Goal: Task Accomplishment & Management: Use online tool/utility

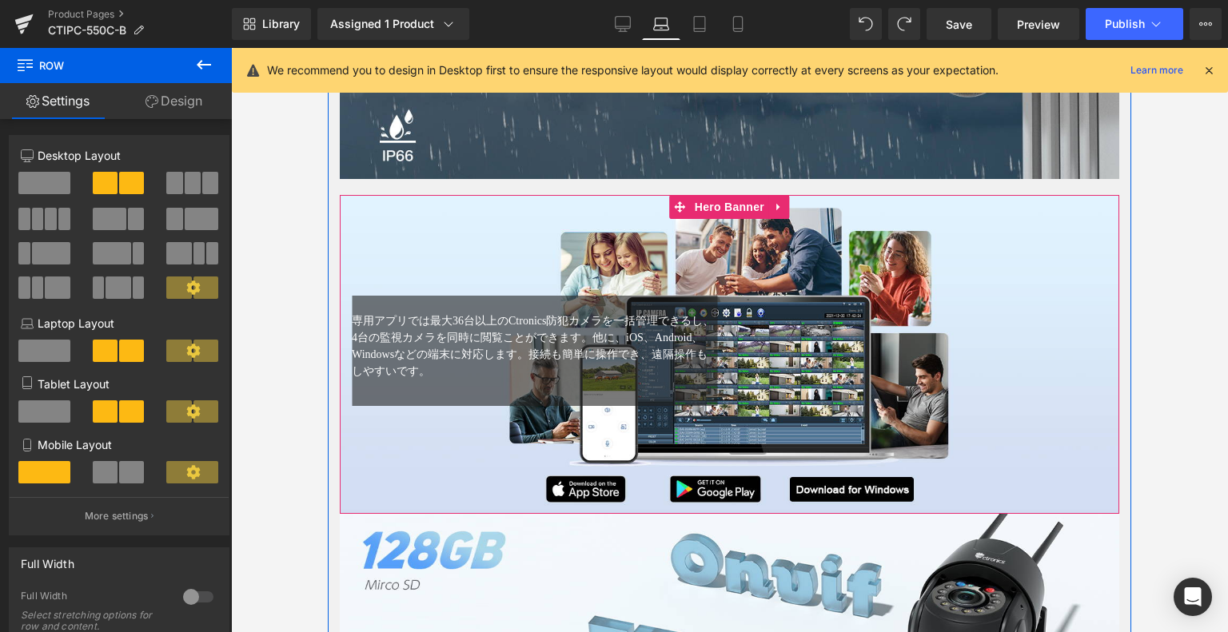
scroll to position [4456, 0]
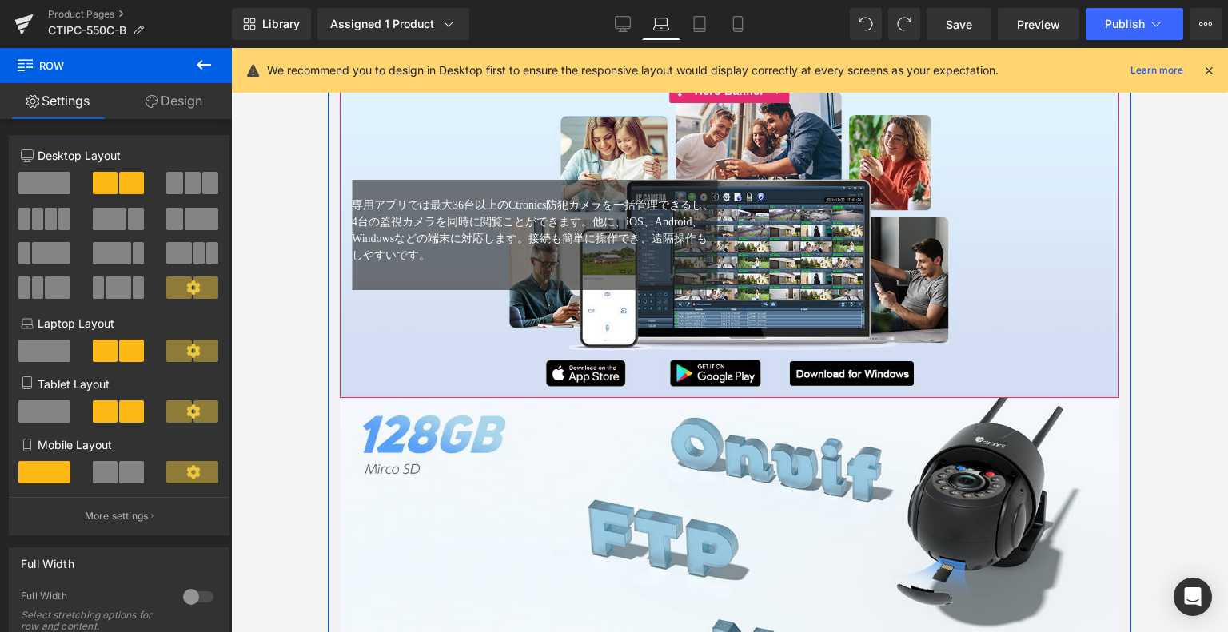
drag, startPoint x: 750, startPoint y: 201, endPoint x: 704, endPoint y: 199, distance: 45.6
click at [750, 201] on div "専用アプリでは最大36台以上のCtronics防犯カメラを一括管理できるし、4台の監視カメラを同時に閲覧ことができます。他に、iOS、Android、Wind…" at bounding box center [730, 238] width 780 height 120
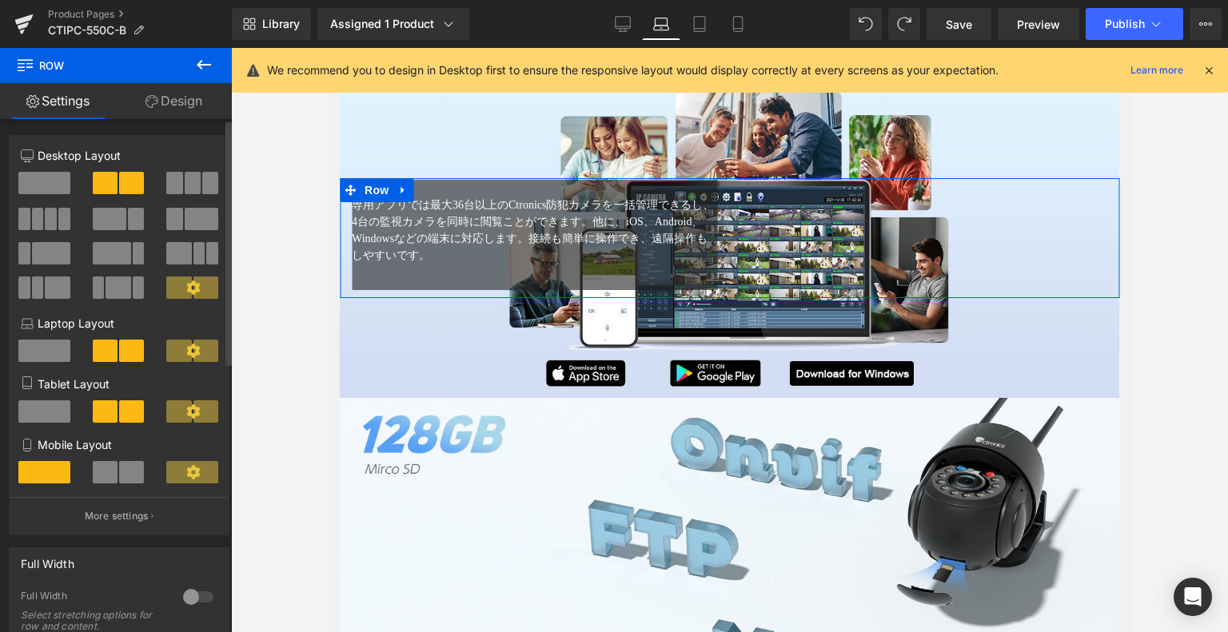
click at [110, 184] on span at bounding box center [105, 183] width 25 height 22
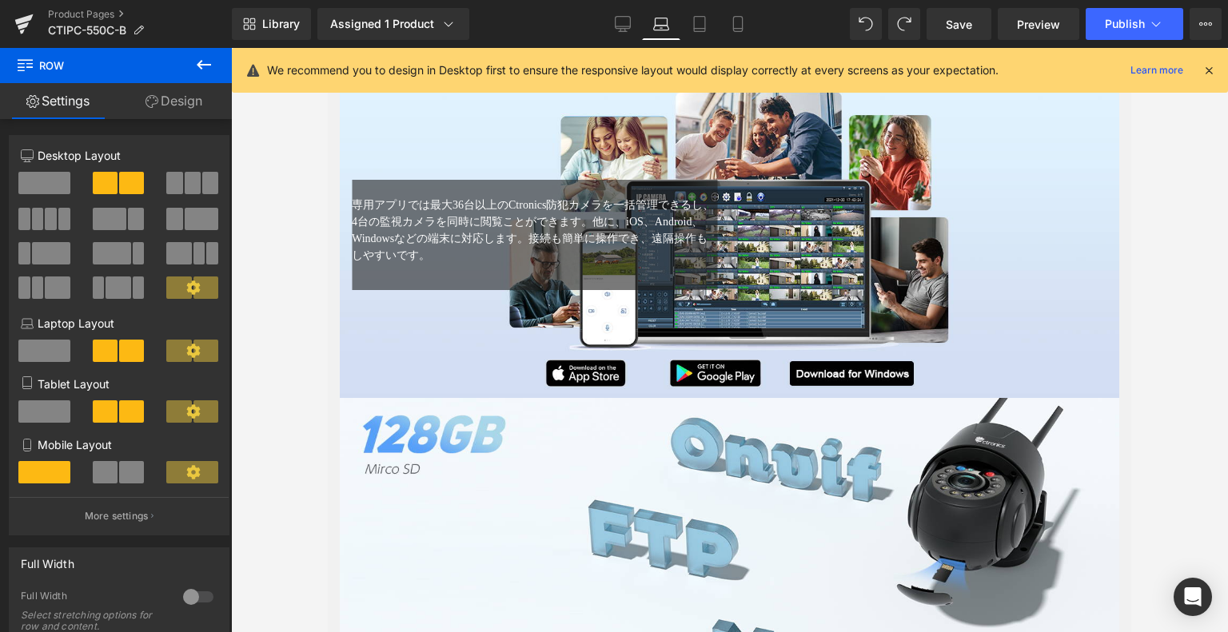
drag, startPoint x: 195, startPoint y: 63, endPoint x: 150, endPoint y: 91, distance: 52.8
click at [195, 63] on icon at bounding box center [203, 64] width 19 height 19
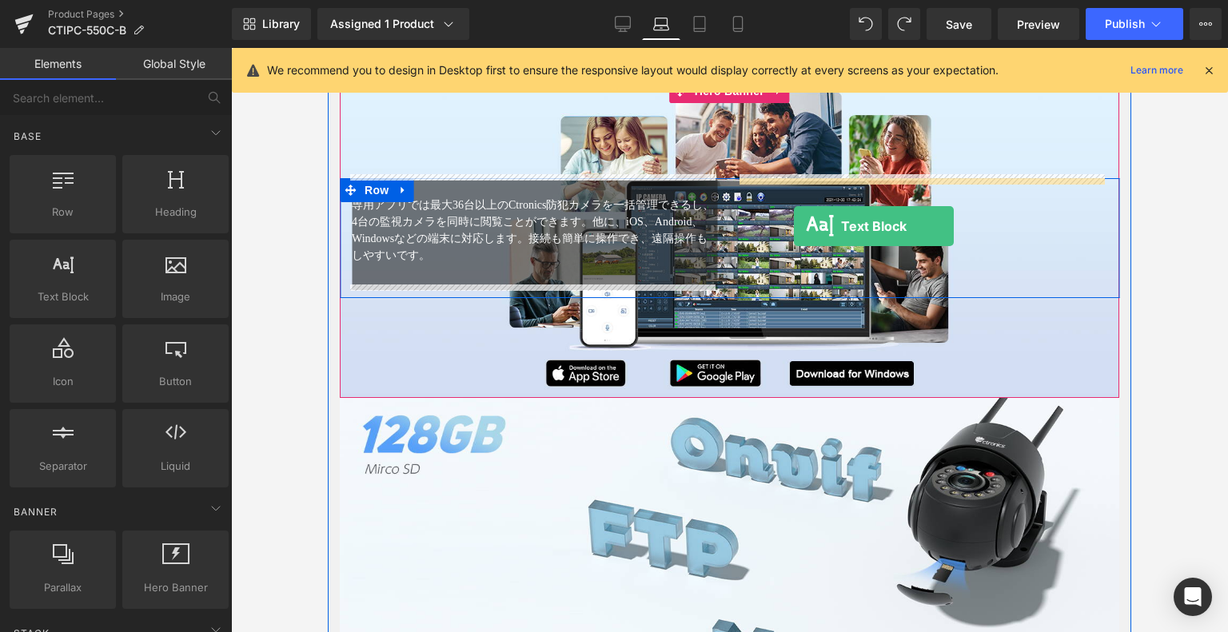
drag, startPoint x: 394, startPoint y: 338, endPoint x: 794, endPoint y: 227, distance: 414.9
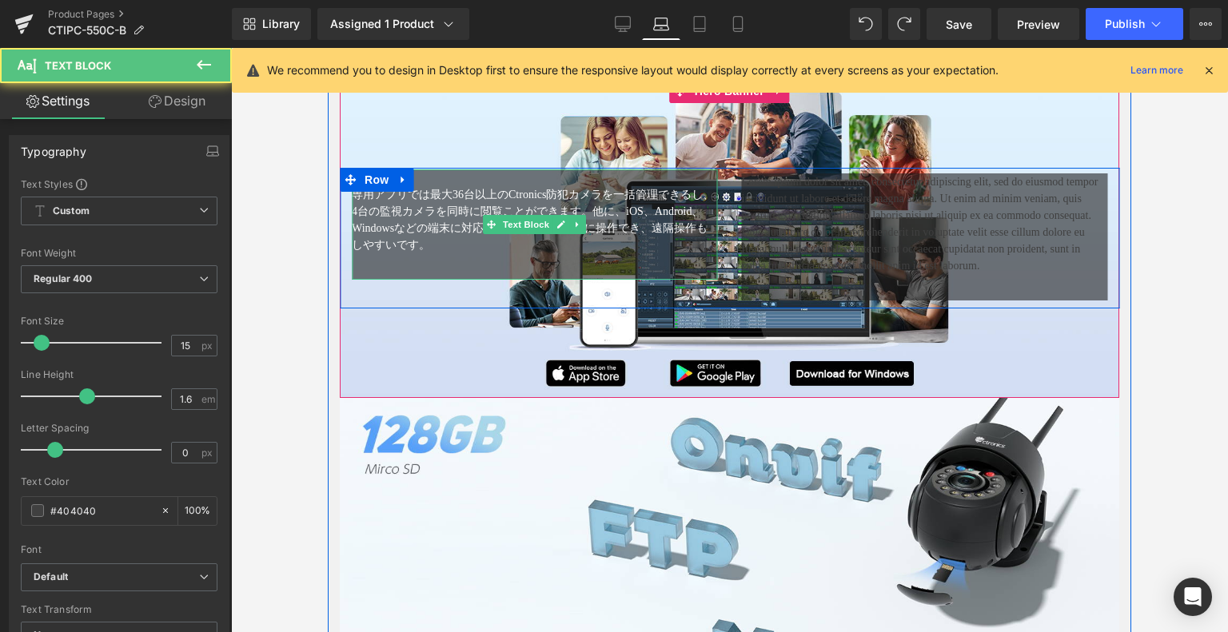
click at [552, 197] on span "専用アプリでは最大36台以上のCtronics防犯カメラを一括管理できるし、4台の監視カメラを同時に閲覧ことができます。他に、iOS、Android、Wind…" at bounding box center [533, 220] width 362 height 62
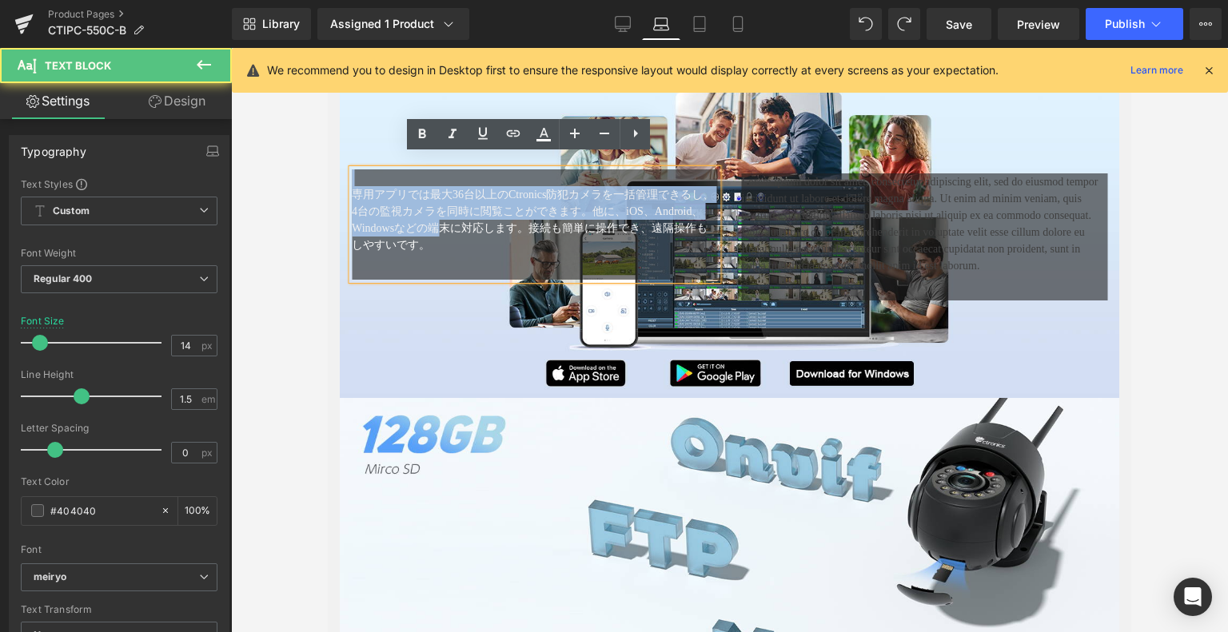
drag, startPoint x: 491, startPoint y: 221, endPoint x: 6, endPoint y: 83, distance: 504.4
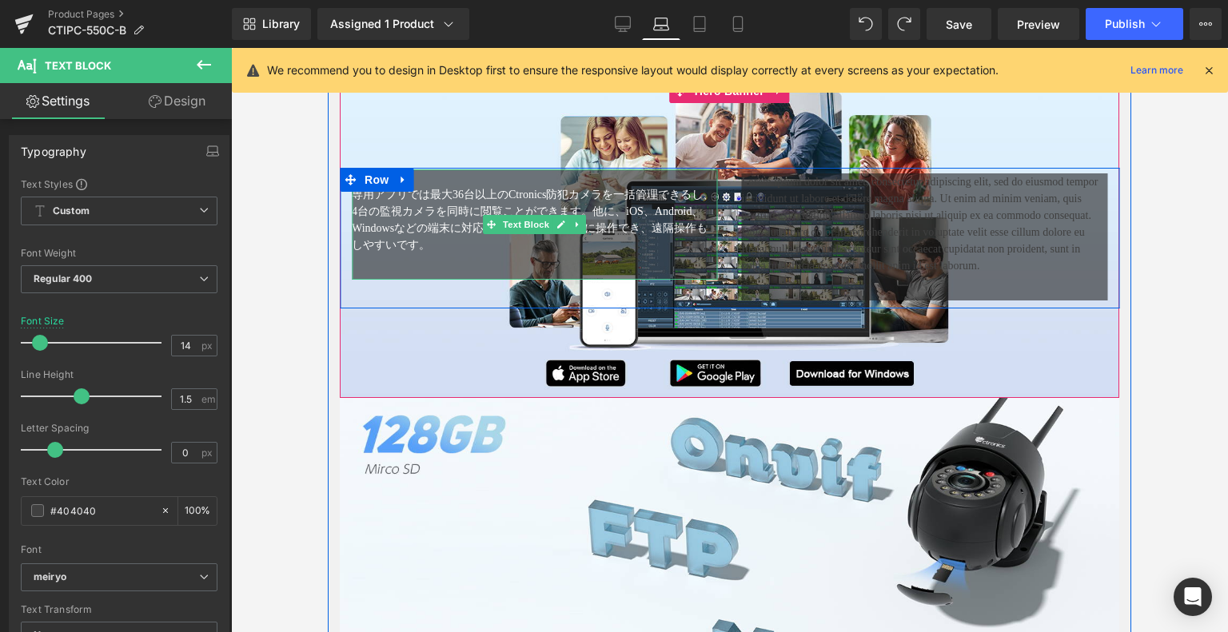
click at [483, 241] on div "専用アプリでは最大36台以上のCtronics防犯カメラを一括管理できるし、4台の監視カメラを同時に閲覧ことができます。他に、iOS、Android、Wind…" at bounding box center [535, 225] width 366 height 110
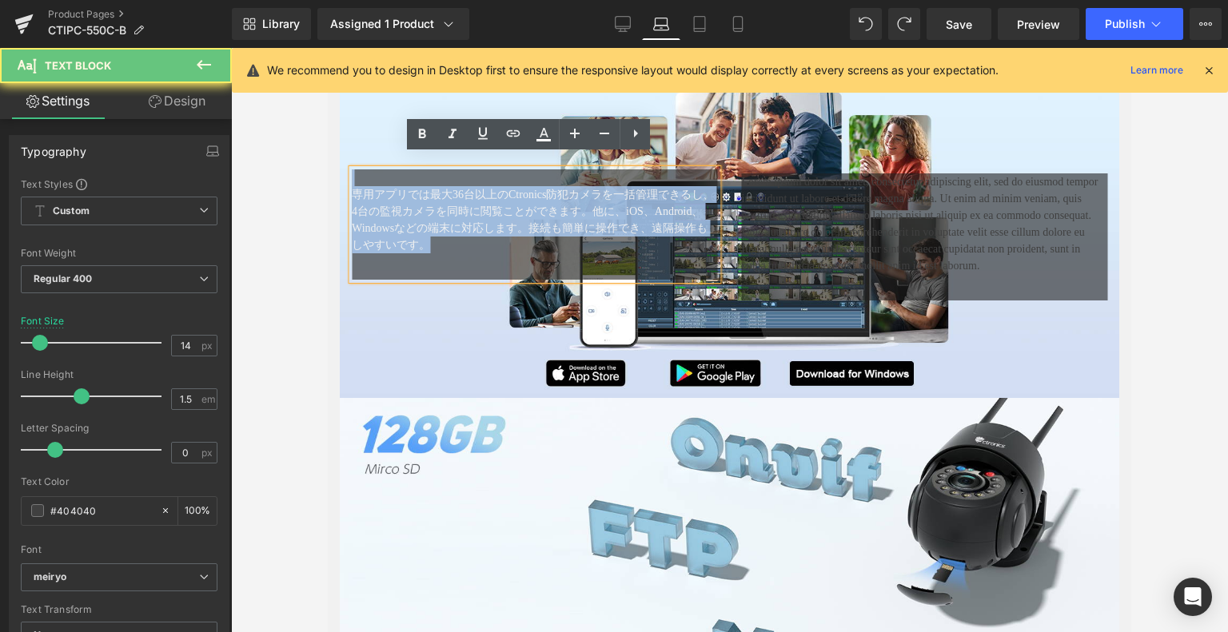
drag, startPoint x: 495, startPoint y: 236, endPoint x: 644, endPoint y: 231, distance: 149.6
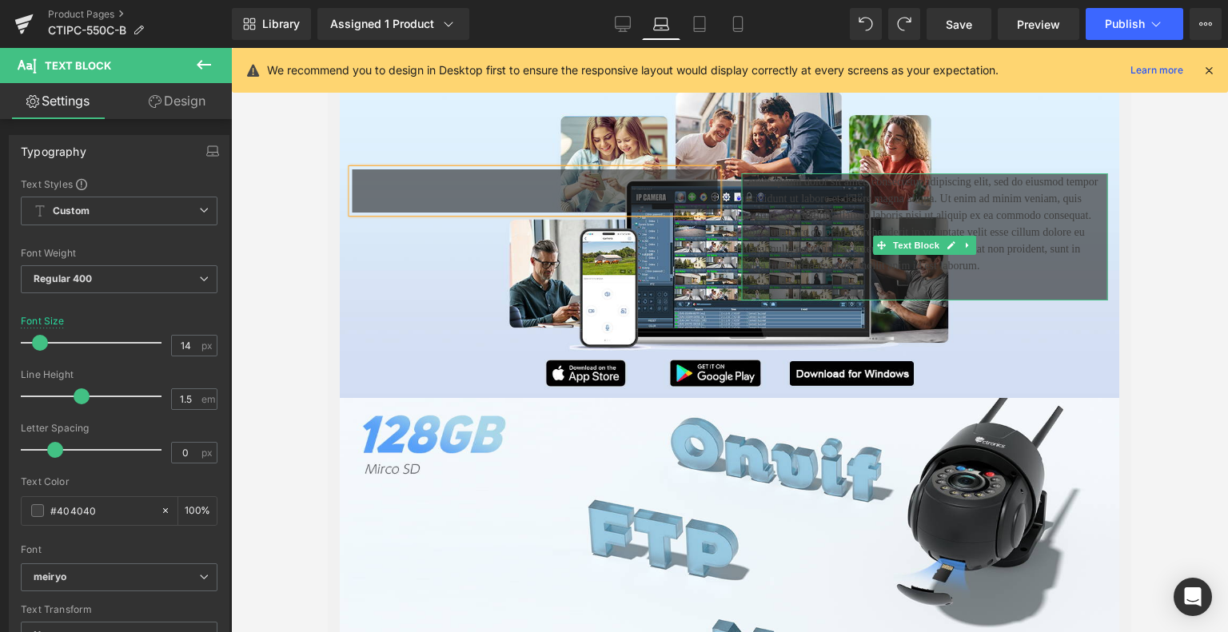
click at [837, 216] on p "Lorem ipsum dolor sit amet, consectetur adipiscing elit, sed do eiusmod tempor …" at bounding box center [925, 224] width 366 height 101
click at [836, 214] on p "Lorem ipsum dolor sit amet, consectetur adipiscing elit, sed do eiusmod tempor …" at bounding box center [925, 224] width 366 height 101
click at [836, 213] on p "Lorem ipsum dolor sit amet, consectetur adipiscing elit, sed do eiusmod tempor …" at bounding box center [925, 224] width 366 height 101
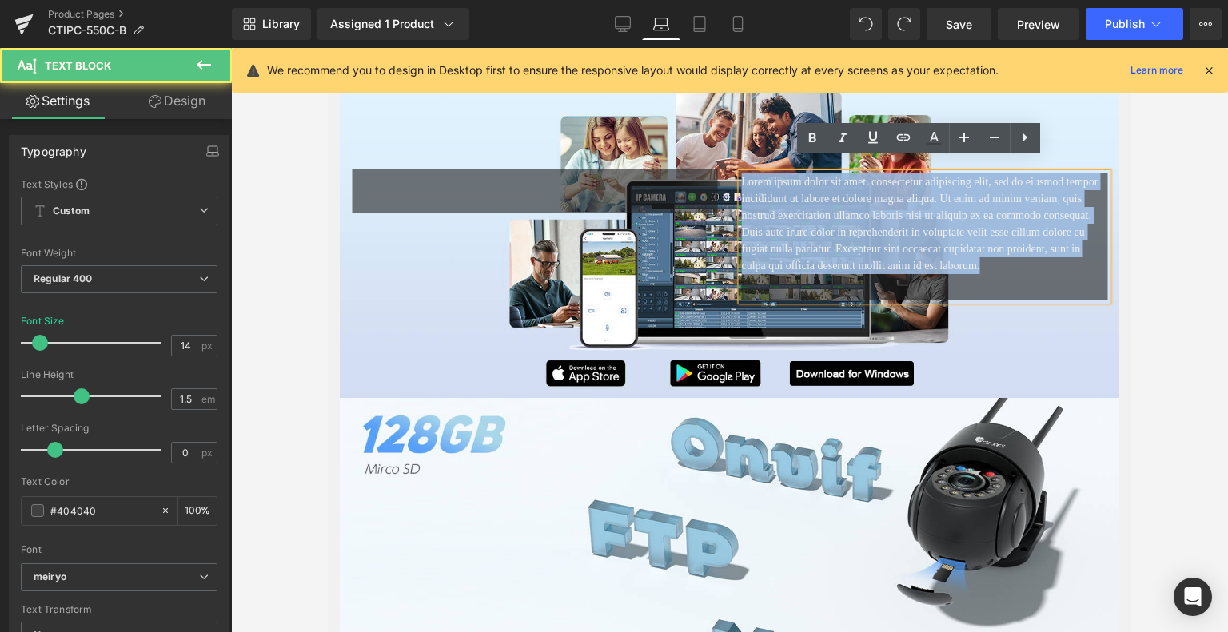
drag, startPoint x: 1083, startPoint y: 277, endPoint x: 670, endPoint y: 164, distance: 428.7
click at [675, 168] on div "Text Block Text Block Lorem ipsum dolor sit amet, consectetur adipiscing elit, …" at bounding box center [730, 238] width 780 height 141
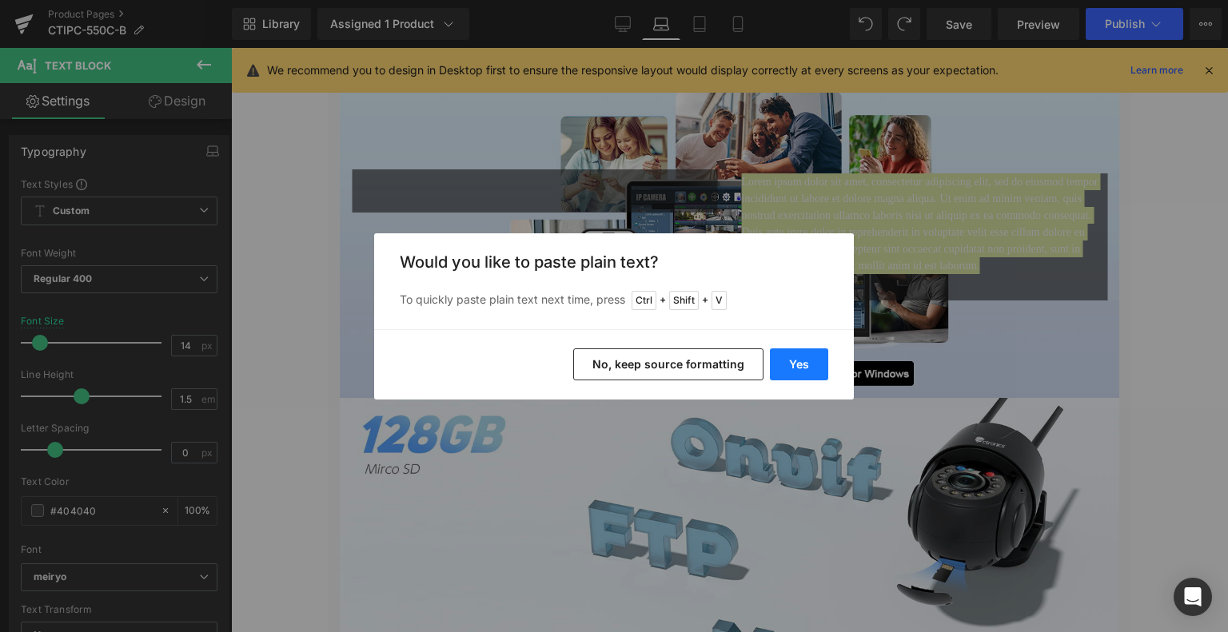
click at [803, 365] on button "Yes" at bounding box center [799, 365] width 58 height 32
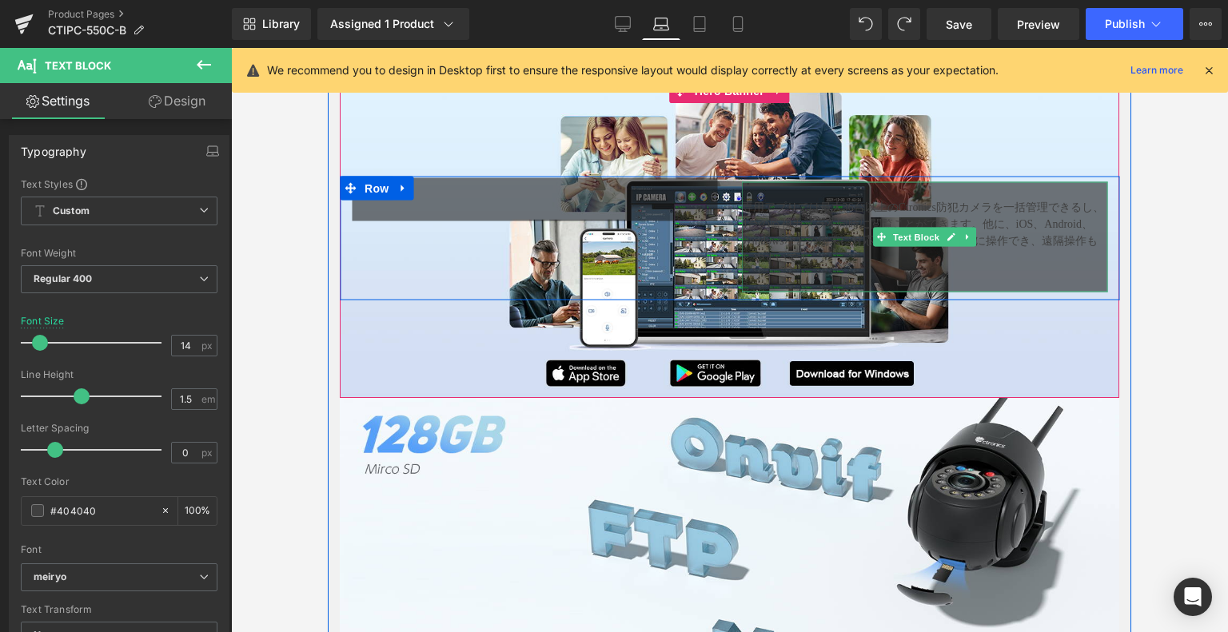
click at [971, 224] on div "専用アプリでは最大36台以上のCtronics防犯カメラを一括管理できるし、4台の監視カメラを同時に閲覧ことができます。他に、iOS、Android、Wind…" at bounding box center [925, 232] width 366 height 67
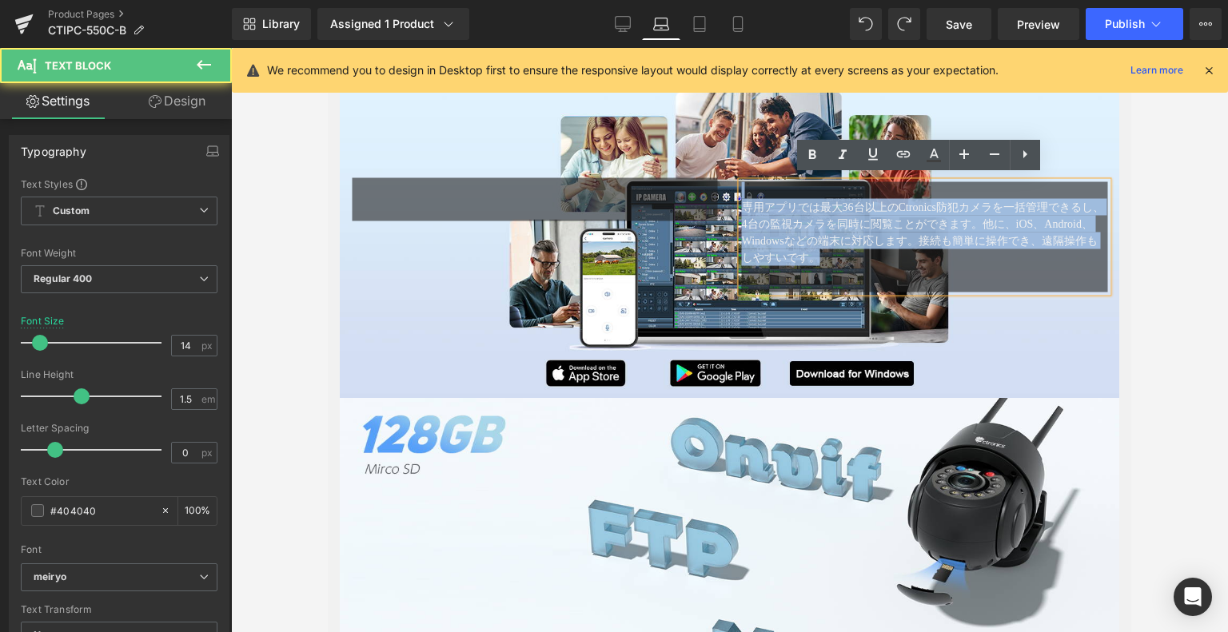
drag, startPoint x: 935, startPoint y: 271, endPoint x: 892, endPoint y: 122, distance: 155.6
click at [656, 122] on div "Text Block Text Block 専用アプリでは最大36台以上のCtronics防犯カメラを一括管理できるし、4台の監視カメラを同時に閲覧ことができ…" at bounding box center [730, 239] width 780 height 320
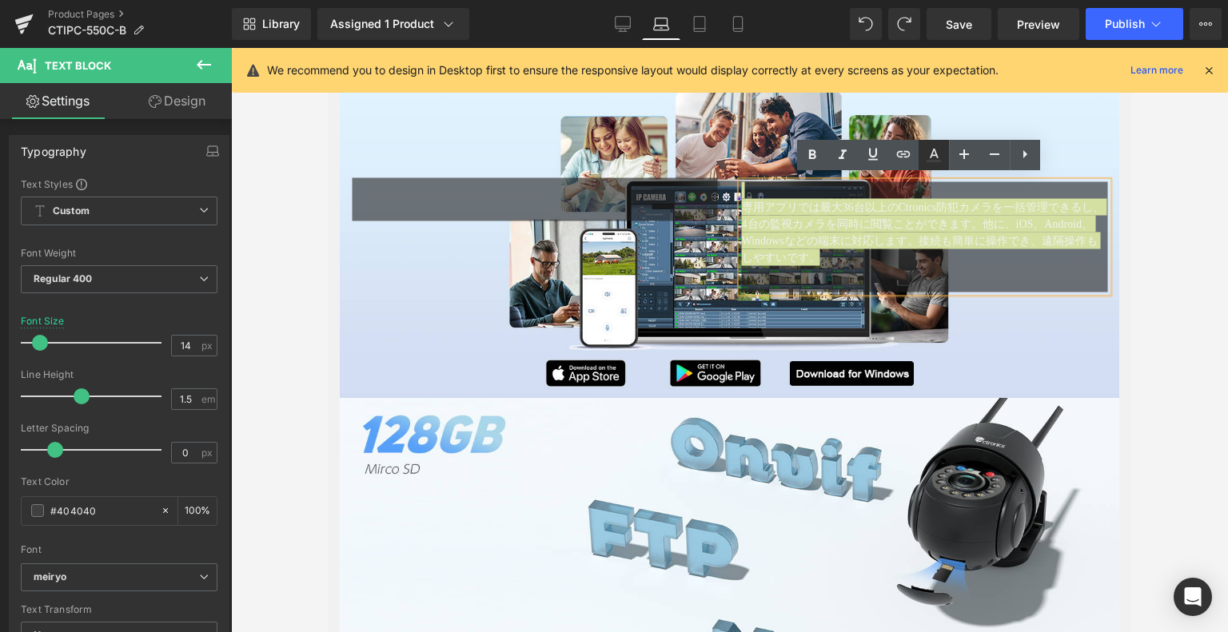
drag, startPoint x: 931, startPoint y: 153, endPoint x: 918, endPoint y: 154, distance: 12.8
click at [930, 153] on icon at bounding box center [933, 155] width 19 height 19
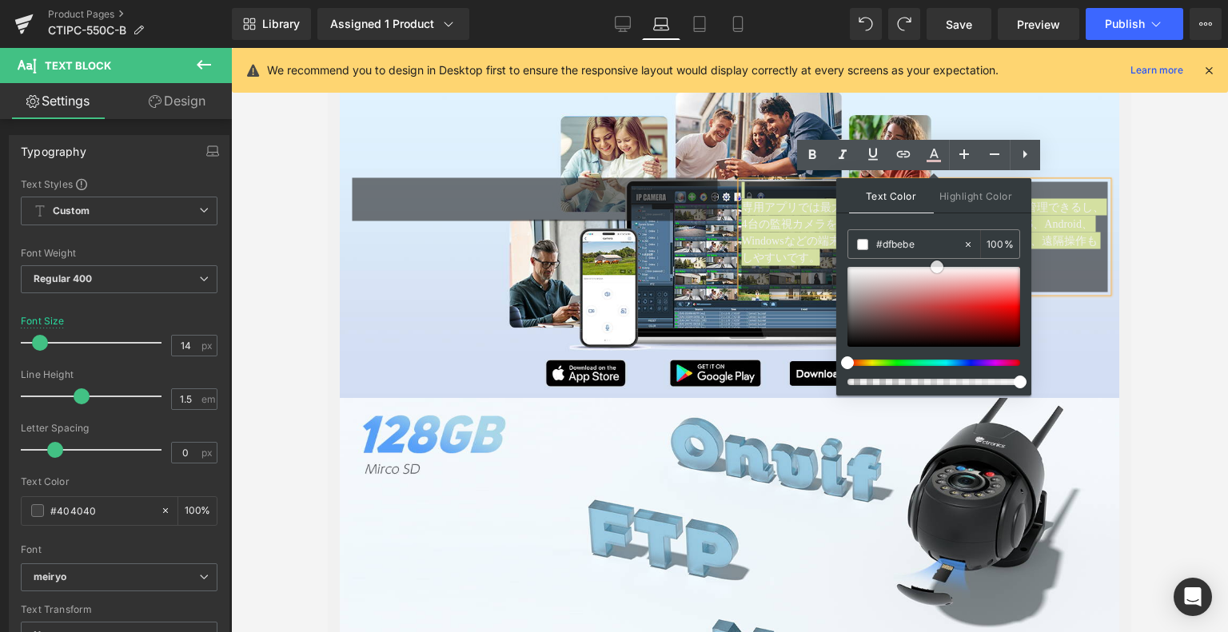
type input "#ffffff"
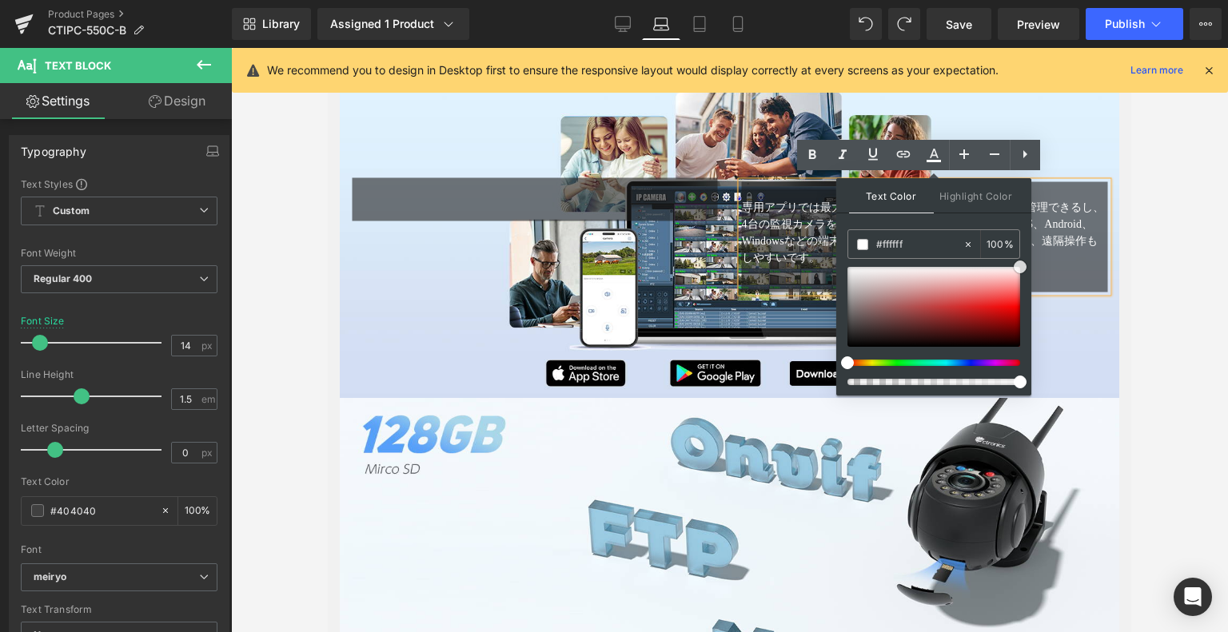
drag, startPoint x: 846, startPoint y: 322, endPoint x: 1145, endPoint y: 192, distance: 326.2
click at [1183, 0] on div "Text Block You are previewing how the will restyle your page. You can not edit …" at bounding box center [614, 0] width 1228 height 0
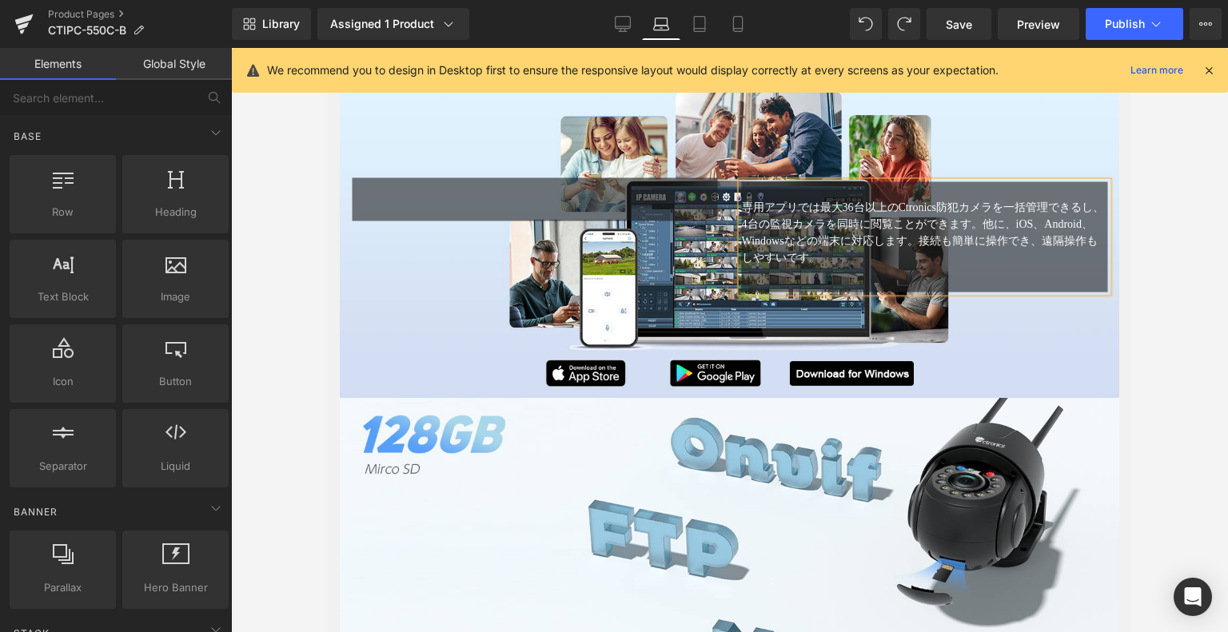
click at [1166, 229] on div at bounding box center [729, 340] width 997 height 584
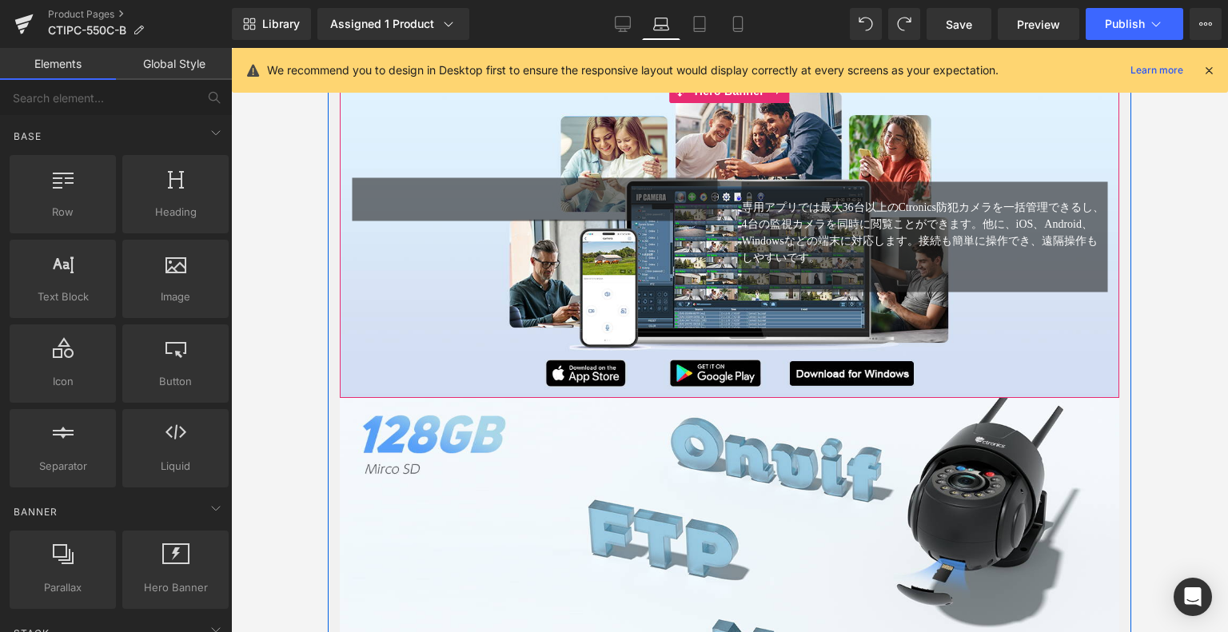
click at [970, 178] on div "Text Block" at bounding box center [925, 180] width 366 height 4
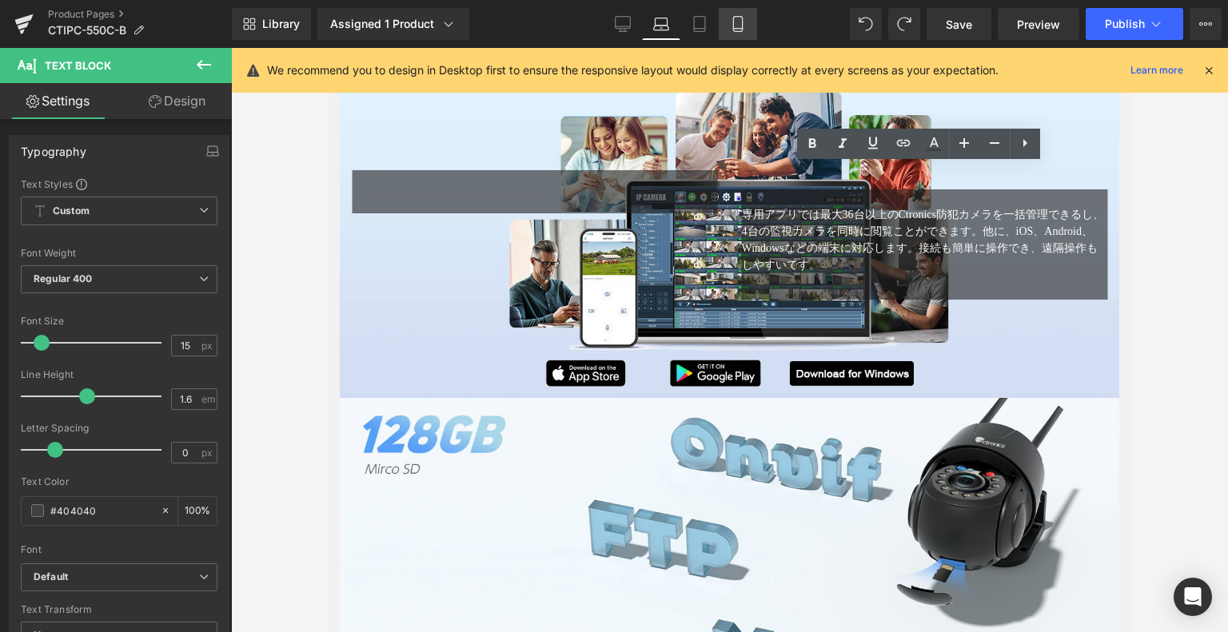
click at [721, 32] on link "Mobile" at bounding box center [738, 24] width 38 height 32
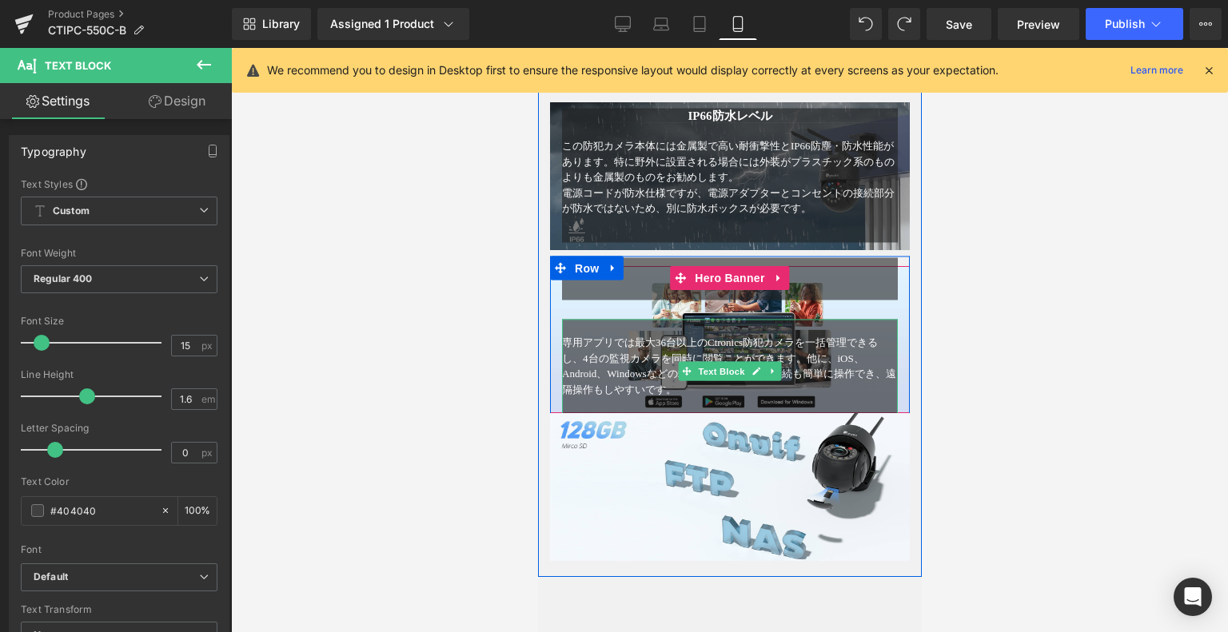
scroll to position [2623, 0]
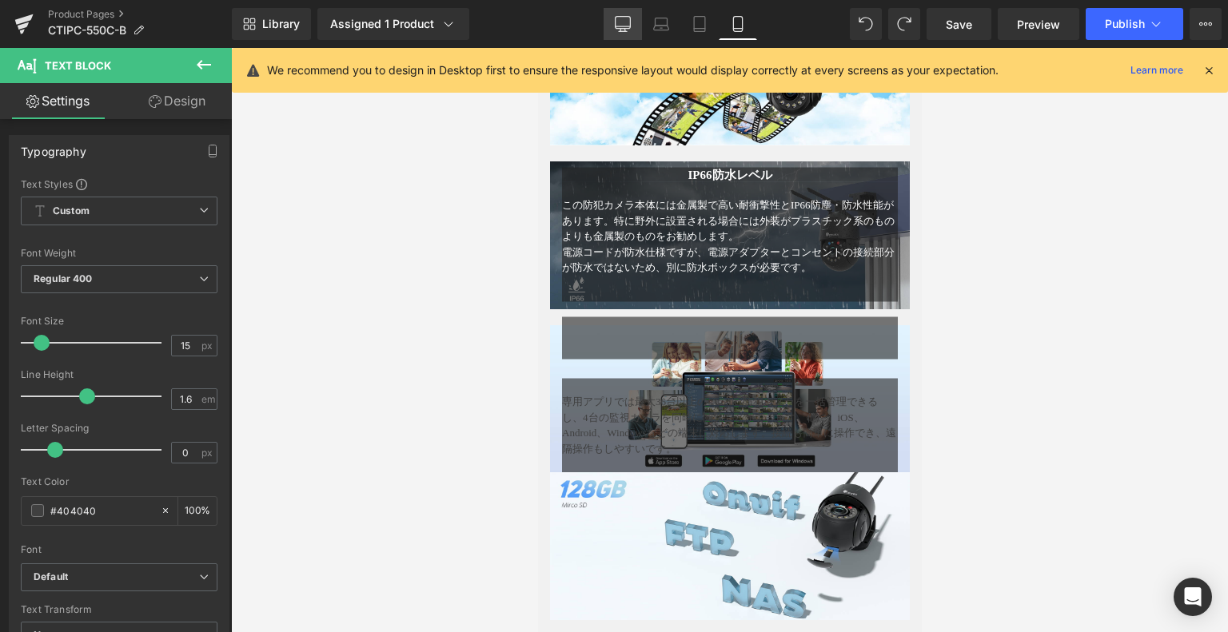
click at [628, 20] on icon at bounding box center [623, 24] width 16 height 16
type input "100"
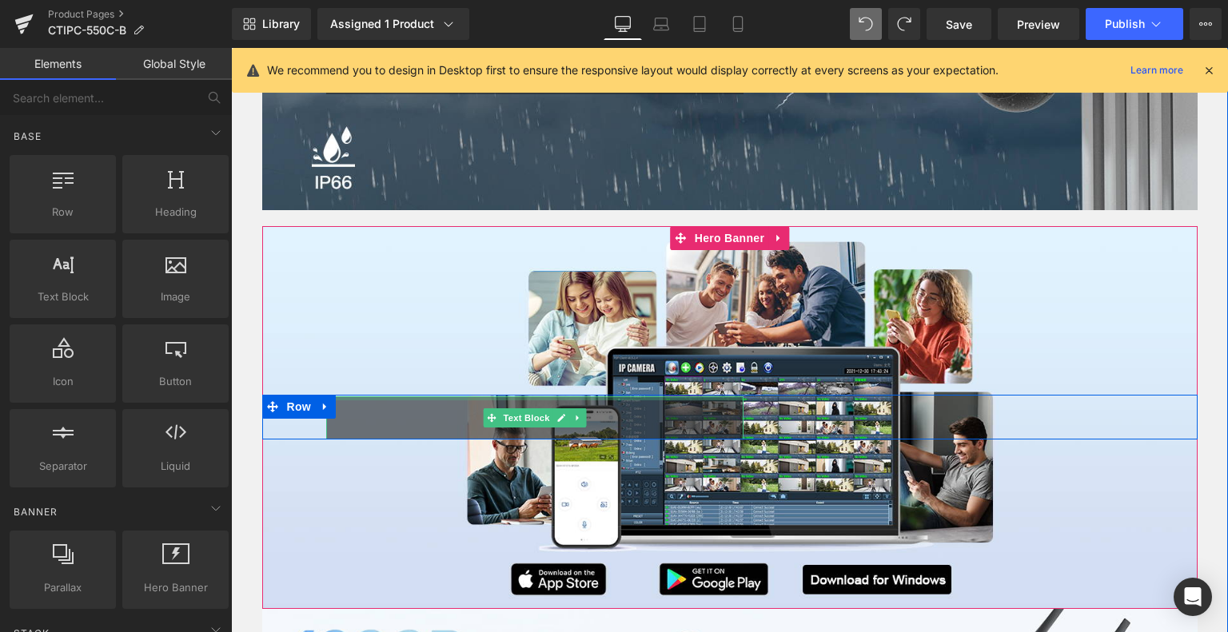
click at [521, 400] on div at bounding box center [535, 405] width 418 height 17
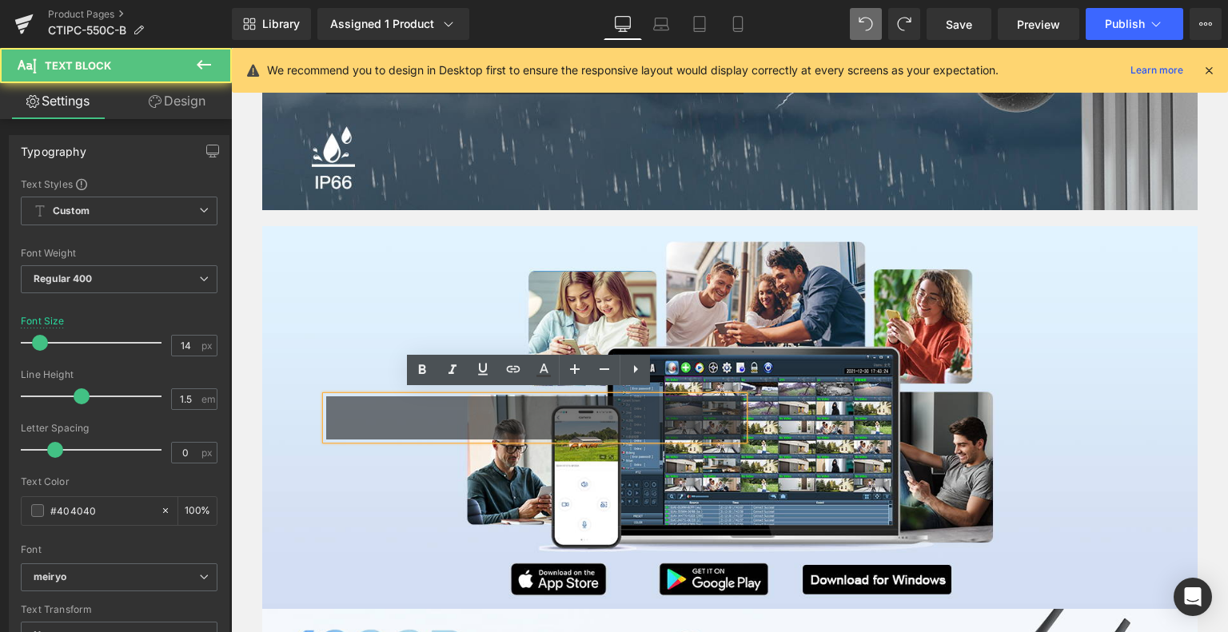
click at [452, 407] on div at bounding box center [535, 405] width 418 height 17
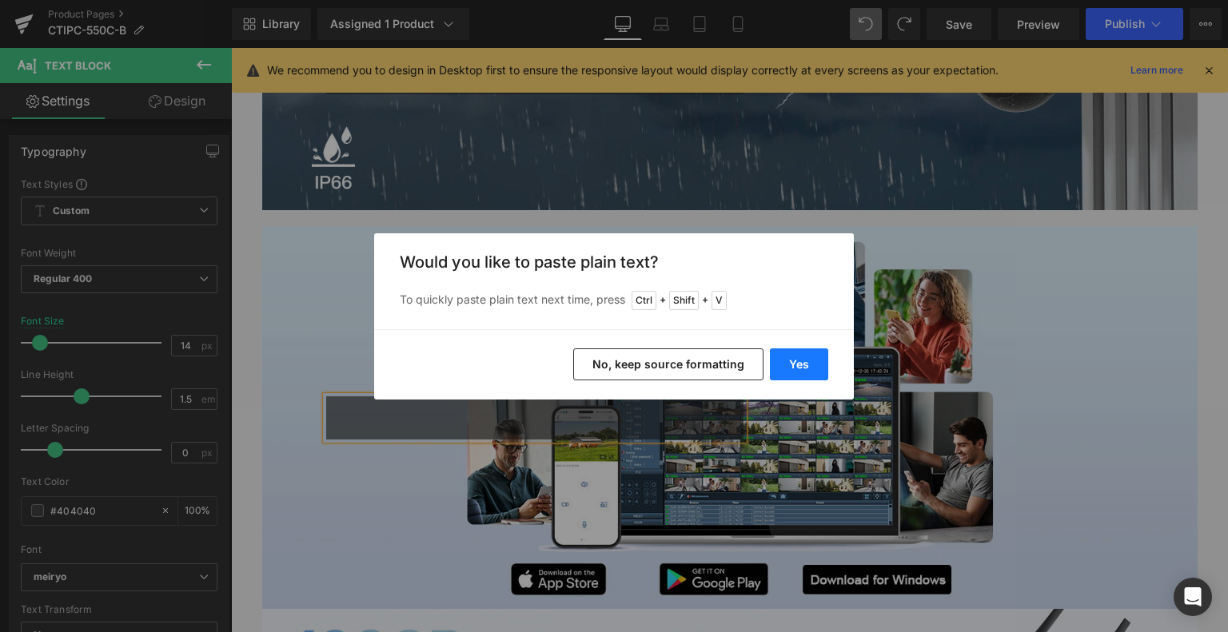
click at [824, 356] on button "Yes" at bounding box center [799, 365] width 58 height 32
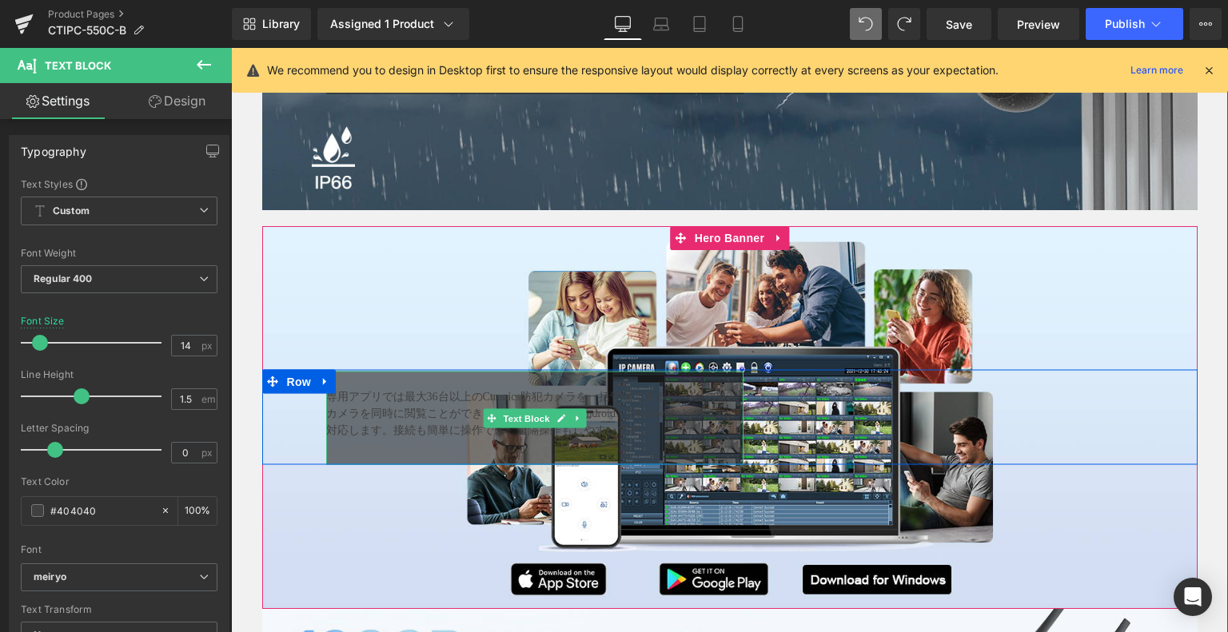
click at [723, 444] on div "専用アプリでは最大36台以上のCtronics防犯カメラを一括管理できるし、4台の監視カメラを同時に閲覧ことができます。他に、iOS、Android、Wind…" at bounding box center [535, 419] width 418 height 94
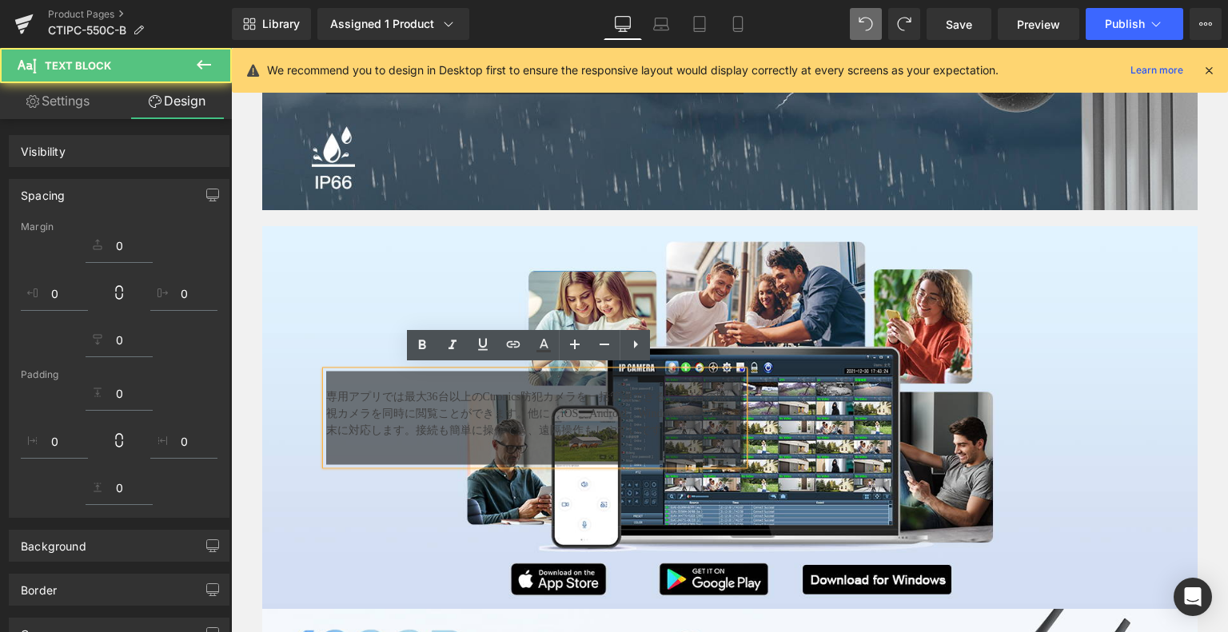
click at [640, 421] on div "専用アプリでは最大36台以上のCtronics防犯カメラを一括管理できるし、4台の監視カメラを同時に閲覧ことができます。他に、iOS、Android、Wind…" at bounding box center [530, 414] width 409 height 50
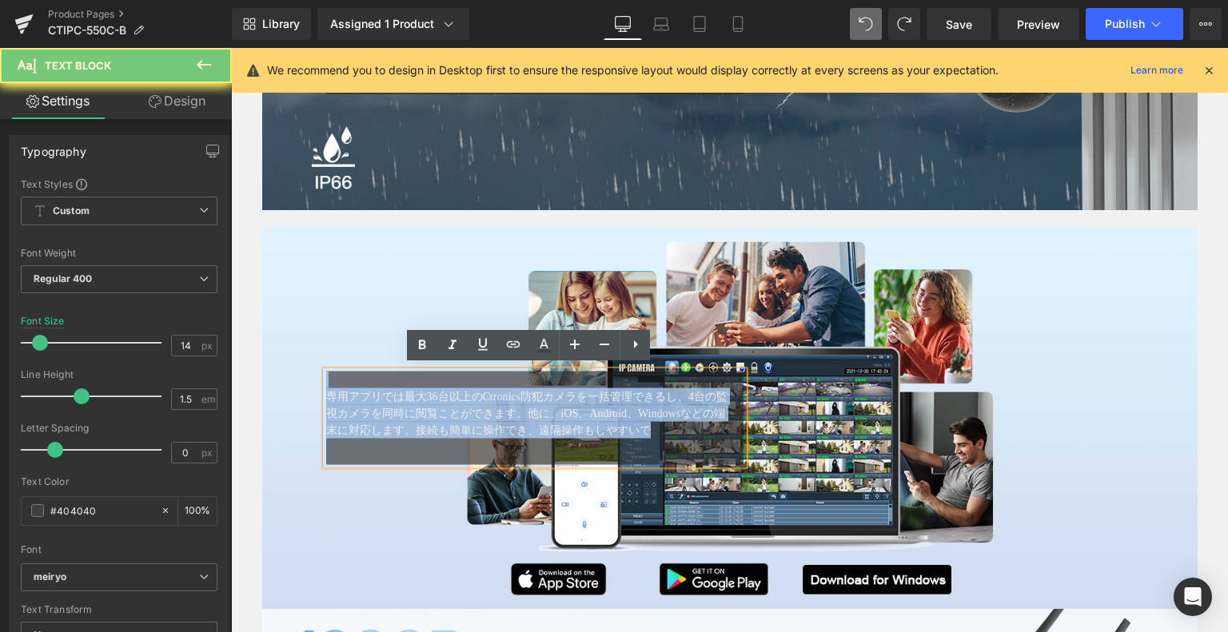
drag, startPoint x: 671, startPoint y: 431, endPoint x: 433, endPoint y: 385, distance: 241.8
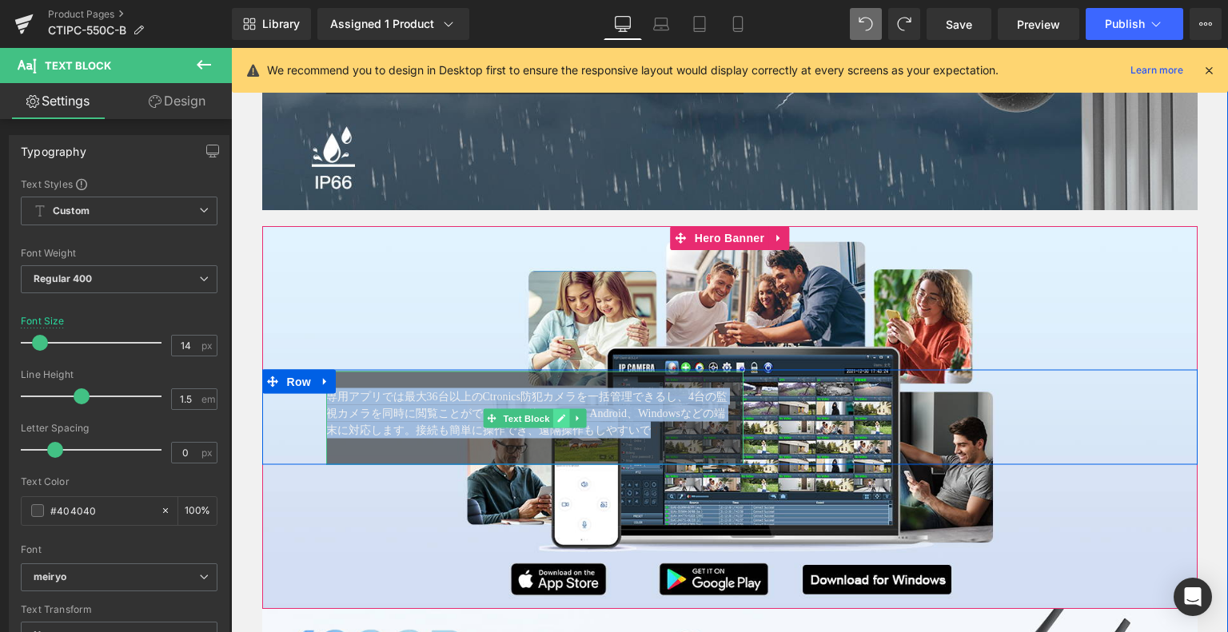
click at [556, 413] on icon at bounding box center [560, 418] width 9 height 10
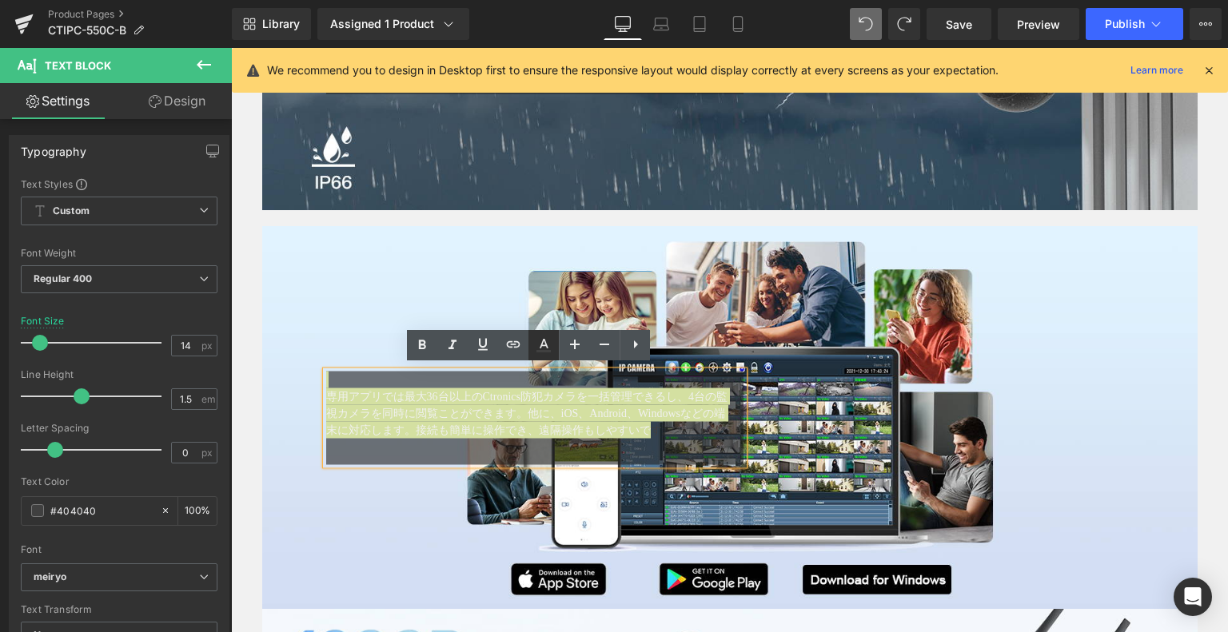
click at [540, 338] on icon at bounding box center [543, 345] width 19 height 19
type input "#404040"
type input "100"
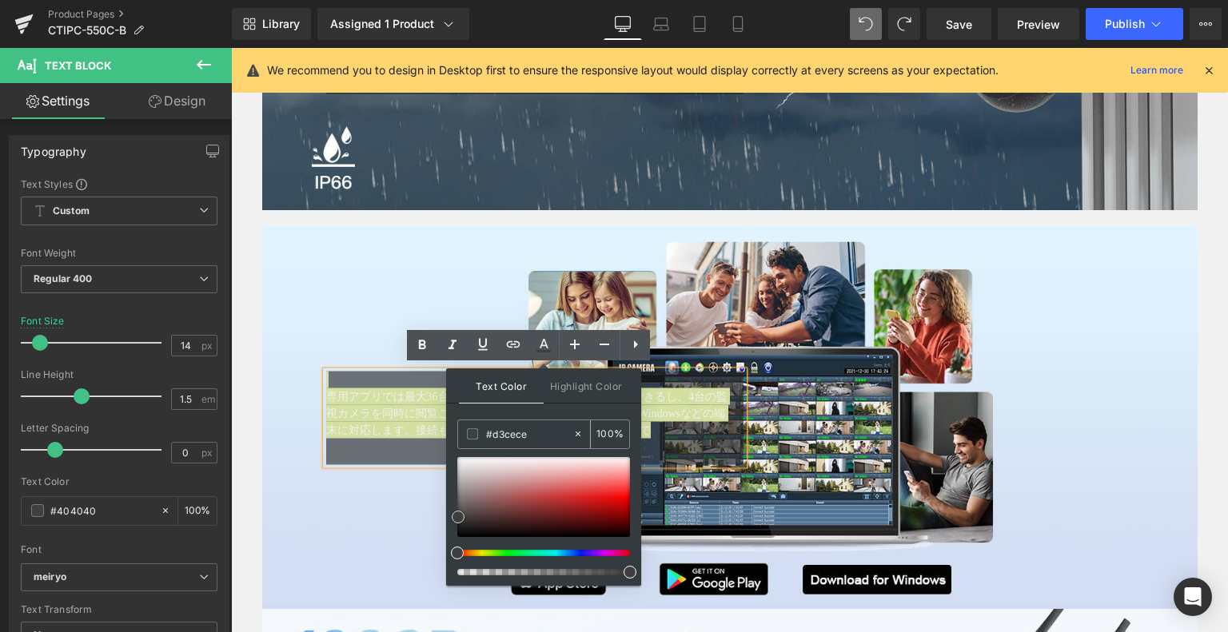
type input "#ffffff"
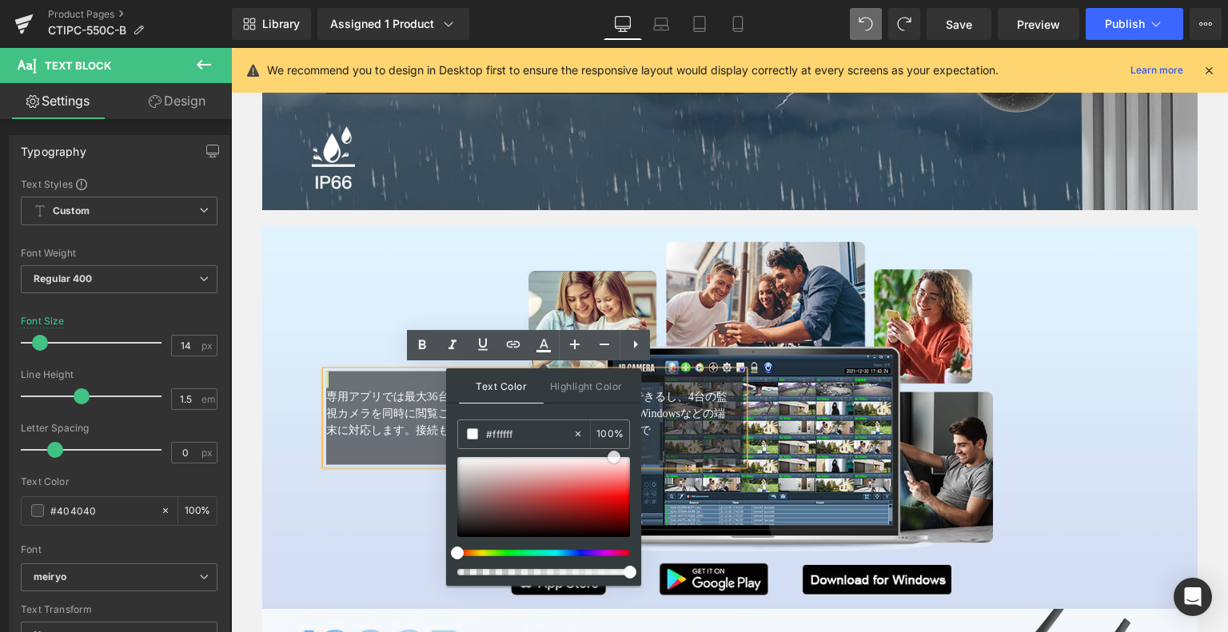
drag, startPoint x: 690, startPoint y: 559, endPoint x: 745, endPoint y: 412, distance: 157.1
click at [902, 428] on div "専用アプリでは最大36台以上のCtronics防犯カメラを一括管理できるし、4台の監視カメラを同時に閲覧ことができます。他に、iOS、Android、Wind…" at bounding box center [729, 417] width 935 height 95
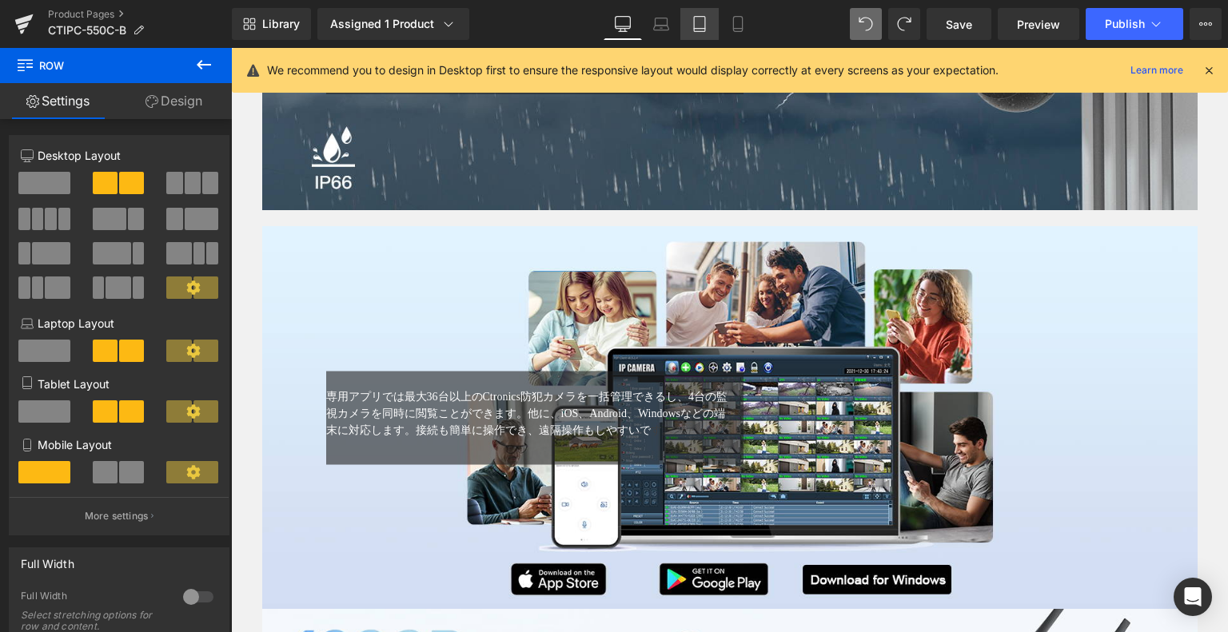
click at [703, 34] on link "Tablet" at bounding box center [699, 24] width 38 height 32
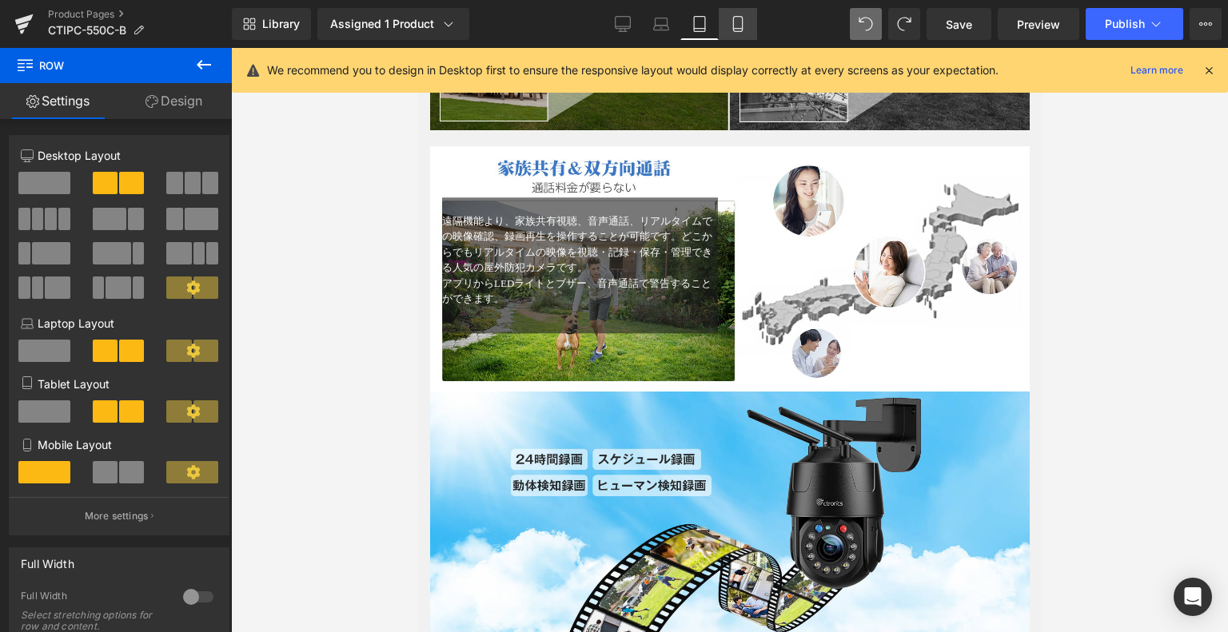
click at [748, 34] on link "Mobile" at bounding box center [738, 24] width 38 height 32
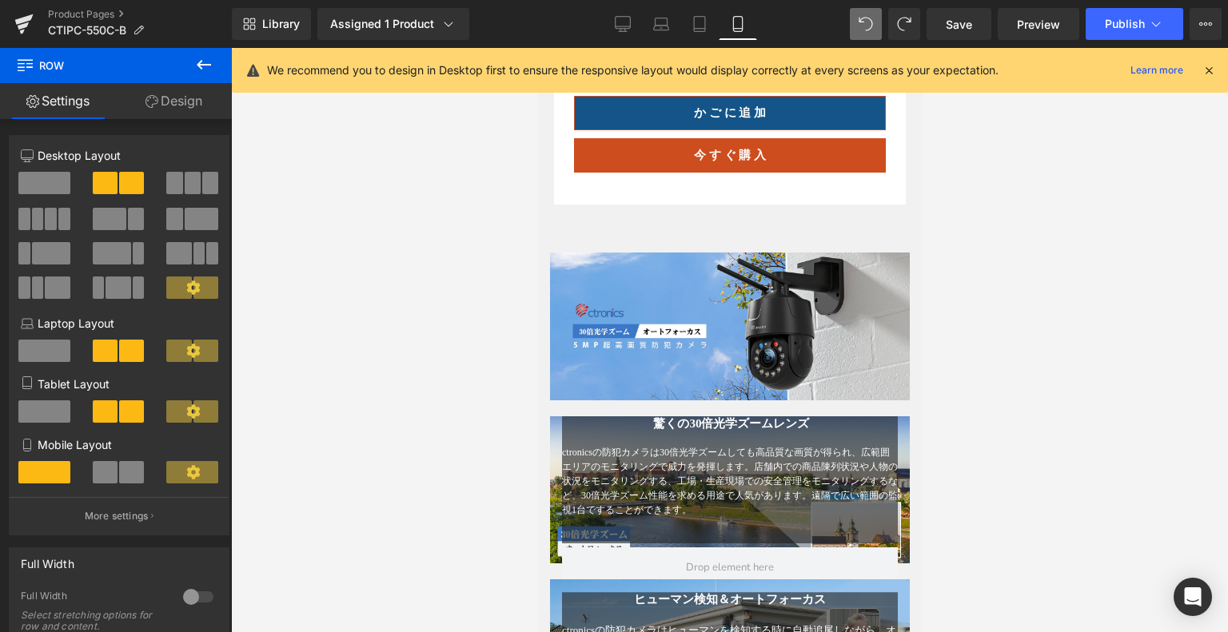
scroll to position [1136, 0]
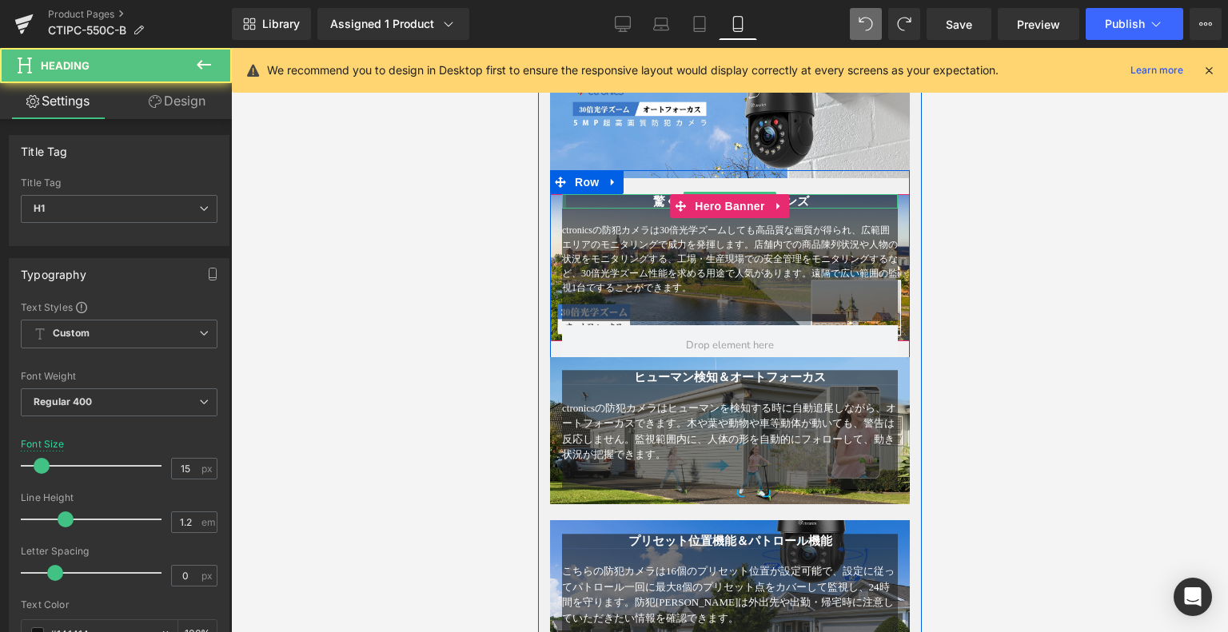
click at [561, 209] on div at bounding box center [563, 201] width 4 height 14
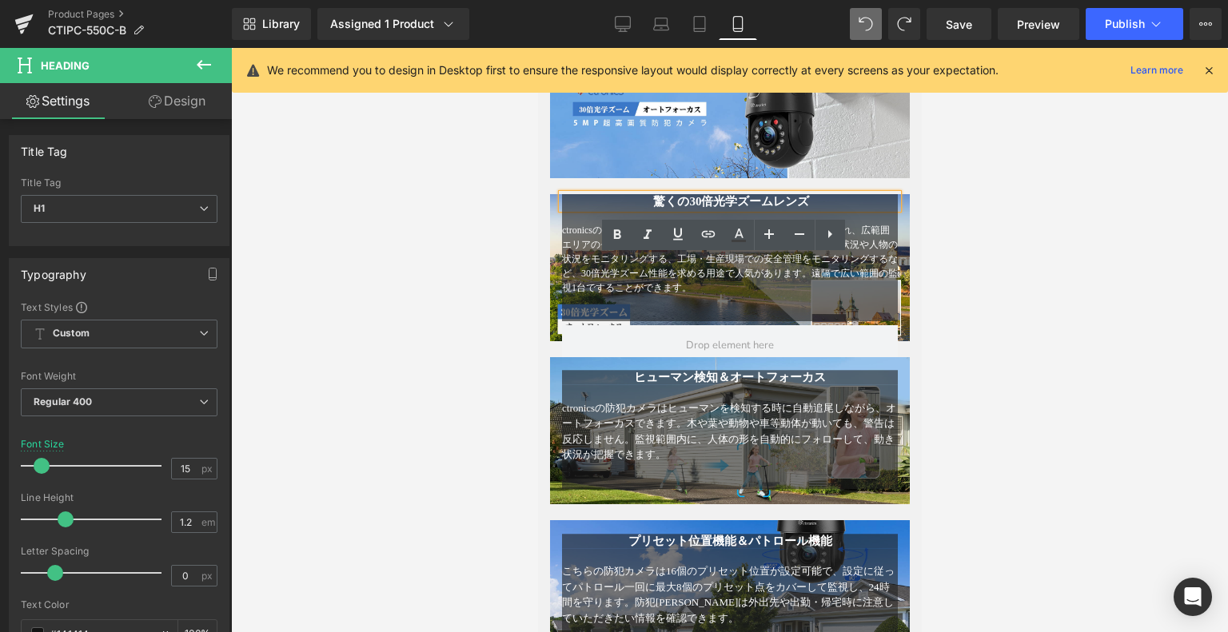
click at [549, 274] on div "驚くの30倍光学ズームレンズ Heading ctronicsの防犯カメラは30倍光学ズームしても高品質な画質が得られ、広範囲エリアのモニタリングで威力を発揮…" at bounding box center [729, 259] width 360 height 131
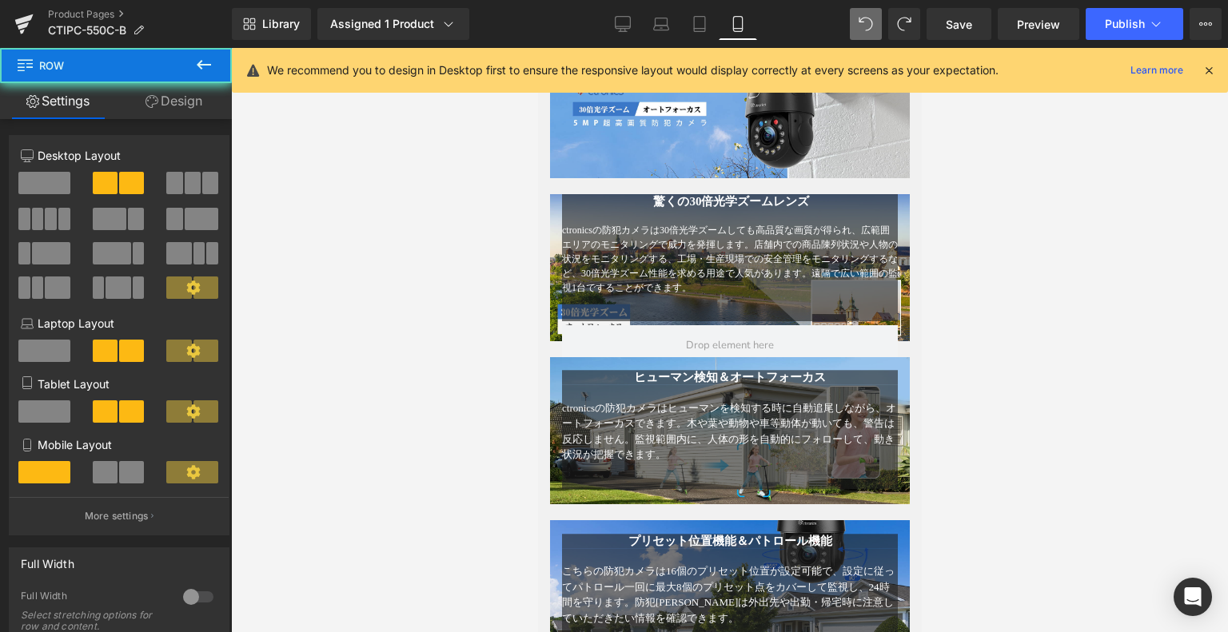
click at [549, 281] on div "驚くの30倍光学ズームレンズ Heading ctronicsの防犯カメラは30倍光学ズームしても高品質な画質が得られ、広範囲エリアのモニタリングで威力を発揮…" at bounding box center [729, 267] width 360 height 195
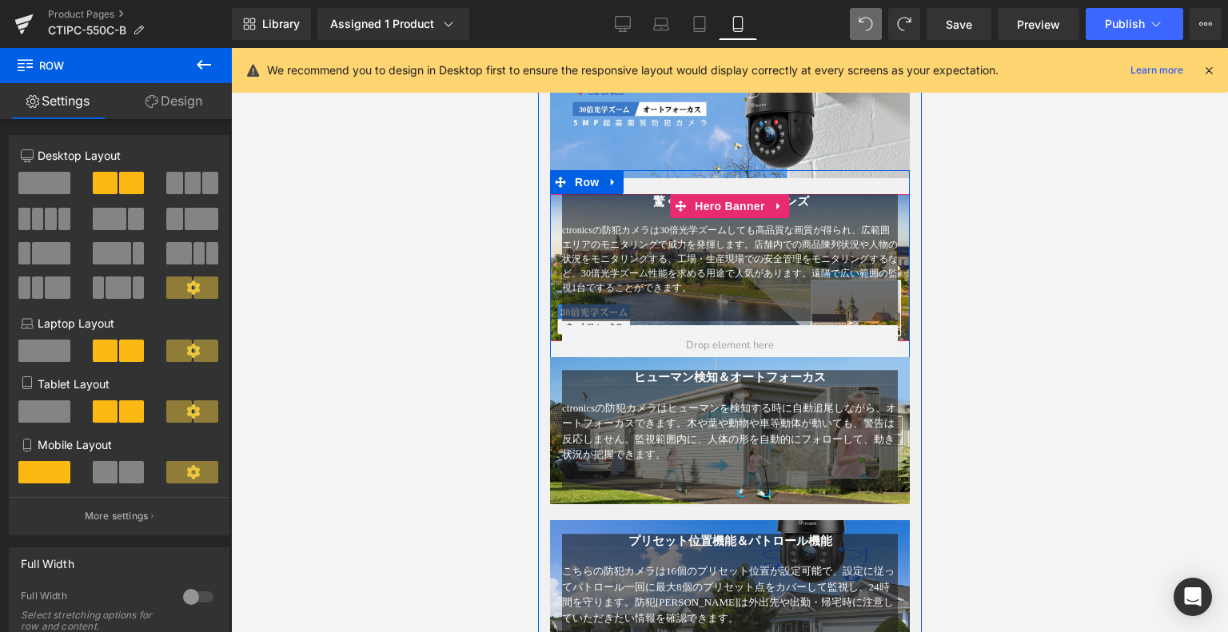
click at [897, 279] on div "驚くの30倍光学ズームレンズ Heading ctronicsの防犯カメラは30倍光学ズームしても高品質な画質が得られ、広範囲エリアのモニタリングで威力を発揮…" at bounding box center [729, 259] width 360 height 131
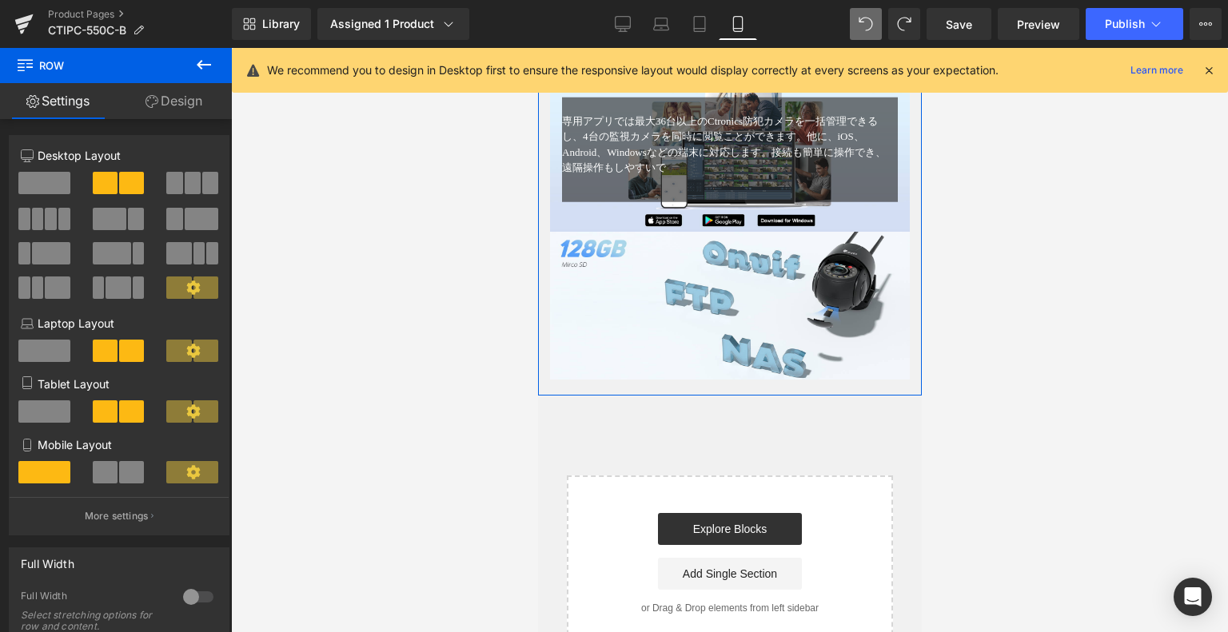
scroll to position [2975, 0]
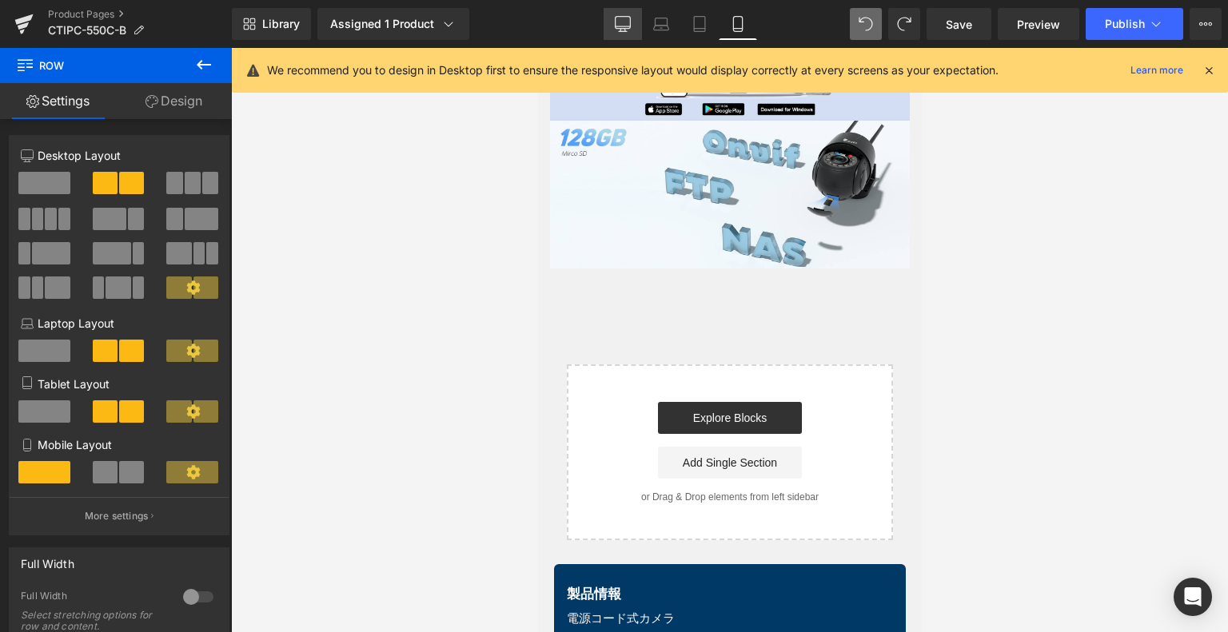
click at [622, 18] on icon at bounding box center [623, 24] width 16 height 16
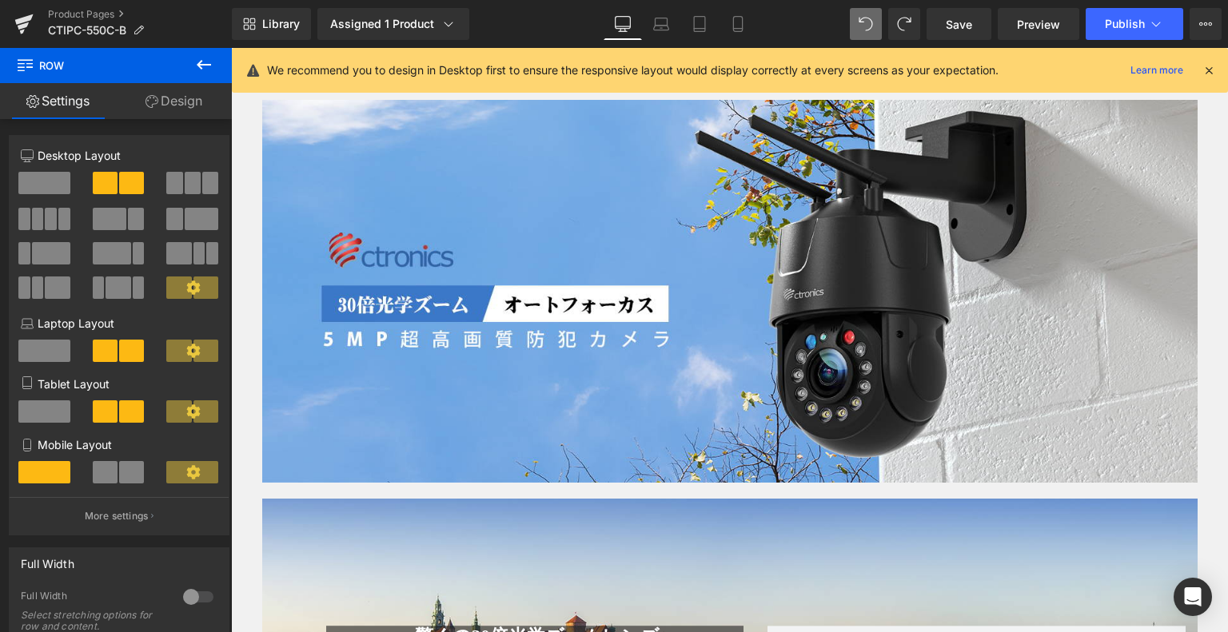
scroll to position [1001, 0]
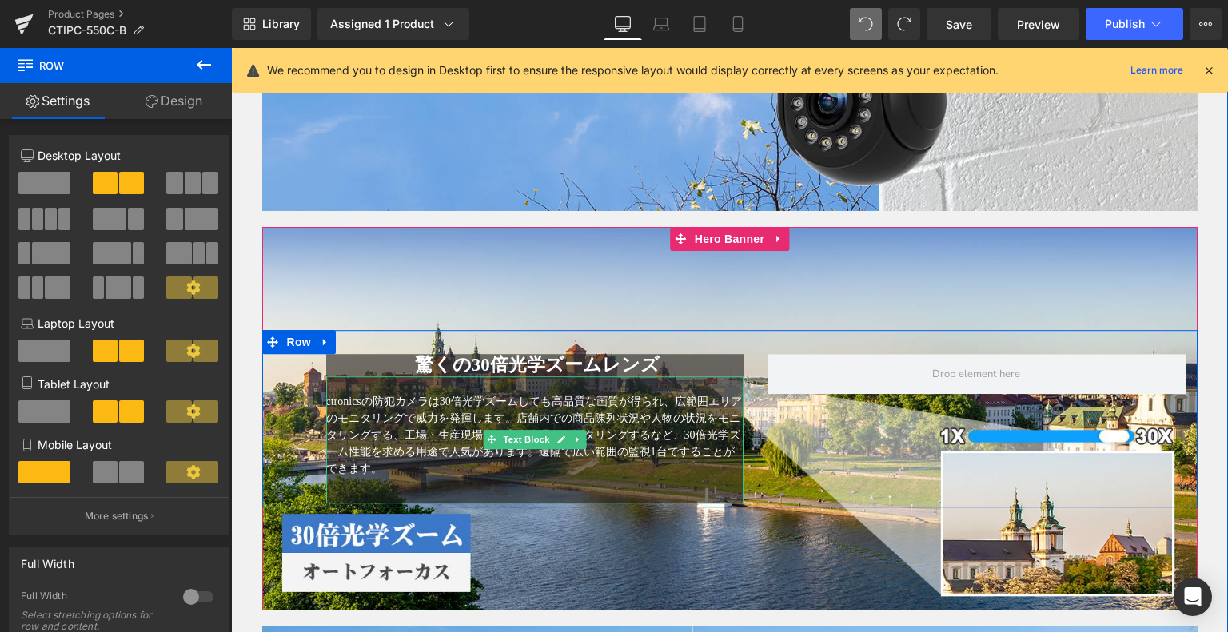
click at [496, 467] on p "ctronicsの防犯カメラは30倍光学ズームしても高品質な画質が得られ、広範囲エリアのモニタリングで威力を発揮します。店舗内での商品陳列状況や人物の状況をモ…" at bounding box center [535, 435] width 418 height 84
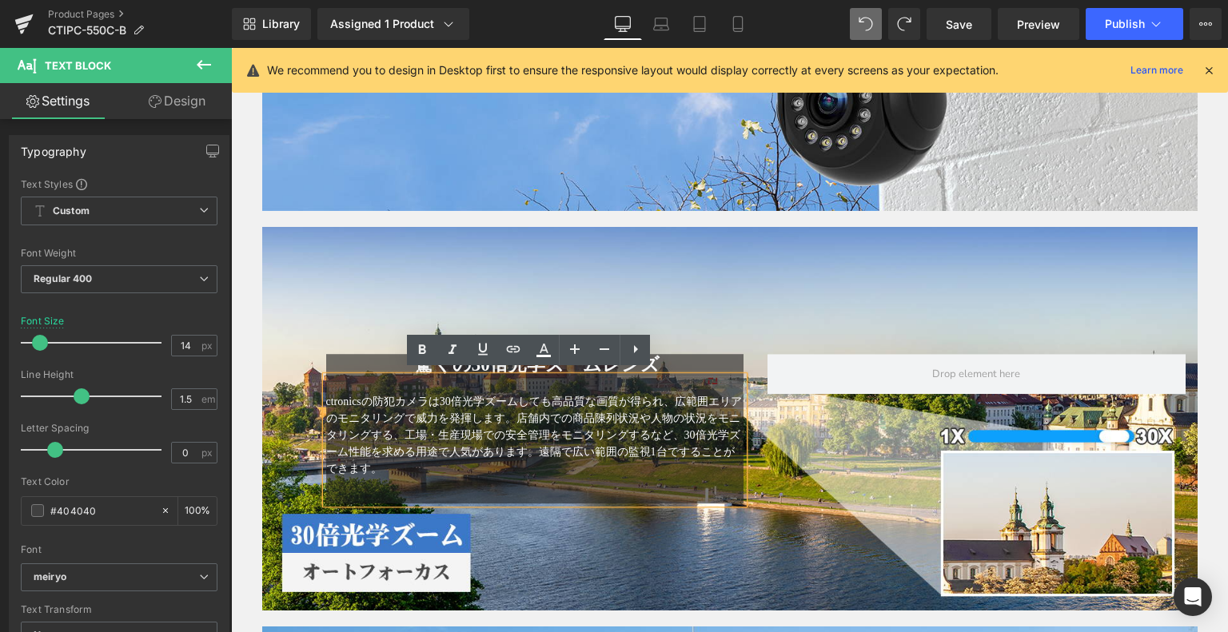
click at [387, 330] on div "驚くの30倍光学ズームレンズ Heading ctronicsの防犯カメラは30倍光学ズームしても高品質な画質が得られ、広範囲エリアのモニタリングで威力を発揮…" at bounding box center [729, 419] width 935 height 178
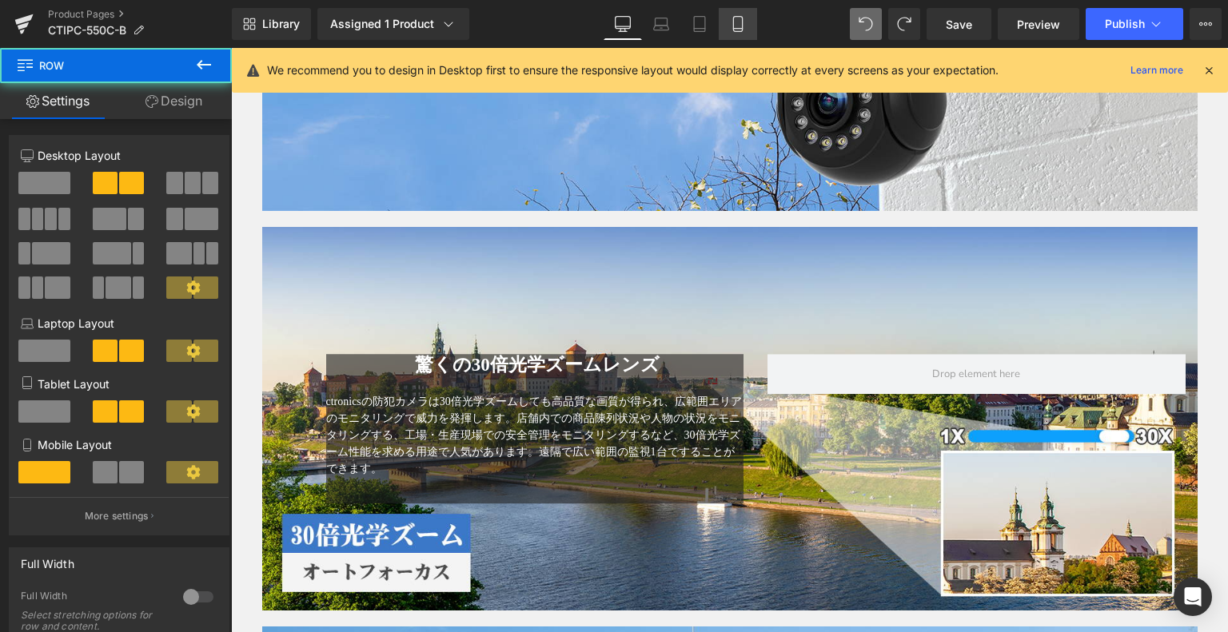
click at [730, 10] on link "Mobile" at bounding box center [738, 24] width 38 height 32
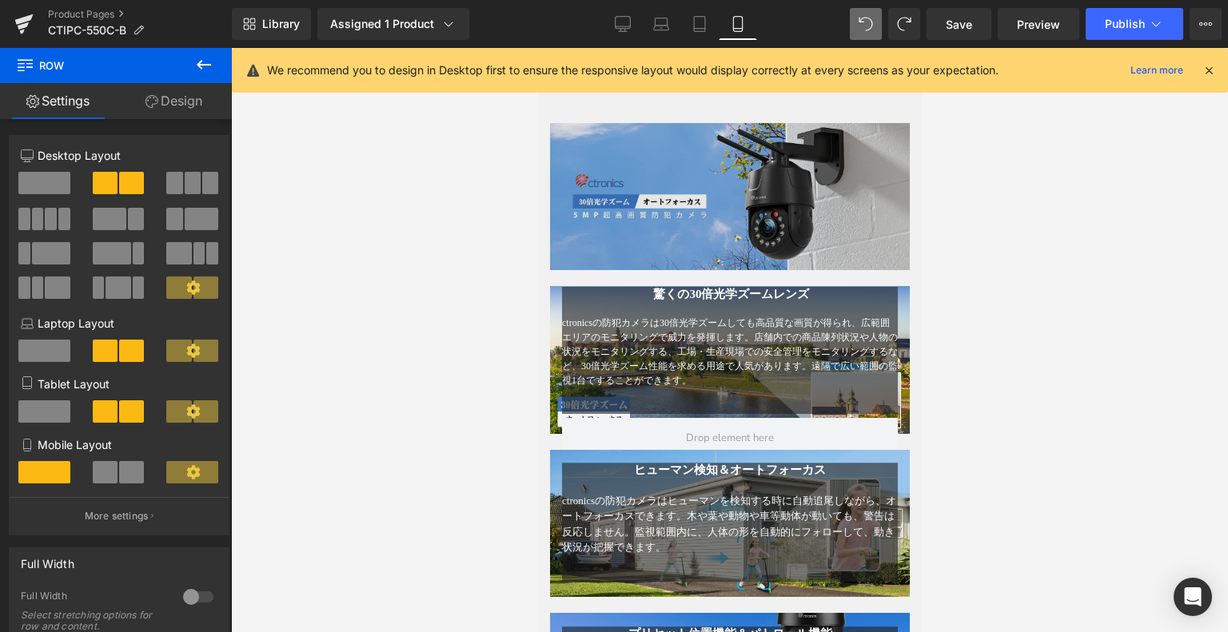
scroll to position [1043, 0]
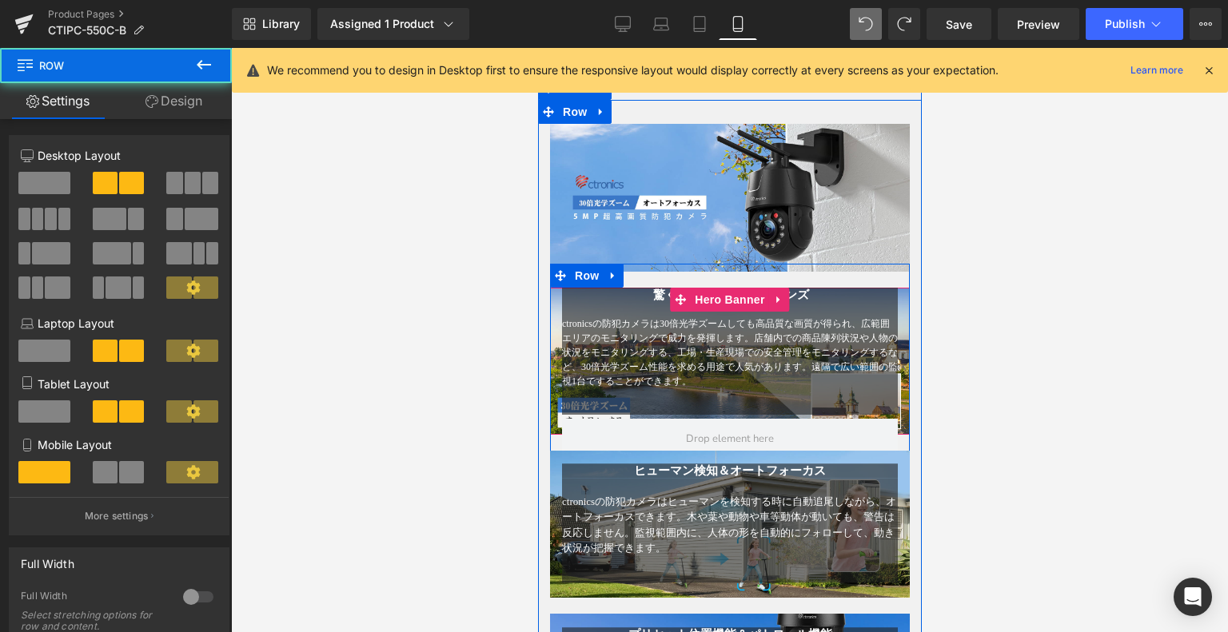
click at [551, 367] on div "驚くの30倍光学ズームレンズ Heading ctronicsの防犯カメラは30倍光学ズームしても高品質な画質が得られ、広範囲エリアのモニタリングで威力を発揮…" at bounding box center [729, 353] width 360 height 131
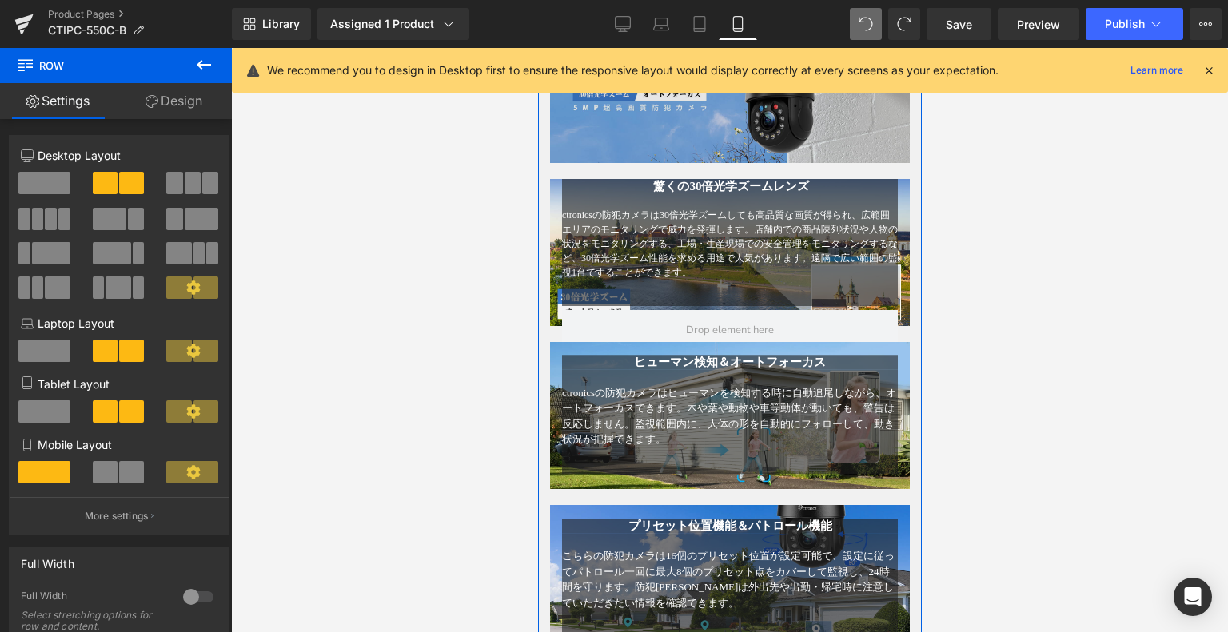
scroll to position [963, 0]
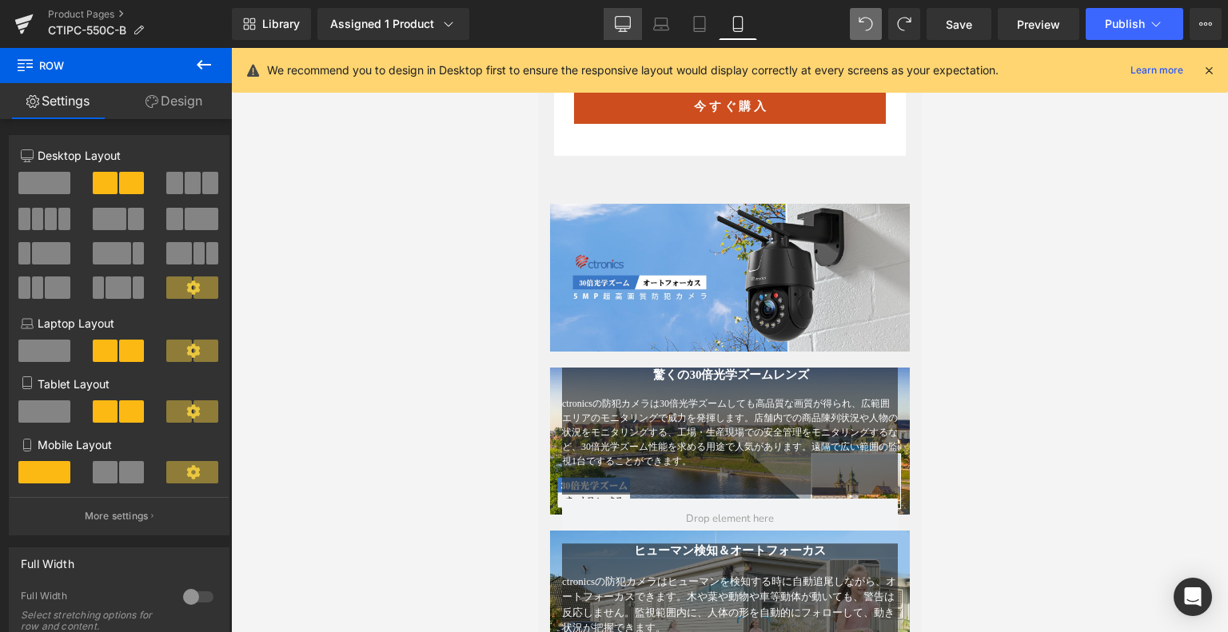
click at [629, 26] on icon at bounding box center [623, 26] width 15 height 0
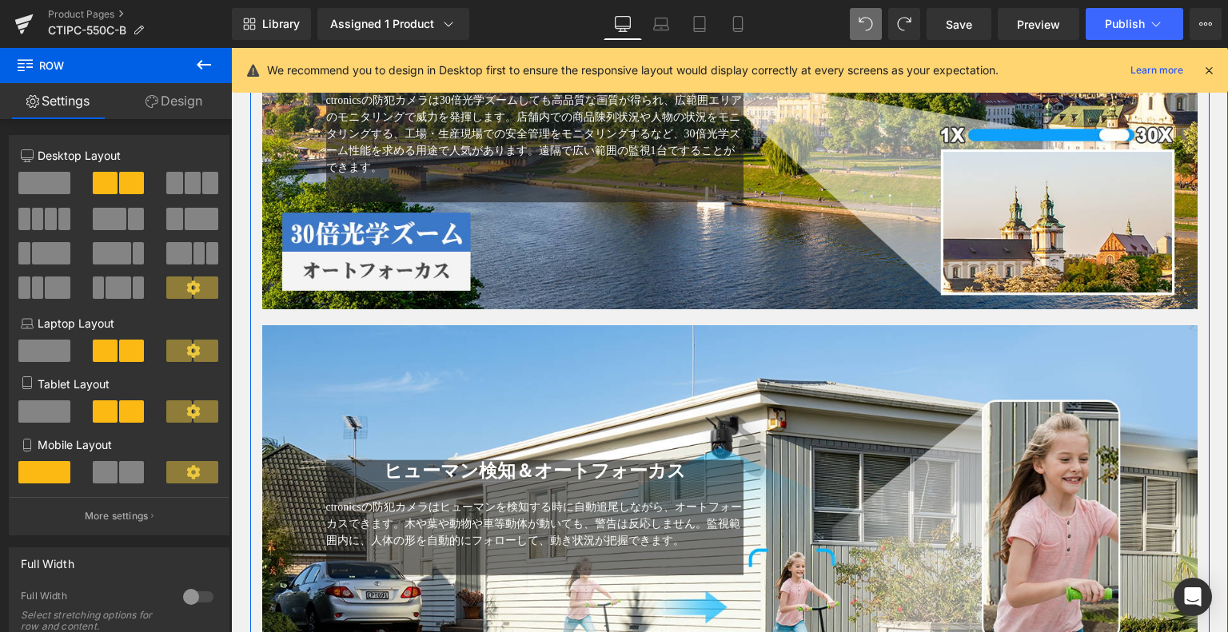
scroll to position [1401, 0]
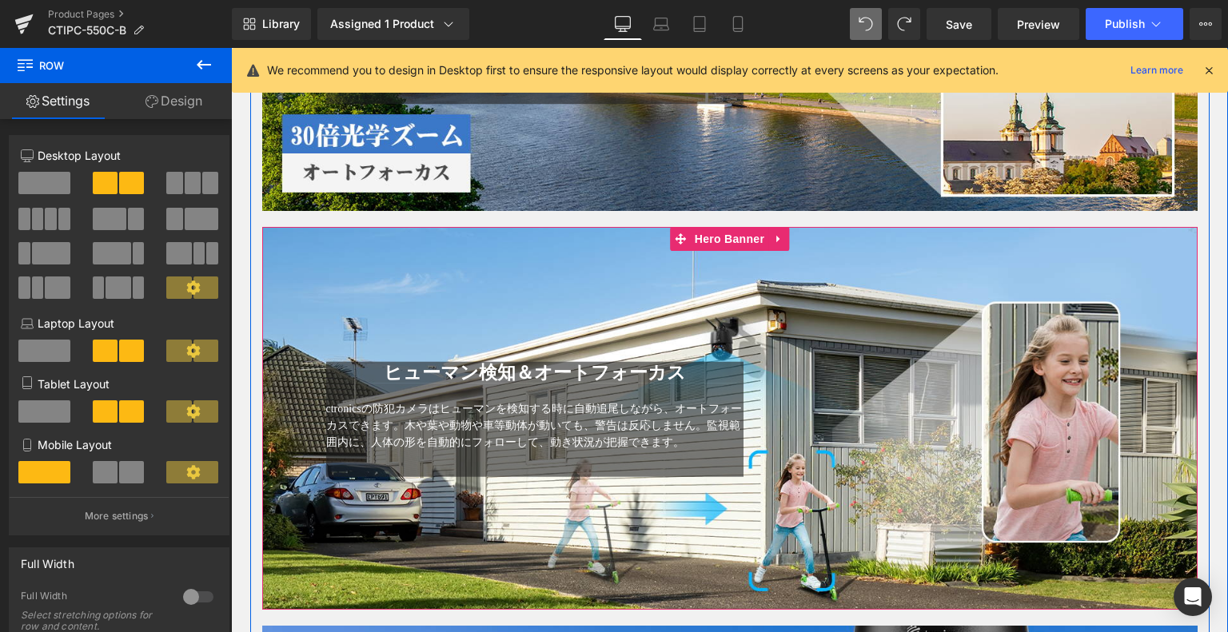
click at [408, 263] on div "ヒューマン検知＆オートフォーカス Heading ctronicsの防犯カメラはヒューマンを検知する時に自動追尾しながら、オートフォーカスできます。木や葉や動…" at bounding box center [729, 419] width 935 height 384
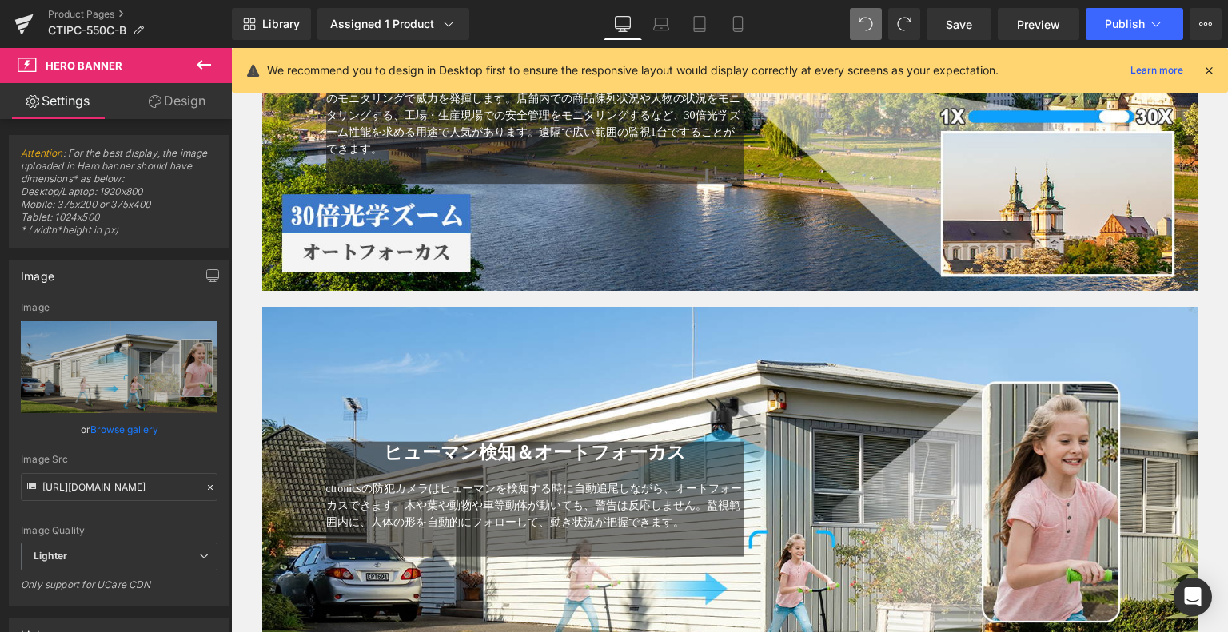
scroll to position [1081, 0]
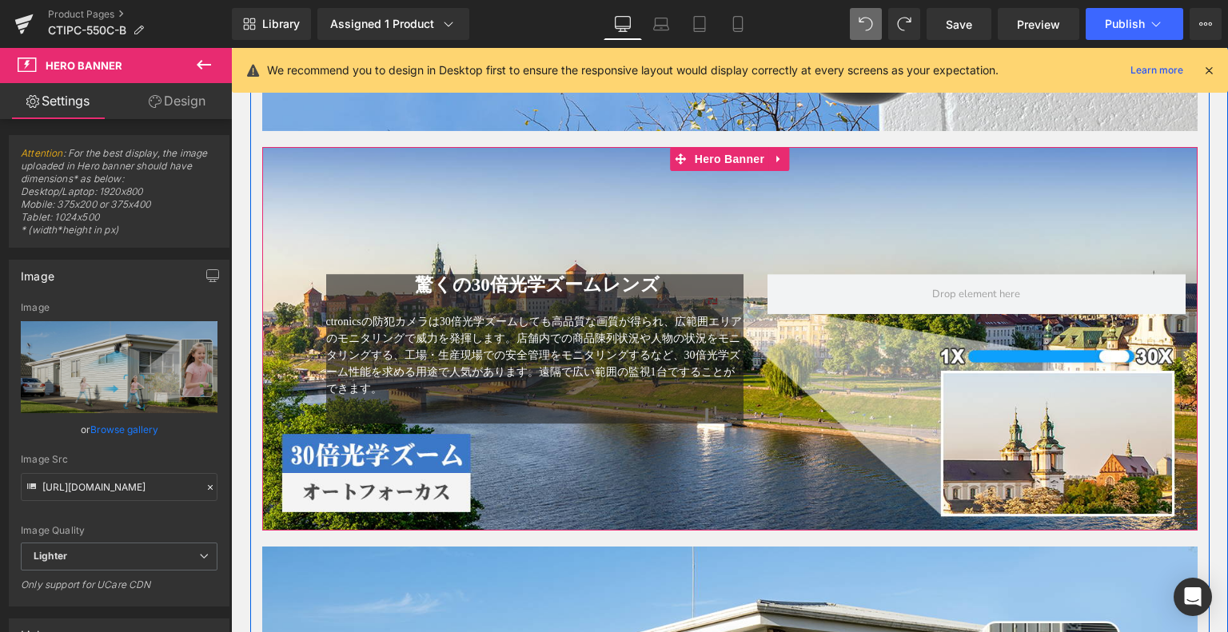
click at [540, 480] on div "驚くの30倍光学ズームレンズ Heading ctronicsの防犯カメラは30倍光学ズームしても高品質な画質が得られ、広範囲エリアのモニタリングで威力を発揮…" at bounding box center [729, 339] width 935 height 384
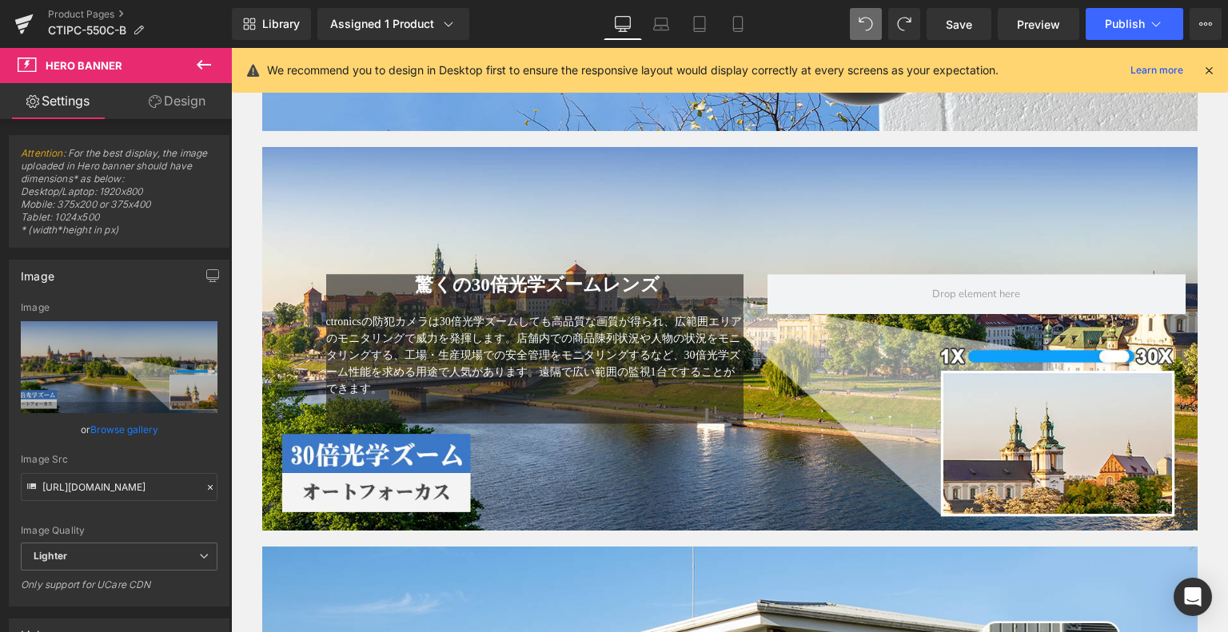
click at [197, 54] on button at bounding box center [204, 65] width 56 height 35
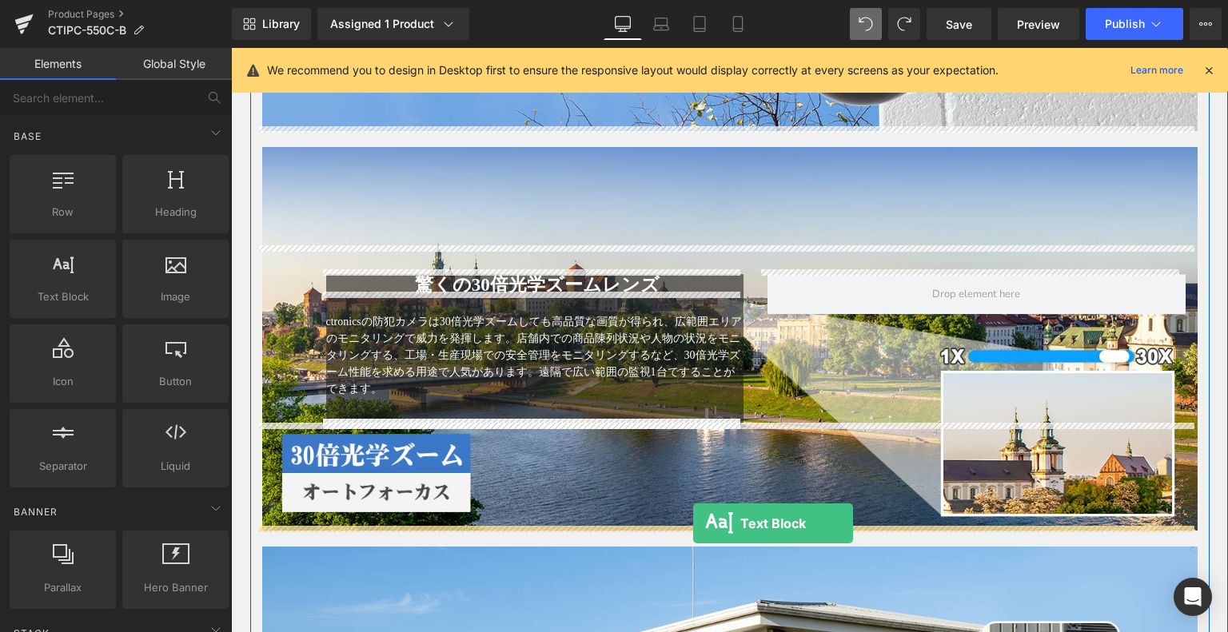
drag, startPoint x: 310, startPoint y: 329, endPoint x: 633, endPoint y: 468, distance: 351.7
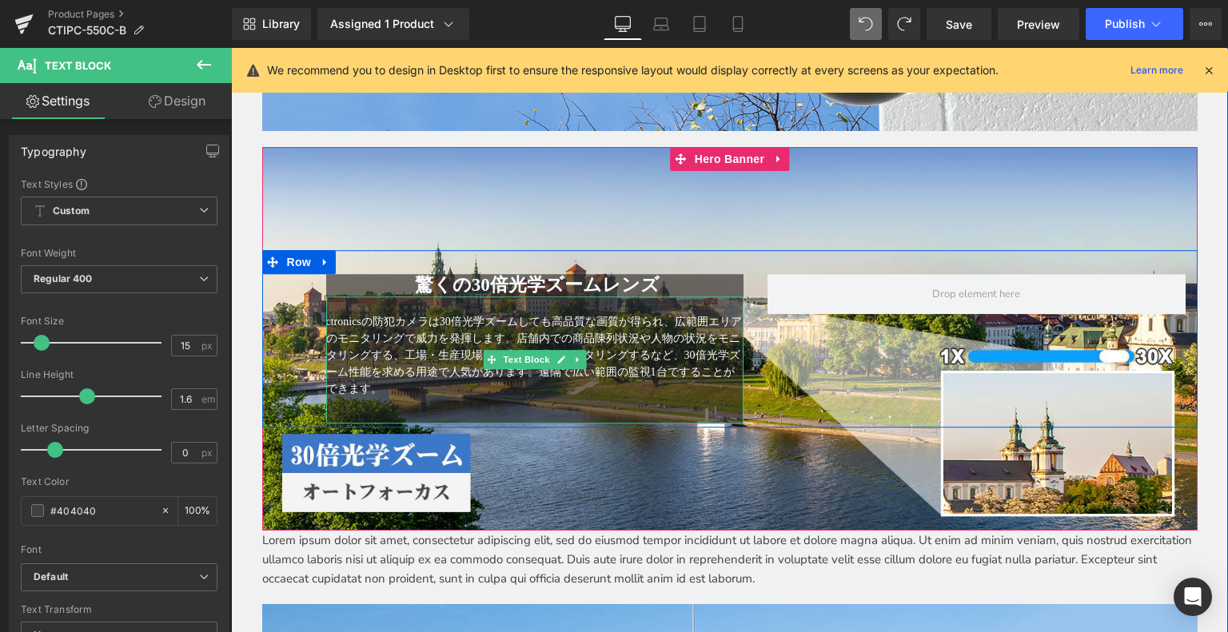
click at [341, 321] on span "ctronicsの防犯カメラは30倍光学ズームしても高品質な画質が得られ、広範囲エリアのモニタリングで威力を発揮します。店舗内での商品陳列状況や人物の状況をモ…" at bounding box center [534, 355] width 416 height 79
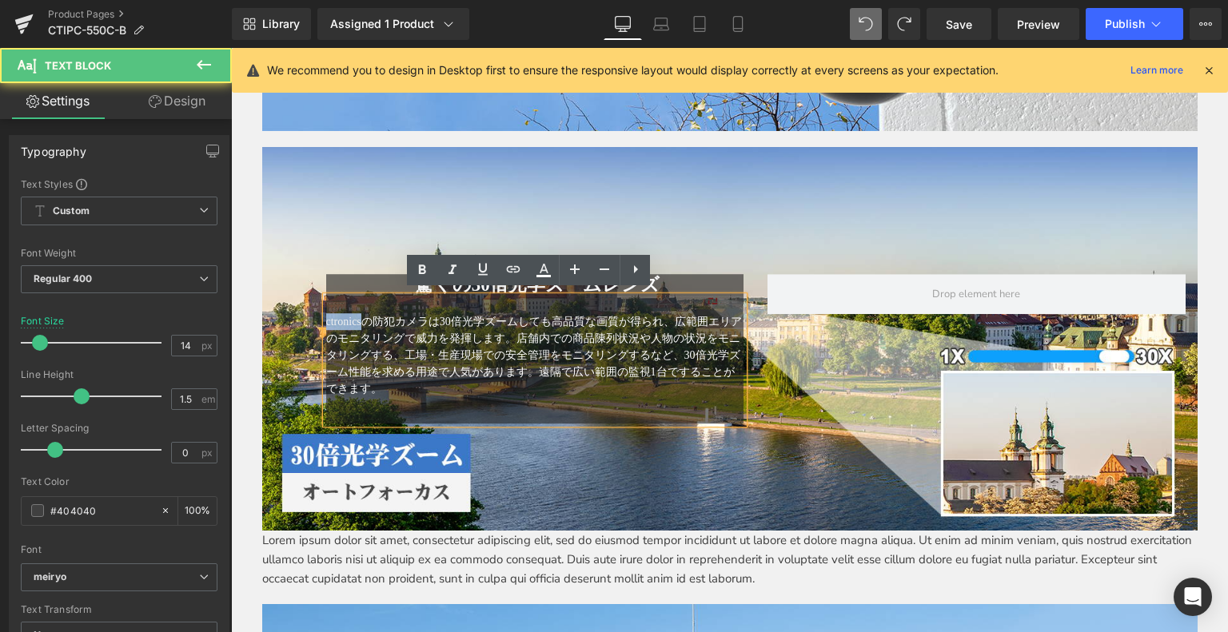
click at [341, 321] on span "ctronicsの防犯カメラは30倍光学ズームしても高品質な画質が得られ、広範囲エリアのモニタリングで威力を発揮します。店舗内での商品陳列状況や人物の状況をモ…" at bounding box center [534, 355] width 416 height 79
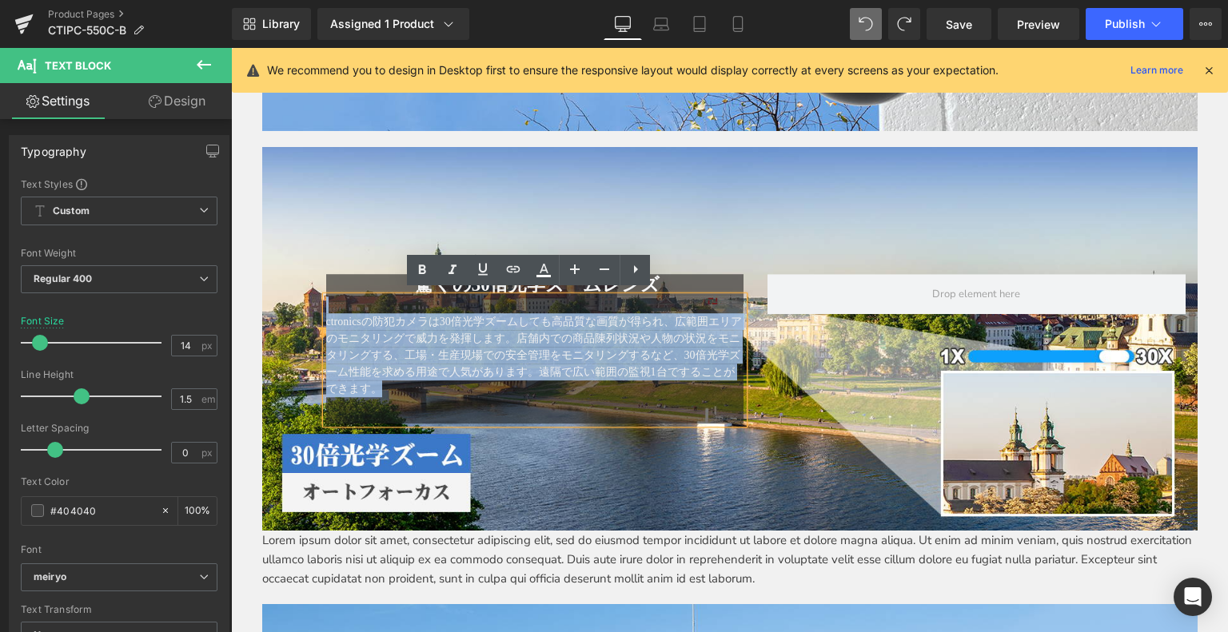
drag, startPoint x: 358, startPoint y: 351, endPoint x: 312, endPoint y: 300, distance: 69.1
click at [314, 300] on div "驚くの30倍光学ズームレンズ Heading ctronicsの防犯カメラは30倍光学ズームしても高品質な画質が得られ、広範囲エリアのモニタリングで威力を発揮…" at bounding box center [535, 351] width 442 height 154
copy div "ctronicsの防犯カメラは30倍光学ズームしても高品質な画質が得られ、広範囲エリアのモニタリングで威力を発揮します。店舗内での商品陳列状況や人物の状況をモ…"
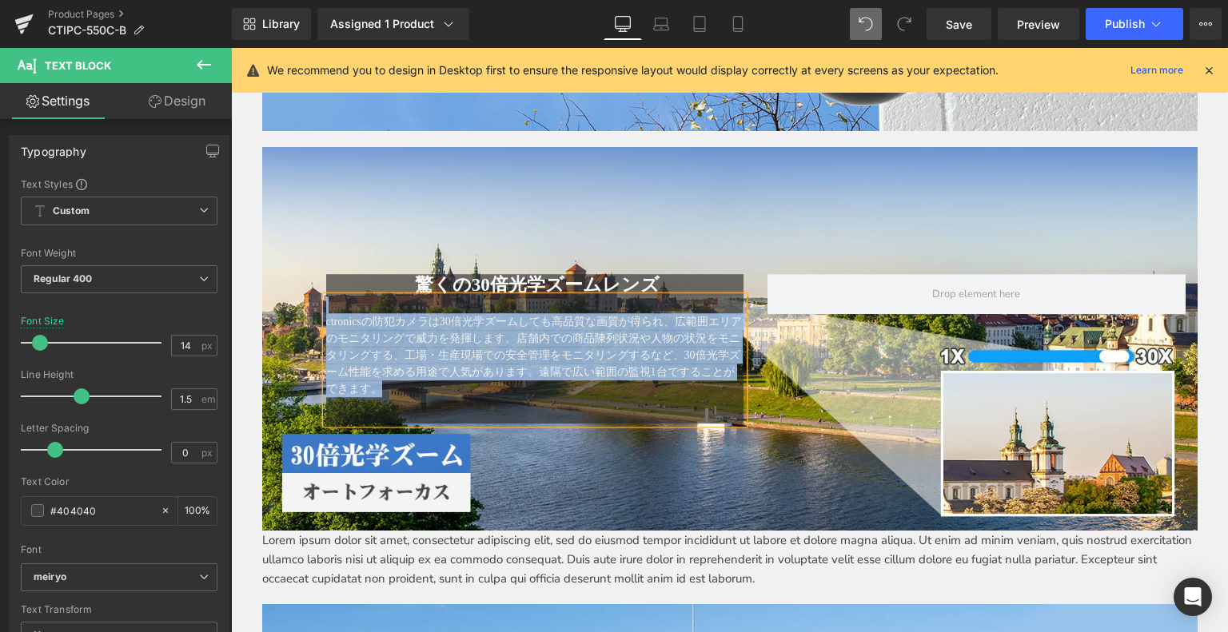
click at [448, 560] on p "Lorem ipsum dolor sit amet, consectetur adipiscing elit, sed do eiusmod tempor …" at bounding box center [729, 560] width 935 height 58
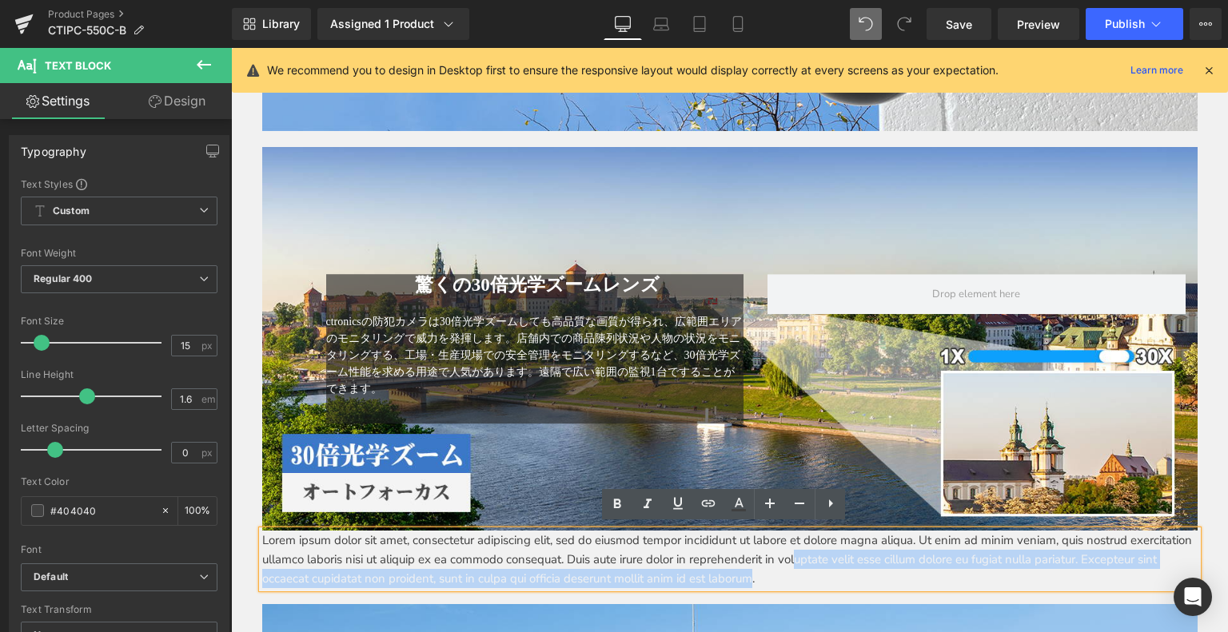
drag, startPoint x: 886, startPoint y: 559, endPoint x: 856, endPoint y: 576, distance: 34.0
click at [856, 576] on p "Lorem ipsum dolor sit amet, consectetur adipiscing elit, sed do eiusmod tempor …" at bounding box center [729, 560] width 935 height 58
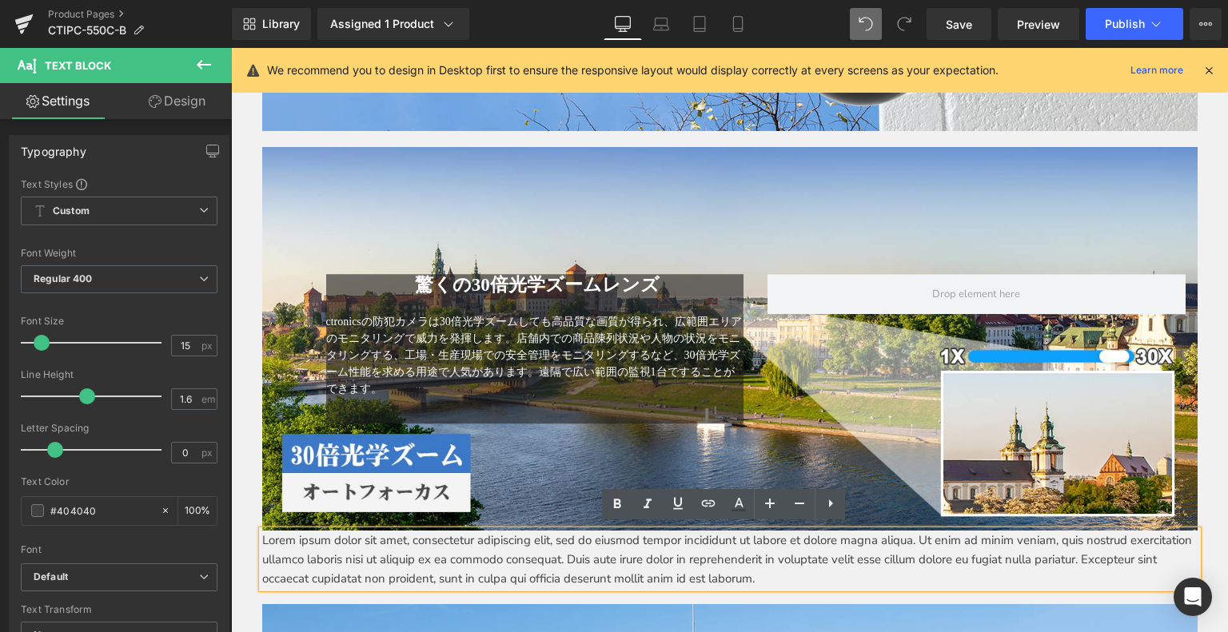
click at [889, 577] on p "Lorem ipsum dolor sit amet, consectetur adipiscing elit, sed do eiusmod tempor …" at bounding box center [729, 560] width 935 height 58
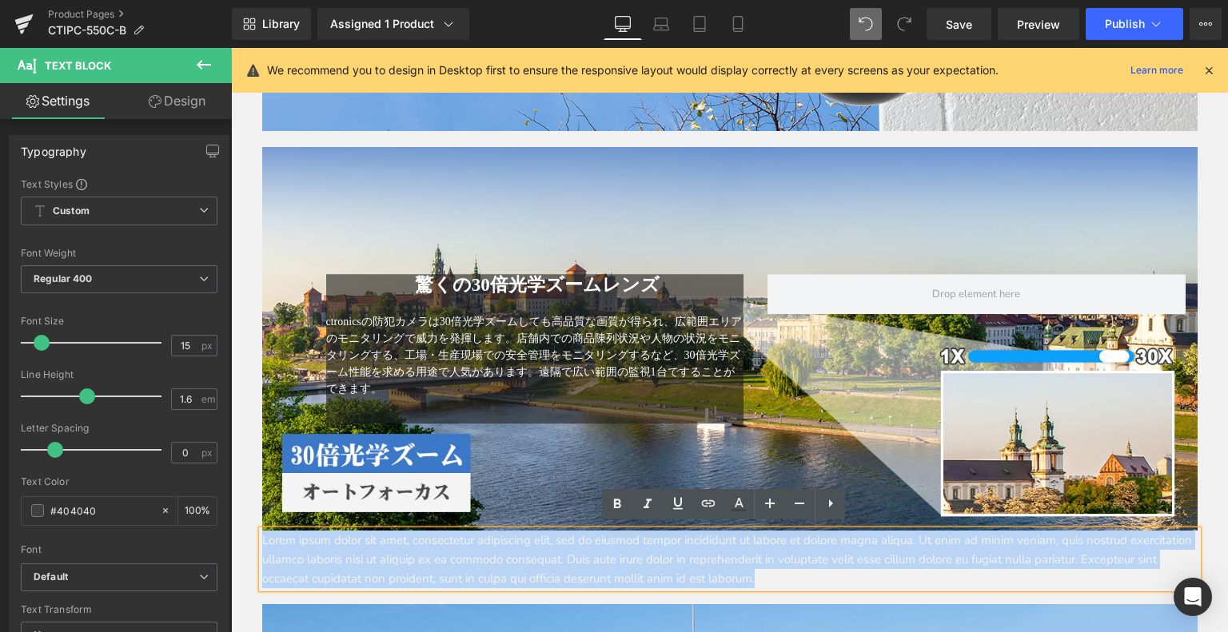
drag, startPoint x: 893, startPoint y: 578, endPoint x: 213, endPoint y: 543, distance: 680.5
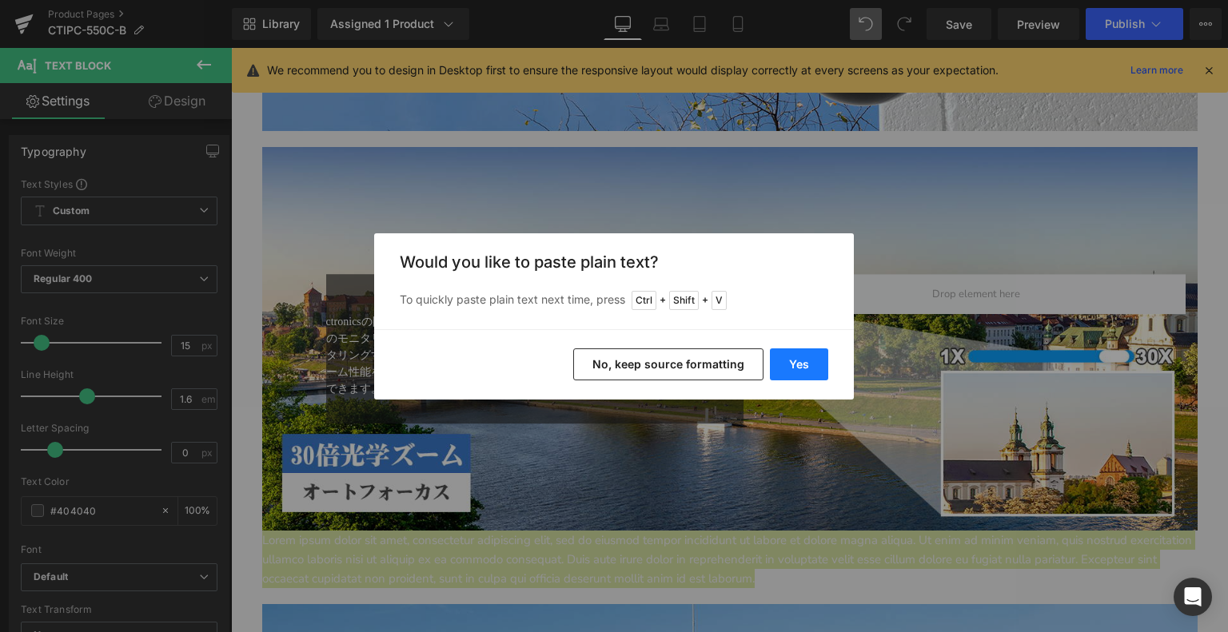
click at [822, 360] on button "Yes" at bounding box center [799, 365] width 58 height 32
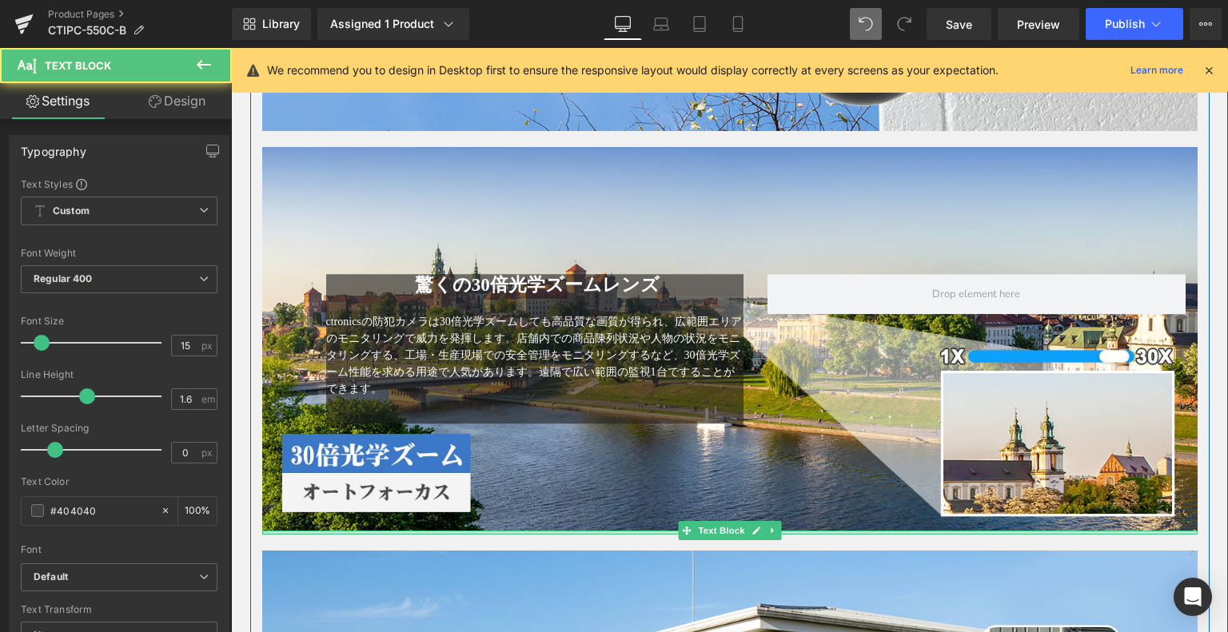
click at [342, 531] on div "Text Block" at bounding box center [729, 533] width 935 height 4
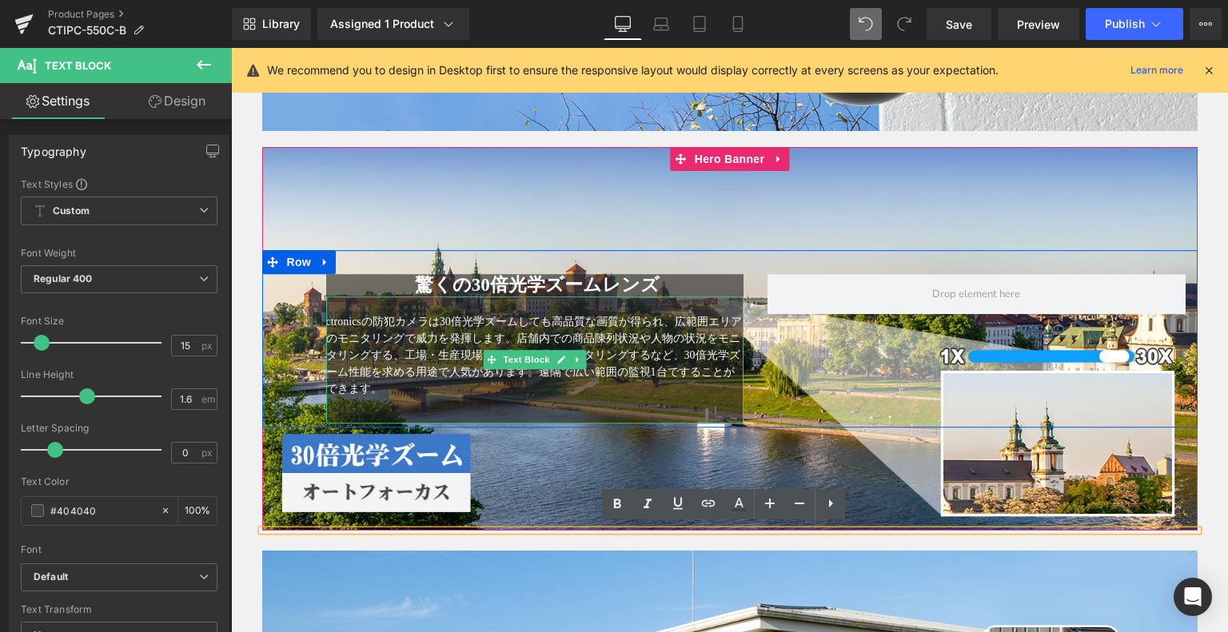
drag, startPoint x: 362, startPoint y: 305, endPoint x: 399, endPoint y: 286, distance: 41.1
click at [361, 305] on p at bounding box center [535, 305] width 418 height 17
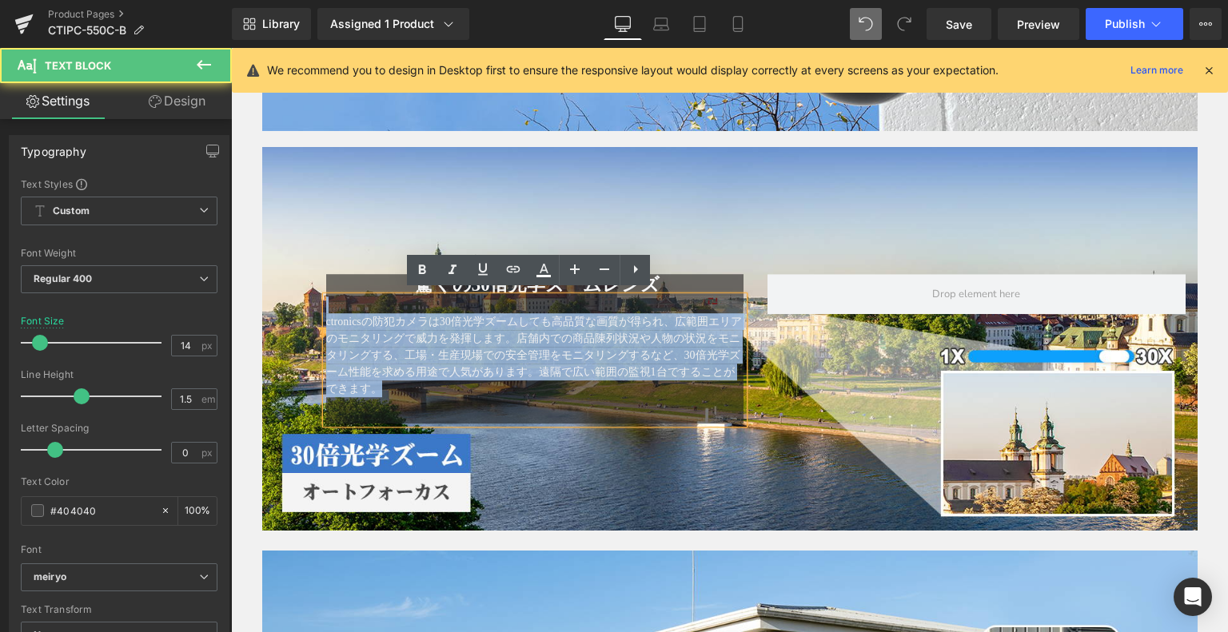
drag, startPoint x: 409, startPoint y: 386, endPoint x: 253, endPoint y: 302, distance: 177.8
copy div "ctronicsの防犯カメラは30倍光学ズームしても高品質な画質が得られ、広範囲エリアのモニタリングで威力を発揮します。店舗内での商品陳列状況や人物の状況をモ…"
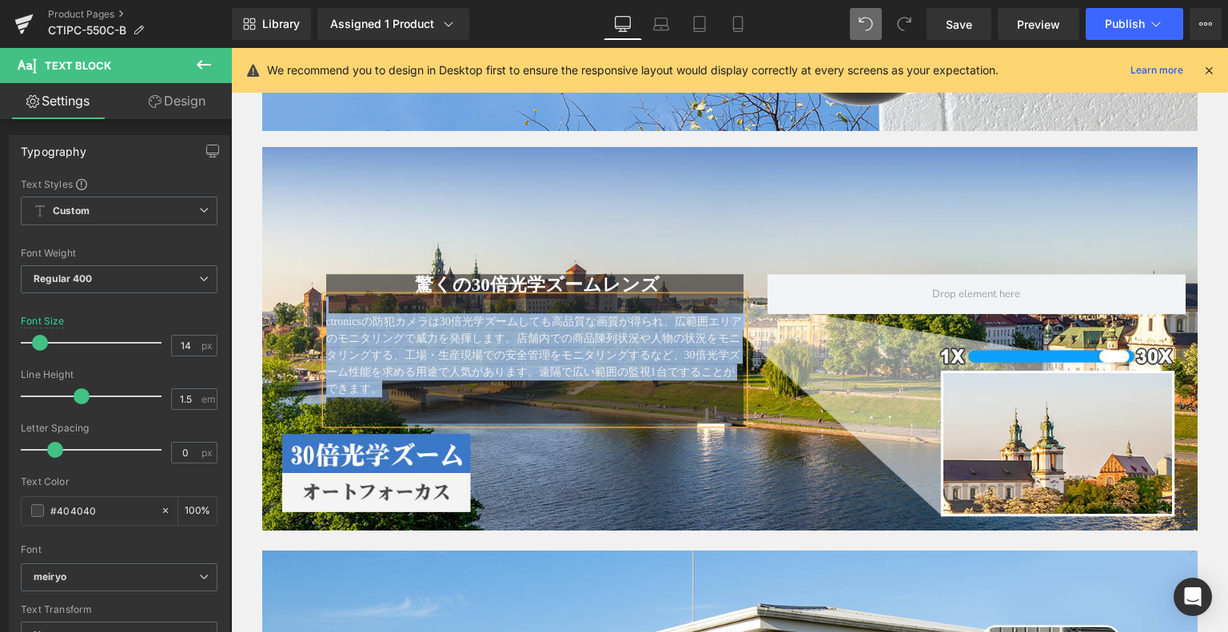
drag, startPoint x: 281, startPoint y: 530, endPoint x: 301, endPoint y: 527, distance: 19.5
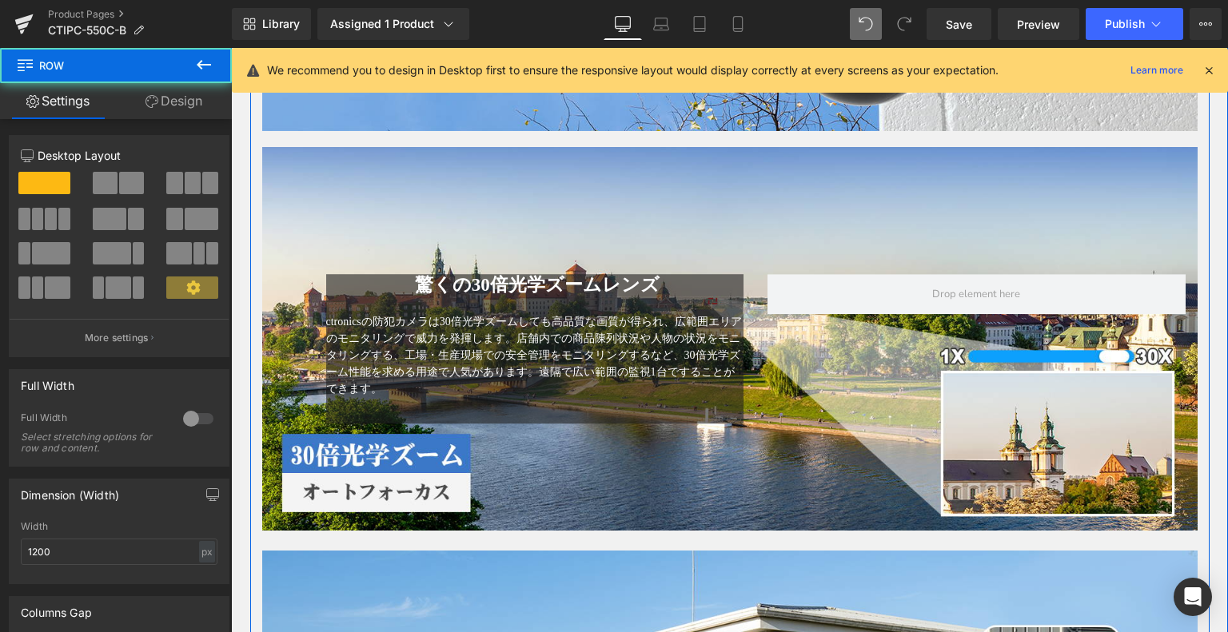
click at [305, 523] on div "驚くの30倍光学ズームレンズ Heading ctronicsの防犯カメラは30倍光学ズームしても高品質な画質が得られ、広範囲エリアのモニタリングで威力を発揮…" at bounding box center [729, 339] width 935 height 384
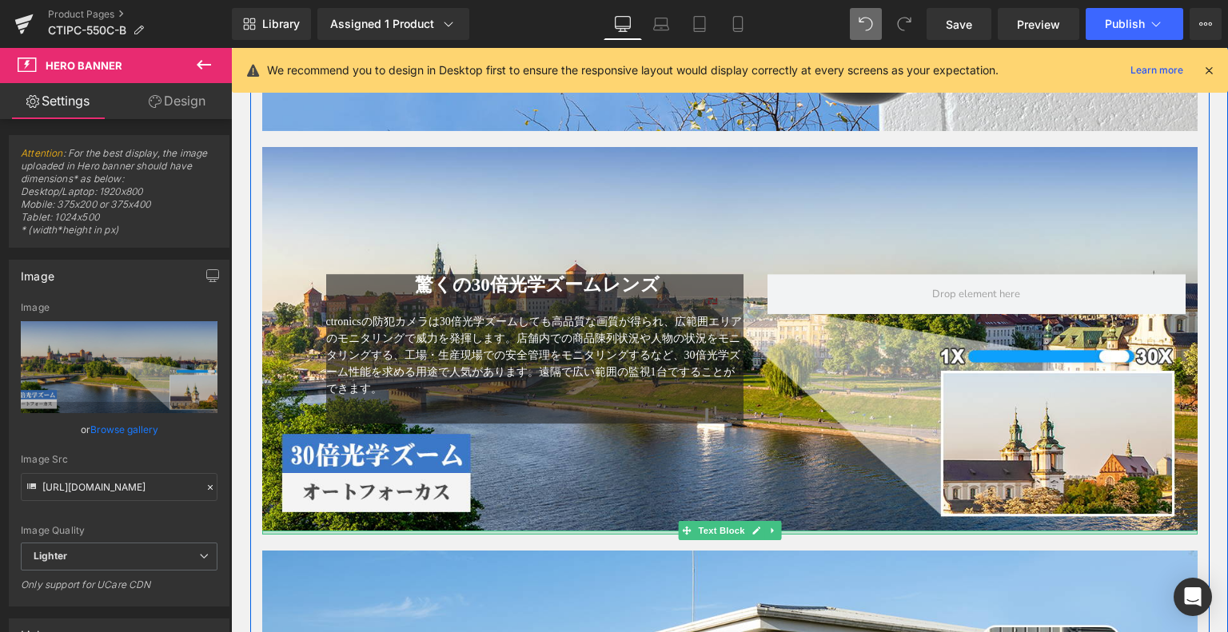
click at [304, 531] on div at bounding box center [729, 533] width 935 height 4
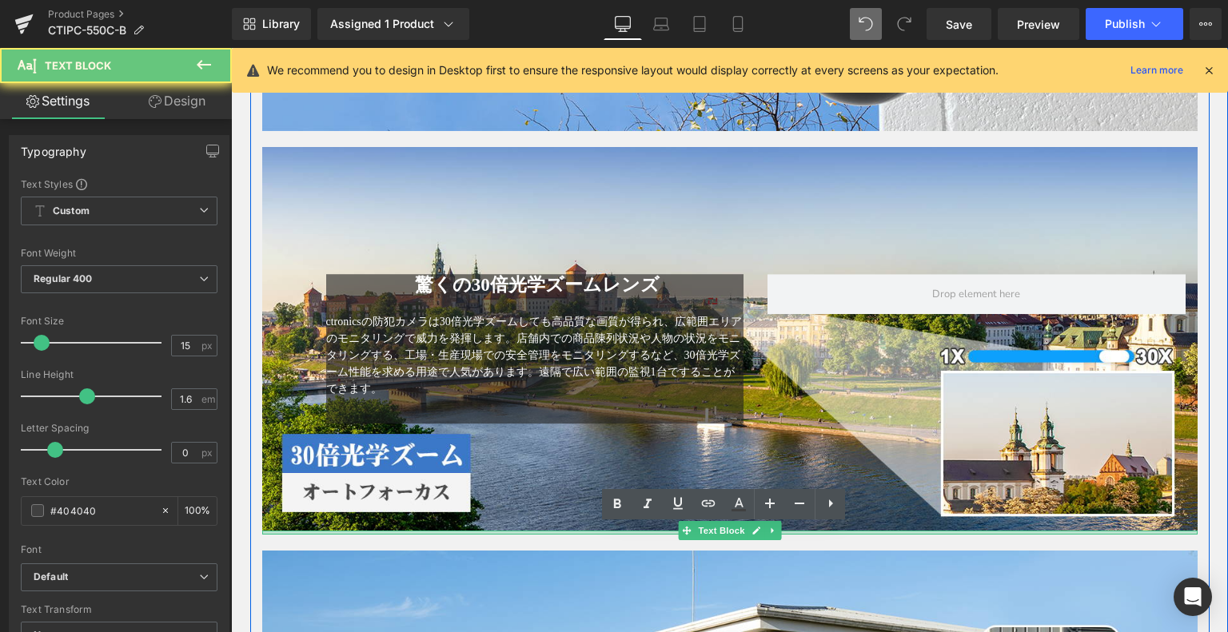
click at [304, 531] on div at bounding box center [729, 531] width 935 height 0
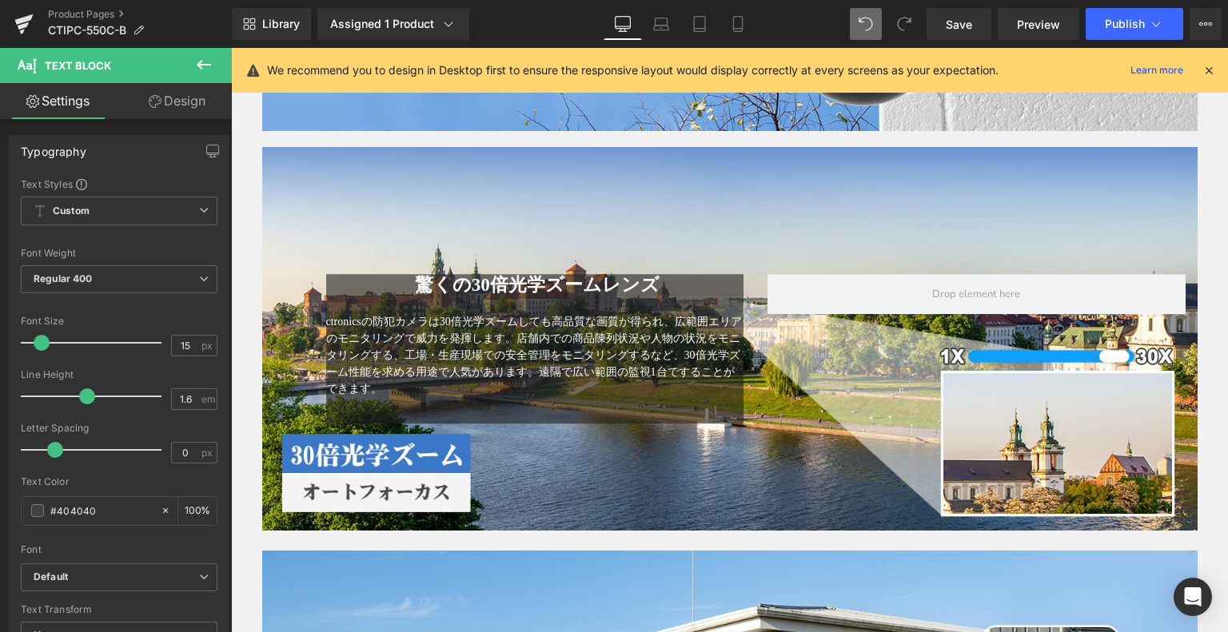
click at [204, 73] on icon at bounding box center [203, 64] width 19 height 19
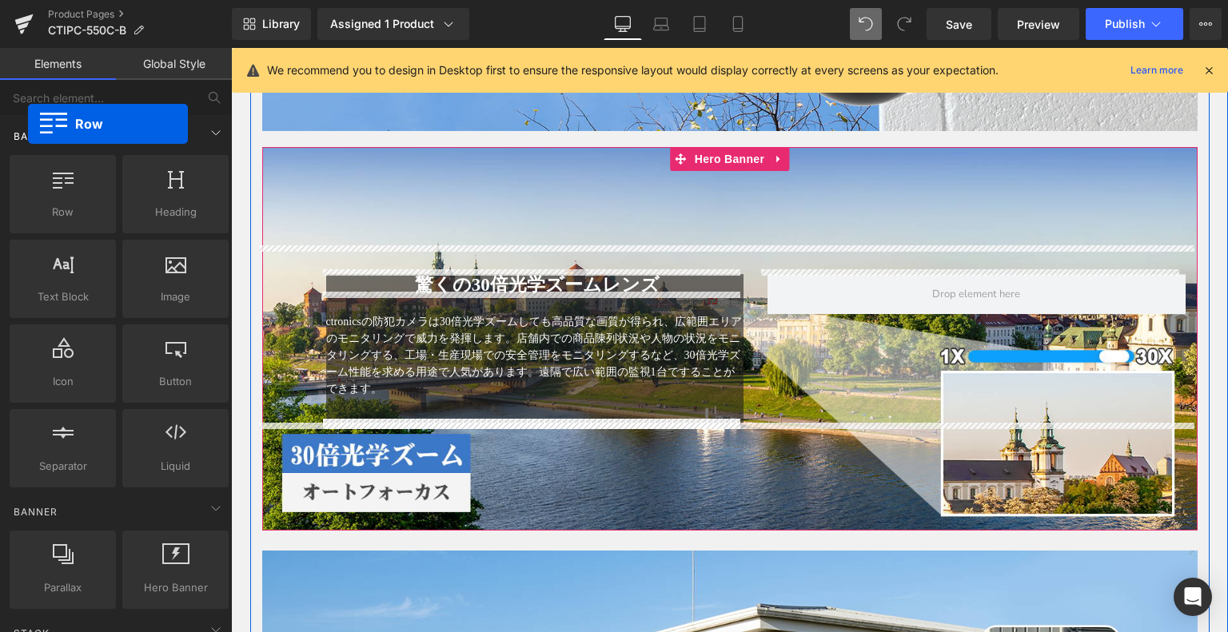
drag, startPoint x: 75, startPoint y: 218, endPoint x: 28, endPoint y: 124, distance: 105.5
click at [28, 491] on div "Base Row rows, columns, layouts, div Heading headings, titles, h1,h2,h3,h4,h5,h…" at bounding box center [118, 552] width 225 height 122
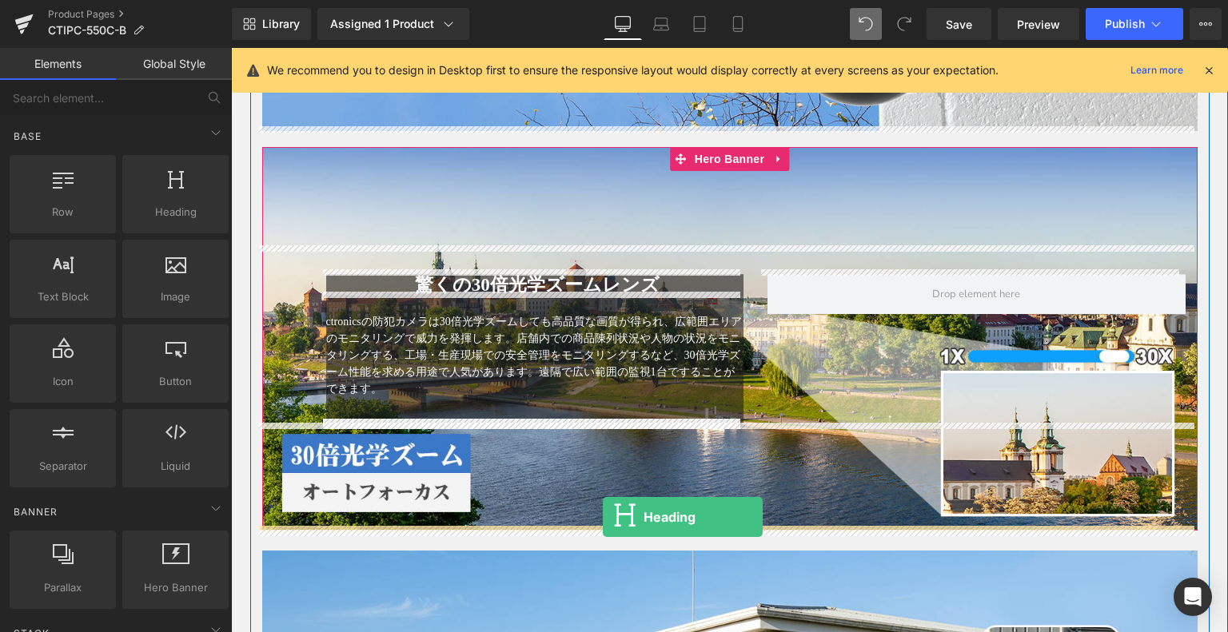
drag, startPoint x: 393, startPoint y: 255, endPoint x: 603, endPoint y: 517, distance: 335.6
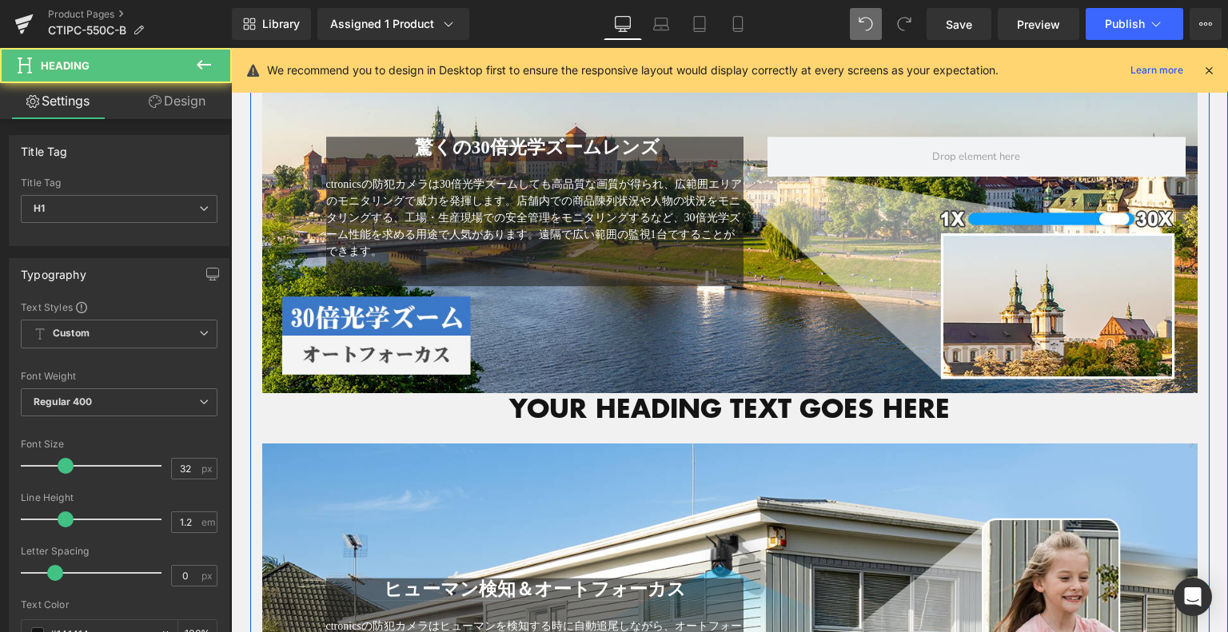
scroll to position [1241, 0]
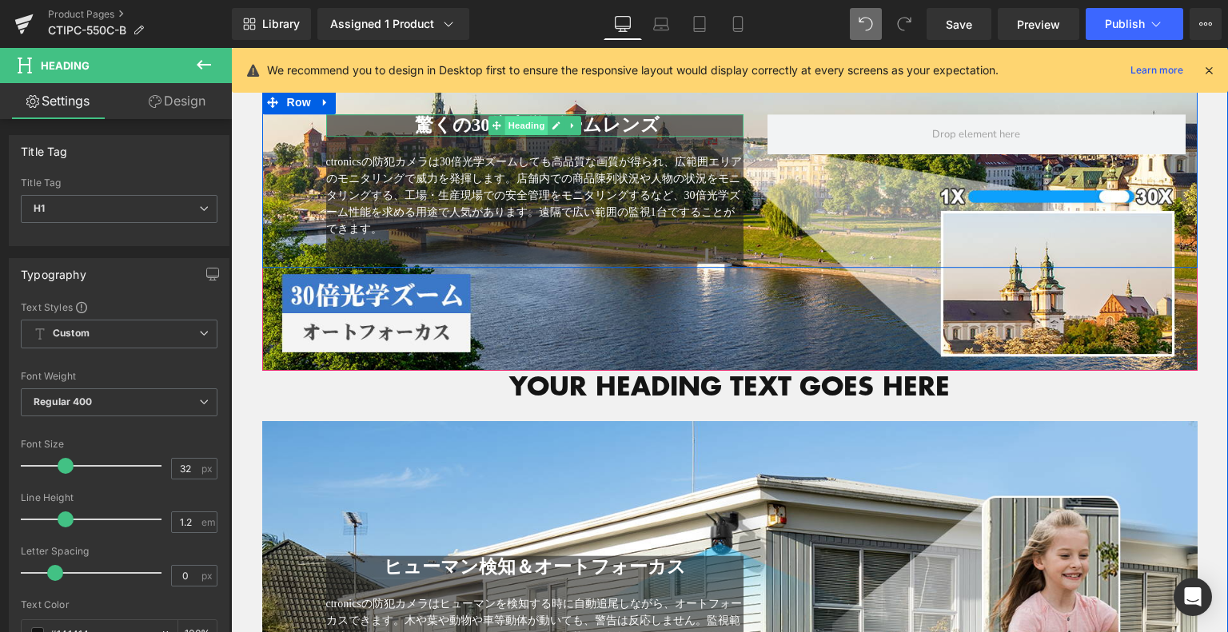
click at [515, 124] on span "Heading" at bounding box center [526, 125] width 43 height 19
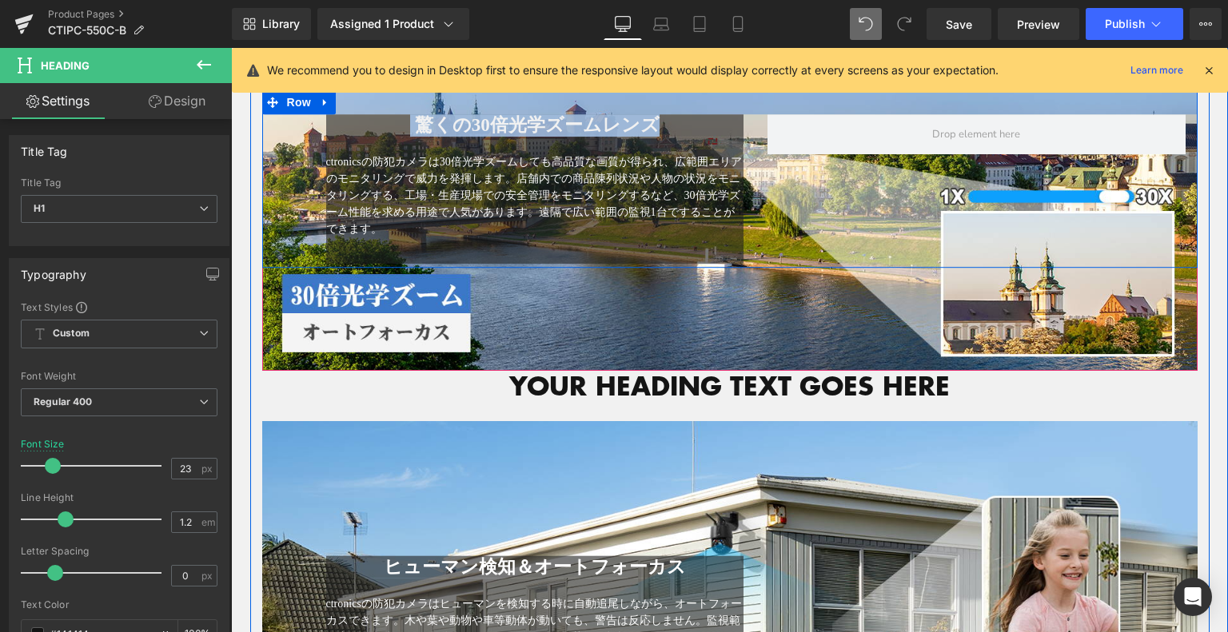
drag, startPoint x: 678, startPoint y: 123, endPoint x: 346, endPoint y: 97, distance: 332.9
click at [346, 97] on div "驚くの30倍光学ズームレンズ Heading ctronicsの防犯カメラは30倍光学ズームしても高品質な画質が得られ、広範囲エリアのモニタリングで威力を発揮…" at bounding box center [729, 179] width 935 height 178
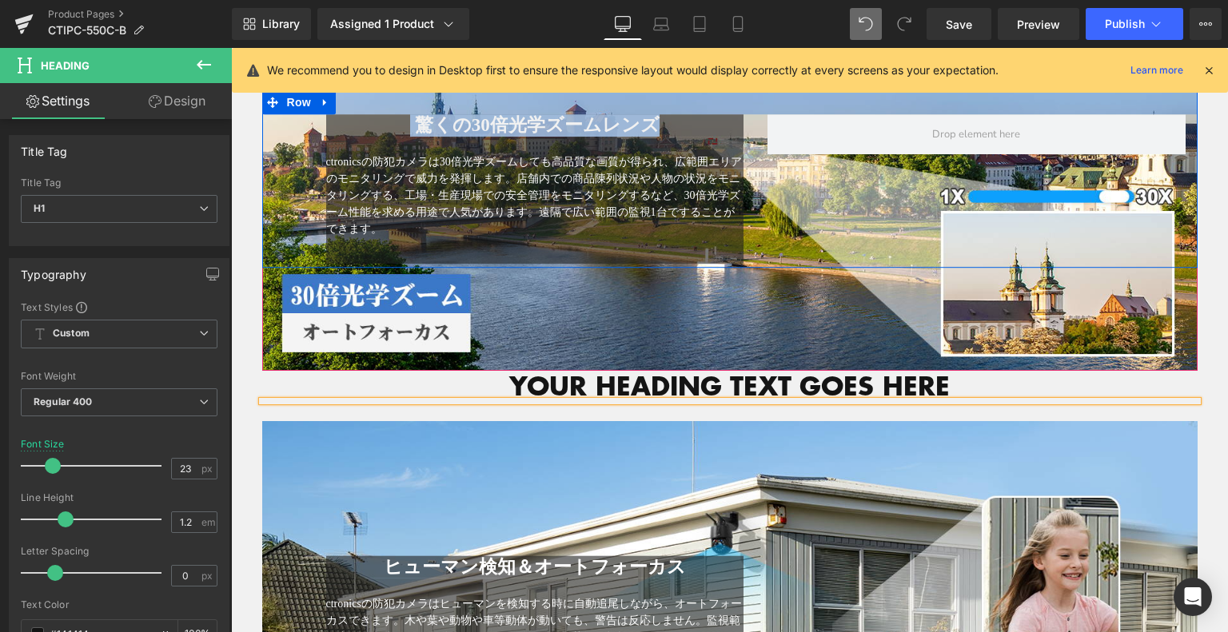
copy h1 "驚くの30倍光学ズームレンズ"
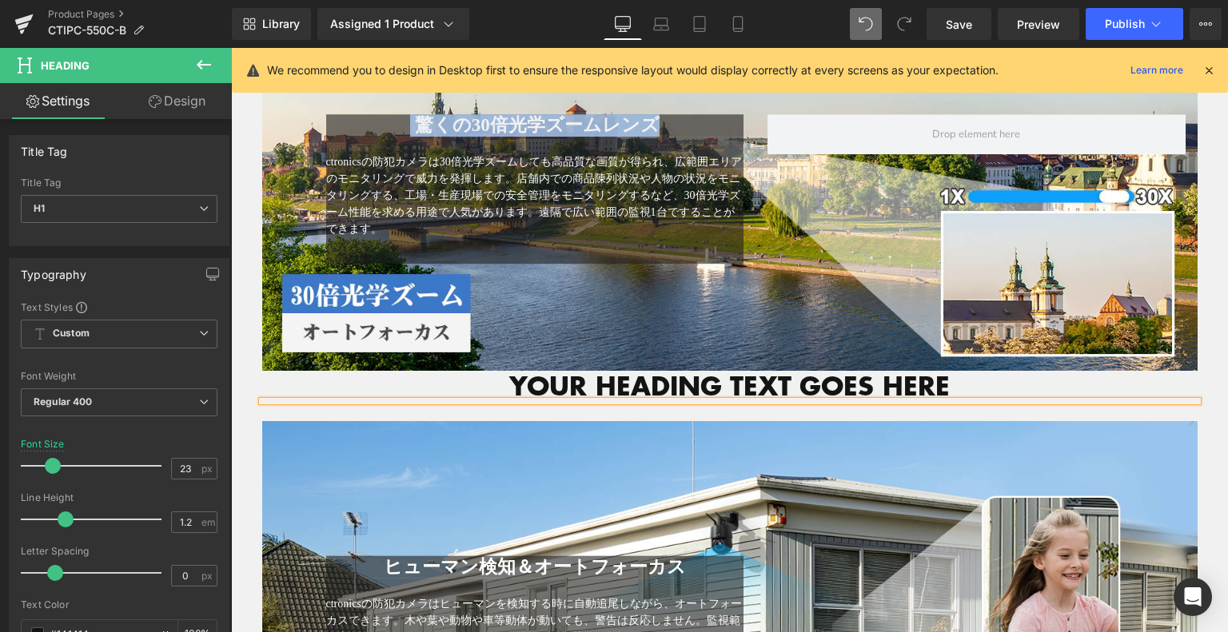
click at [732, 401] on div at bounding box center [729, 401] width 935 height 0
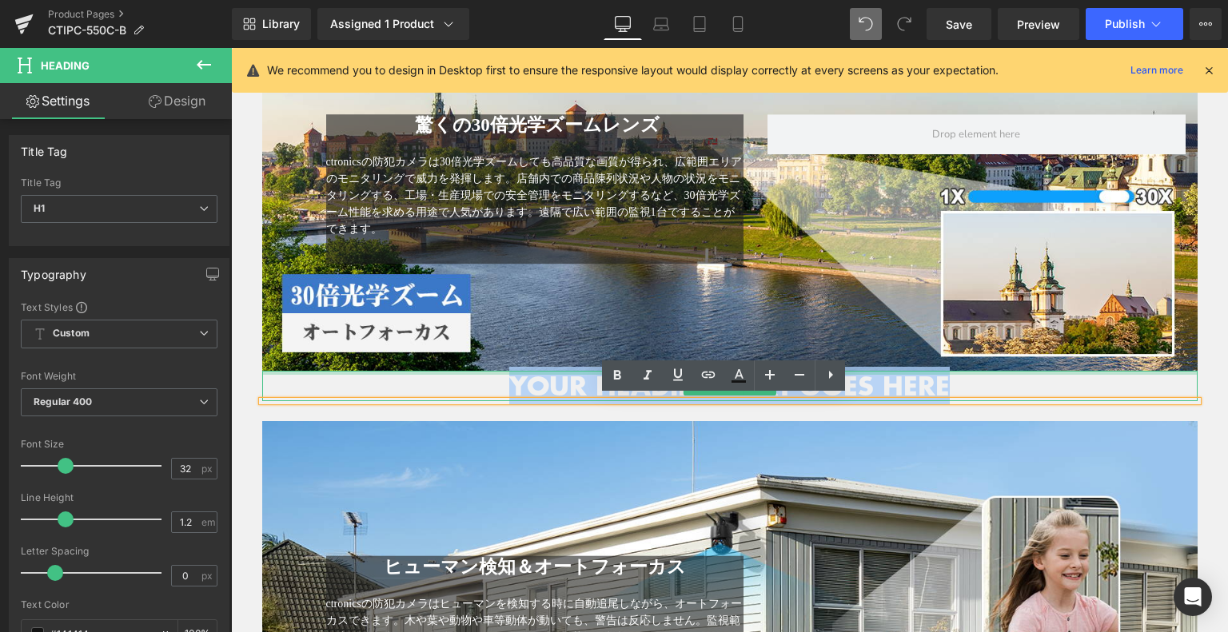
drag, startPoint x: 515, startPoint y: 373, endPoint x: 442, endPoint y: 368, distance: 73.0
click at [442, 371] on div "Your heading text goes here Heading" at bounding box center [729, 386] width 935 height 30
paste div
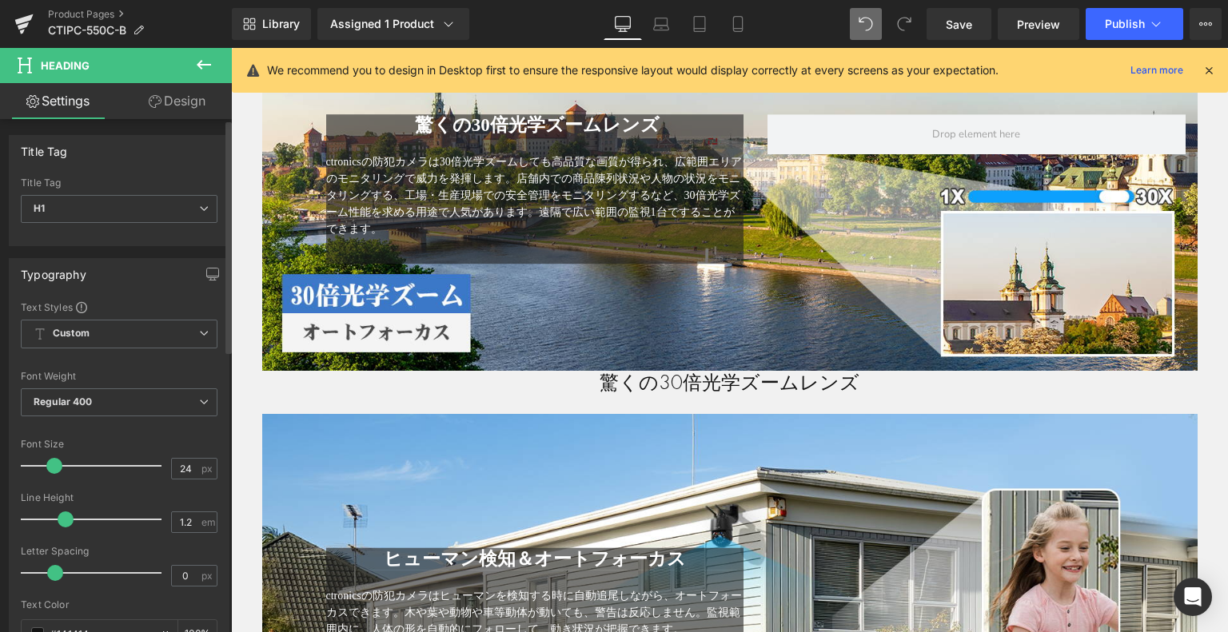
click at [53, 465] on span at bounding box center [54, 466] width 16 height 16
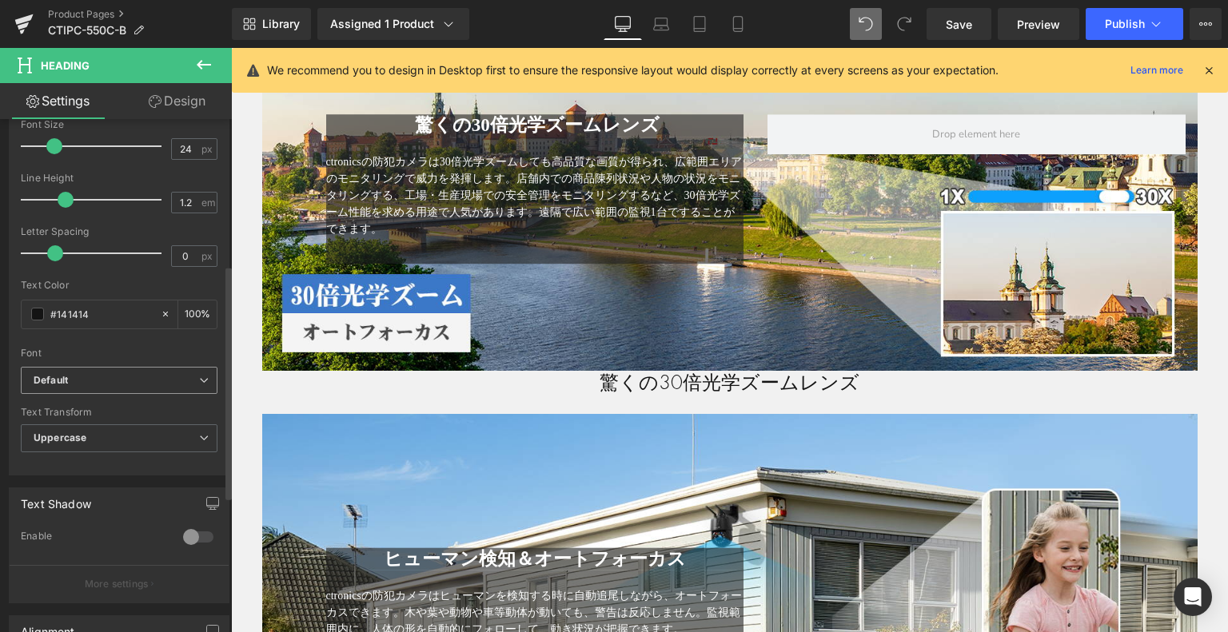
click at [86, 367] on span "Default" at bounding box center [119, 381] width 197 height 28
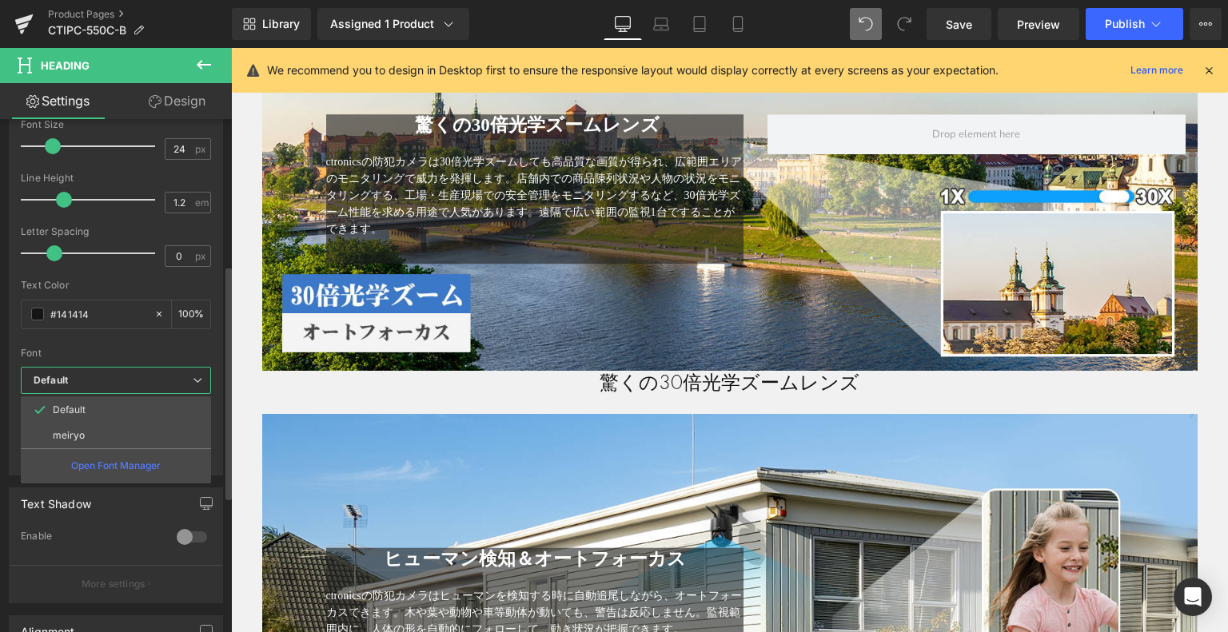
drag, startPoint x: 87, startPoint y: 434, endPoint x: 101, endPoint y: 417, distance: 22.2
click at [87, 433] on li "meiryo" at bounding box center [116, 436] width 190 height 26
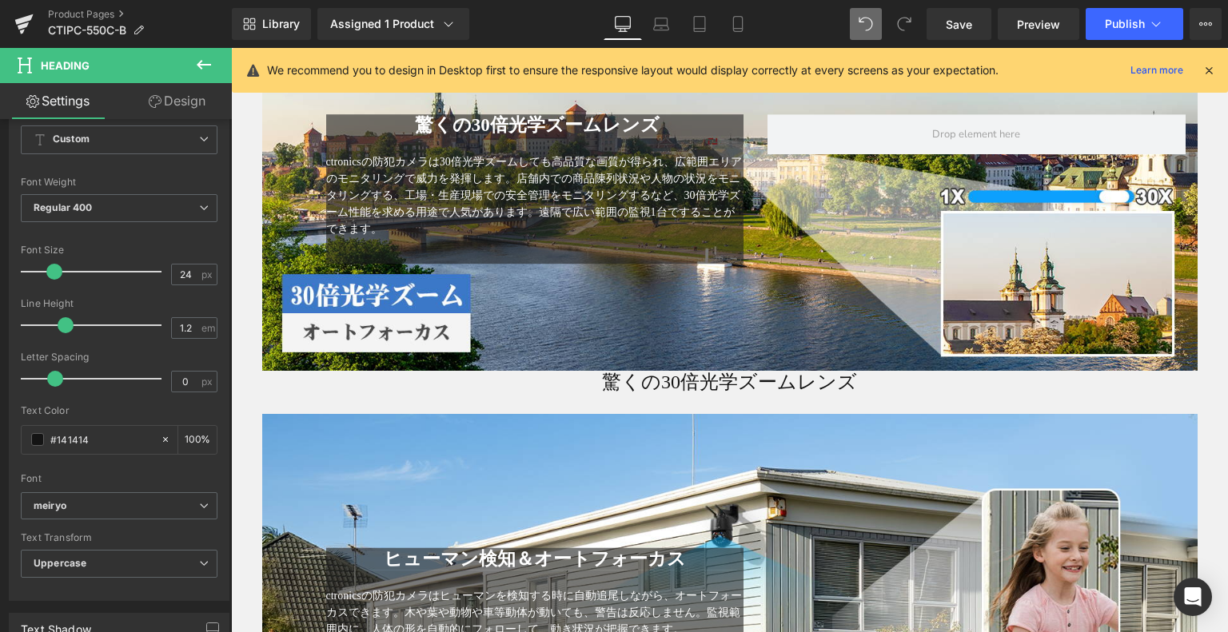
scroll to position [80, 0]
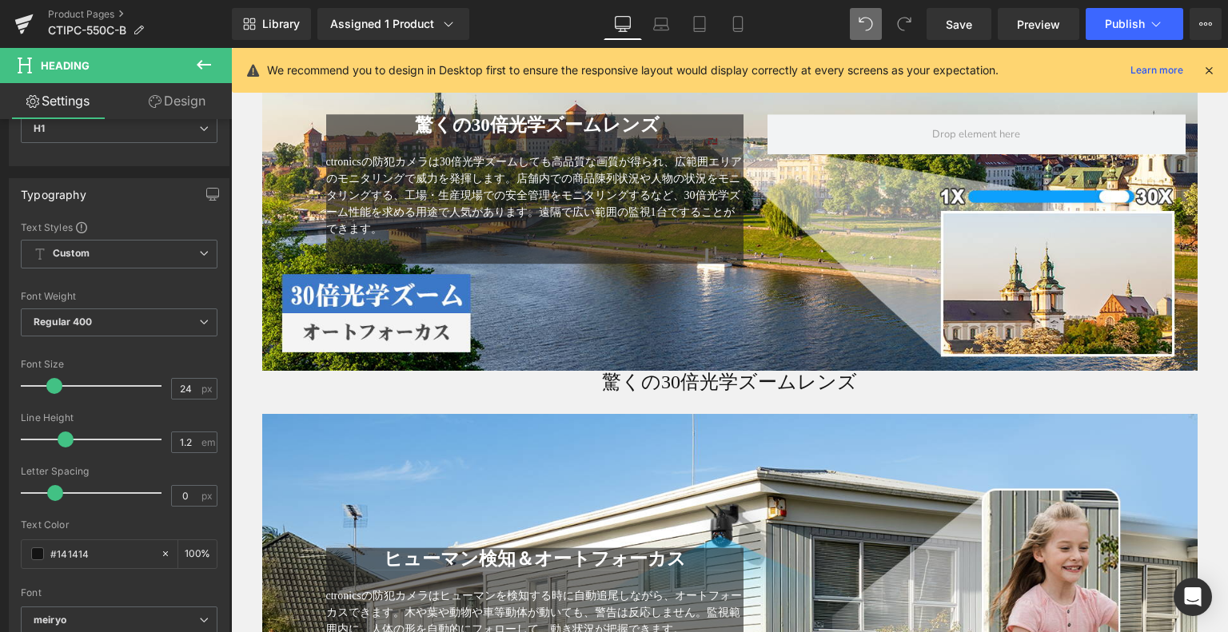
click at [231, 48] on div at bounding box center [231, 48] width 0 height 0
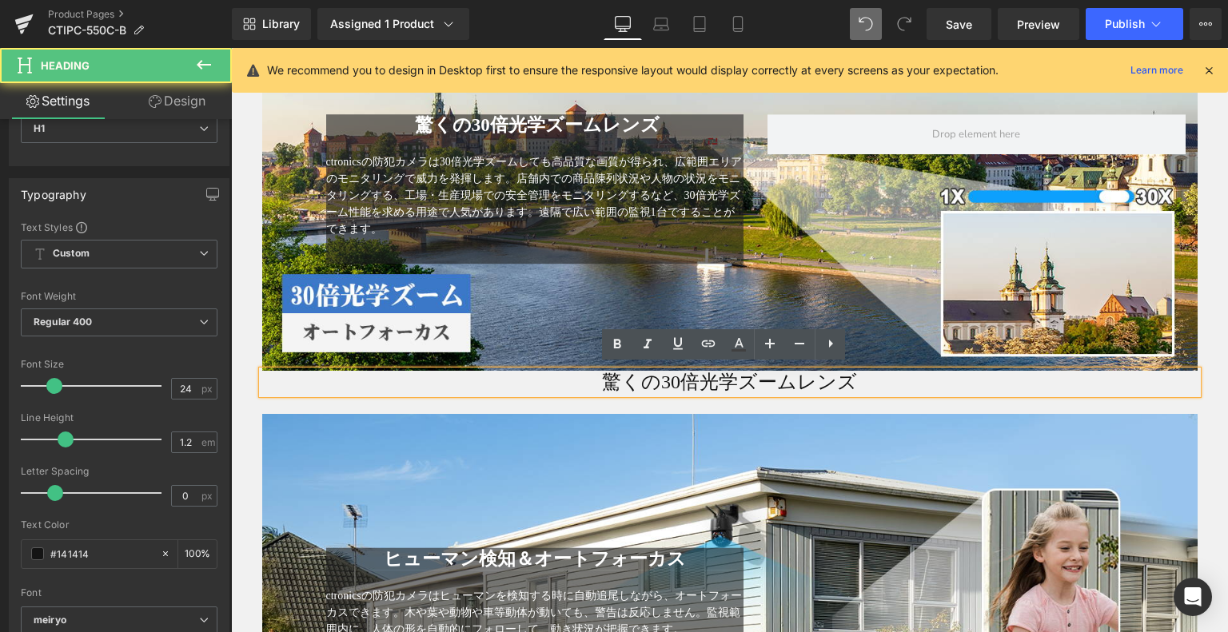
drag, startPoint x: 593, startPoint y: 374, endPoint x: 968, endPoint y: 370, distance: 375.0
click at [1004, 372] on h1 "驚くの30倍光学ズームレンズ" at bounding box center [729, 382] width 935 height 23
drag, startPoint x: 617, startPoint y: 345, endPoint x: 628, endPoint y: 346, distance: 11.3
click at [616, 345] on icon at bounding box center [617, 345] width 7 height 10
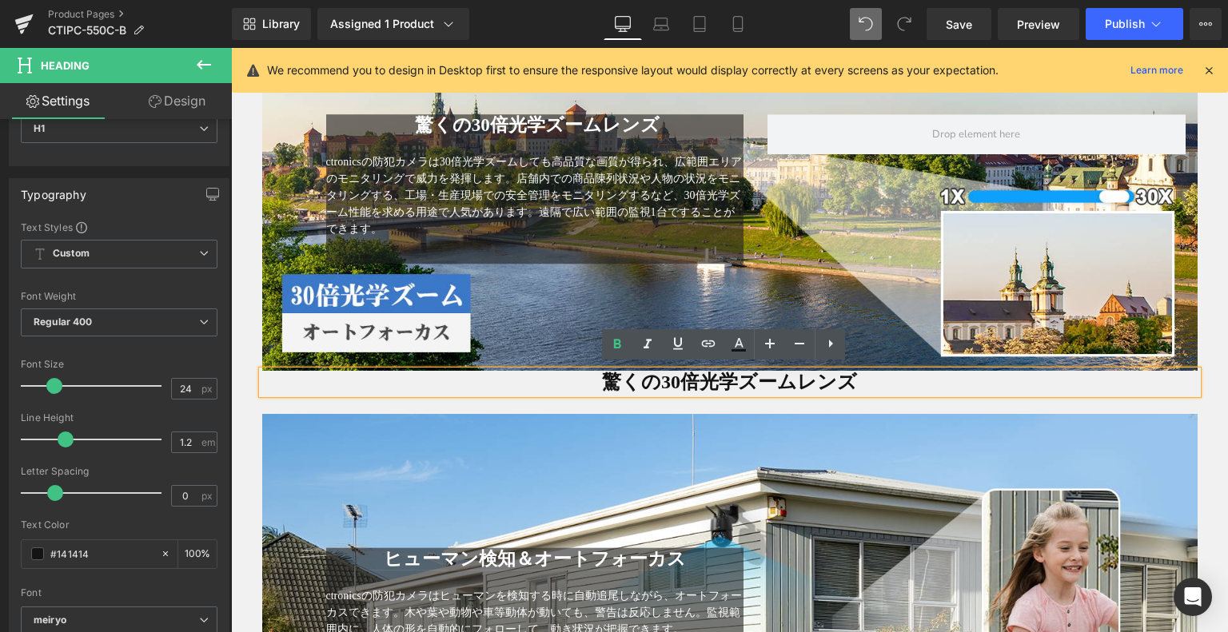
click at [842, 375] on span "驚くの30倍光学ズームレンズ" at bounding box center [729, 382] width 255 height 21
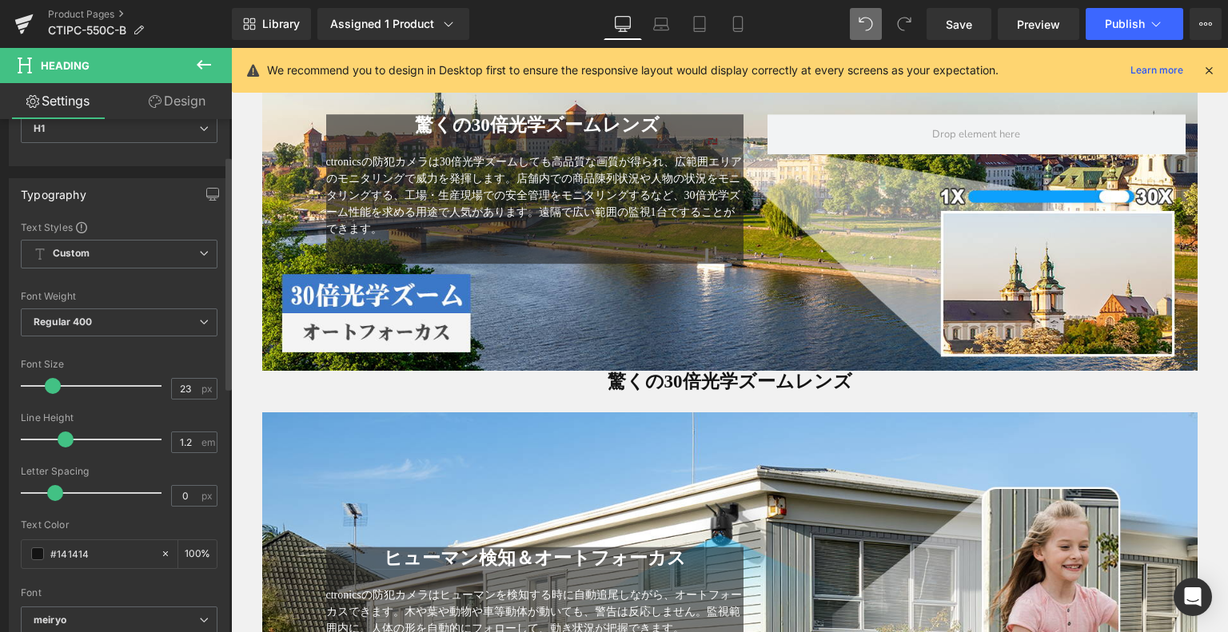
type input "22"
click at [54, 386] on span at bounding box center [51, 386] width 16 height 16
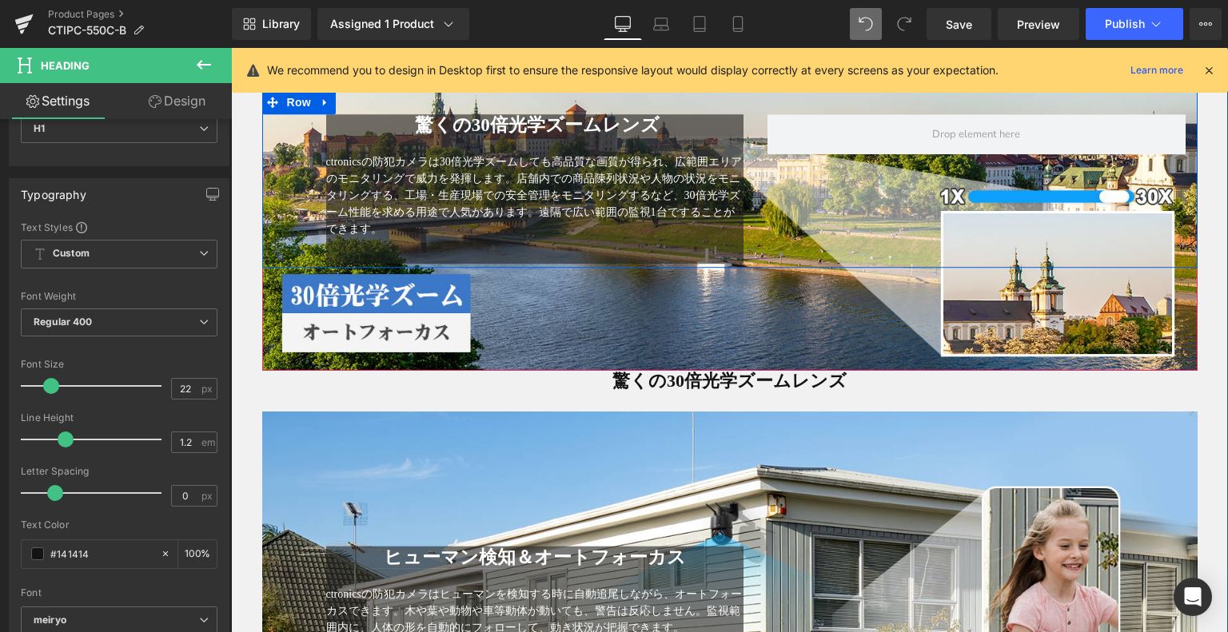
click at [609, 179] on span "ctronicsの防犯カメラは30倍光学ズームしても高品質な画質が得られ、広範囲エリアのモニタリングで威力を発揮します。店舗内での商品陳列状況や人物の状況をモ…" at bounding box center [534, 195] width 416 height 79
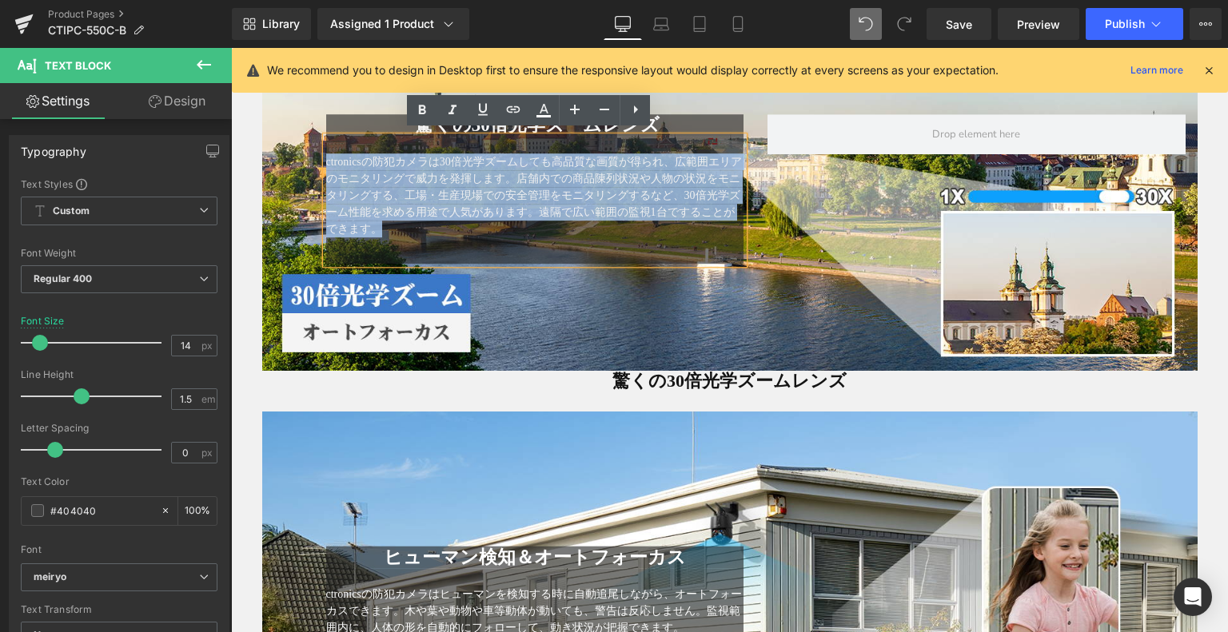
drag, startPoint x: 433, startPoint y: 231, endPoint x: 265, endPoint y: 153, distance: 185.3
click at [265, 153] on div "驚くの30倍光学ズームレンズ Heading ctronicsの防犯カメラは30倍光学ズームしても高品質な画質が得られ、広範囲エリアのモニタリングで威力を発揮…" at bounding box center [729, 179] width 935 height 178
copy span "ctronicsの防犯カメラは30倍光学ズームしても高品質な画質が得られ、広範囲エリアのモニタリングで威力を発揮します。店舗内での商品陳列状況や人物の状況をモ…"
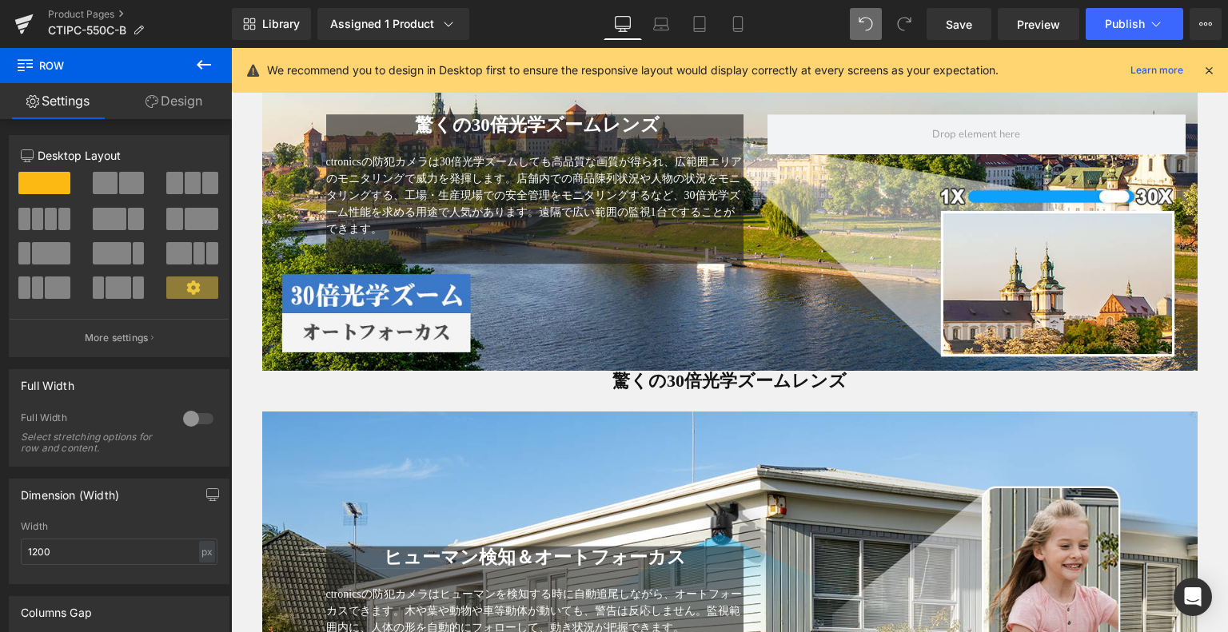
click at [196, 49] on button at bounding box center [204, 65] width 56 height 35
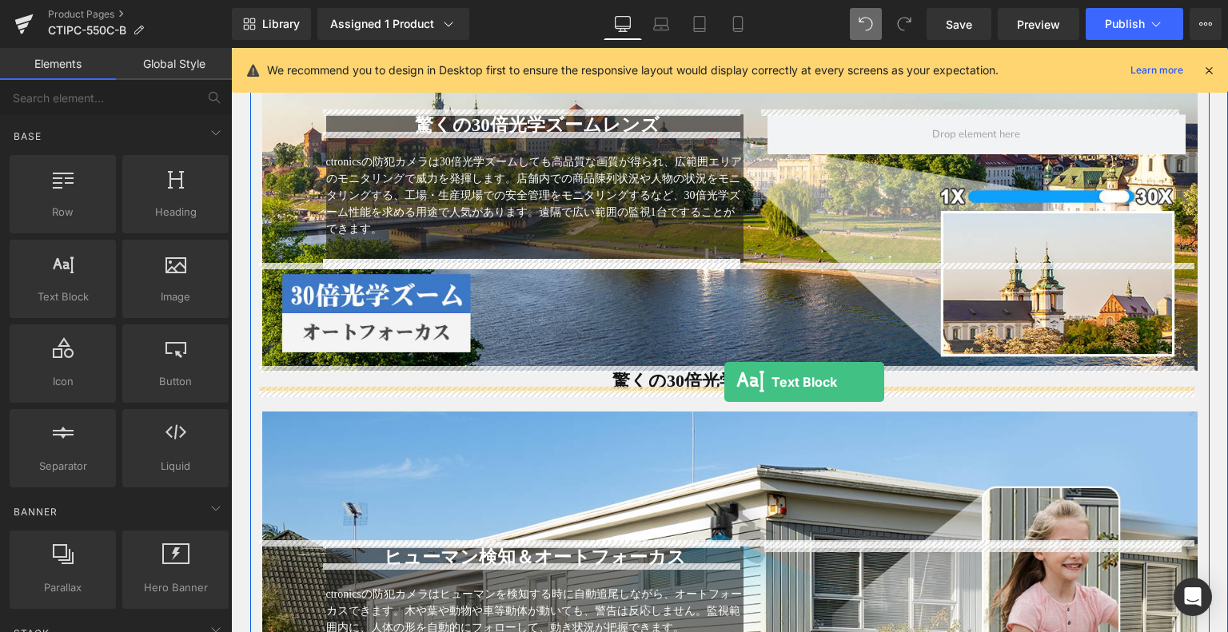
drag, startPoint x: 312, startPoint y: 329, endPoint x: 724, endPoint y: 381, distance: 415.0
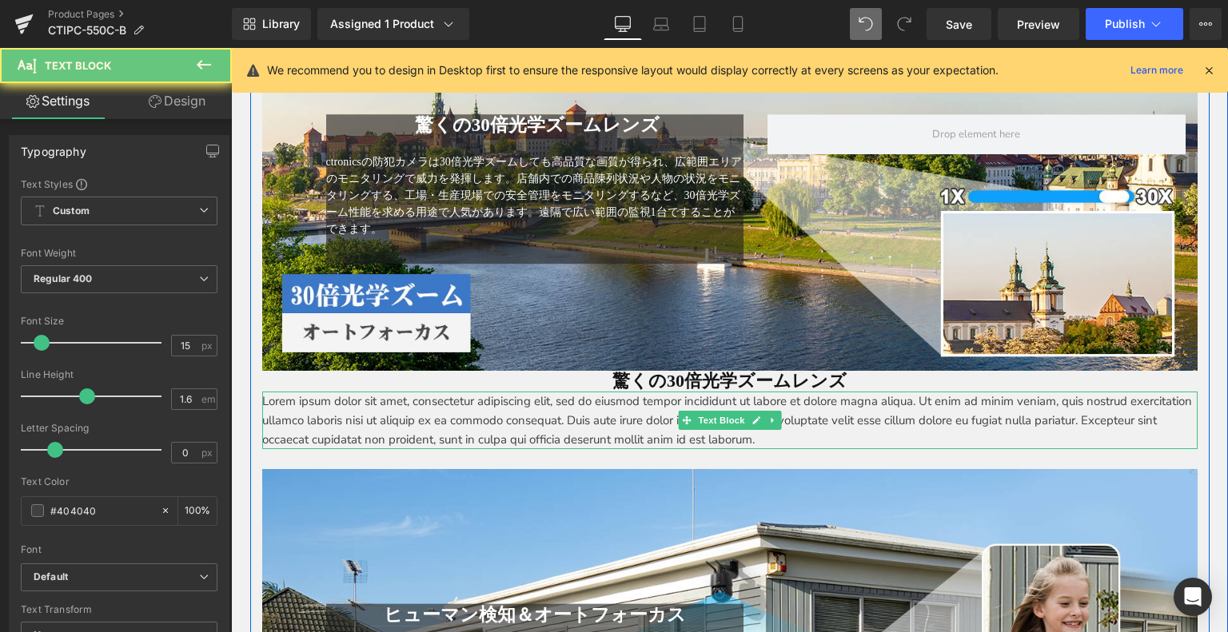
click at [892, 434] on p "Lorem ipsum dolor sit amet, consectetur adipiscing elit, sed do eiusmod tempor …" at bounding box center [729, 421] width 935 height 58
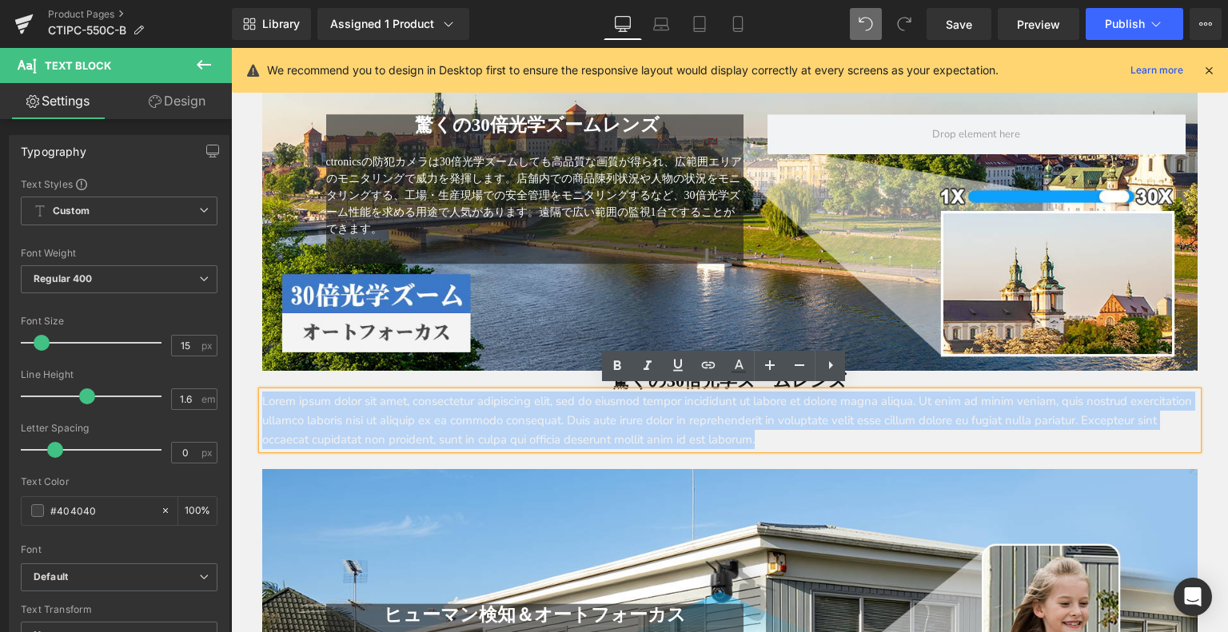
drag, startPoint x: 901, startPoint y: 437, endPoint x: 205, endPoint y: 389, distance: 698.1
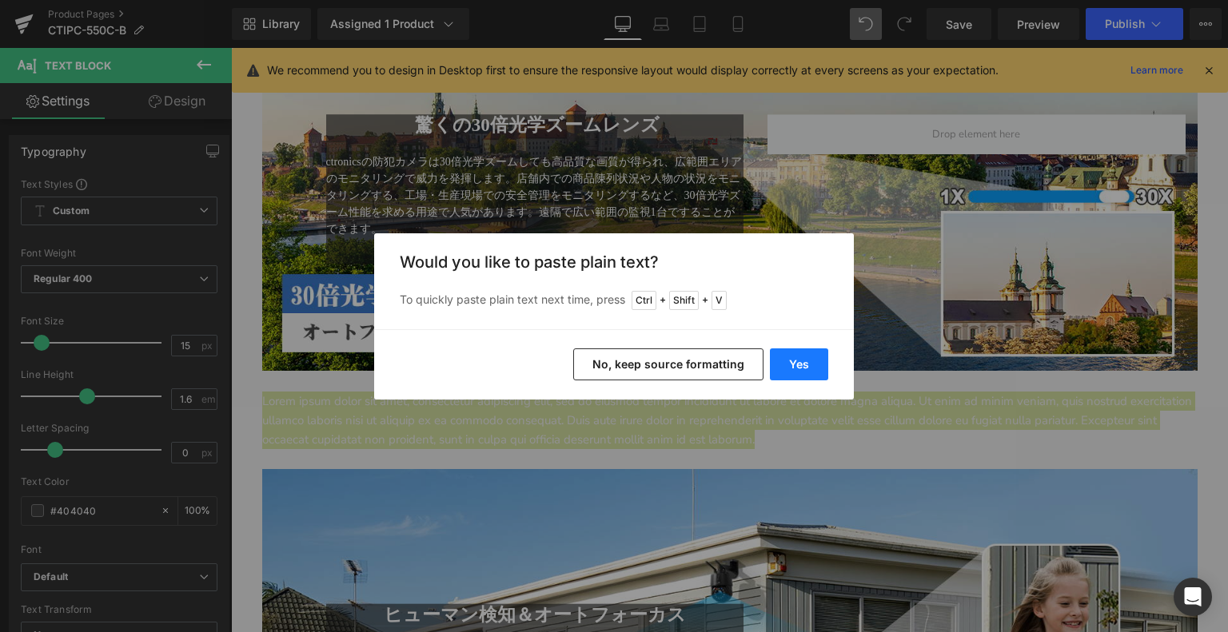
click at [798, 359] on button "Yes" at bounding box center [799, 365] width 58 height 32
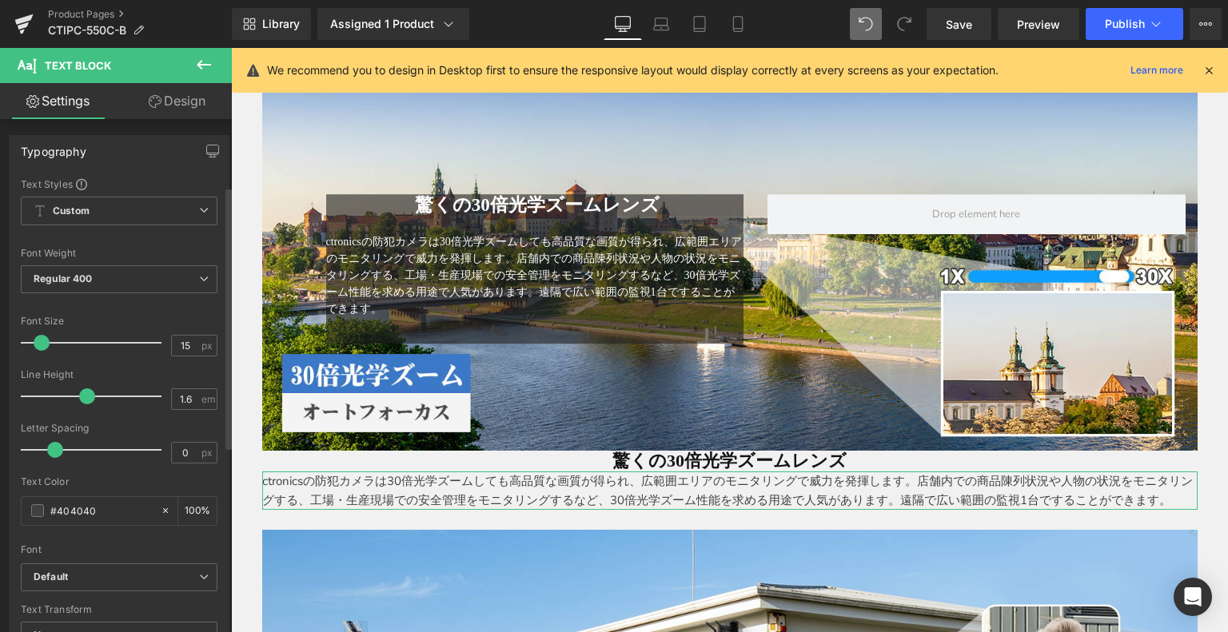
scroll to position [320, 0]
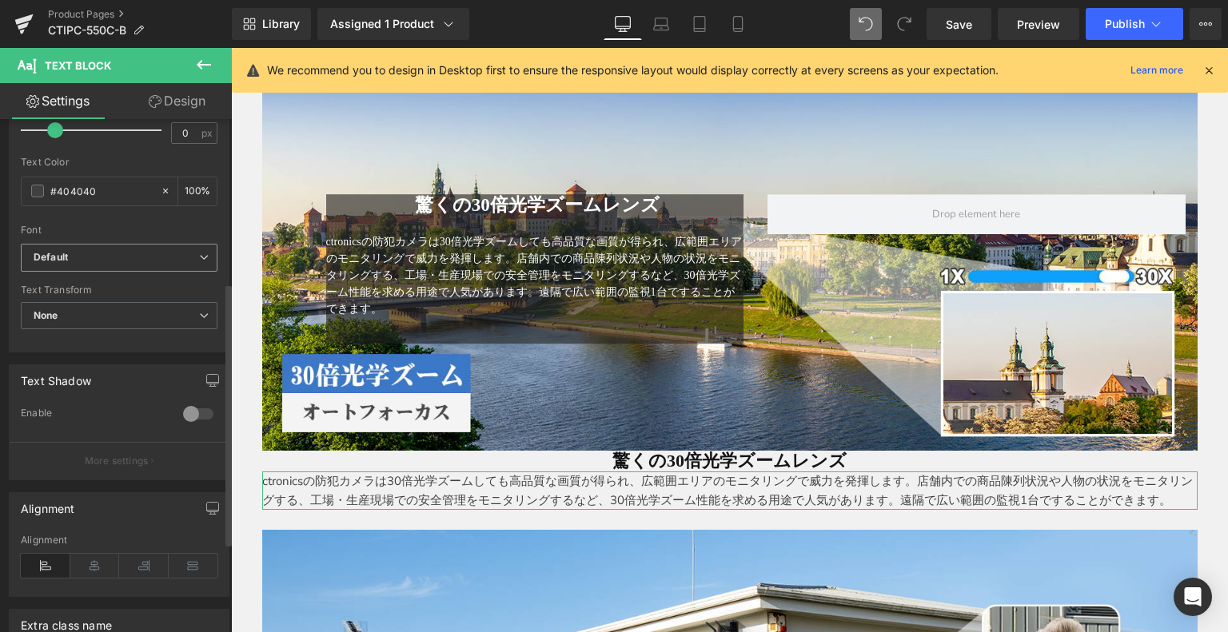
click at [58, 258] on icon "Default" at bounding box center [51, 258] width 34 height 14
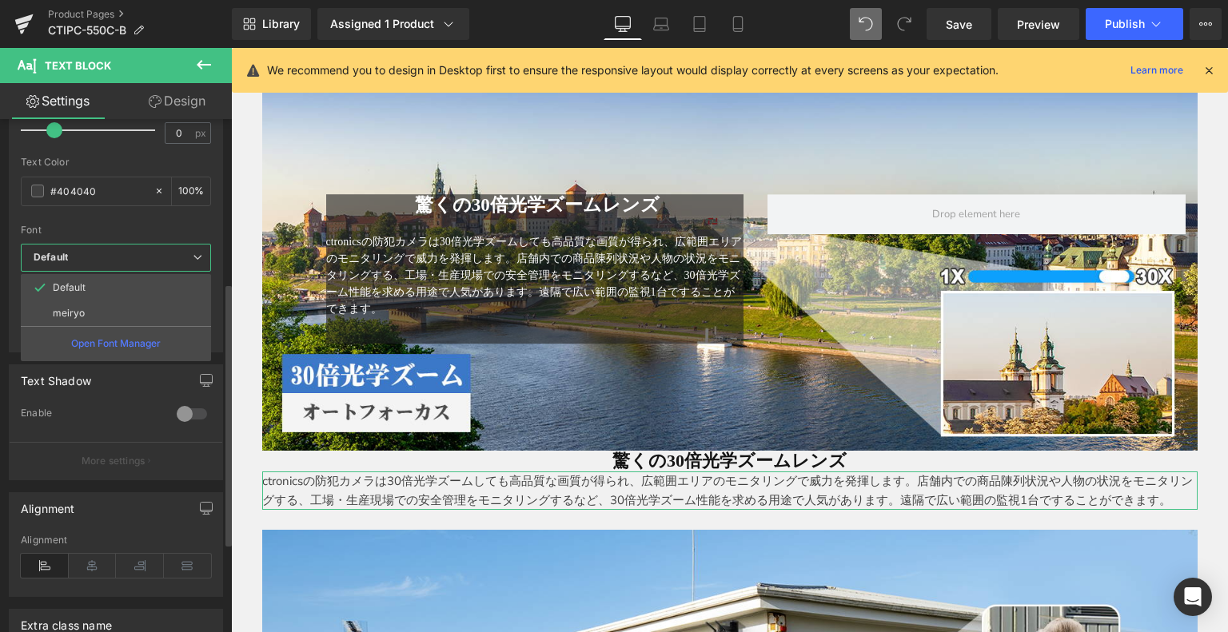
drag, startPoint x: 86, startPoint y: 318, endPoint x: 87, endPoint y: 294, distance: 24.0
click at [86, 318] on li "meiryo" at bounding box center [116, 314] width 190 height 26
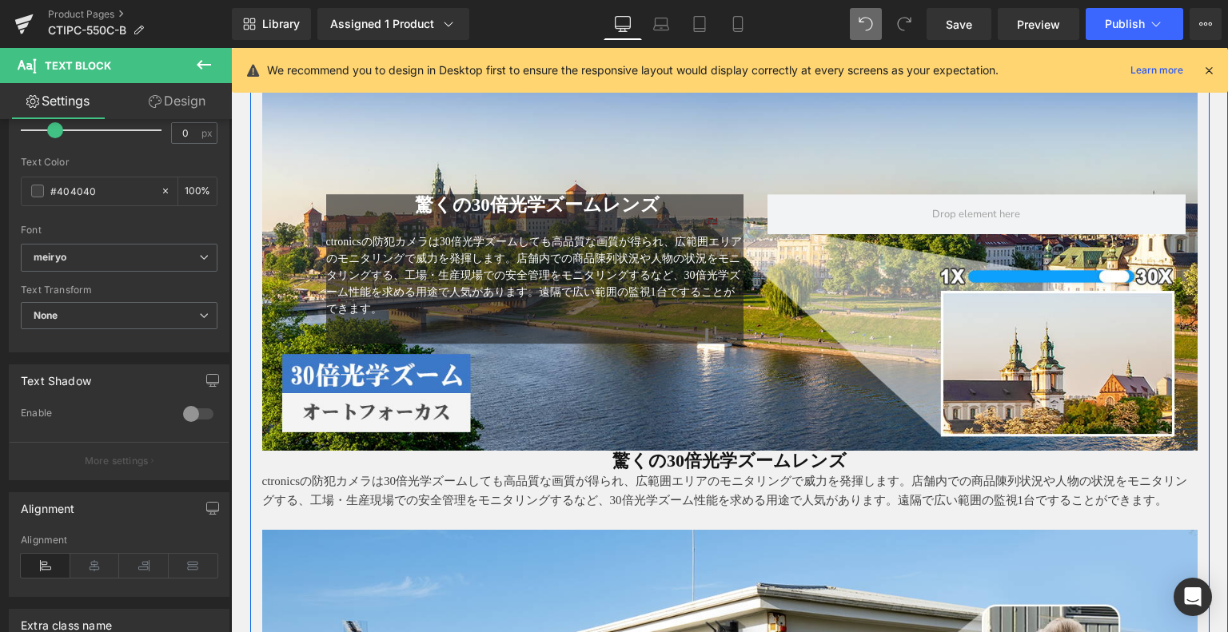
click at [747, 457] on icon at bounding box center [751, 462] width 9 height 10
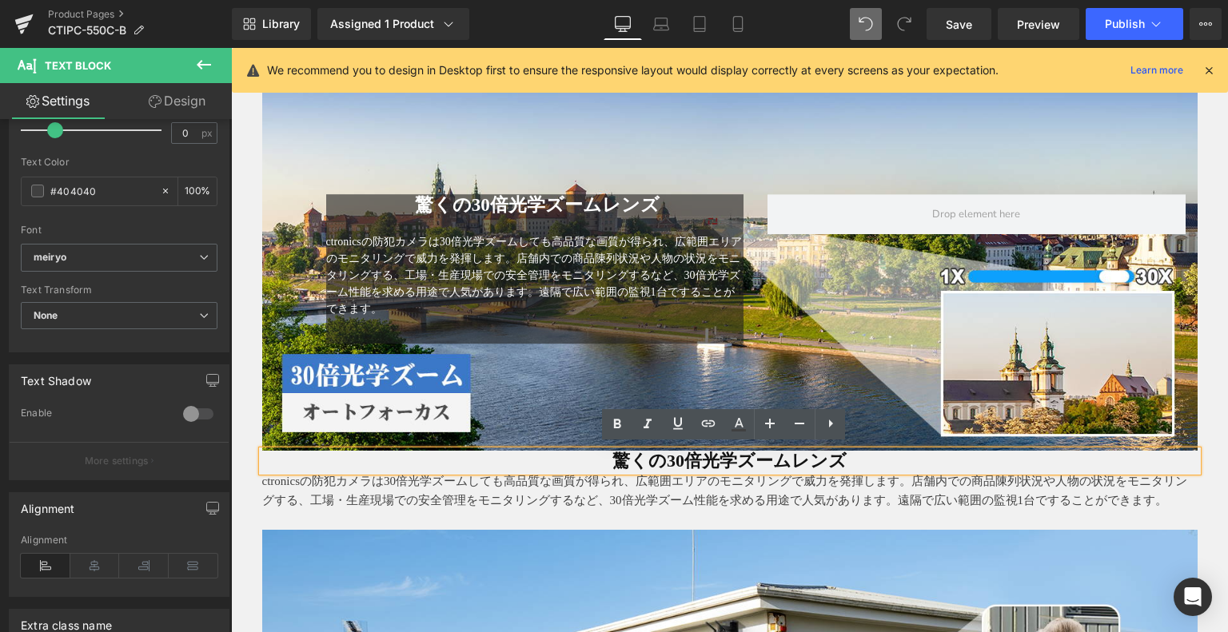
click at [509, 460] on h1 "驚くの30倍光学ズームレンズ" at bounding box center [729, 461] width 935 height 21
click at [612, 458] on span "驚くの30倍光学ズームレンズ" at bounding box center [729, 461] width 234 height 20
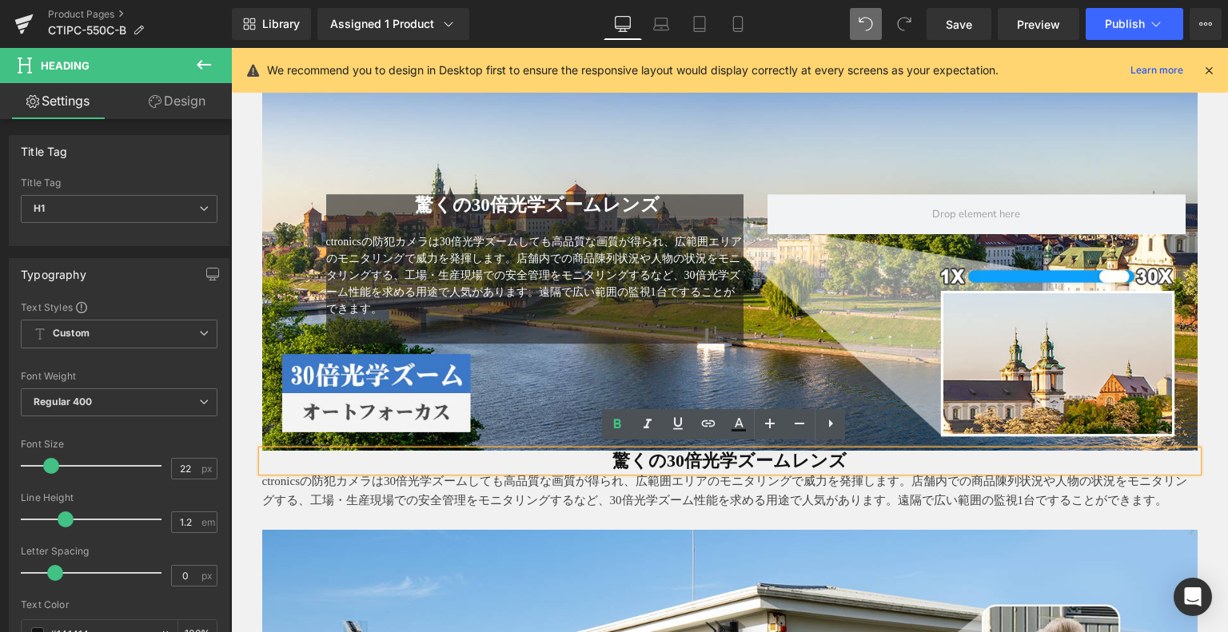
drag, startPoint x: 602, startPoint y: 457, endPoint x: 305, endPoint y: 404, distance: 301.4
click at [1001, 454] on h1 "驚くの30倍光学ズームレンズ" at bounding box center [729, 461] width 935 height 21
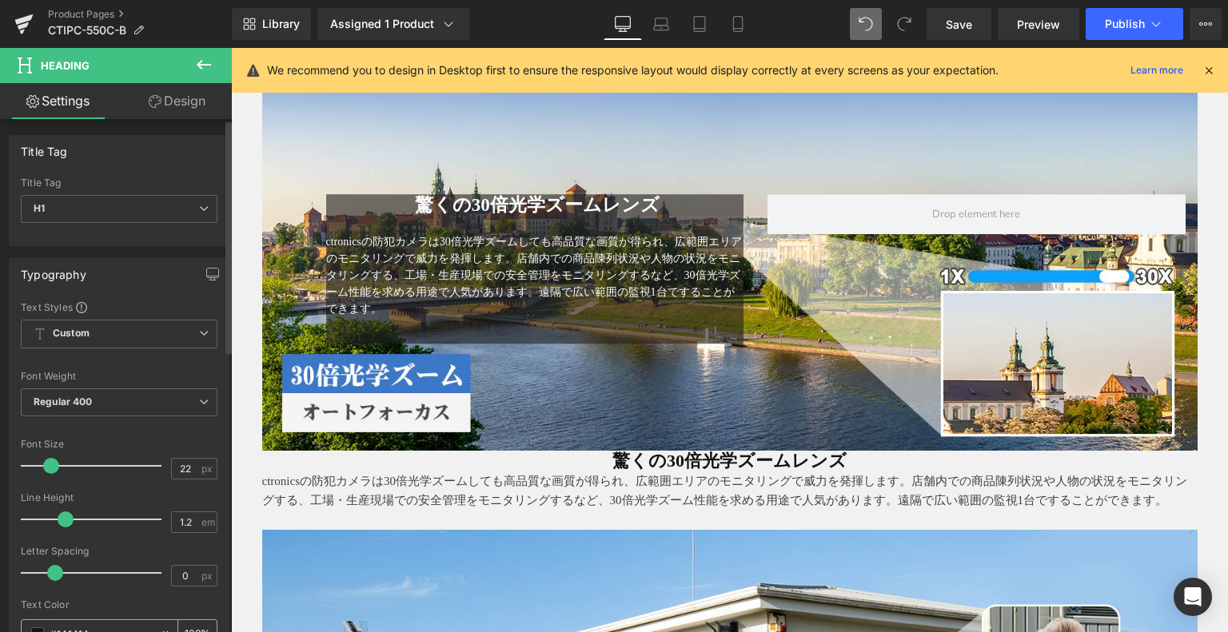
scroll to position [240, 0]
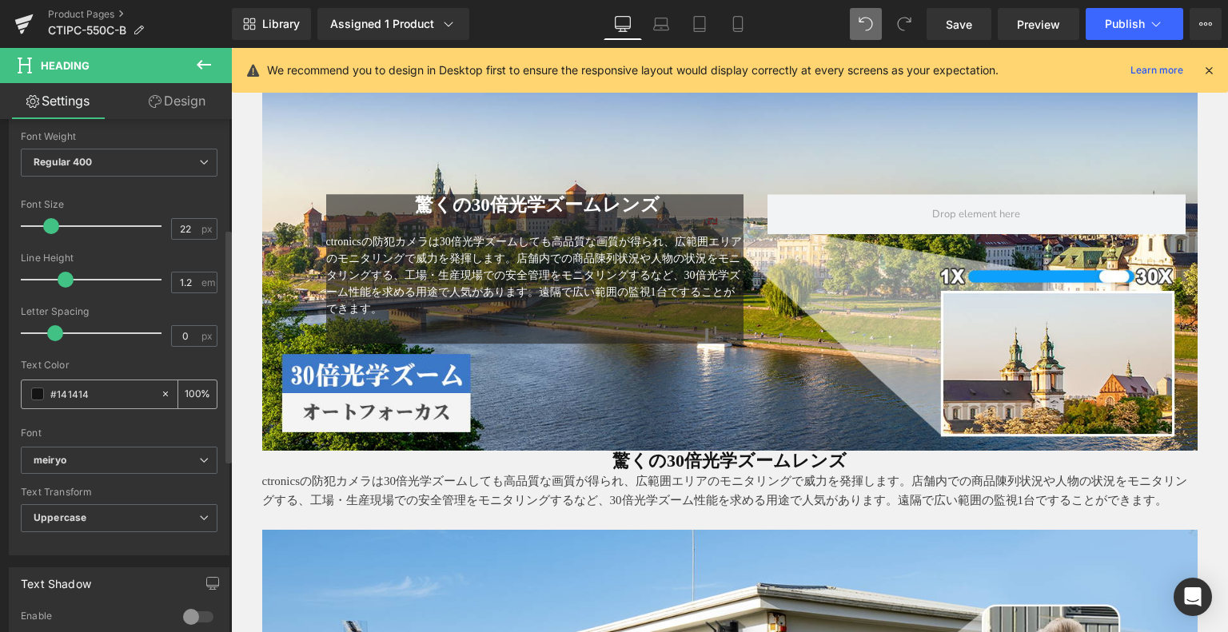
click at [64, 383] on div "#141414" at bounding box center [91, 395] width 138 height 28
click at [40, 387] on div "#141414" at bounding box center [91, 395] width 138 height 28
click at [37, 400] on div "#141414" at bounding box center [91, 395] width 138 height 28
click at [32, 393] on span at bounding box center [37, 394] width 13 height 13
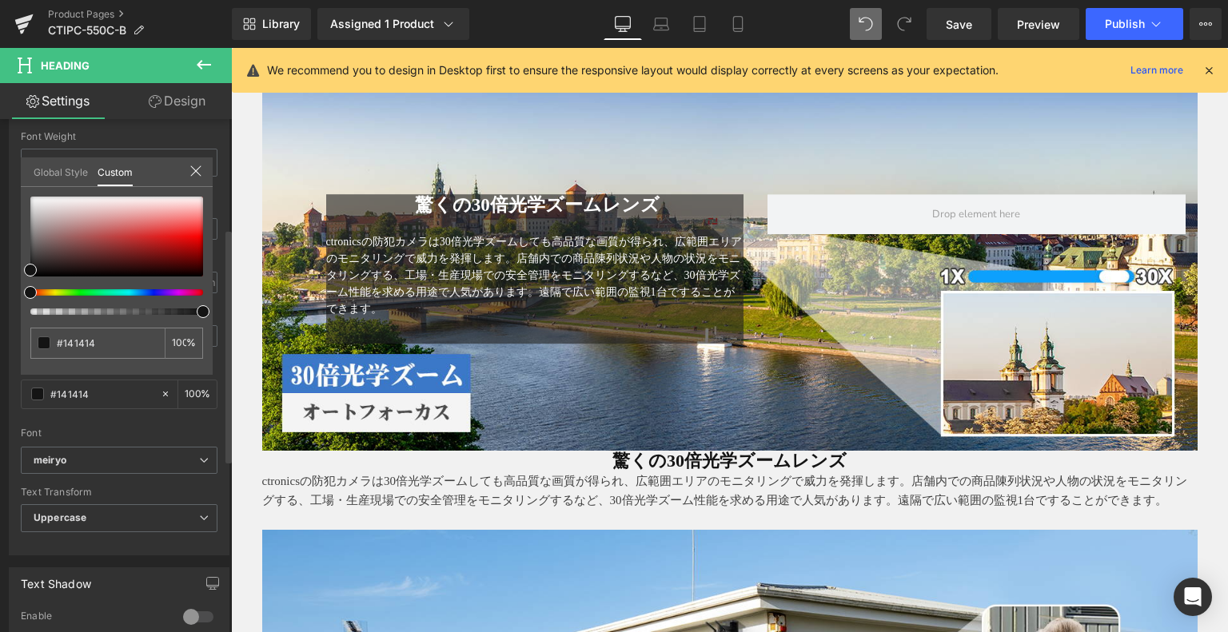
click at [143, 290] on div at bounding box center [110, 292] width 173 height 6
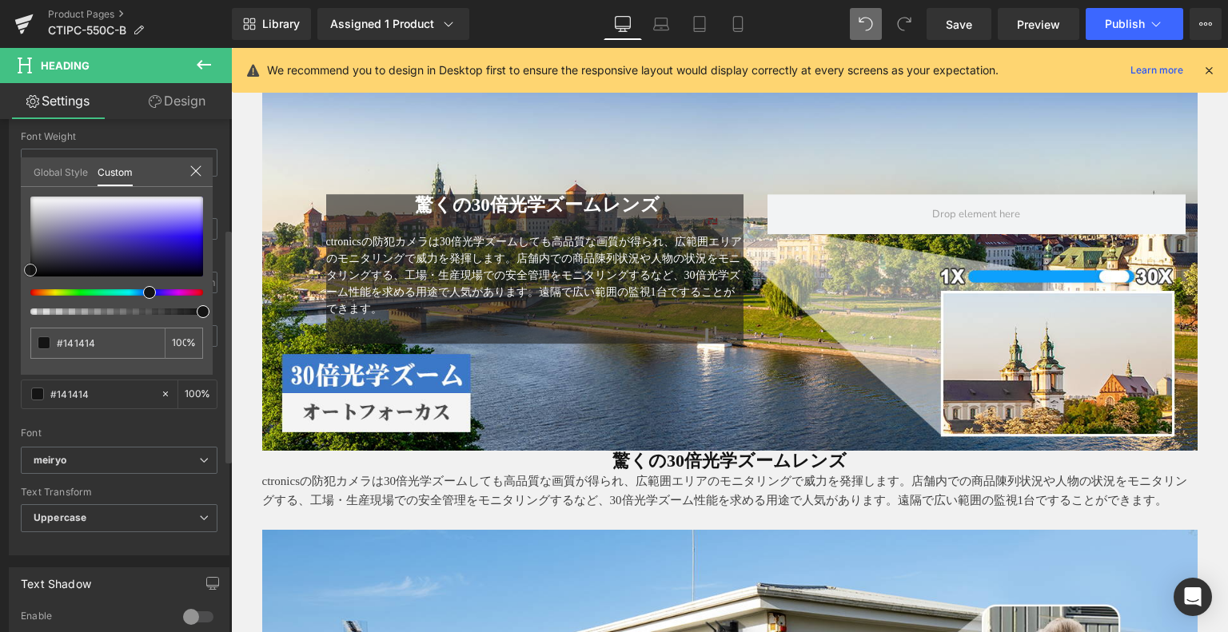
click at [91, 252] on div at bounding box center [116, 237] width 173 height 80
type input "#383068"
click at [69, 248] on div at bounding box center [116, 237] width 173 height 80
type input "#4b456c"
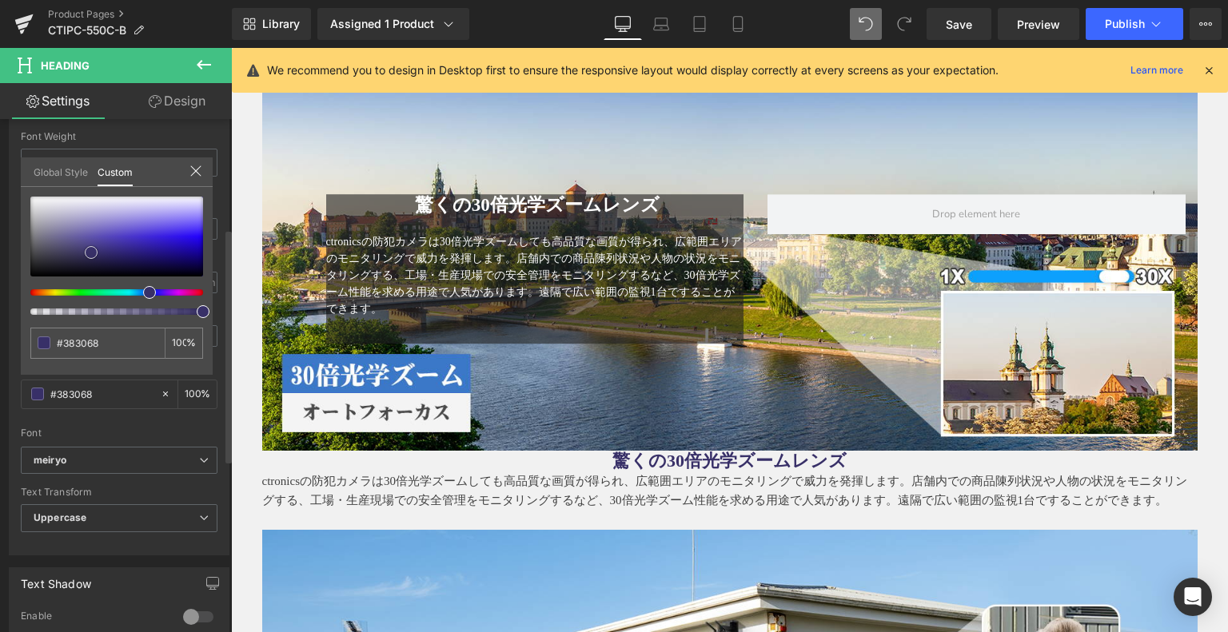
type input "#4b456c"
drag, startPoint x: 62, startPoint y: 236, endPoint x: 88, endPoint y: 229, distance: 27.1
click at [63, 236] on div at bounding box center [116, 237] width 173 height 80
type input "#6f6896"
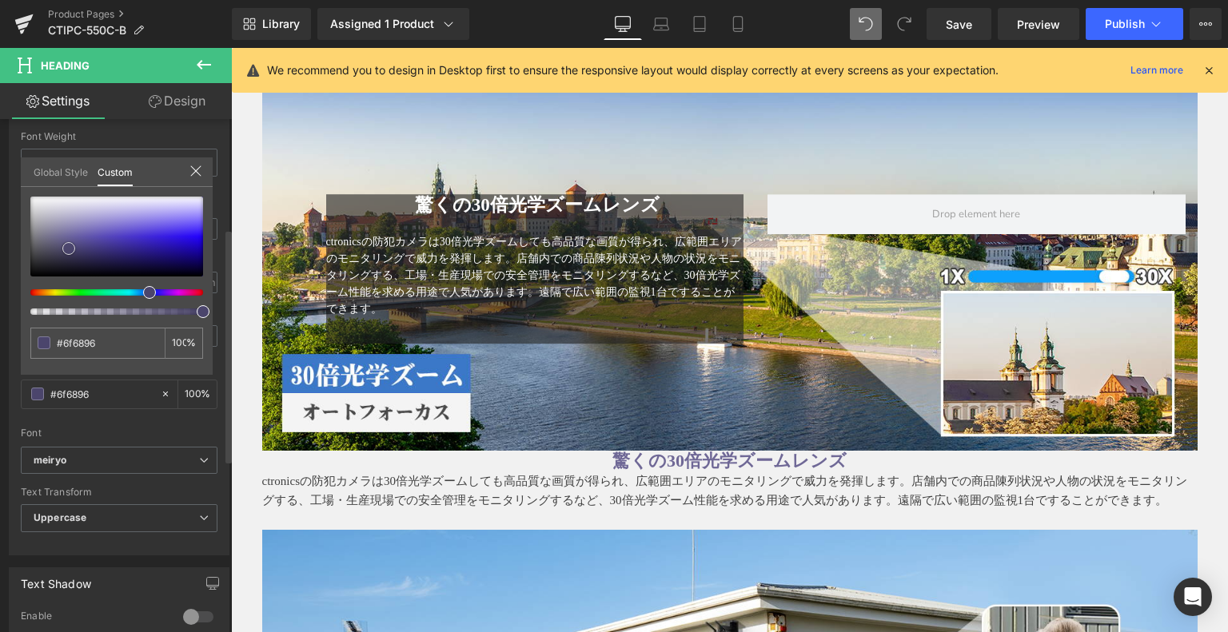
type input "#6e6797"
type input "#756ca7"
type input "#b7b1dc"
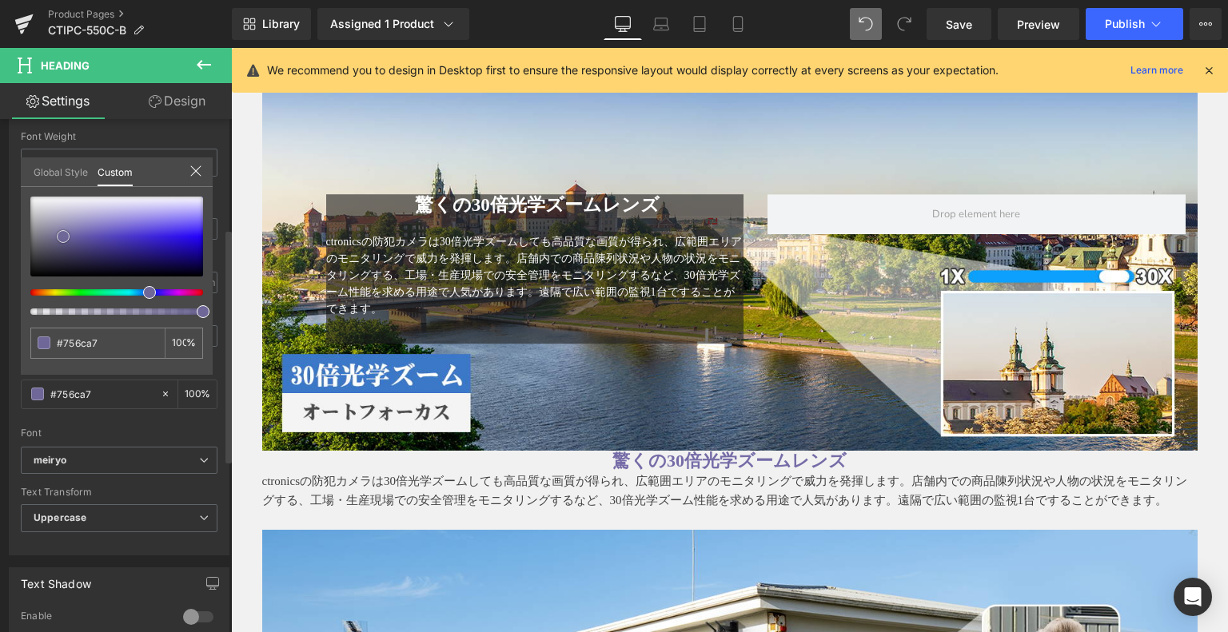
type input "#b7b1dc"
type input "#9387e8"
type input "#8a7de7"
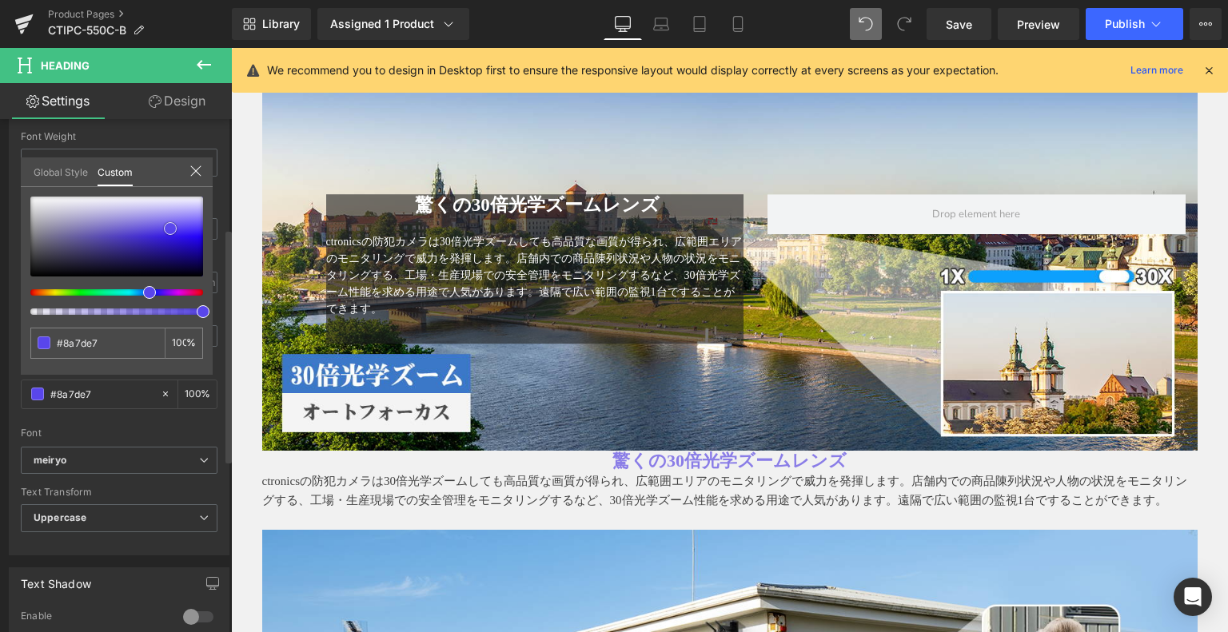
type input "#5946eb"
type input "#5a47ea"
type input "#5440ec"
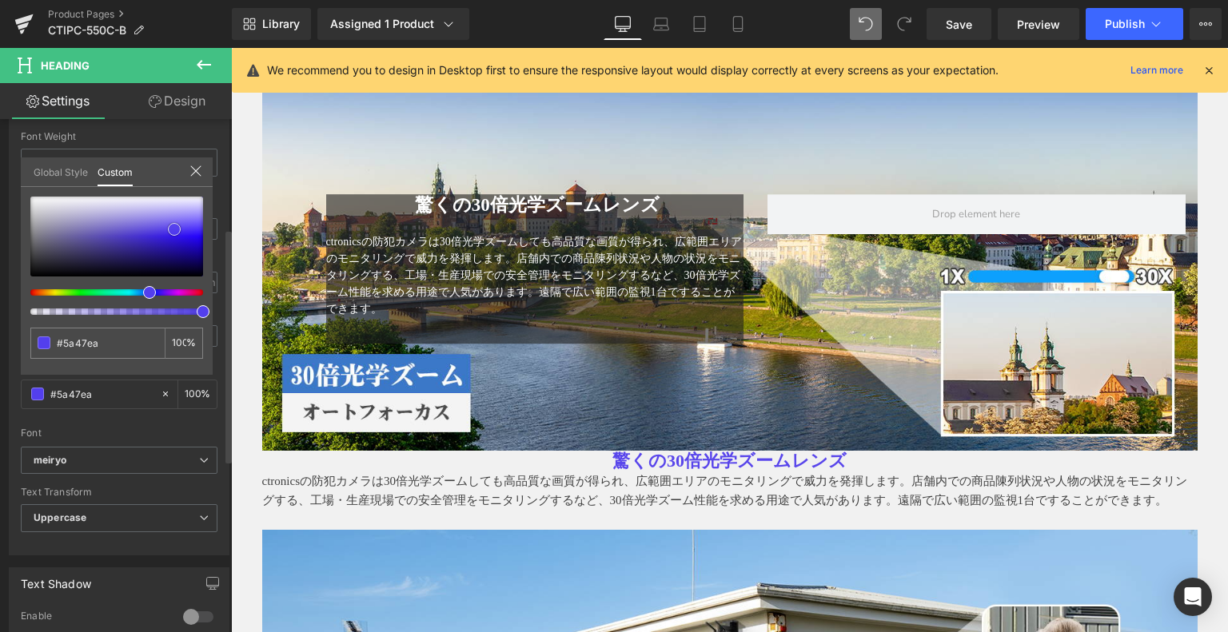
type input "#5440ec"
type input "#4e39ed"
type input "#280ef0"
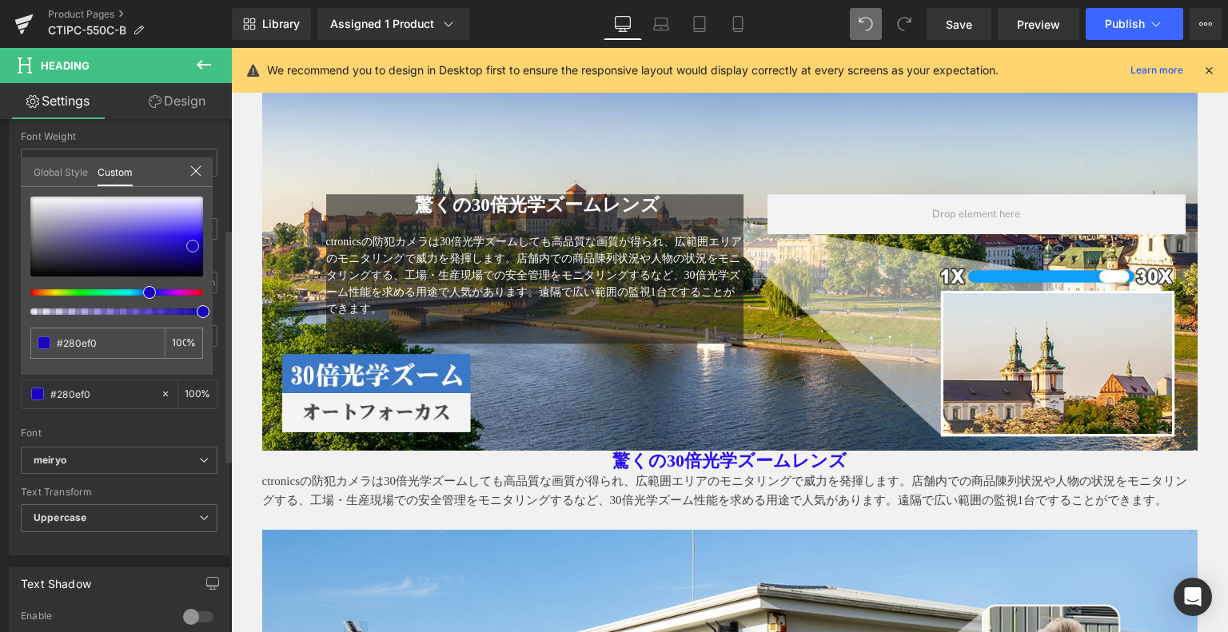
type input "#1d06ca"
type input "#060032"
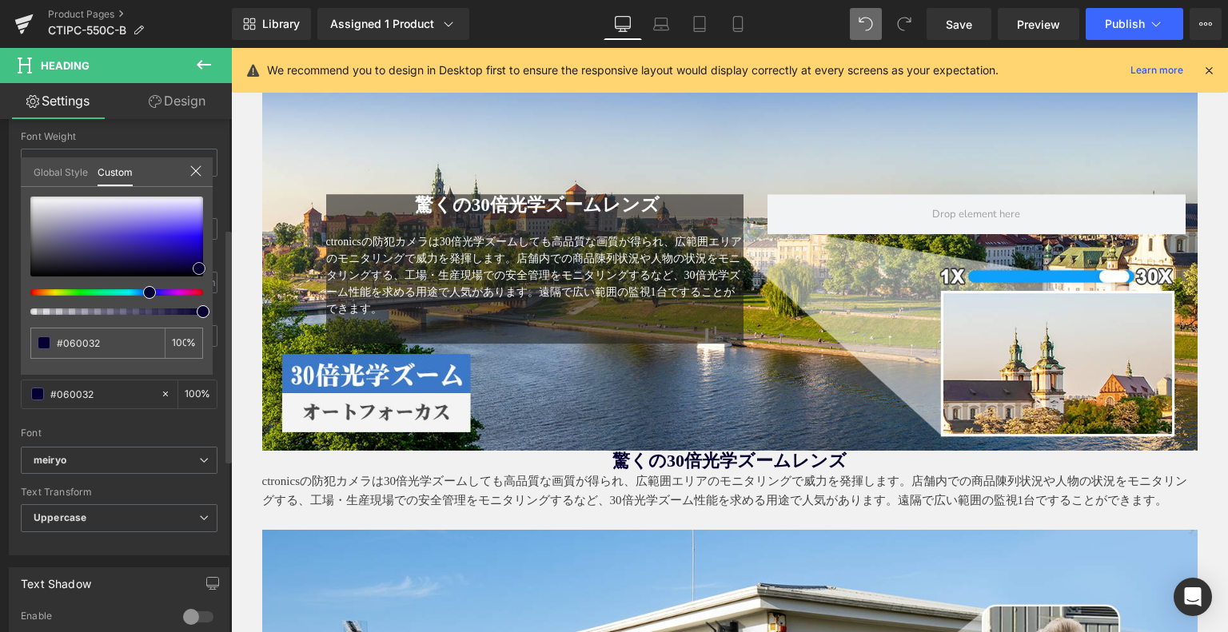
type input "#050033"
type input "#0b0070"
type input "#0f0192"
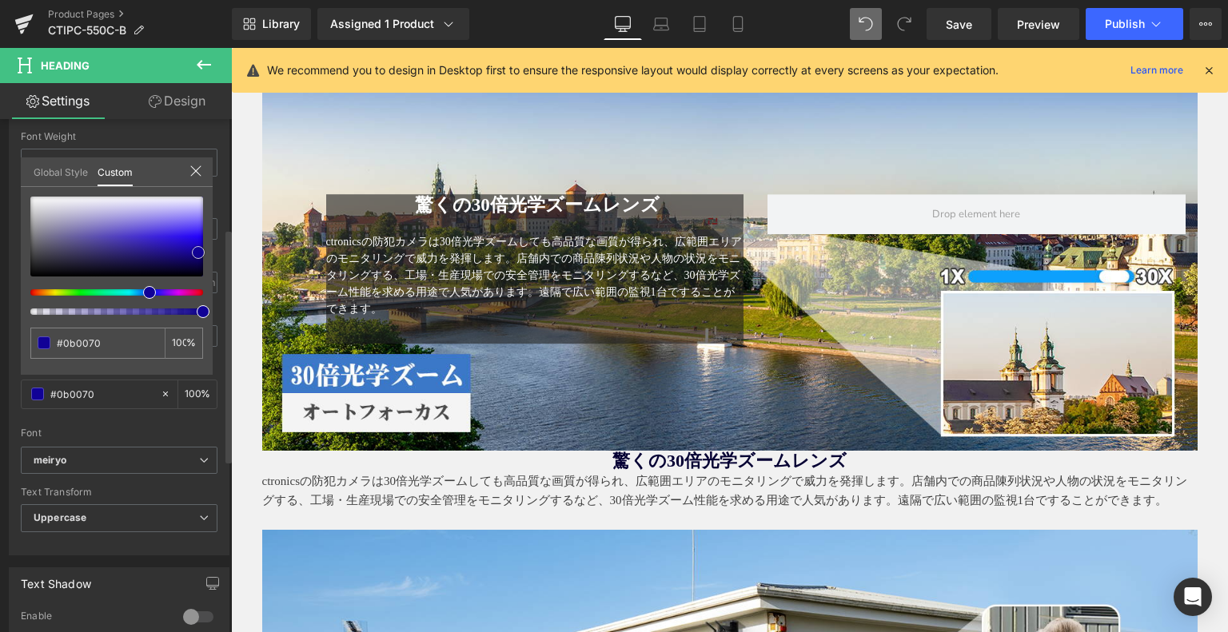
type input "#0f0192"
type input "#1401bf"
type input "#1904d6"
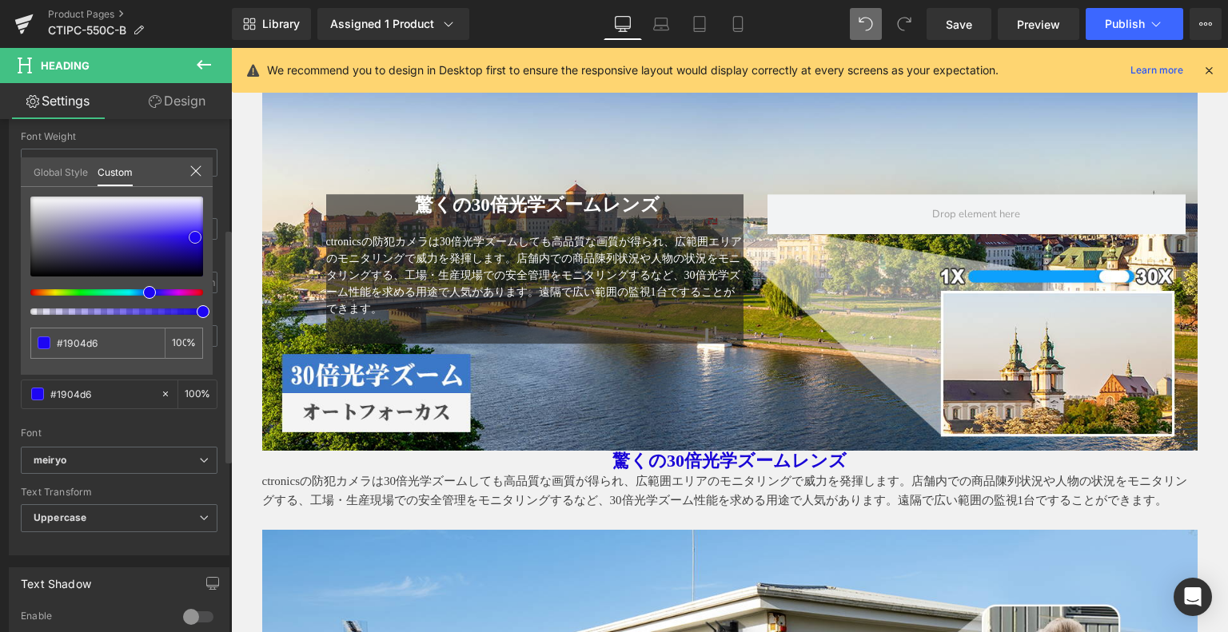
type input "#1d06f3"
type input "#1d06ee"
type input "#1401bf"
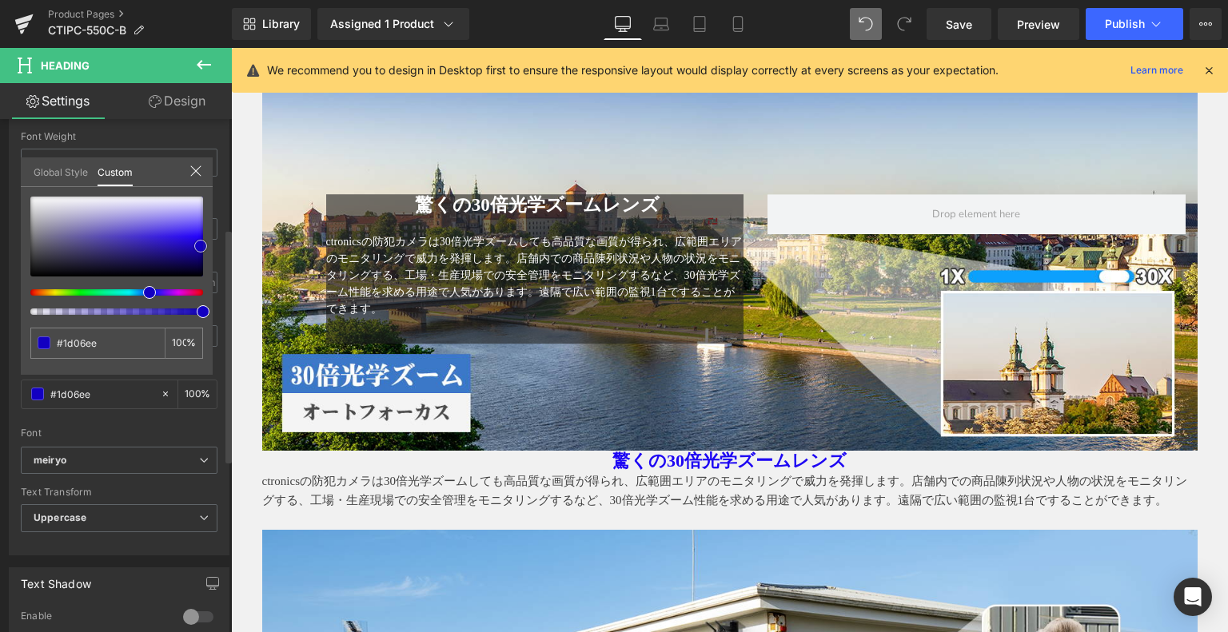
type input "#1401bf"
type input "#1000a8"
type input "#0f009e"
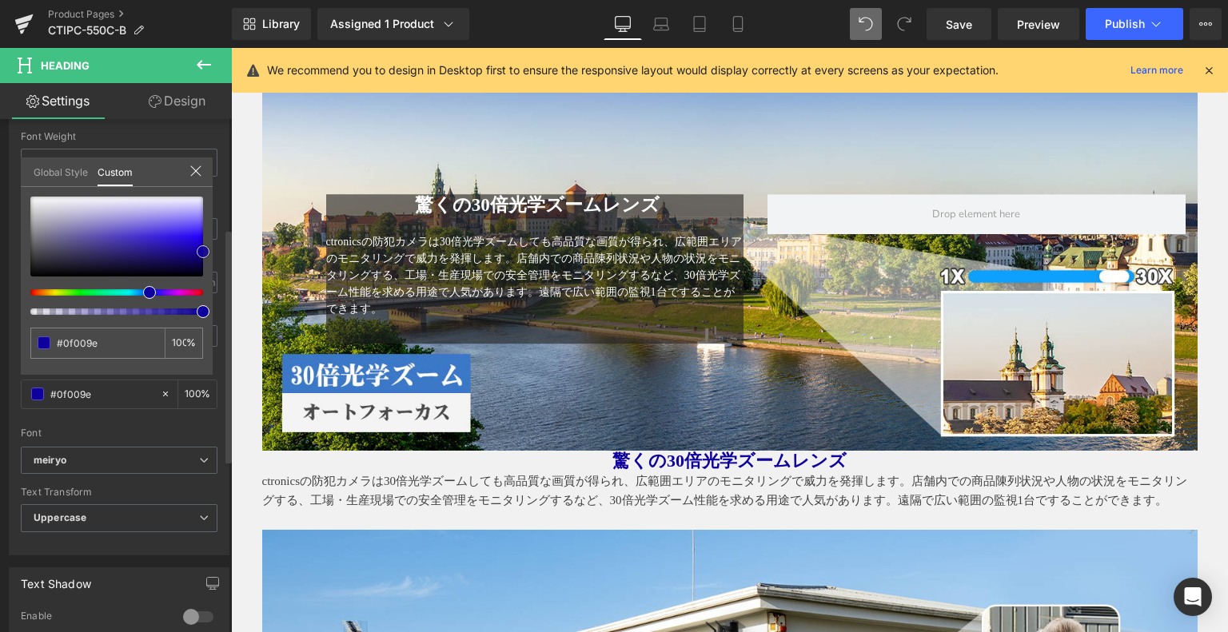
type input "#0f0099"
type input "#0c007f"
type input "#0b0070"
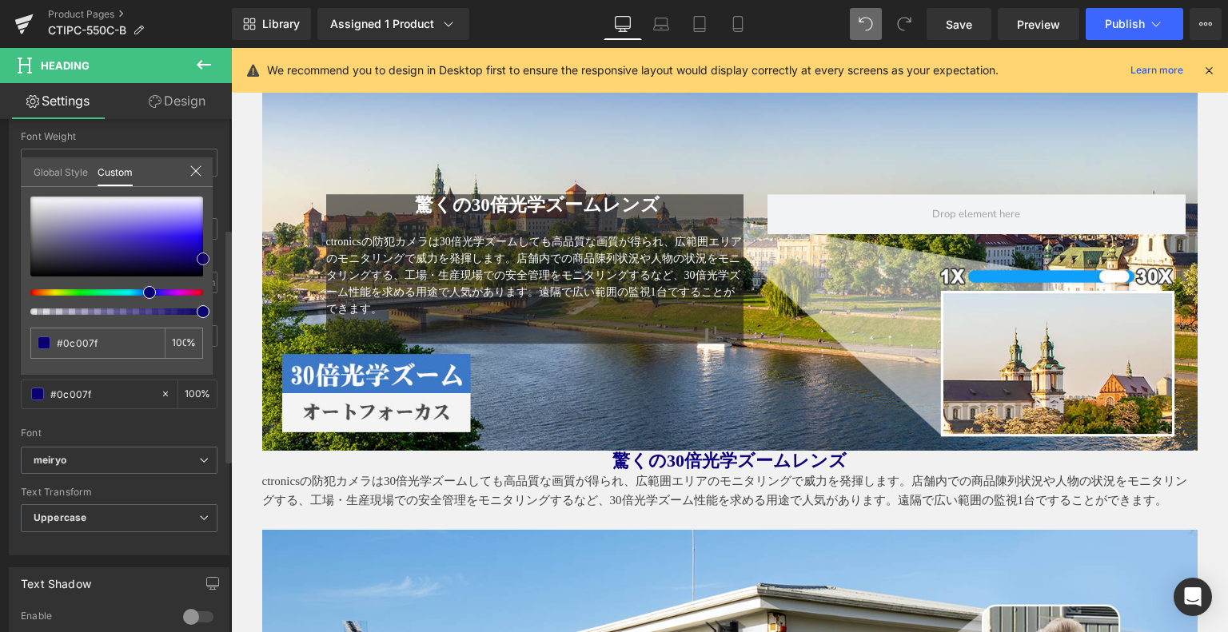
type input "#0b0070"
type input "#0a006b"
type input "#09005b"
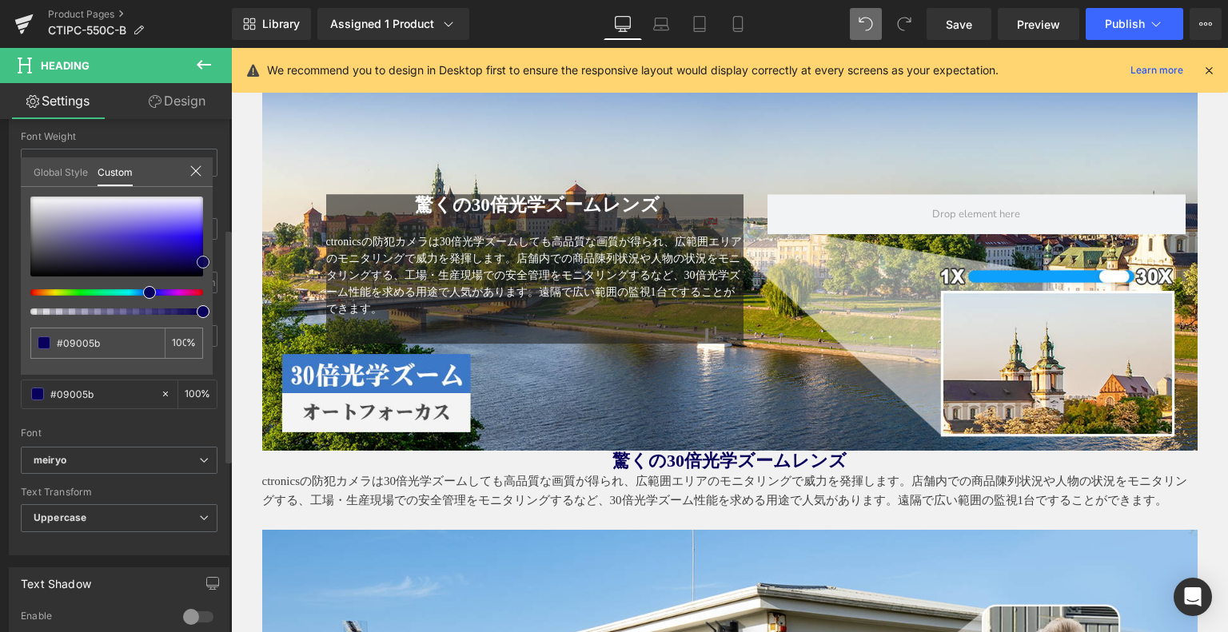
type input "#080056"
type input "#080051"
type input "#09005b"
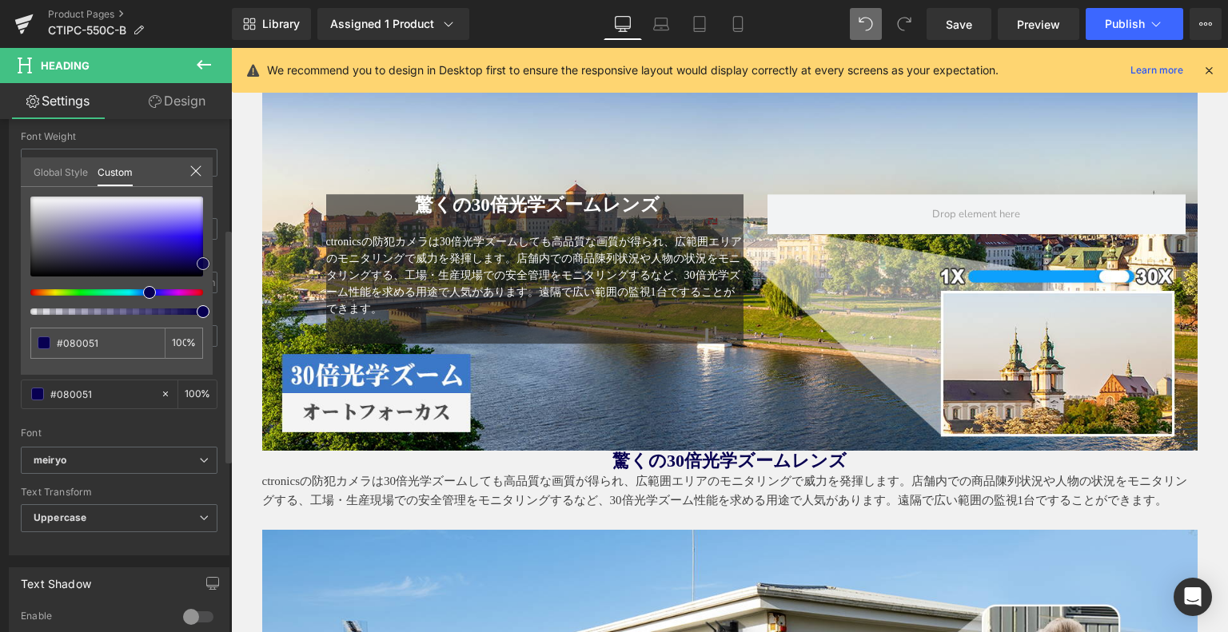
type input "#09005b"
type input "#0d0084"
type input "#0e008e"
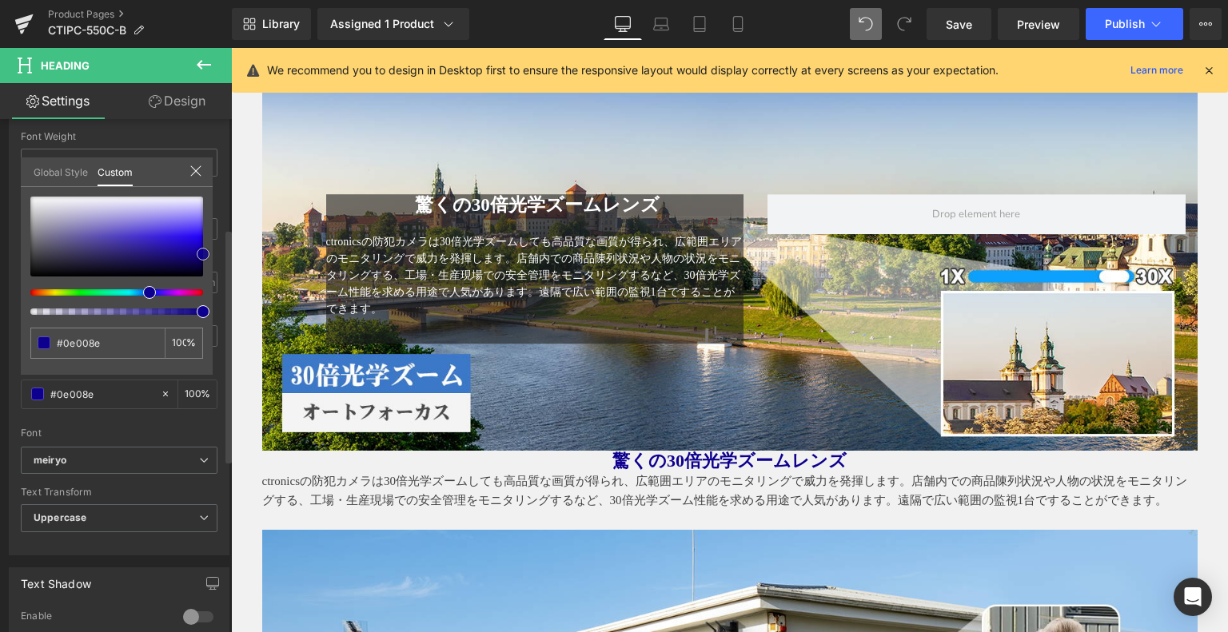
type input "#0e0093"
type input "#0f009e"
drag, startPoint x: 73, startPoint y: 233, endPoint x: 213, endPoint y: 250, distance: 141.0
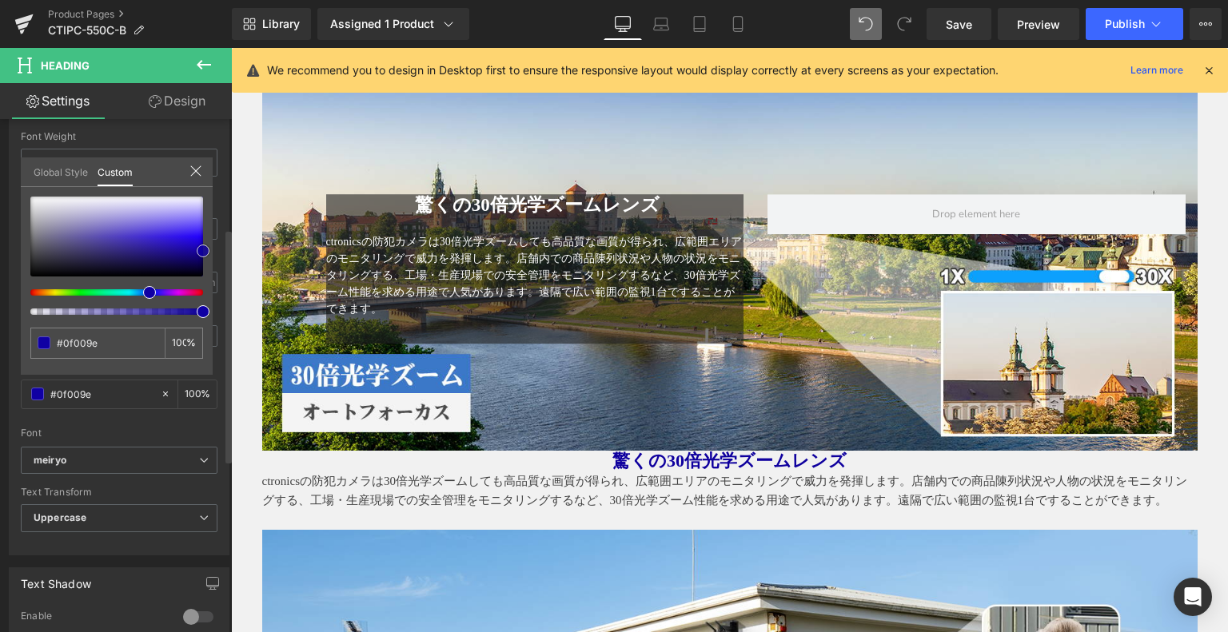
click at [213, 250] on div "Typography Text Styles Custom Custom Setup Global Style Custom Setup Global Sty…" at bounding box center [119, 280] width 239 height 549
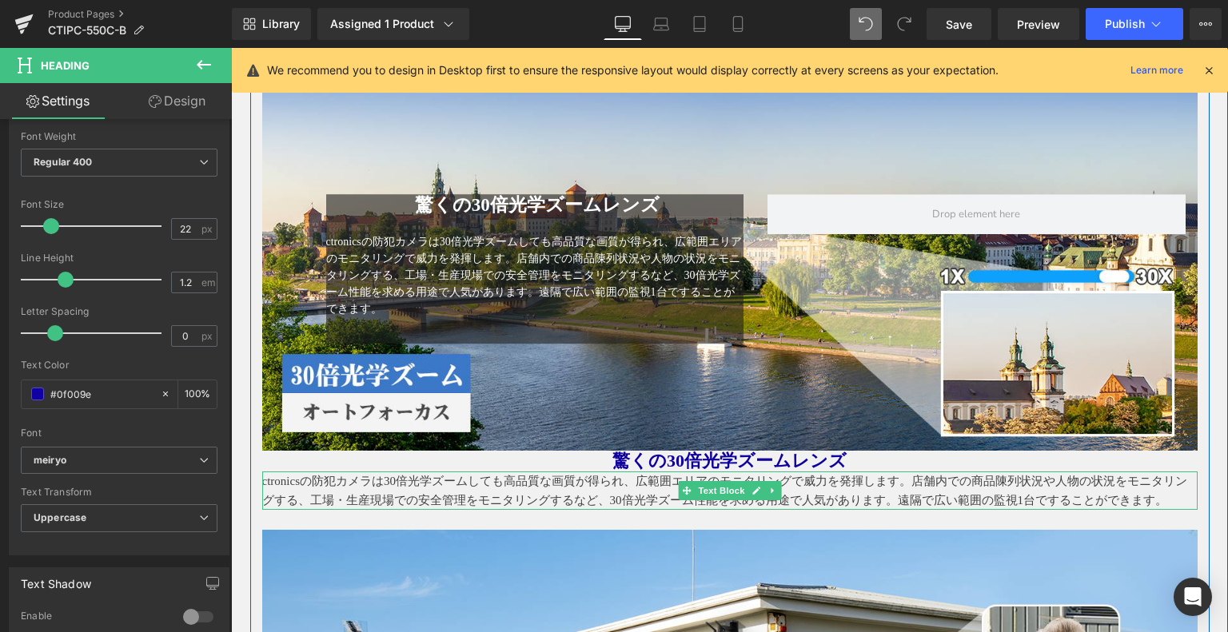
click at [605, 505] on div "ctronicsの防犯カメラは30倍光学ズームしても高品質な画質が得られ、広範囲エリアのモニタリングで威力を発揮します。店舗内での商品陳列状況や人物の状況をモ…" at bounding box center [729, 491] width 935 height 38
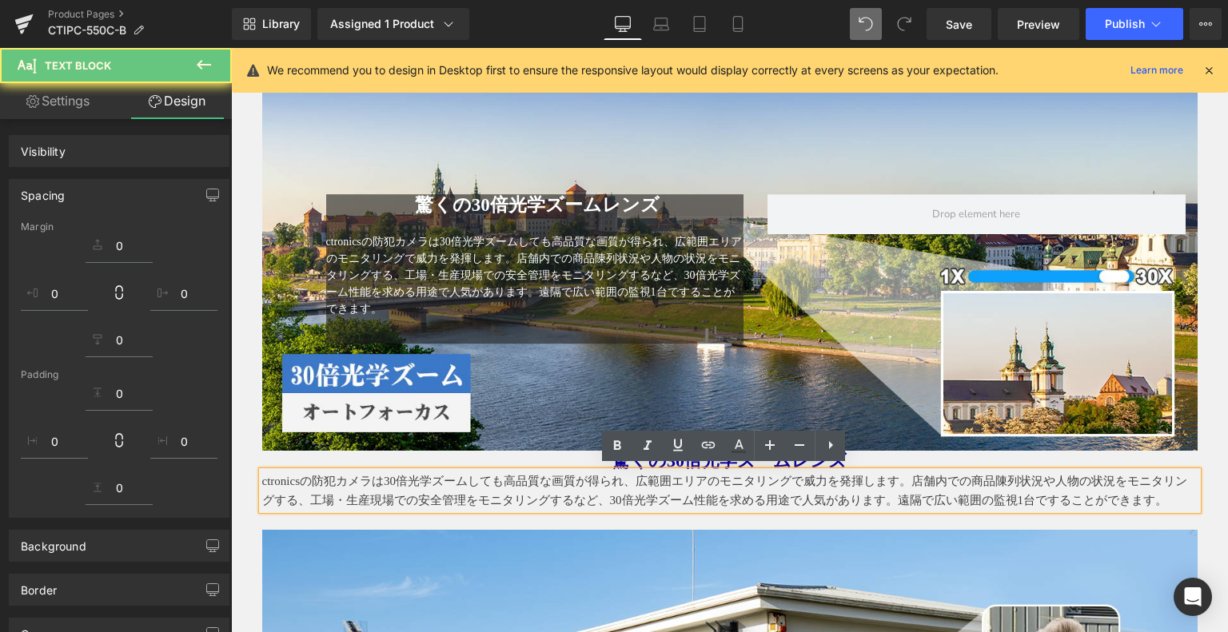
click at [588, 481] on p "ctronicsの防犯カメラは30倍光学ズームしても高品質な画質が得られ、広範囲エリアのモニタリングで威力を発揮します。店舗内での商品陳列状況や人物の状況をモ…" at bounding box center [729, 491] width 935 height 38
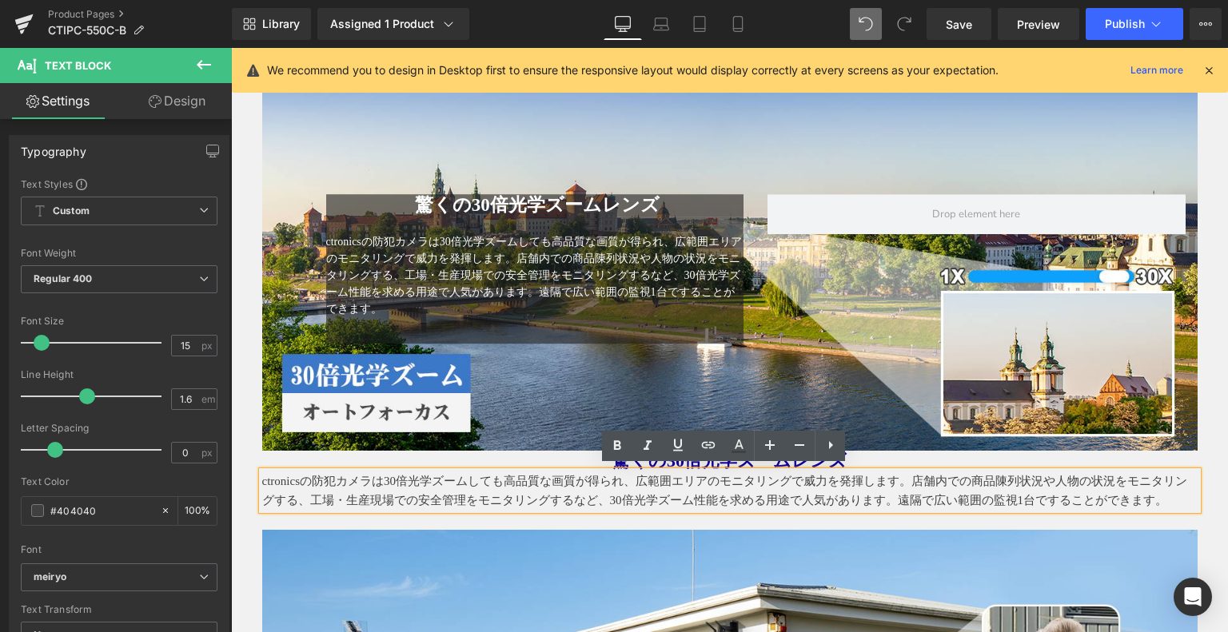
click at [604, 483] on p "ctronicsの防犯カメラは30倍光学ズームしても高品質な画質が得られ、広範囲エリアのモニタリングで威力を発揮します。店舗内での商品陳列状況や人物の状況をモ…" at bounding box center [729, 491] width 935 height 38
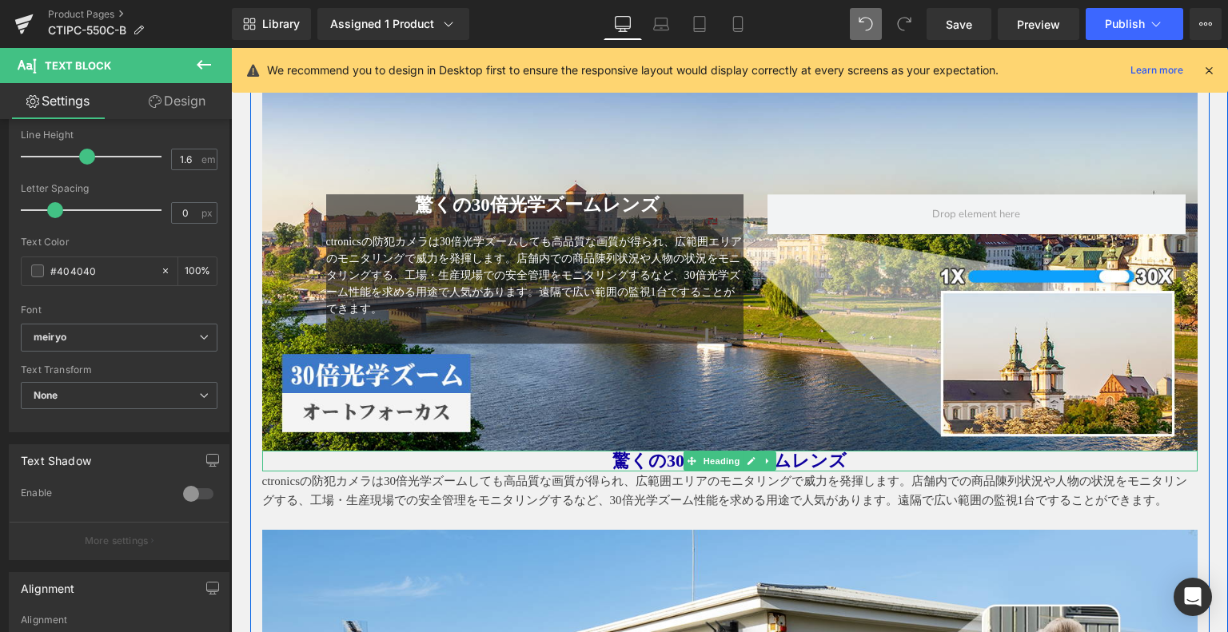
click at [612, 455] on span "驚くの30倍光学ズームレンズ" at bounding box center [729, 461] width 234 height 20
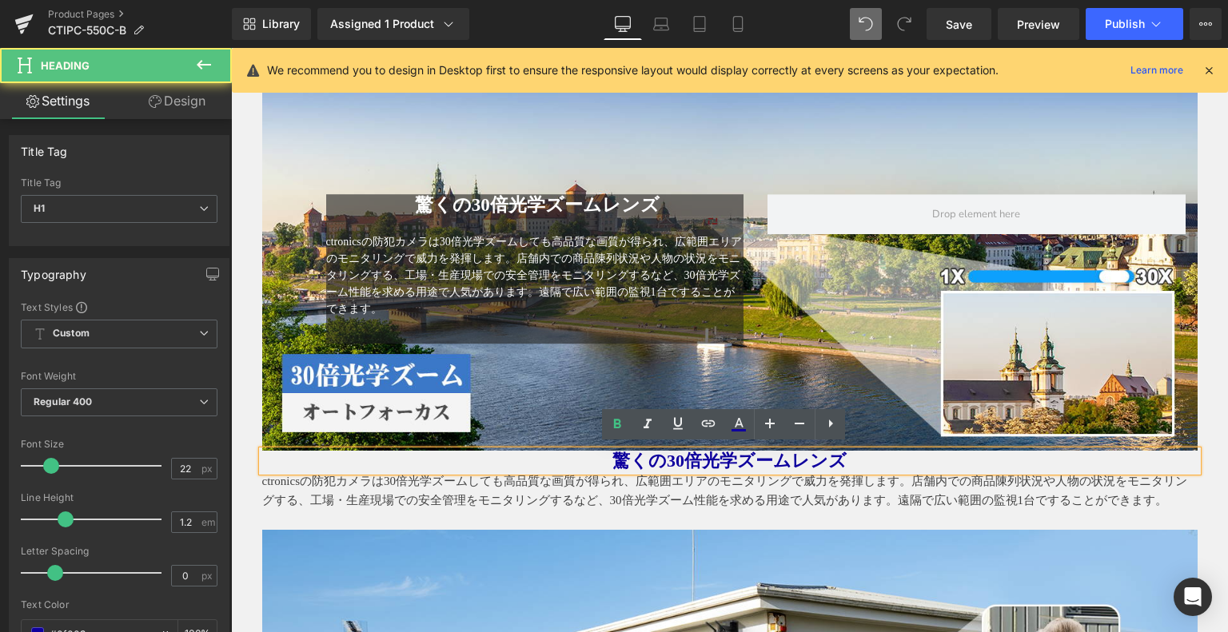
drag, startPoint x: 867, startPoint y: 453, endPoint x: 576, endPoint y: 450, distance: 290.2
click at [587, 451] on h1 "驚くの30倍光学ズームレンズ" at bounding box center [729, 461] width 935 height 21
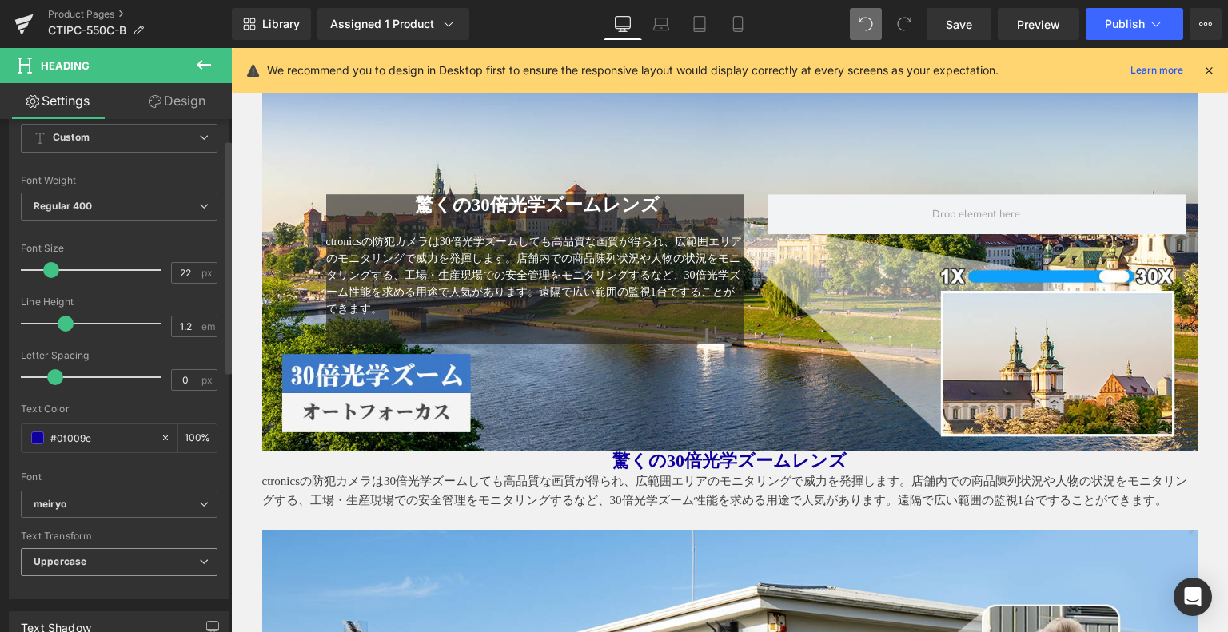
scroll to position [320, 0]
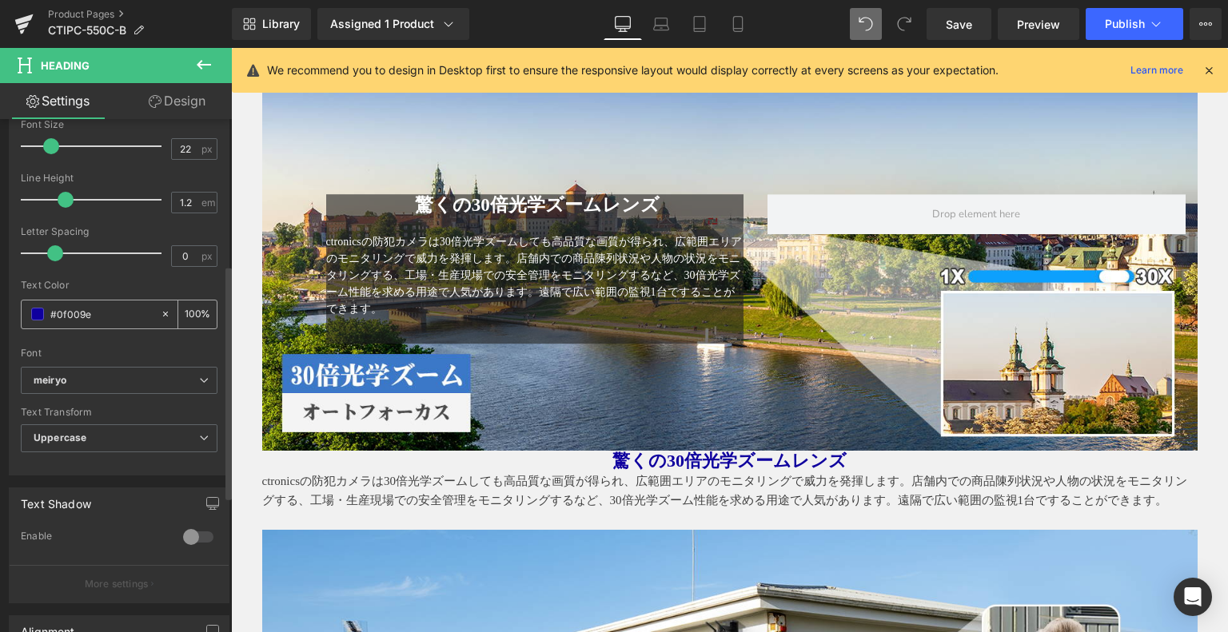
click at [41, 315] on span at bounding box center [37, 314] width 13 height 13
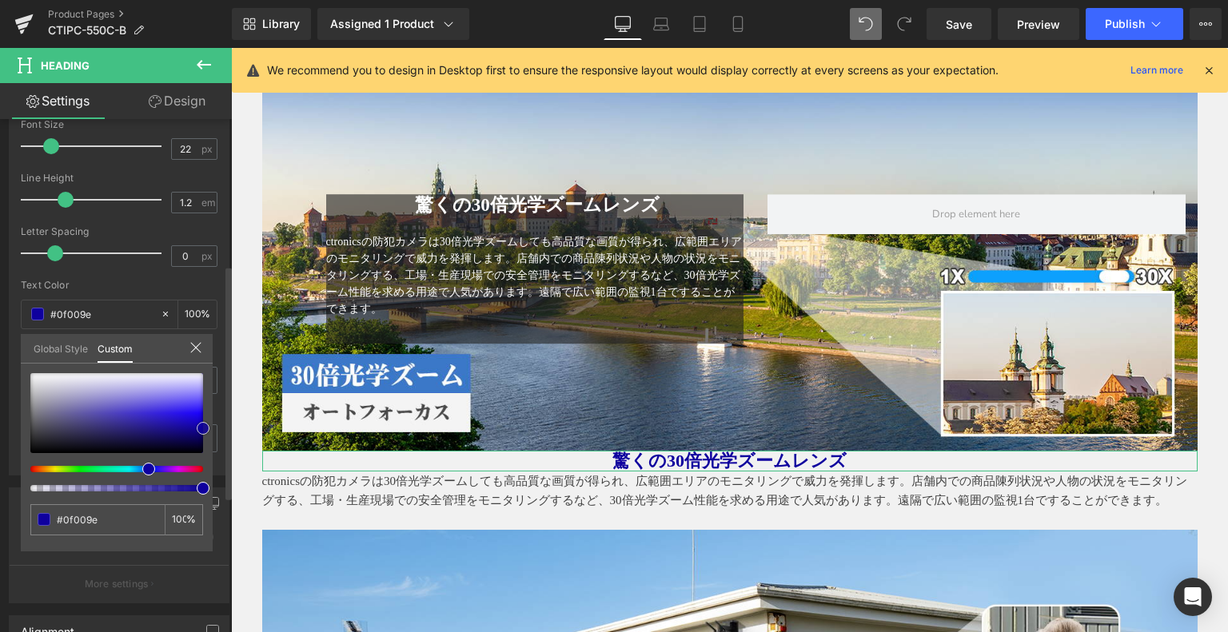
type input "#1504ae"
type input "#1806b6"
click at [187, 420] on div at bounding box center [116, 413] width 173 height 80
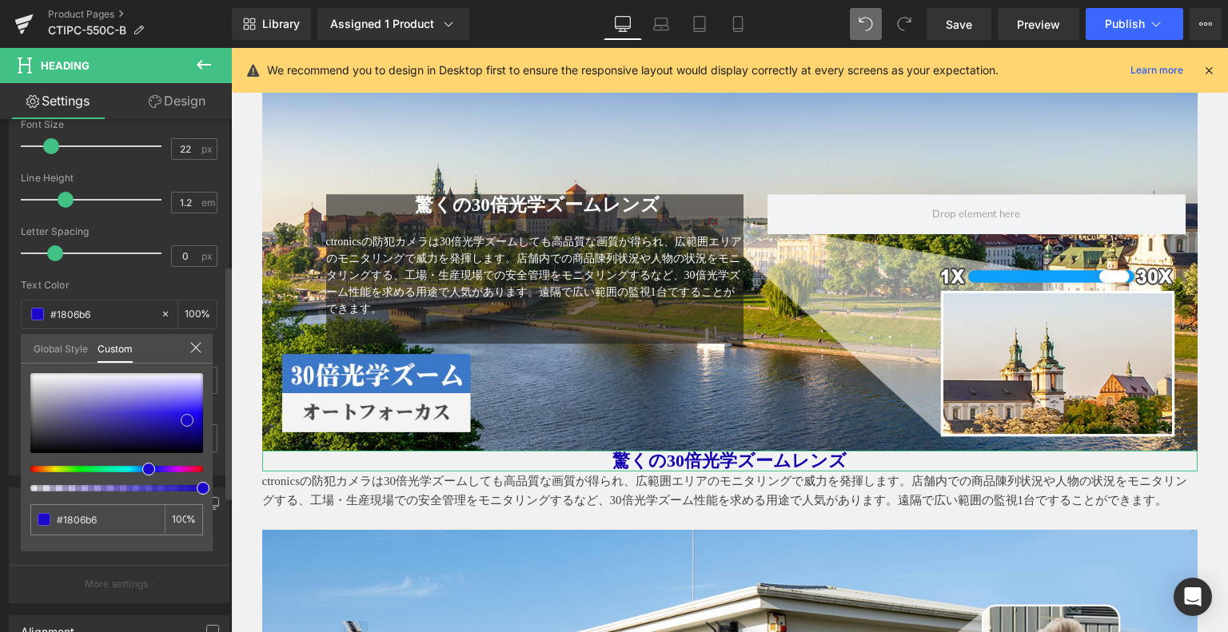
type input "#1b08c8"
type input "#1d09cc"
type input "#2912f6"
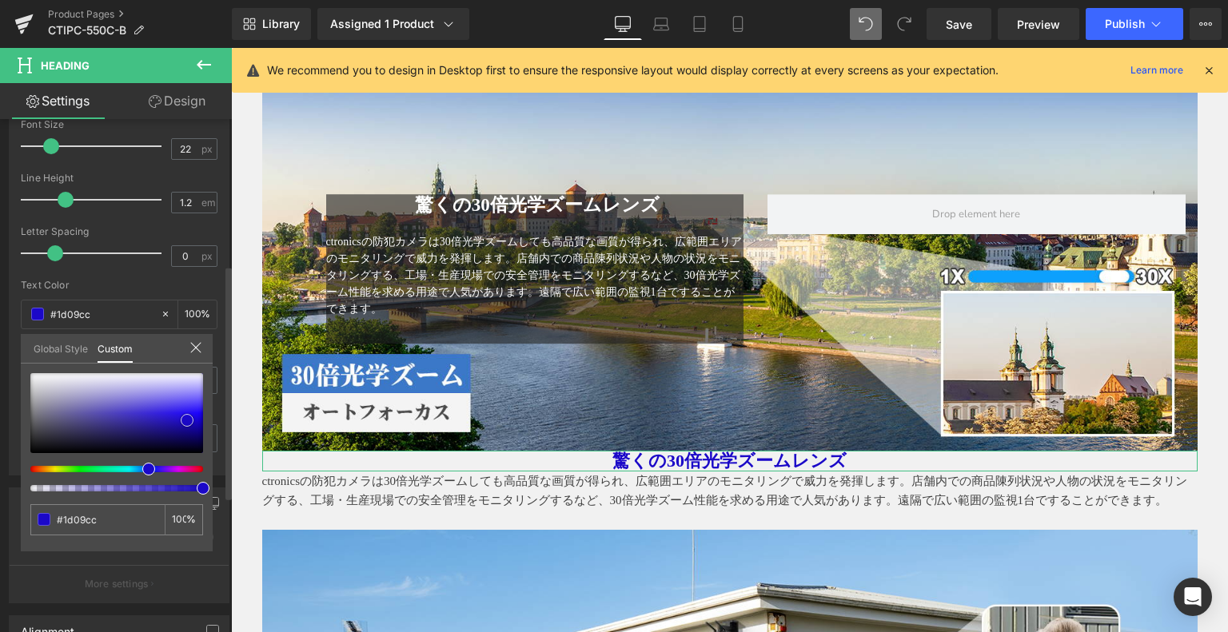
type input "#2912f6"
type input "#4734f8"
type input "#5543f9"
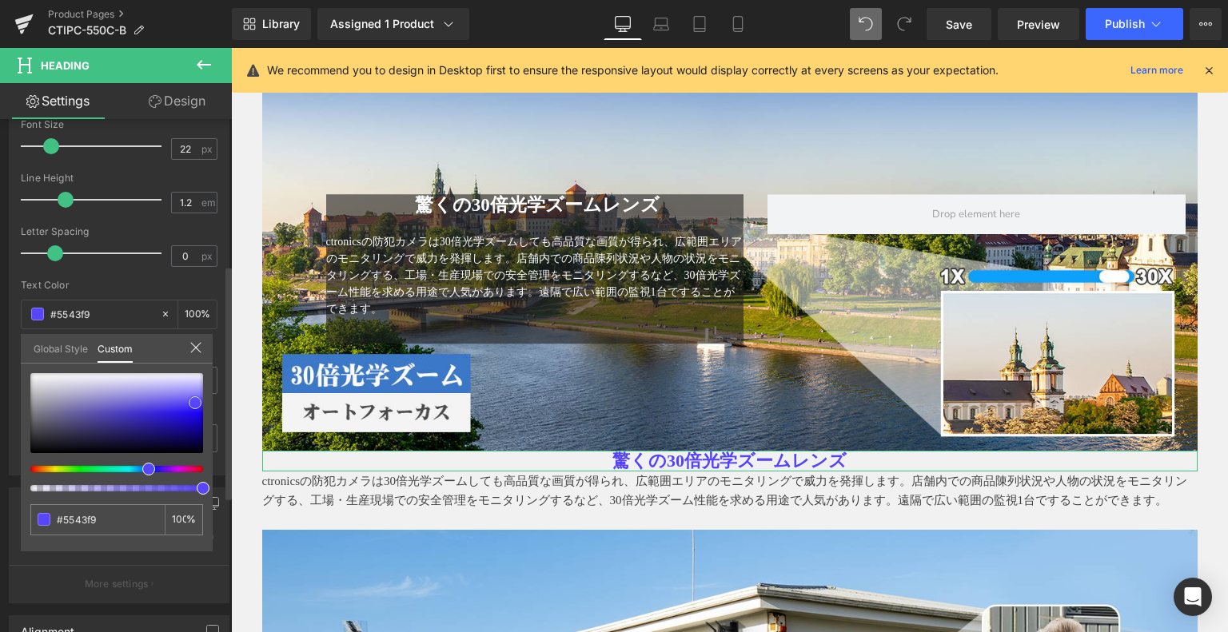
type input "#6150fb"
type input "#6555fb"
type input "#2c15f9"
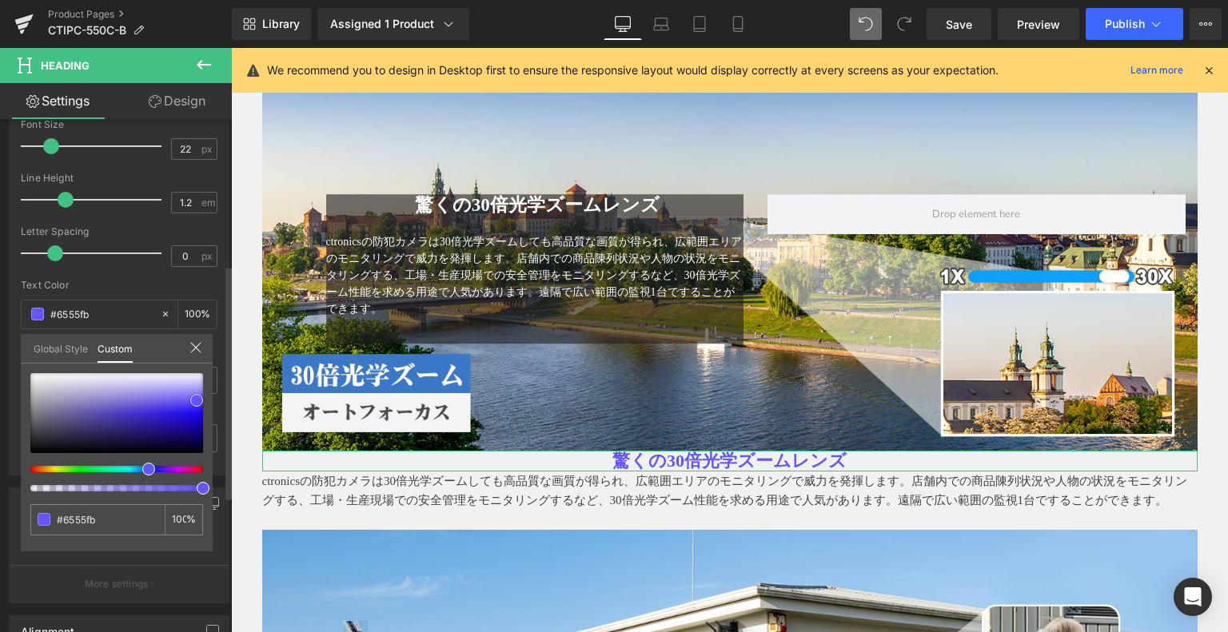
type input "#2c15f9"
type input "#020014"
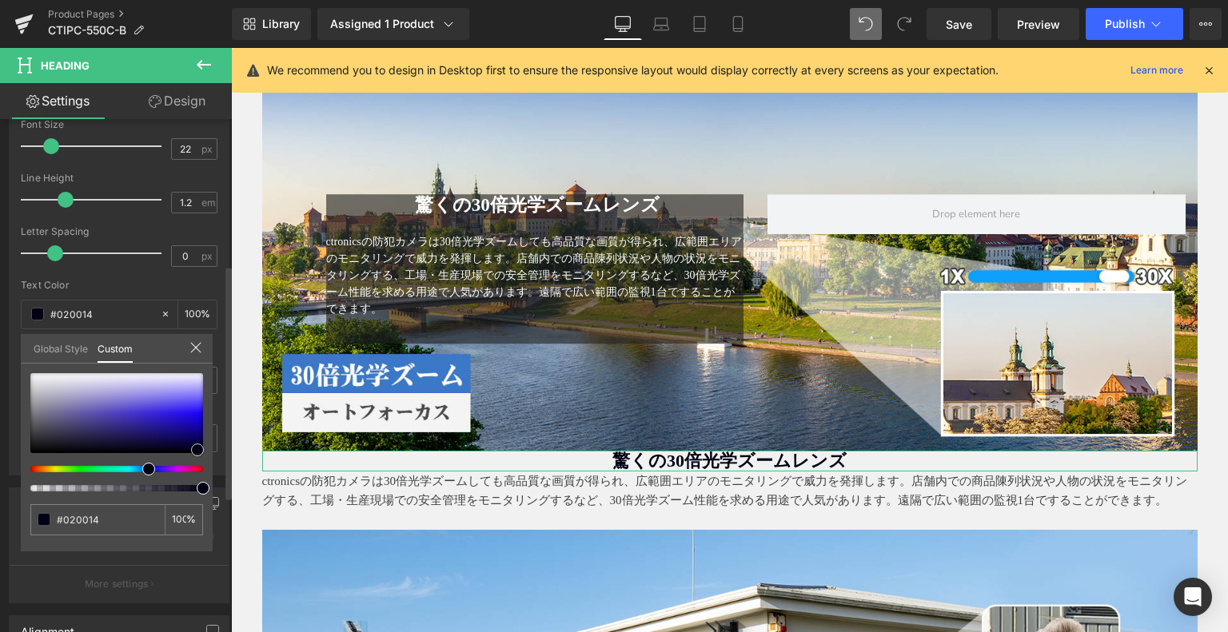
type input "#000000"
type input "#01000f"
type input "#01001e"
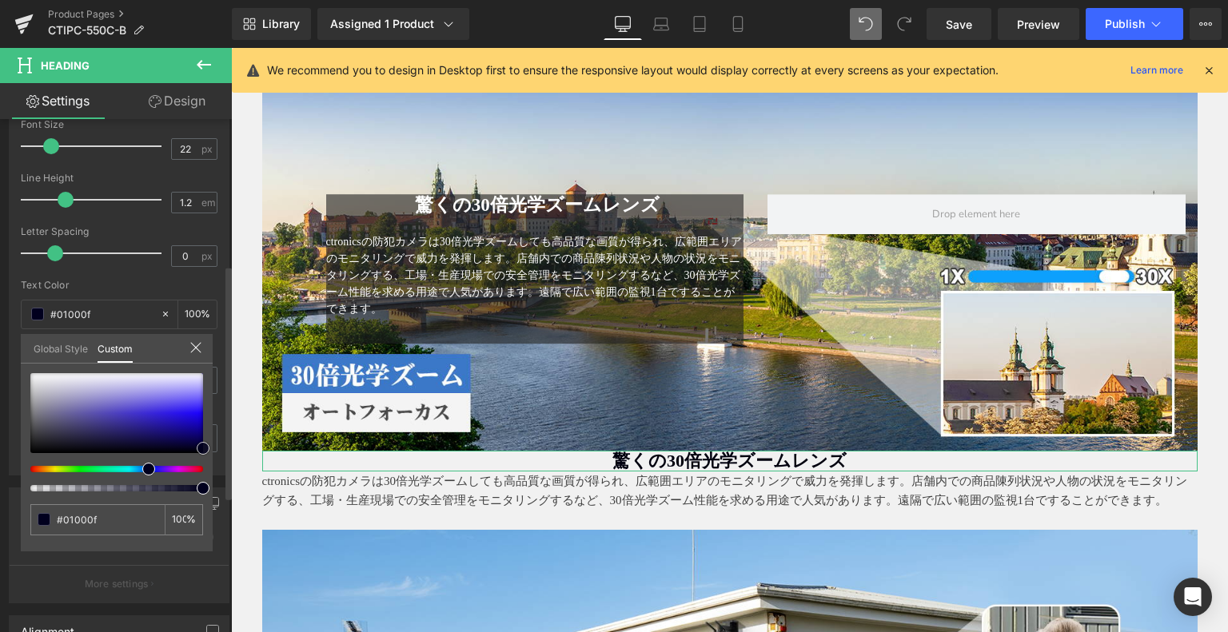
type input "#01001e"
type input "#02003d"
type input "#020047"
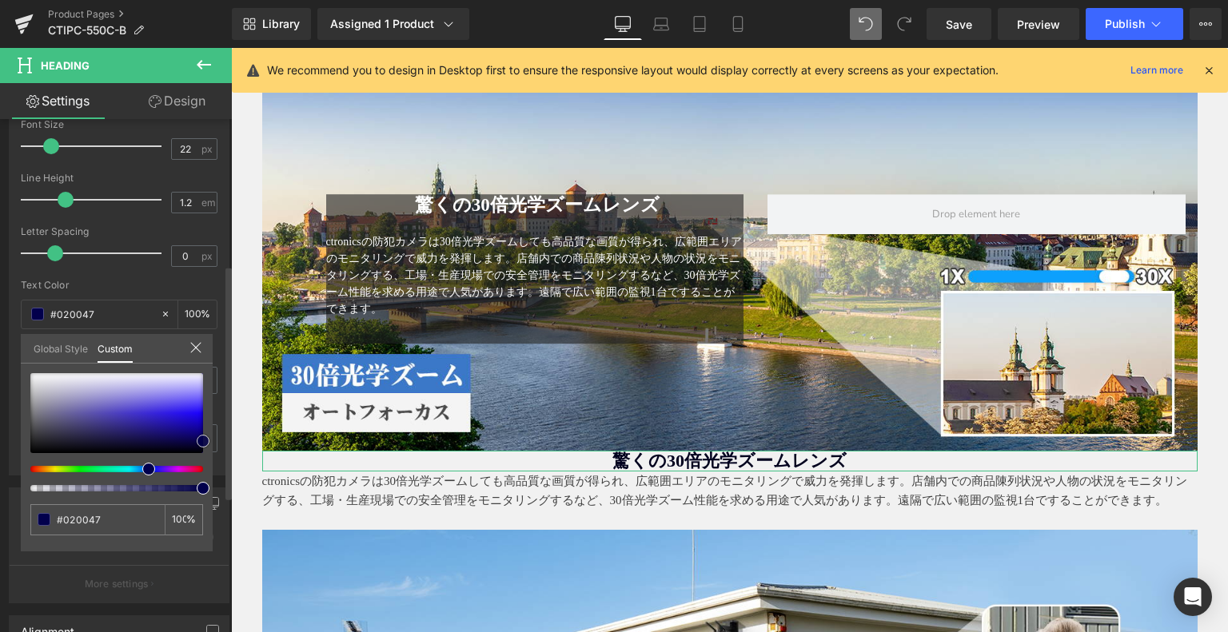
type input "#02004c"
type input "#03005b"
type input "#050268"
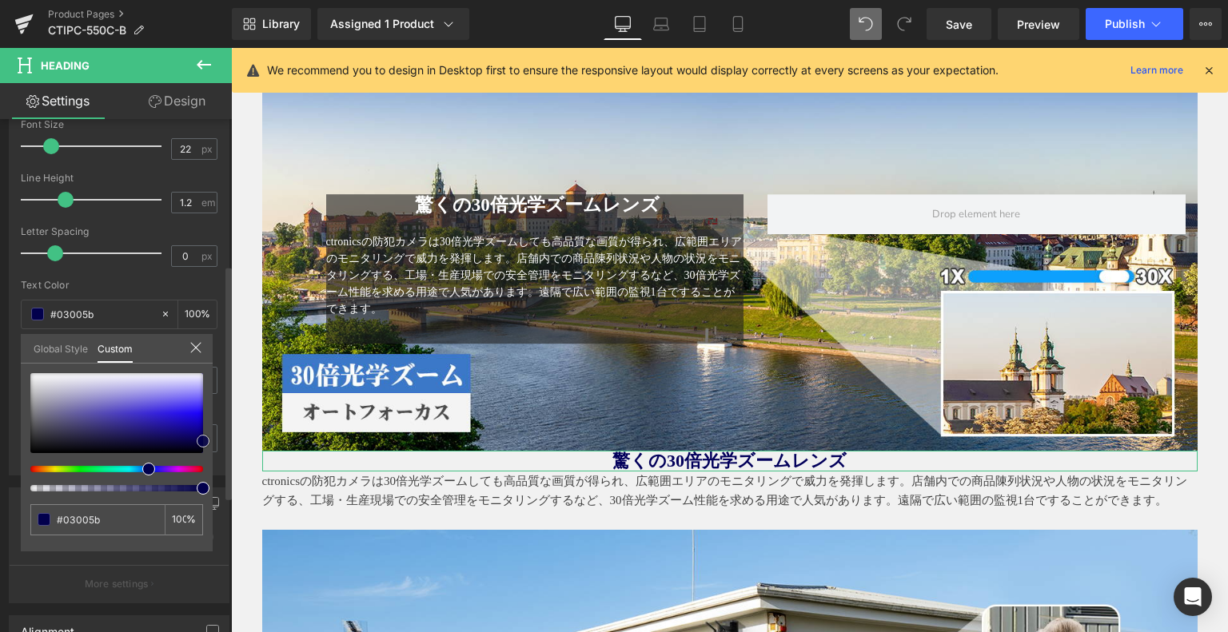
type input "#050268"
type input "#060367"
type input "#06036c"
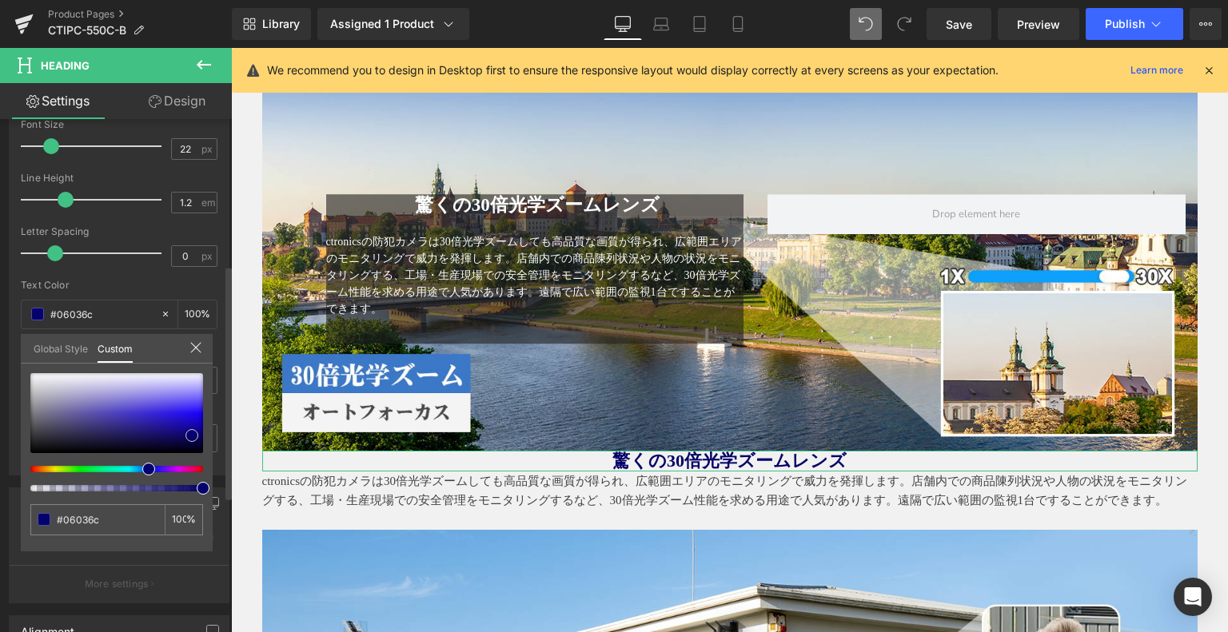
type input "#06026d"
type input "#060272"
drag, startPoint x: 187, startPoint y: 419, endPoint x: 192, endPoint y: 433, distance: 15.2
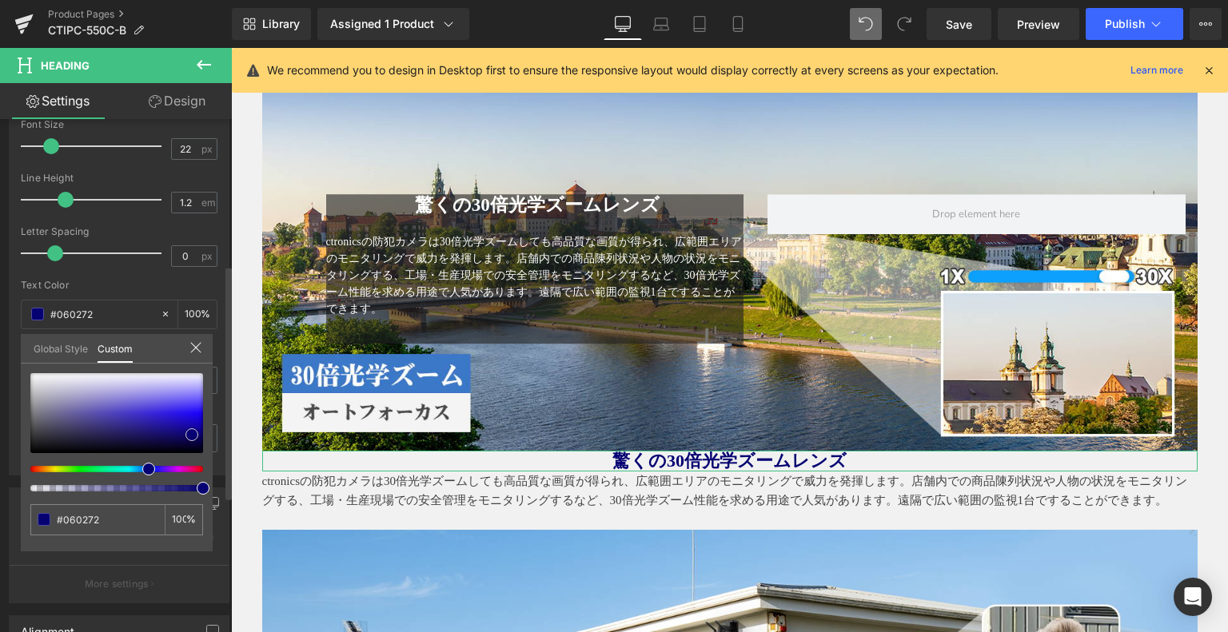
click at [192, 433] on span at bounding box center [191, 435] width 13 height 13
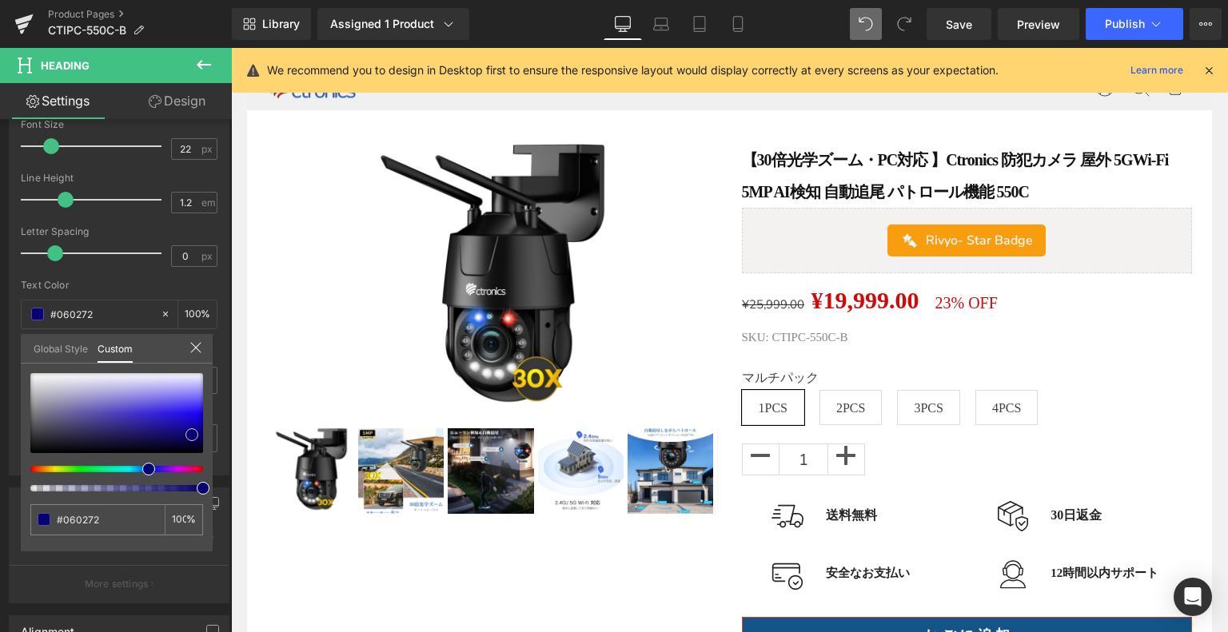
scroll to position [0, 0]
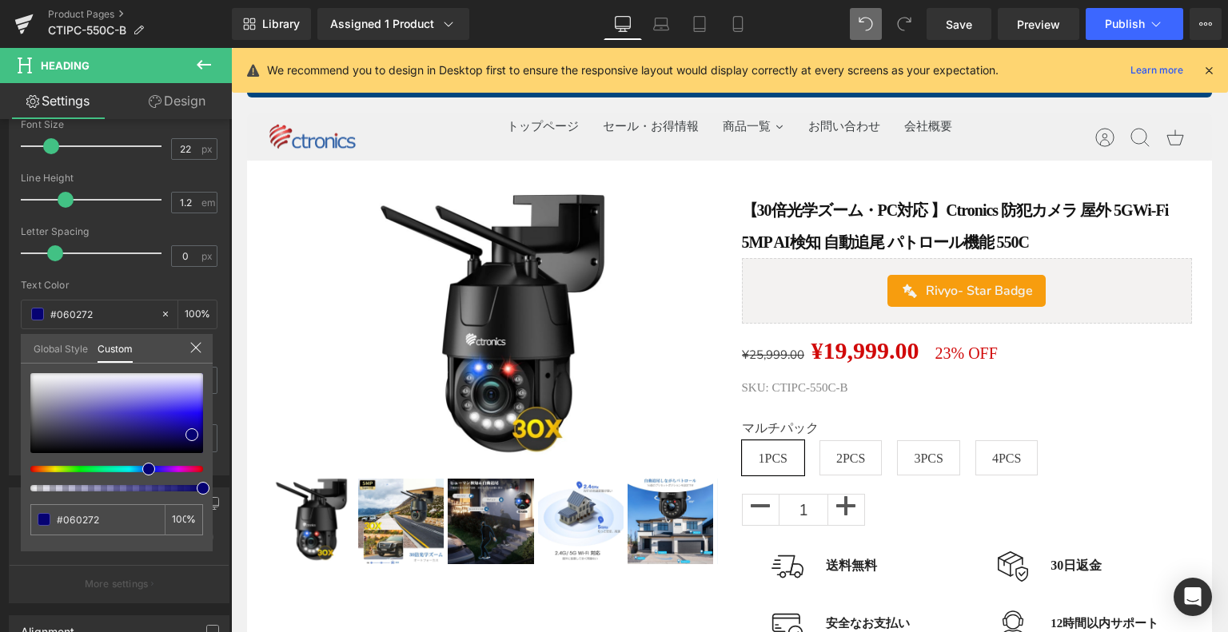
click at [369, 92] on div "We recommend you to design in Desktop first to ensure the responsive layout wou…" at bounding box center [730, 70] width 996 height 45
click at [1207, 70] on icon at bounding box center [1209, 70] width 14 height 14
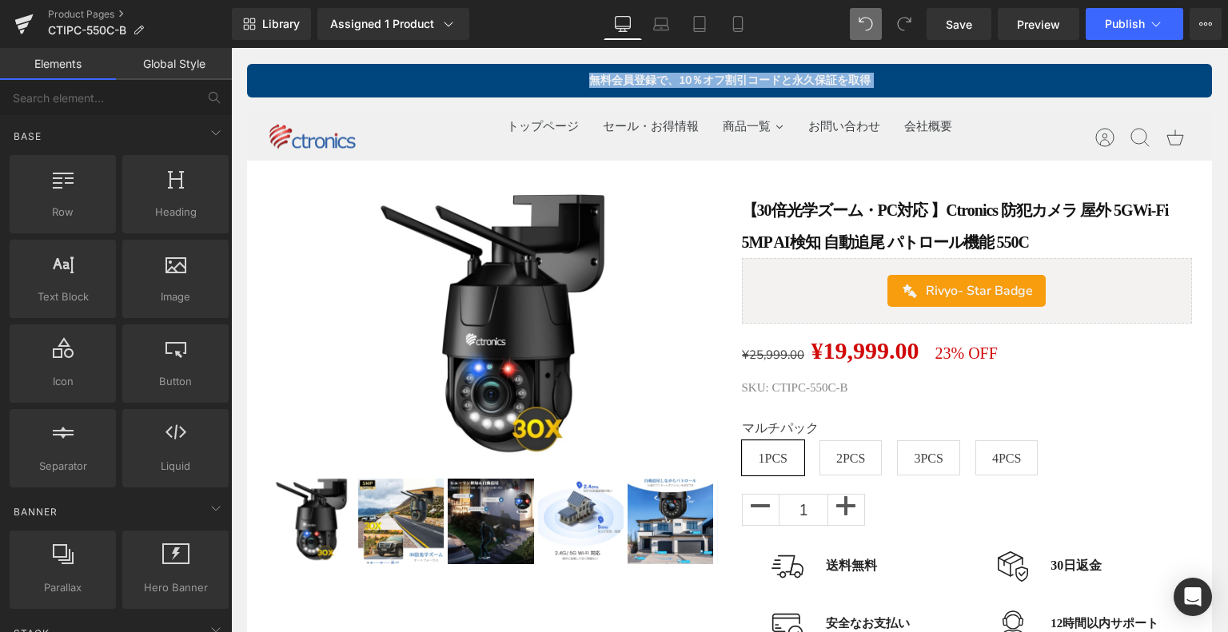
click at [909, 82] on p "無料会員登録で、10％オフ割引コードと永久保証を取得" at bounding box center [729, 81] width 401 height 14
click at [580, 79] on p "無料会員登録で、10％オフ割引コードと永久保証を取得" at bounding box center [729, 81] width 401 height 14
click at [466, 74] on div "無料会員登録で、10％オフ割引コードと永久保証を取得" at bounding box center [729, 81] width 965 height 34
click at [364, 76] on div "無料会員登録で、10％オフ割引コードと永久保証を取得" at bounding box center [729, 81] width 965 height 34
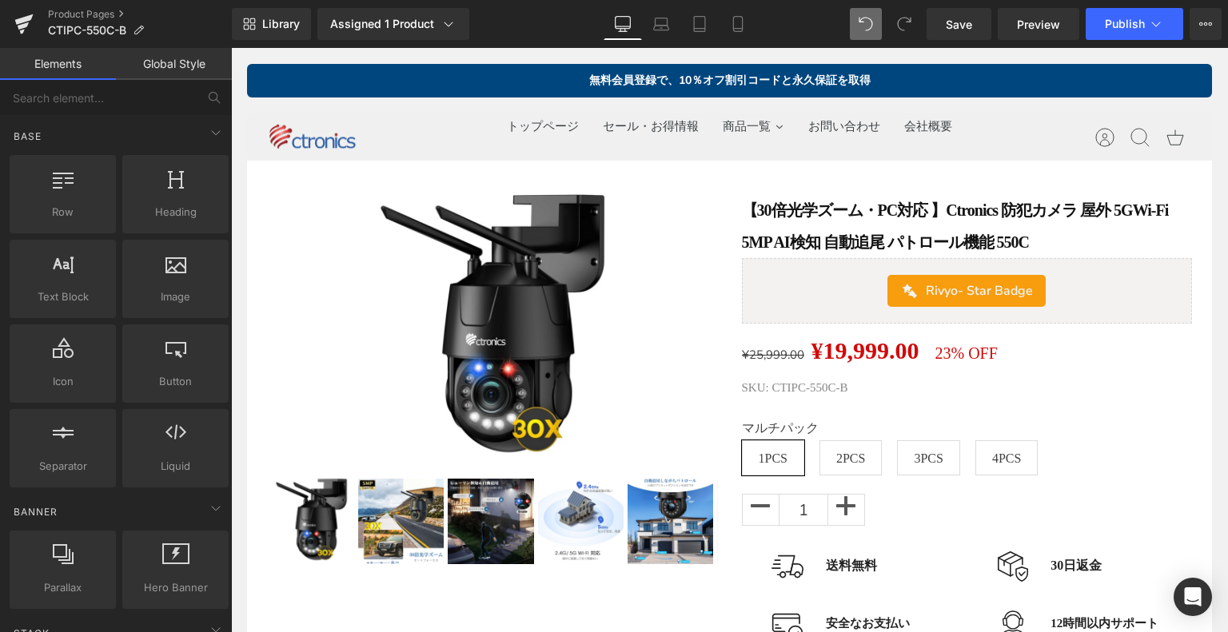
click at [345, 74] on div "無料会員登録で、10％オフ割引コードと永久保証を取得" at bounding box center [729, 81] width 965 height 34
click at [440, 70] on div "無料会員登録で、10％オフ割引コードと永久保証を取得" at bounding box center [729, 81] width 965 height 34
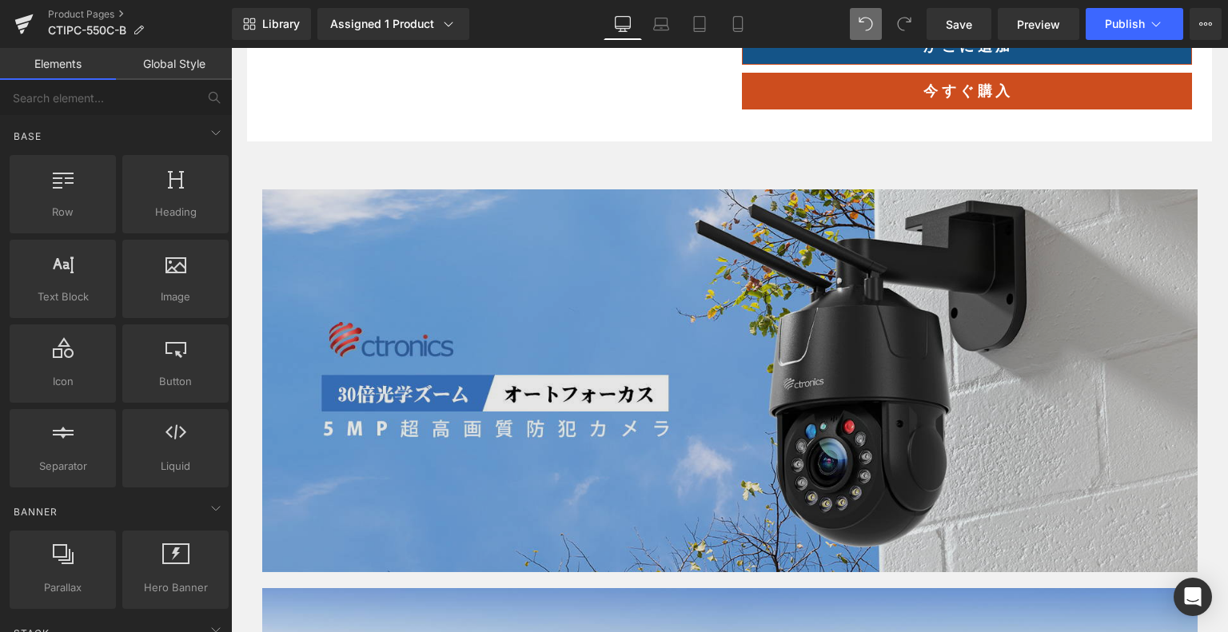
scroll to position [1119, 0]
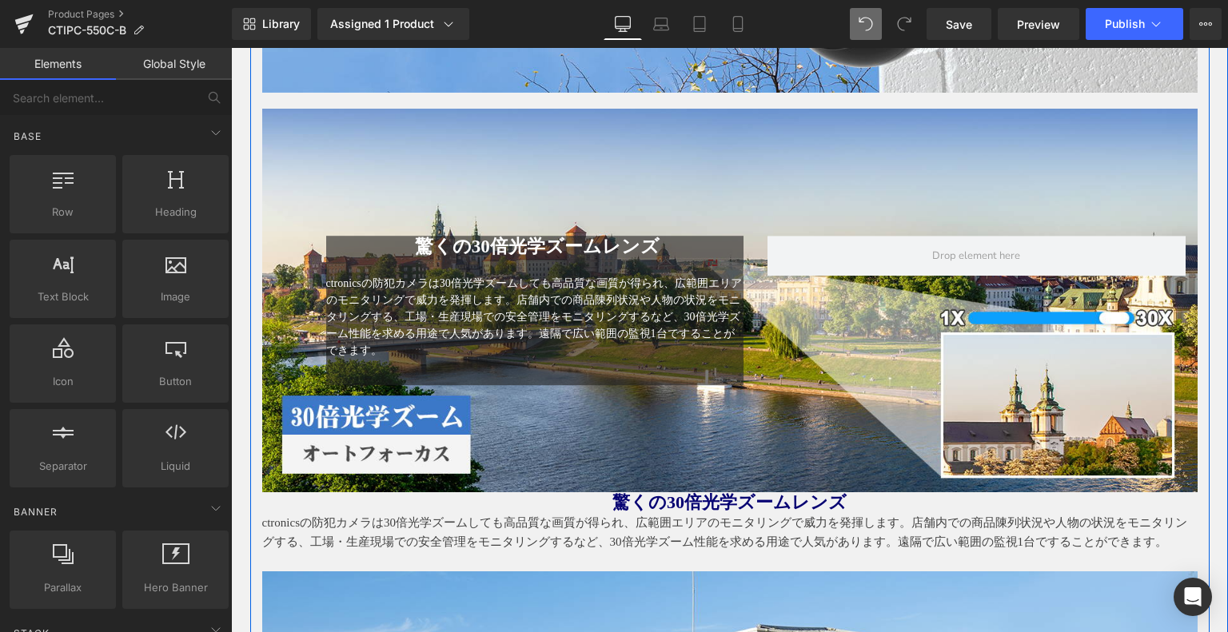
click at [544, 537] on p "ctronicsの防犯カメラは30倍光学ズームしても高品質な画質が得られ、広範囲エリアのモニタリングで威力を発揮します。店舗内での商品陳列状況や人物の状況をモ…" at bounding box center [729, 532] width 935 height 38
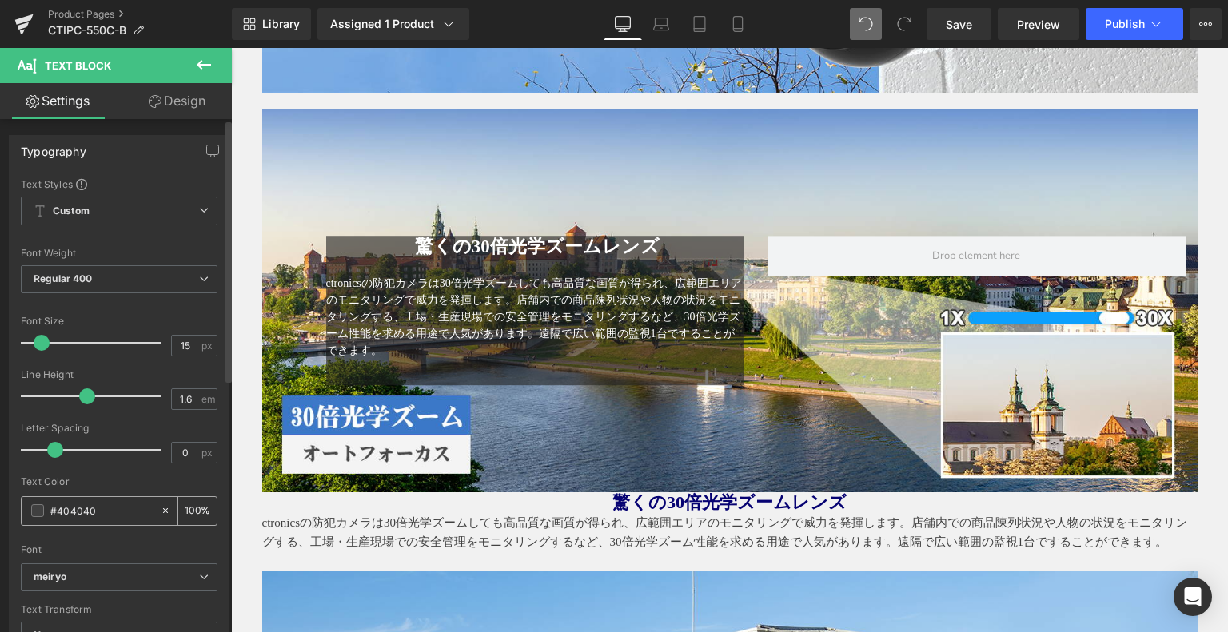
drag, startPoint x: 29, startPoint y: 509, endPoint x: 64, endPoint y: 500, distance: 36.5
click at [30, 509] on div "#404040" at bounding box center [91, 511] width 138 height 28
click at [41, 510] on span at bounding box center [37, 511] width 13 height 13
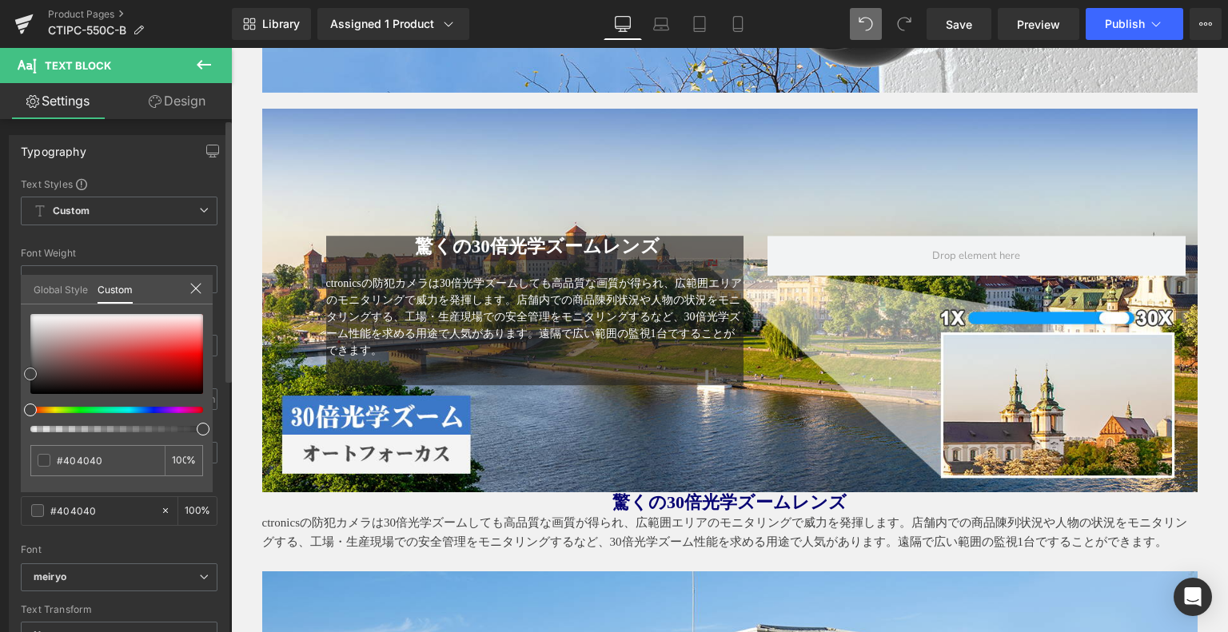
type input "#3a3a3a"
type input "#000000"
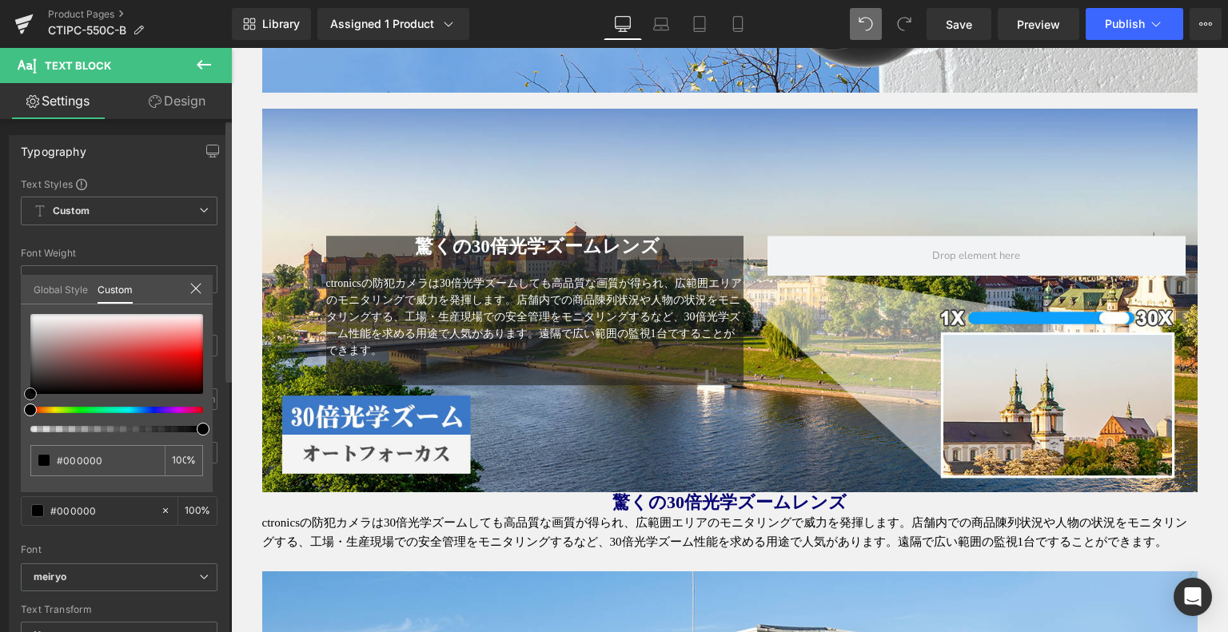
drag, startPoint x: 32, startPoint y: 373, endPoint x: 26, endPoint y: 405, distance: 33.4
click at [25, 404] on div "#000000 100 %" at bounding box center [117, 403] width 192 height 178
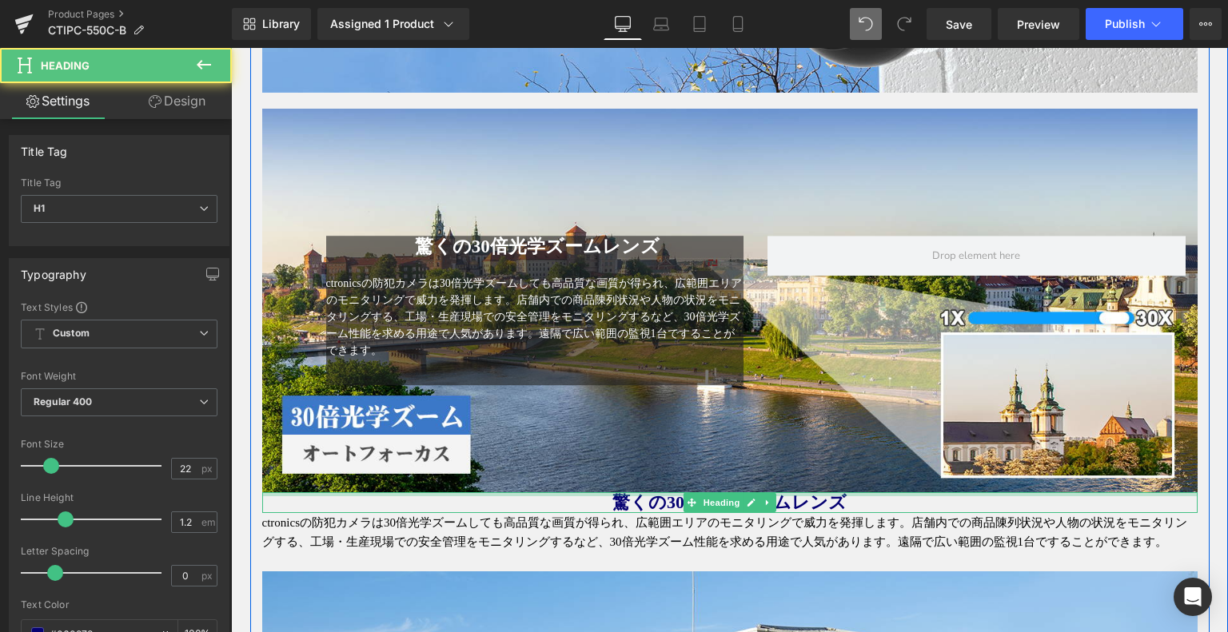
drag, startPoint x: 608, startPoint y: 493, endPoint x: 881, endPoint y: 490, distance: 273.5
click at [903, 493] on div "驚くの30倍光学ズームレンズ Heading" at bounding box center [729, 503] width 935 height 21
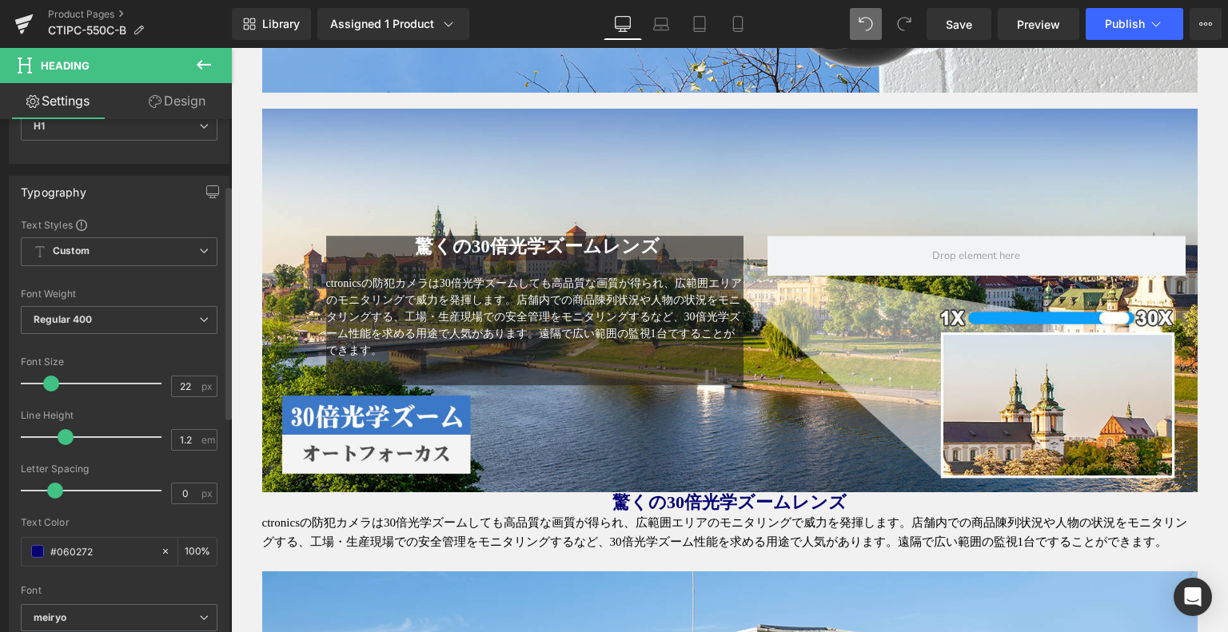
scroll to position [160, 0]
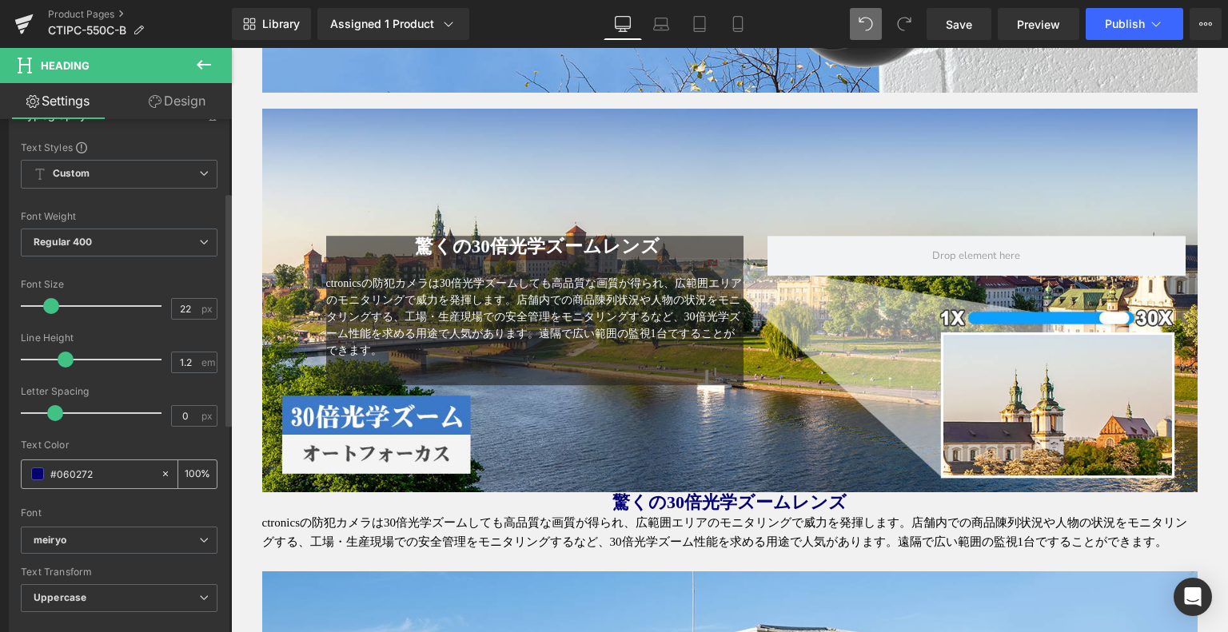
click at [33, 470] on span at bounding box center [37, 474] width 13 height 13
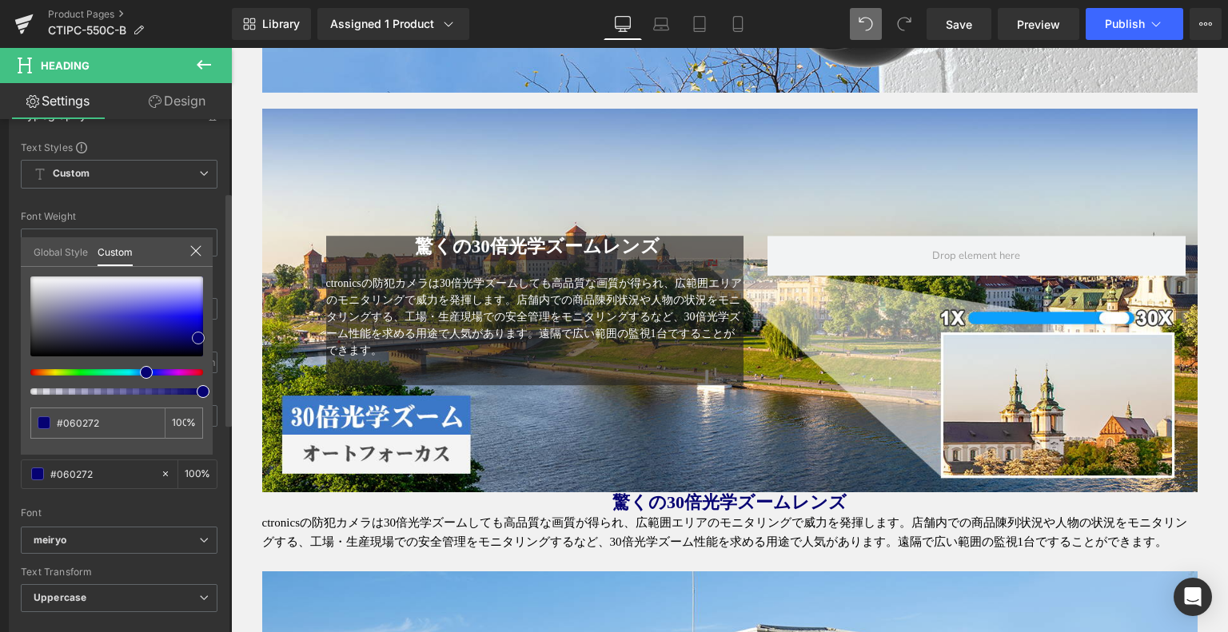
type input "#0d0d11"
type input "#09090a"
type input "#000000"
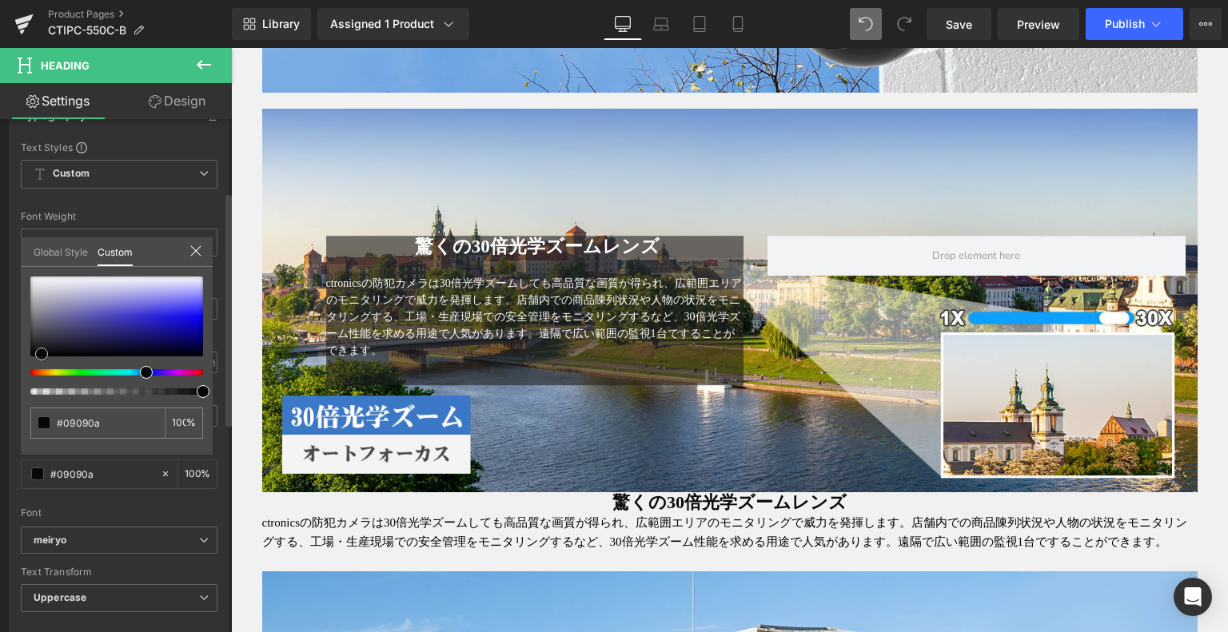
type input "#000000"
drag, startPoint x: 42, startPoint y: 353, endPoint x: 171, endPoint y: 457, distance: 165.6
click at [30, 357] on div at bounding box center [116, 317] width 173 height 80
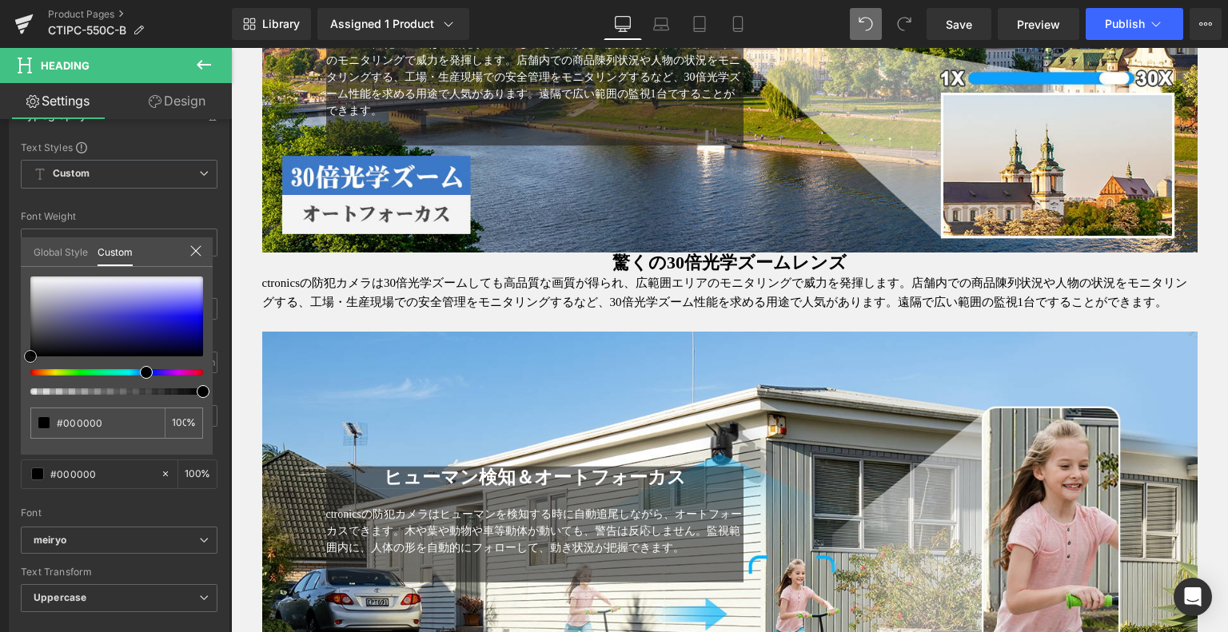
scroll to position [1119, 0]
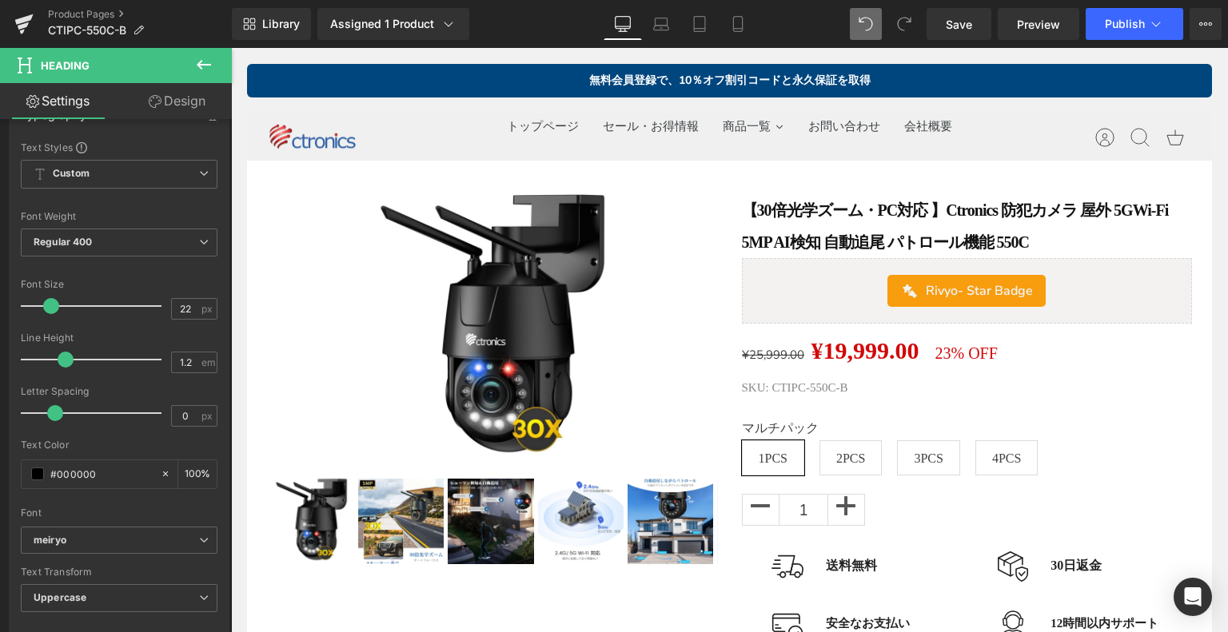
scroll to position [400, 0]
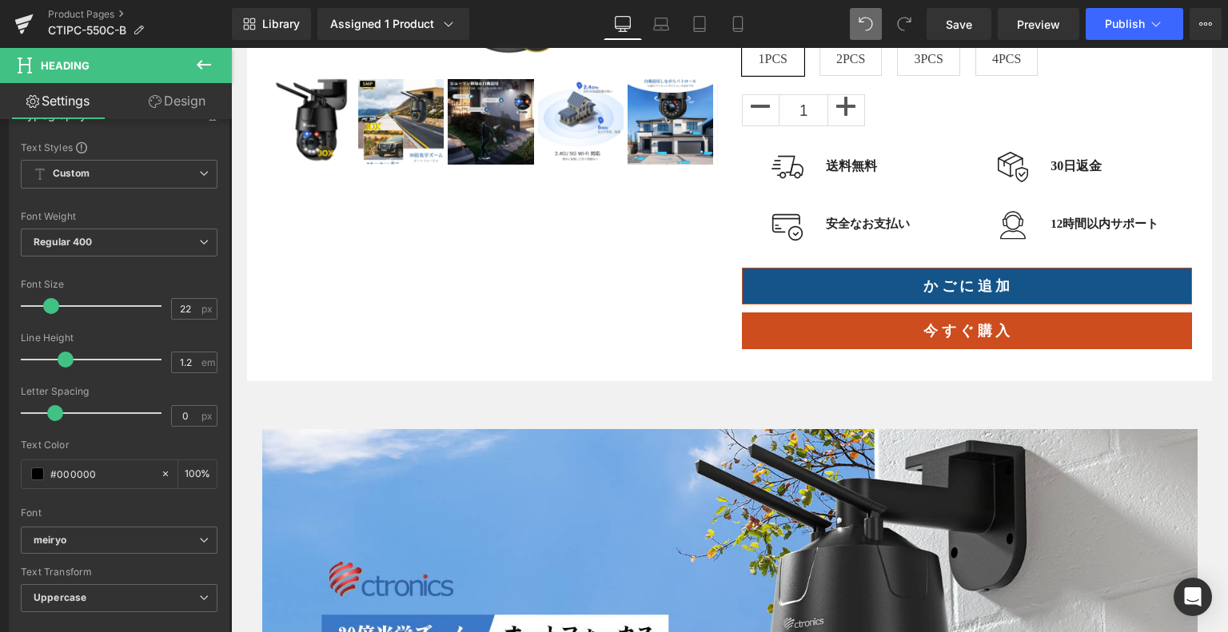
click at [931, 261] on div "【30倍光学ズーム・PC対応 】Ctronics 防犯カメラ 屋外 5GWi-Fi 5MP AI検知 自動追尾 パトロール機能 550C (P) Title …" at bounding box center [967, 72] width 475 height 554
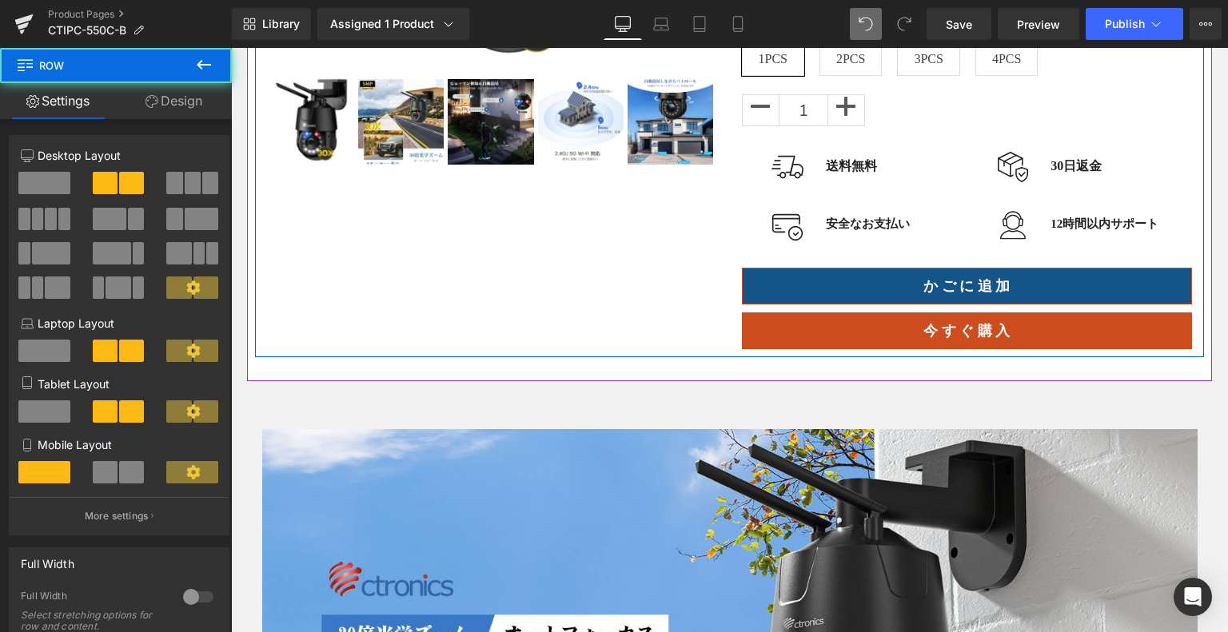
click at [937, 268] on button "か ご に 追 加" at bounding box center [967, 286] width 451 height 37
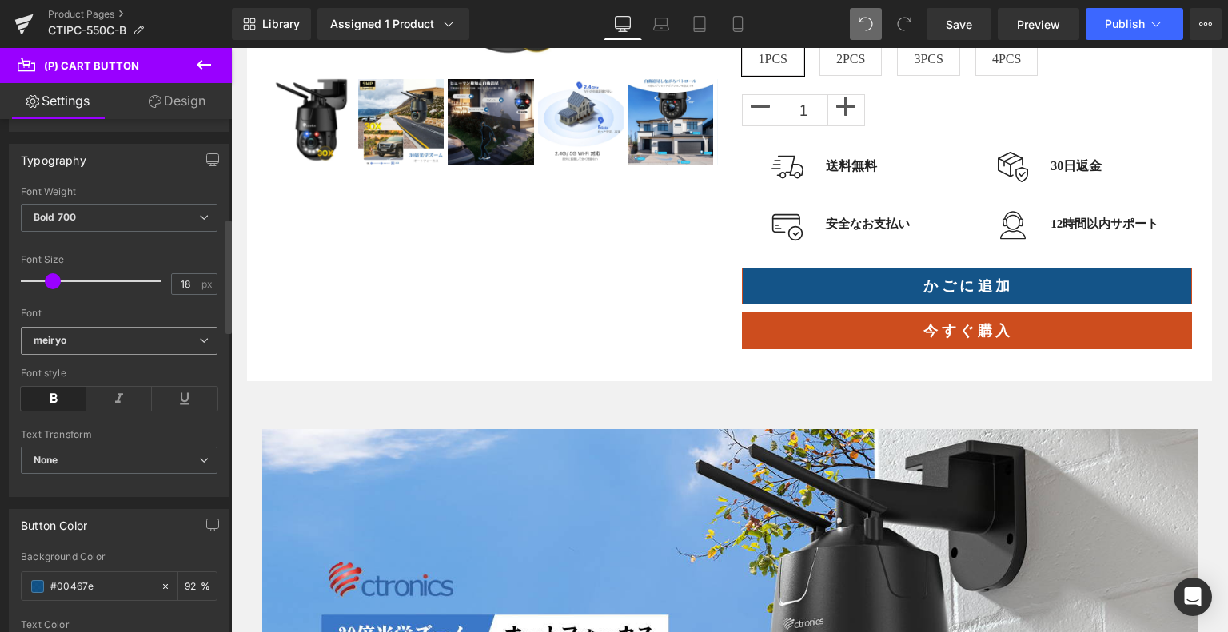
scroll to position [560, 0]
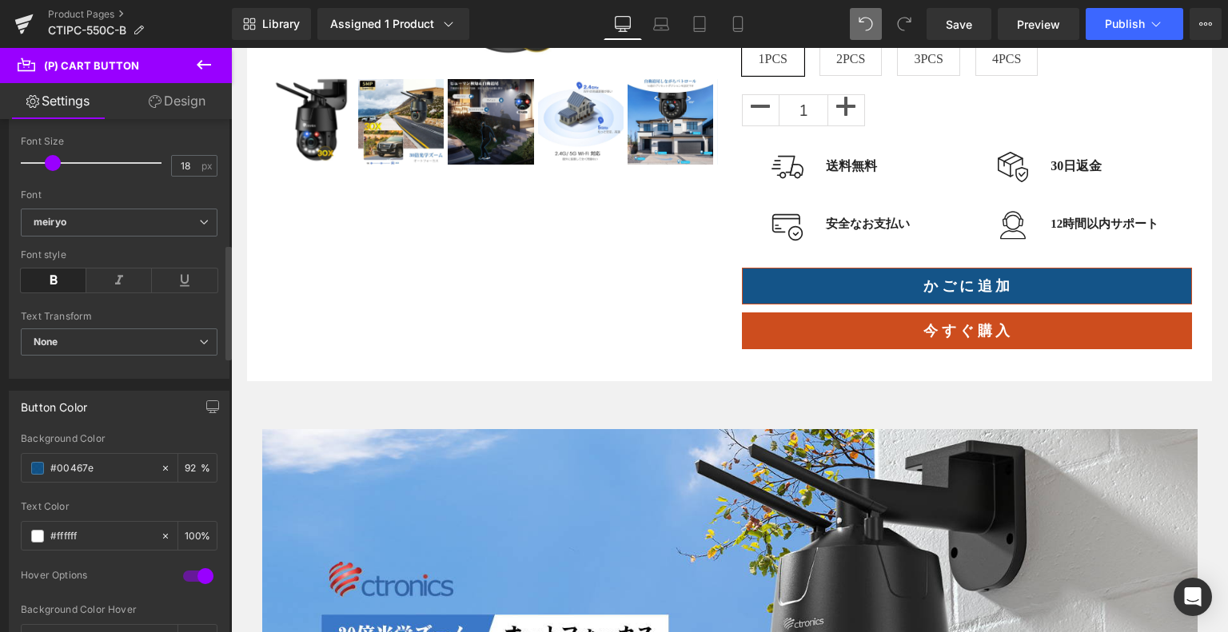
drag, startPoint x: 112, startPoint y: 460, endPoint x: 0, endPoint y: 459, distance: 111.9
click at [0, 463] on div "Button Color rgba(0, 70, 126, 0.92) Background Color #00467e 92 % #ffffff Text …" at bounding box center [119, 560] width 239 height 362
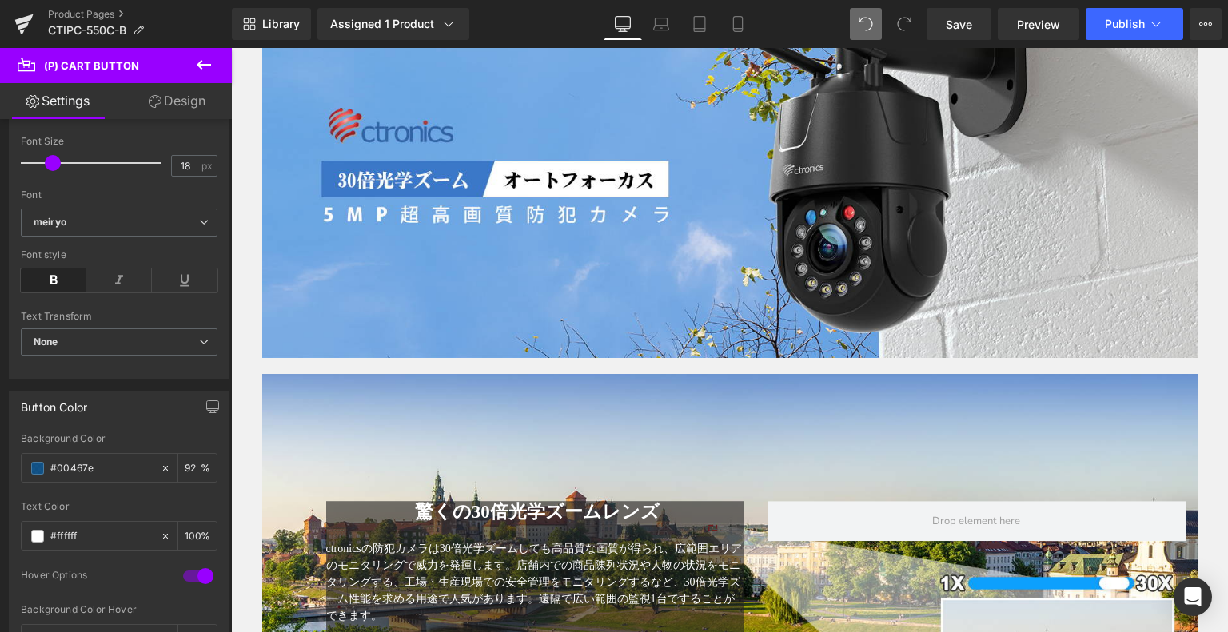
scroll to position [1119, 0]
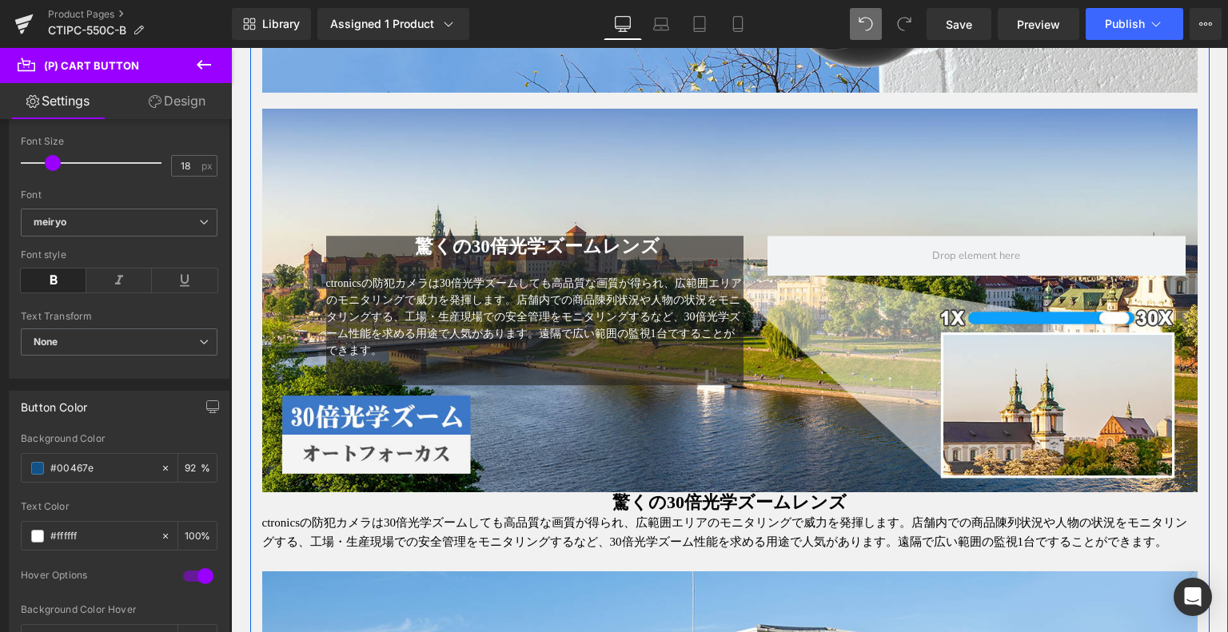
click at [646, 493] on div "驚くの30倍光学ズームレンズ Heading" at bounding box center [729, 503] width 935 height 21
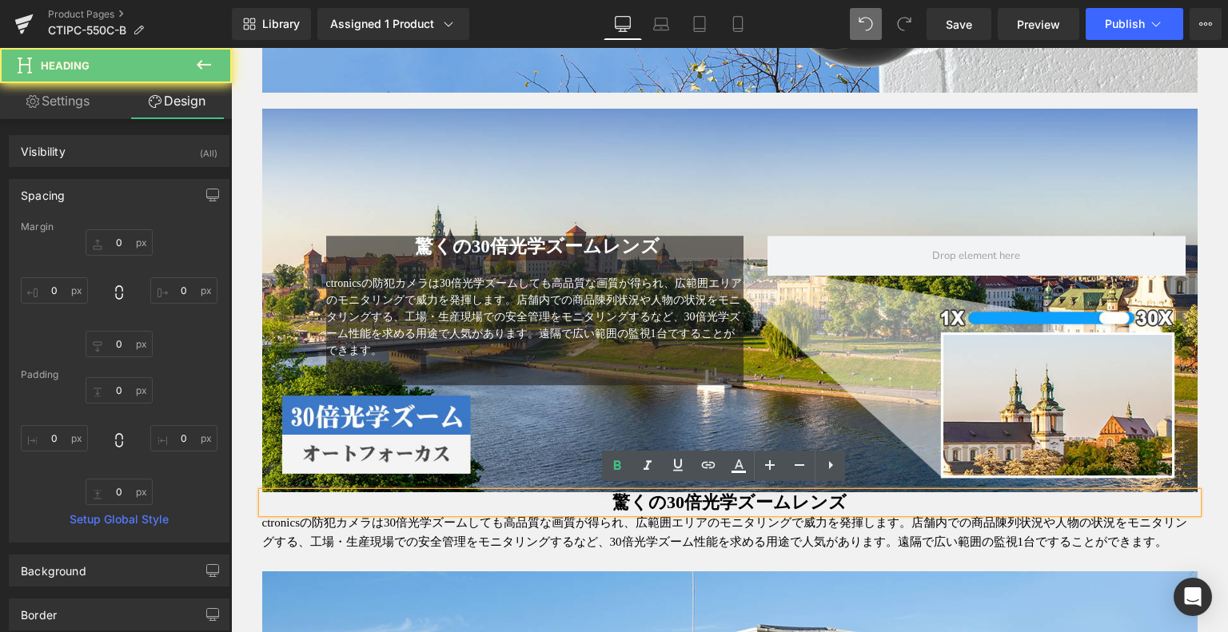
drag, startPoint x: 606, startPoint y: 497, endPoint x: 884, endPoint y: 483, distance: 278.6
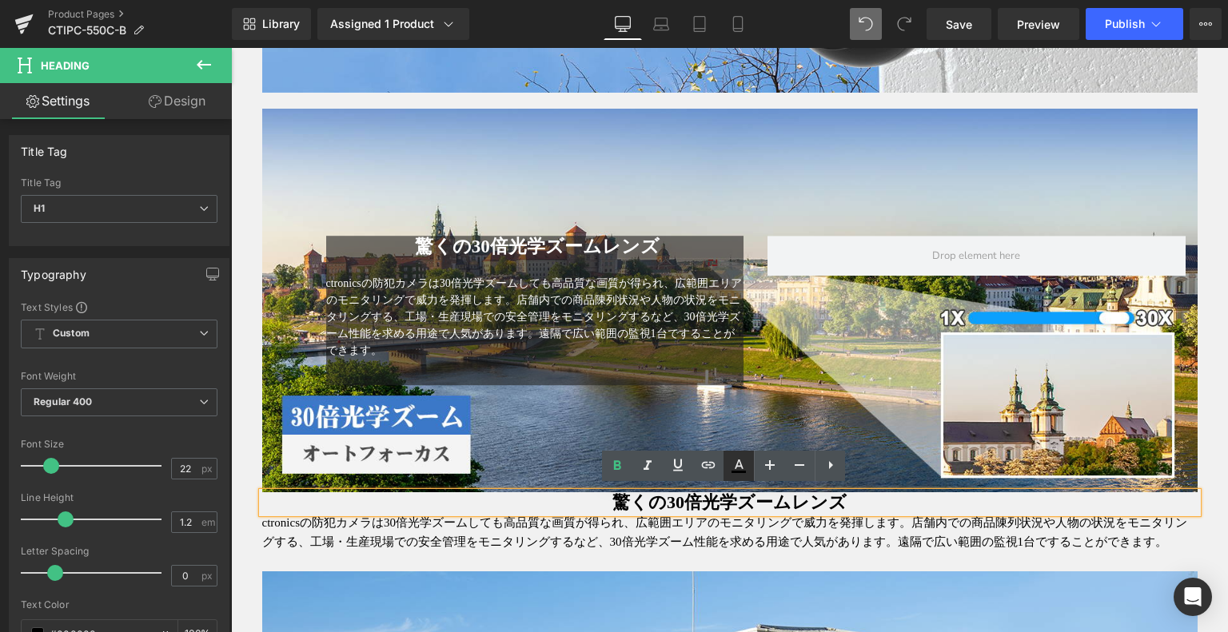
click at [736, 463] on icon at bounding box center [738, 466] width 19 height 19
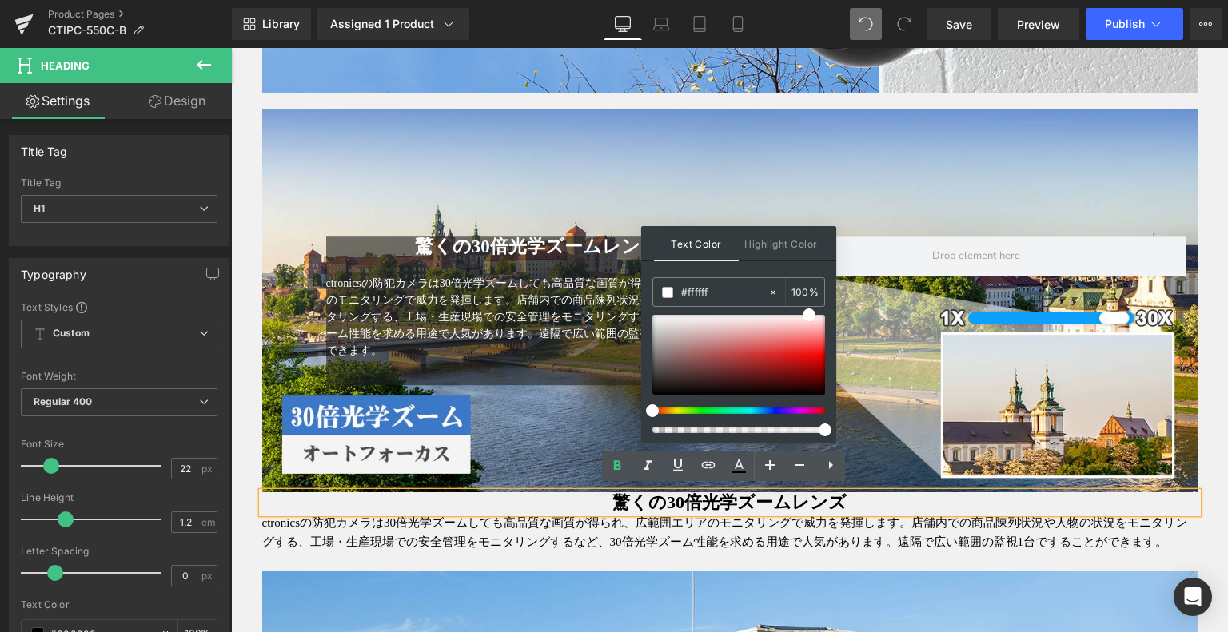
drag, startPoint x: 957, startPoint y: 333, endPoint x: 566, endPoint y: 285, distance: 394.0
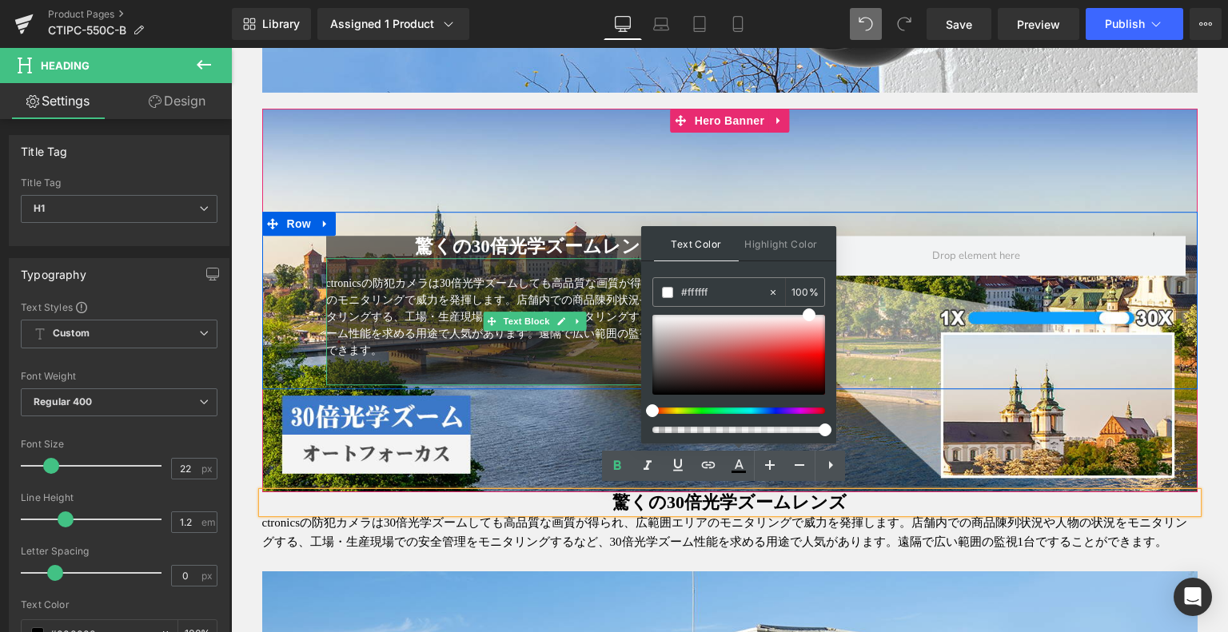
paste input "00467e"
type input "#00467e"
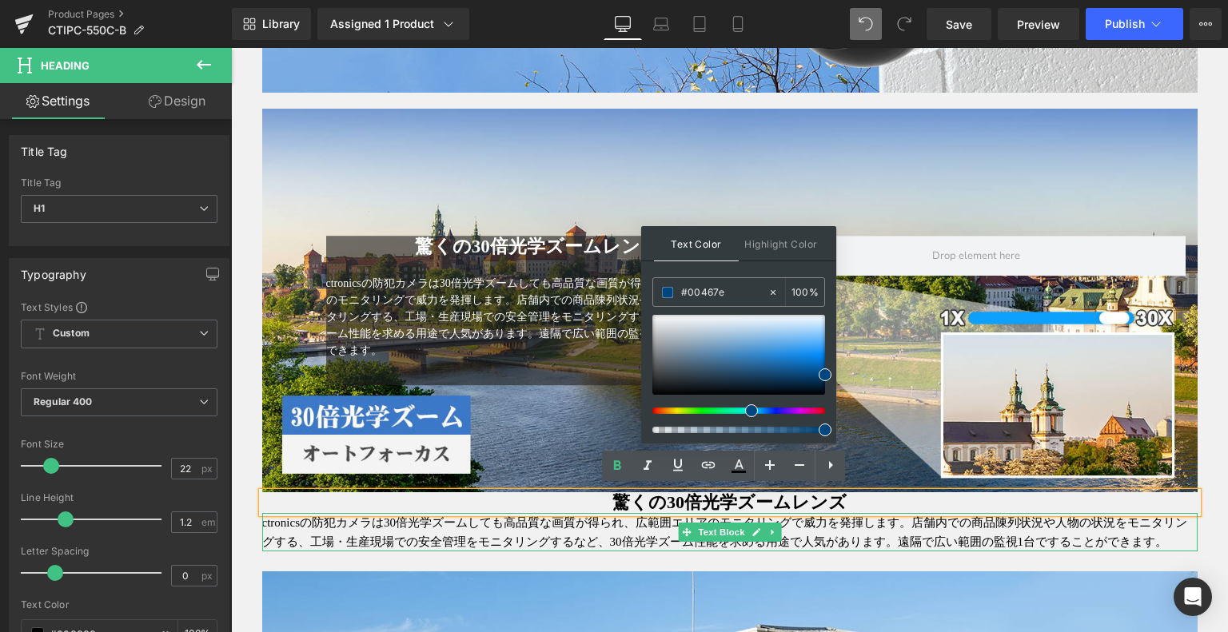
click at [901, 521] on p "ctronicsの防犯カメラは30倍光学ズームしても高品質な画質が得られ、広範囲エリアのモニタリングで威力を発揮します。店舗内での商品陳列状況や人物の状況をモ…" at bounding box center [729, 532] width 935 height 38
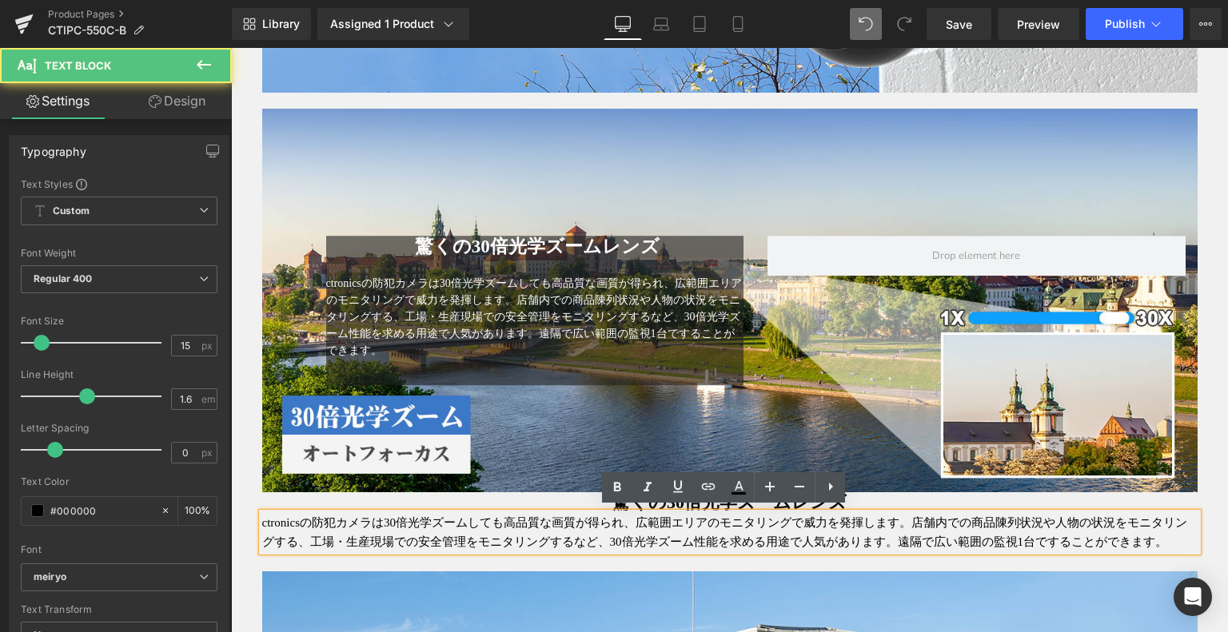
click at [838, 521] on p "ctronicsの防犯カメラは30倍光学ズームしても高品質な画質が得られ、広範囲エリアのモニタリングで威力を発揮します。店舗内での商品陳列状況や人物の状況をモ…" at bounding box center [729, 532] width 935 height 38
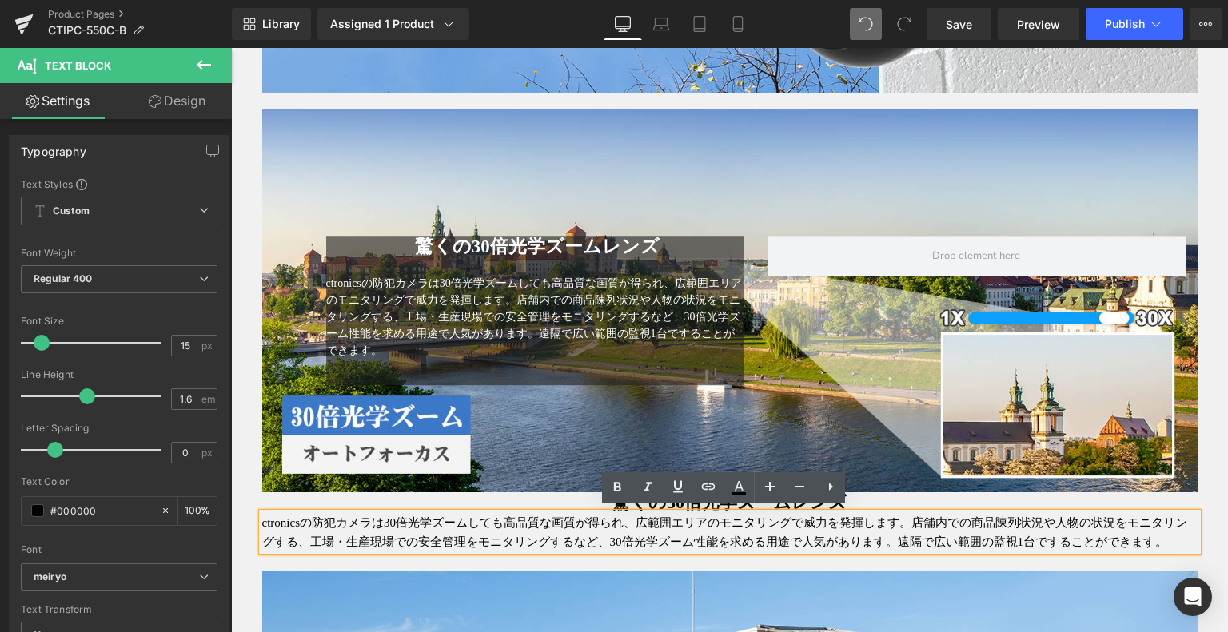
click at [864, 481] on div "驚くの30倍光学ズームレンズ Heading ctronicsの防犯カメラは30倍光学ズームしても高品質な画質が得られ、広範囲エリアのモニタリングで威力を発揮…" at bounding box center [729, 301] width 935 height 384
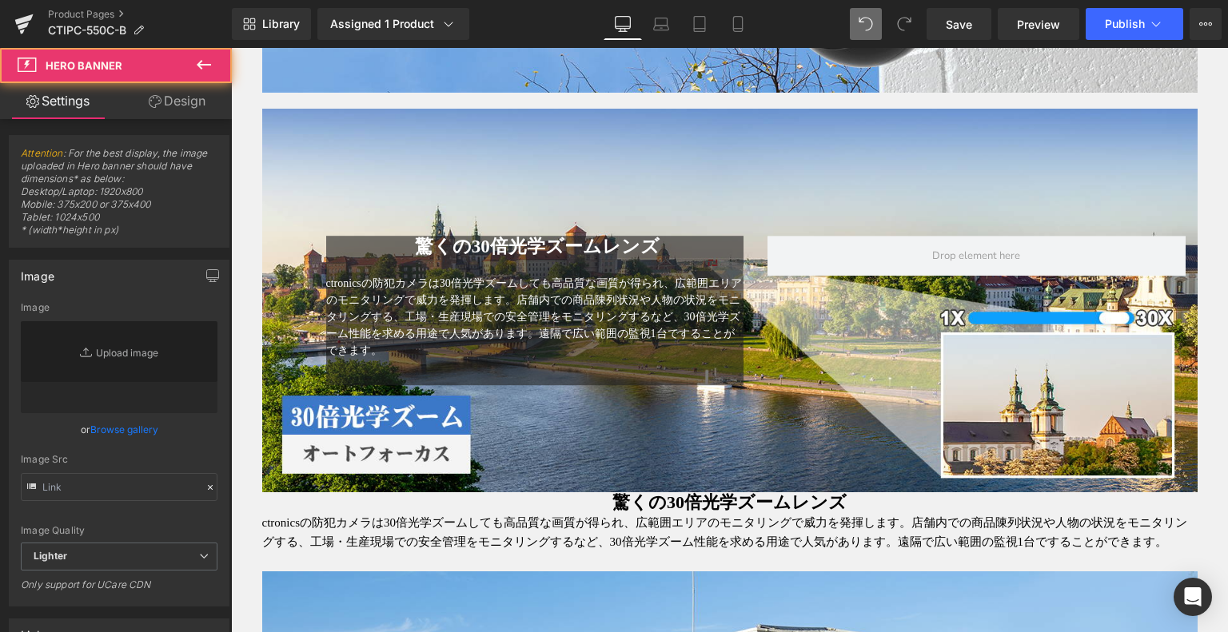
type input "https://ucarecdn.com/2dca1a39-e08d-4026-9565-a83f7ca837f2/-/format/auto/-/previ…"
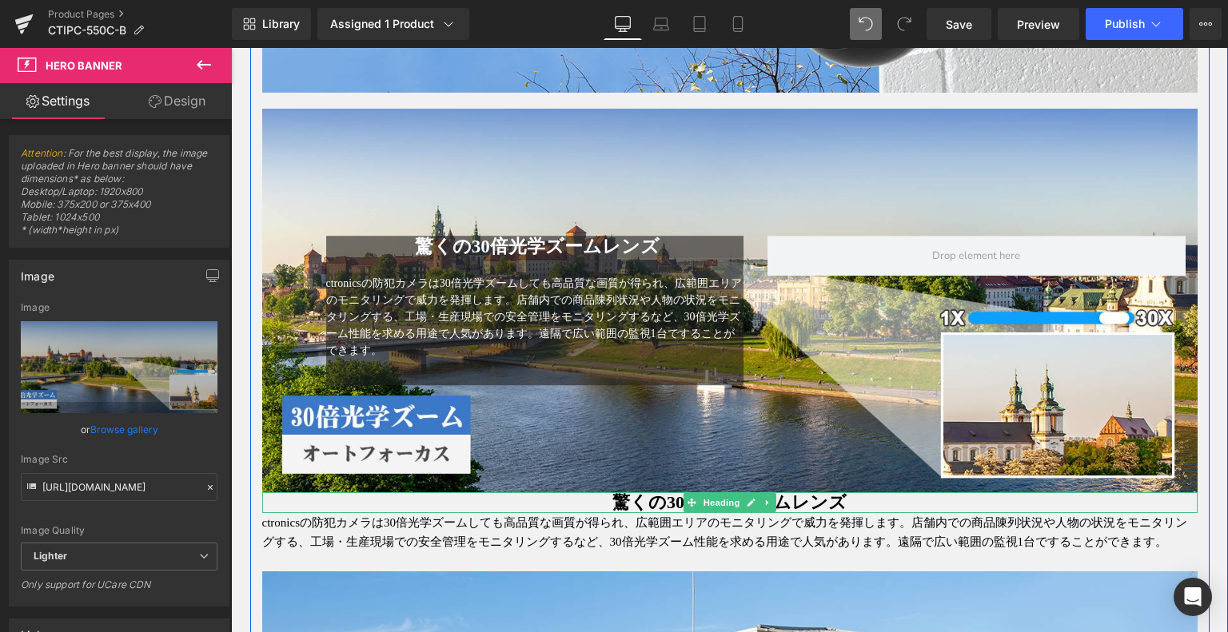
click at [652, 494] on span "驚くの30倍光学ズームレンズ" at bounding box center [729, 503] width 234 height 20
click at [843, 493] on span "驚くの30倍光学ズームレンズ" at bounding box center [729, 503] width 234 height 20
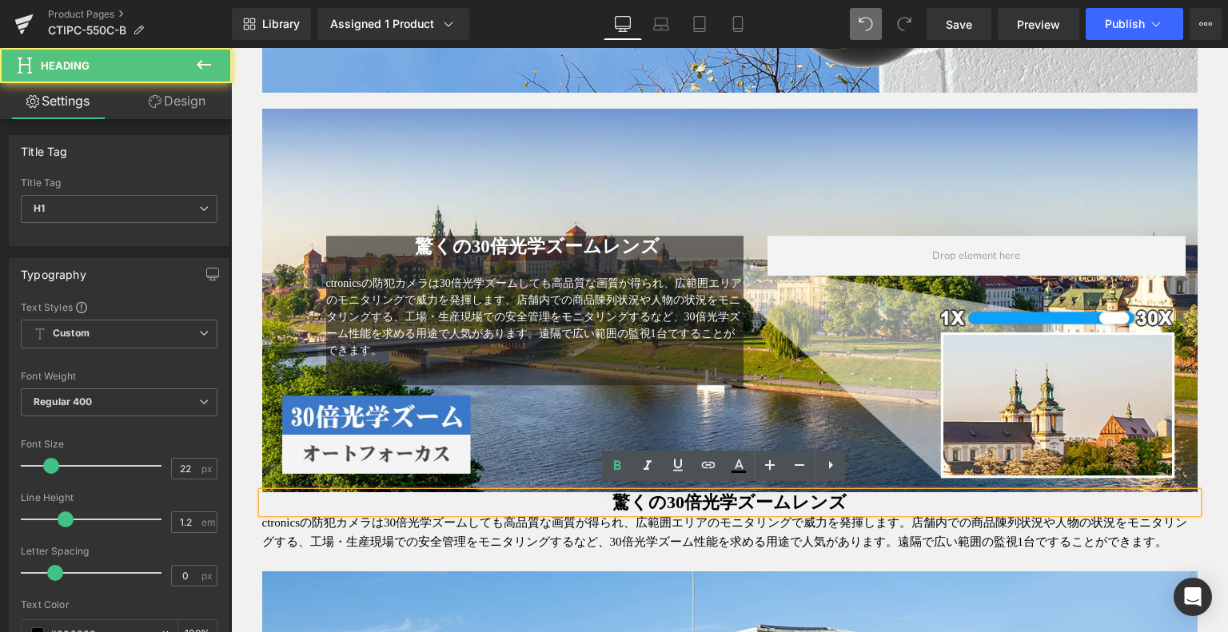
click at [854, 498] on h1 "驚くの30倍光学ズームレンズ" at bounding box center [729, 503] width 935 height 21
click at [745, 460] on icon at bounding box center [738, 466] width 19 height 19
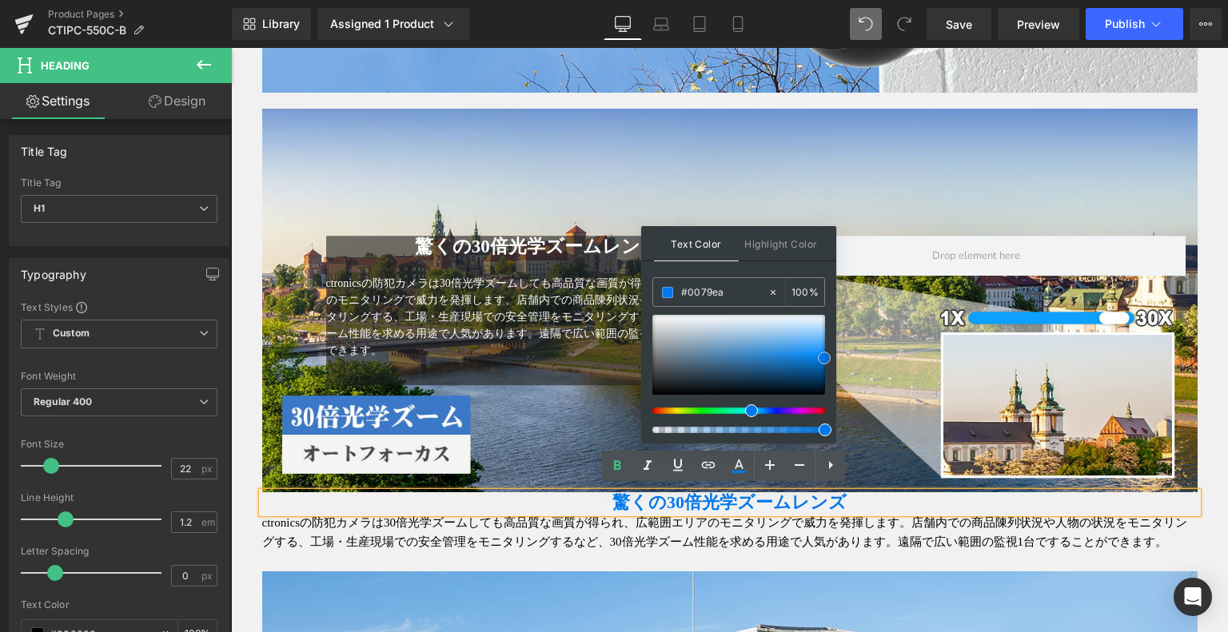
drag, startPoint x: 824, startPoint y: 374, endPoint x: 823, endPoint y: 357, distance: 16.8
click at [823, 357] on span at bounding box center [824, 358] width 13 height 13
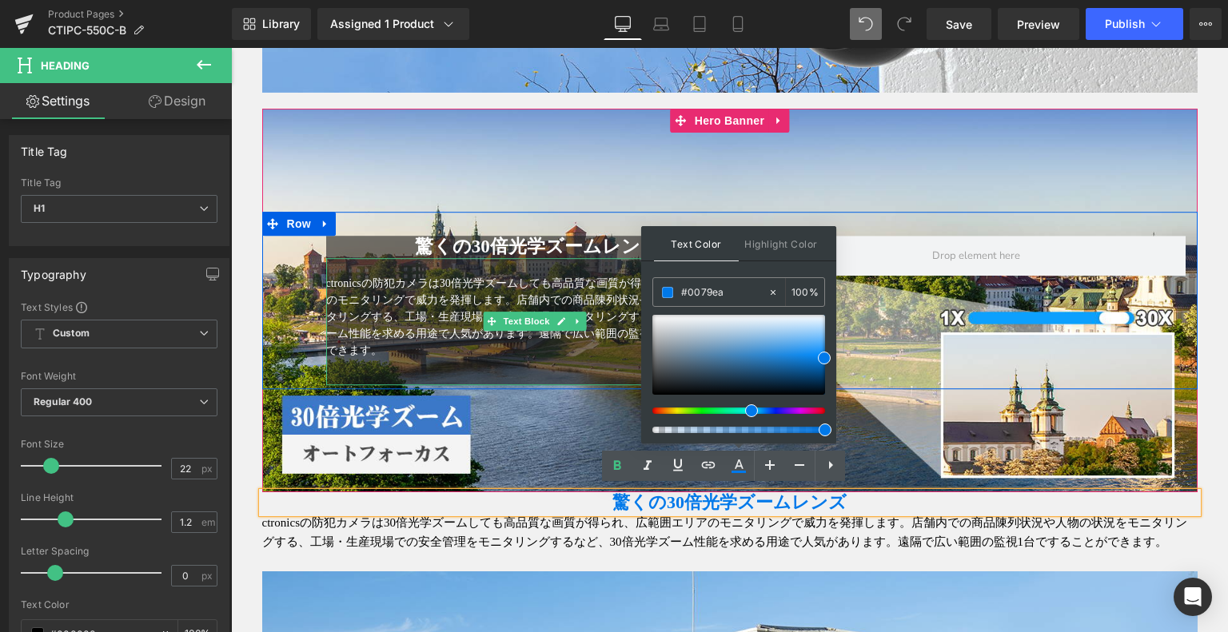
drag, startPoint x: 973, startPoint y: 335, endPoint x: 582, endPoint y: 285, distance: 394.2
paste input "467e"
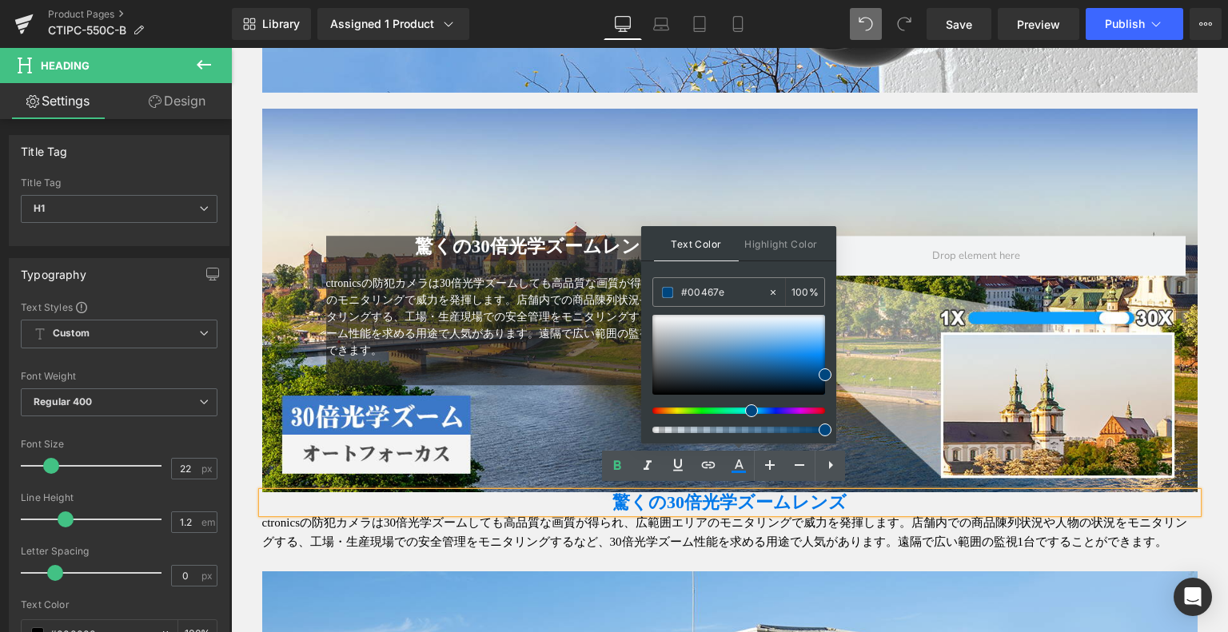
type input "#00467e"
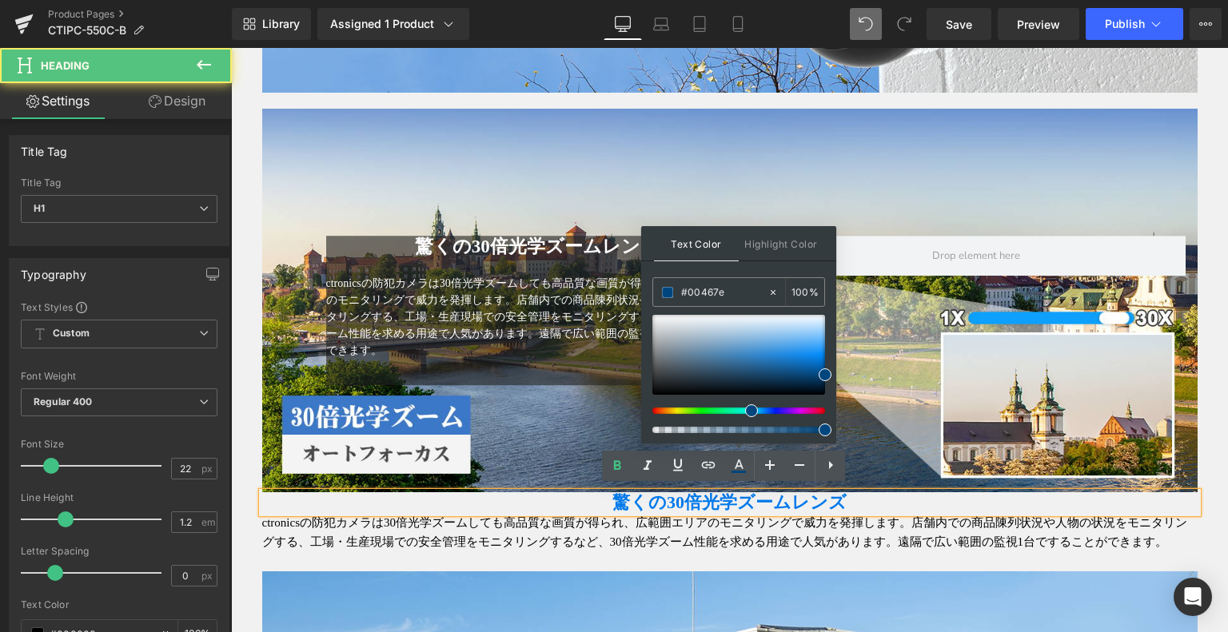
click at [966, 508] on h1 "驚くの30倍光学ズームレンズ" at bounding box center [729, 503] width 935 height 21
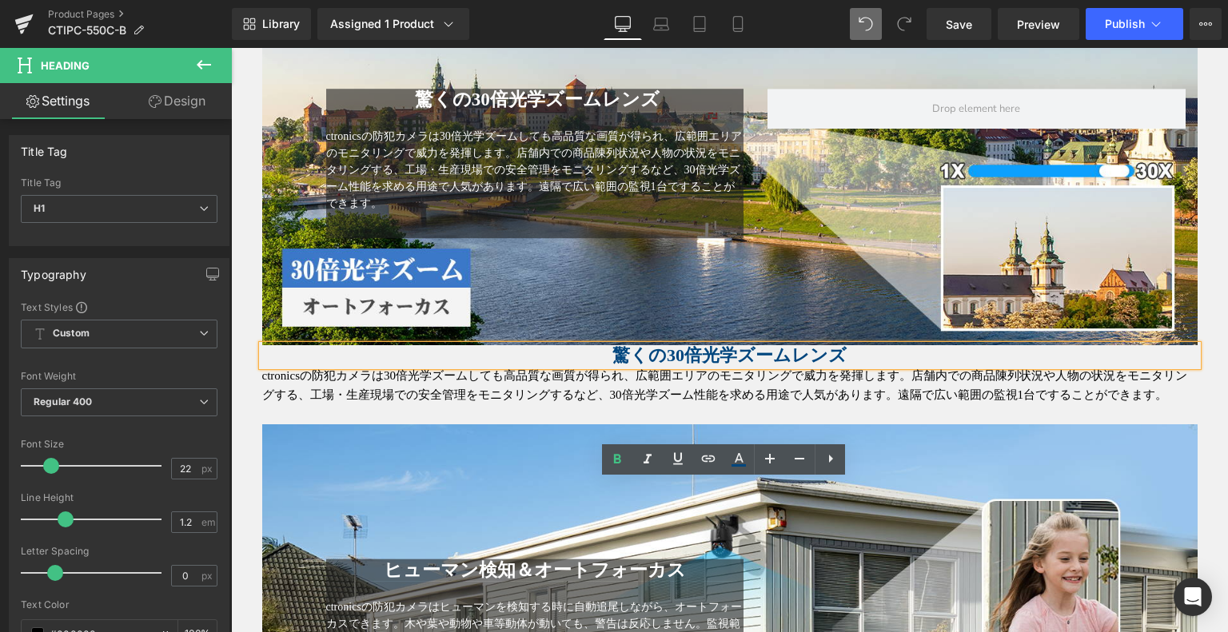
scroll to position [1359, 0]
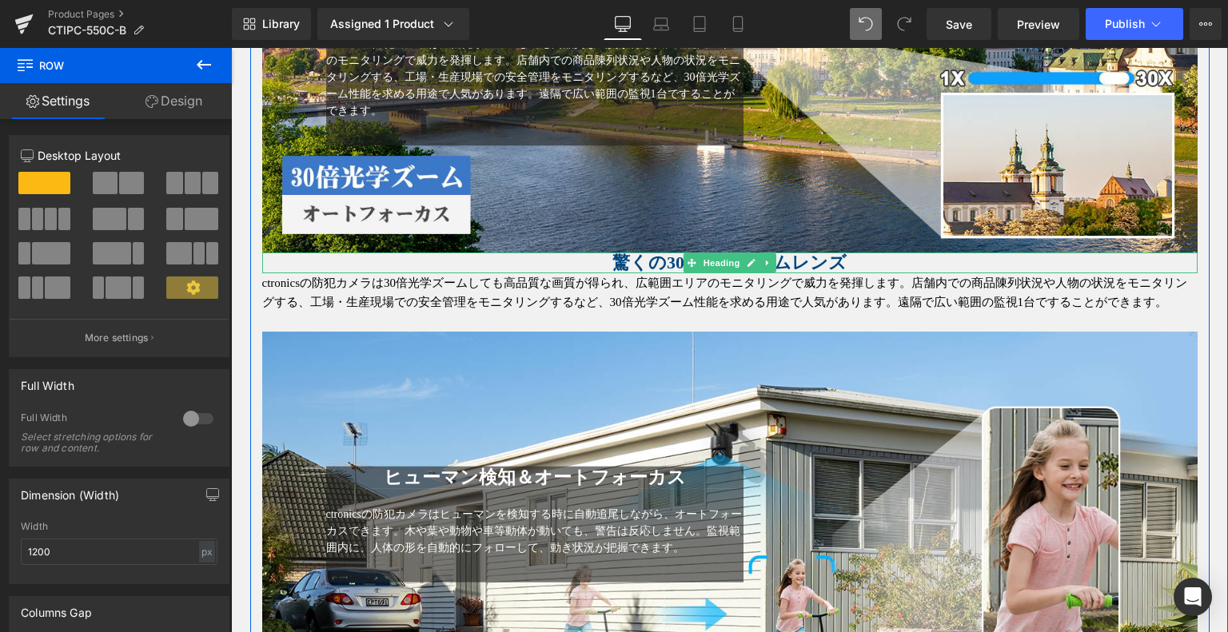
click at [568, 253] on h1 "驚くの30倍光学ズームレンズ" at bounding box center [729, 263] width 935 height 21
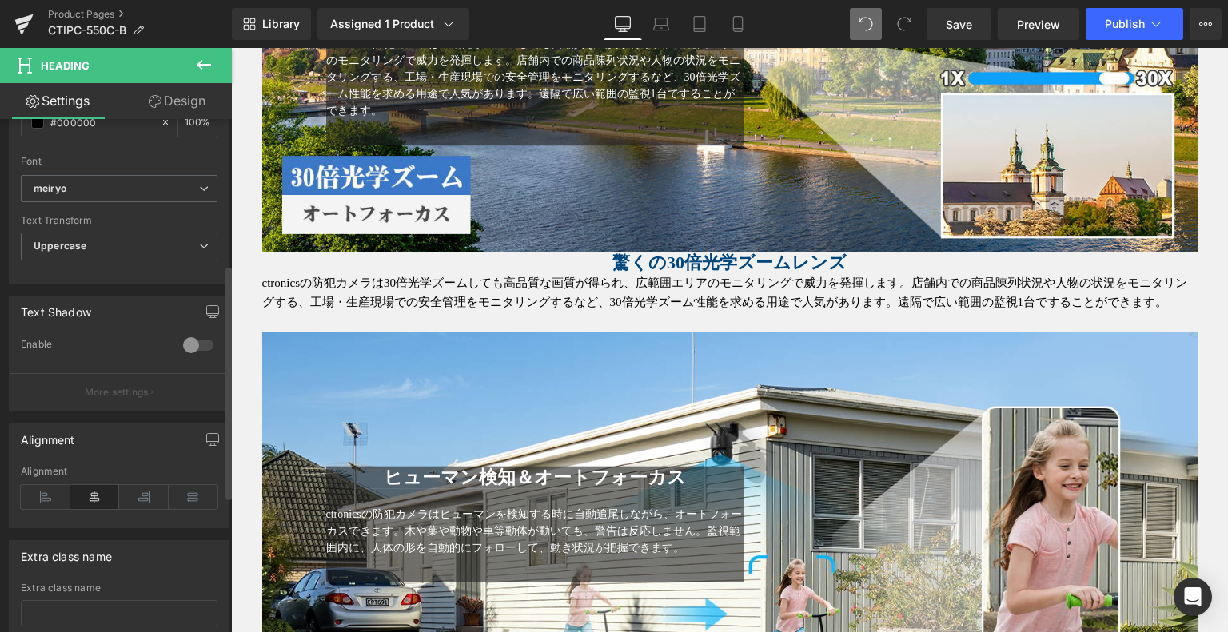
scroll to position [617, 0]
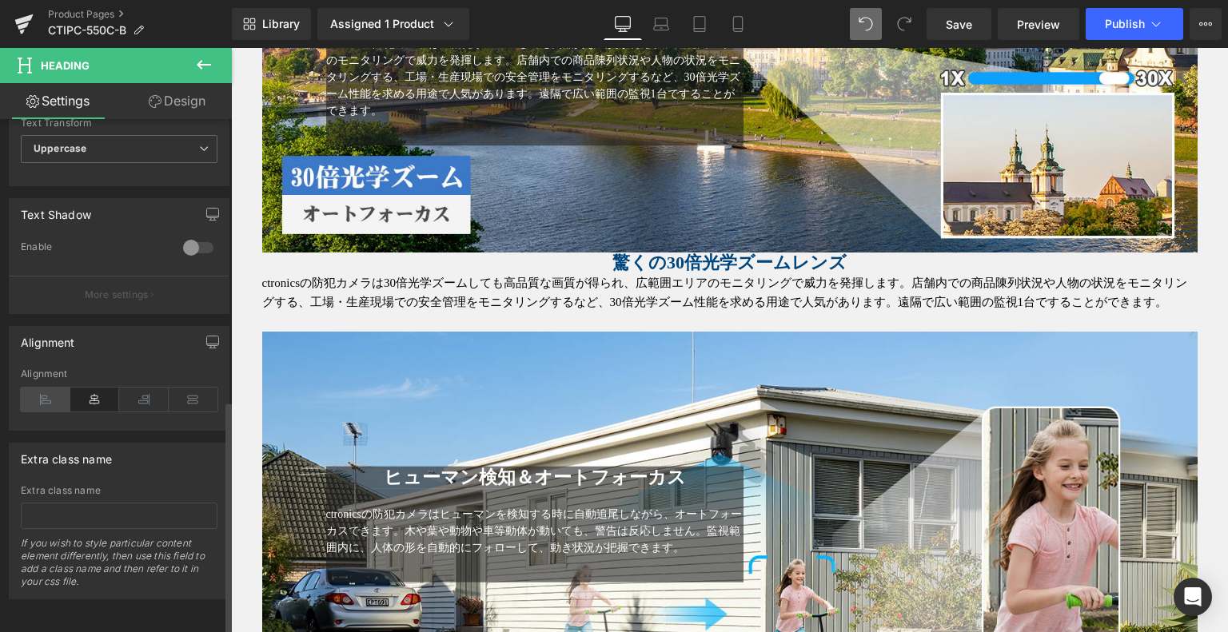
click at [41, 389] on icon at bounding box center [46, 400] width 50 height 24
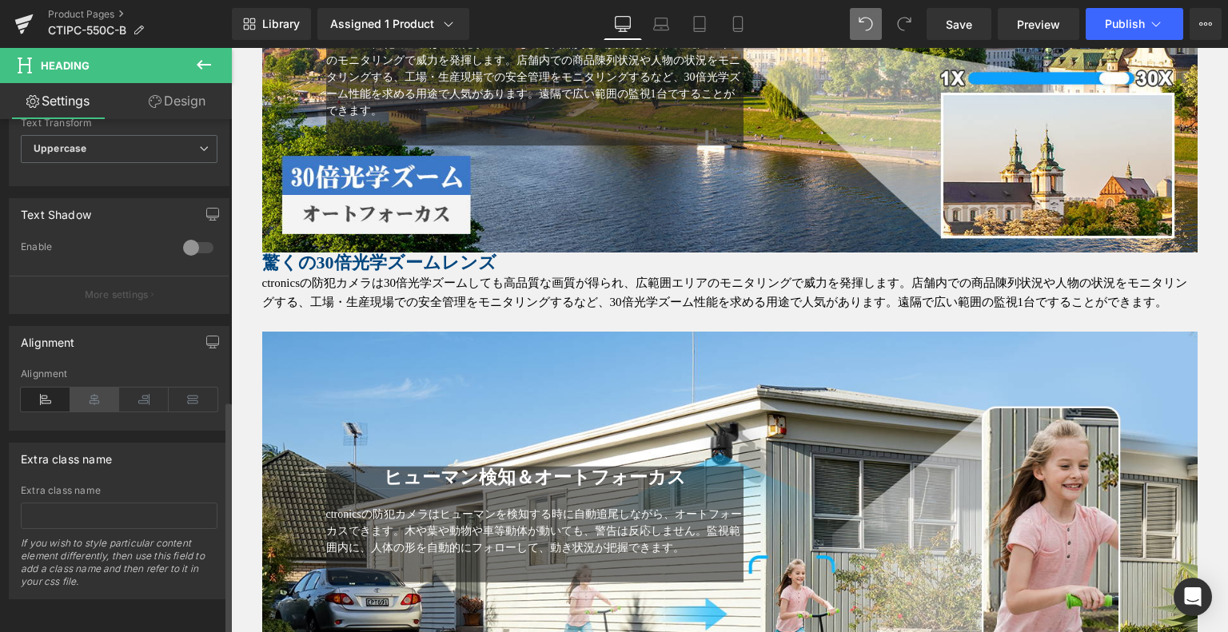
click at [90, 388] on icon at bounding box center [95, 400] width 50 height 24
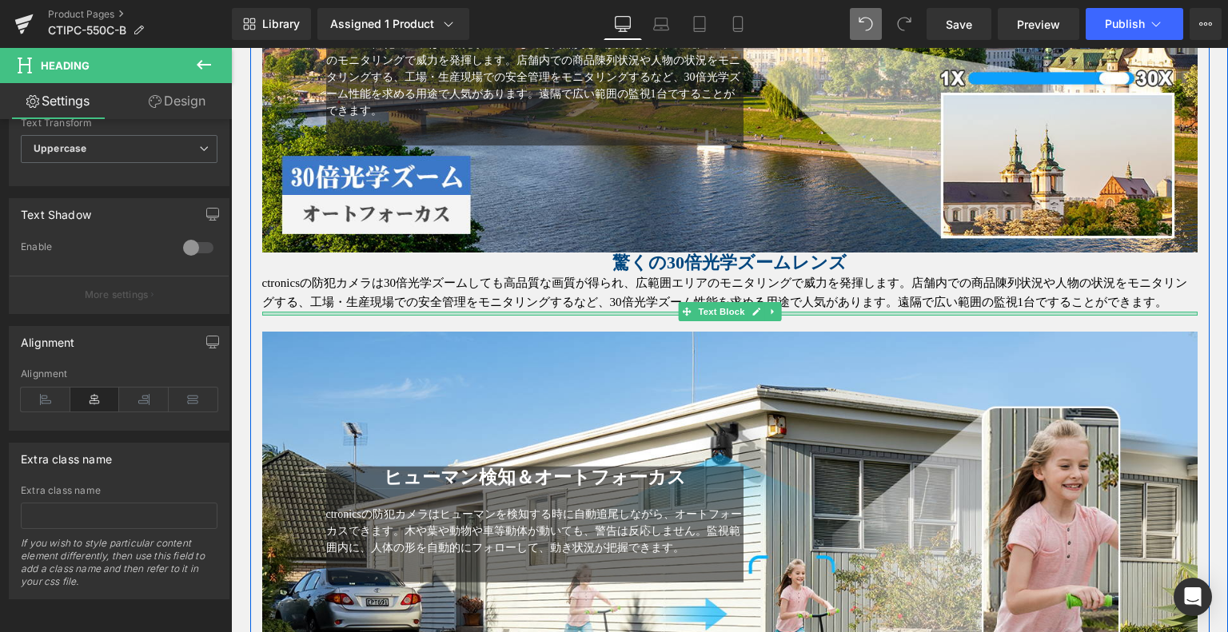
click at [352, 312] on div at bounding box center [729, 314] width 935 height 4
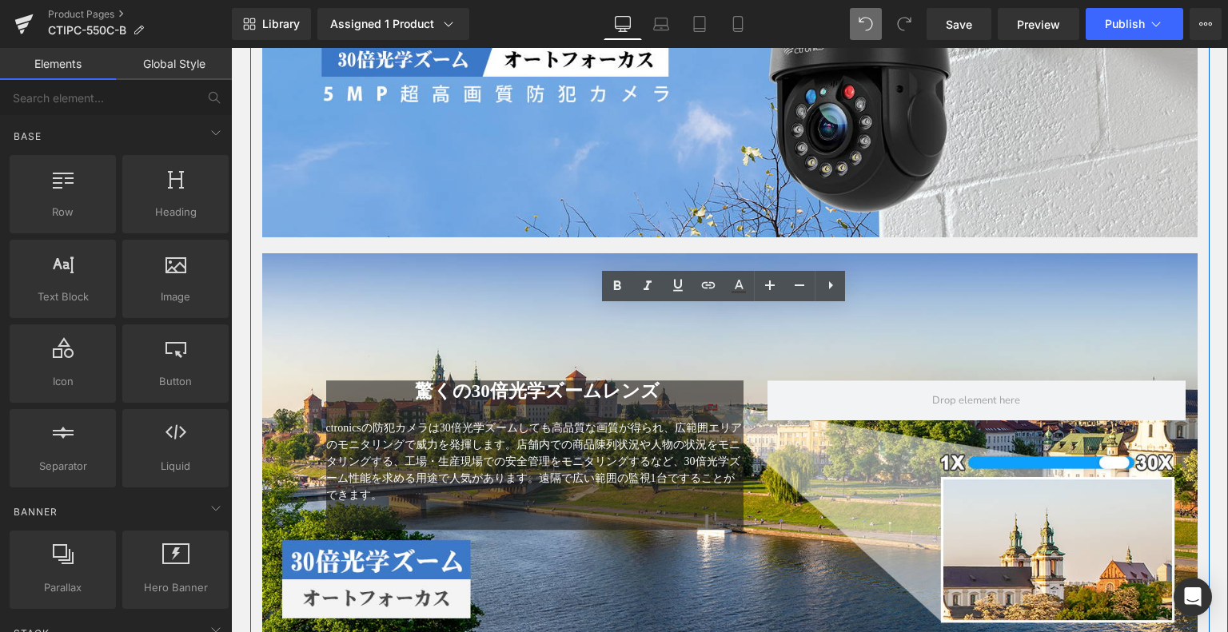
scroll to position [959, 0]
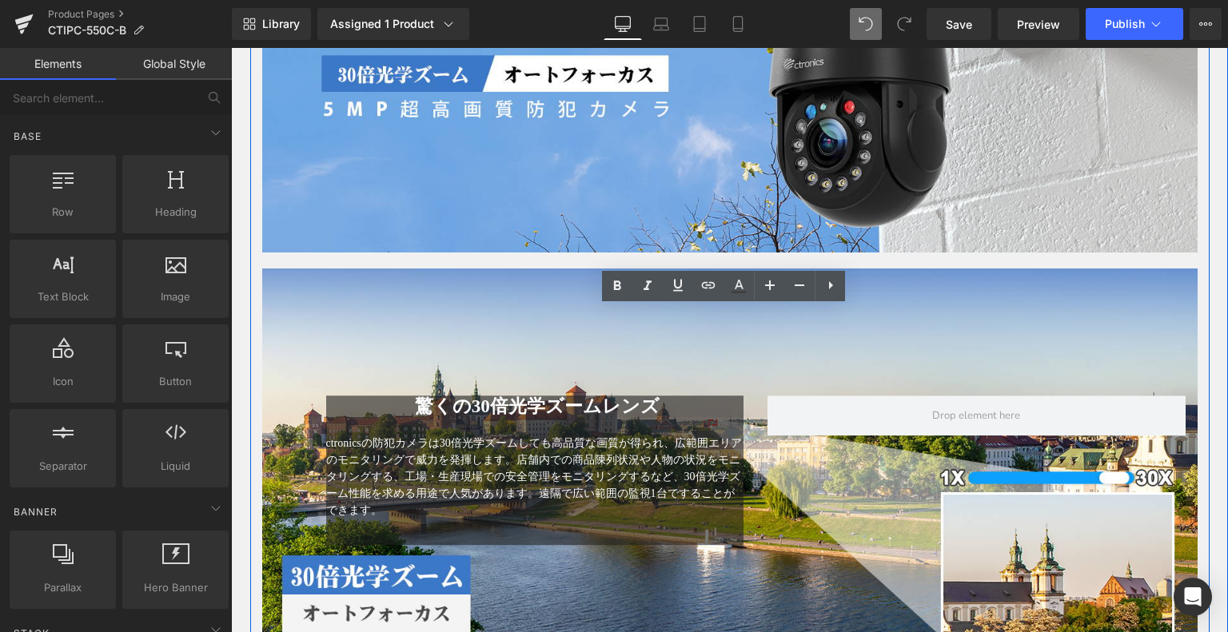
click at [429, 418] on div "ctronicsの防犯カメラは30倍光学ズームしても高品質な画質が得られ、広範囲エリアのモニタリングで威力を発揮します。店舗内での商品陳列状況や人物の状況をモ…" at bounding box center [535, 481] width 418 height 127
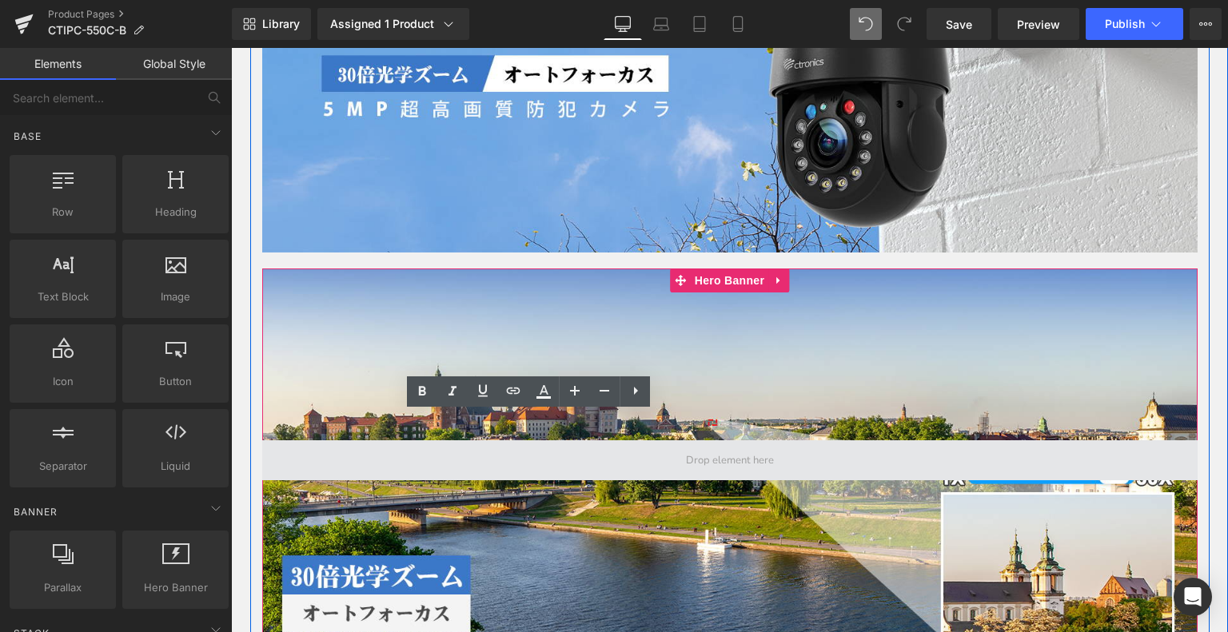
click at [767, 455] on span at bounding box center [729, 461] width 99 height 25
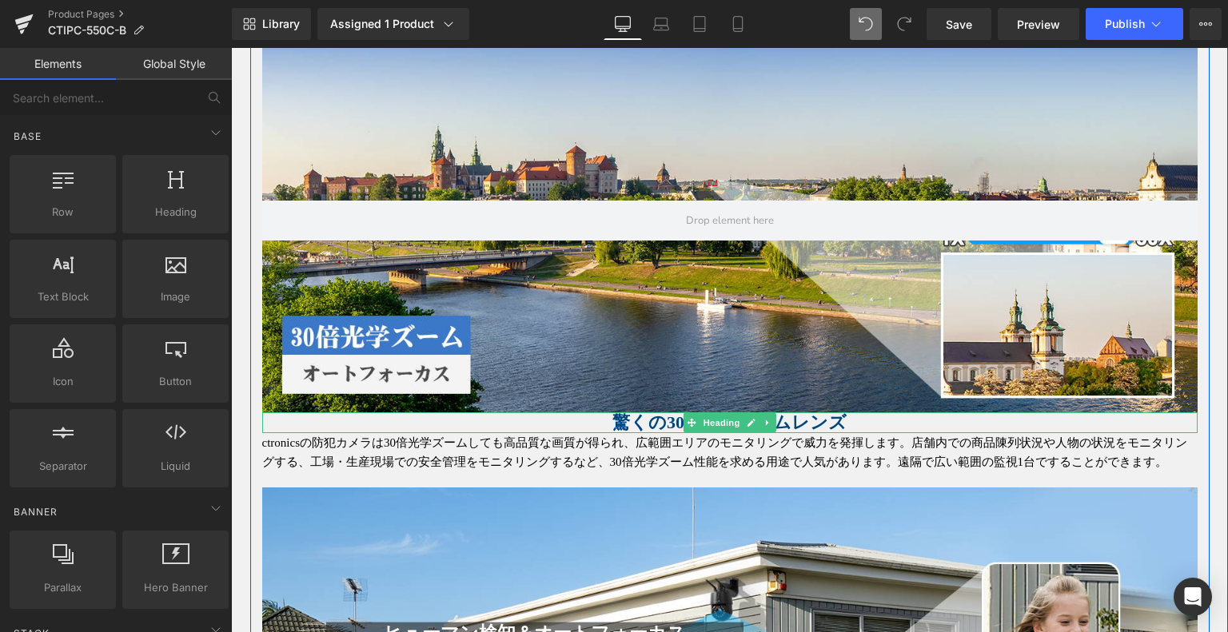
scroll to position [1119, 0]
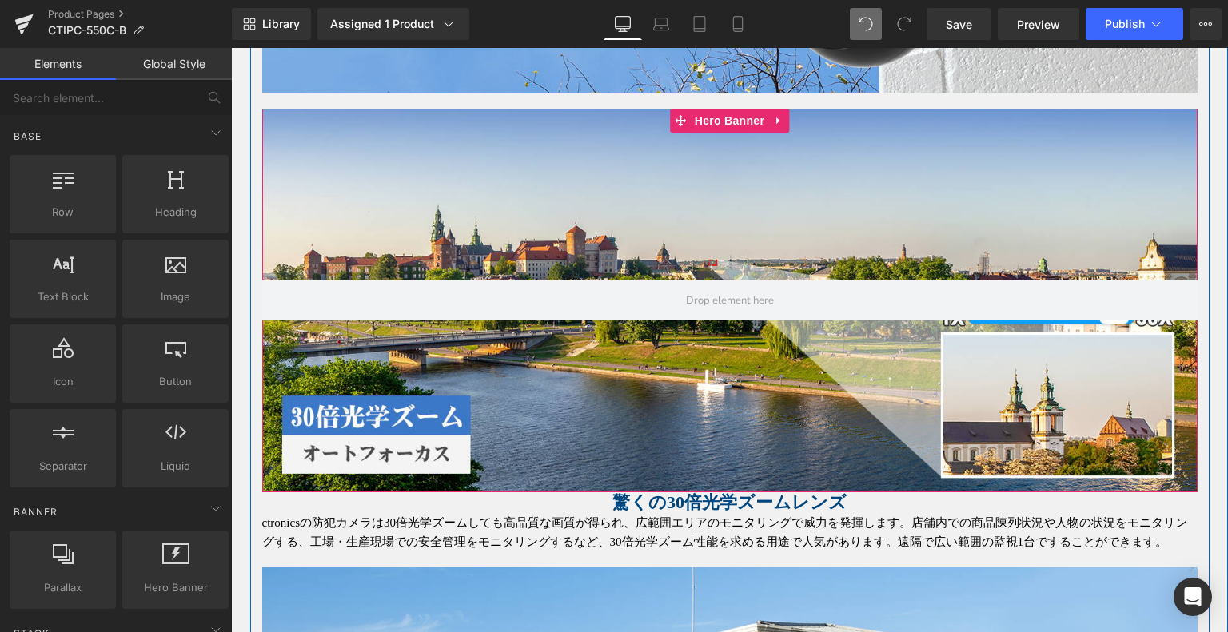
click at [740, 453] on div at bounding box center [729, 301] width 935 height 384
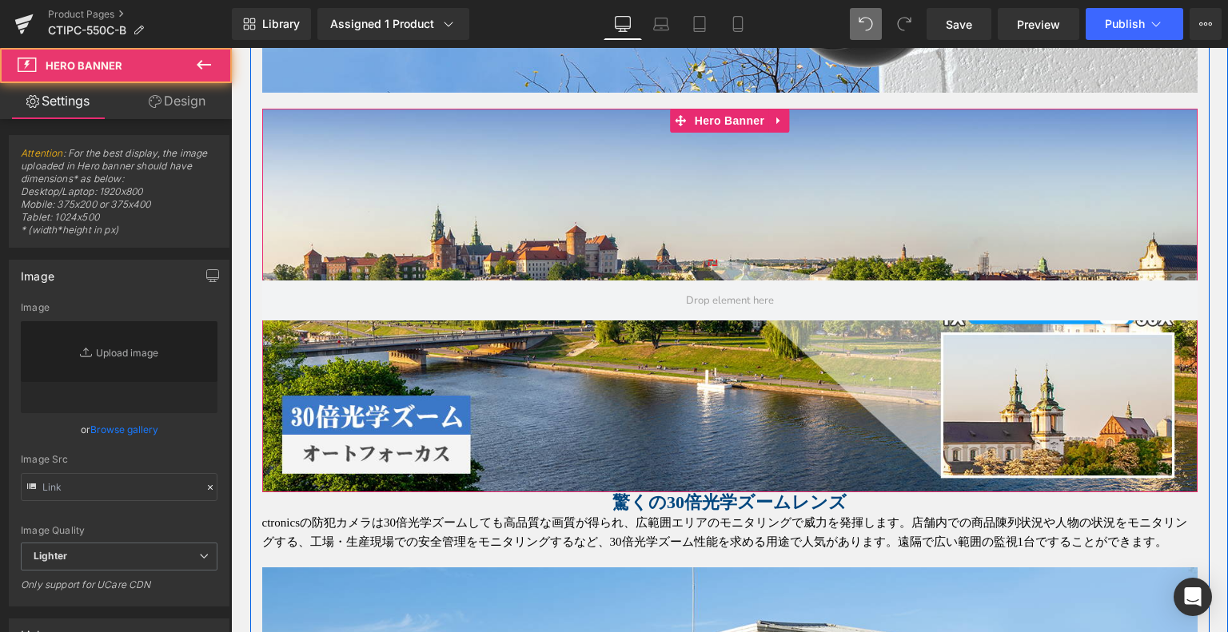
type input "https://ucarecdn.com/2dca1a39-e08d-4026-9565-a83f7ca837f2/-/format/auto/-/previ…"
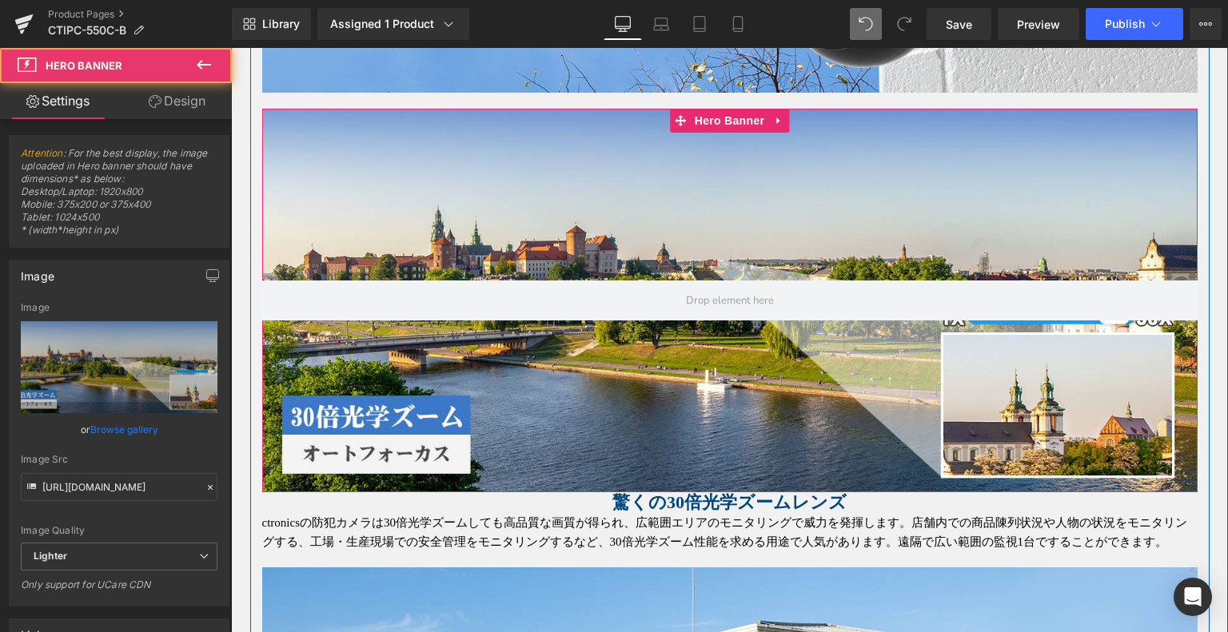
scroll to position [1519, 0]
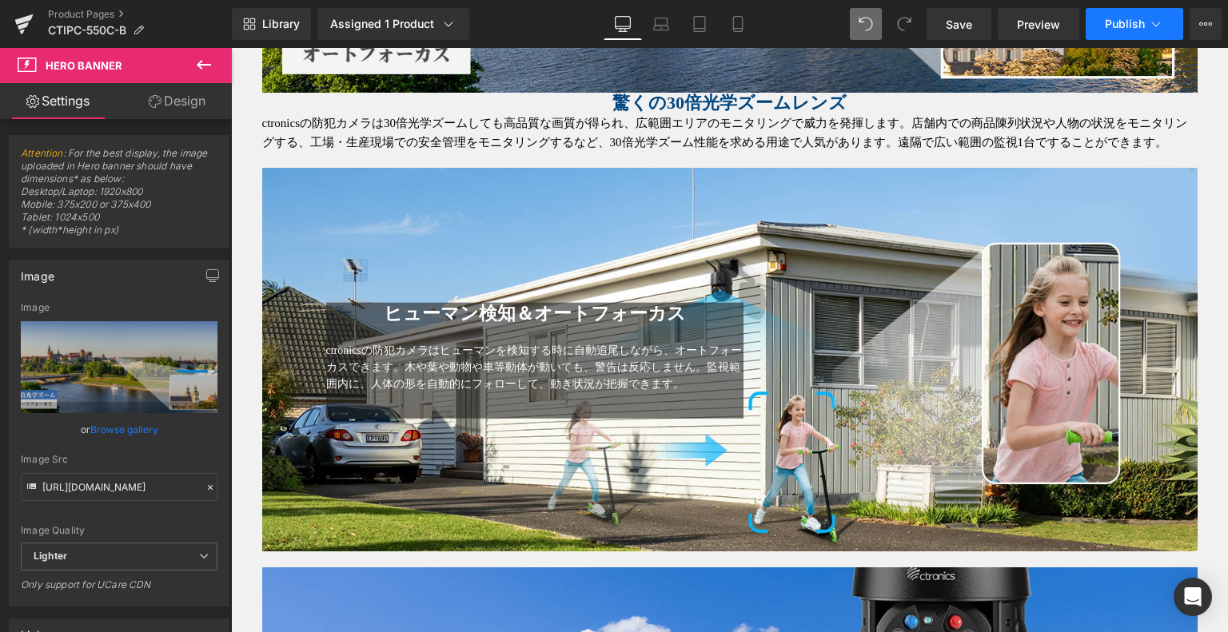
click at [1147, 26] on button "Publish" at bounding box center [1135, 24] width 98 height 32
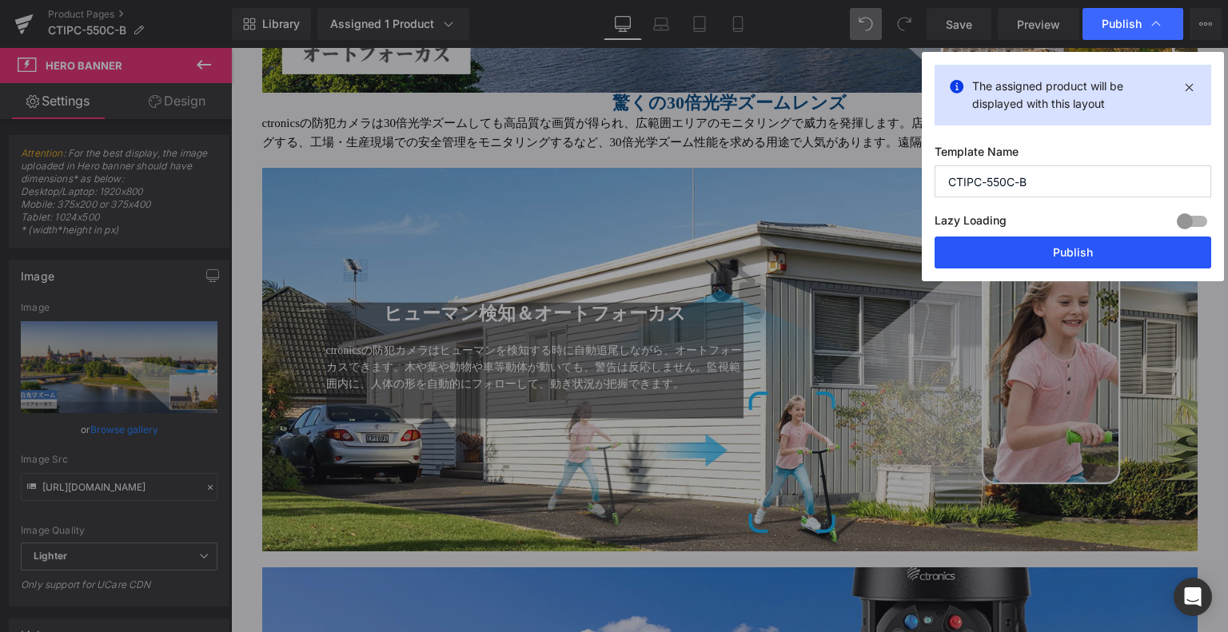
drag, startPoint x: 1078, startPoint y: 265, endPoint x: 409, endPoint y: 354, distance: 674.4
click at [1078, 265] on button "Publish" at bounding box center [1073, 253] width 277 height 32
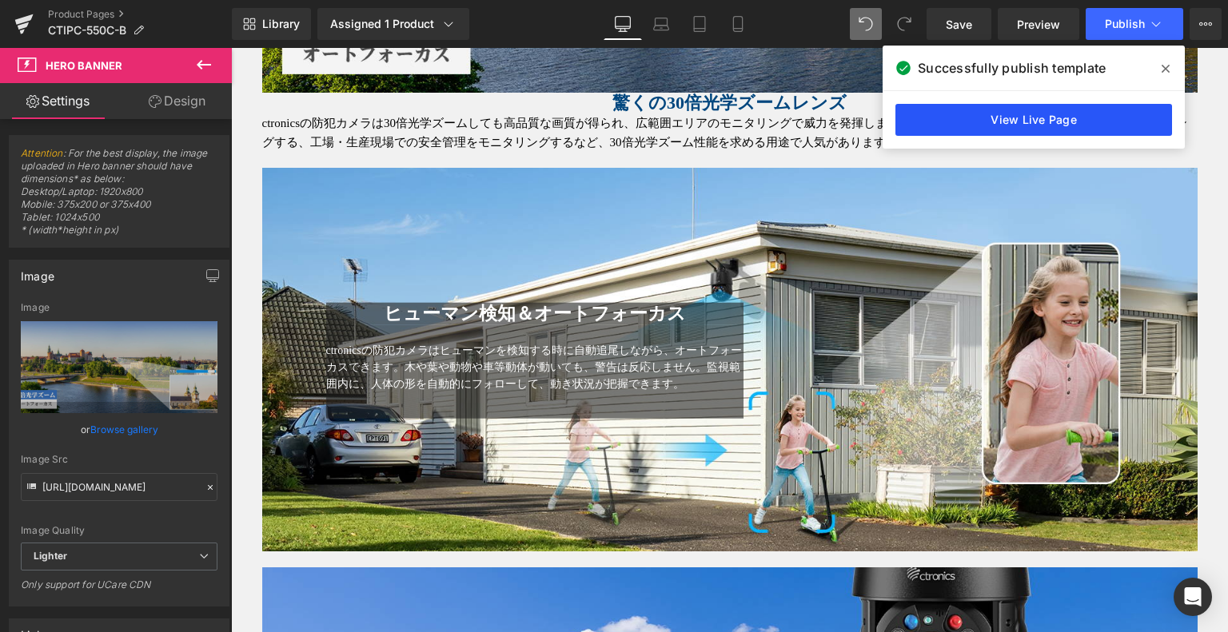
click at [1073, 118] on link "View Live Page" at bounding box center [1033, 120] width 277 height 32
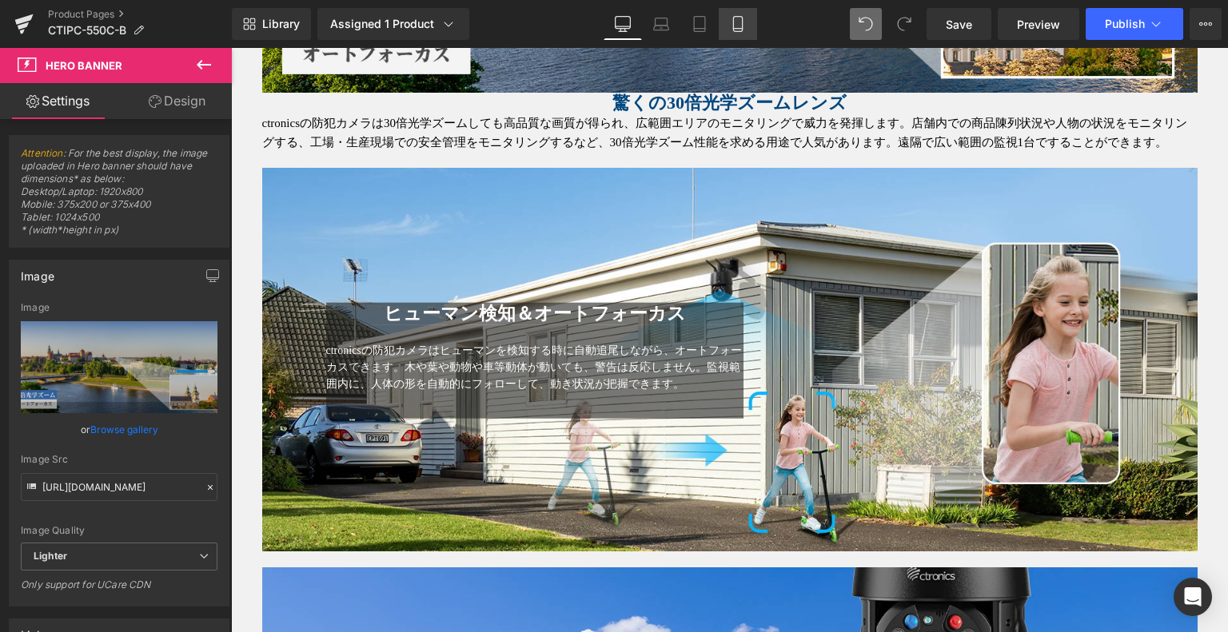
click at [741, 18] on icon at bounding box center [738, 24] width 16 height 16
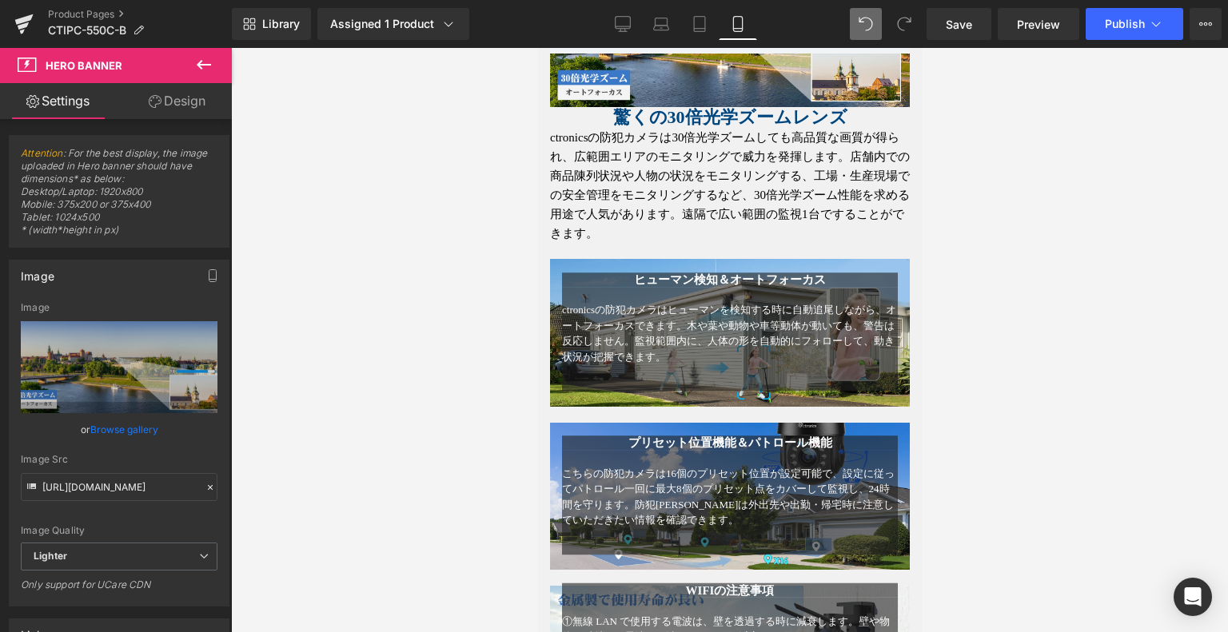
scroll to position [1371, 0]
click at [637, 126] on span "驚くの30倍光学ズームレンズ" at bounding box center [729, 116] width 234 height 20
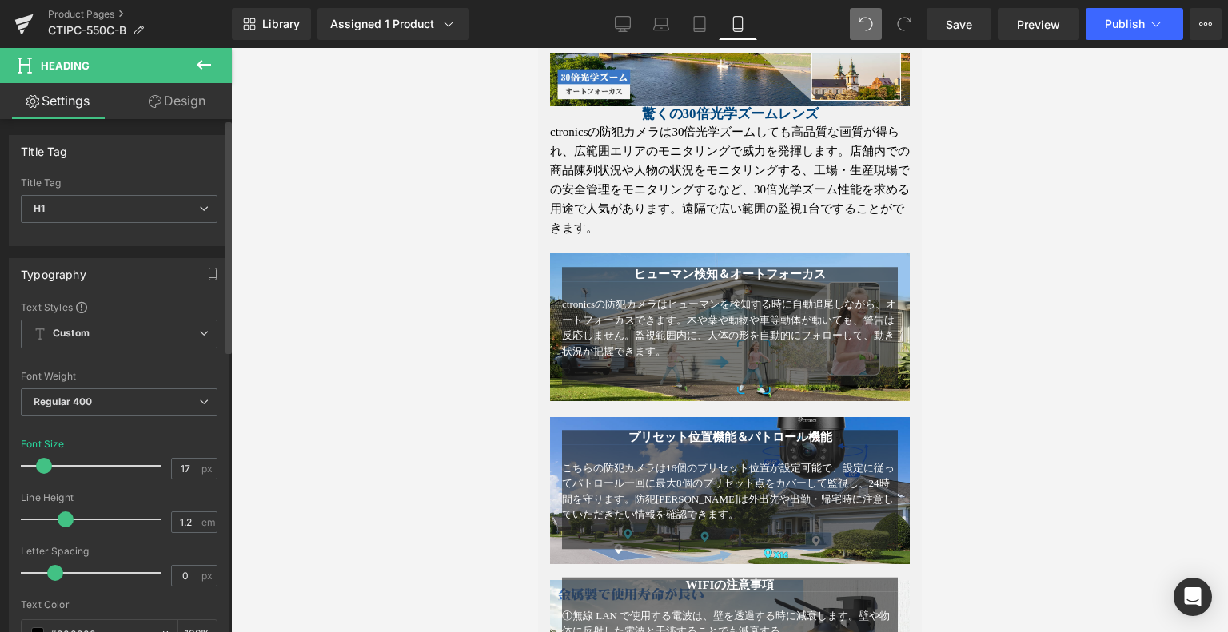
type input "16"
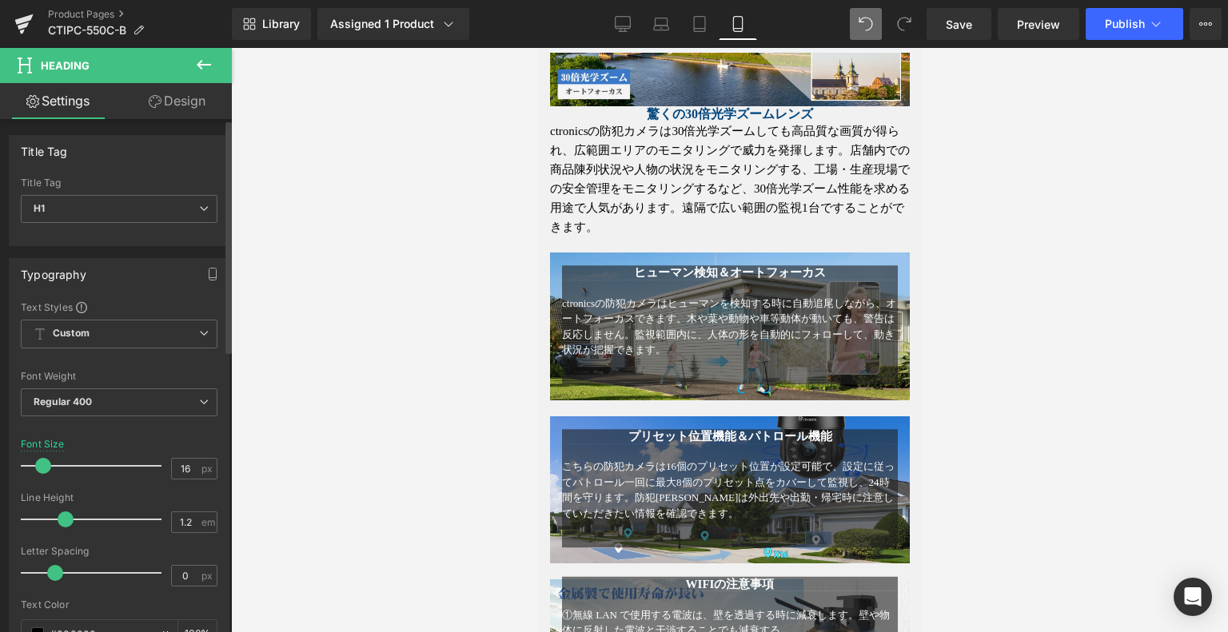
click at [42, 468] on span at bounding box center [43, 466] width 16 height 16
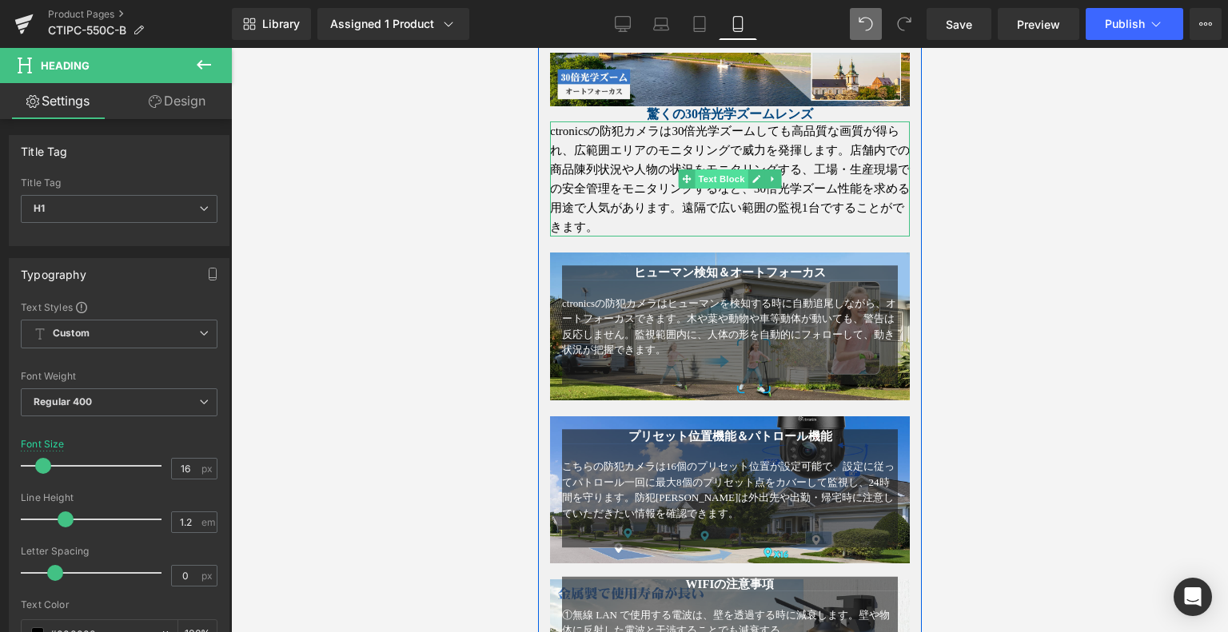
click at [703, 189] on span "Text Block" at bounding box center [720, 179] width 53 height 19
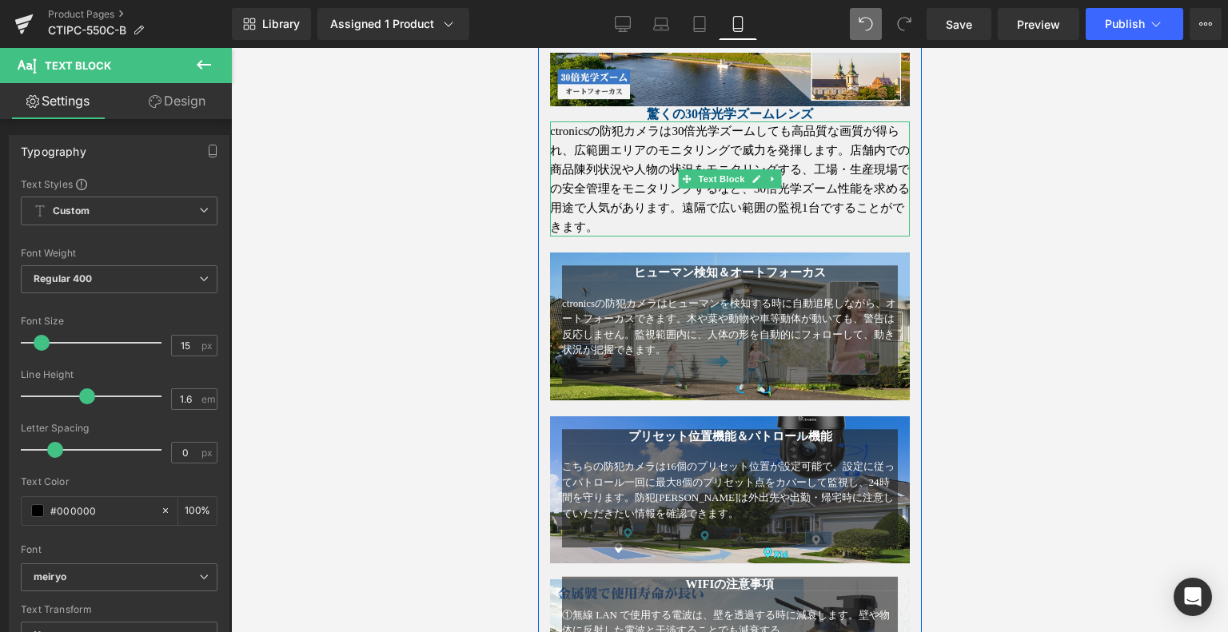
click at [681, 184] on icon at bounding box center [685, 179] width 9 height 10
click at [637, 221] on p "ctronicsの防犯カメラは30倍光学ズームしても高品質な画質が得られ、広範囲エリアのモニタリングで威力を発揮します。店舗内での商品陳列状況や人物の状況をモ…" at bounding box center [729, 179] width 360 height 115
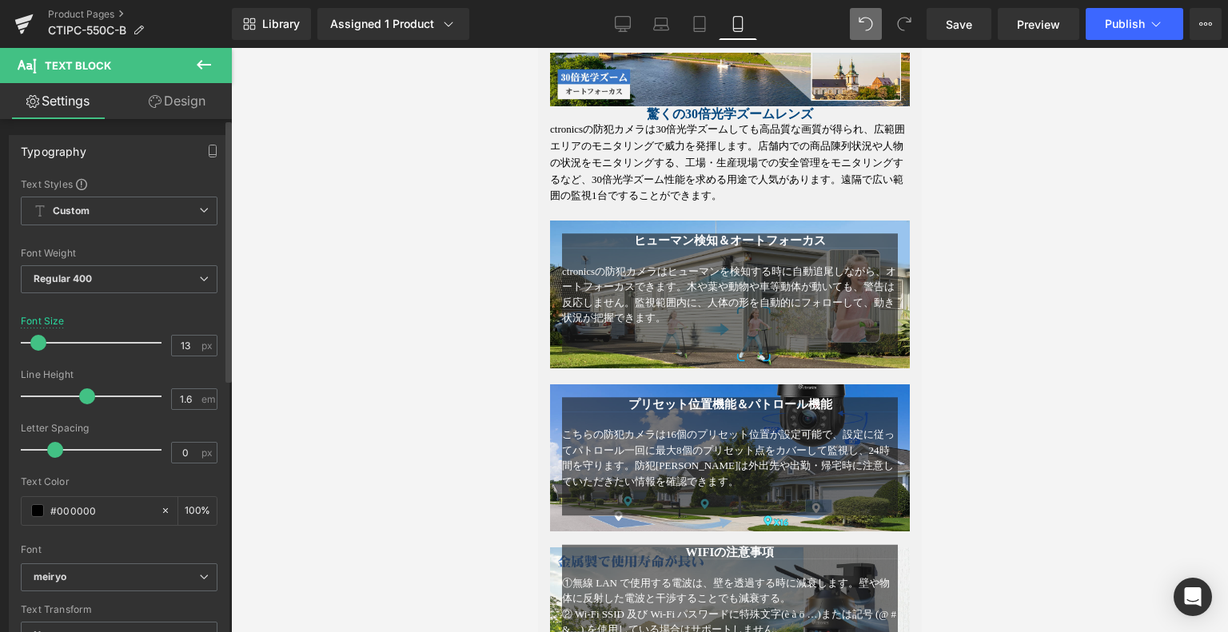
click at [38, 342] on span at bounding box center [38, 343] width 16 height 16
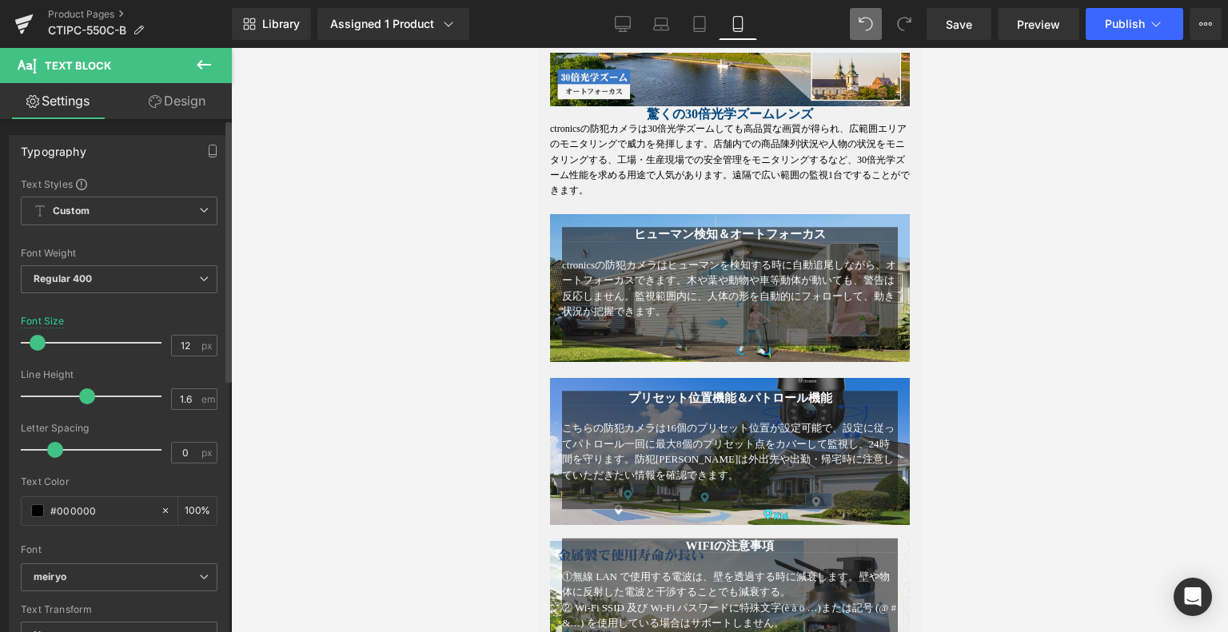
click at [38, 342] on span at bounding box center [38, 343] width 16 height 16
click at [627, 20] on icon at bounding box center [623, 24] width 16 height 16
type input "15"
type input "100"
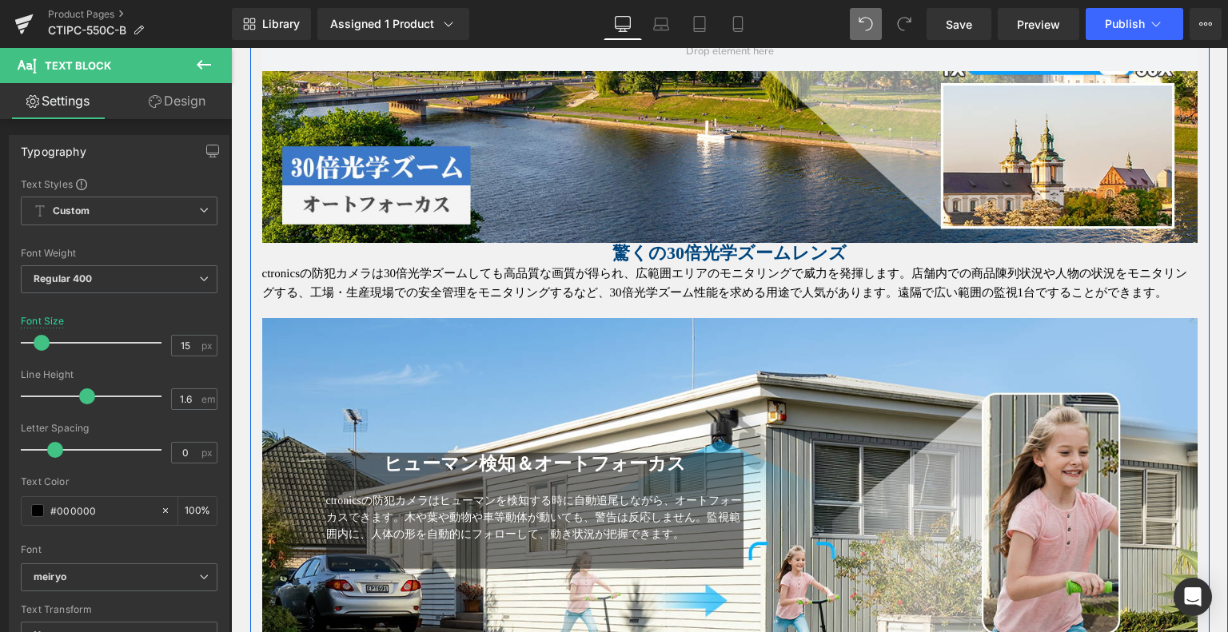
scroll to position [1268, 0]
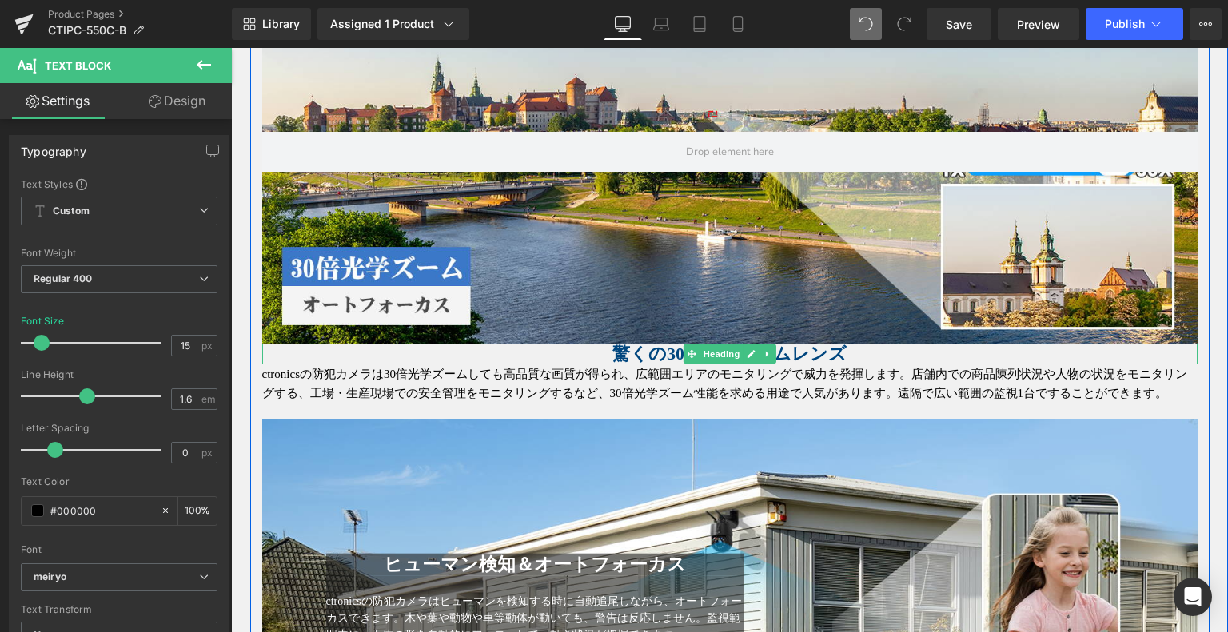
click at [596, 345] on h1 "驚くの30倍光学ズームレンズ" at bounding box center [729, 354] width 935 height 21
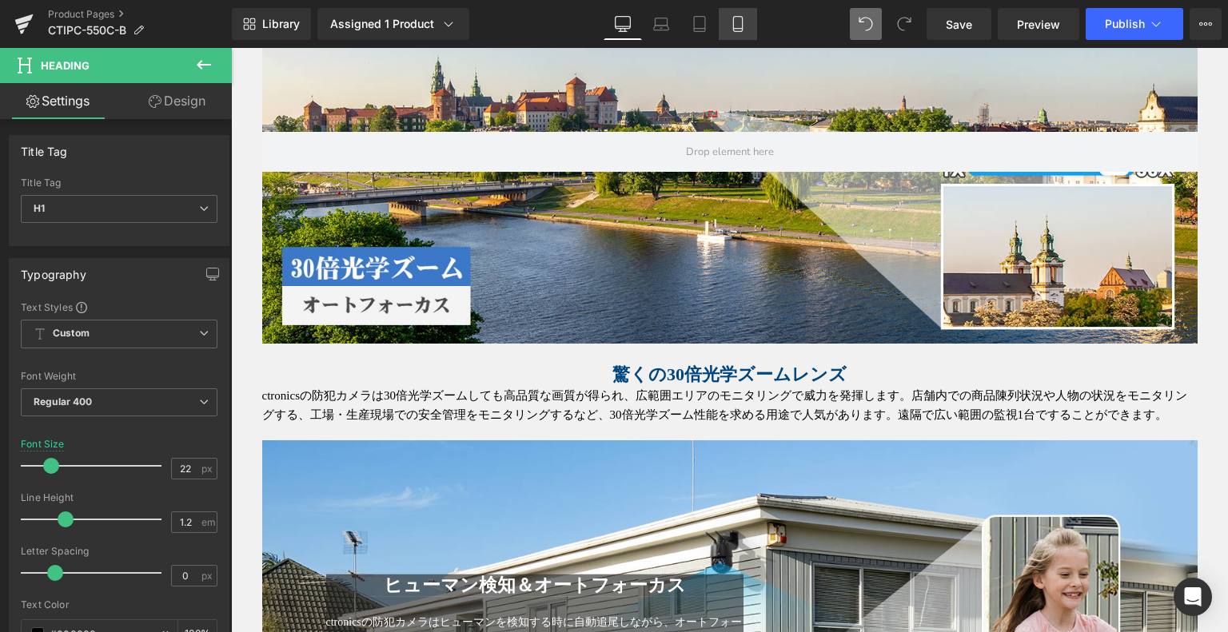
click at [736, 30] on icon at bounding box center [738, 24] width 16 height 16
type input "16"
type input "100"
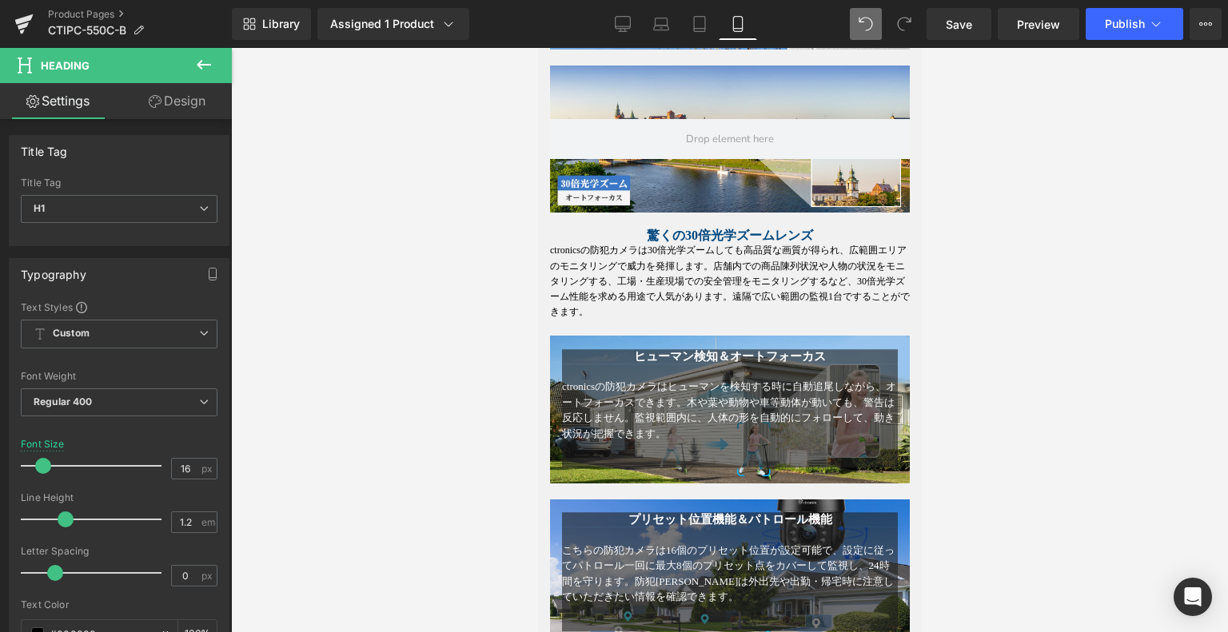
scroll to position [1185, 0]
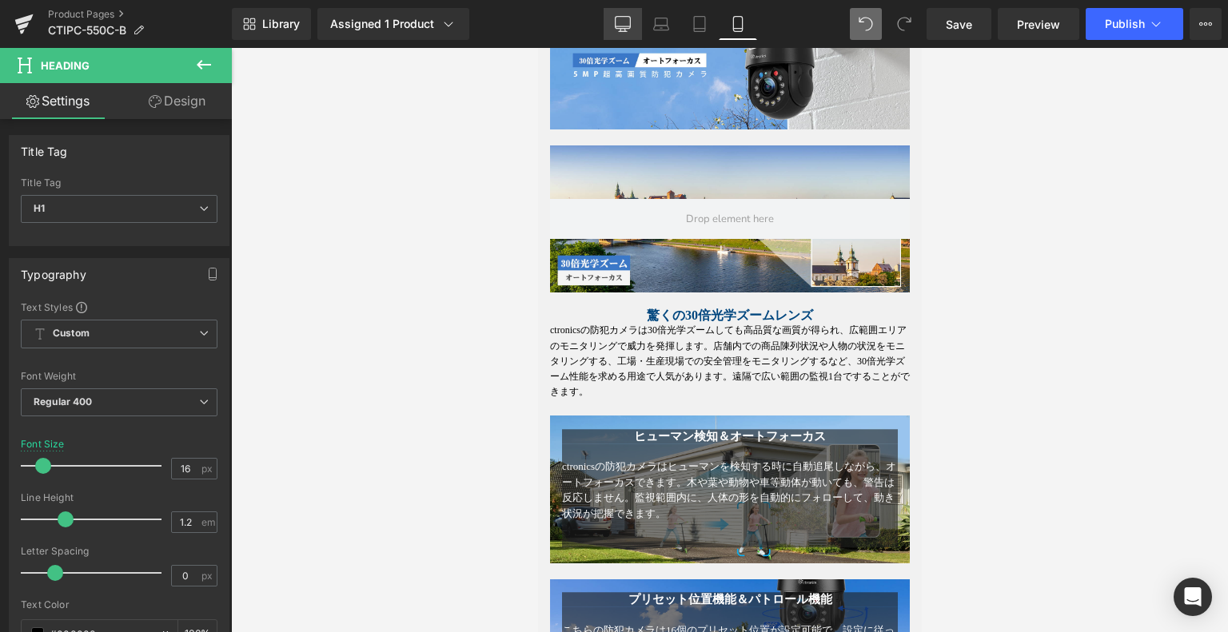
click at [627, 26] on icon at bounding box center [623, 26] width 15 height 0
type input "22"
type input "100"
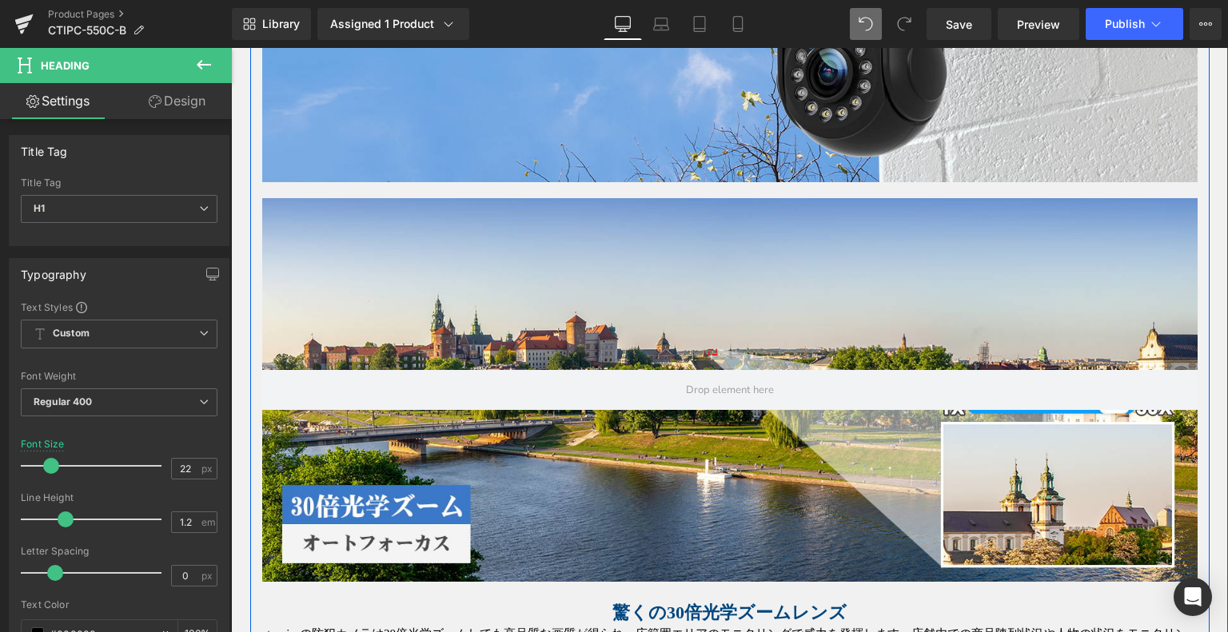
scroll to position [1076, 0]
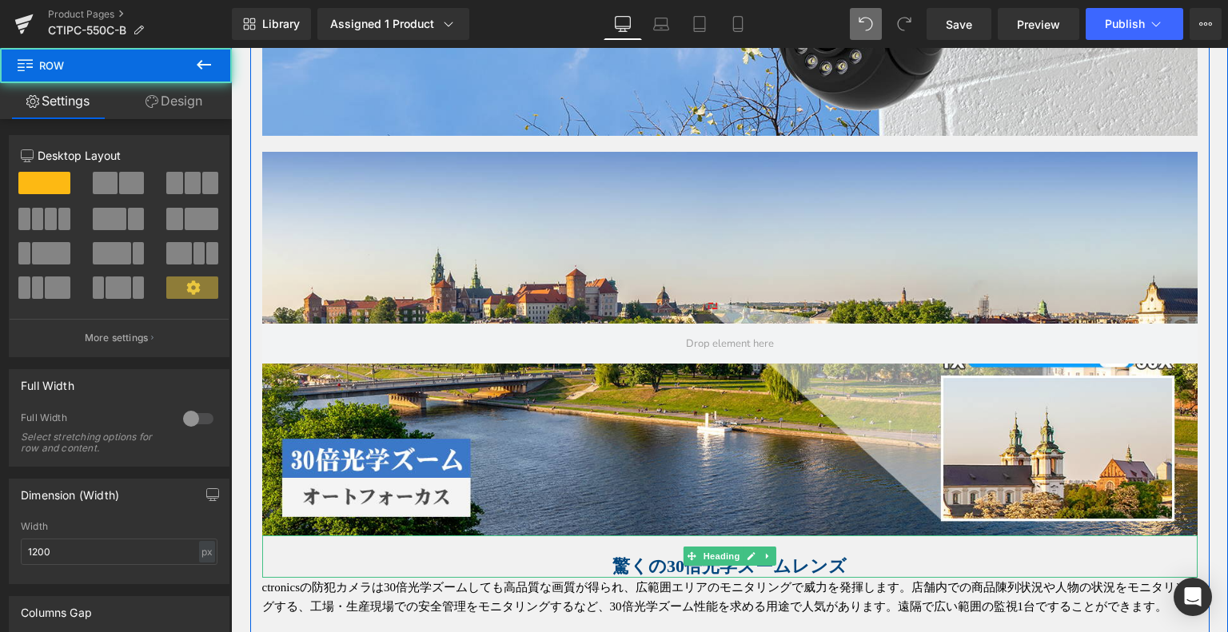
click at [291, 556] on h1 "驚くの30倍光学ズームレンズ" at bounding box center [729, 566] width 935 height 21
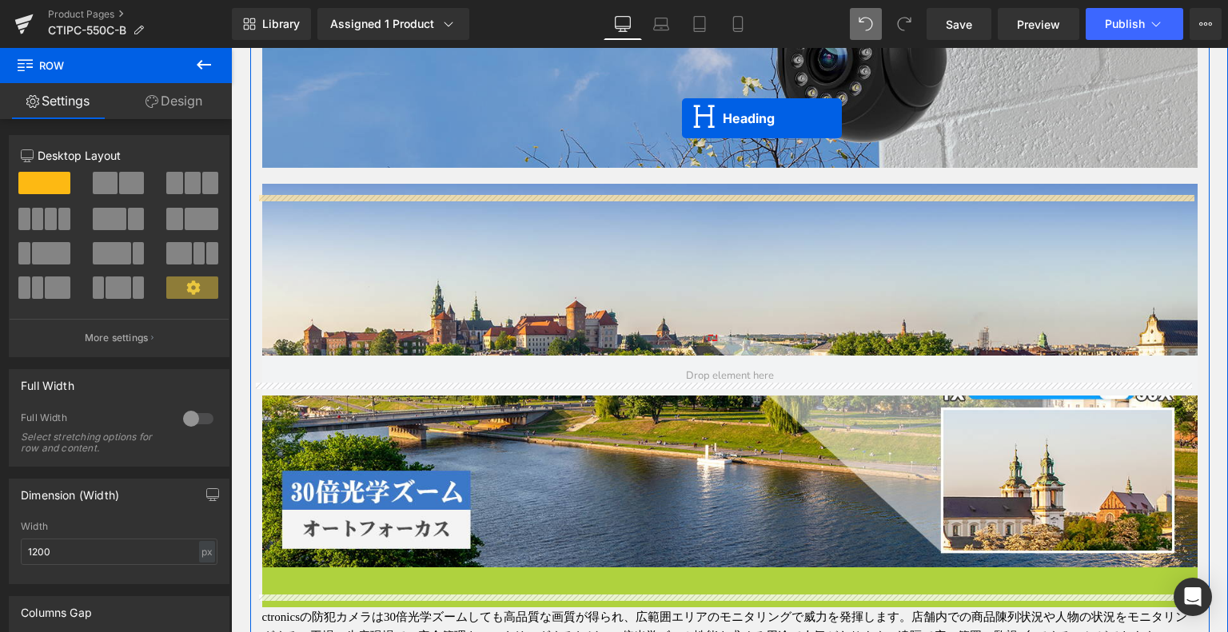
scroll to position [1012, 0]
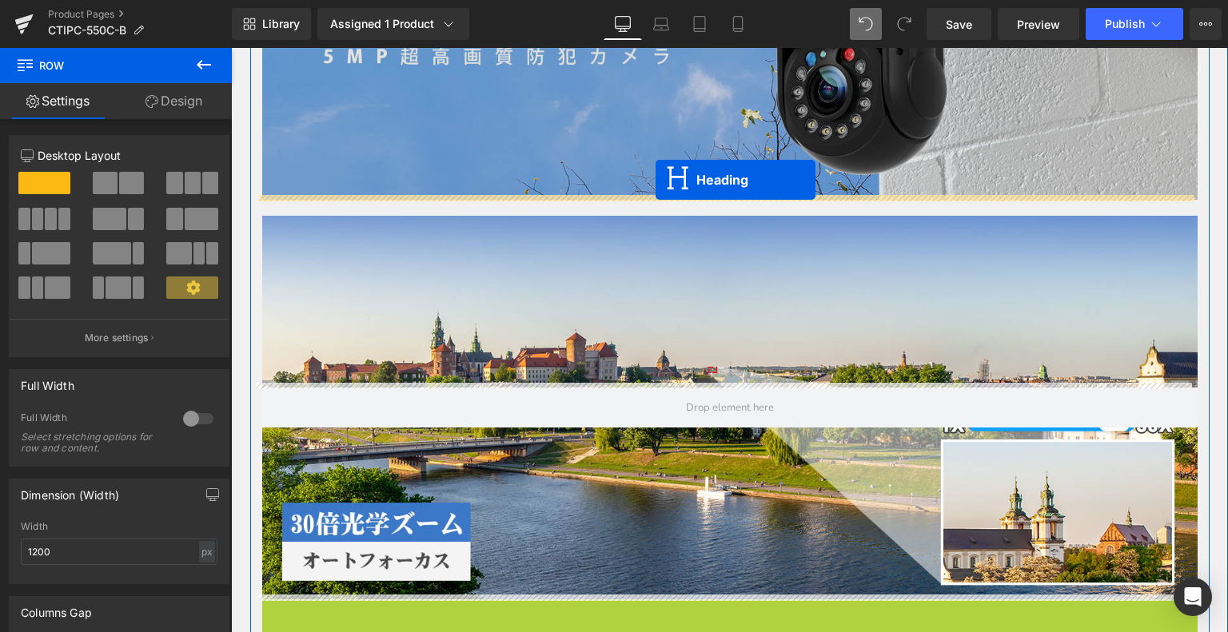
drag, startPoint x: 680, startPoint y: 550, endPoint x: 656, endPoint y: 179, distance: 371.8
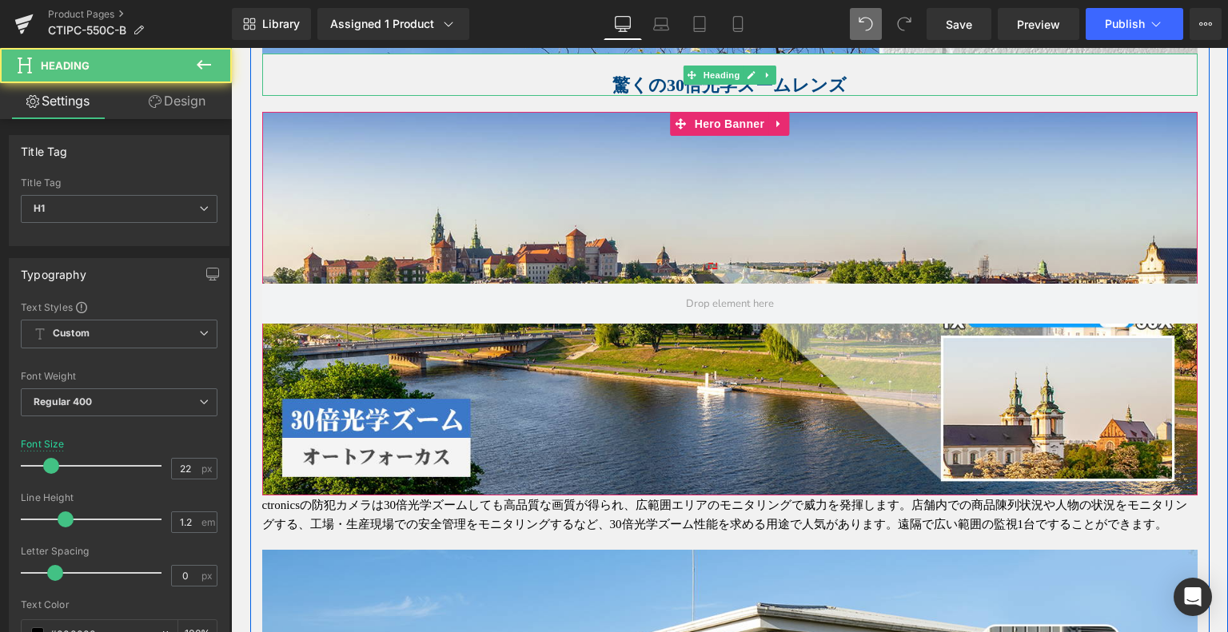
scroll to position [1332, 0]
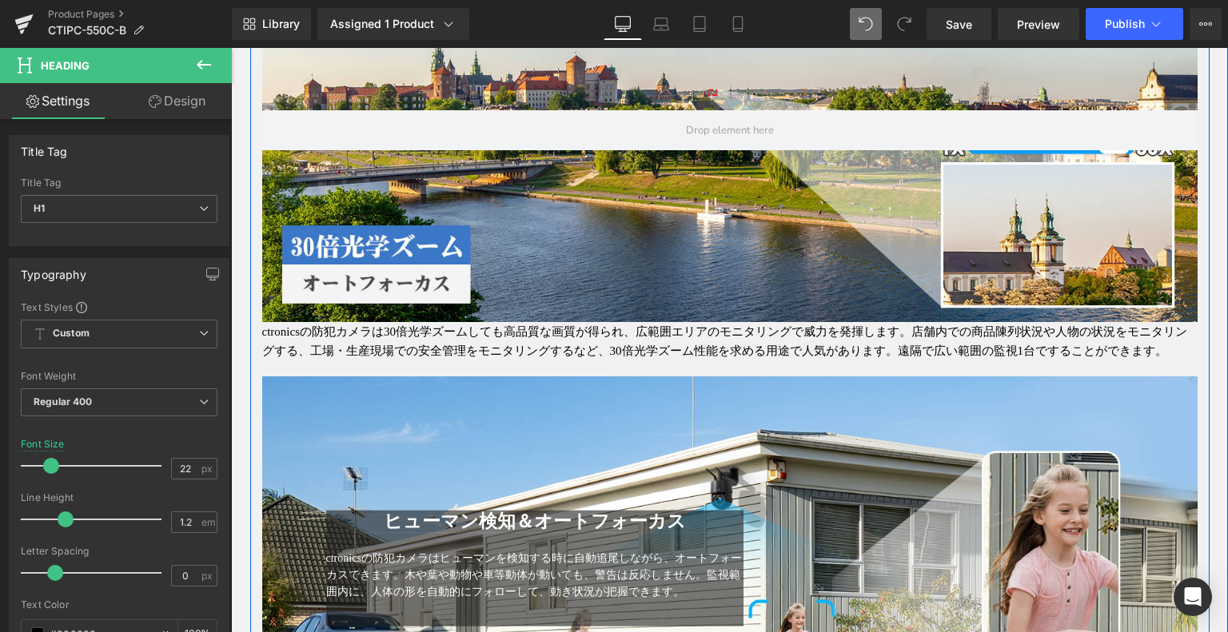
click at [682, 340] on icon at bounding box center [686, 342] width 9 height 10
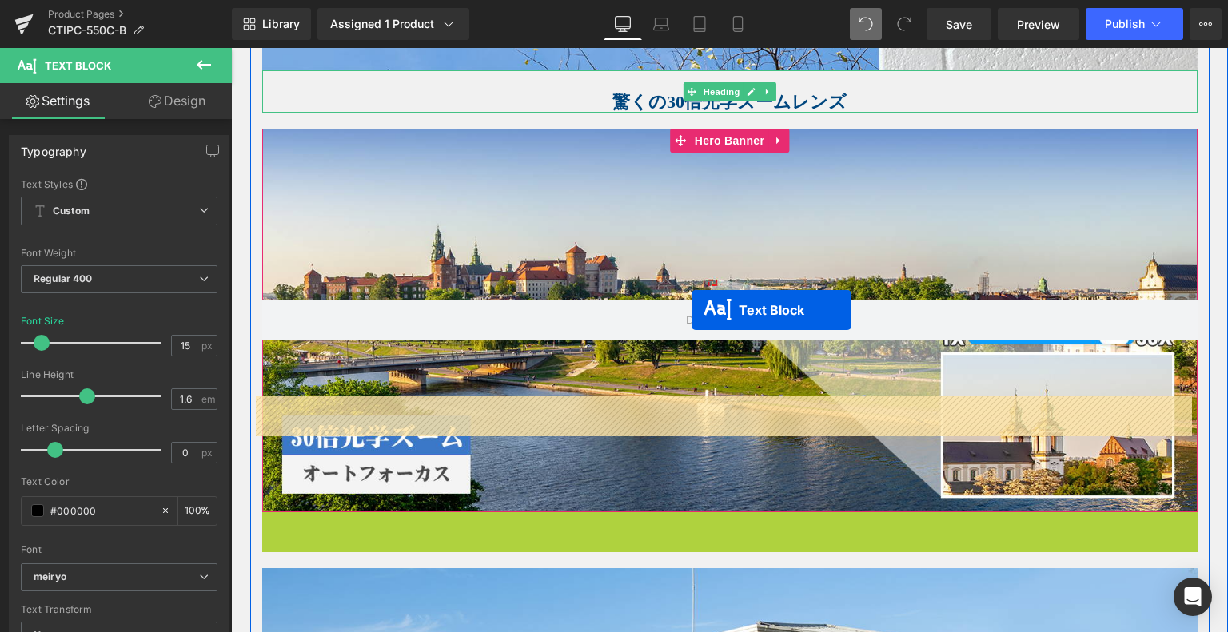
scroll to position [1012, 0]
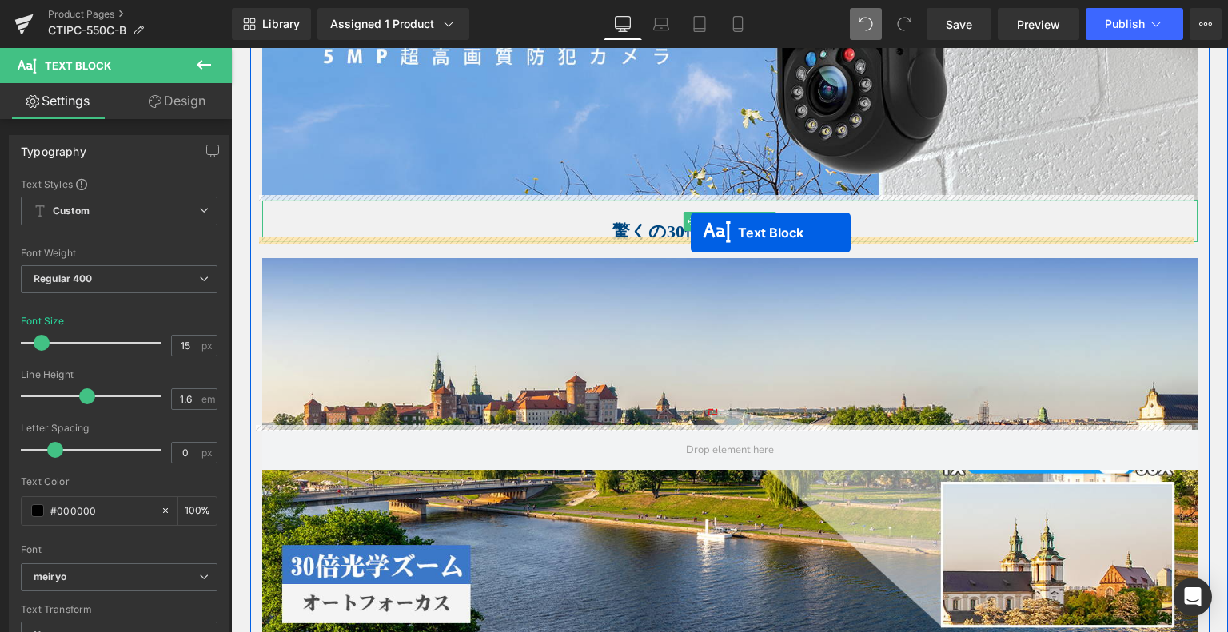
drag, startPoint x: 681, startPoint y: 337, endPoint x: 691, endPoint y: 233, distance: 105.2
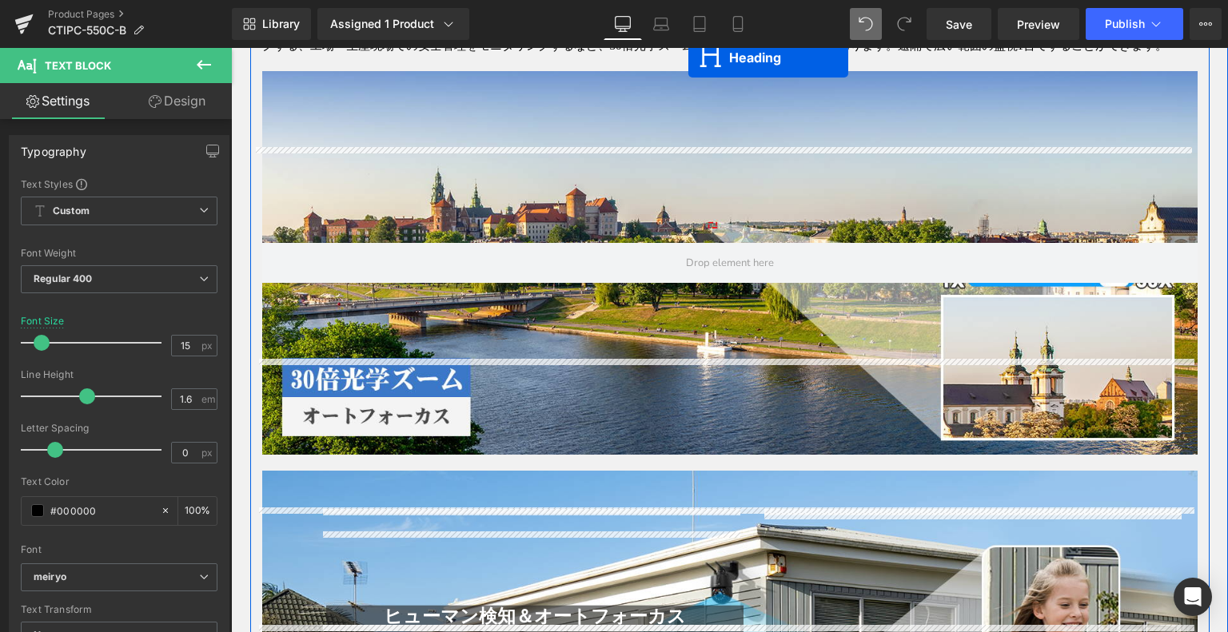
scroll to position [1332, 0]
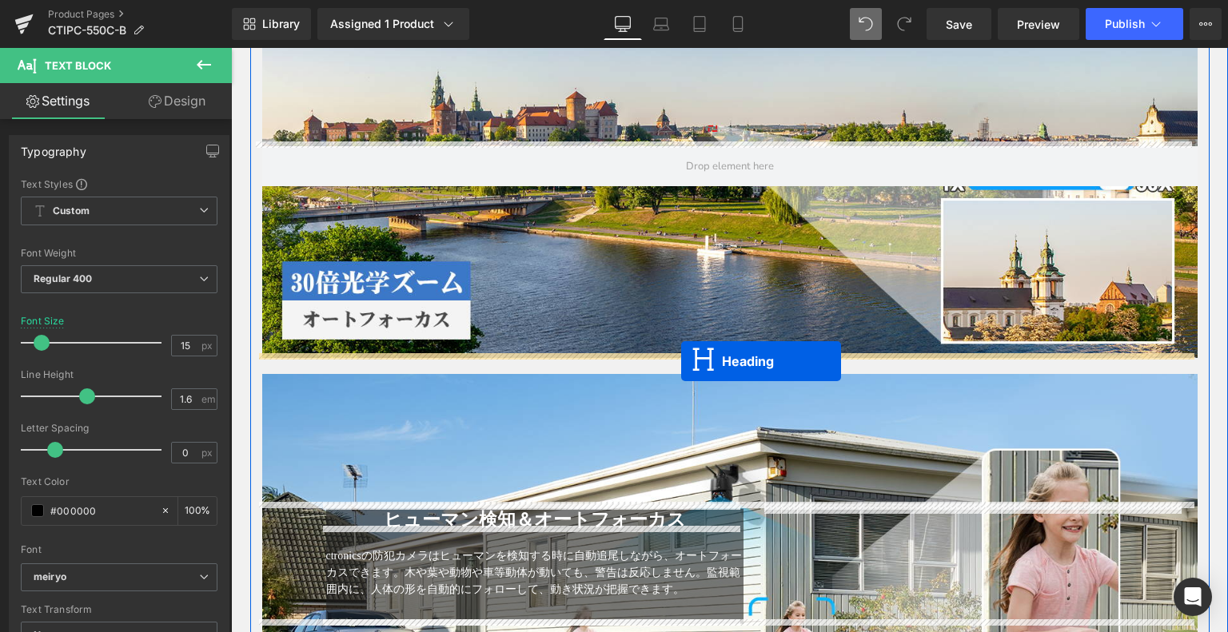
drag, startPoint x: 690, startPoint y: 213, endPoint x: 681, endPoint y: 359, distance: 146.6
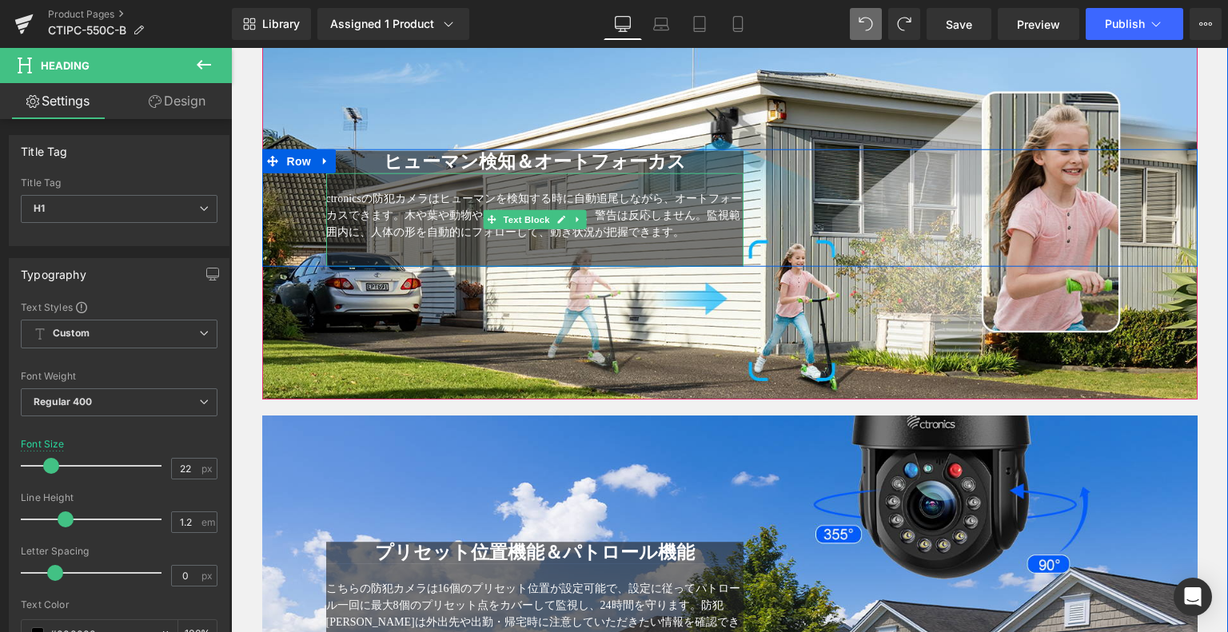
scroll to position [1452, 0]
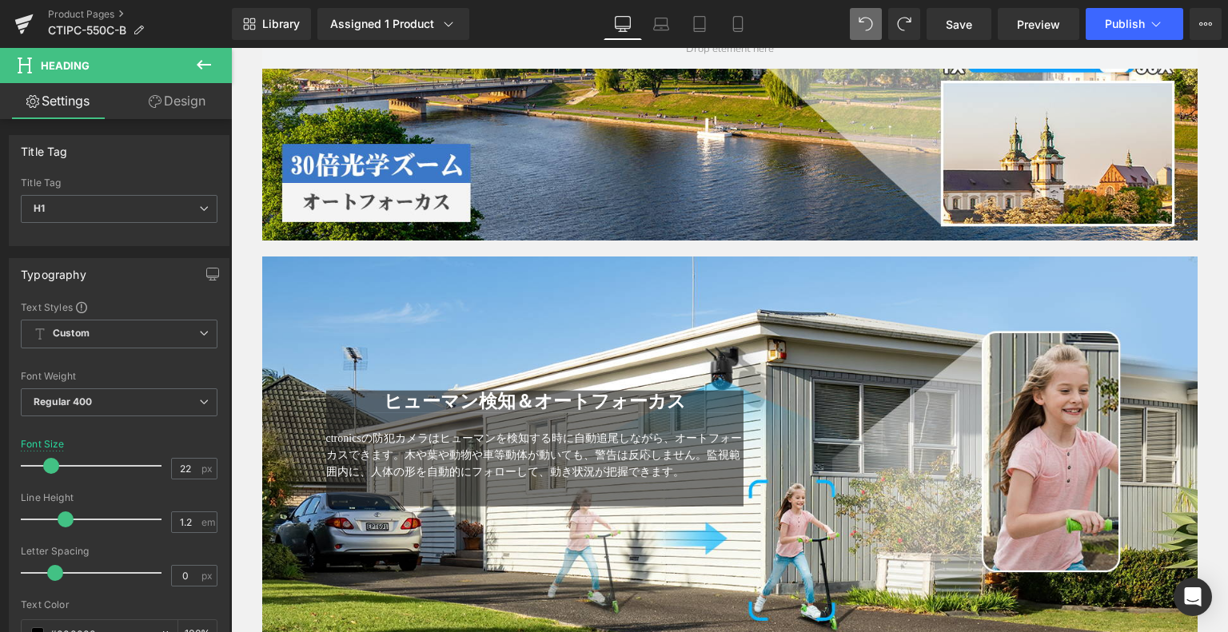
click at [209, 65] on icon at bounding box center [204, 65] width 14 height 10
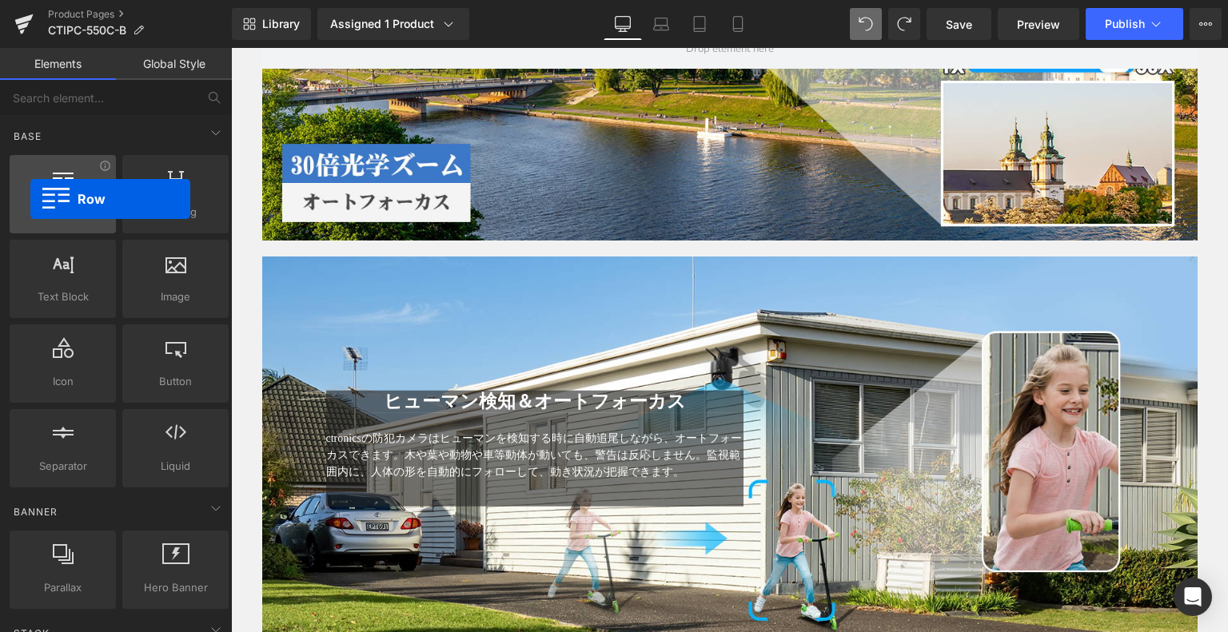
drag, startPoint x: 42, startPoint y: 207, endPoint x: 24, endPoint y: 194, distance: 21.8
click at [24, 194] on div "Row rows, columns, layouts, div" at bounding box center [63, 194] width 106 height 78
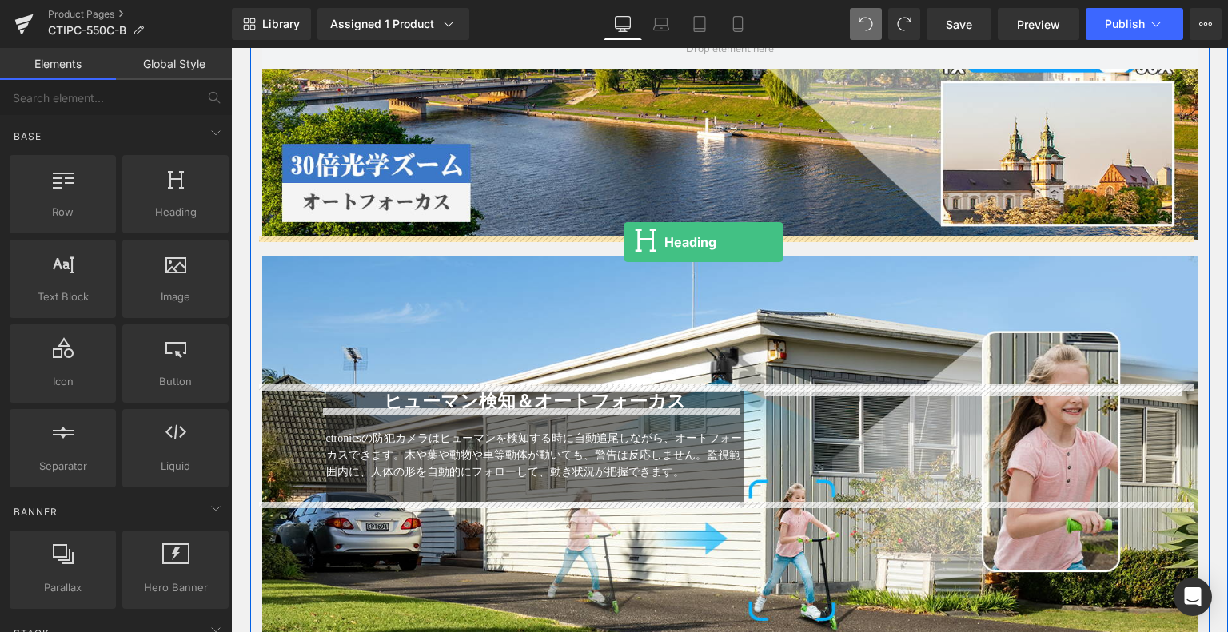
drag, startPoint x: 410, startPoint y: 253, endPoint x: 622, endPoint y: 242, distance: 212.1
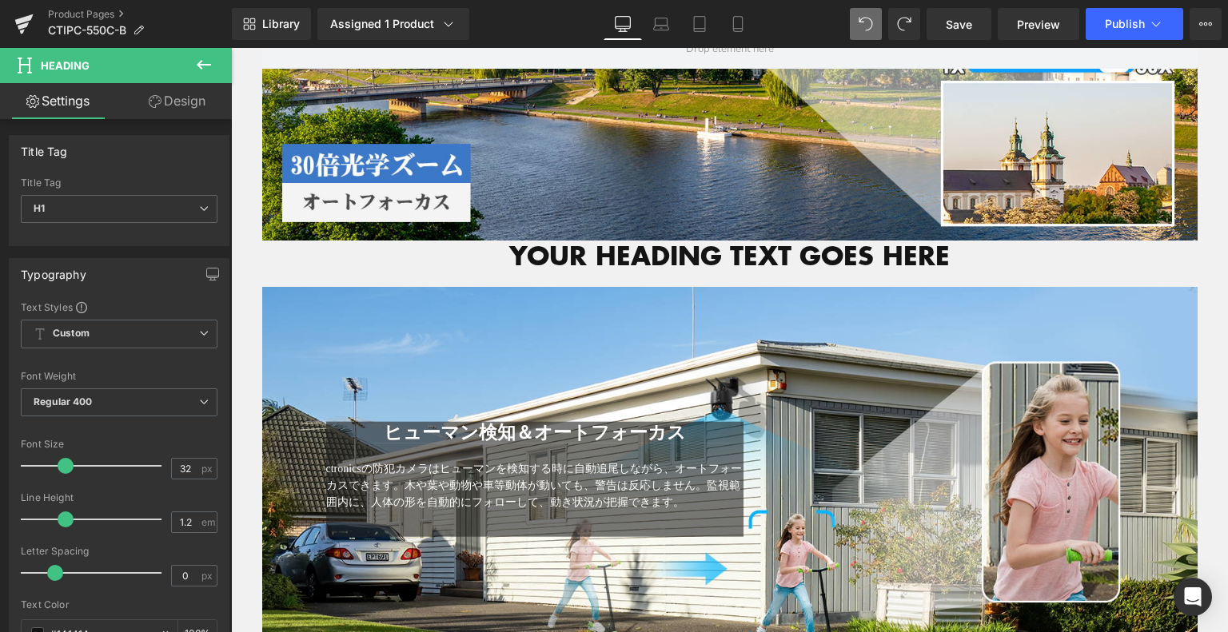
drag, startPoint x: 208, startPoint y: 54, endPoint x: 154, endPoint y: 95, distance: 68.4
click at [208, 54] on button at bounding box center [204, 65] width 56 height 35
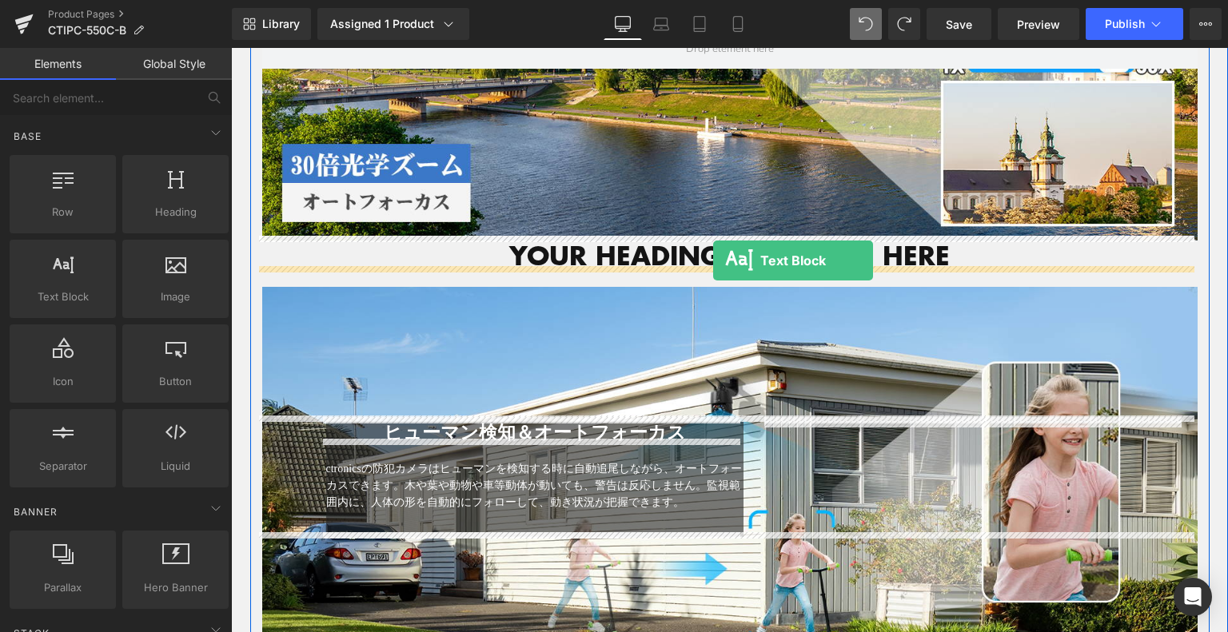
drag, startPoint x: 279, startPoint y: 348, endPoint x: 713, endPoint y: 261, distance: 442.8
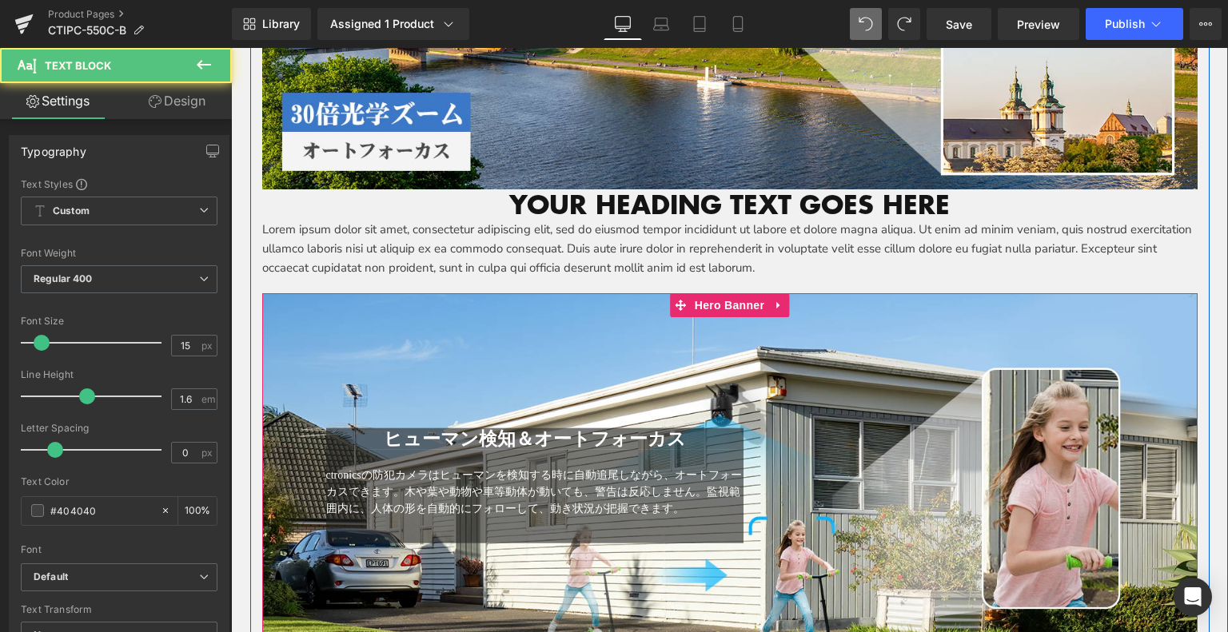
scroll to position [1532, 0]
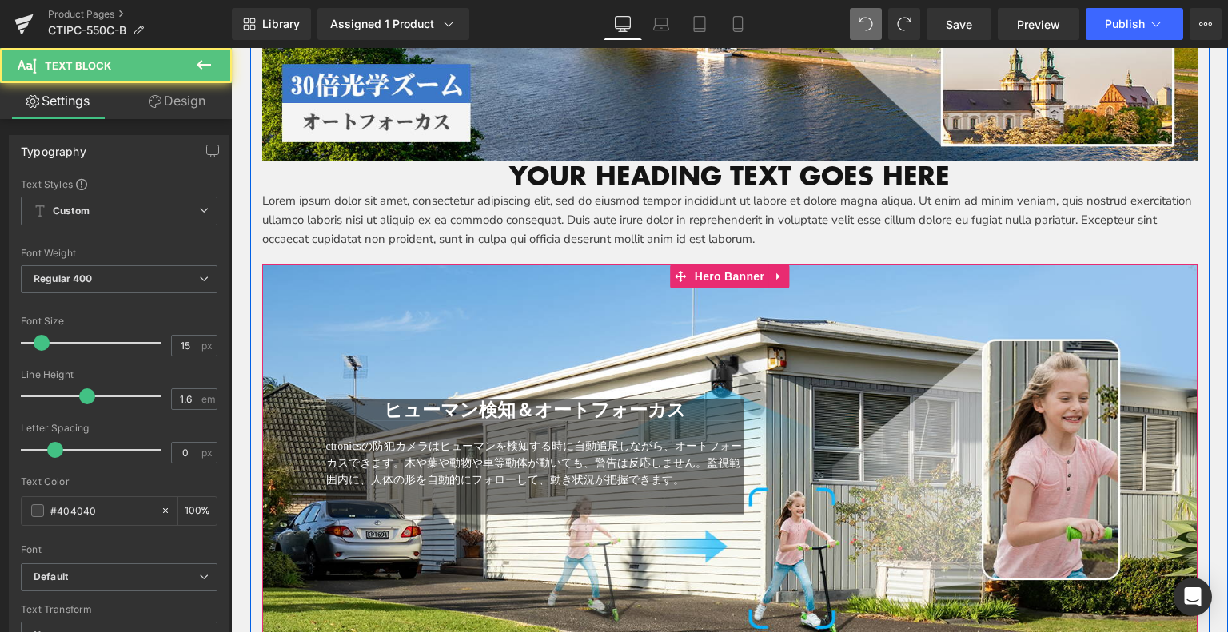
drag, startPoint x: 422, startPoint y: 409, endPoint x: 371, endPoint y: 405, distance: 51.4
click at [422, 409] on span "ヒューマン検知＆オートフォーカス" at bounding box center [535, 410] width 302 height 20
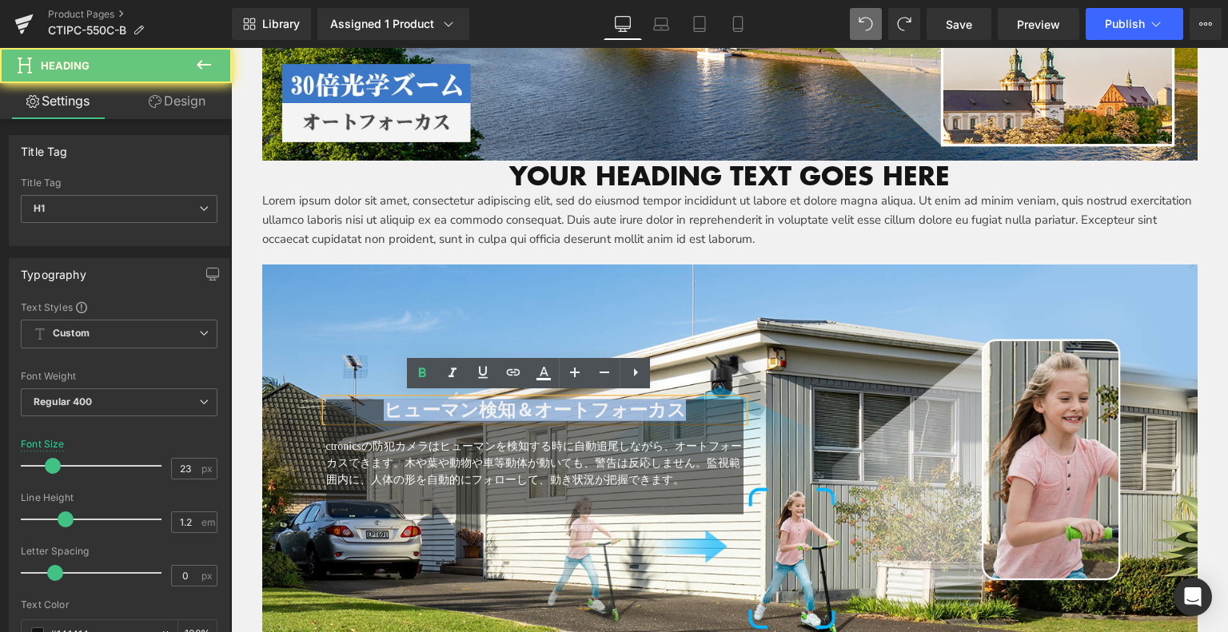
drag, startPoint x: 515, startPoint y: 402, endPoint x: 732, endPoint y: 397, distance: 216.7
click at [744, 399] on div "ヒューマン検知＆オートフォーカス Heading ctronicsの防犯カメラはヒューマンを検知する時に自動追尾しながら、オートフォーカスできます。木や葉や動…" at bounding box center [535, 457] width 442 height 116
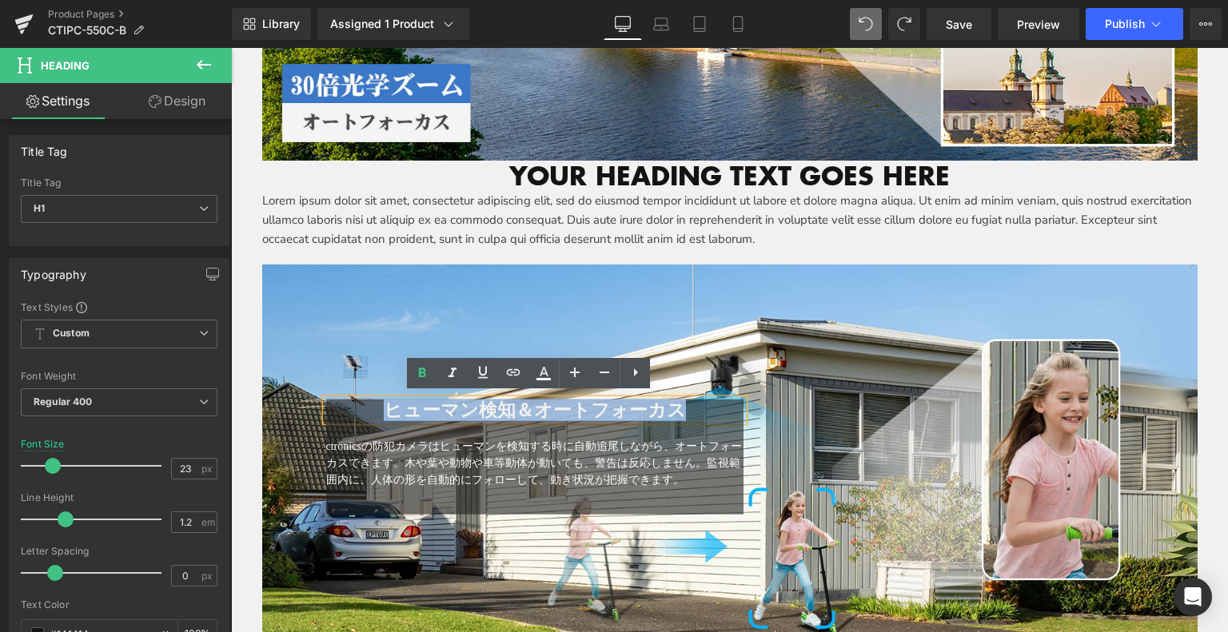
copy span "ヒューマン検知＆オートフォーカス"
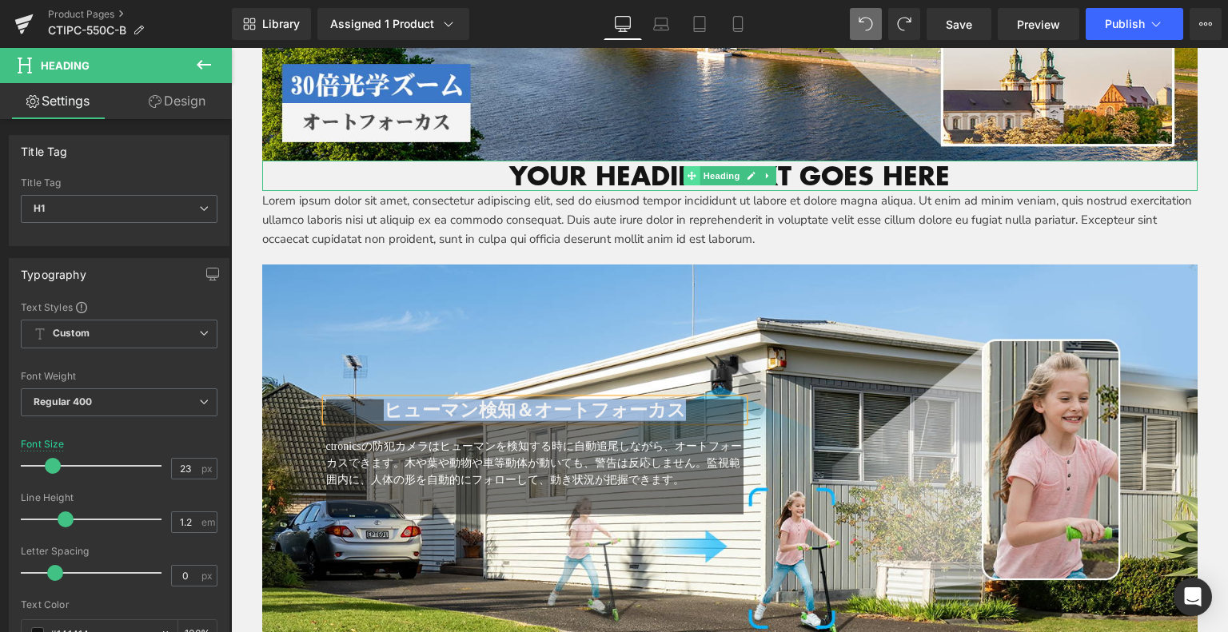
click at [688, 171] on icon at bounding box center [691, 176] width 9 height 10
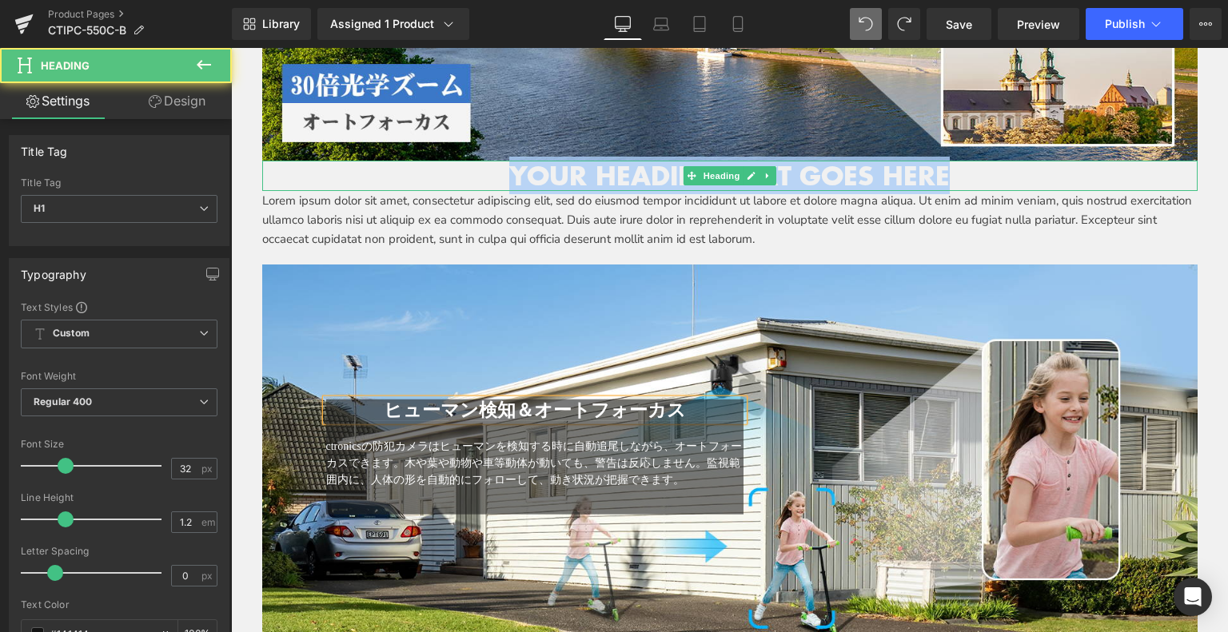
drag, startPoint x: 940, startPoint y: 174, endPoint x: 295, endPoint y: 173, distance: 645.2
click at [289, 170] on h1 "Your heading text goes here" at bounding box center [729, 176] width 935 height 30
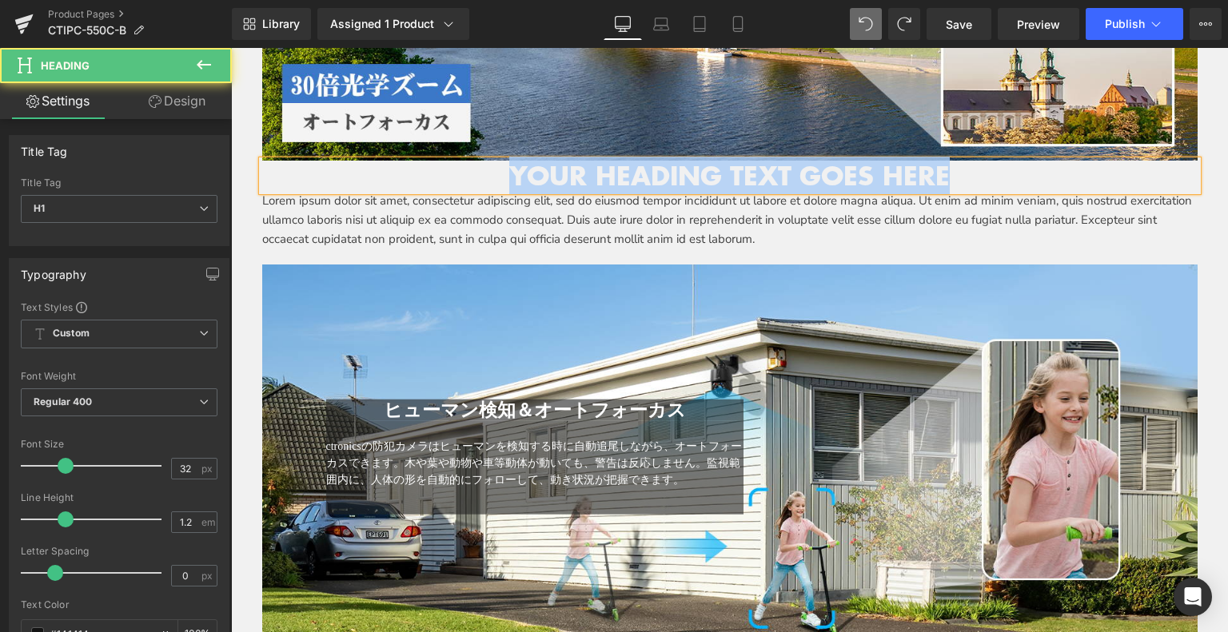
paste div
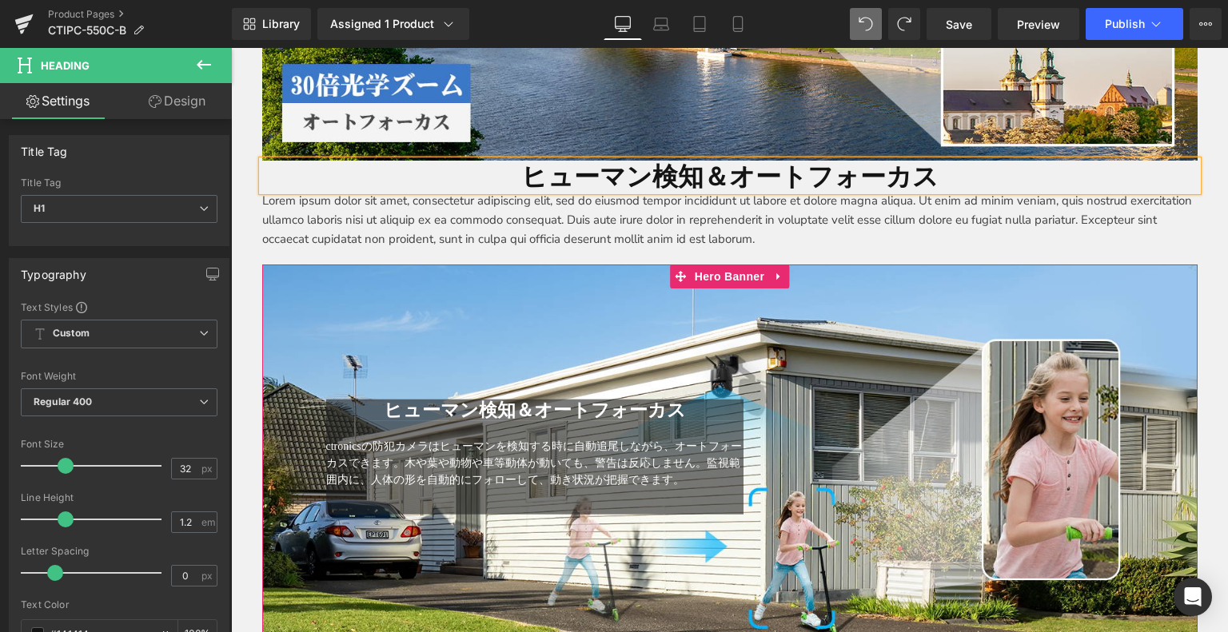
drag, startPoint x: 491, startPoint y: 485, endPoint x: 214, endPoint y: 437, distance: 280.8
click at [491, 485] on div "ctronicsの防犯カメラはヒューマンを検知する時に自動追尾しながら、オートフォーカスできます。木や葉や動物や車等動体が動いても、警告は反応しません。監視範…" at bounding box center [535, 468] width 418 height 94
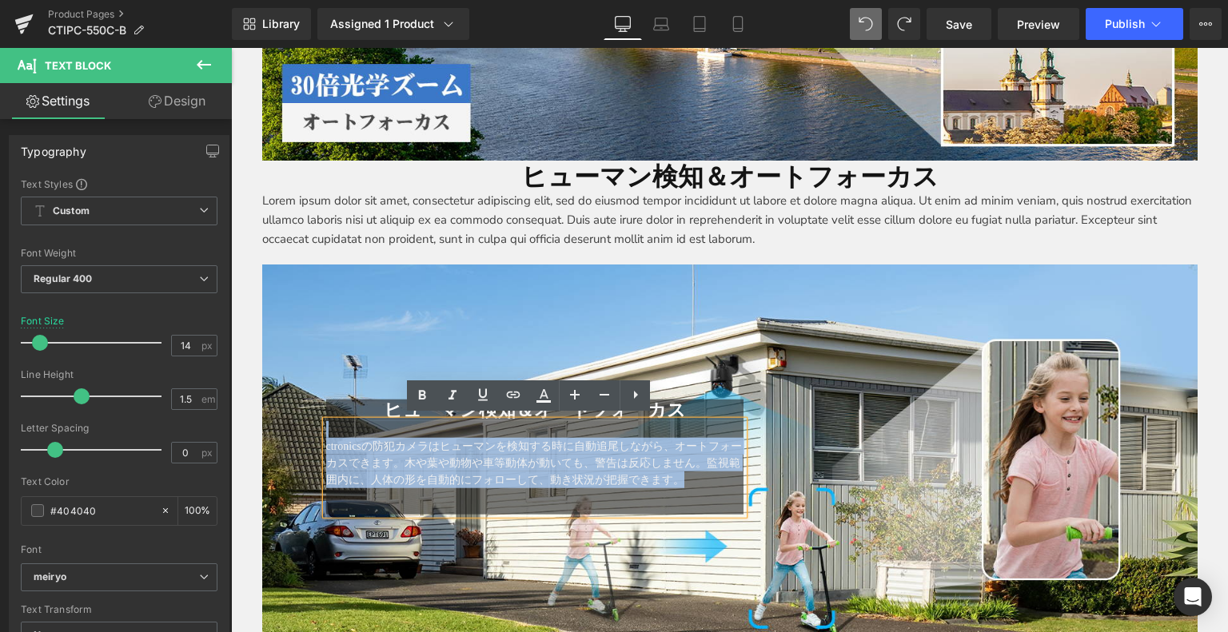
copy div "ctronicsの防犯カメラはヒューマンを検知する時に自動追尾しながら、オートフォーカスできます。木や葉や動物や車等動体が動いても、警告は反応しません。監視範…"
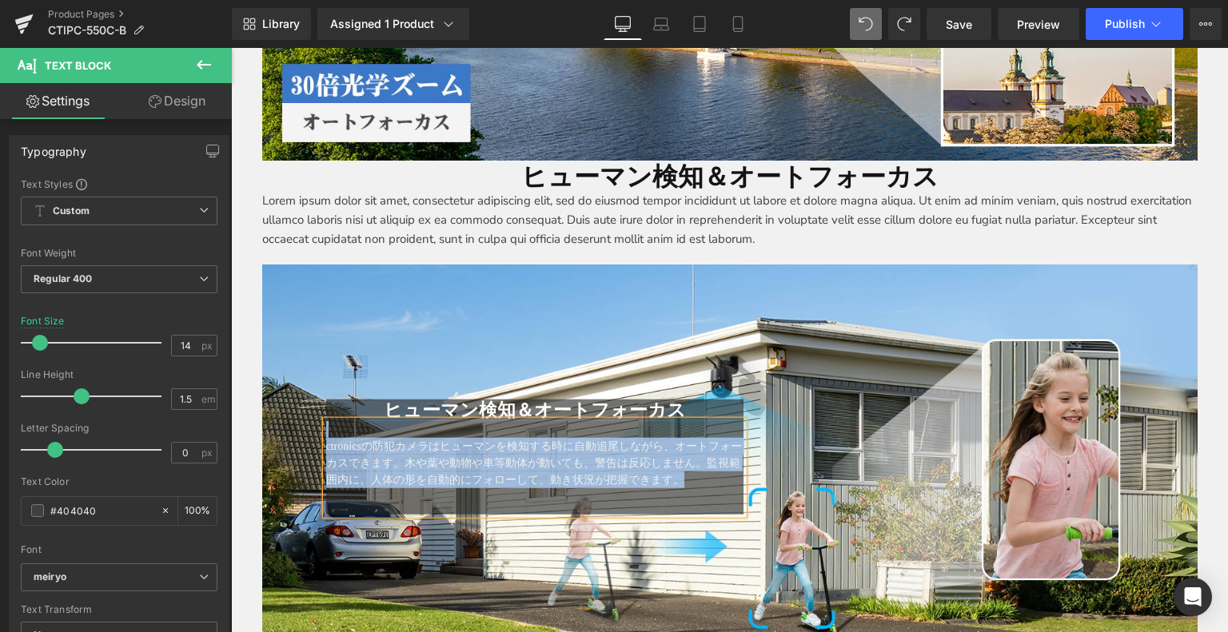
drag, startPoint x: 557, startPoint y: 221, endPoint x: 501, endPoint y: 210, distance: 57.1
click at [559, 221] on p "Lorem ipsum dolor sit amet, consectetur adipiscing elit, sed do eiusmod tempor …" at bounding box center [729, 220] width 935 height 58
click at [269, 225] on p "Lorem ipsum dolor sit amet, consectetur adipiscing elit, sed do eiusmod tempor …" at bounding box center [729, 220] width 935 height 58
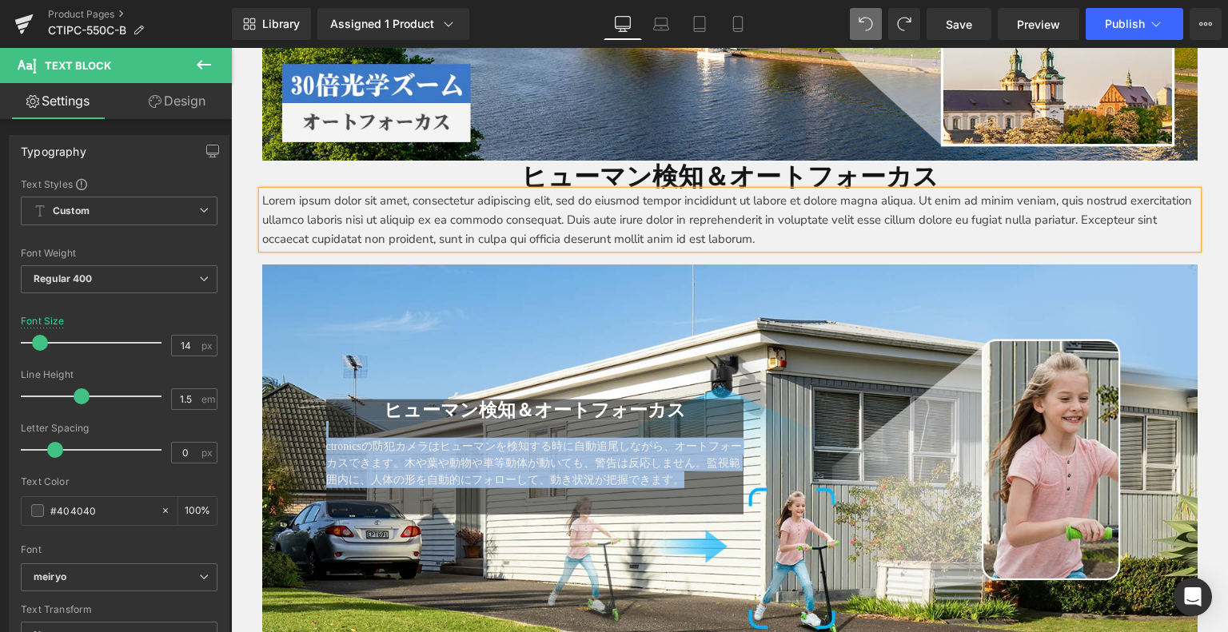
drag, startPoint x: 501, startPoint y: 210, endPoint x: 587, endPoint y: 258, distance: 98.1
click at [502, 210] on p "Lorem ipsum dolor sit amet, consectetur adipiscing elit, sed do eiusmod tempor …" at bounding box center [729, 220] width 935 height 58
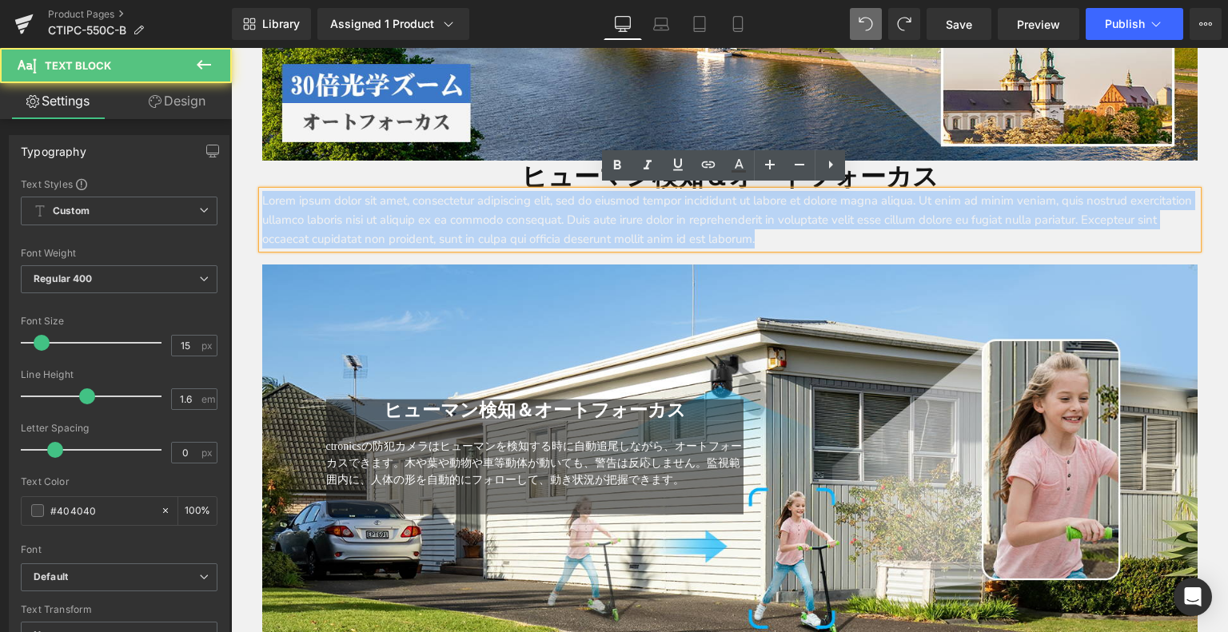
drag, startPoint x: 888, startPoint y: 240, endPoint x: 152, endPoint y: 197, distance: 737.6
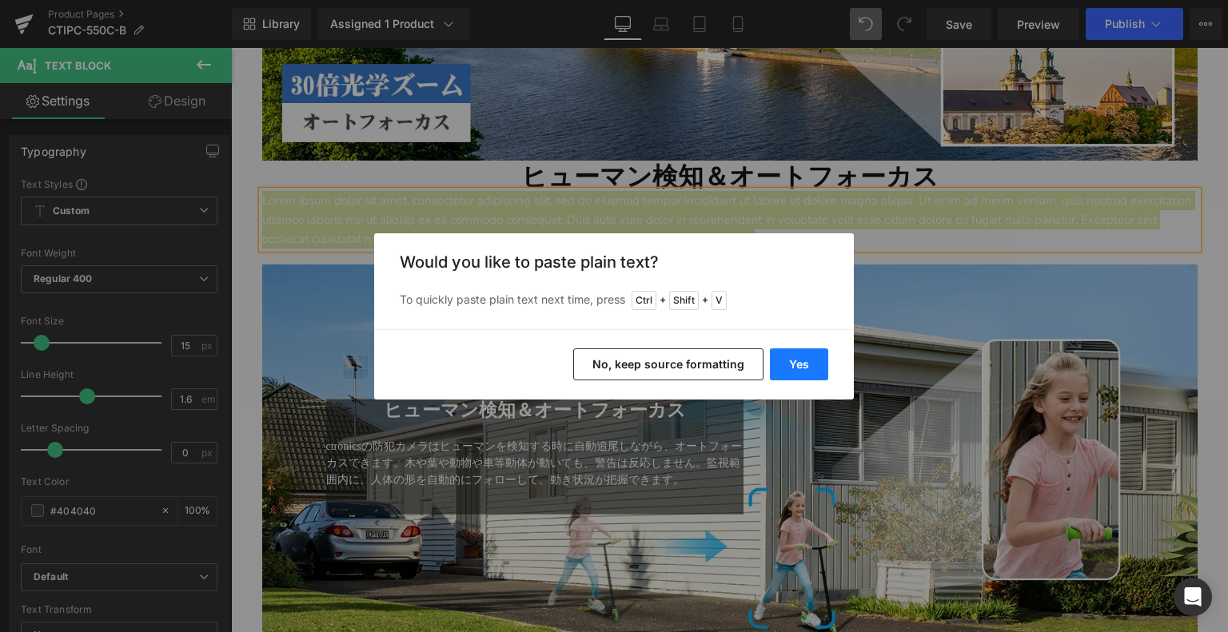
drag, startPoint x: 777, startPoint y: 364, endPoint x: 787, endPoint y: 367, distance: 10.1
click at [787, 367] on button "Yes" at bounding box center [799, 365] width 58 height 32
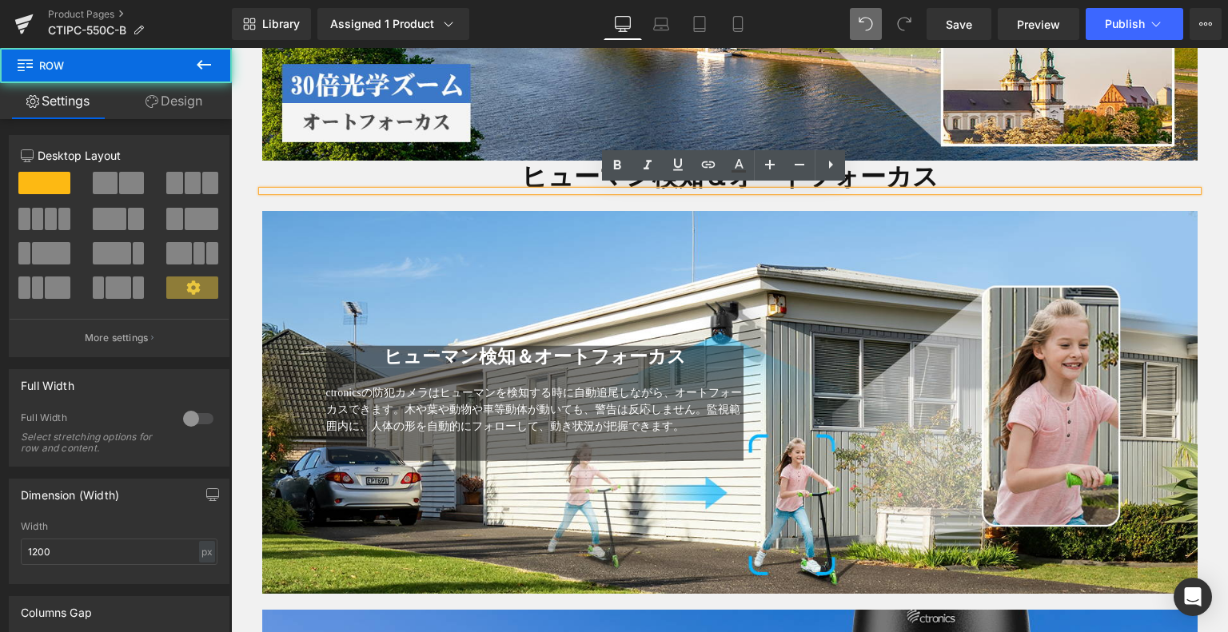
click at [563, 191] on div at bounding box center [729, 191] width 935 height 0
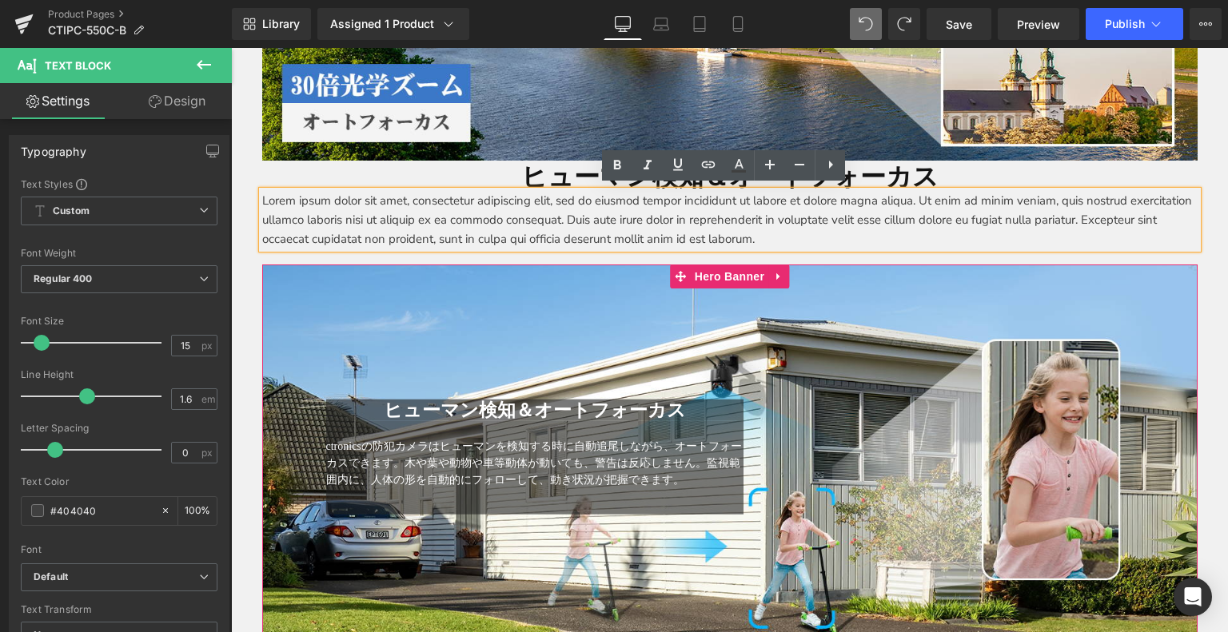
click at [403, 449] on span "ctronicsの防犯カメラはヒューマンを検知する時に自動追尾しながら、オートフォーカスできます。木や葉や動物や車等動体が動いても、警告は反応しません。監視範…" at bounding box center [534, 464] width 416 height 46
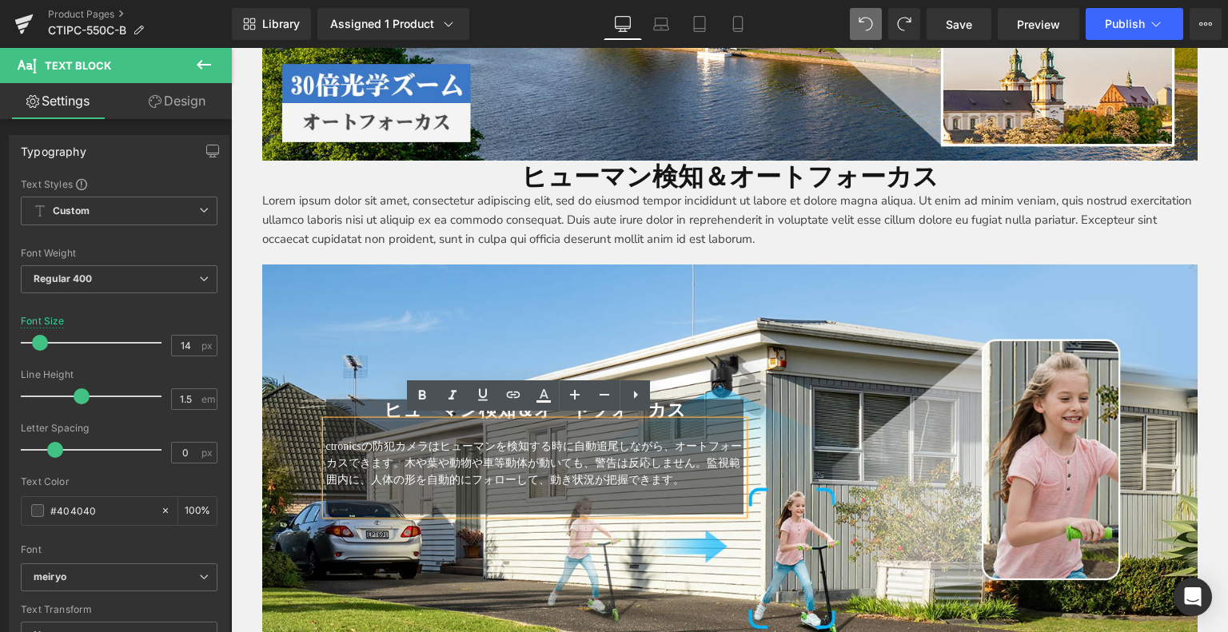
click at [326, 441] on span "ctronicsの防犯カメラはヒューマンを検知する時に自動追尾しながら、オートフォーカスできます。木や葉や動物や車等動体が動いても、警告は反応しません。監視範…" at bounding box center [534, 464] width 416 height 46
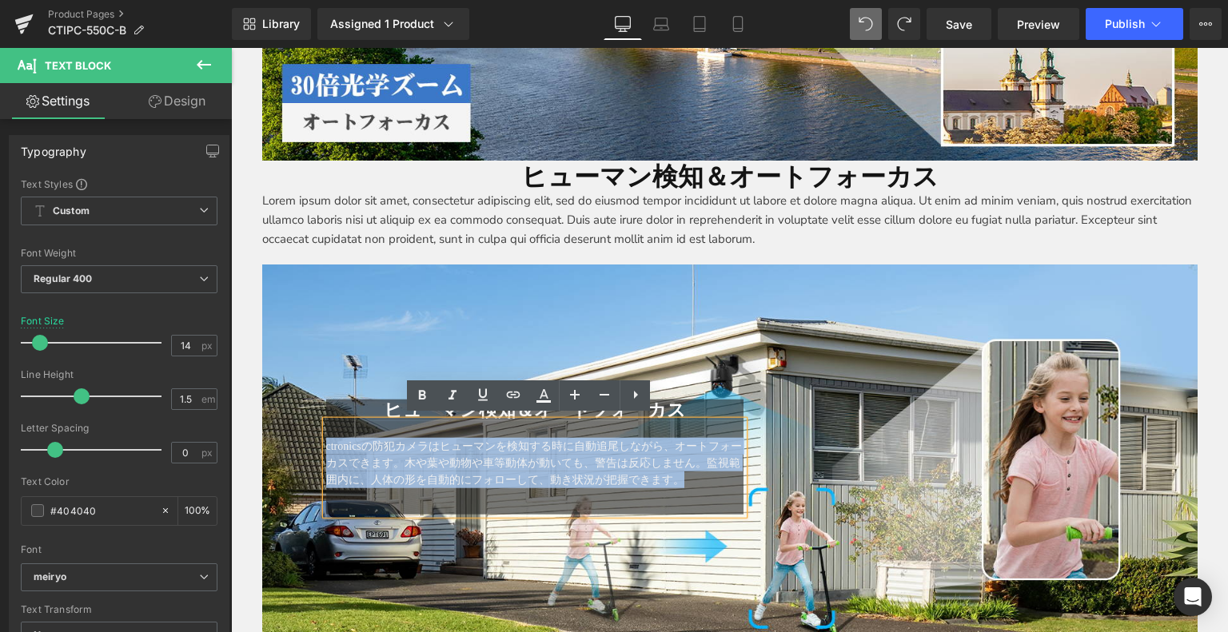
drag, startPoint x: 320, startPoint y: 444, endPoint x: 729, endPoint y: 482, distance: 411.2
click at [729, 482] on p "ctronicsの防犯カメラはヒューマンを検知する時に自動追尾しながら、オートフォーカスできます。木や葉や動物や車等動体が動いても、警告は反応しません。監視範…" at bounding box center [535, 463] width 418 height 50
copy span "ctronicsの防犯カメラはヒューマンを検知する時に自動追尾しながら、オートフォーカスできます。木や葉や動物や車等動体が動いても、警告は反応しません。監視範…"
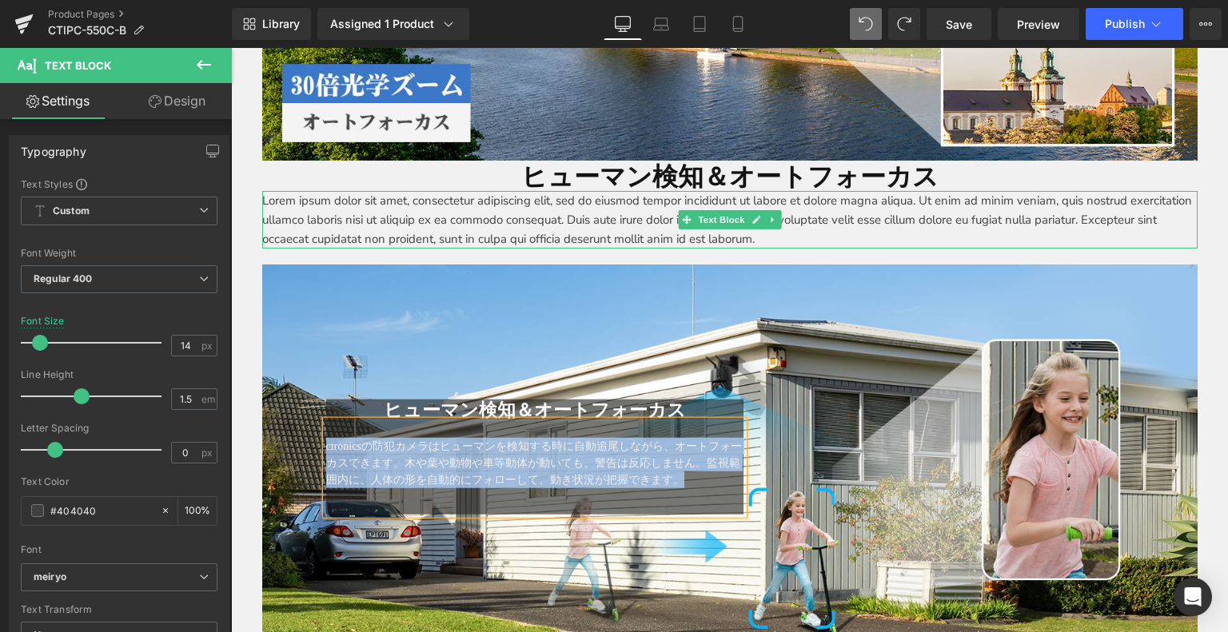
click at [659, 199] on p "Lorem ipsum dolor sit amet, consectetur adipiscing elit, sed do eiusmod tempor …" at bounding box center [729, 220] width 935 height 58
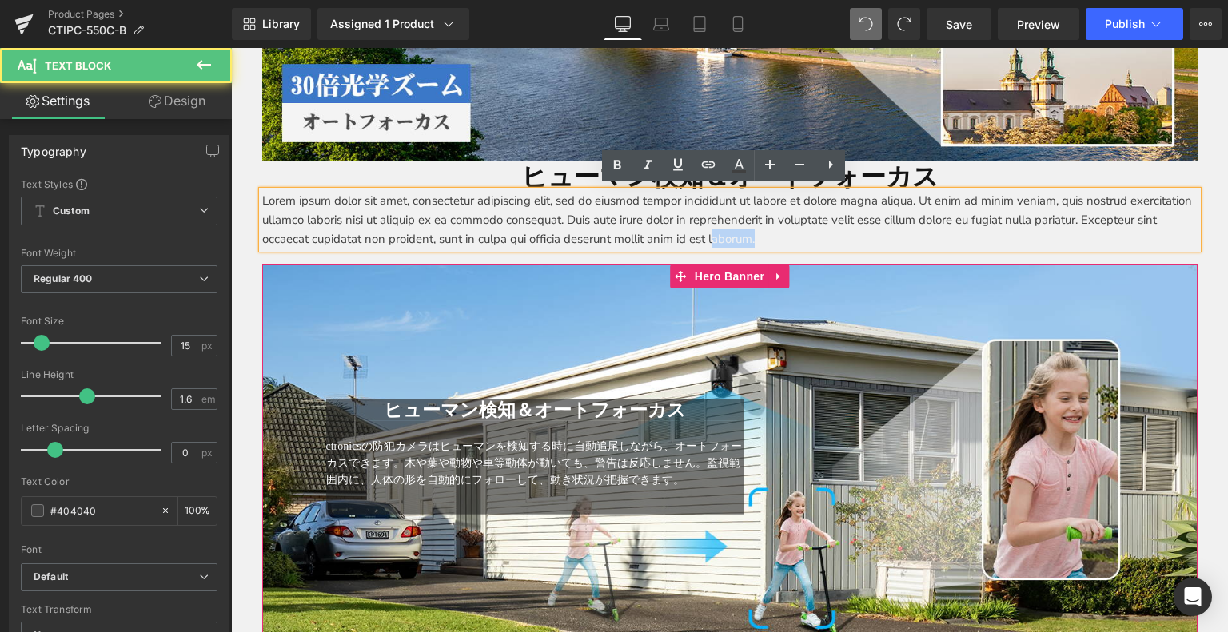
drag, startPoint x: 254, startPoint y: 198, endPoint x: 787, endPoint y: 239, distance: 534.1
click at [788, 240] on div "Lorem ipsum dolor sit amet, consectetur adipiscing elit, sed do eiusmod tempor …" at bounding box center [729, 220] width 935 height 58
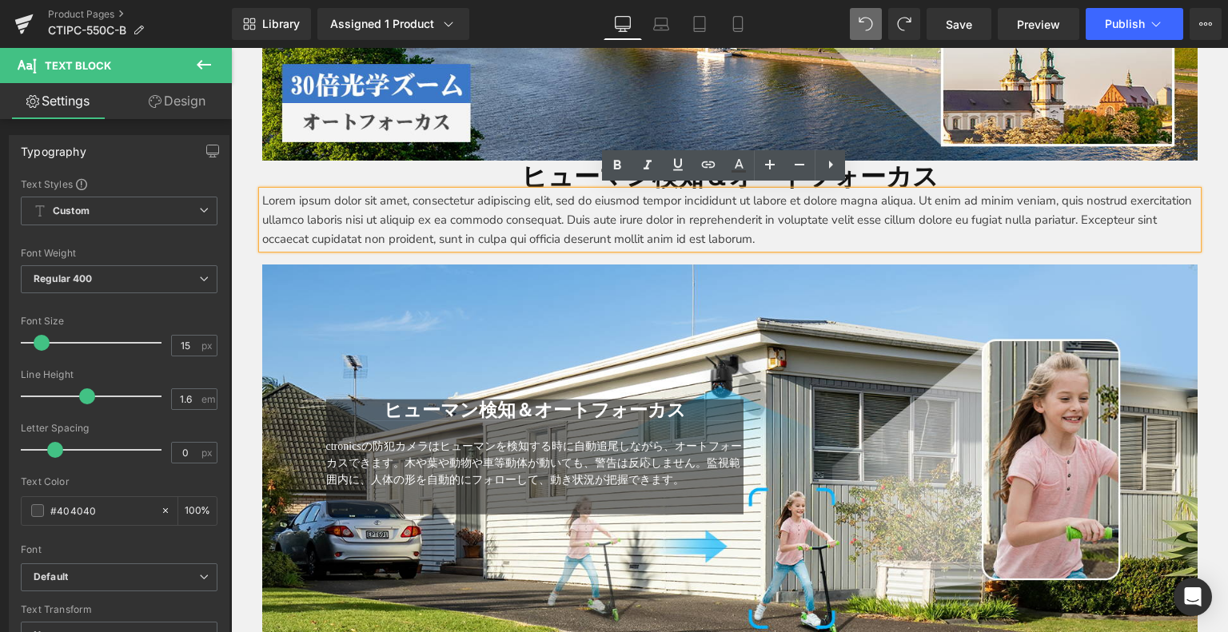
click at [866, 221] on p "Lorem ipsum dolor sit amet, consectetur adipiscing elit, sed do eiusmod tempor …" at bounding box center [729, 220] width 935 height 58
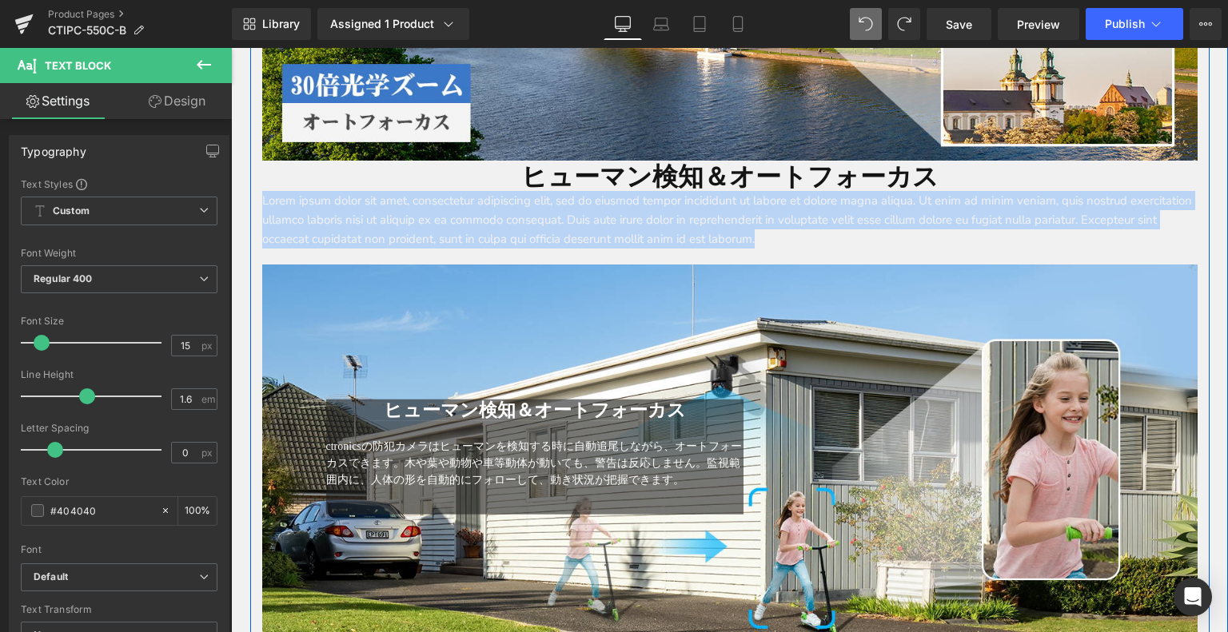
drag, startPoint x: 894, startPoint y: 236, endPoint x: 283, endPoint y: 183, distance: 613.1
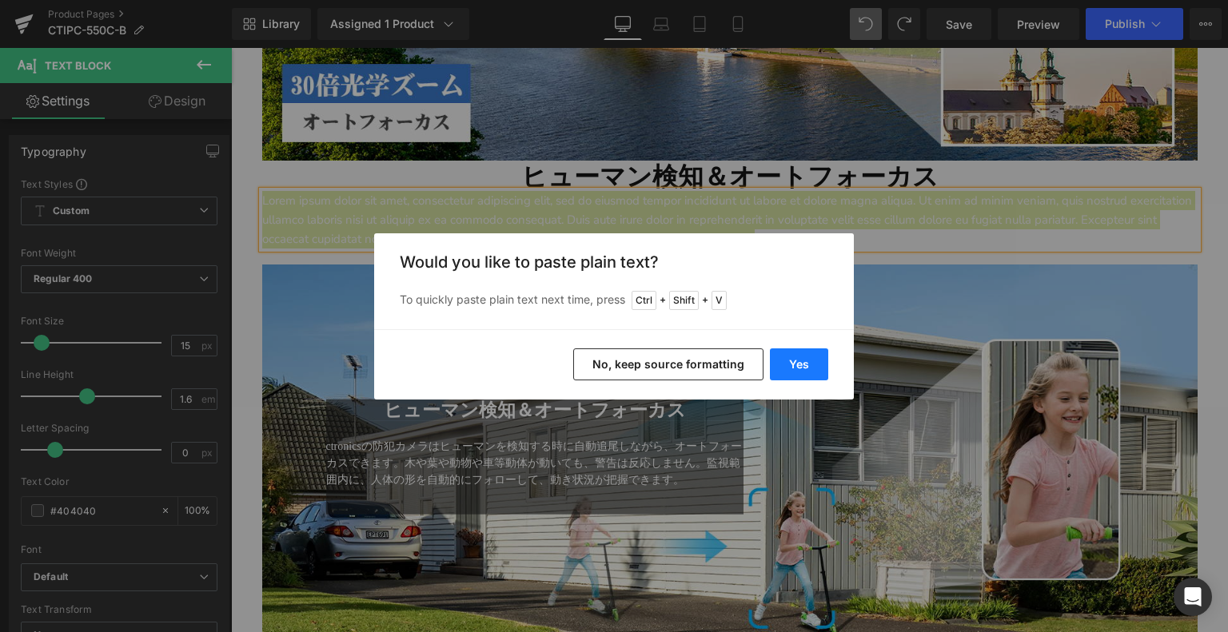
click at [800, 357] on button "Yes" at bounding box center [799, 365] width 58 height 32
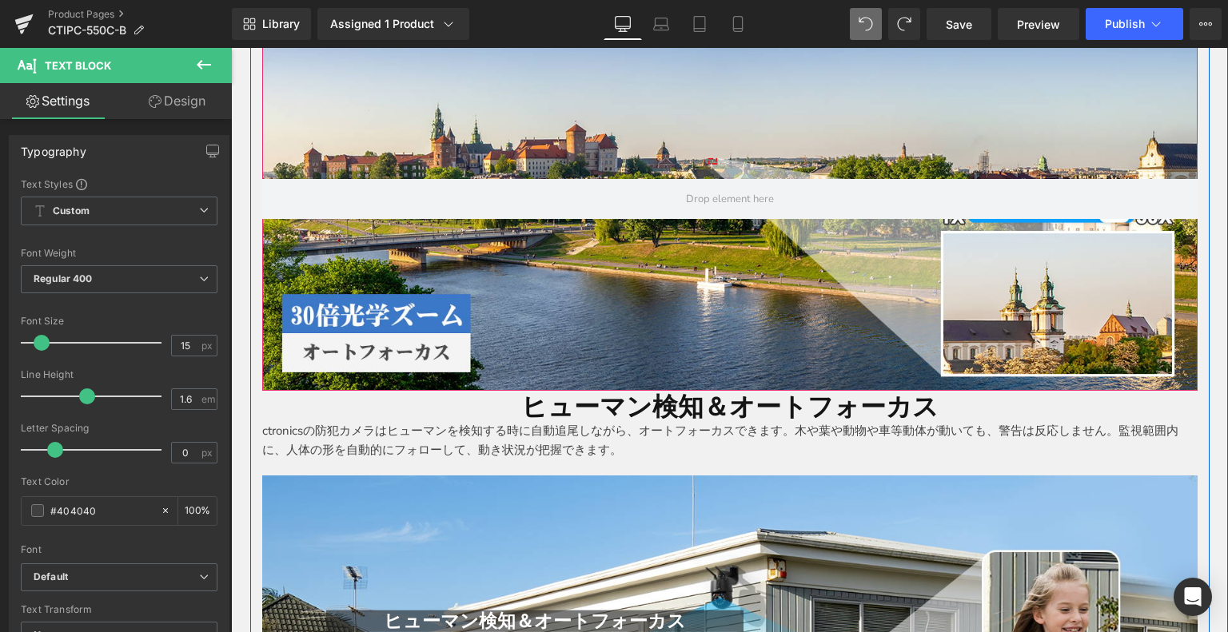
scroll to position [1452, 0]
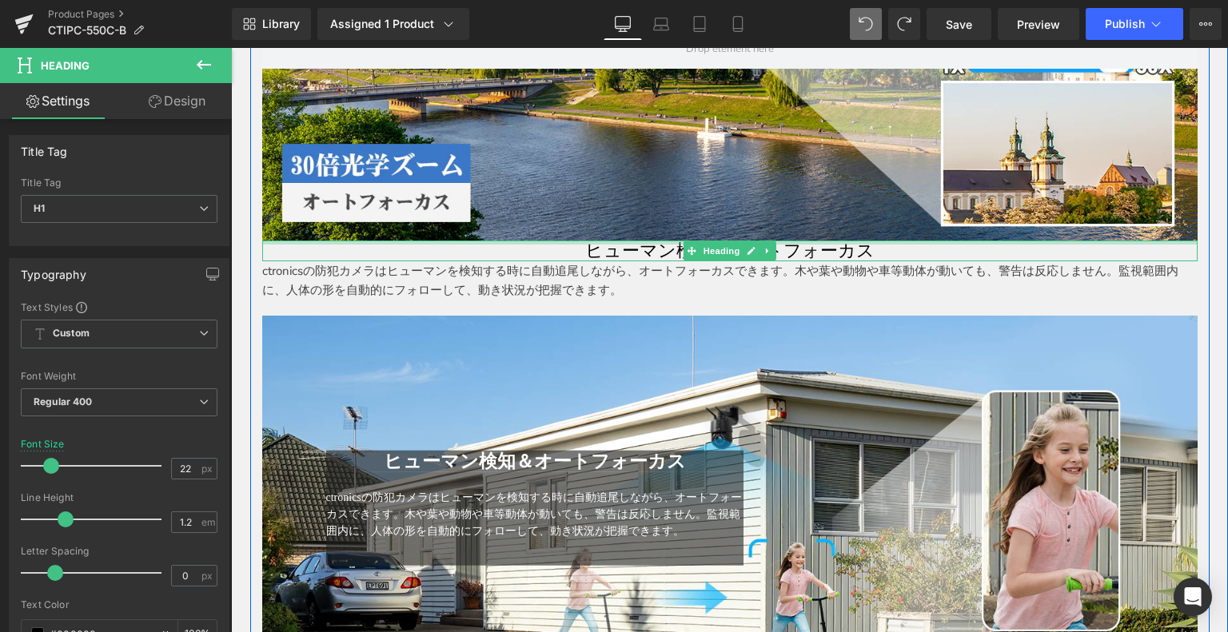
click at [563, 241] on div at bounding box center [729, 243] width 935 height 4
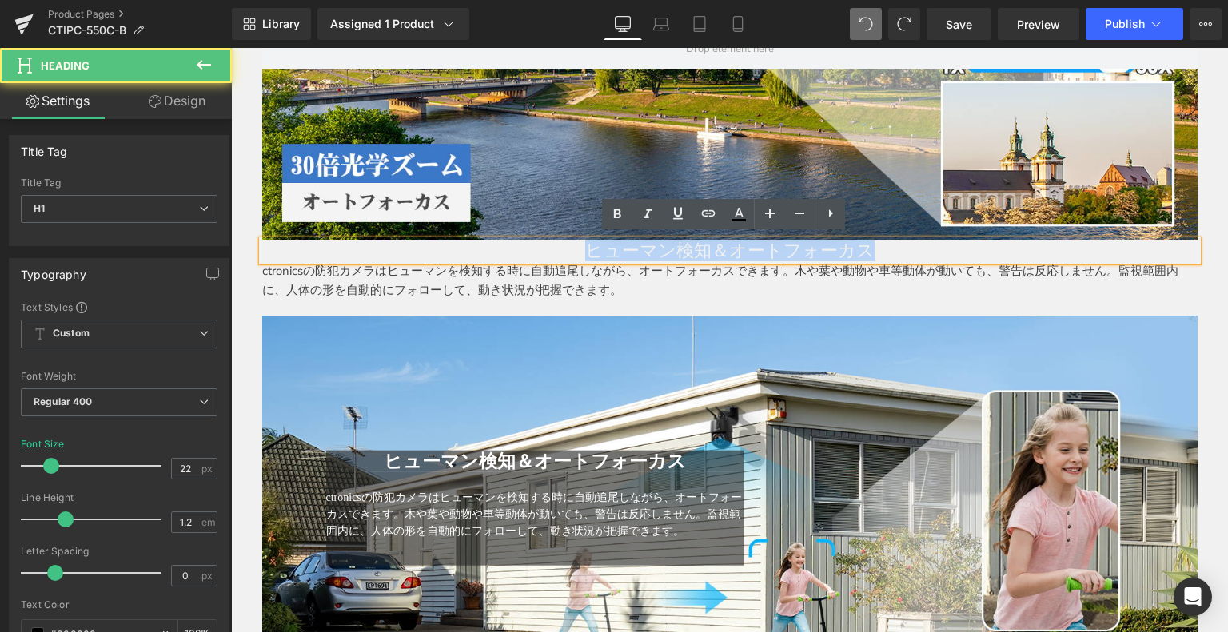
drag, startPoint x: 572, startPoint y: 245, endPoint x: 1104, endPoint y: 251, distance: 531.7
click at [1104, 251] on h1 "ヒューマン検知＆オートフォーカス" at bounding box center [729, 251] width 935 height 21
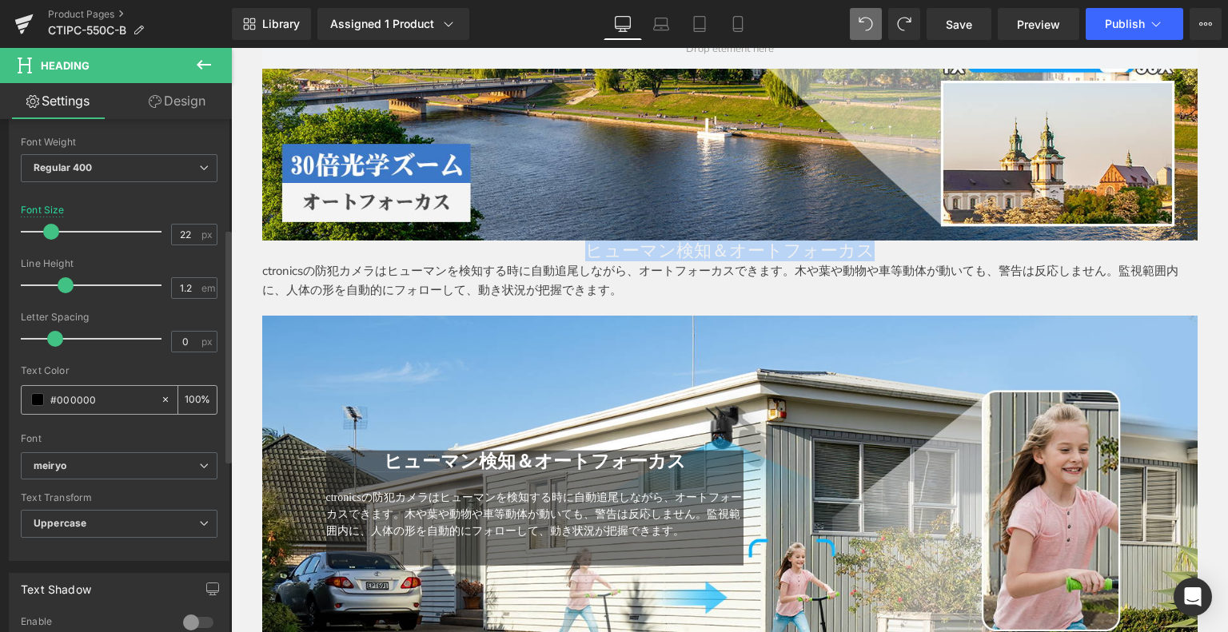
scroll to position [240, 0]
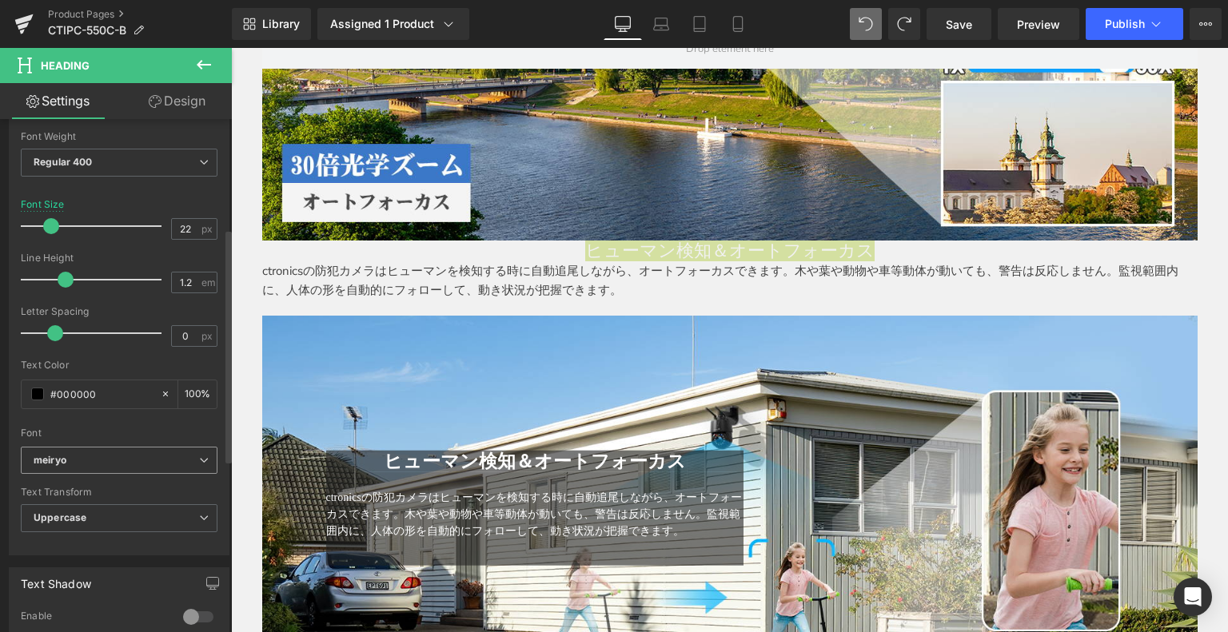
click at [102, 465] on b "meiryo" at bounding box center [117, 461] width 166 height 14
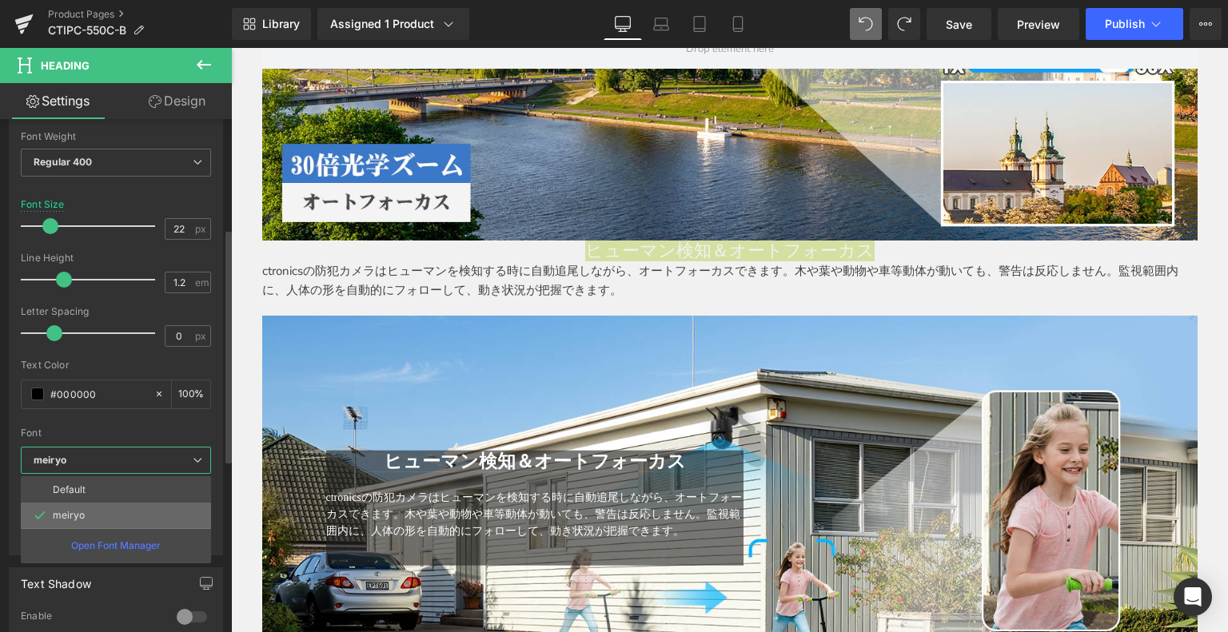
drag, startPoint x: 76, startPoint y: 511, endPoint x: 405, endPoint y: 178, distance: 467.6
click at [76, 511] on p "meiryo" at bounding box center [69, 515] width 32 height 11
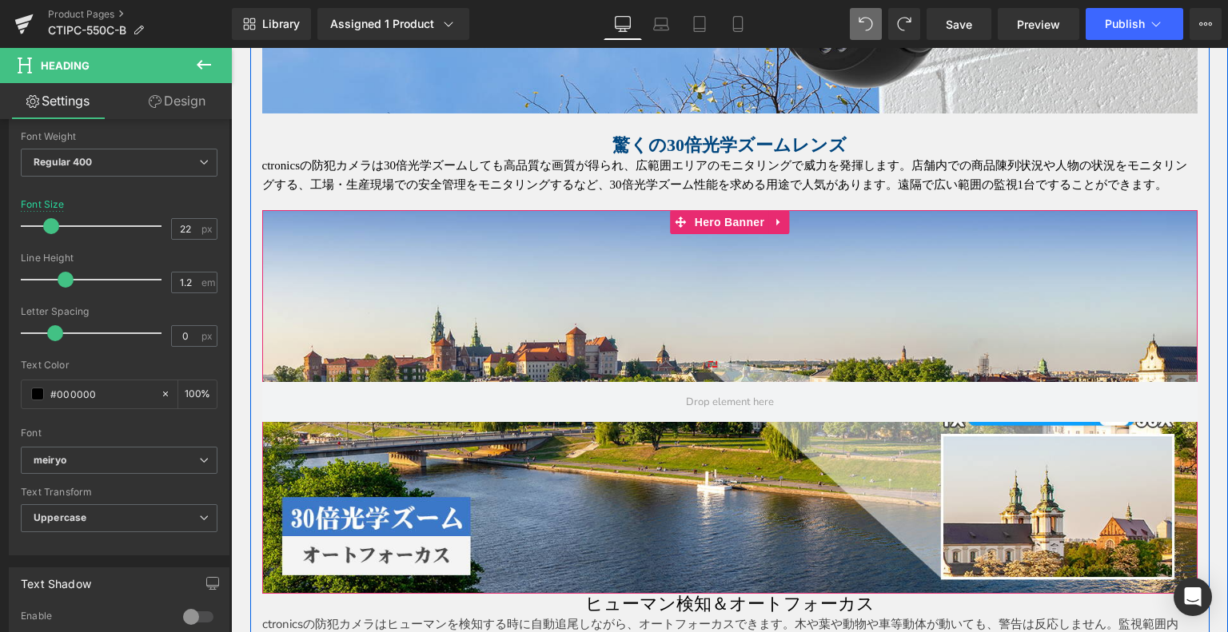
scroll to position [1212, 0]
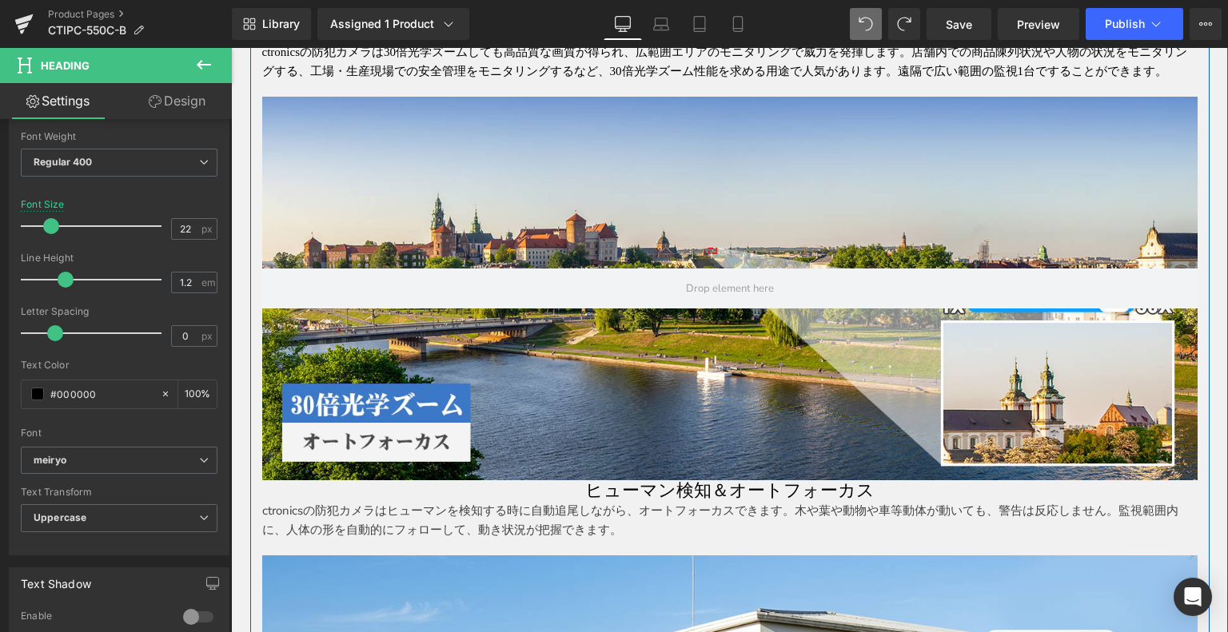
click at [907, 481] on h1 "ヒューマン検知＆オートフォーカス" at bounding box center [729, 491] width 935 height 21
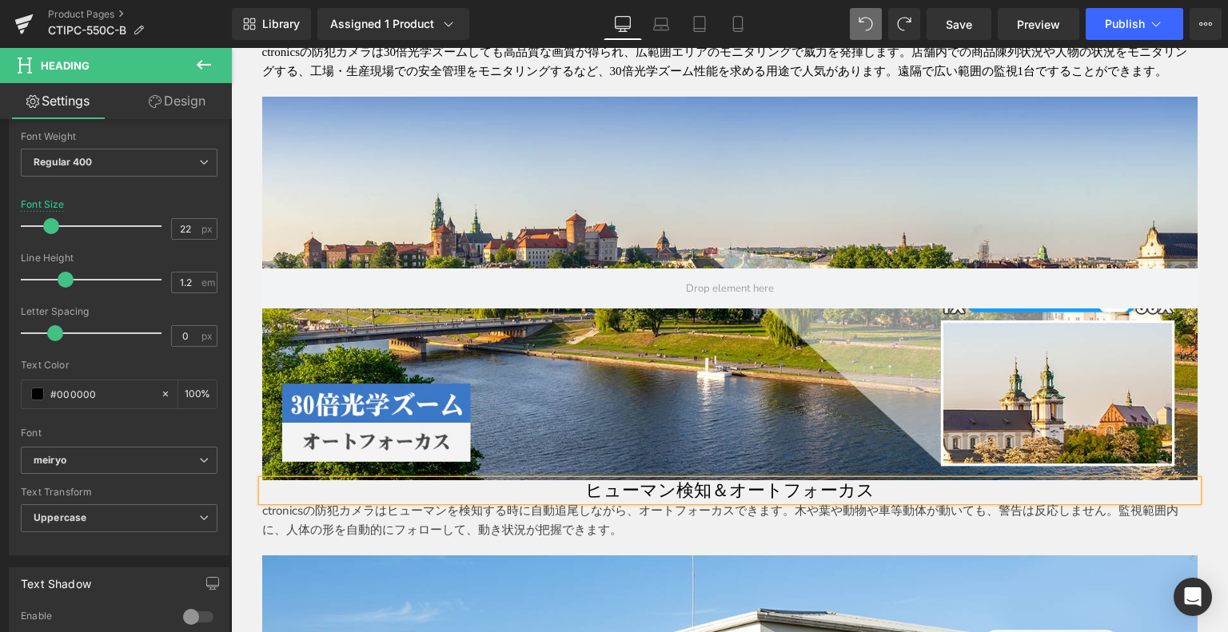
click at [906, 481] on h1 "ヒューマン検知＆オートフォーカス" at bounding box center [729, 491] width 935 height 21
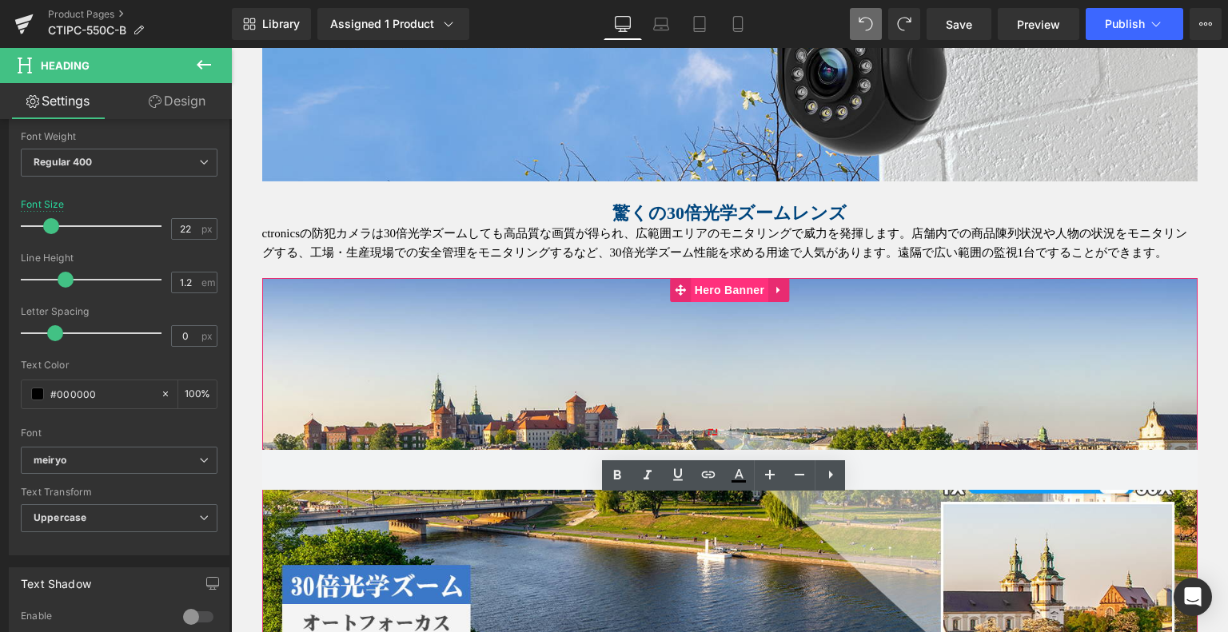
scroll to position [972, 0]
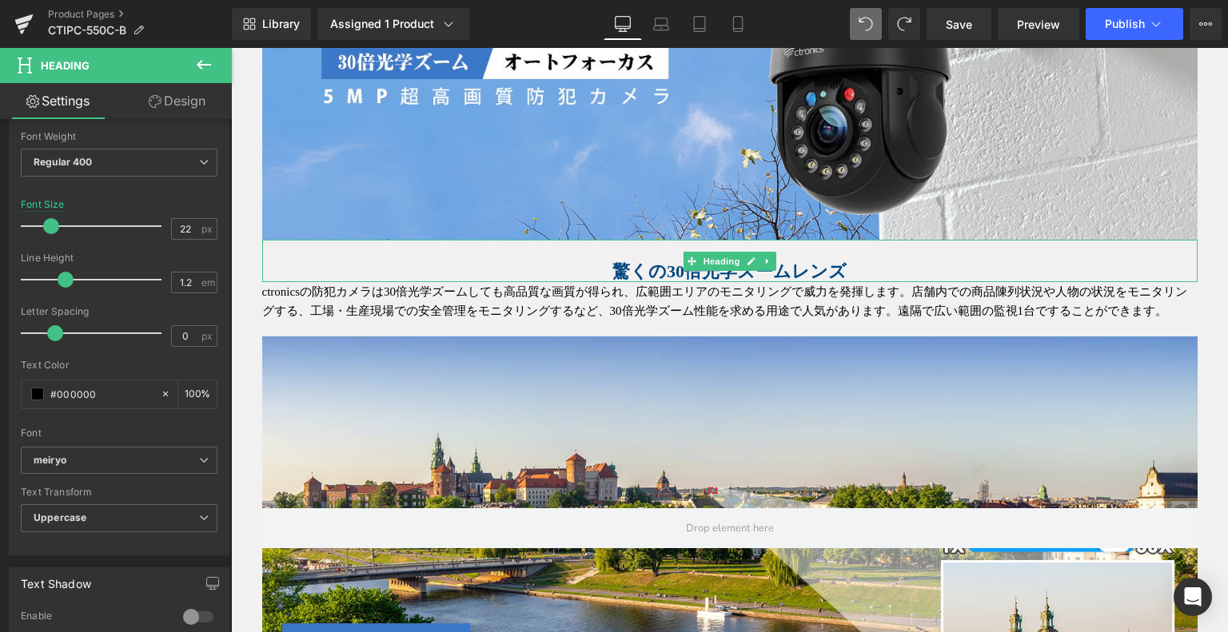
drag, startPoint x: 706, startPoint y: 252, endPoint x: 876, endPoint y: 266, distance: 170.1
click at [706, 252] on span "Heading" at bounding box center [721, 261] width 43 height 19
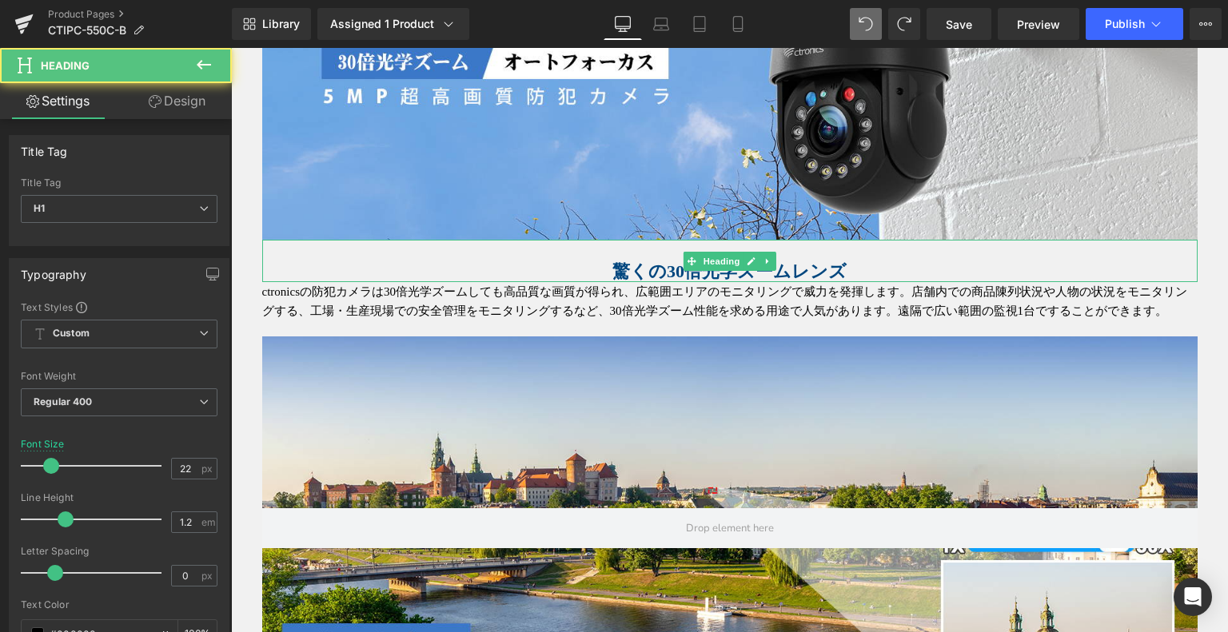
click at [876, 266] on h1 "驚くの30倍光学ズームレンズ" at bounding box center [729, 271] width 935 height 21
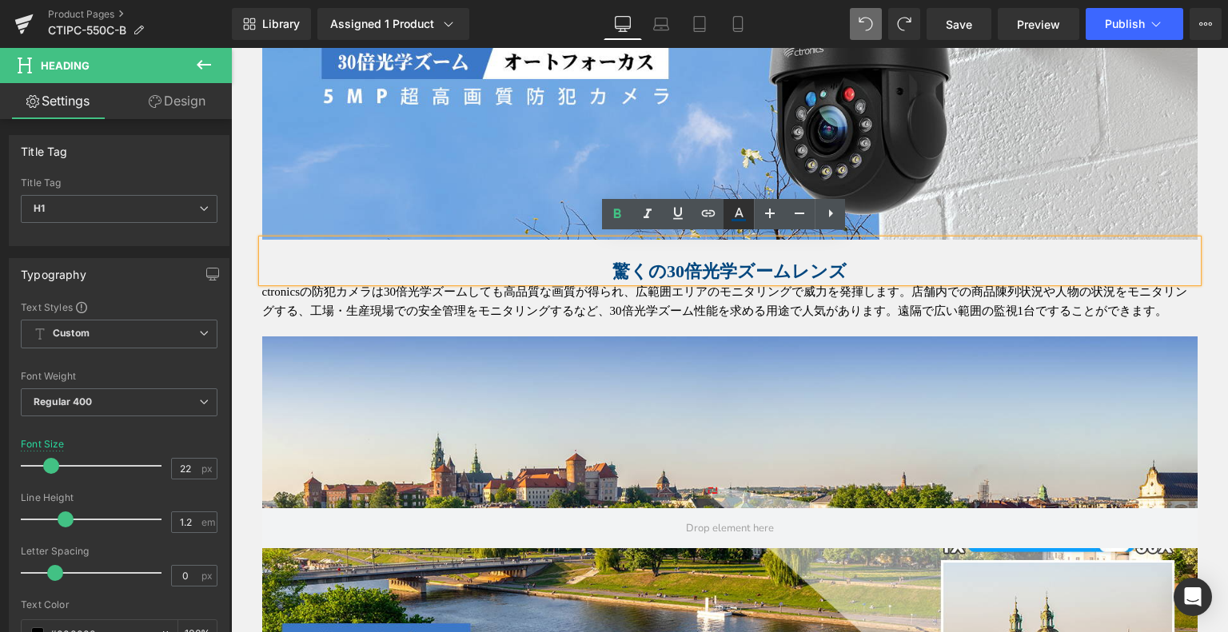
click at [739, 213] on icon at bounding box center [739, 213] width 9 height 10
type input "100"
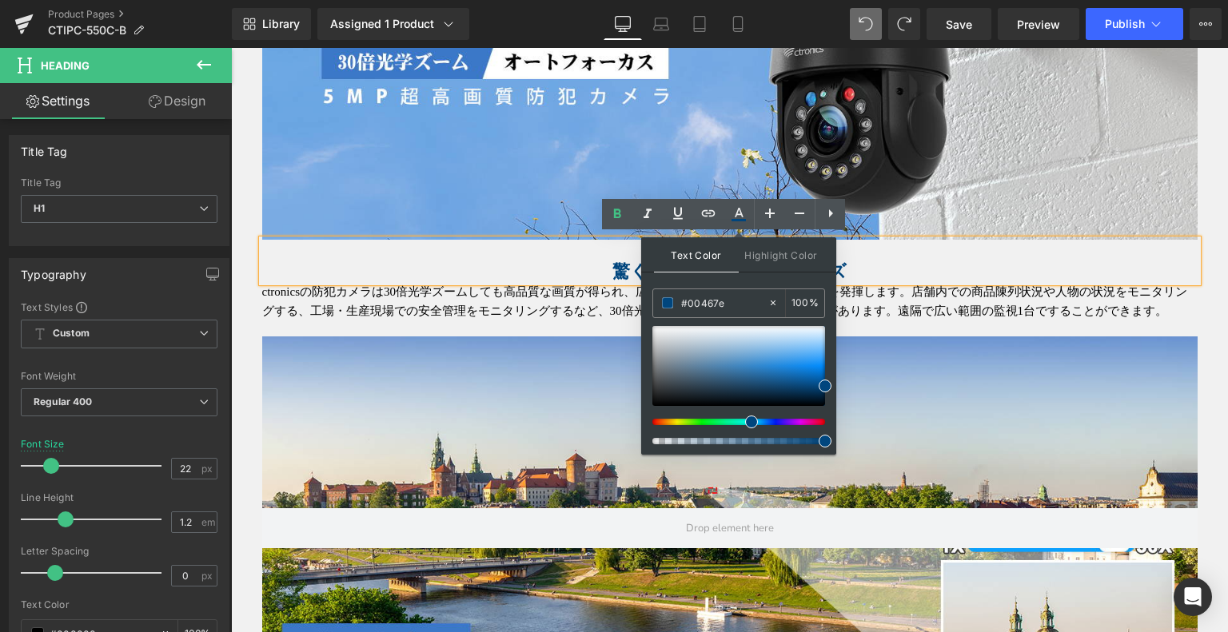
drag, startPoint x: 976, startPoint y: 346, endPoint x: 435, endPoint y: 265, distance: 547.4
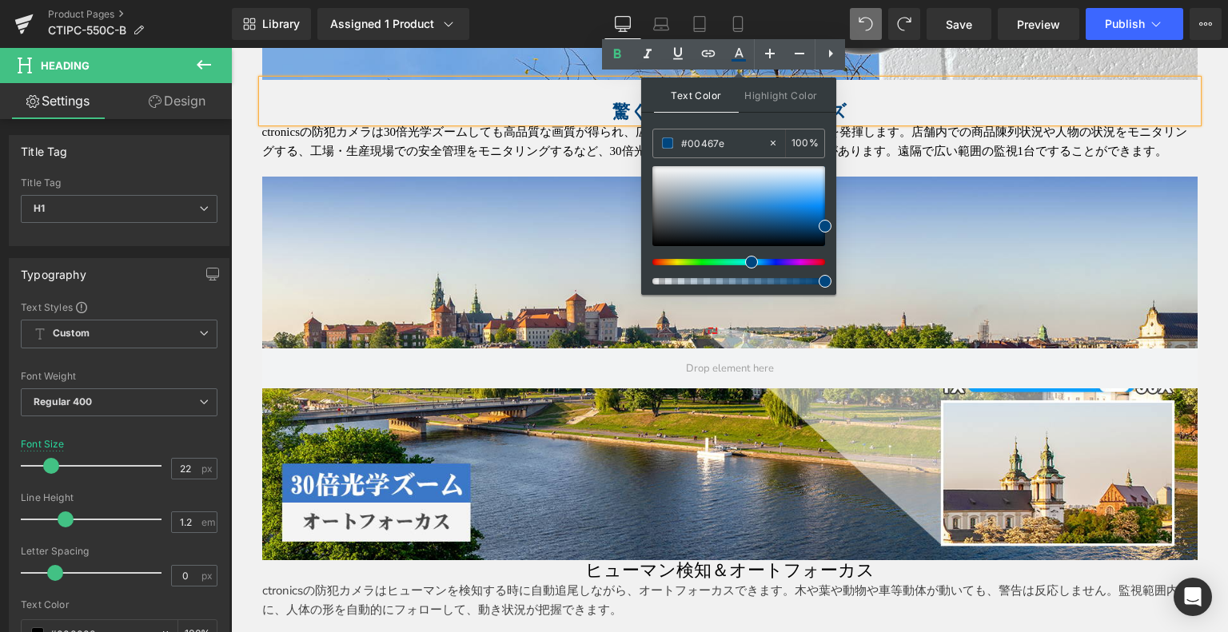
scroll to position [1452, 0]
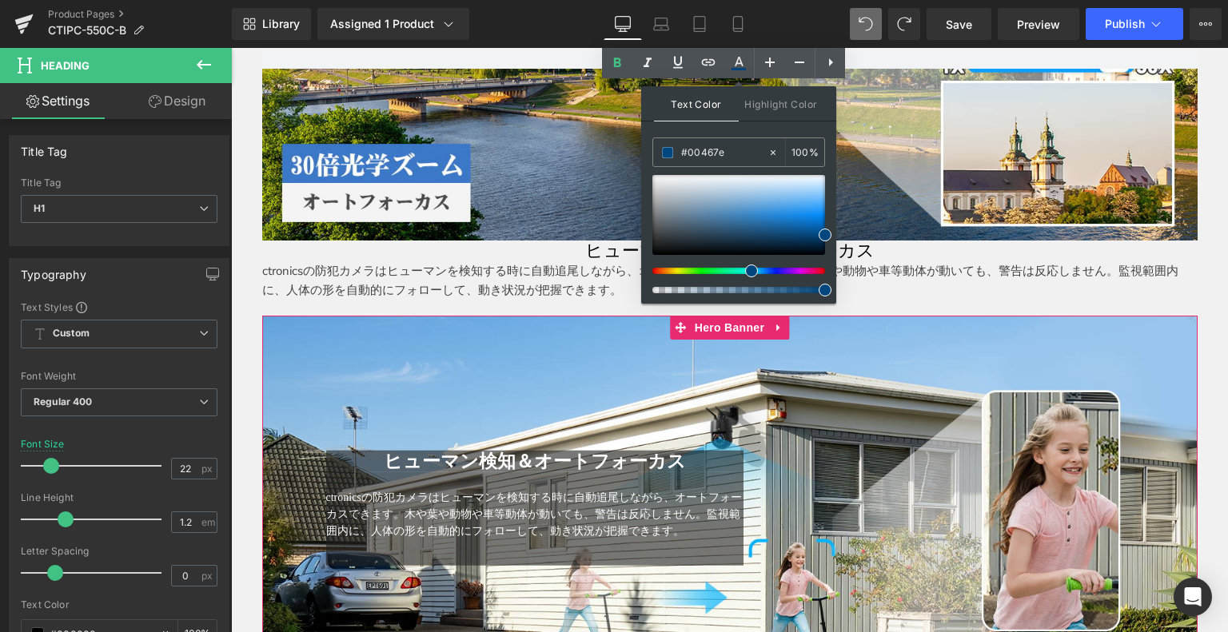
click at [937, 263] on p "ctronicsの防犯カメラはヒューマンを検知する時に自動追尾しながら、オートフォーカスできます。木や葉や動物や車等動体が動いても、警告は反応しません。監視範…" at bounding box center [729, 280] width 935 height 38
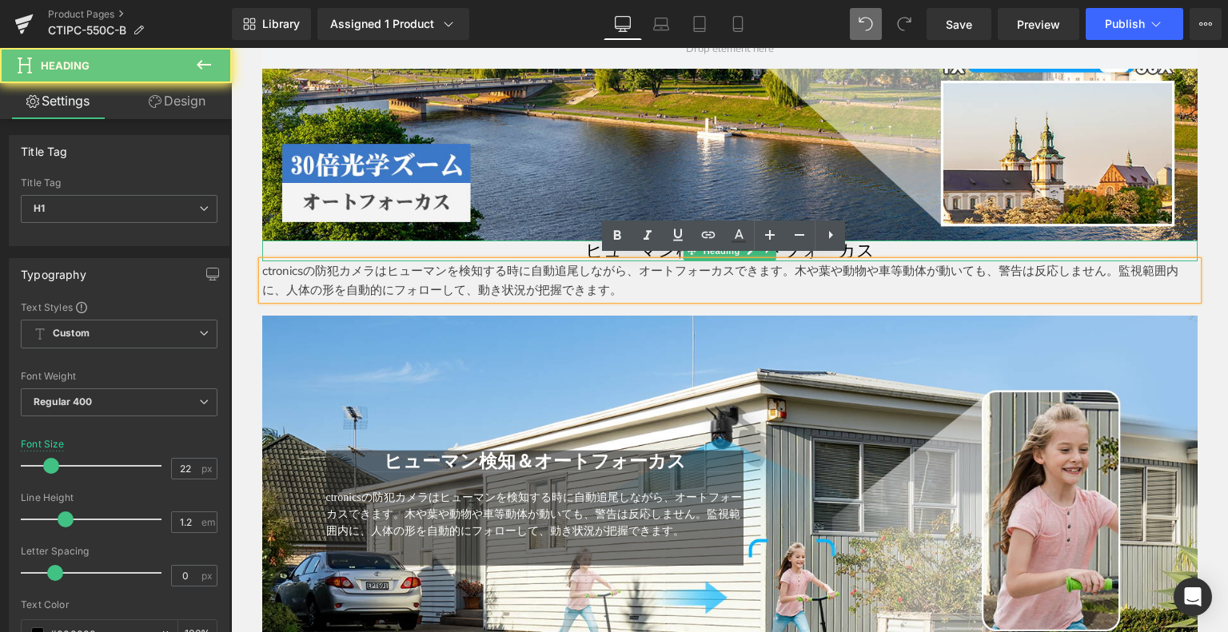
click at [862, 251] on h1 "ヒューマン検知＆オートフォーカス" at bounding box center [729, 251] width 935 height 21
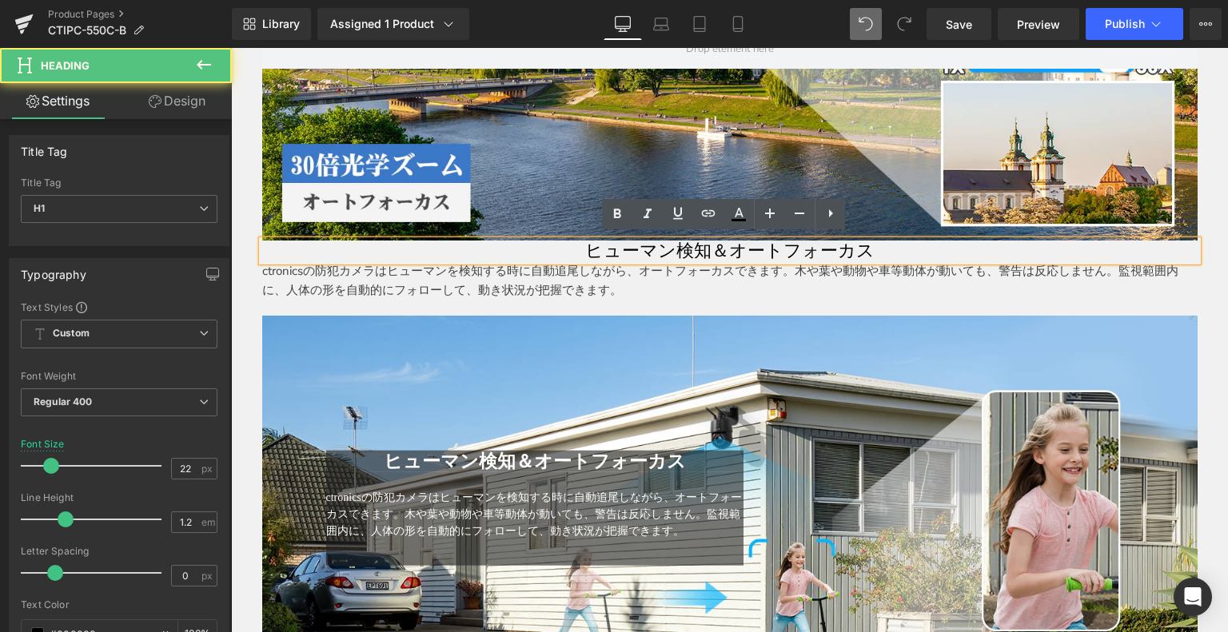
click at [856, 241] on h1 "ヒューマン検知＆オートフォーカス" at bounding box center [729, 251] width 935 height 21
drag, startPoint x: 867, startPoint y: 243, endPoint x: 922, endPoint y: 258, distance: 57.2
click at [438, 241] on div "ヒューマン検知＆オートフォーカス" at bounding box center [729, 251] width 935 height 21
drag, startPoint x: 584, startPoint y: 246, endPoint x: 792, endPoint y: 232, distance: 209.2
click at [876, 241] on h1 "ヒューマン検知＆オートフォーカス" at bounding box center [729, 251] width 935 height 21
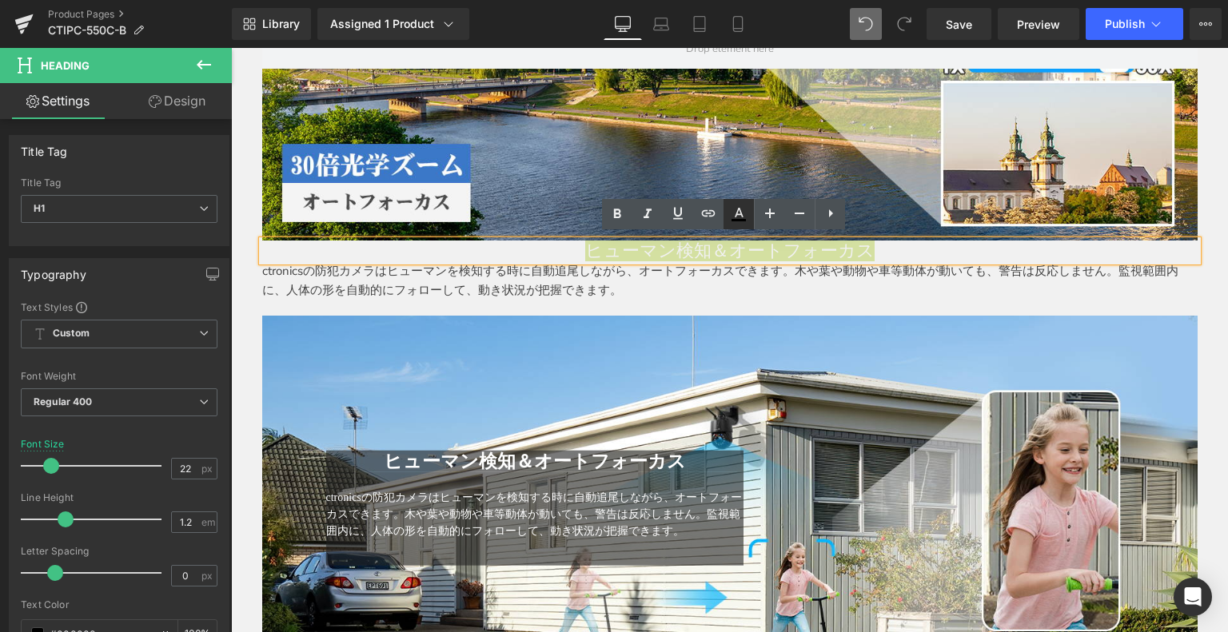
click at [742, 210] on icon at bounding box center [738, 214] width 19 height 19
type input "#000000"
type input "100"
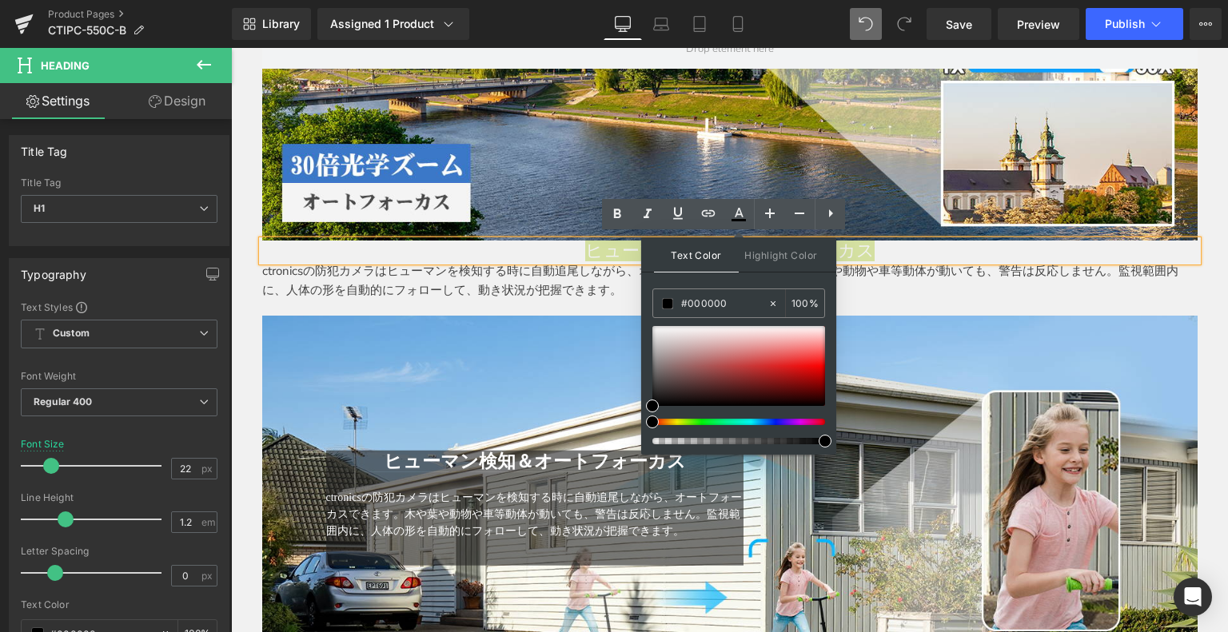
drag, startPoint x: 975, startPoint y: 346, endPoint x: 601, endPoint y: 294, distance: 377.8
paste input "467e"
type input "#00467e"
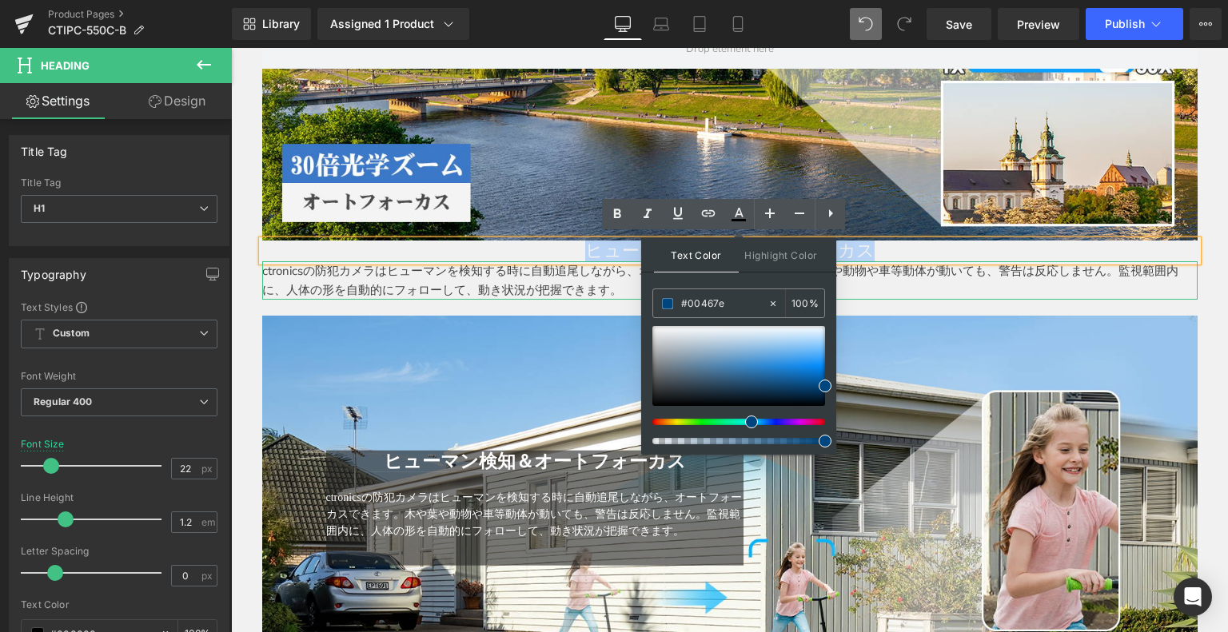
click at [909, 271] on p "ctronicsの防犯カメラはヒューマンを検知する時に自動追尾しながら、オートフォーカスできます。木や葉や動物や車等動体が動いても、警告は反応しません。監視範…" at bounding box center [729, 280] width 935 height 38
click at [616, 215] on div at bounding box center [729, 49] width 935 height 384
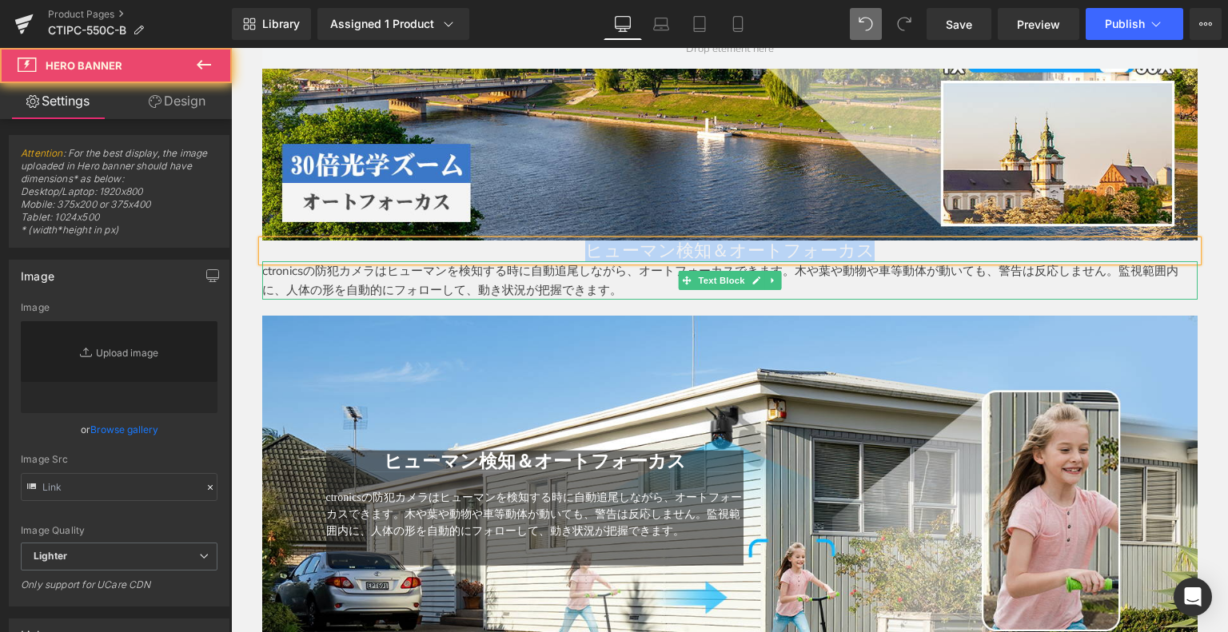
click at [940, 297] on div "ctronicsの防犯カメラはヒューマンを検知する時に自動追尾しながら、オートフォーカスできます。木や葉や動物や車等動体が動いても、警告は反応しません。監視範…" at bounding box center [729, 280] width 935 height 38
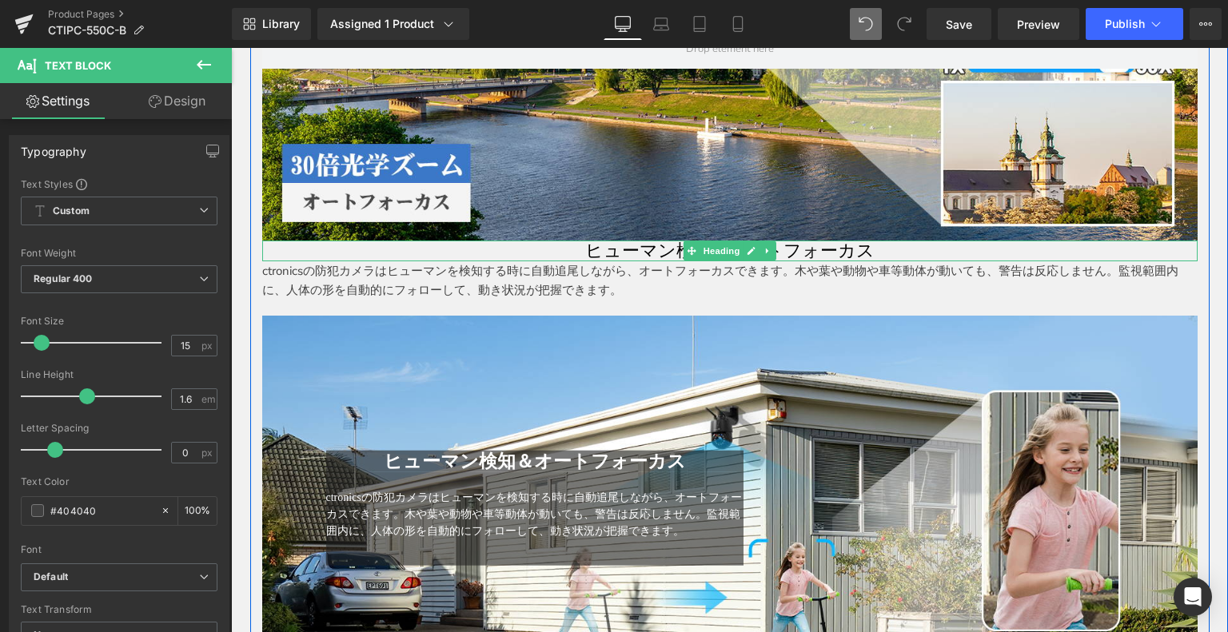
drag, startPoint x: 806, startPoint y: 52, endPoint x: 598, endPoint y: 148, distance: 229.0
click at [611, 249] on h1 "ヒューマン検知＆オートフォーカス" at bounding box center [729, 251] width 935 height 21
click at [1007, 241] on h1 "ヒューマン検知＆オートフォーカス" at bounding box center [729, 251] width 935 height 21
click at [544, 251] on h1 "ヒューマン検知＆オートフォーカス" at bounding box center [729, 251] width 935 height 21
click at [599, 246] on h1 "ヒューマン検知＆オートフォーカス" at bounding box center [729, 251] width 935 height 21
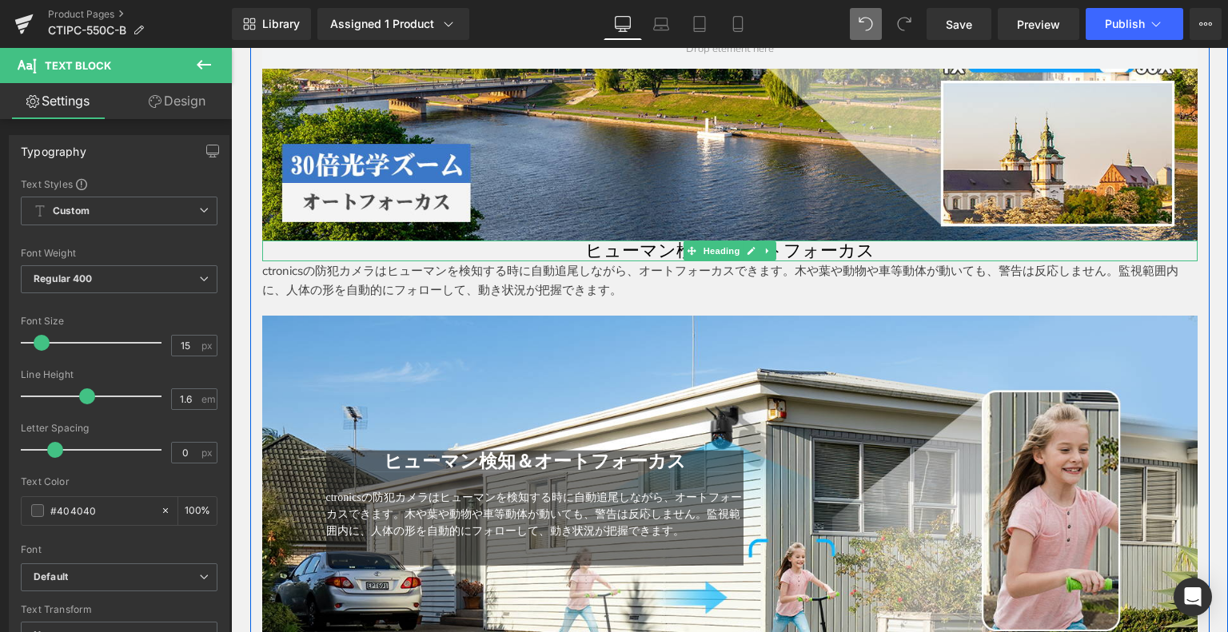
click at [598, 148] on div at bounding box center [729, 49] width 935 height 384
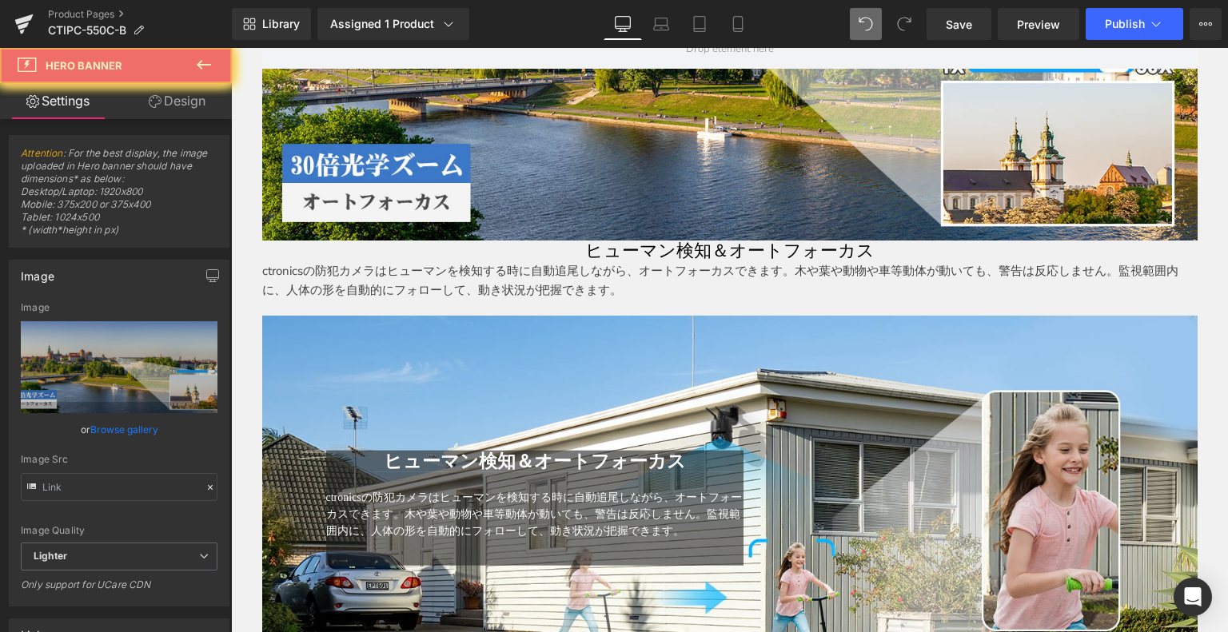
type input "https://ucarecdn.com/2dca1a39-e08d-4026-9565-a83f7ca837f2/-/format/auto/-/previ…"
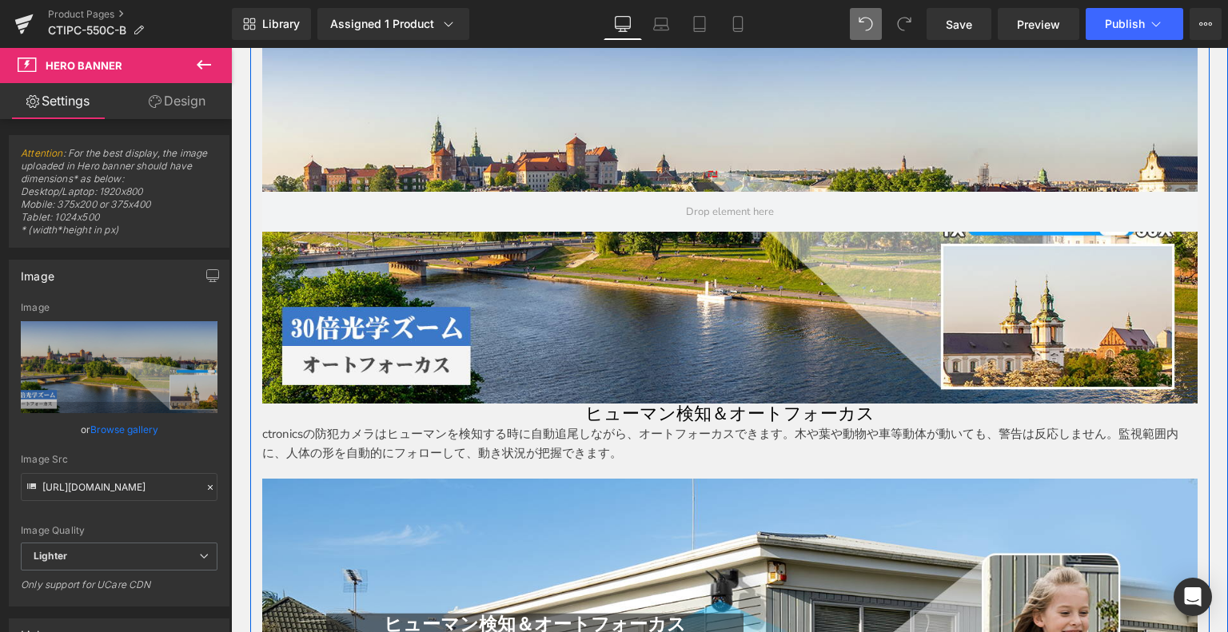
scroll to position [1532, 0]
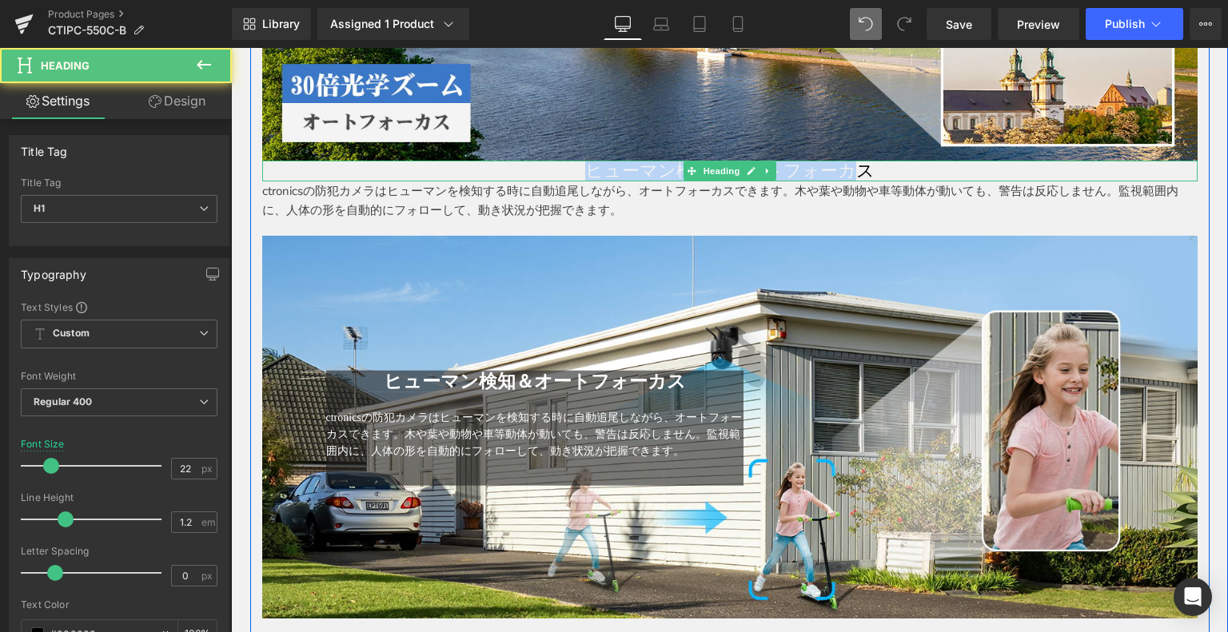
drag, startPoint x: 583, startPoint y: 167, endPoint x: 854, endPoint y: 169, distance: 271.1
click at [854, 169] on h1 "ヒューマン検知＆オートフォーカス" at bounding box center [729, 171] width 935 height 21
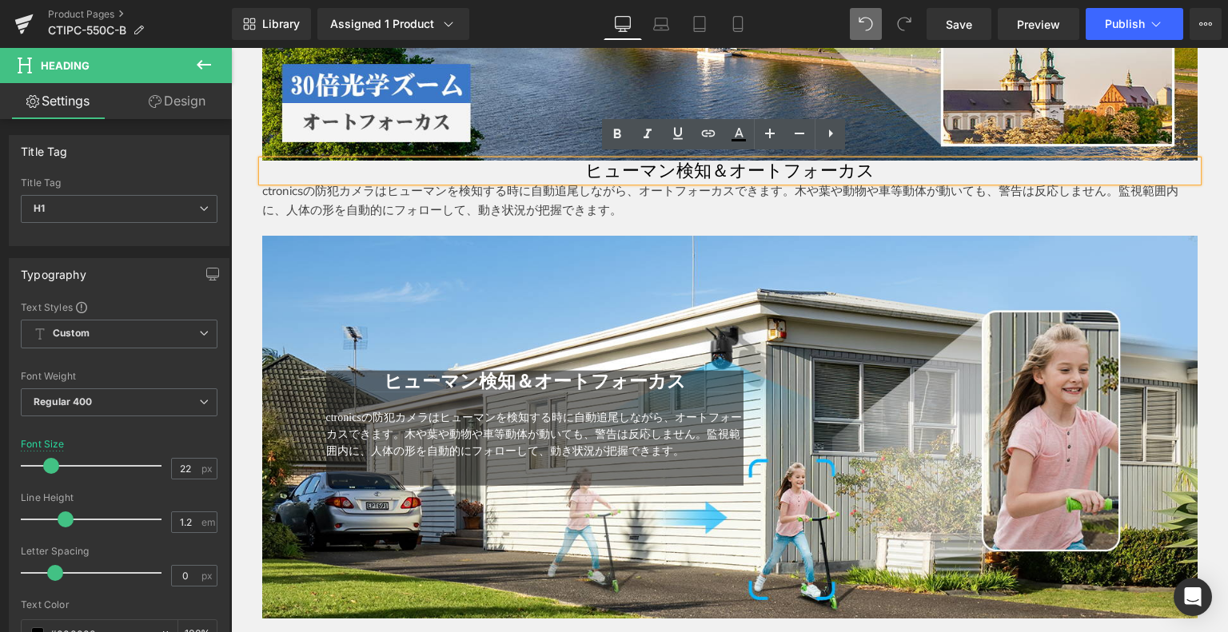
click at [874, 166] on h1 "ヒューマン検知＆オートフォーカス" at bounding box center [729, 171] width 935 height 21
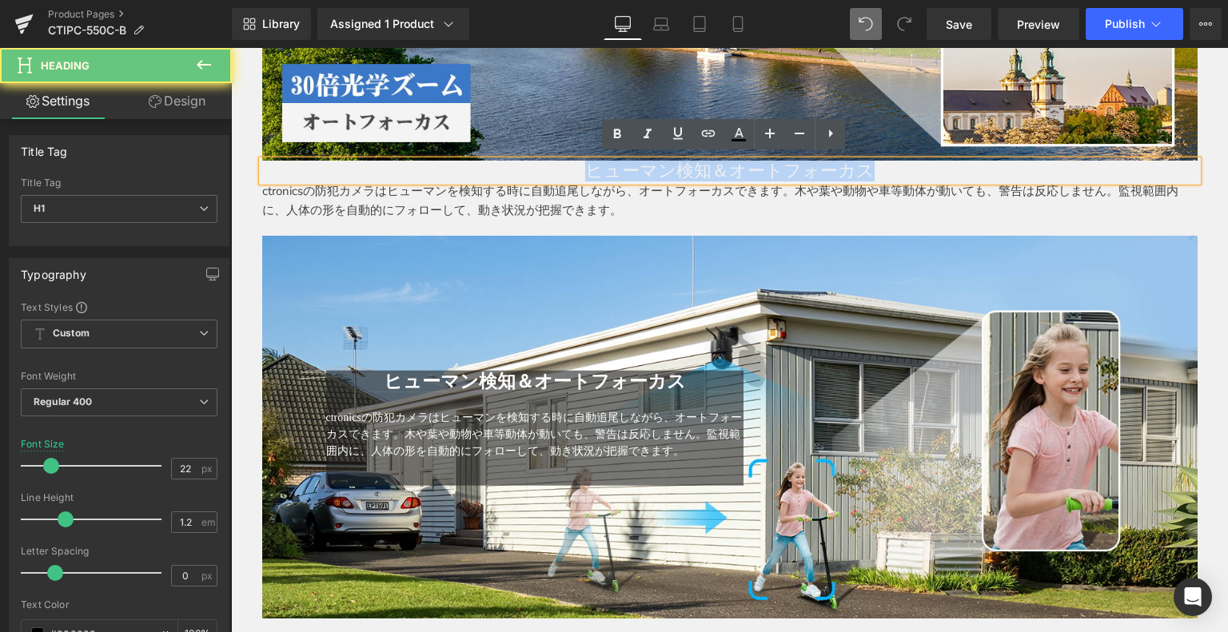
drag, startPoint x: 874, startPoint y: 166, endPoint x: 733, endPoint y: 153, distance: 141.3
click at [531, 163] on h1 "ヒューマン検知＆オートフォーカス" at bounding box center [729, 171] width 935 height 21
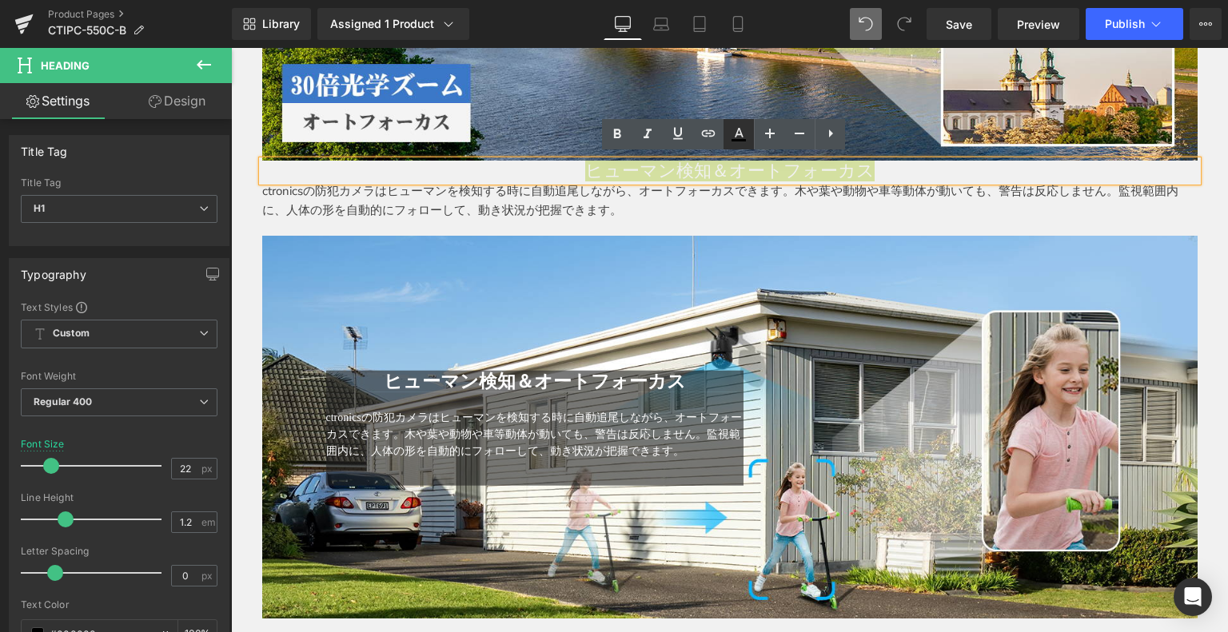
click at [736, 134] on icon at bounding box center [739, 133] width 9 height 10
type input "#000000"
type input "100"
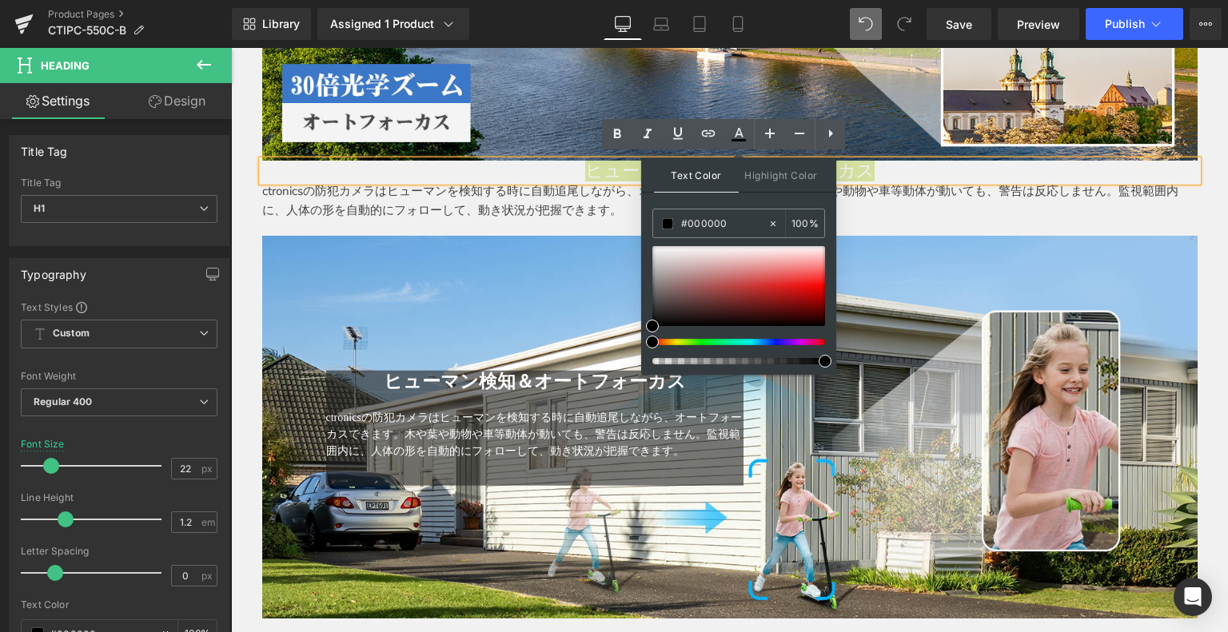
drag, startPoint x: 970, startPoint y: 269, endPoint x: 536, endPoint y: 219, distance: 437.0
click at [721, 222] on input "#000000" at bounding box center [724, 224] width 86 height 18
click at [741, 224] on input "#000000" at bounding box center [724, 224] width 86 height 18
click at [732, 221] on input "#000000" at bounding box center [724, 224] width 86 height 18
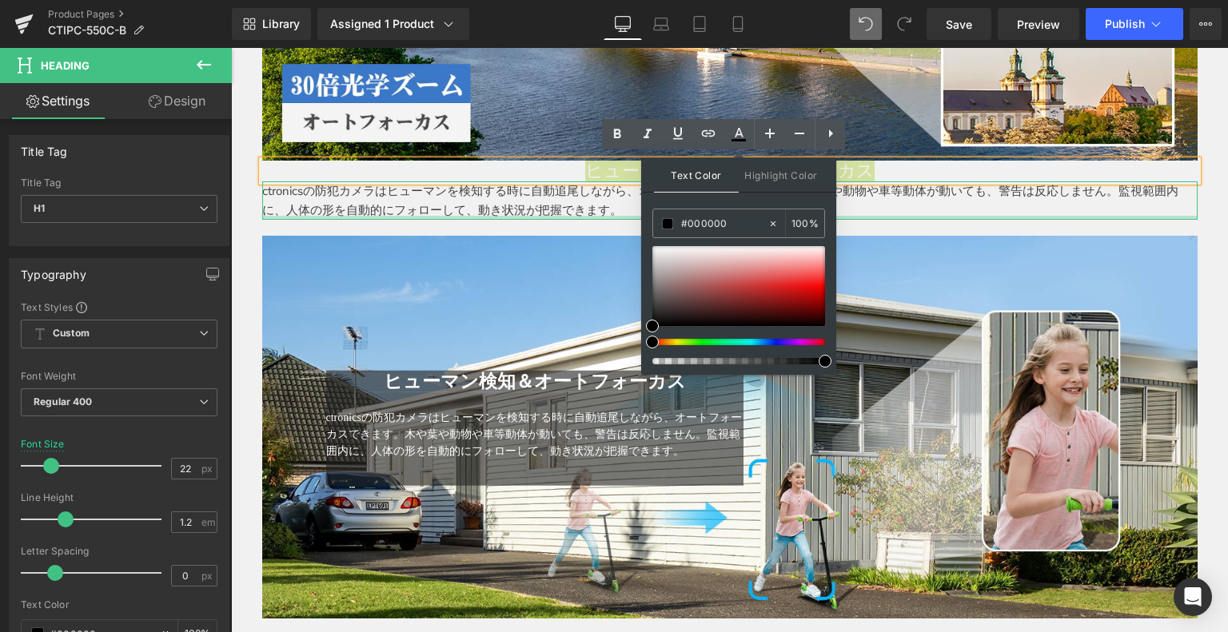
drag, startPoint x: 967, startPoint y: 268, endPoint x: 604, endPoint y: 221, distance: 365.9
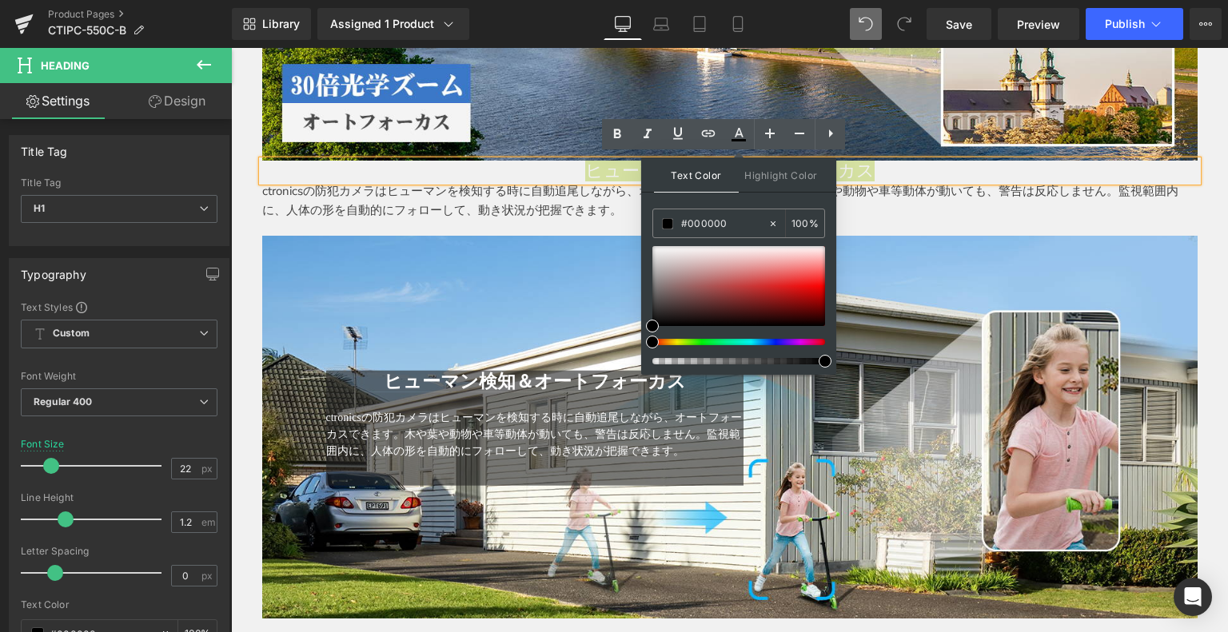
paste input "467e"
type input "#00467e"
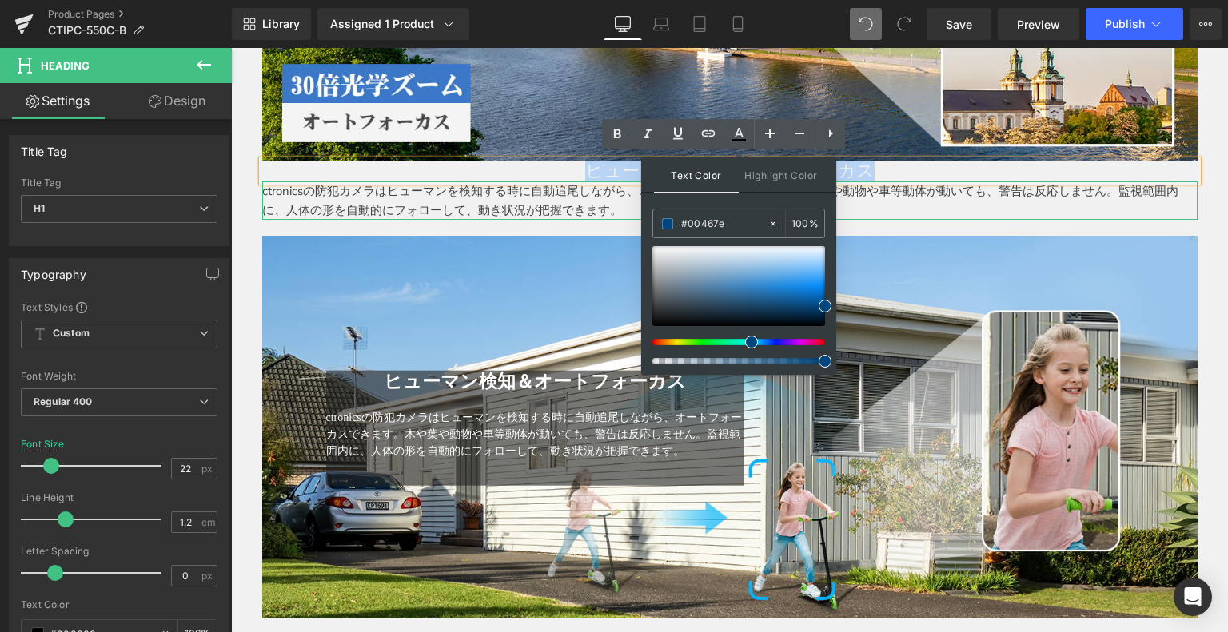
drag, startPoint x: 876, startPoint y: 207, endPoint x: 861, endPoint y: 204, distance: 15.5
click at [876, 207] on p "ctronicsの防犯カメラはヒューマンを検知する時に自動追尾しながら、オートフォーカスできます。木や葉や動物や車等動体が動いても、警告は反応しません。監視範…" at bounding box center [729, 200] width 935 height 38
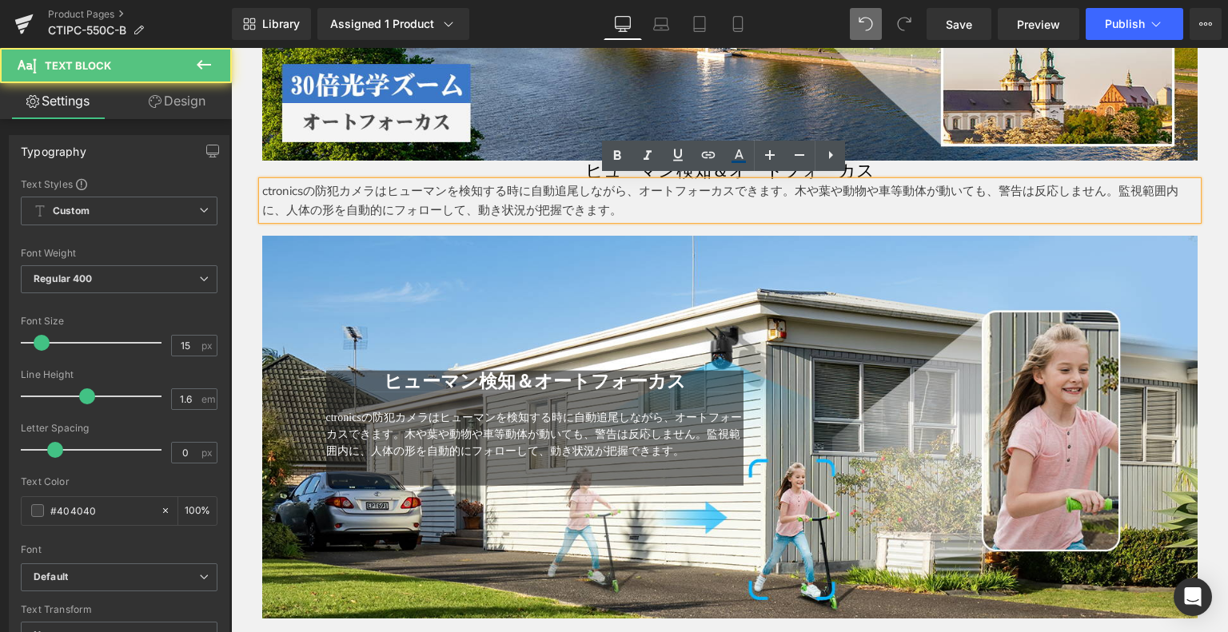
drag, startPoint x: 713, startPoint y: 199, endPoint x: 697, endPoint y: 198, distance: 16.0
click at [711, 199] on p "ctronicsの防犯カメラはヒューマンを検知する時に自動追尾しながら、オートフォーカスできます。木や葉や動物や車等動体が動いても、警告は反応しません。監視範…" at bounding box center [729, 200] width 935 height 38
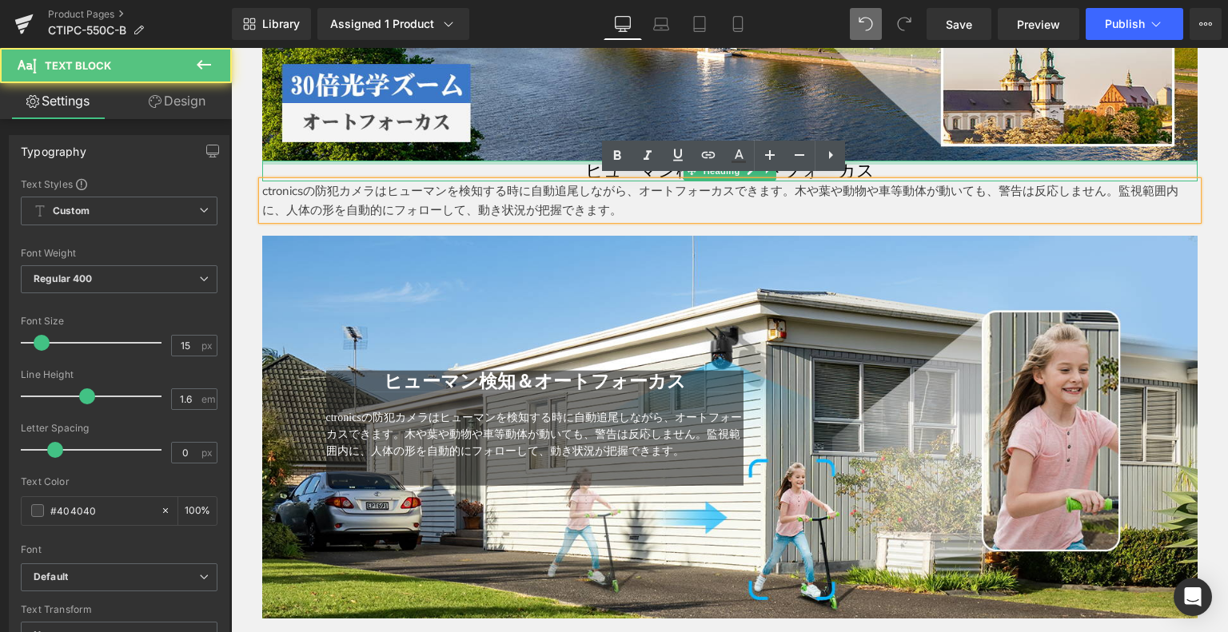
click at [568, 161] on div at bounding box center [729, 163] width 935 height 4
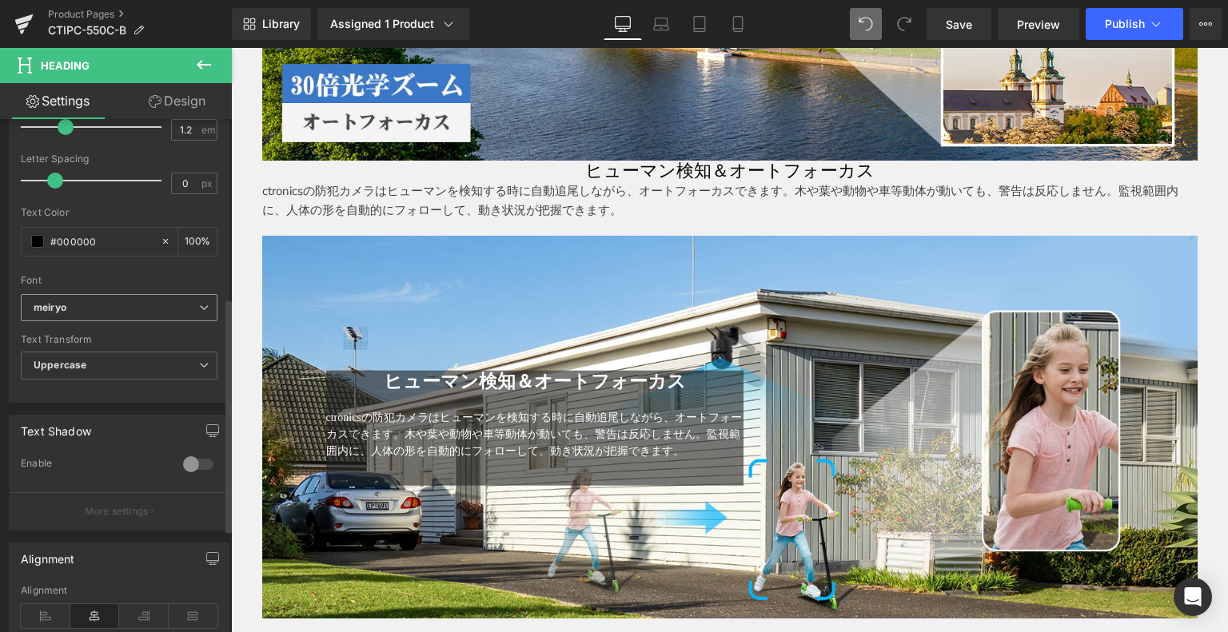
scroll to position [480, 0]
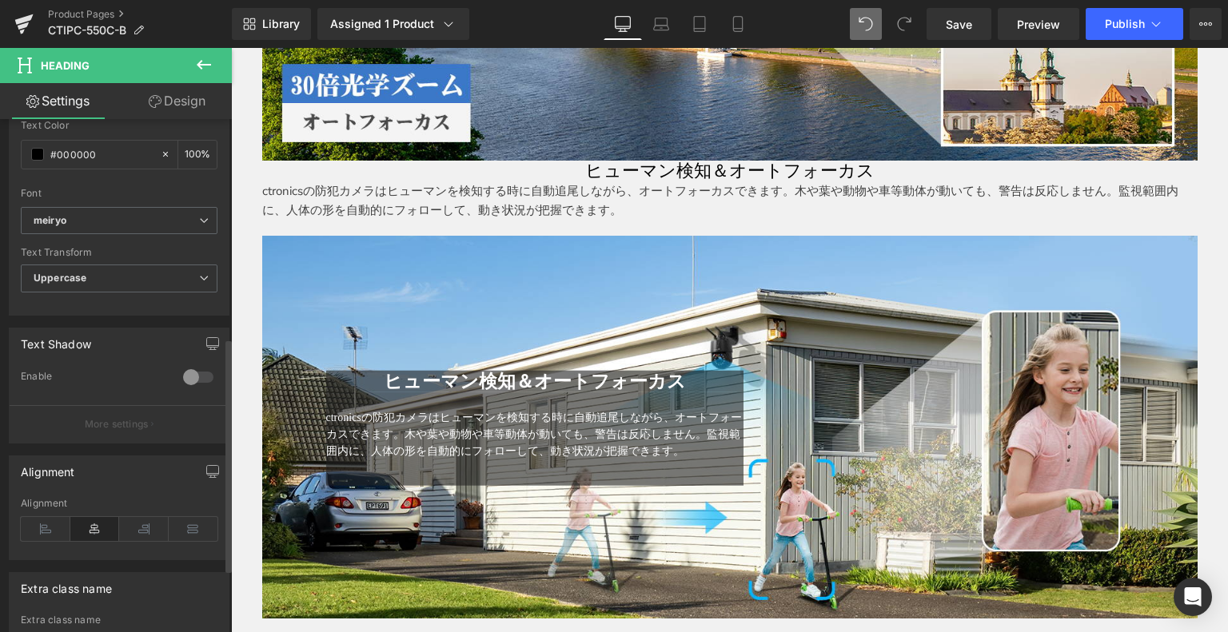
drag, startPoint x: 127, startPoint y: 150, endPoint x: 3, endPoint y: 138, distance: 124.4
click at [0, 139] on div "Typography Text Styles Custom Custom Setup Global Style Custom Setup Global Sty…" at bounding box center [119, 41] width 239 height 549
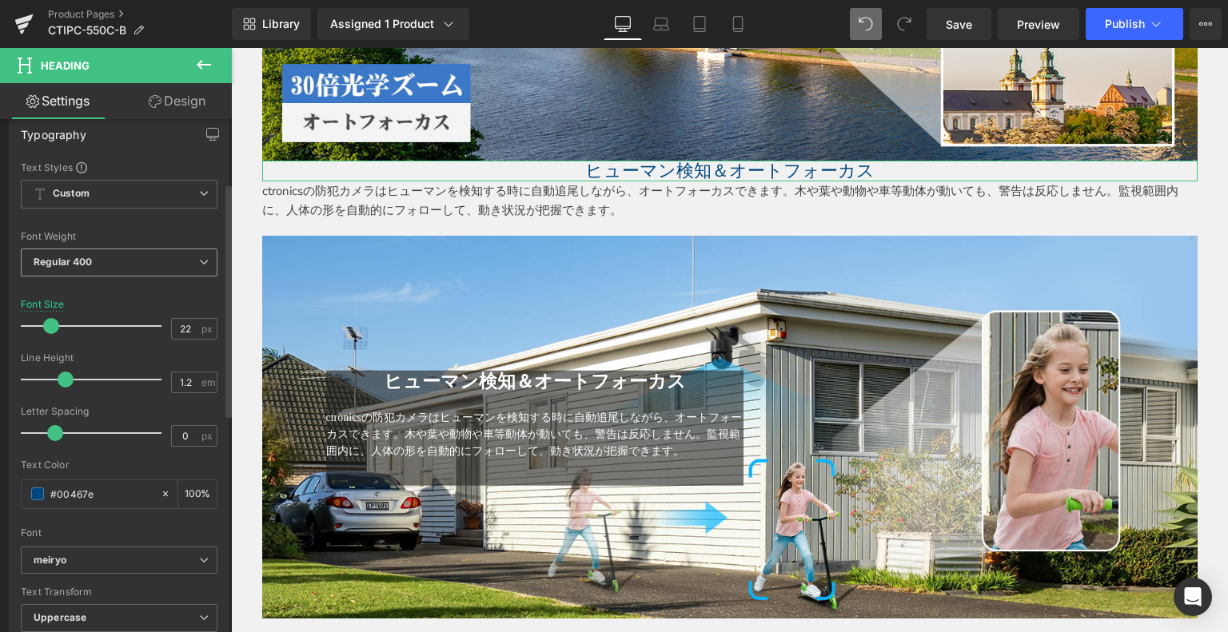
scroll to position [0, 0]
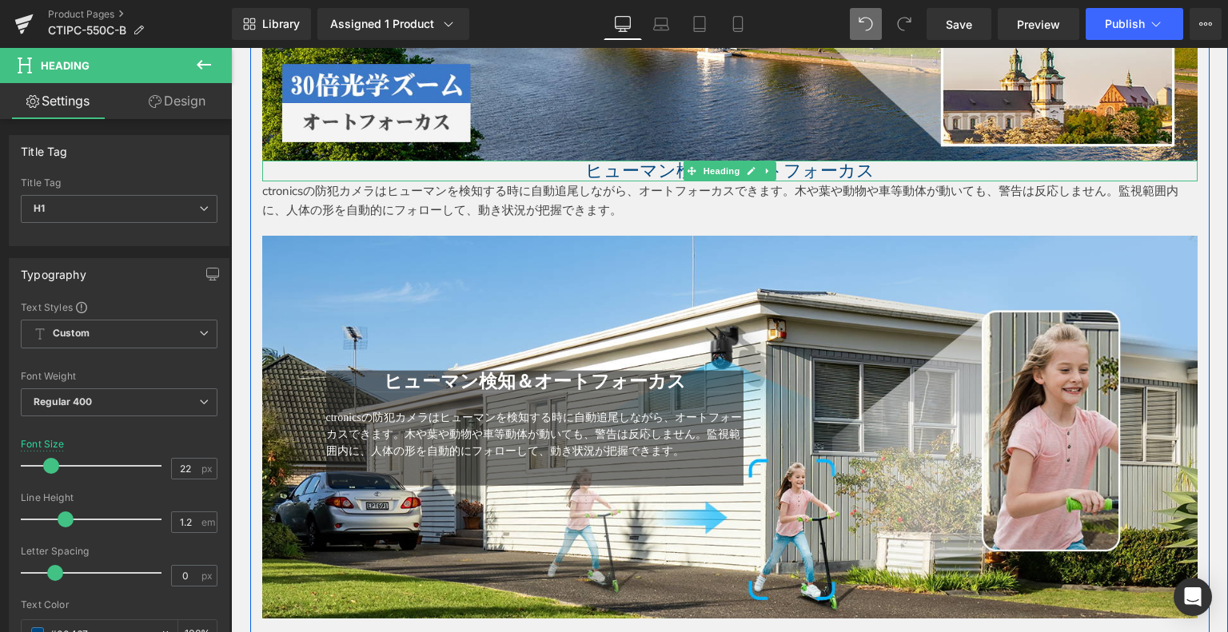
type input "#00467e"
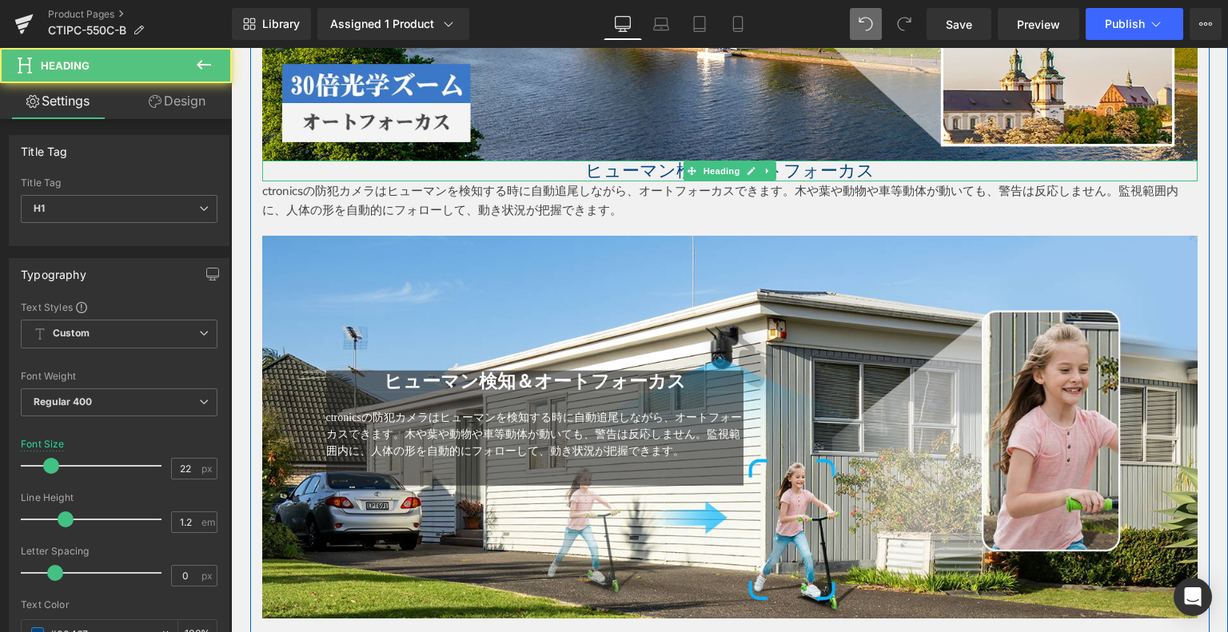
click at [893, 162] on h1 "ヒューマン検知＆オートフォーカス" at bounding box center [729, 171] width 935 height 21
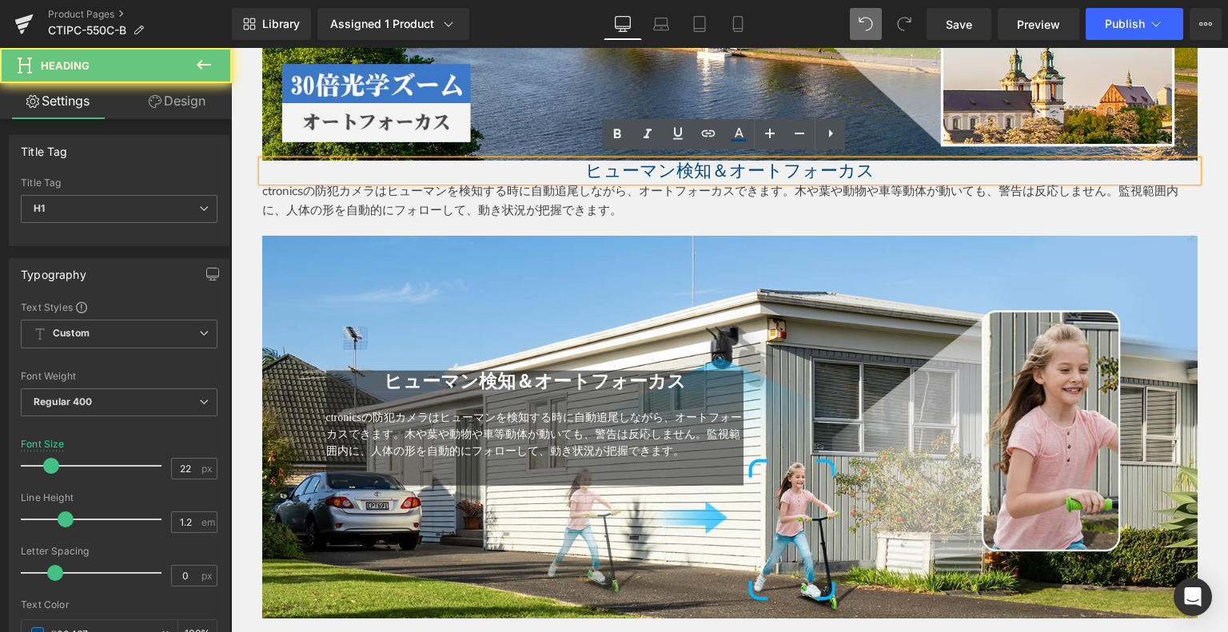
click at [897, 161] on h1 "ヒューマン検知＆オートフォーカス" at bounding box center [729, 171] width 935 height 21
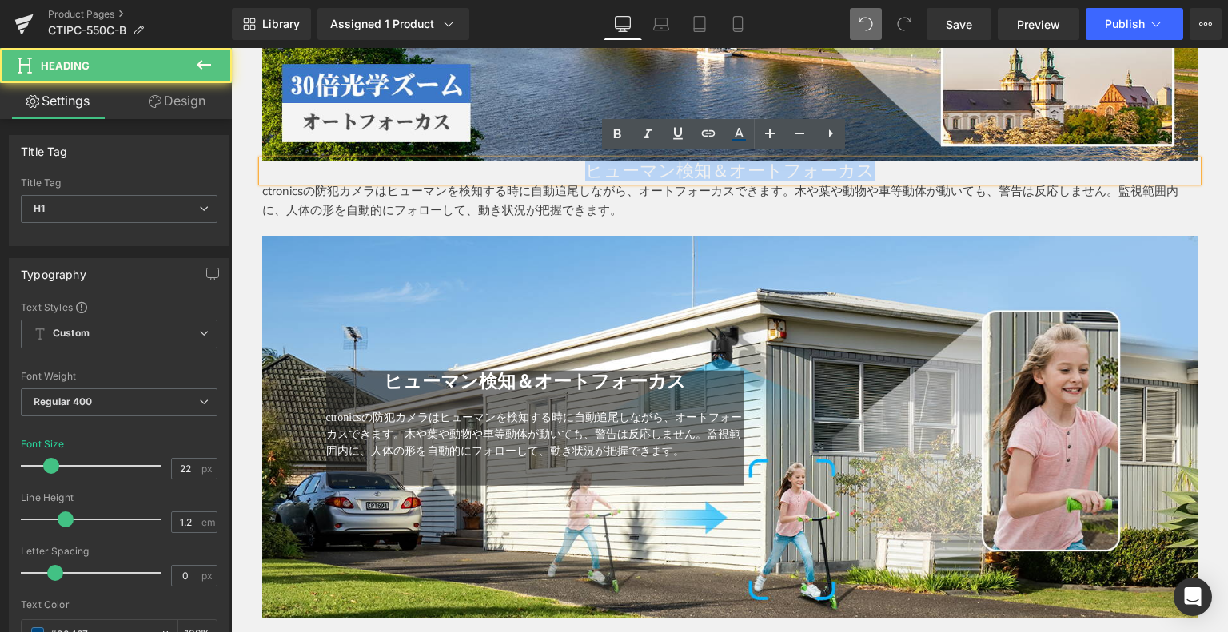
drag, startPoint x: 921, startPoint y: 163, endPoint x: 585, endPoint y: 138, distance: 336.7
click at [397, 167] on h1 "ヒューマン検知＆オートフォーカス" at bounding box center [729, 171] width 935 height 21
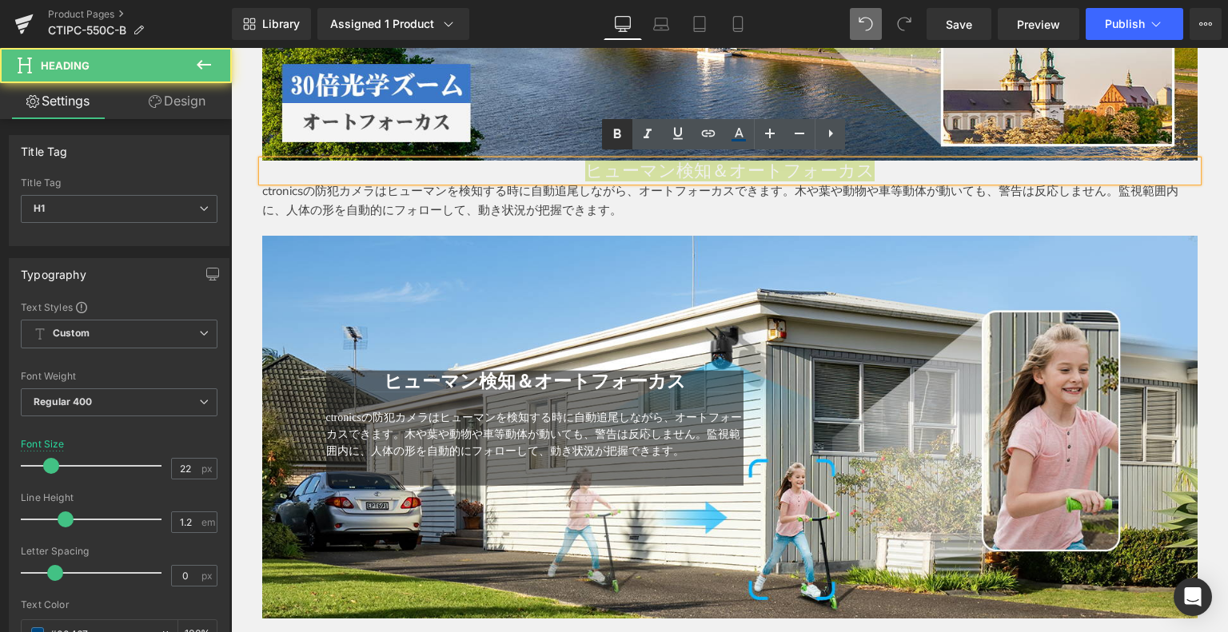
click at [619, 126] on icon at bounding box center [617, 134] width 19 height 19
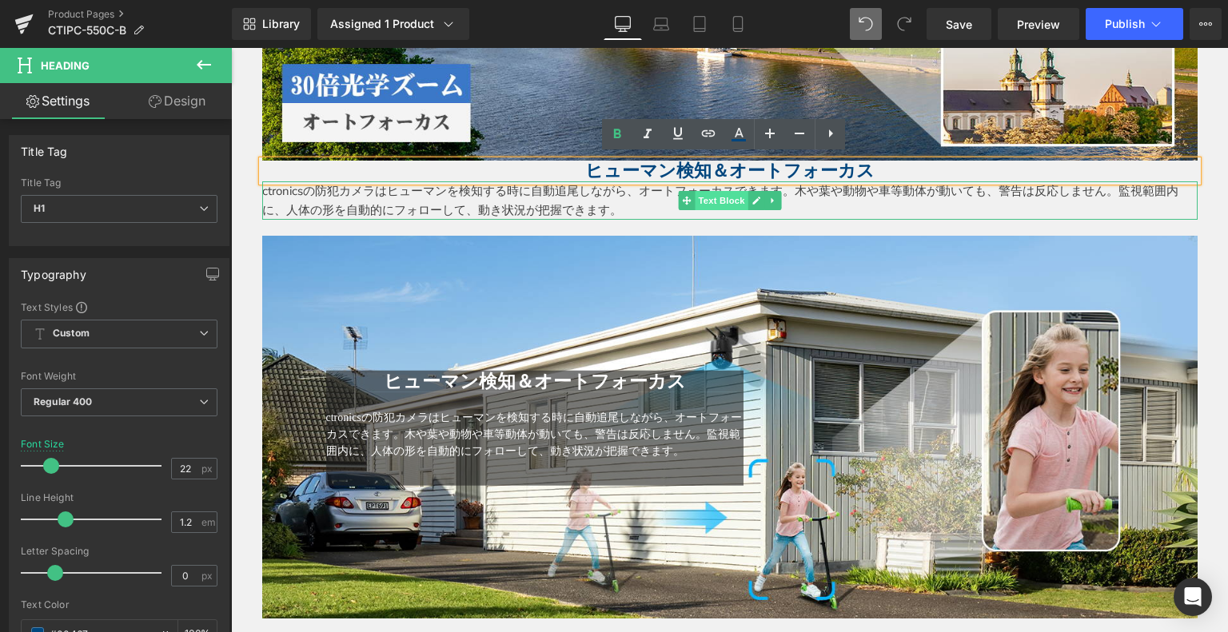
click at [695, 204] on span "Text Block" at bounding box center [721, 200] width 53 height 19
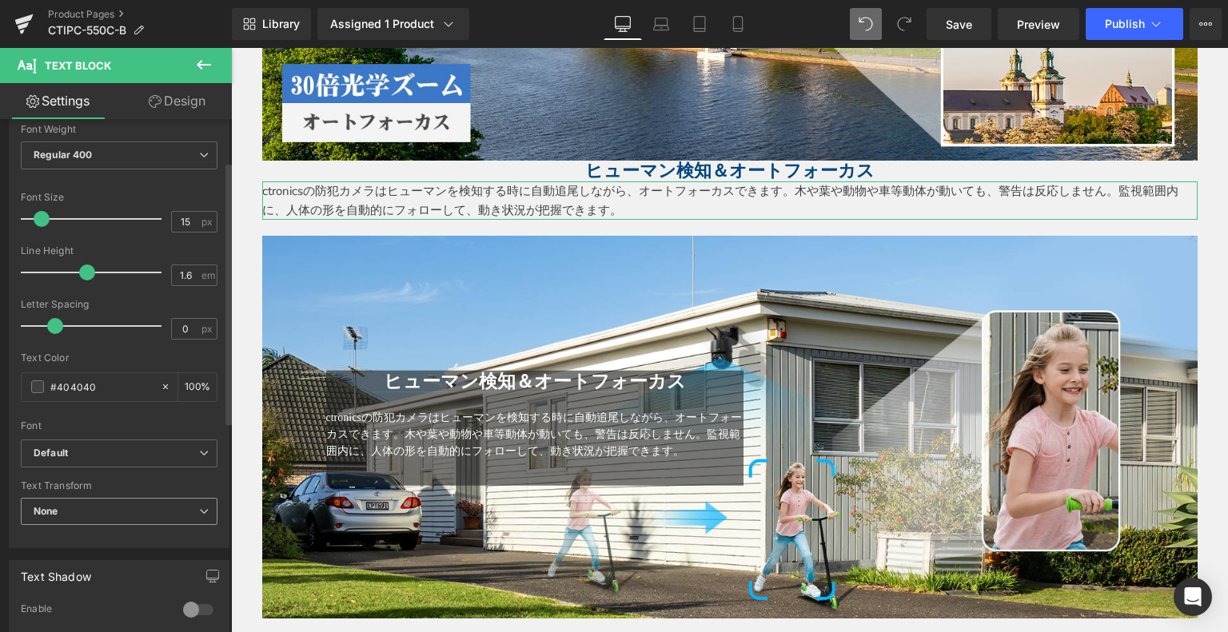
scroll to position [240, 0]
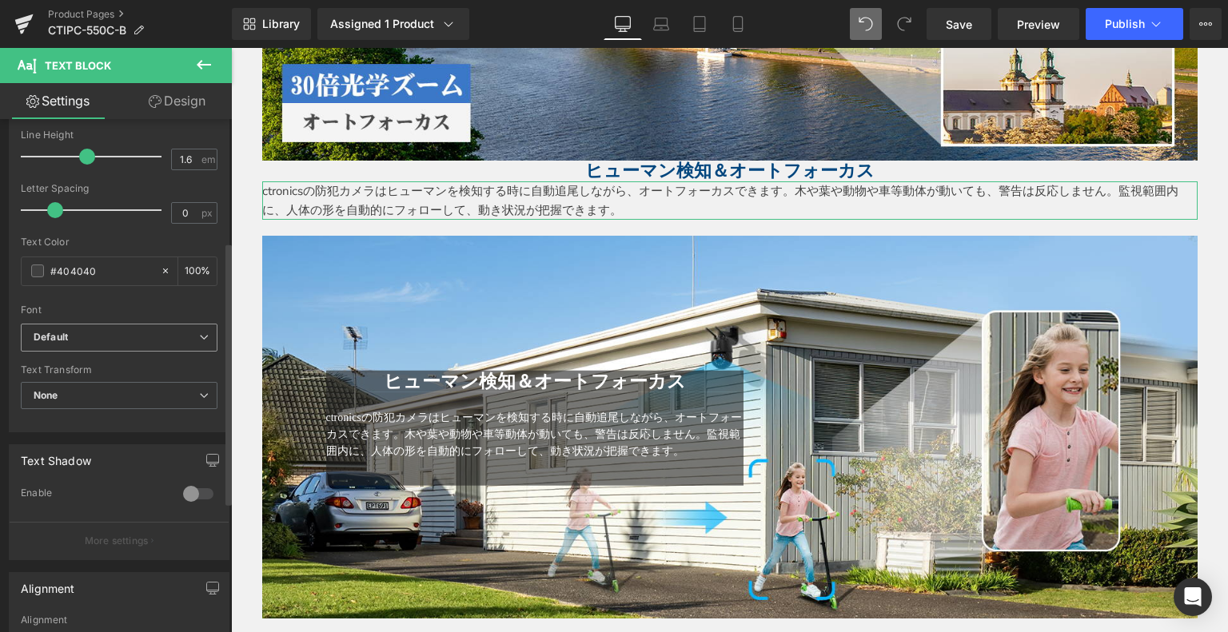
click at [64, 333] on icon "Default" at bounding box center [51, 338] width 34 height 14
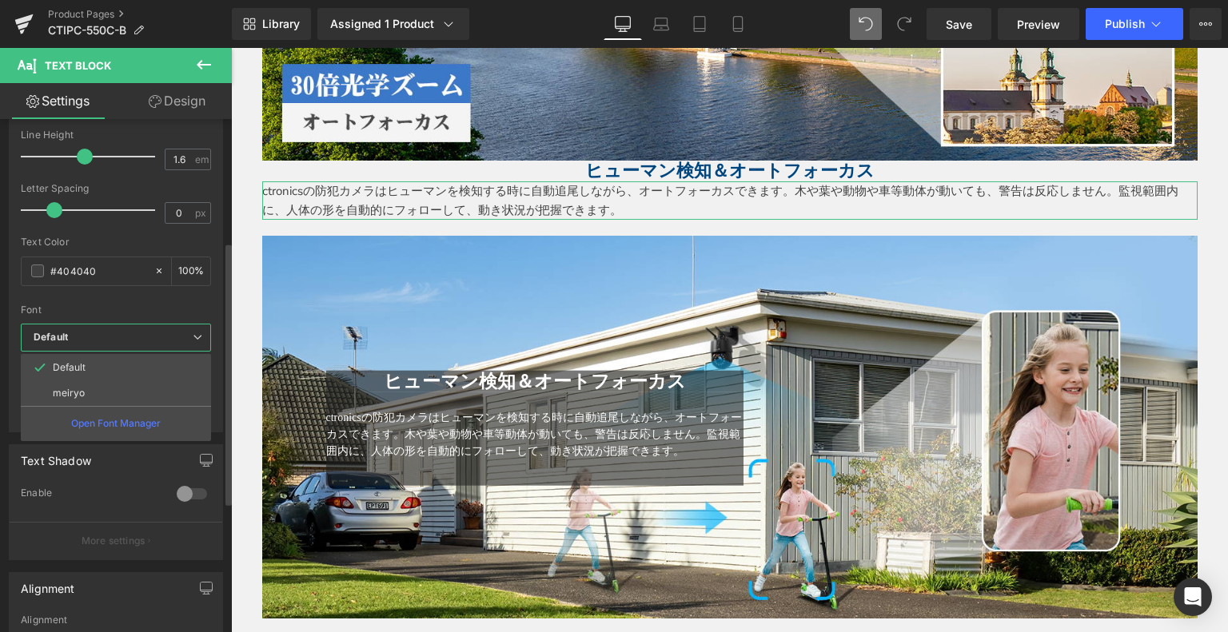
drag, startPoint x: 120, startPoint y: 394, endPoint x: 117, endPoint y: 367, distance: 27.4
click at [119, 394] on li "meiryo" at bounding box center [116, 394] width 190 height 26
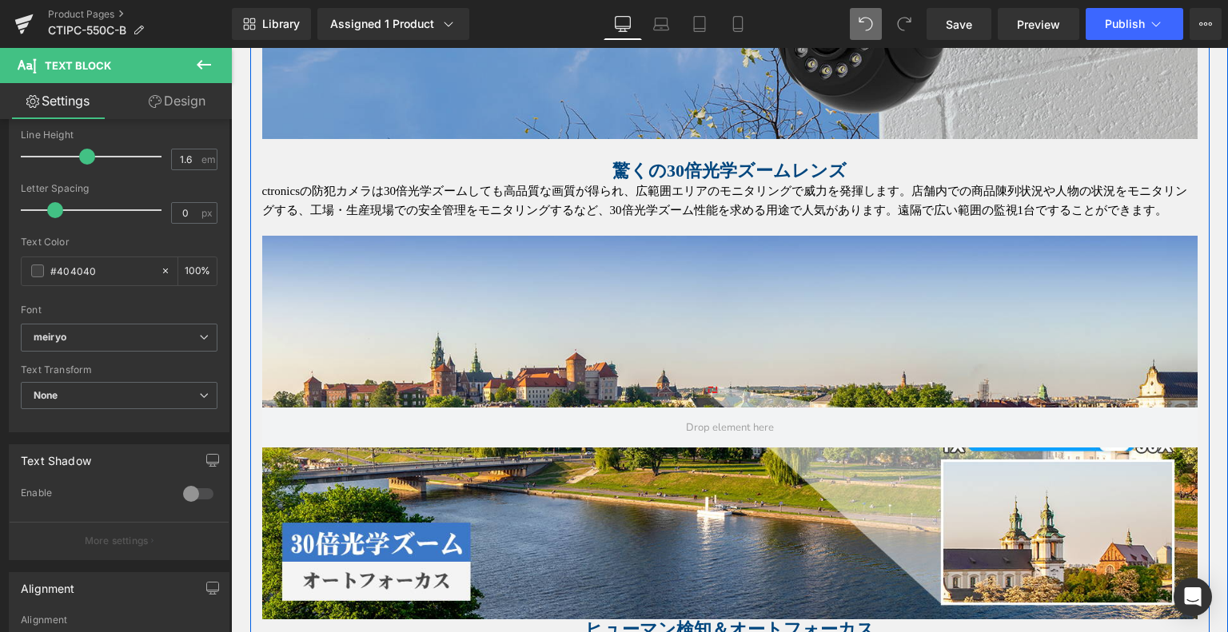
scroll to position [972, 0]
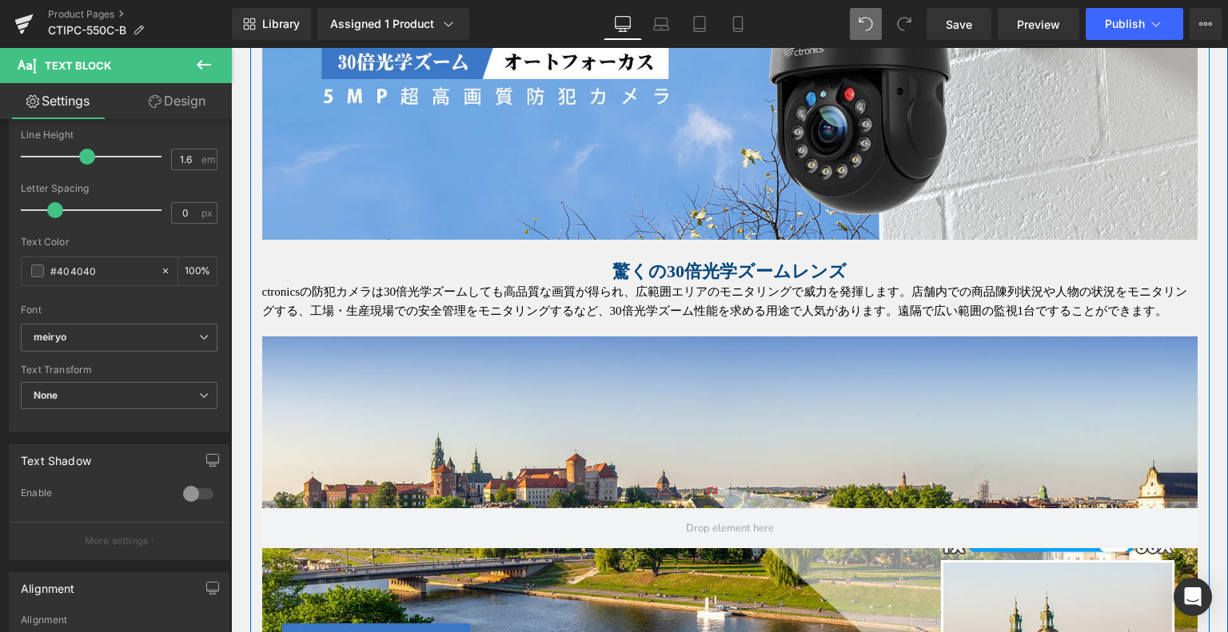
click at [231, 48] on div at bounding box center [231, 48] width 0 height 0
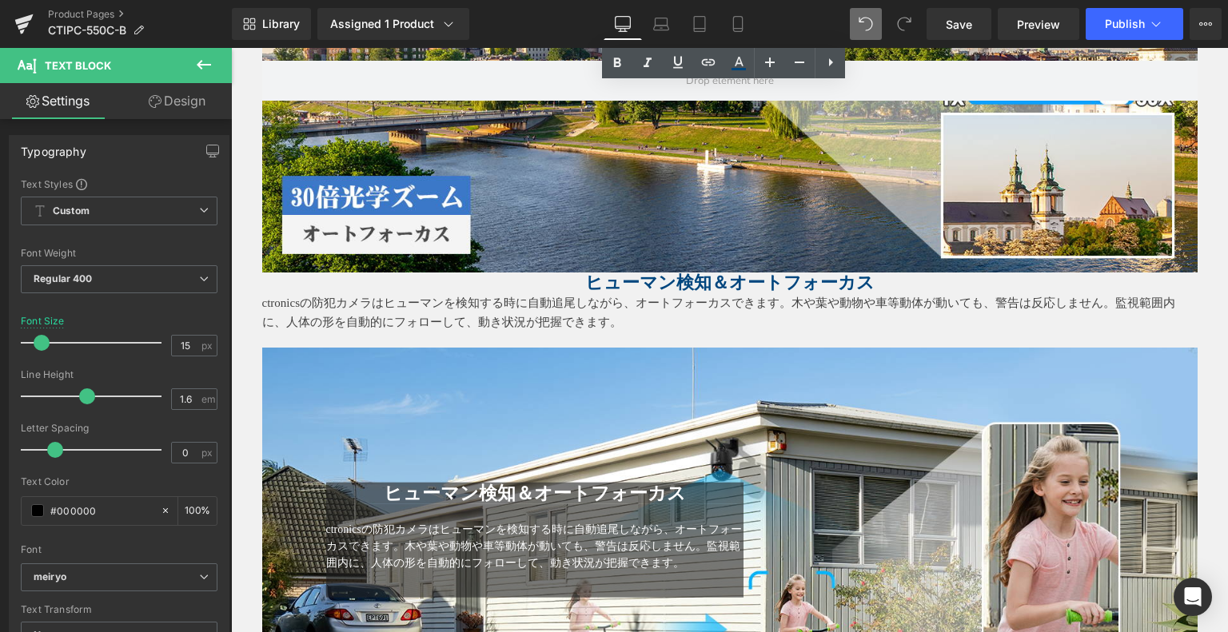
scroll to position [1212, 0]
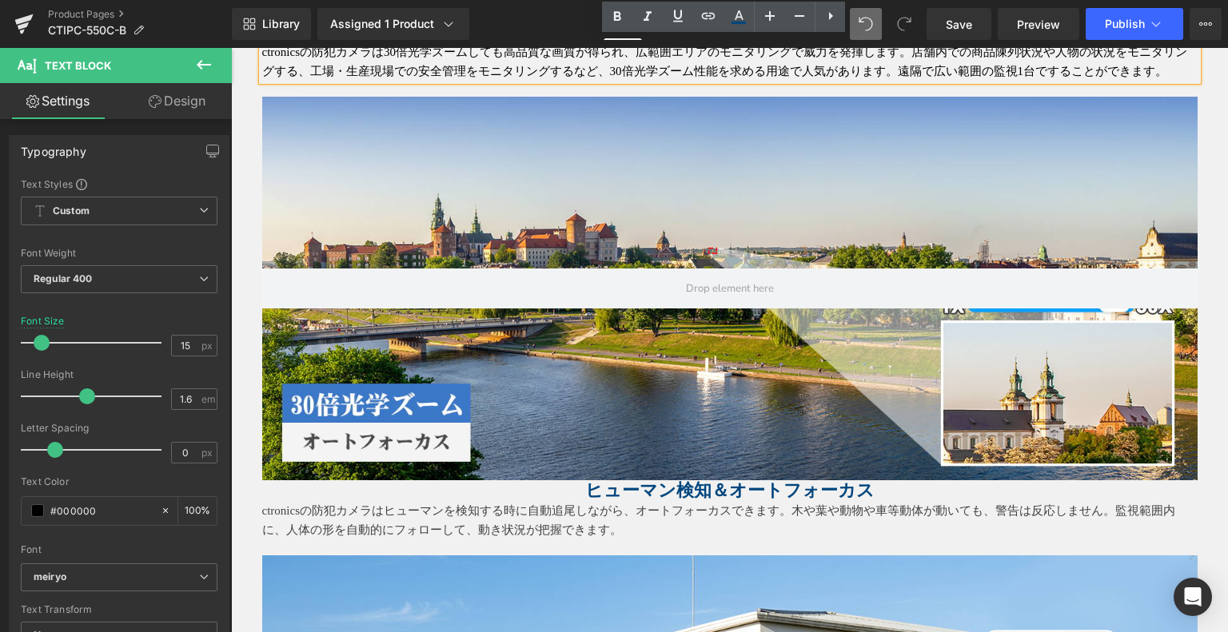
click at [585, 486] on span "ヒューマン検知＆オートフォーカス" at bounding box center [729, 491] width 289 height 20
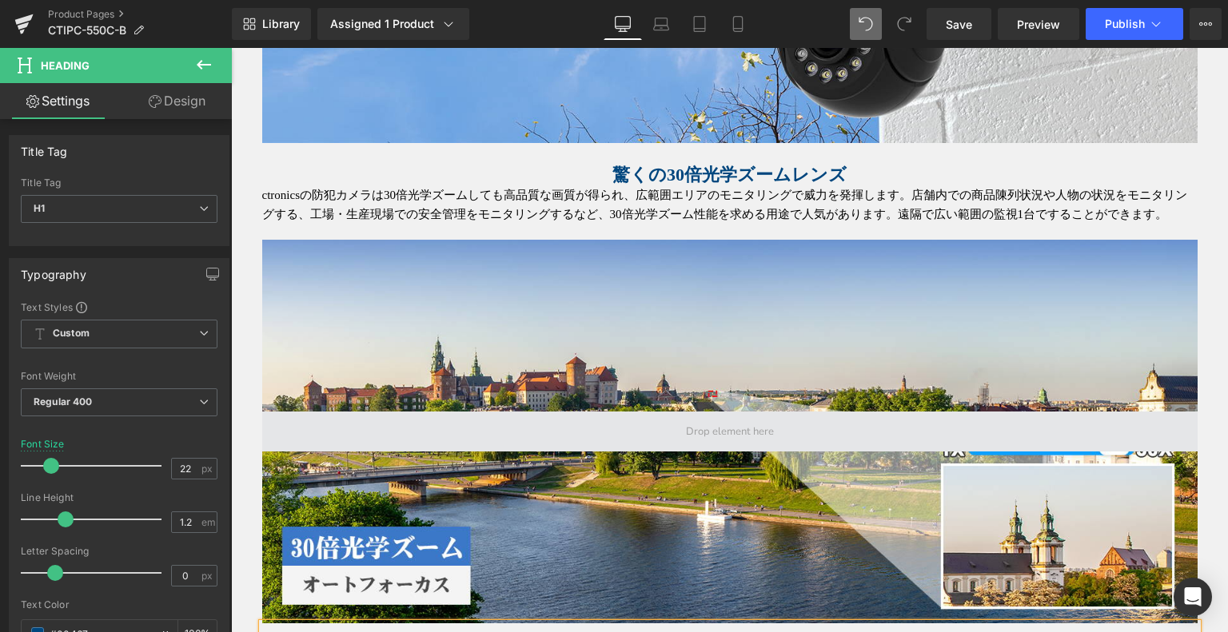
scroll to position [1052, 0]
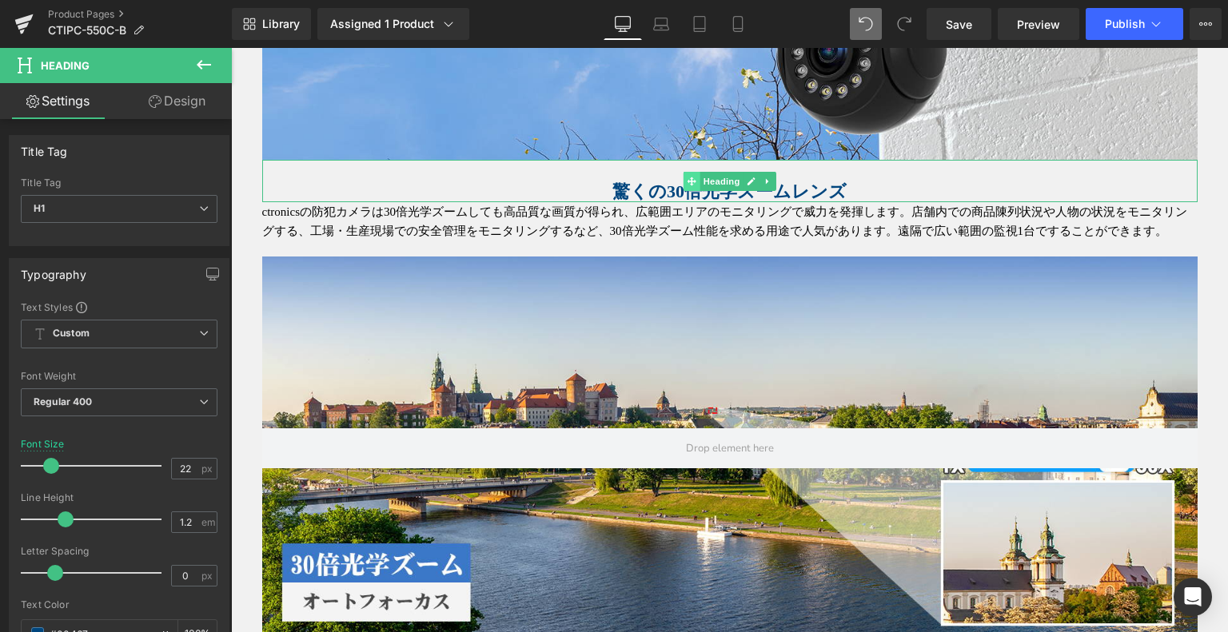
click at [685, 185] on span at bounding box center [691, 181] width 17 height 19
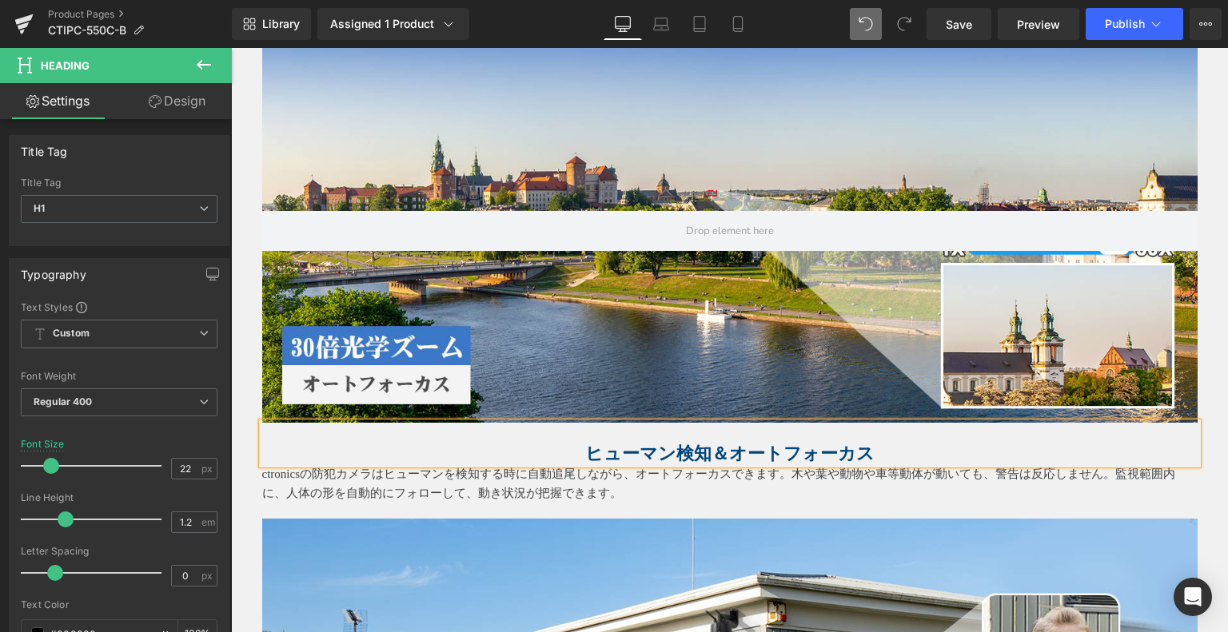
scroll to position [1372, 0]
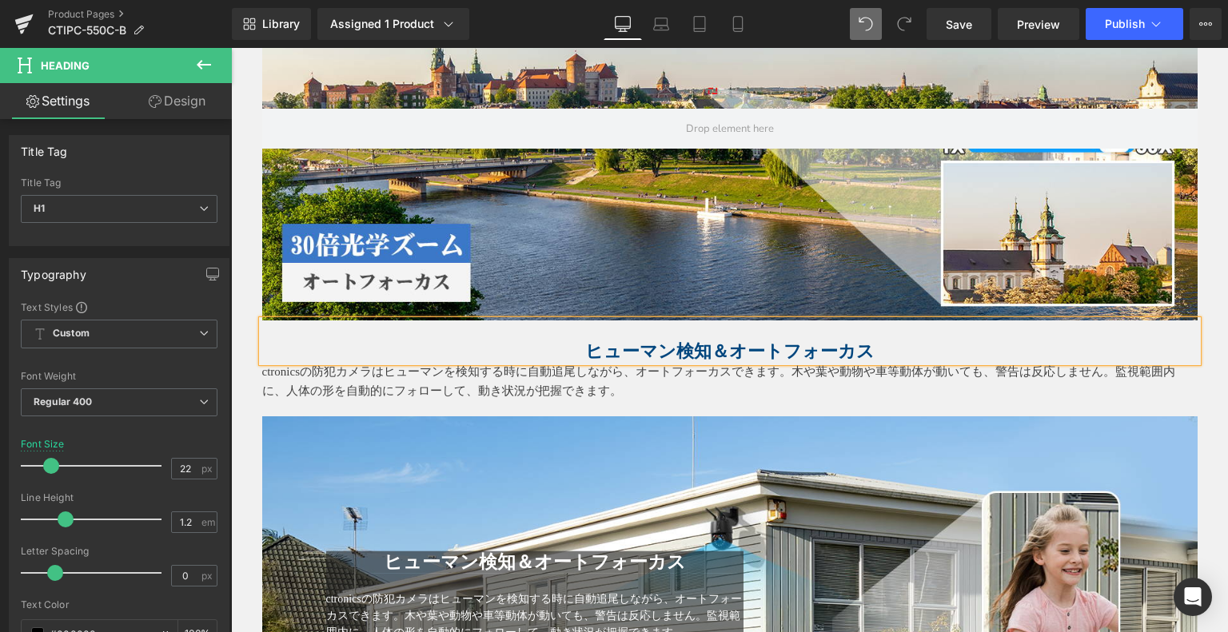
click at [563, 386] on p "ctronicsの防犯カメラはヒューマンを検知する時に自動追尾しながら、オートフォーカスできます。木や葉や動物や車等動体が動いても、警告は反応しません。監視範…" at bounding box center [729, 381] width 935 height 38
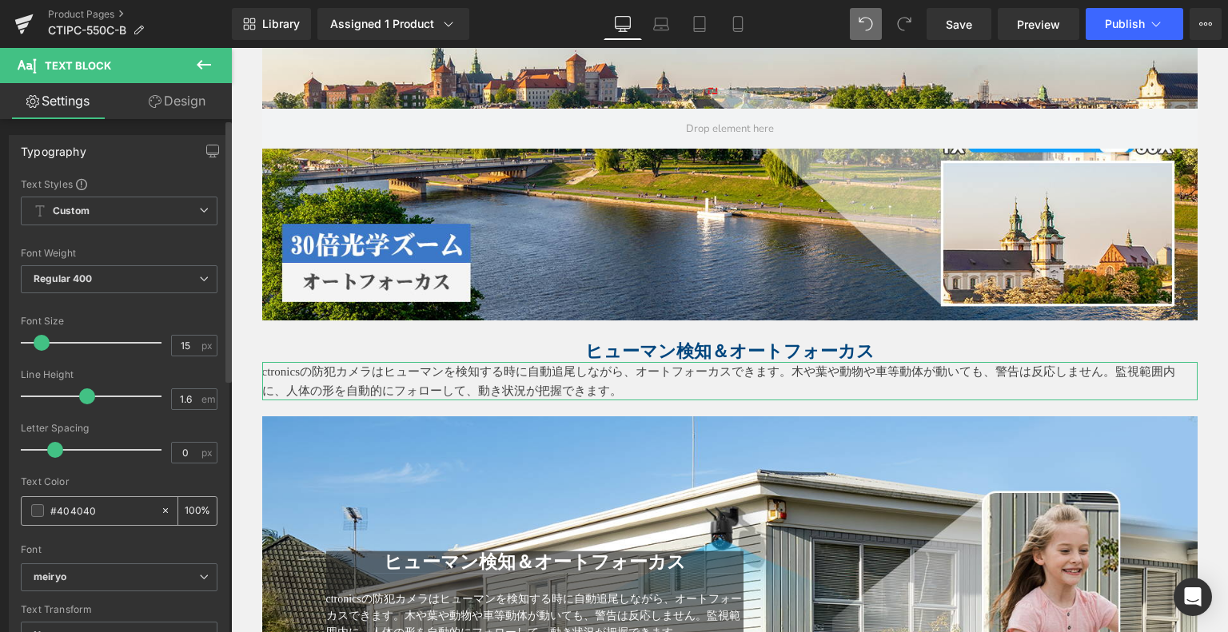
drag, startPoint x: 26, startPoint y: 511, endPoint x: 70, endPoint y: 473, distance: 59.0
click at [26, 511] on div "#404040" at bounding box center [91, 511] width 138 height 28
click at [35, 513] on span at bounding box center [37, 511] width 13 height 13
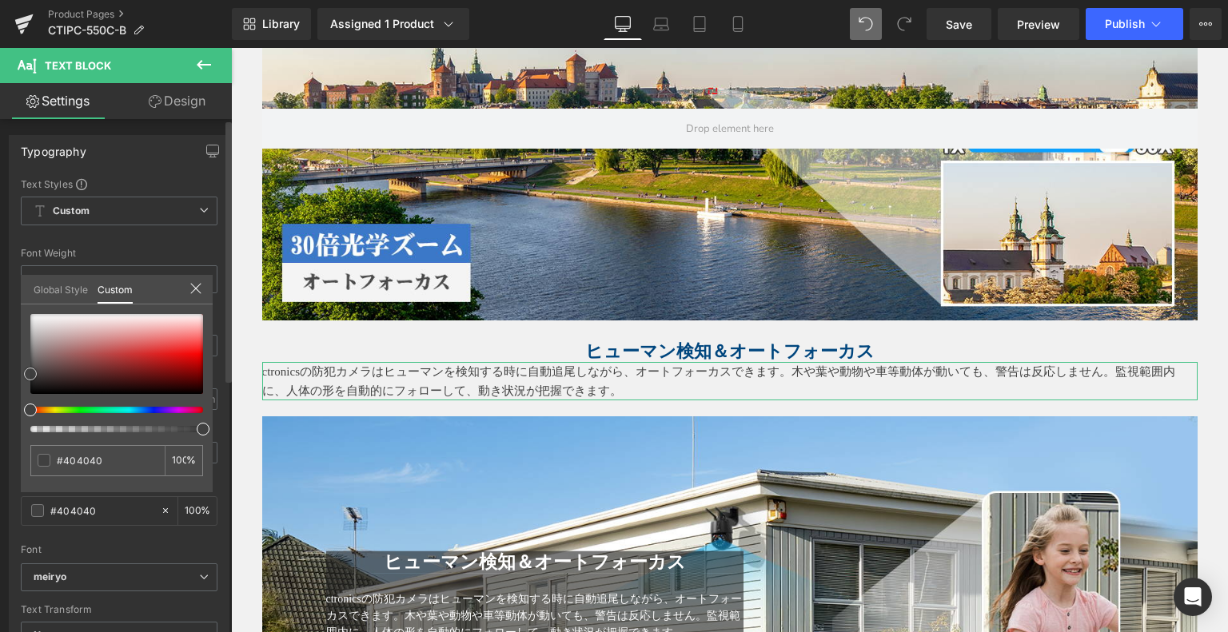
click at [192, 380] on div at bounding box center [116, 354] width 173 height 80
type input "#620303"
type input "#540202"
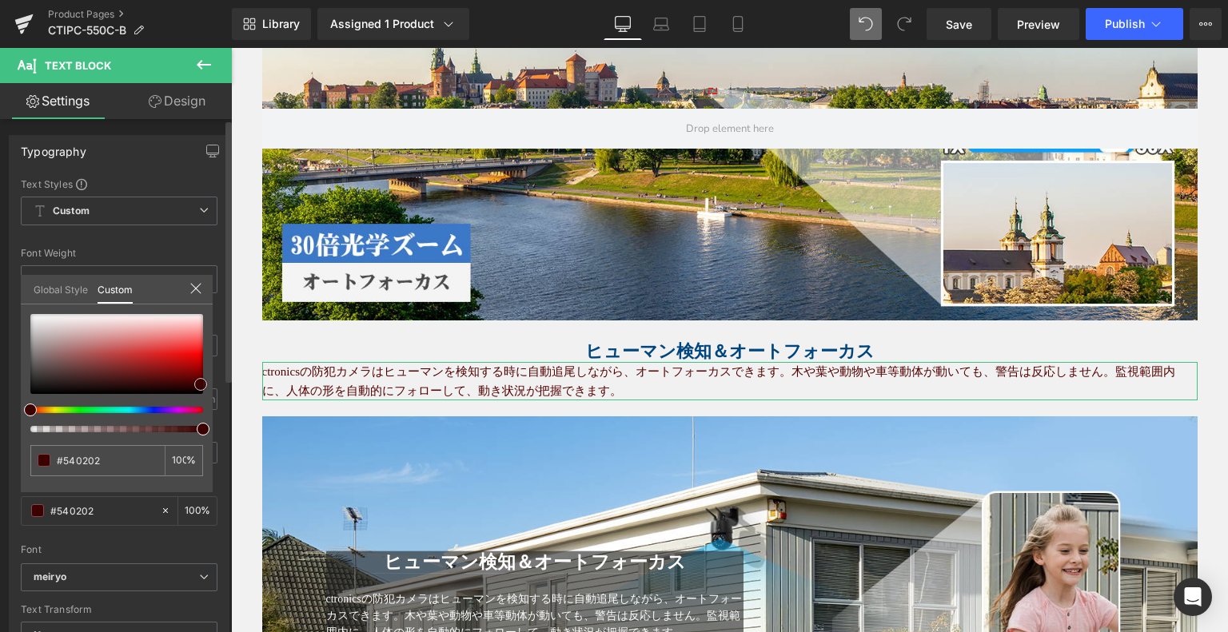
type input "#3d0000"
drag, startPoint x: 192, startPoint y: 384, endPoint x: 215, endPoint y: 433, distance: 54.0
click at [209, 398] on div "#3d0000 100 %" at bounding box center [117, 403] width 192 height 178
type input "#000000"
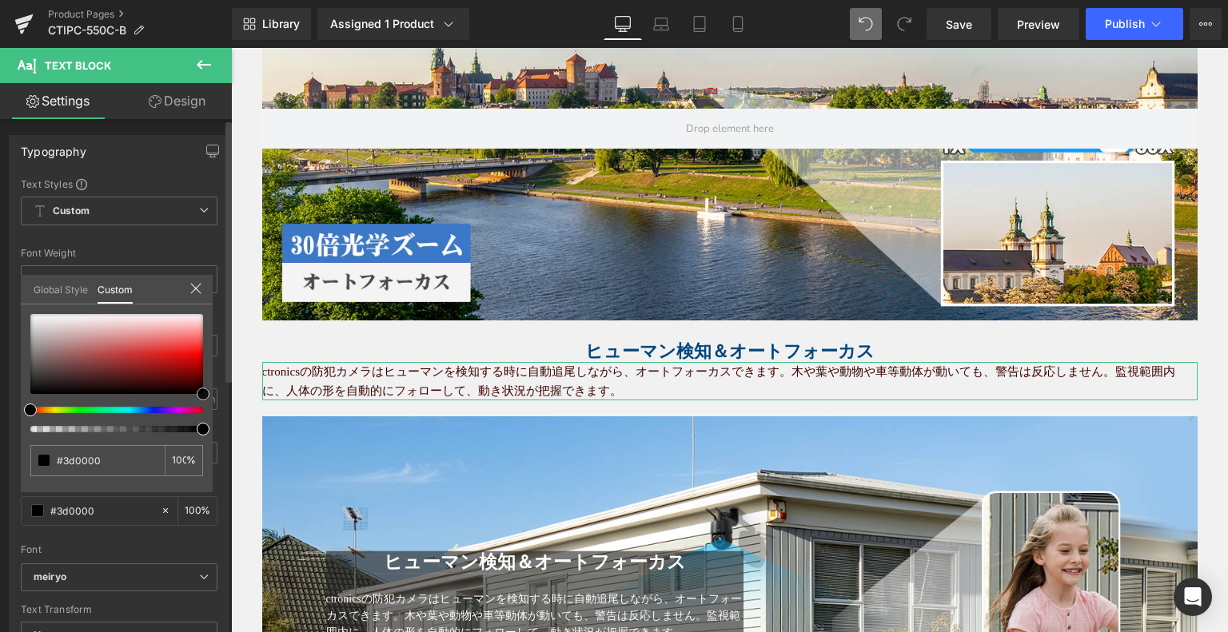
type input "#000000"
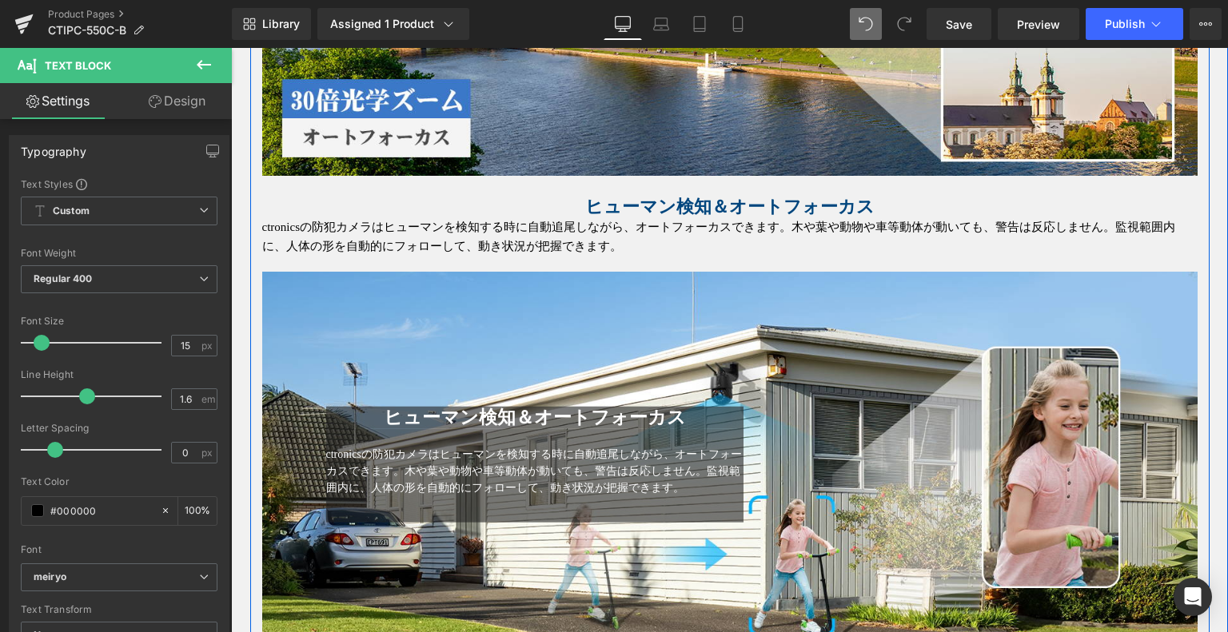
scroll to position [1772, 0]
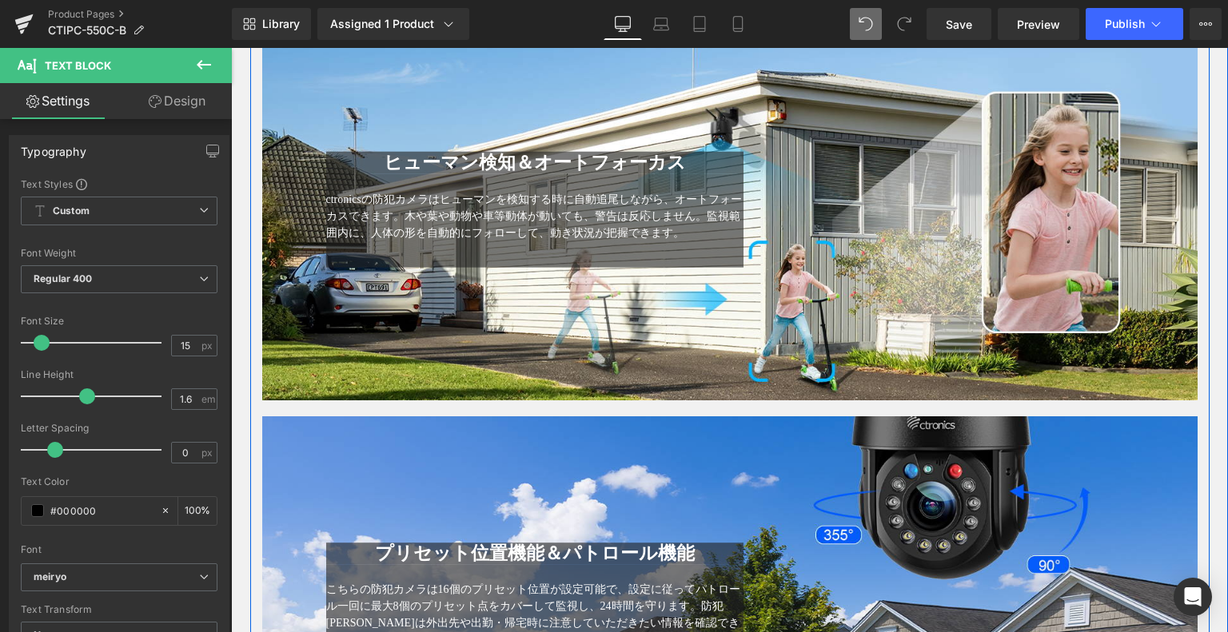
click at [820, 192] on div "ヒューマン検知＆オートフォーカス Heading ctronicsの防犯カメラはヒューマンを検知する時に自動追尾しながら、オートフォーカスできます。木や葉や動…" at bounding box center [729, 209] width 935 height 118
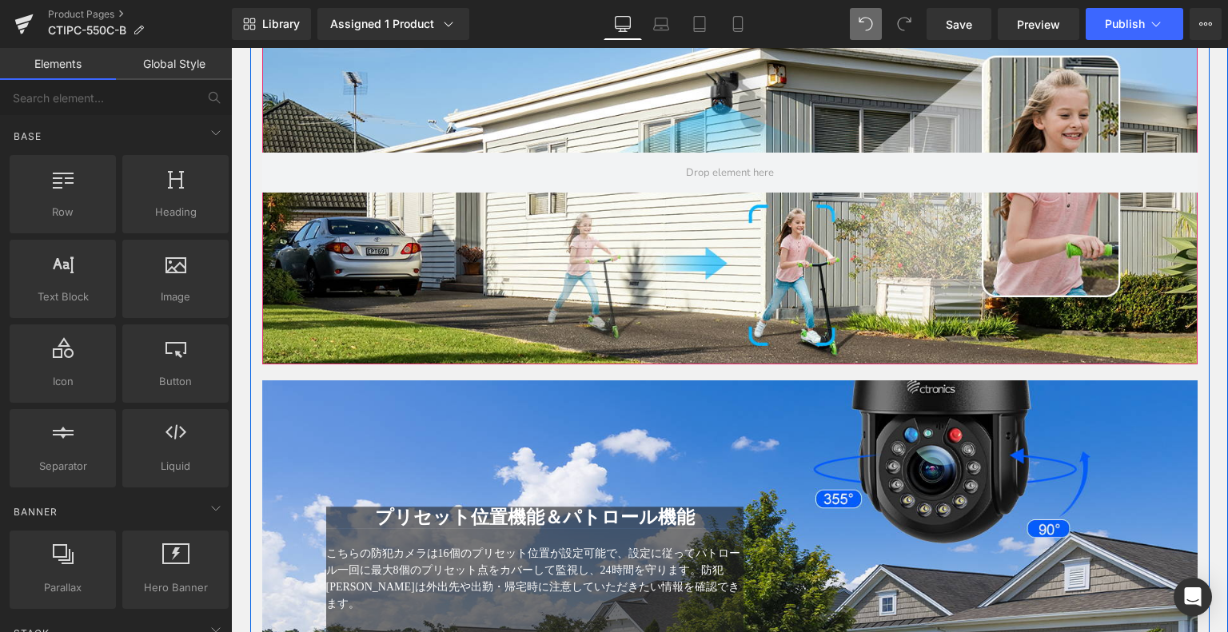
scroll to position [1932, 0]
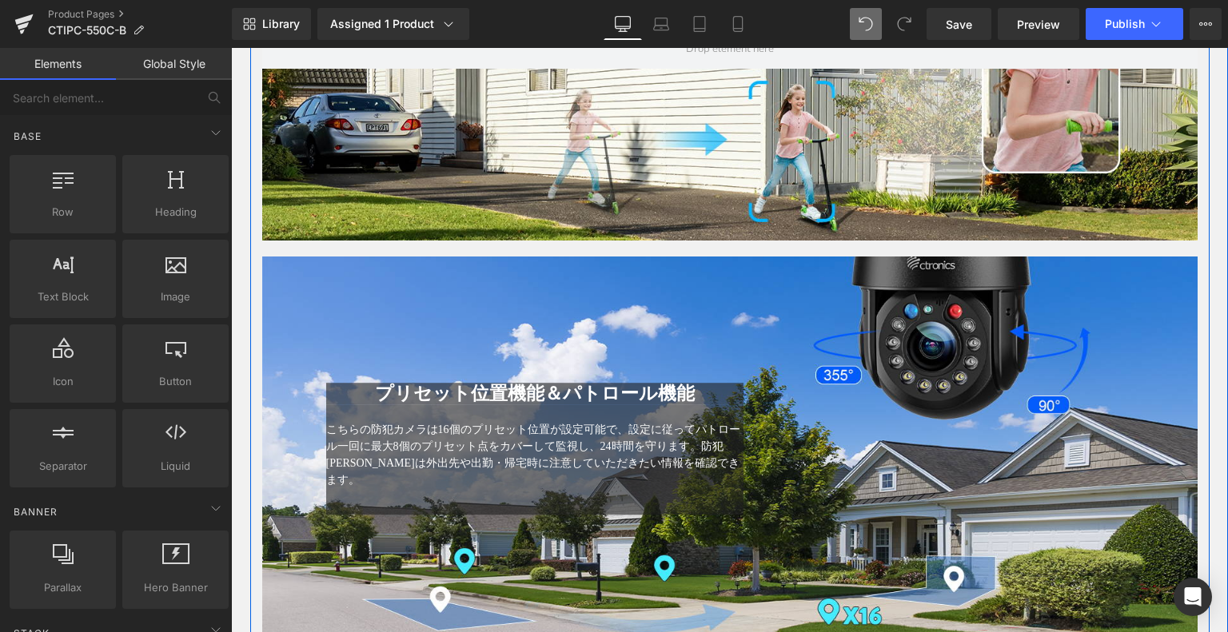
click at [777, 227] on div at bounding box center [729, 49] width 935 height 384
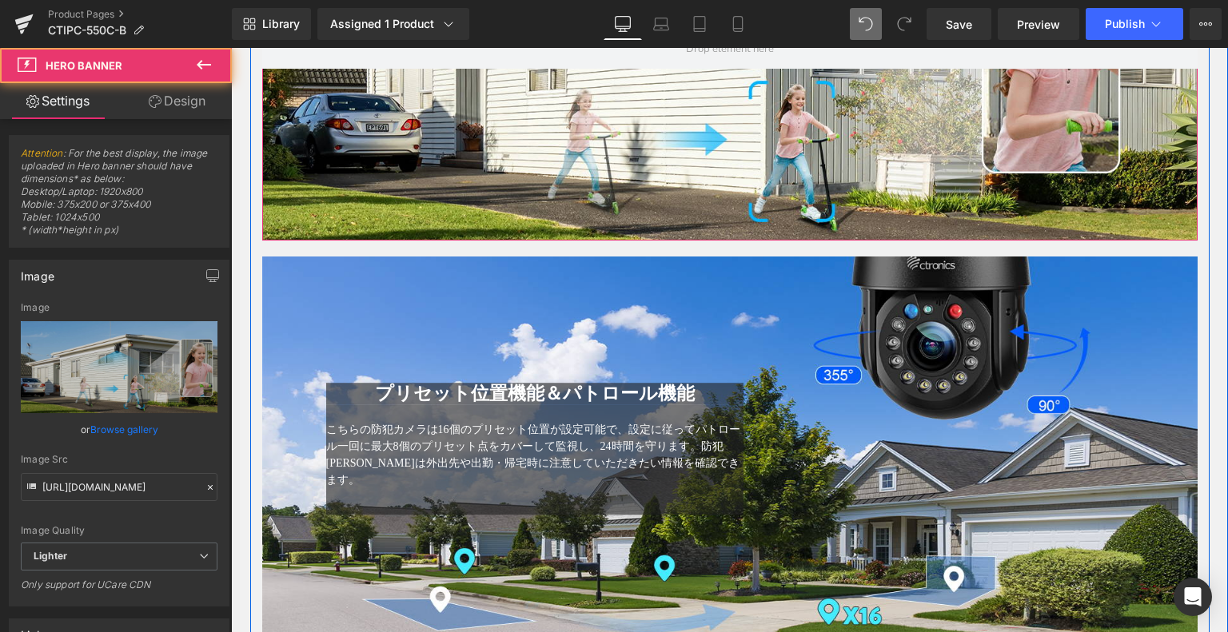
click at [764, 201] on div at bounding box center [729, 49] width 935 height 384
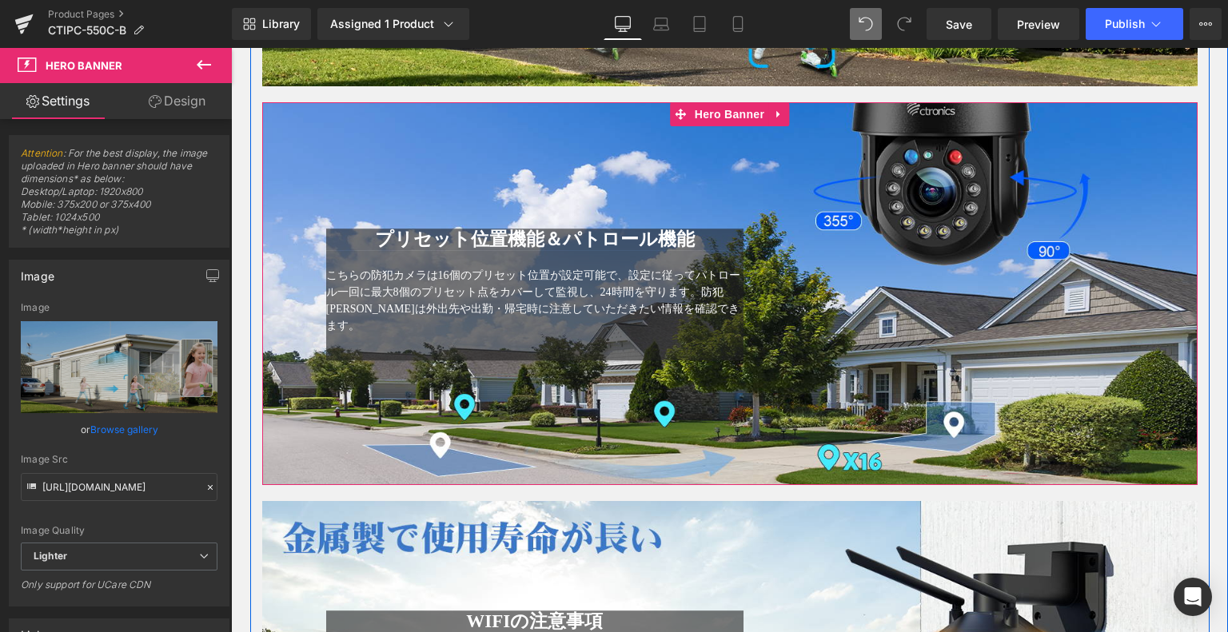
scroll to position [2172, 0]
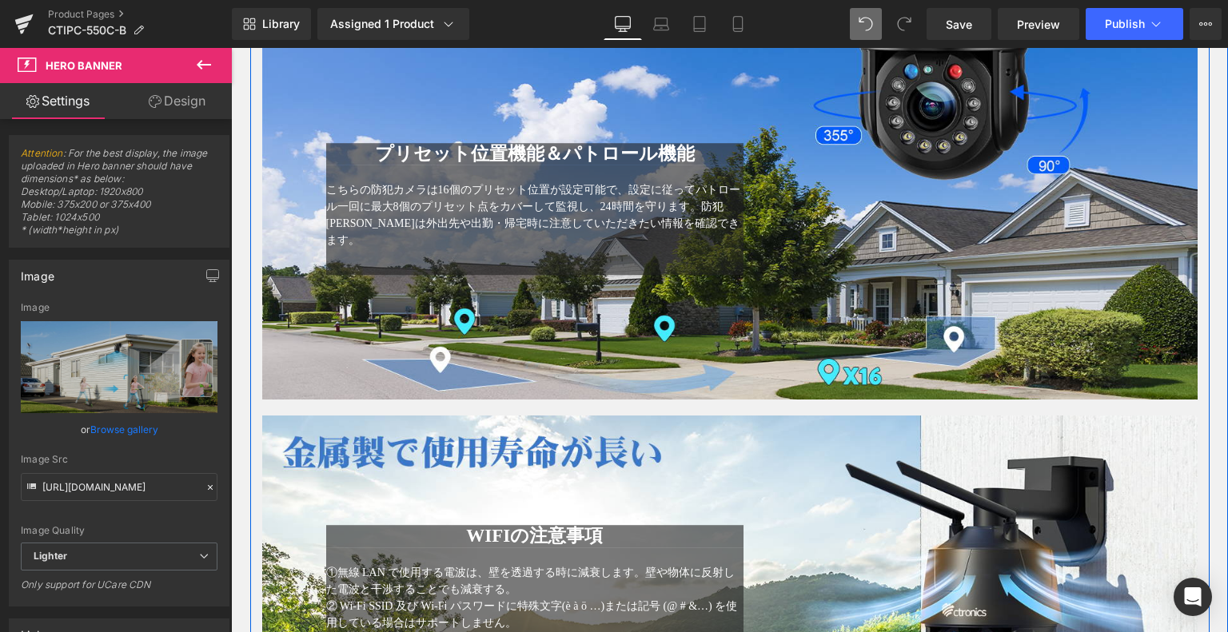
click at [691, 331] on div "プリセット位置機能＆パトロール機能 Heading こちらの防犯カメラは16個のプリセット位置が設定可能で、設定に従ってパトロール一回に最大8個のプリセット点…" at bounding box center [729, 209] width 935 height 384
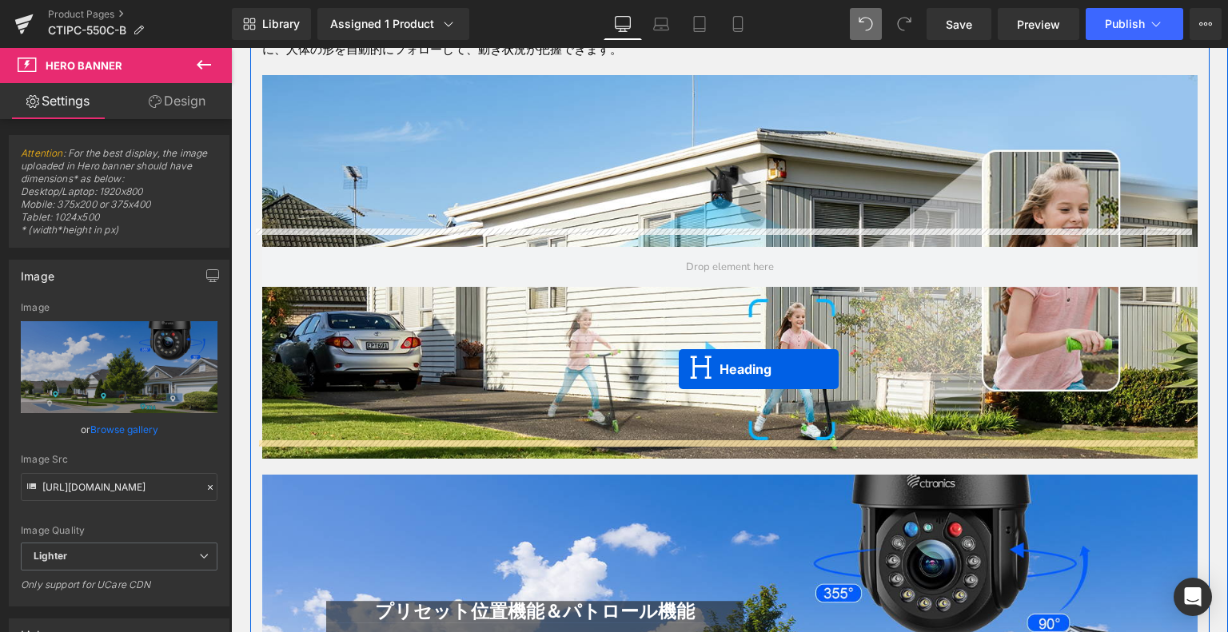
scroll to position [1772, 0]
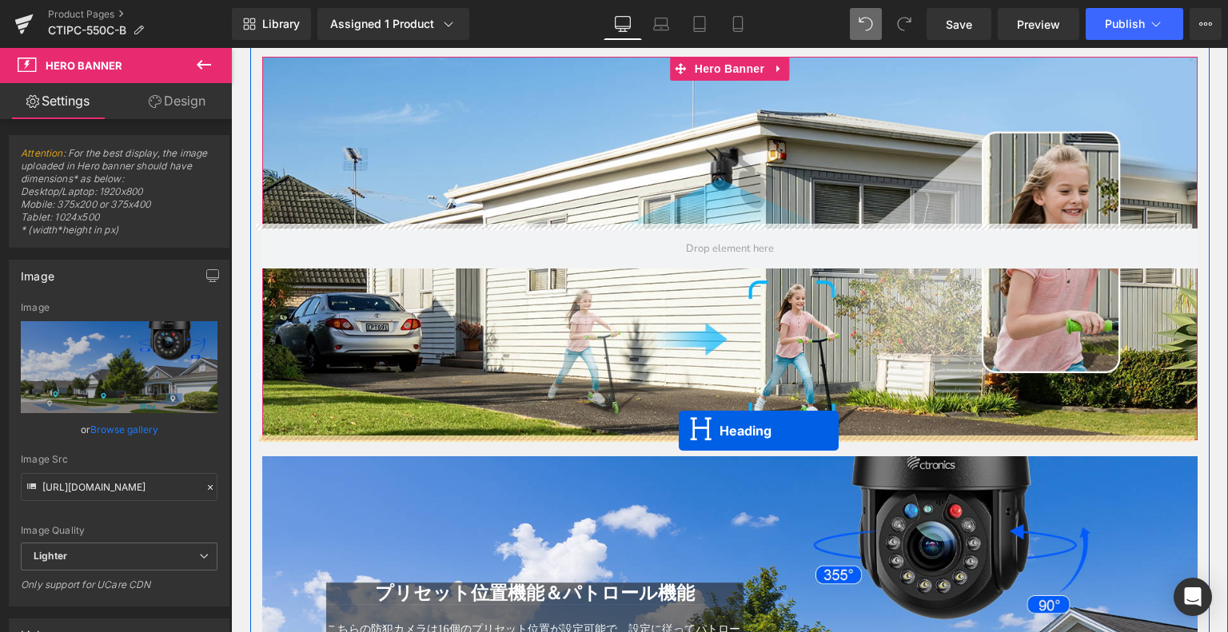
drag, startPoint x: 692, startPoint y: 139, endPoint x: 695, endPoint y: 345, distance: 206.3
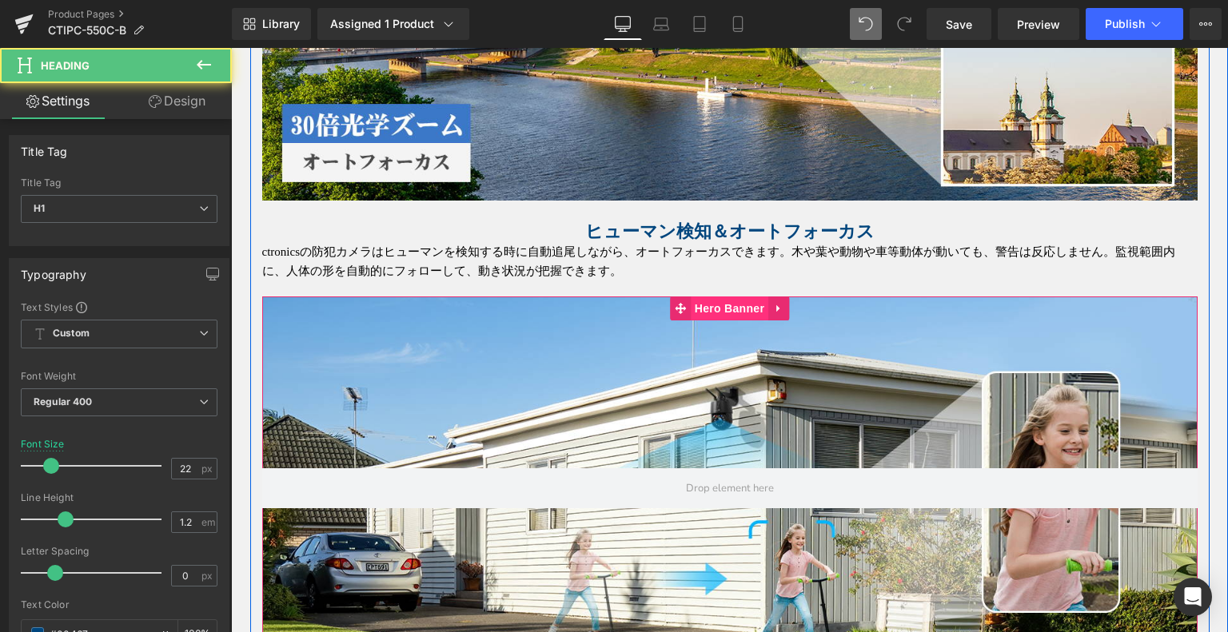
scroll to position [1491, 0]
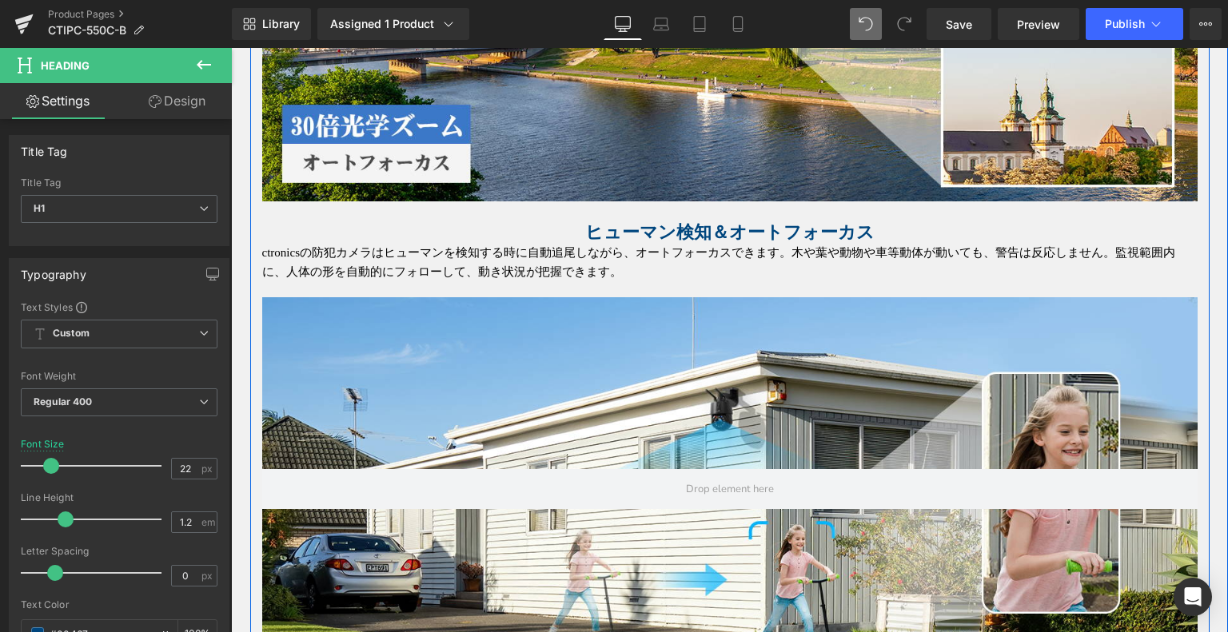
click at [572, 255] on p "ctronicsの防犯カメラはヒューマンを検知する時に自動追尾しながら、オートフォーカスできます。木や葉や動物や車等動体が動いても、警告は反応しません。監視範…" at bounding box center [729, 262] width 935 height 38
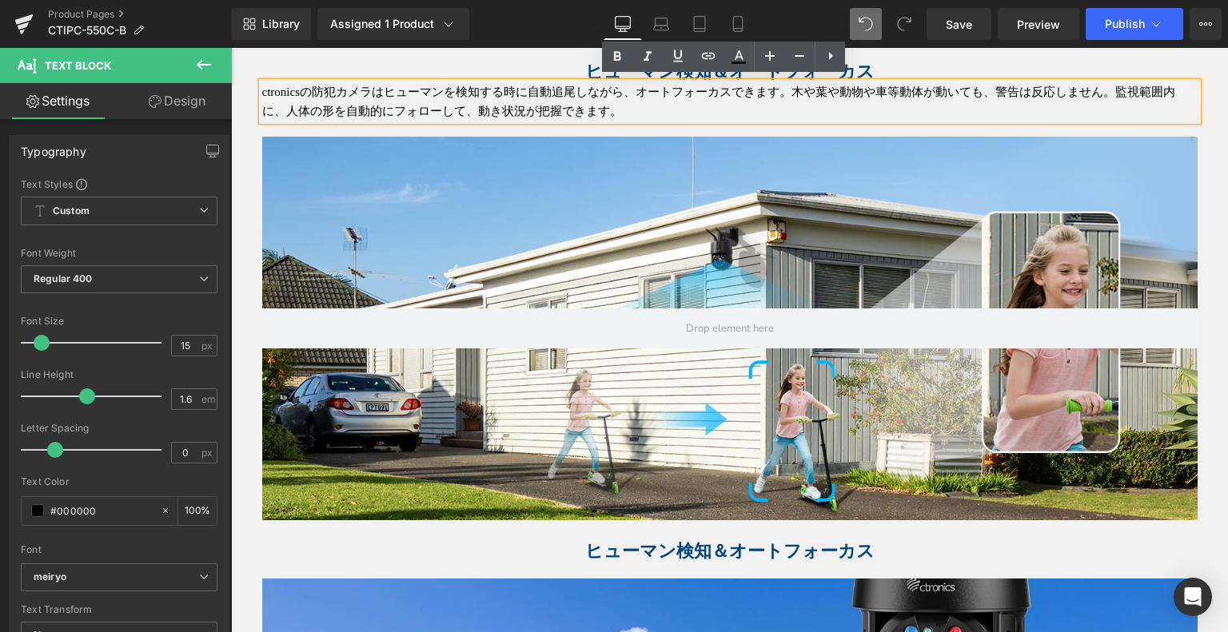
scroll to position [1651, 0]
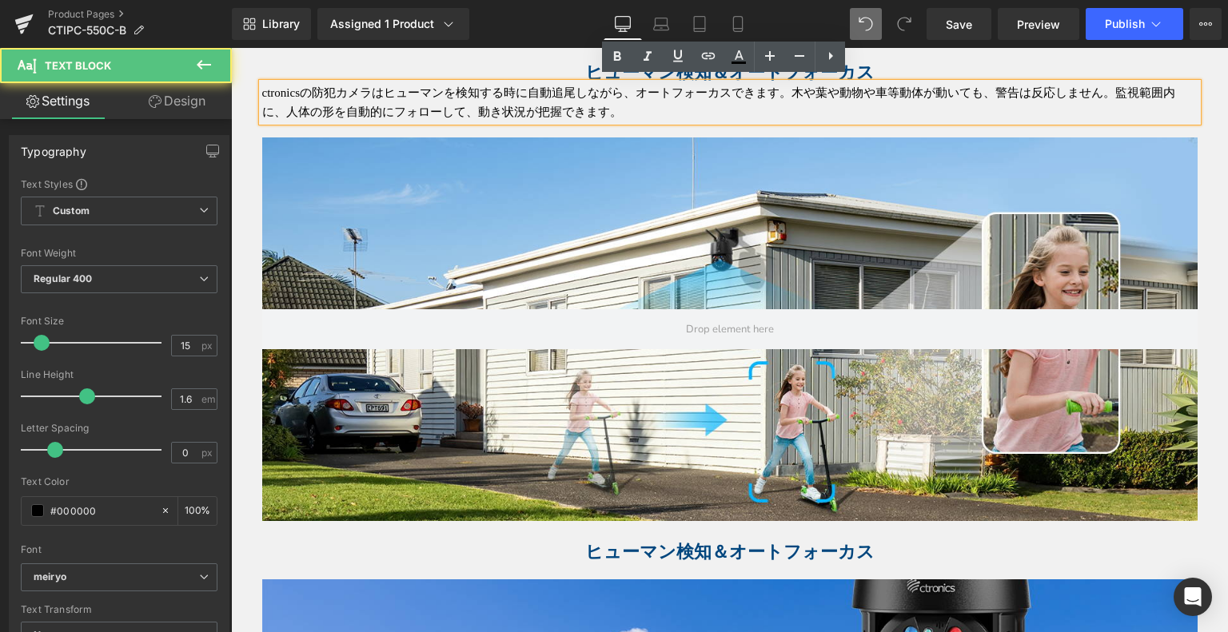
click at [435, 94] on p "ctronicsの防犯カメラはヒューマンを検知する時に自動追尾しながら、オートフォーカスできます。木や葉や動物や車等動体が動いても、警告は反応しません。監視範…" at bounding box center [729, 102] width 935 height 38
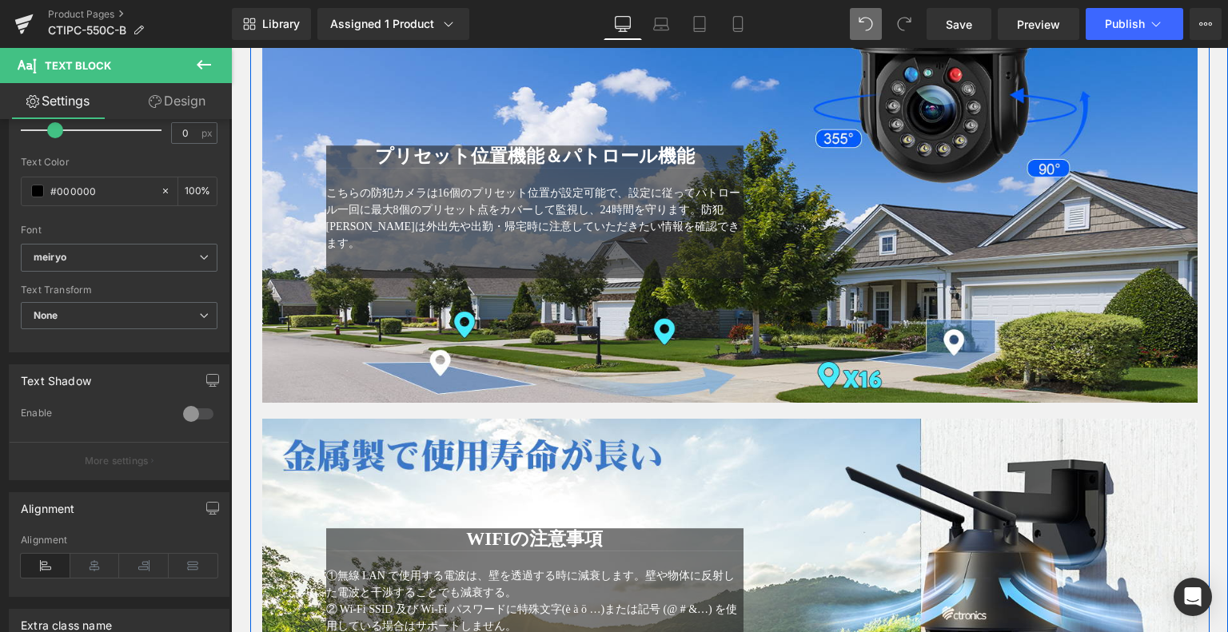
scroll to position [2051, 0]
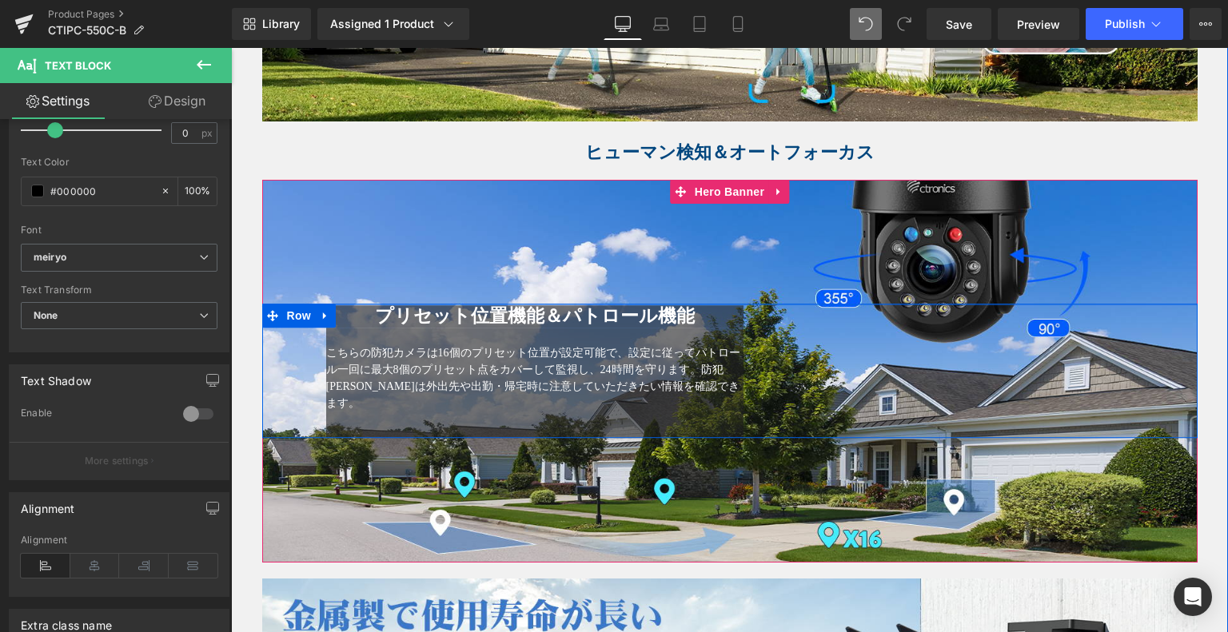
click at [672, 310] on div "プリセット位置機能＆パトロール機能 Heading" at bounding box center [535, 317] width 418 height 22
click at [383, 313] on span "プリセット位置機能＆パトロール機能" at bounding box center [535, 317] width 320 height 20
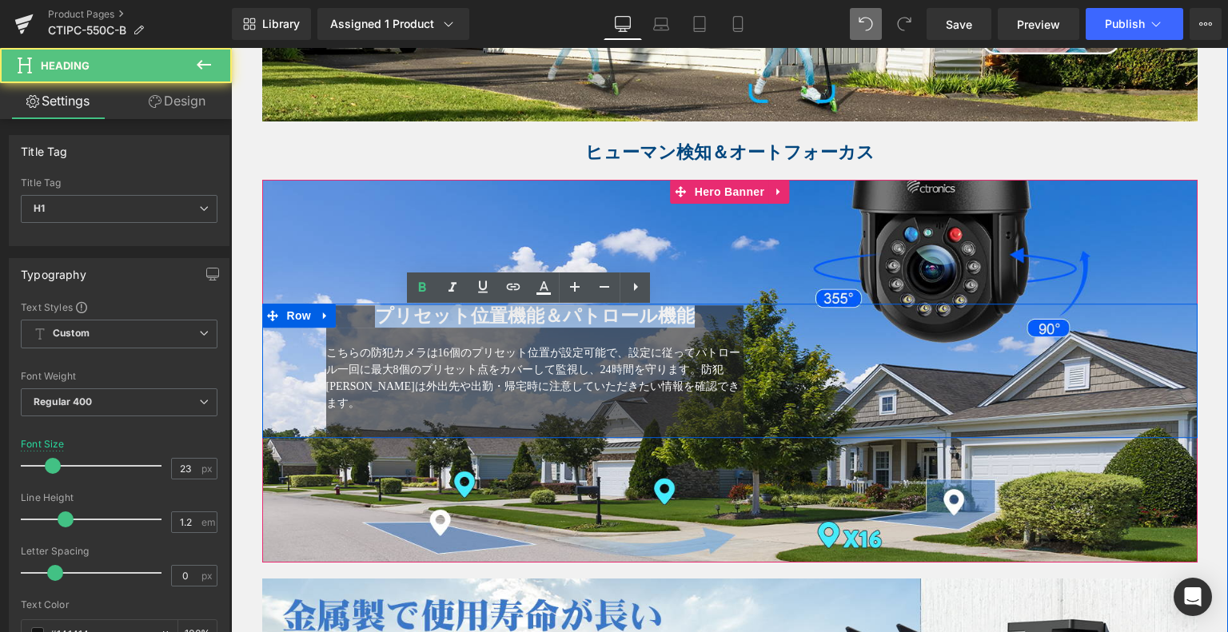
drag, startPoint x: 371, startPoint y: 318, endPoint x: 762, endPoint y: 330, distance: 391.2
click at [763, 329] on div "プリセット位置機能＆パトロール機能 Heading こちらの防犯カメラは16個のプリセット位置が設定可能で、設定に従ってパトロール一回に最大8個のプリセット点…" at bounding box center [729, 372] width 935 height 134
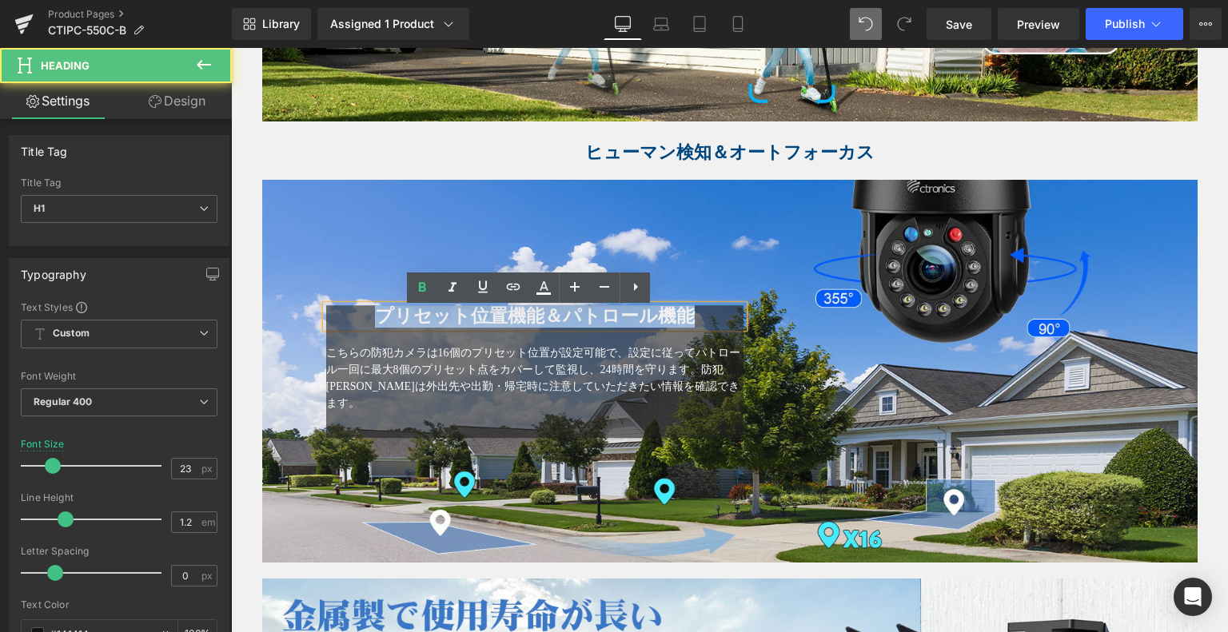
copy span "プリセット位置機能＆パトロール機能"
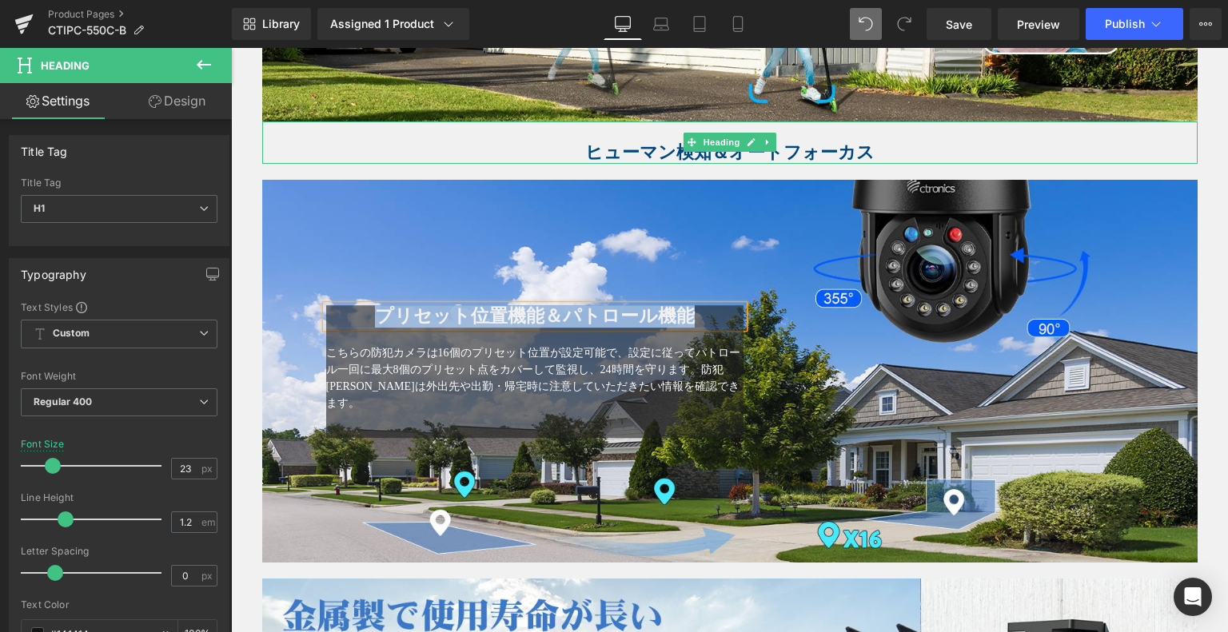
click at [612, 143] on span "ヒューマン検知＆オートフォーカス" at bounding box center [729, 152] width 289 height 20
click at [891, 150] on h1 "ヒューマン検知＆オートフォーカス" at bounding box center [729, 152] width 935 height 21
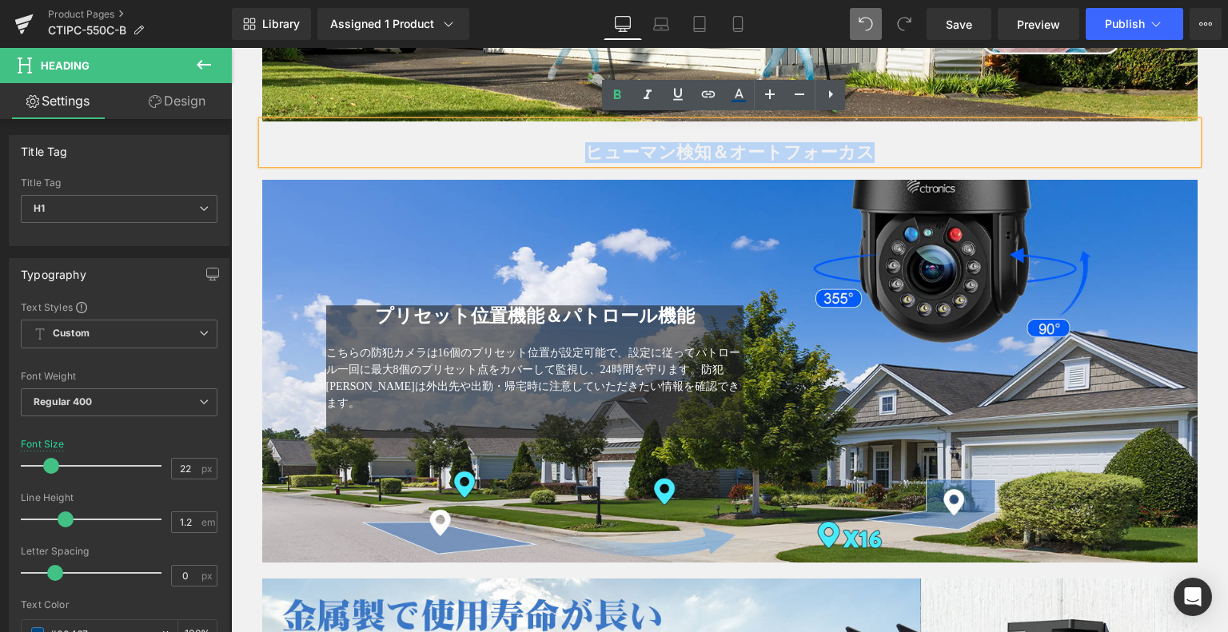
click at [872, 142] on h1 "ヒューマン検知＆オートフォーカス" at bounding box center [729, 152] width 935 height 21
drag, startPoint x: 874, startPoint y: 143, endPoint x: 525, endPoint y: 142, distance: 349.4
click at [525, 142] on h1 "ヒューマン検知＆オートフォーカス" at bounding box center [729, 152] width 935 height 21
paste div
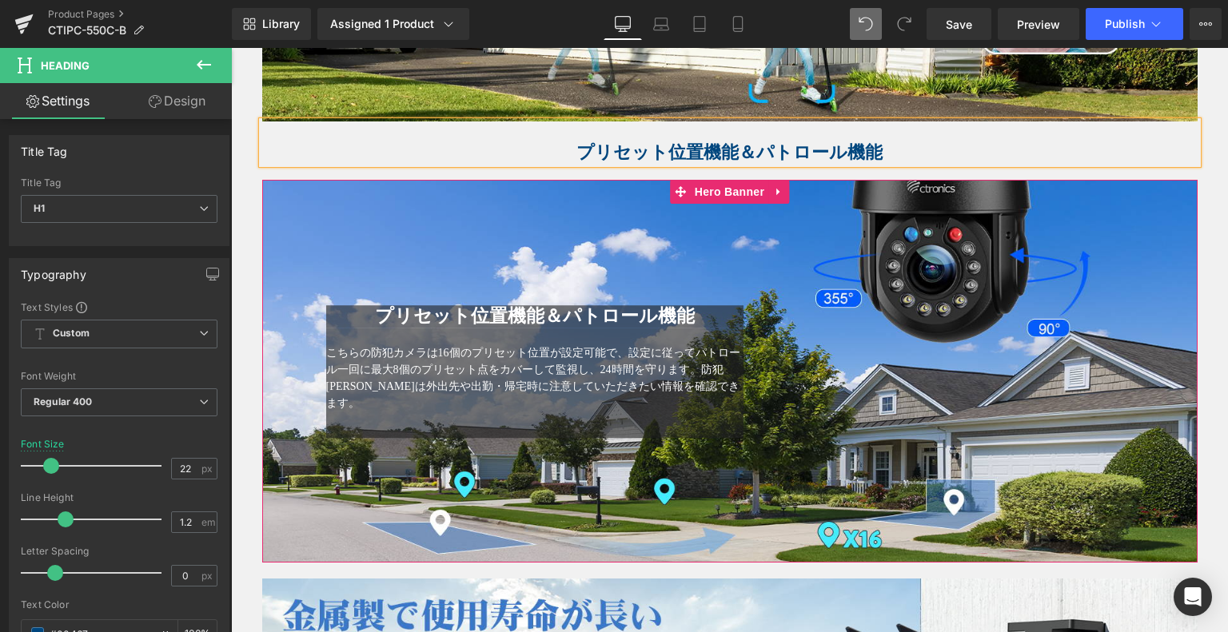
click at [525, 364] on span "こちらの防犯カメラは16個のプリセット位置が設定可能で、設定に従ってパトロール一回に最大8個のプリセット点をカバーして監視し、24時間を守ります。防犯[PER…" at bounding box center [533, 378] width 414 height 62
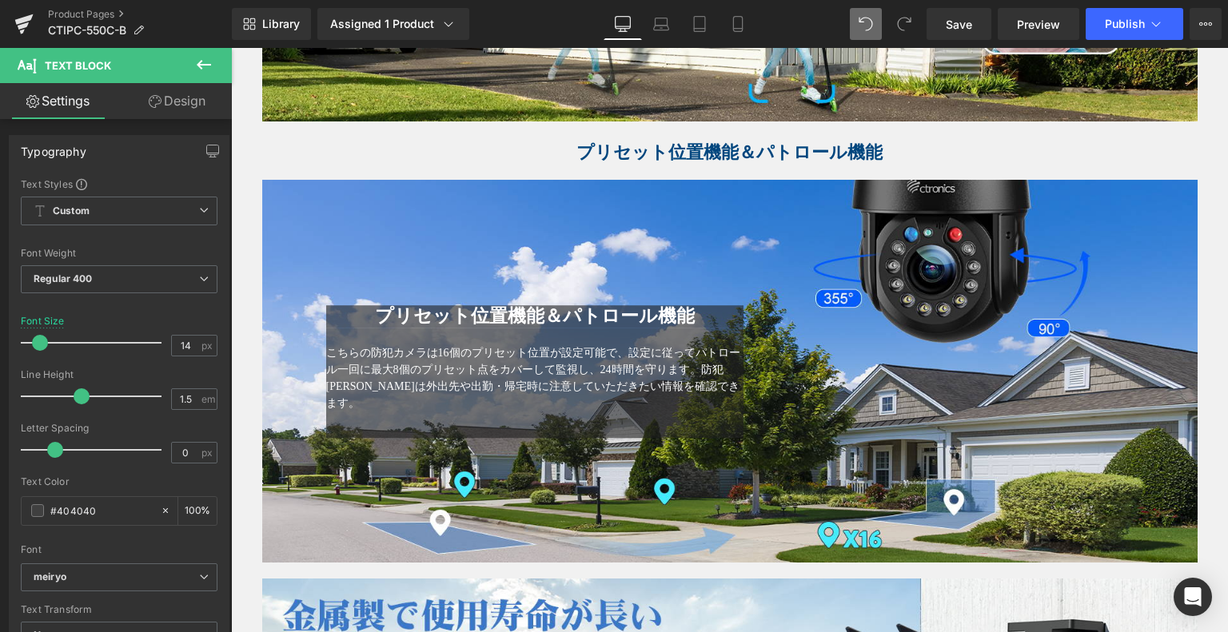
click at [202, 66] on icon at bounding box center [203, 64] width 19 height 19
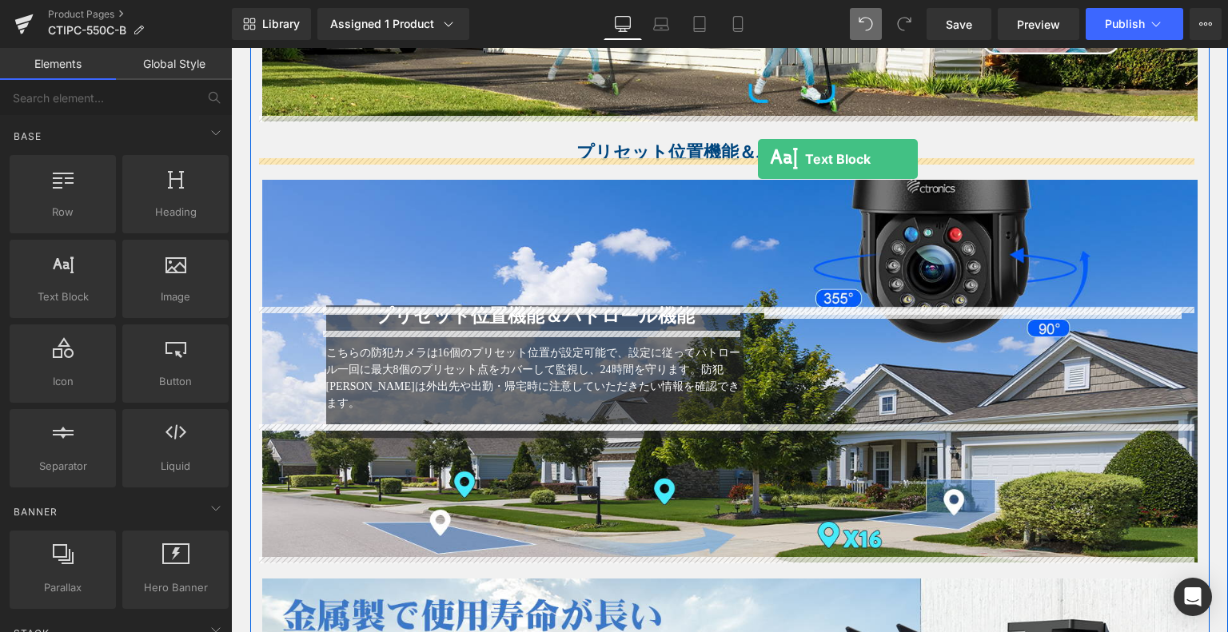
drag, startPoint x: 305, startPoint y: 336, endPoint x: 755, endPoint y: 161, distance: 483.0
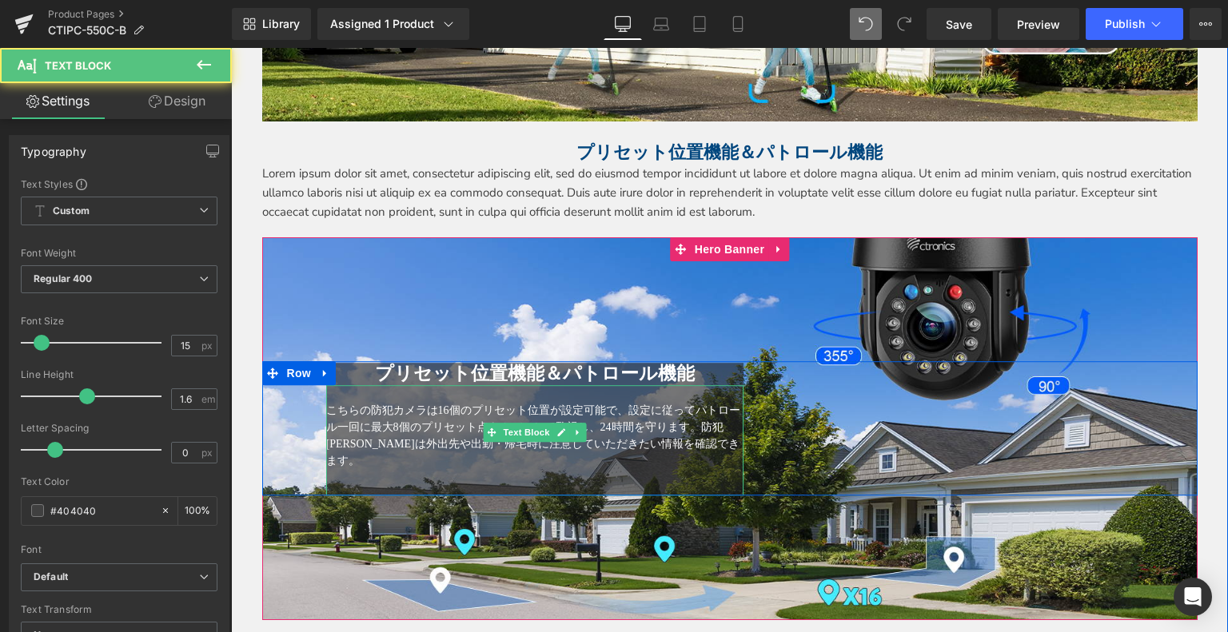
click at [648, 444] on span "こちらの防犯カメラは16個のプリセット位置が設定可能で、設定に従ってパトロール一回に最大8個のプリセット点をカバーして監視し、24時間を守ります。防犯[PER…" at bounding box center [533, 436] width 414 height 62
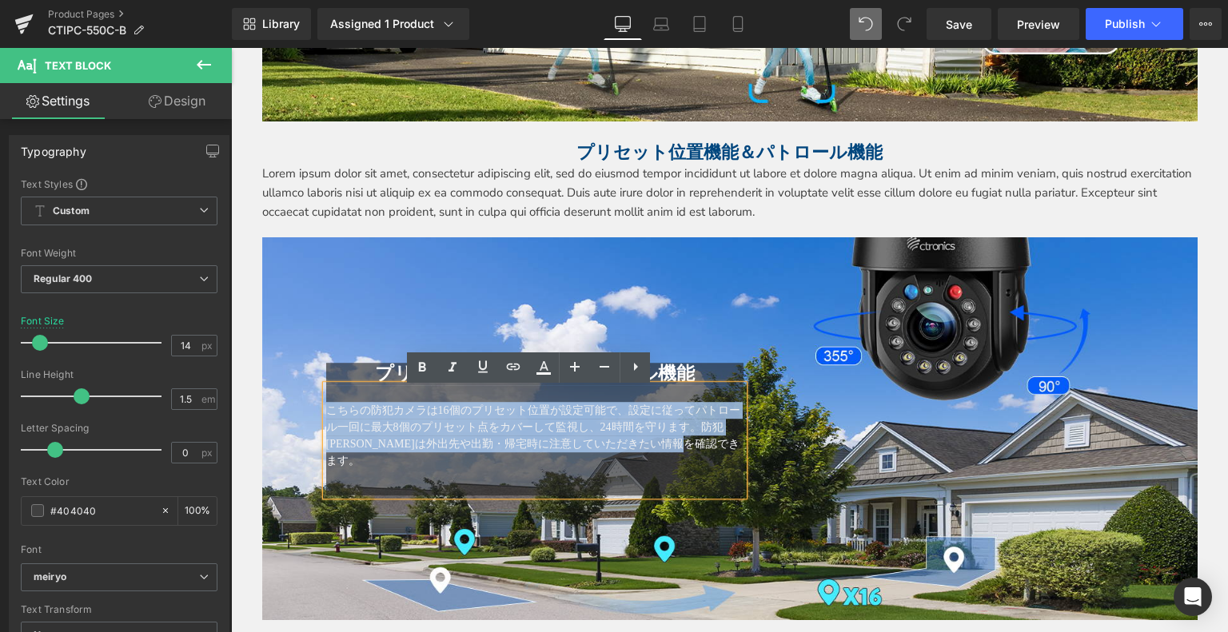
drag, startPoint x: 721, startPoint y: 445, endPoint x: 311, endPoint y: 406, distance: 412.0
click at [314, 406] on div "プリセット位置機能＆パトロール機能 Heading こちらの防犯カメラは16個のプリセット位置が設定可能で、設定に従ってパトロール一回に最大8個のプリセット点…" at bounding box center [535, 430] width 442 height 133
copy span "こちらの防犯カメラは16個のプリセット位置が設定可能で、設定に従ってパトロール一回に最大8個のプリセット点をカバーして監視し、24時間を守ります。防犯[PER…"
click at [265, 178] on p "Lorem ipsum dolor sit amet, consectetur adipiscing elit, sed do eiusmod tempor …" at bounding box center [729, 193] width 935 height 58
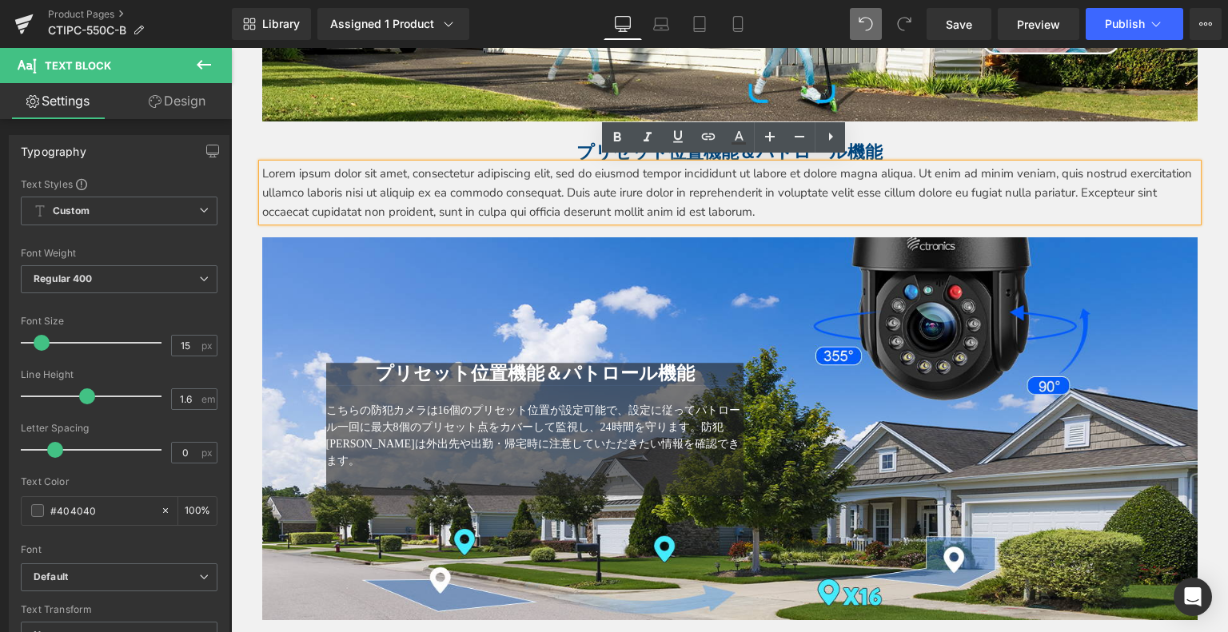
drag, startPoint x: 334, startPoint y: 171, endPoint x: 840, endPoint y: 204, distance: 506.4
click at [733, 199] on div "Lorem ipsum dolor sit amet, consectetur adipiscing elit, sed do eiusmod tempor …" at bounding box center [729, 193] width 935 height 58
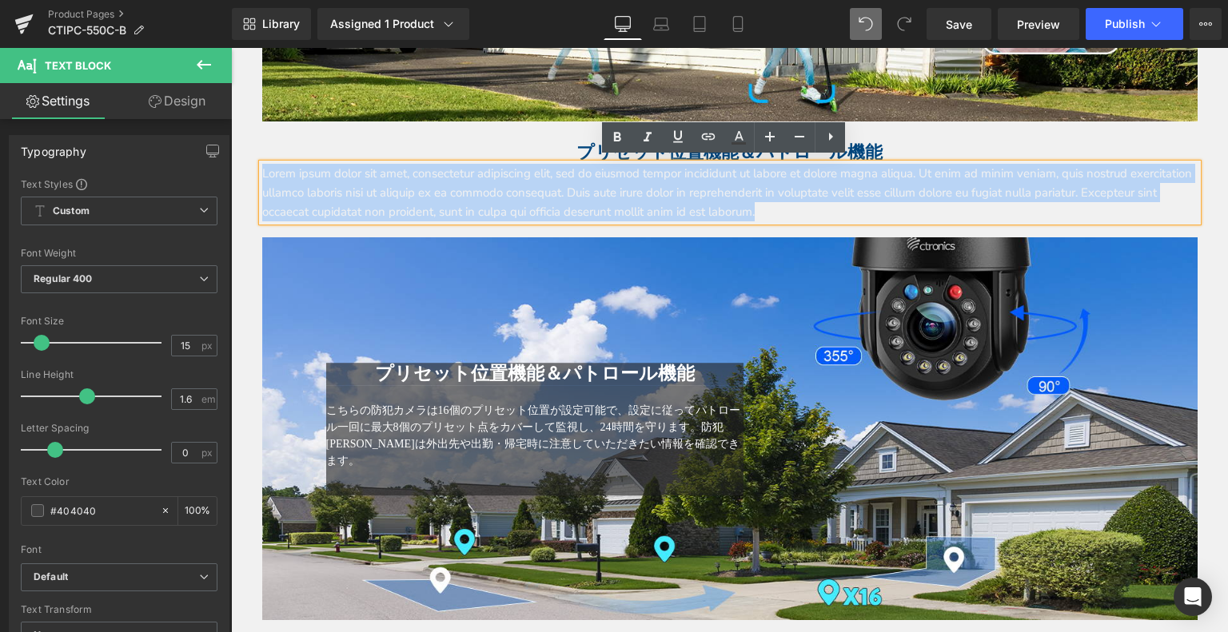
drag, startPoint x: 880, startPoint y: 205, endPoint x: 237, endPoint y: 142, distance: 646.0
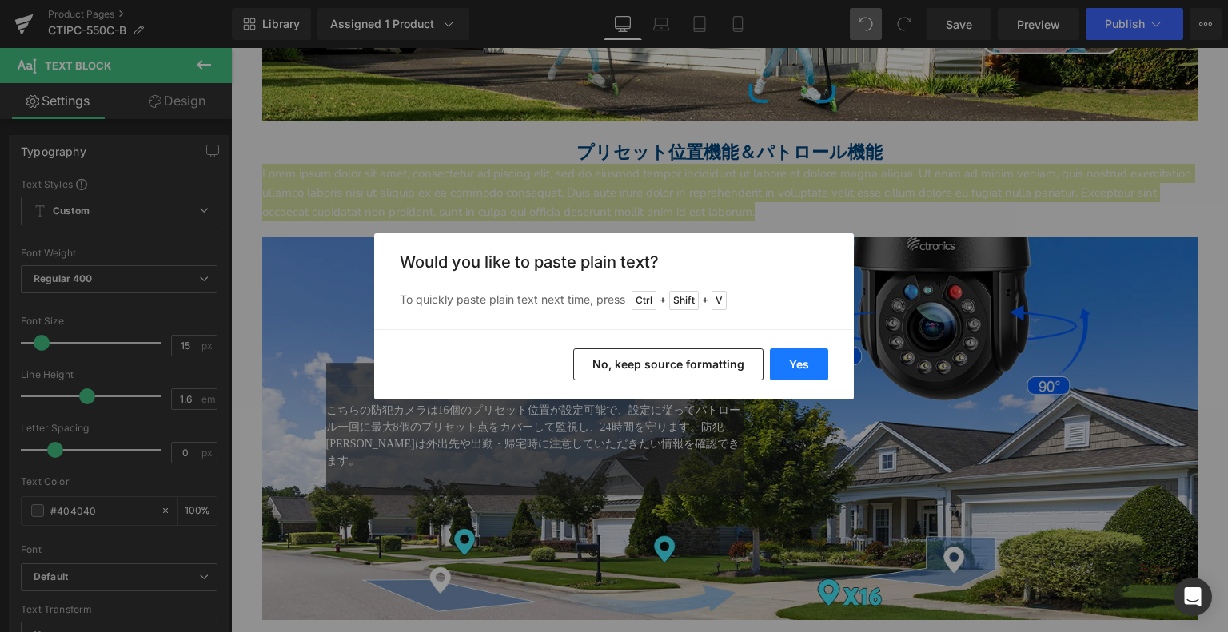
click at [811, 365] on button "Yes" at bounding box center [799, 365] width 58 height 32
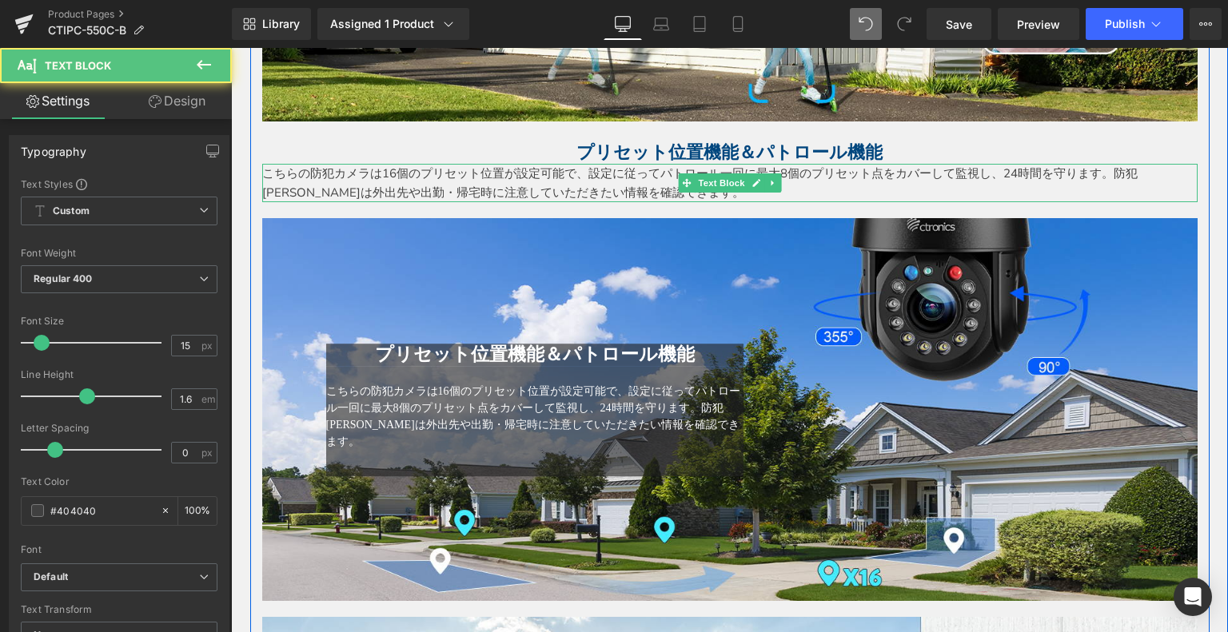
click at [415, 181] on p "こちらの防犯カメラは16個のプリセット位置が設定可能で、設定に従ってパトロール一回に最大8個のプリセット点をカバーして監視し、24時間を守ります。防犯[PER…" at bounding box center [729, 183] width 935 height 38
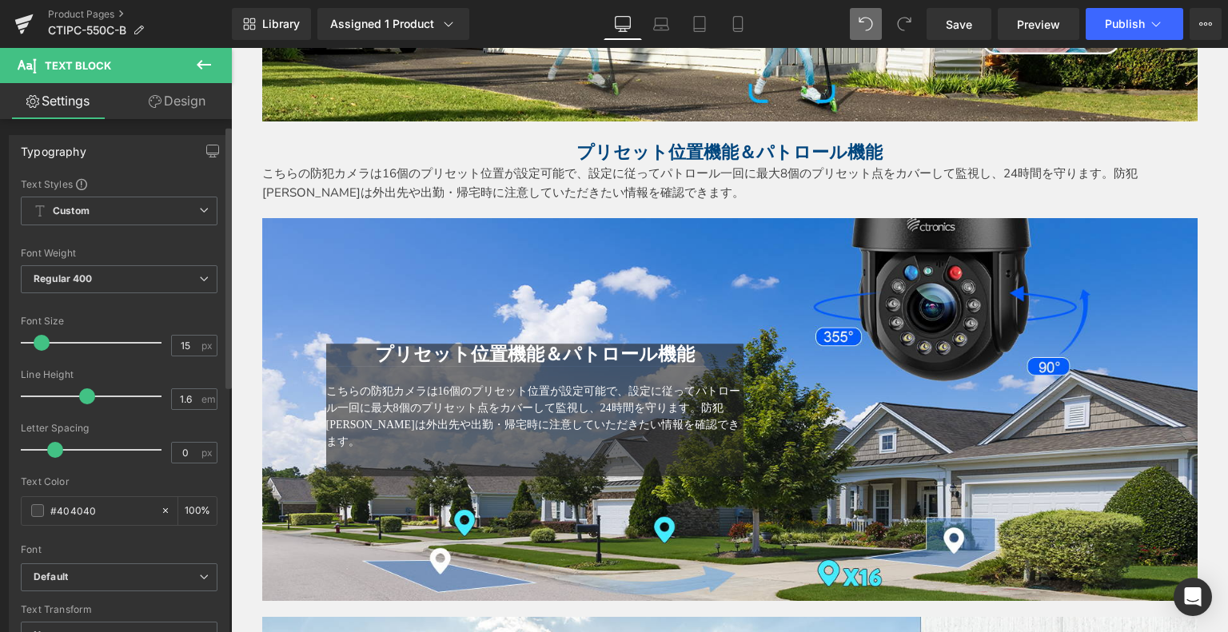
scroll to position [160, 0]
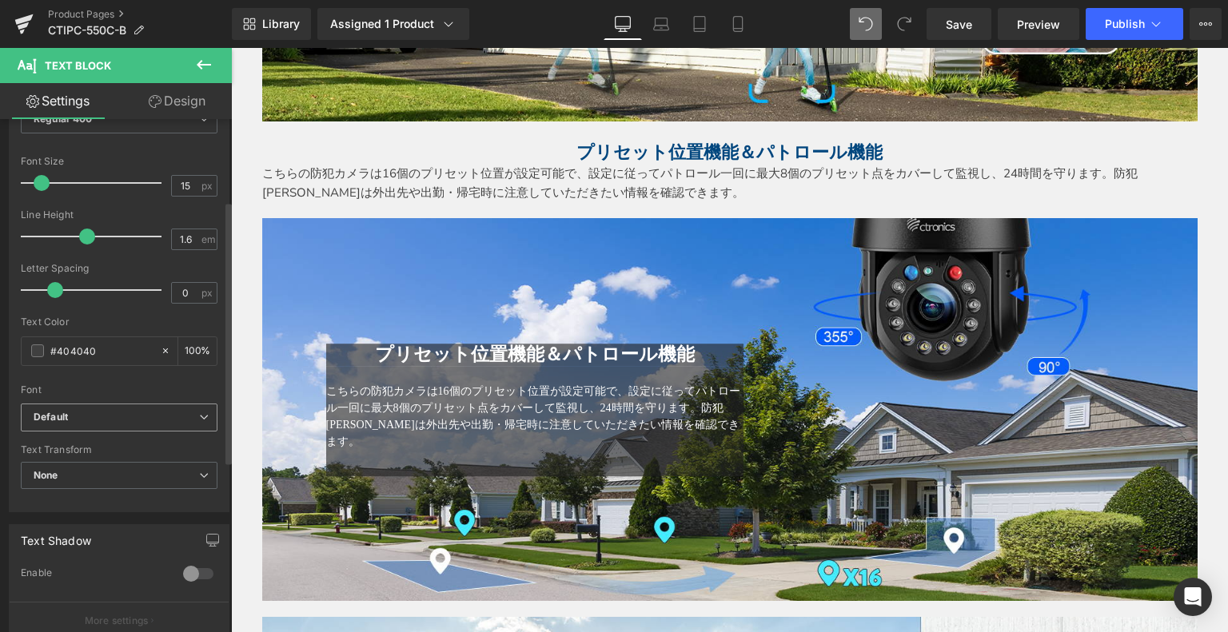
click at [70, 413] on b "Default" at bounding box center [117, 418] width 166 height 14
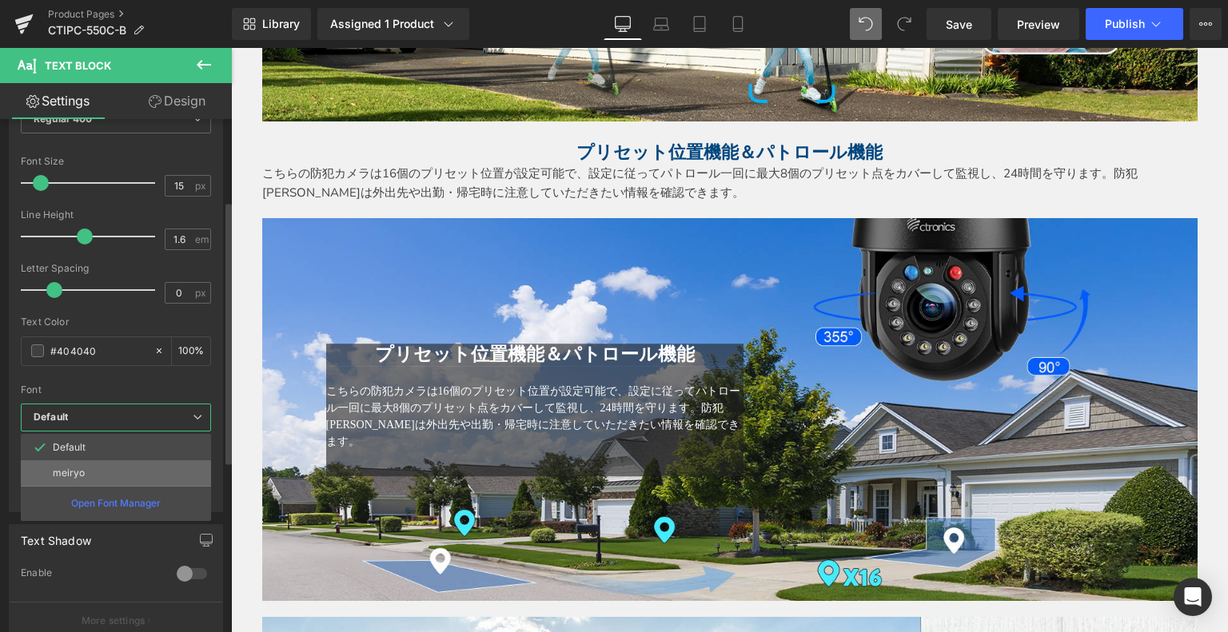
click at [82, 481] on li "meiryo" at bounding box center [116, 474] width 190 height 26
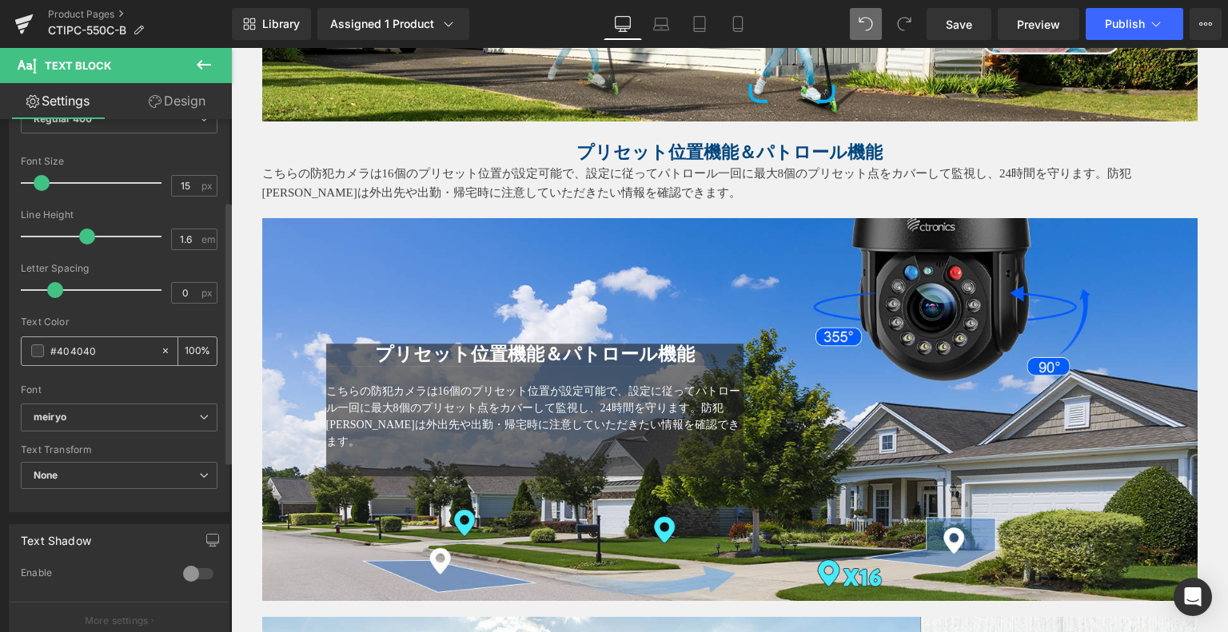
click at [64, 343] on input "#404040" at bounding box center [101, 351] width 102 height 18
click at [38, 345] on span at bounding box center [37, 351] width 13 height 13
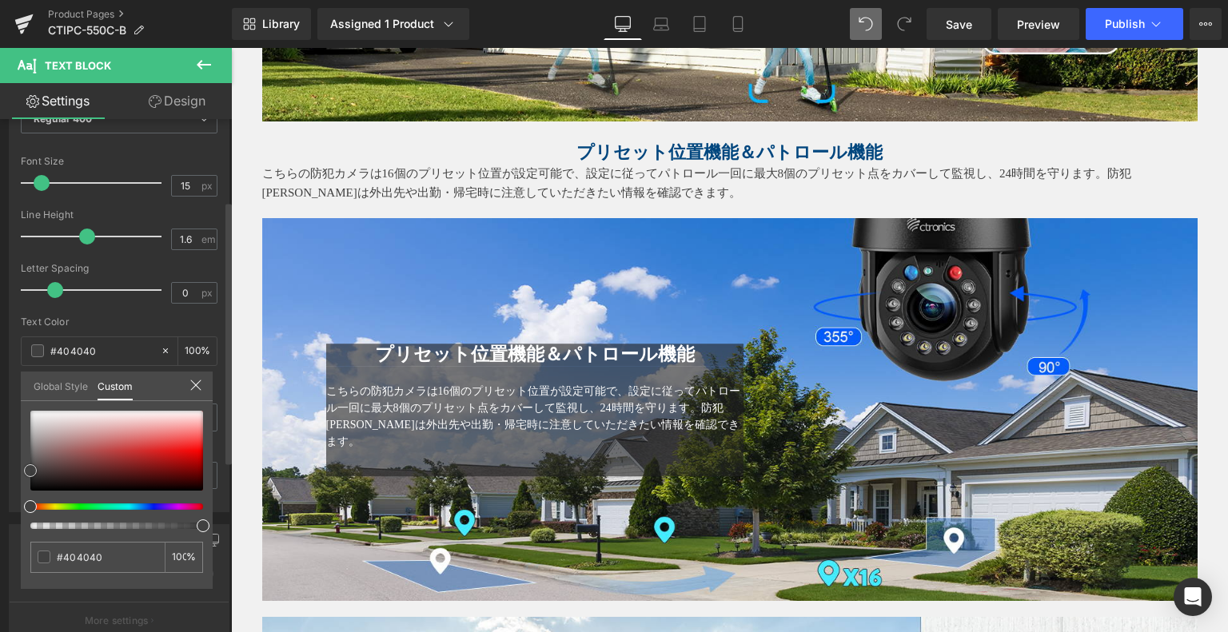
click at [192, 483] on div at bounding box center [116, 451] width 173 height 80
type input "#2c0101"
type input "#660404"
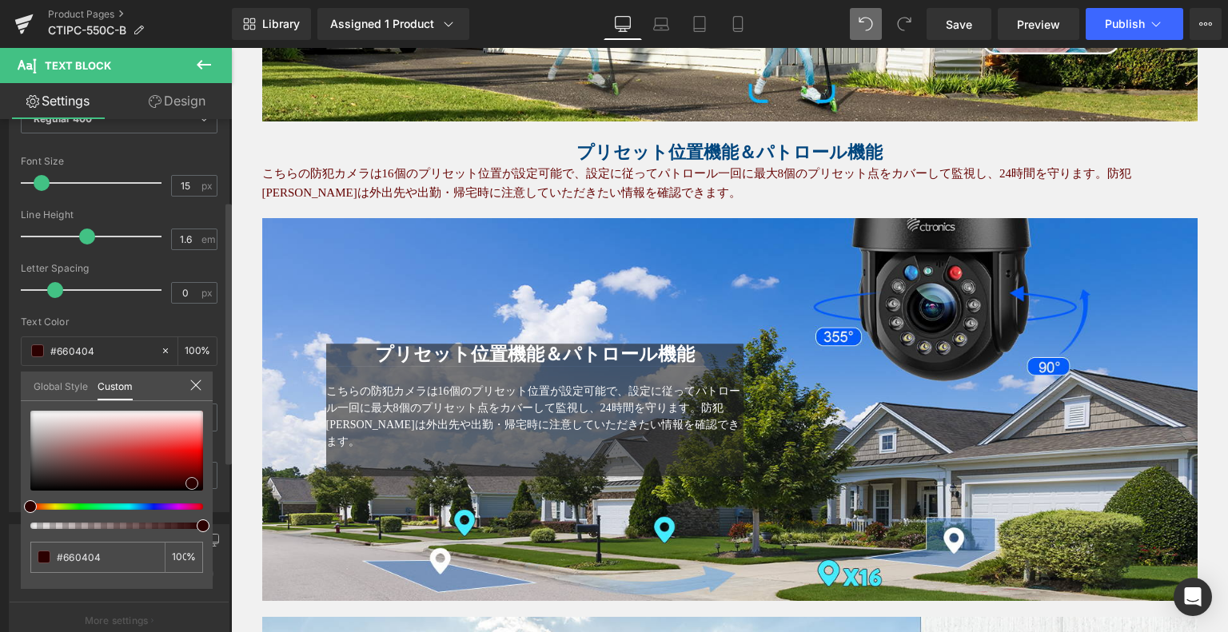
drag, startPoint x: 183, startPoint y: 473, endPoint x: 204, endPoint y: 495, distance: 30.0
click at [203, 491] on div at bounding box center [116, 451] width 173 height 80
type input "#000000"
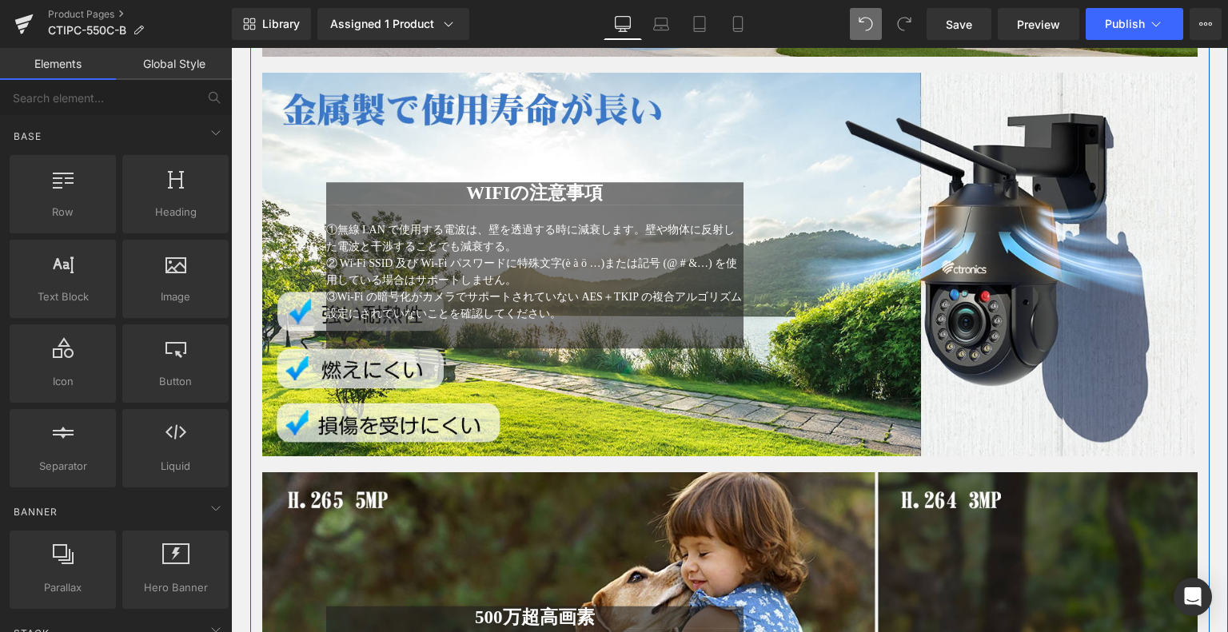
scroll to position [2611, 0]
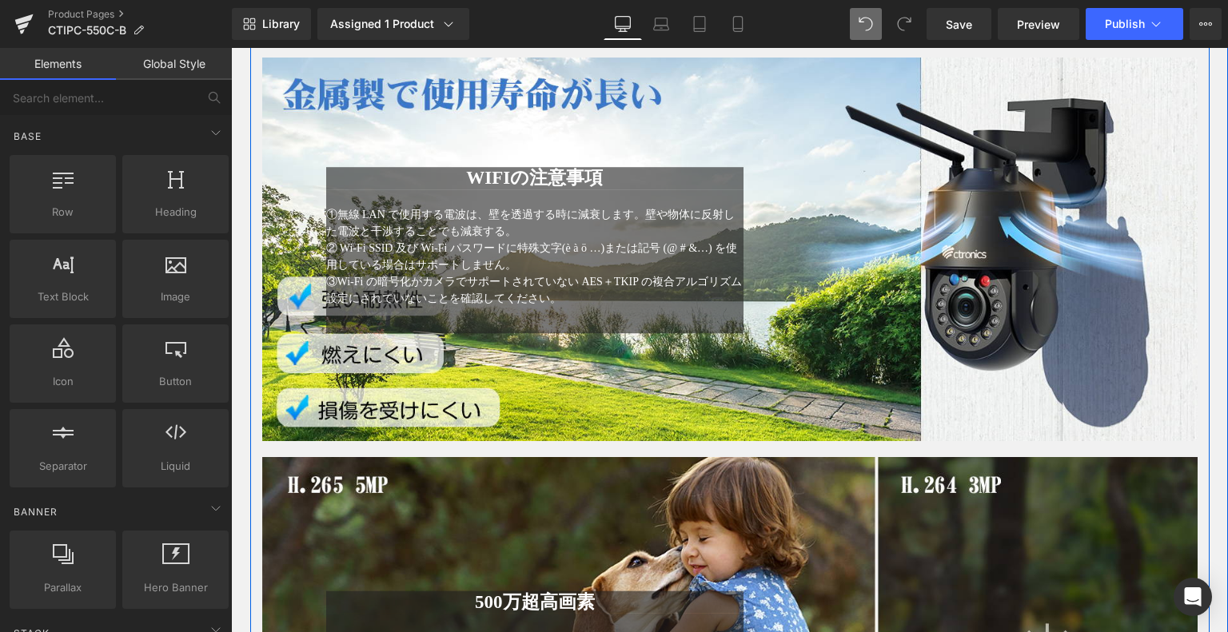
click at [906, 210] on div "WIFIの注意事項 Heading ①無線 LAN で使用する電波は、壁を透過する時に減衰します。壁や物体に反射した電波と干渉することでも減衰する。 ② Wi…" at bounding box center [729, 250] width 935 height 168
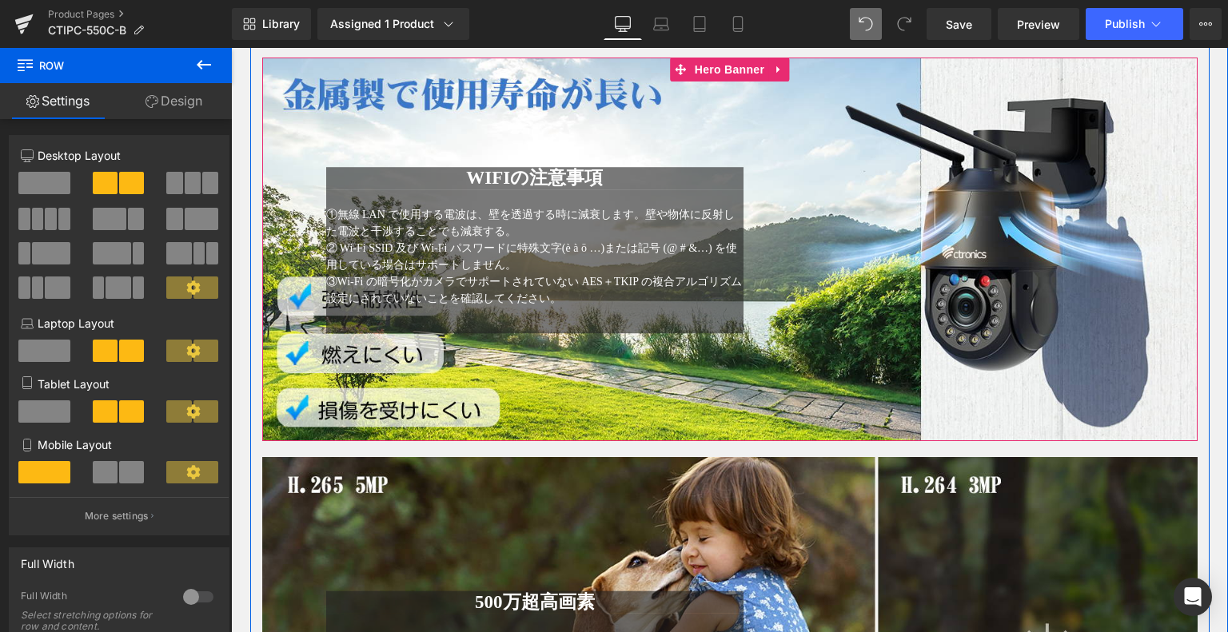
click at [844, 94] on div "WIFIの注意事項 Heading ①無線 LAN で使用する電波は、壁を透過する時に減衰します。壁や物体に反射した電波と干渉することでも減衰する。 ② Wi…" at bounding box center [729, 250] width 935 height 384
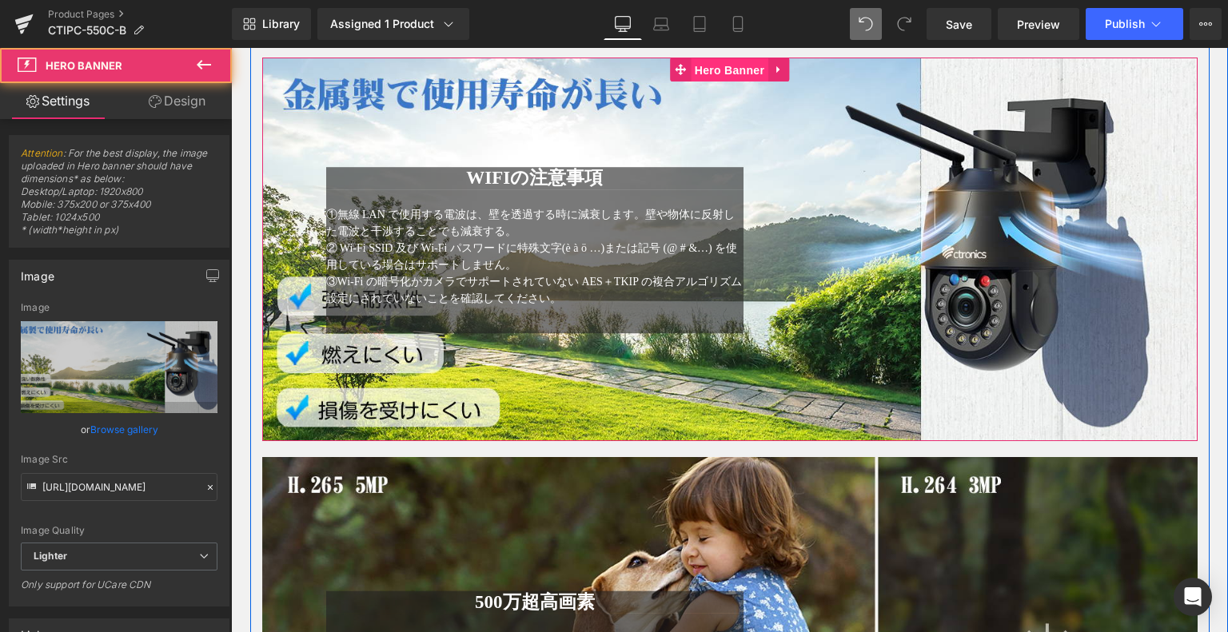
click at [691, 63] on span "Hero Banner" at bounding box center [730, 70] width 78 height 24
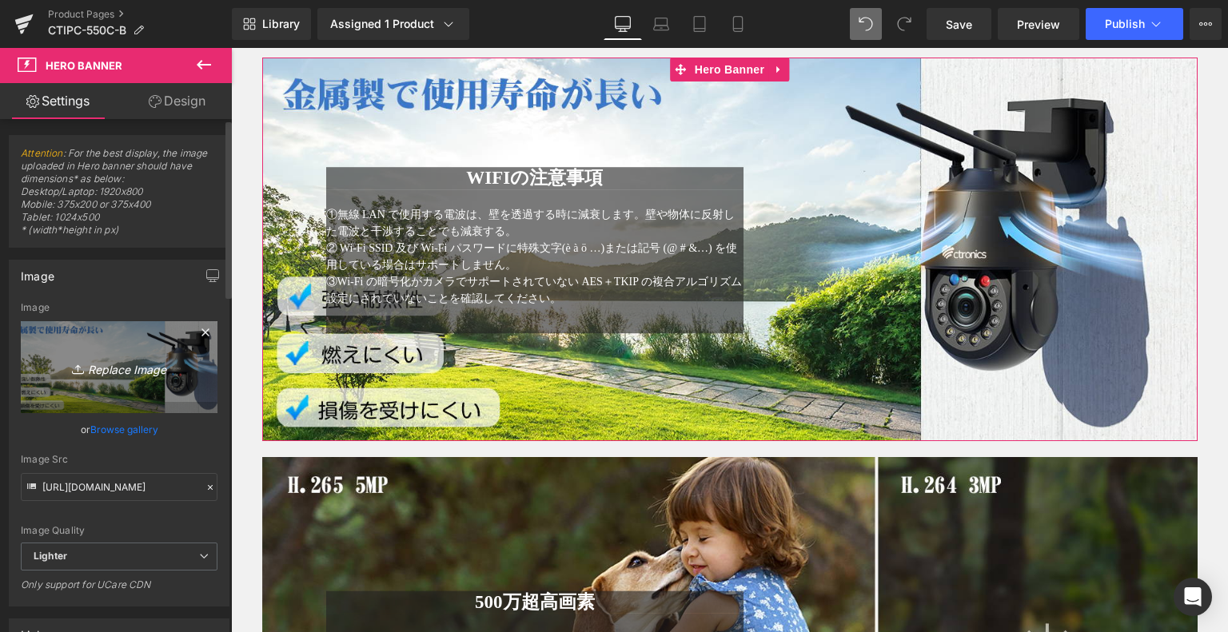
drag, startPoint x: 121, startPoint y: 345, endPoint x: 98, endPoint y: 359, distance: 27.3
click at [98, 359] on icon "Replace Image" at bounding box center [119, 367] width 128 height 20
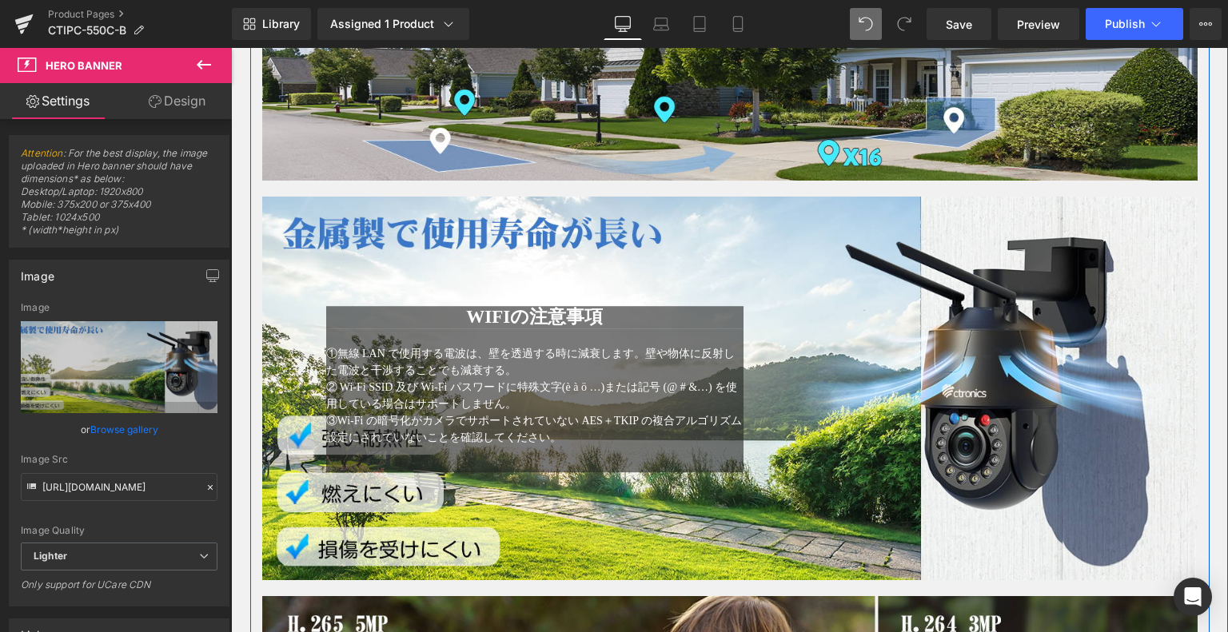
scroll to position [2291, 0]
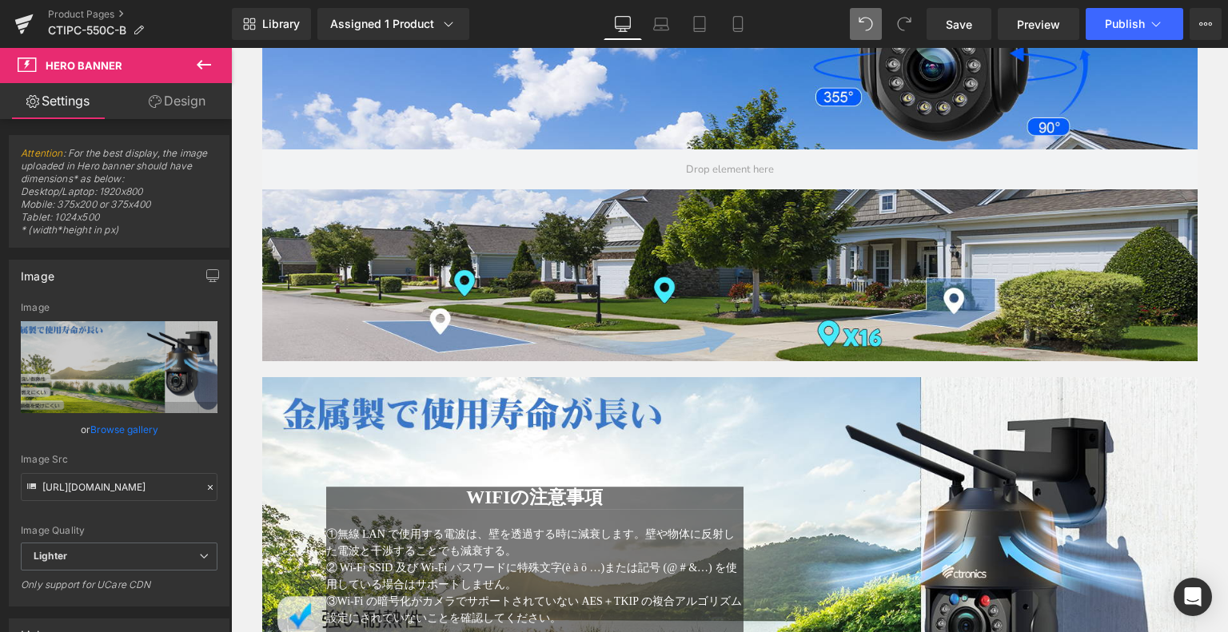
click at [195, 58] on icon at bounding box center [203, 64] width 19 height 19
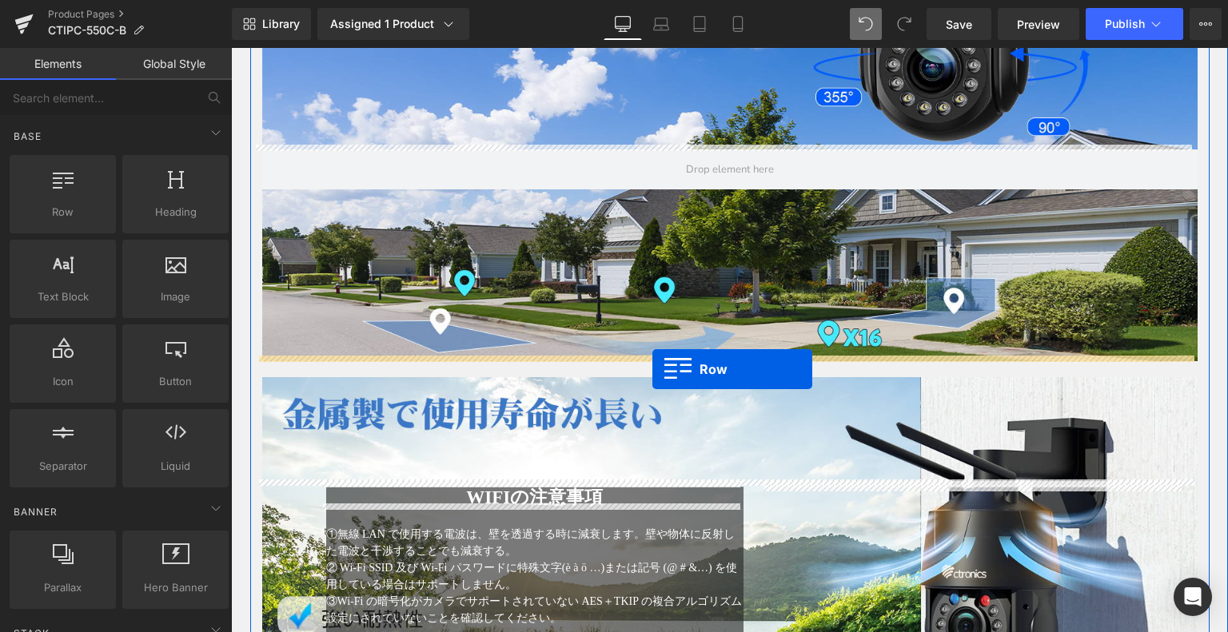
drag, startPoint x: 292, startPoint y: 257, endPoint x: 652, endPoint y: 370, distance: 377.8
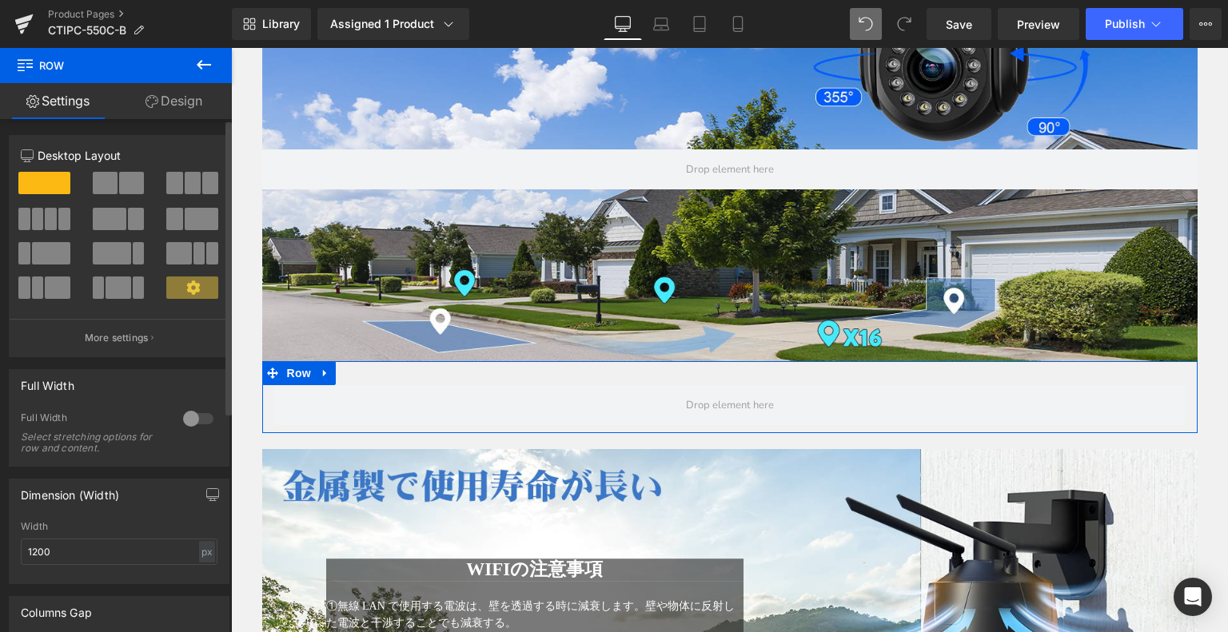
drag, startPoint x: 98, startPoint y: 178, endPoint x: 210, endPoint y: 241, distance: 128.9
click at [98, 178] on span at bounding box center [105, 183] width 25 height 22
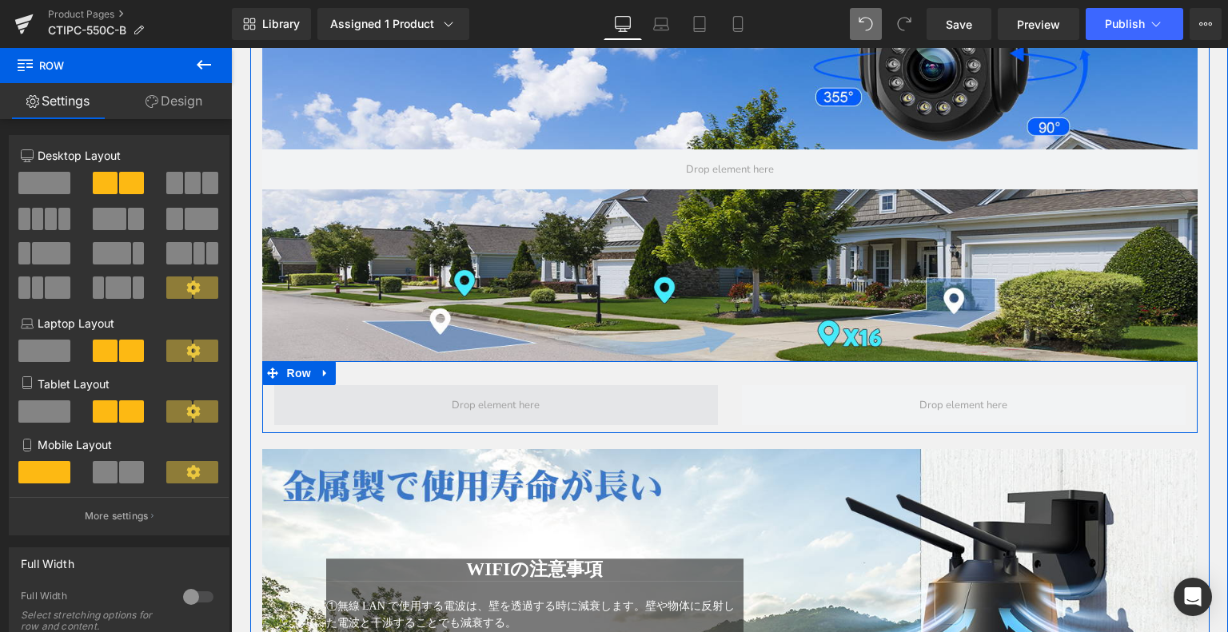
click at [547, 393] on span at bounding box center [496, 405] width 444 height 40
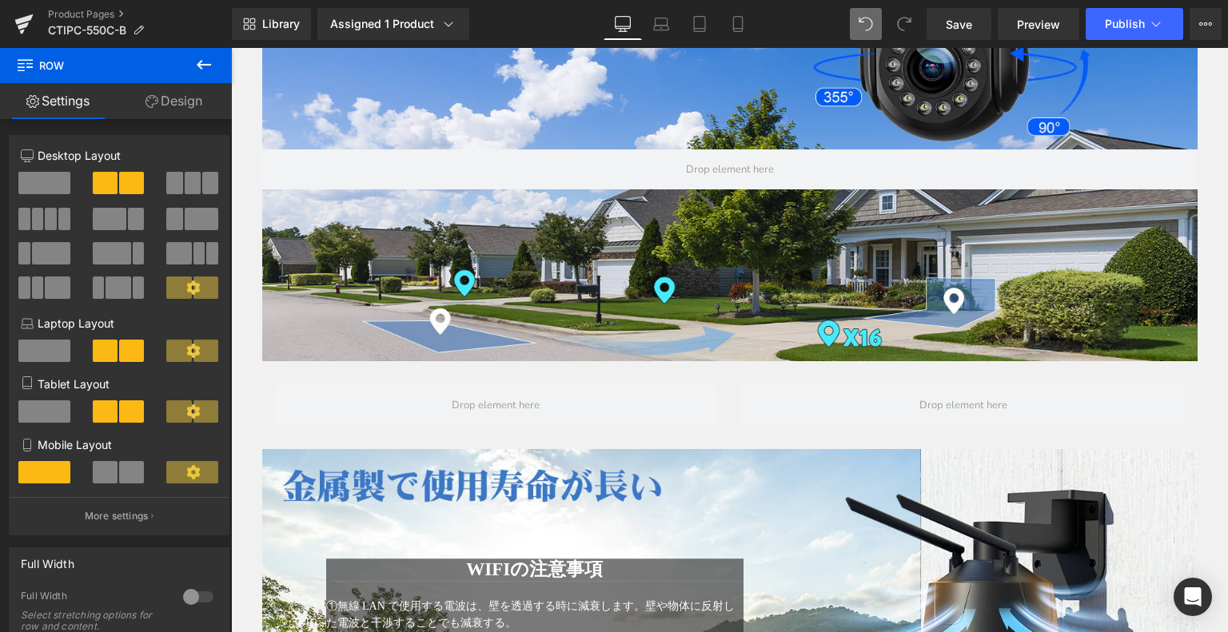
drag, startPoint x: 201, startPoint y: 66, endPoint x: 185, endPoint y: 76, distance: 18.4
click at [201, 66] on icon at bounding box center [203, 64] width 19 height 19
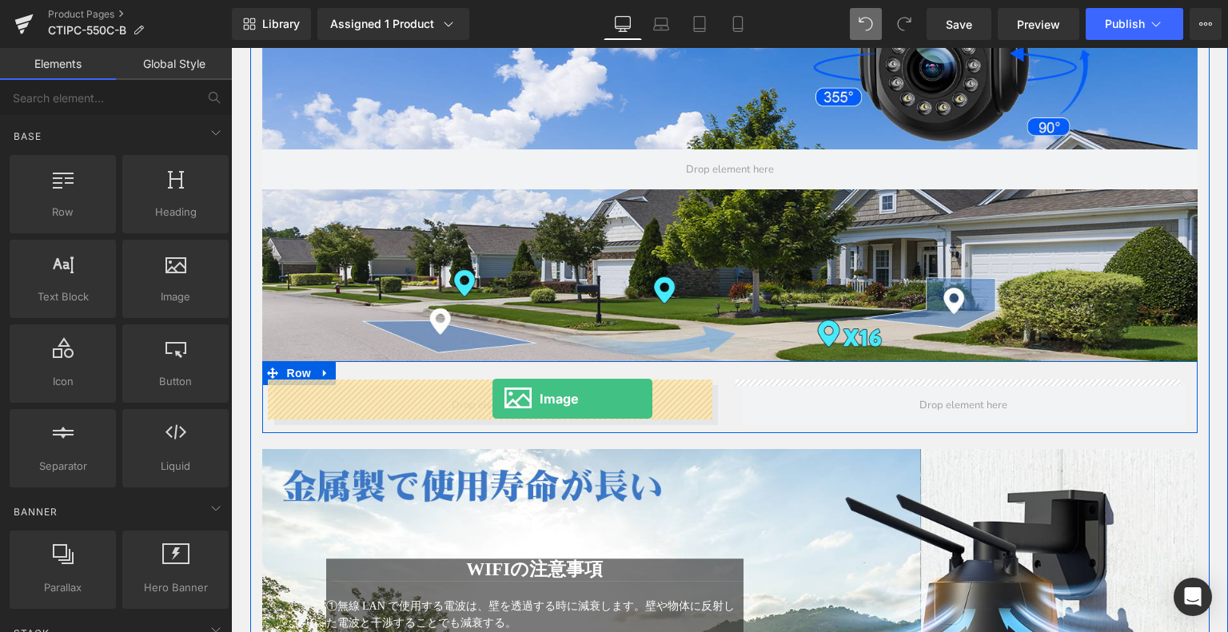
drag, startPoint x: 413, startPoint y: 325, endPoint x: 492, endPoint y: 399, distance: 108.1
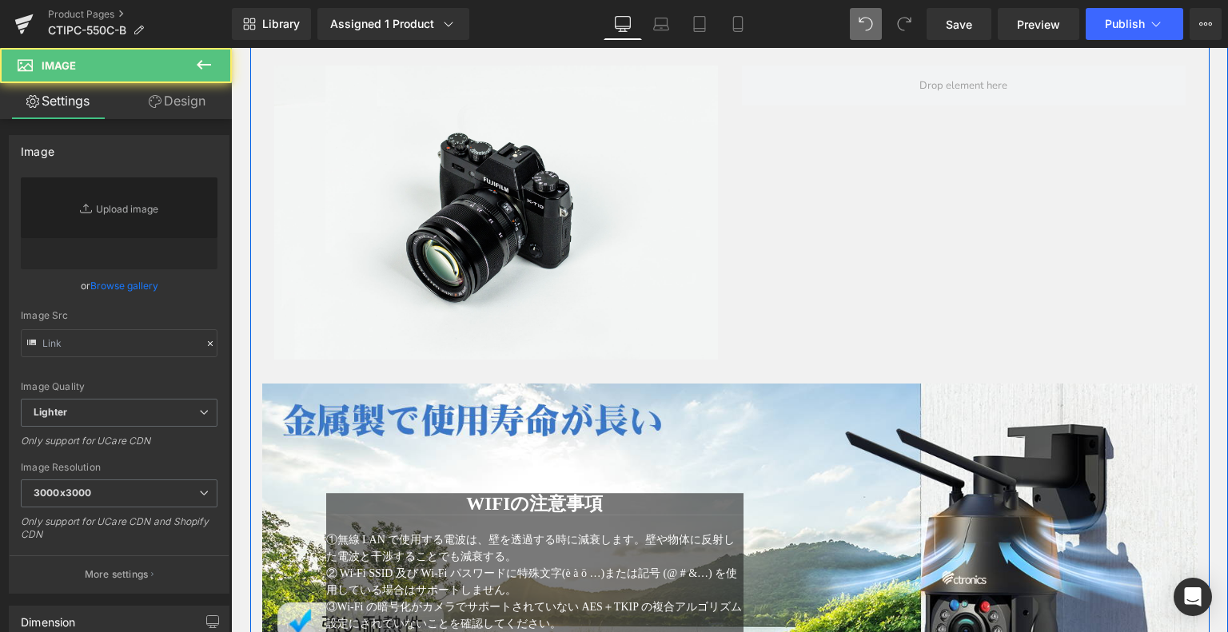
scroll to position [2371, 0]
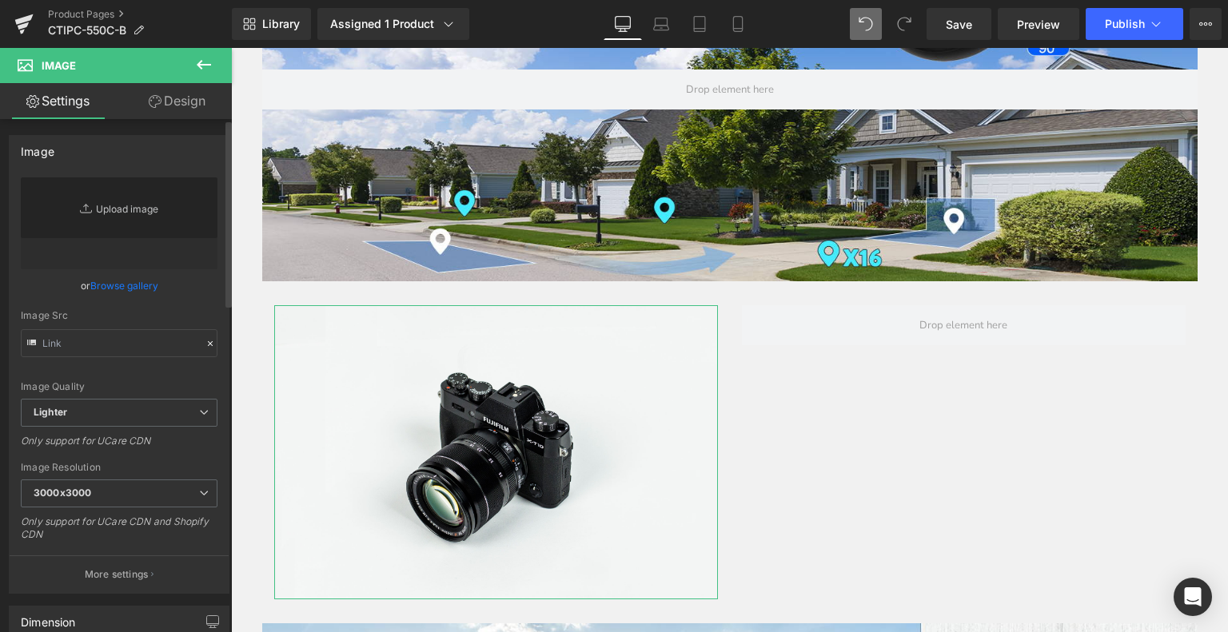
type input "//d1um8515vdn9kb.cloudfront.net/images/parallax.jpg"
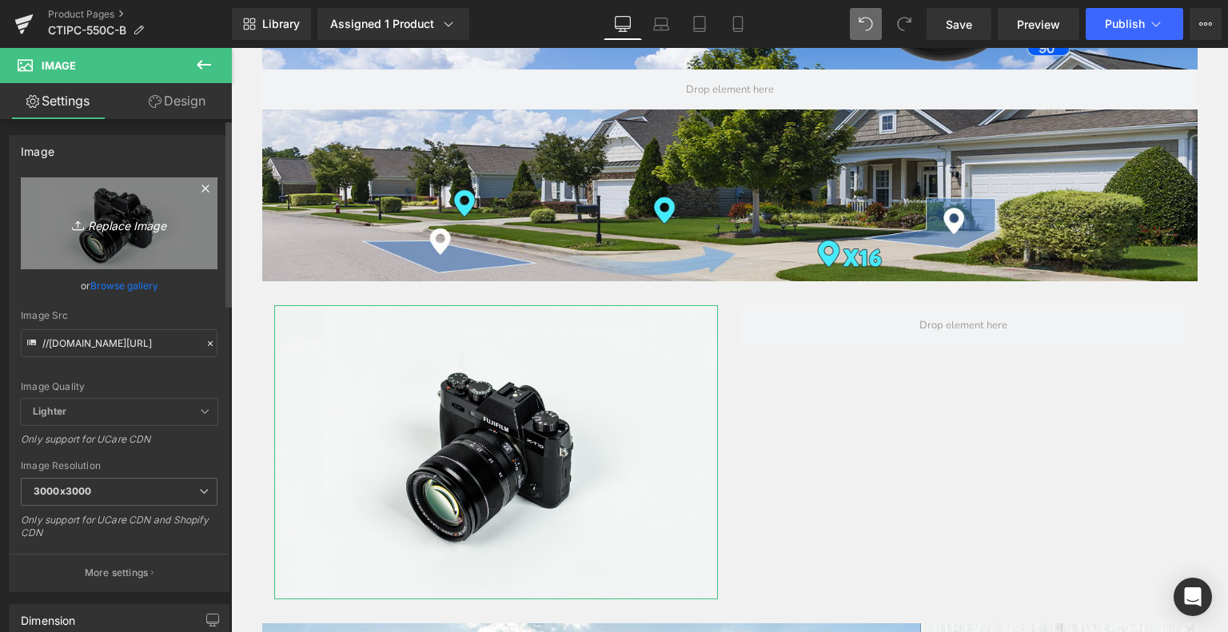
click at [99, 205] on link "Replace Image" at bounding box center [119, 224] width 197 height 92
type input "C:\fakepath\5.jpg"
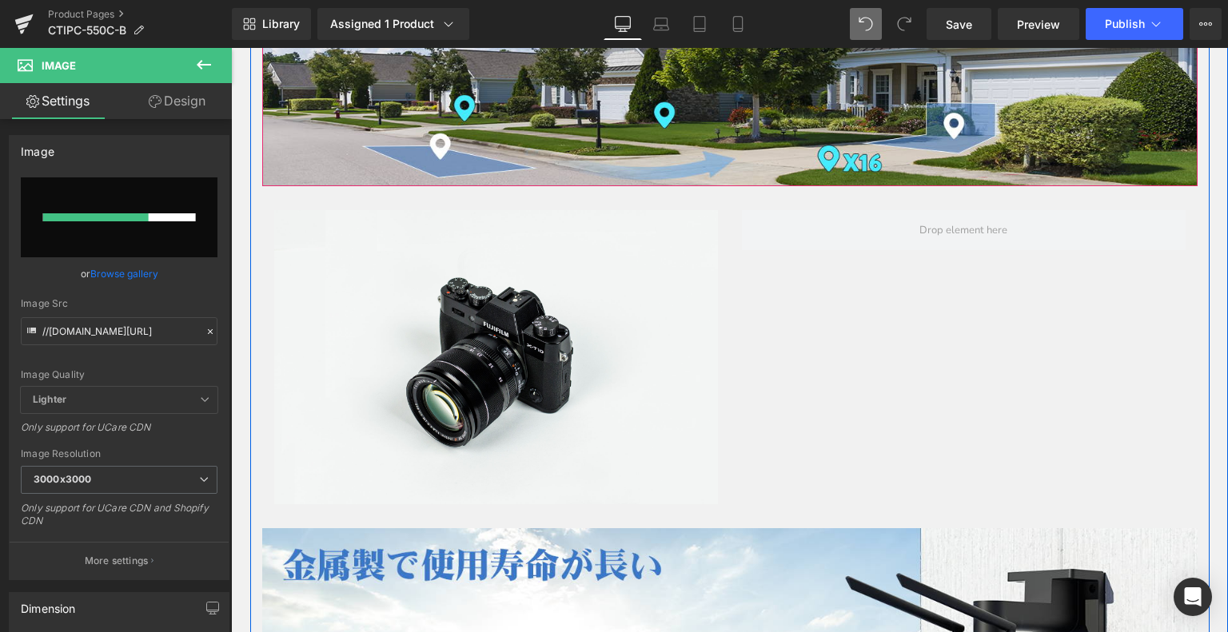
scroll to position [2531, 0]
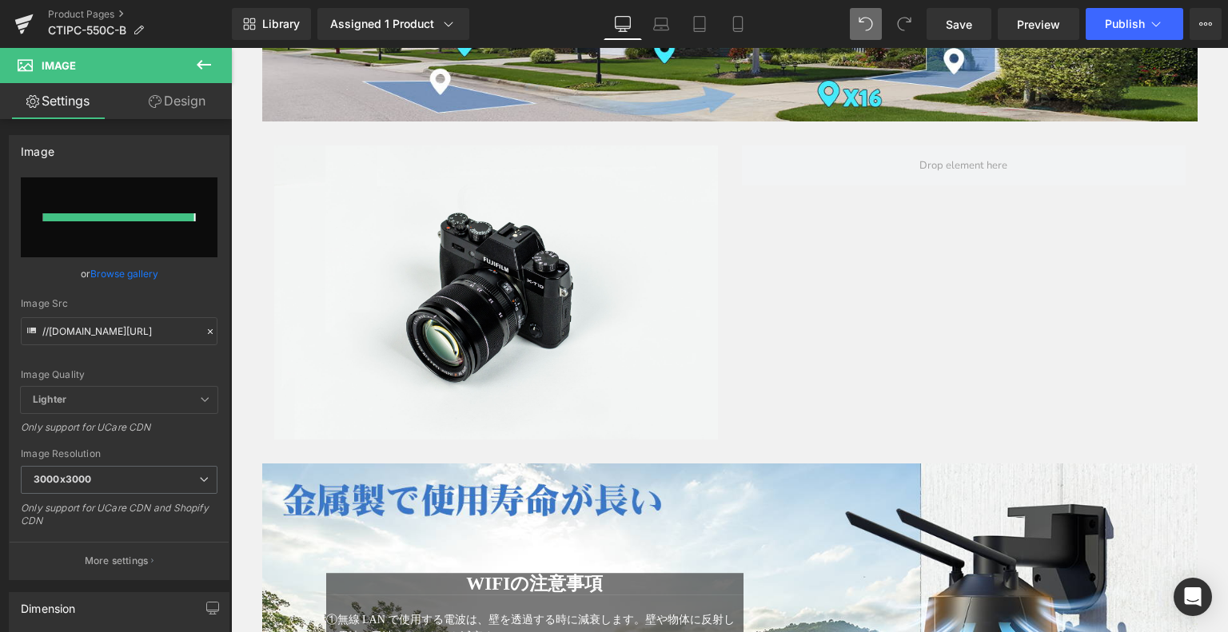
type input "https://ucarecdn.com/0eb9b719-a3f9-4983-a189-ea29072ee634/-/format/auto/-/previ…"
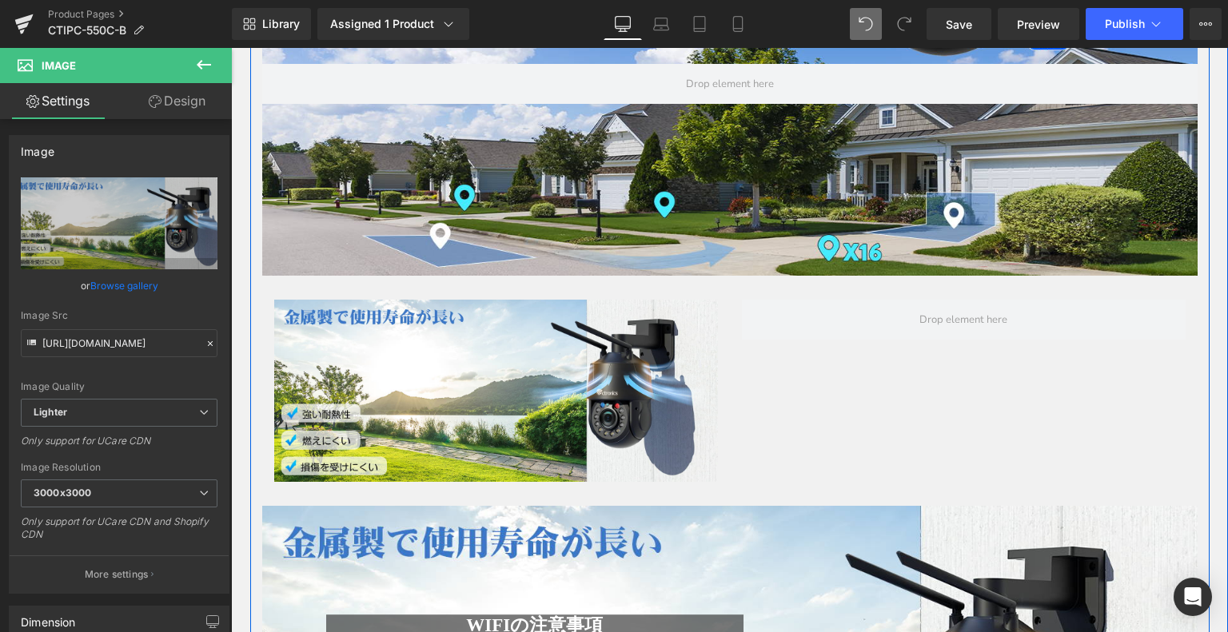
scroll to position [2451, 0]
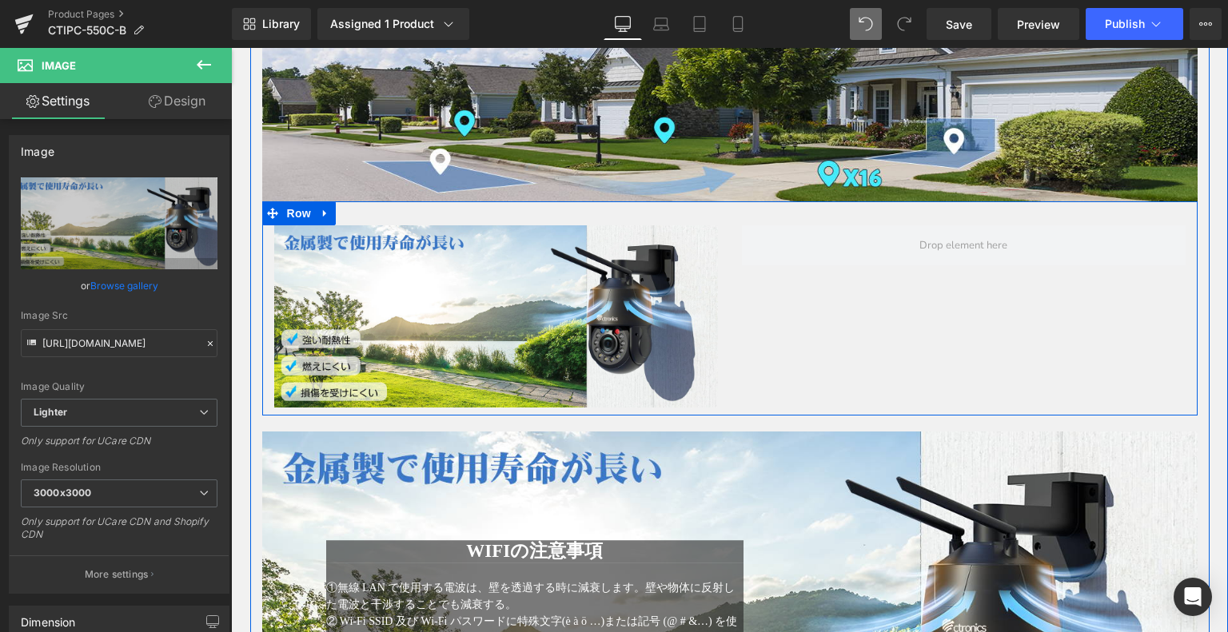
click at [790, 337] on div "Image Row" at bounding box center [729, 307] width 935 height 213
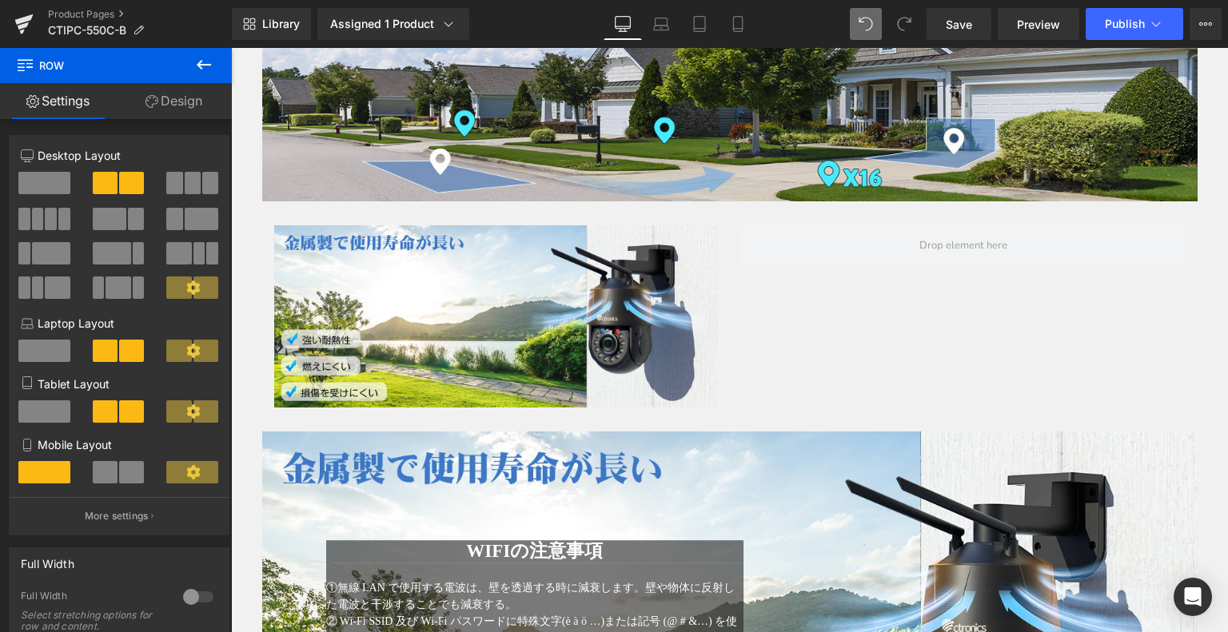
click at [194, 62] on icon at bounding box center [203, 64] width 19 height 19
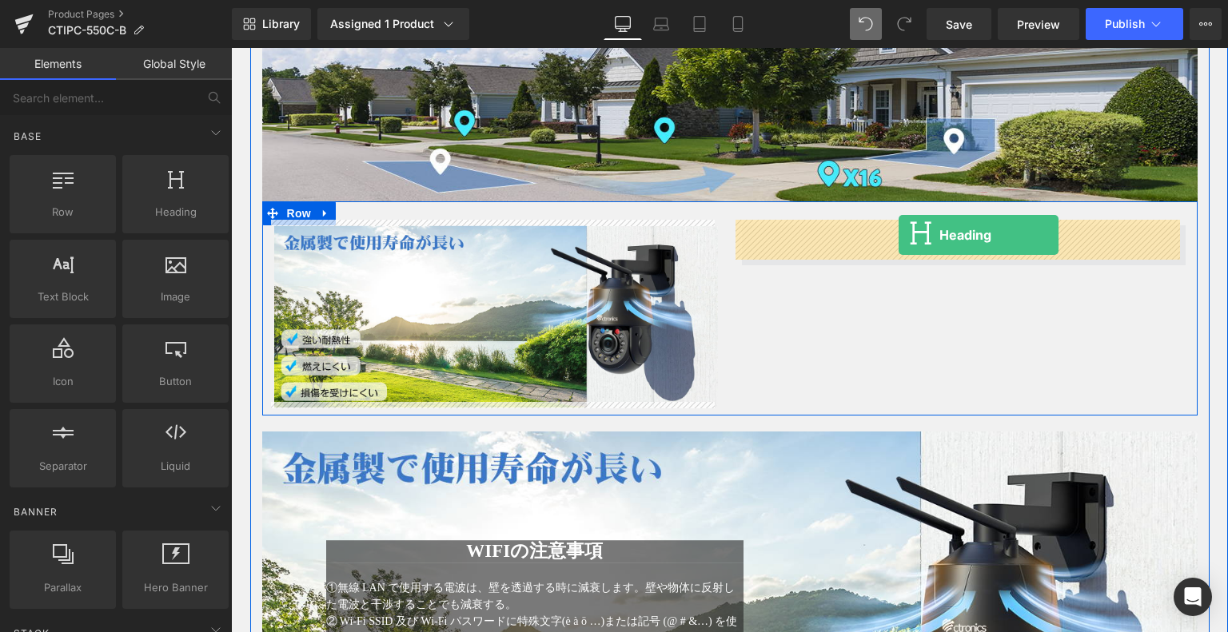
drag, startPoint x: 429, startPoint y: 247, endPoint x: 899, endPoint y: 236, distance: 469.5
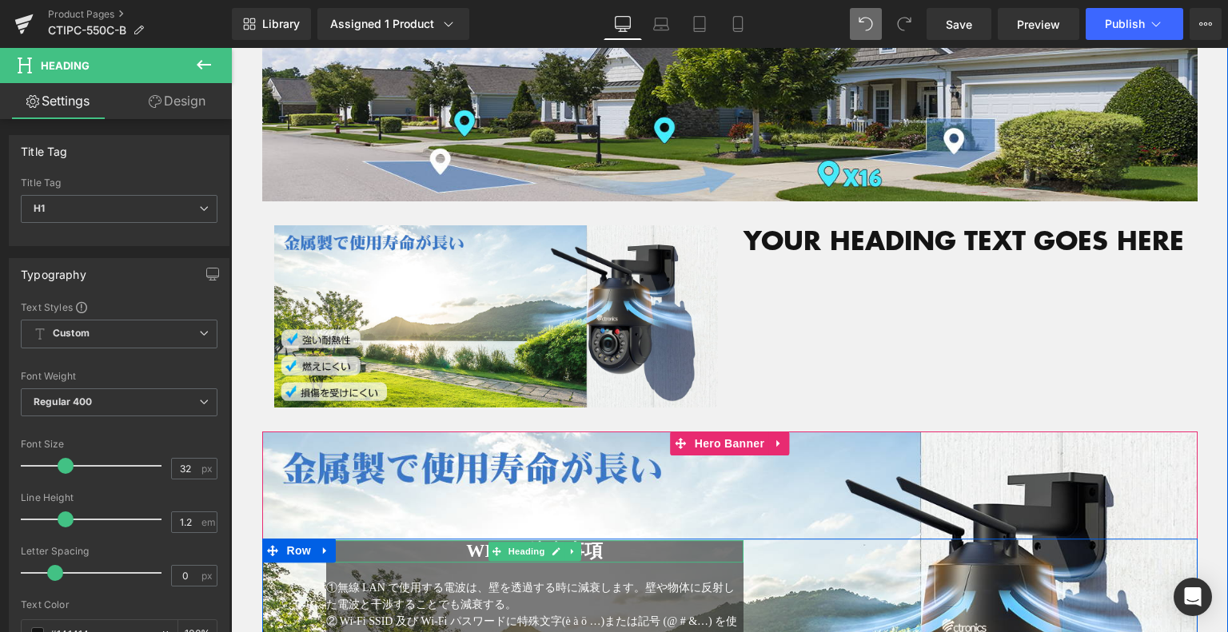
drag, startPoint x: 449, startPoint y: 544, endPoint x: 473, endPoint y: 544, distance: 23.2
click at [473, 544] on h1 "WIFIの注意事項" at bounding box center [535, 552] width 418 height 22
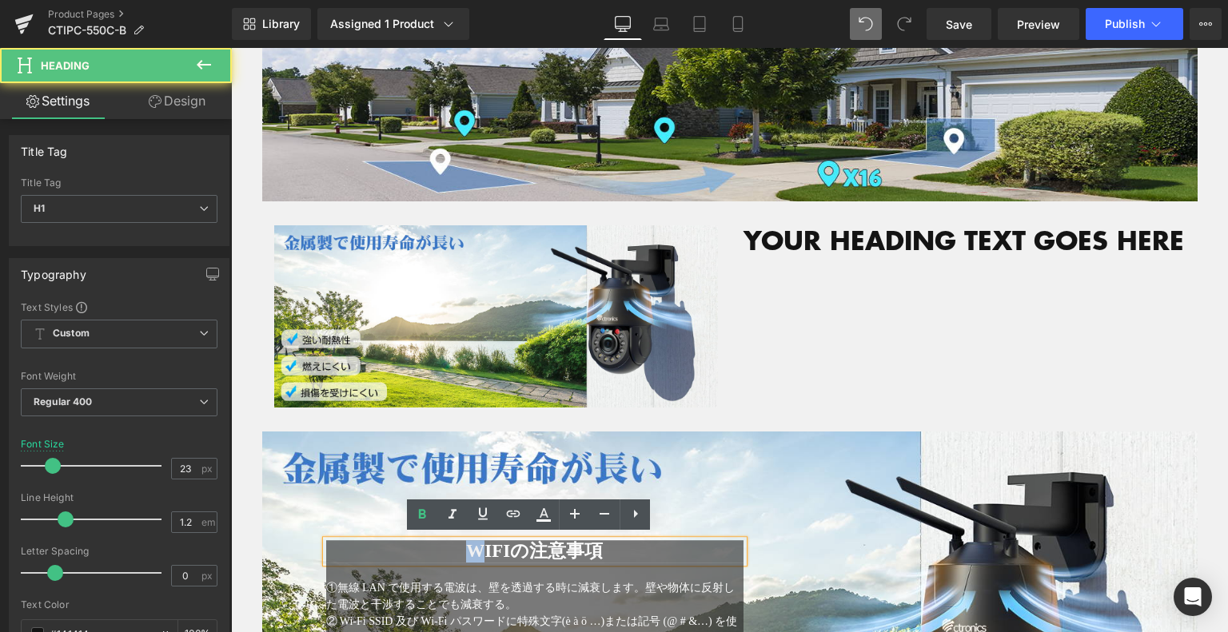
click at [466, 544] on span "WIFIの注意事項" at bounding box center [534, 552] width 137 height 20
drag, startPoint x: 456, startPoint y: 544, endPoint x: 613, endPoint y: 549, distance: 157.6
click at [613, 549] on h1 "WIFIの注意事項" at bounding box center [535, 552] width 418 height 22
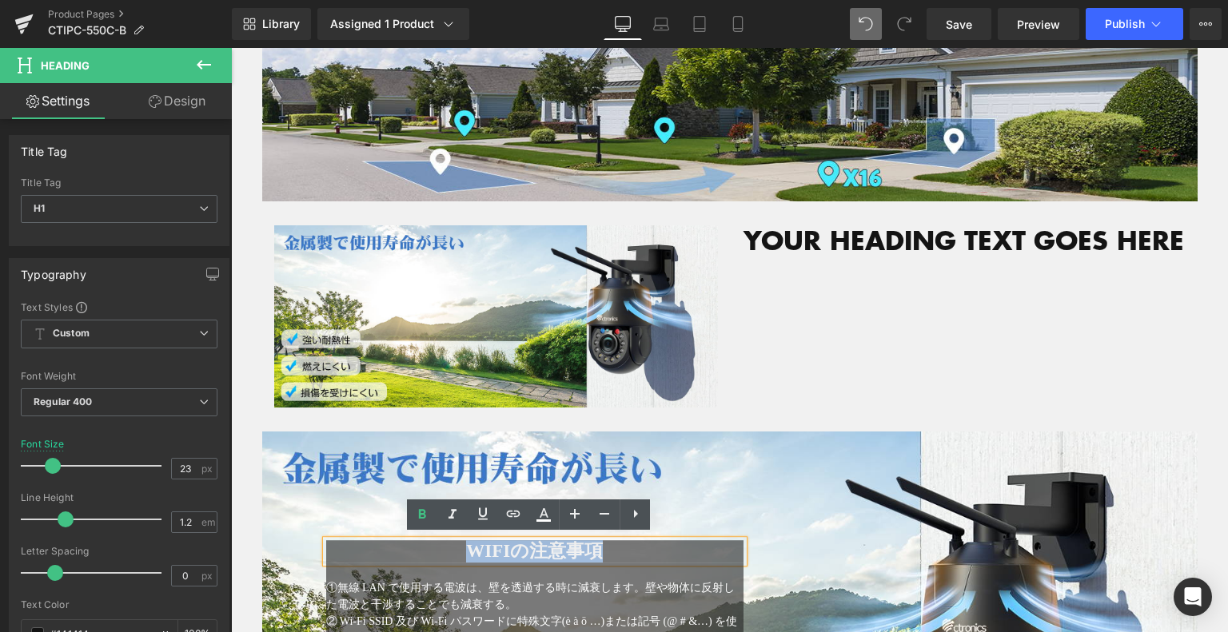
copy span "WIFIの注意事項"
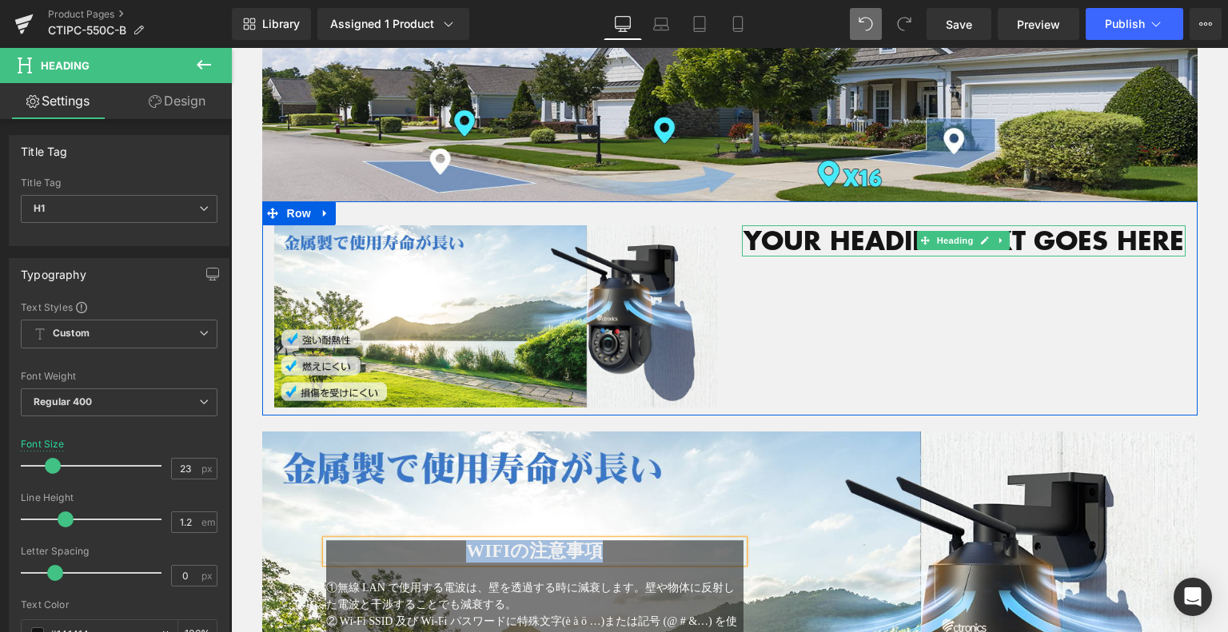
drag, startPoint x: 745, startPoint y: 237, endPoint x: 1161, endPoint y: 232, distance: 415.8
click at [1135, 239] on h1 "Your heading text goes here" at bounding box center [964, 240] width 444 height 30
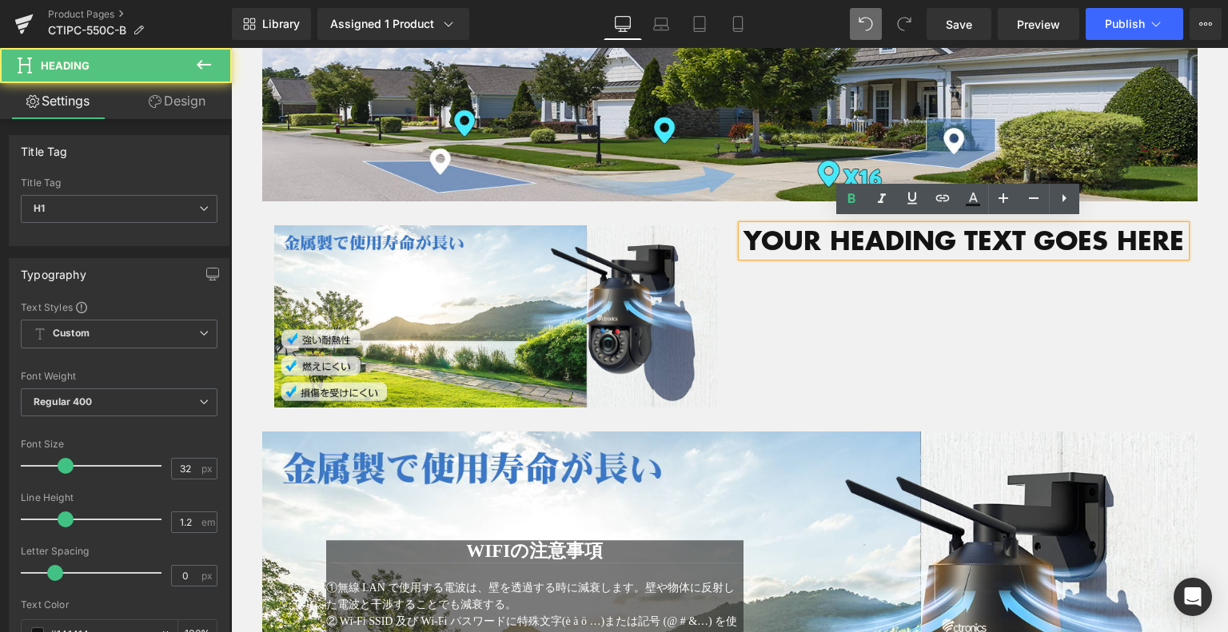
click at [1161, 231] on h1 "Your heading text goes here" at bounding box center [964, 240] width 444 height 30
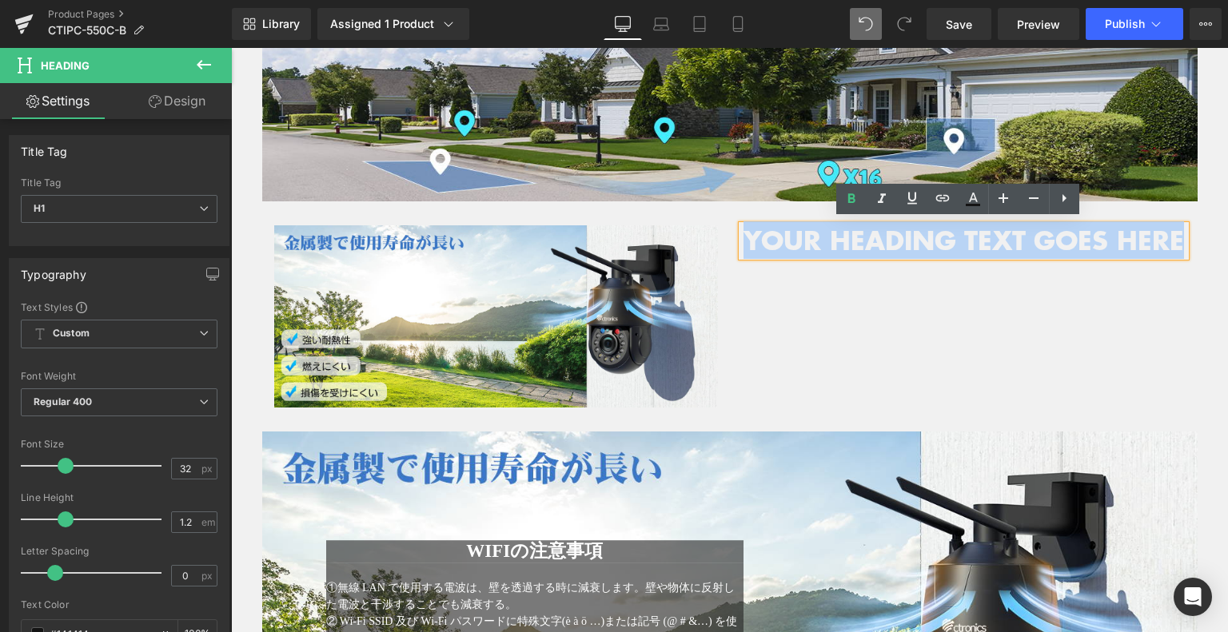
drag, startPoint x: 1164, startPoint y: 231, endPoint x: 754, endPoint y: 223, distance: 410.2
click at [751, 225] on h1 "Your heading text goes here" at bounding box center [964, 240] width 444 height 30
paste div
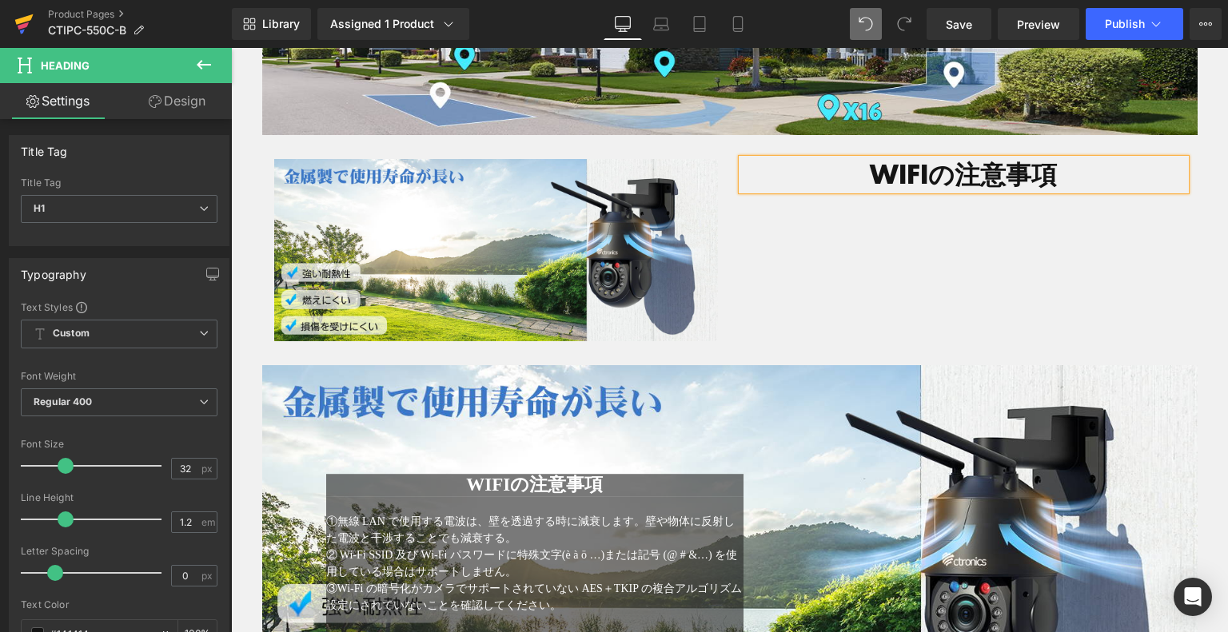
scroll to position [2611, 0]
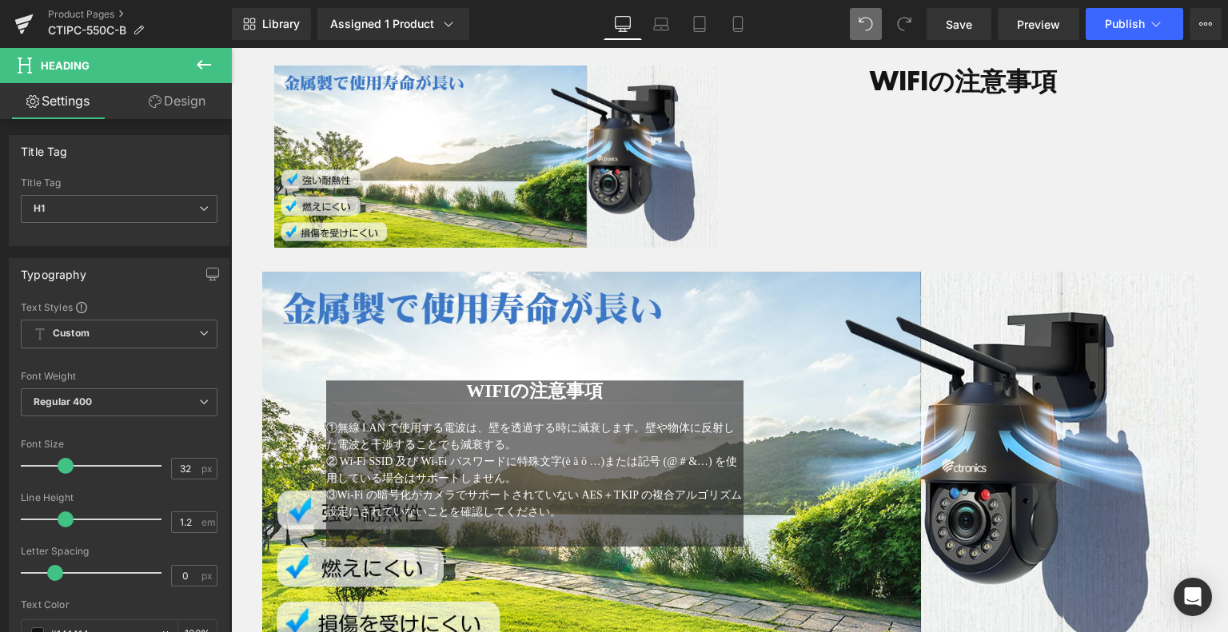
drag, startPoint x: 208, startPoint y: 69, endPoint x: 145, endPoint y: 83, distance: 64.8
click at [207, 69] on icon at bounding box center [203, 64] width 19 height 19
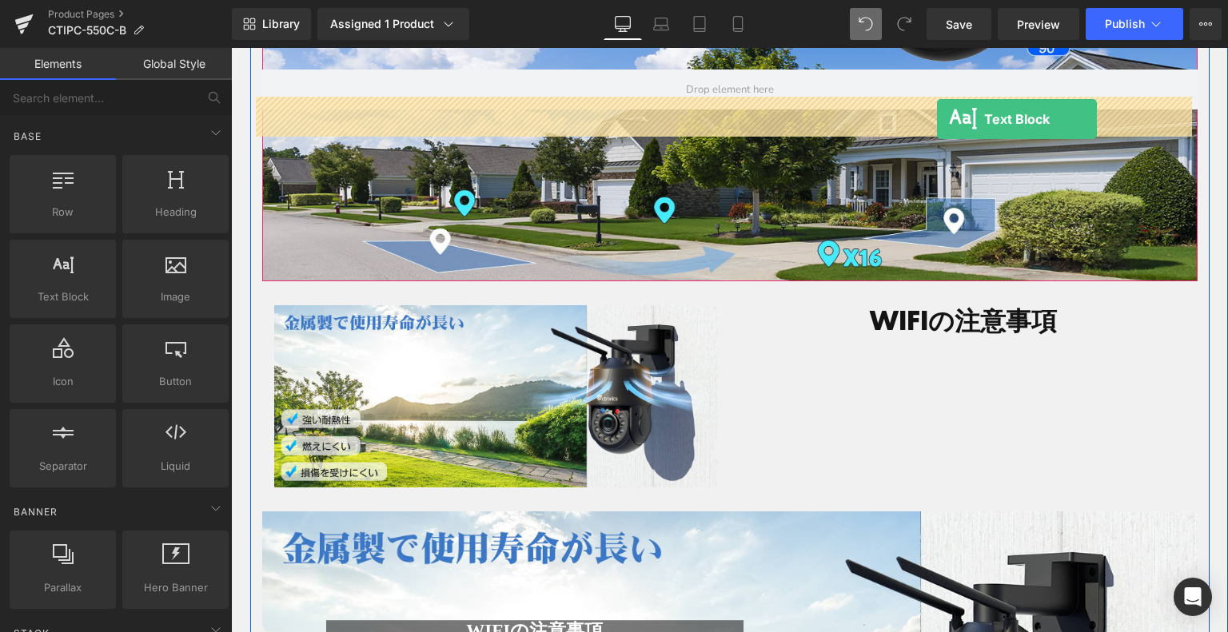
scroll to position [2339, 0]
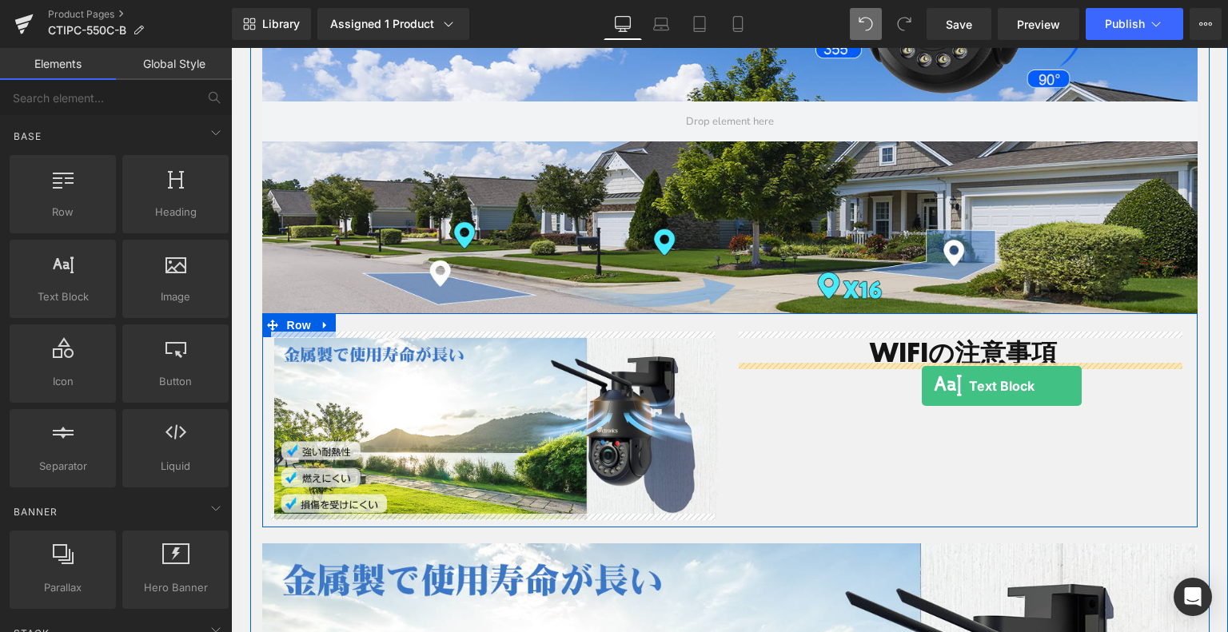
drag, startPoint x: 298, startPoint y: 337, endPoint x: 922, endPoint y: 386, distance: 625.6
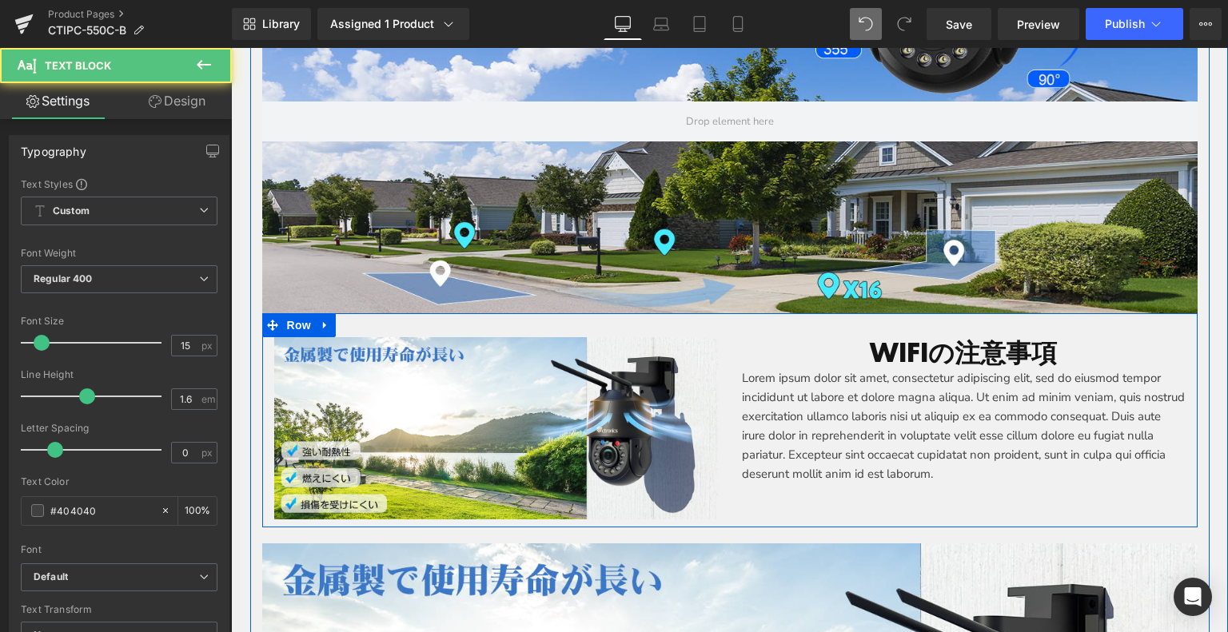
scroll to position [2659, 0]
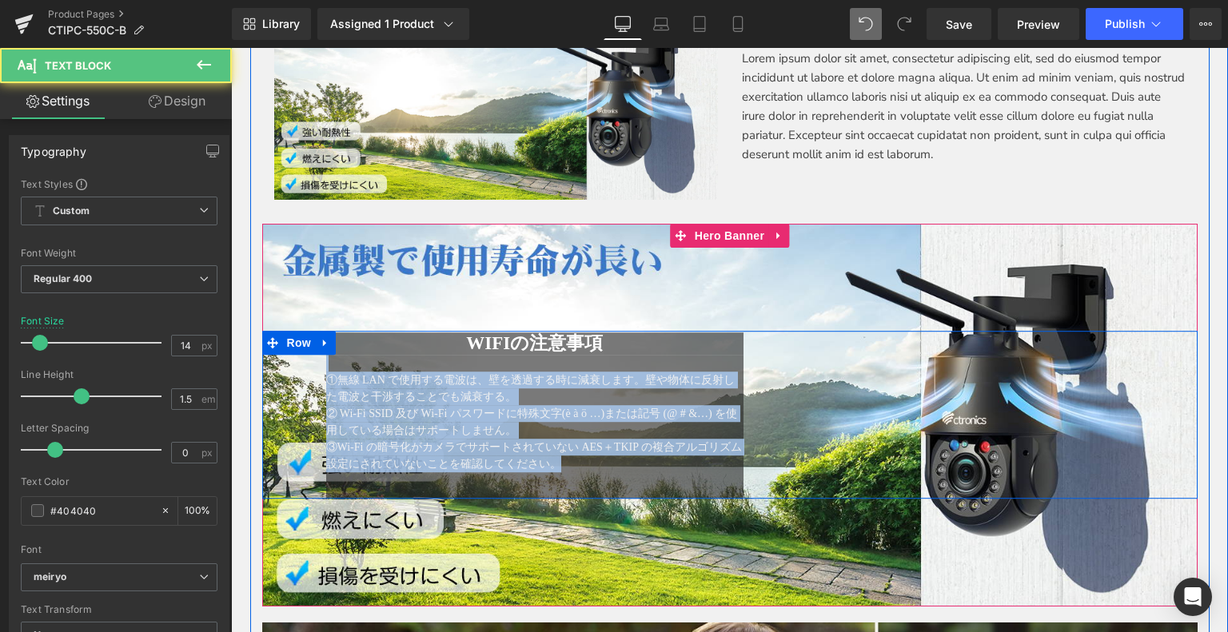
drag, startPoint x: 365, startPoint y: 410, endPoint x: 309, endPoint y: 356, distance: 78.6
click at [314, 354] on div "WIFIの注意事項 Heading ①無線 LAN で使用する電波は、壁を透過する時に減衰します。壁や物体に反射した電波と干渉することでも減衰する。 ② Wi…" at bounding box center [535, 416] width 442 height 166
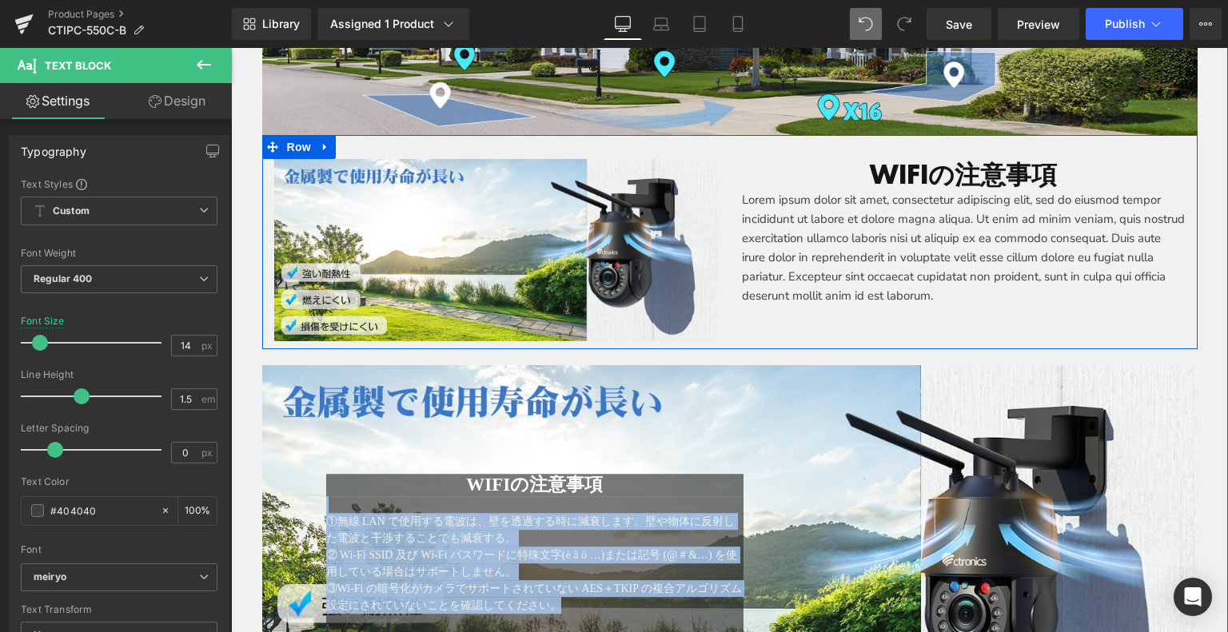
scroll to position [2419, 0]
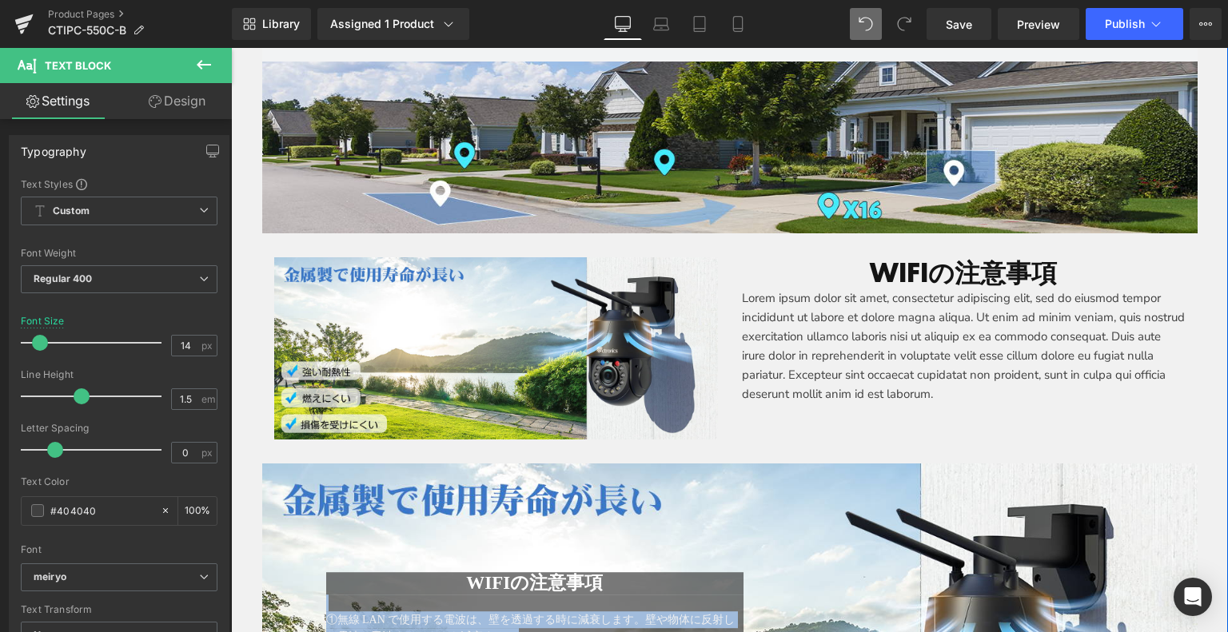
click at [805, 329] on p "Lorem ipsum dolor sit amet, consectetur adipiscing elit, sed do eiusmod tempor …" at bounding box center [964, 346] width 444 height 115
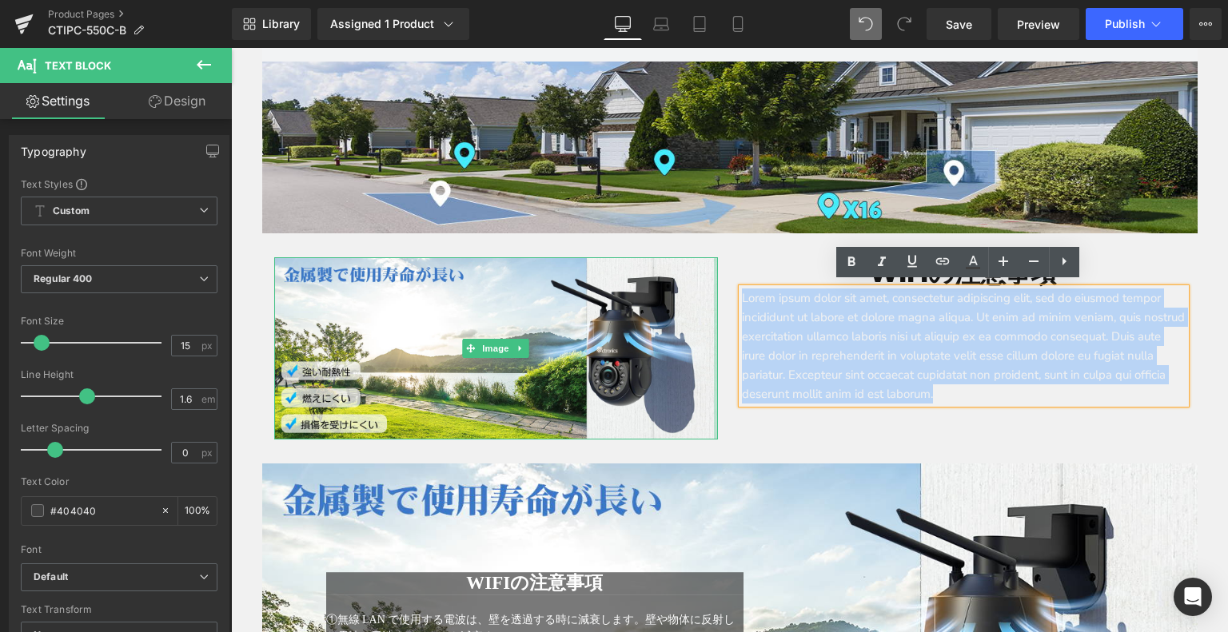
drag, startPoint x: 1105, startPoint y: 393, endPoint x: 718, endPoint y: 290, distance: 400.3
click at [710, 289] on div "Image WIFIの注意事項 Heading Lorem ipsum dolor sit amet, consectetur adipiscing elit…" at bounding box center [729, 339] width 935 height 213
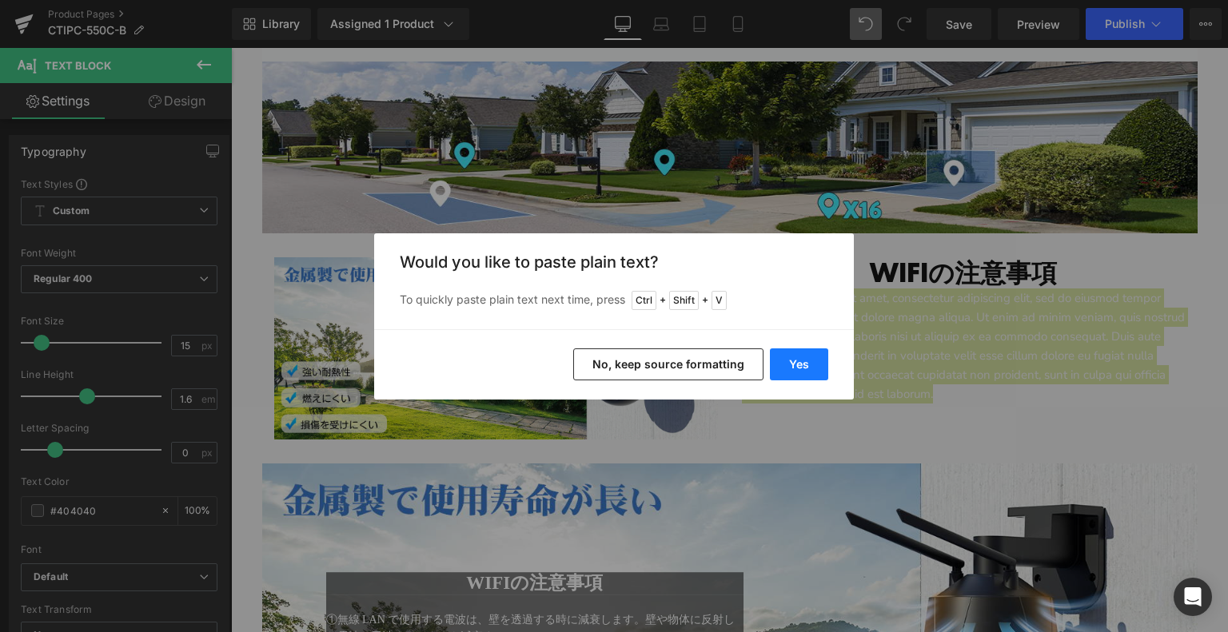
click at [777, 364] on button "Yes" at bounding box center [799, 365] width 58 height 32
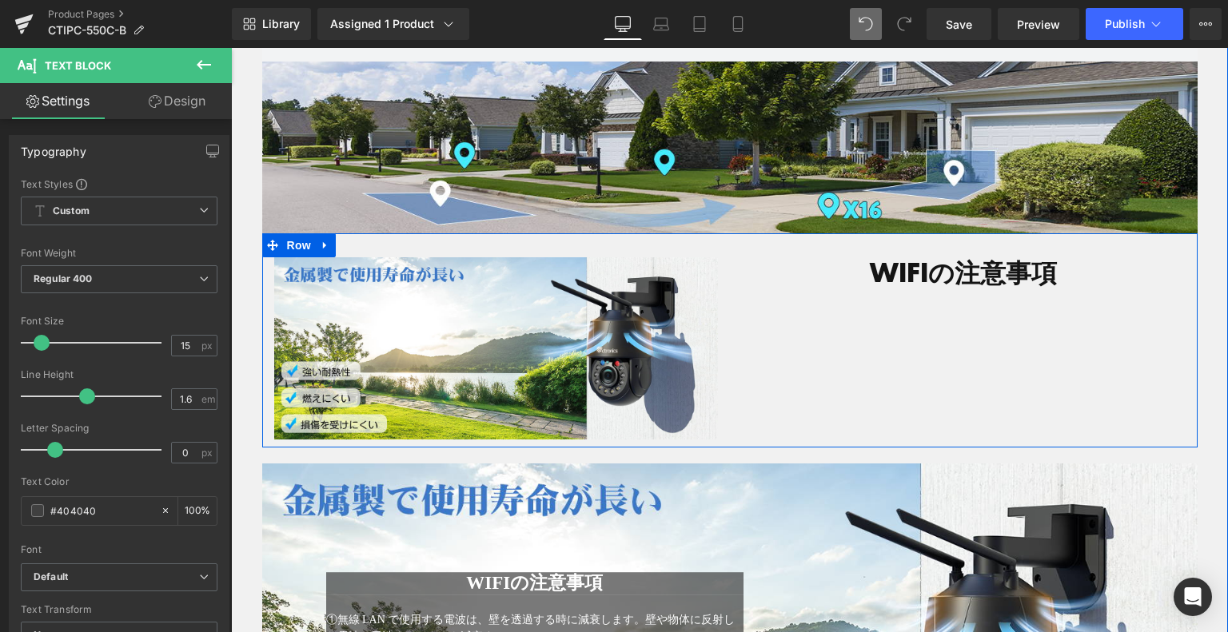
click at [946, 345] on div "Image WIFIの注意事項 Heading Text Block Row" at bounding box center [729, 339] width 935 height 213
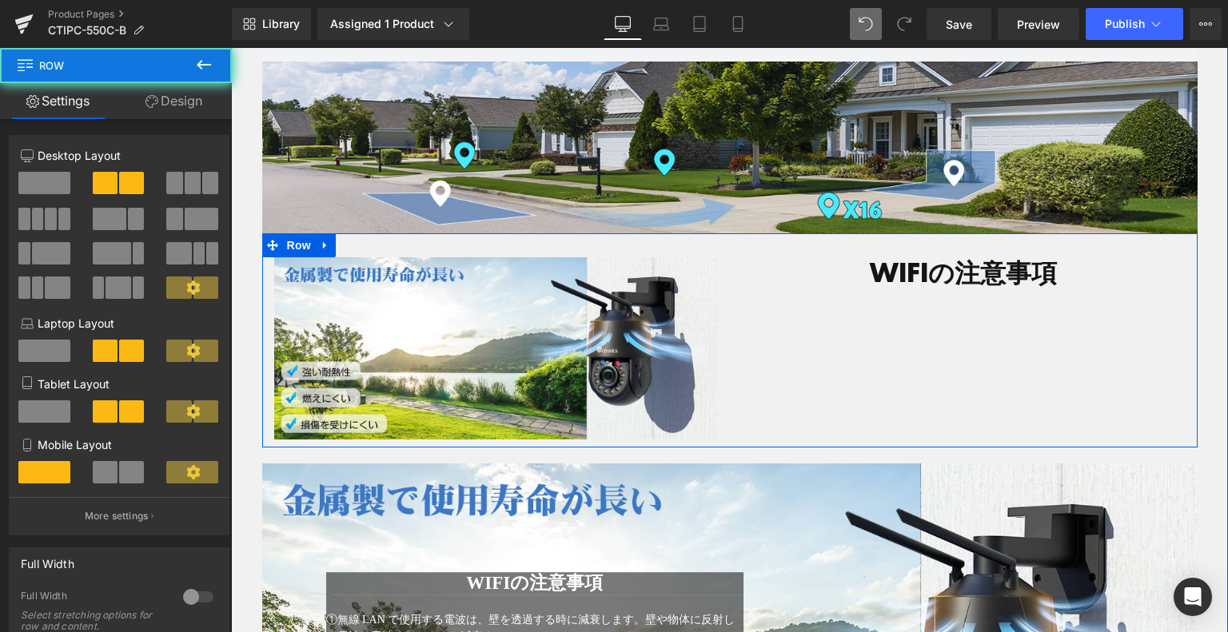
click at [857, 321] on div "Image WIFIの注意事項 Heading Text Block Row" at bounding box center [729, 339] width 935 height 213
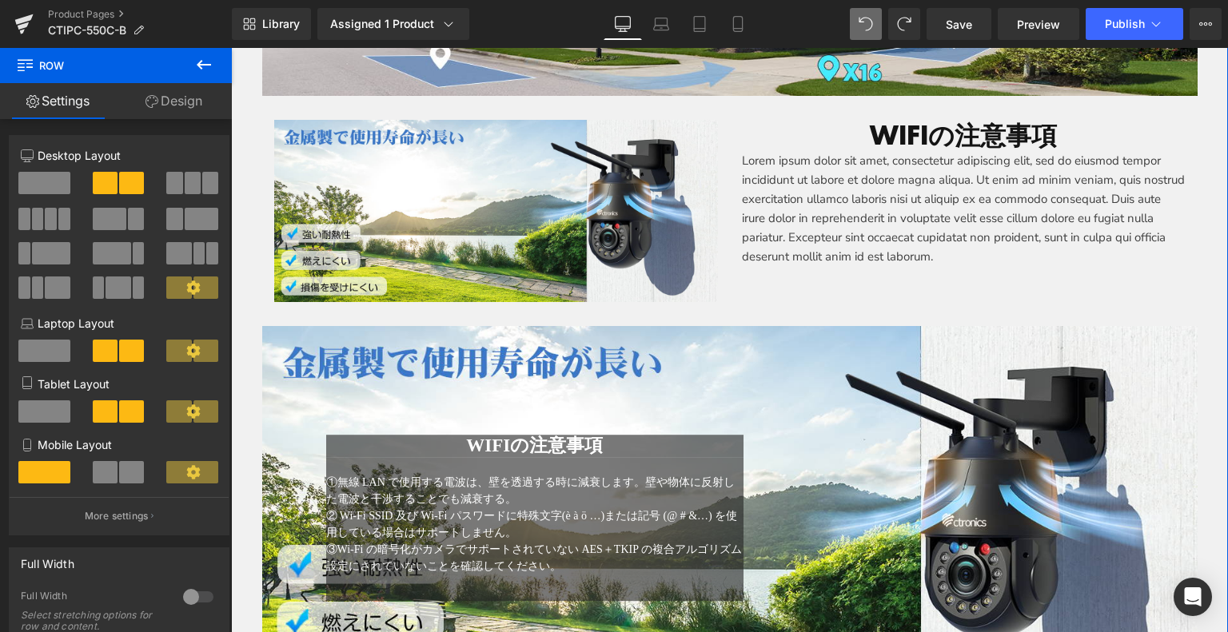
scroll to position [2659, 0]
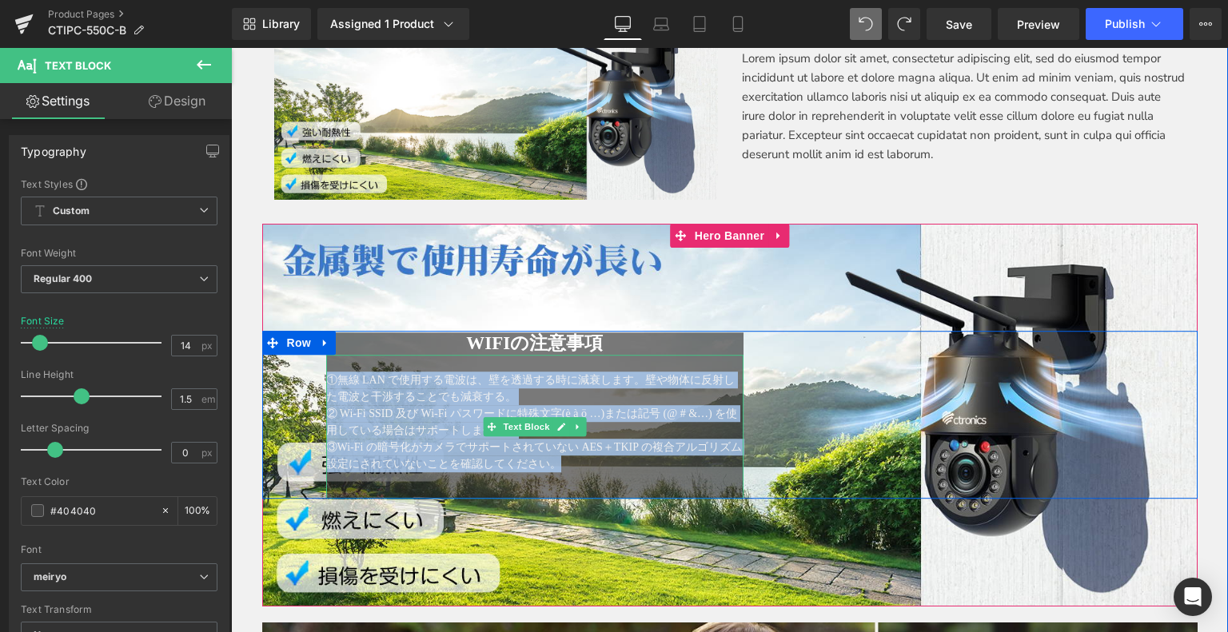
drag, startPoint x: 325, startPoint y: 377, endPoint x: 588, endPoint y: 454, distance: 274.0
click at [588, 460] on div "①無線 LAN で使用する電波は、壁を透過する時に減衰します。壁や物体に反射した電波と干渉することでも減衰する。 ② Wi-Fi SSID 及び Wi-Fi …" at bounding box center [535, 427] width 418 height 144
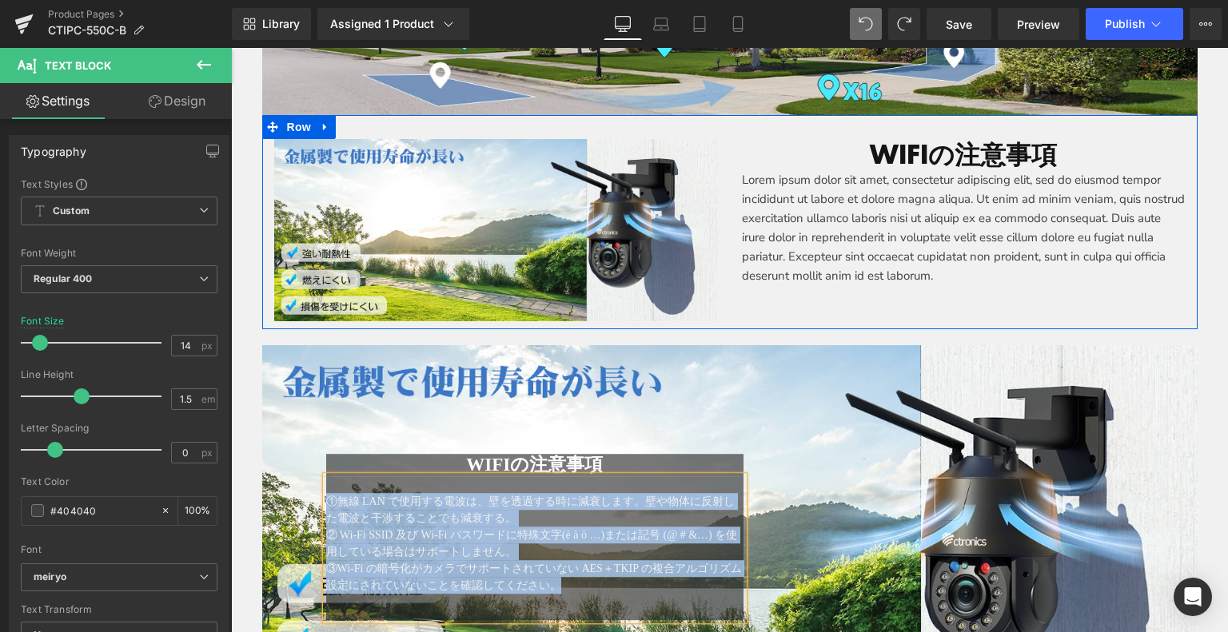
scroll to position [2419, 0]
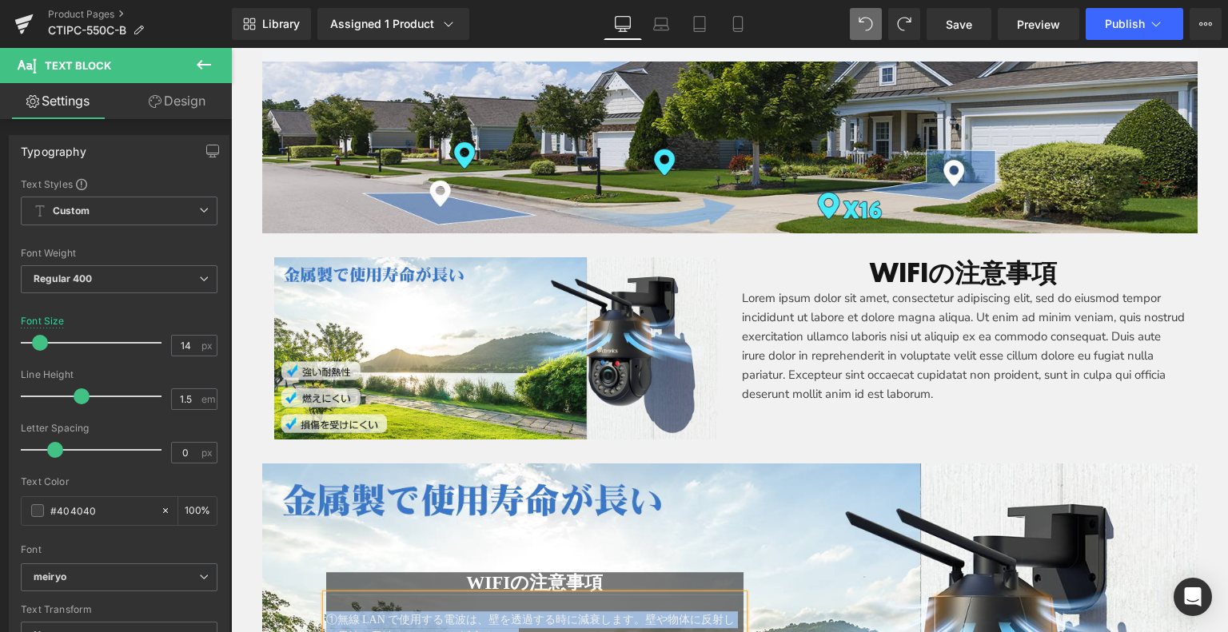
click at [842, 303] on p "Lorem ipsum dolor sit amet, consectetur adipiscing elit, sed do eiusmod tempor …" at bounding box center [964, 346] width 444 height 115
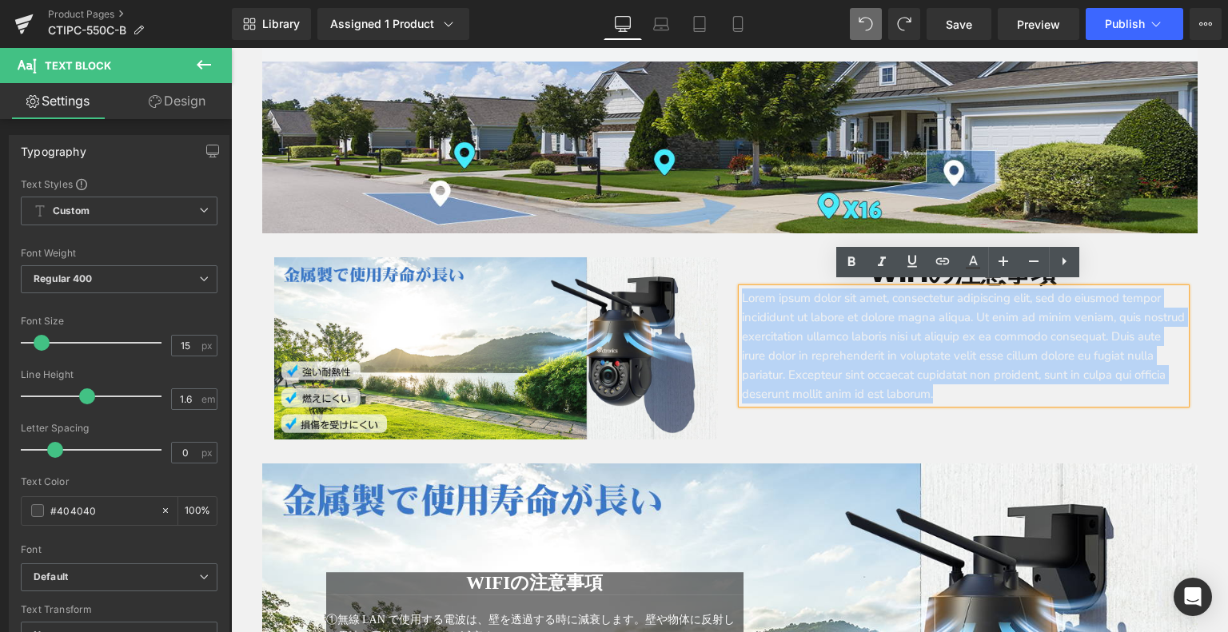
drag, startPoint x: 763, startPoint y: 301, endPoint x: 1092, endPoint y: 387, distance: 340.3
click at [1094, 389] on div "Lorem ipsum dolor sit amet, consectetur adipiscing elit, sed do eiusmod tempor …" at bounding box center [964, 346] width 444 height 115
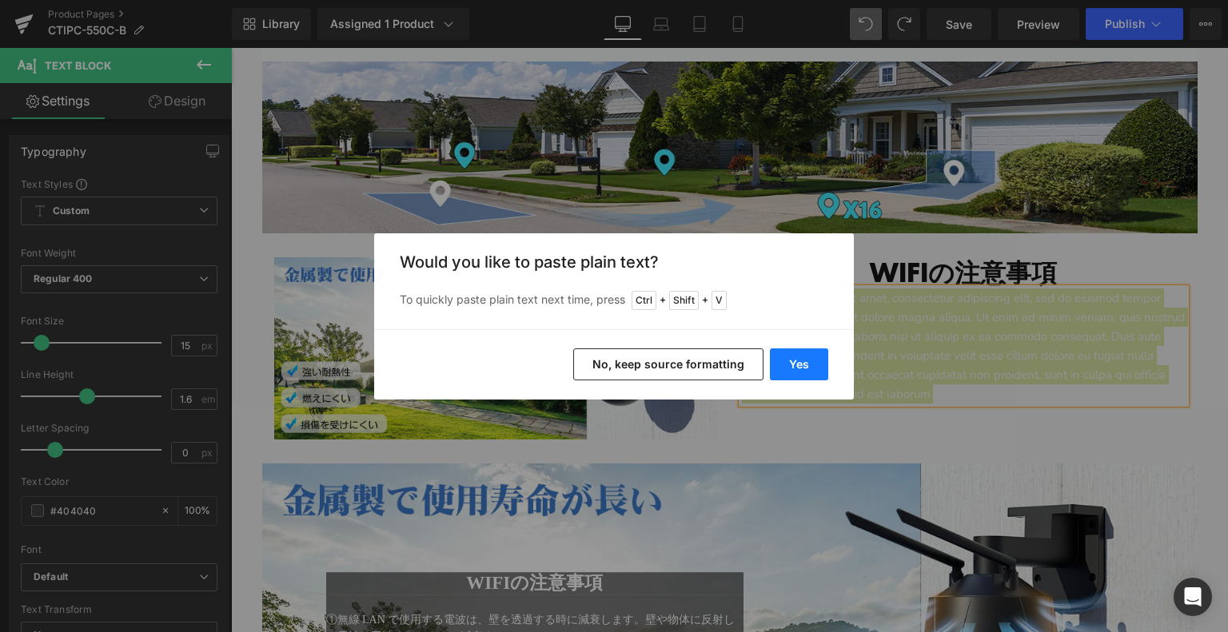
click at [812, 350] on button "Yes" at bounding box center [799, 365] width 58 height 32
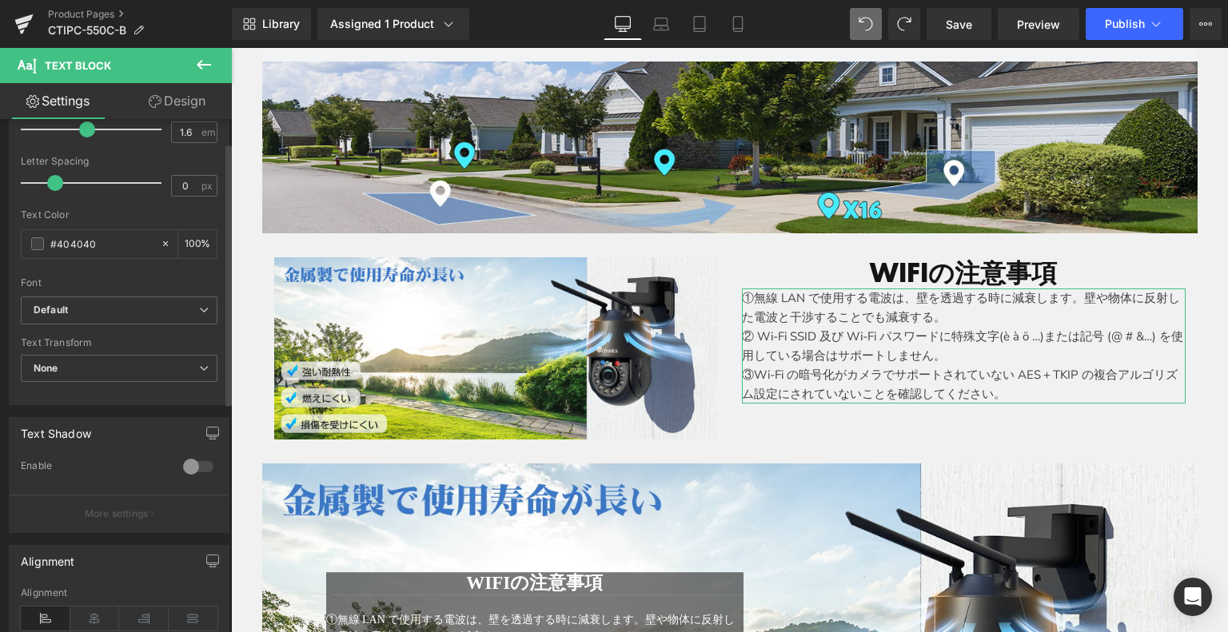
scroll to position [400, 0]
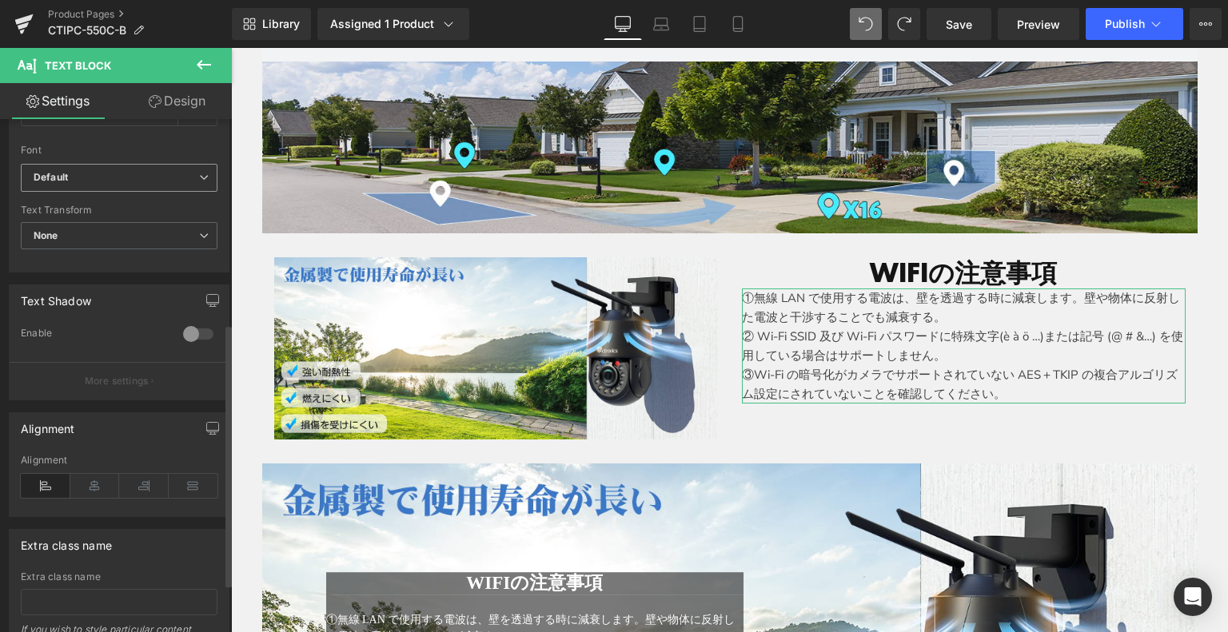
click at [87, 164] on span "Default" at bounding box center [119, 178] width 197 height 28
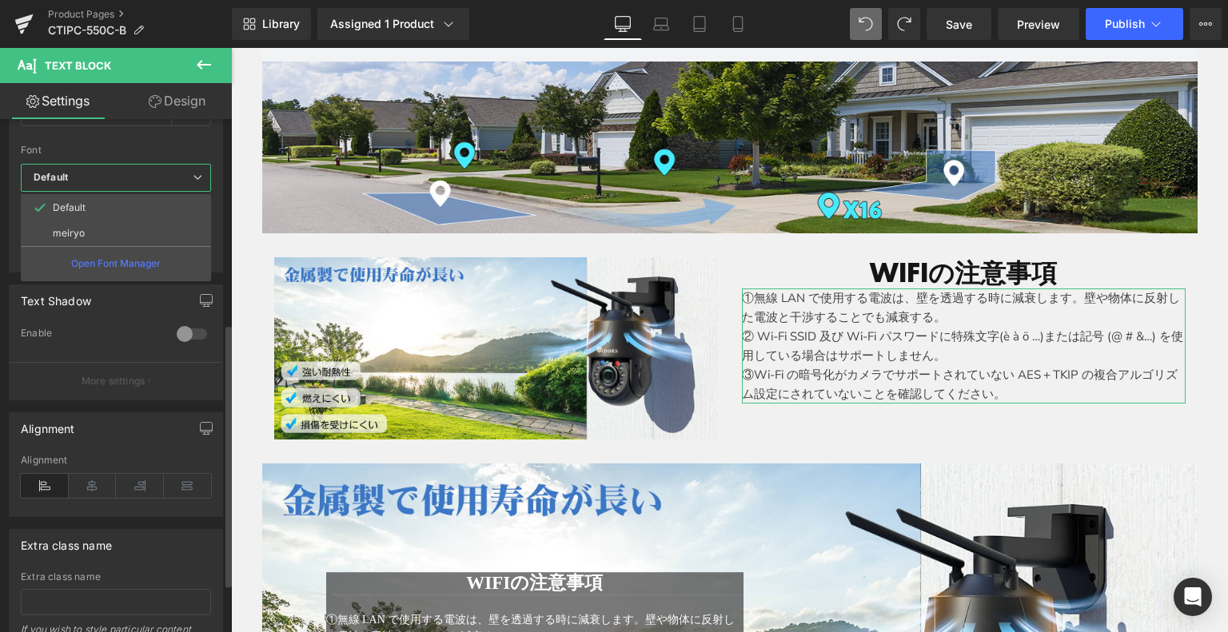
drag, startPoint x: 95, startPoint y: 225, endPoint x: 104, endPoint y: 245, distance: 21.8
click at [95, 225] on li "meiryo" at bounding box center [116, 234] width 190 height 26
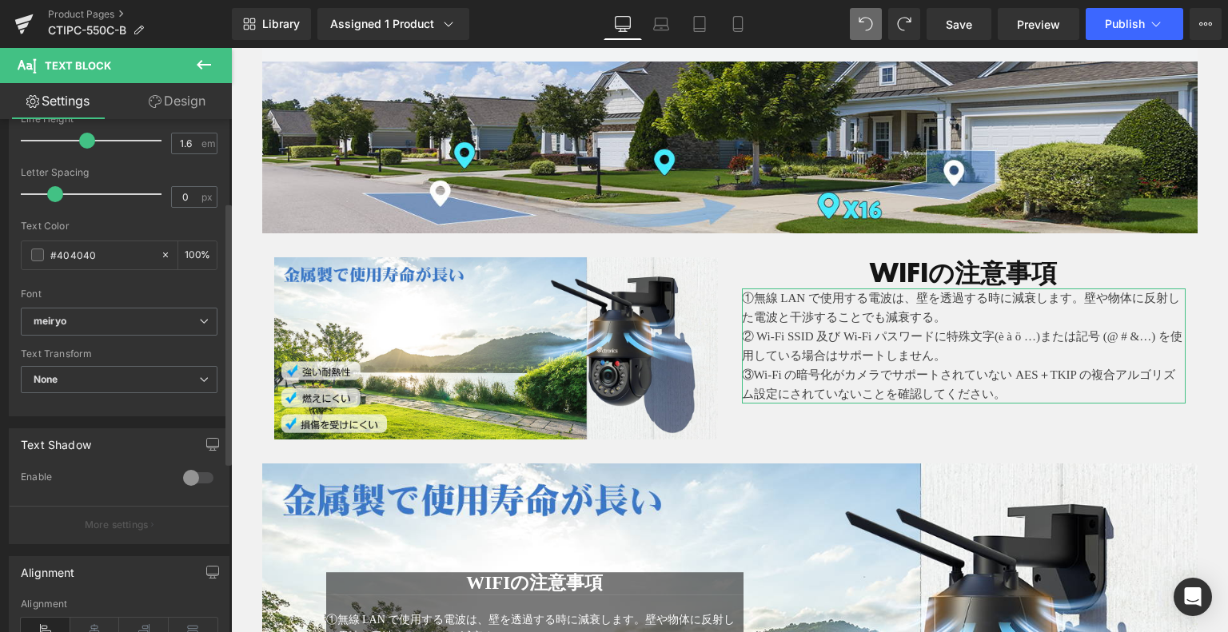
scroll to position [160, 0]
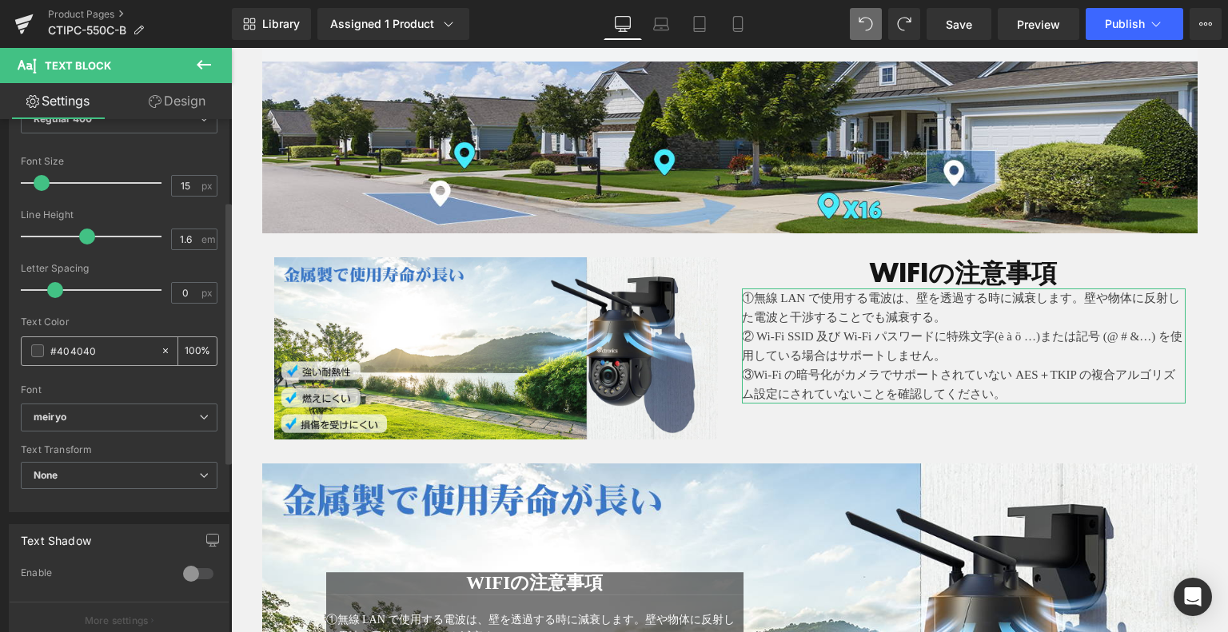
click at [35, 343] on div "#404040" at bounding box center [91, 351] width 138 height 28
click at [42, 351] on span at bounding box center [37, 351] width 13 height 13
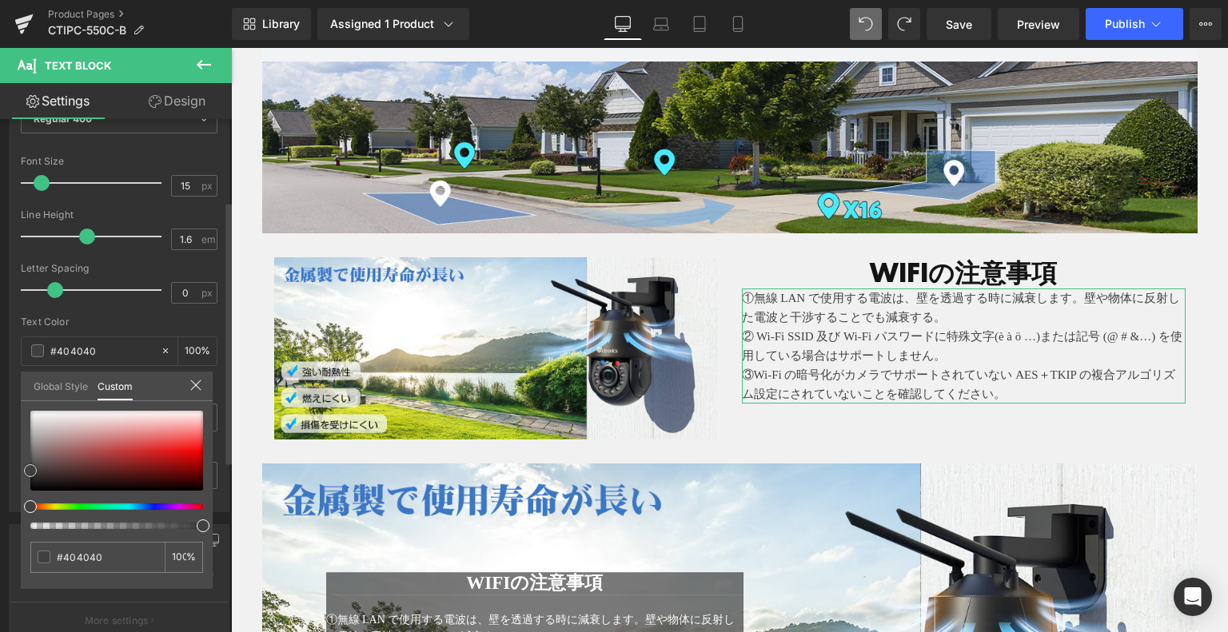
type input "#221f1f"
type input "#000000"
drag, startPoint x: 38, startPoint y: 480, endPoint x: 28, endPoint y: 493, distance: 17.1
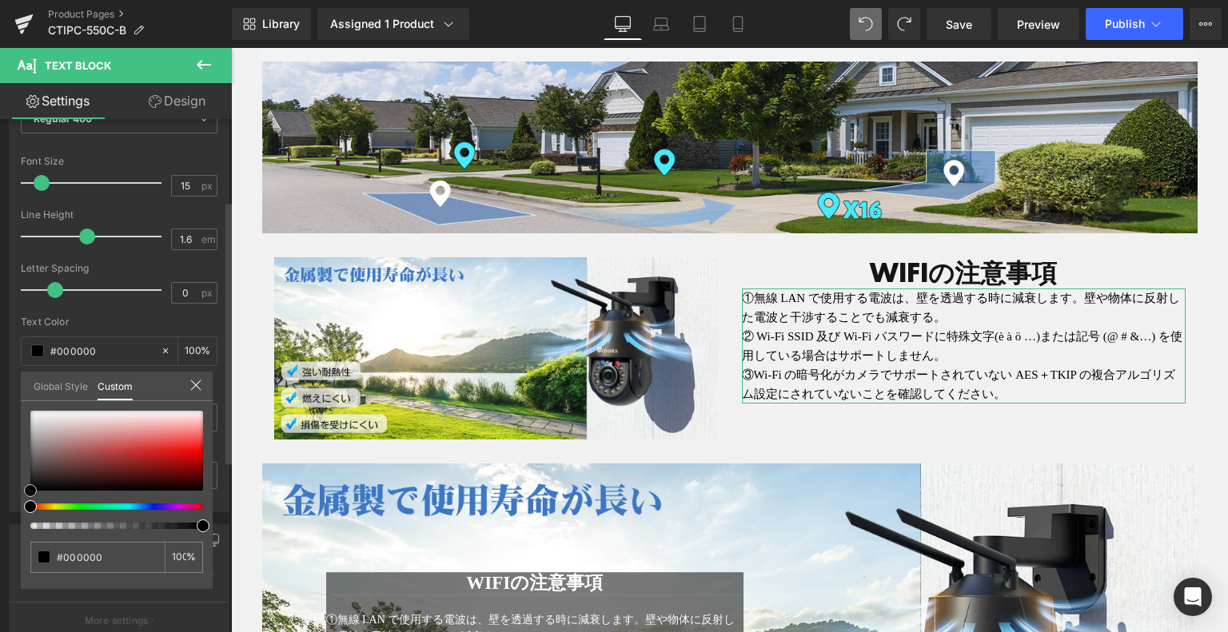
click at [30, 491] on div at bounding box center [116, 451] width 173 height 80
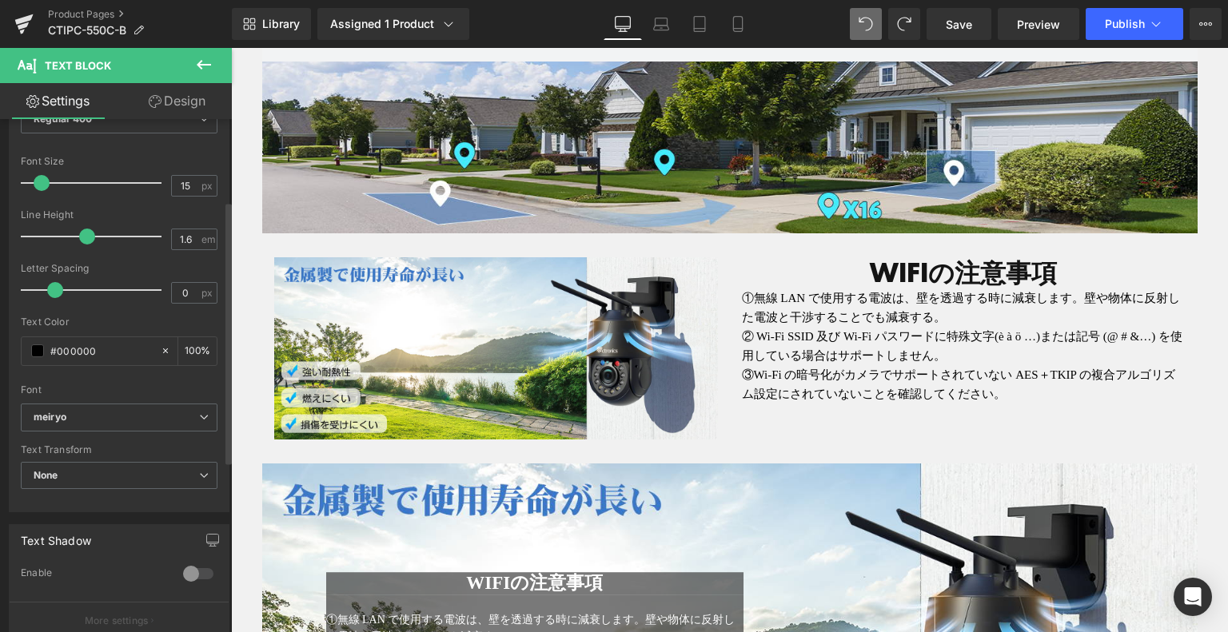
drag, startPoint x: 946, startPoint y: 269, endPoint x: 872, endPoint y: 269, distance: 74.4
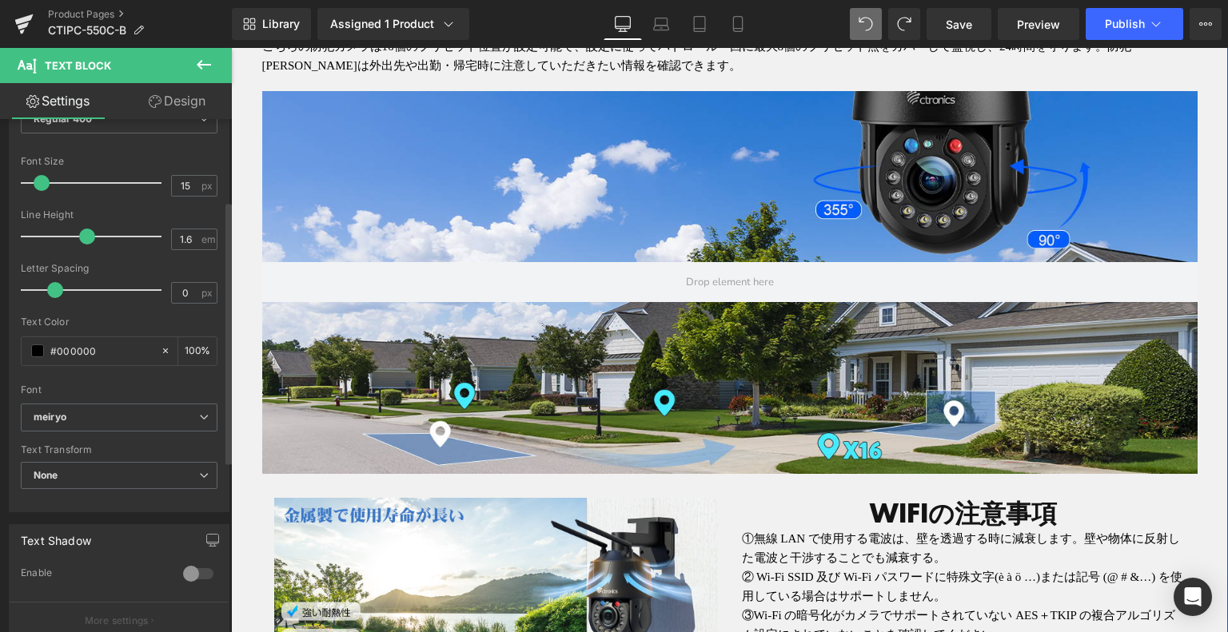
scroll to position [1859, 0]
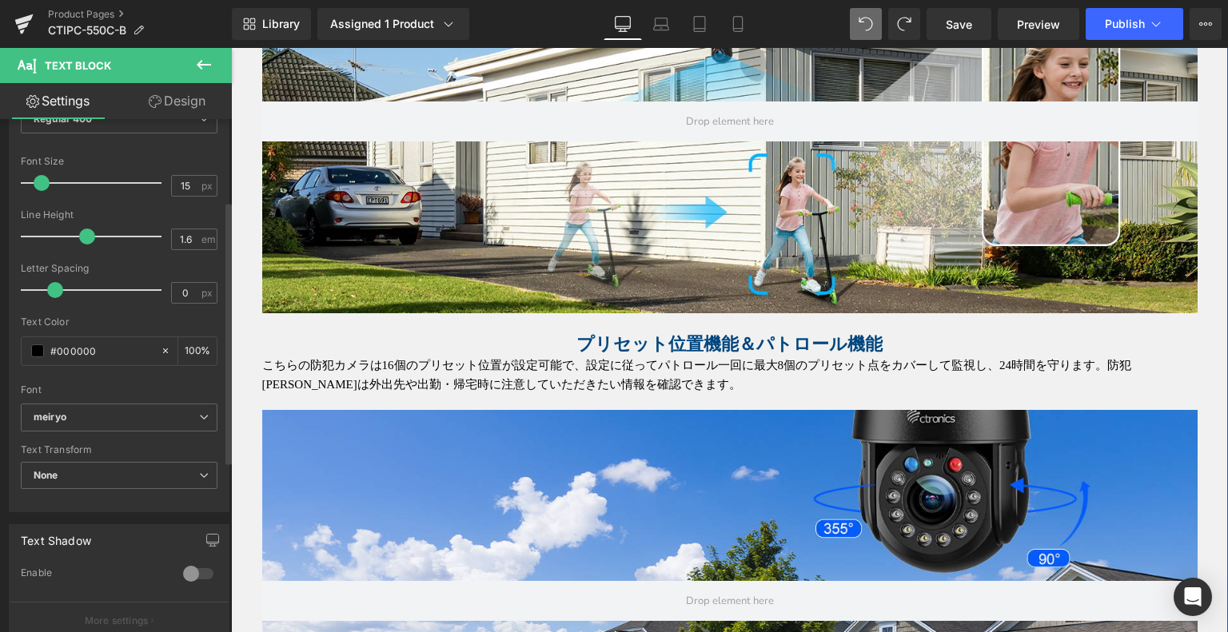
click at [231, 48] on div at bounding box center [231, 48] width 0 height 0
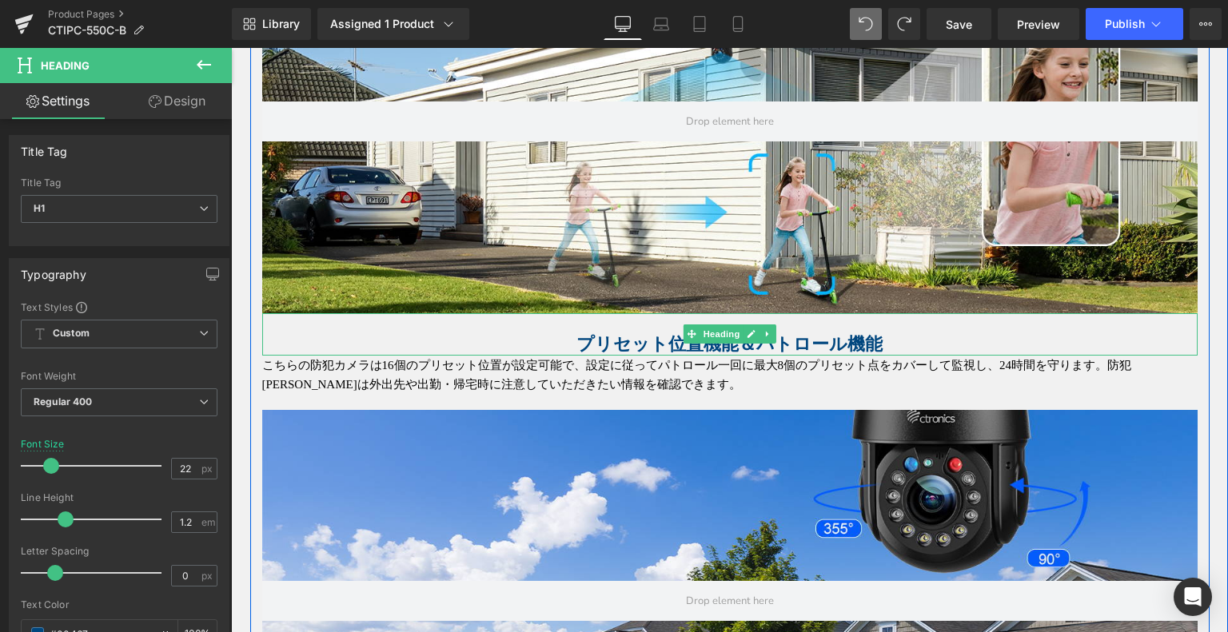
click at [664, 341] on span "プリセット位置機能＆パトロール機能" at bounding box center [729, 344] width 306 height 20
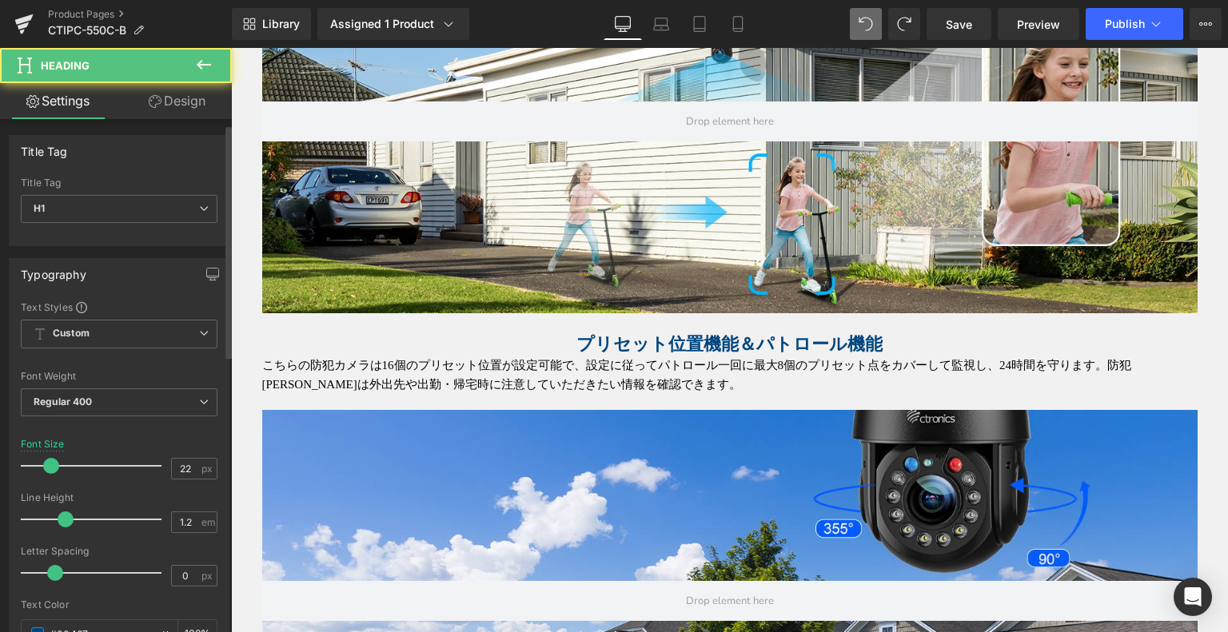
scroll to position [320, 0]
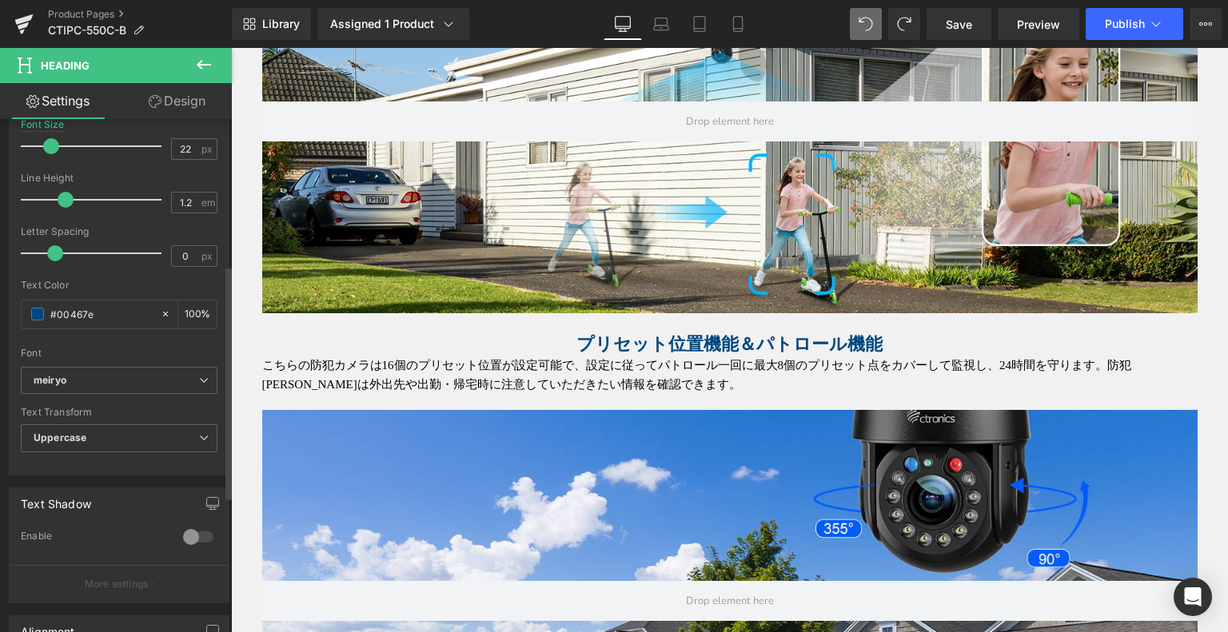
drag, startPoint x: 74, startPoint y: 377, endPoint x: 0, endPoint y: 361, distance: 75.3
click at [0, 361] on div "Typography Text Styles Custom Custom Setup Global Style Custom Setup Global Sty…" at bounding box center [119, 200] width 239 height 549
drag, startPoint x: 113, startPoint y: 309, endPoint x: 0, endPoint y: 307, distance: 112.8
click at [0, 307] on div "Typography Text Styles Custom Custom Setup Global Style Custom Setup Global Sty…" at bounding box center [119, 200] width 239 height 549
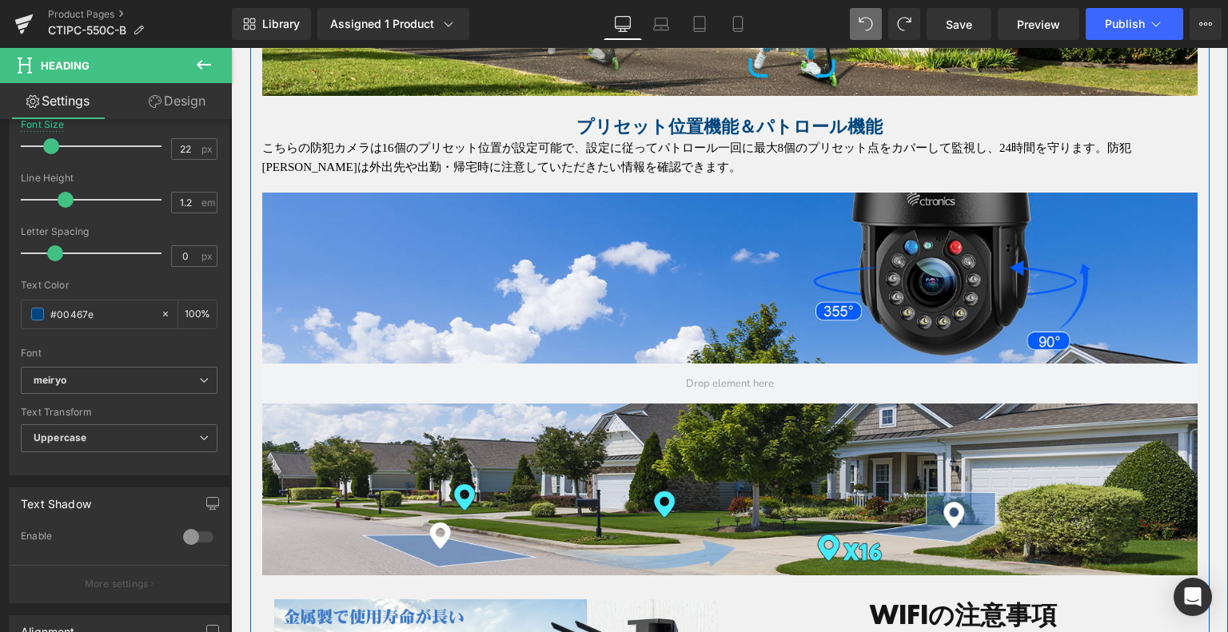
scroll to position [2179, 0]
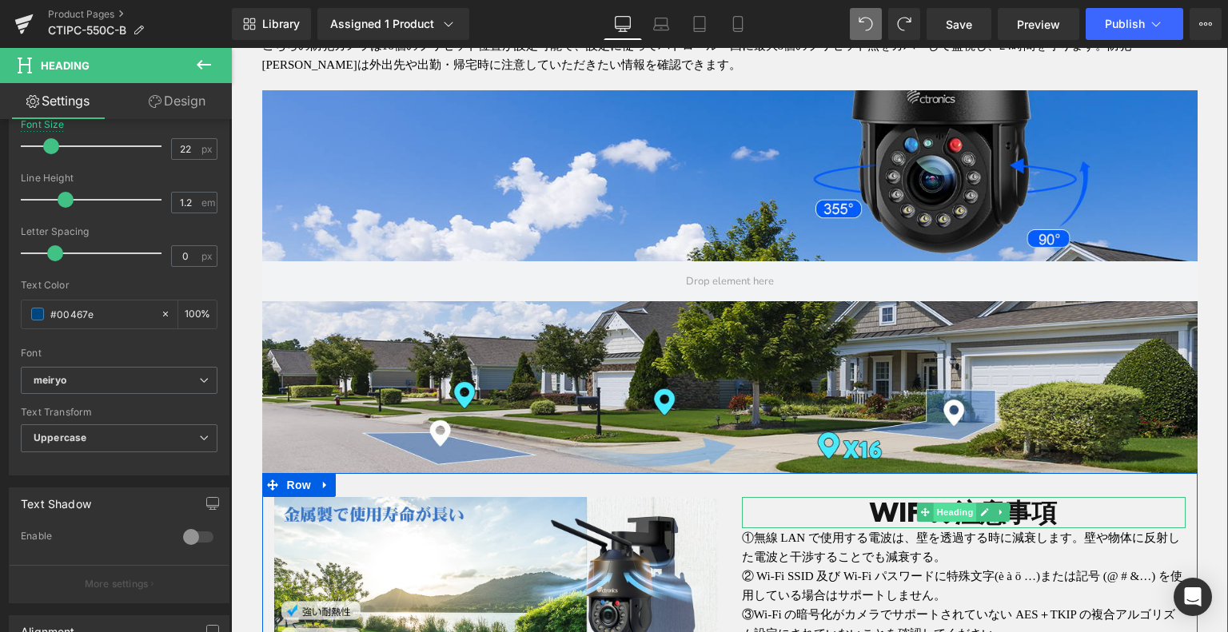
click at [956, 515] on span "Heading" at bounding box center [955, 512] width 43 height 19
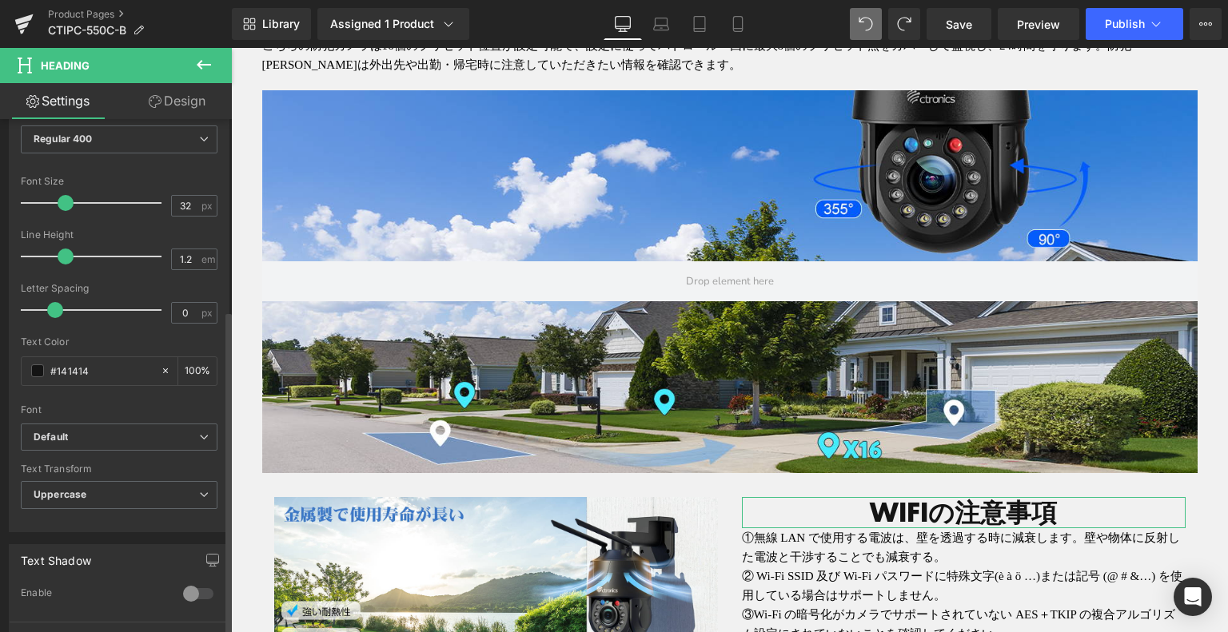
scroll to position [320, 0]
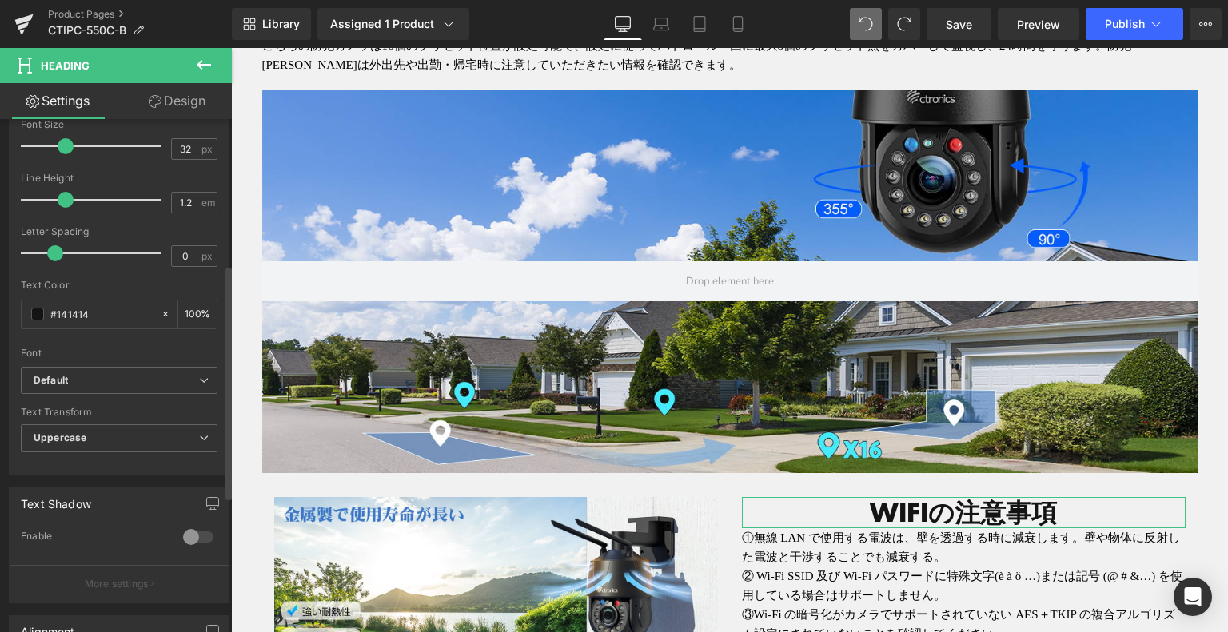
drag, startPoint x: 102, startPoint y: 309, endPoint x: 0, endPoint y: 306, distance: 101.6
click at [0, 306] on div "Typography Text Styles Custom Custom Setup Global Style Custom Setup Global Sty…" at bounding box center [119, 200] width 239 height 549
paste input "00467e"
type input "#00467e"
click at [152, 377] on b "Default" at bounding box center [117, 381] width 166 height 14
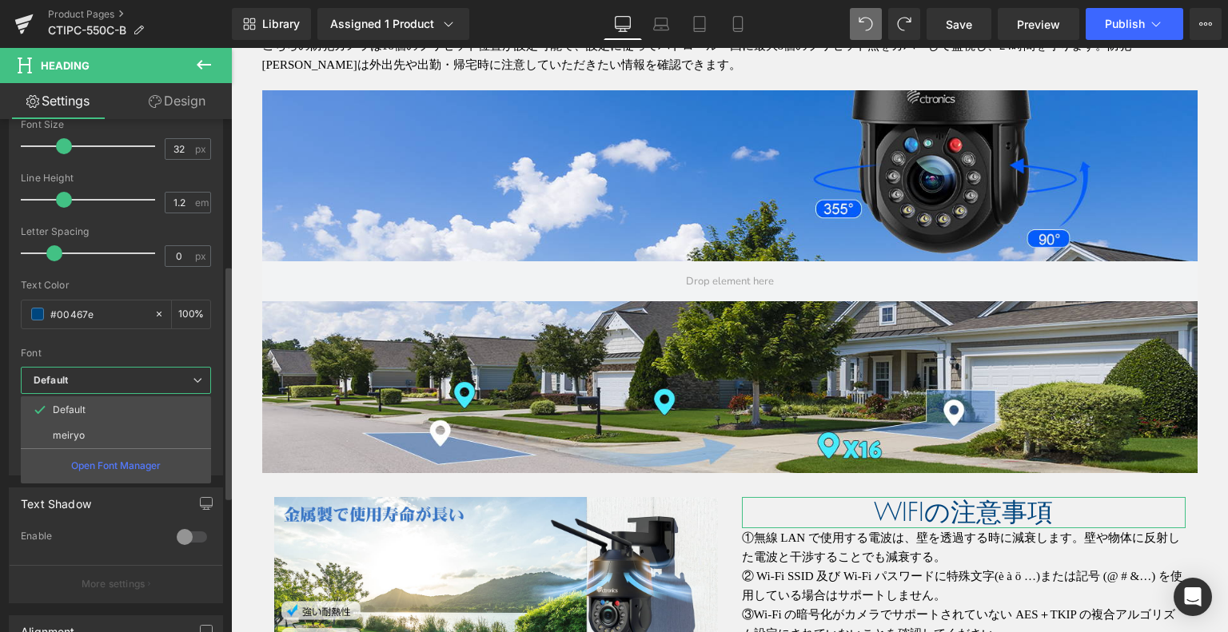
drag, startPoint x: 133, startPoint y: 423, endPoint x: 133, endPoint y: 385, distance: 37.6
click at [133, 425] on li "meiryo" at bounding box center [116, 436] width 190 height 26
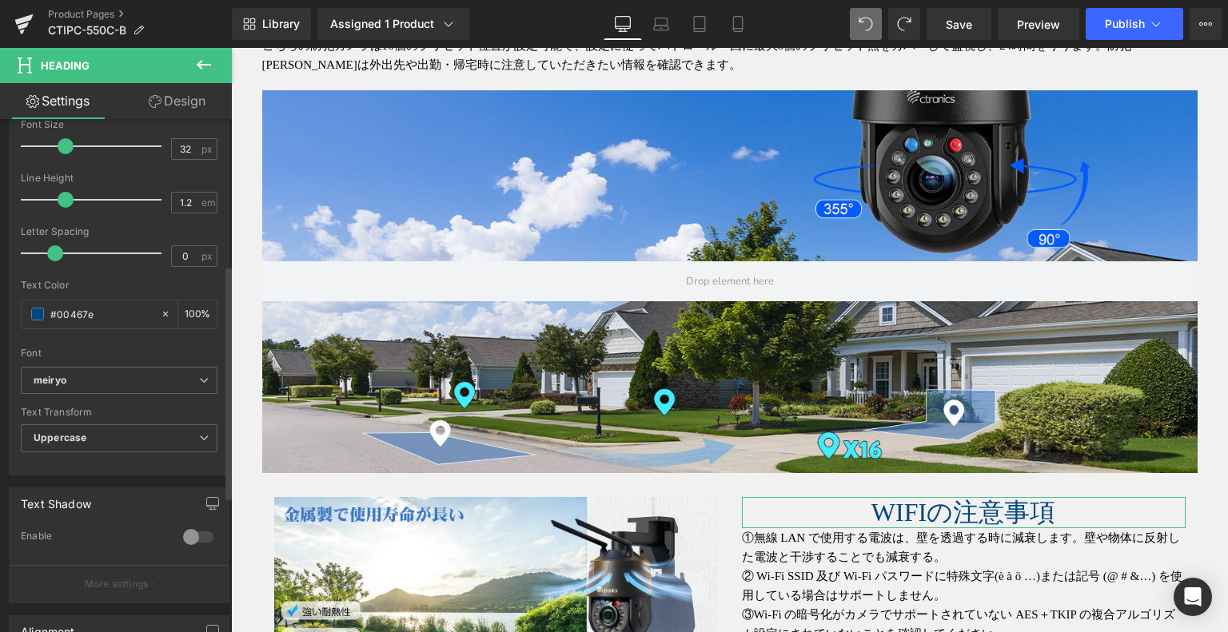
scroll to position [0, 0]
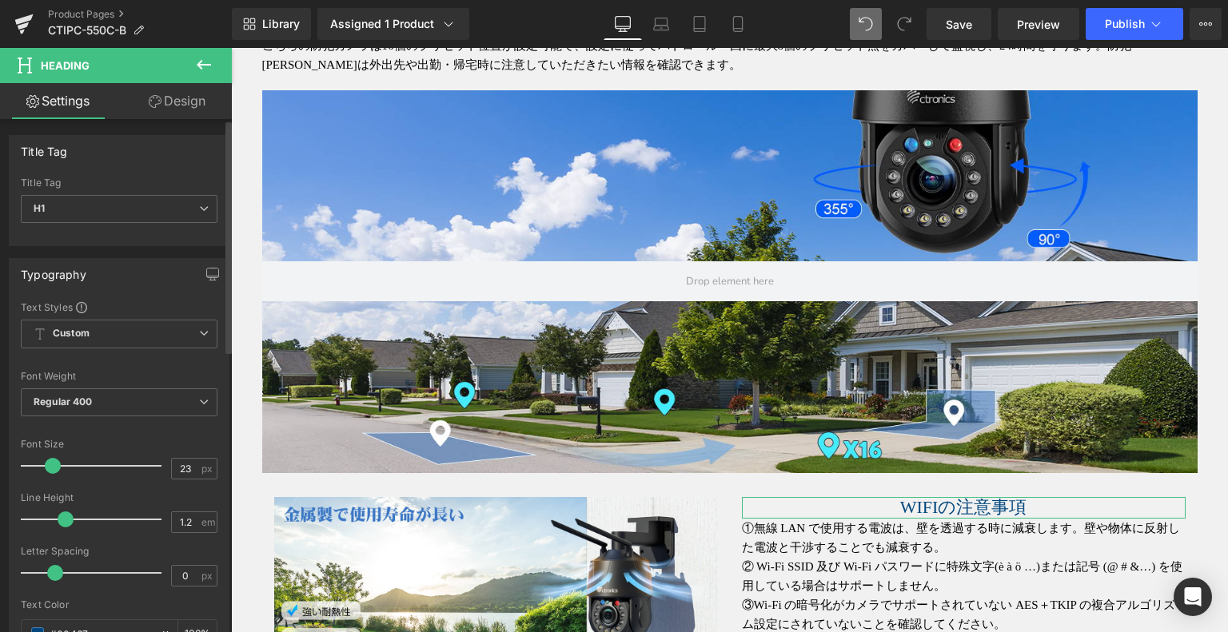
drag, startPoint x: 59, startPoint y: 464, endPoint x: 47, endPoint y: 467, distance: 12.4
click at [47, 467] on span at bounding box center [53, 466] width 16 height 16
type input "22"
click at [45, 465] on span at bounding box center [51, 466] width 16 height 16
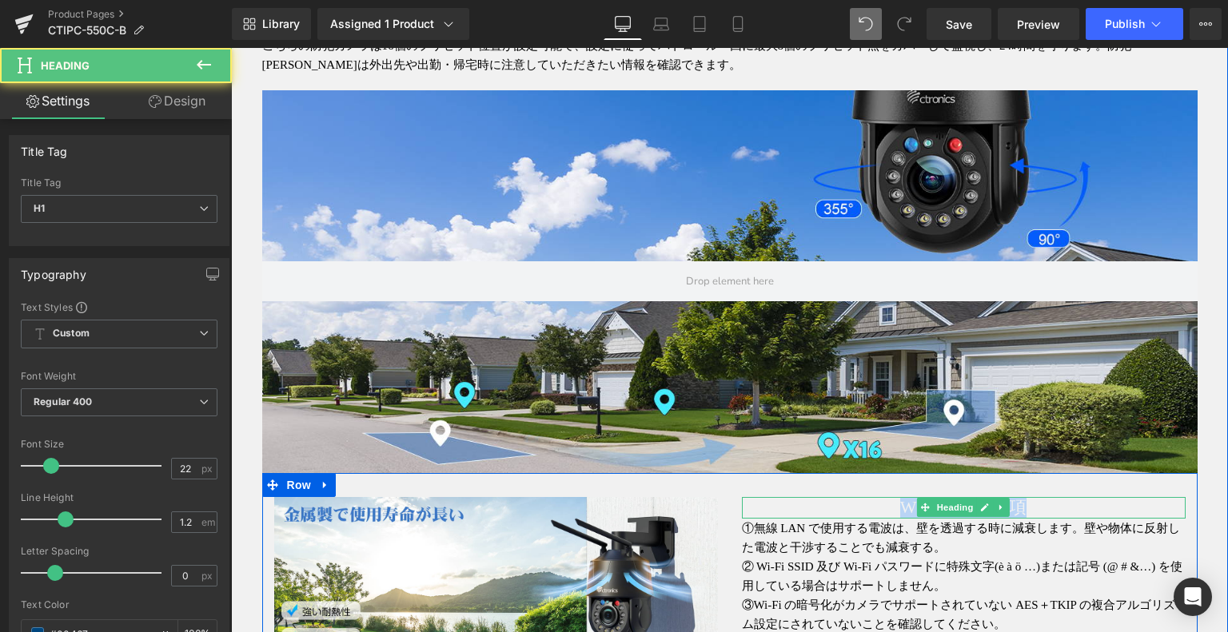
drag, startPoint x: 1030, startPoint y: 501, endPoint x: 854, endPoint y: 504, distance: 175.9
click at [854, 503] on h1 "WIFIの注意事項" at bounding box center [964, 507] width 444 height 21
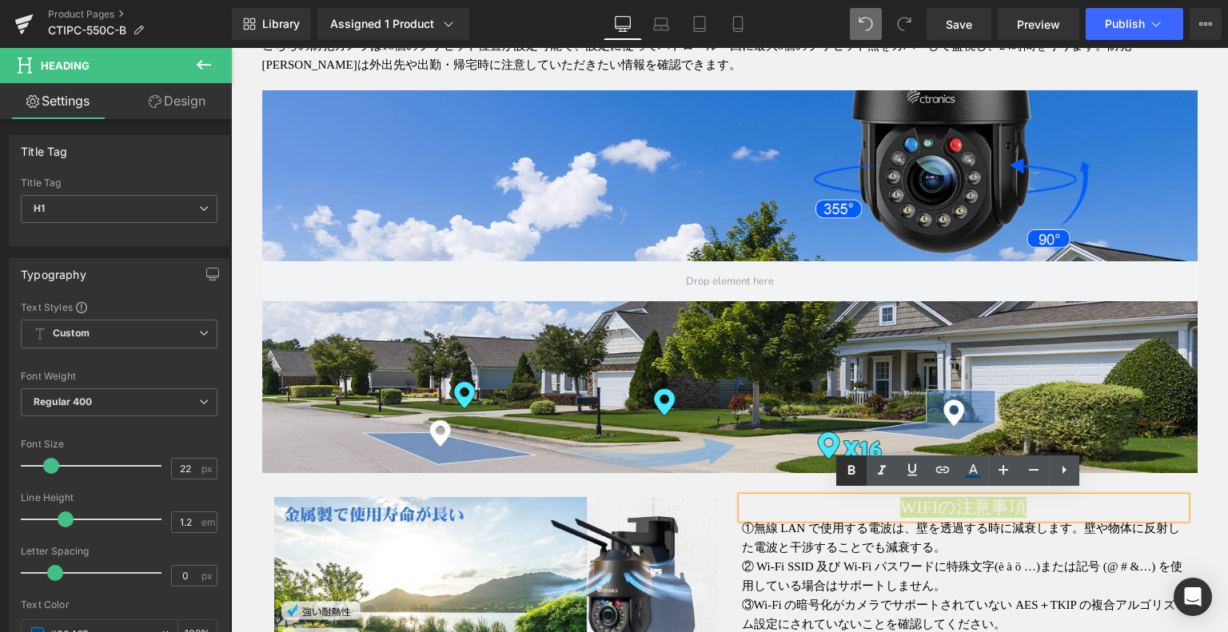
click at [853, 469] on icon at bounding box center [851, 471] width 7 height 10
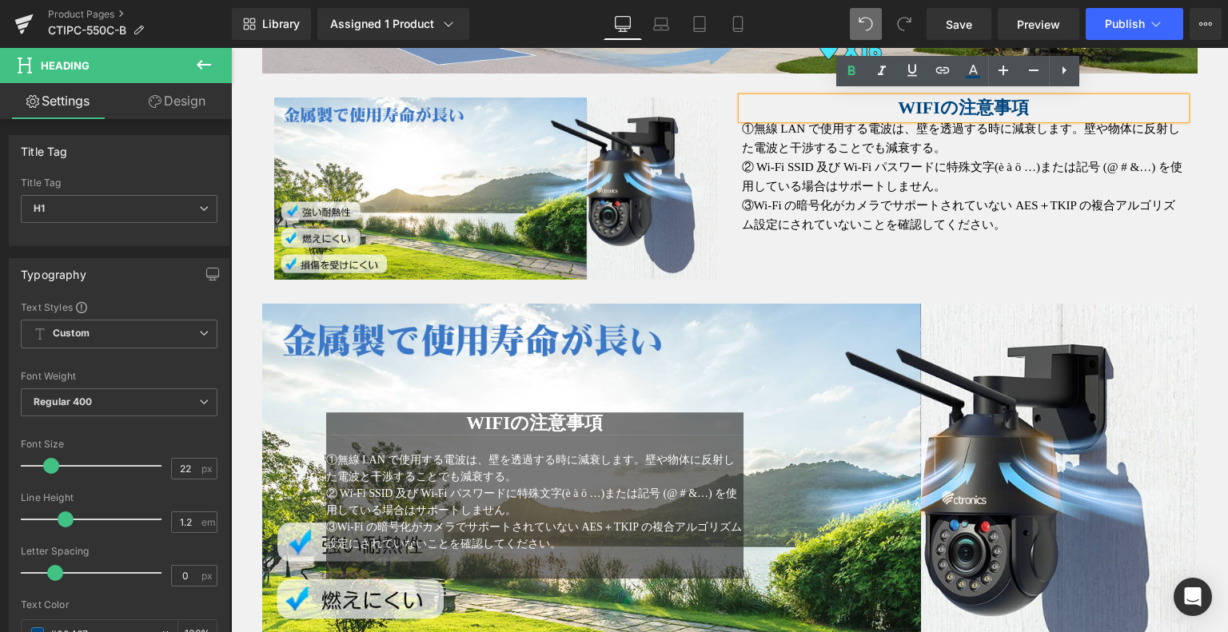
scroll to position [2419, 0]
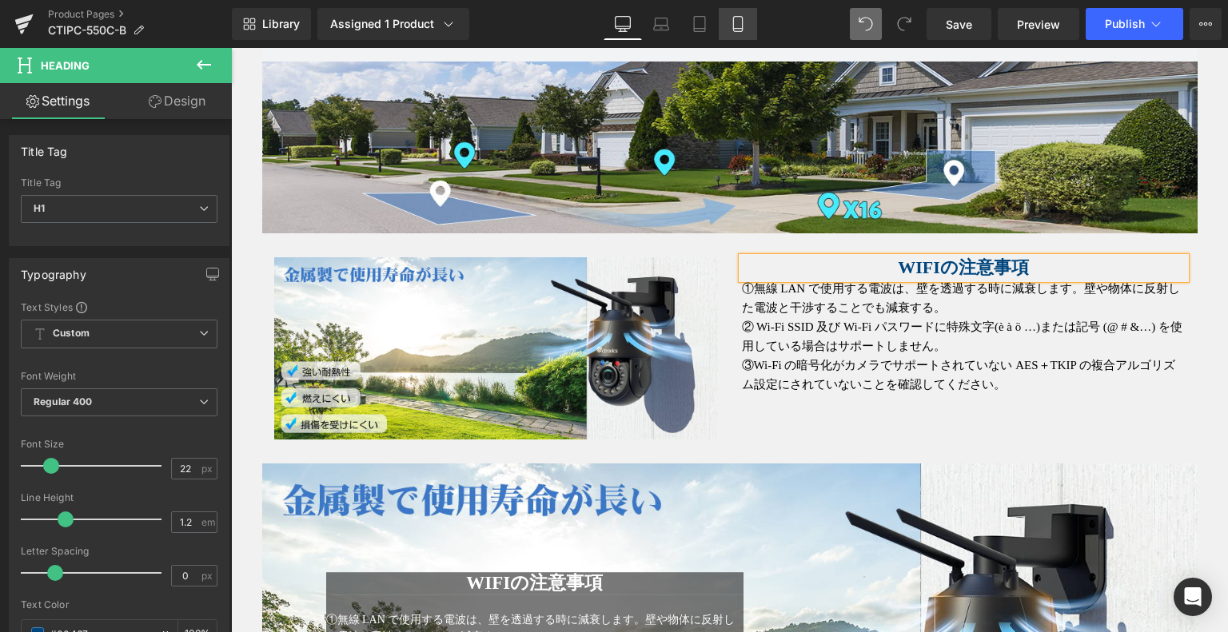
drag, startPoint x: 730, startPoint y: 31, endPoint x: 321, endPoint y: 174, distance: 432.9
click at [730, 31] on icon at bounding box center [738, 24] width 16 height 16
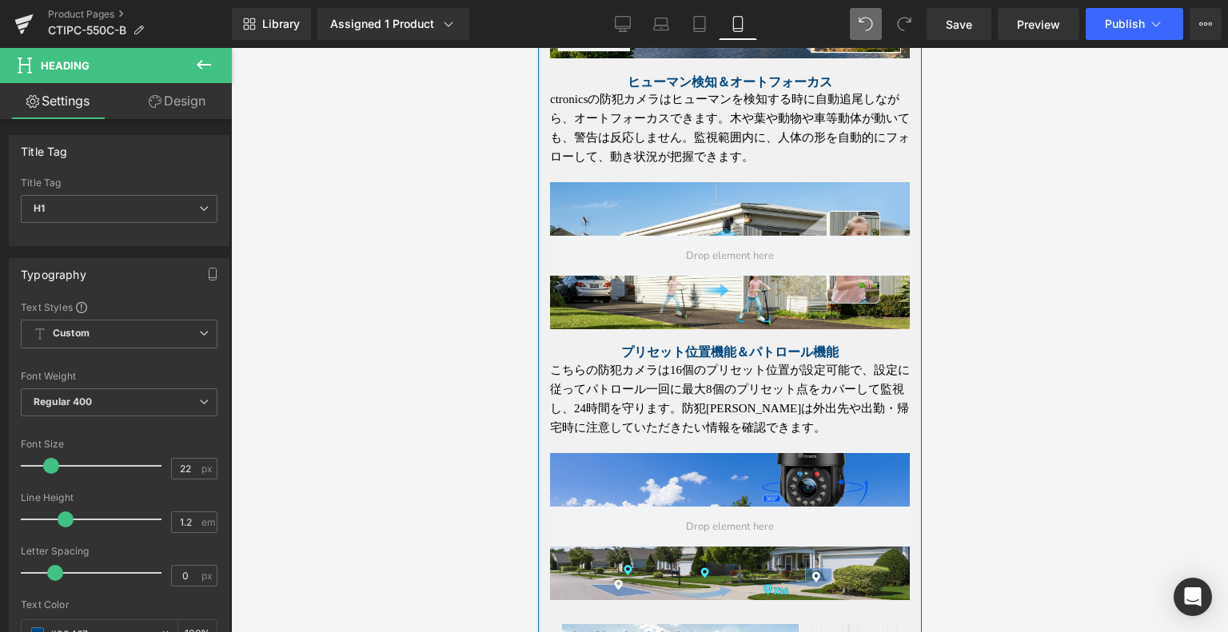
scroll to position [1522, 0]
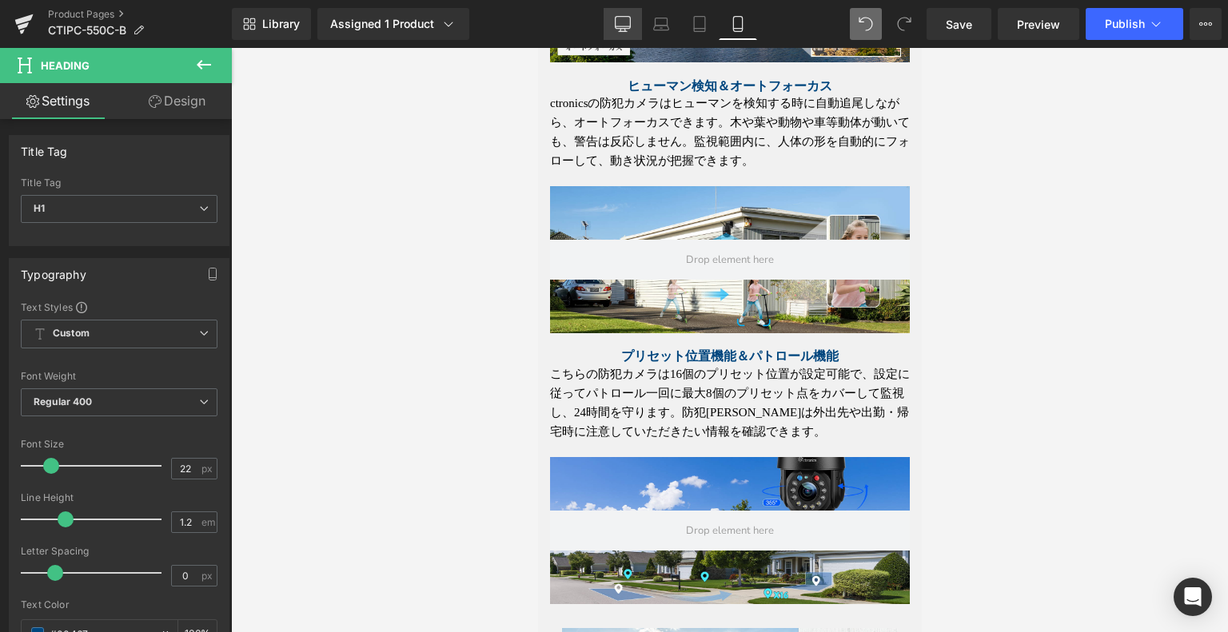
click at [632, 26] on link "Desktop" at bounding box center [623, 24] width 38 height 32
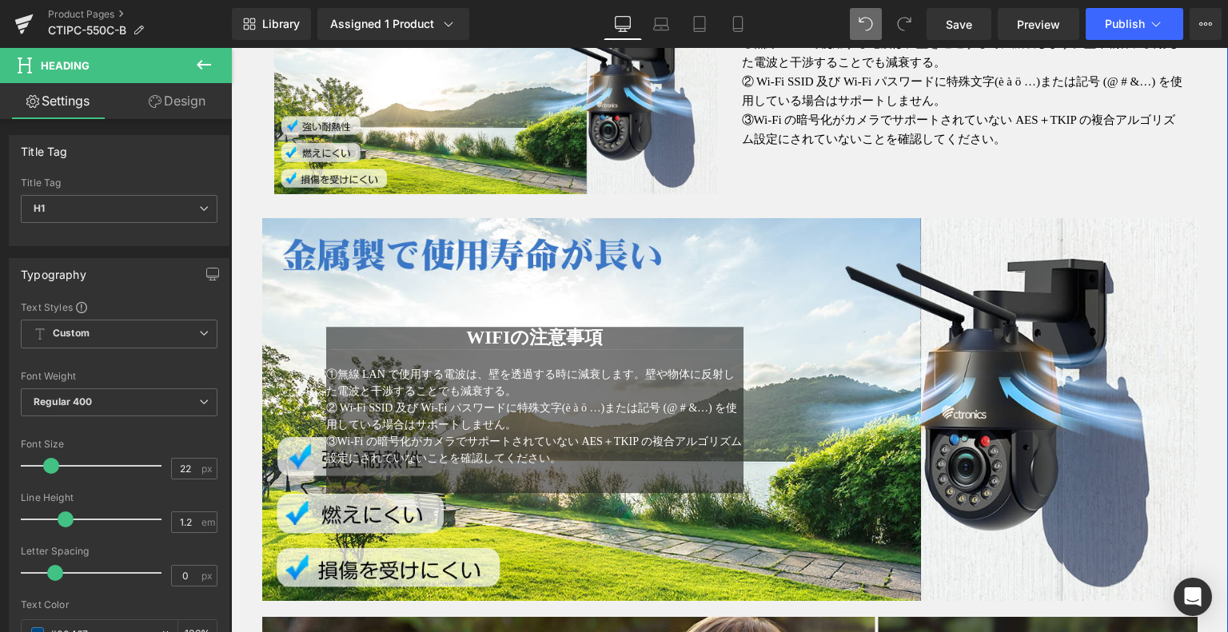
scroll to position [2786, 0]
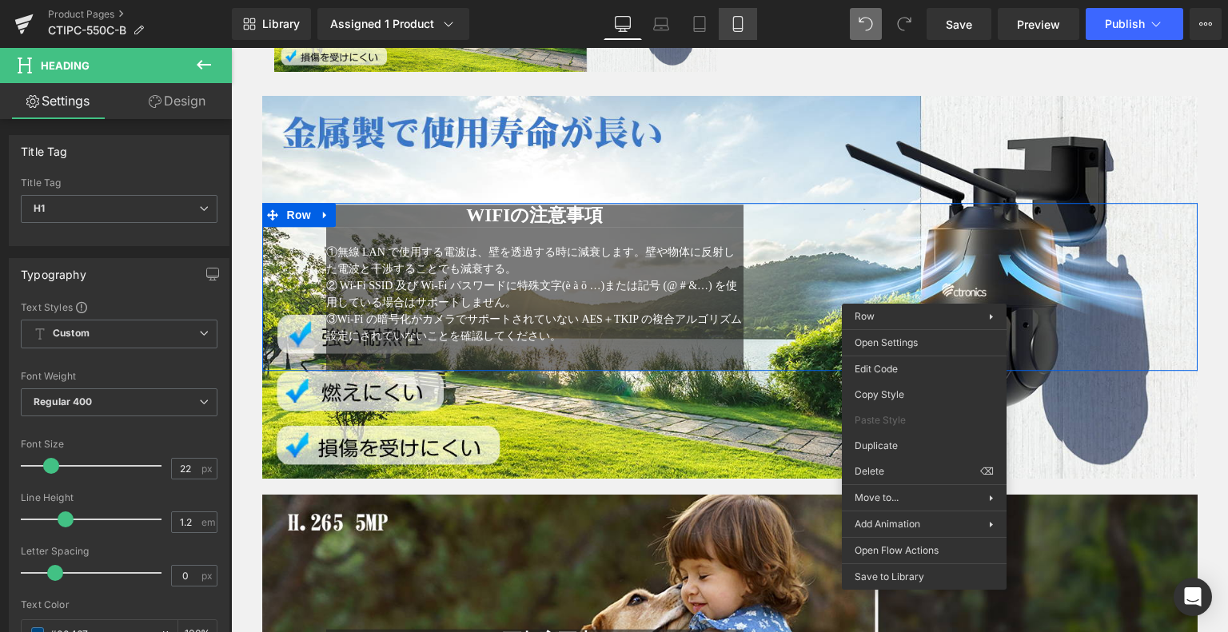
click at [728, 30] on link "Mobile" at bounding box center [738, 24] width 38 height 32
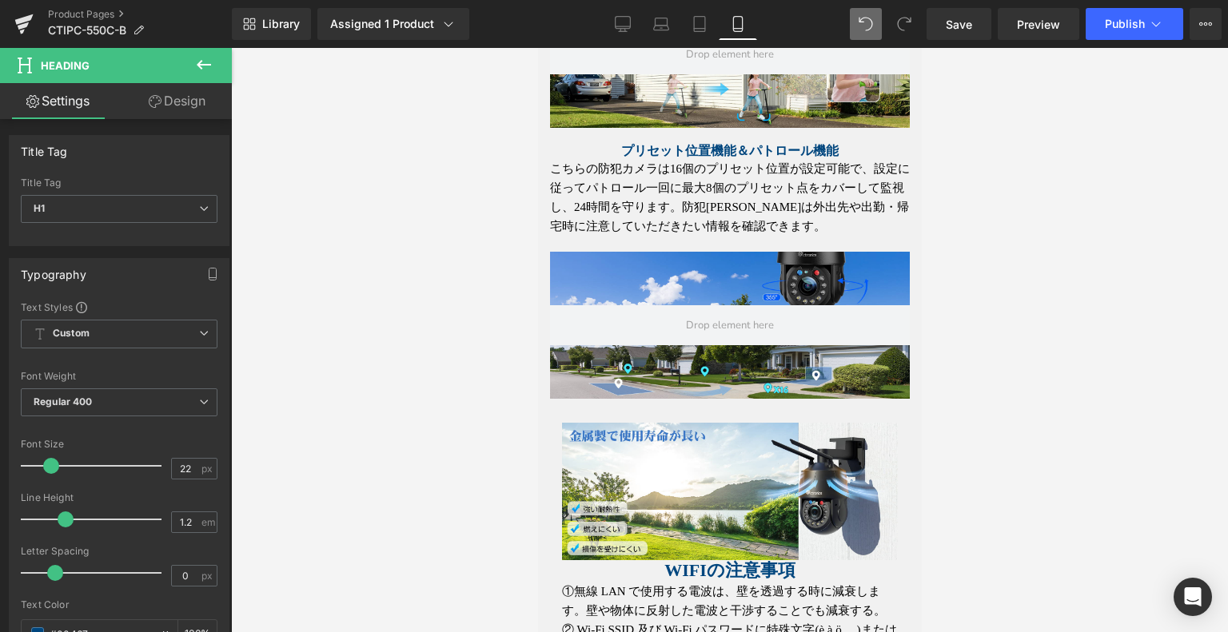
scroll to position [1690, 0]
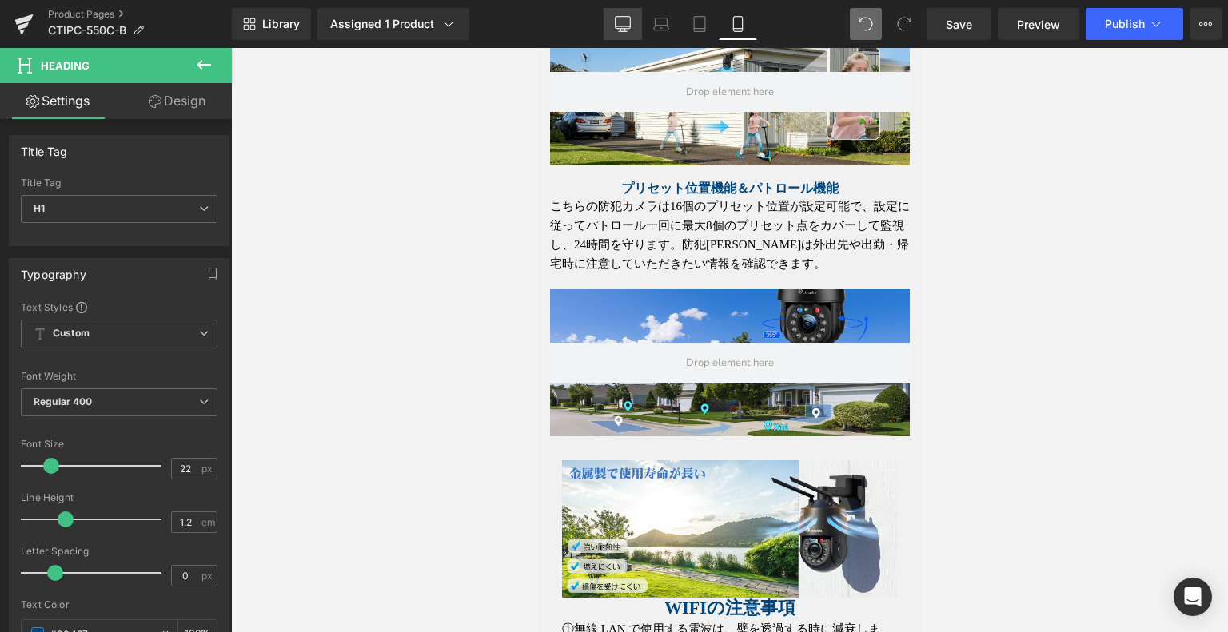
click at [621, 17] on icon at bounding box center [623, 23] width 15 height 12
type input "100"
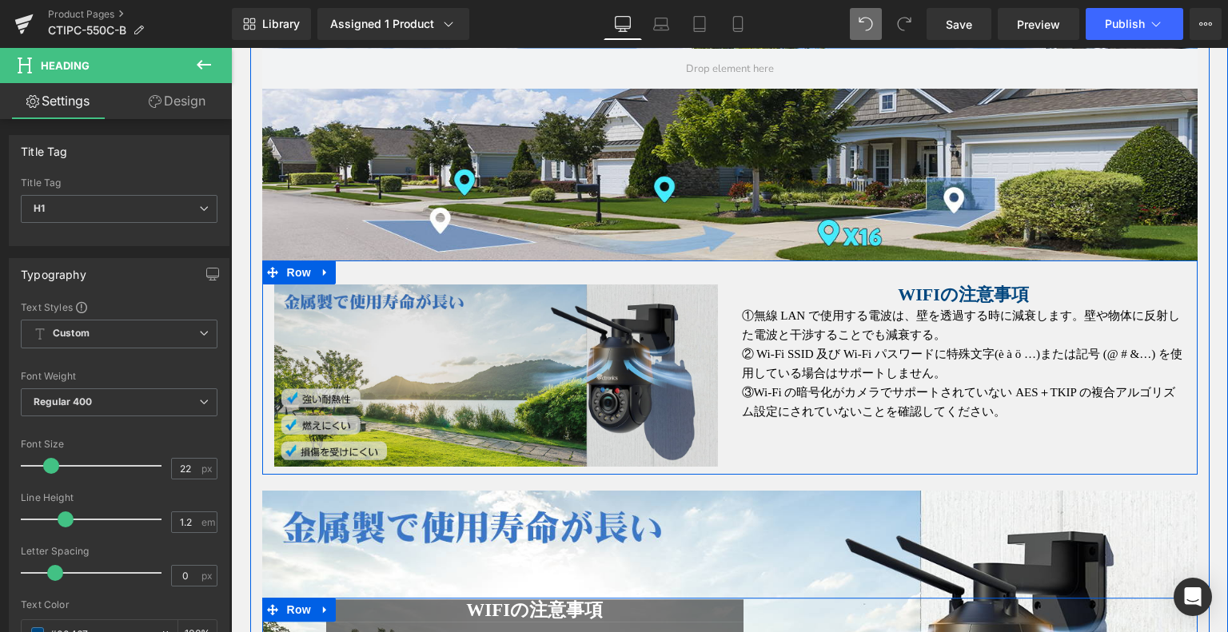
scroll to position [2475, 0]
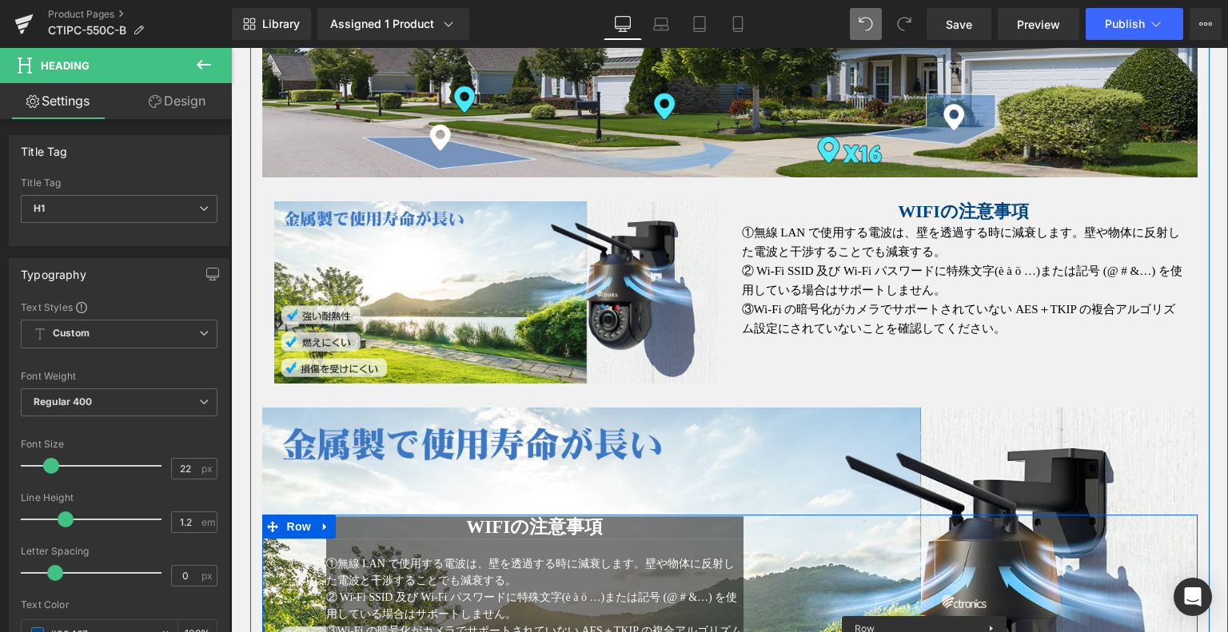
drag, startPoint x: 403, startPoint y: 425, endPoint x: 325, endPoint y: 428, distance: 78.4
click at [403, 425] on div "WIFIの注意事項 Heading ①無線 LAN で使用する電波は、壁を透過する時に減衰します。壁や物体に反射した電波と干渉することでも減衰する。 ② Wi…" at bounding box center [729, 600] width 935 height 384
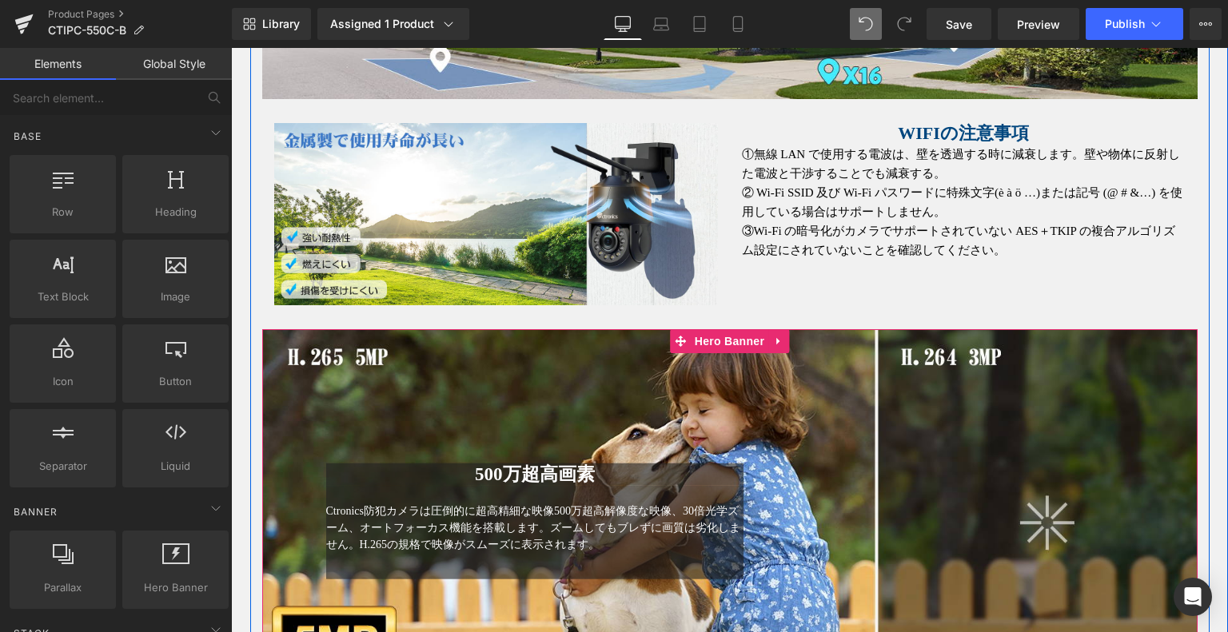
scroll to position [2714, 0]
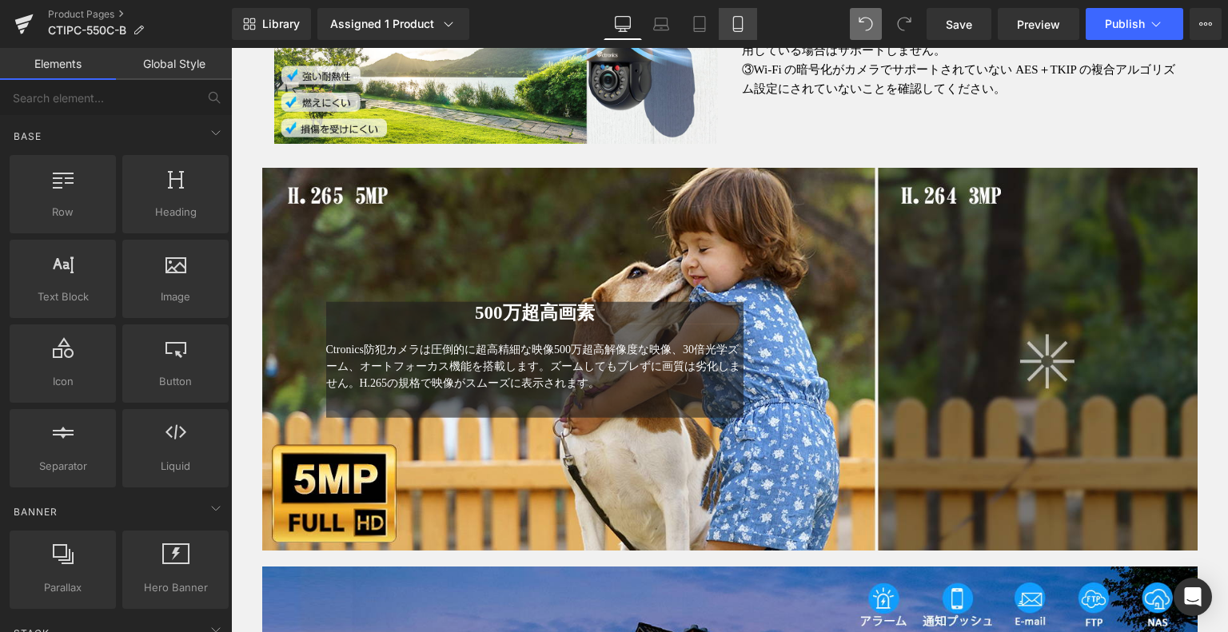
click at [728, 15] on link "Mobile" at bounding box center [738, 24] width 38 height 32
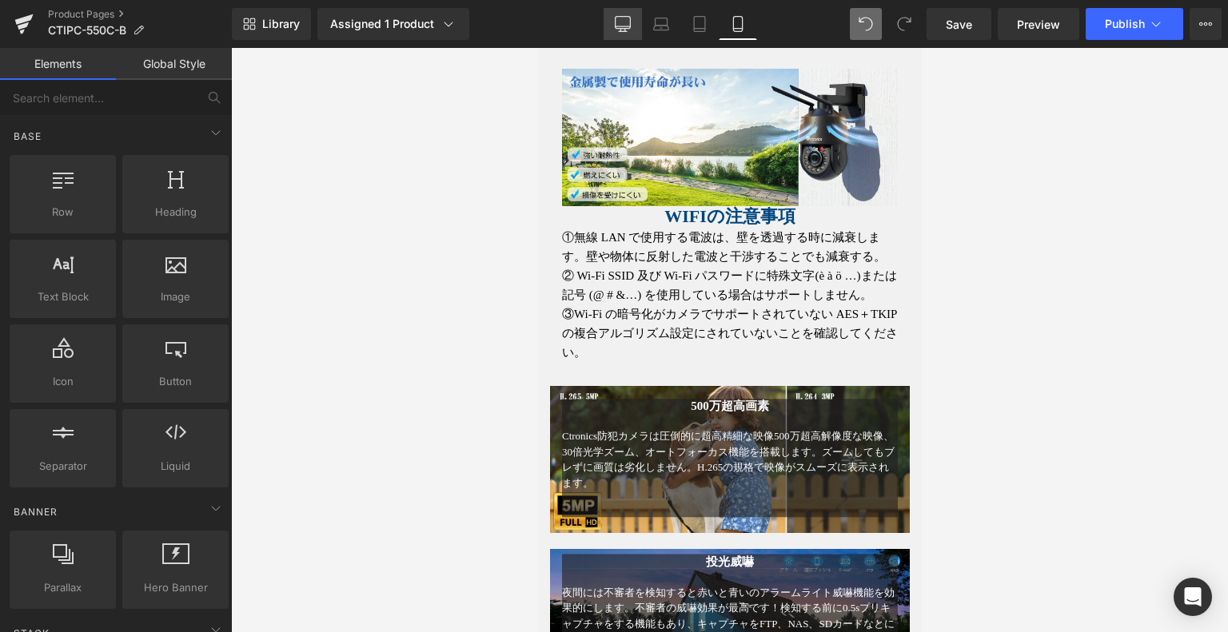
click at [620, 25] on icon at bounding box center [623, 24] width 16 height 16
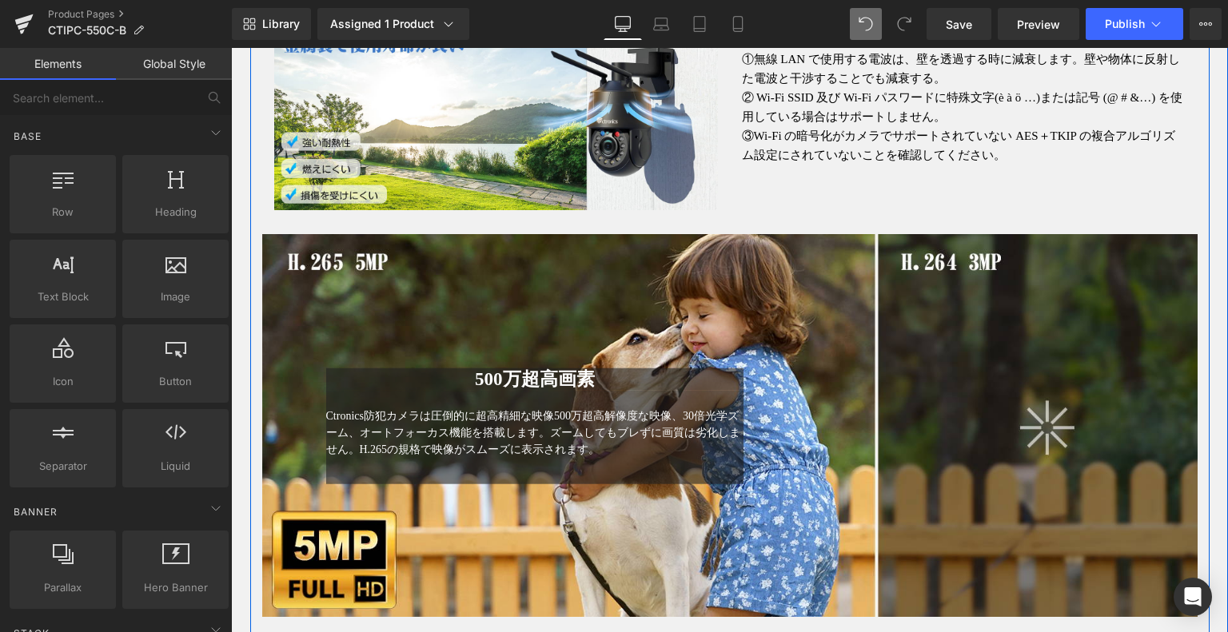
scroll to position [2395, 0]
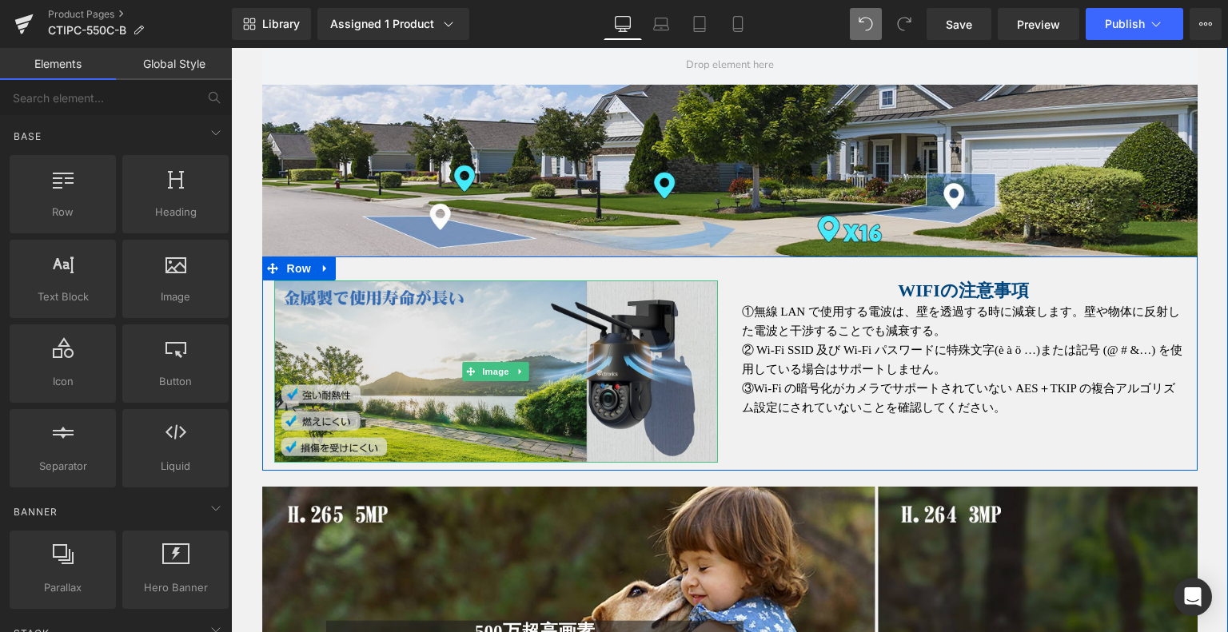
click at [687, 314] on img at bounding box center [496, 371] width 444 height 181
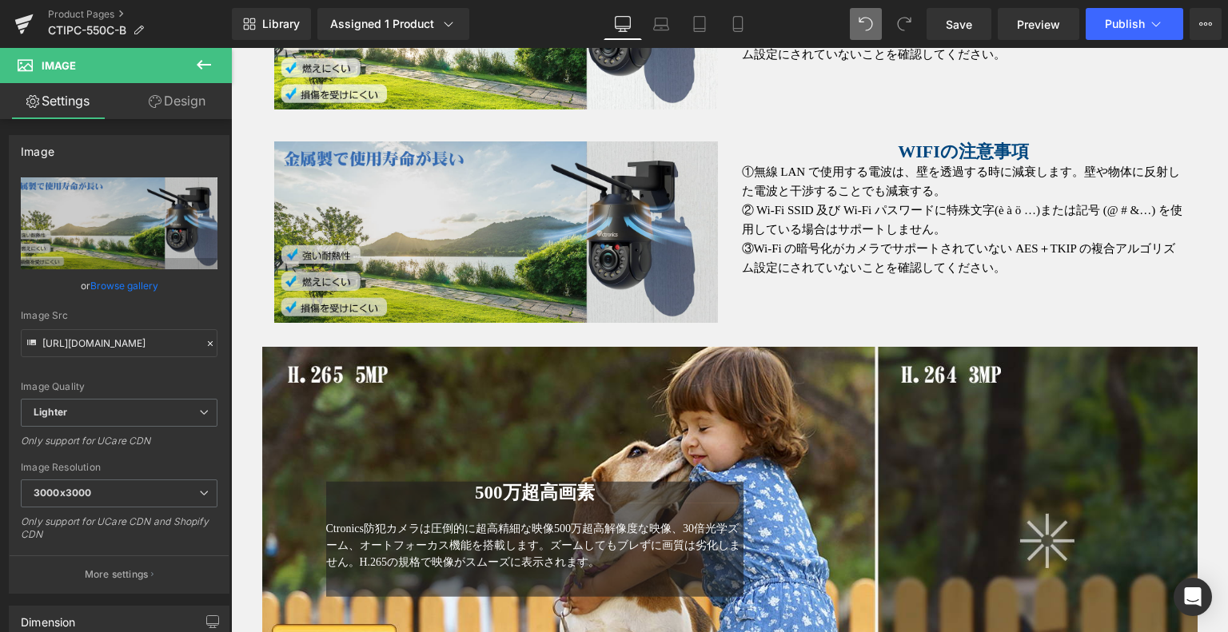
scroll to position [2750, 0]
click at [494, 162] on img at bounding box center [496, 231] width 444 height 181
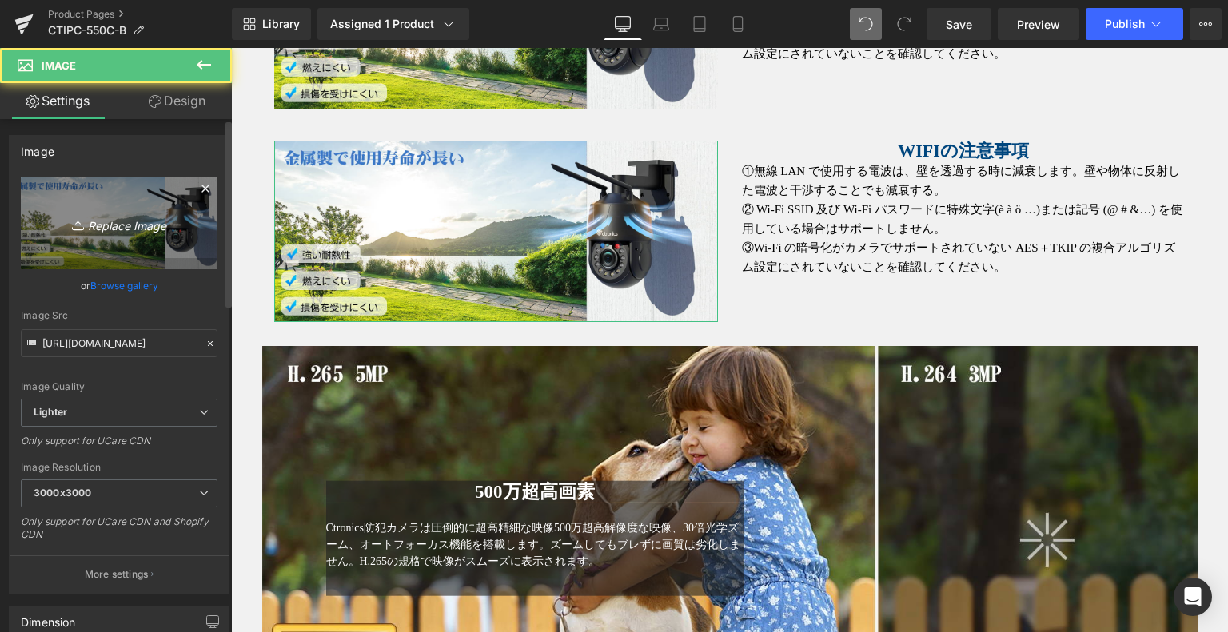
click at [99, 218] on icon "Replace Image" at bounding box center [119, 223] width 128 height 20
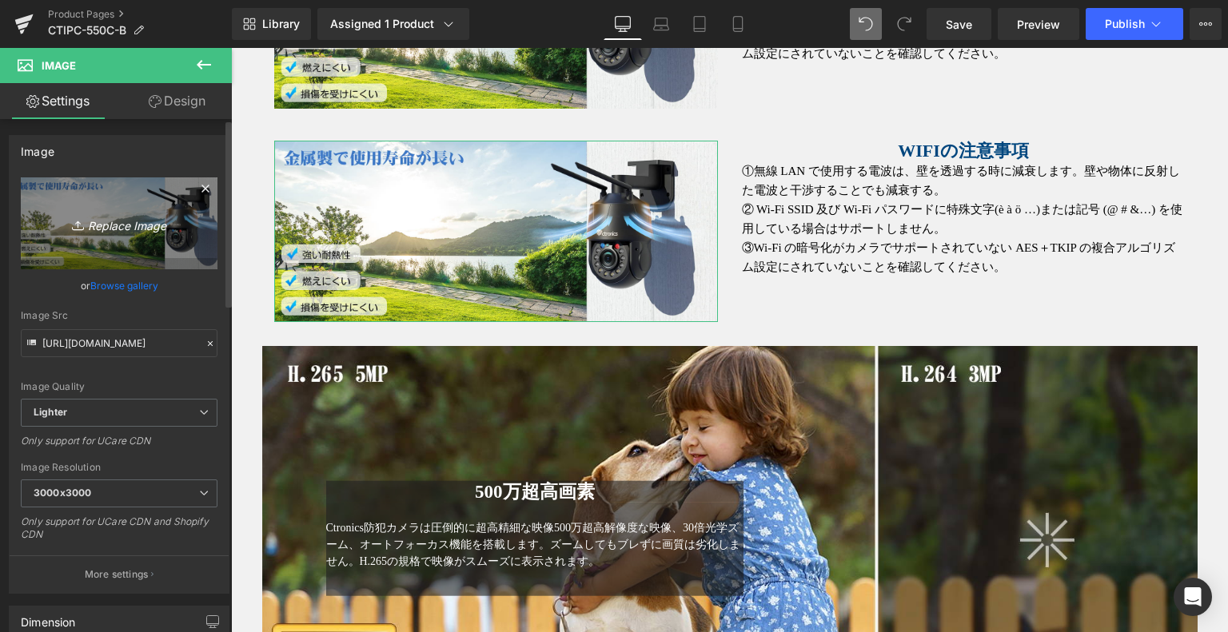
type input "C:\fakepath\6.jpg"
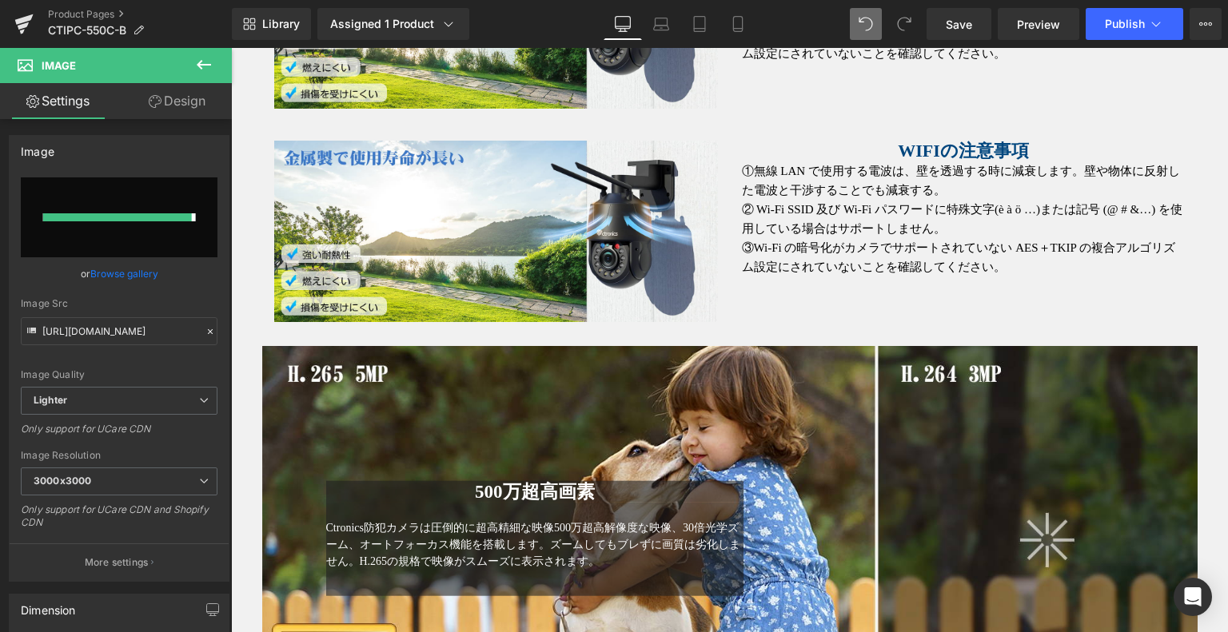
type input "https://ucarecdn.com/6883d483-213a-4fae-b682-075b81fad878/-/format/auto/-/previ…"
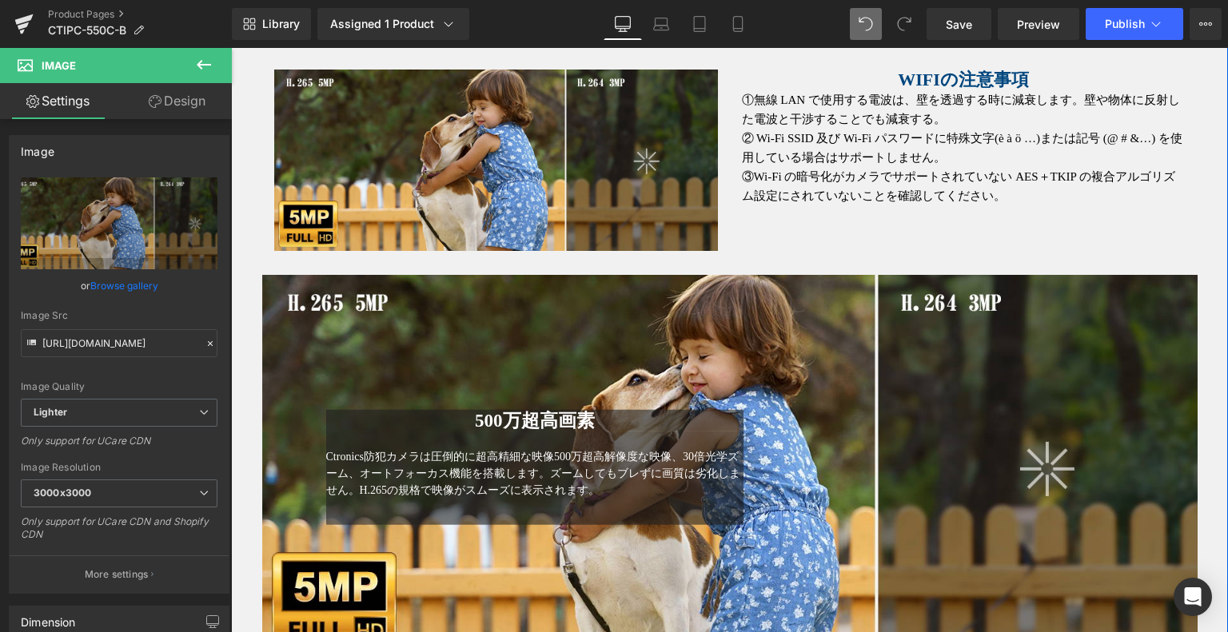
scroll to position [2830, 0]
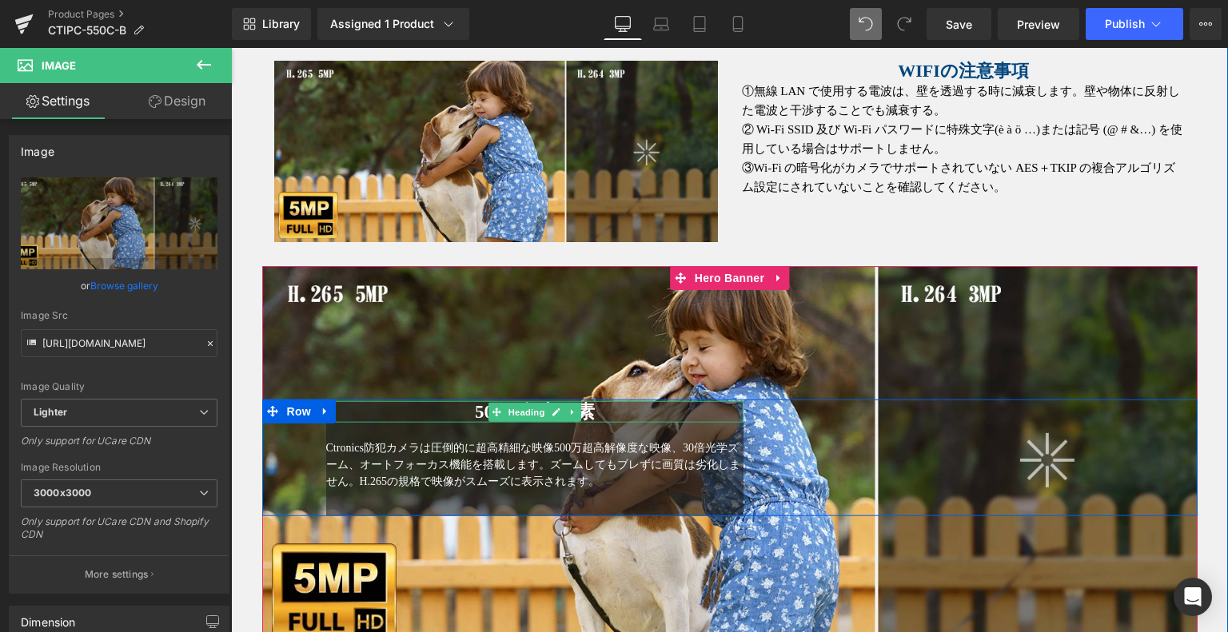
click at [636, 405] on h1 "500万超高画素" at bounding box center [535, 412] width 418 height 22
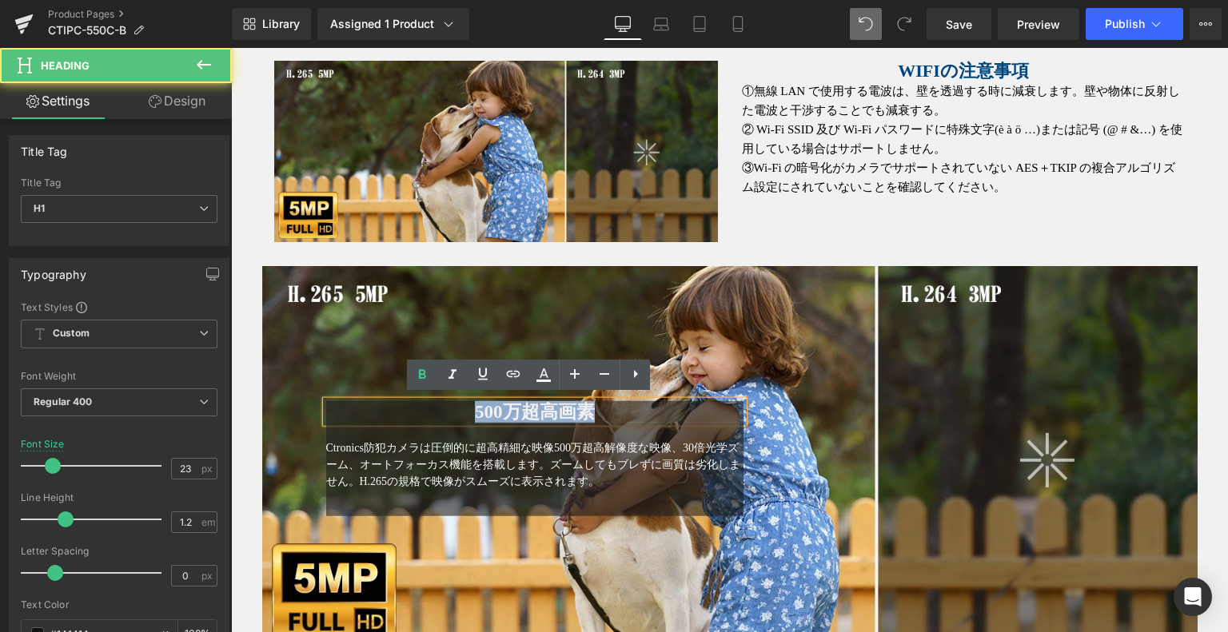
click at [611, 407] on h1 "500万超高画素" at bounding box center [535, 412] width 418 height 22
drag, startPoint x: 611, startPoint y: 407, endPoint x: 415, endPoint y: 410, distance: 195.9
click at [403, 421] on div "500万超高画素 Heading Ctronics防犯カメラは圧倒的に超高精細な映像500万超高解像度な映像、30倍光学ズーム、オートフォーカス機能を搭載しま…" at bounding box center [535, 459] width 442 height 116
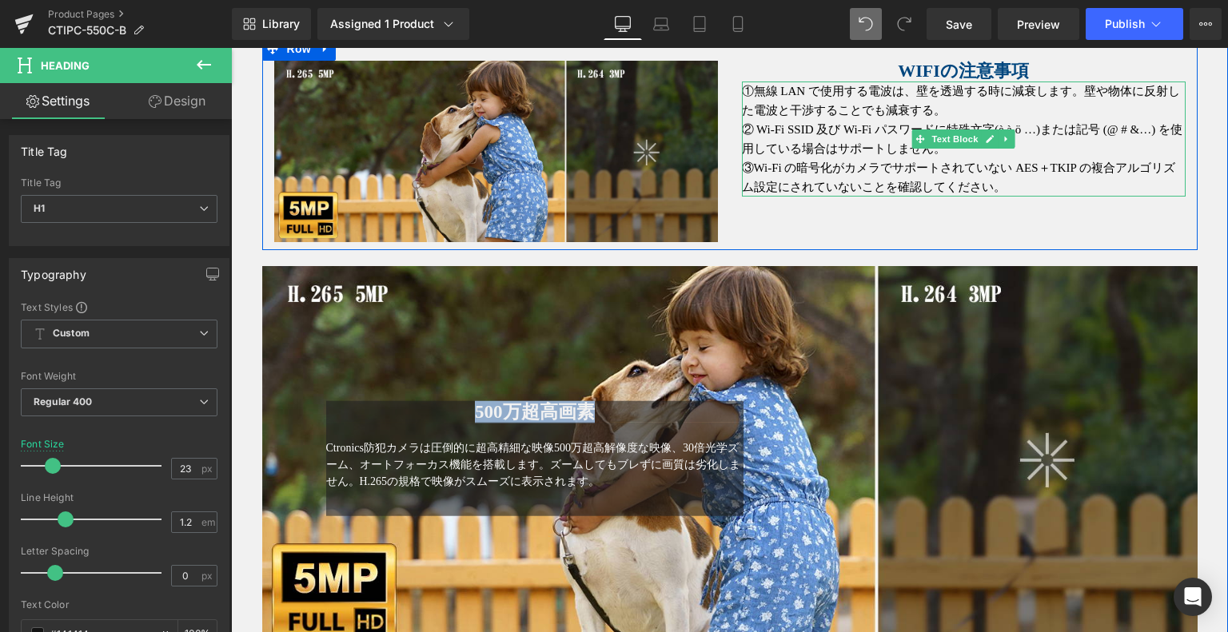
scroll to position [2590, 0]
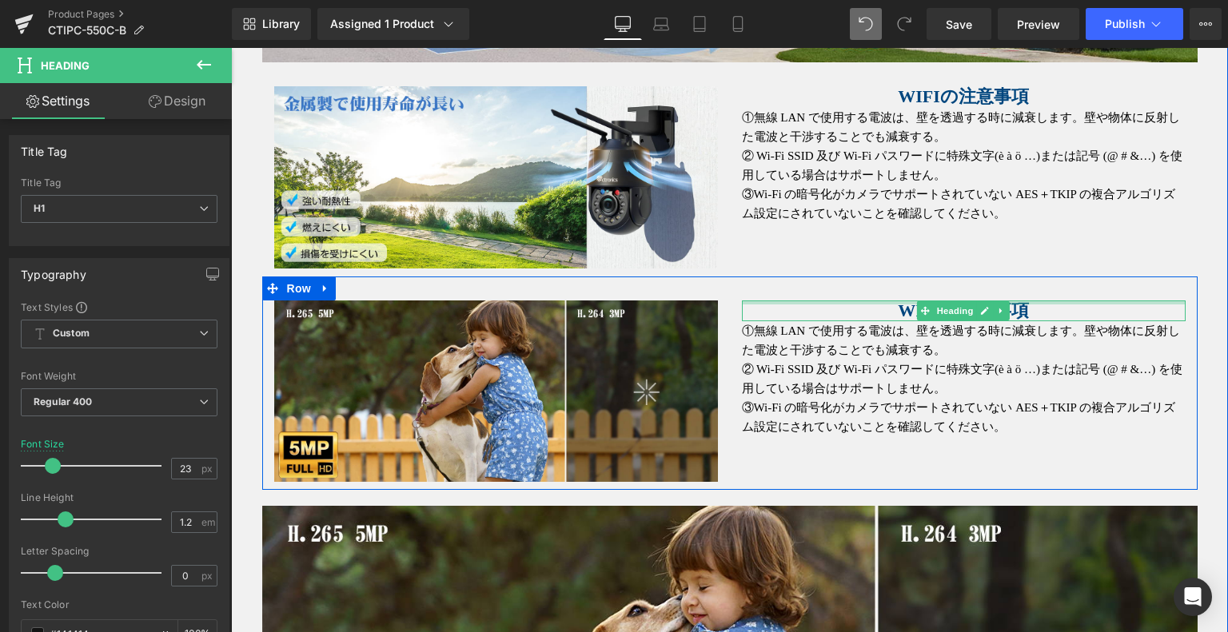
click at [886, 302] on h1 "WIFIの注意事項" at bounding box center [964, 311] width 444 height 21
click at [887, 309] on h1 "WIFIの注意事項" at bounding box center [964, 311] width 444 height 21
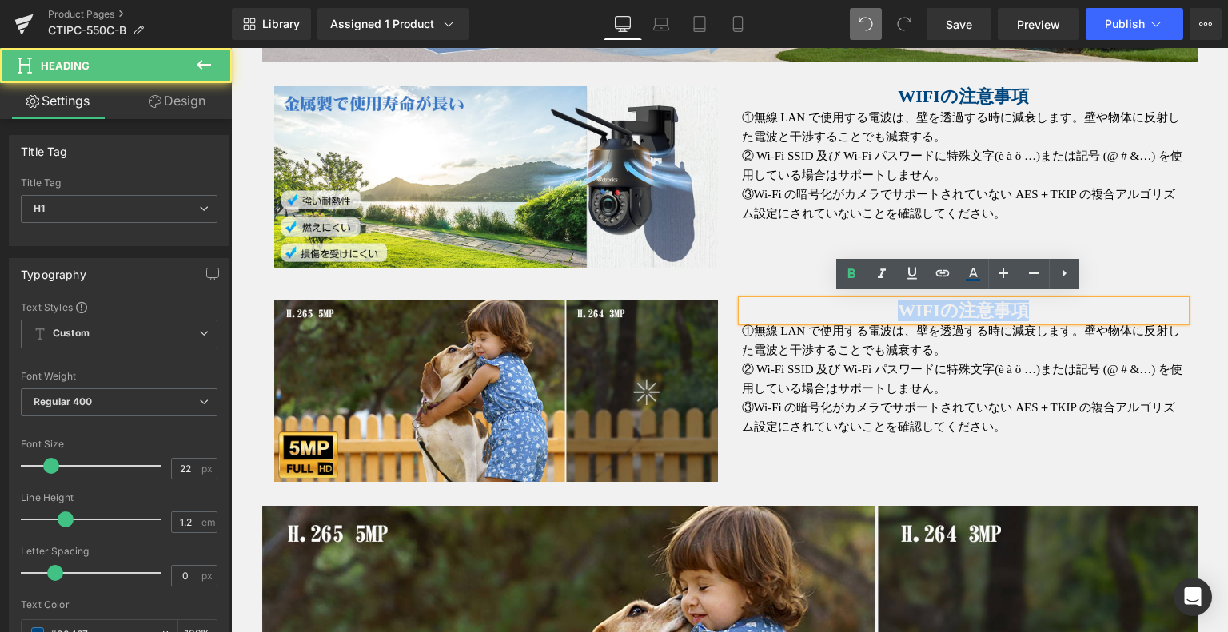
drag, startPoint x: 1009, startPoint y: 300, endPoint x: 848, endPoint y: 310, distance: 161.8
click at [848, 310] on h1 "WIFIの注意事項" at bounding box center [964, 311] width 444 height 21
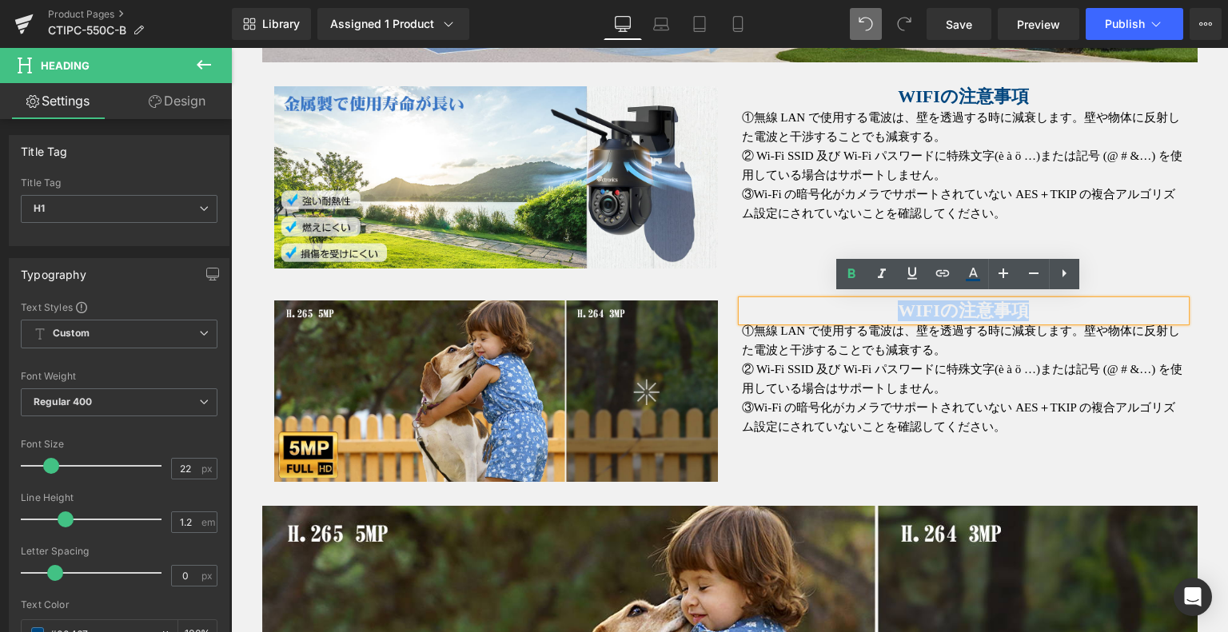
paste div
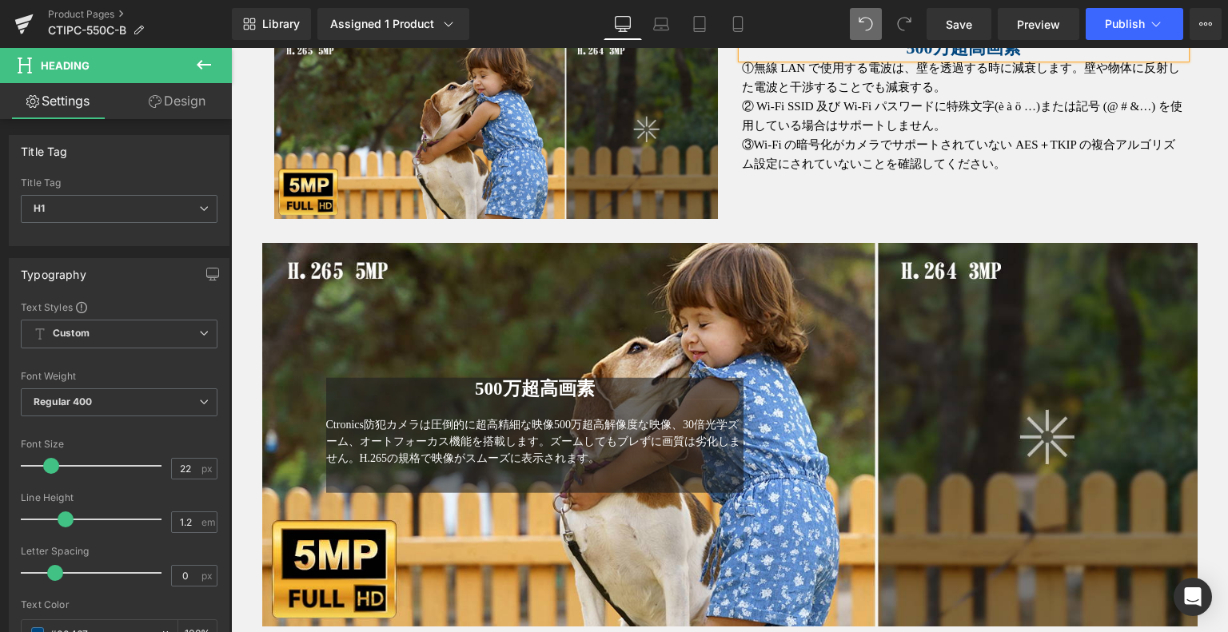
scroll to position [2910, 0]
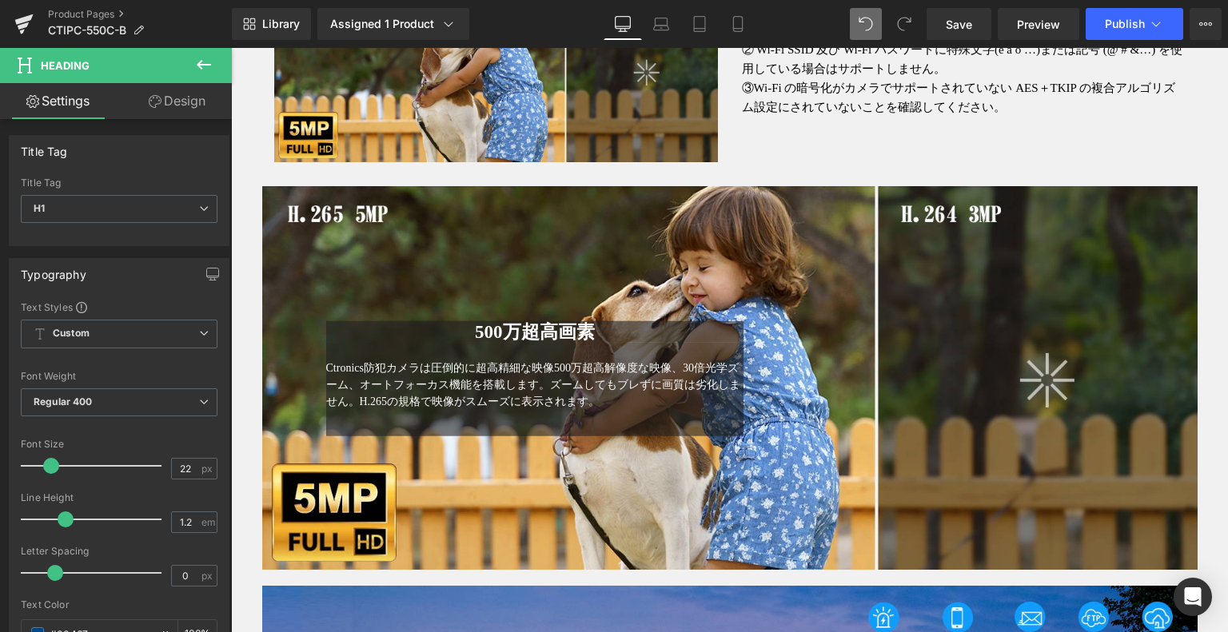
click at [583, 396] on span "Ctronics防犯カメラは圧倒的に超高精細な映像500万超高解像度な映像、30倍光学ズーム、オートフォーカス機能を搭載します。ズームしてもブレずに画質は劣化…" at bounding box center [533, 385] width 414 height 46
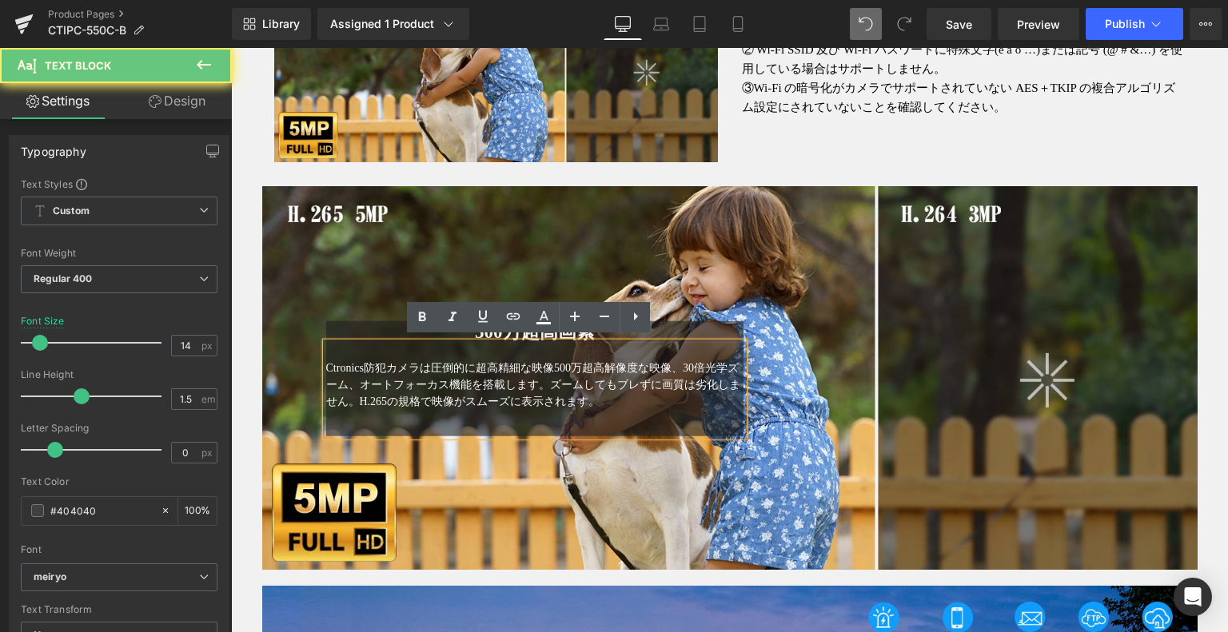
click at [314, 368] on div "500万超高画素 Heading Ctronics防犯カメラは圧倒的に超高精細な映像500万超高解像度な映像、30倍光学ズーム、オートフォーカス機能を搭載しま…" at bounding box center [535, 379] width 442 height 116
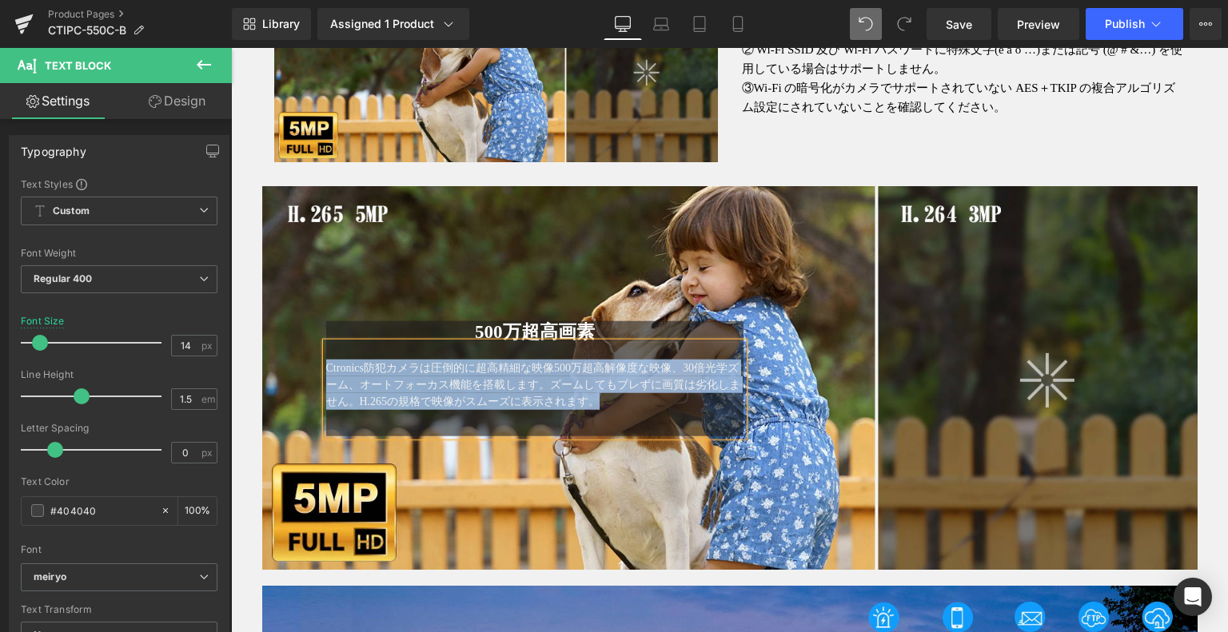
scroll to position [2590, 0]
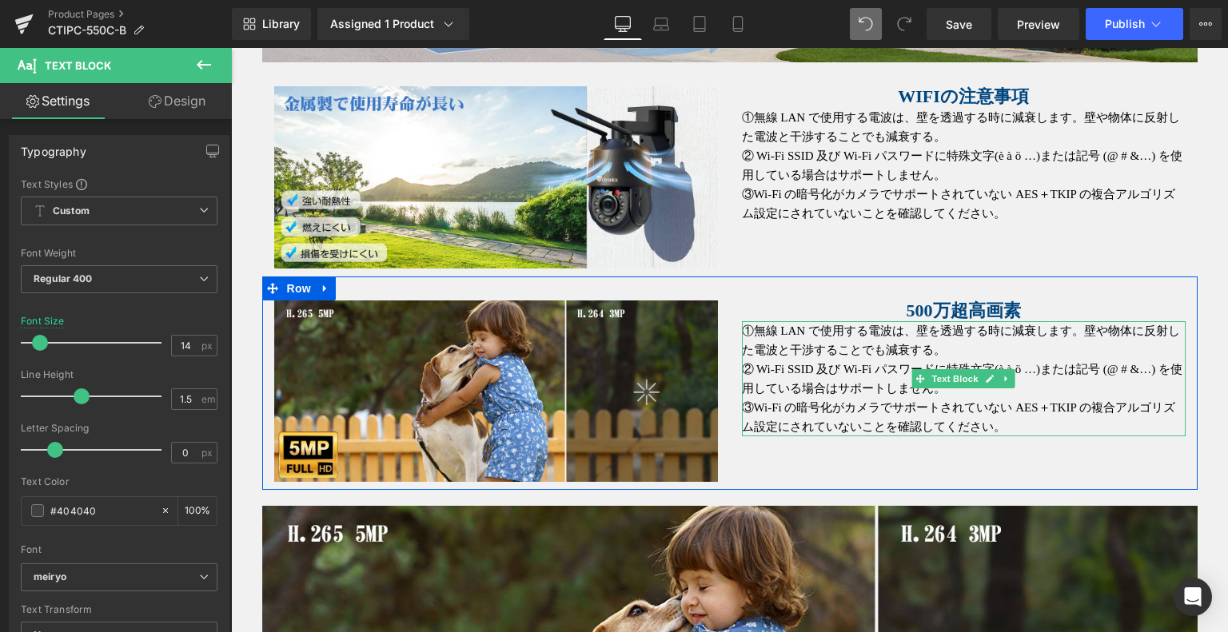
click at [907, 401] on p "③Wi-Fi の暗号化がカメラでサポートされていない AES＋TKIP の複合アルゴリズム設定にされていないことを確認してください。" at bounding box center [964, 417] width 444 height 38
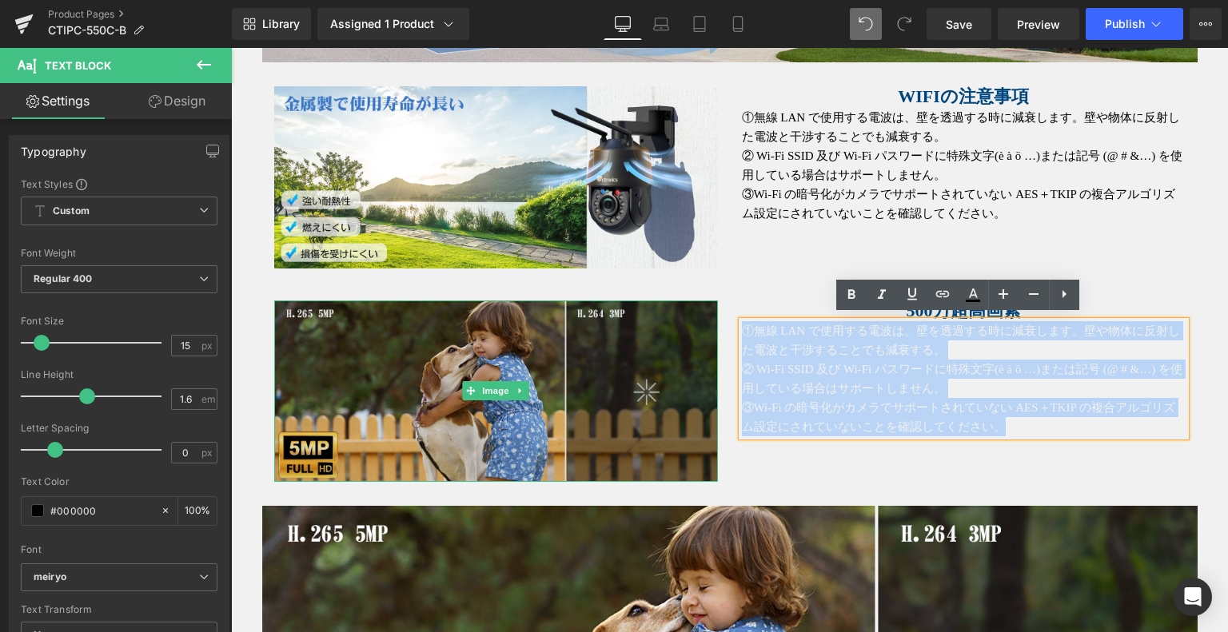
drag, startPoint x: 1033, startPoint y: 417, endPoint x: 701, endPoint y: 331, distance: 342.7
click at [692, 331] on div "Image 500万超高画素 Heading ①無線 LAN で使用する電波は、壁を透過する時に減衰します。壁や物体に反射した電波と干渉することでも減衰する。…" at bounding box center [729, 383] width 935 height 213
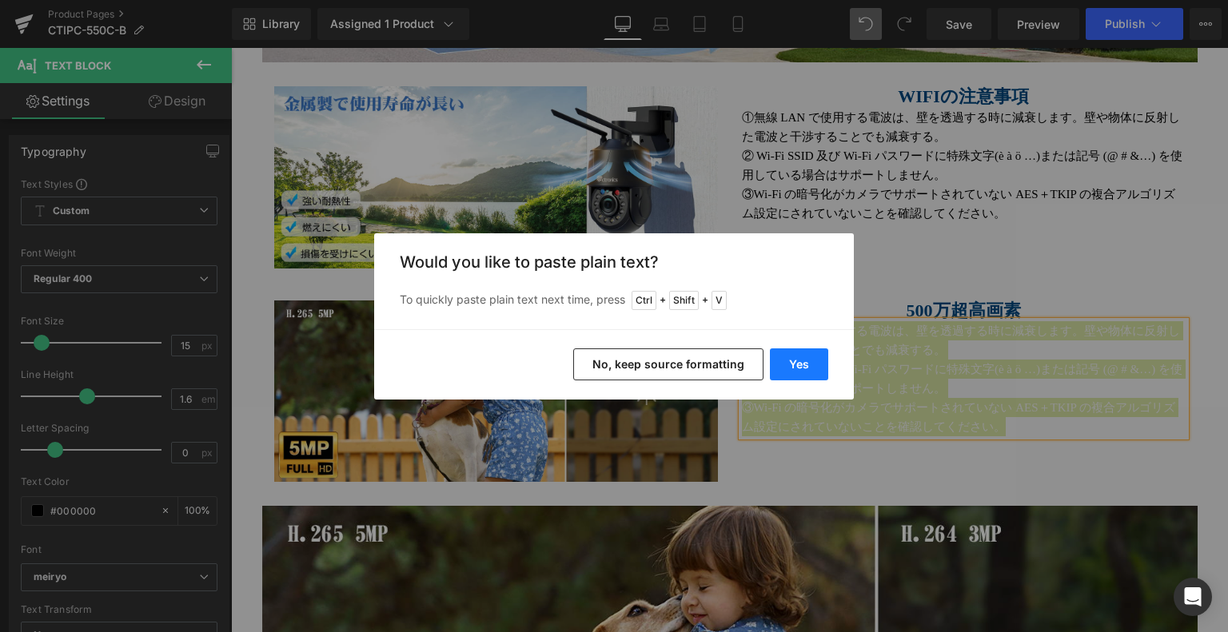
click at [821, 369] on button "Yes" at bounding box center [799, 365] width 58 height 32
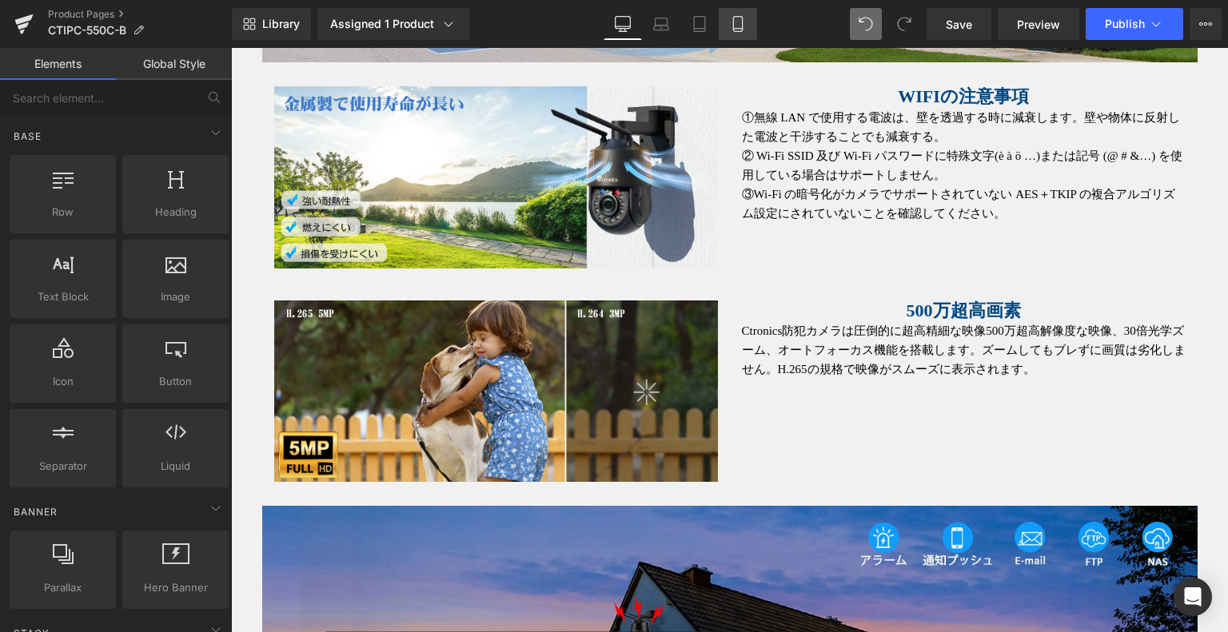
click at [732, 12] on link "Mobile" at bounding box center [738, 24] width 38 height 32
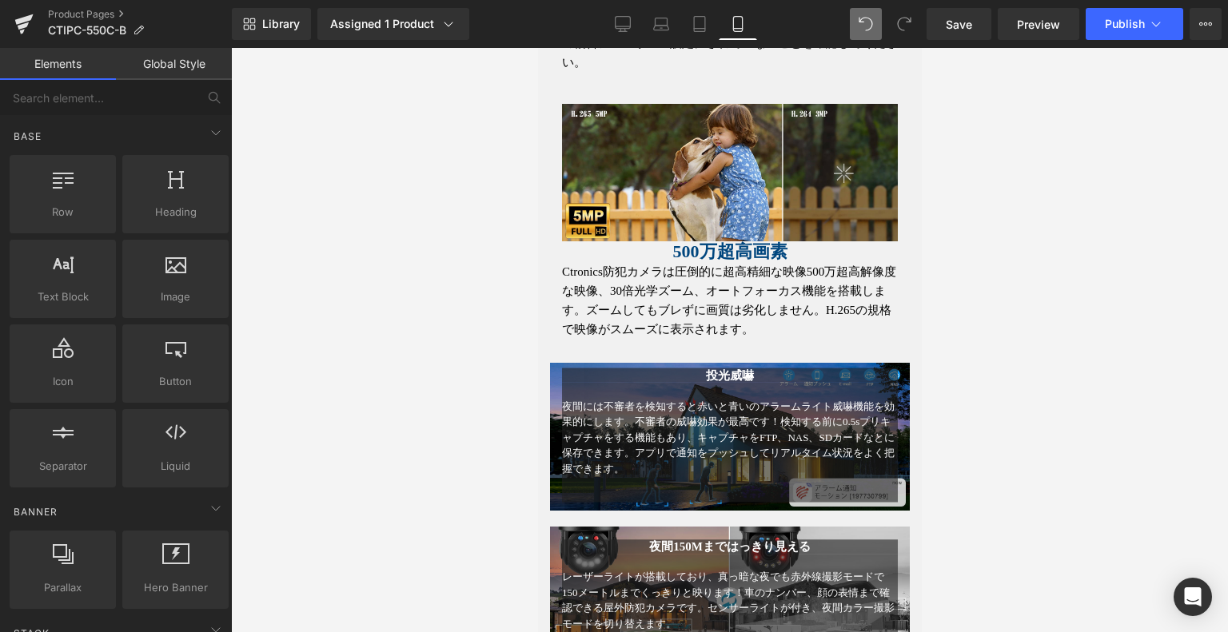
scroll to position [2266, 0]
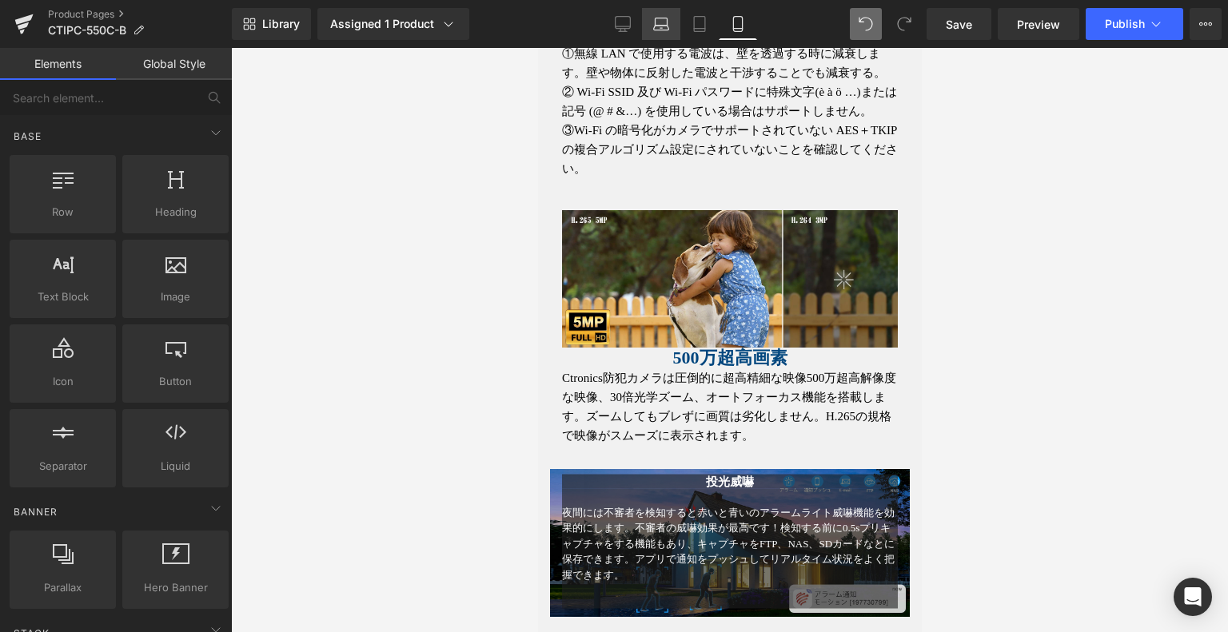
click at [663, 28] on icon at bounding box center [661, 24] width 16 height 16
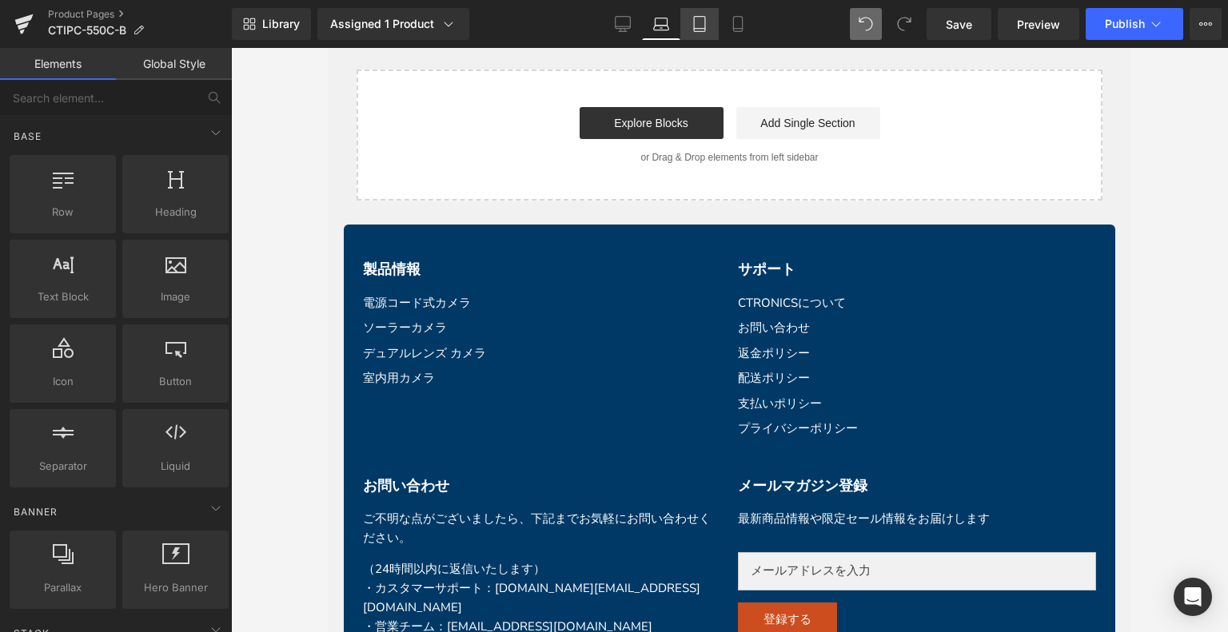
click at [703, 22] on icon at bounding box center [700, 24] width 16 height 16
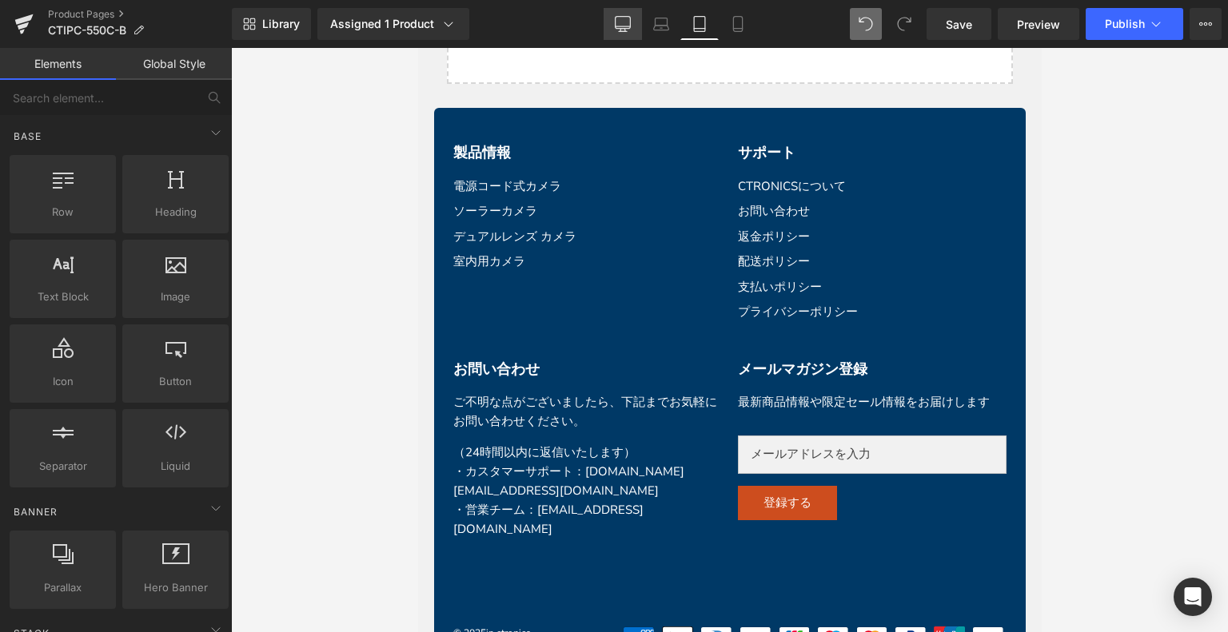
drag, startPoint x: 619, startPoint y: 23, endPoint x: 586, endPoint y: 81, distance: 66.2
click at [619, 22] on icon at bounding box center [623, 24] width 16 height 16
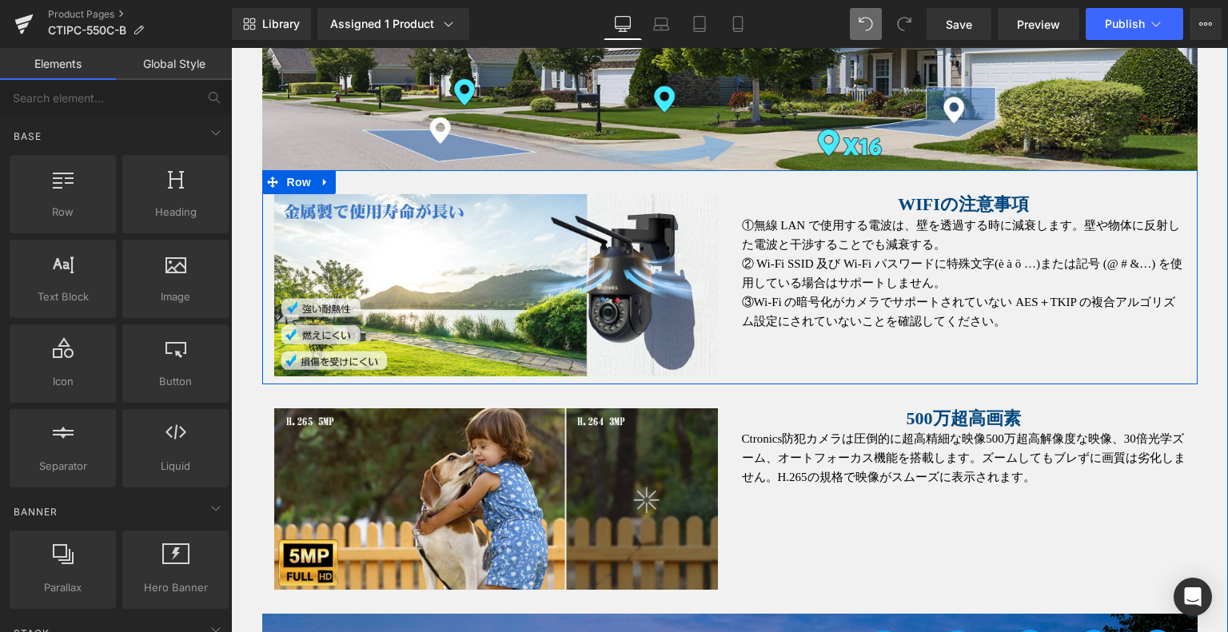
scroll to position [2610, 0]
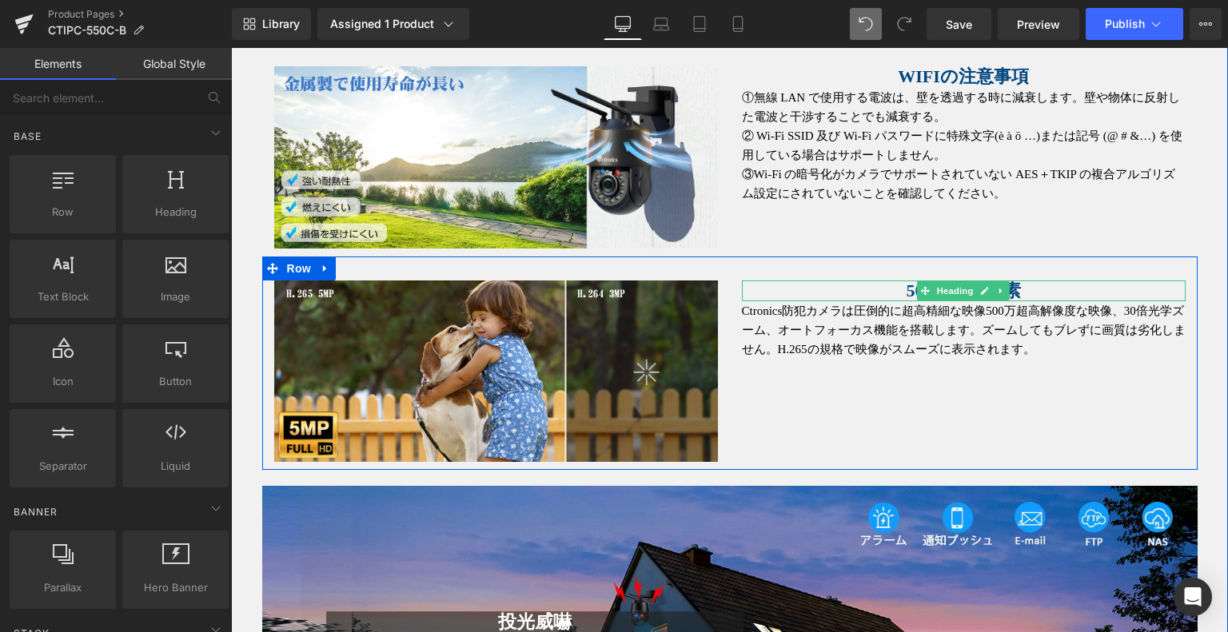
click at [891, 281] on h1 "500万超高画素" at bounding box center [964, 291] width 444 height 21
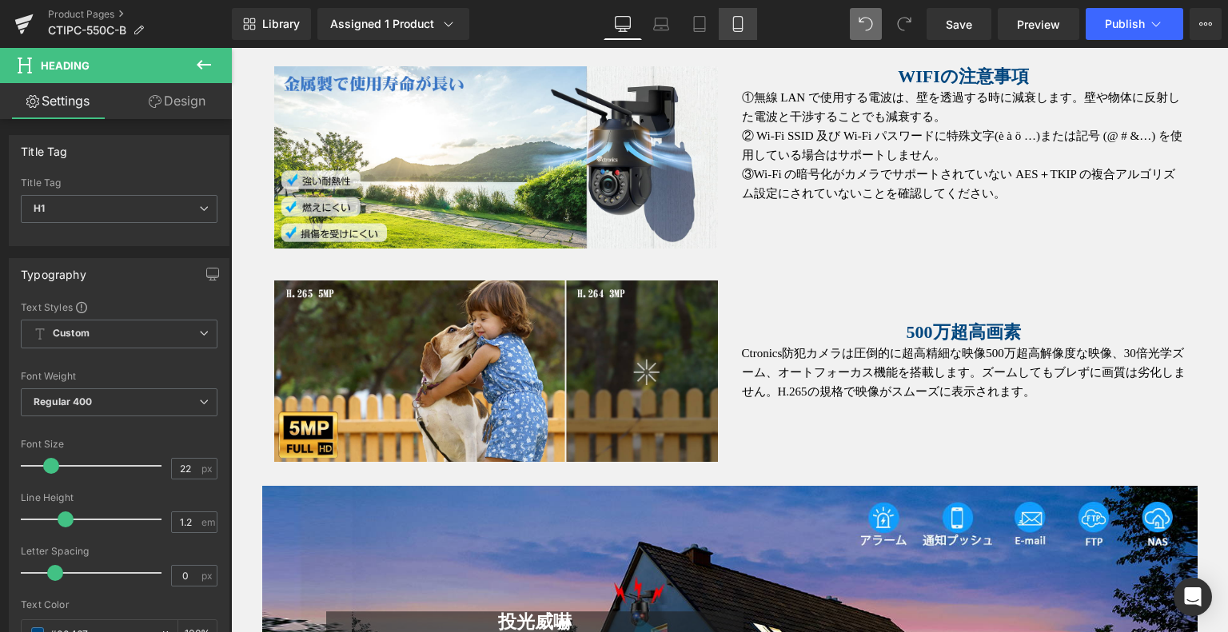
click at [741, 9] on link "Mobile" at bounding box center [738, 24] width 38 height 32
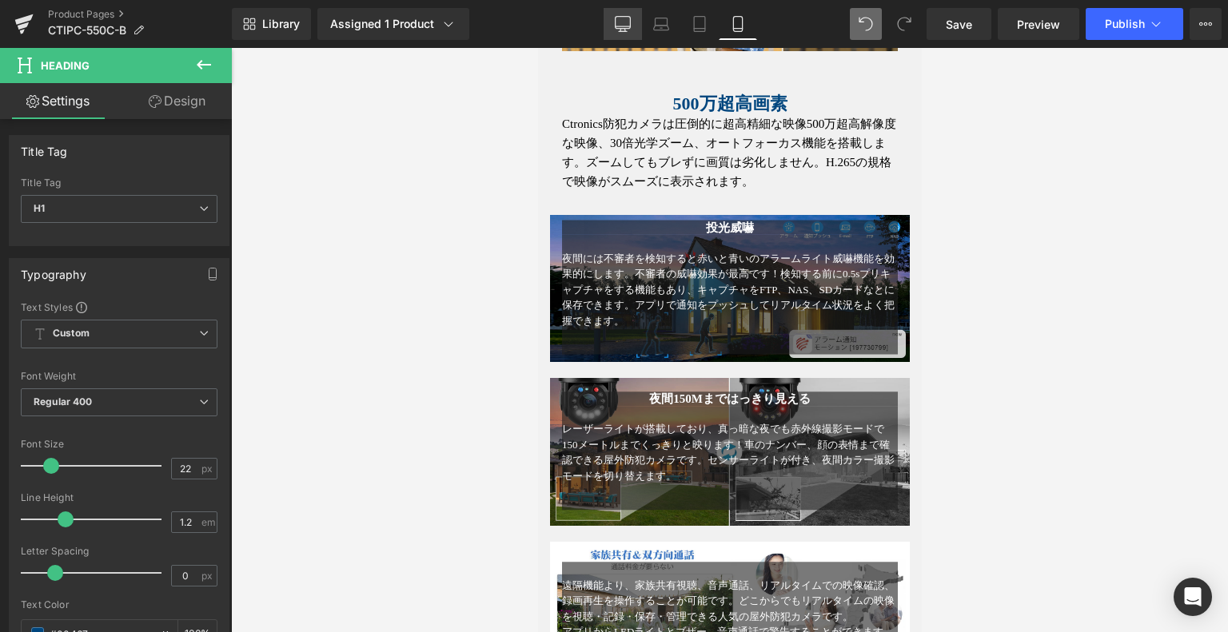
click at [611, 22] on link "Desktop" at bounding box center [623, 24] width 38 height 32
type input "100"
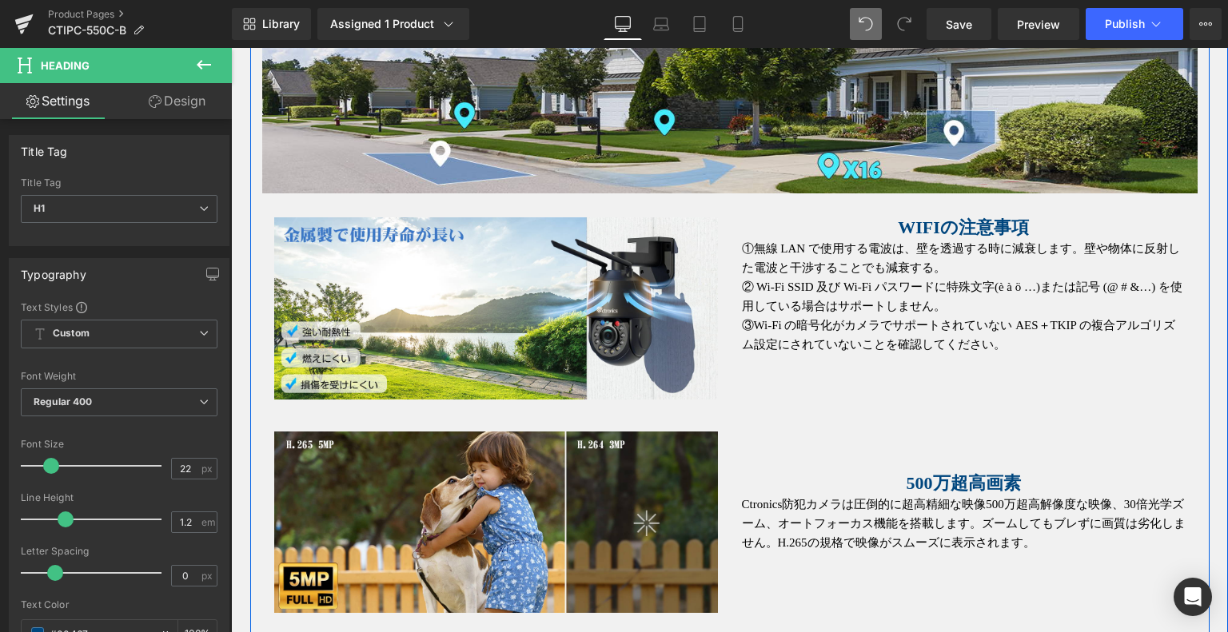
scroll to position [2498, 0]
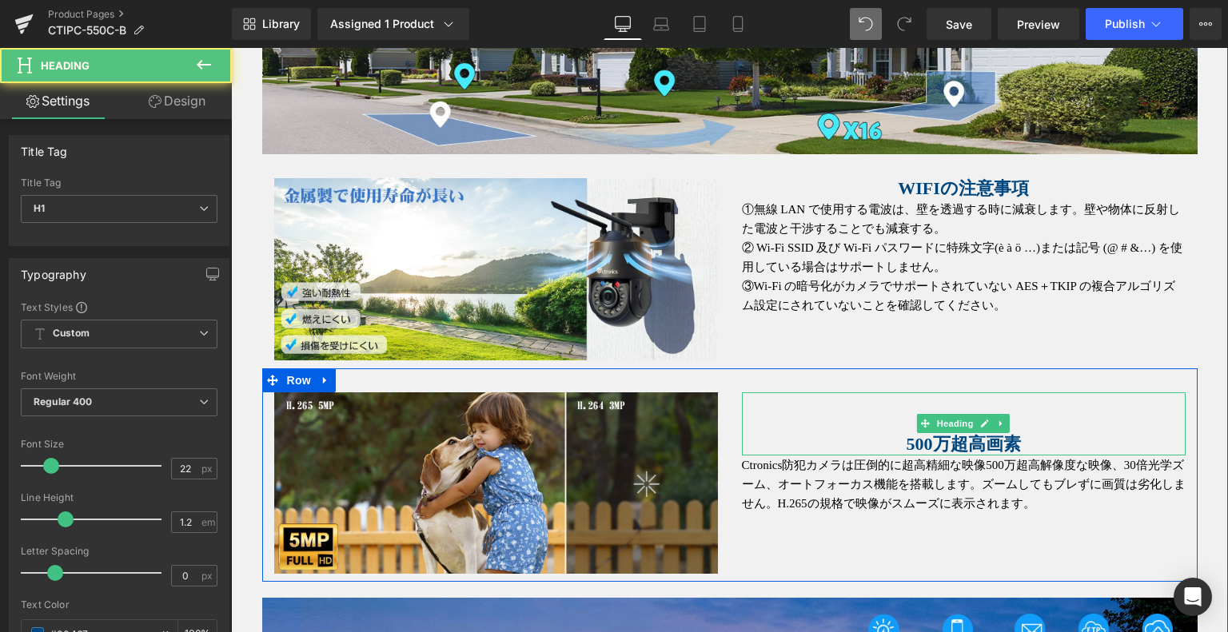
click at [899, 413] on h1 at bounding box center [964, 423] width 444 height 21
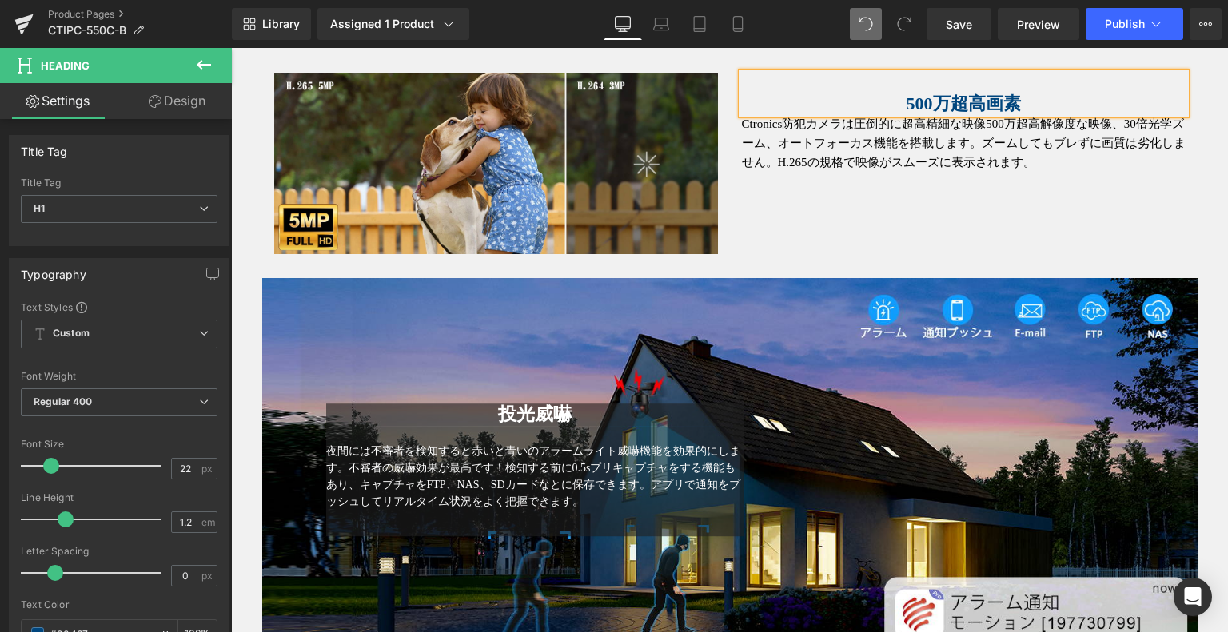
scroll to position [3057, 0]
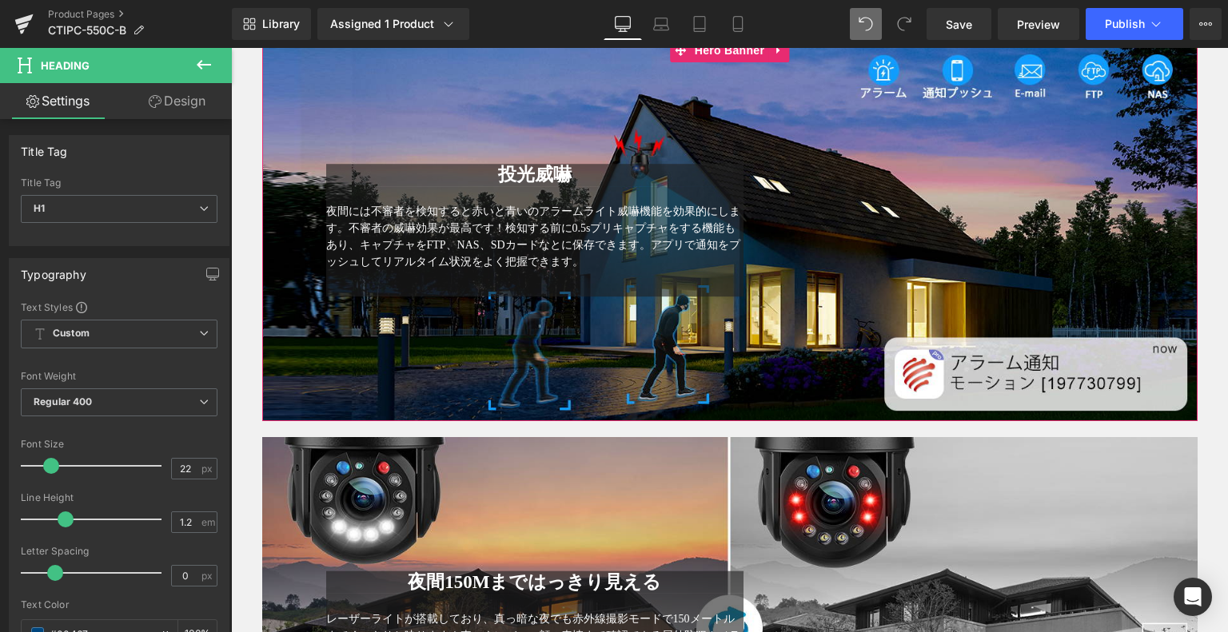
click at [654, 274] on div "夜間には不審者を検知すると赤いと青いのアラームライト威嚇機能を効果的にします。不審者の威嚇効果が最高です！検知する前に0.5sプリキャプチャをする機能もあり、…" at bounding box center [535, 241] width 418 height 110
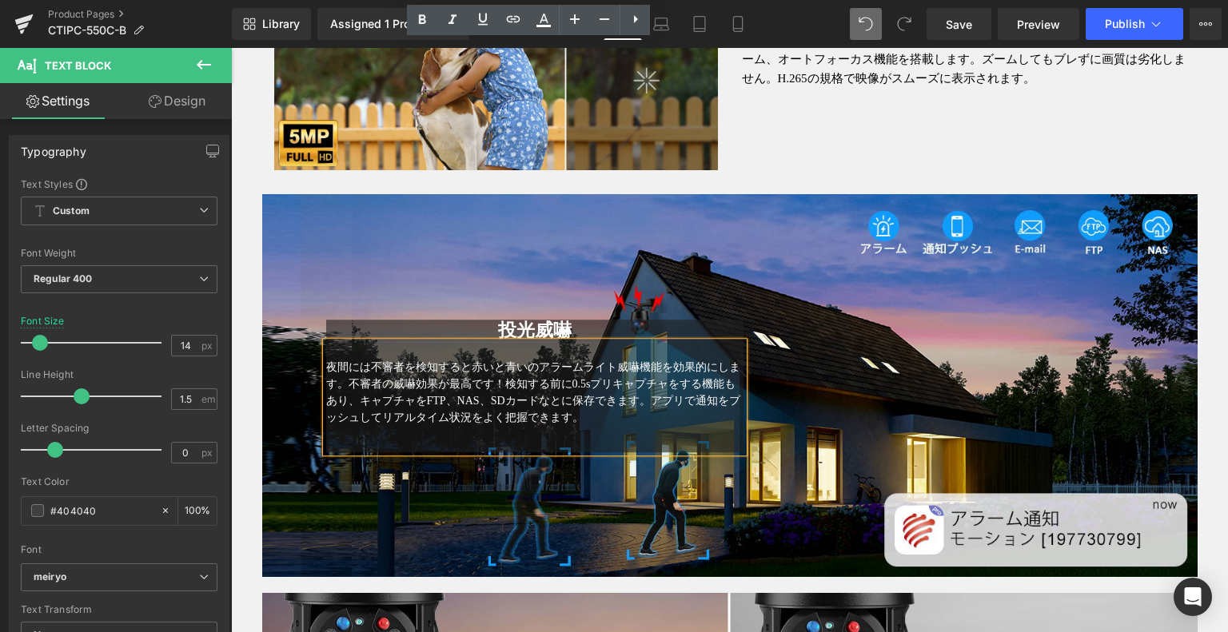
scroll to position [3217, 0]
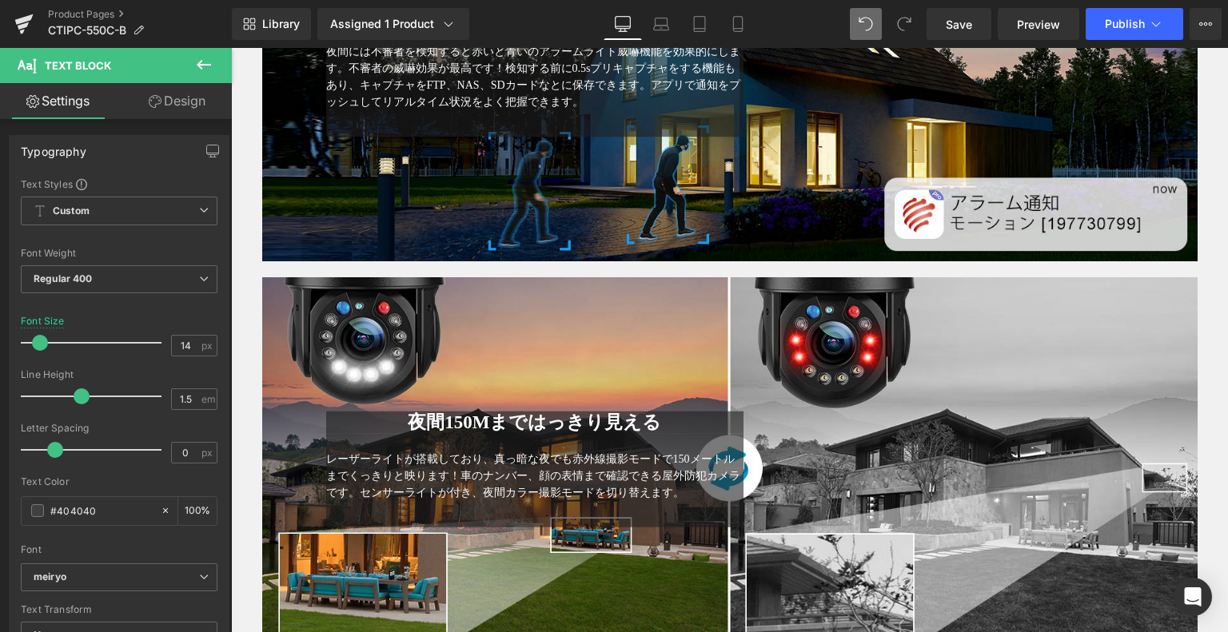
click at [210, 58] on icon at bounding box center [203, 64] width 19 height 19
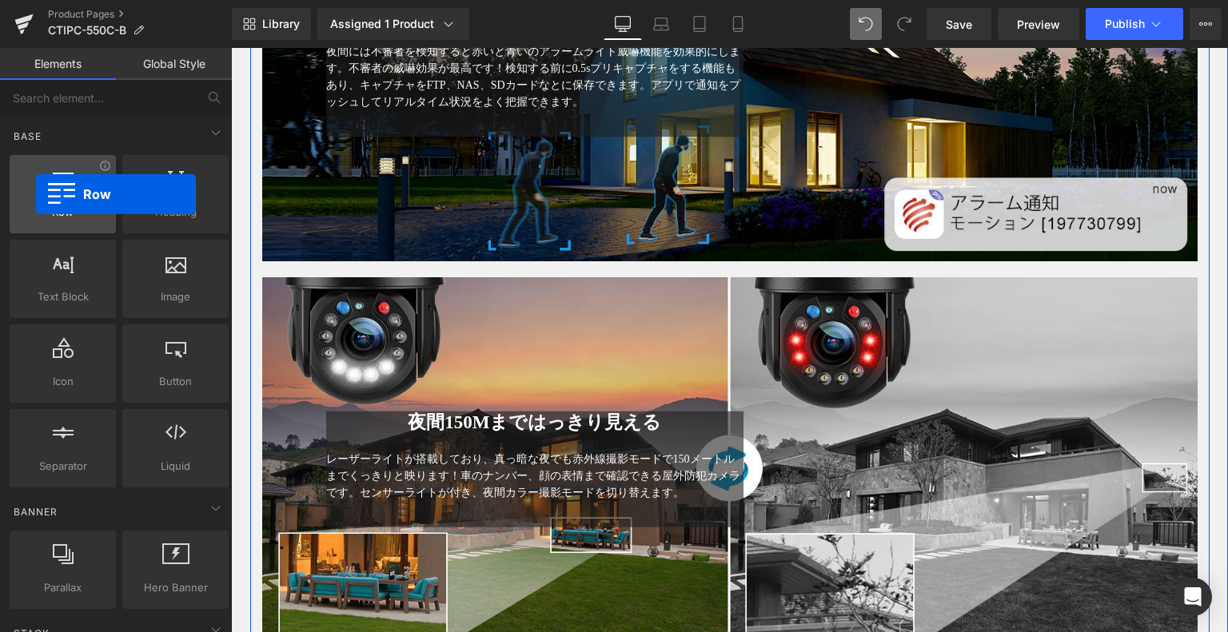
drag, startPoint x: 78, startPoint y: 193, endPoint x: 36, endPoint y: 194, distance: 42.4
click at [35, 193] on div at bounding box center [62, 186] width 97 height 36
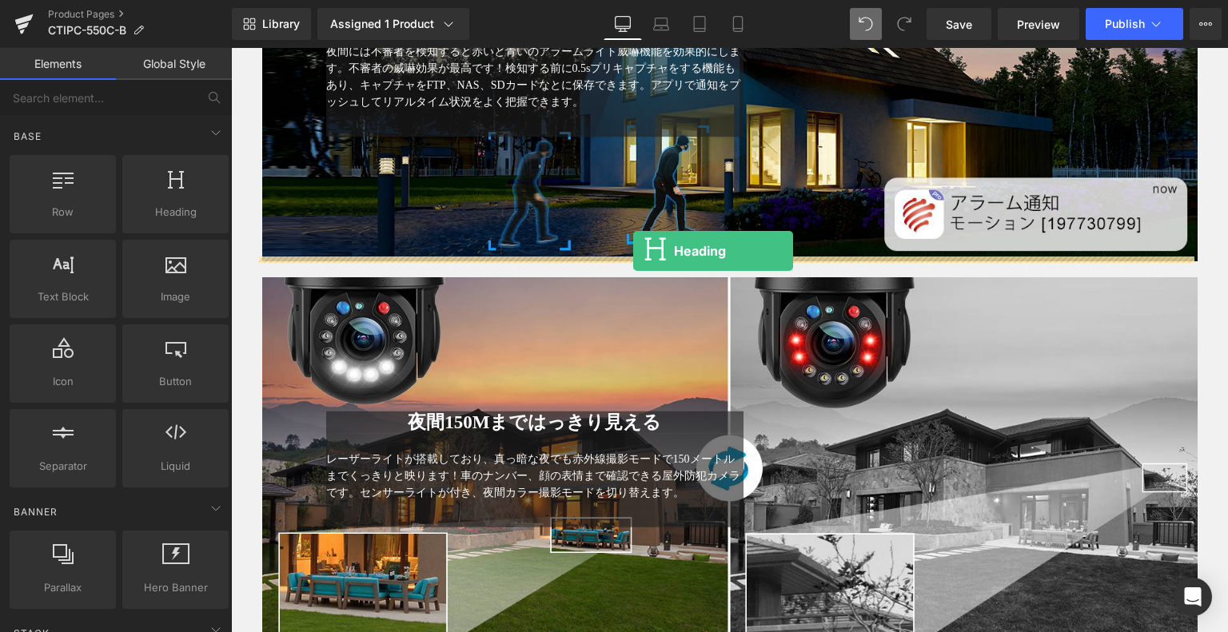
drag, startPoint x: 365, startPoint y: 261, endPoint x: 640, endPoint y: 249, distance: 274.5
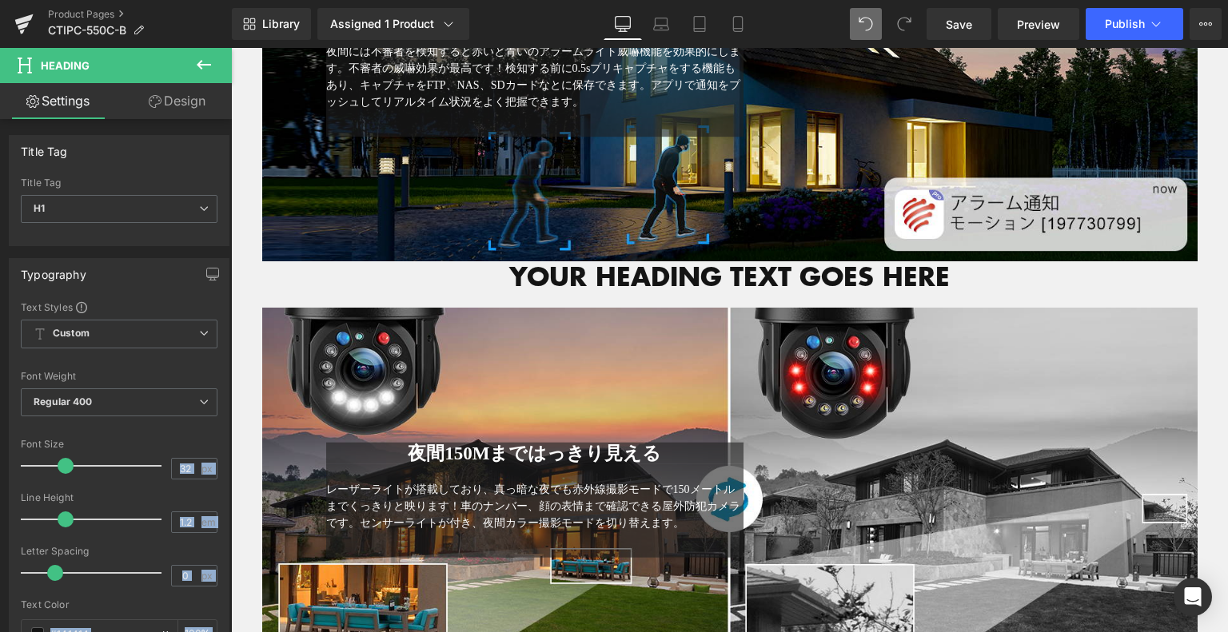
click at [198, 64] on icon at bounding box center [204, 65] width 14 height 10
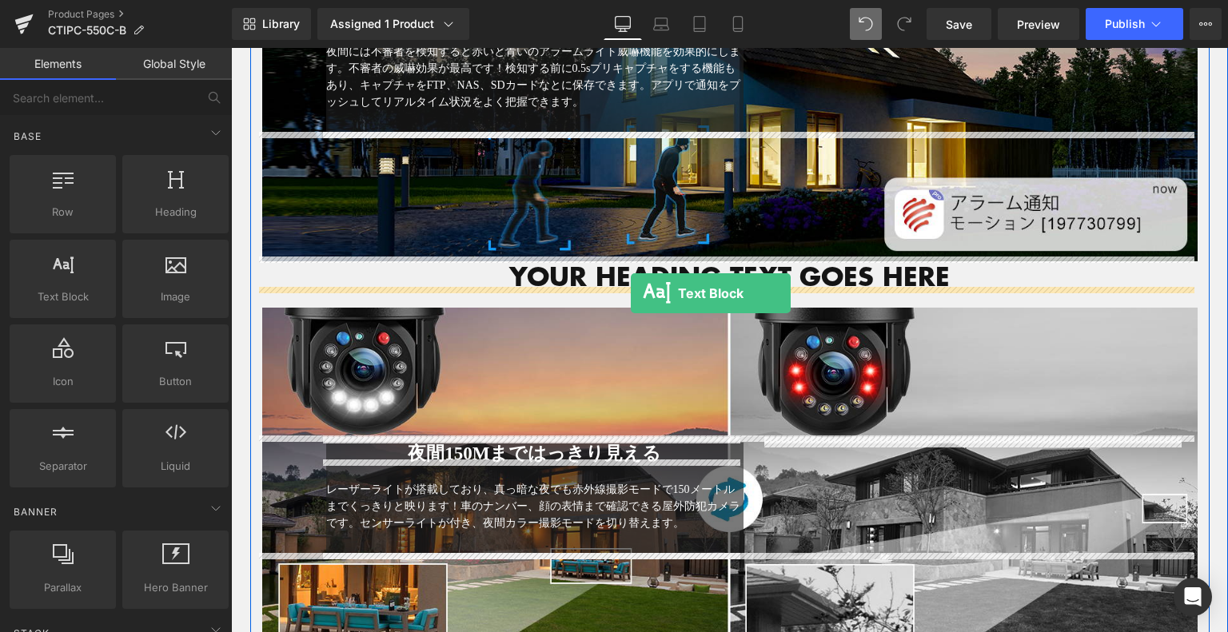
drag, startPoint x: 307, startPoint y: 329, endPoint x: 631, endPoint y: 293, distance: 325.7
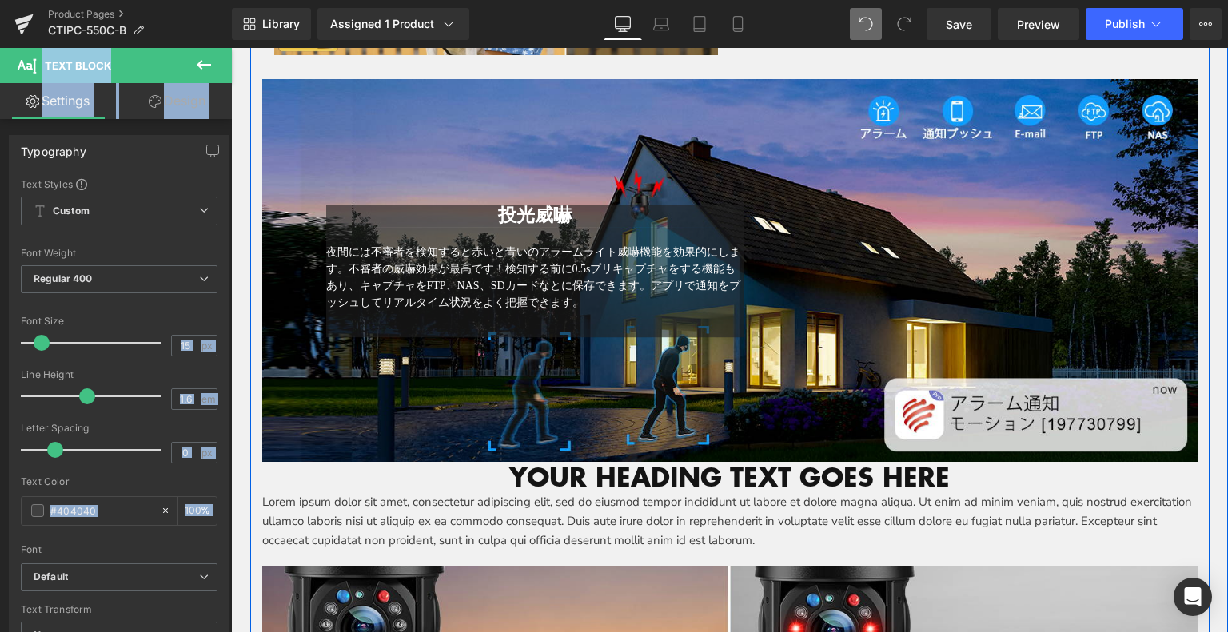
scroll to position [3137, 0]
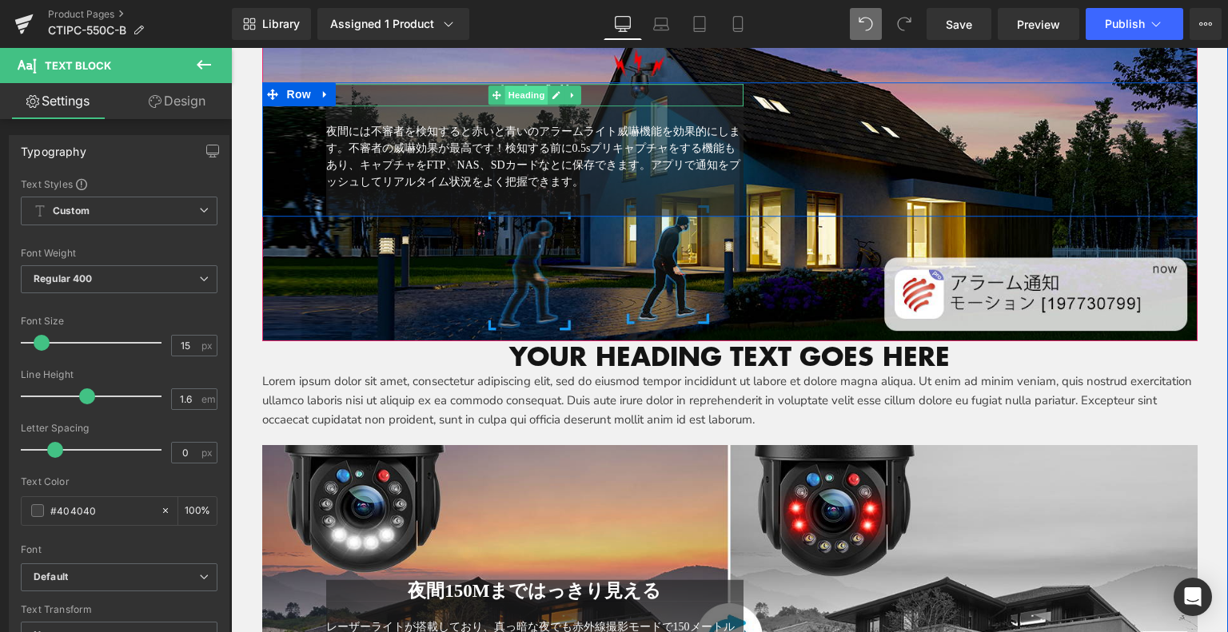
click at [517, 86] on span "Heading" at bounding box center [526, 95] width 43 height 19
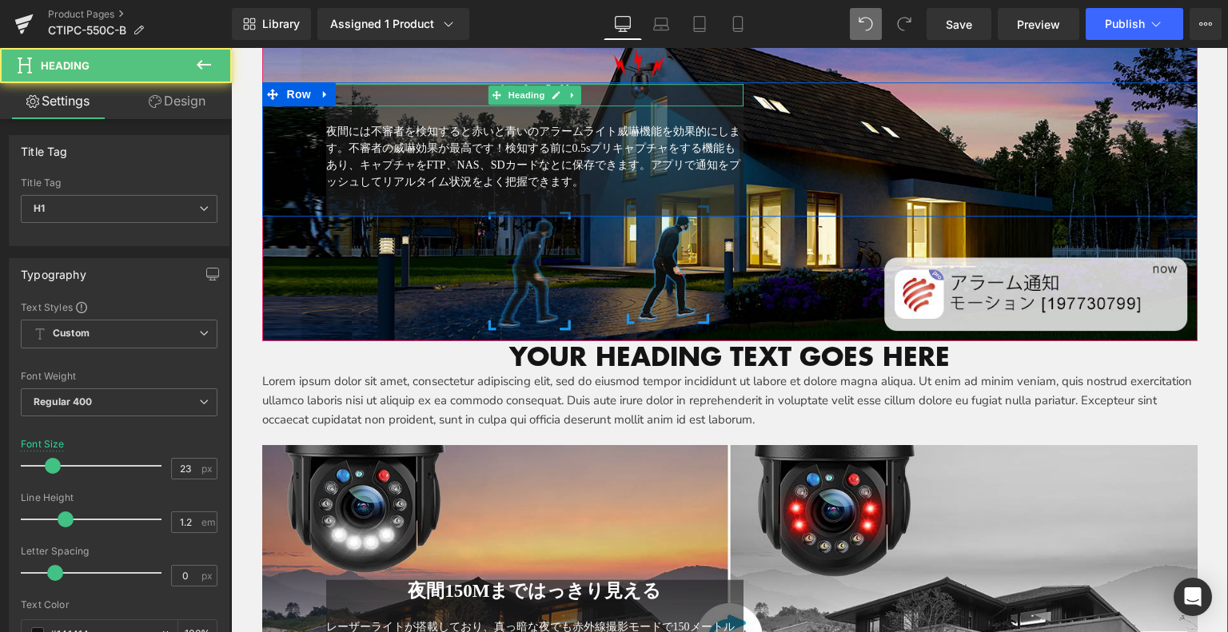
drag, startPoint x: 600, startPoint y: 84, endPoint x: 588, endPoint y: 83, distance: 12.0
click at [588, 85] on div "投光威嚇 Heading" at bounding box center [535, 96] width 418 height 22
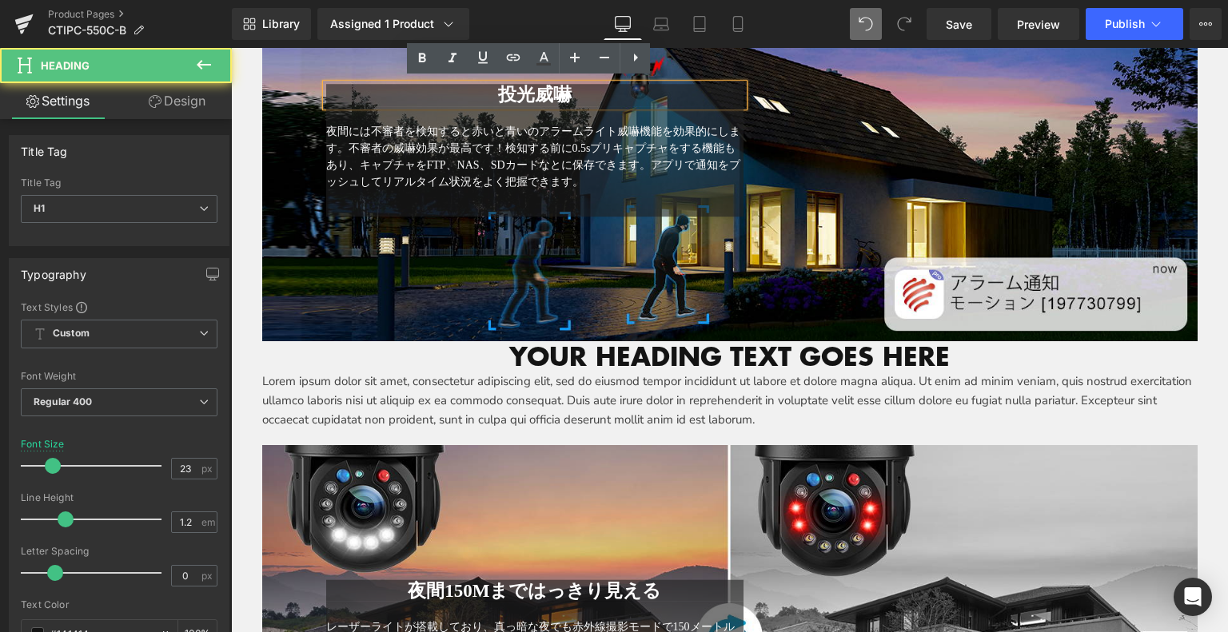
drag, startPoint x: 596, startPoint y: 87, endPoint x: 374, endPoint y: 65, distance: 222.6
click at [374, 63] on div "投光威嚇 Heading 夜間には不審者を検知すると赤いと青いのアラームライト威嚇機能を効果的にします。不審者の威嚇効果が最高です！検知する前に0.5sプリキ…" at bounding box center [729, 149] width 935 height 383
drag, startPoint x: 485, startPoint y: 92, endPoint x: 620, endPoint y: 102, distance: 135.5
click at [620, 102] on h1 "投光威嚇" at bounding box center [535, 96] width 418 height 22
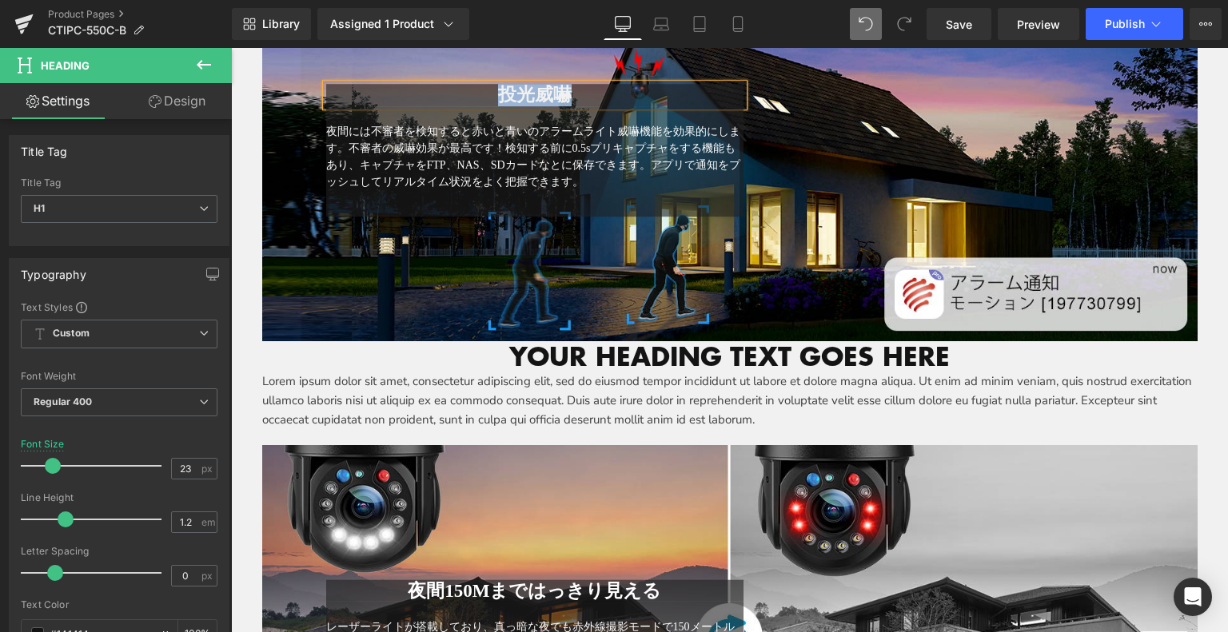
click at [614, 354] on h1 "Your heading text goes here" at bounding box center [729, 356] width 935 height 30
click at [951, 351] on h1 "Your heading text goes here" at bounding box center [729, 356] width 935 height 30
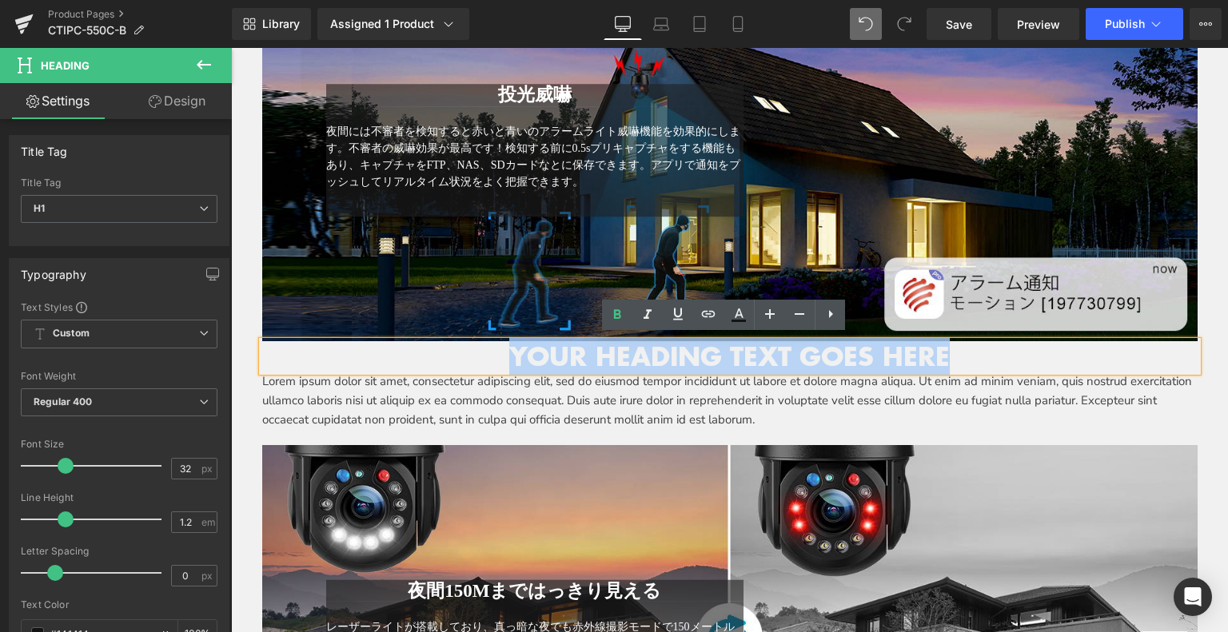
paste div
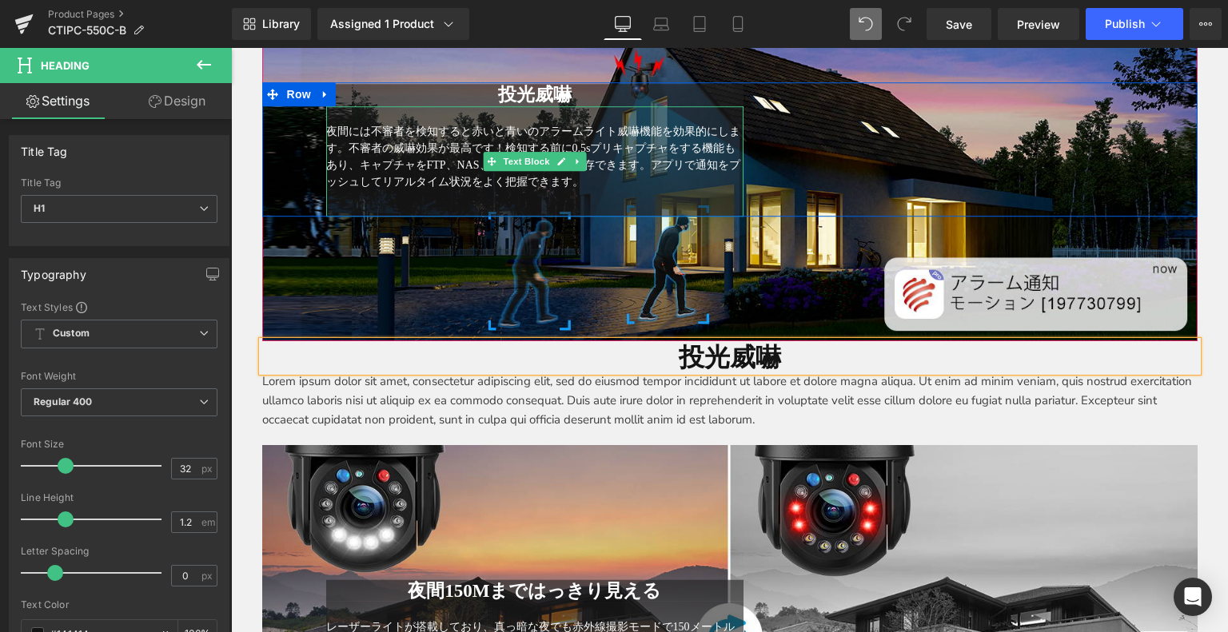
click at [430, 146] on span "夜間には不審者を検知すると赤いと青いのアラームライト威嚇機能を効果的にします。不審者の威嚇効果が最高です！検知する前に0.5sプリキャプチャをする機能もあり、…" at bounding box center [533, 157] width 414 height 62
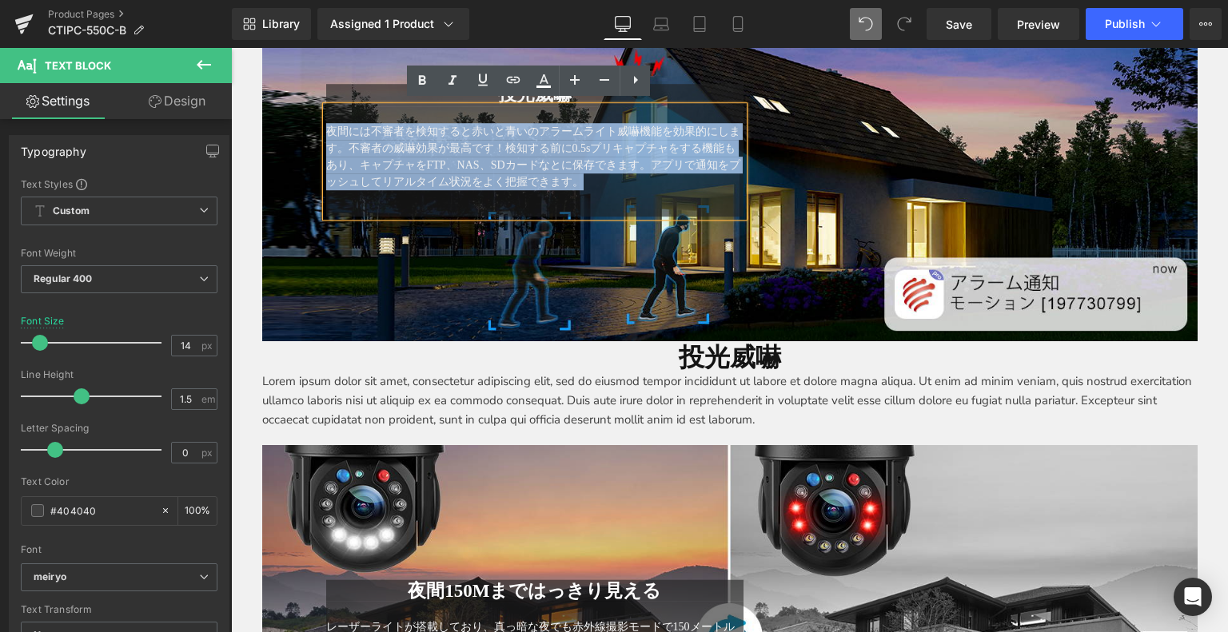
drag, startPoint x: 321, startPoint y: 121, endPoint x: 662, endPoint y: 190, distance: 348.4
click at [672, 189] on div "夜間には不審者を検知すると赤いと青いのアラームライト威嚇機能を効果的にします。不審者の威嚇効果が最高です！検知する前に0.5sプリキャプチャをする機能もあり、…" at bounding box center [535, 161] width 418 height 110
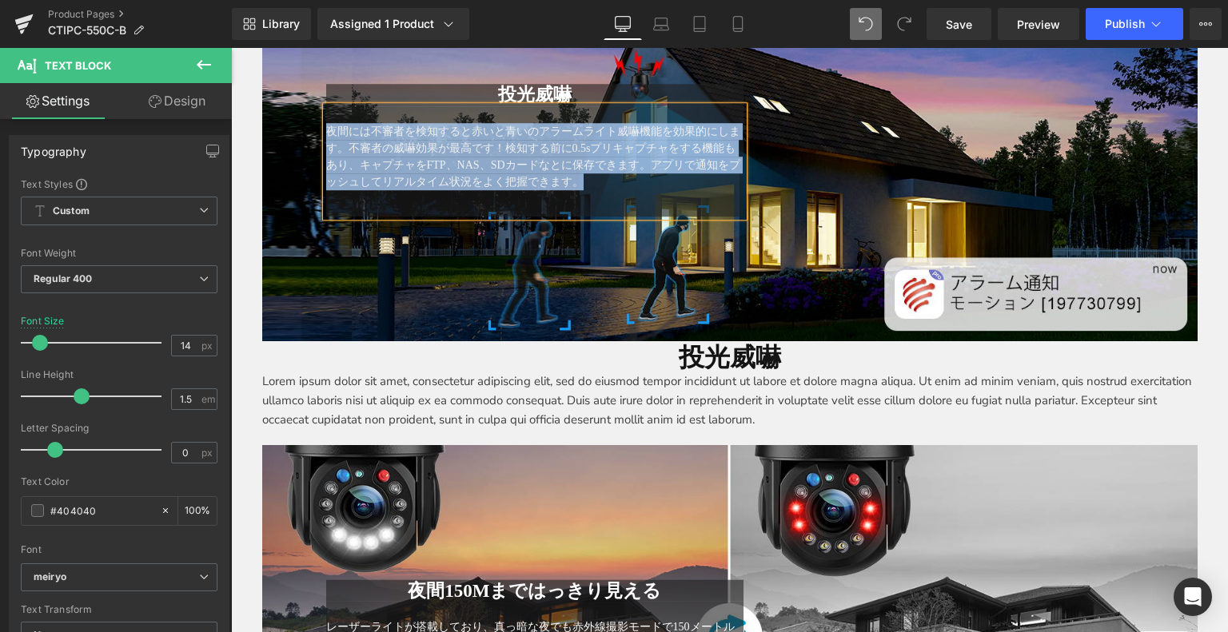
click at [427, 382] on p "Lorem ipsum dolor sit amet, consectetur adipiscing elit, sed do eiusmod tempor …" at bounding box center [729, 401] width 935 height 58
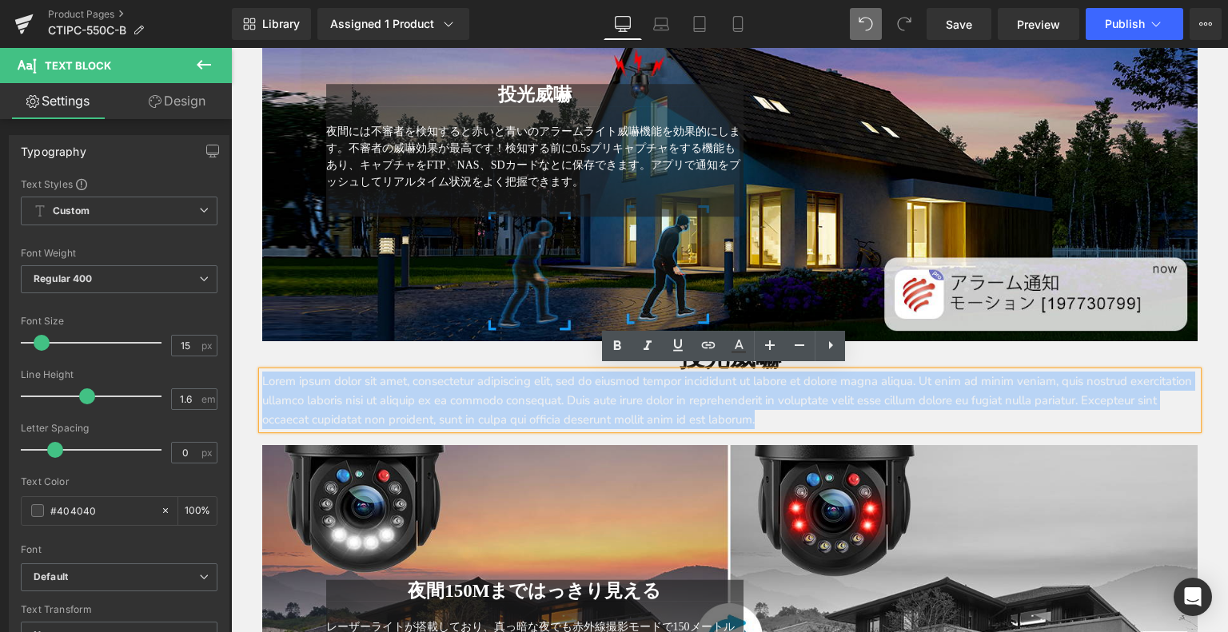
drag, startPoint x: 257, startPoint y: 380, endPoint x: 905, endPoint y: 403, distance: 648.1
click at [946, 418] on p "Lorem ipsum dolor sit amet, consectetur adipiscing elit, sed do eiusmod tempor …" at bounding box center [729, 401] width 935 height 58
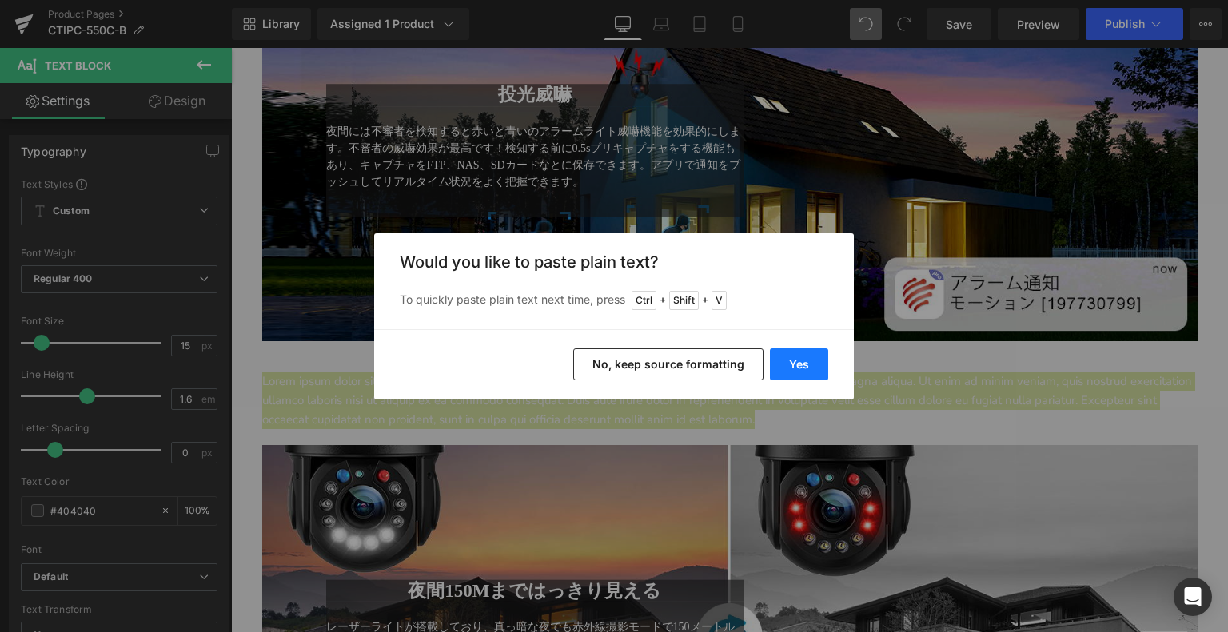
click at [800, 366] on button "Yes" at bounding box center [799, 365] width 58 height 32
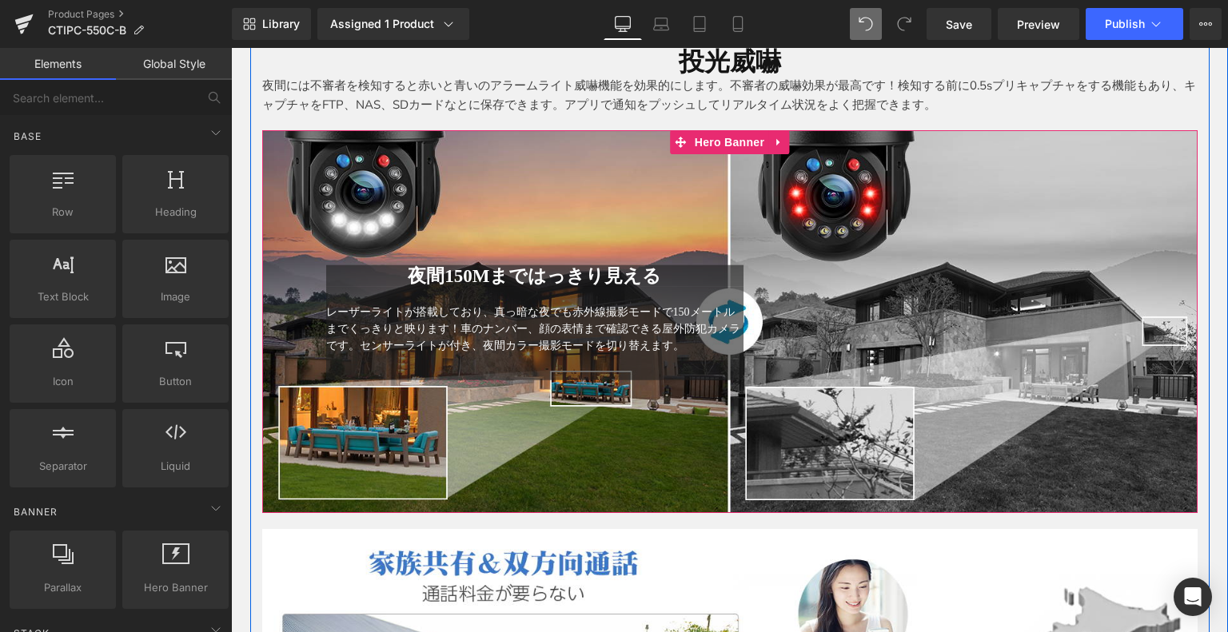
scroll to position [3457, 0]
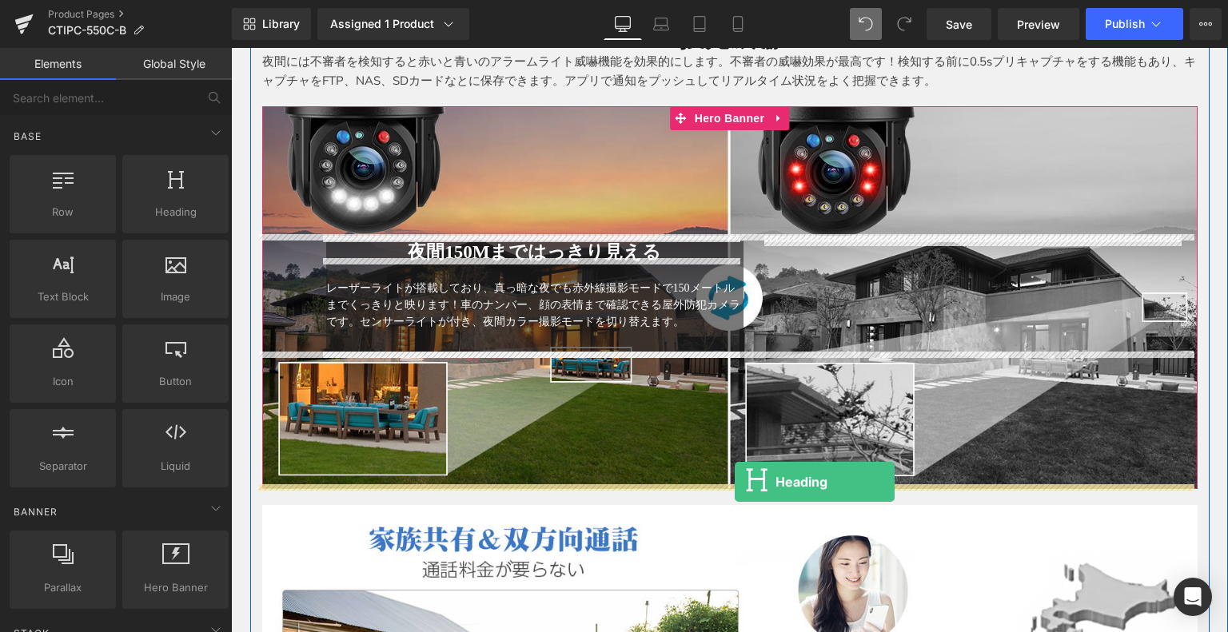
drag, startPoint x: 414, startPoint y: 245, endPoint x: 736, endPoint y: 482, distance: 399.2
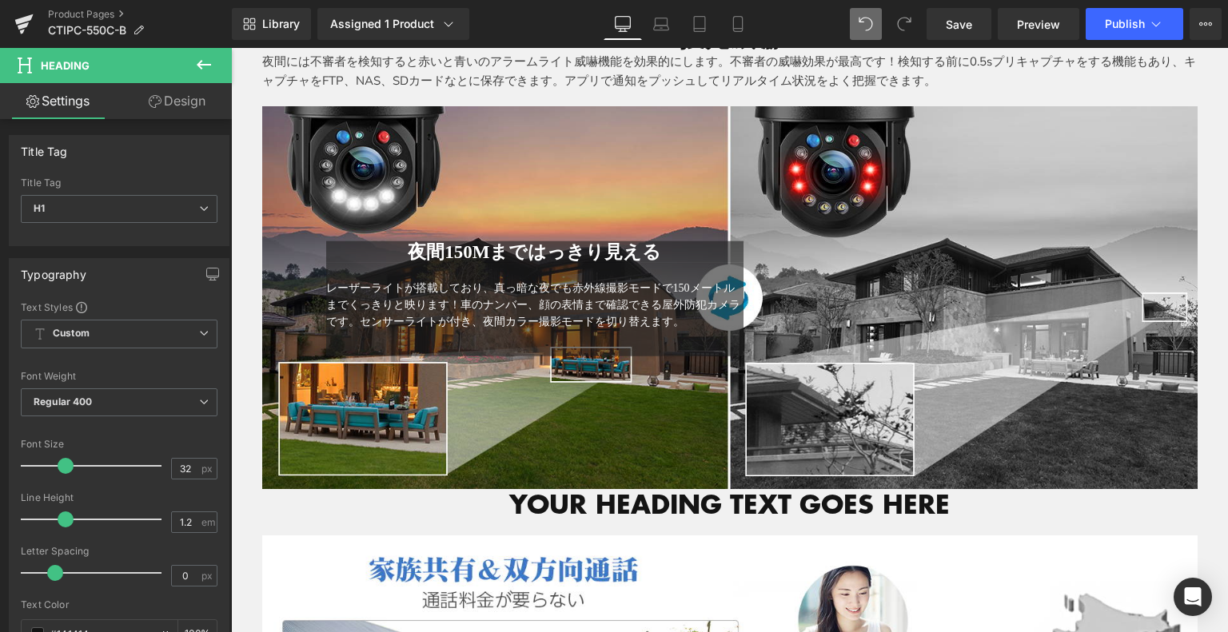
click at [209, 60] on icon at bounding box center [203, 64] width 19 height 19
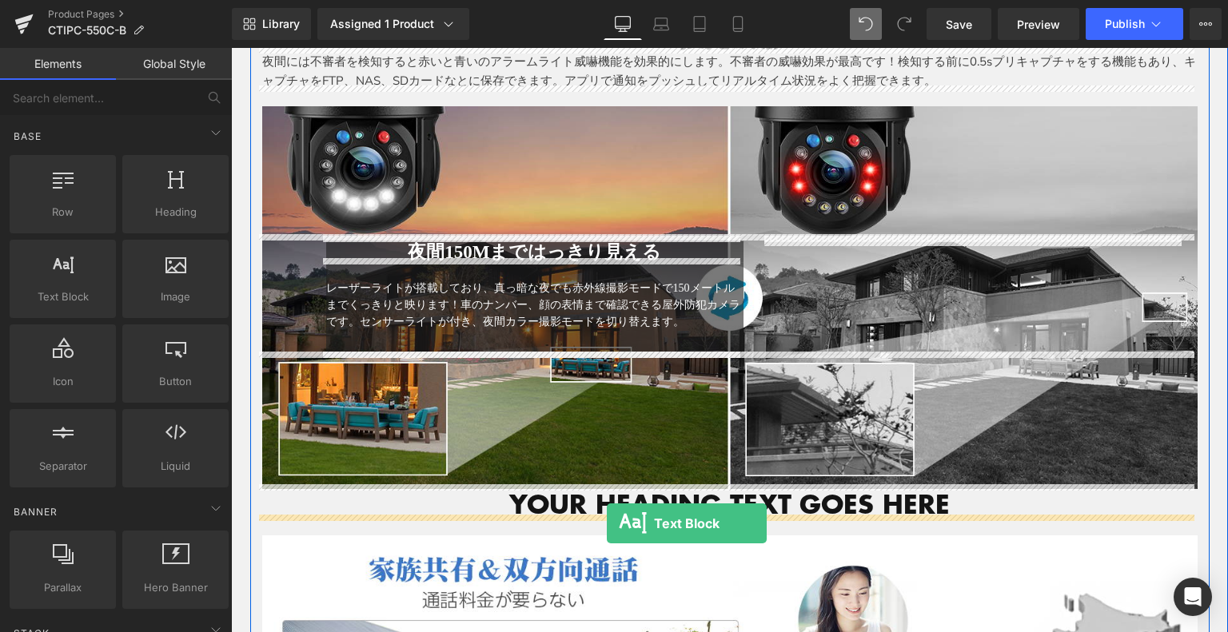
drag, startPoint x: 279, startPoint y: 351, endPoint x: 607, endPoint y: 524, distance: 370.5
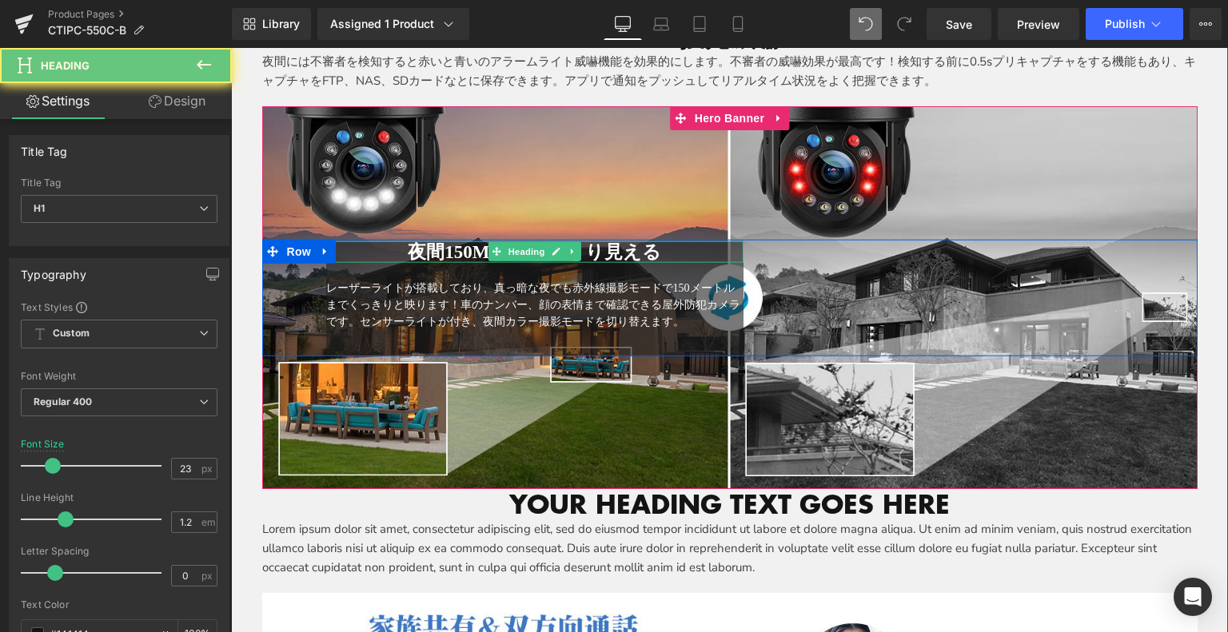
click at [668, 245] on h1 "夜間150Mまではっきり見える" at bounding box center [535, 252] width 418 height 22
click at [674, 245] on h1 "夜間150Mまではっきり見える" at bounding box center [535, 252] width 418 height 22
click at [425, 241] on h1 "夜間150Mまではっきり見える" at bounding box center [535, 252] width 418 height 22
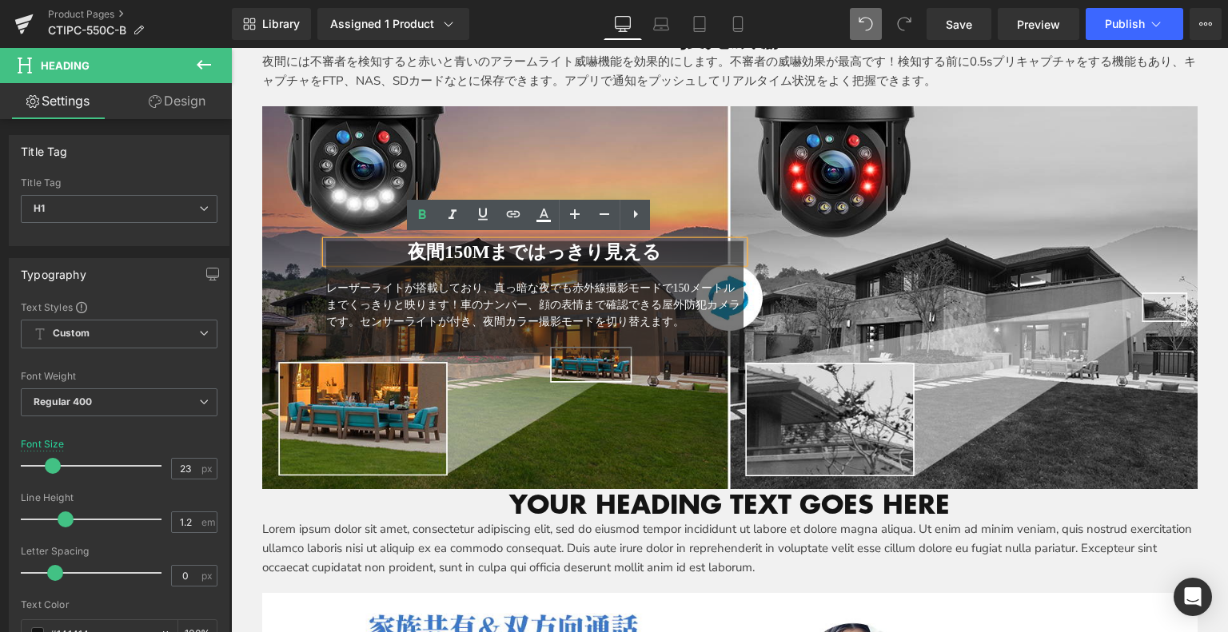
click at [408, 241] on span "夜間150Mまではっきり見える" at bounding box center [534, 251] width 253 height 20
drag, startPoint x: 399, startPoint y: 243, endPoint x: 708, endPoint y: 251, distance: 309.5
click at [722, 241] on h1 "夜間150Mまではっきり見える" at bounding box center [535, 252] width 418 height 22
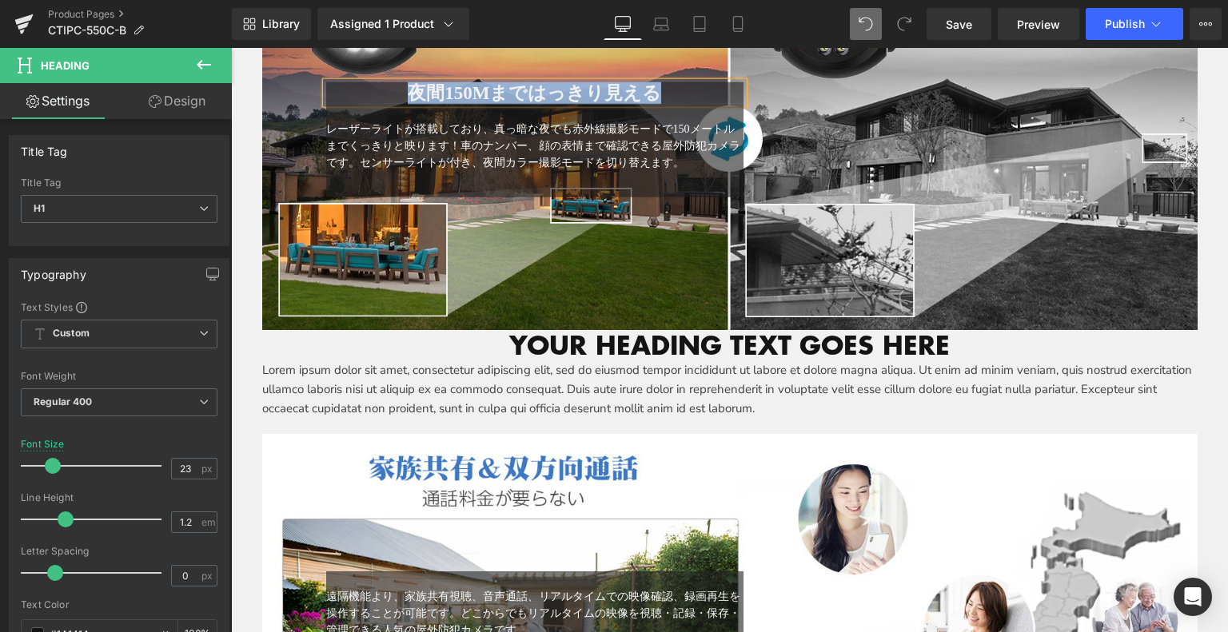
scroll to position [3617, 0]
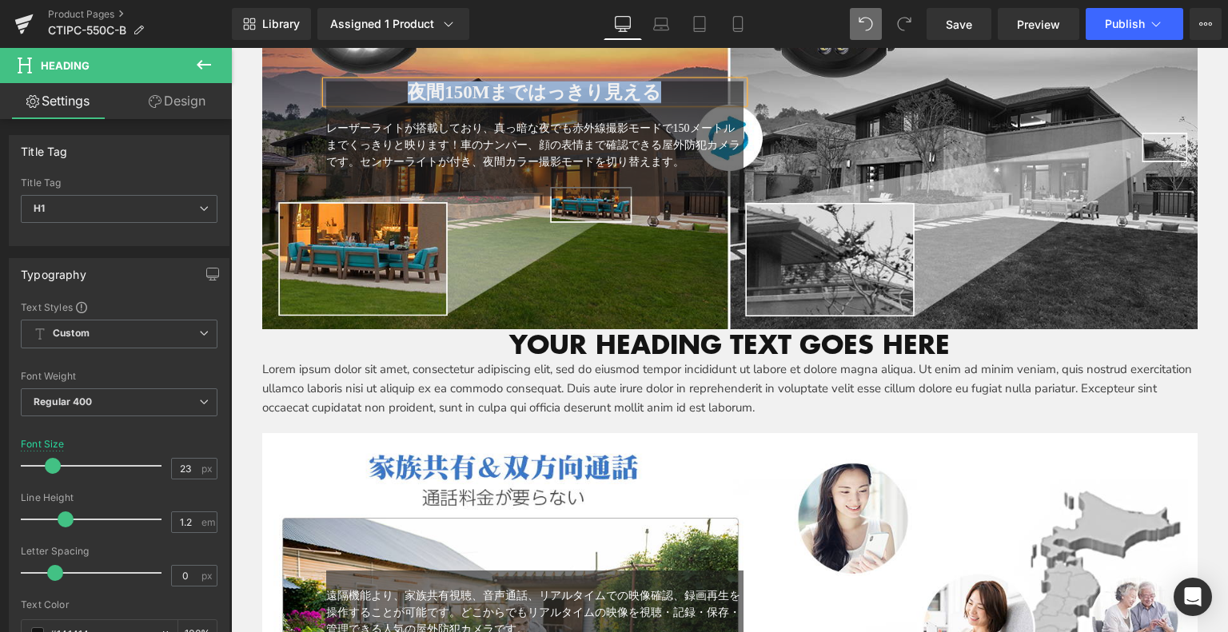
click at [496, 330] on h1 "Your heading text goes here" at bounding box center [729, 344] width 935 height 30
click at [521, 336] on h1 "Your heading text goes here" at bounding box center [729, 344] width 935 height 30
click at [789, 333] on h1 "Your heading text goes here" at bounding box center [729, 344] width 935 height 30
click at [899, 353] on h1 "Your heading text goes here" at bounding box center [729, 344] width 935 height 30
click at [931, 336] on h1 "Your heading text goes here" at bounding box center [729, 344] width 935 height 30
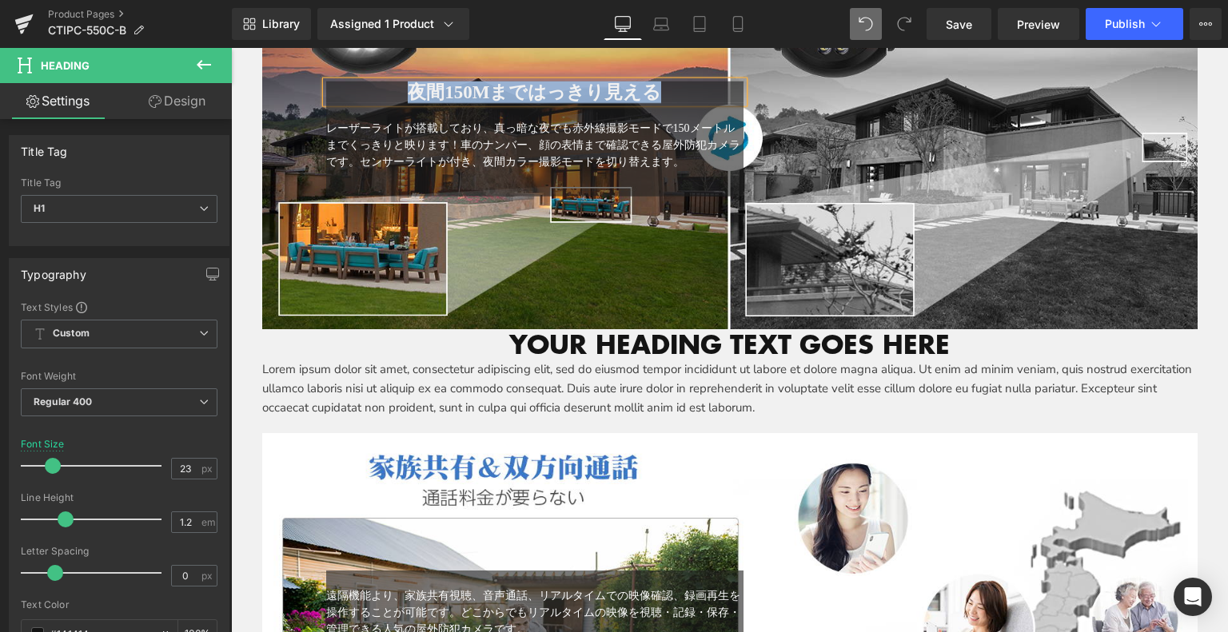
click at [924, 334] on h1 "Your heading text goes here" at bounding box center [729, 344] width 935 height 30
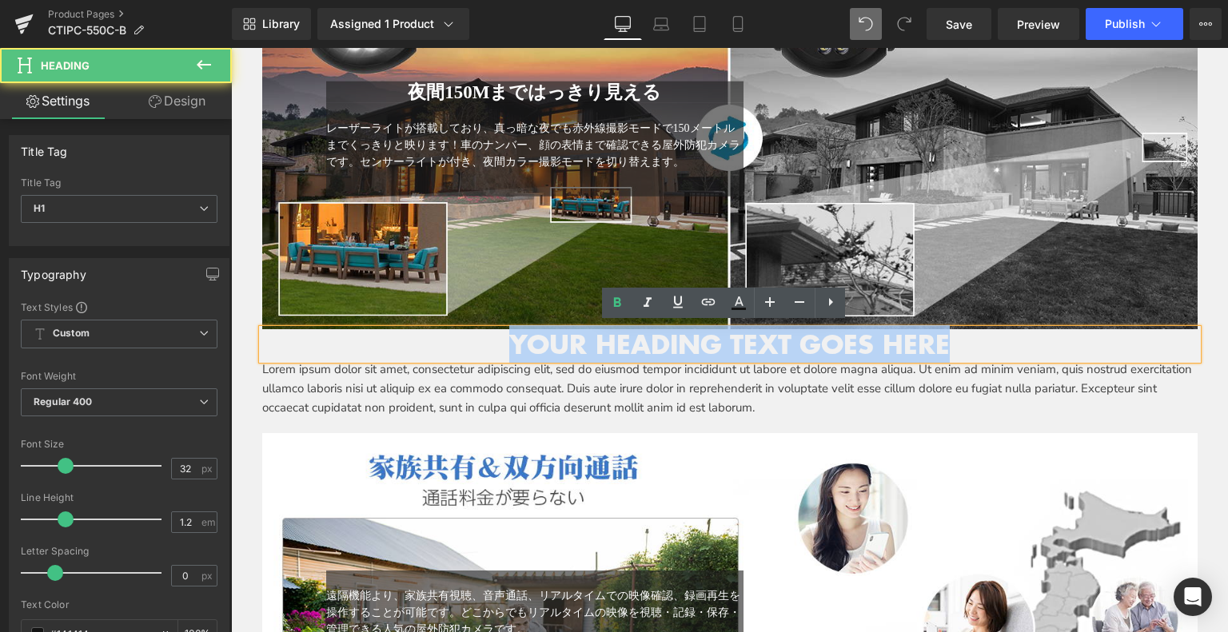
drag, startPoint x: 944, startPoint y: 340, endPoint x: 447, endPoint y: 337, distance: 497.3
click at [421, 335] on h1 "Your heading text goes here" at bounding box center [729, 344] width 935 height 30
paste div
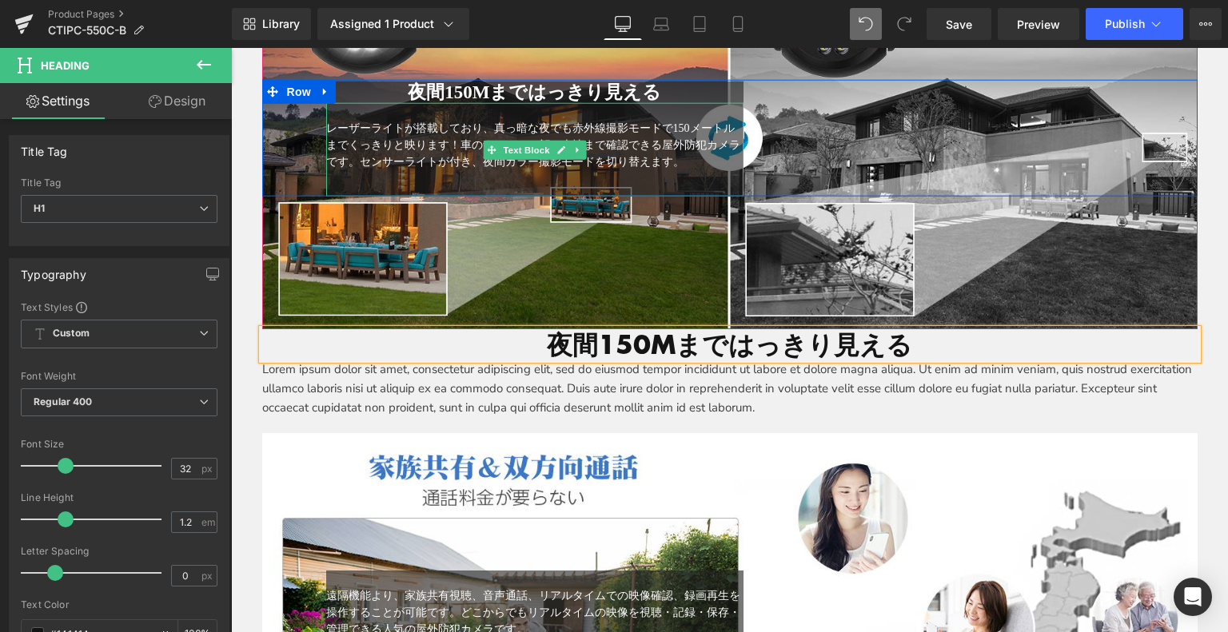
click at [389, 147] on span "レーザーライトが搭載しており、真っ暗な夜でも赤外線撮影モードで150メートルまでくっきりと映ります！車のナンバー、顔の表情まで確認できる屋外防犯カメラです。セ…" at bounding box center [533, 145] width 414 height 46
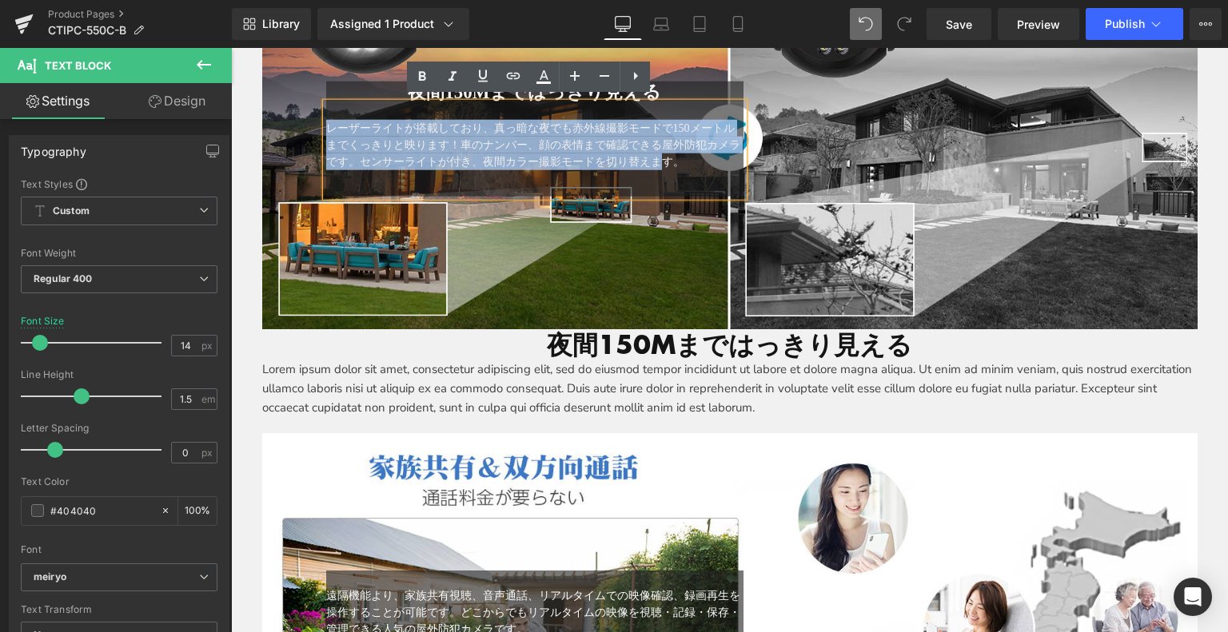
drag, startPoint x: 320, startPoint y: 121, endPoint x: 662, endPoint y: 174, distance: 346.3
click at [659, 174] on div "レーザーライトが搭載しており、真っ暗な夜でも赤外線撮影モードで150メートルまでくっきりと映ります！車のナンバー、顔の表情まで確認できる屋外防犯カメラです。セ…" at bounding box center [535, 150] width 418 height 94
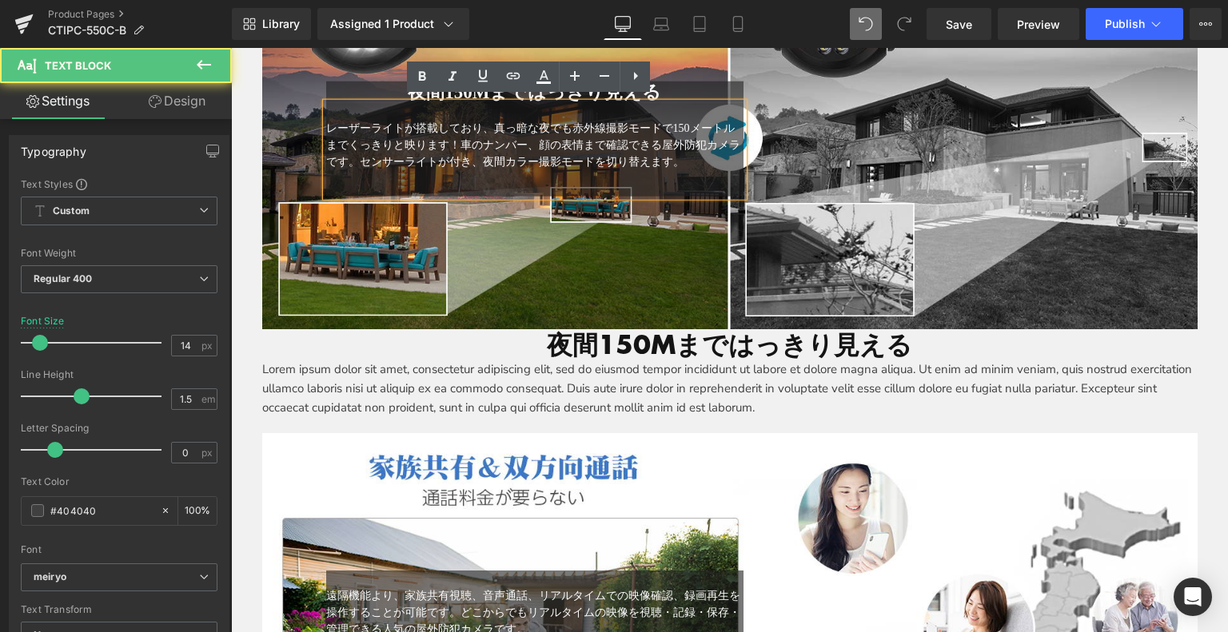
click at [662, 174] on div "レーザーライトが搭載しており、真っ暗な夜でも赤外線撮影モードで150メートルまでくっきりと映ります！車のナンバー、顔の表情まで確認できる屋外防犯カメラです。セ…" at bounding box center [535, 150] width 418 height 94
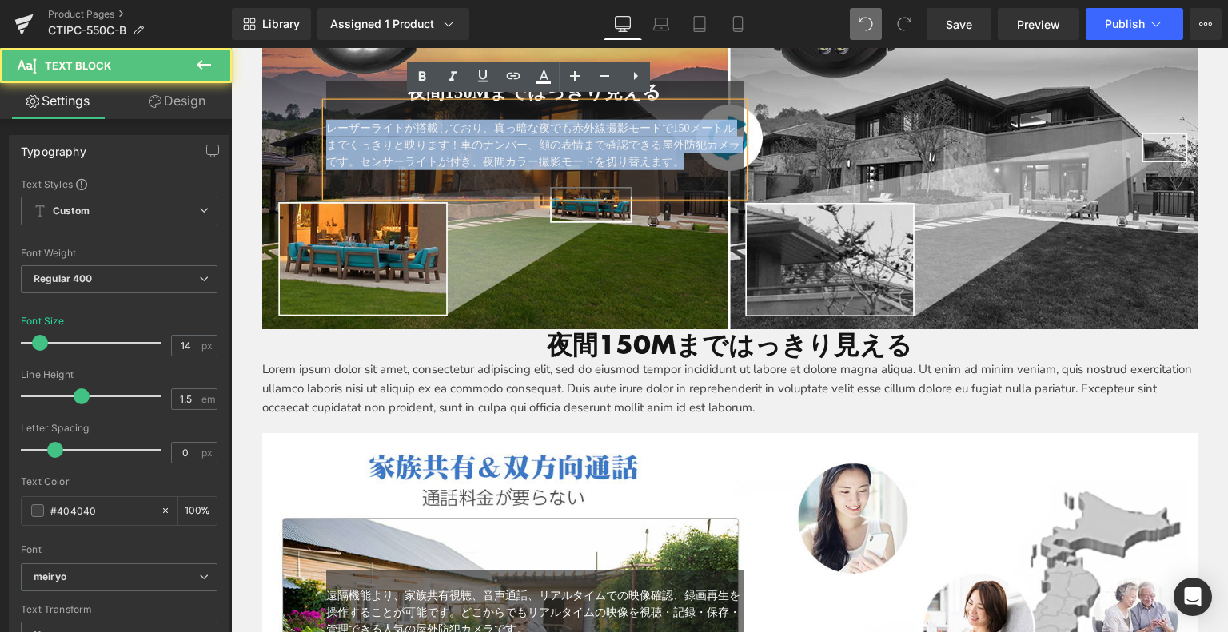
drag, startPoint x: 684, startPoint y: 159, endPoint x: 256, endPoint y: 122, distance: 430.1
click at [262, 122] on div "夜間150Mまではっきり見える Heading レーザーライトが搭載しており、真っ暗な夜でも赤外線撮影モードで150メートルまでくっきりと映ります！車のナンバ…" at bounding box center [729, 138] width 935 height 118
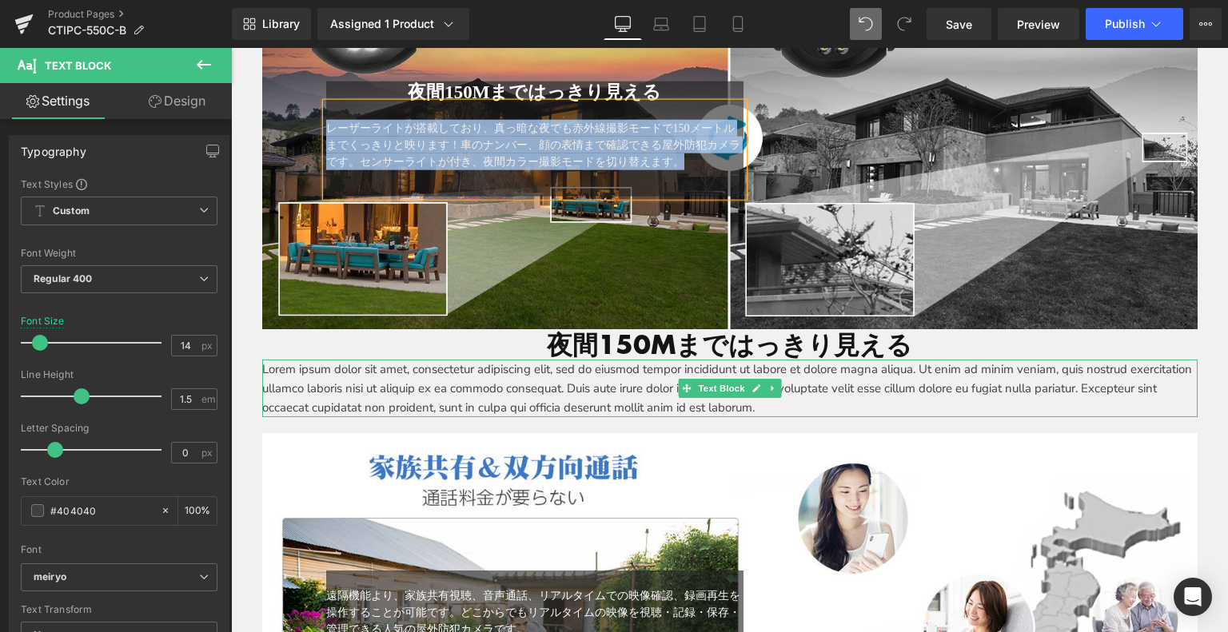
click at [277, 389] on p "Lorem ipsum dolor sit amet, consectetur adipiscing elit, sed do eiusmod tempor …" at bounding box center [729, 389] width 935 height 58
click at [509, 361] on p "Lorem ipsum dolor sit amet, consectetur adipiscing elit, sed do eiusmod tempor …" at bounding box center [729, 389] width 935 height 58
click at [381, 370] on p "Lorem ipsum dolor sit amet, consectetur adipiscing elit, sed do eiusmod tempor …" at bounding box center [729, 389] width 935 height 58
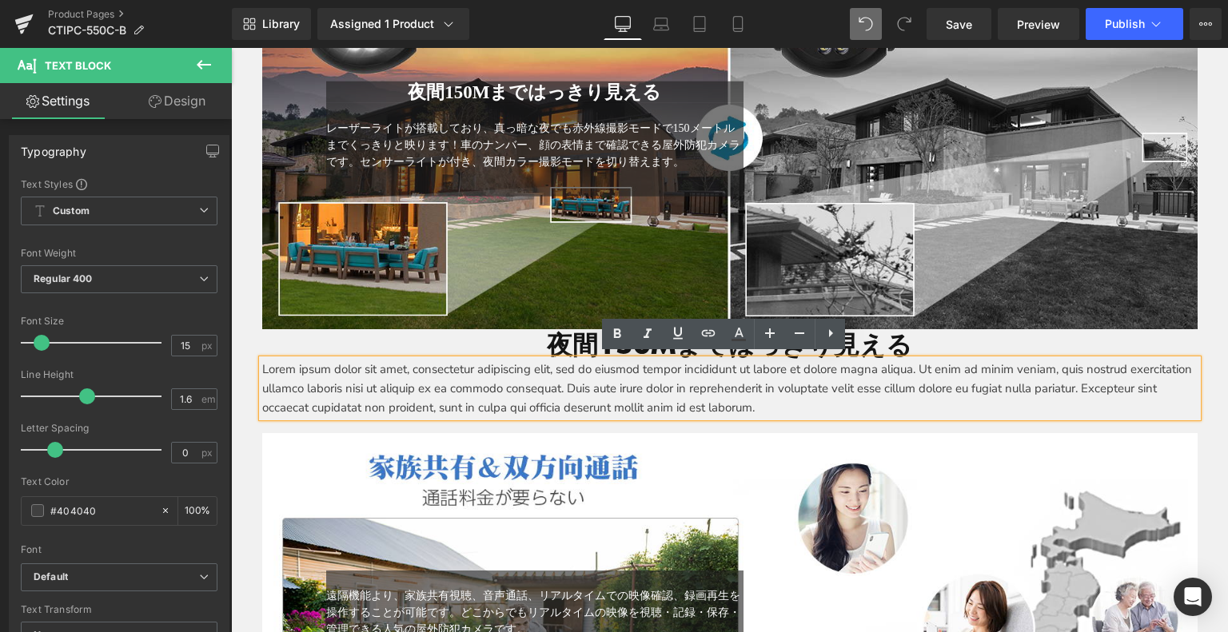
click at [876, 398] on p "Lorem ipsum dolor sit amet, consectetur adipiscing elit, sed do eiusmod tempor …" at bounding box center [729, 389] width 935 height 58
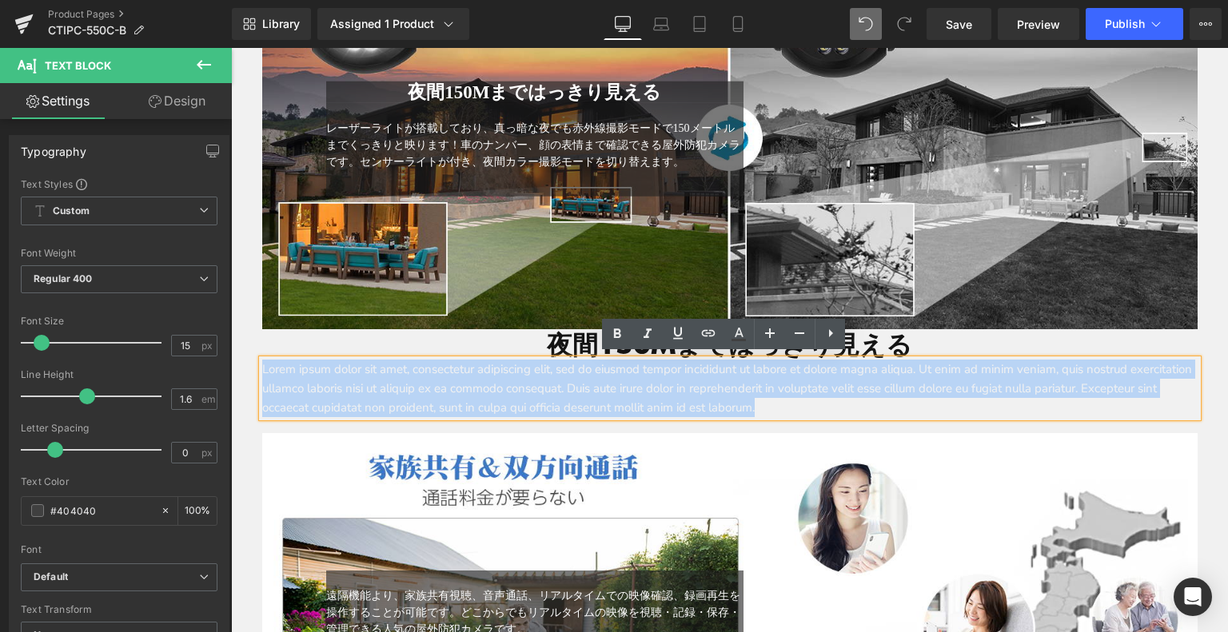
drag, startPoint x: 895, startPoint y: 404, endPoint x: 483, endPoint y: 369, distance: 414.1
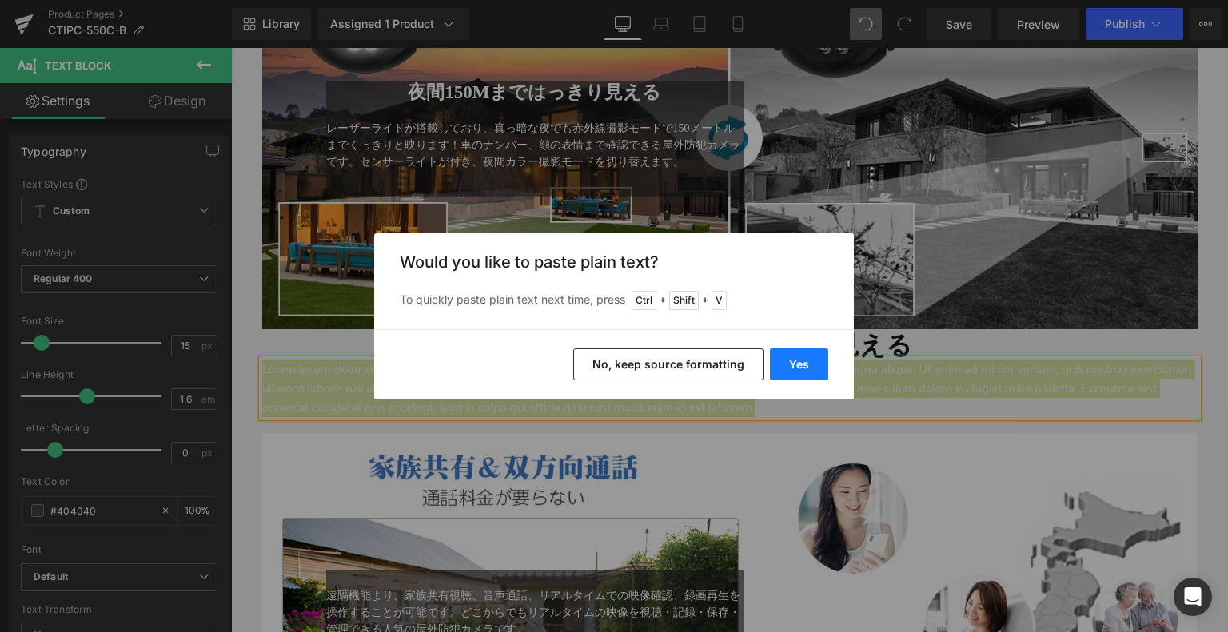
click at [788, 367] on button "Yes" at bounding box center [799, 365] width 58 height 32
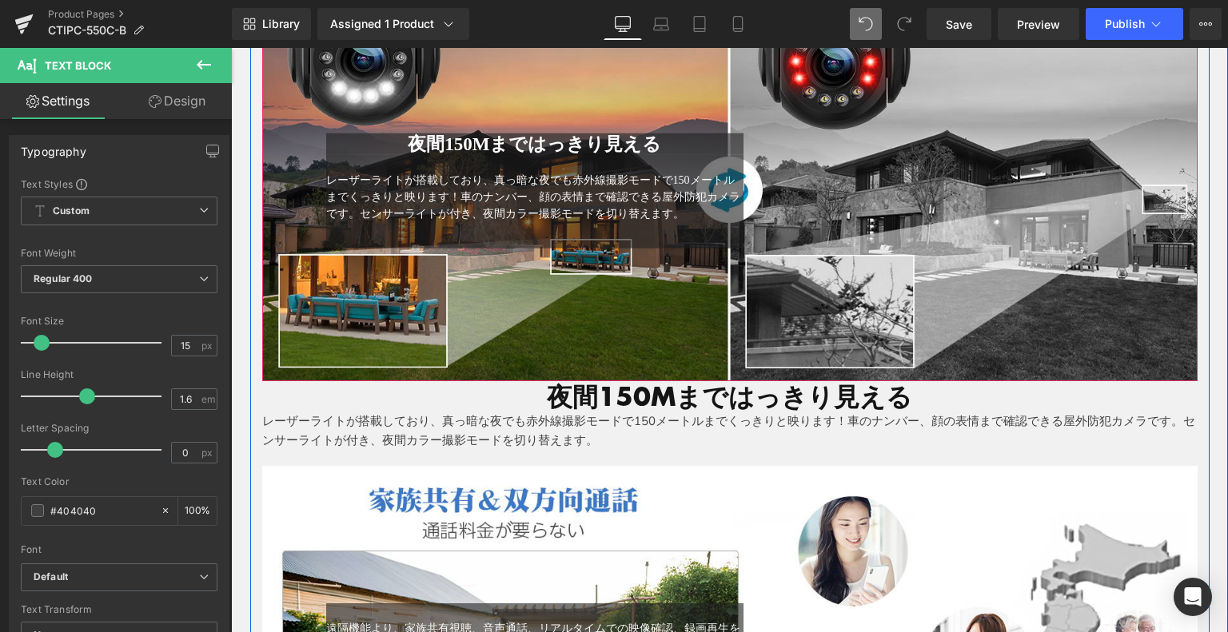
scroll to position [3537, 0]
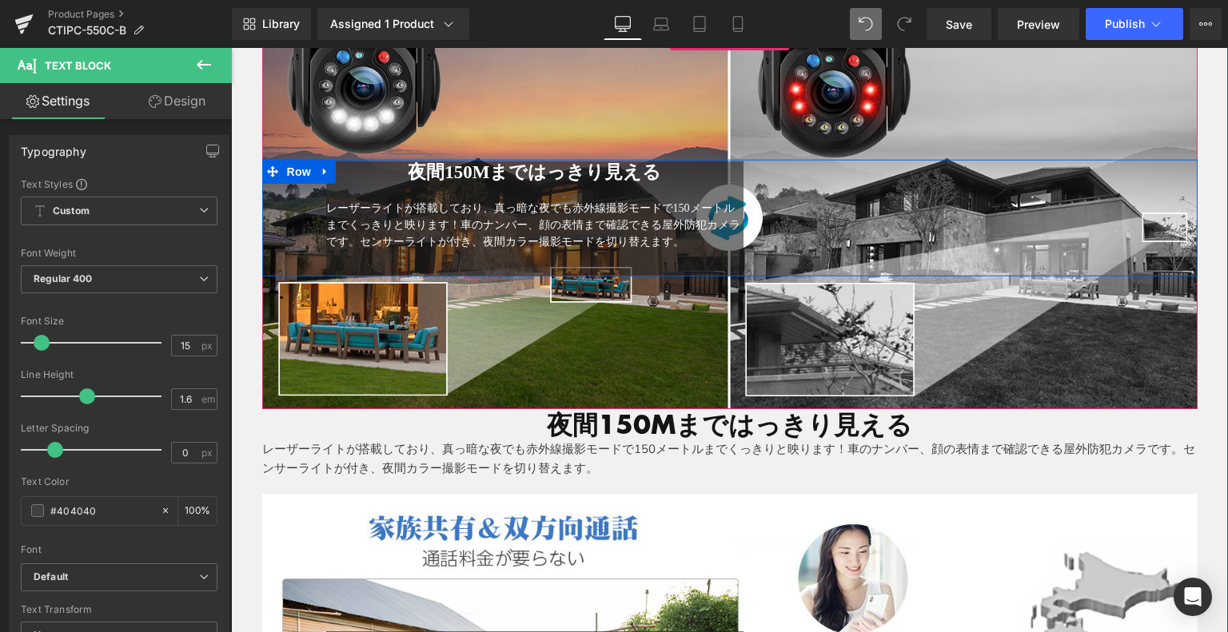
click at [694, 202] on span "レーザーライトが搭載しており、真っ暗な夜でも赤外線撮影モードで150メートルまでくっきりと映ります！車のナンバー、顔の表情まで確認できる屋外防犯カメラです。セ…" at bounding box center [533, 225] width 414 height 46
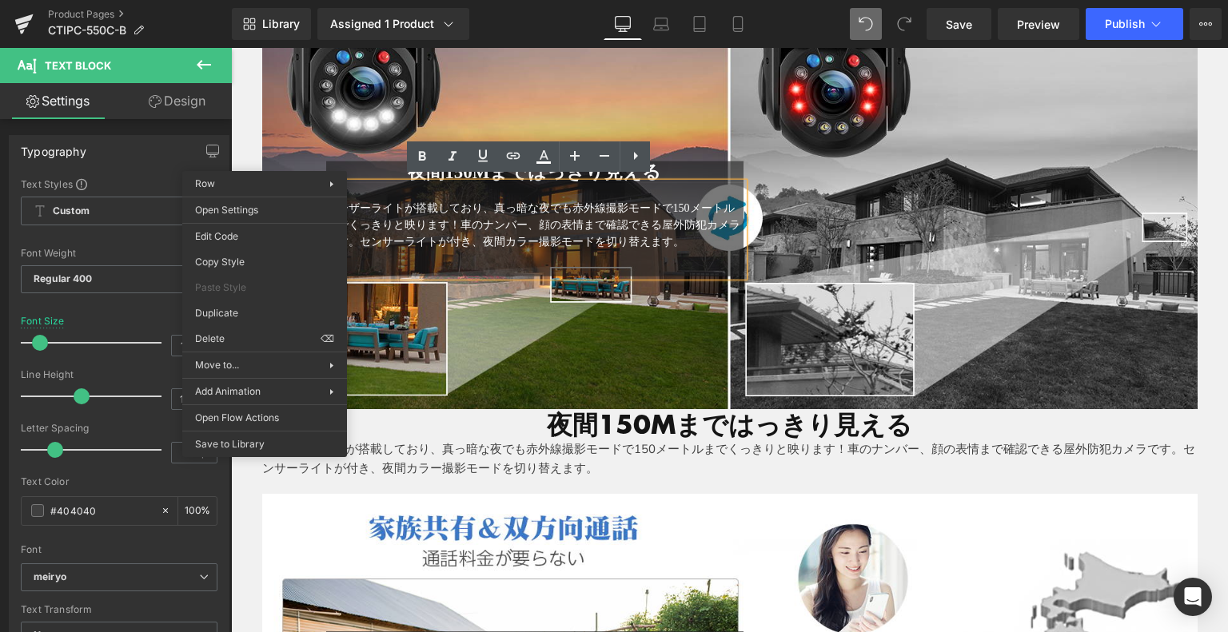
click at [461, 257] on div "レーザーライトが搭載しており、真っ暗な夜でも赤外線撮影モードで150メートルまでくっきりと映ります！車のナンバー、顔の表情まで確認できる屋外防犯カメラです。セ…" at bounding box center [535, 230] width 418 height 94
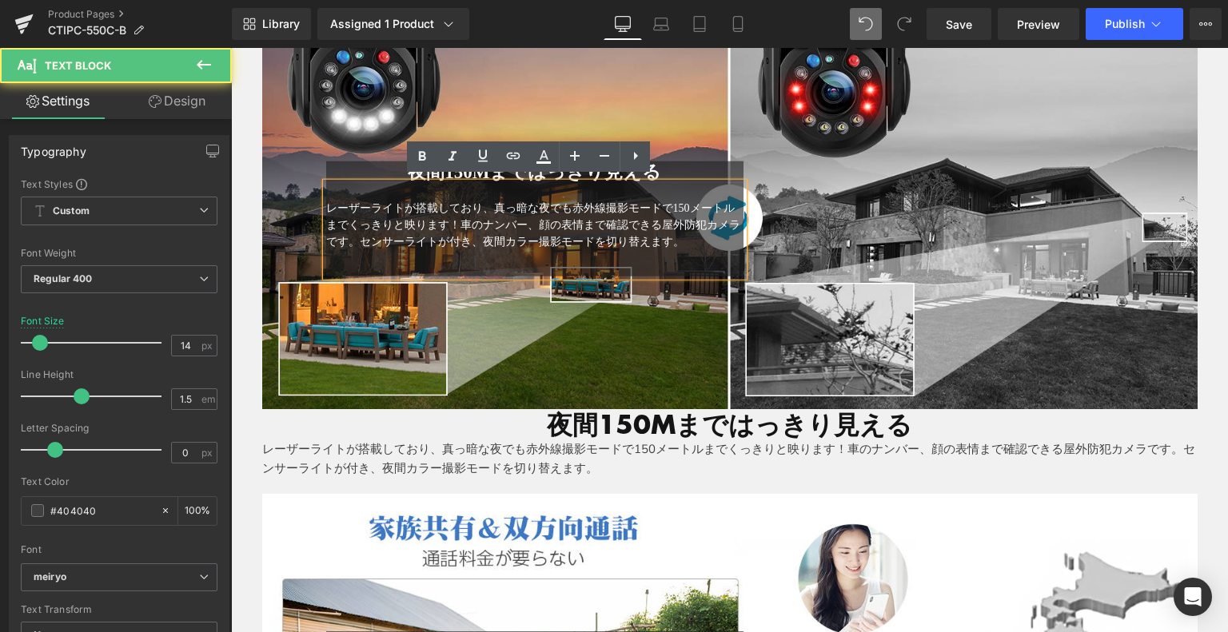
click at [305, 160] on div "夜間150Mまではっきり見える Heading レーザーライトが搭載しており、真っ暗な夜でも赤外線撮影モードで150メートルまでくっきりと映ります！車のナンバ…" at bounding box center [729, 218] width 935 height 118
click at [288, 166] on div "夜間150Mまではっきり見える Heading レーザーライトが搭載しており、真っ暗な夜でも赤外線撮影モードで150メートルまでくっきりと映ります！車のナンバ…" at bounding box center [729, 218] width 935 height 118
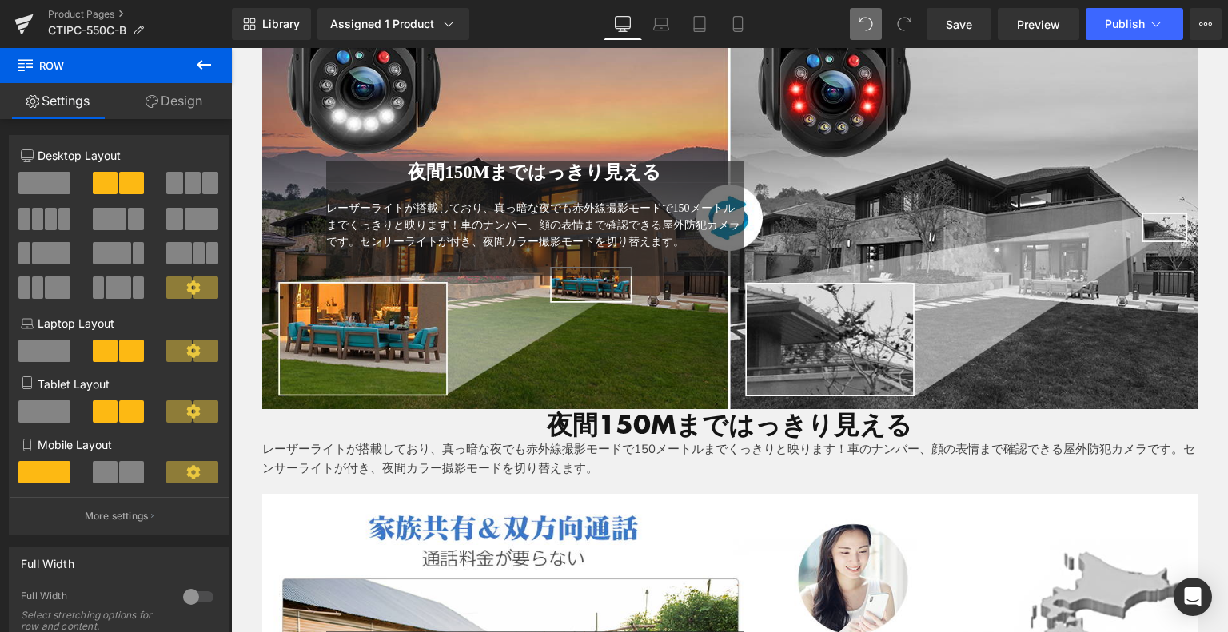
click at [797, 202] on div "夜間150Mまではっきり見える Heading レーザーライトが搭載しており、真っ暗な夜でも赤外線撮影モードで150メートルまでくっきりと映ります！車のナンバ…" at bounding box center [729, 218] width 935 height 118
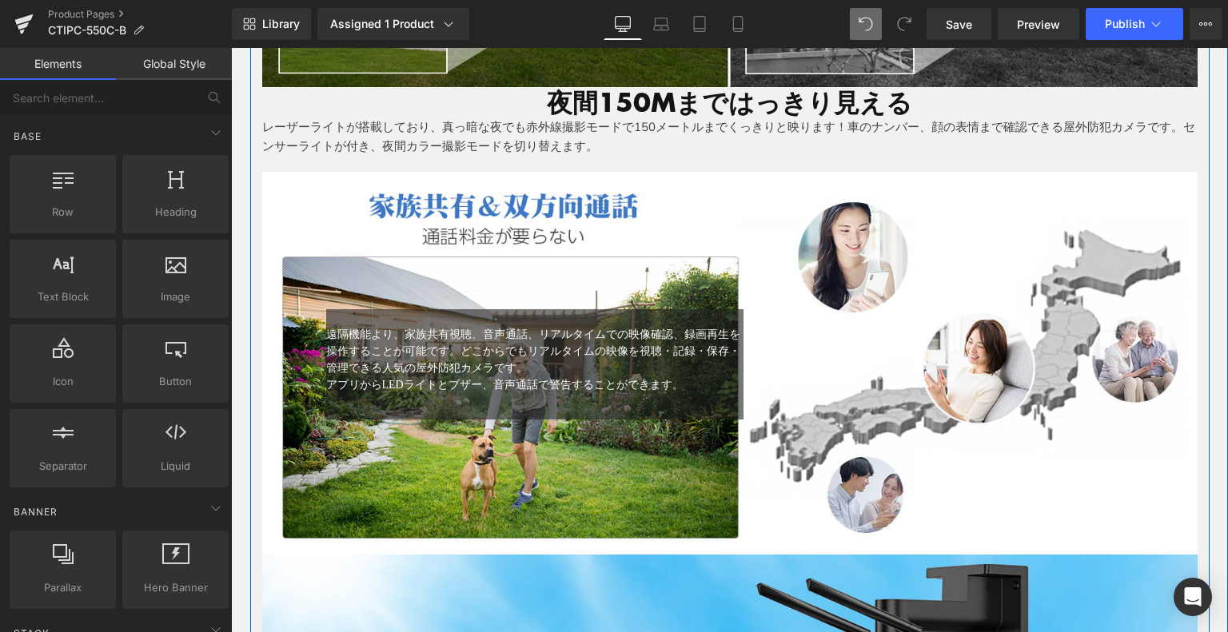
scroll to position [3937, 0]
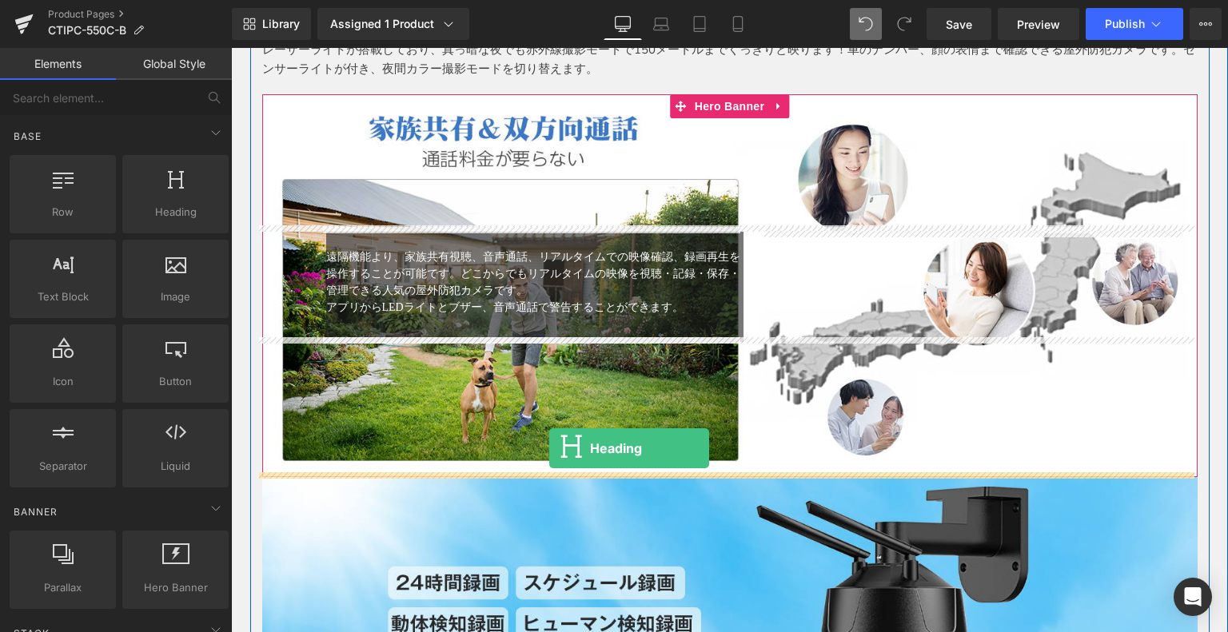
drag, startPoint x: 405, startPoint y: 233, endPoint x: 546, endPoint y: 447, distance: 256.1
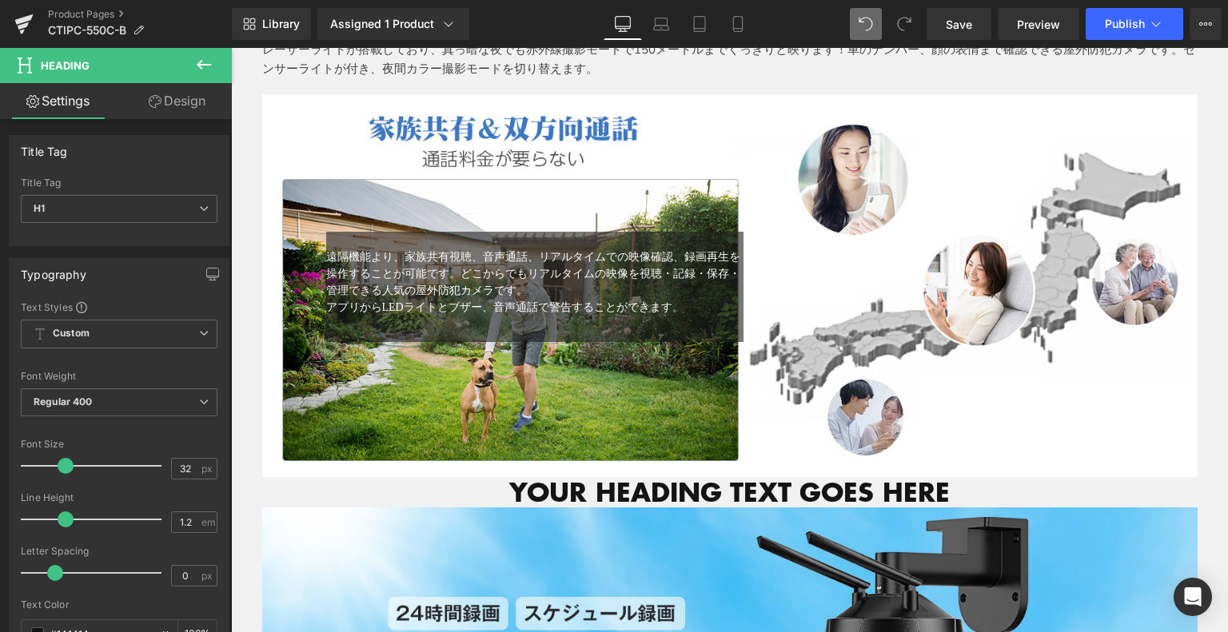
click at [193, 67] on button at bounding box center [204, 65] width 56 height 35
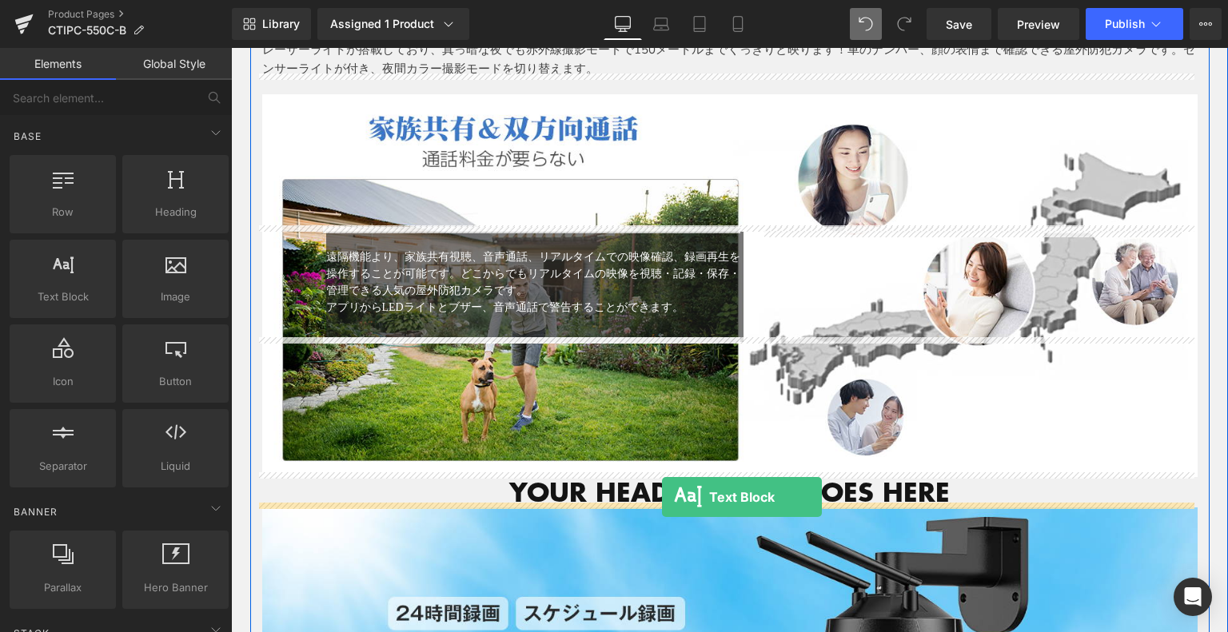
drag, startPoint x: 308, startPoint y: 337, endPoint x: 662, endPoint y: 497, distance: 389.0
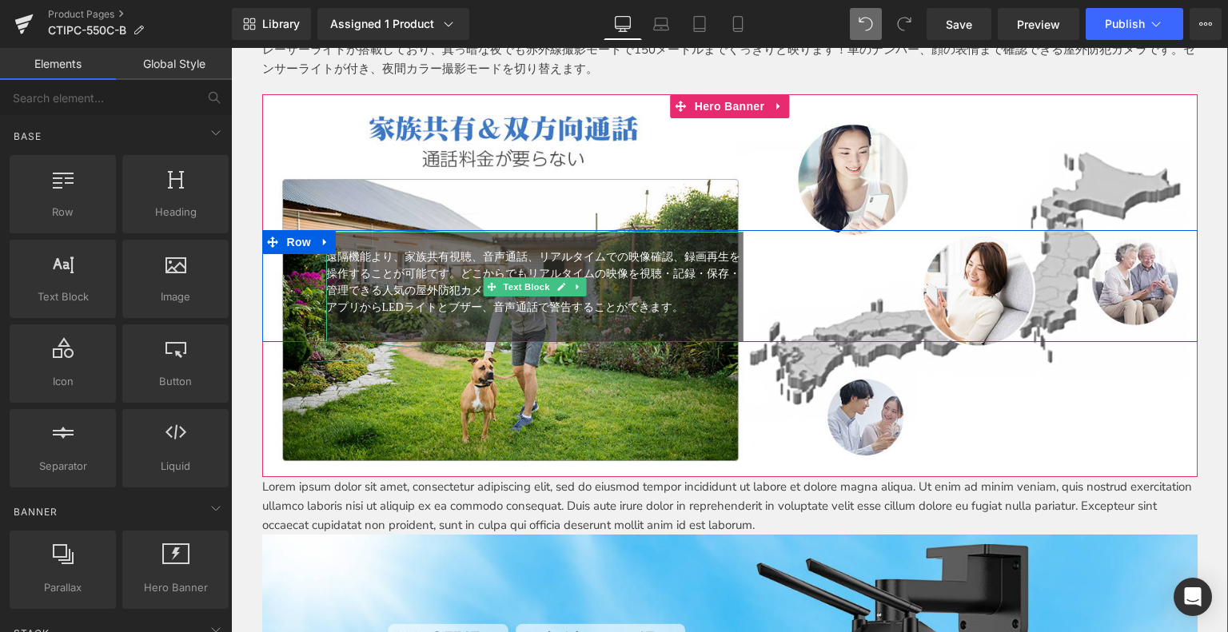
click at [453, 252] on span "遠隔機能より、家族共有視聴、音声通話、リアルタイムでの映像確認、録画再生を操作することが可能です。どこからでもリアルタイムの映像を視聴・記録・保存・管理できる…" at bounding box center [533, 274] width 414 height 46
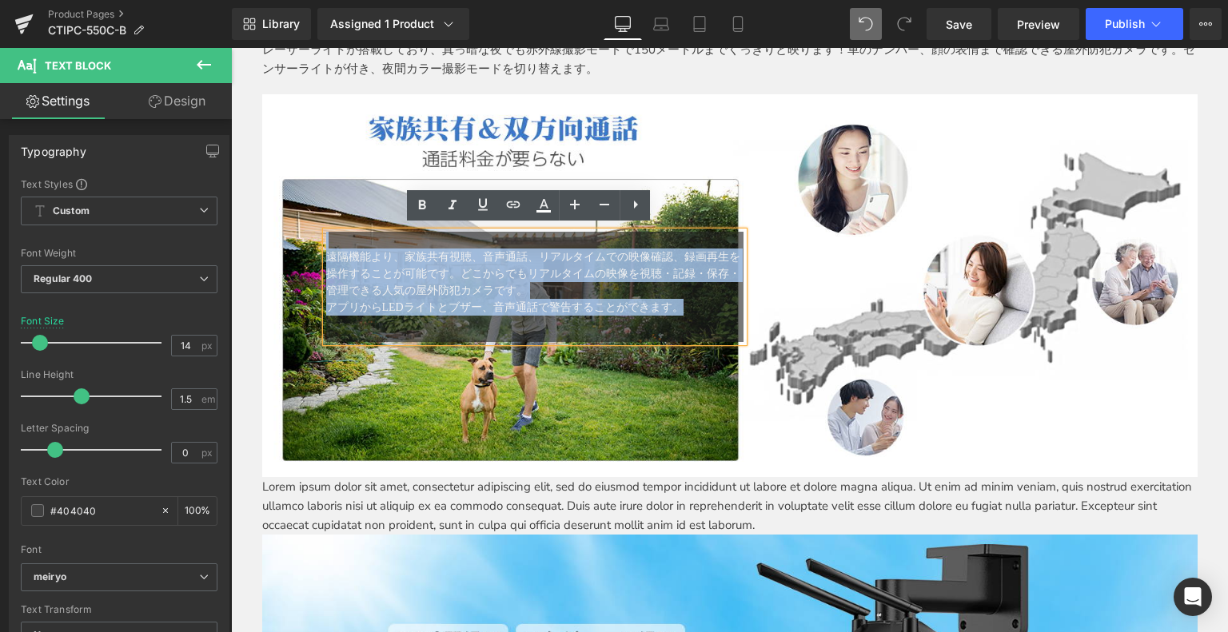
drag, startPoint x: 696, startPoint y: 294, endPoint x: 343, endPoint y: 241, distance: 357.3
click at [343, 241] on div "遠隔機能より、家族共有視聴、音声通話、リアルタイムでの映像確認、録画再生を操作することが可能です。どこからでもリアルタイムの映像を視聴・記録・保存・管理できる…" at bounding box center [535, 287] width 418 height 110
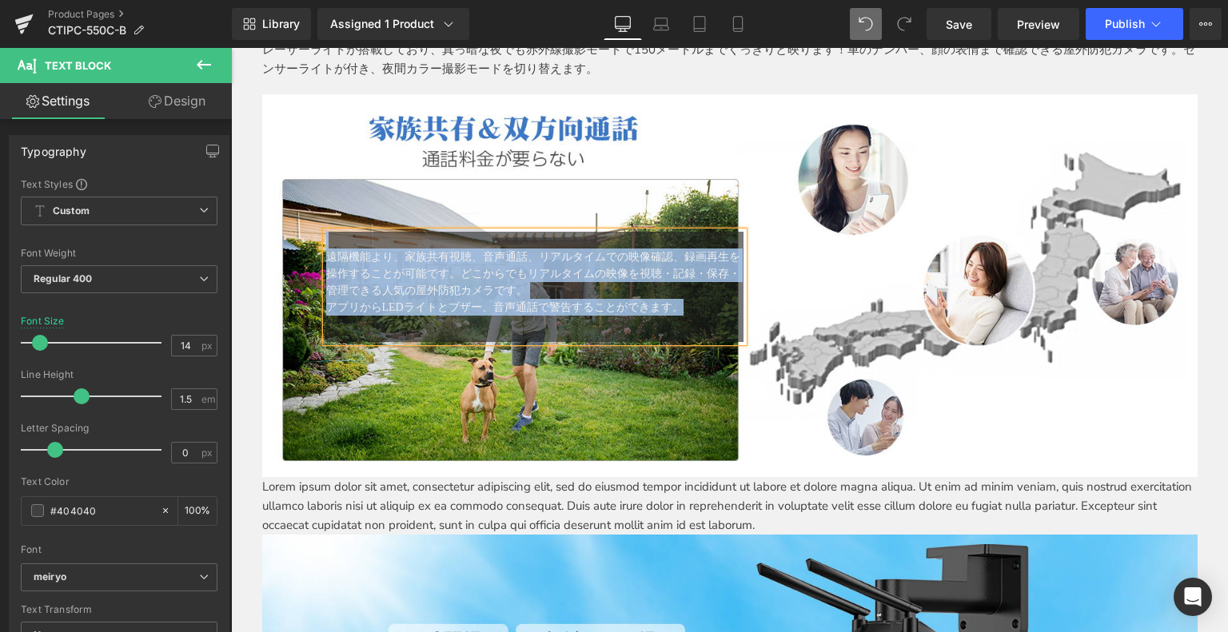
click at [505, 501] on p "Lorem ipsum dolor sit amet, consectetur adipiscing elit, sed do eiusmod tempor …" at bounding box center [729, 506] width 935 height 58
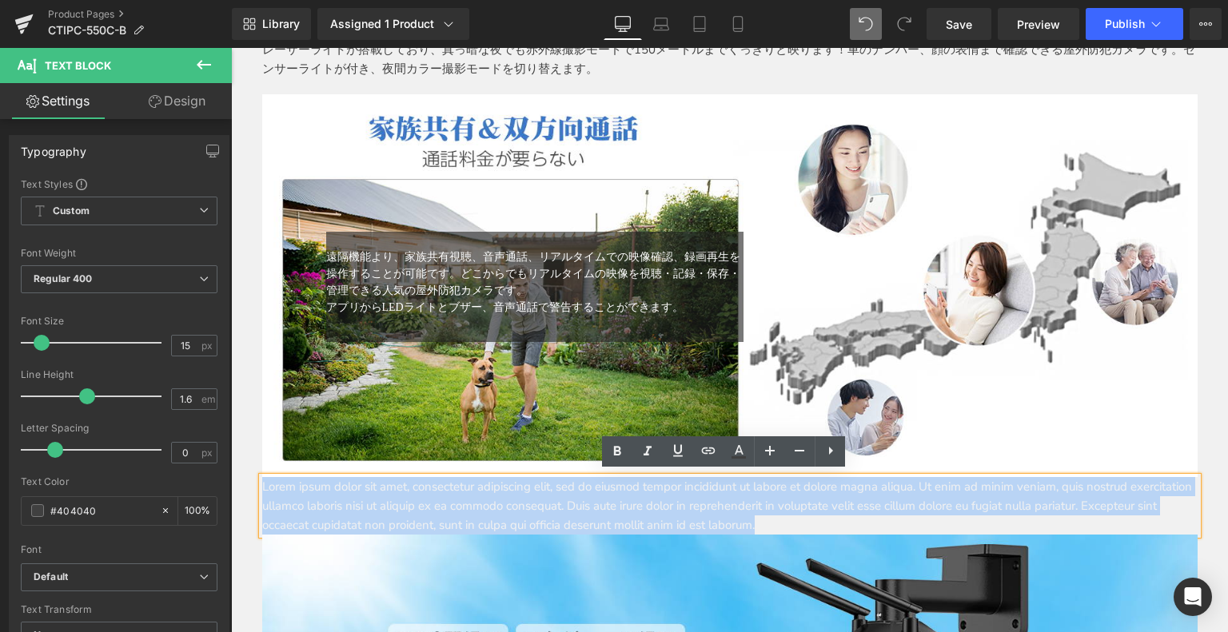
drag, startPoint x: 927, startPoint y: 513, endPoint x: 342, endPoint y: 473, distance: 586.6
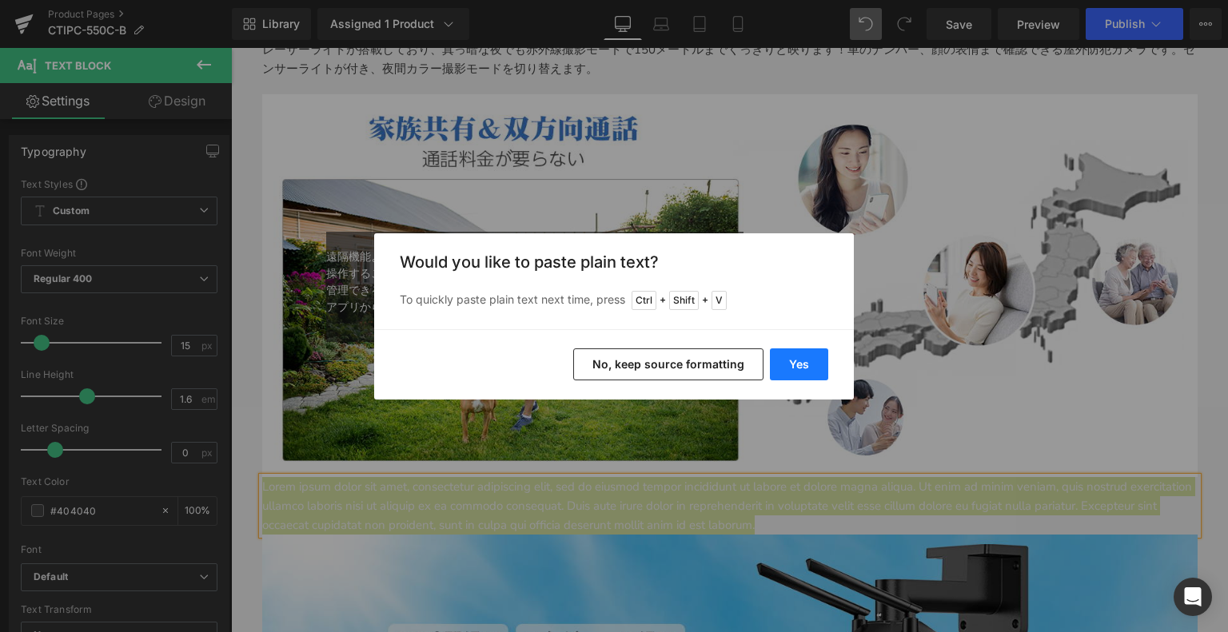
click at [804, 363] on button "Yes" at bounding box center [799, 365] width 58 height 32
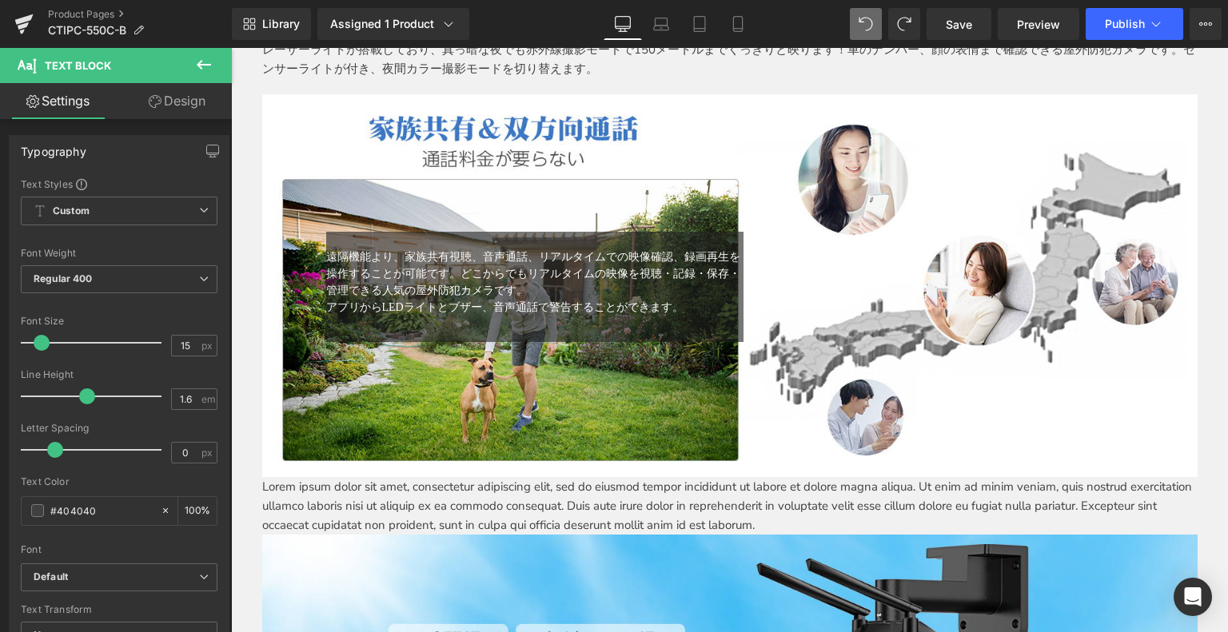
click at [333, 266] on span "遠隔機能より、家族共有視聴、音声通話、リアルタイムでの映像確認、録画再生を操作することが可能です。どこからでもリアルタイムの映像を視聴・記録・保存・管理できる…" at bounding box center [533, 274] width 414 height 46
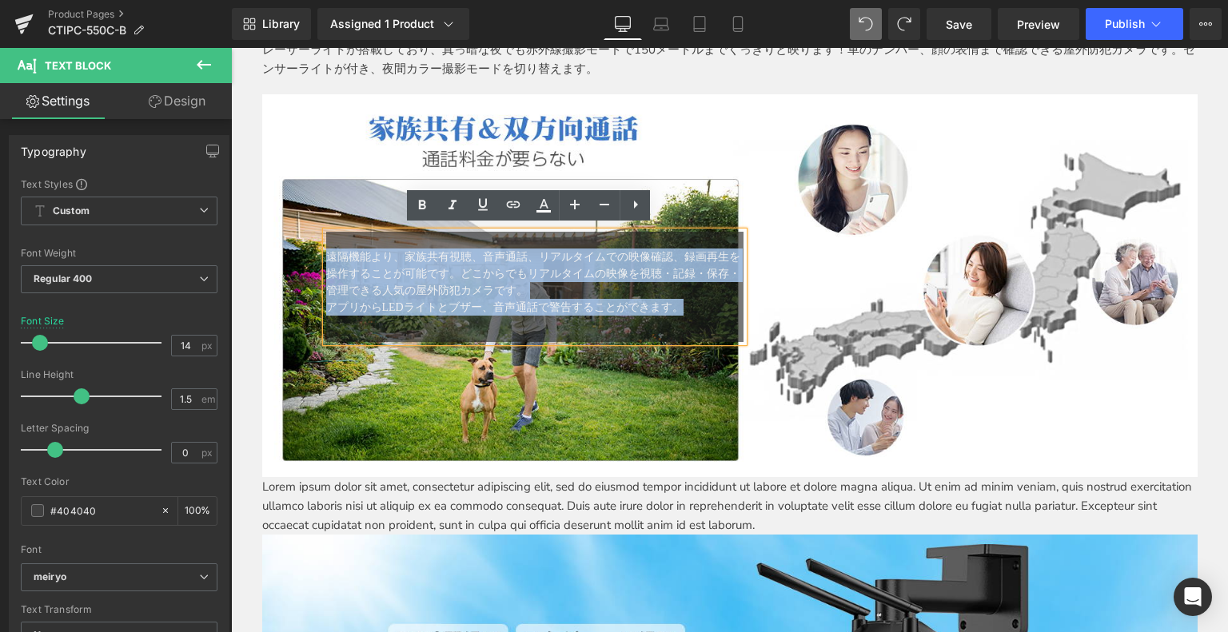
drag, startPoint x: 465, startPoint y: 274, endPoint x: 705, endPoint y: 320, distance: 244.9
click at [705, 320] on div "遠隔機能より、家族共有視聴、音声通話、リアルタイムでの映像確認、録画再生を操作することが可能です。どこからでもリアルタイムの映像を視聴・記録・保存・管理できる…" at bounding box center [535, 287] width 418 height 110
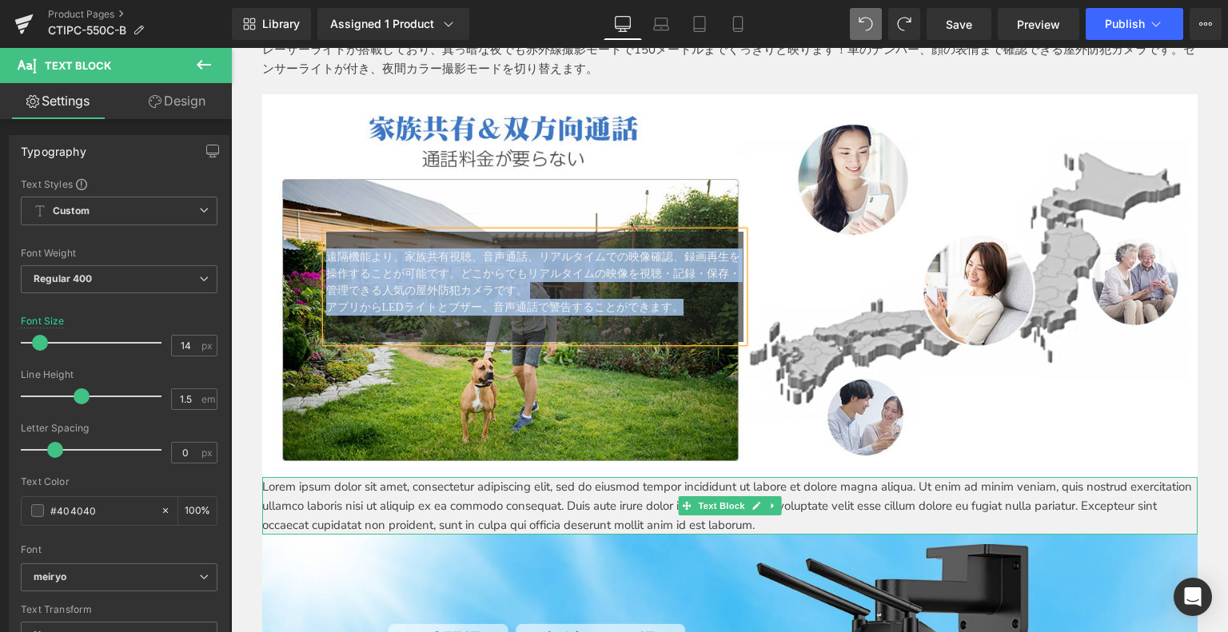
click at [425, 487] on p "Lorem ipsum dolor sit amet, consectetur adipiscing elit, sed do eiusmod tempor …" at bounding box center [729, 506] width 935 height 58
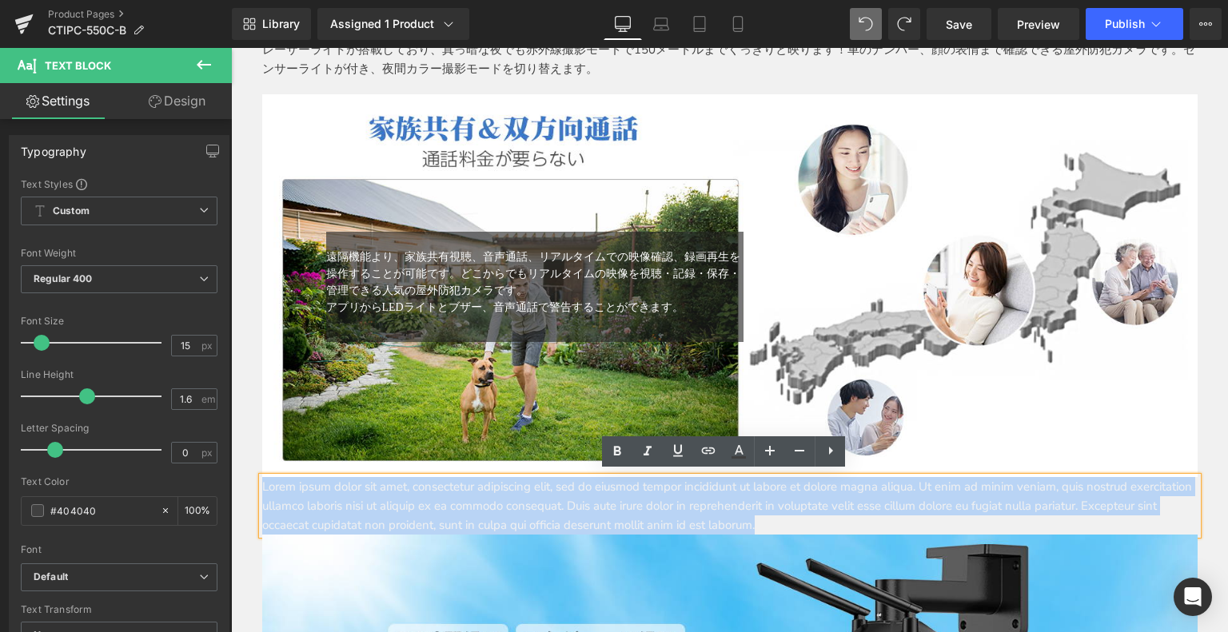
drag, startPoint x: 257, startPoint y: 481, endPoint x: 1019, endPoint y: 517, distance: 763.7
click at [1019, 517] on p "Lorem ipsum dolor sit amet, consectetur adipiscing elit, sed do eiusmod tempor …" at bounding box center [729, 506] width 935 height 58
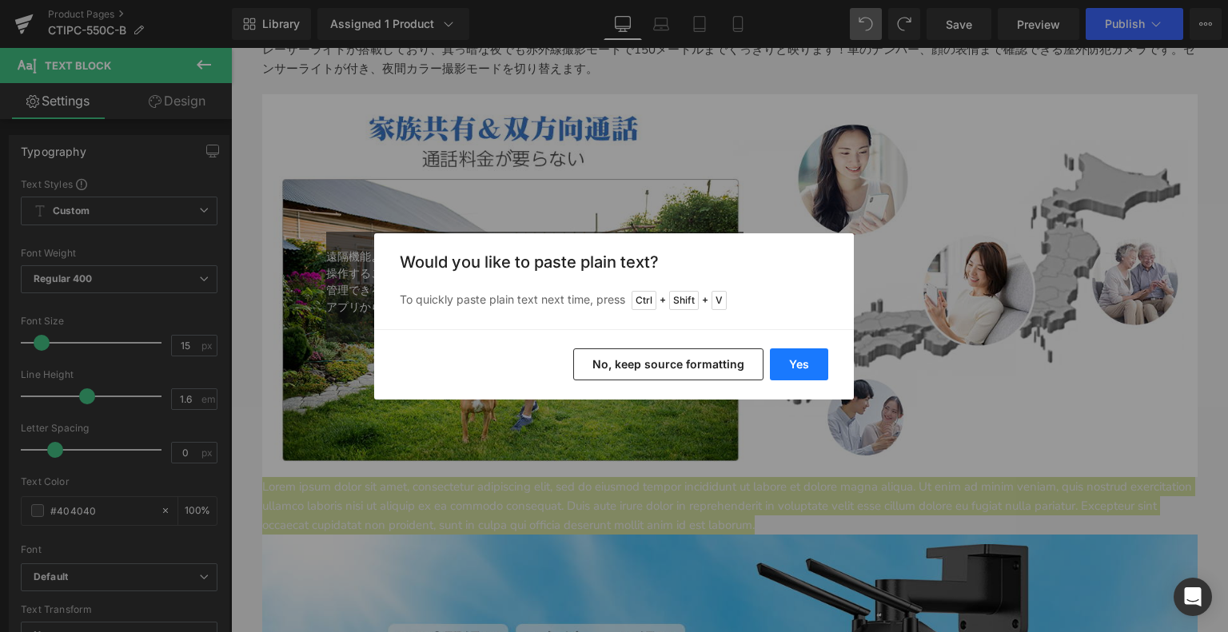
click at [774, 357] on button "Yes" at bounding box center [799, 365] width 58 height 32
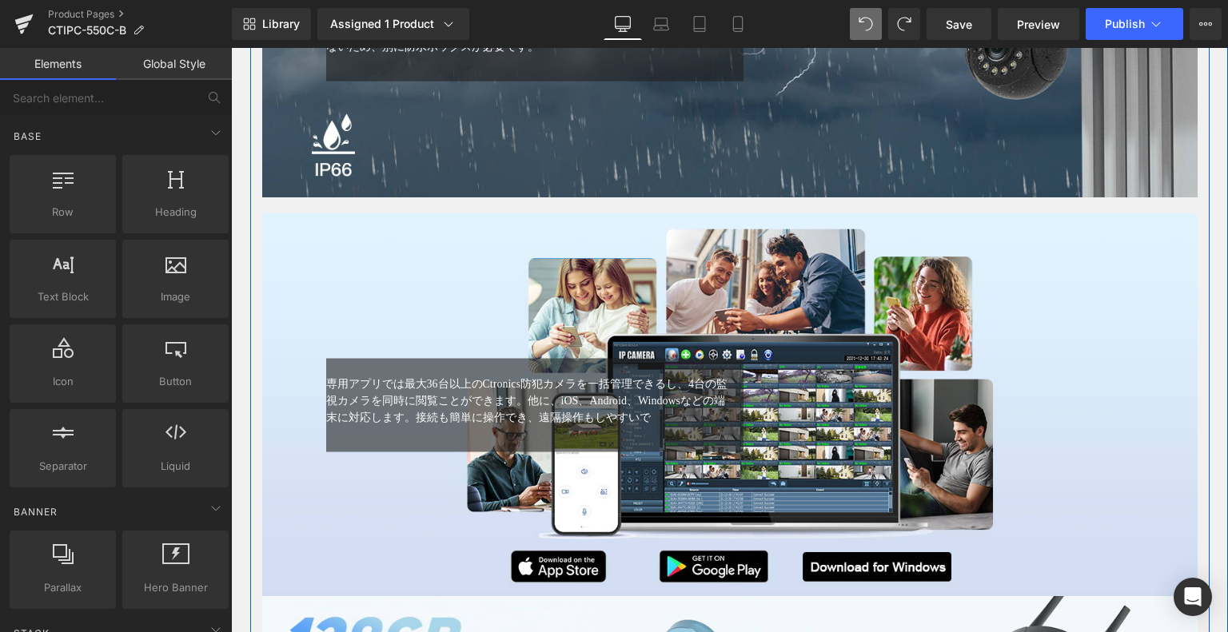
scroll to position [4817, 0]
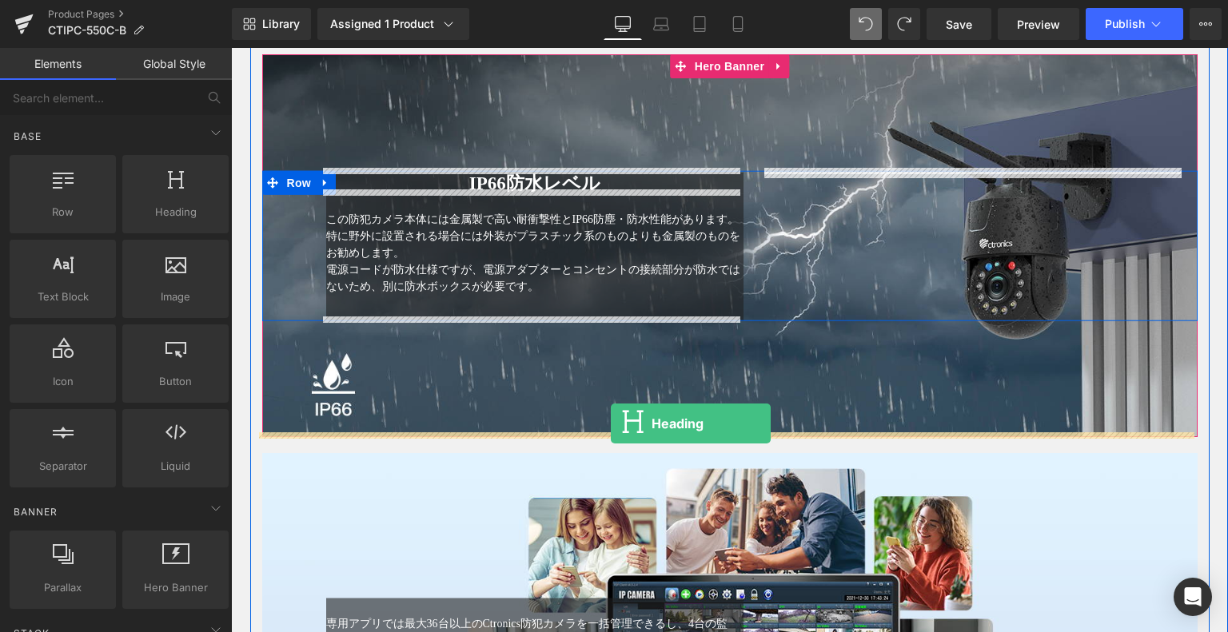
drag, startPoint x: 412, startPoint y: 221, endPoint x: 611, endPoint y: 424, distance: 283.8
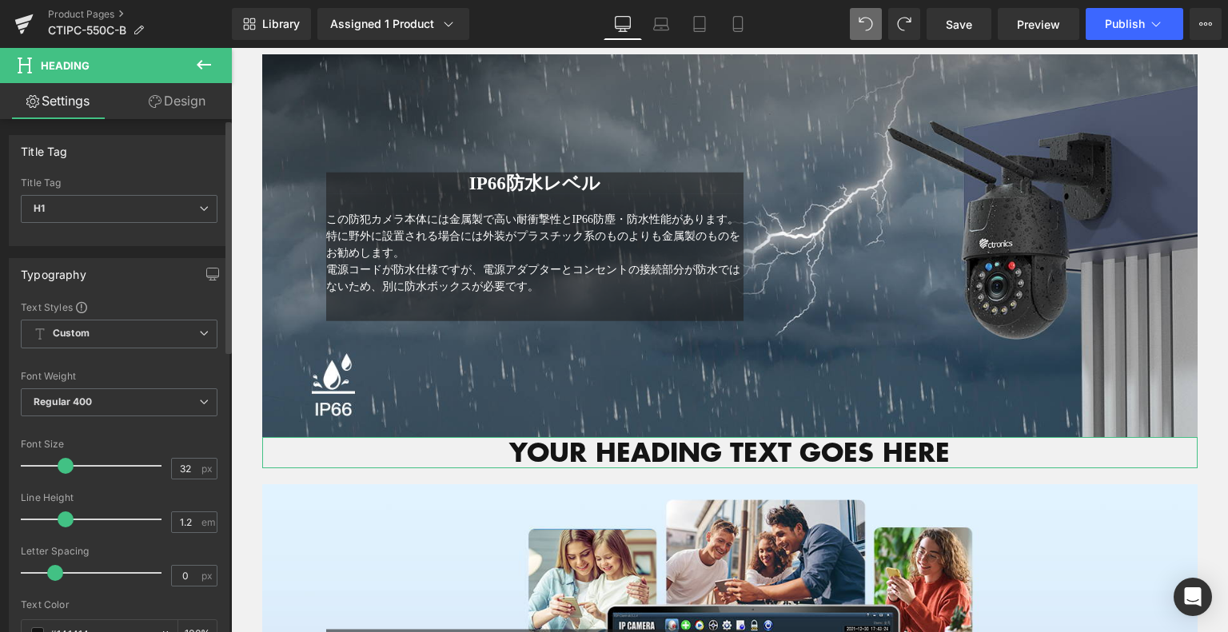
drag, startPoint x: 70, startPoint y: 274, endPoint x: 90, endPoint y: 285, distance: 21.8
click at [90, 285] on div "Typography" at bounding box center [119, 274] width 219 height 30
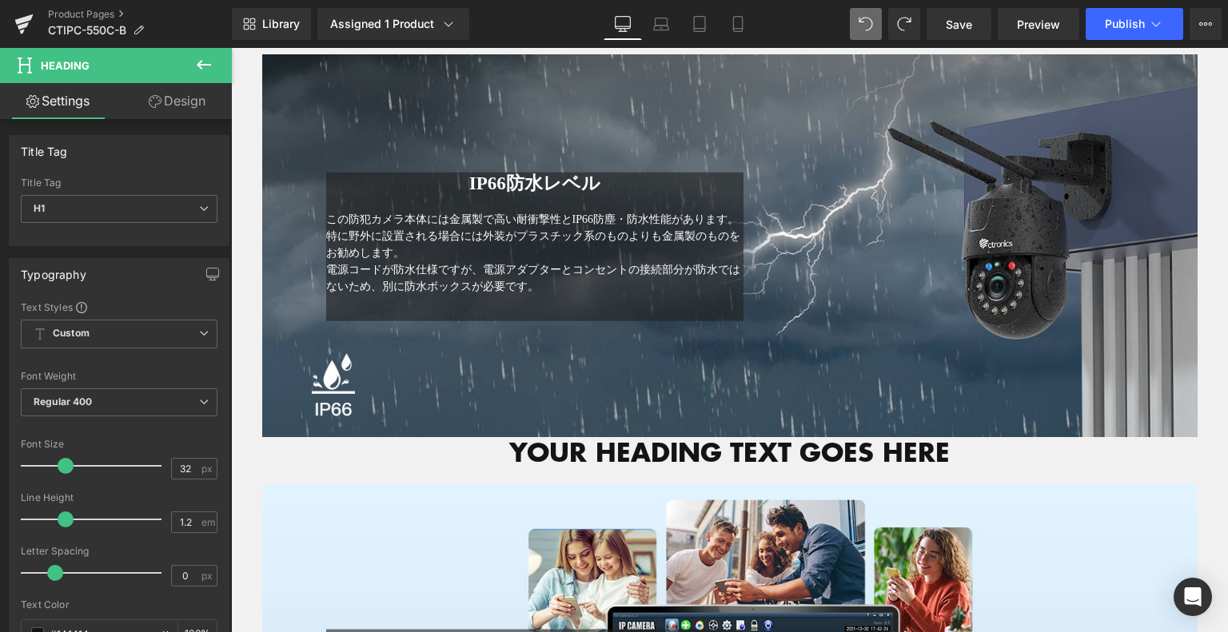
click at [202, 57] on icon at bounding box center [203, 64] width 19 height 19
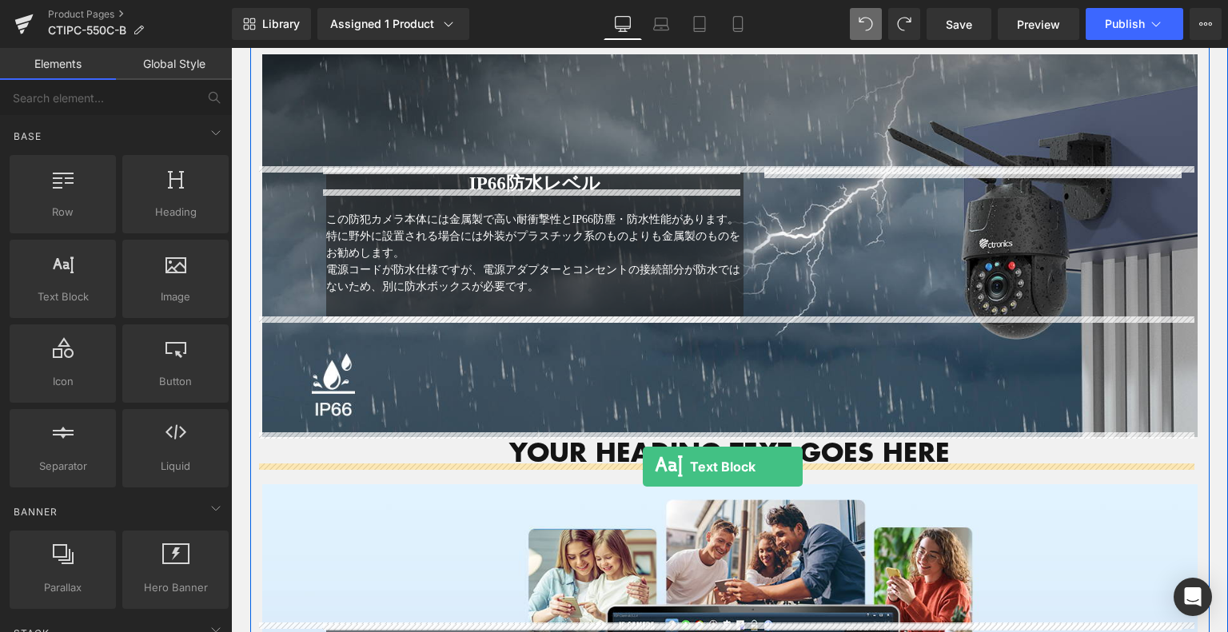
drag, startPoint x: 323, startPoint y: 321, endPoint x: 643, endPoint y: 467, distance: 351.7
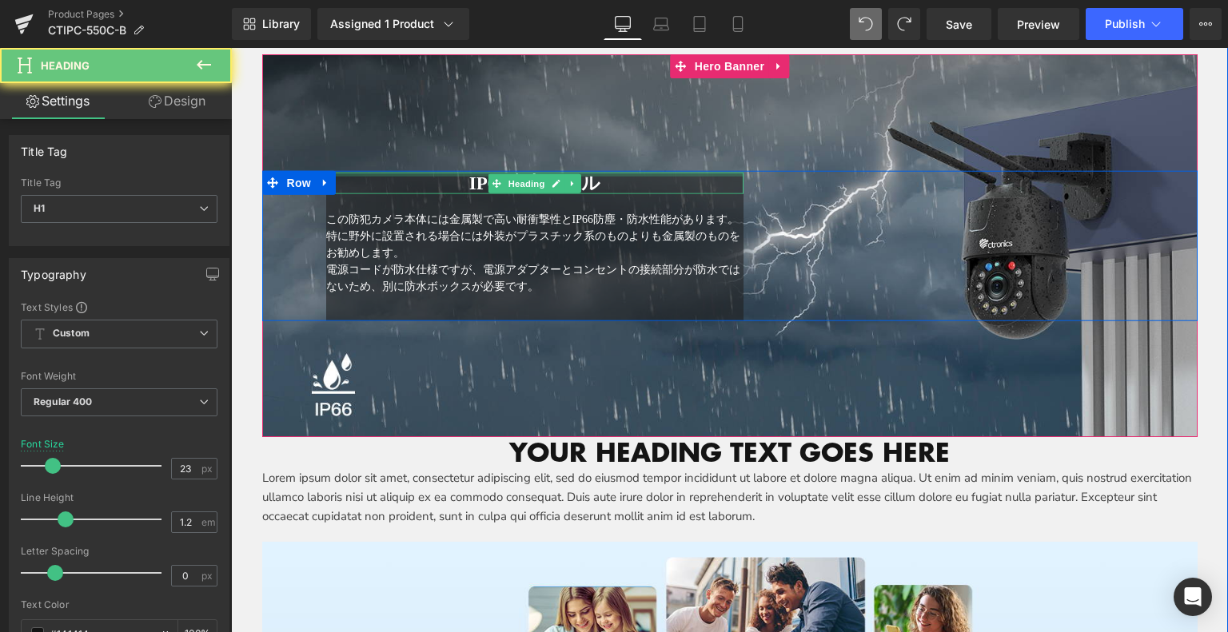
click at [608, 173] on div "IP66防水レベル Heading" at bounding box center [535, 184] width 418 height 22
click at [616, 185] on h1 "IP66防水レベル" at bounding box center [535, 184] width 418 height 22
click at [610, 185] on h1 "IP66防水レベル" at bounding box center [535, 184] width 418 height 22
click at [397, 173] on div "IP66防水レベル" at bounding box center [535, 184] width 418 height 22
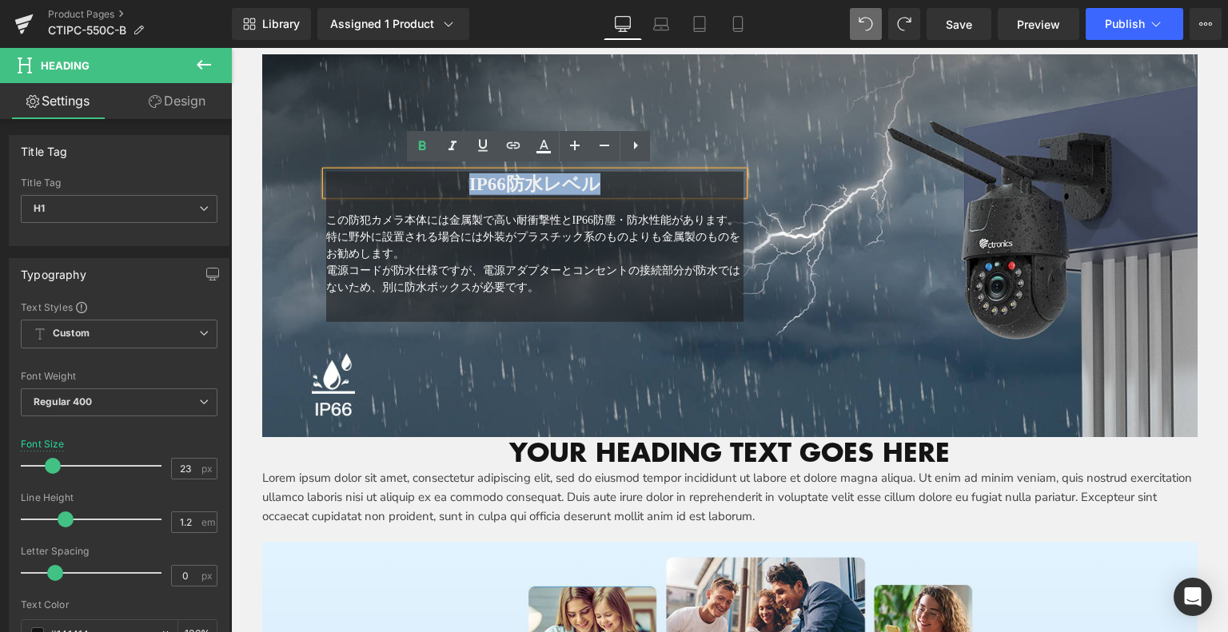
drag, startPoint x: 457, startPoint y: 171, endPoint x: 656, endPoint y: 198, distance: 200.1
click at [670, 181] on h1 "IP66防水レベル" at bounding box center [535, 185] width 418 height 22
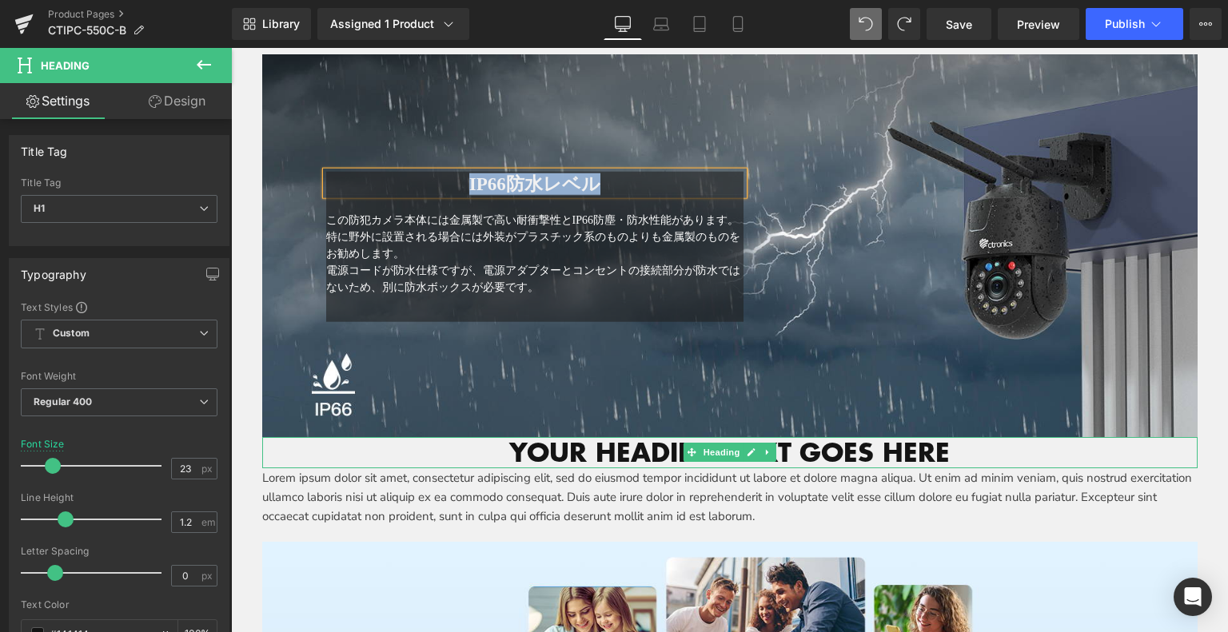
click at [572, 441] on h1 "Your heading text goes here" at bounding box center [729, 452] width 935 height 30
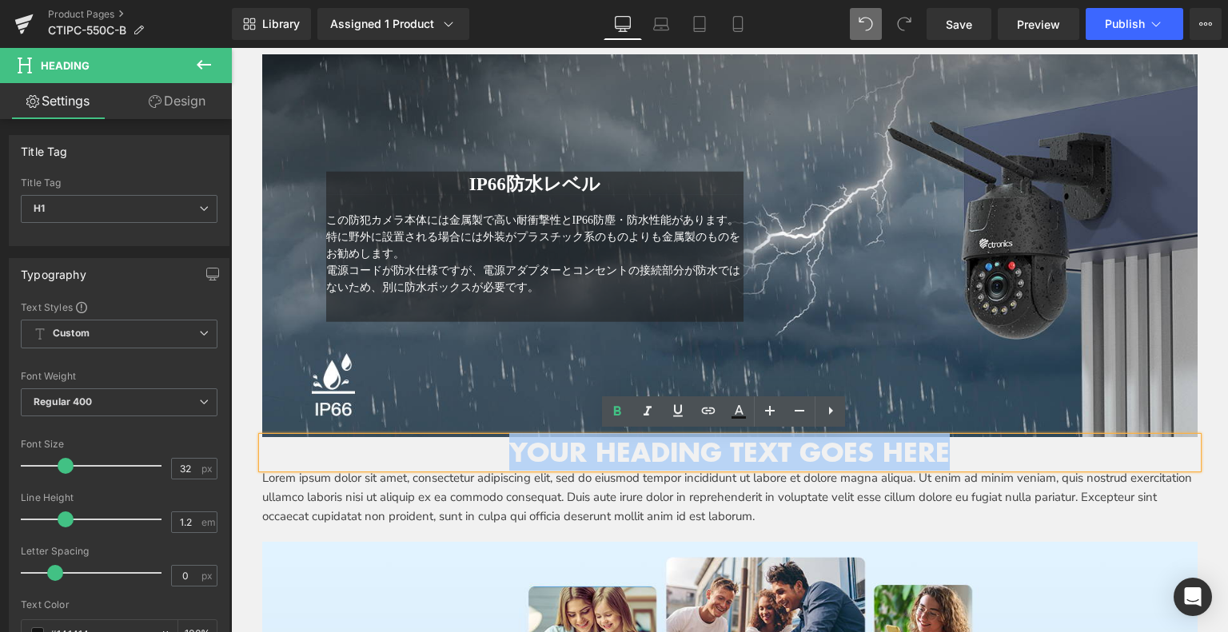
drag, startPoint x: 675, startPoint y: 449, endPoint x: 929, endPoint y: 440, distance: 254.4
click at [941, 441] on h1 "Your heading text goes here" at bounding box center [729, 452] width 935 height 30
paste div
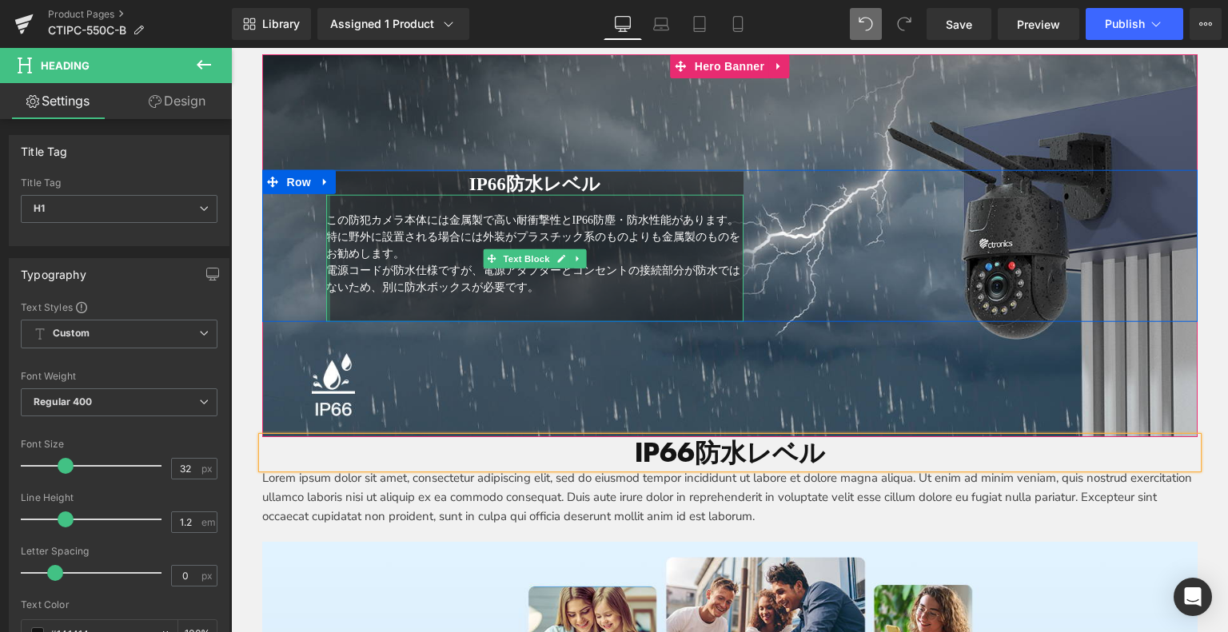
click at [326, 213] on div at bounding box center [328, 258] width 4 height 127
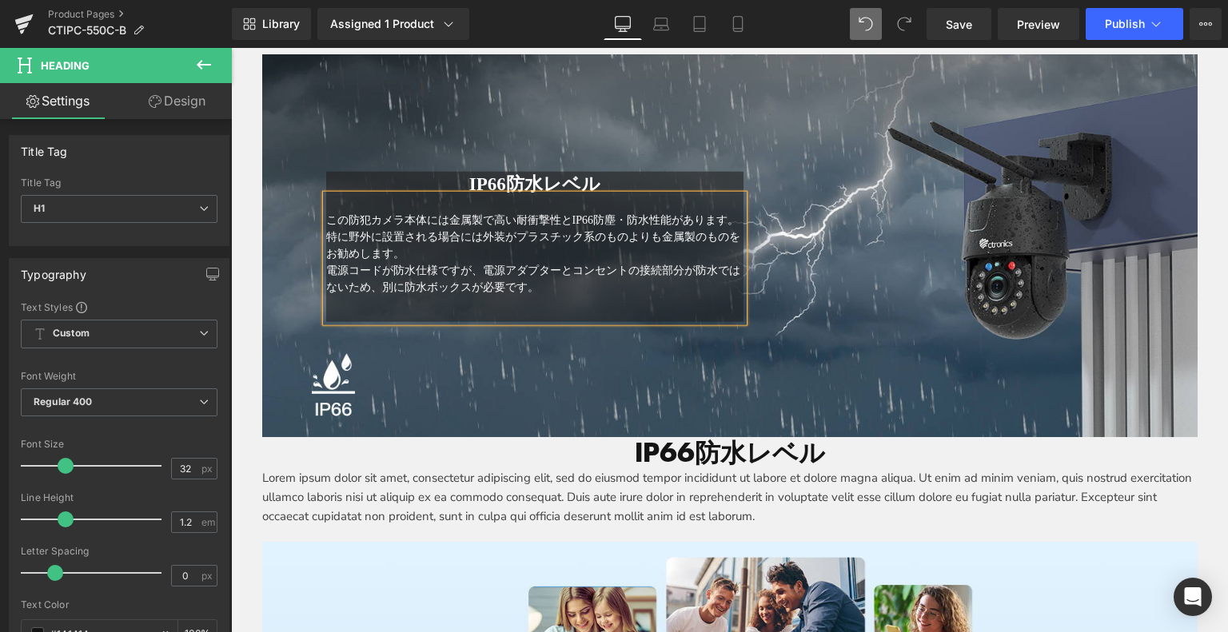
click at [395, 220] on span "この防犯カメラ本体には金属製で高い耐衝撃性とIP66防塵・防水性能があります。特に野外に設置される場合には外装がプラスチック系のものよりも金属製のものをお勧め…" at bounding box center [533, 237] width 414 height 46
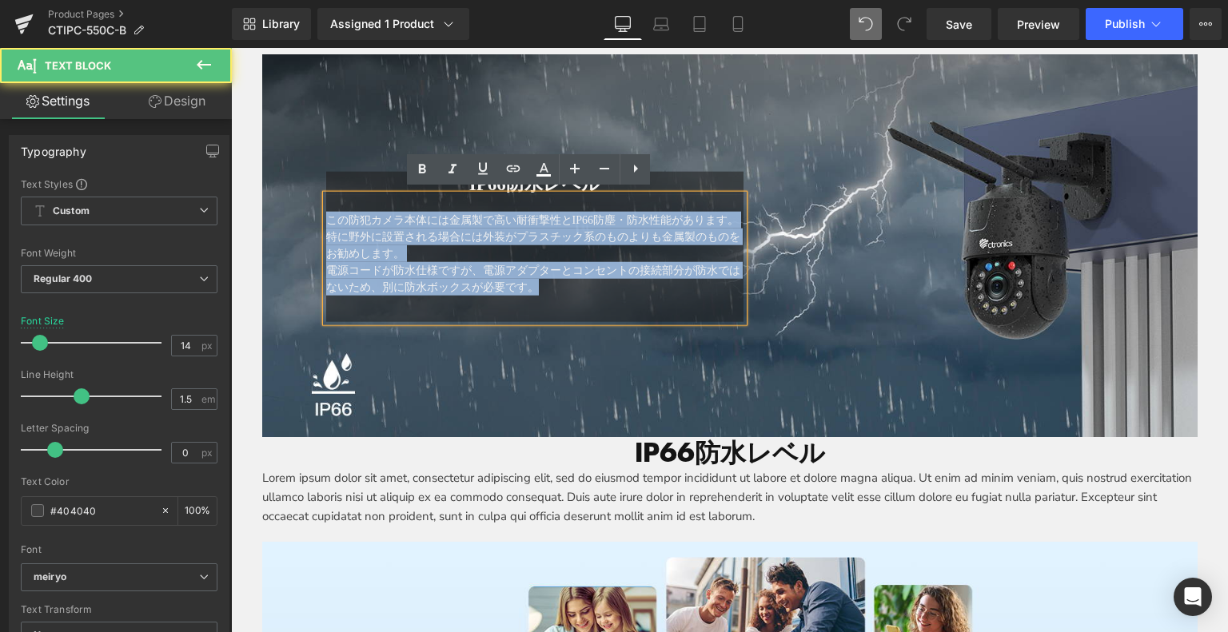
drag, startPoint x: 325, startPoint y: 215, endPoint x: 605, endPoint y: 305, distance: 294.8
click at [605, 305] on div "この防犯カメラ本体には金属製で高い耐衝撃性とIP66防塵・防水性能があります。特に野外に設置される場合には外装がプラスチック系のものよりも金属製のものをお勧め…" at bounding box center [535, 258] width 418 height 127
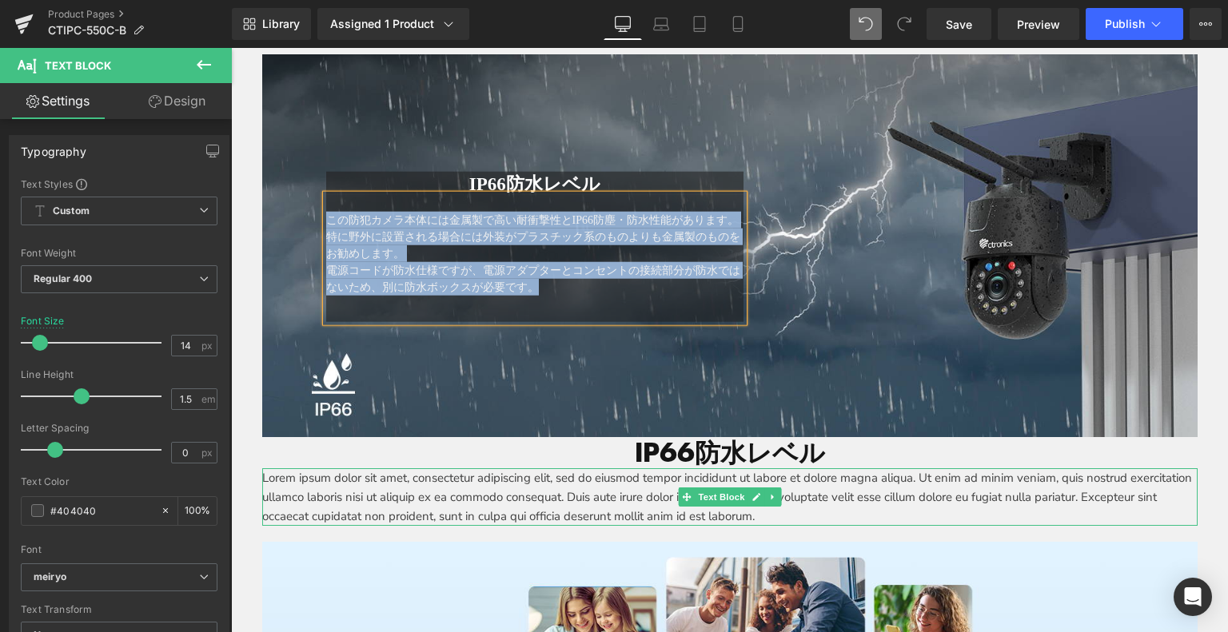
click at [390, 485] on p "Lorem ipsum dolor sit amet, consectetur adipiscing elit, sed do eiusmod tempor …" at bounding box center [729, 498] width 935 height 58
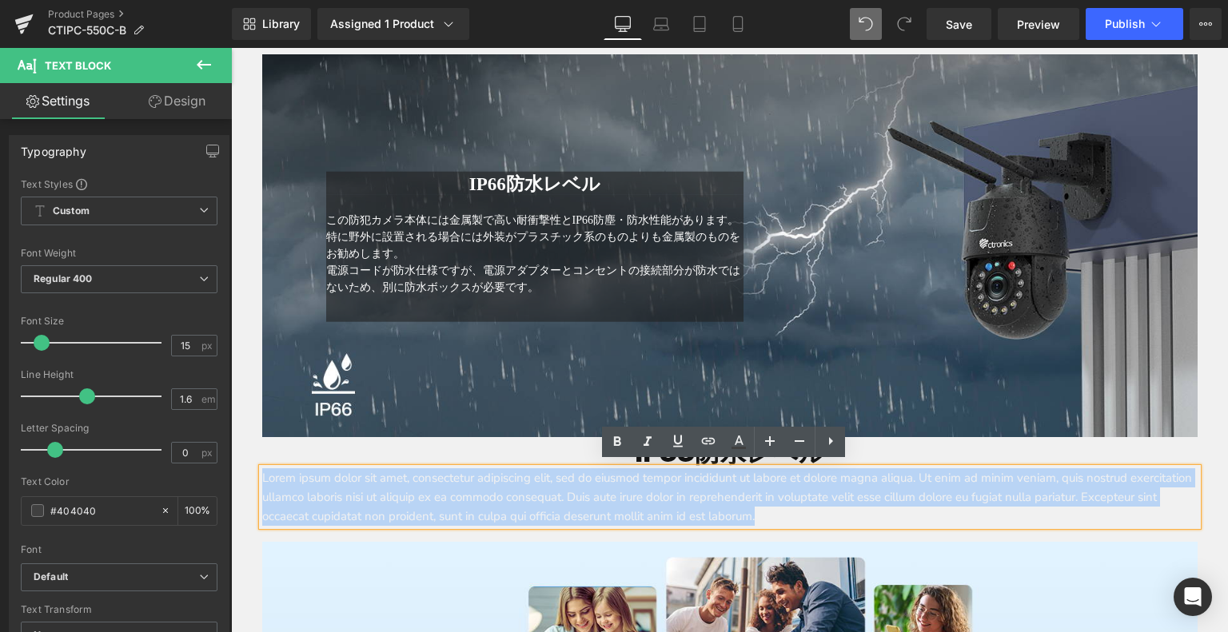
drag, startPoint x: 256, startPoint y: 476, endPoint x: 897, endPoint y: 509, distance: 642.1
click at [955, 522] on div "Lorem ipsum dolor sit amet, consectetur adipiscing elit, sed do eiusmod tempor …" at bounding box center [729, 498] width 935 height 58
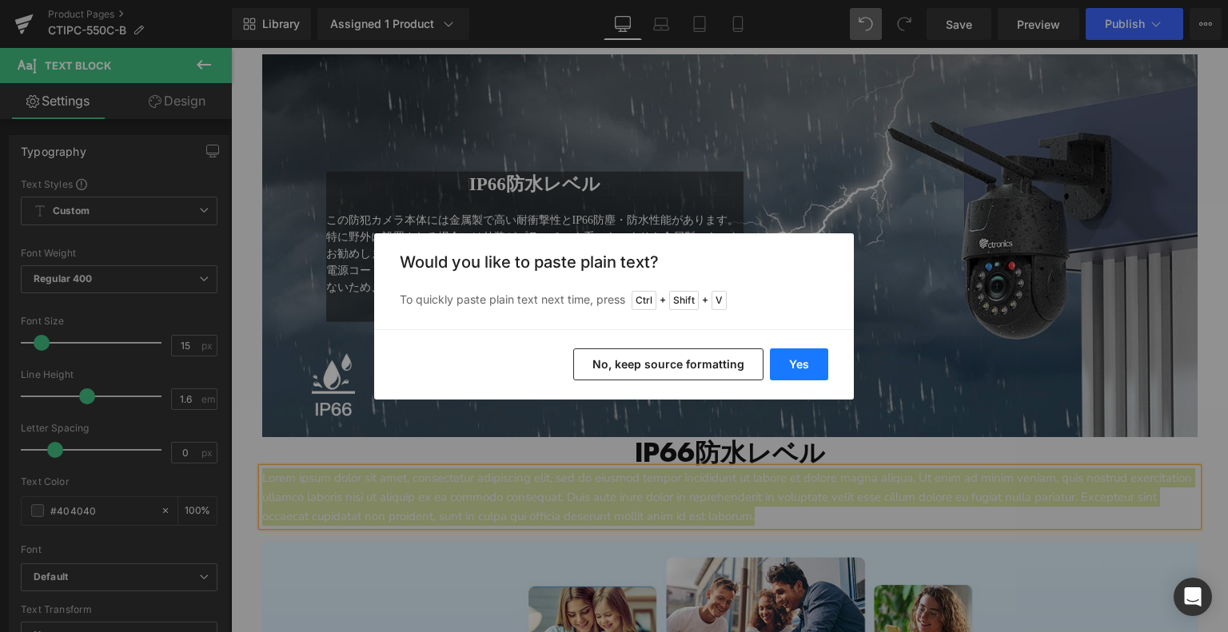
drag, startPoint x: 786, startPoint y: 361, endPoint x: 433, endPoint y: 272, distance: 363.6
click at [786, 361] on button "Yes" at bounding box center [799, 365] width 58 height 32
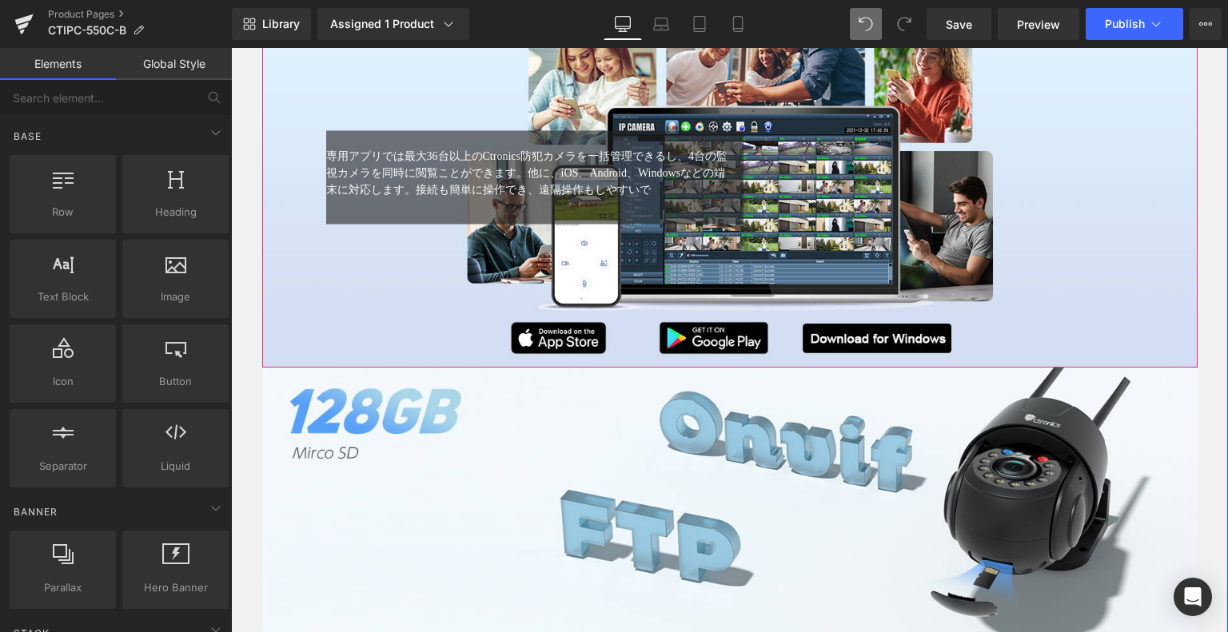
scroll to position [5376, 0]
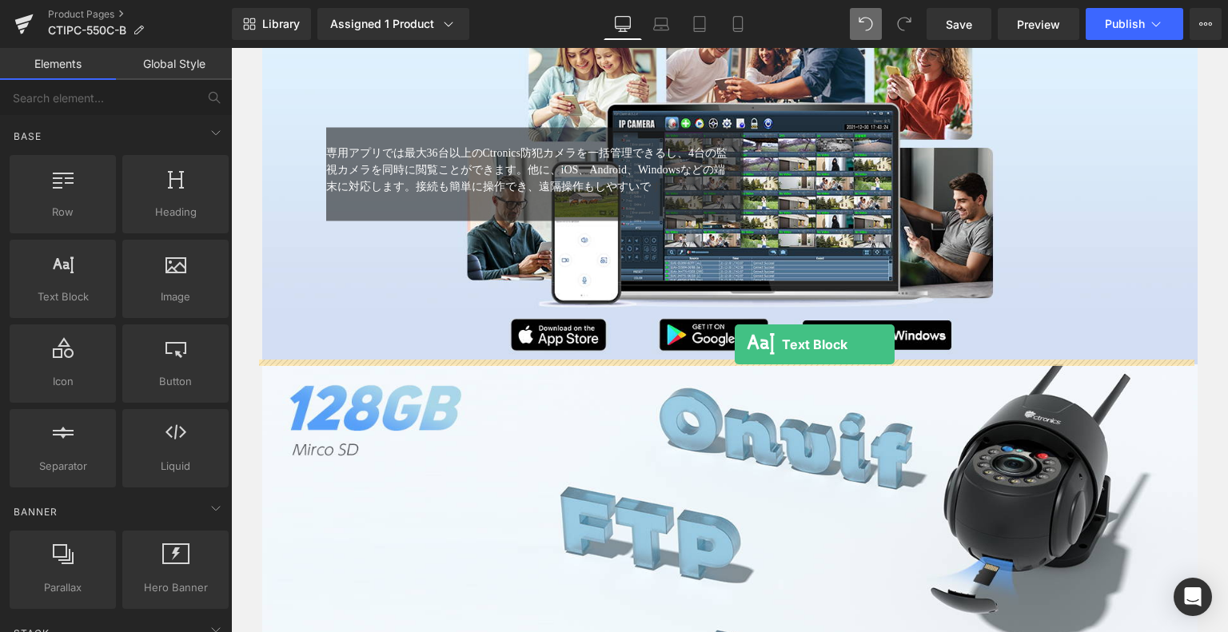
drag, startPoint x: 310, startPoint y: 321, endPoint x: 732, endPoint y: 348, distance: 423.0
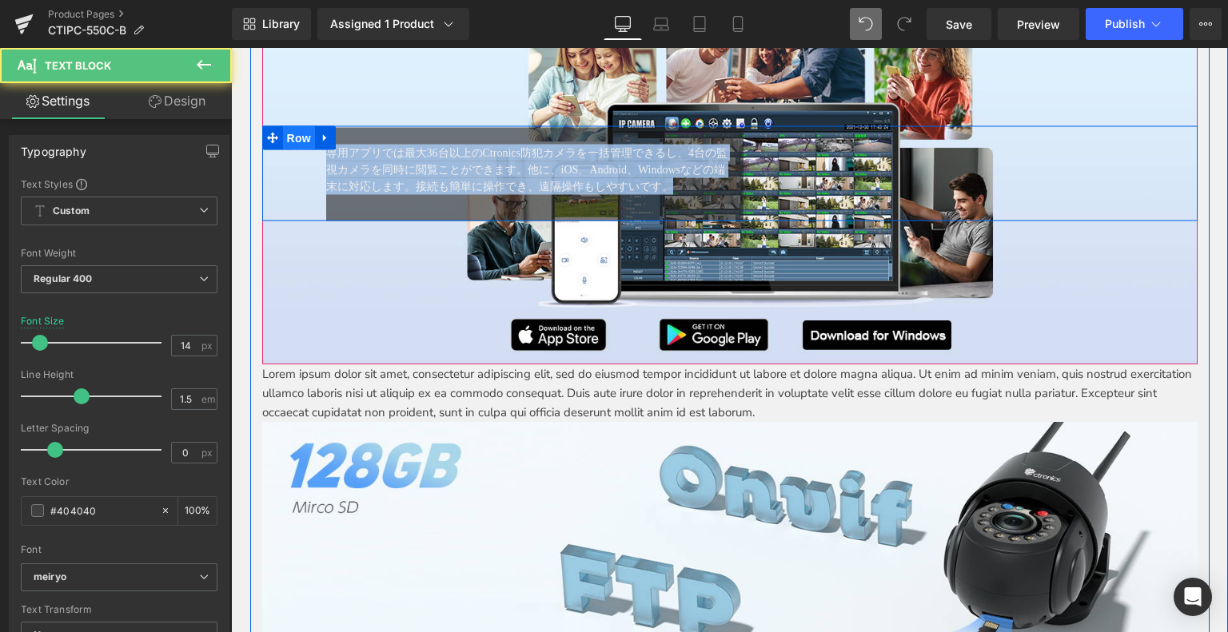
drag, startPoint x: 694, startPoint y: 185, endPoint x: 279, endPoint y: 136, distance: 417.8
click at [271, 131] on div "専用アプリでは最大36台以上のCtronics防犯カメラを一括管理できるし、4台の監視カメラを同時に閲覧ことができます。他に、iOS、Android、Wind…" at bounding box center [729, 173] width 935 height 95
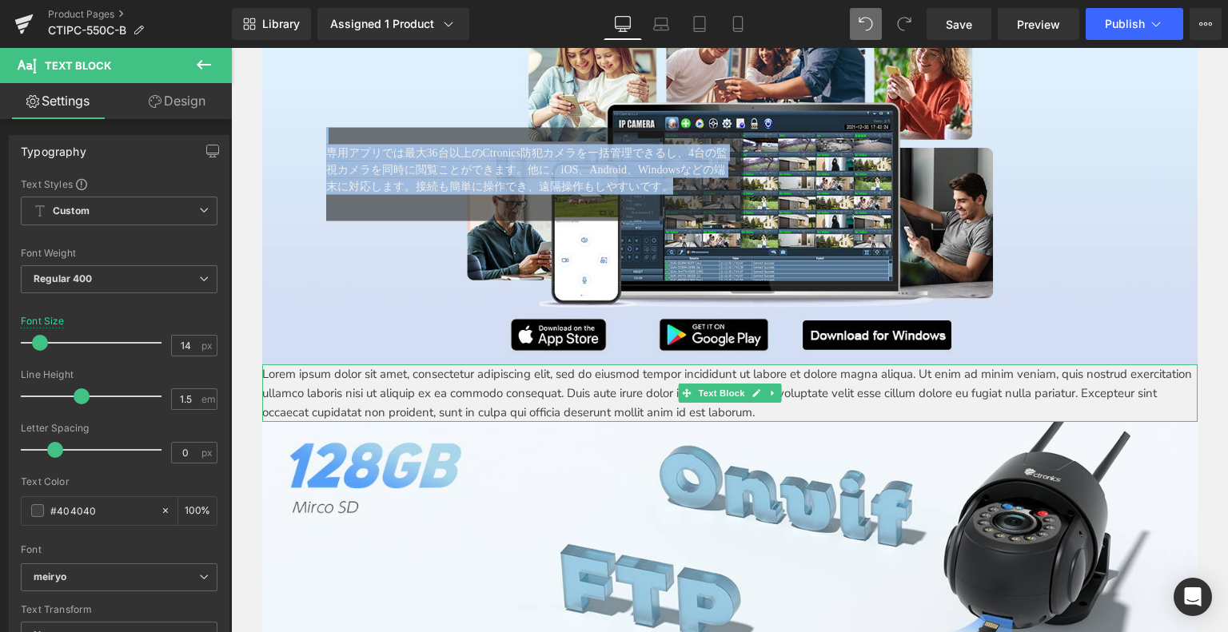
click at [881, 393] on p "Lorem ipsum dolor sit amet, consectetur adipiscing elit, sed do eiusmod tempor …" at bounding box center [729, 394] width 935 height 58
click at [890, 409] on p "Lorem ipsum dolor sit amet, consectetur adipiscing elit, sed do eiusmod tempor …" at bounding box center [729, 394] width 935 height 58
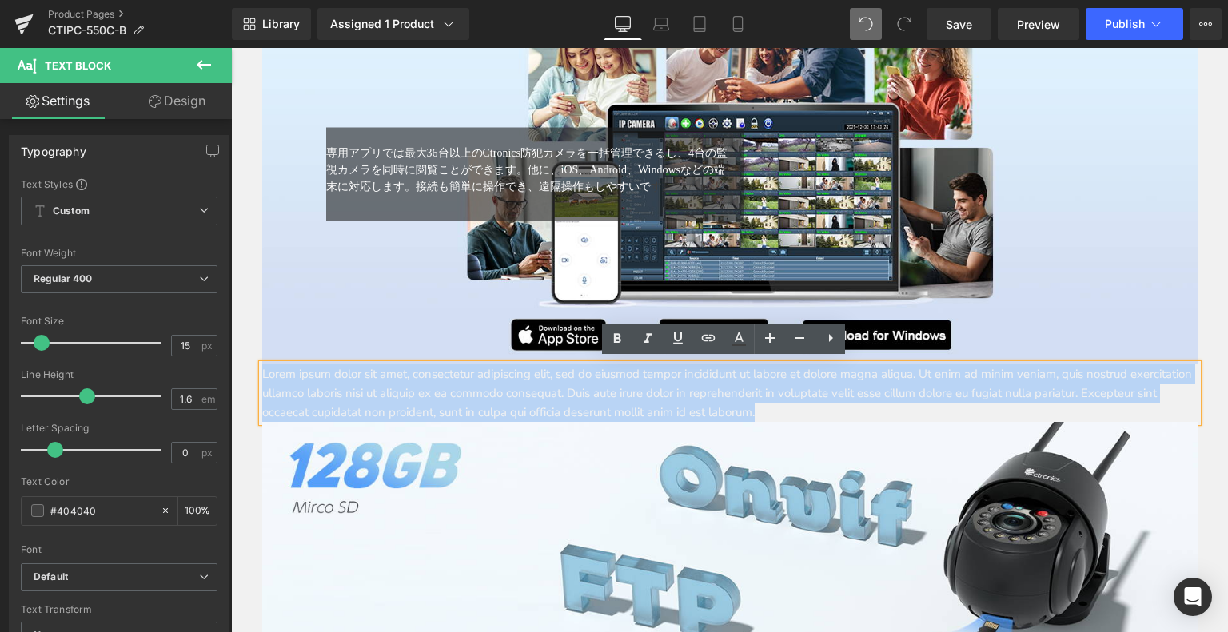
drag, startPoint x: 880, startPoint y: 409, endPoint x: 279, endPoint y: 352, distance: 603.1
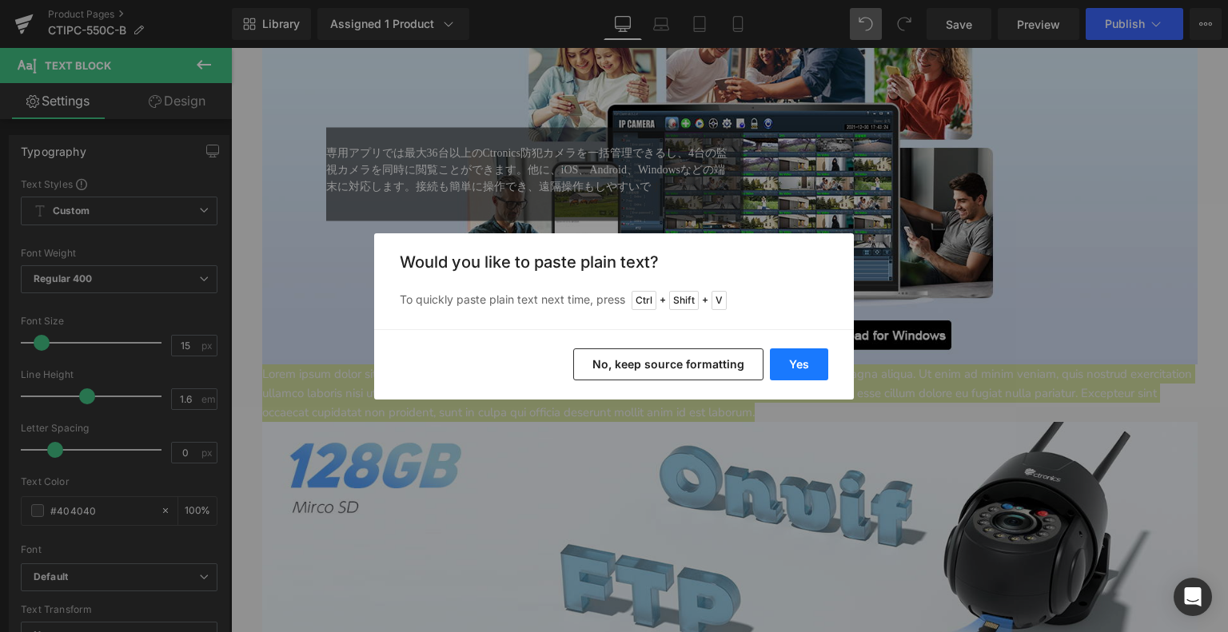
click at [780, 364] on button "Yes" at bounding box center [799, 365] width 58 height 32
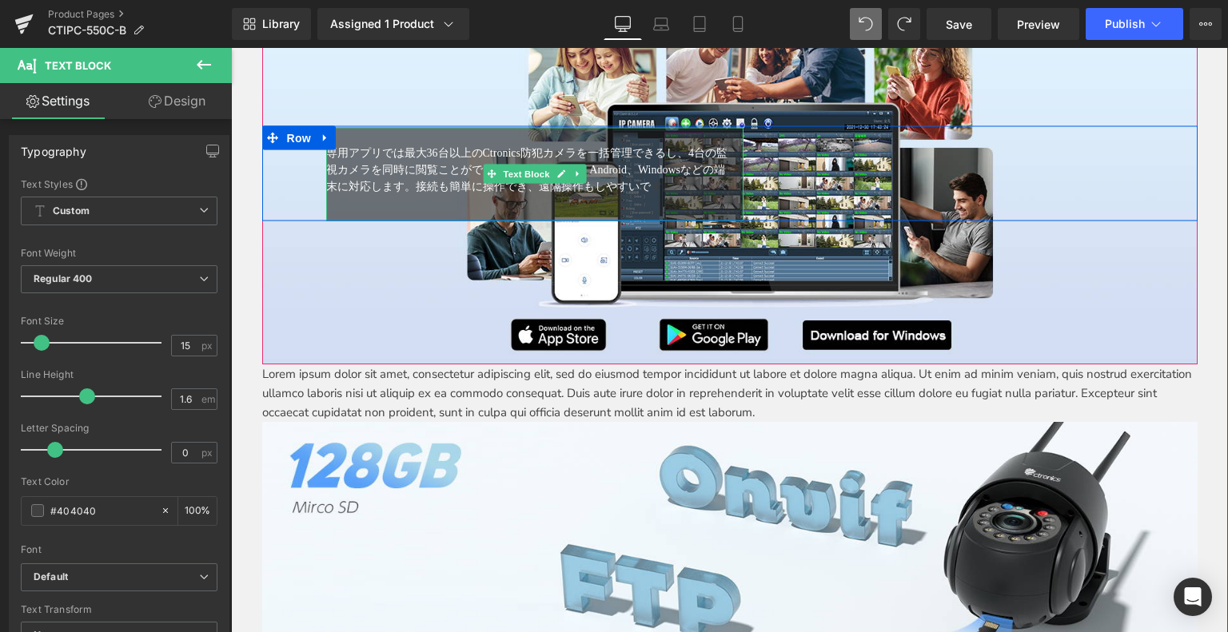
click at [343, 154] on span "専用アプリでは最大36台以上のCtronics防犯カメラを一括管理できるし、4台の監視カメラを同時に閲覧ことができます。他に、iOS、Android、Wind…" at bounding box center [526, 169] width 401 height 46
click at [649, 198] on div "専用アプリでは最大36台以上のCtronics防犯カメラを一括管理できるし、4台の監視カメラを同時に閲覧ことができます。他に、iOS、Android、Wind…" at bounding box center [535, 174] width 418 height 94
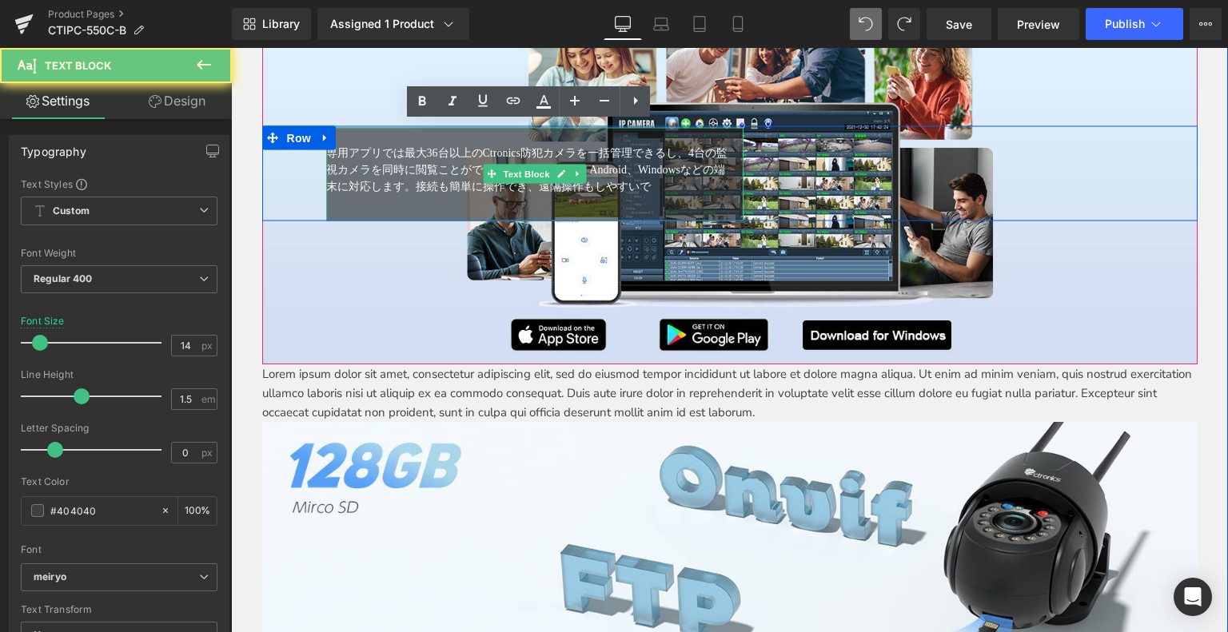
click at [656, 181] on span "専用アプリでは最大36台以上のCtronics防犯カメラを一括管理できるし、4台の監視カメラを同時に閲覧ことができます。他に、iOS、Android、Wind…" at bounding box center [526, 169] width 401 height 46
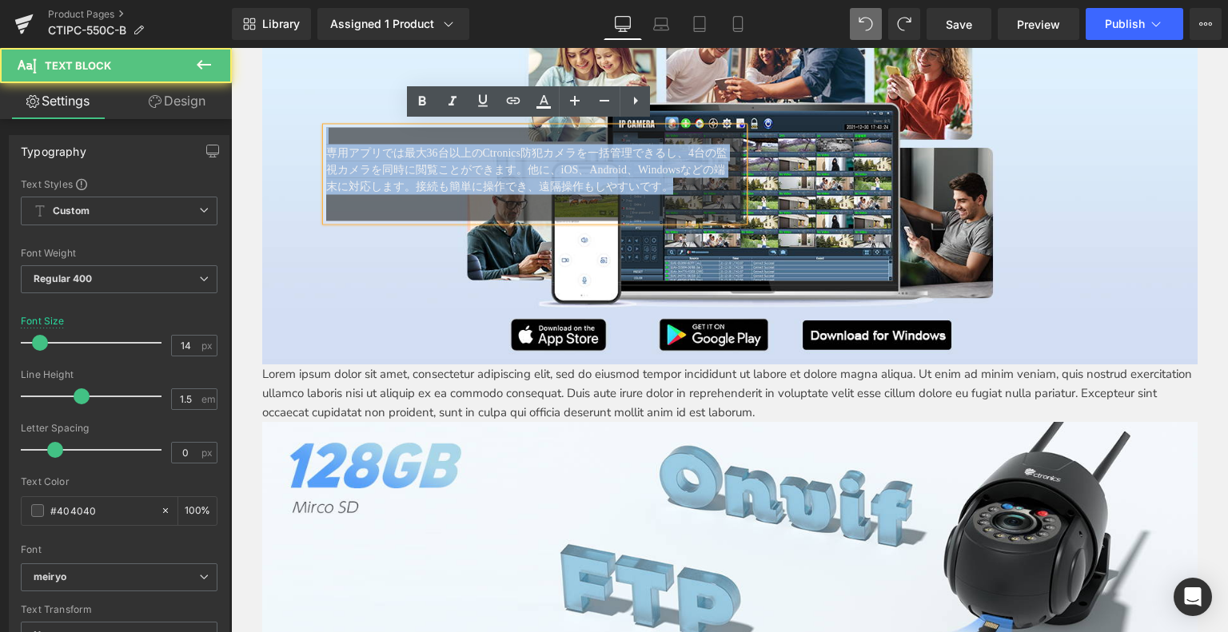
drag, startPoint x: 684, startPoint y: 178, endPoint x: 288, endPoint y: 125, distance: 400.2
click at [288, 126] on div "専用アプリでは最大36台以上のCtronics防犯カメラを一括管理できるし、4台の監視カメラを同時に閲覧ことができます。他に、iOS、Android、Wind…" at bounding box center [729, 173] width 935 height 95
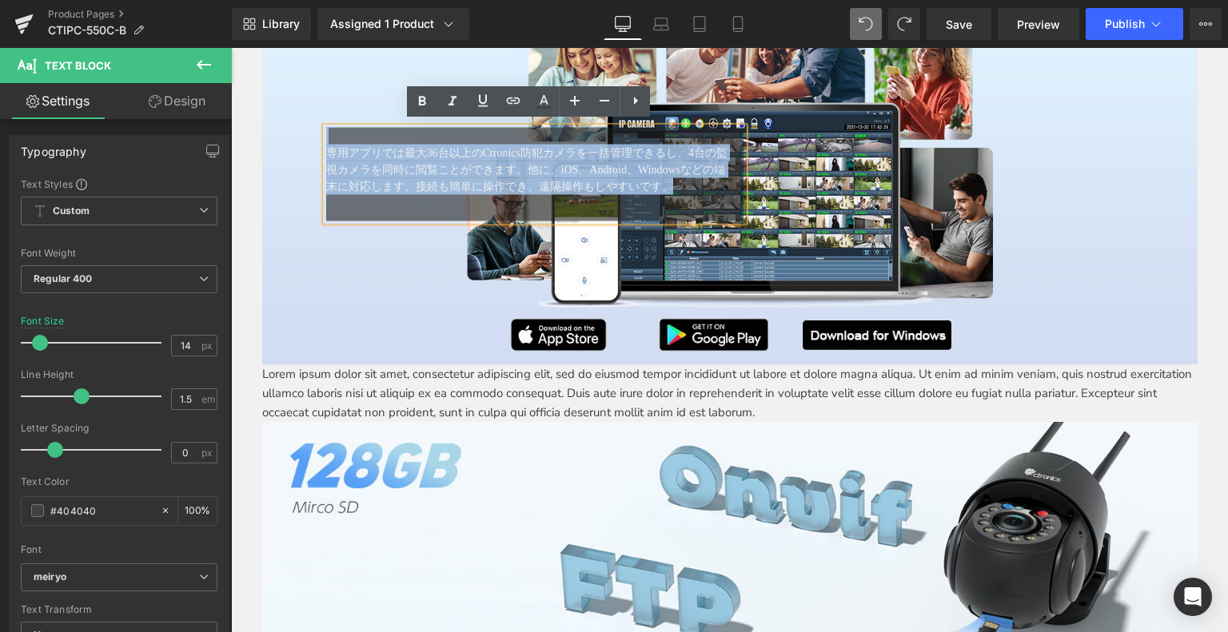
scroll to position [5402, 0]
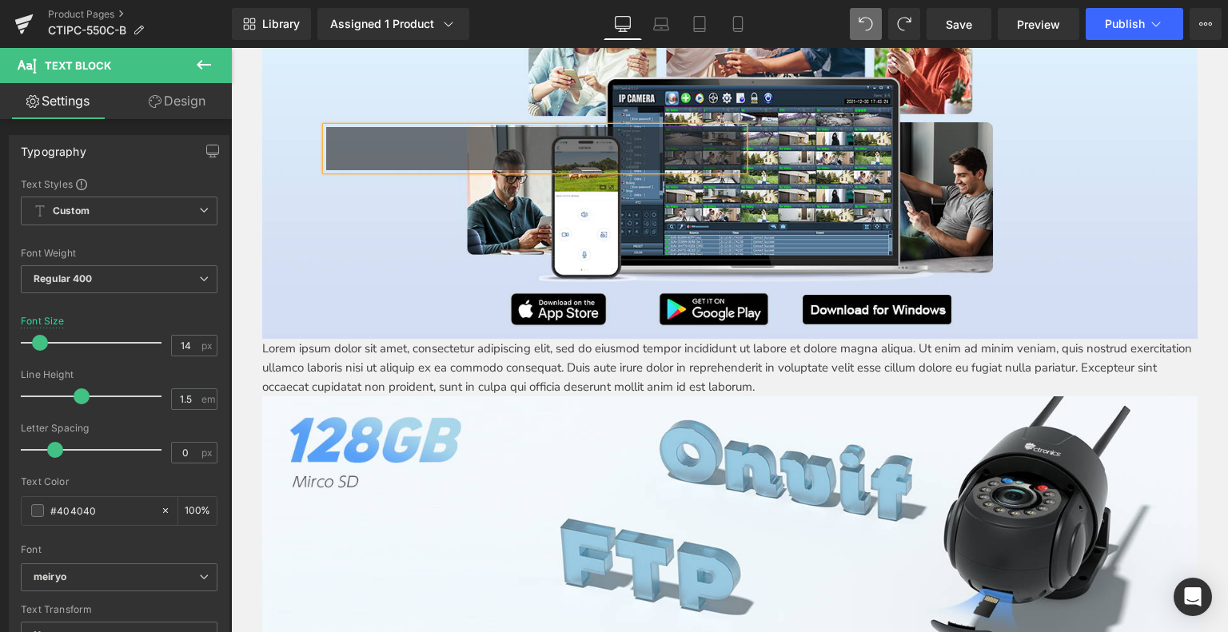
drag, startPoint x: 443, startPoint y: 369, endPoint x: 283, endPoint y: 348, distance: 161.3
click at [441, 369] on p "Lorem ipsum dolor sit amet, consectetur adipiscing elit, sed do eiusmod tempor …" at bounding box center [729, 368] width 935 height 58
click at [262, 345] on div "Lorem ipsum dolor sit amet, consectetur adipiscing elit, sed do eiusmod tempor …" at bounding box center [729, 368] width 935 height 58
click at [262, 346] on p "Lorem ipsum dolor sit amet, consectetur adipiscing elit, sed do eiusmod tempor …" at bounding box center [729, 368] width 935 height 58
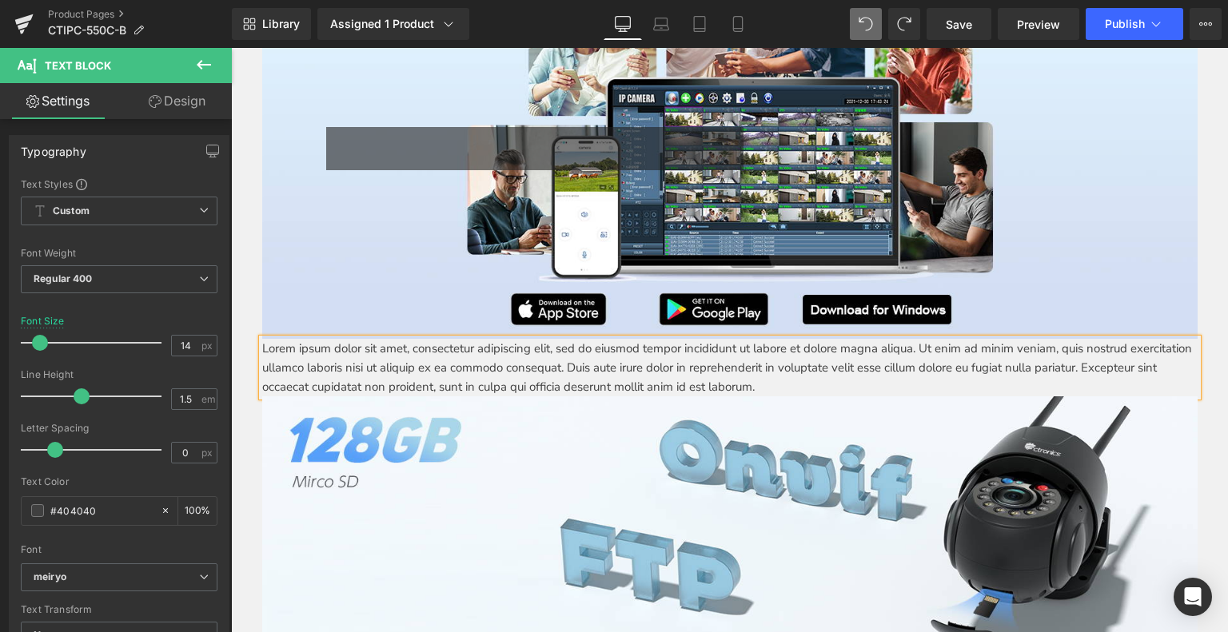
click at [283, 348] on p "Lorem ipsum dolor sit amet, consectetur adipiscing elit, sed do eiusmod tempor …" at bounding box center [729, 368] width 935 height 58
click at [288, 348] on p "Lorem ipsum dolor sit amet, consectetur adipiscing elit, sed do eiusmod tempor …" at bounding box center [729, 368] width 935 height 58
click at [291, 349] on p "Lorem ipsum dolor sit amet, consectetur adipiscing elit, sed do eiusmod tempor …" at bounding box center [729, 368] width 935 height 58
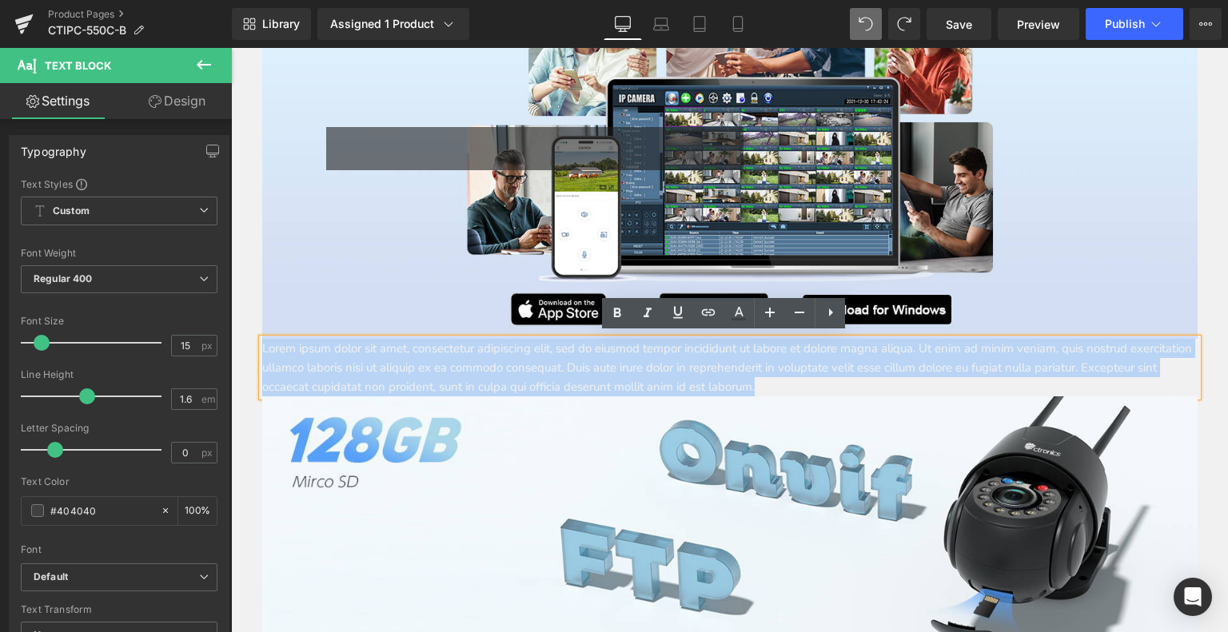
drag, startPoint x: 257, startPoint y: 347, endPoint x: 899, endPoint y: 383, distance: 643.8
click at [899, 383] on p "Lorem ipsum dolor sit amet, consectetur adipiscing elit, sed do eiusmod tempor …" at bounding box center [729, 368] width 935 height 58
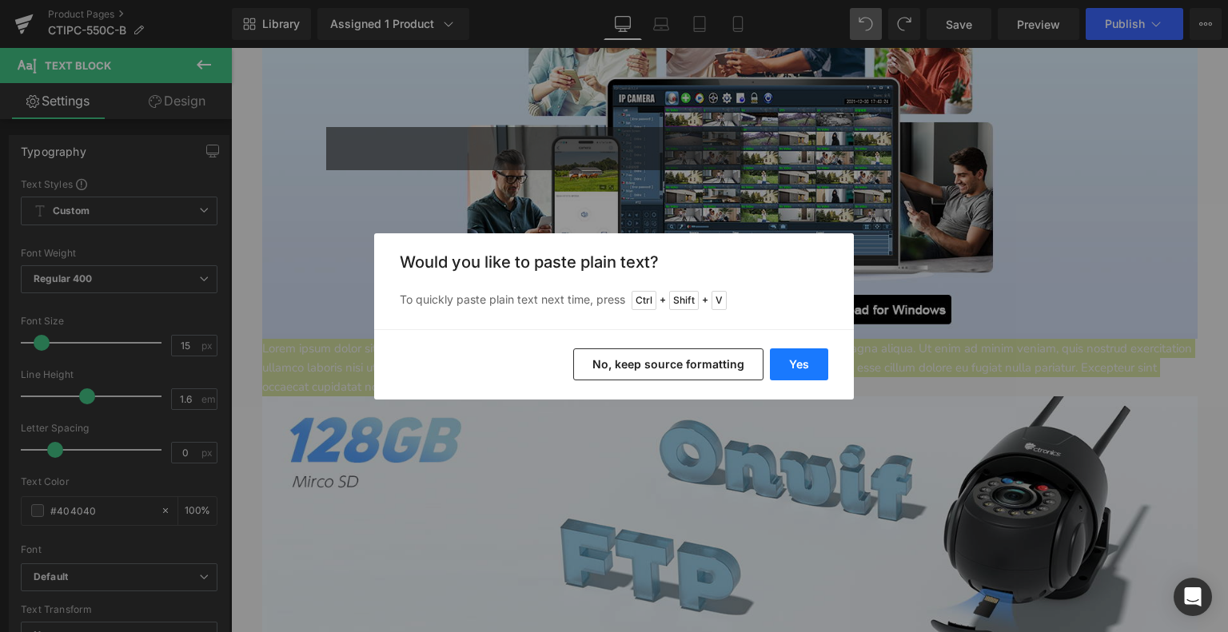
click at [818, 363] on button "Yes" at bounding box center [799, 365] width 58 height 32
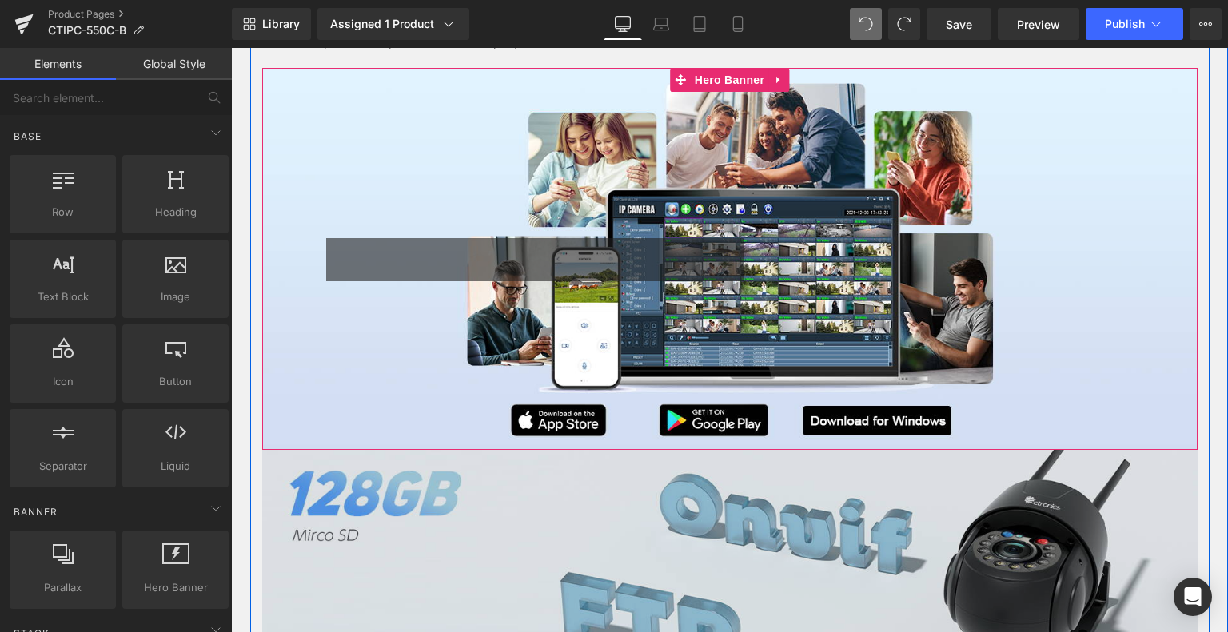
scroll to position [5456, 0]
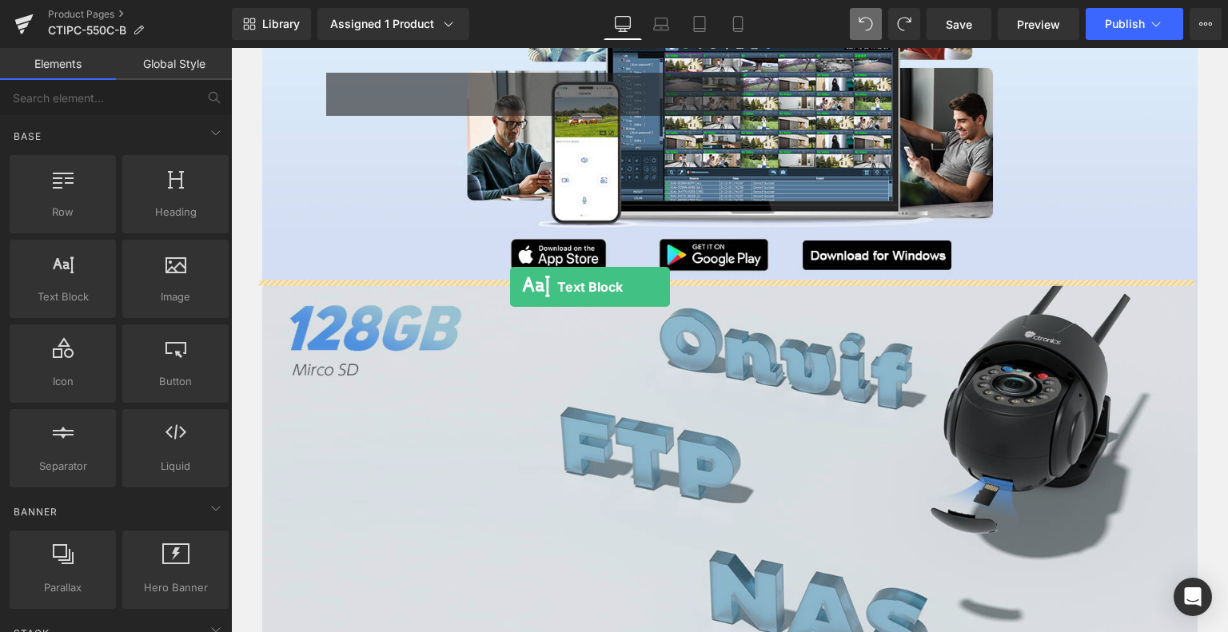
drag, startPoint x: 333, startPoint y: 333, endPoint x: 510, endPoint y: 287, distance: 182.5
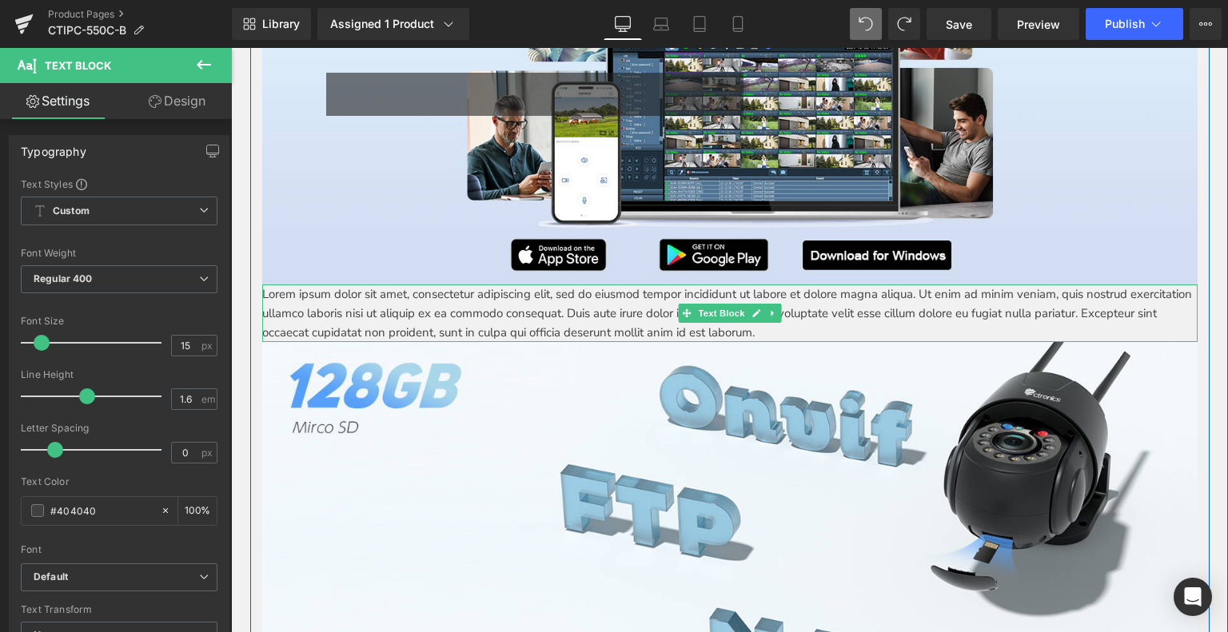
drag, startPoint x: 286, startPoint y: 297, endPoint x: 262, endPoint y: 292, distance: 24.5
click at [285, 297] on p "Lorem ipsum dolor sit amet, consectetur adipiscing elit, sed do eiusmod tempor …" at bounding box center [729, 314] width 935 height 58
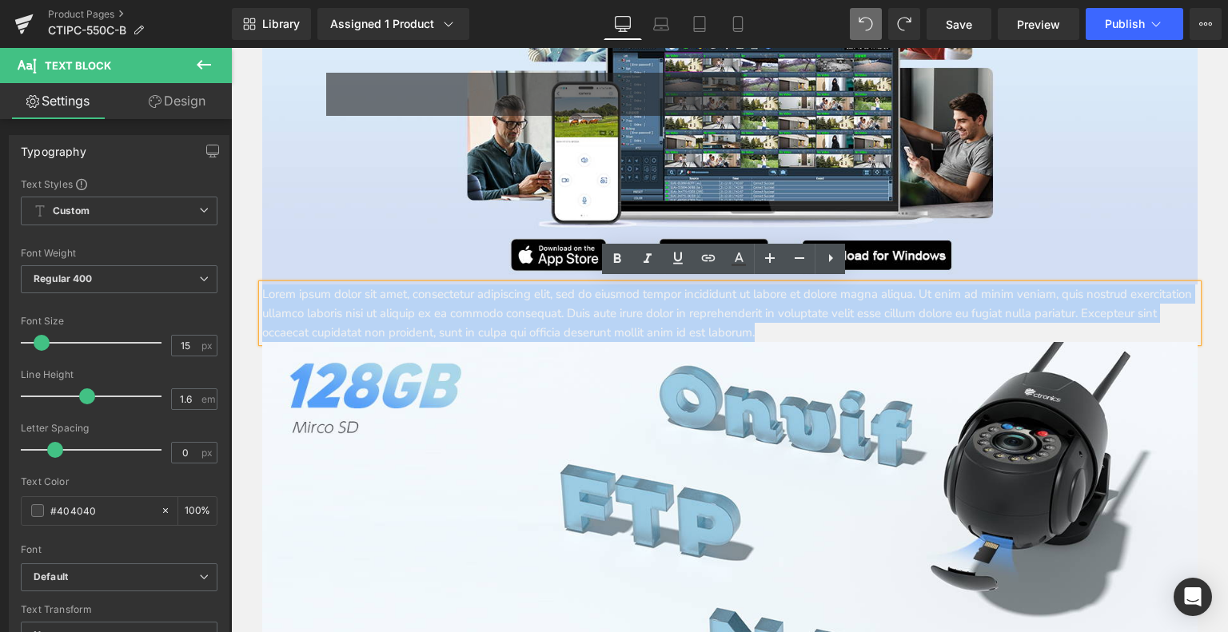
drag, startPoint x: 256, startPoint y: 290, endPoint x: 959, endPoint y: 332, distance: 704.0
click at [966, 334] on p "Lorem ipsum dolor sit amet, consectetur adipiscing elit, sed do eiusmod tempor …" at bounding box center [729, 314] width 935 height 58
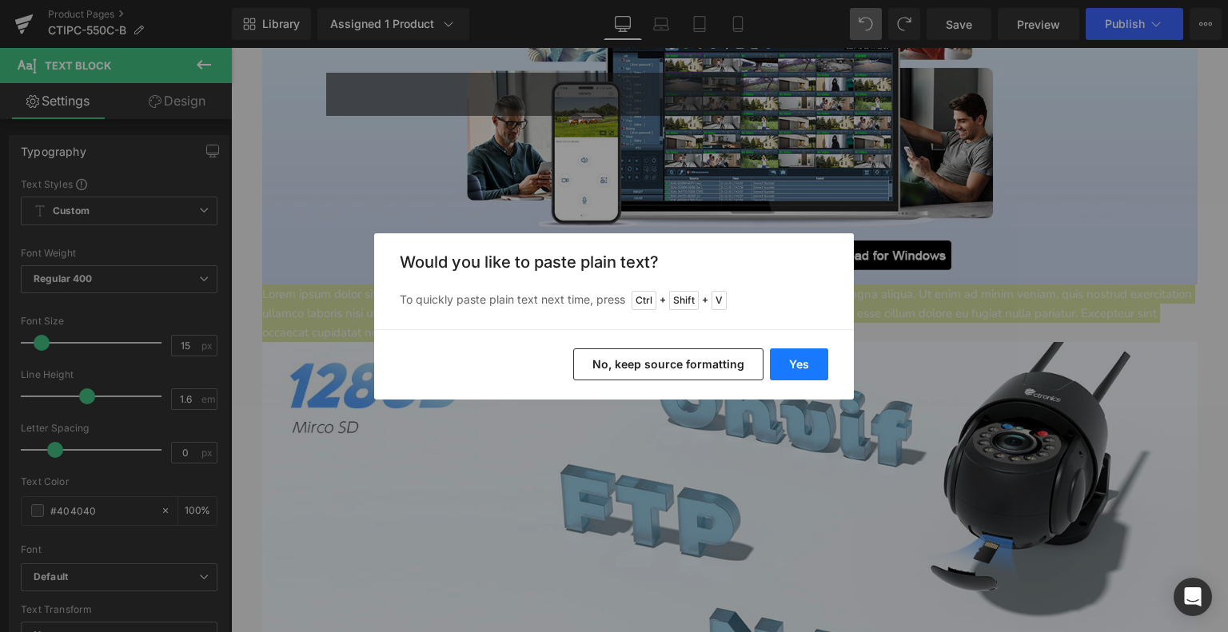
click at [798, 361] on button "Yes" at bounding box center [799, 365] width 58 height 32
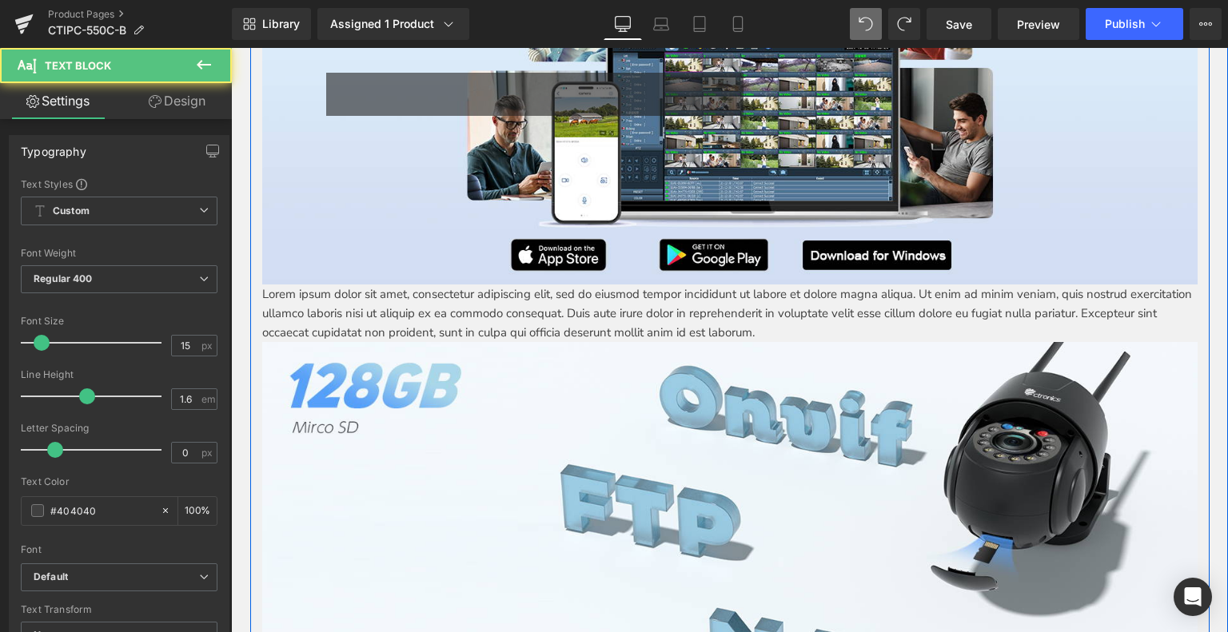
click at [300, 302] on p "Lorem ipsum dolor sit amet, consectetur adipiscing elit, sed do eiusmod tempor …" at bounding box center [729, 314] width 935 height 58
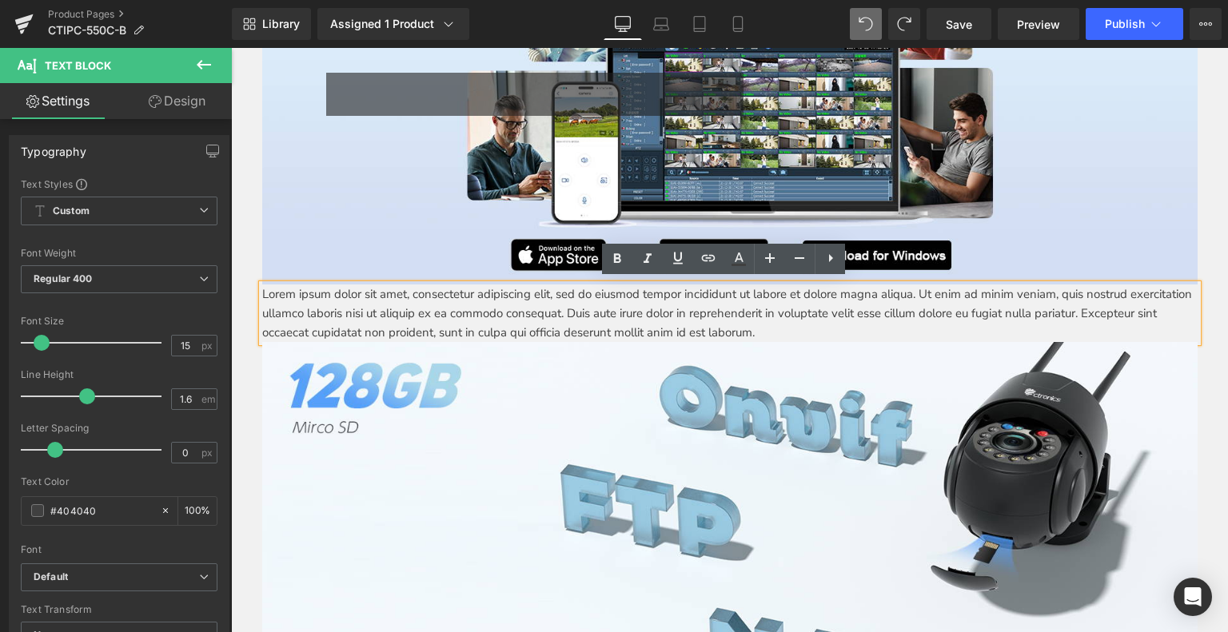
drag, startPoint x: 253, startPoint y: 289, endPoint x: 848, endPoint y: 321, distance: 595.7
click at [857, 320] on div "Lorem ipsum dolor sit amet, consectetur adipiscing elit, sed do eiusmod tempor …" at bounding box center [729, 314] width 935 height 58
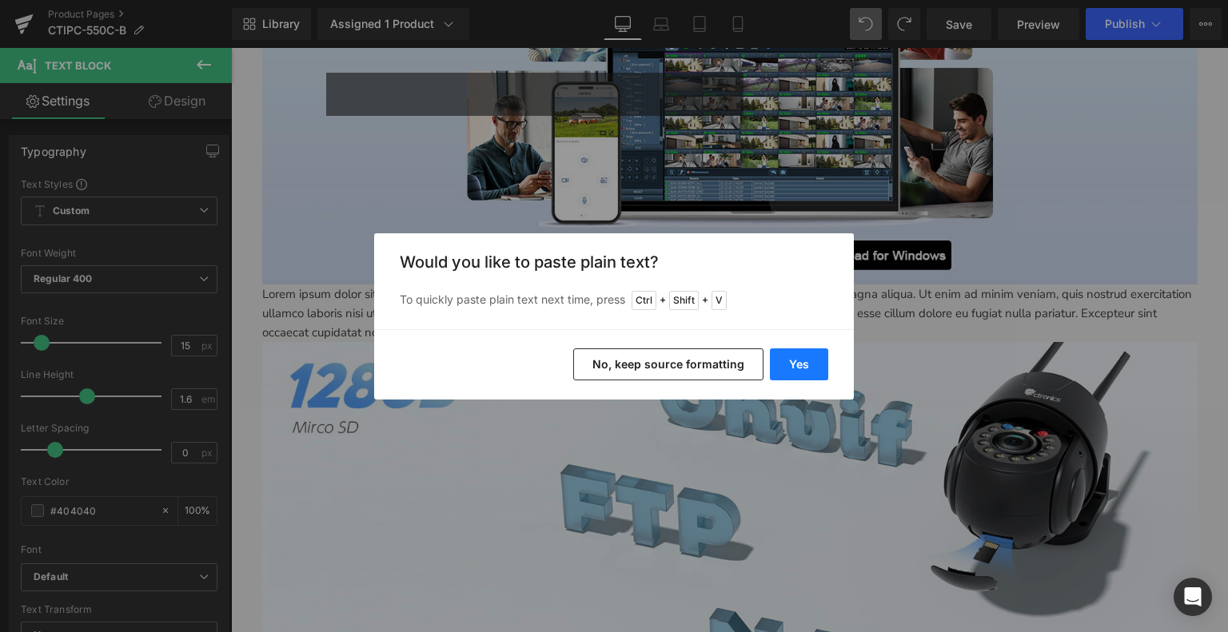
click at [816, 371] on button "Yes" at bounding box center [799, 365] width 58 height 32
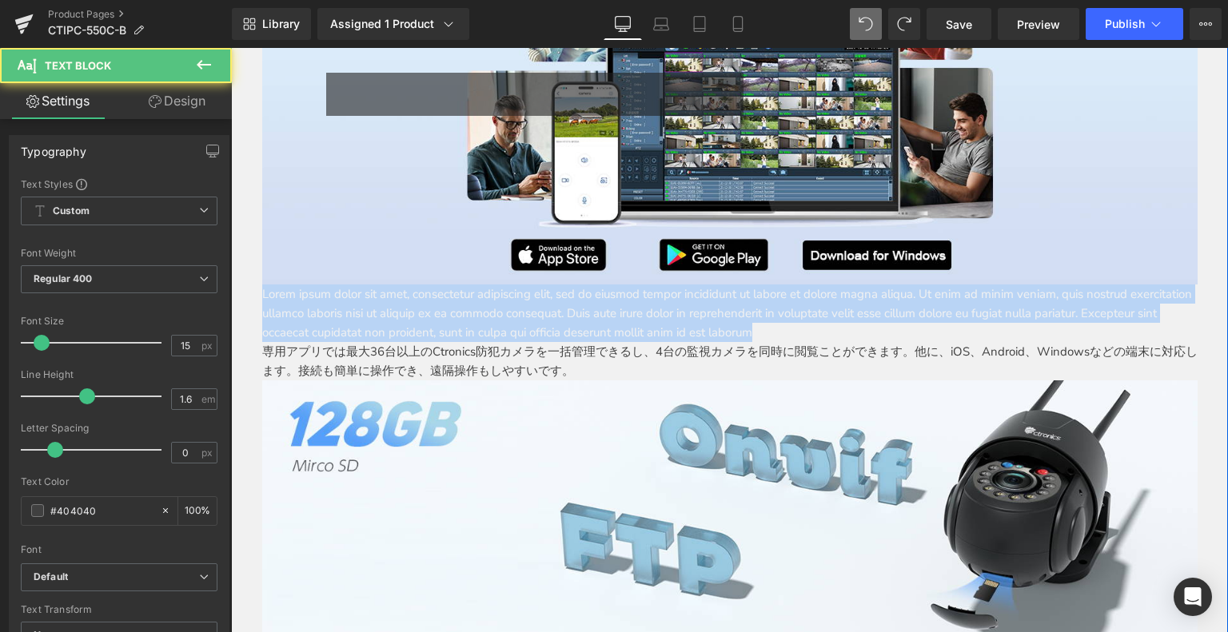
drag, startPoint x: 876, startPoint y: 329, endPoint x: 239, endPoint y: 265, distance: 640.4
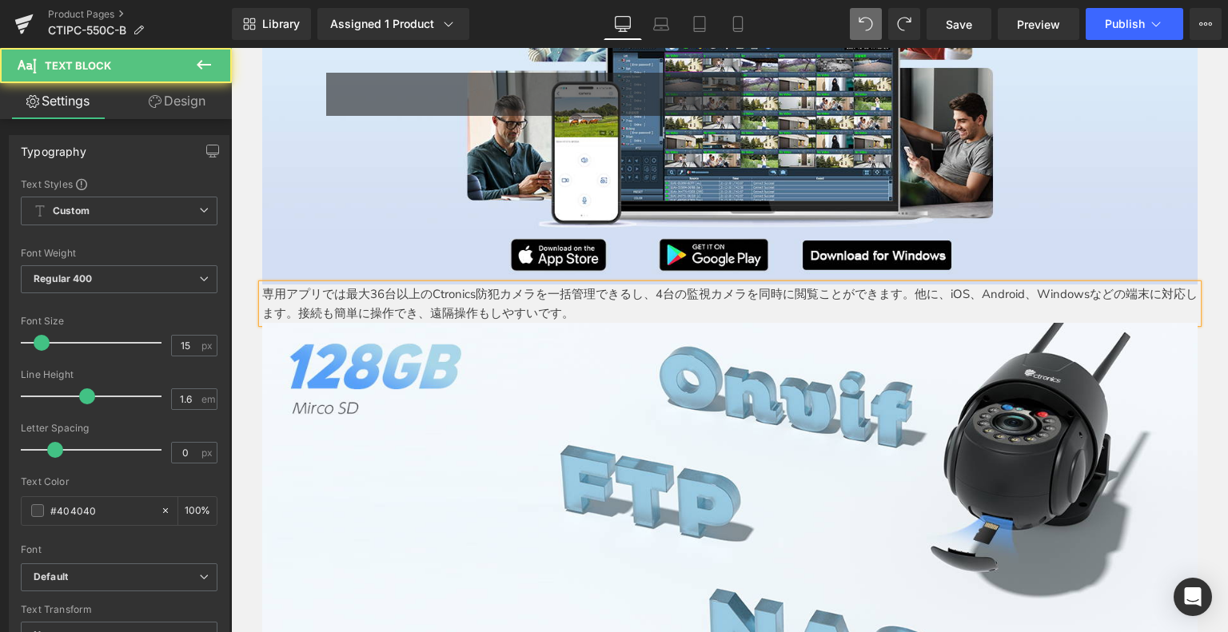
click at [587, 309] on p "専用アプリでは最大36台以上のCtronics防犯カメラを一括管理できるし、4台の監視カメラを同時に閲覧ことができます。他に、iOS、Android、Wind…" at bounding box center [729, 304] width 935 height 38
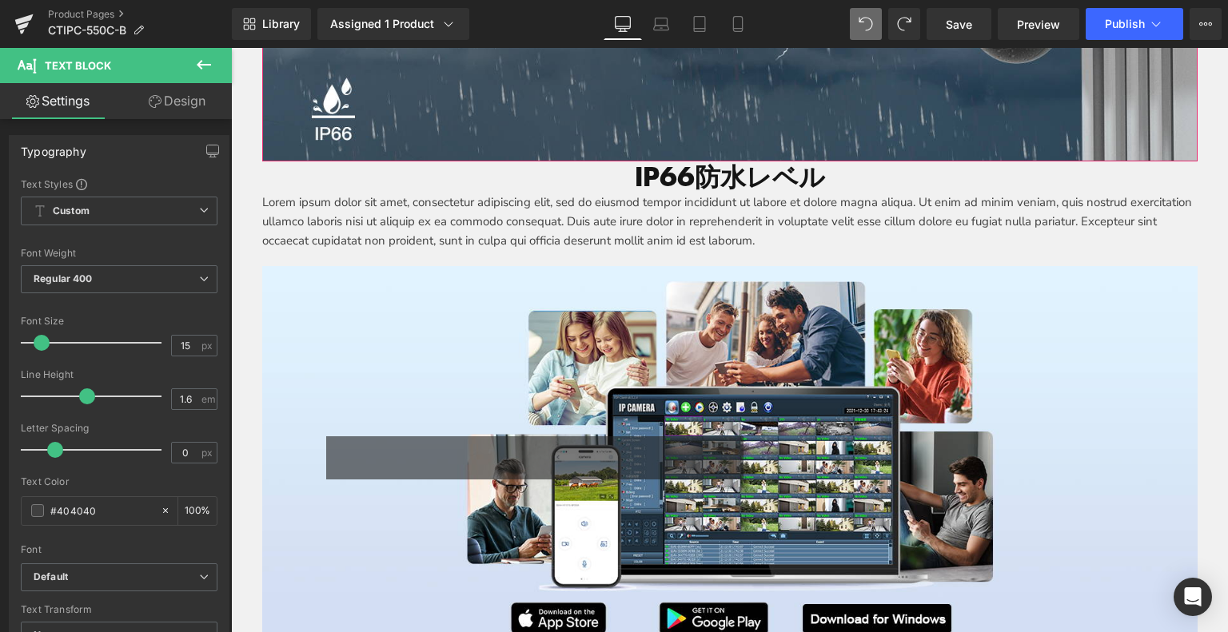
scroll to position [5216, 0]
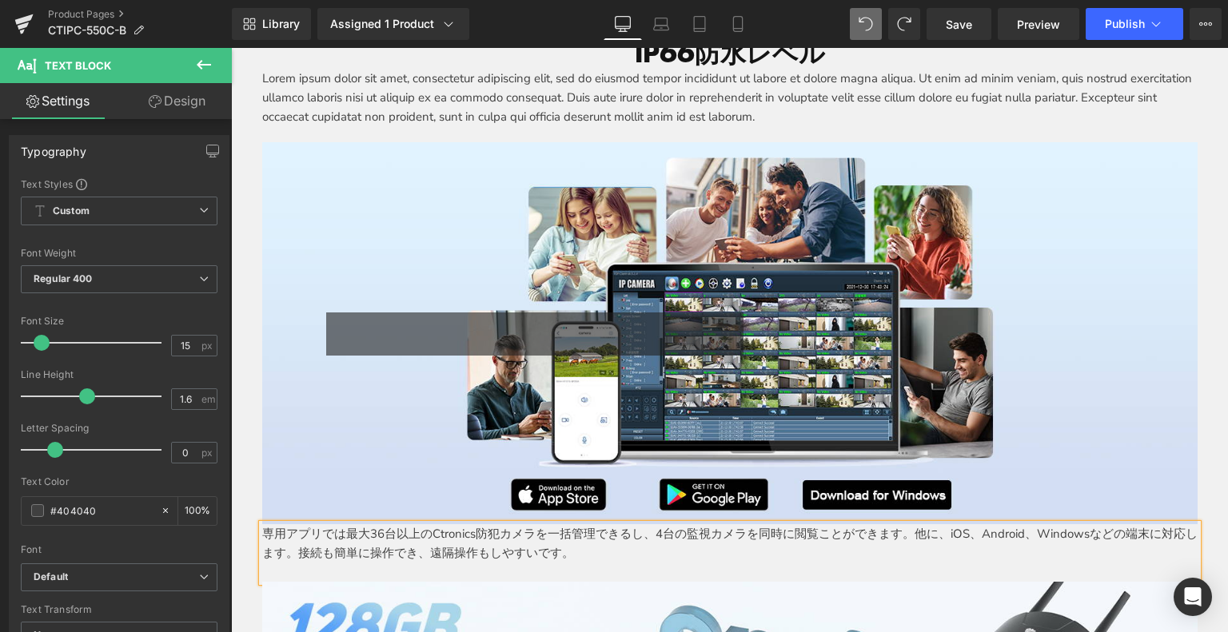
click at [633, 317] on div at bounding box center [530, 321] width 409 height 17
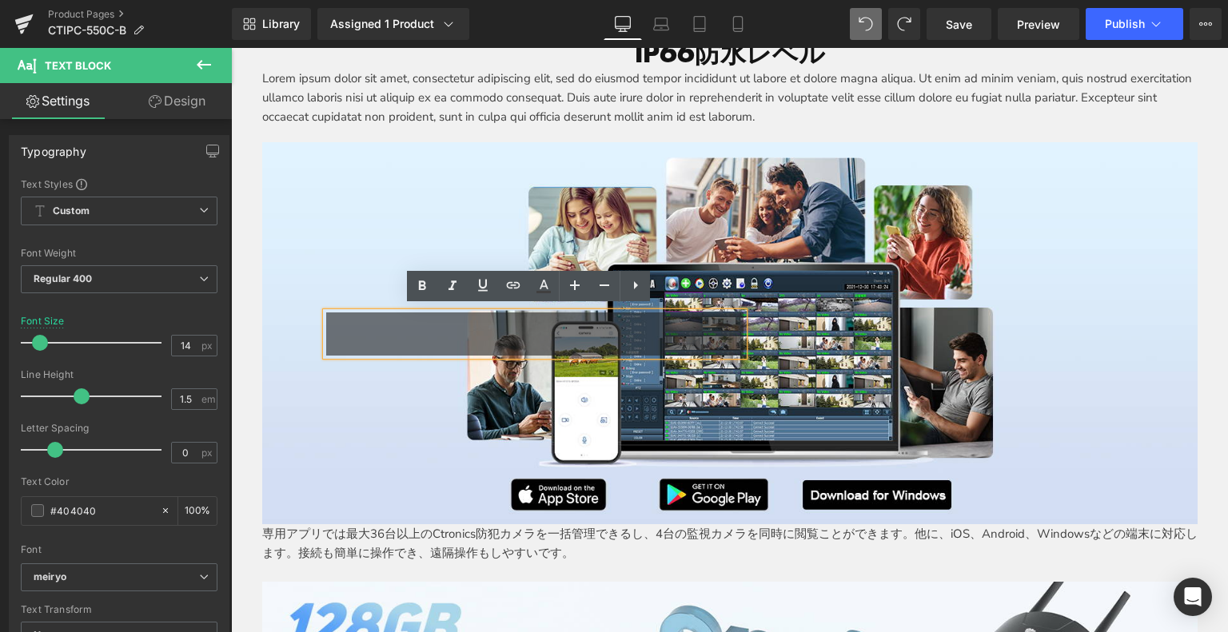
click at [281, 314] on div "Text Block Text Block Row" at bounding box center [729, 333] width 935 height 45
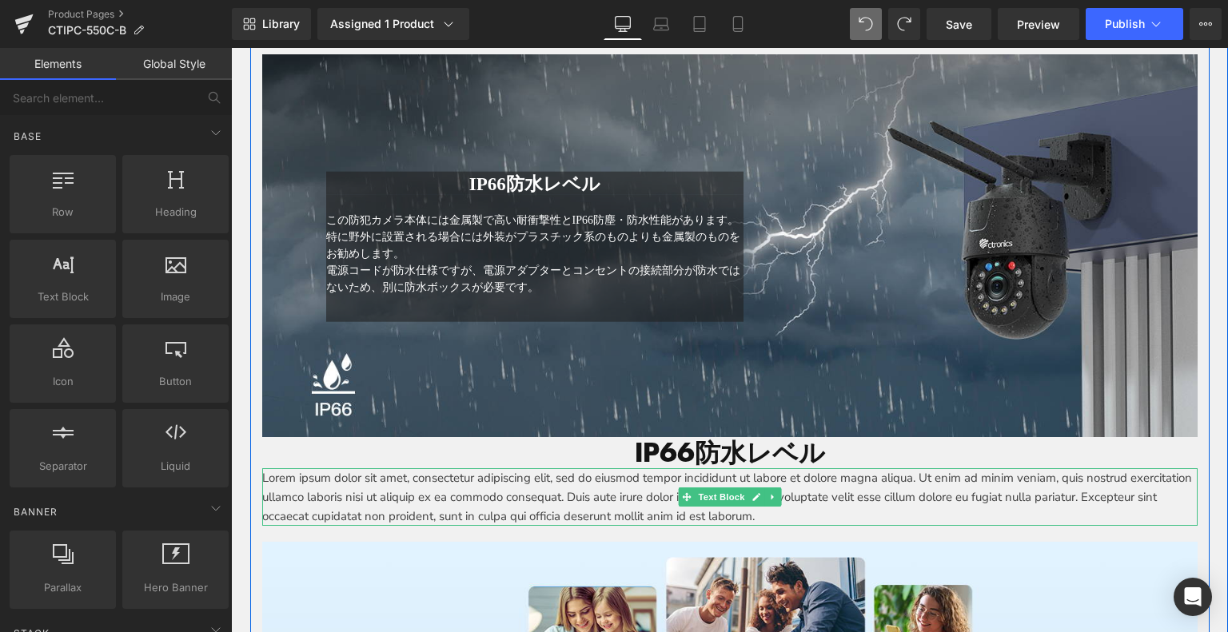
scroll to position [4817, 0]
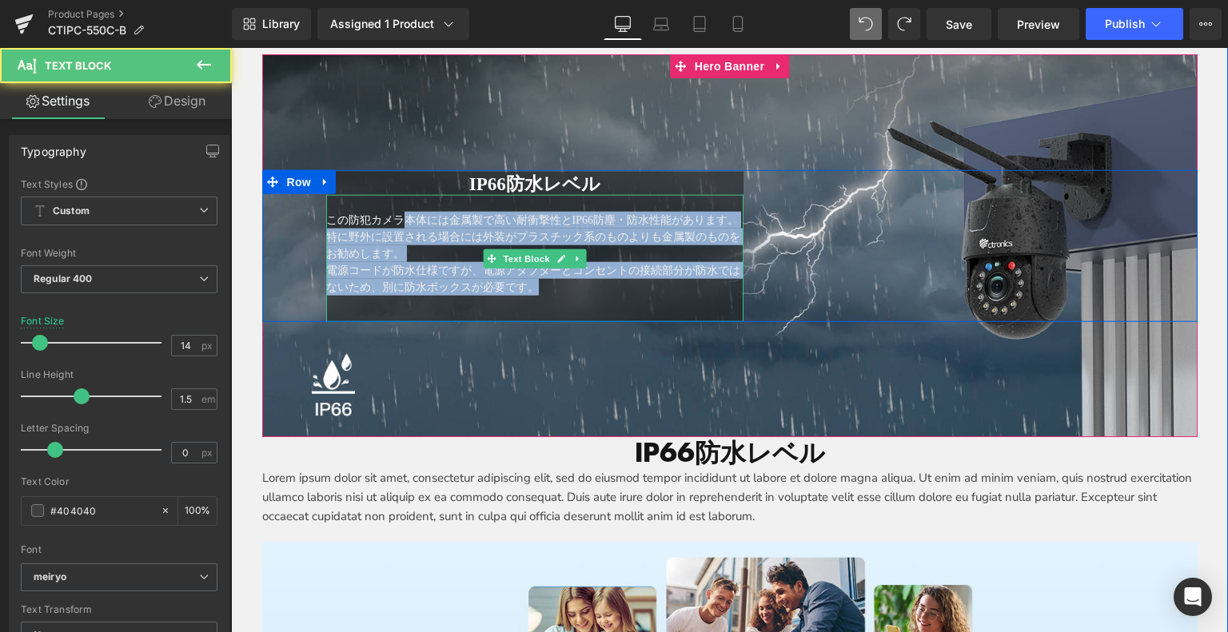
drag, startPoint x: 537, startPoint y: 269, endPoint x: 649, endPoint y: 289, distance: 113.7
click at [649, 289] on div "この防犯カメラ本体には金属製で高い耐衝撃性とIP66防塵・防水性能があります。特に野外に設置される場合には外装がプラスチック系のものよりも金属製のものをお勧め…" at bounding box center [535, 258] width 418 height 127
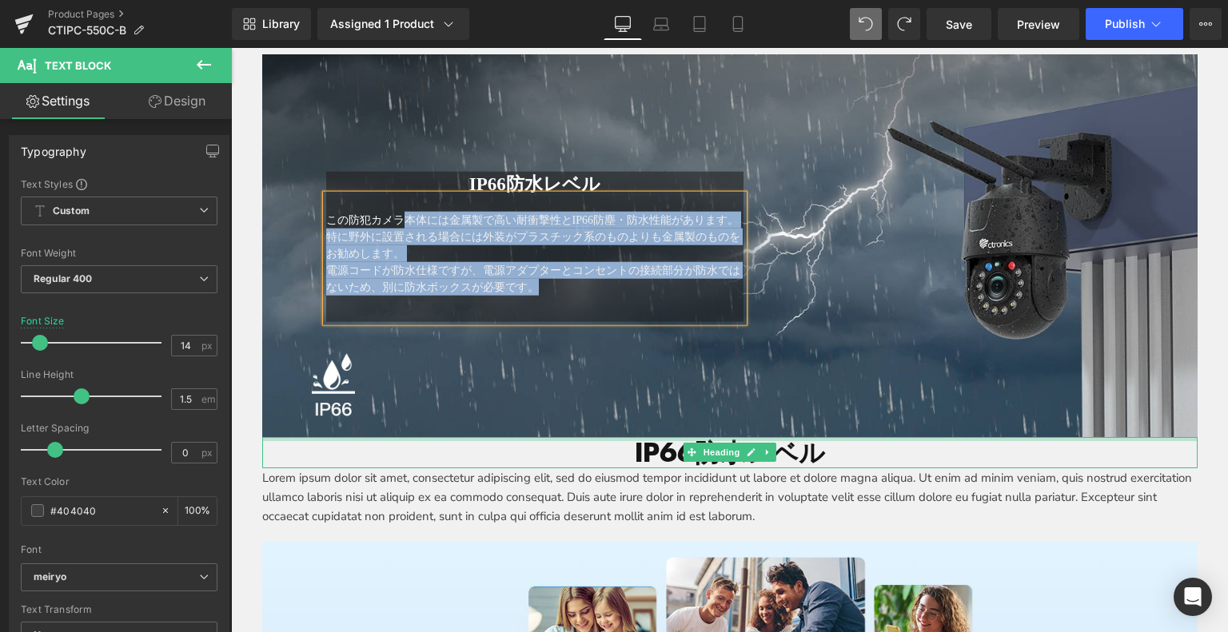
click at [618, 485] on p "Lorem ipsum dolor sit amet, consectetur adipiscing elit, sed do eiusmod tempor …" at bounding box center [729, 498] width 935 height 58
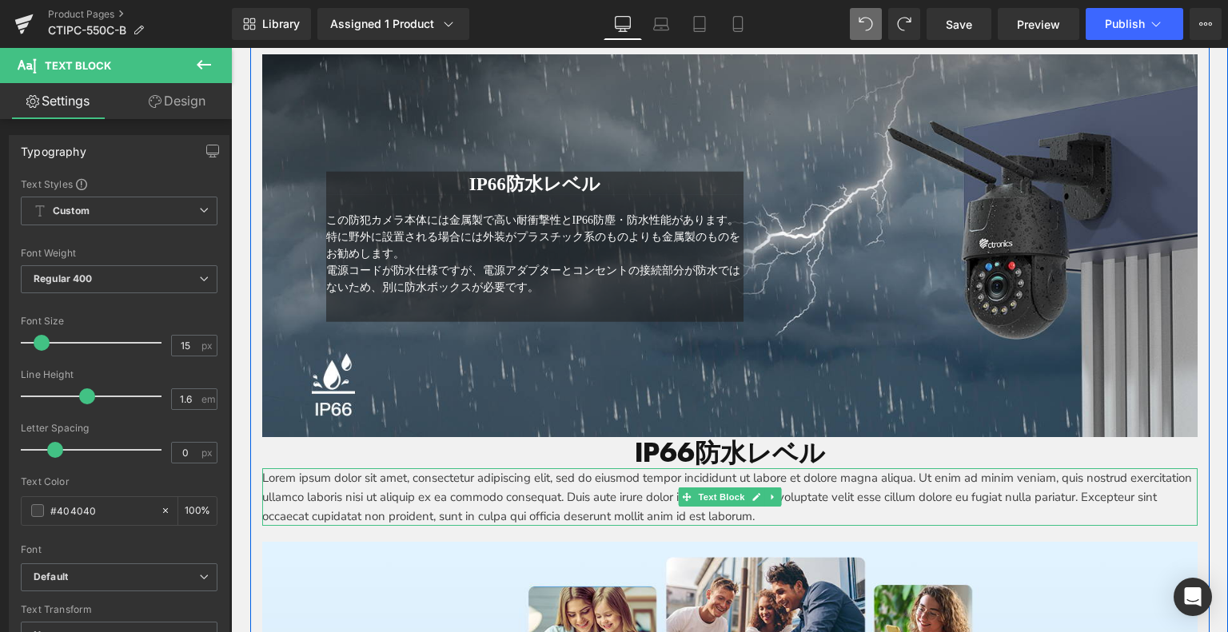
drag, startPoint x: 275, startPoint y: 477, endPoint x: 263, endPoint y: 476, distance: 12.1
click at [275, 477] on p "Lorem ipsum dolor sit amet, consectetur adipiscing elit, sed do eiusmod tempor …" at bounding box center [729, 498] width 935 height 58
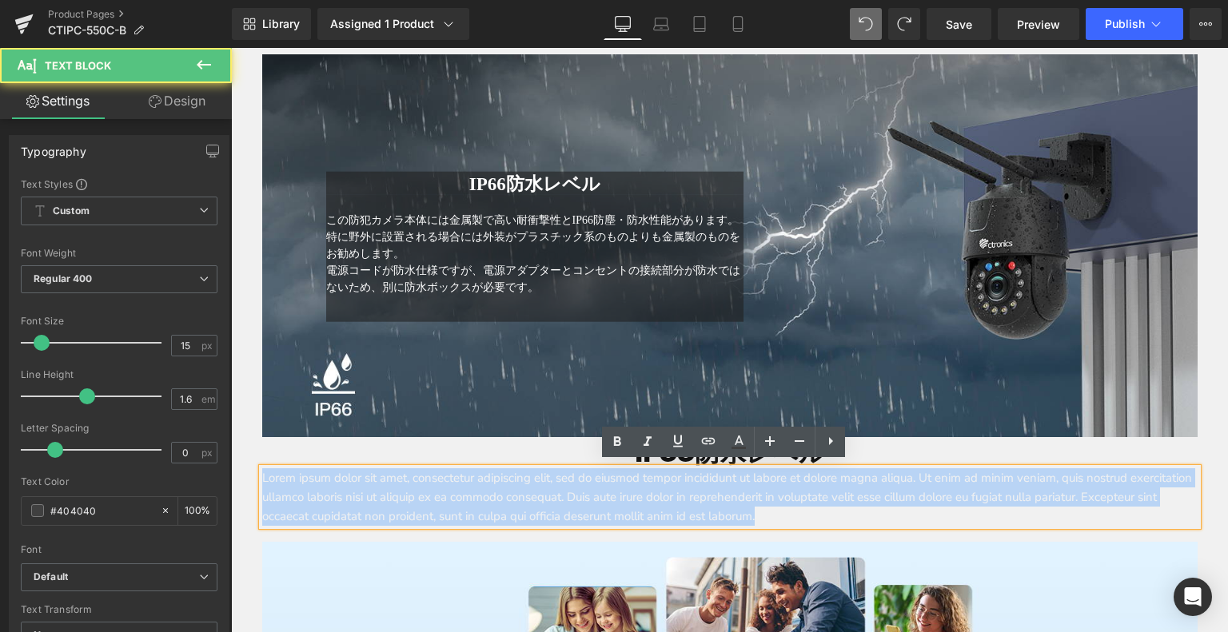
drag, startPoint x: 256, startPoint y: 475, endPoint x: 906, endPoint y: 513, distance: 651.2
click at [979, 518] on p "Lorem ipsum dolor sit amet, consectetur adipiscing elit, sed do eiusmod tempor …" at bounding box center [729, 498] width 935 height 58
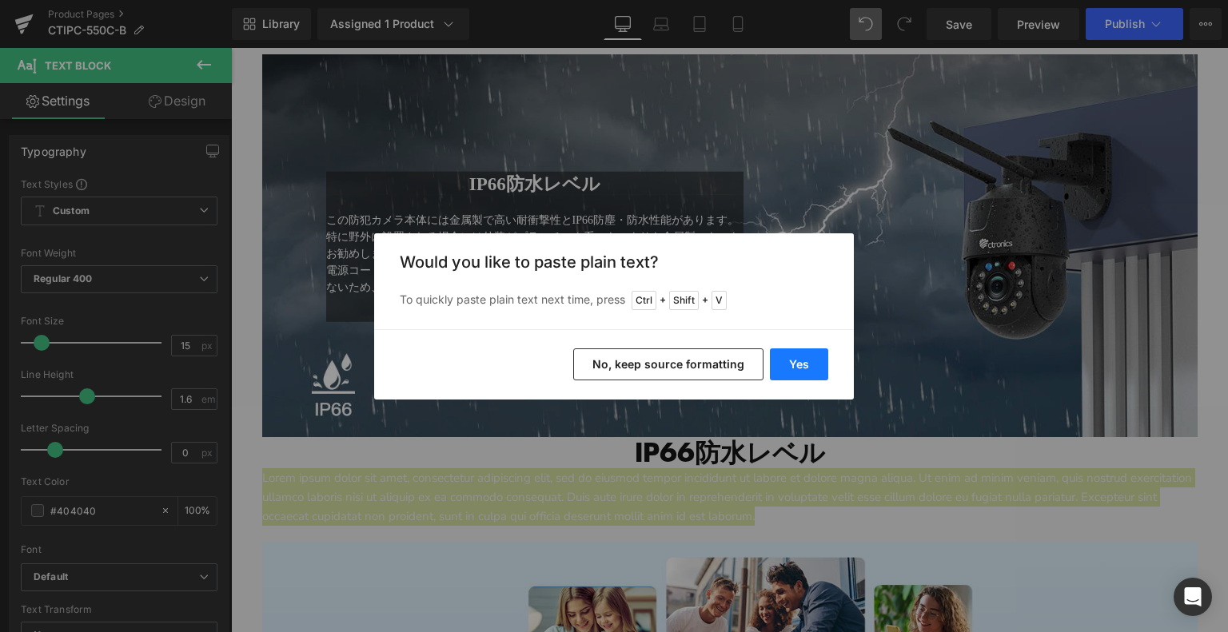
click at [800, 361] on button "Yes" at bounding box center [799, 365] width 58 height 32
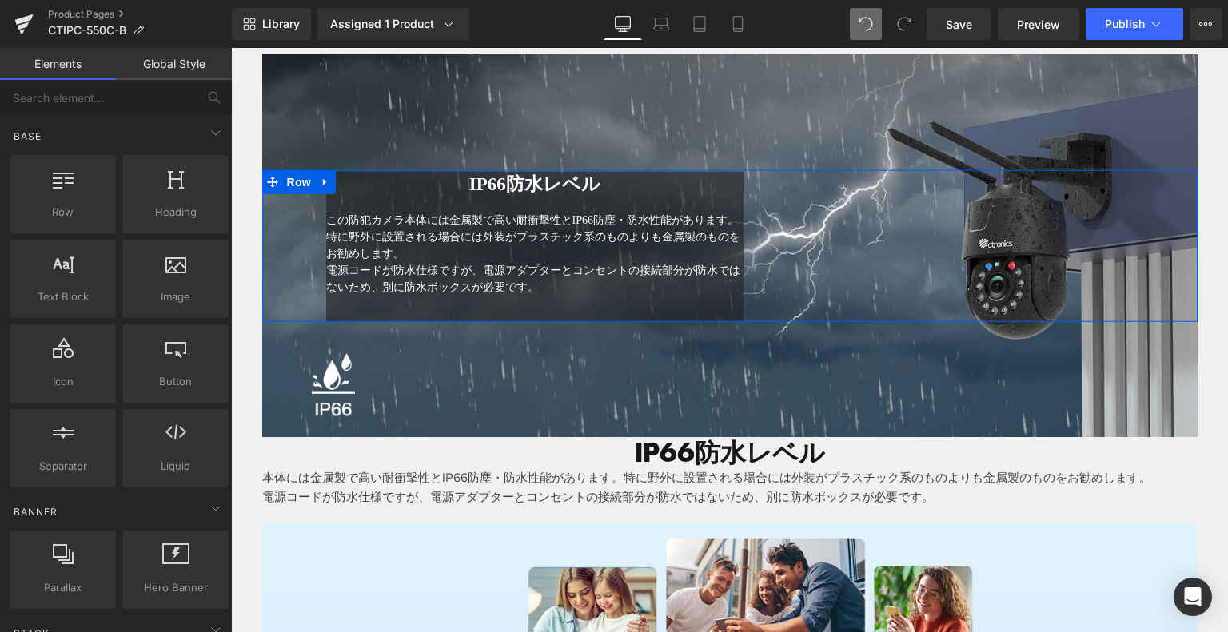
drag, startPoint x: 516, startPoint y: 397, endPoint x: 293, endPoint y: 348, distance: 227.6
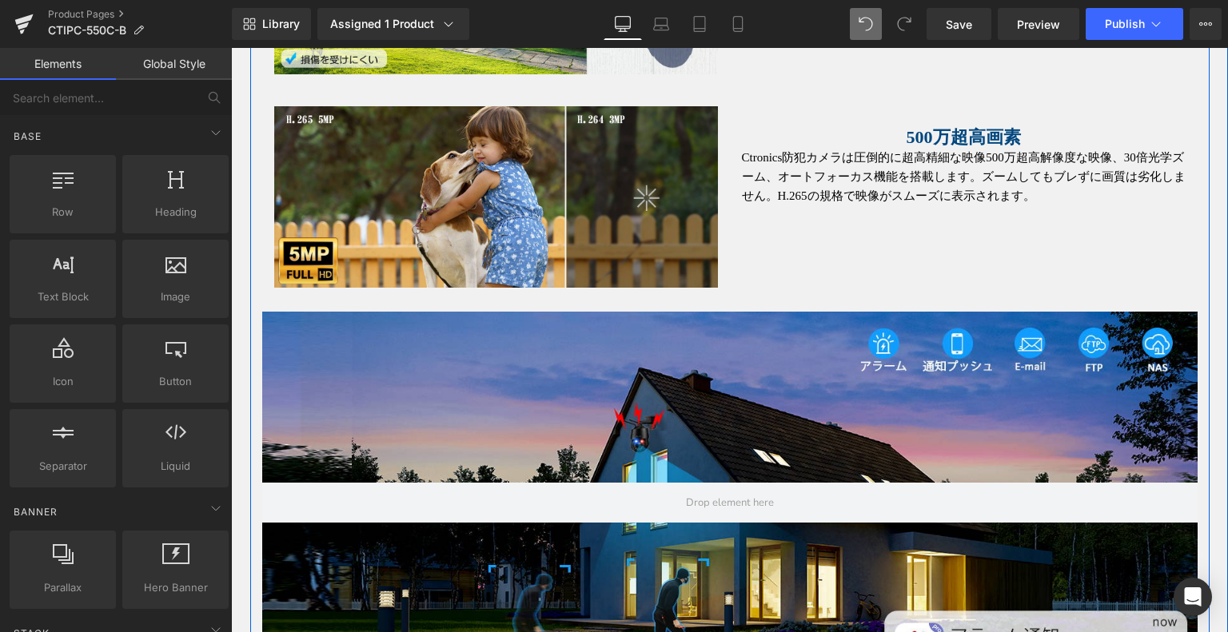
scroll to position [2818, 0]
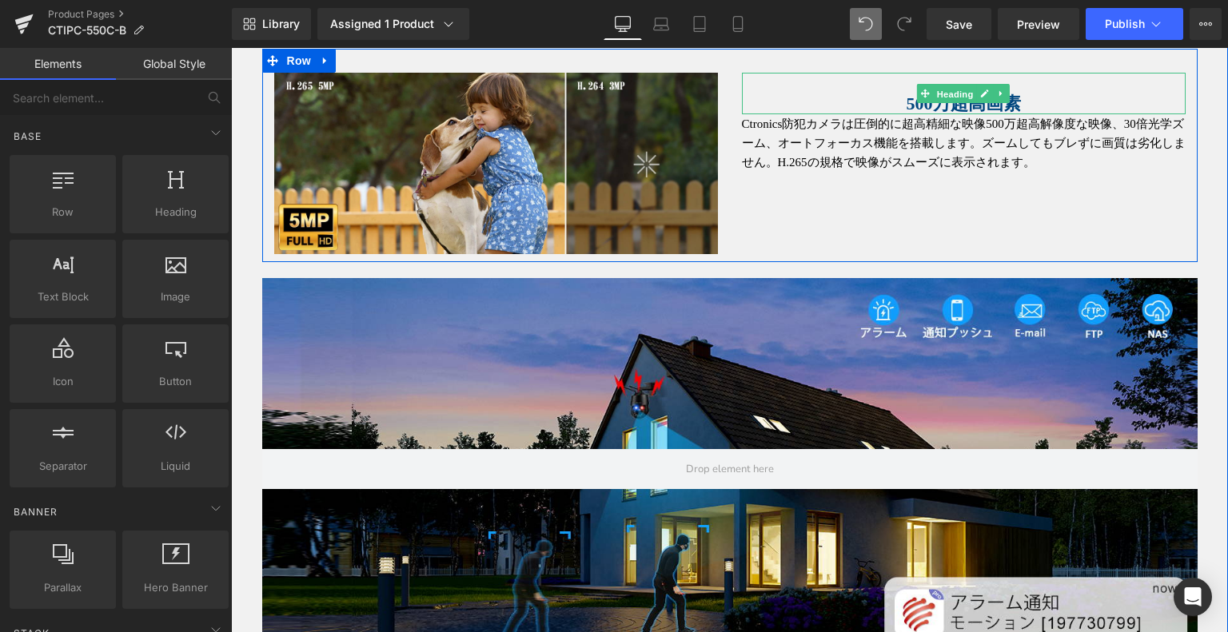
click at [934, 86] on span "Heading" at bounding box center [955, 94] width 43 height 19
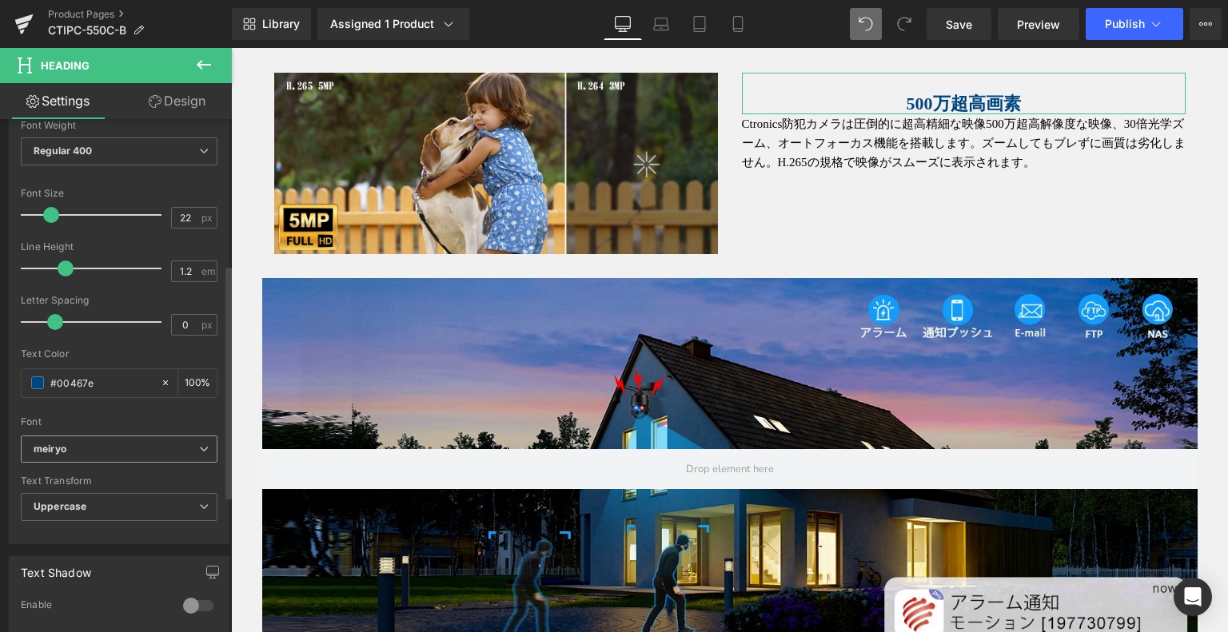
scroll to position [320, 0]
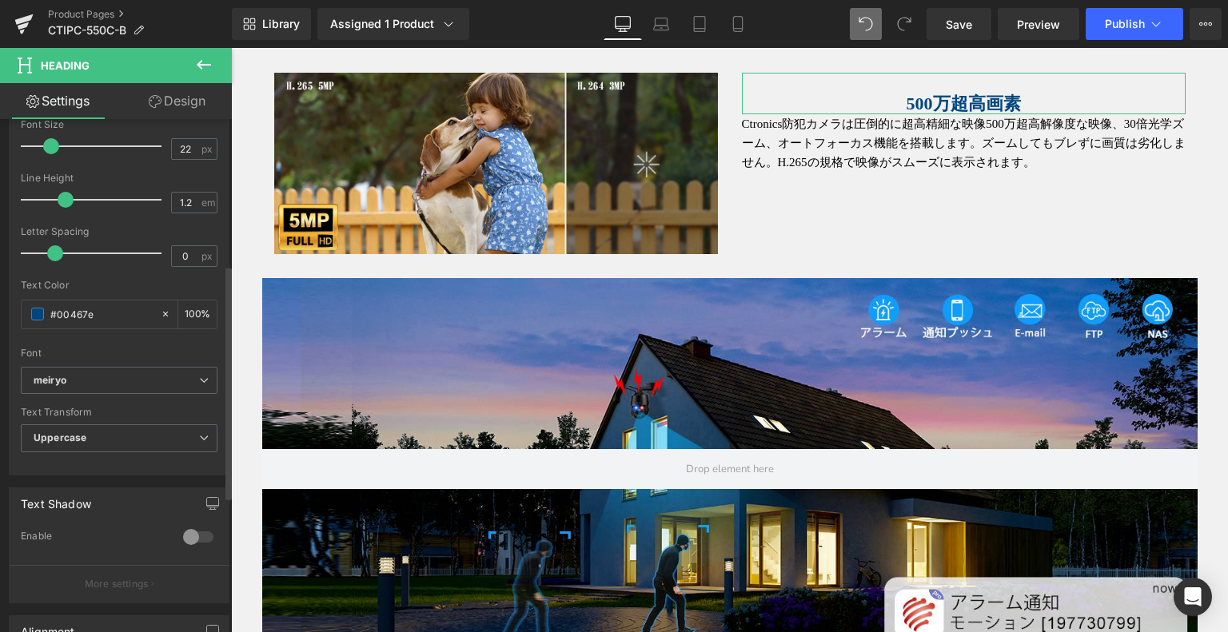
drag, startPoint x: 94, startPoint y: 305, endPoint x: 42, endPoint y: 285, distance: 56.0
click at [0, 277] on div "Typography Text Styles Custom Custom Setup Global Style Custom Setup Global Sty…" at bounding box center [119, 200] width 239 height 549
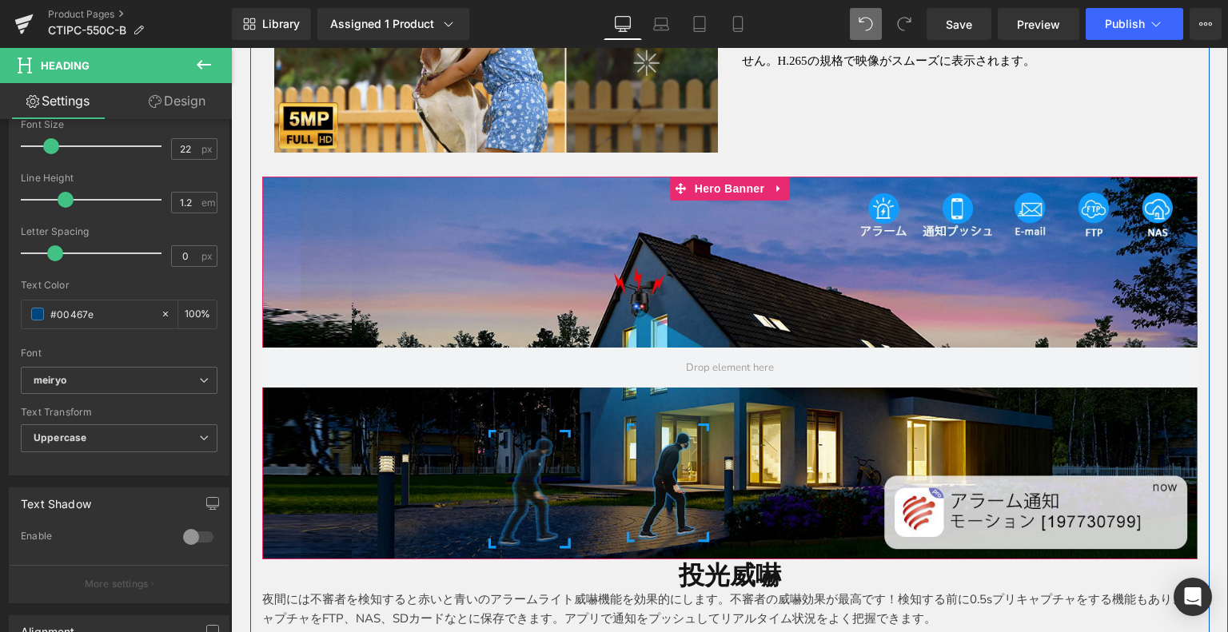
scroll to position [3057, 0]
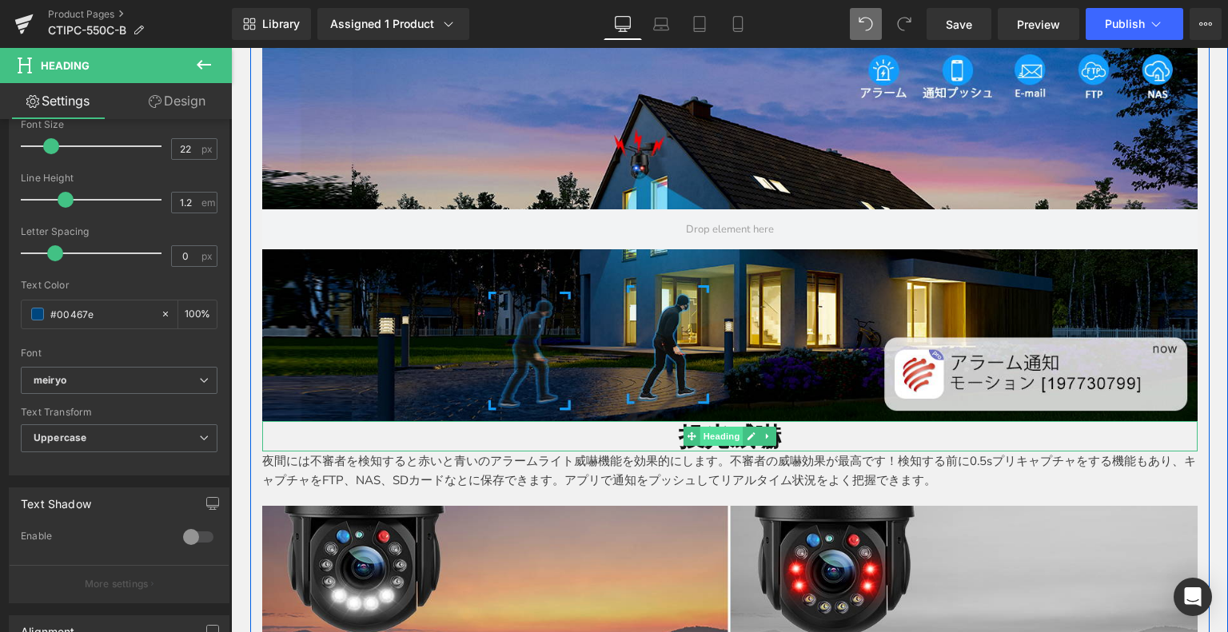
click at [707, 433] on span "Heading" at bounding box center [721, 436] width 43 height 19
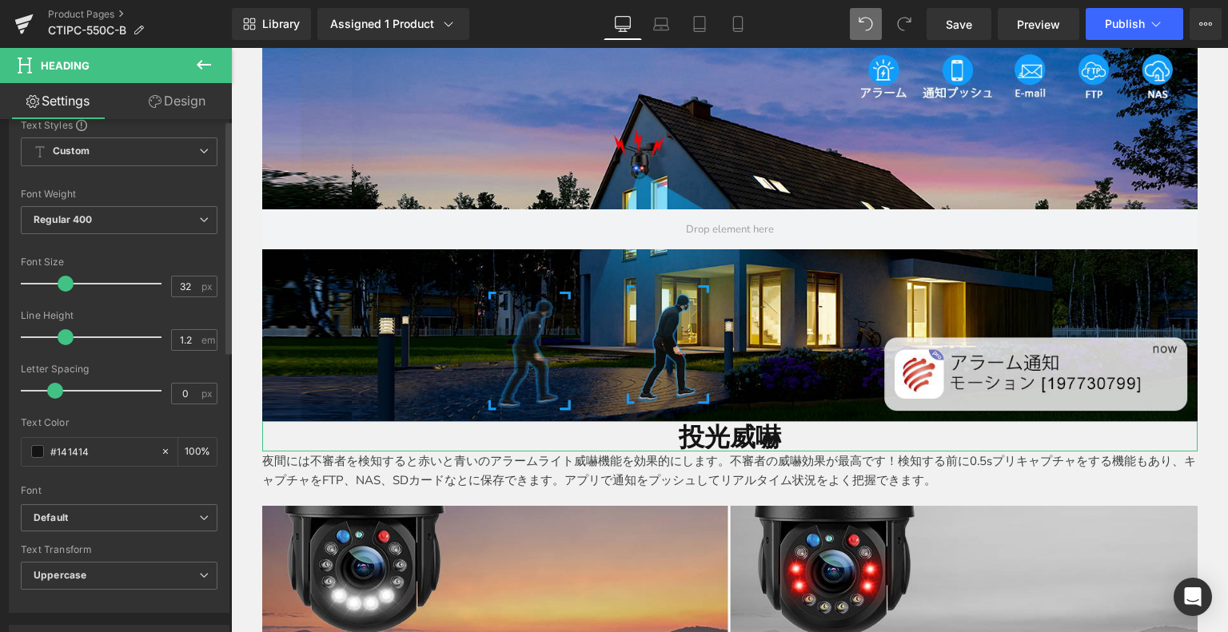
scroll to position [320, 0]
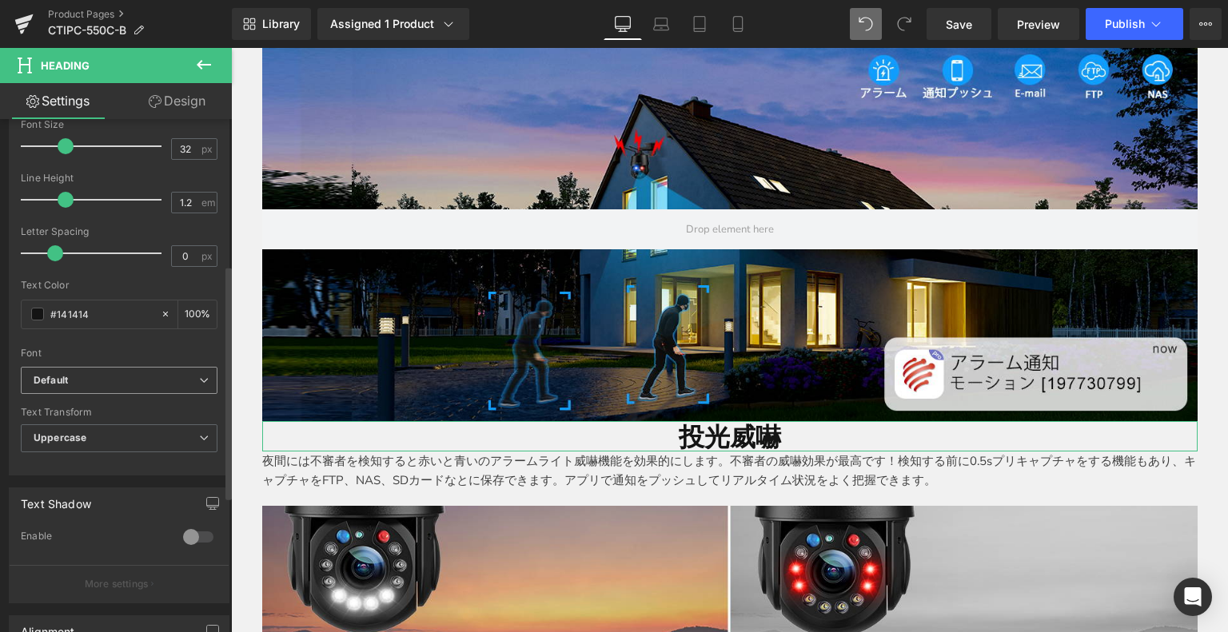
drag, startPoint x: 112, startPoint y: 375, endPoint x: 119, endPoint y: 385, distance: 12.6
click at [114, 377] on b "Default" at bounding box center [117, 381] width 166 height 14
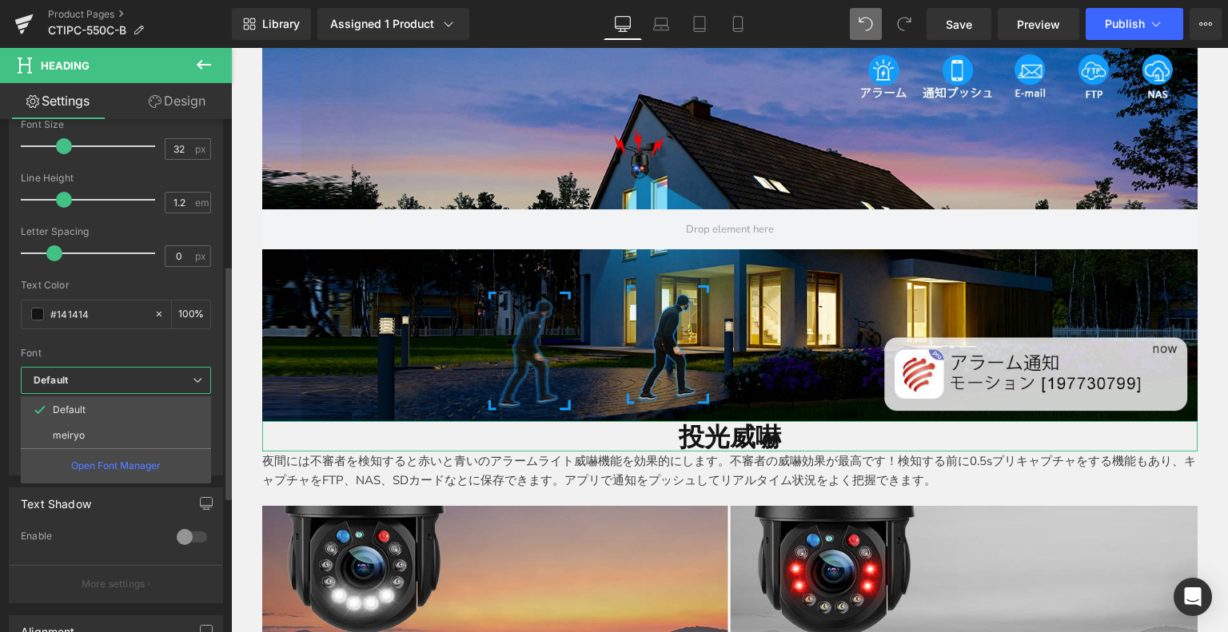
click at [107, 429] on li "meiryo" at bounding box center [116, 436] width 190 height 26
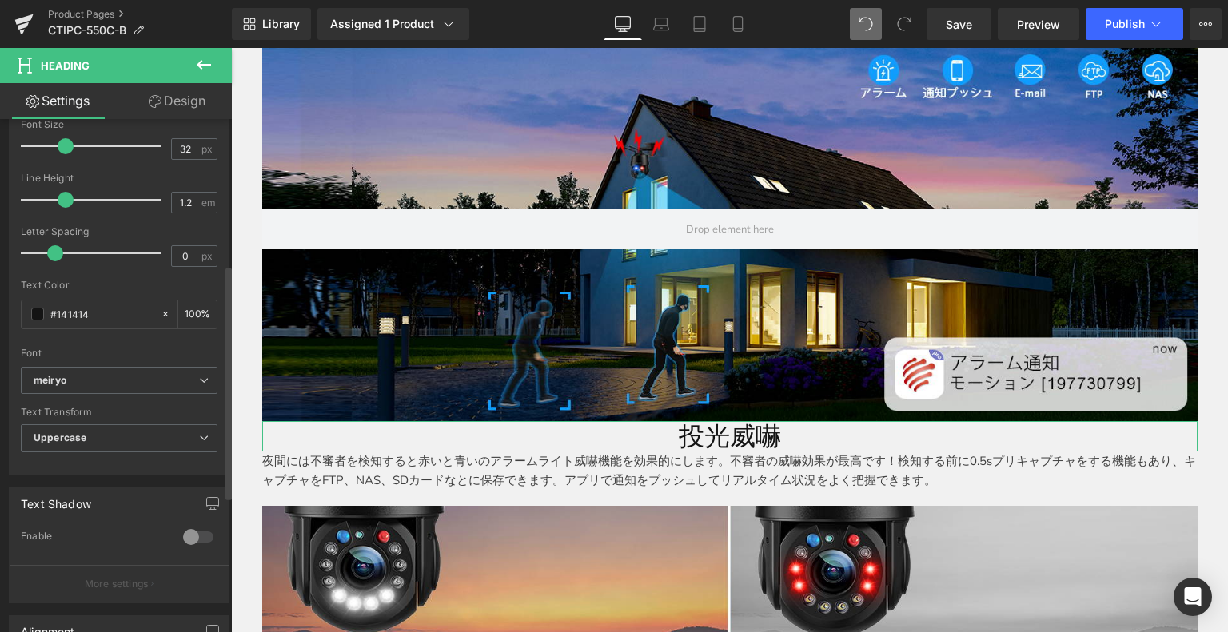
drag, startPoint x: 102, startPoint y: 309, endPoint x: 0, endPoint y: 297, distance: 103.0
click at [0, 297] on div "Typography Text Styles Custom Custom Setup Global Style Custom Setup Global Sty…" at bounding box center [119, 200] width 239 height 549
paste input "00467e"
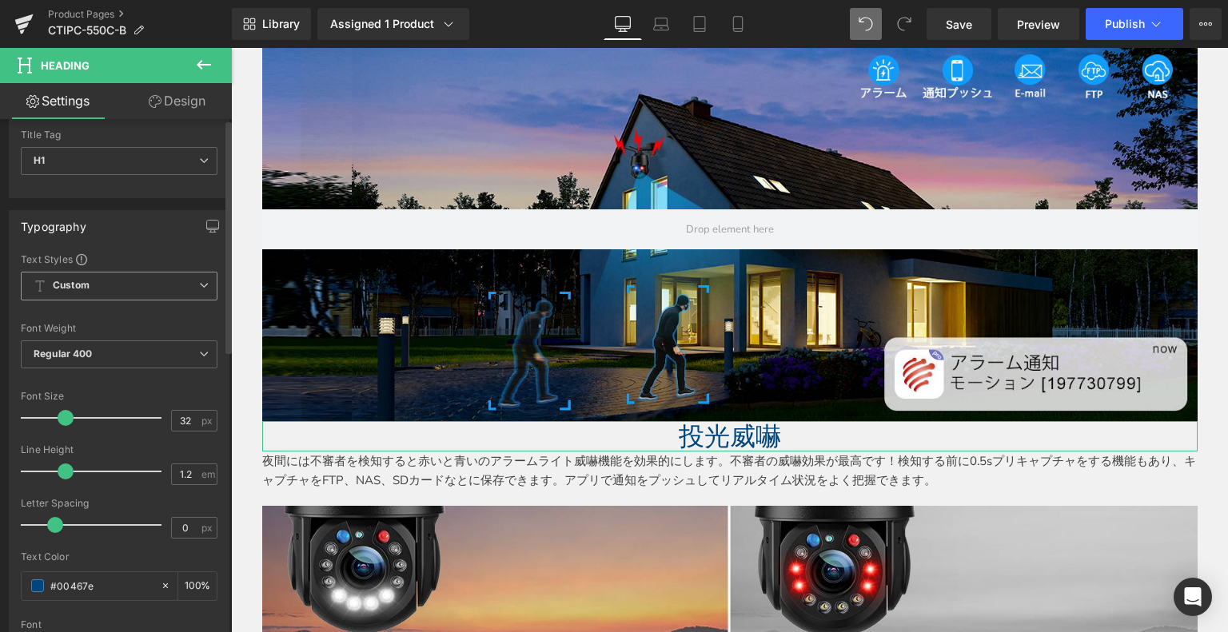
scroll to position [0, 0]
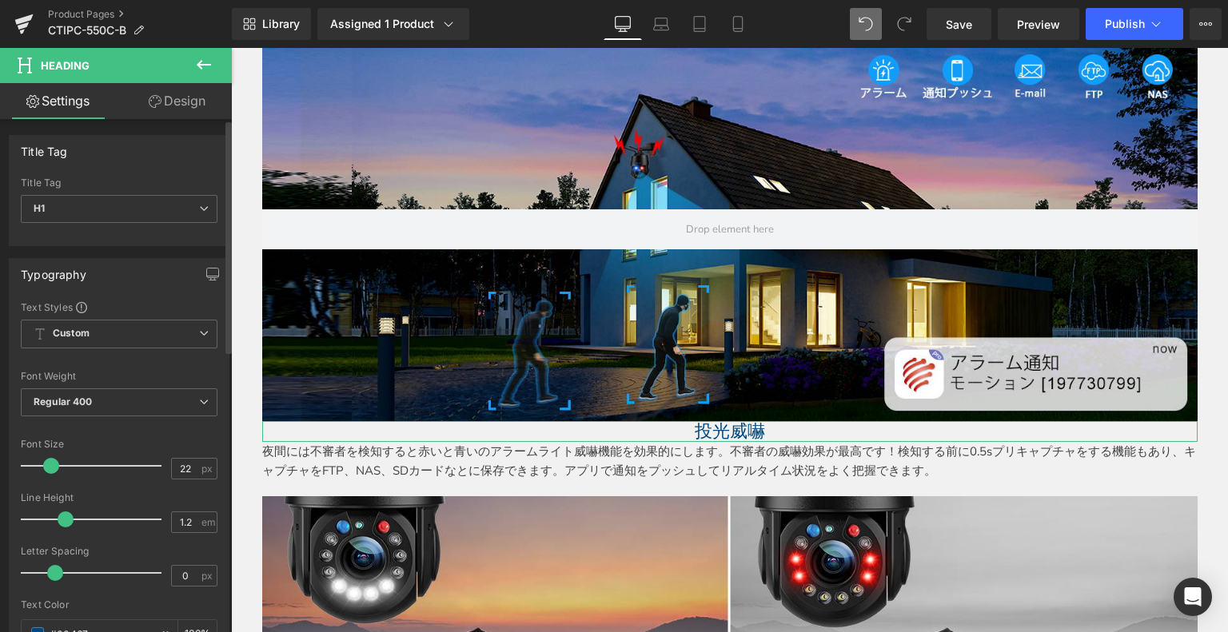
drag, startPoint x: 61, startPoint y: 469, endPoint x: 48, endPoint y: 469, distance: 12.8
click at [48, 469] on span at bounding box center [51, 466] width 16 height 16
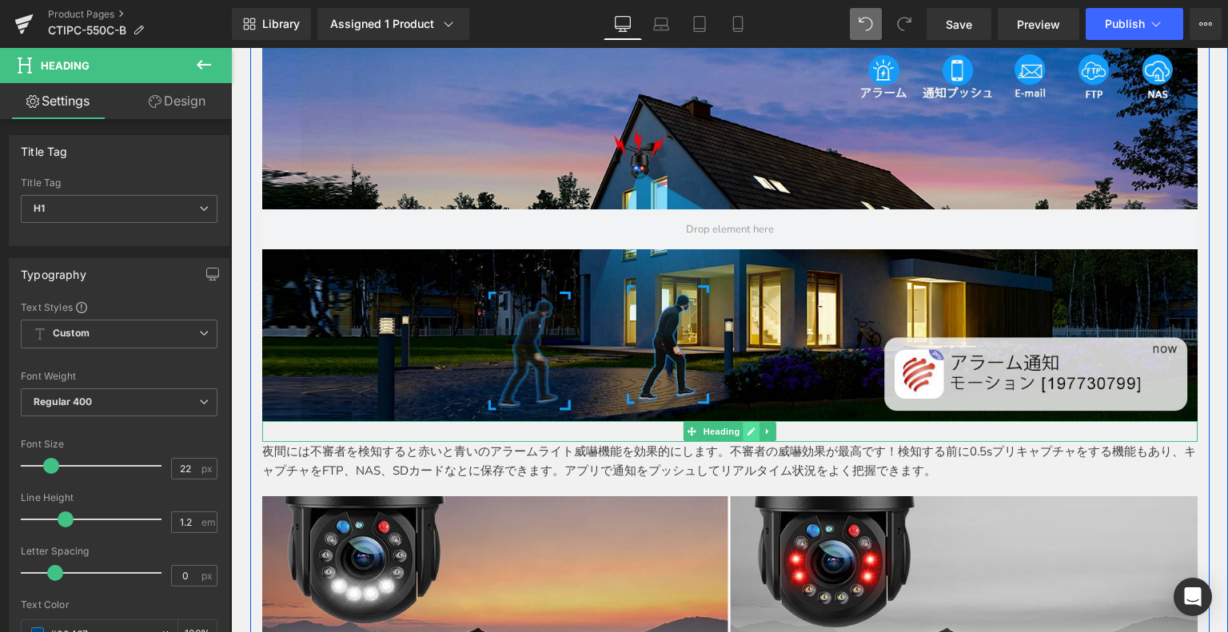
drag, startPoint x: 748, startPoint y: 428, endPoint x: 893, endPoint y: 447, distance: 146.0
click at [748, 428] on icon at bounding box center [751, 432] width 9 height 10
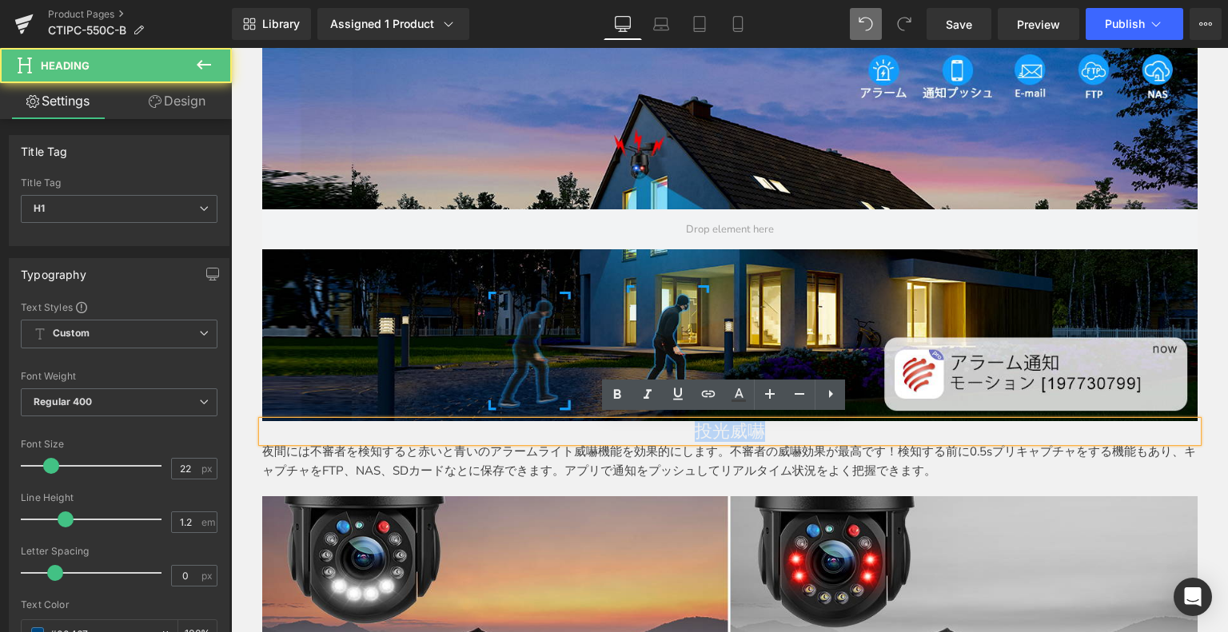
drag, startPoint x: 732, startPoint y: 417, endPoint x: 552, endPoint y: 411, distance: 180.0
click at [552, 411] on div "Image 驚くの30倍光学ズームレンズ Heading ctronicsの防犯カメラは30倍光学ズームしても高品質な画質が得られ、広範囲エリアのモニタリング…" at bounding box center [729, 434] width 959 height 5324
click at [618, 393] on icon at bounding box center [617, 394] width 19 height 19
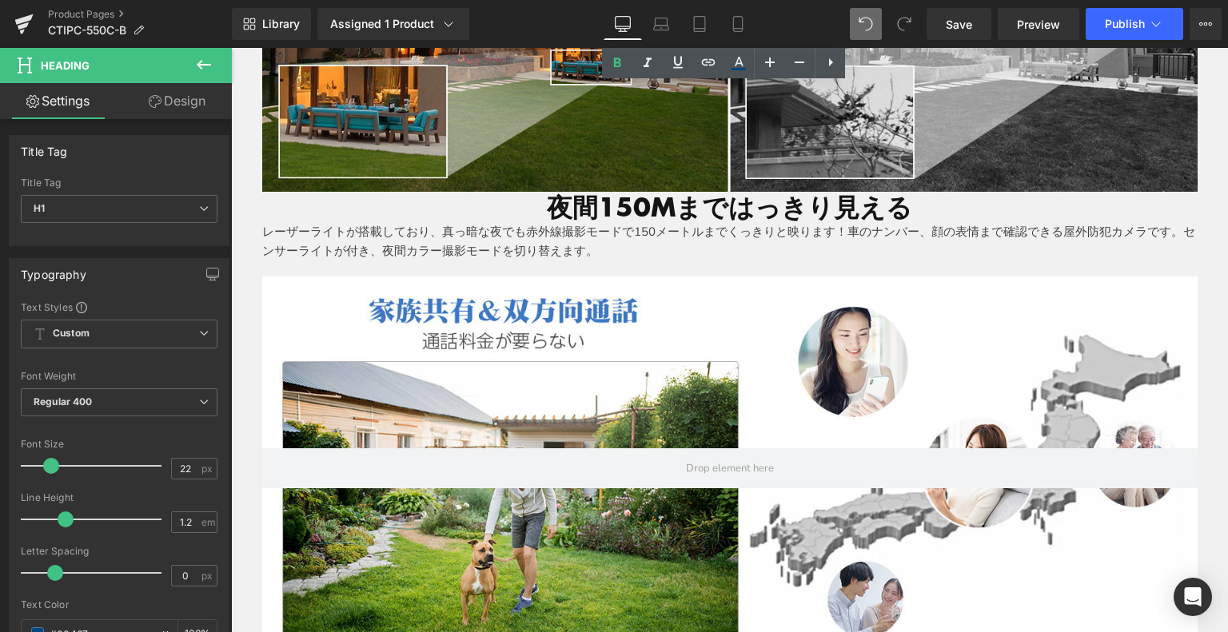
scroll to position [3777, 0]
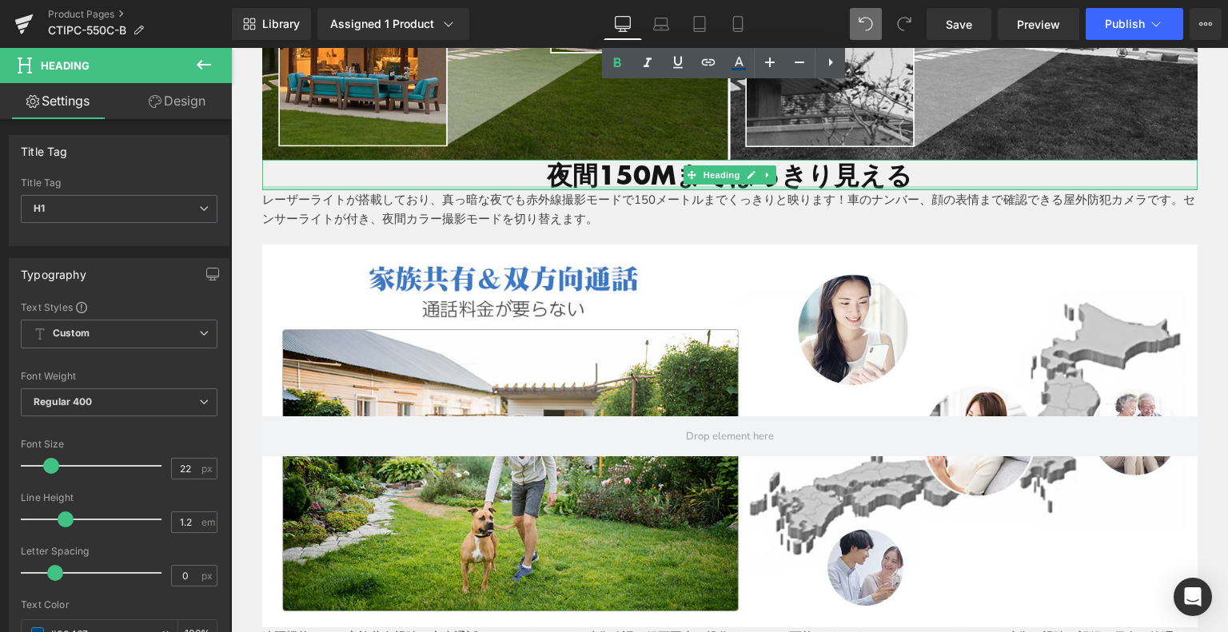
drag, startPoint x: 624, startPoint y: 181, endPoint x: 595, endPoint y: 140, distance: 51.0
click at [624, 181] on div "夜間150Mまではっきり見える Heading" at bounding box center [729, 175] width 935 height 30
click at [760, 172] on h1 "夜間150Mまではっきり見える" at bounding box center [729, 175] width 935 height 30
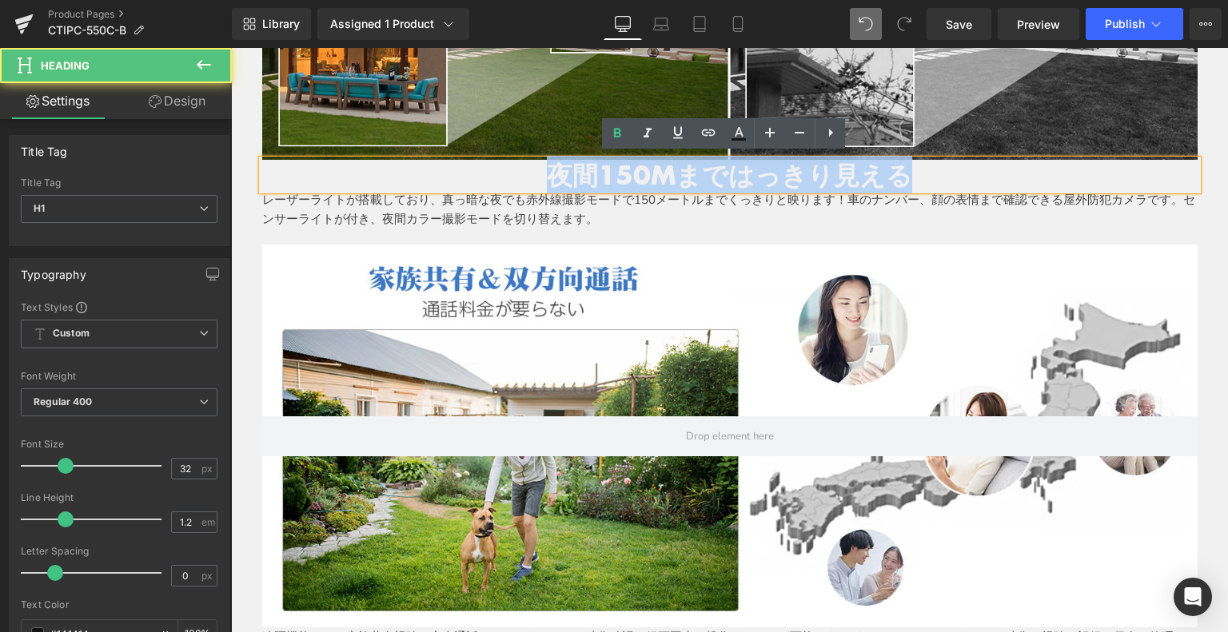
drag, startPoint x: 556, startPoint y: 170, endPoint x: 944, endPoint y: 166, distance: 388.6
click at [1090, 175] on h1 "夜間150Mまではっきり見える" at bounding box center [729, 175] width 935 height 30
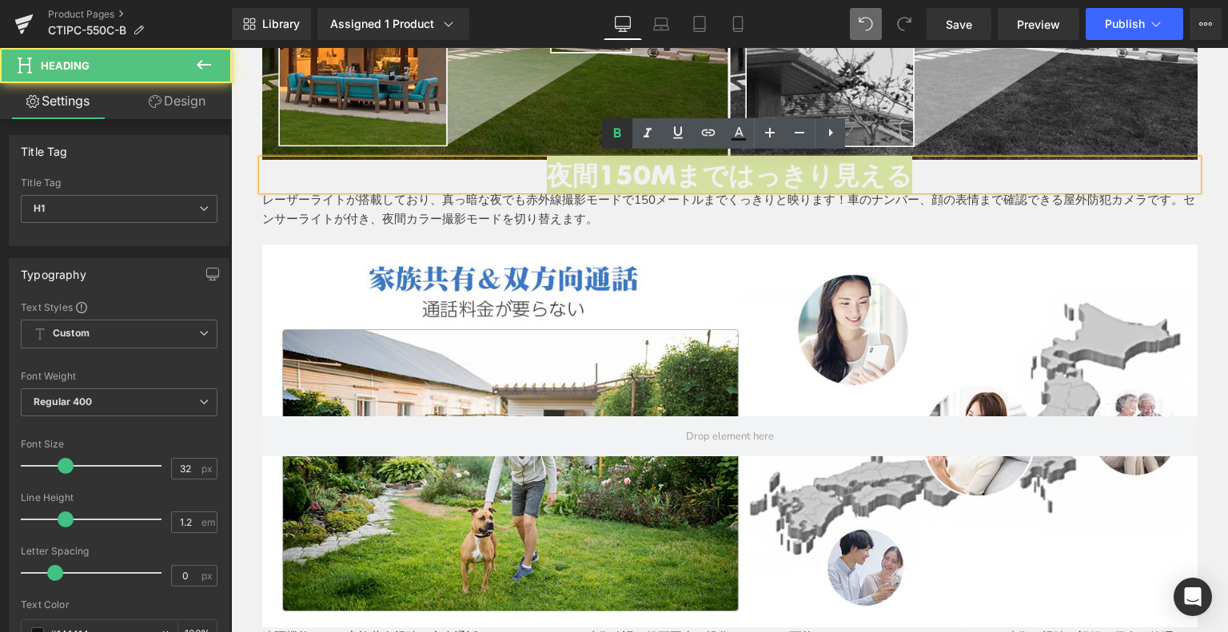
click at [624, 134] on icon at bounding box center [617, 133] width 19 height 19
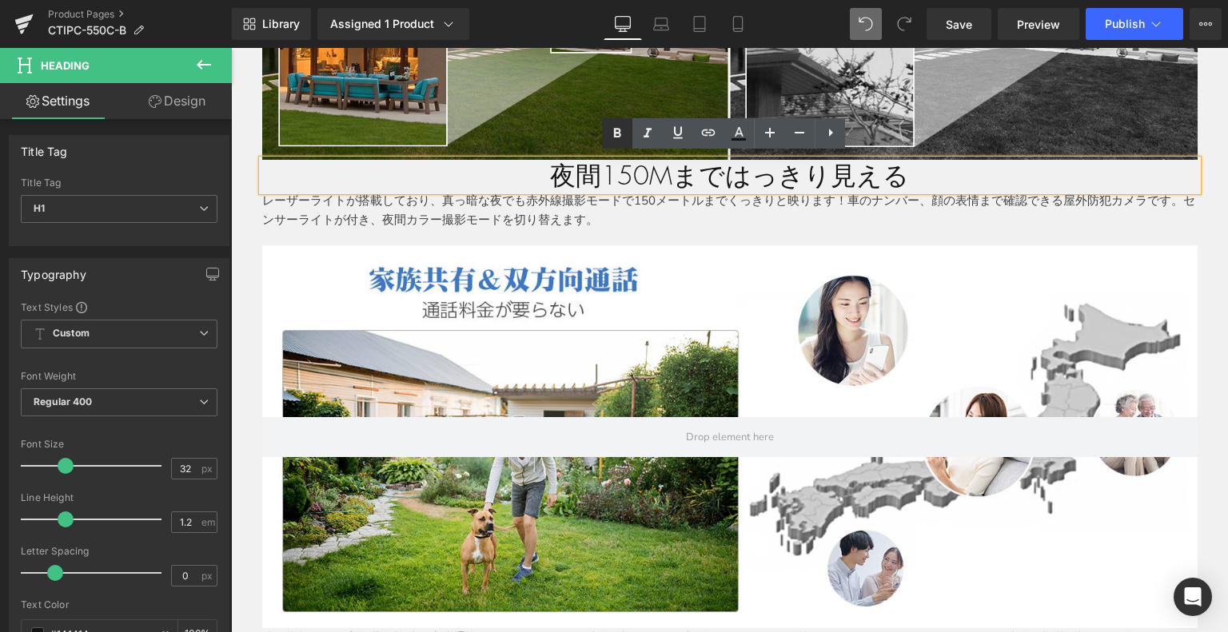
click at [615, 133] on icon at bounding box center [617, 134] width 7 height 10
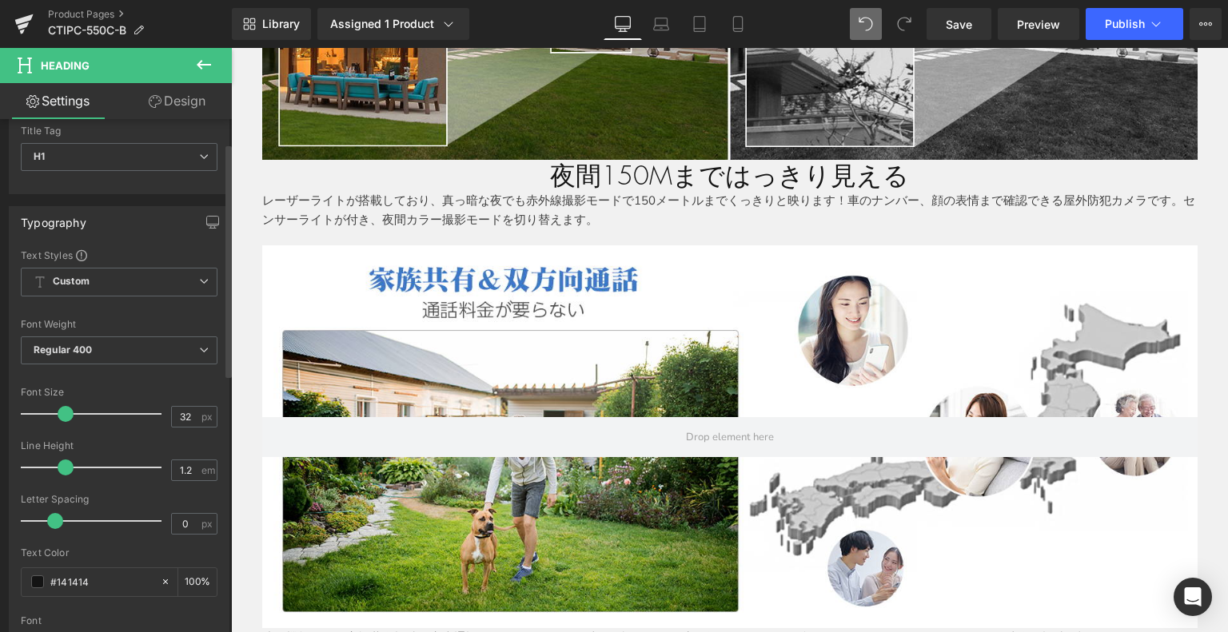
scroll to position [160, 0]
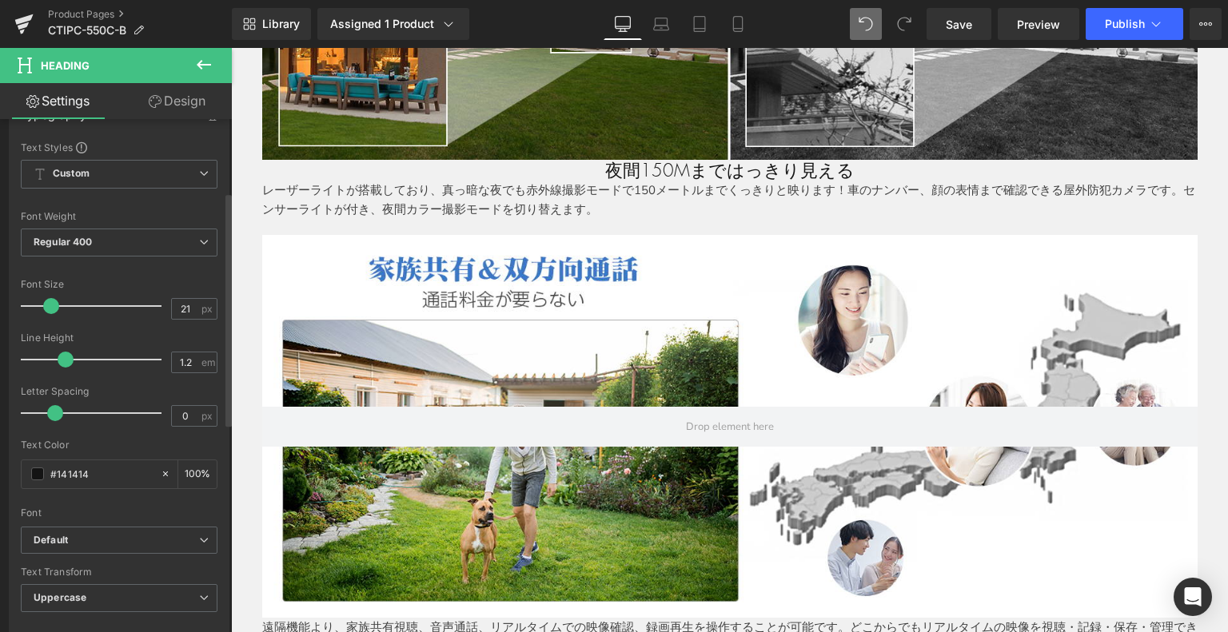
drag, startPoint x: 66, startPoint y: 297, endPoint x: 48, endPoint y: 306, distance: 20.4
click at [50, 304] on span at bounding box center [51, 306] width 16 height 16
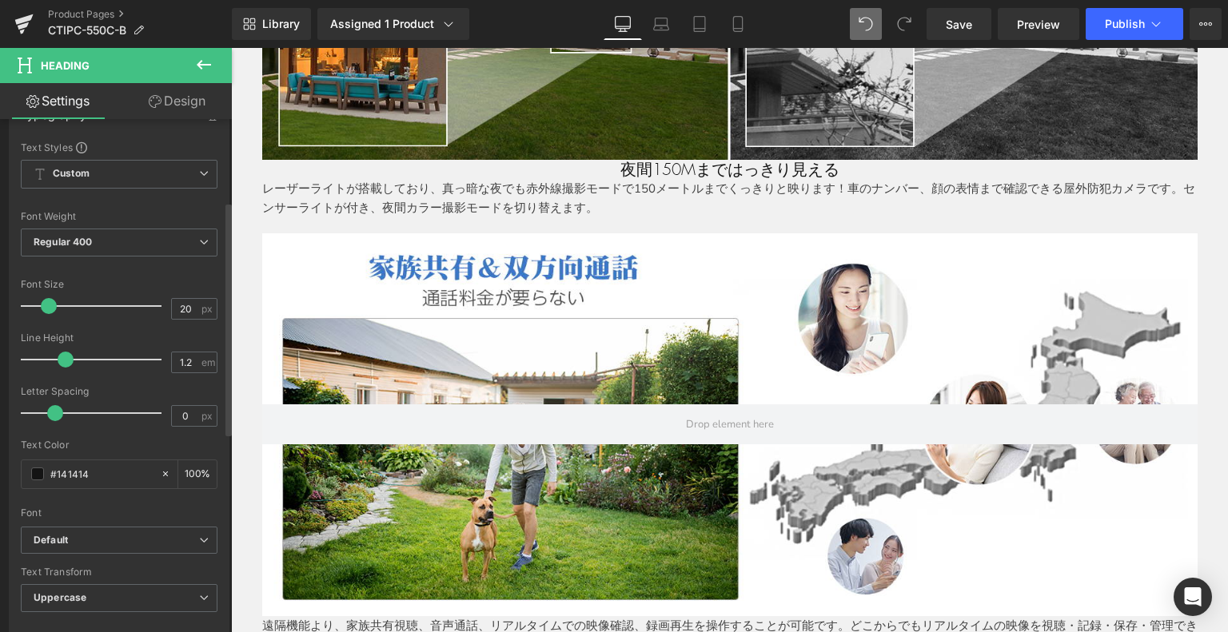
scroll to position [240, 0]
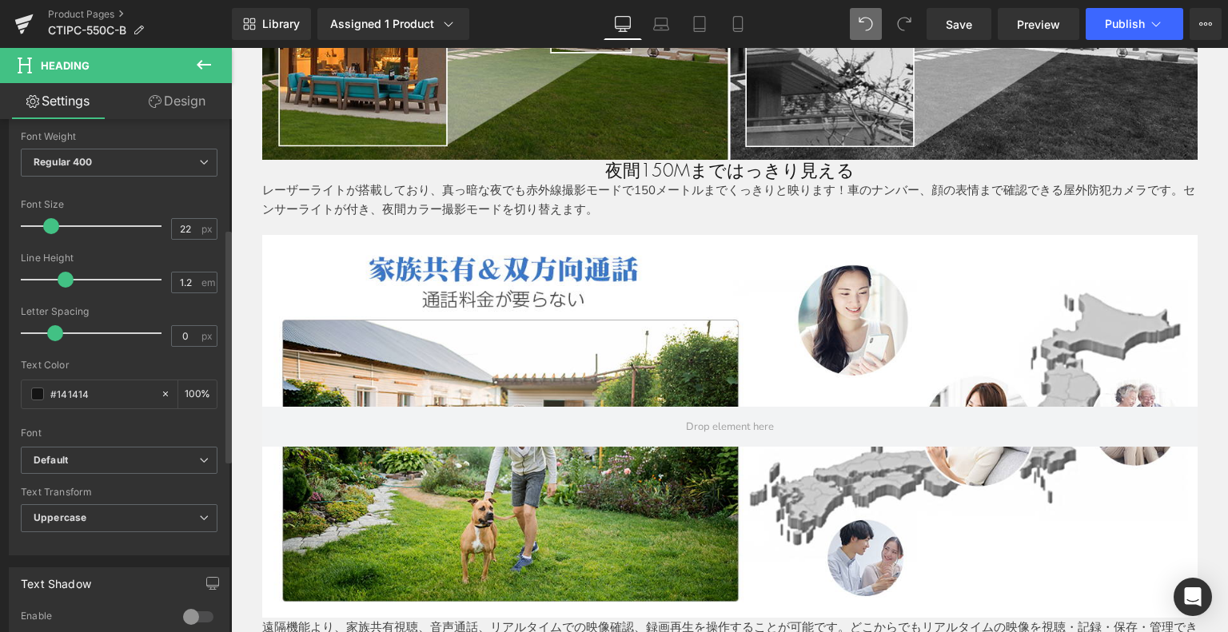
click at [53, 226] on span at bounding box center [51, 226] width 16 height 16
drag, startPoint x: 101, startPoint y: 469, endPoint x: 99, endPoint y: 501, distance: 31.2
click at [100, 469] on span "Default" at bounding box center [119, 461] width 197 height 28
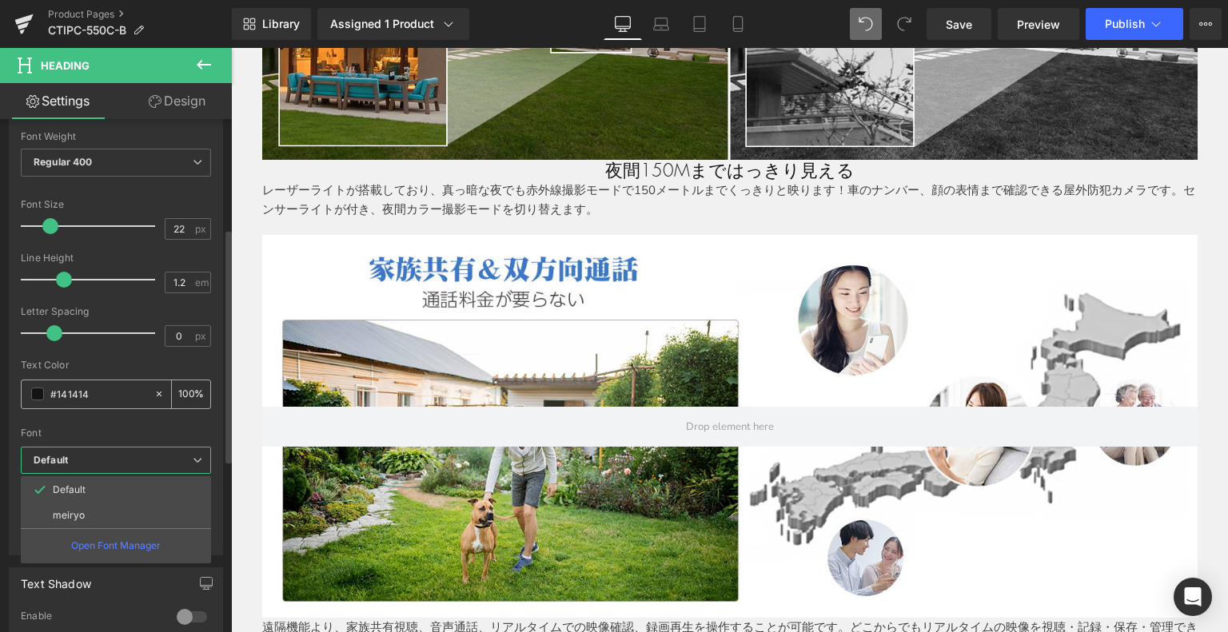
drag, startPoint x: 106, startPoint y: 524, endPoint x: 90, endPoint y: 397, distance: 128.1
click at [105, 524] on li "meiryo" at bounding box center [116, 516] width 190 height 26
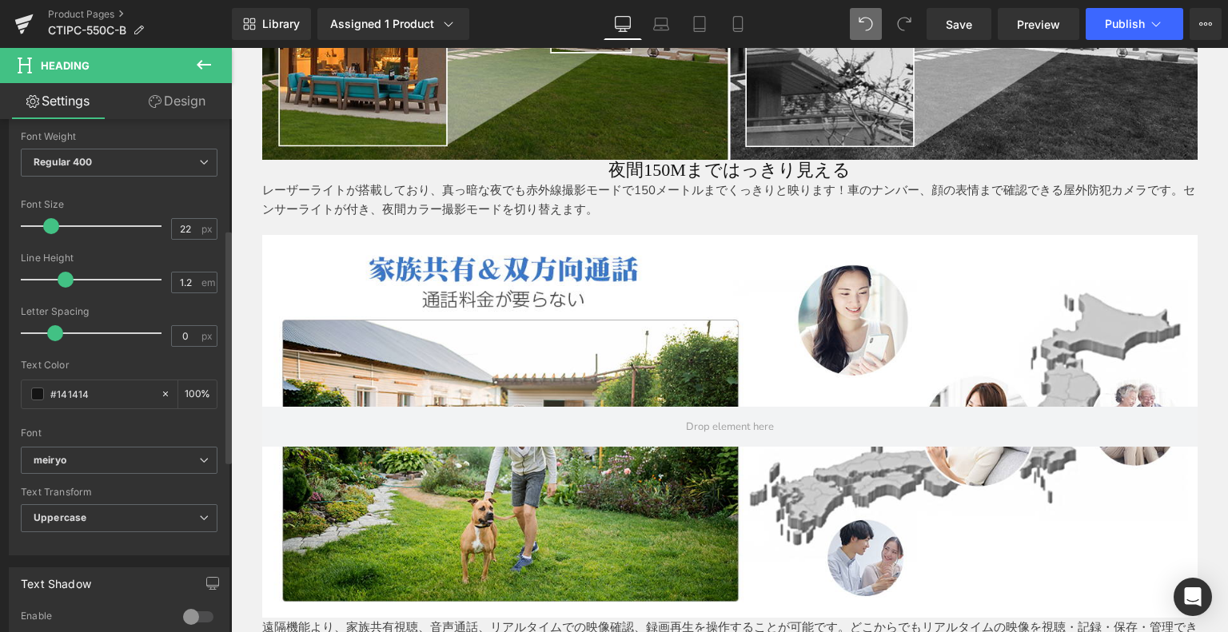
scroll to position [320, 0]
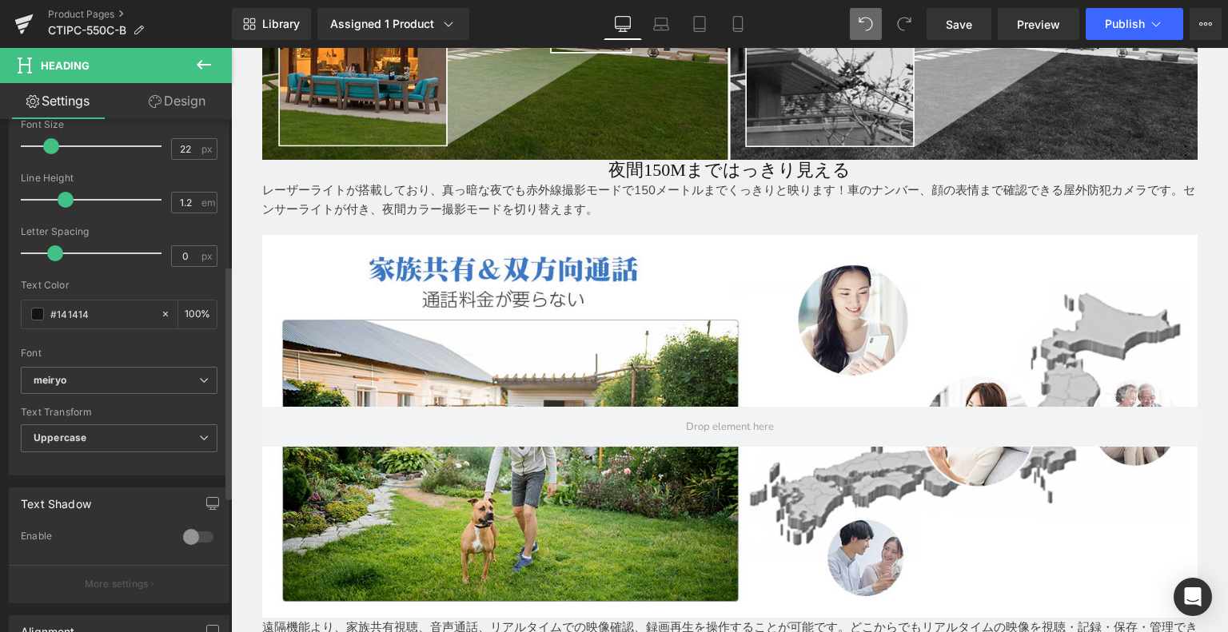
drag, startPoint x: 111, startPoint y: 308, endPoint x: 0, endPoint y: 304, distance: 111.2
click at [0, 304] on div "Typography Text Styles Custom Custom Setup Global Style Custom Setup Global Sty…" at bounding box center [119, 200] width 239 height 549
paste input "00467e"
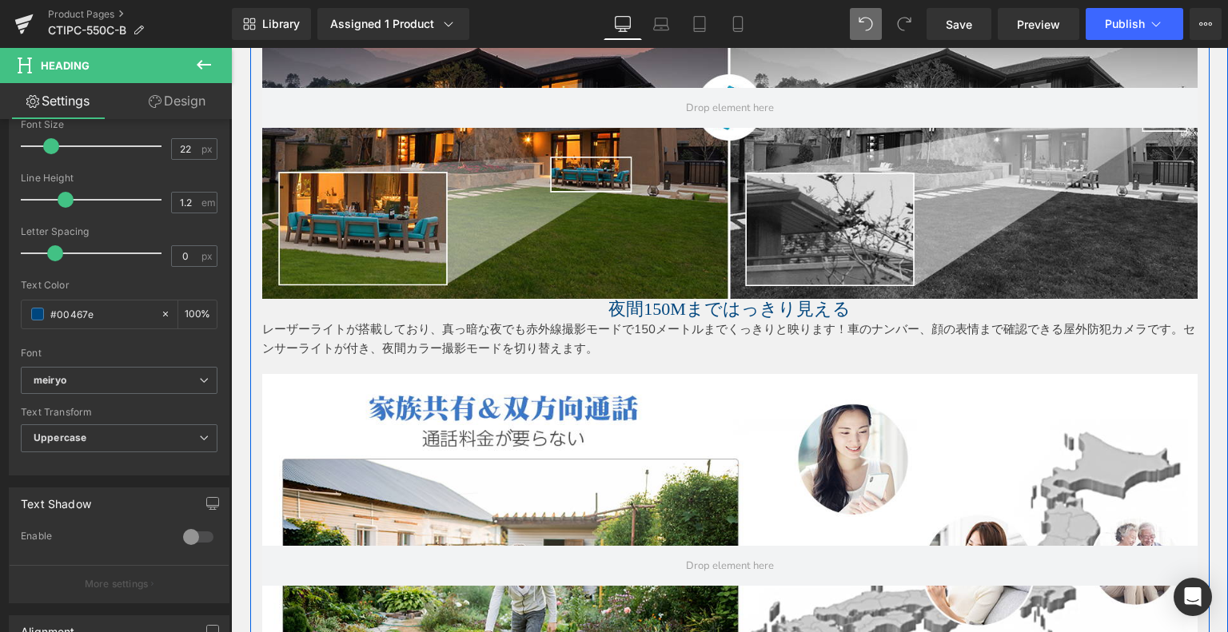
scroll to position [3537, 0]
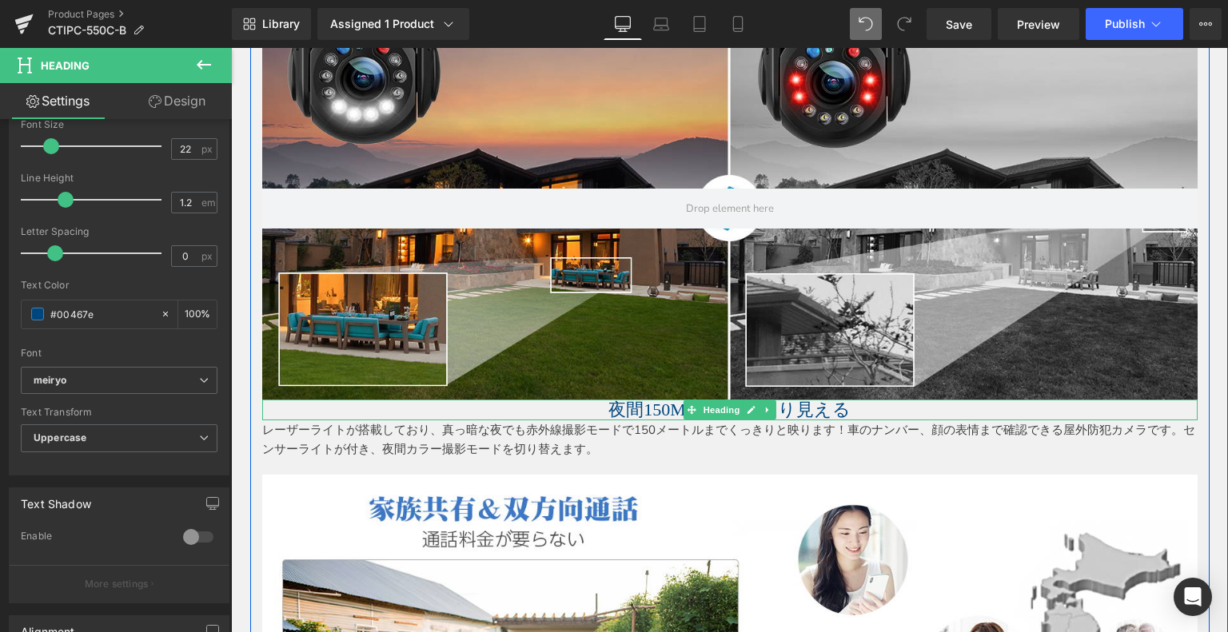
click at [608, 405] on span "夜間150Mまではっきり見える" at bounding box center [729, 410] width 242 height 20
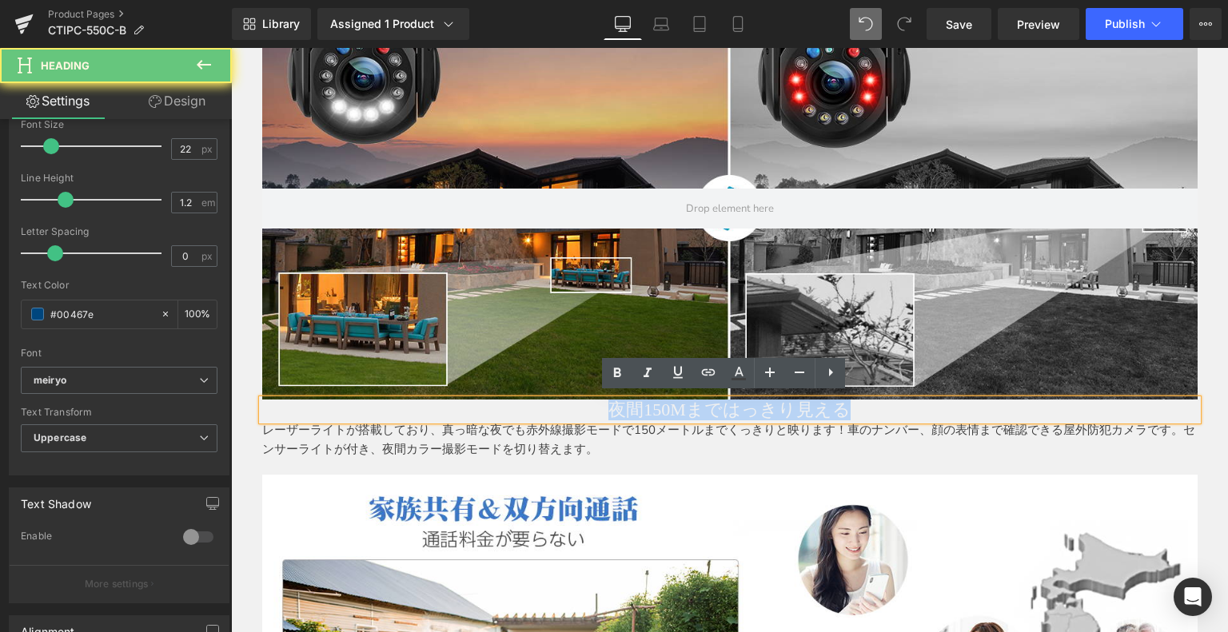
drag, startPoint x: 608, startPoint y: 402, endPoint x: 899, endPoint y: 386, distance: 291.5
click at [1059, 400] on div "夜間150Mまではっきり見える" at bounding box center [729, 410] width 935 height 21
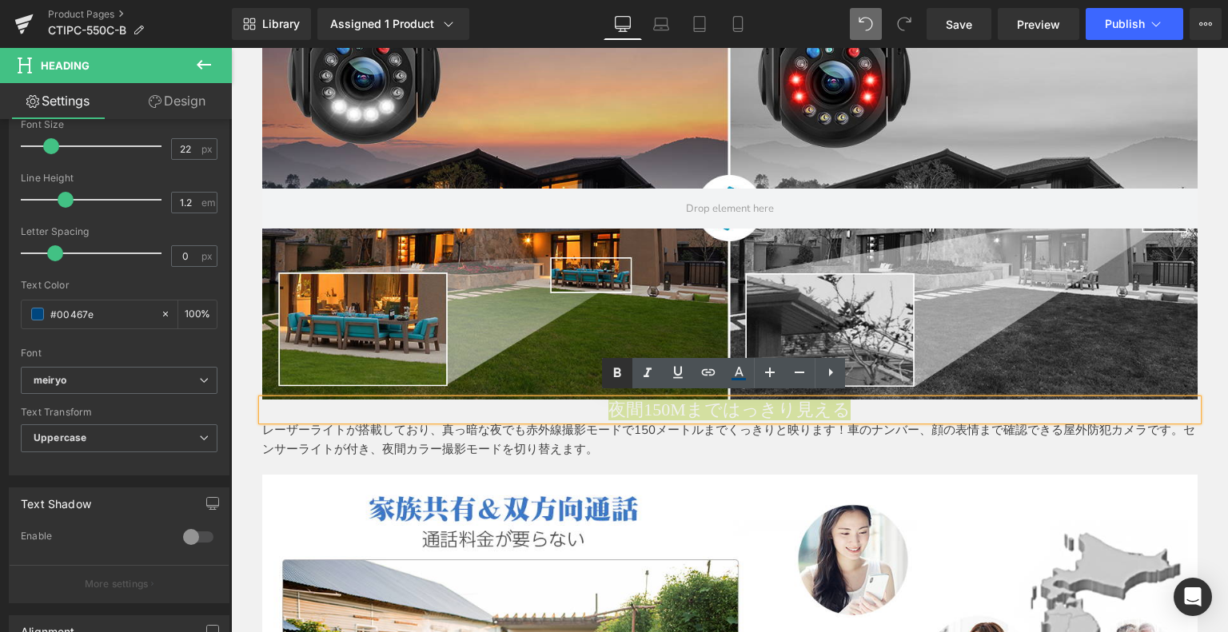
click at [620, 369] on icon at bounding box center [617, 373] width 19 height 19
click at [576, 444] on p "レーザーライトが搭載しており、真っ暗な夜でも赤外線撮影モードで150メートルまでくっきりと映ります！車のナンバー、顔の表情まで確認できる屋外防犯カメラです。セ…" at bounding box center [729, 440] width 935 height 38
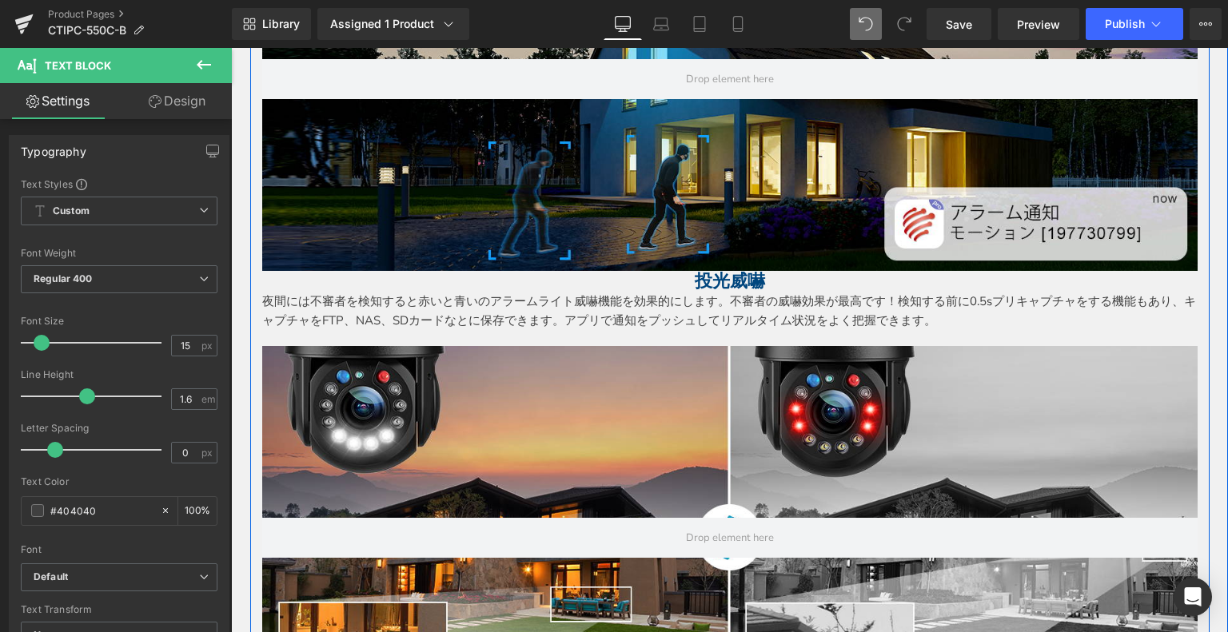
scroll to position [3297, 0]
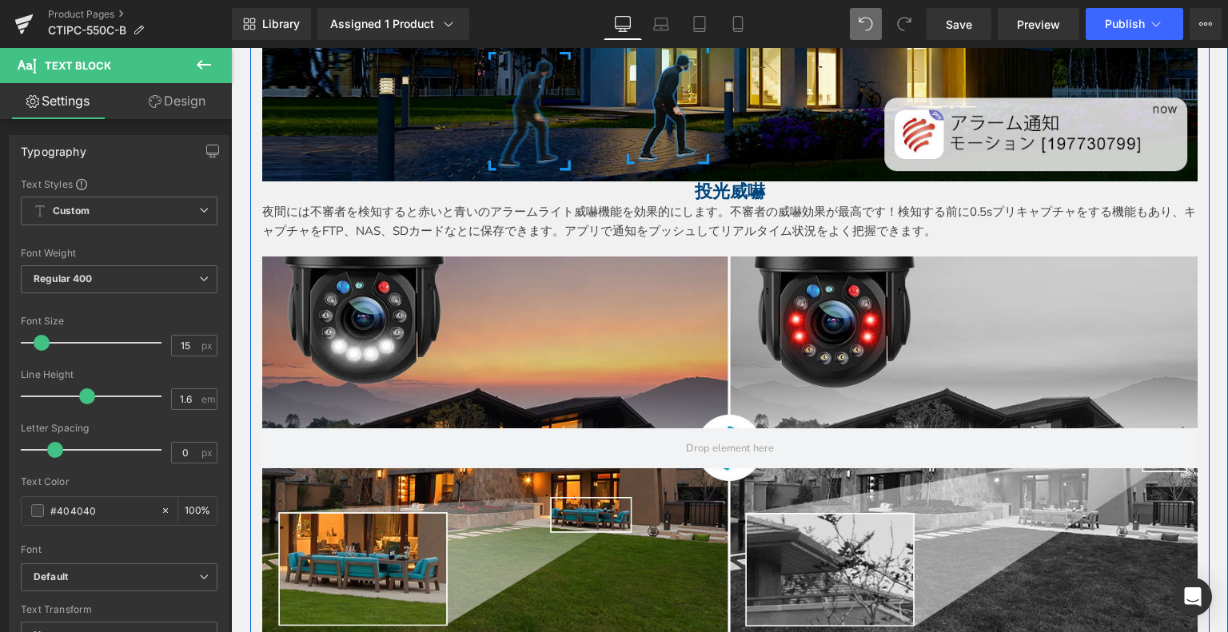
click at [673, 233] on div "夜間には不審者を検知すると赤いと青いのアラームライト威嚇機能を効果的にします。不審者の威嚇効果が最高です！検知する前に0.5sプリキャプチャをする機能もあり、…" at bounding box center [729, 221] width 935 height 38
click at [397, 202] on div "夜間には不審者を検知すると赤いと青いのアラームライト威嚇機能を効果的にします。不審者の威嚇効果が最高です！検知する前に0.5sプリキャプチャをする機能もあり、…" at bounding box center [729, 221] width 935 height 38
click at [408, 232] on p "夜間には不審者を検知すると赤いと青いのアラームライト威嚇機能を効果的にします。不審者の威嚇効果が最高です！検知する前に0.5sプリキャプチャをする機能もあり、…" at bounding box center [729, 221] width 935 height 38
click at [404, 223] on p "夜間には不審者を検知すると赤いと青いのアラームライト威嚇機能を効果的にします。不審者の威嚇効果が最高です！検知する前に0.5sプリキャプチャをする機能もあり、…" at bounding box center [729, 221] width 935 height 38
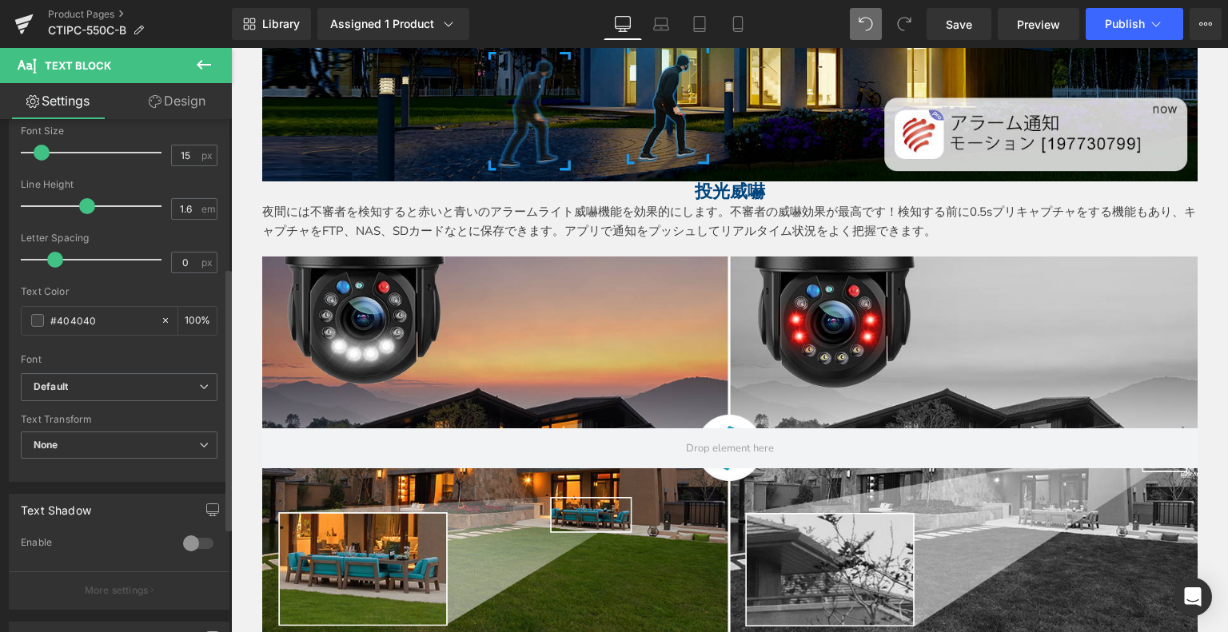
scroll to position [320, 0]
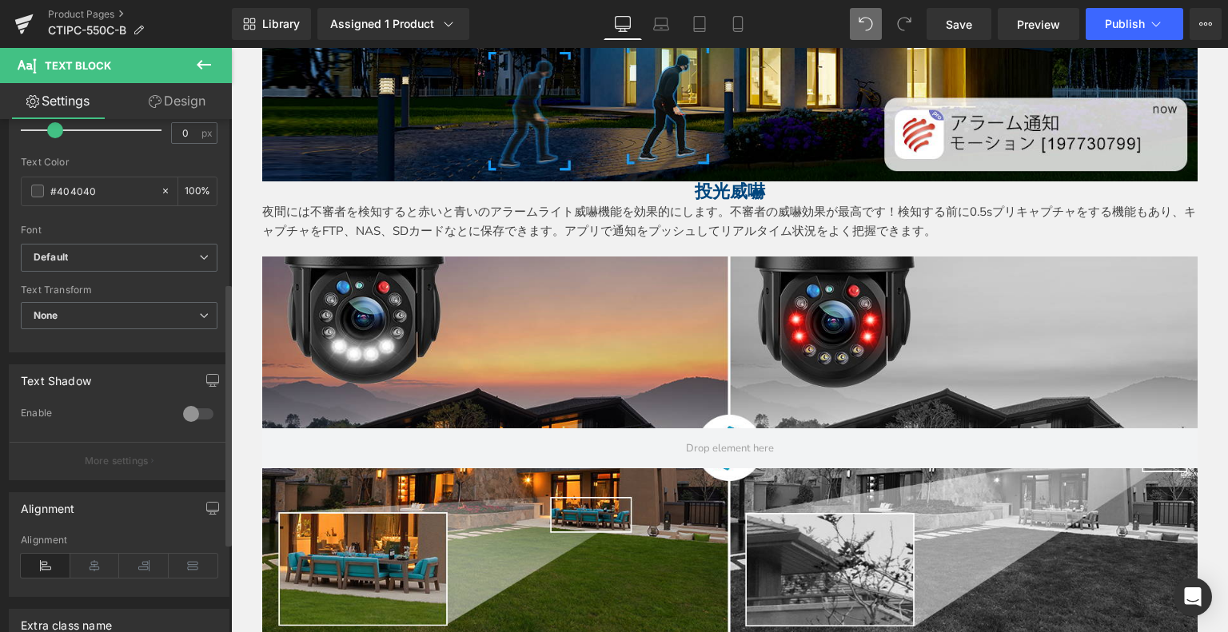
click at [89, 240] on div "Font Default meiryo Default Default meiryo Open Font Manager" at bounding box center [119, 51] width 197 height 386
click at [105, 261] on b "Default" at bounding box center [117, 258] width 166 height 14
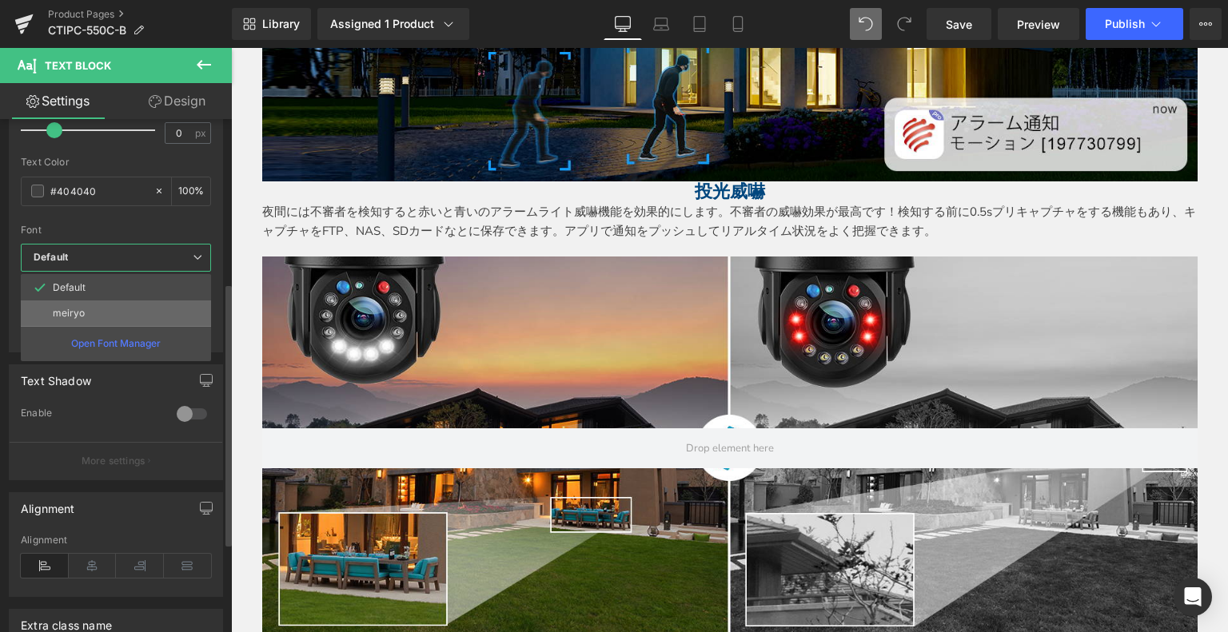
drag, startPoint x: 116, startPoint y: 317, endPoint x: 667, endPoint y: 362, distance: 552.8
click at [116, 317] on li "meiryo" at bounding box center [116, 314] width 190 height 26
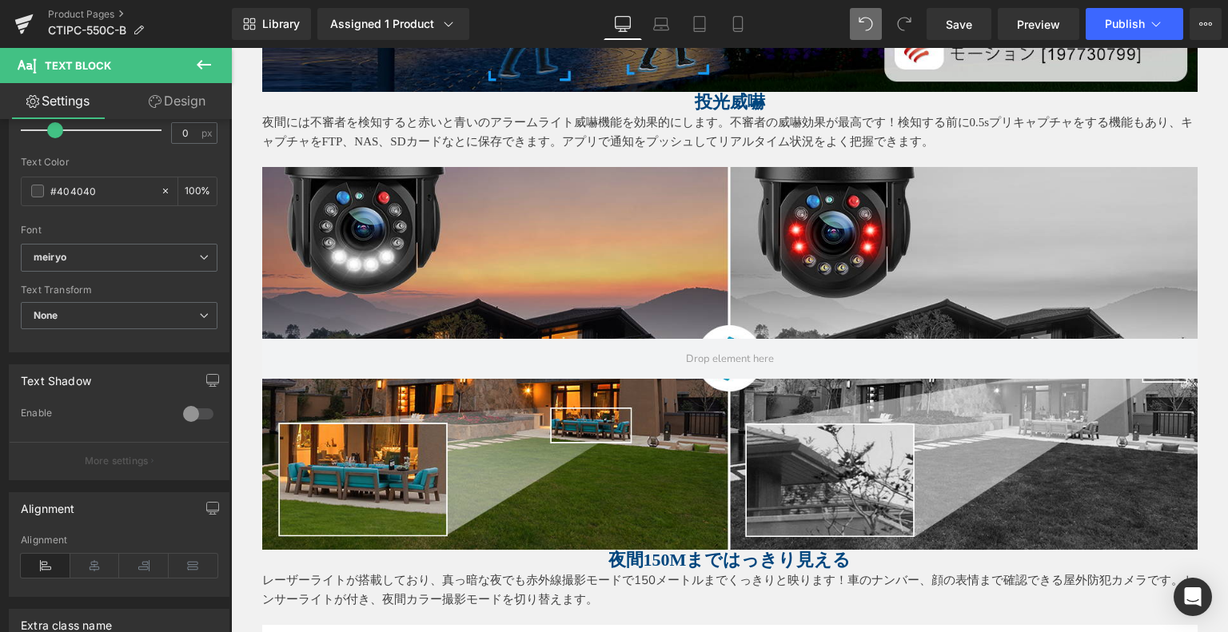
scroll to position [3617, 0]
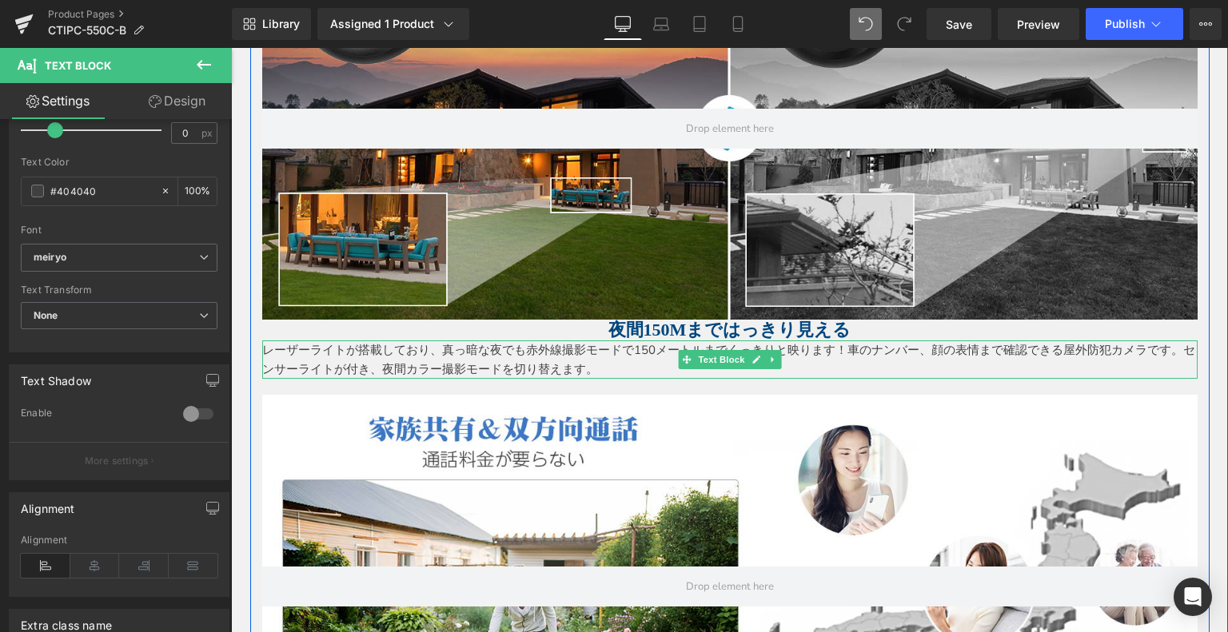
click at [541, 353] on p "レーザーライトが搭載しており、真っ暗な夜でも赤外線撮影モードで150メートルまでくっきりと映ります！車のナンバー、顔の表情まで確認できる屋外防犯カメラです。セ…" at bounding box center [729, 360] width 935 height 38
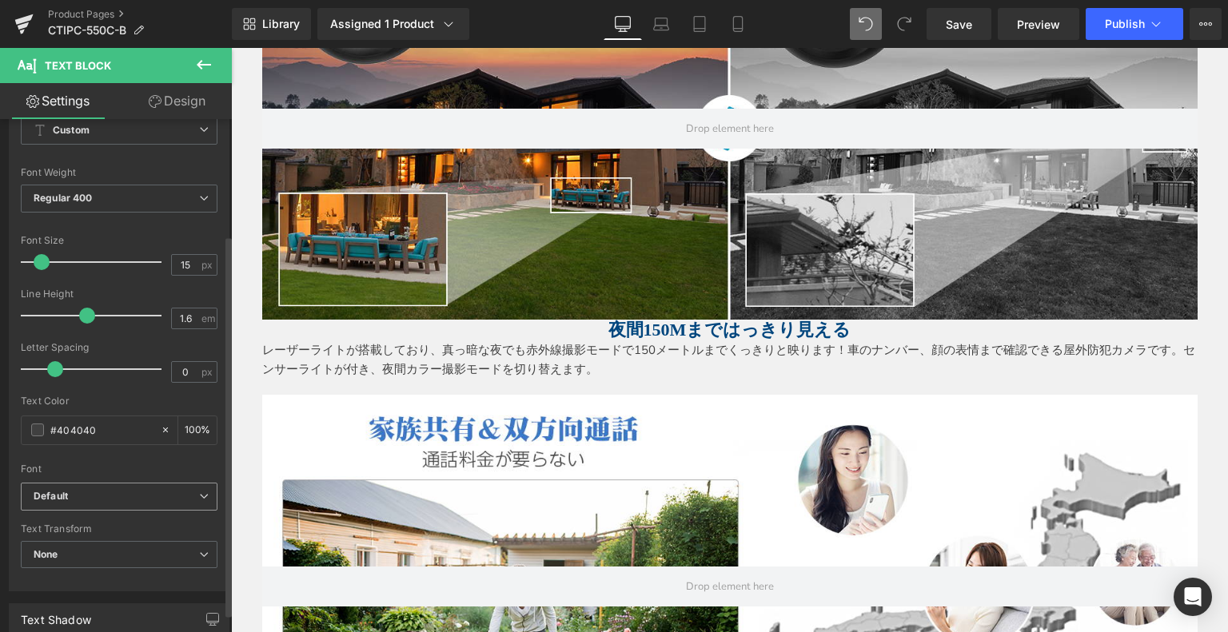
scroll to position [160, 0]
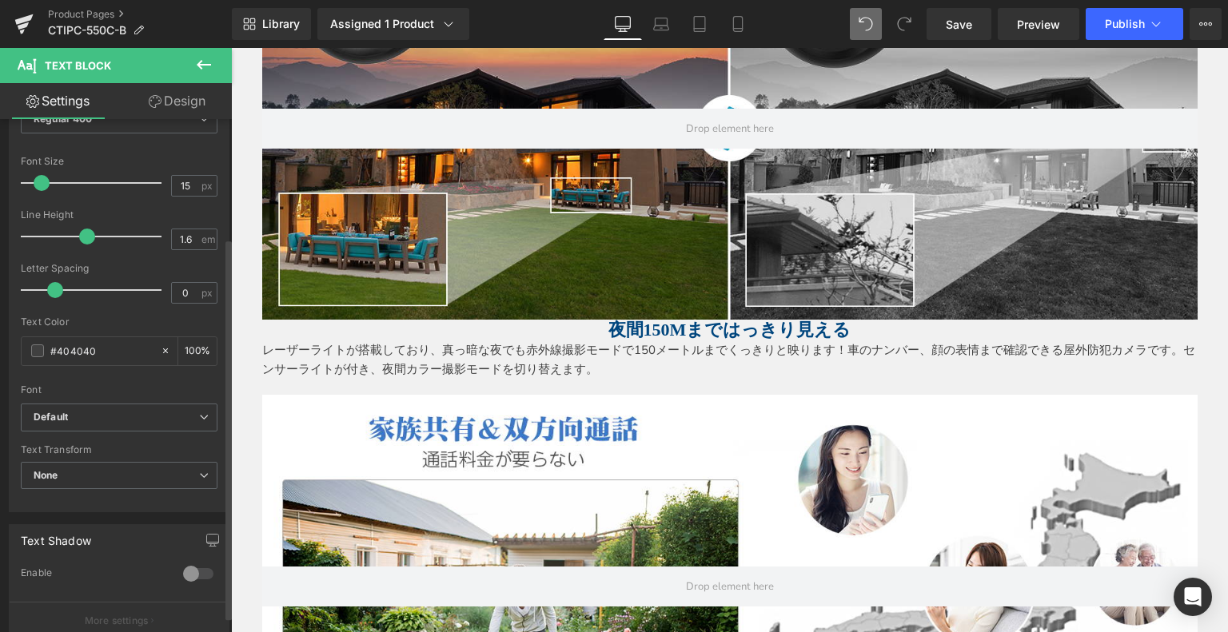
click at [90, 401] on div "Font Default meiryo Default Default meiryo Open Font Manager" at bounding box center [119, 211] width 197 height 386
click at [83, 411] on b "Default" at bounding box center [117, 418] width 166 height 14
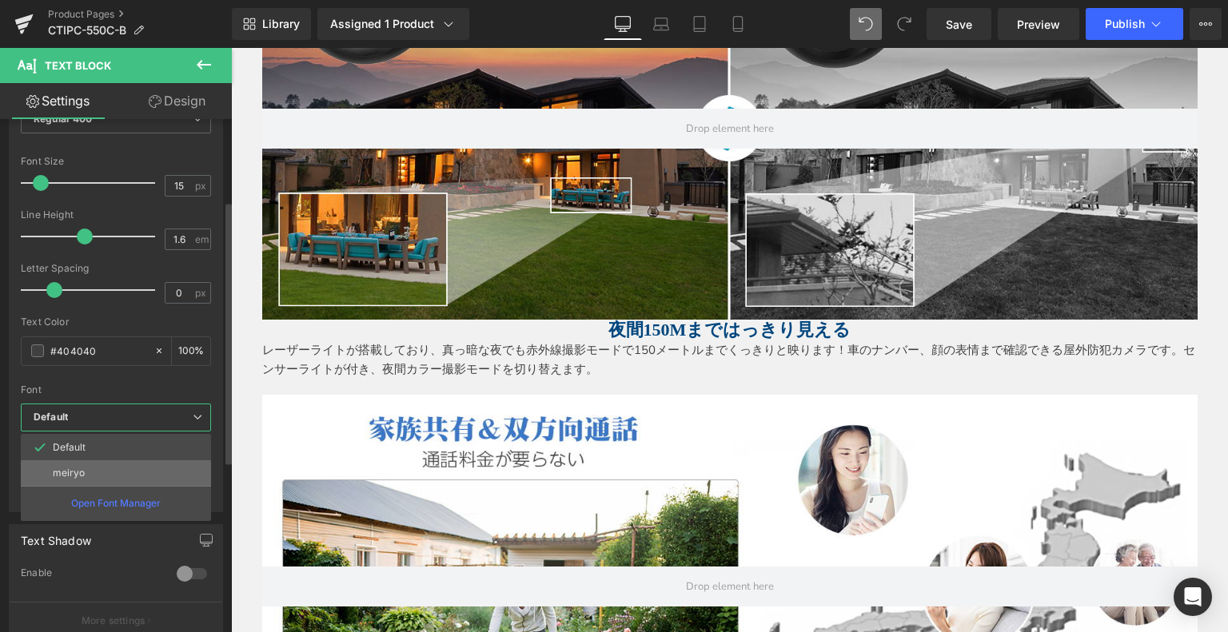
click at [102, 477] on li "meiryo" at bounding box center [116, 474] width 190 height 26
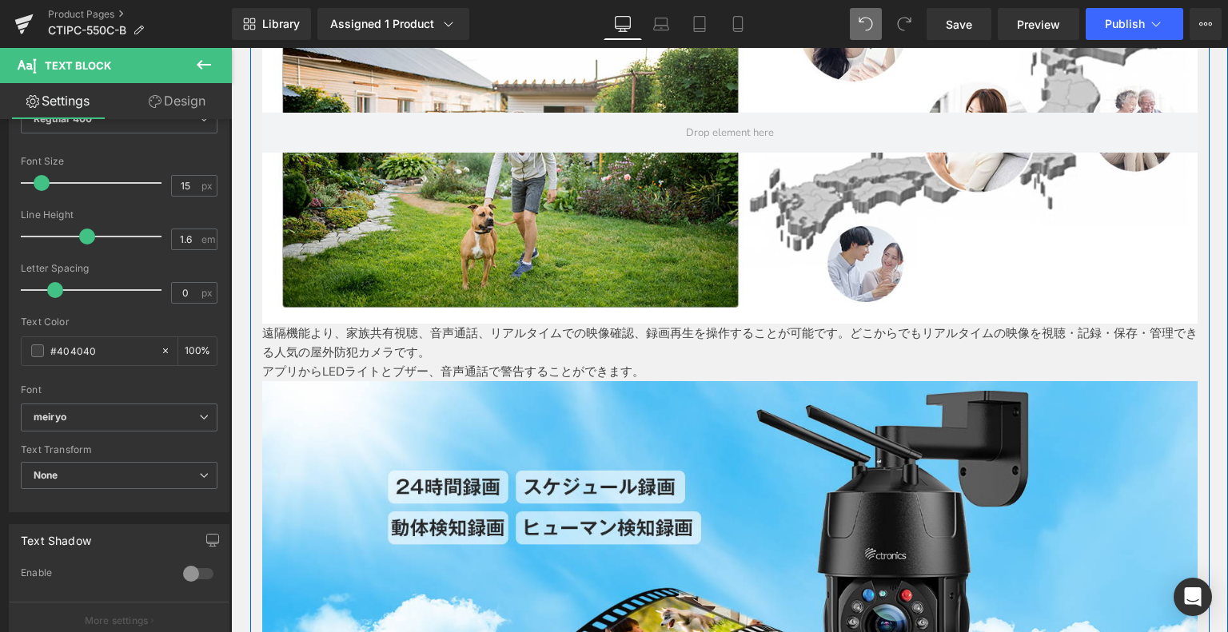
scroll to position [4097, 0]
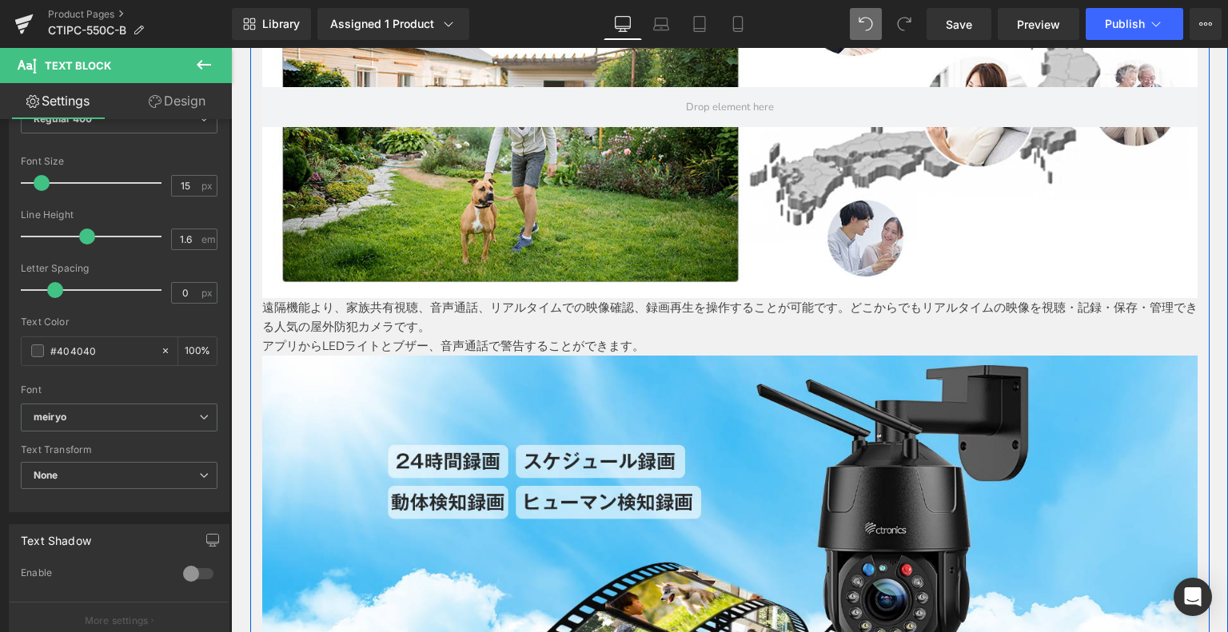
click at [485, 309] on p "遠隔機能より、家族共有視聴、音声通話、リアルタイムでの映像確認、録画再生を操作することが可能です。どこからでもリアルタイムの映像を視聴・記録・保存・管理できる…" at bounding box center [729, 317] width 935 height 38
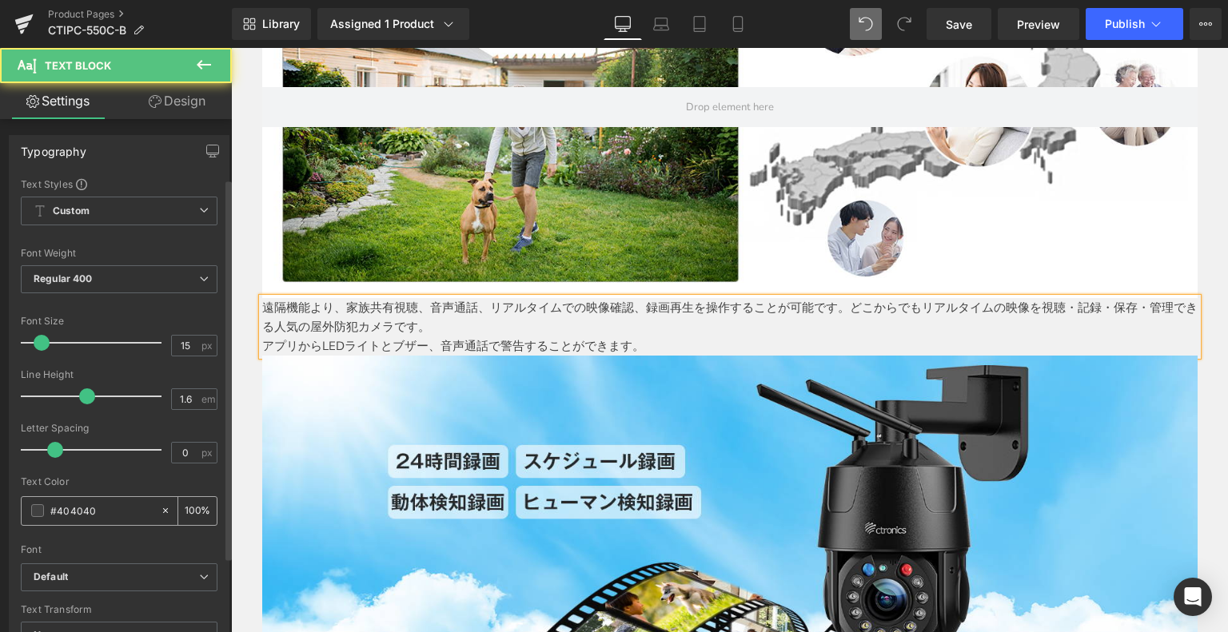
scroll to position [80, 0]
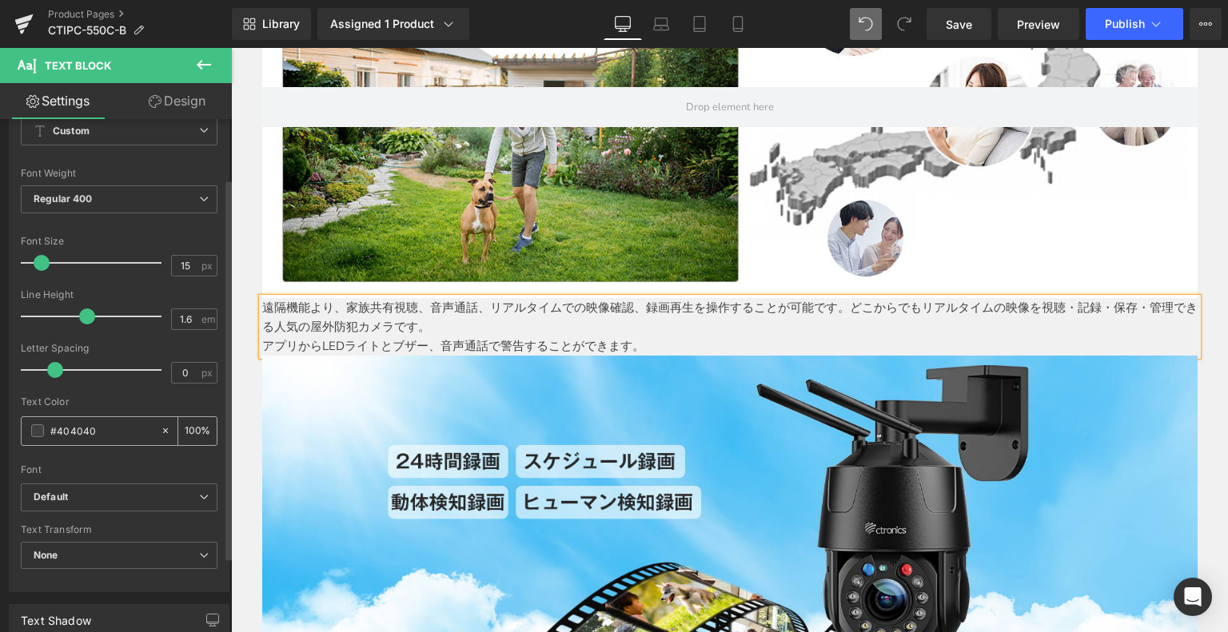
click at [100, 422] on input "#404040" at bounding box center [101, 431] width 102 height 18
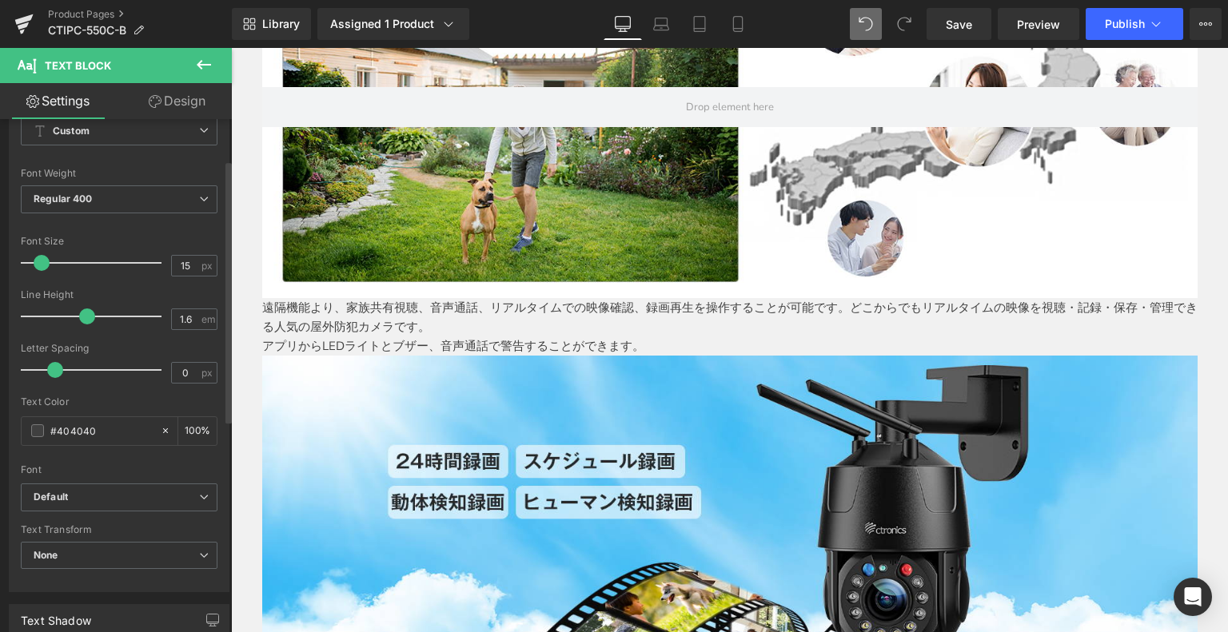
click at [85, 478] on div "Font Default meiryo Default Default meiryo Open Font Manager" at bounding box center [119, 291] width 197 height 386
click at [101, 501] on b "Default" at bounding box center [117, 498] width 166 height 14
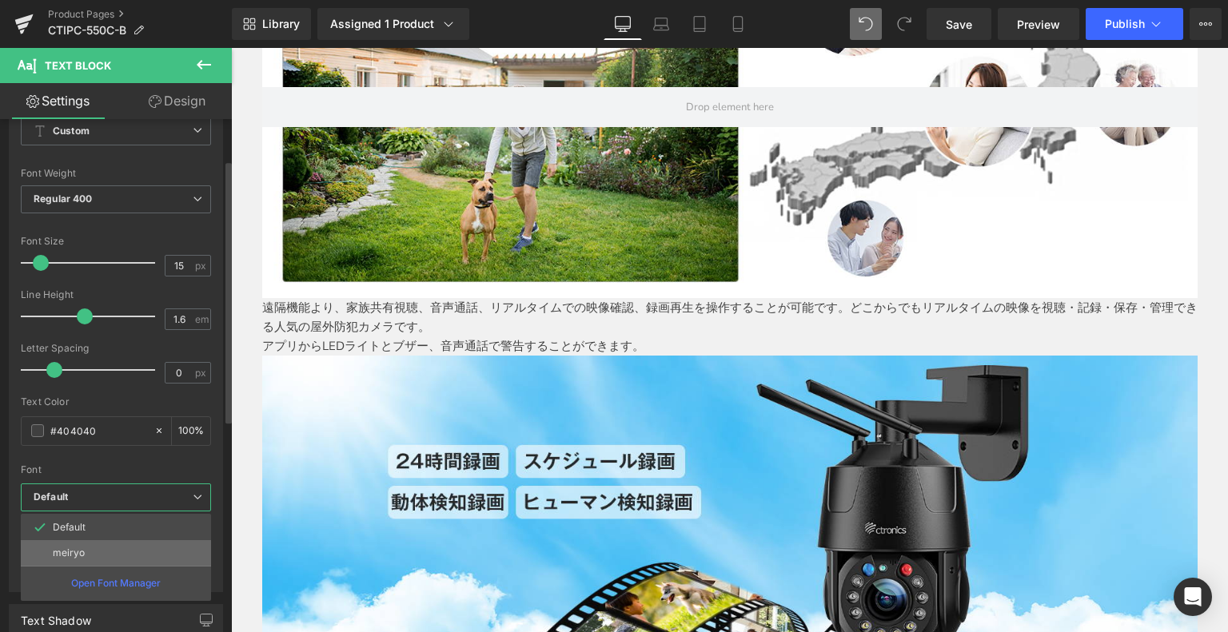
drag, startPoint x: 109, startPoint y: 540, endPoint x: 495, endPoint y: 257, distance: 478.3
click at [109, 540] on li "meiryo" at bounding box center [116, 553] width 190 height 26
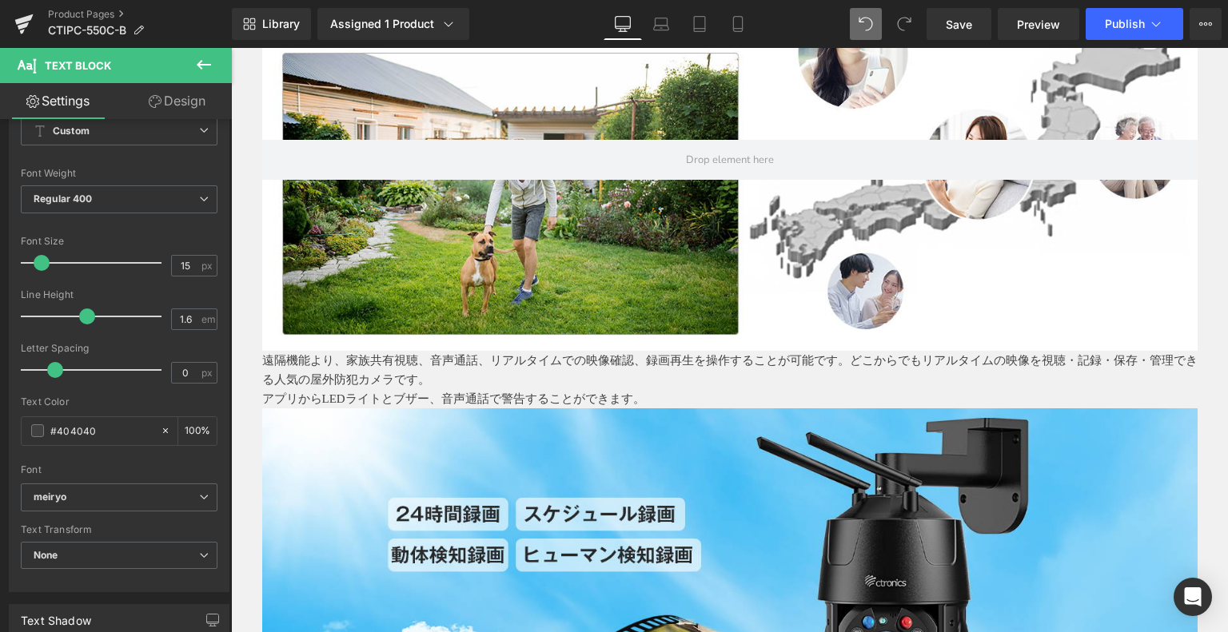
scroll to position [4017, 0]
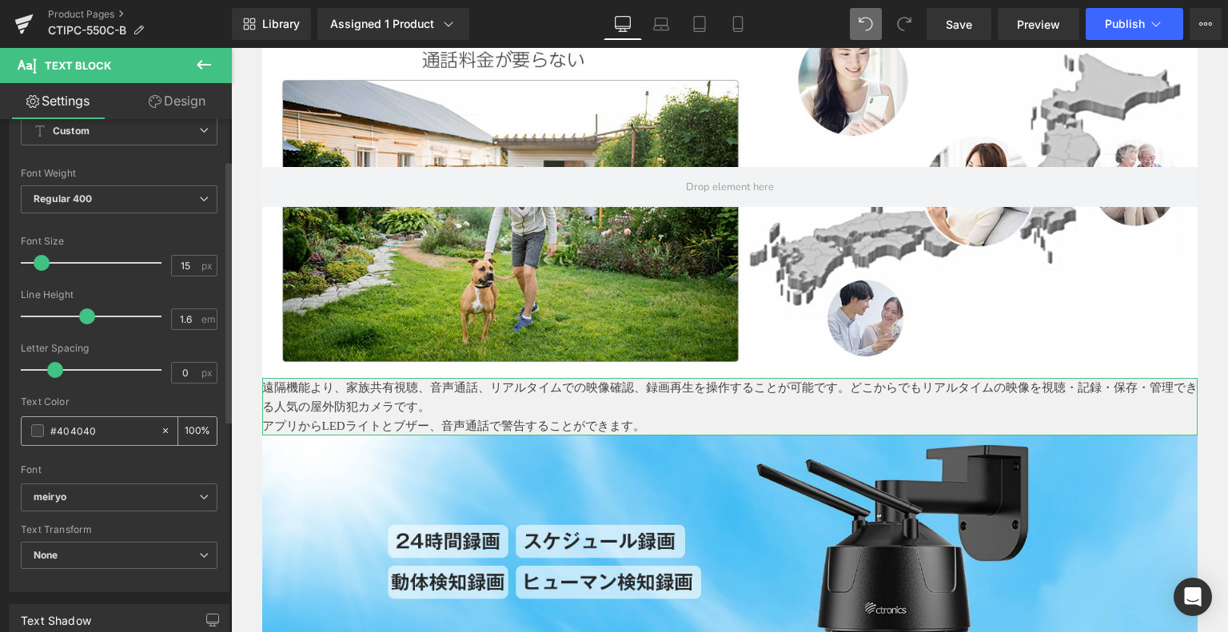
click at [66, 437] on input "#404040" at bounding box center [101, 431] width 102 height 18
click at [38, 431] on span at bounding box center [37, 431] width 13 height 13
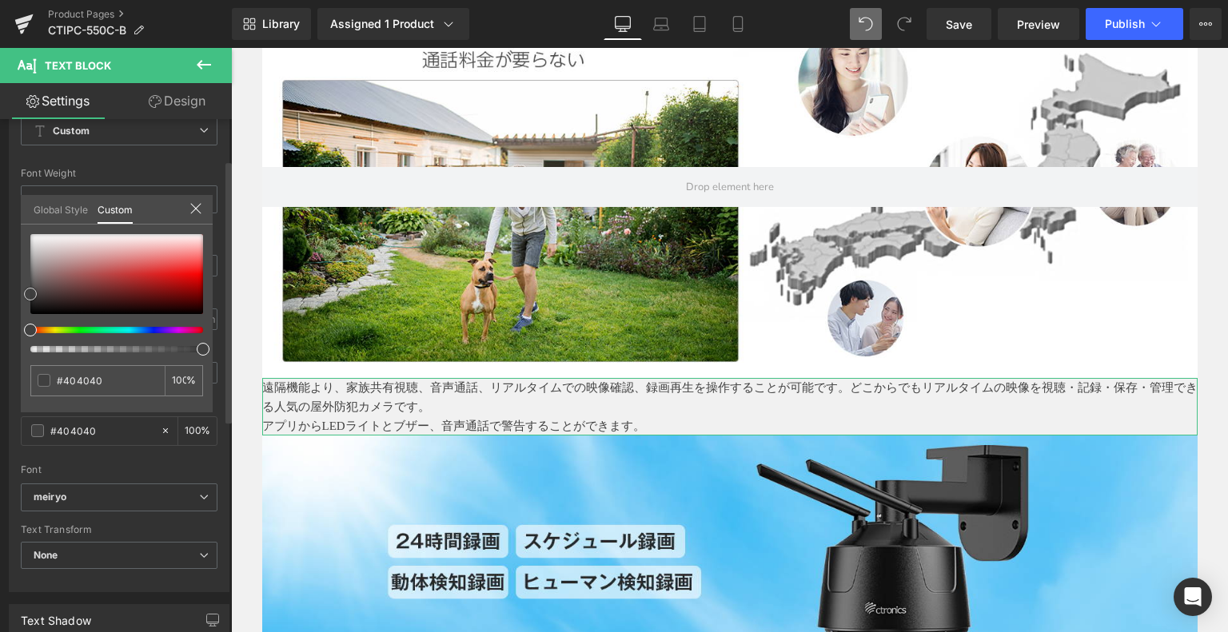
click at [198, 309] on div at bounding box center [116, 274] width 173 height 80
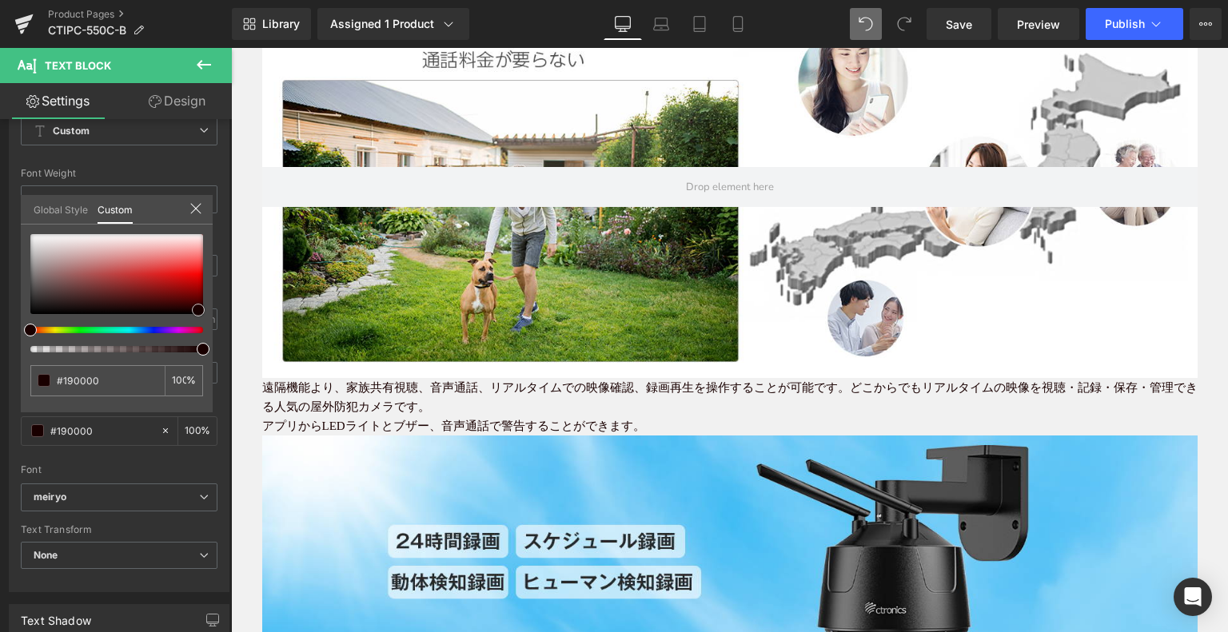
scroll to position [3857, 0]
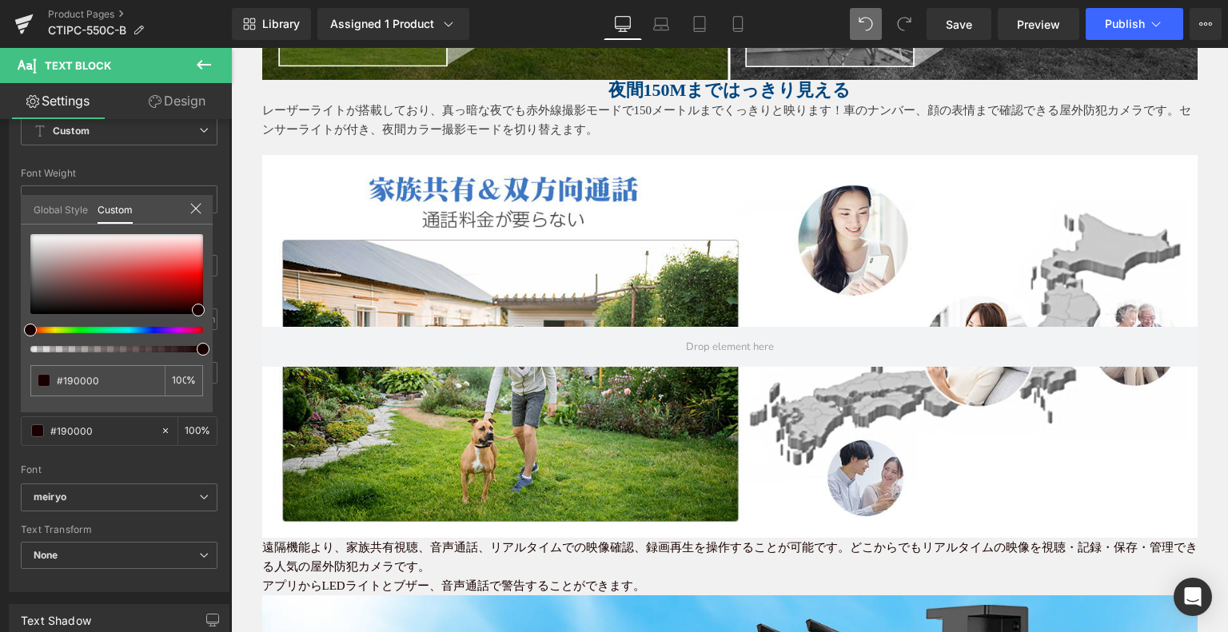
drag, startPoint x: 414, startPoint y: 361, endPoint x: 460, endPoint y: 370, distance: 46.4
drag, startPoint x: 433, startPoint y: 355, endPoint x: 243, endPoint y: 293, distance: 200.0
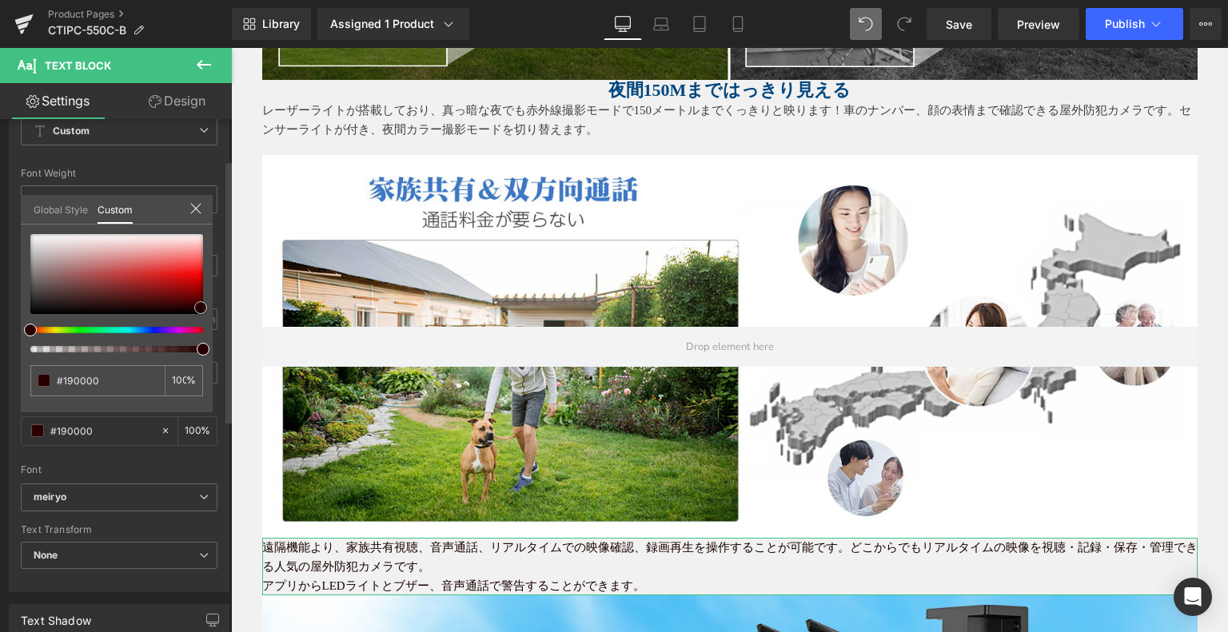
click at [187, 301] on div at bounding box center [116, 274] width 173 height 80
drag, startPoint x: 183, startPoint y: 297, endPoint x: 0, endPoint y: 325, distance: 185.2
click at [0, 325] on div "Typography Text Styles Custom Custom Setup Global Style Custom Setup Global Sty…" at bounding box center [119, 317] width 239 height 549
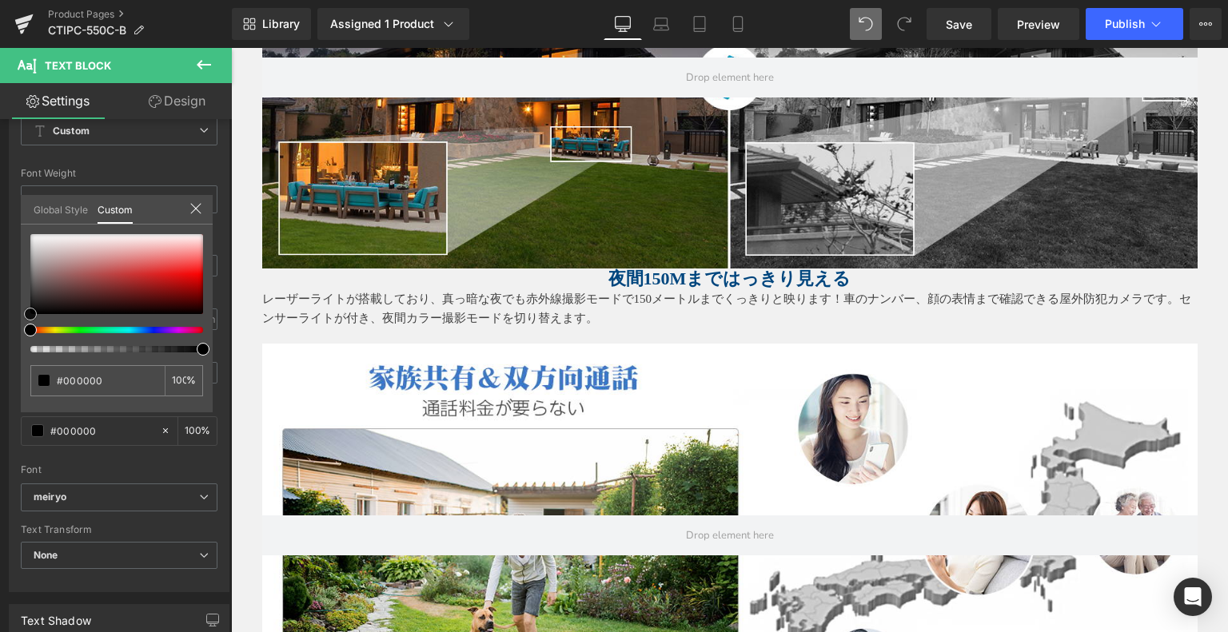
scroll to position [3617, 0]
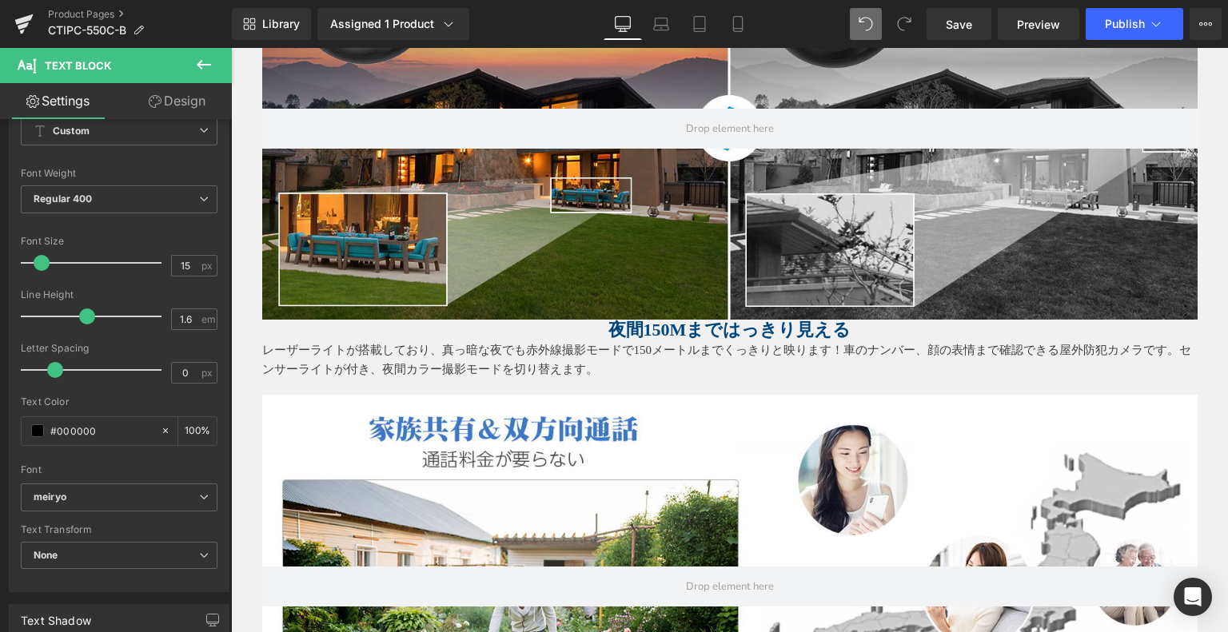
click at [34, 437] on div "#000000" at bounding box center [91, 431] width 138 height 28
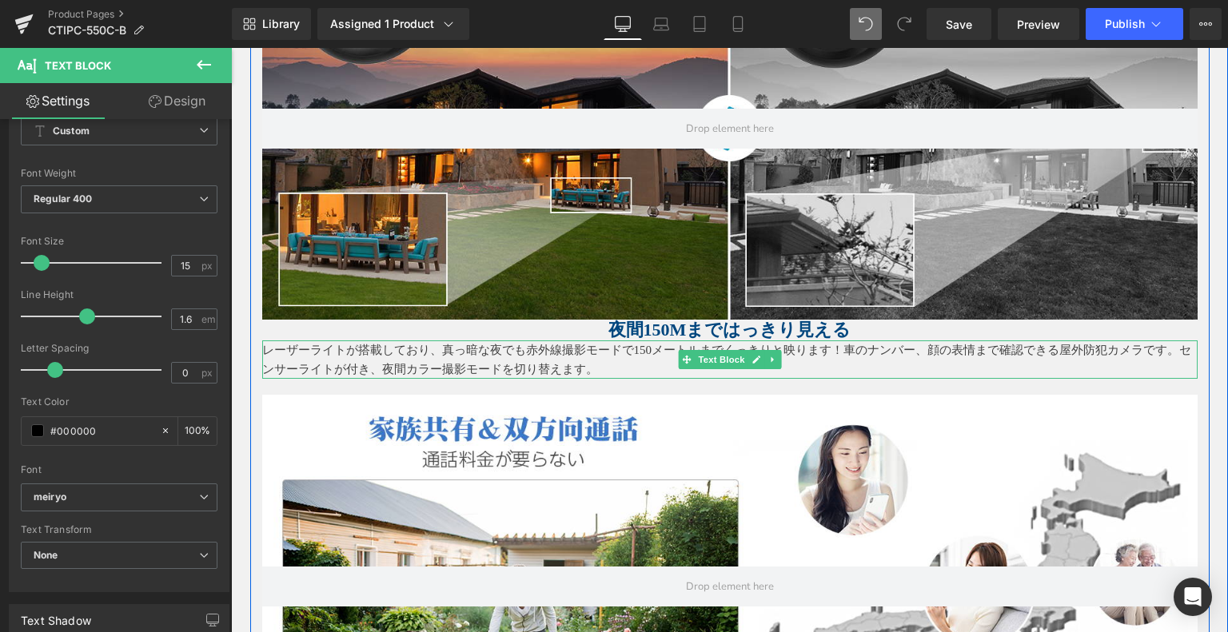
click at [445, 341] on p "レーザーライトが搭載しており、真っ暗な夜でも赤外線撮影モードで150メートルまでくっきりと映ります！車のナンバー、顔の表情まで確認できる屋外防犯カメラです。セ…" at bounding box center [729, 360] width 935 height 38
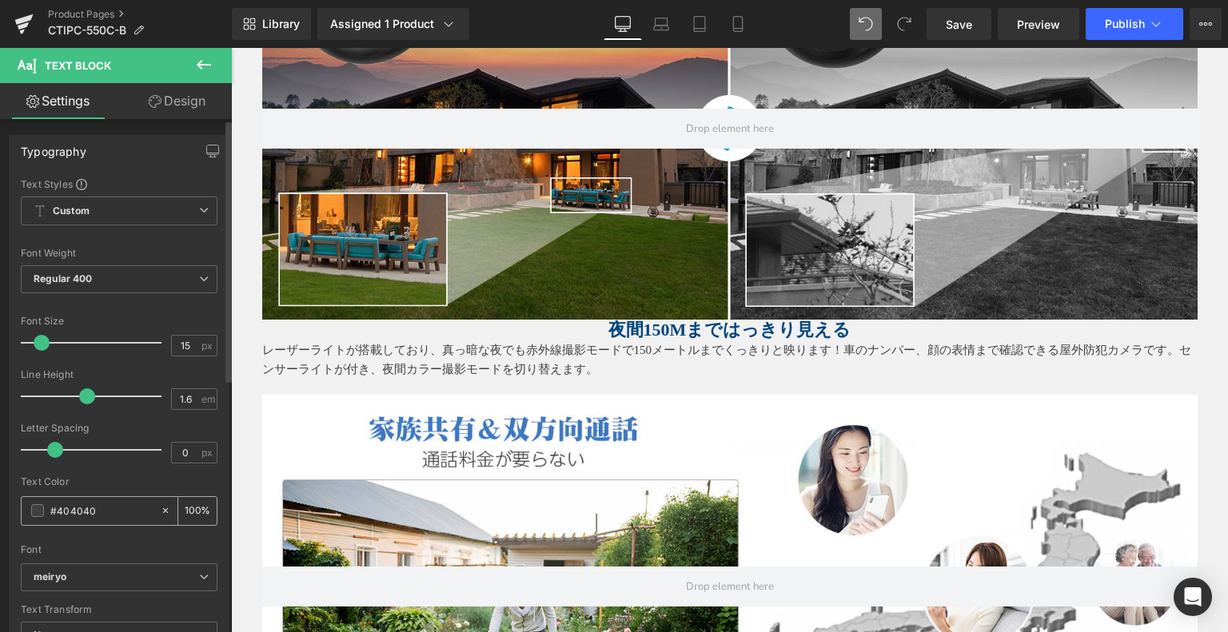
click at [43, 508] on span at bounding box center [37, 511] width 13 height 13
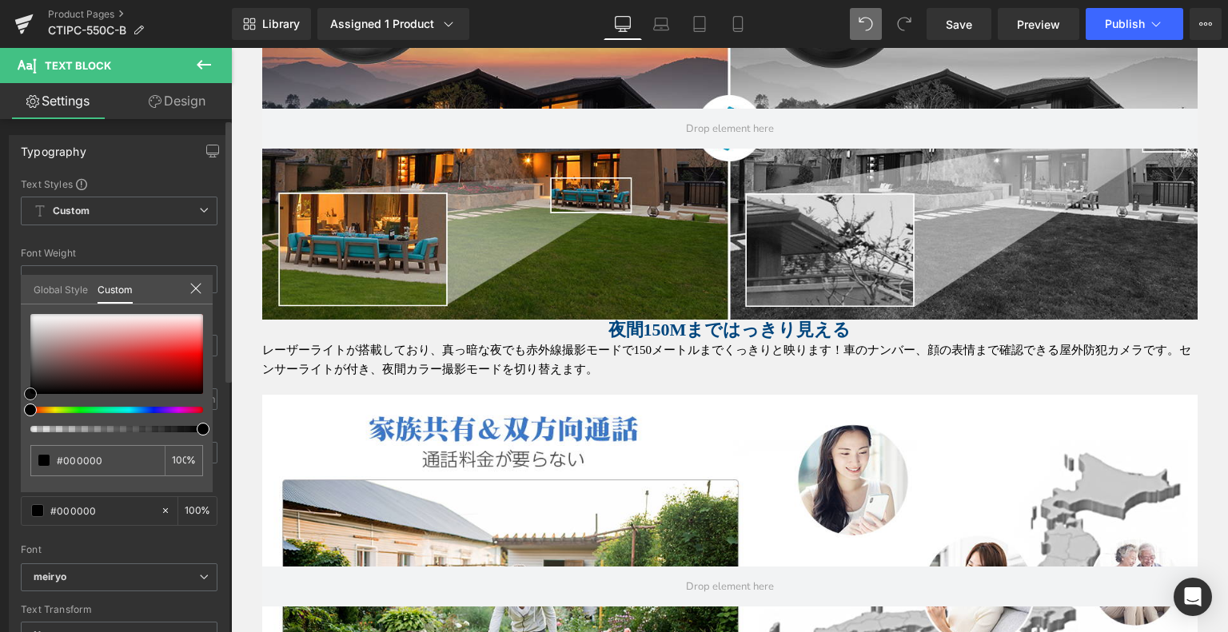
click at [30, 408] on div at bounding box center [116, 373] width 173 height 118
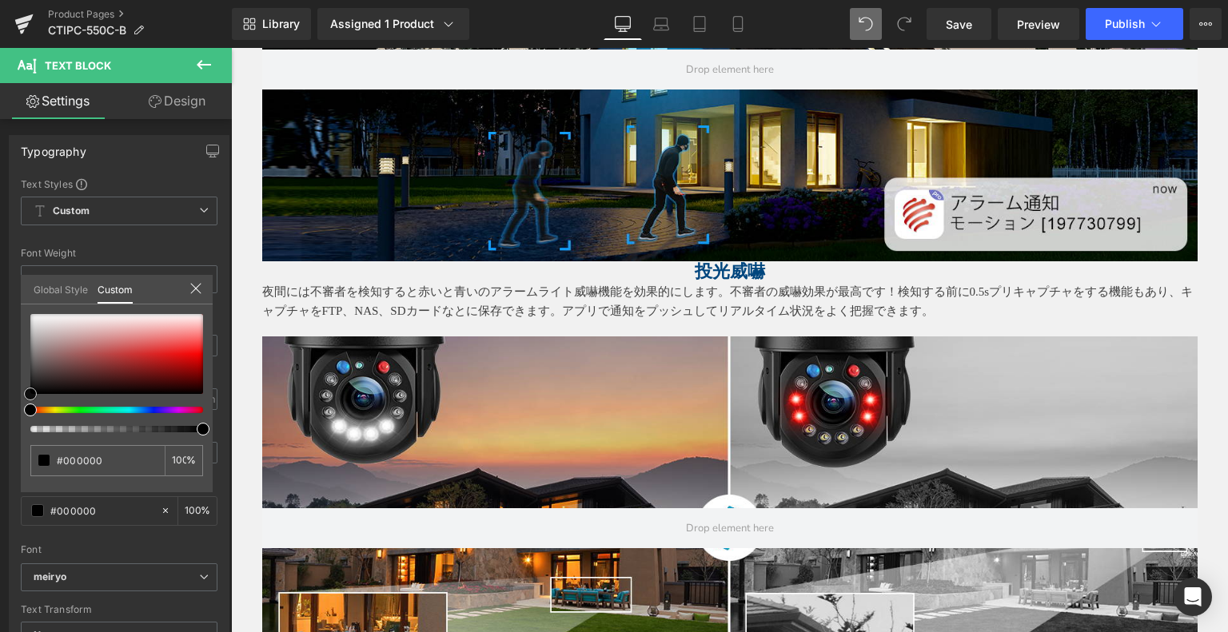
scroll to position [3217, 0]
click at [492, 288] on body "メインコンテンツへ移動 ショッピングカート 現在カート内に商品はございません。 チェックアウト カートの中の1つ以上のアイテムは、定期購入または後払い購入です…" at bounding box center [729, 186] width 997 height 6711
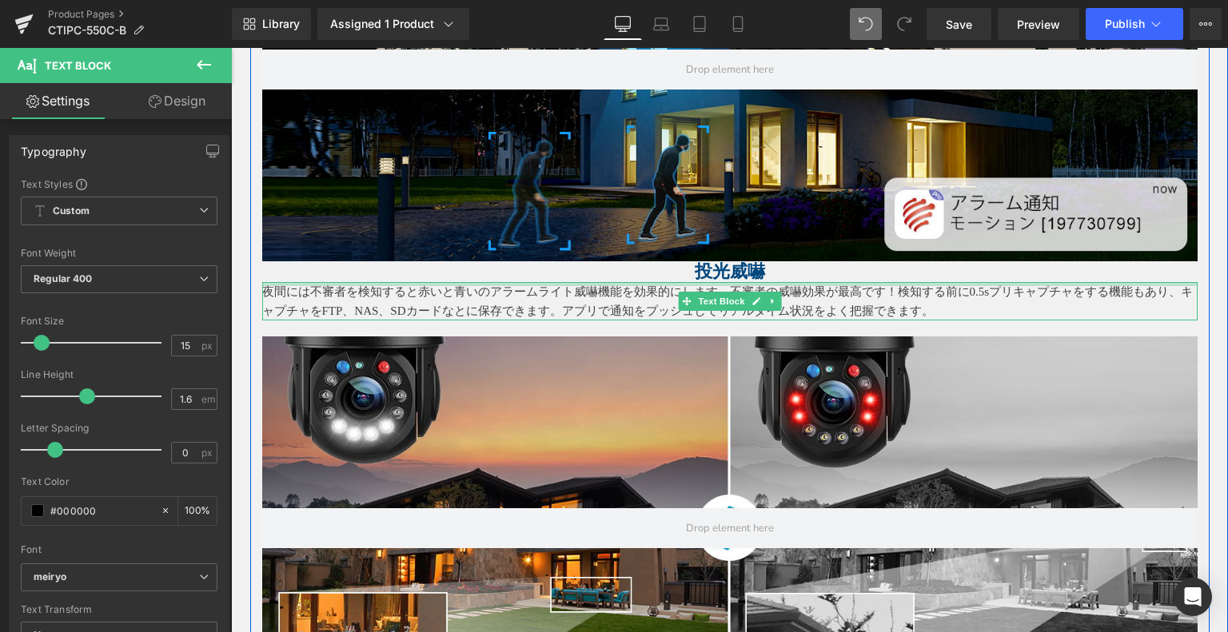
click at [448, 295] on p "夜間には不審者を検知すると赤いと青いのアラームライト威嚇機能を効果的にします。不審者の威嚇効果が最高です！検知する前に0.5sプリキャプチャをする機能もあり、…" at bounding box center [729, 301] width 935 height 38
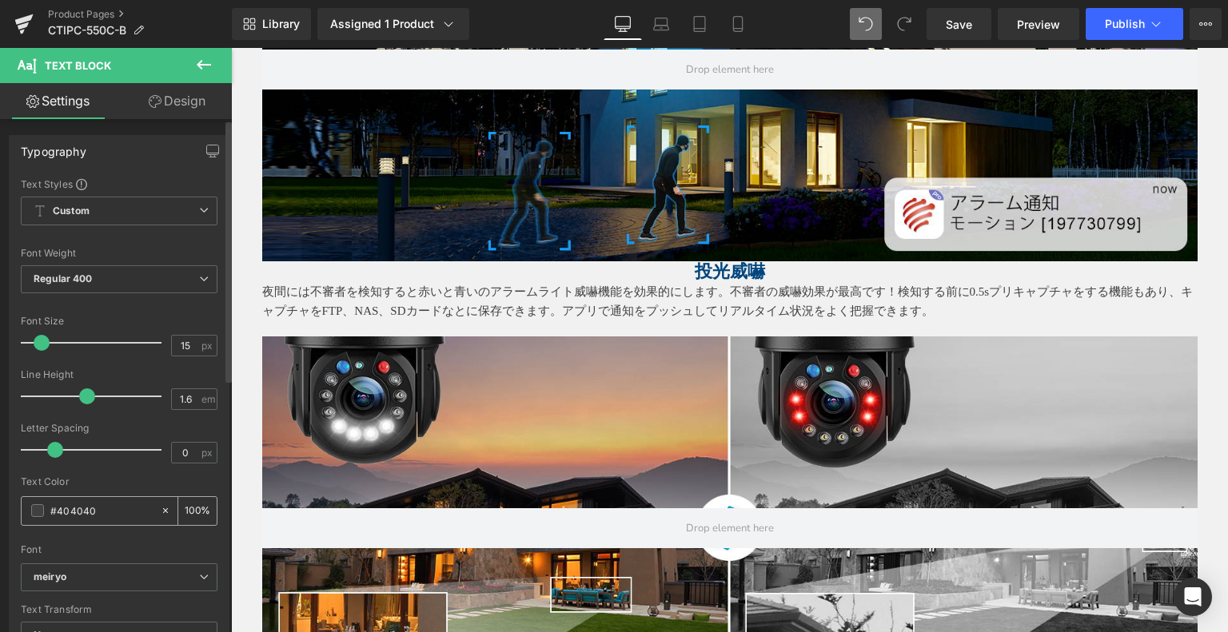
click at [29, 509] on div "#404040" at bounding box center [91, 511] width 138 height 28
click at [29, 508] on div "#404040" at bounding box center [91, 511] width 138 height 28
click at [34, 513] on span at bounding box center [37, 511] width 13 height 13
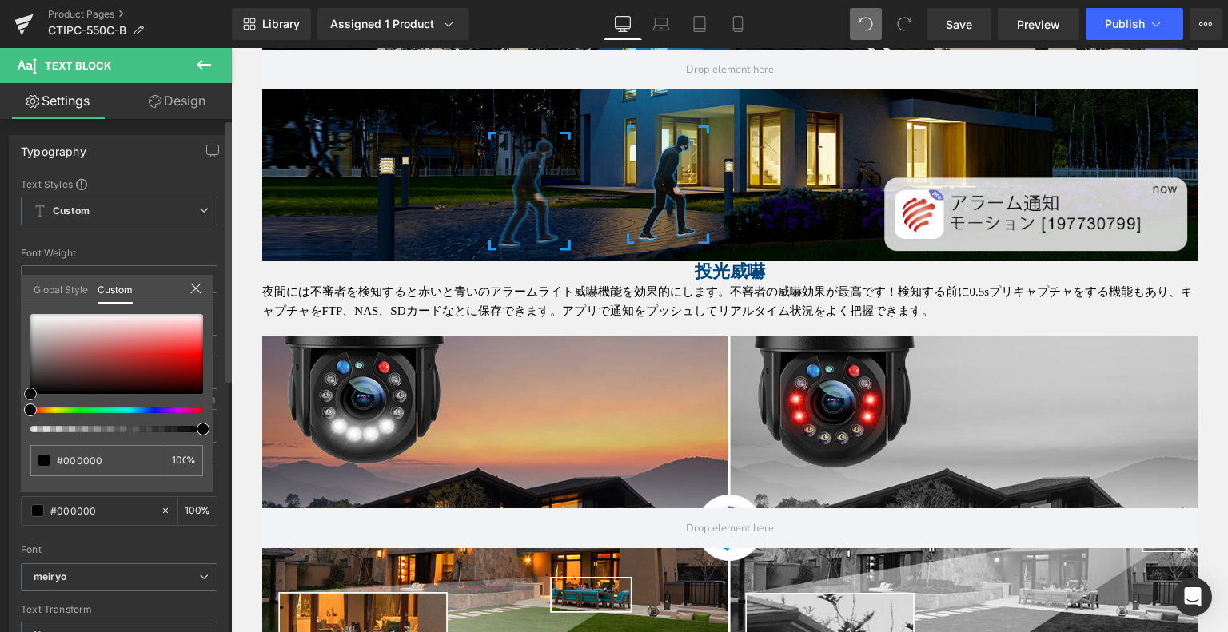
drag, startPoint x: 29, startPoint y: 373, endPoint x: 26, endPoint y: 401, distance: 27.3
click at [26, 401] on div "#000000 100 %" at bounding box center [117, 403] width 192 height 178
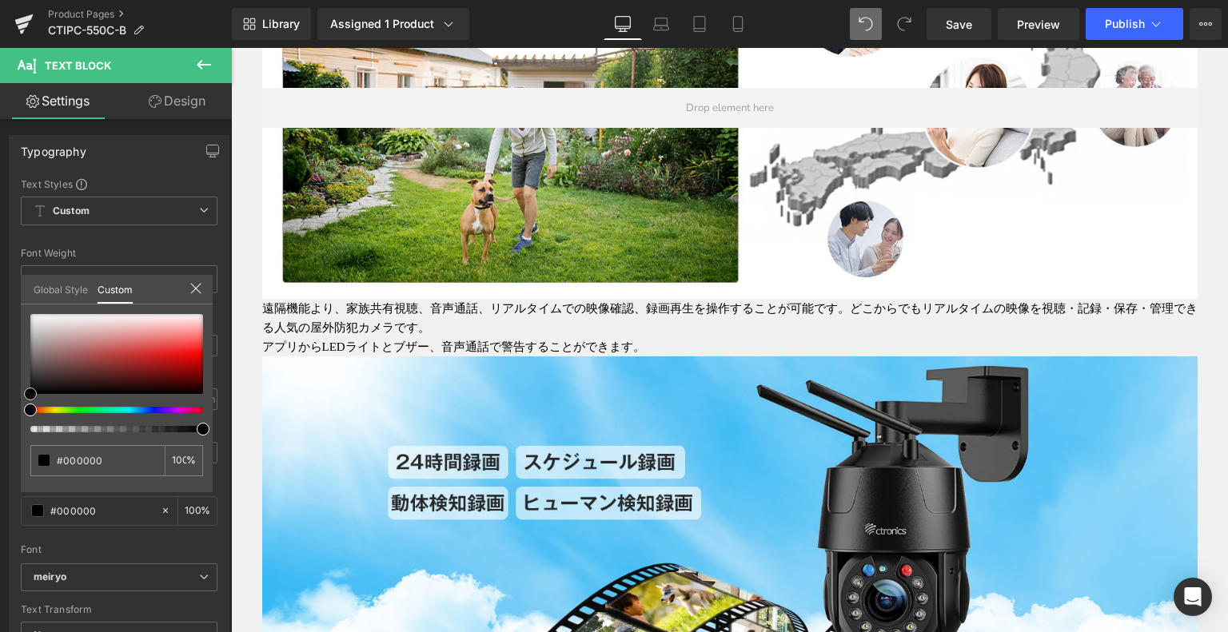
scroll to position [4097, 0]
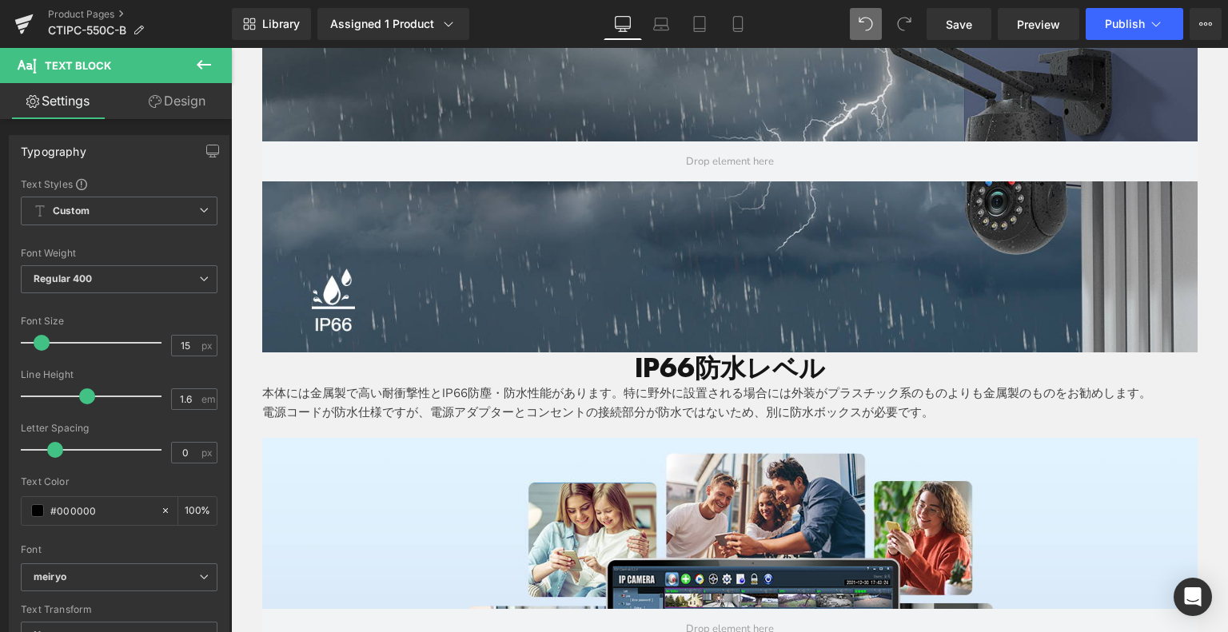
scroll to position [4976, 0]
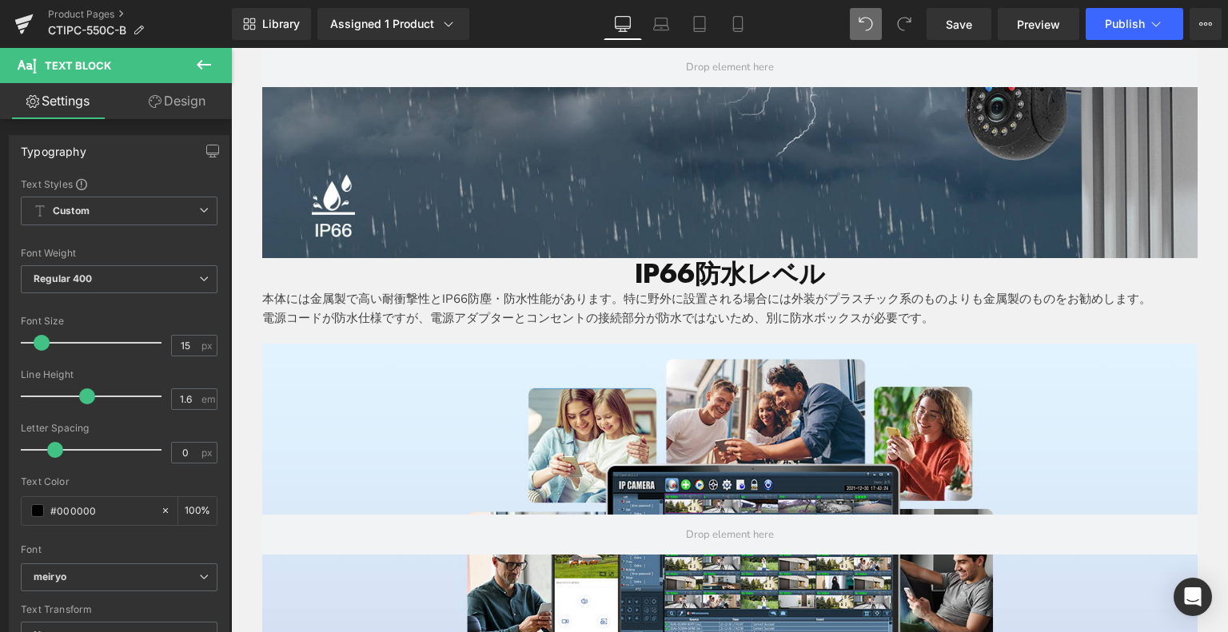
click at [567, 271] on h1 "IP66防水レベル" at bounding box center [729, 273] width 935 height 30
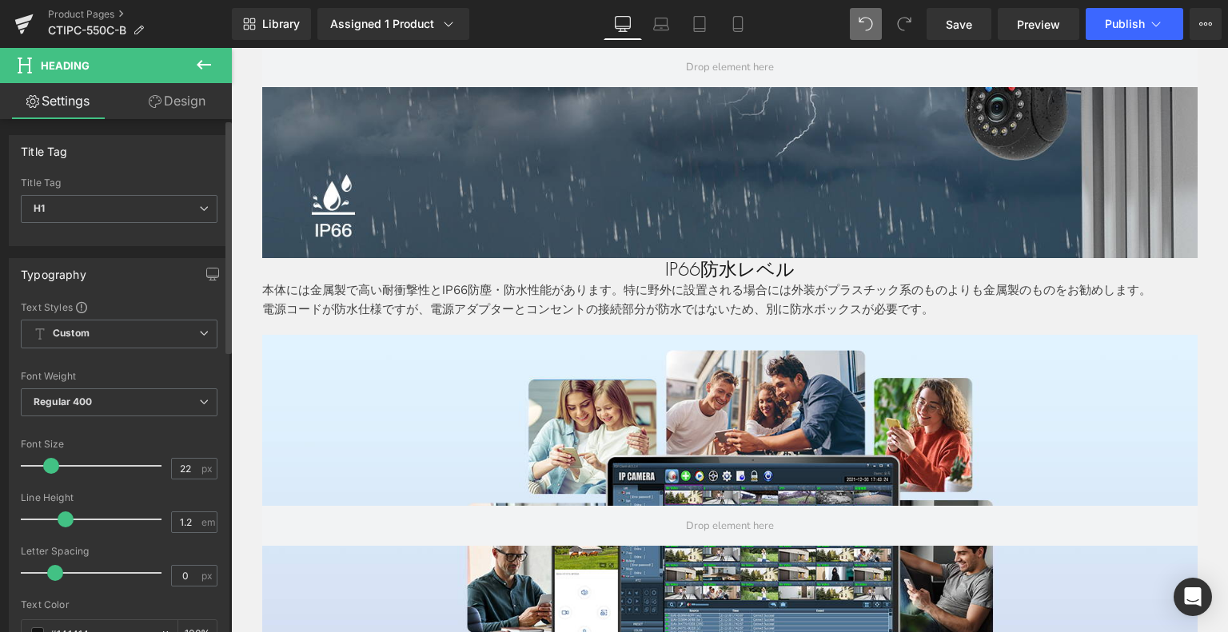
drag, startPoint x: 60, startPoint y: 466, endPoint x: 46, endPoint y: 466, distance: 13.6
click at [46, 466] on span at bounding box center [51, 466] width 16 height 16
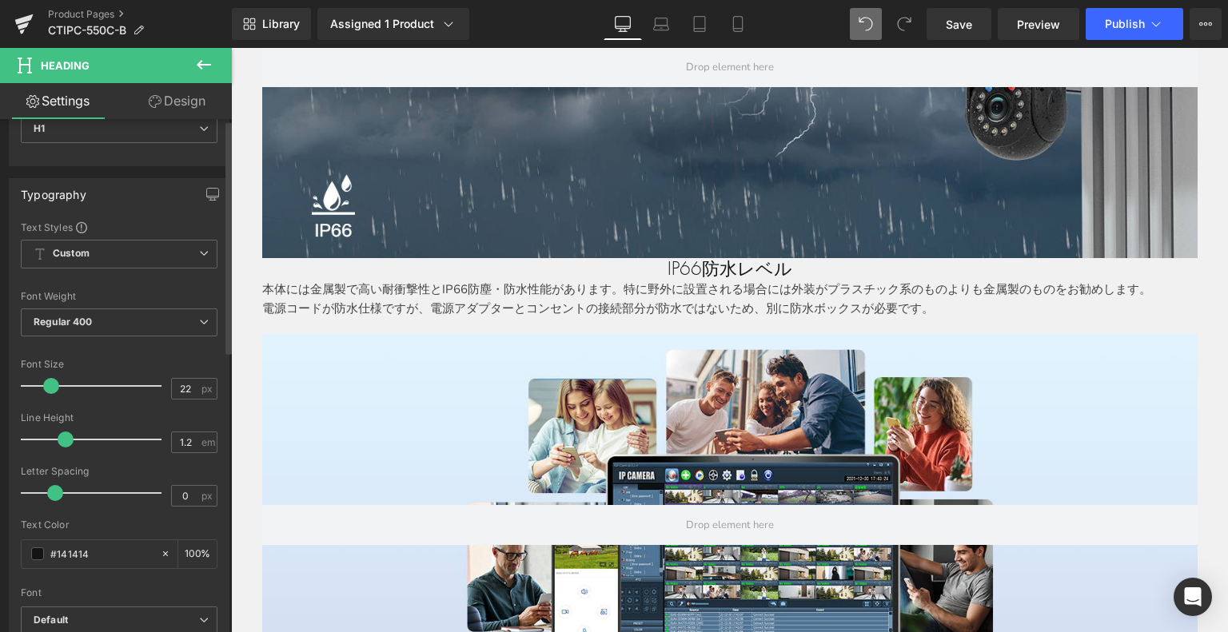
scroll to position [240, 0]
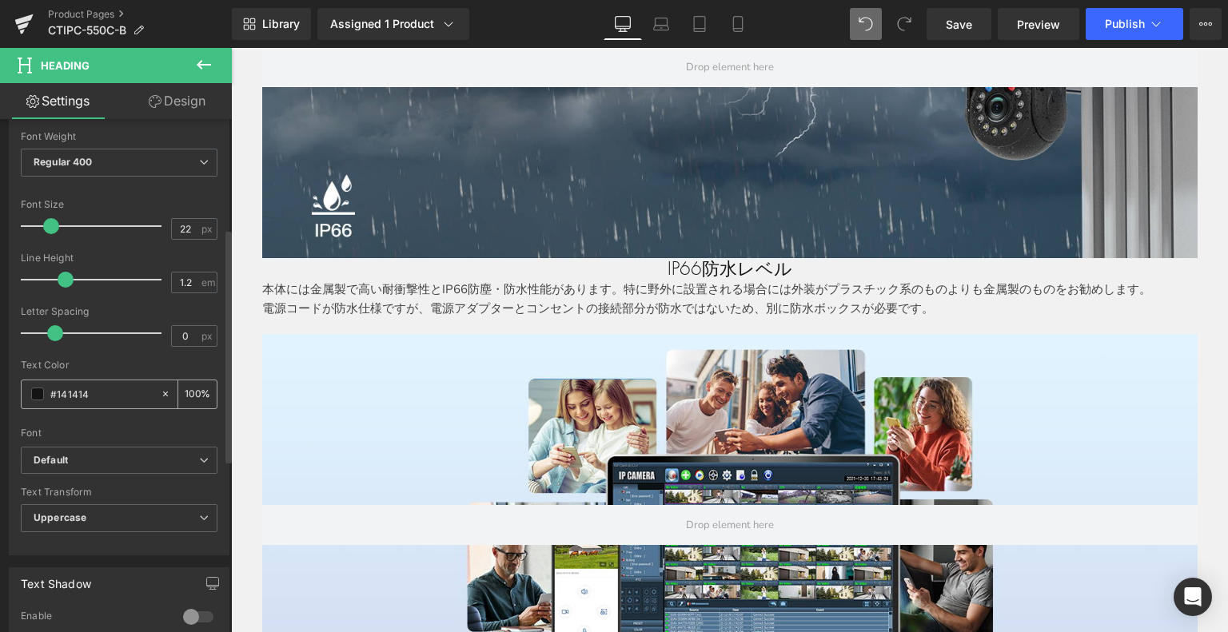
click at [77, 385] on input "#141414" at bounding box center [101, 394] width 102 height 18
drag, startPoint x: 103, startPoint y: 386, endPoint x: 0, endPoint y: 386, distance: 103.1
click at [0, 386] on div "Typography Text Styles Custom Custom Setup Global Style Custom Setup Global Sty…" at bounding box center [119, 280] width 239 height 549
paste input "00467e"
click at [104, 428] on div "Font" at bounding box center [119, 433] width 197 height 11
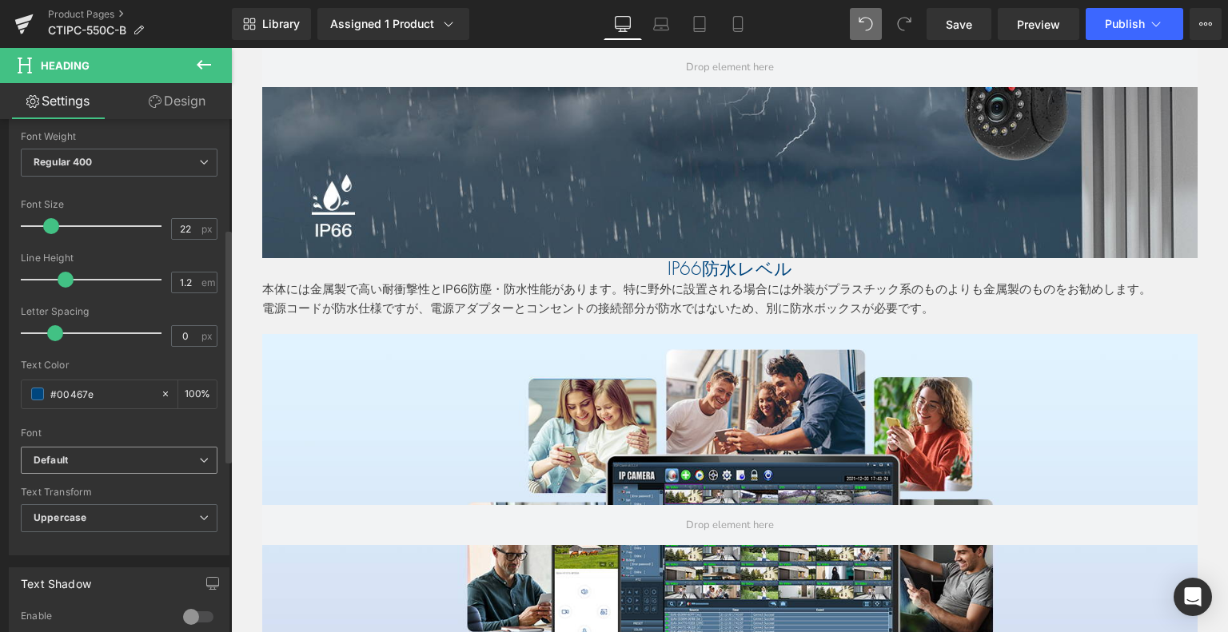
drag, startPoint x: 99, startPoint y: 457, endPoint x: 98, endPoint y: 489, distance: 32.0
click at [99, 457] on b "Default" at bounding box center [117, 461] width 166 height 14
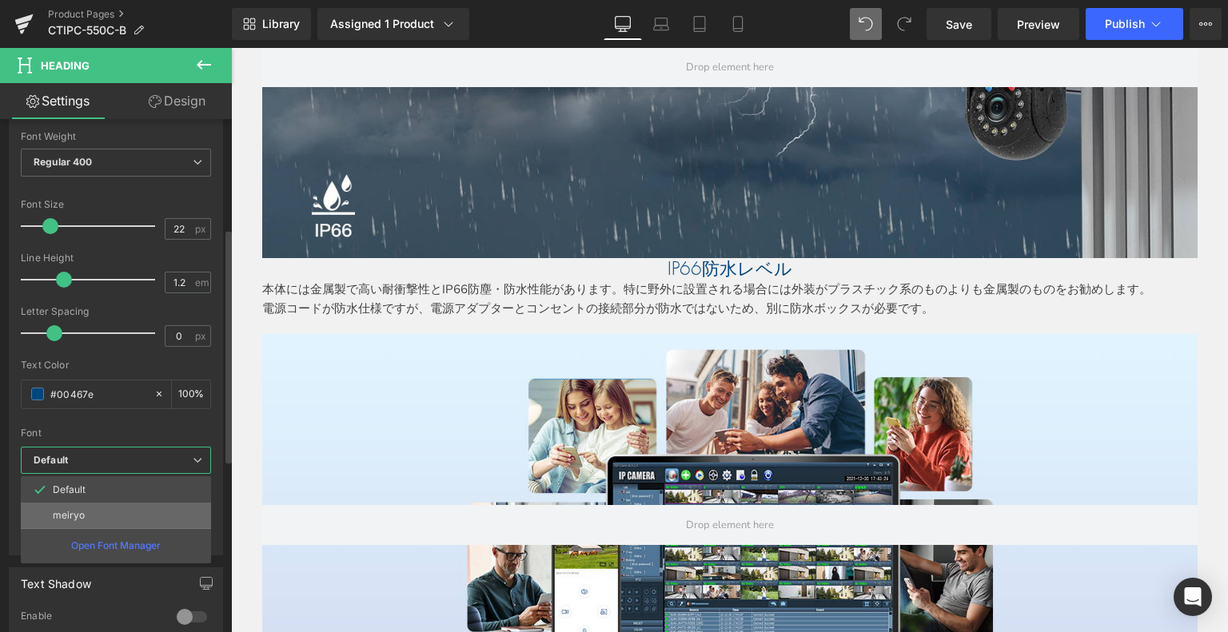
drag, startPoint x: 93, startPoint y: 512, endPoint x: 153, endPoint y: 229, distance: 288.5
click at [93, 512] on li "meiryo" at bounding box center [116, 516] width 190 height 26
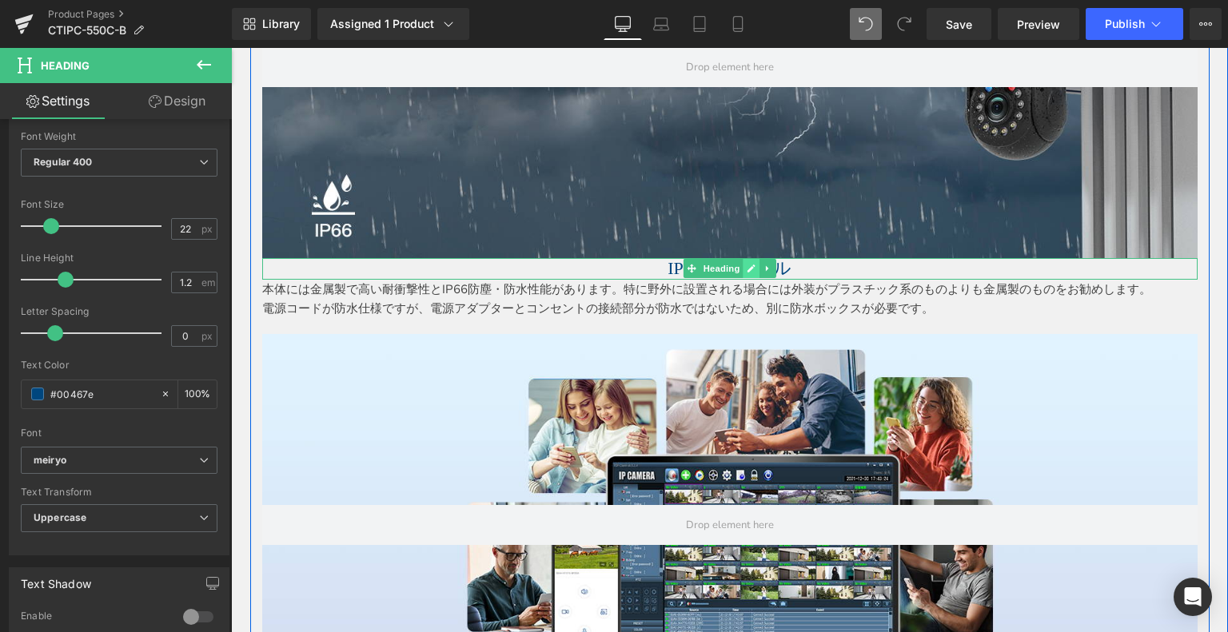
click at [747, 264] on icon at bounding box center [751, 269] width 9 height 10
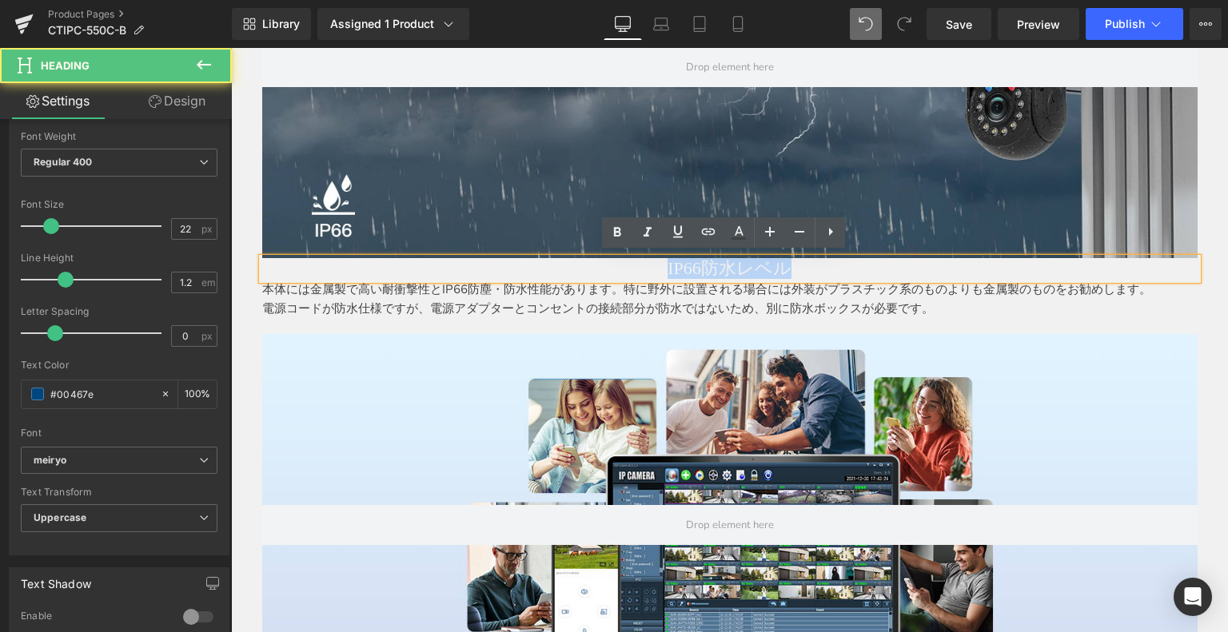
drag, startPoint x: 809, startPoint y: 255, endPoint x: 636, endPoint y: 259, distance: 173.5
click at [636, 259] on h1 "IP66防水レベル" at bounding box center [729, 268] width 935 height 21
click at [612, 233] on icon at bounding box center [617, 232] width 19 height 19
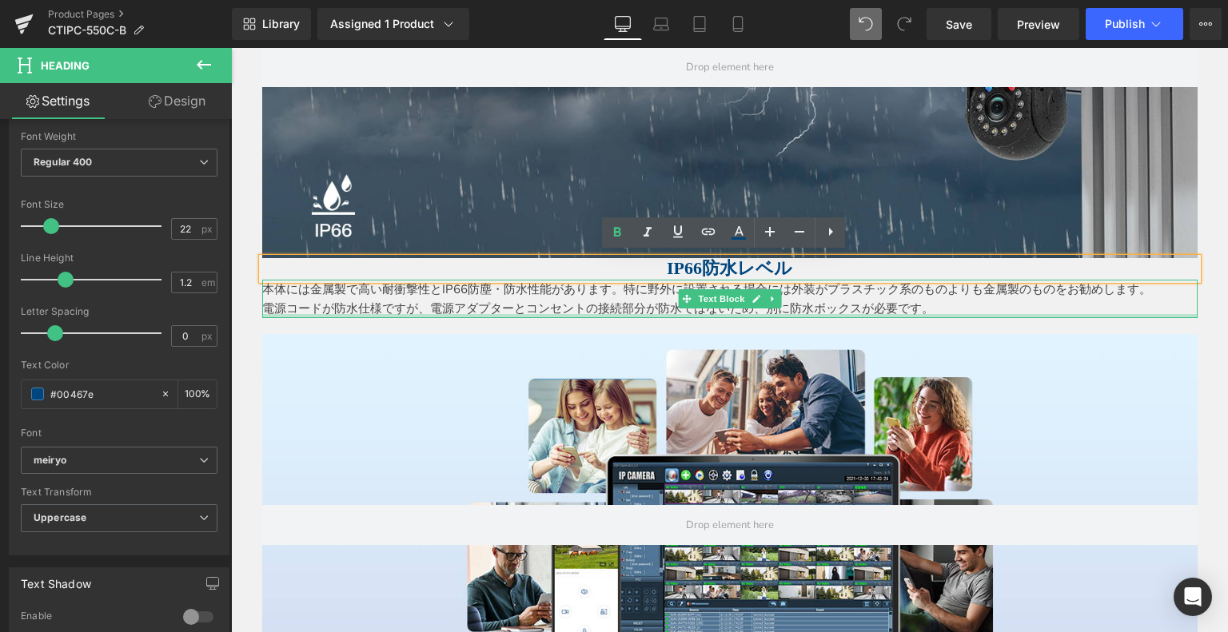
click at [483, 314] on div at bounding box center [729, 316] width 935 height 4
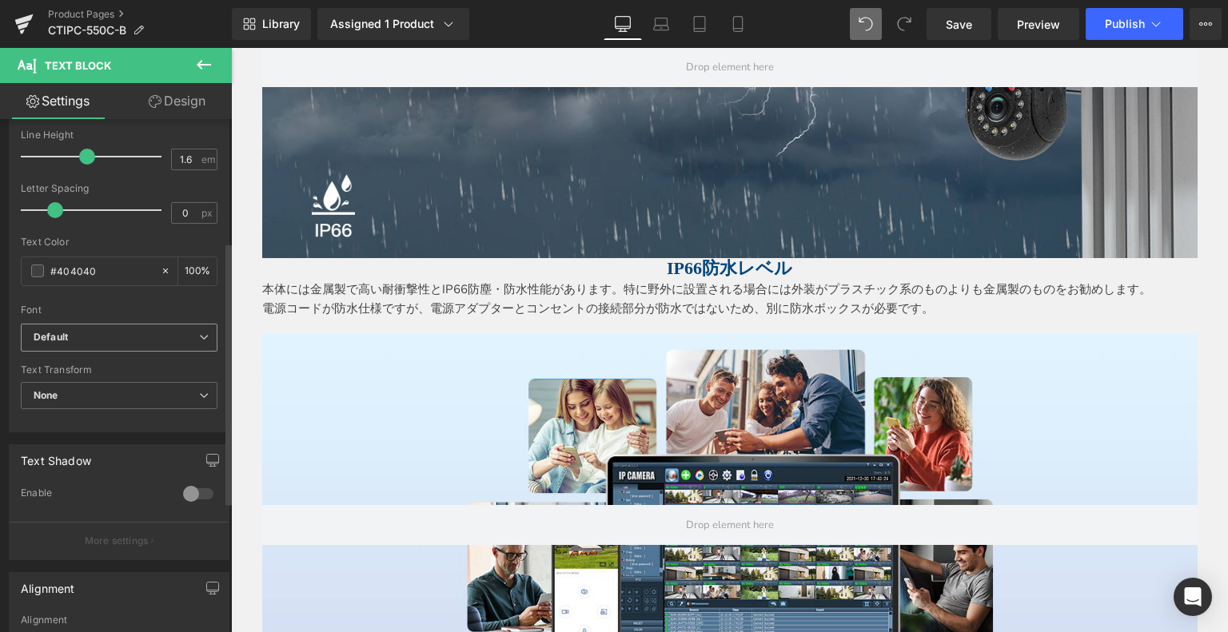
click at [100, 328] on span "Default" at bounding box center [119, 338] width 197 height 28
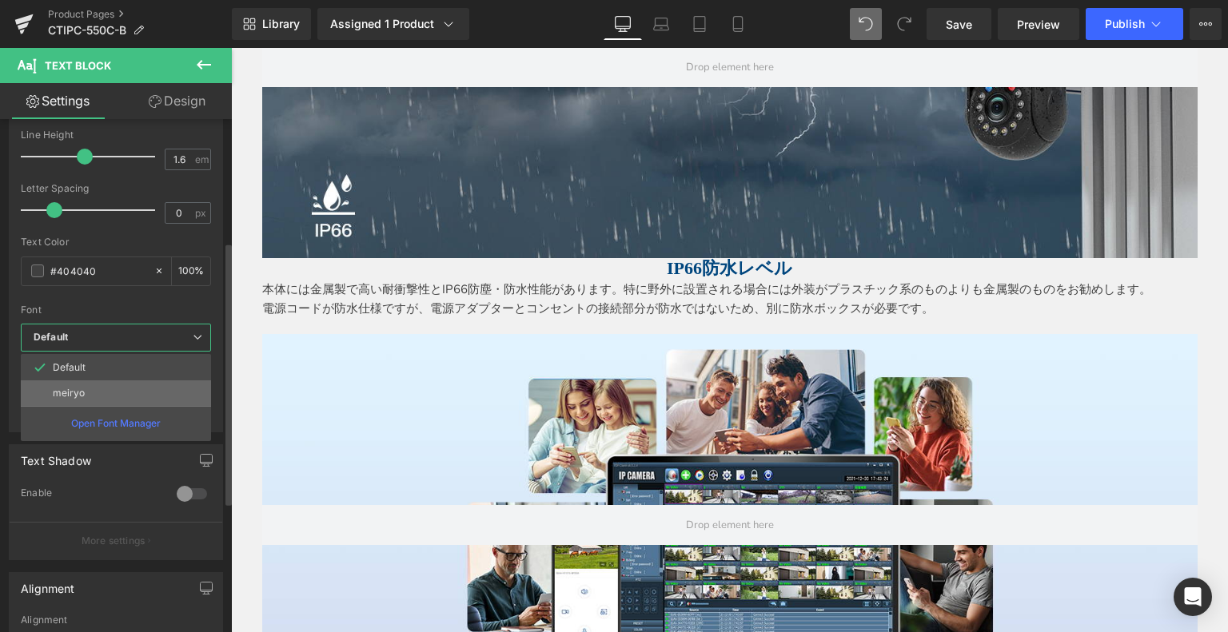
click at [106, 383] on li "meiryo" at bounding box center [116, 394] width 190 height 26
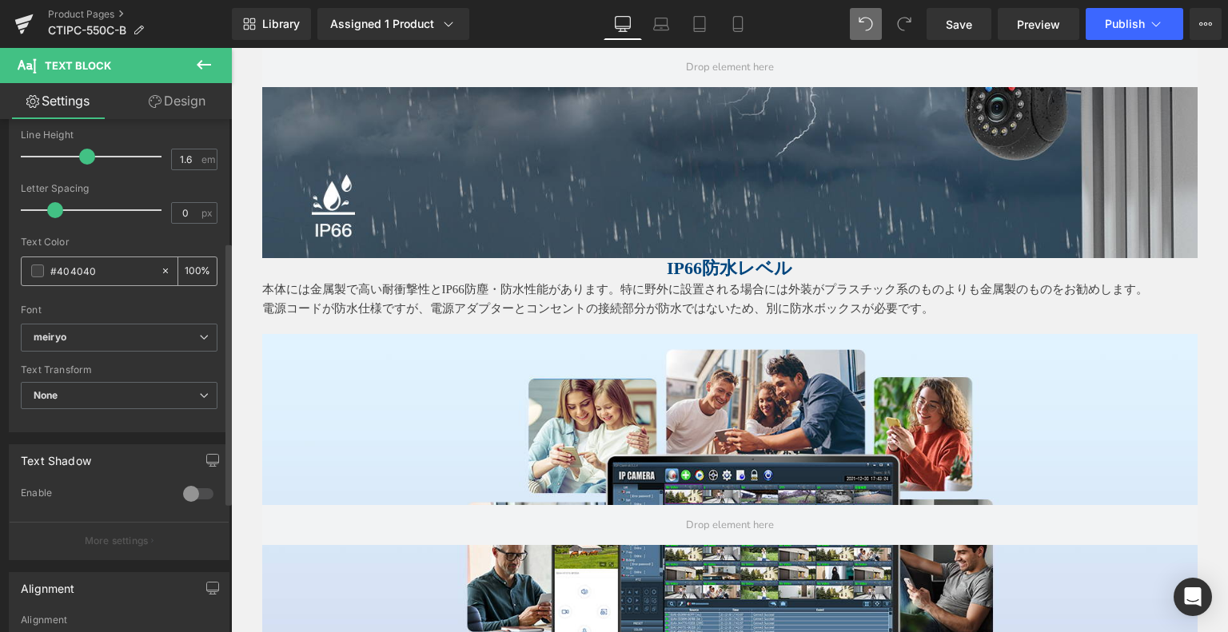
click at [29, 271] on div "#404040" at bounding box center [91, 271] width 138 height 28
click at [38, 274] on span at bounding box center [37, 271] width 13 height 13
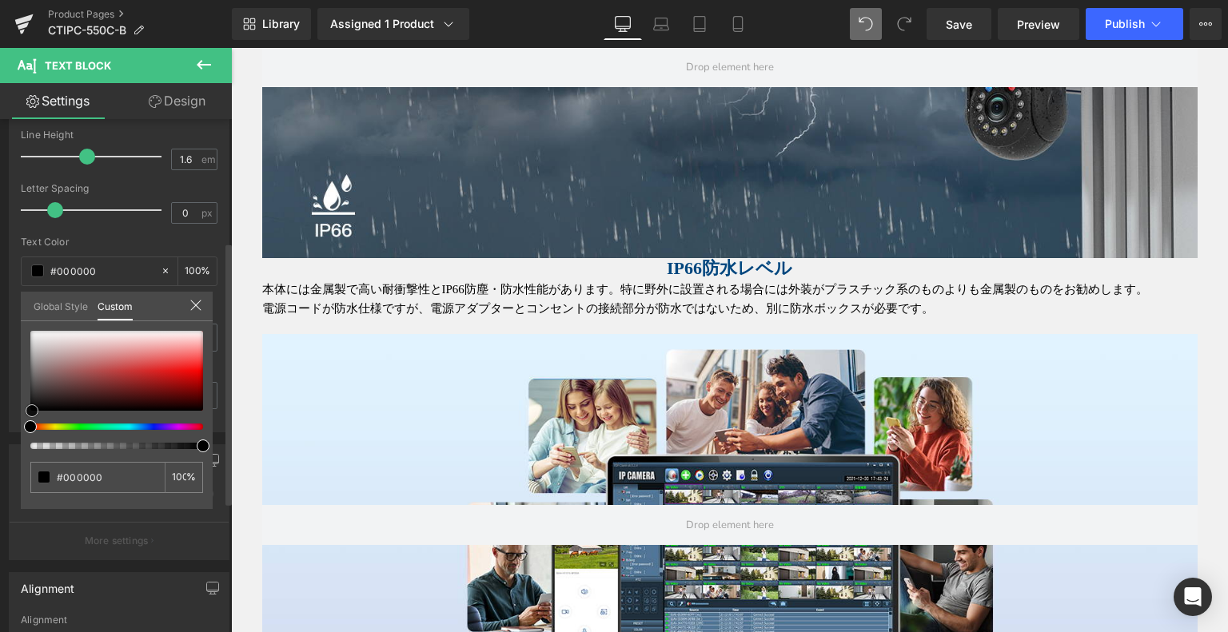
drag, startPoint x: 29, startPoint y: 389, endPoint x: 30, endPoint y: 417, distance: 28.0
click at [30, 417] on div at bounding box center [116, 390] width 173 height 118
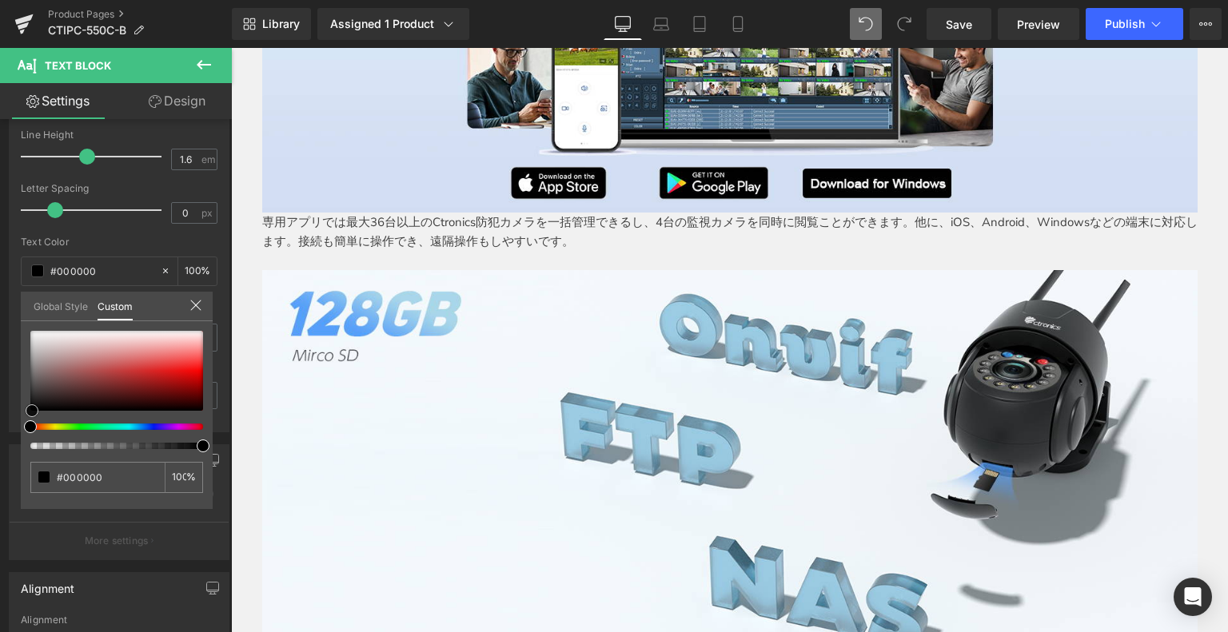
scroll to position [5536, 0]
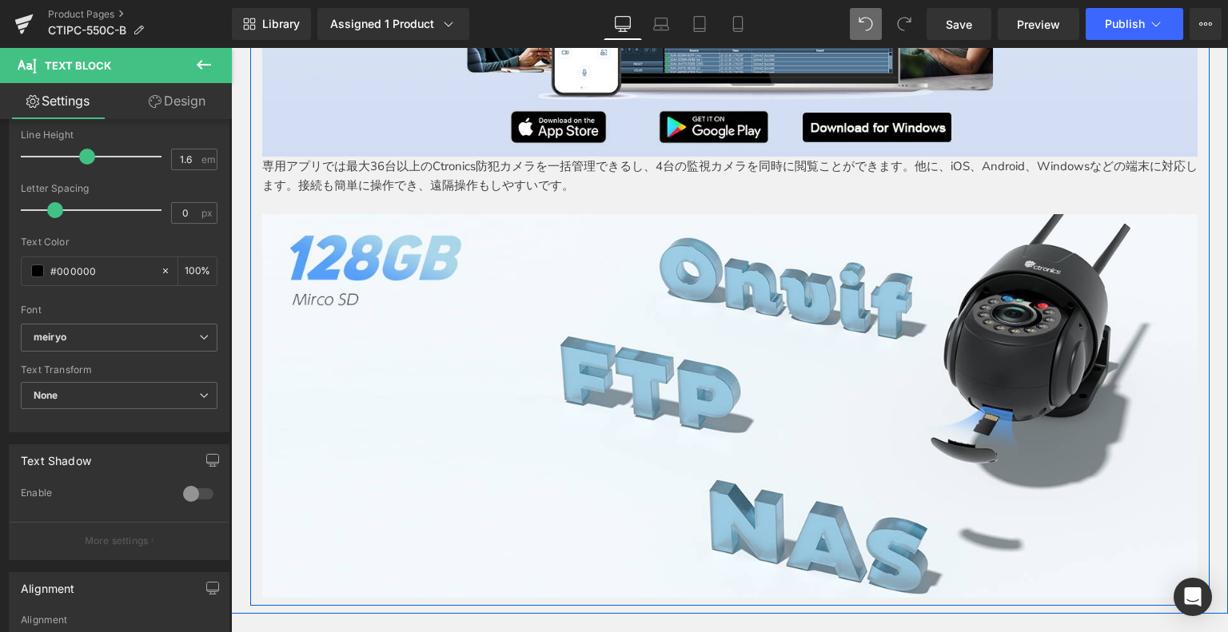
click at [569, 172] on p "専用アプリでは最大36台以上のCtronics防犯カメラを一括管理できるし、4台の監視カメラを同時に閲覧ことができます。他に、iOS、Android、Wind…" at bounding box center [729, 176] width 935 height 38
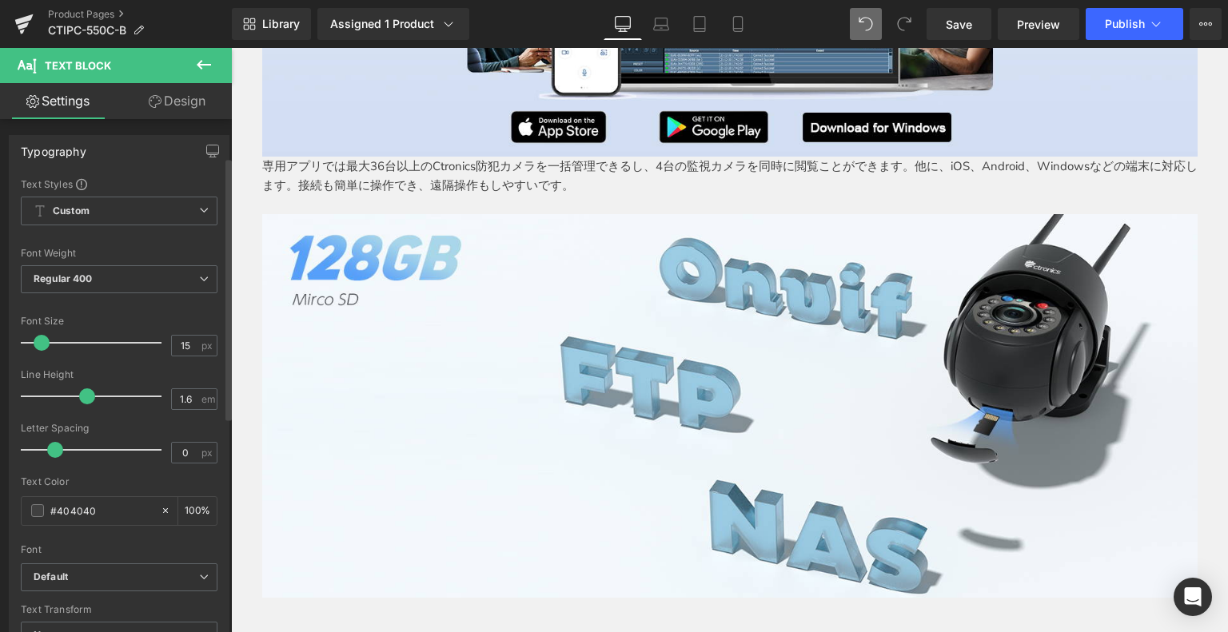
scroll to position [240, 0]
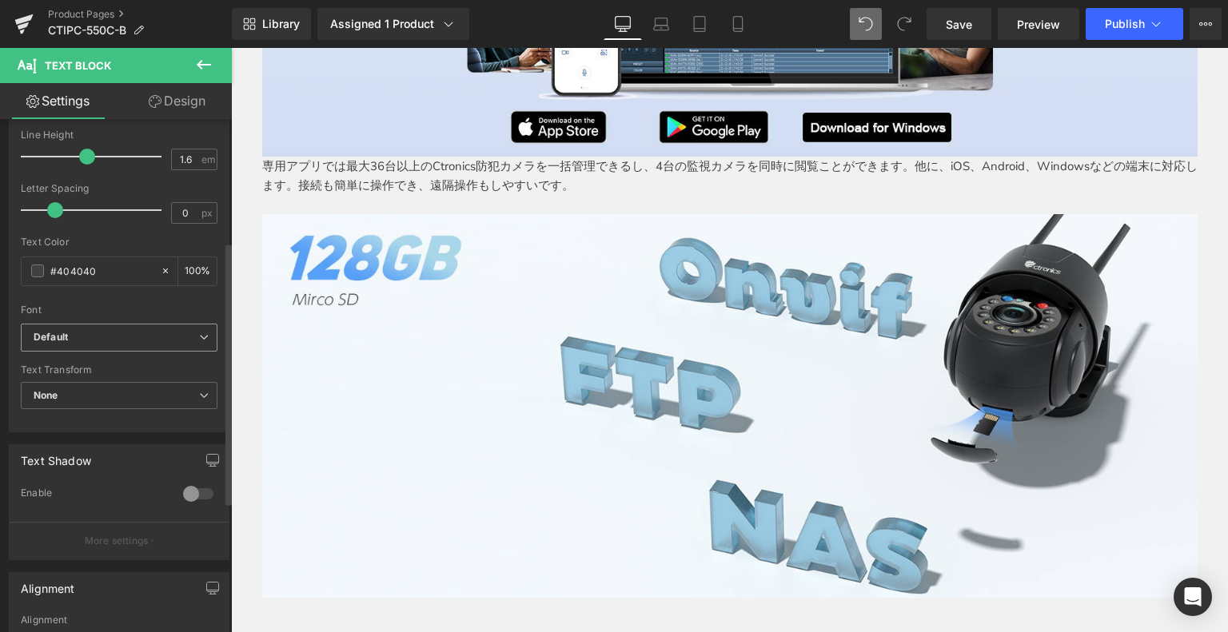
click at [122, 339] on b "Default" at bounding box center [117, 338] width 166 height 14
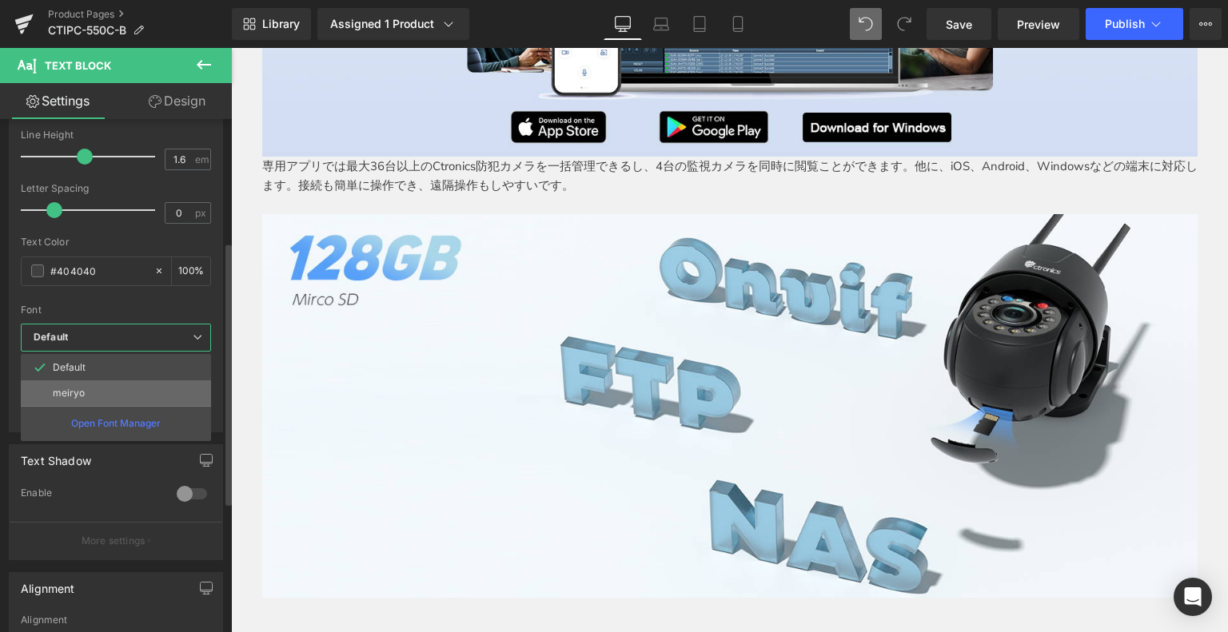
drag, startPoint x: 95, startPoint y: 393, endPoint x: 47, endPoint y: 283, distance: 120.3
click at [95, 393] on li "meiryo" at bounding box center [116, 394] width 190 height 26
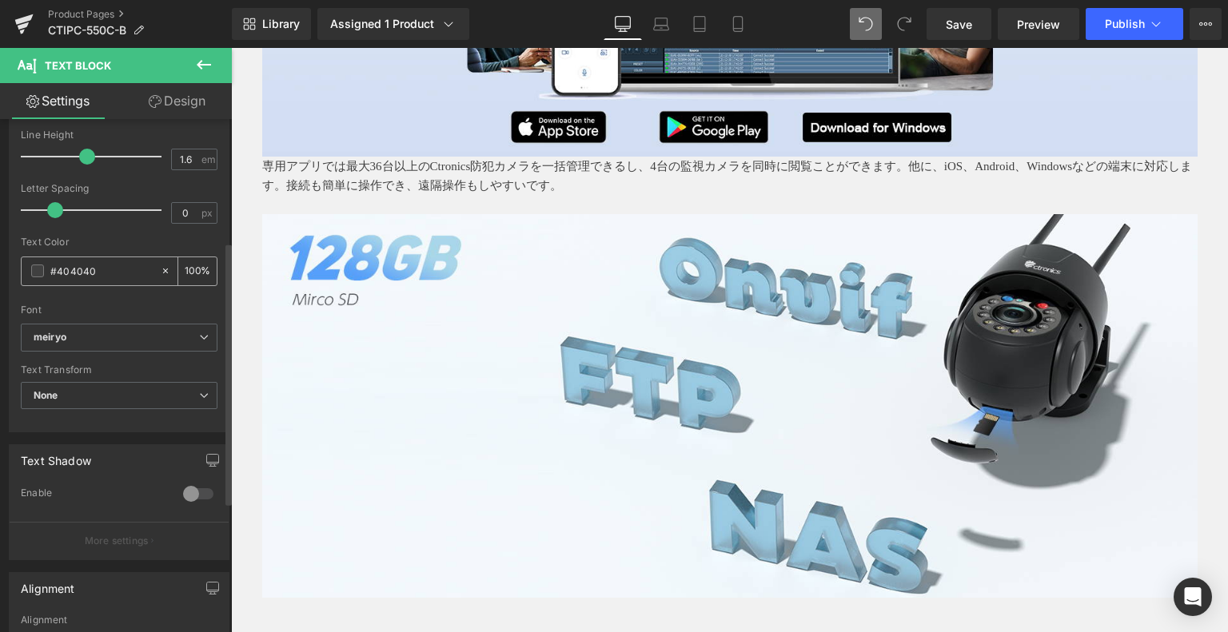
click at [36, 272] on span at bounding box center [37, 271] width 13 height 13
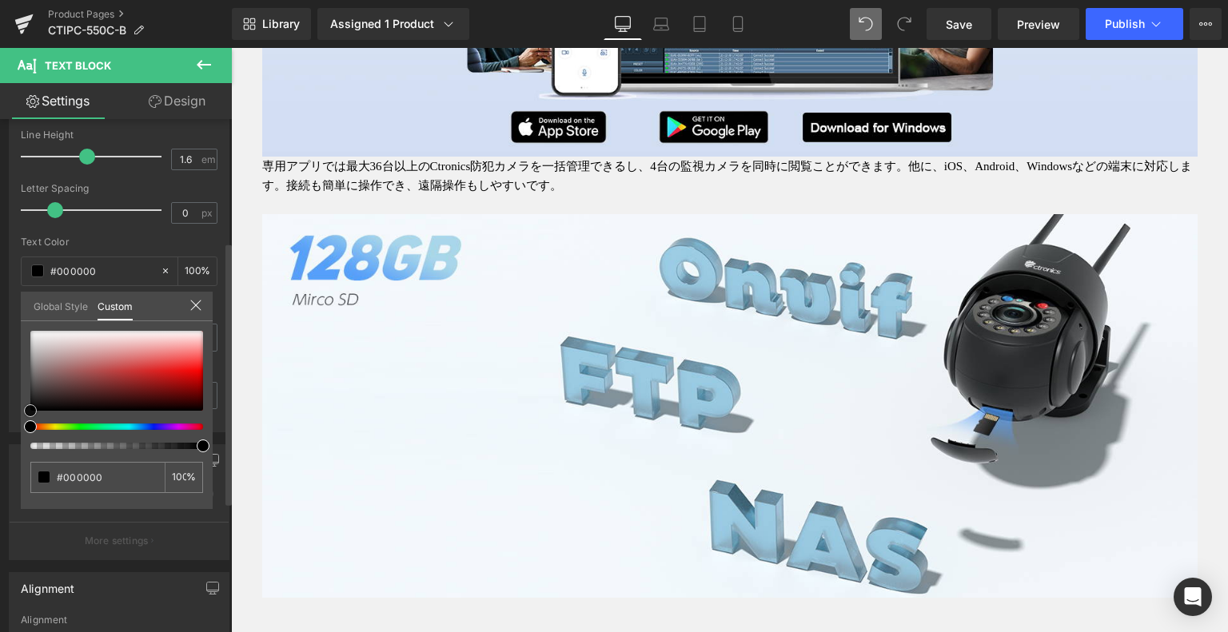
drag, startPoint x: 31, startPoint y: 389, endPoint x: 46, endPoint y: 447, distance: 59.5
click at [23, 416] on div "#000000 100 %" at bounding box center [117, 420] width 192 height 178
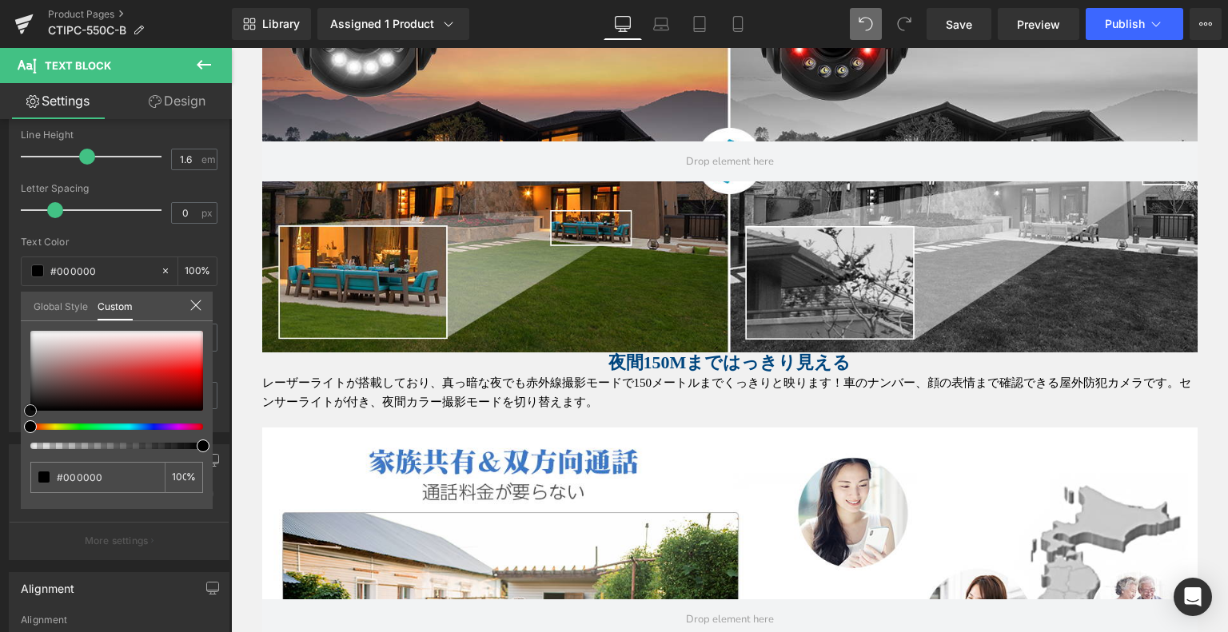
scroll to position [3537, 0]
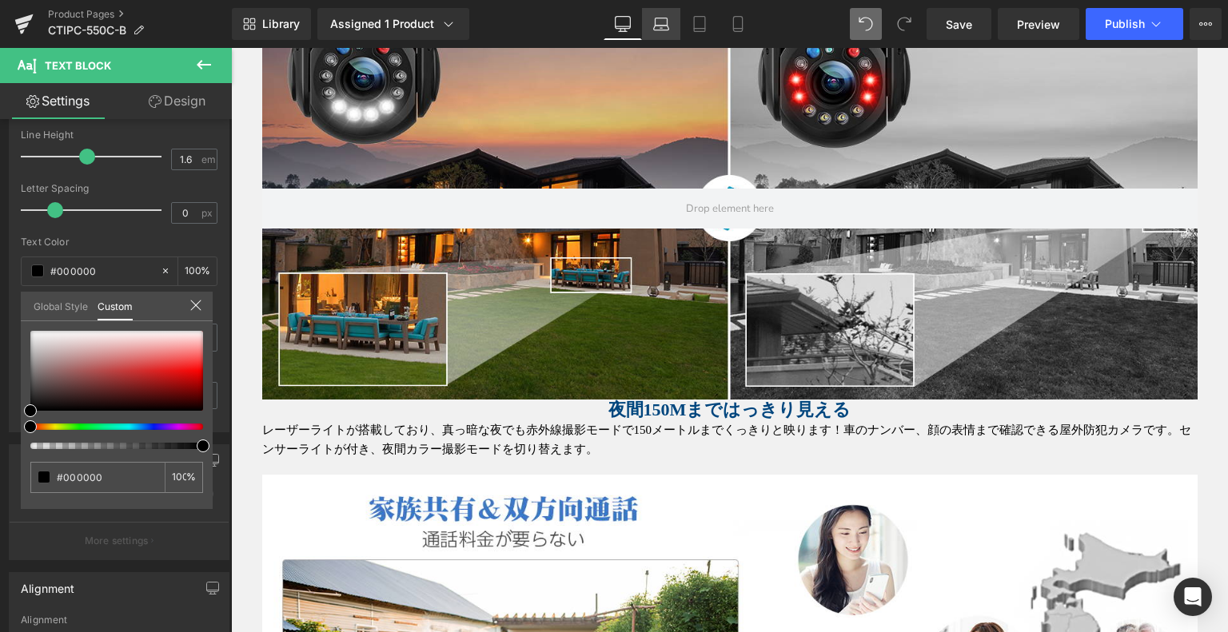
click at [672, 8] on link "Laptop" at bounding box center [661, 24] width 38 height 32
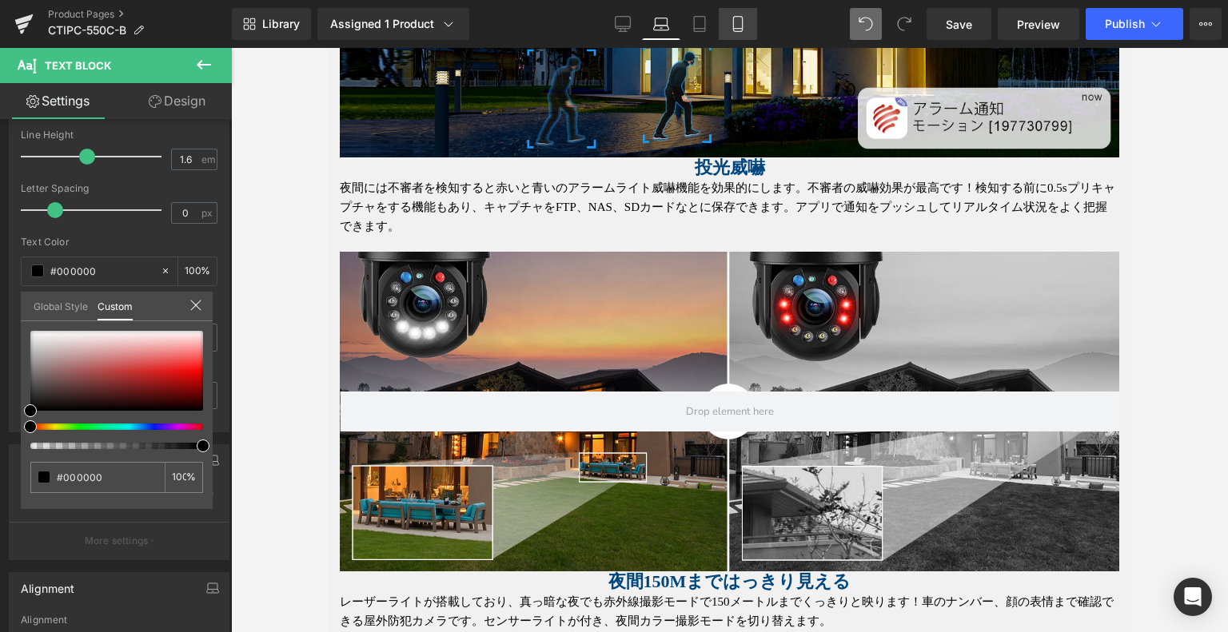
click at [743, 20] on icon at bounding box center [738, 24] width 16 height 16
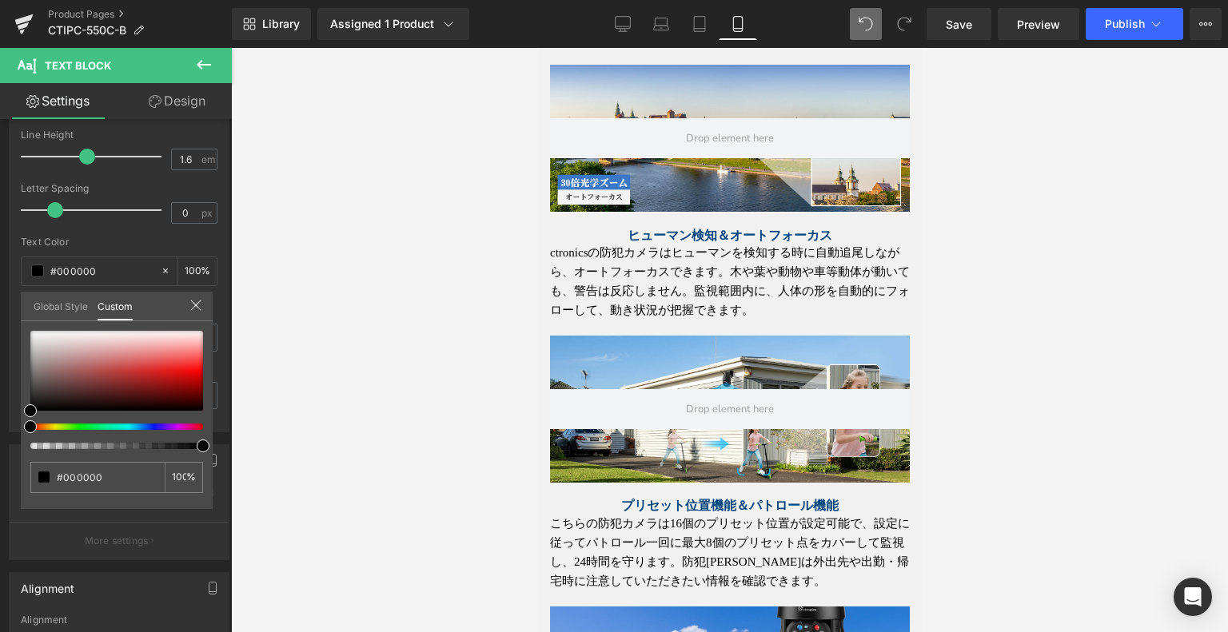
scroll to position [1330, 0]
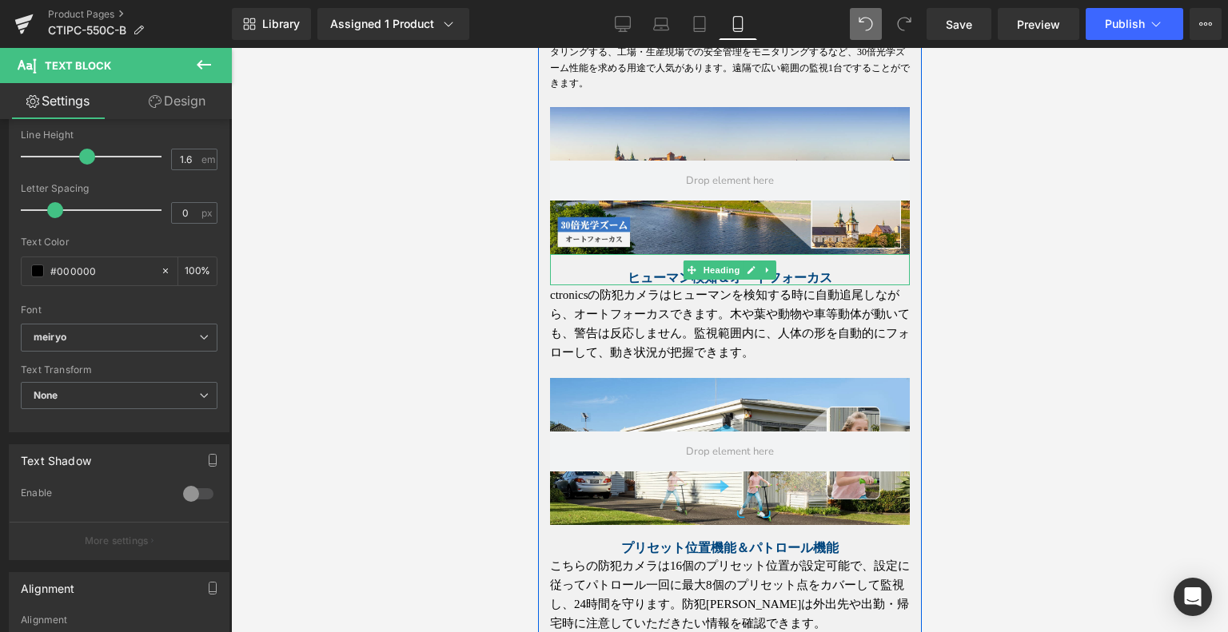
click at [672, 285] on span "ヒューマン検知＆オートフォーカス" at bounding box center [729, 278] width 205 height 14
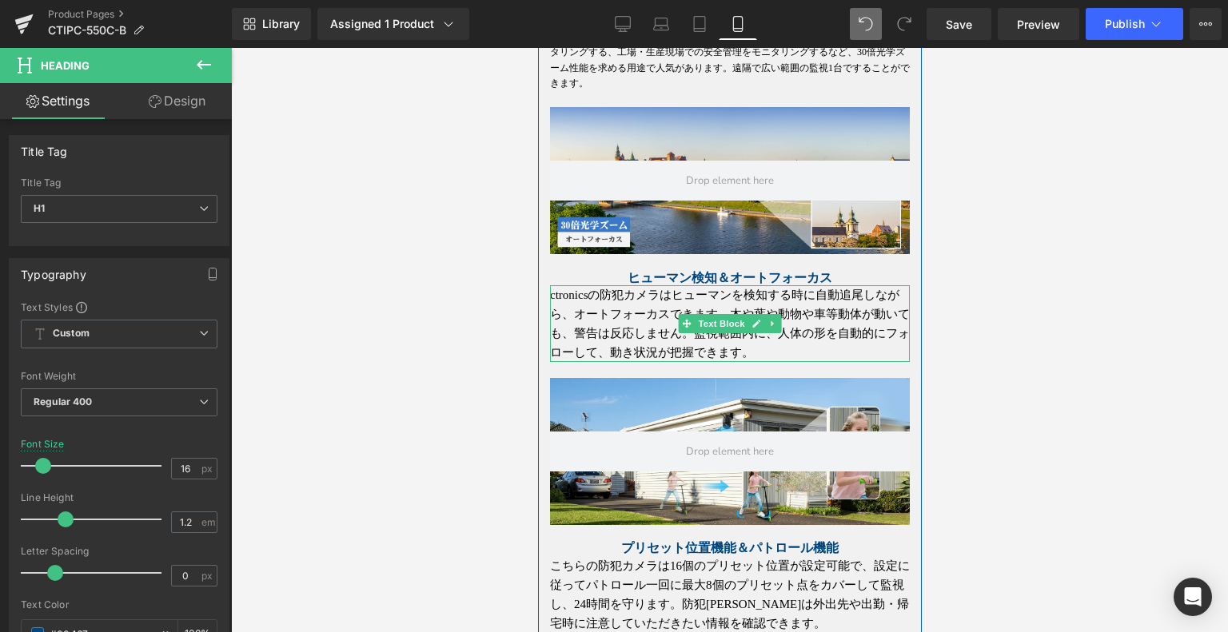
click at [628, 362] on p "ctronicsの防犯カメラはヒューマンを検知する時に自動追尾しながら、オートフォーカスできます。木や葉や動物や車等動体が動いても、警告は反応しません。監視範…" at bounding box center [729, 323] width 360 height 77
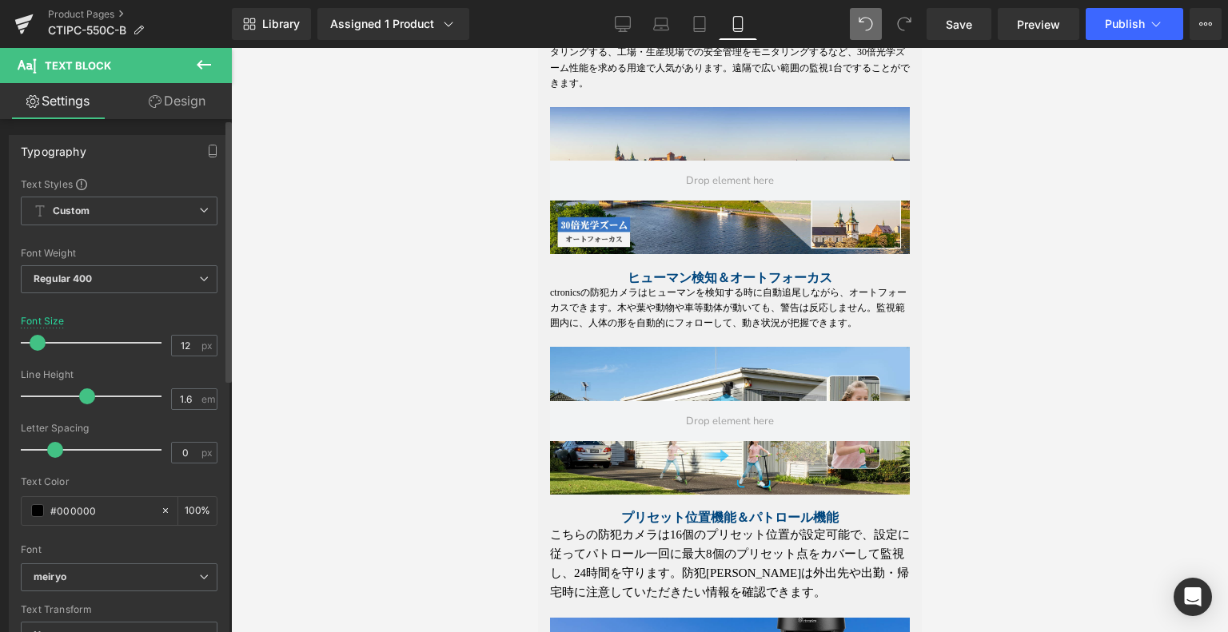
click at [34, 341] on span at bounding box center [38, 343] width 16 height 16
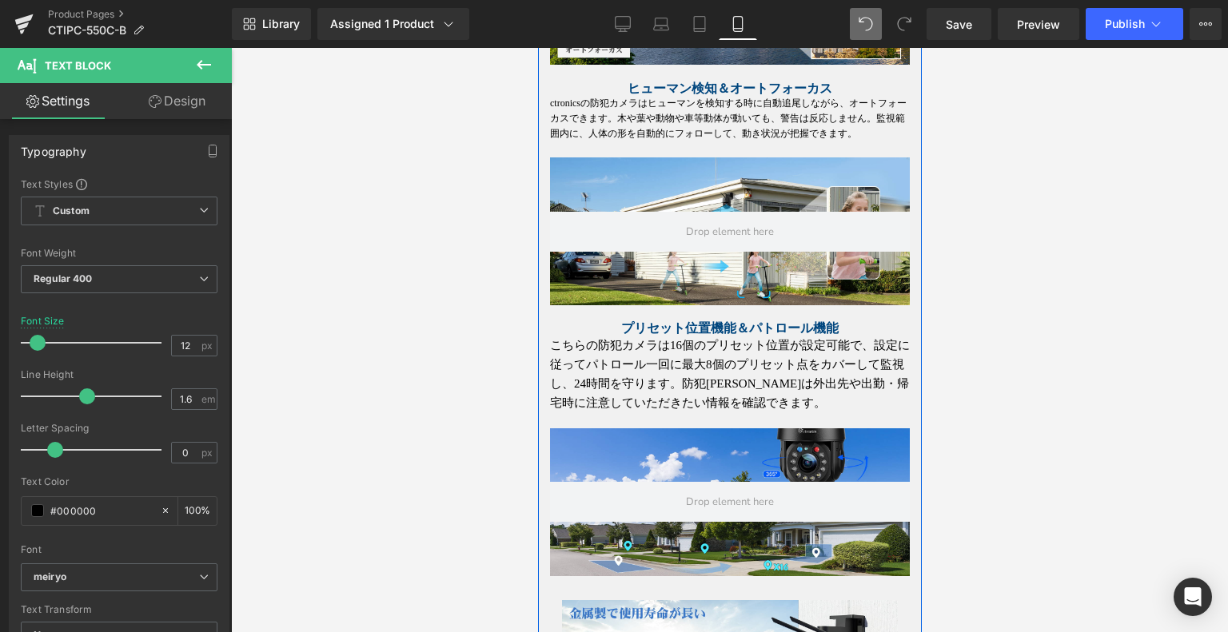
scroll to position [1570, 0]
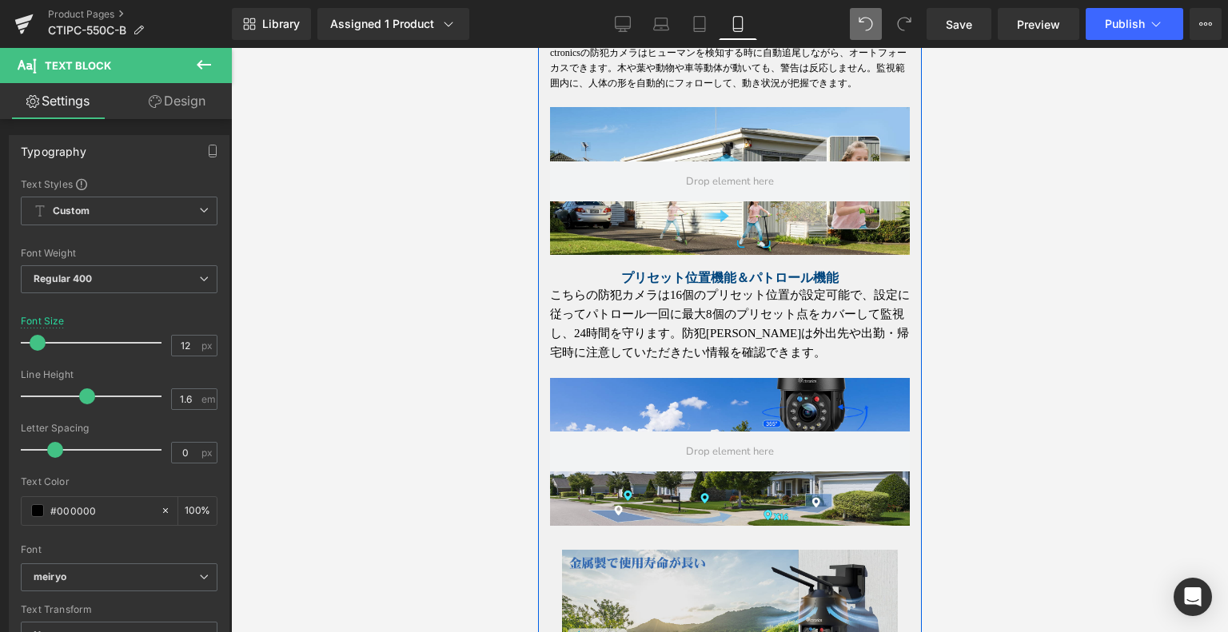
click at [971, 280] on span at bounding box center [979, 270] width 17 height 19
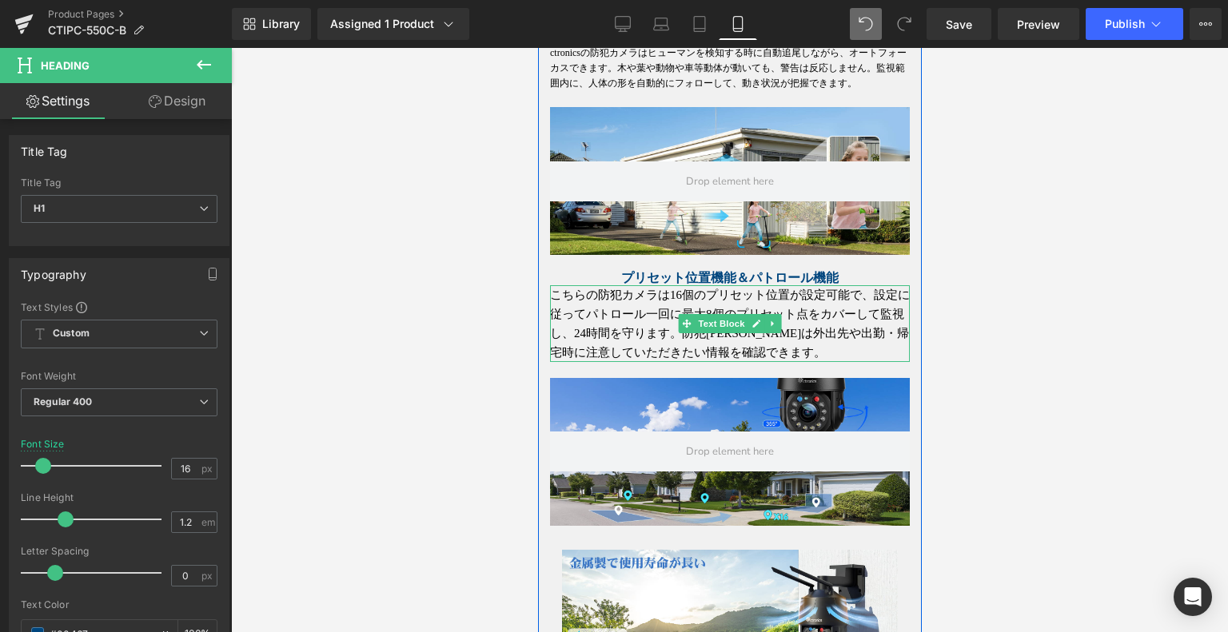
click at [652, 362] on p "こちらの防犯カメラは16個のプリセット位置が設定可能で、設定に従ってパトロール一回に最大8個のプリセット点をカバーして監視し、24時間を守ります。防犯[PER…" at bounding box center [729, 323] width 360 height 77
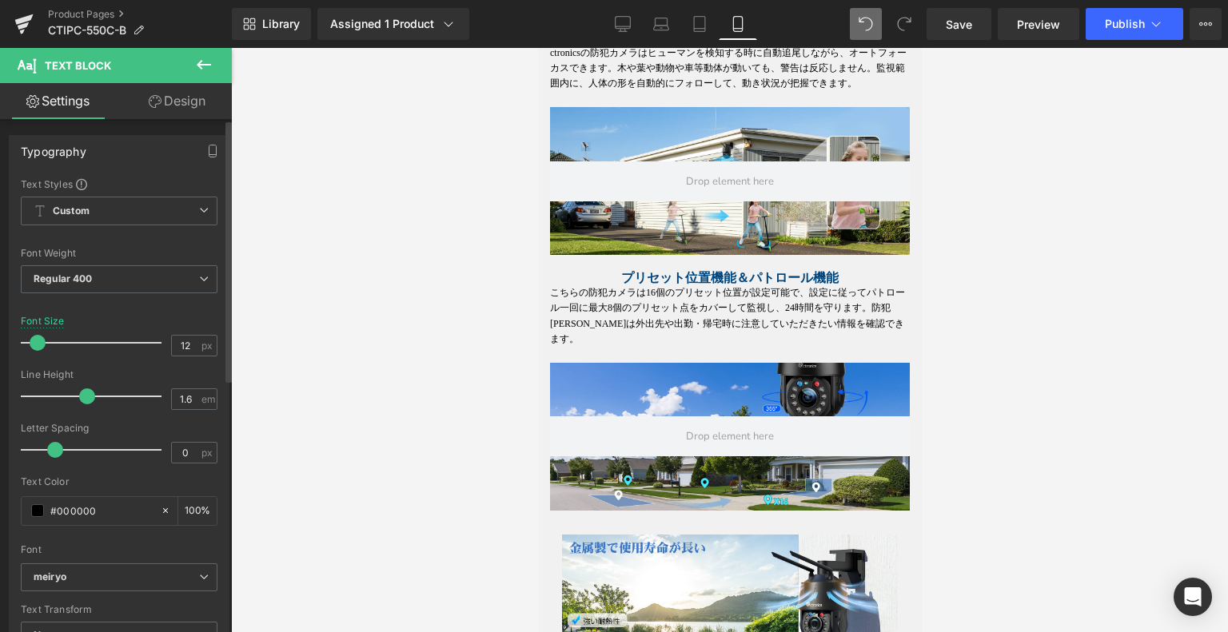
click at [33, 345] on span at bounding box center [38, 343] width 16 height 16
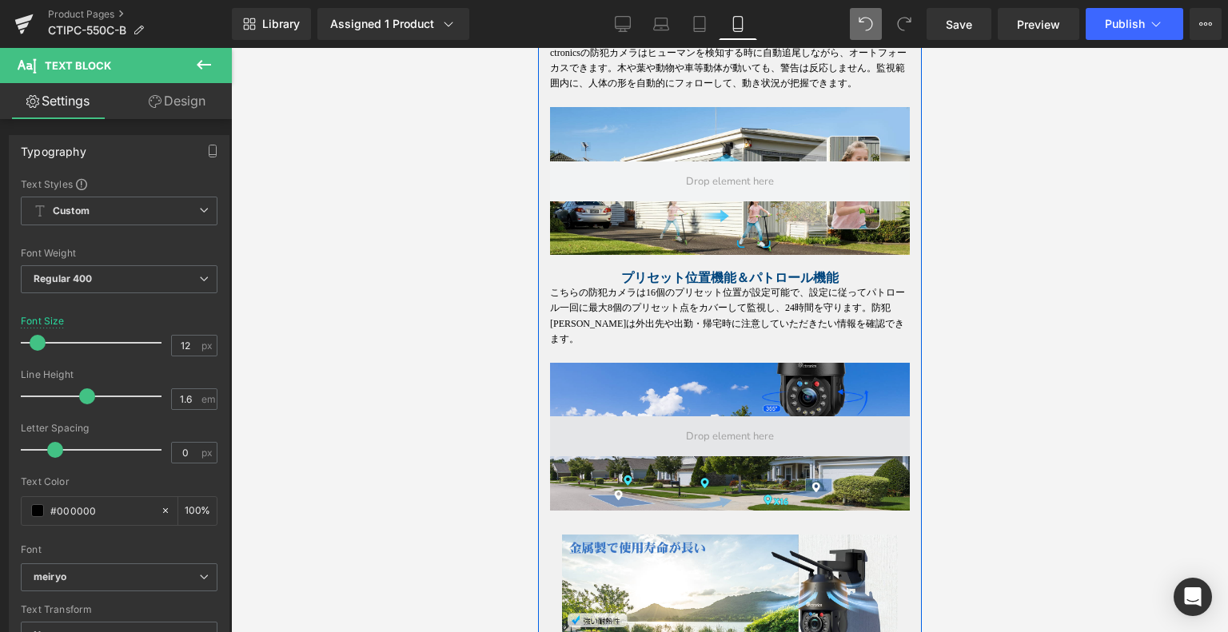
scroll to position [1810, 0]
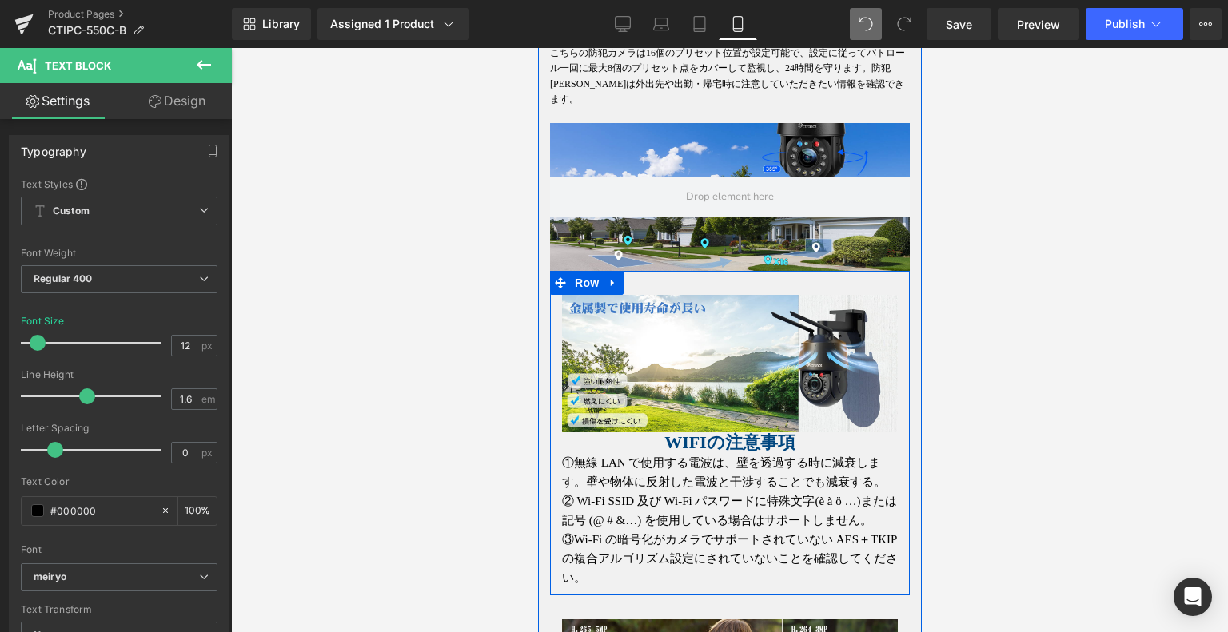
click at [664, 453] on span "WIFIの注意事項" at bounding box center [729, 443] width 131 height 20
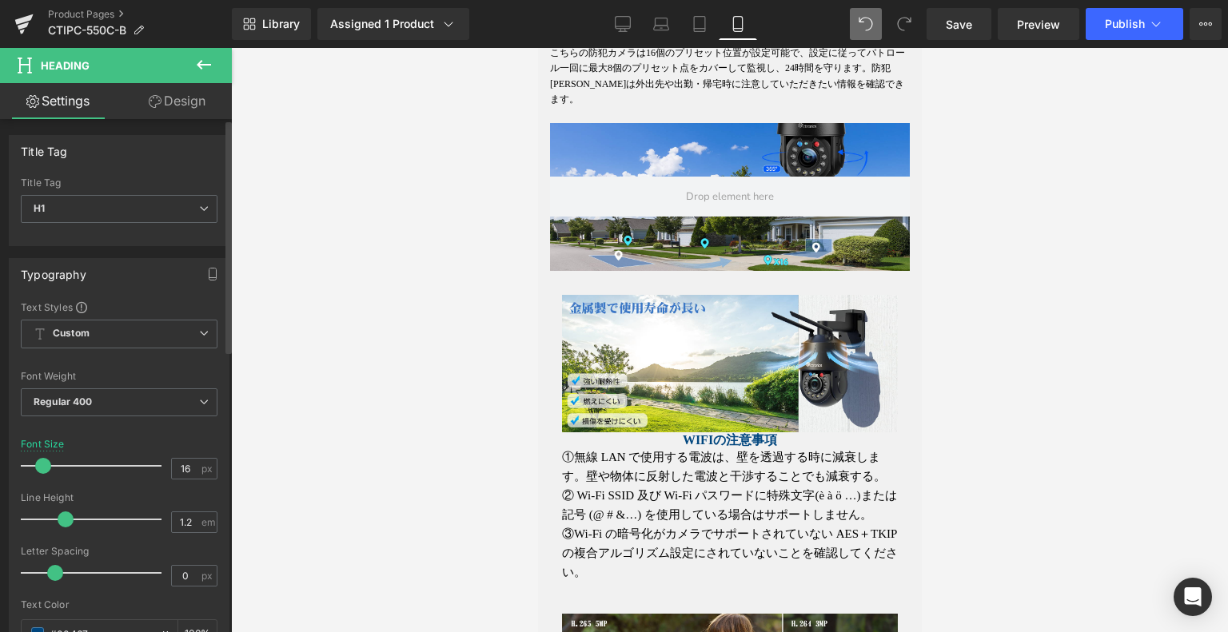
drag, startPoint x: 50, startPoint y: 465, endPoint x: 42, endPoint y: 466, distance: 8.2
click at [42, 466] on span at bounding box center [43, 466] width 16 height 16
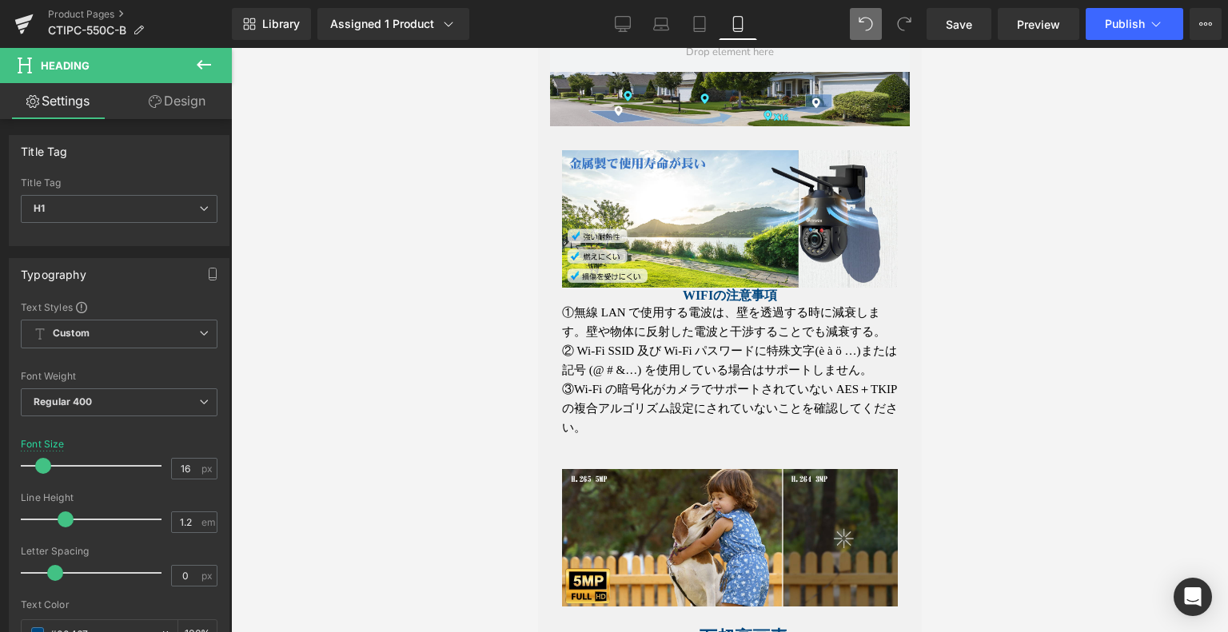
scroll to position [2050, 0]
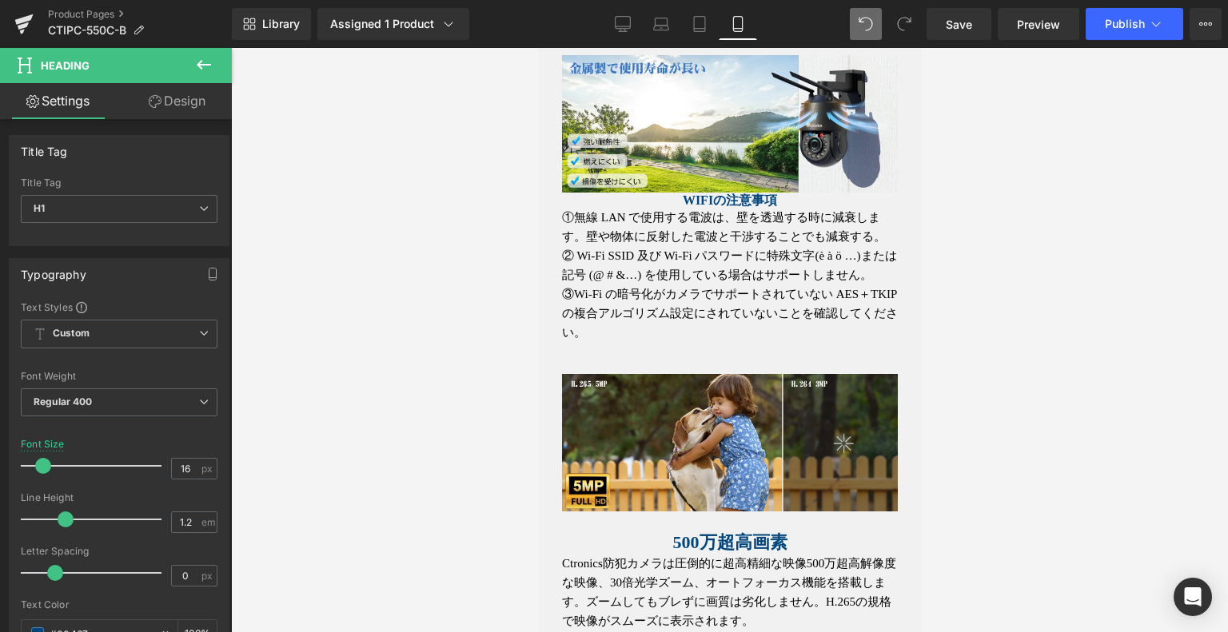
click at [656, 285] on p "② Wi-Fi SSID 及び Wi-Fi パスワードに特殊文字(è à ö …)または記号 (@ # &…) を使用している場合はサポートしません。" at bounding box center [729, 265] width 336 height 38
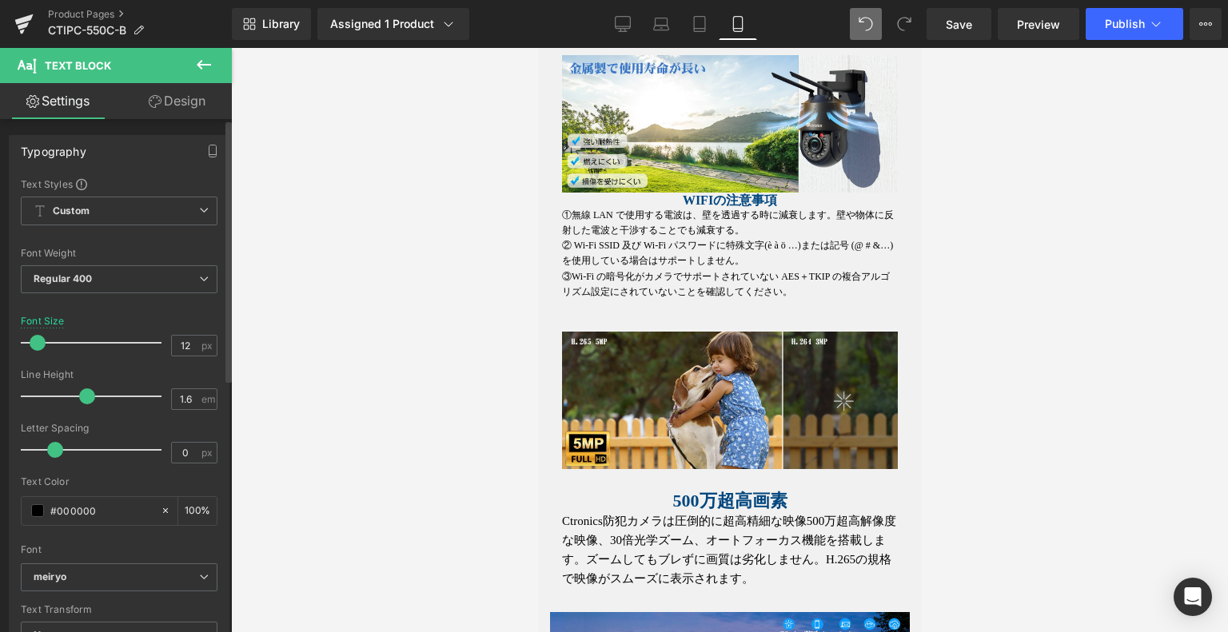
click at [38, 345] on span at bounding box center [38, 343] width 16 height 16
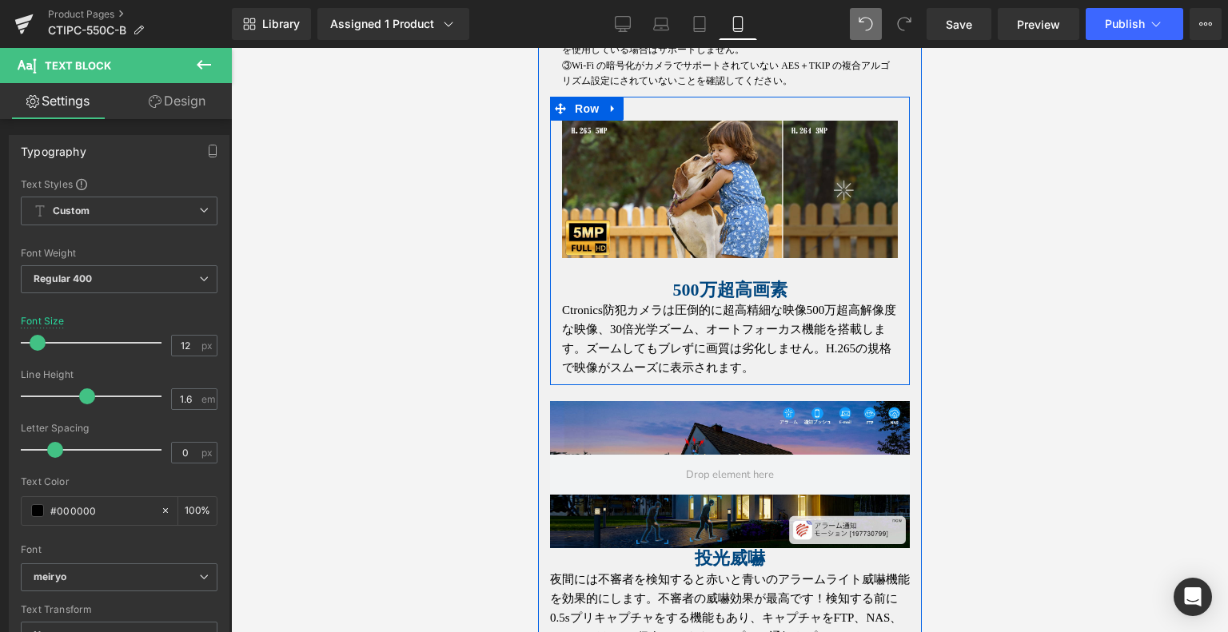
scroll to position [2290, 0]
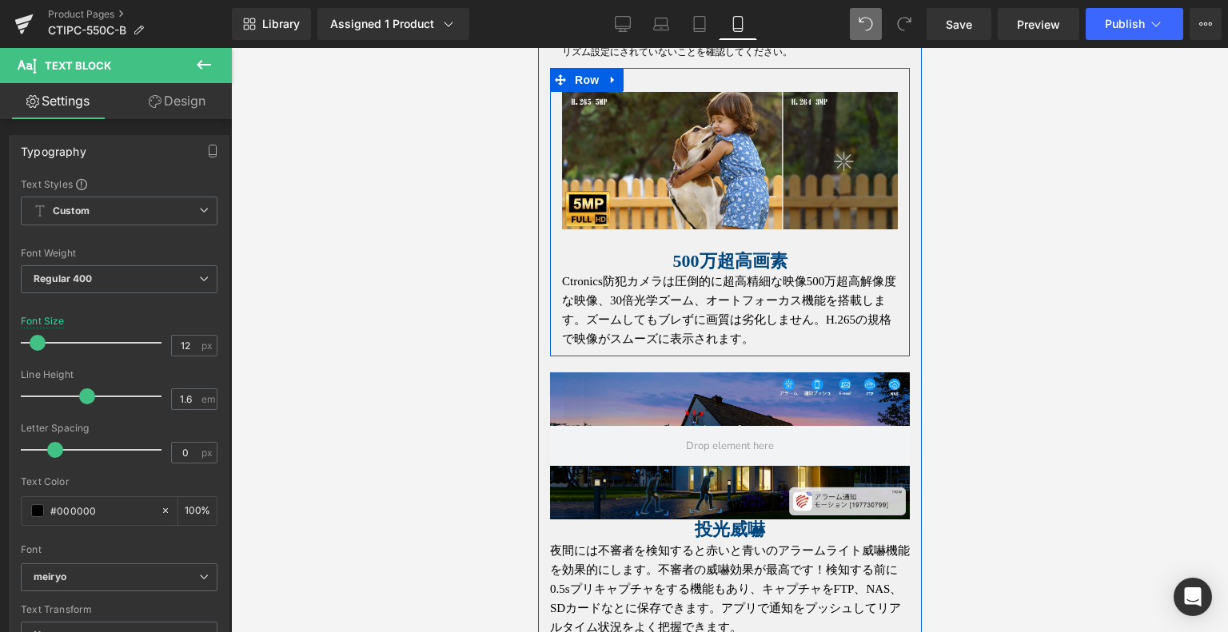
click at [742, 272] on div "500万超高画素 Heading" at bounding box center [729, 250] width 336 height 42
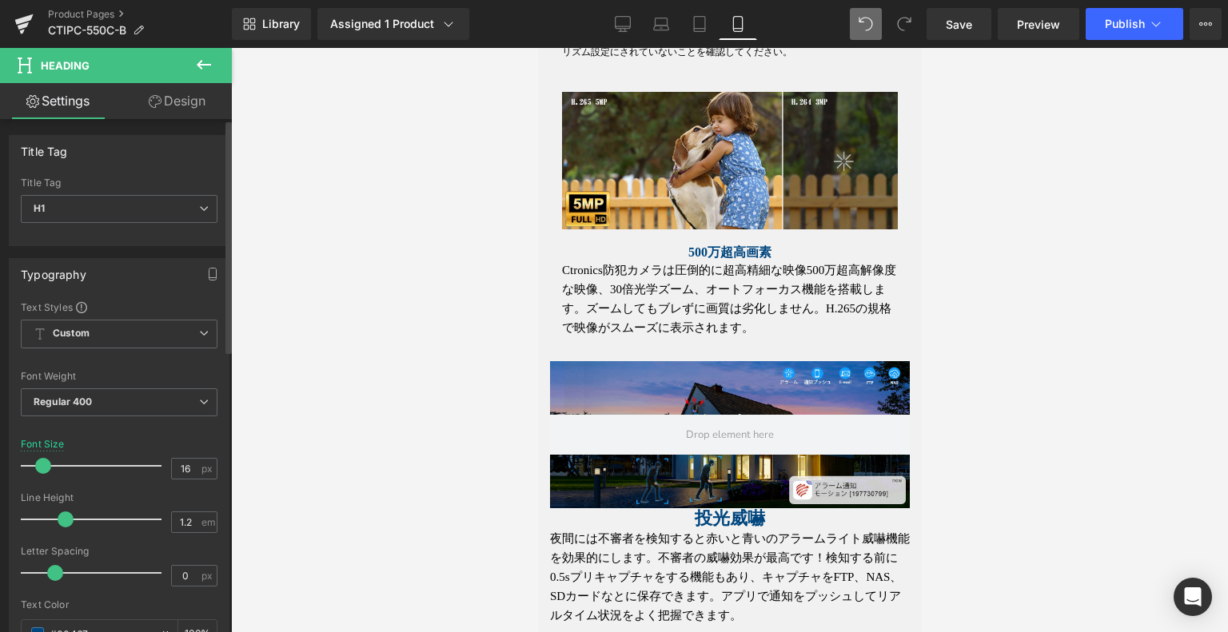
click at [42, 464] on span at bounding box center [43, 466] width 16 height 16
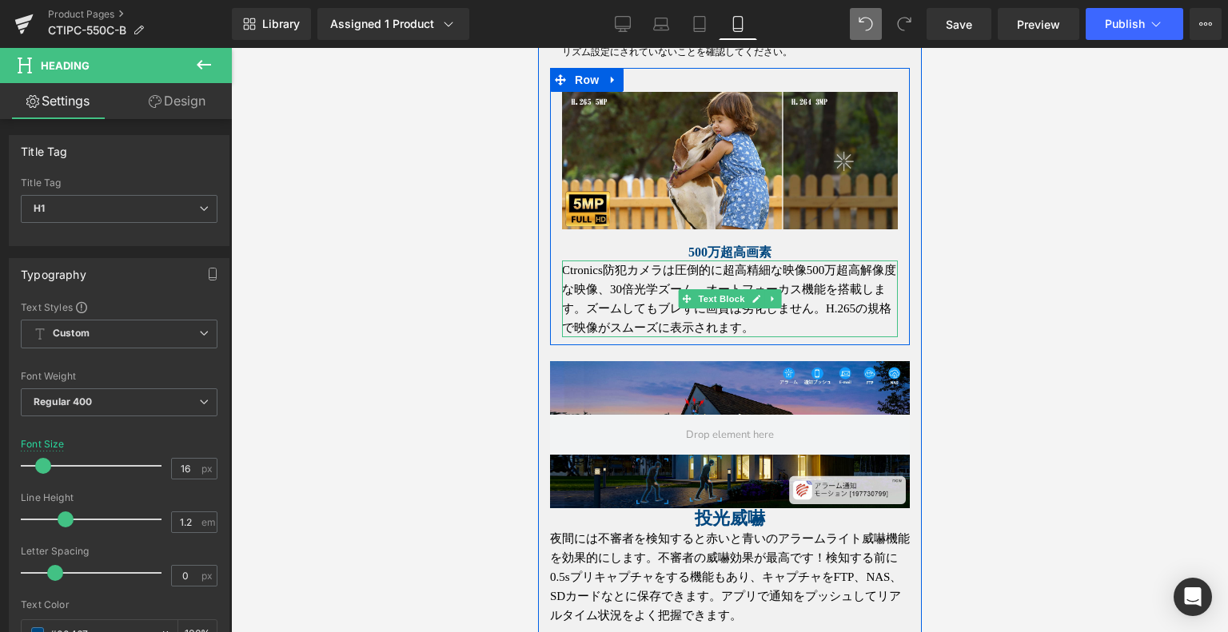
click at [604, 337] on p "Ctronics防犯カメラは圧倒的に超高精細な映像500万超高解像度な映像、30倍光学ズーム、オートフォーカス機能を搭載します。ズームしてもブレずに画質は劣化…" at bounding box center [729, 299] width 336 height 77
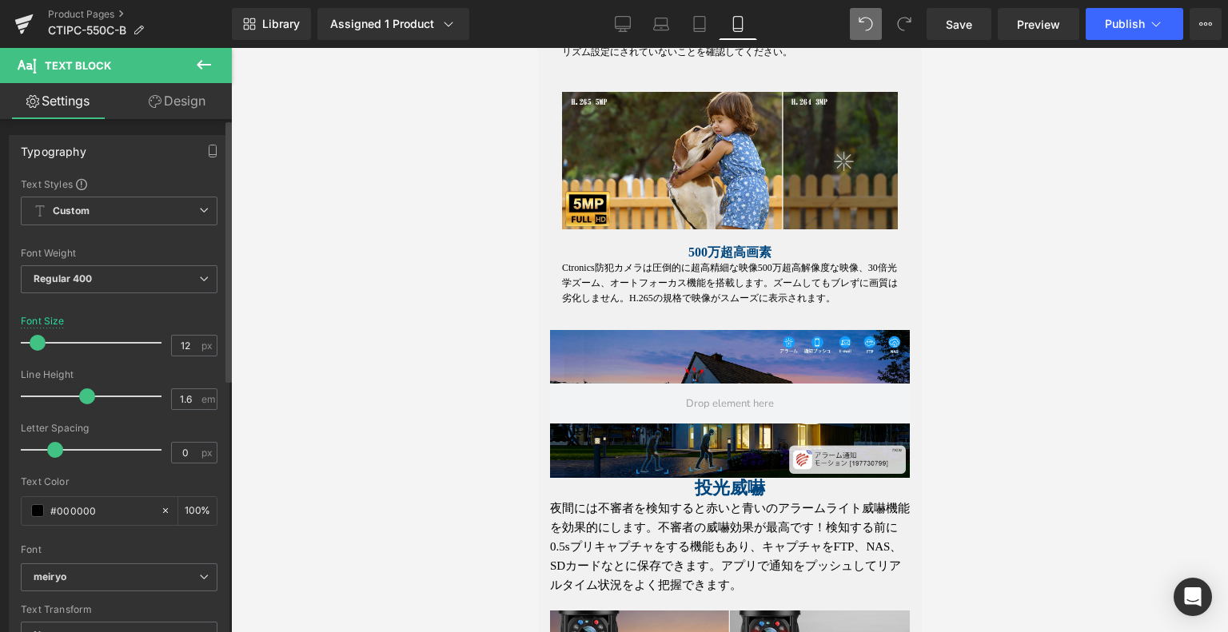
click at [34, 338] on span at bounding box center [38, 343] width 16 height 16
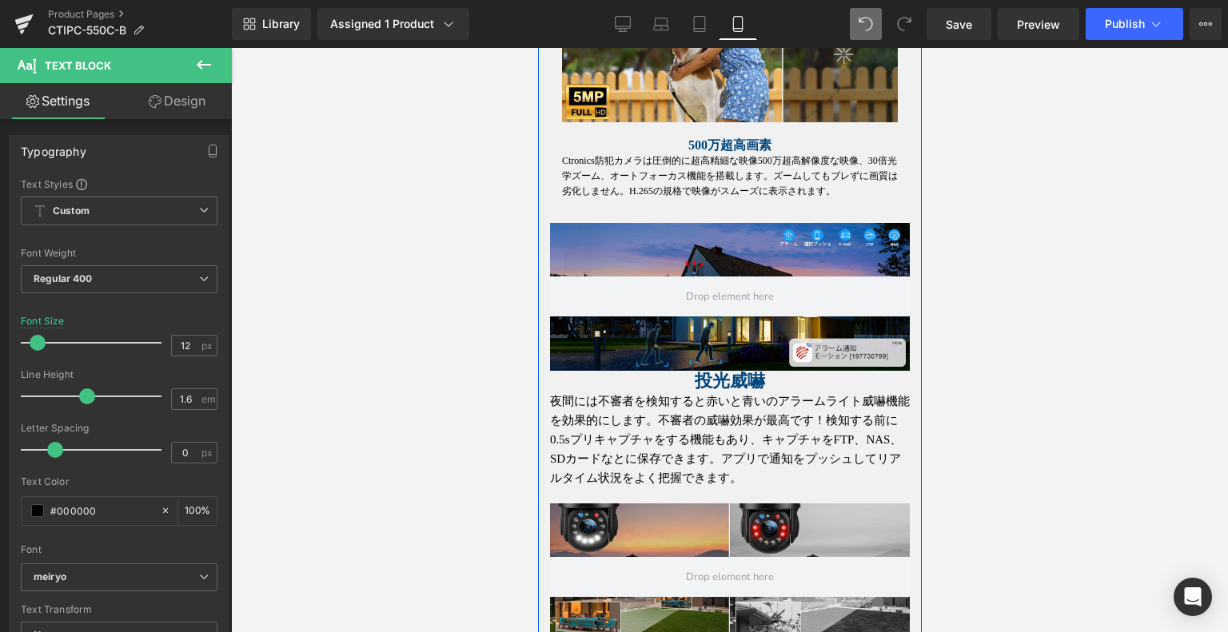
scroll to position [2530, 0]
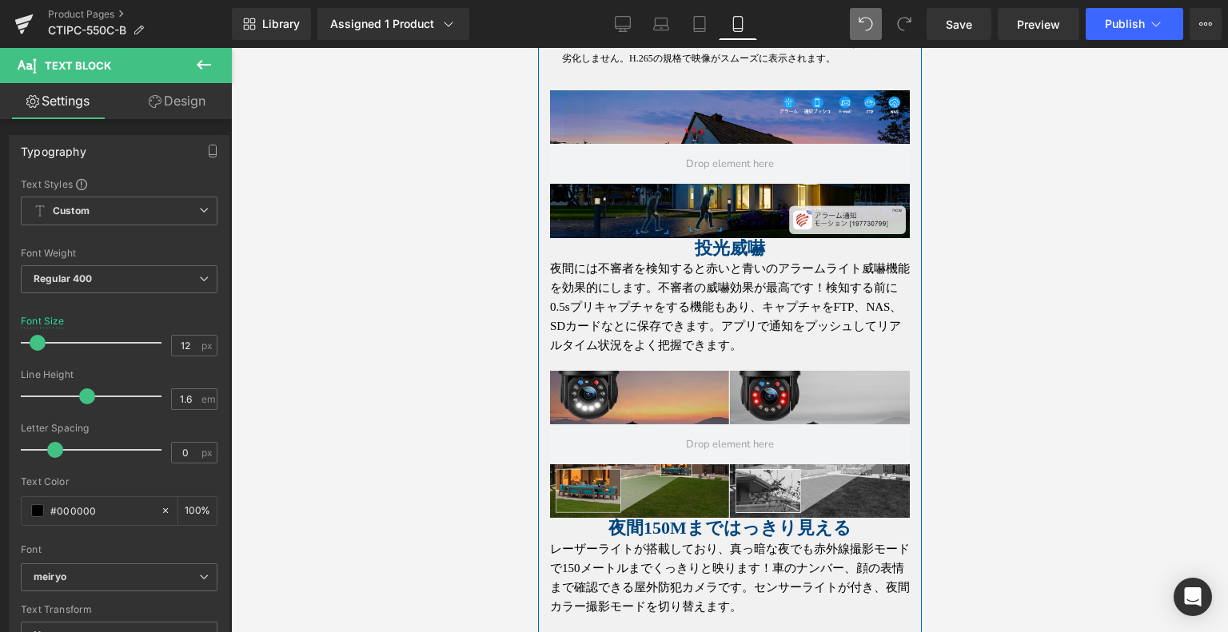
click at [987, 258] on span "Heading" at bounding box center [1008, 248] width 43 height 19
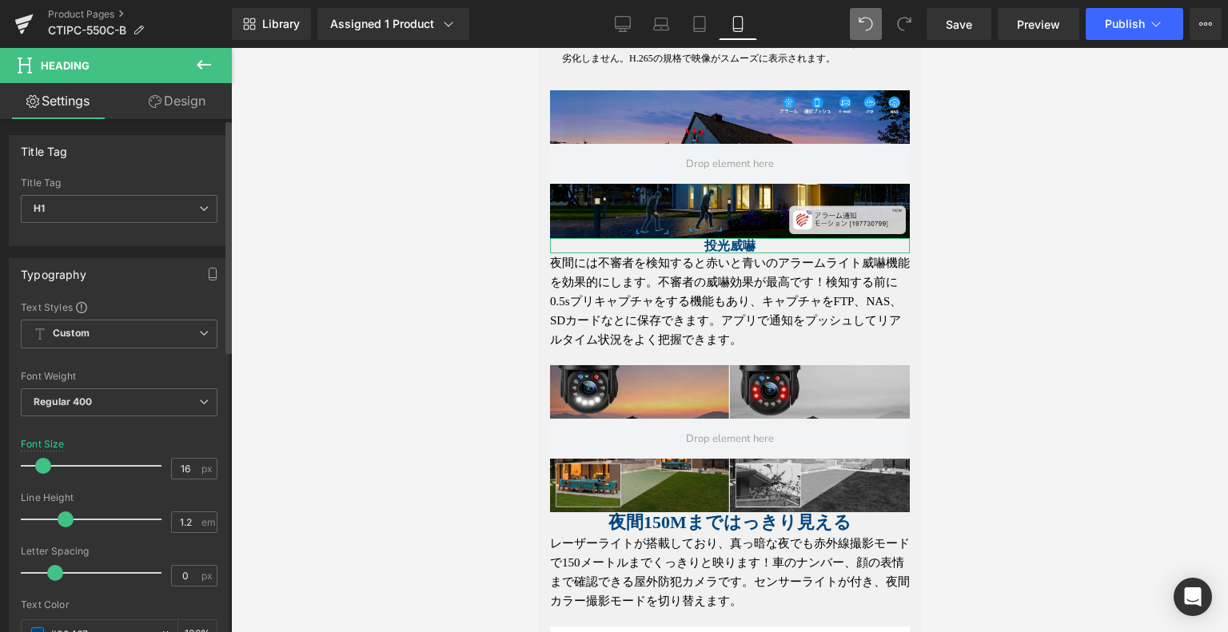
click at [45, 466] on span at bounding box center [43, 466] width 16 height 16
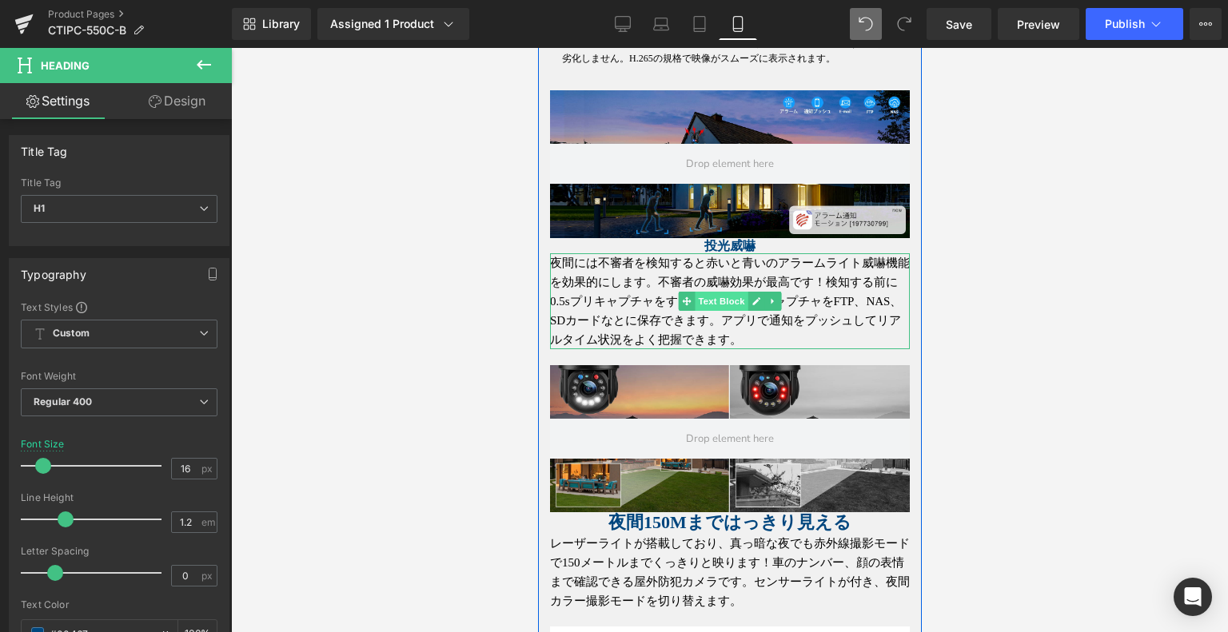
click at [720, 311] on span "Text Block" at bounding box center [720, 301] width 53 height 19
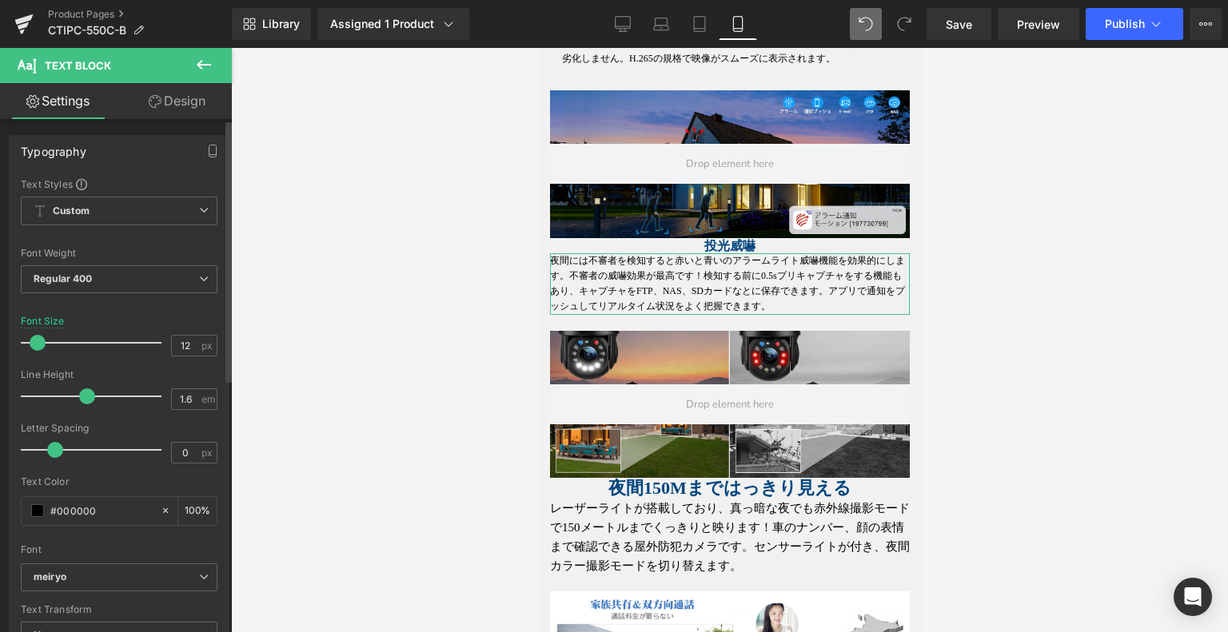
click at [38, 344] on span at bounding box center [38, 343] width 16 height 16
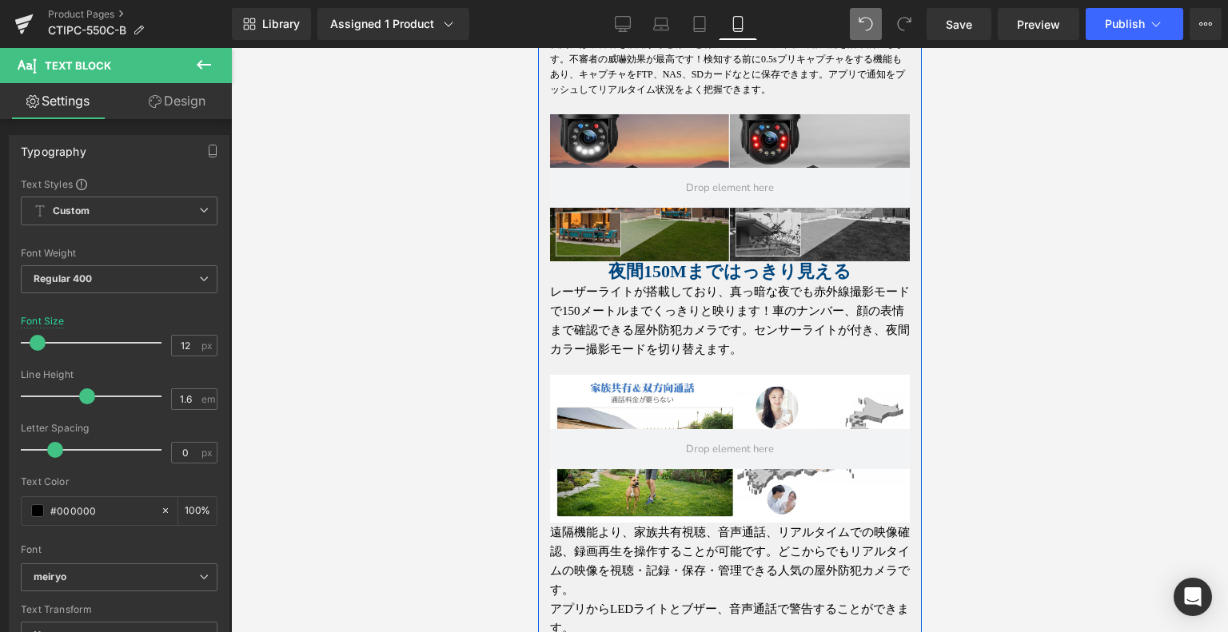
scroll to position [2850, 0]
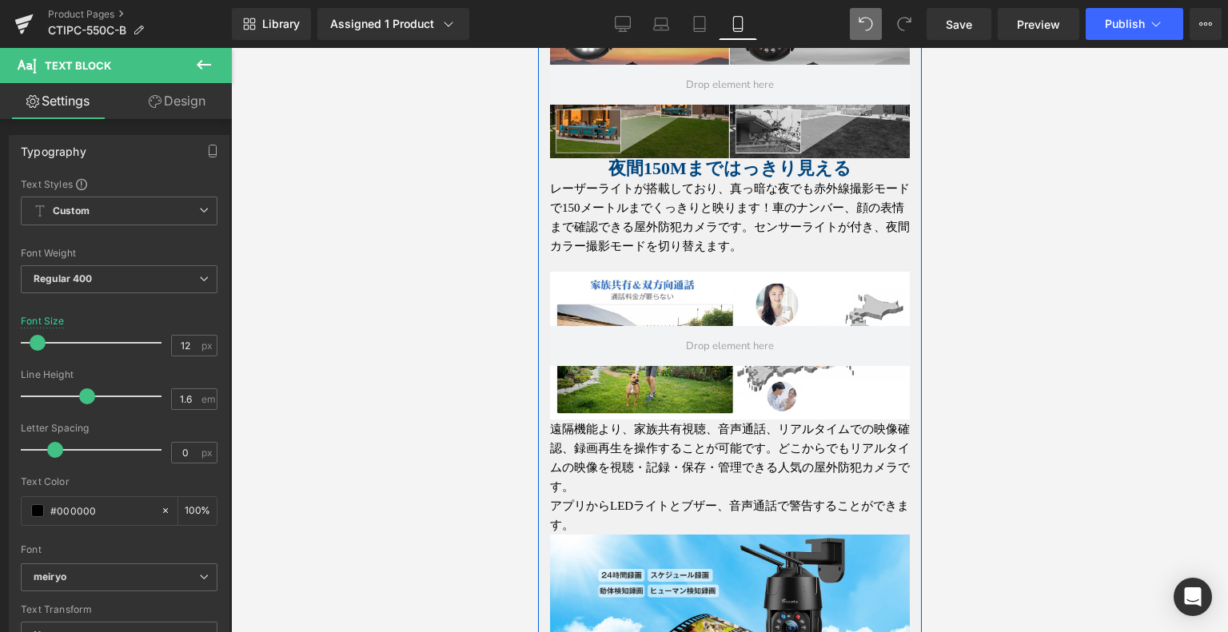
click at [669, 178] on span "夜間150Mまではっきり見える" at bounding box center [729, 168] width 243 height 20
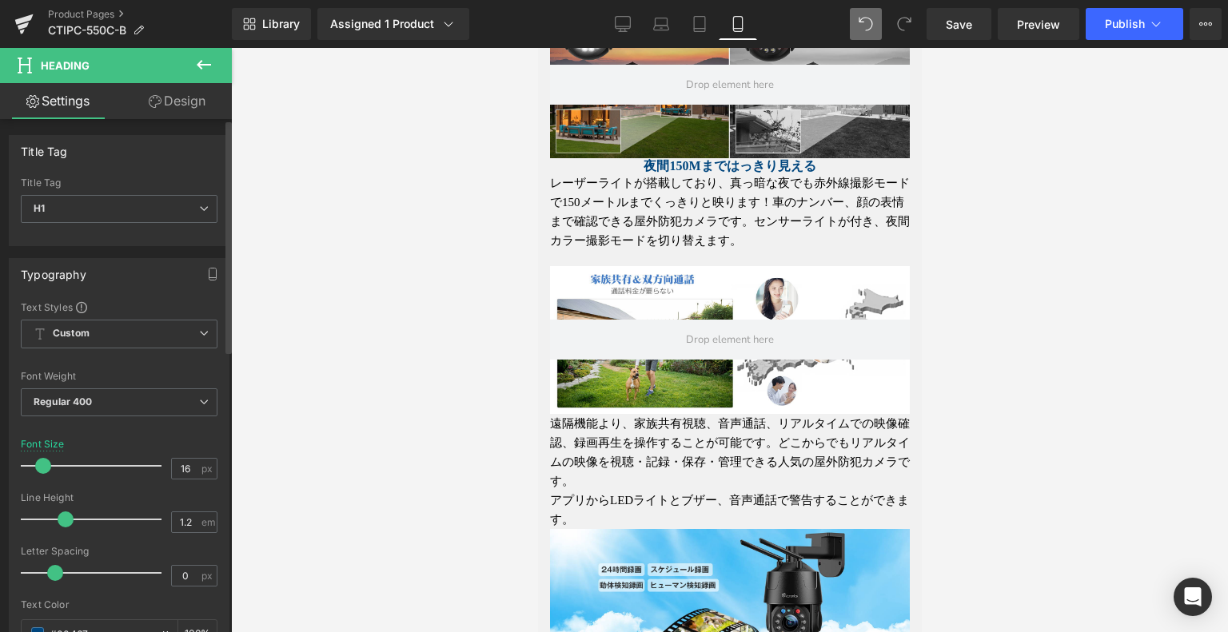
drag, startPoint x: 45, startPoint y: 465, endPoint x: 37, endPoint y: 464, distance: 8.2
click at [37, 464] on span at bounding box center [43, 466] width 16 height 16
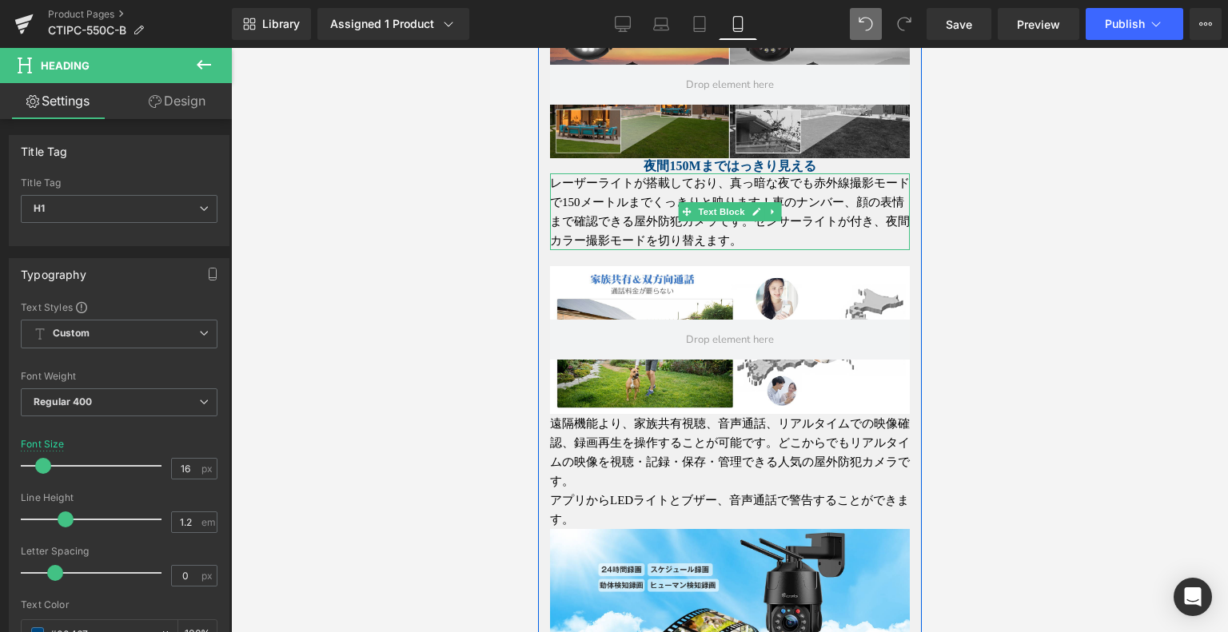
click at [660, 250] on p "レーザーライトが搭載しており、真っ暗な夜でも赤外線撮影モードで150メートルまでくっきりと映ります！車のナンバー、顔の表情まで確認できる屋外防犯カメラです。セ…" at bounding box center [729, 212] width 360 height 77
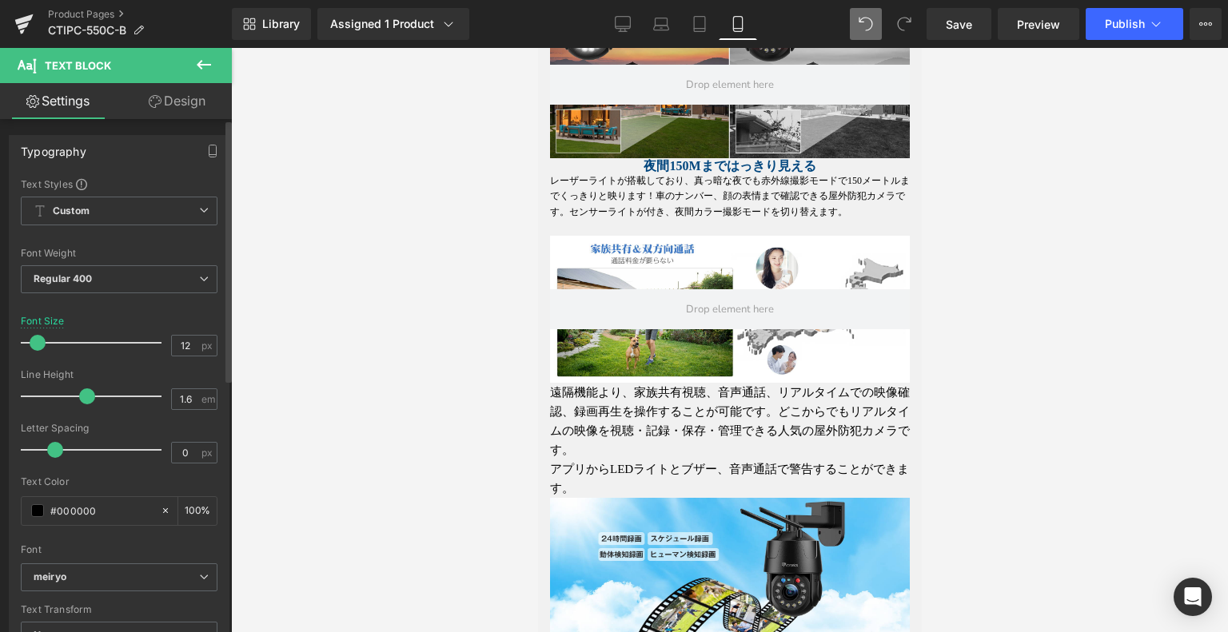
click at [33, 342] on span at bounding box center [38, 343] width 16 height 16
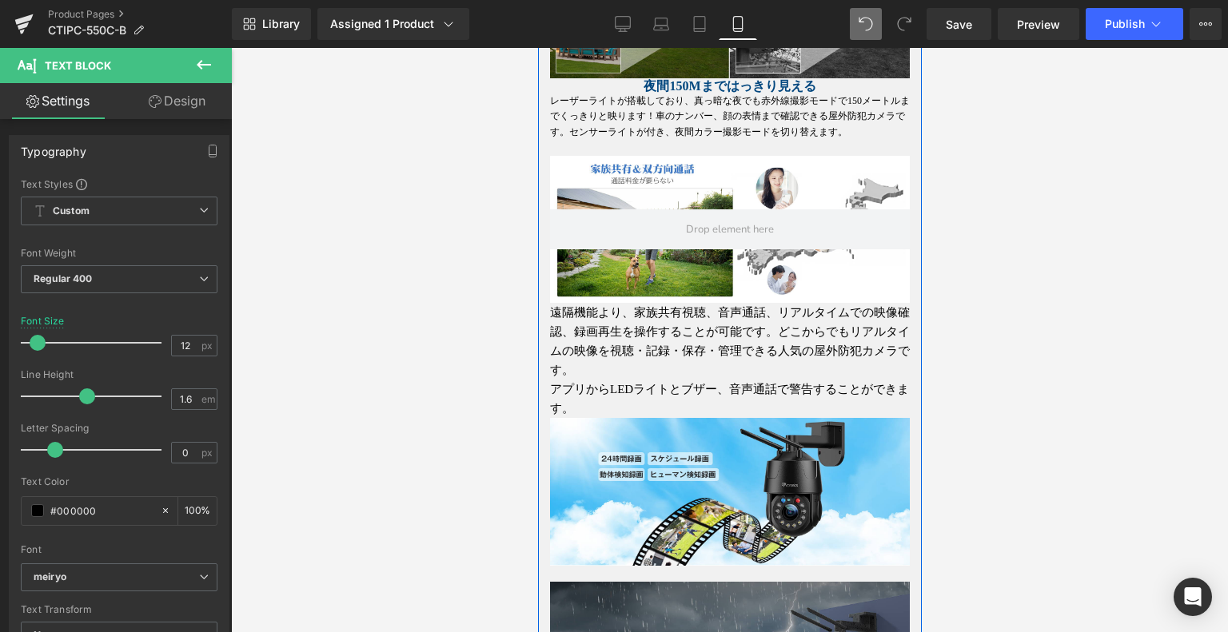
scroll to position [3010, 0]
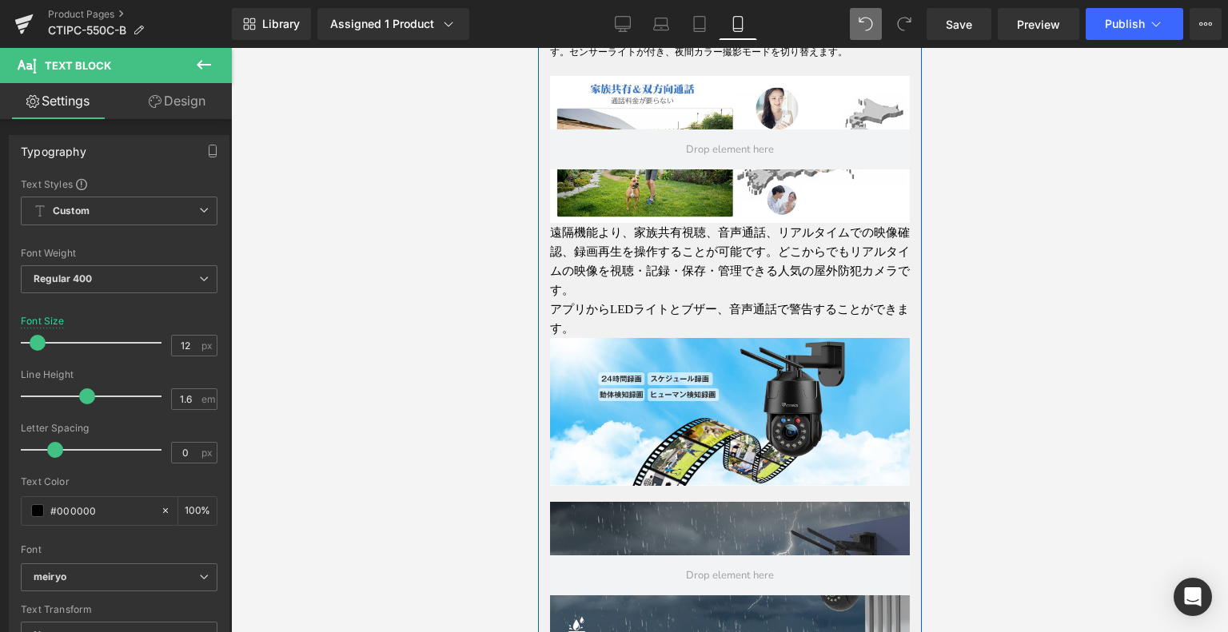
click at [680, 293] on p "遠隔機能より、家族共有視聴、音声通話、リアルタイムでの映像確認、録画再生を操作することが可能です。どこからでもリアルタイムの映像を視聴・記録・保存・管理できる…" at bounding box center [729, 261] width 360 height 77
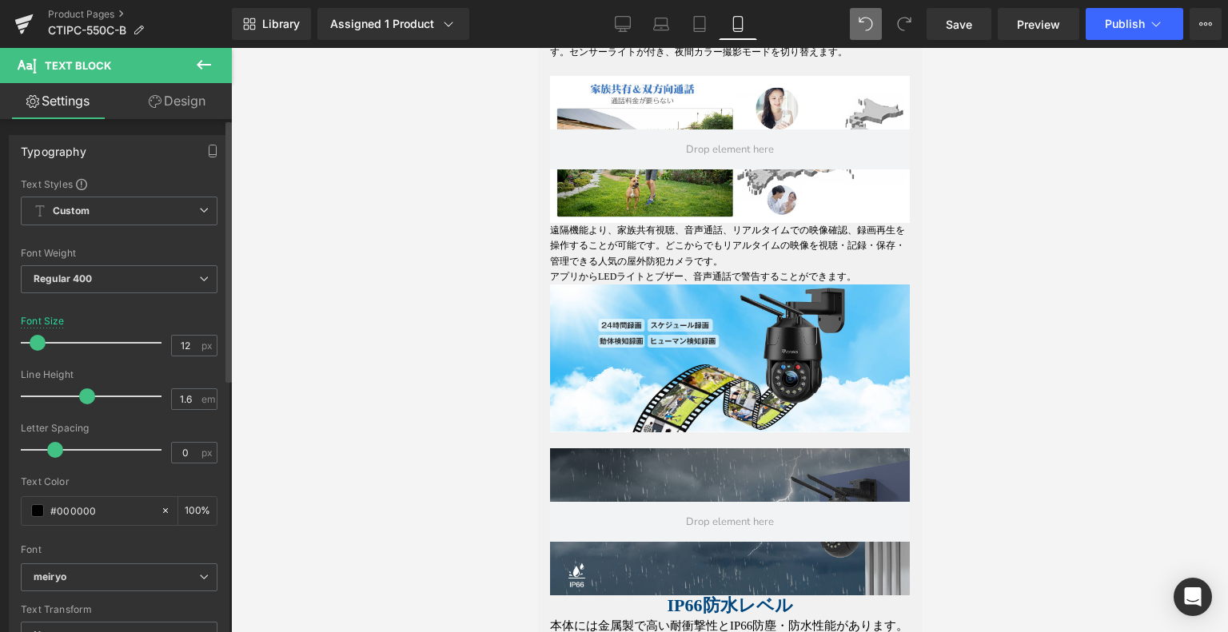
click at [39, 341] on span at bounding box center [38, 343] width 16 height 16
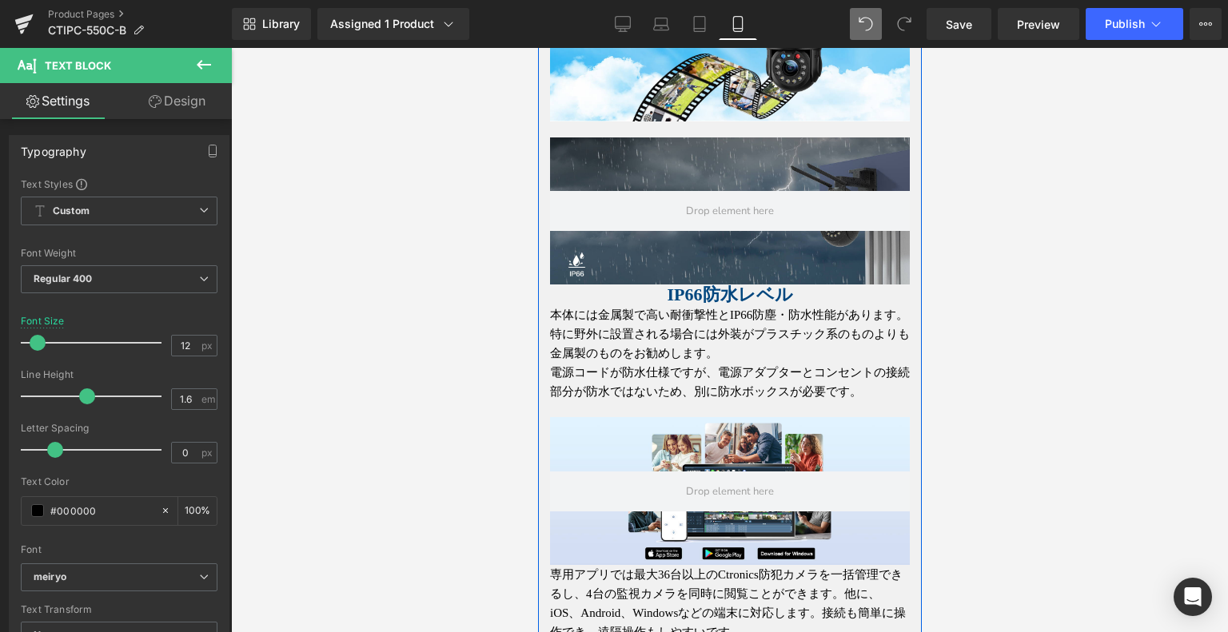
scroll to position [3329, 0]
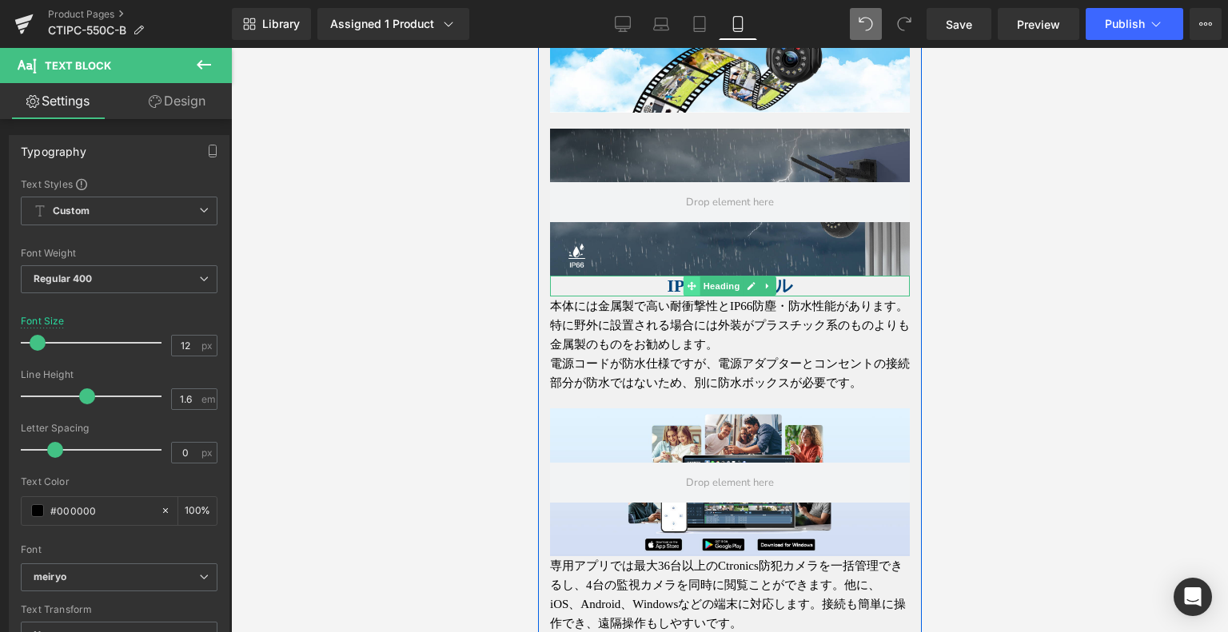
click at [683, 296] on span at bounding box center [691, 286] width 17 height 19
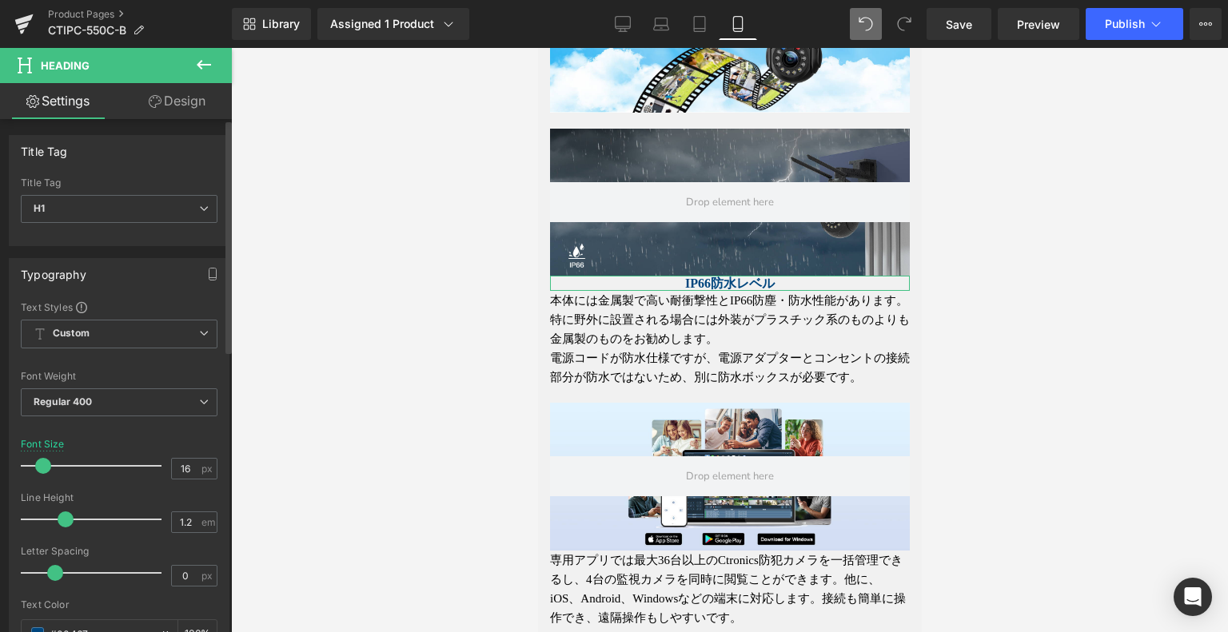
click at [38, 460] on span at bounding box center [43, 466] width 16 height 16
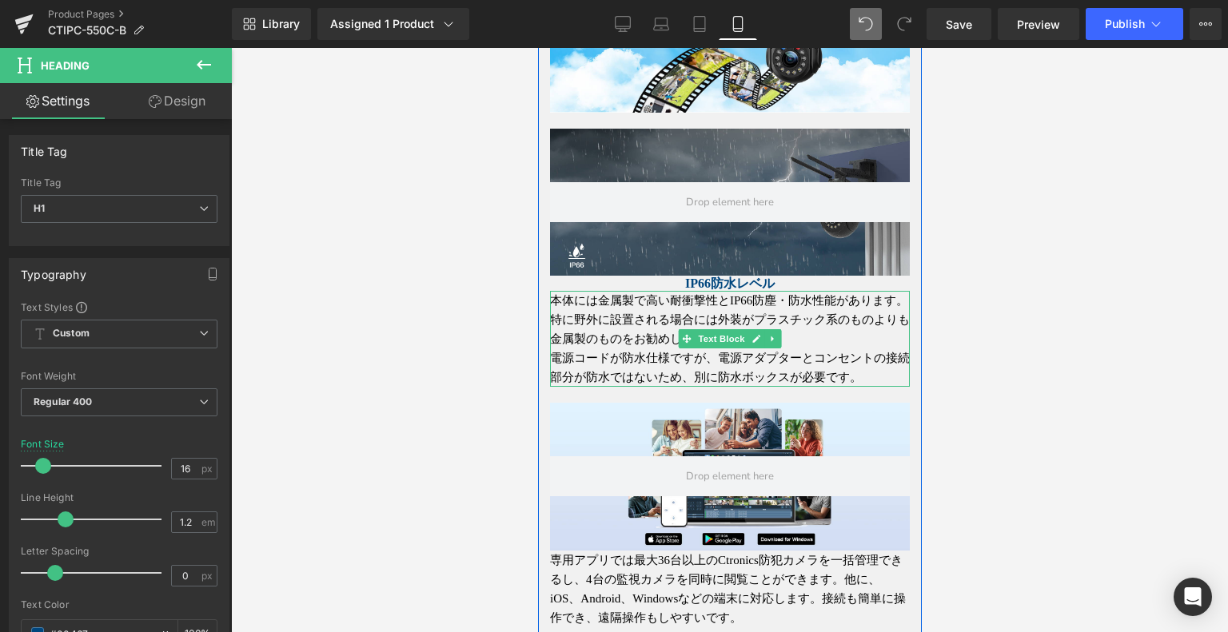
click at [688, 387] on p "電源コードが防水仕様ですが、電源アダプターとコンセントの接続部分が防水ではないため、別に防水ボックスが必要です。" at bounding box center [729, 368] width 360 height 38
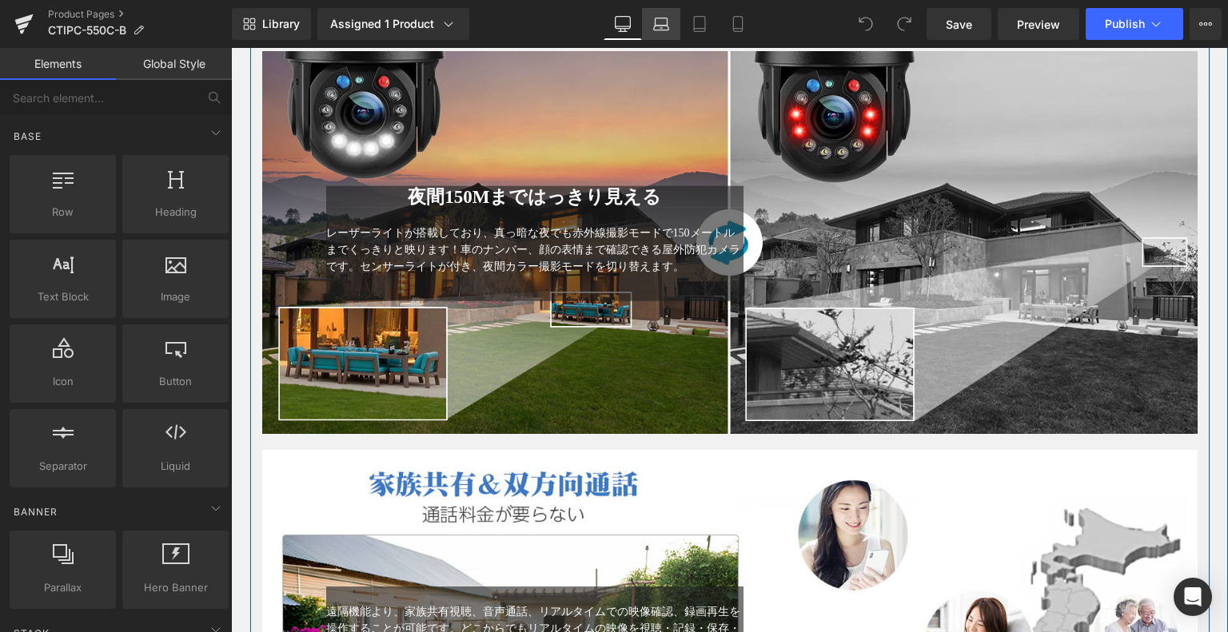
scroll to position [3598, 0]
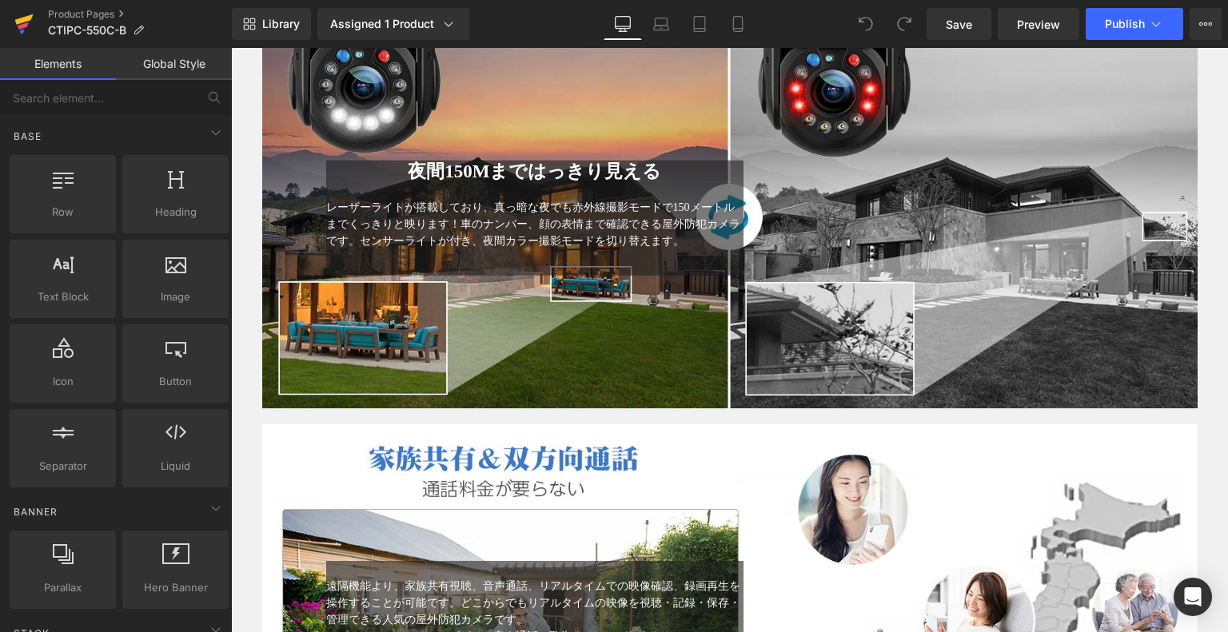
click at [30, 18] on icon at bounding box center [24, 19] width 18 height 10
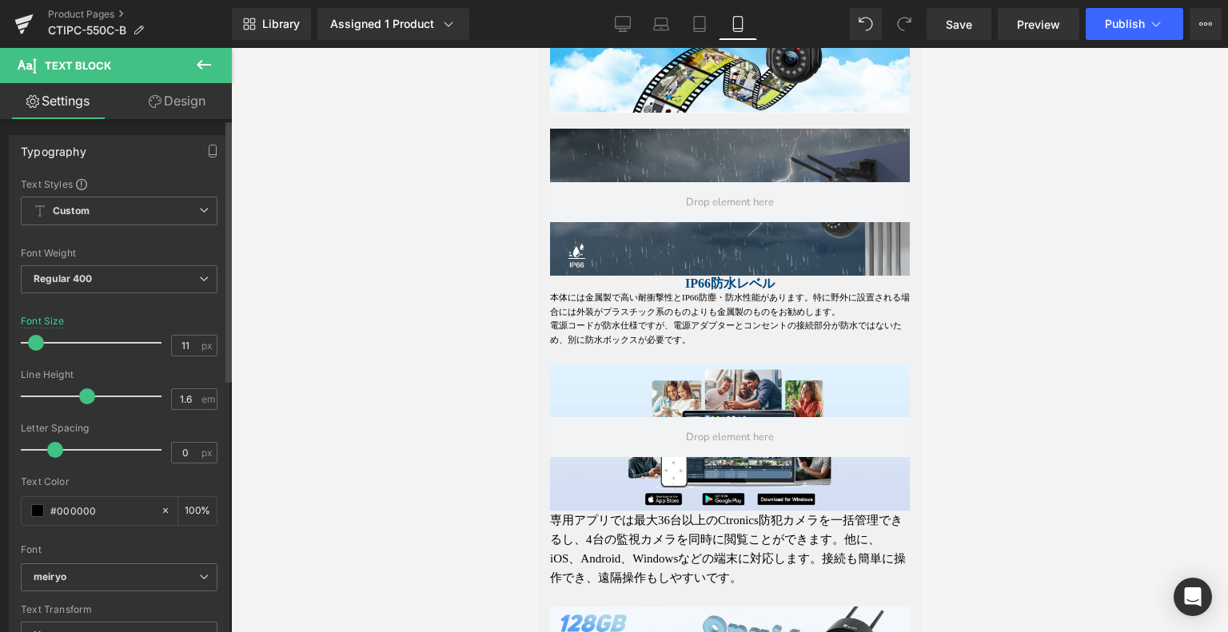
type input "12"
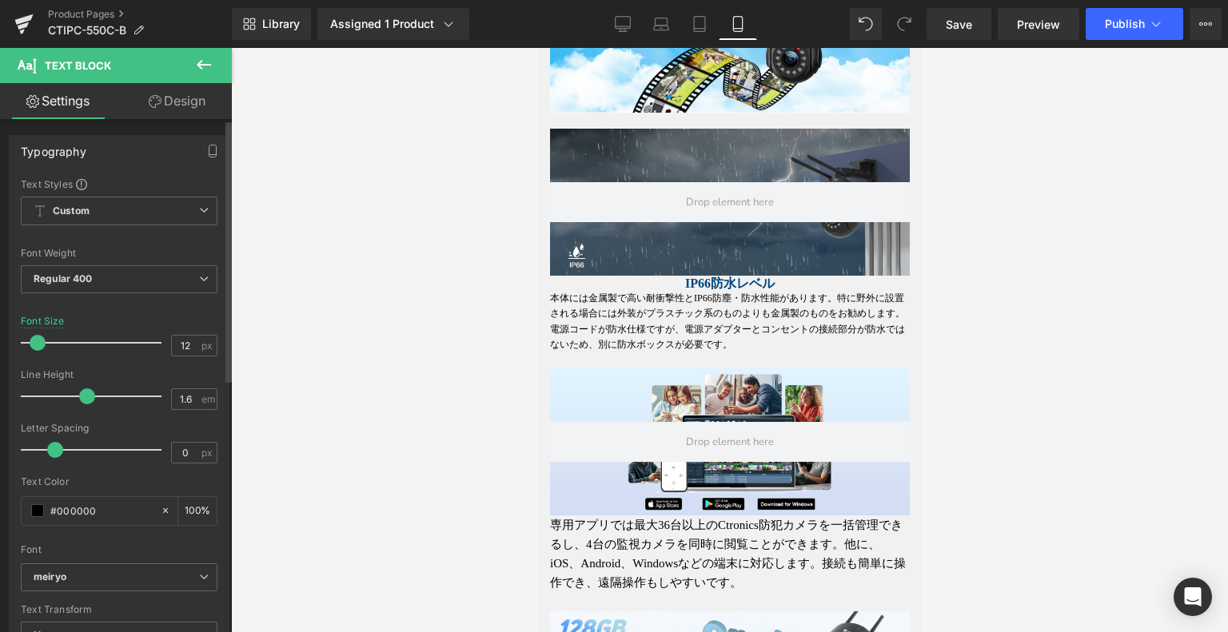
click at [36, 338] on span at bounding box center [38, 343] width 16 height 16
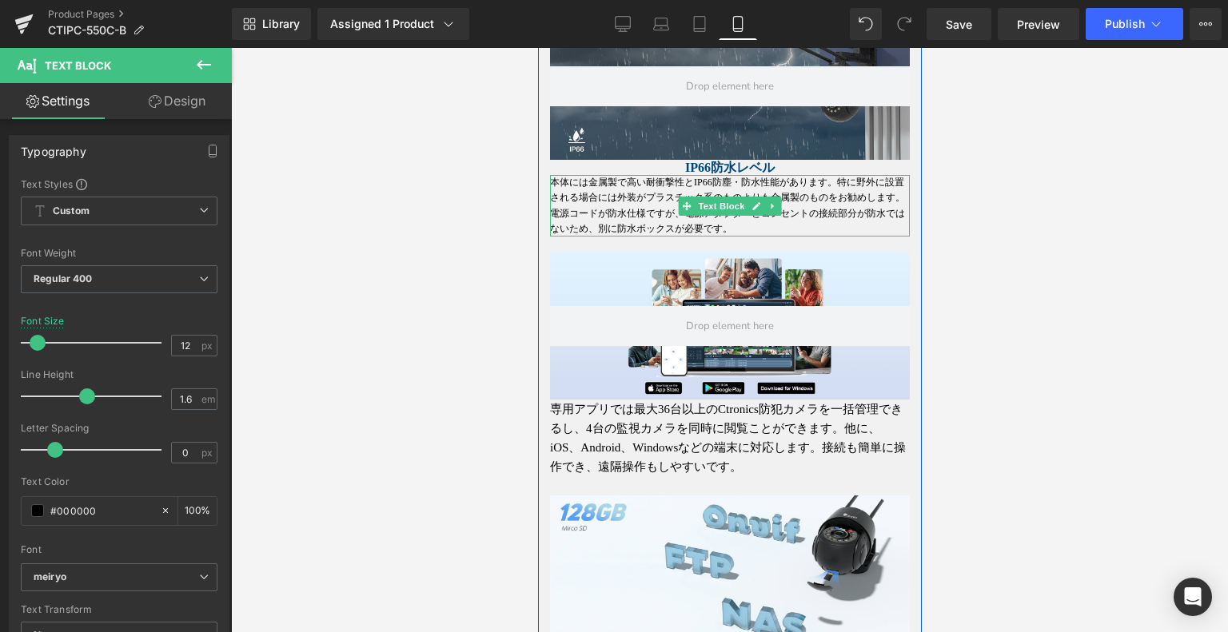
scroll to position [3569, 0]
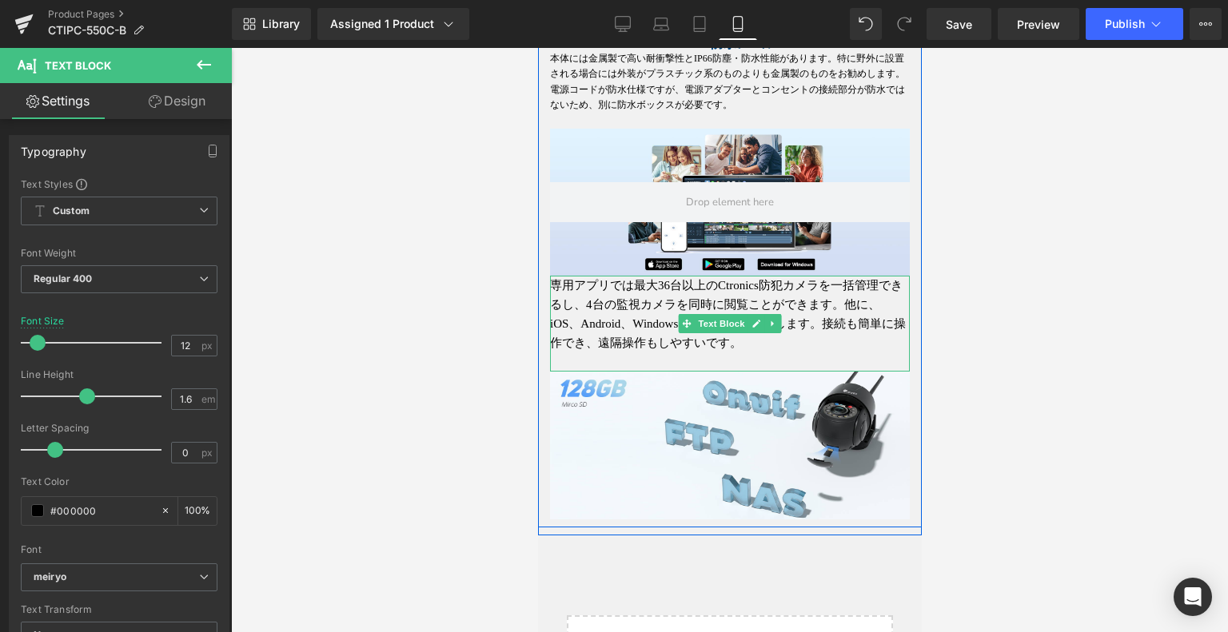
click at [684, 349] on span "専用アプリでは最大36台以上のCtronics防犯カメラを一括管理できるし、4台の監視カメラを同時に閲覧ことができます。他に、iOS、Android、Wind…" at bounding box center [727, 314] width 356 height 70
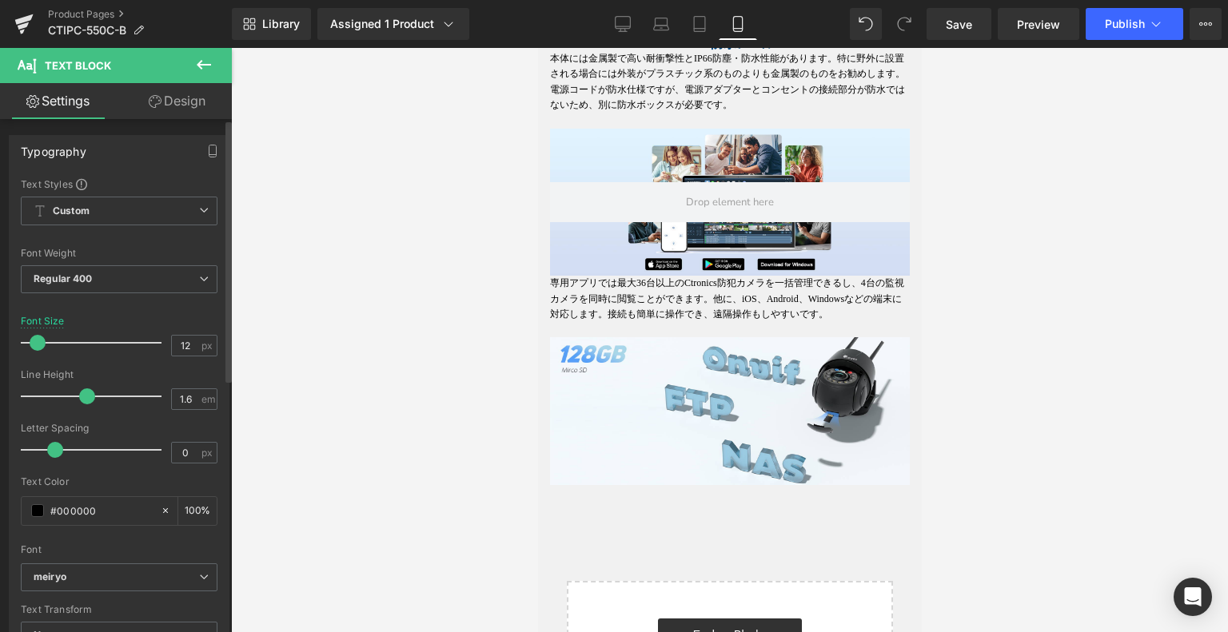
click at [37, 346] on div at bounding box center [95, 343] width 133 height 32
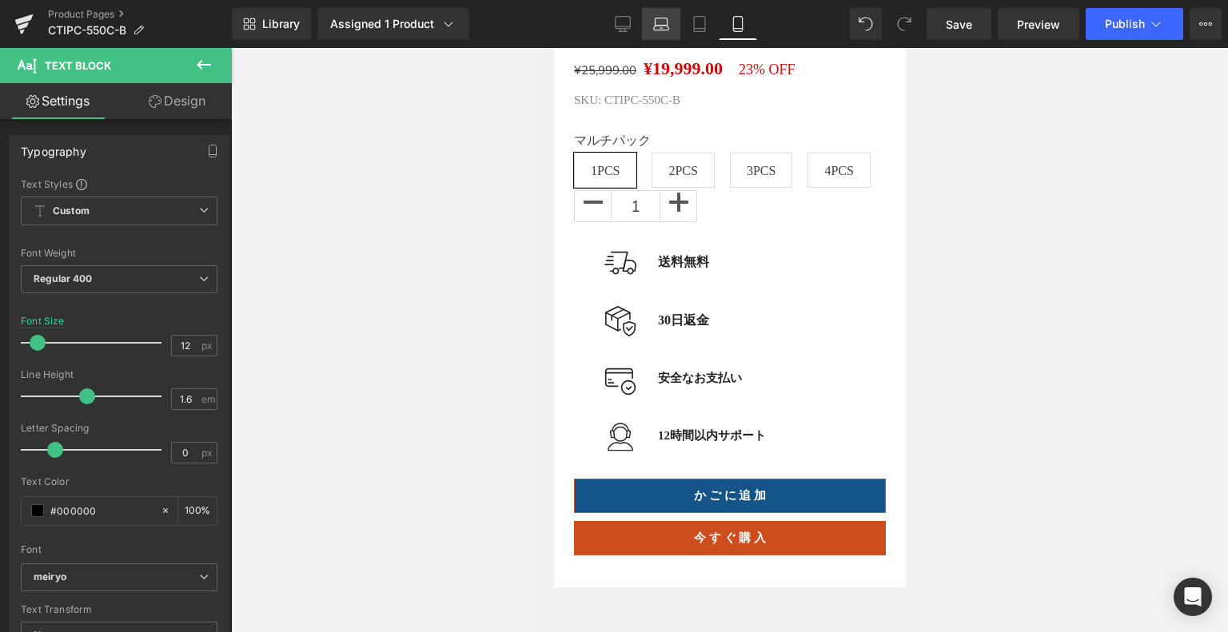
click at [665, 30] on icon at bounding box center [661, 28] width 15 height 5
type input "15"
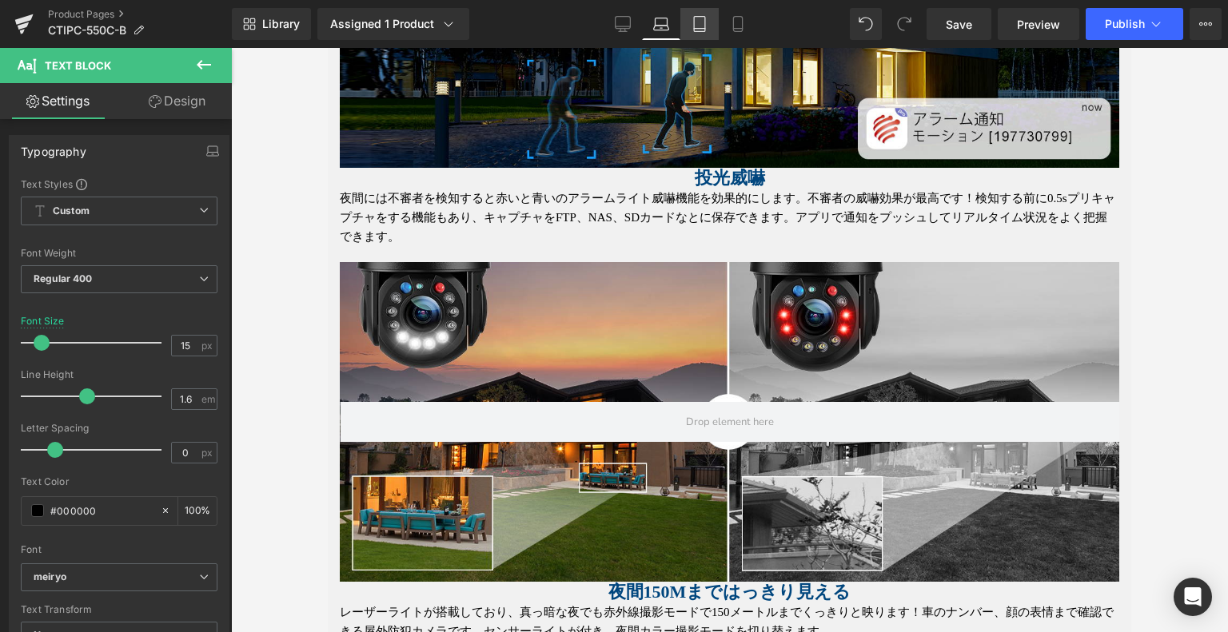
click at [702, 22] on icon at bounding box center [700, 24] width 16 height 16
type input "100"
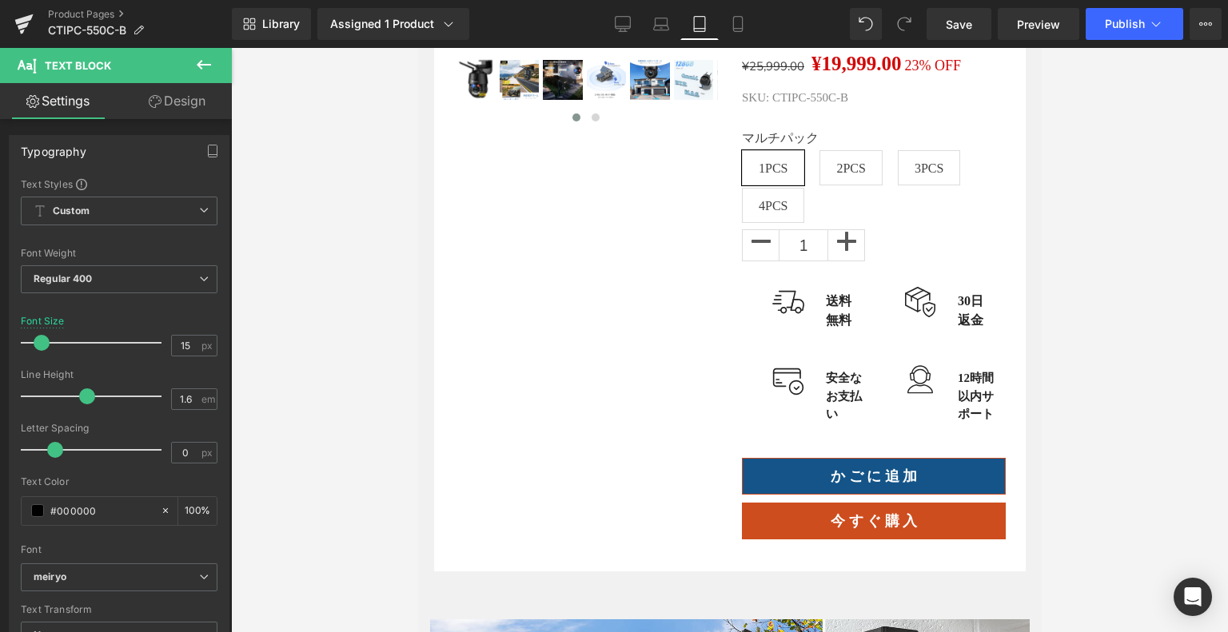
scroll to position [70, 0]
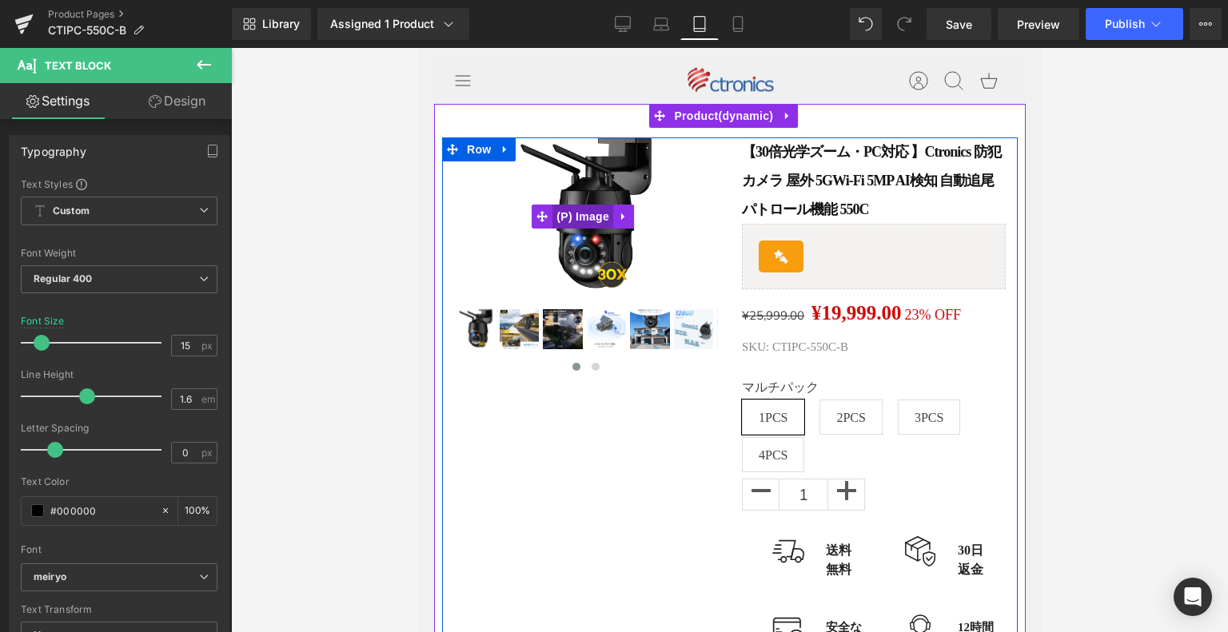
click at [587, 210] on span "(P) Image" at bounding box center [582, 217] width 61 height 24
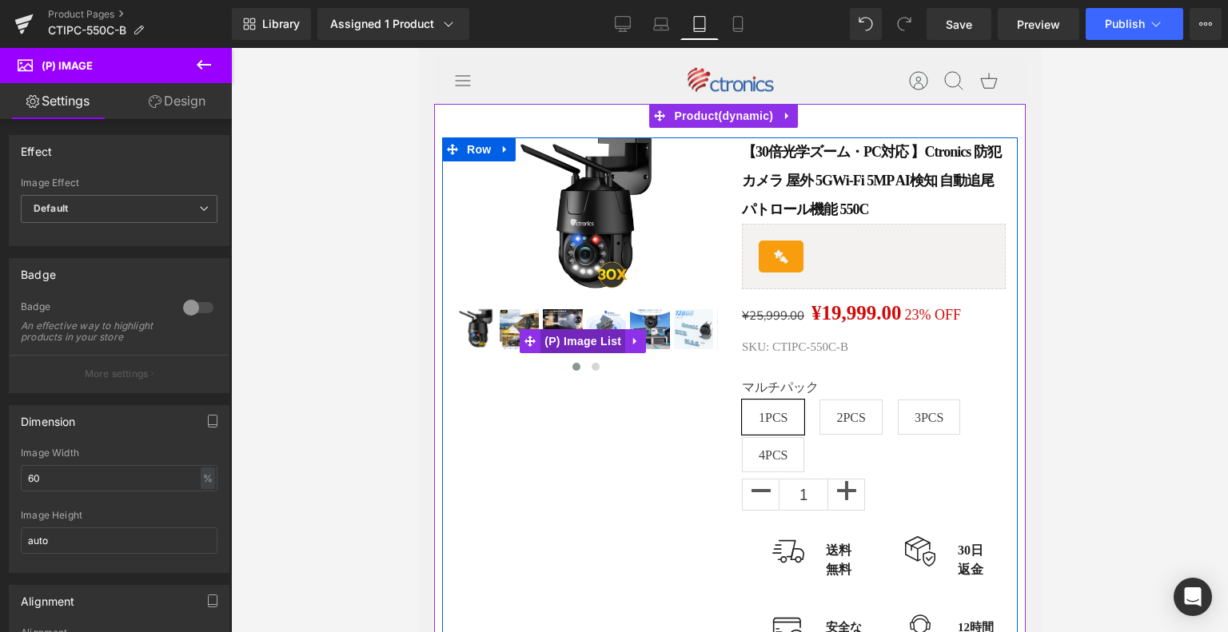
click at [572, 329] on span "(P) Image List" at bounding box center [582, 341] width 85 height 24
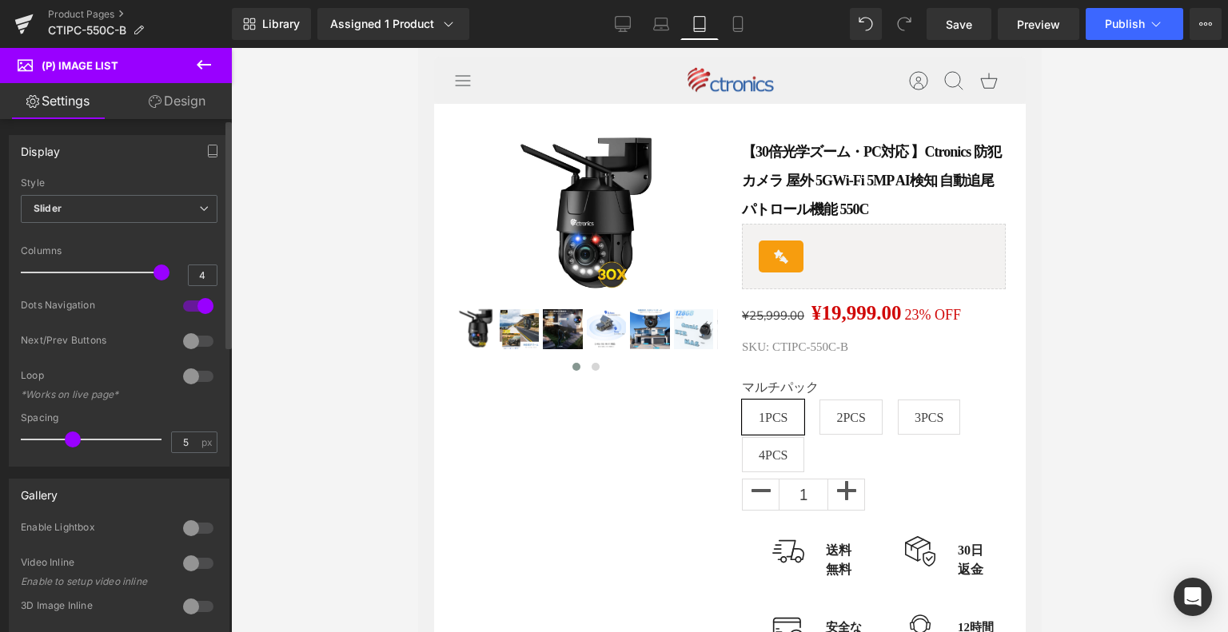
drag, startPoint x: 93, startPoint y: 269, endPoint x: 82, endPoint y: 269, distance: 11.2
click at [91, 269] on div at bounding box center [95, 273] width 133 height 32
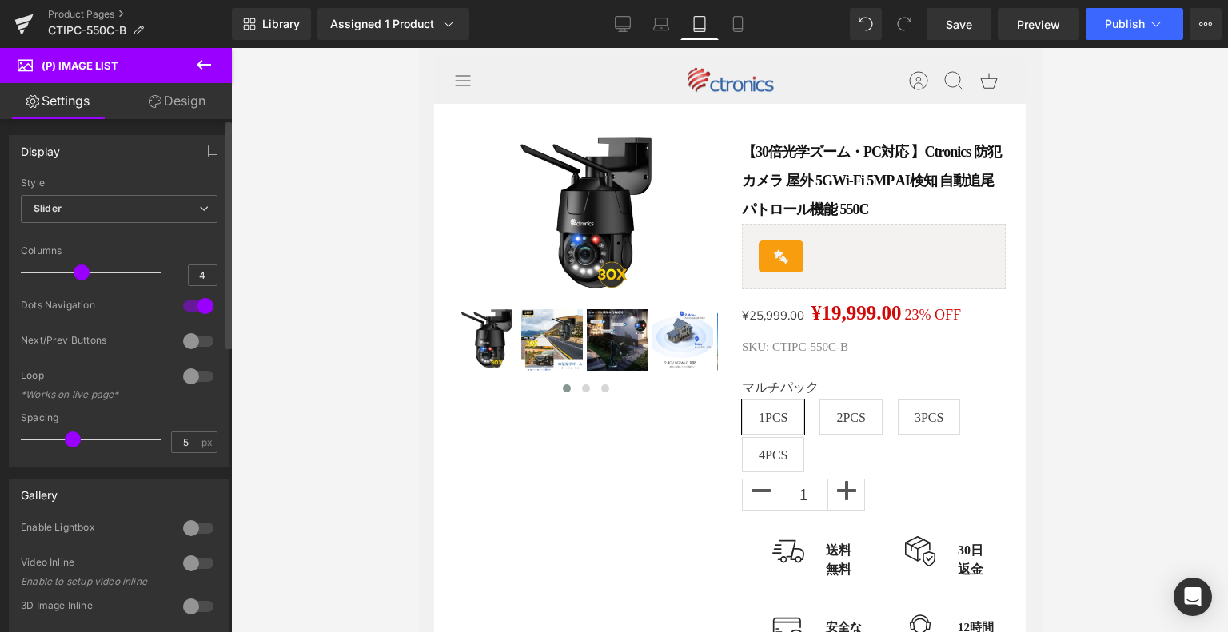
type input "3"
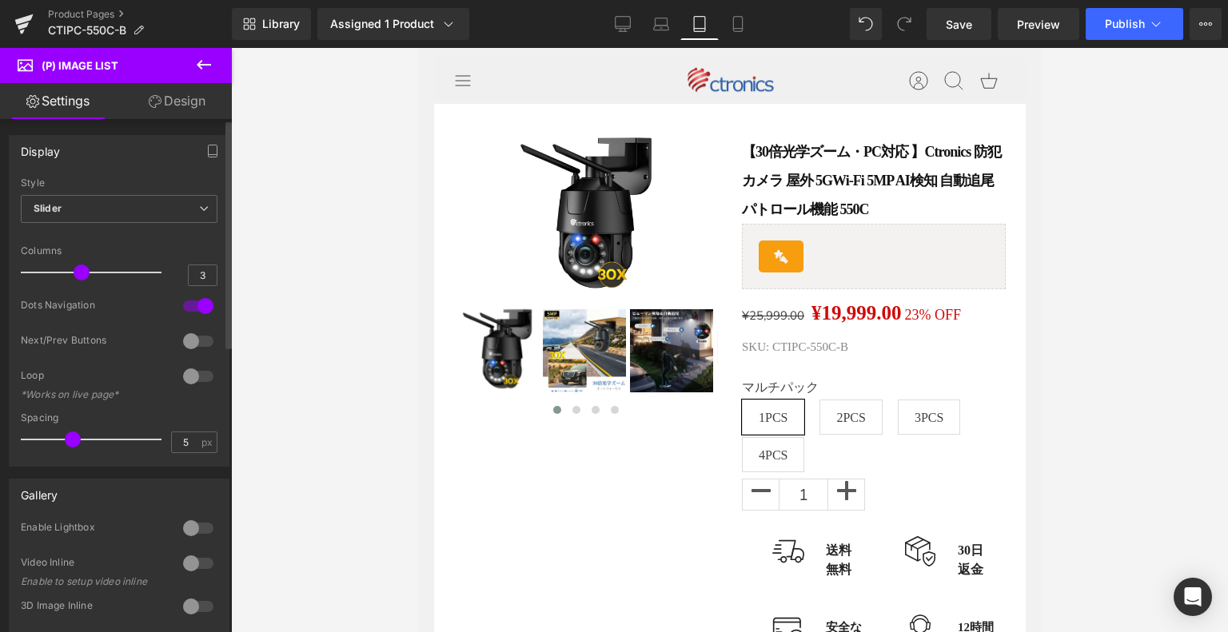
click at [80, 269] on span at bounding box center [82, 273] width 16 height 16
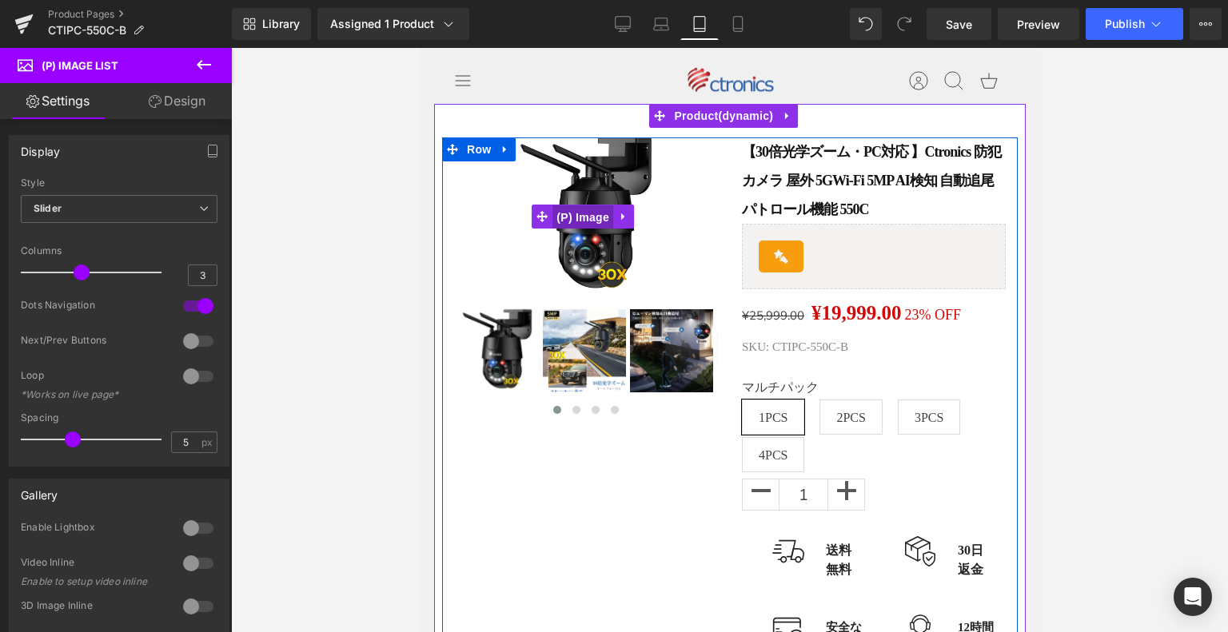
click at [579, 205] on span "(P) Image" at bounding box center [582, 217] width 61 height 24
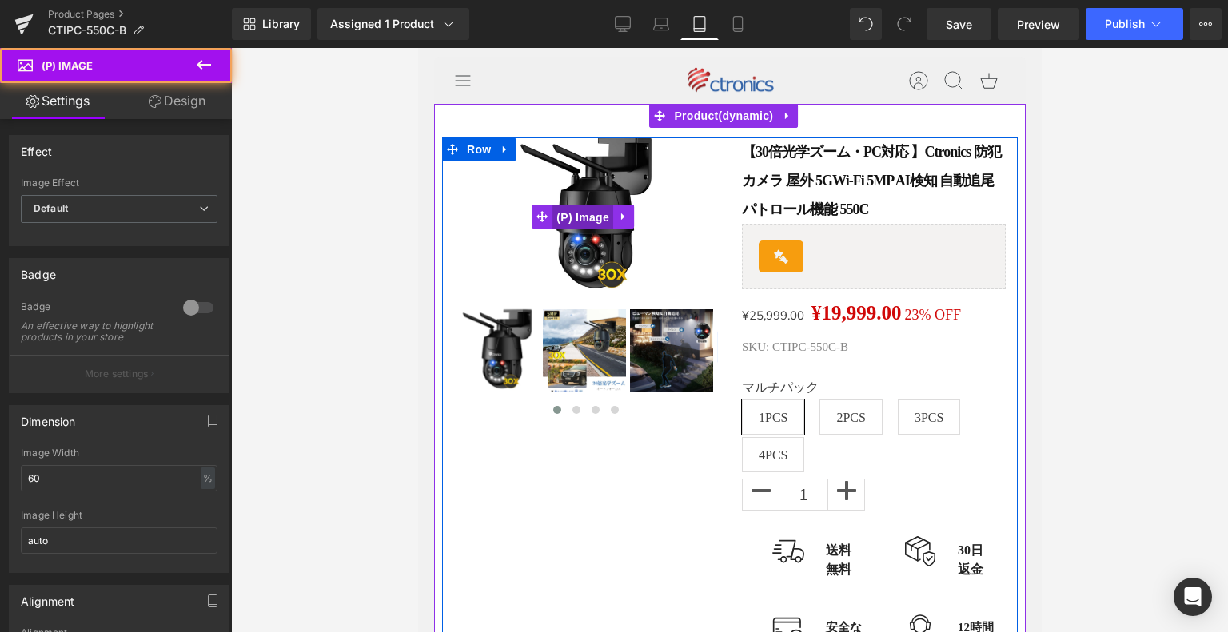
click at [564, 220] on span "(P) Image" at bounding box center [582, 217] width 61 height 24
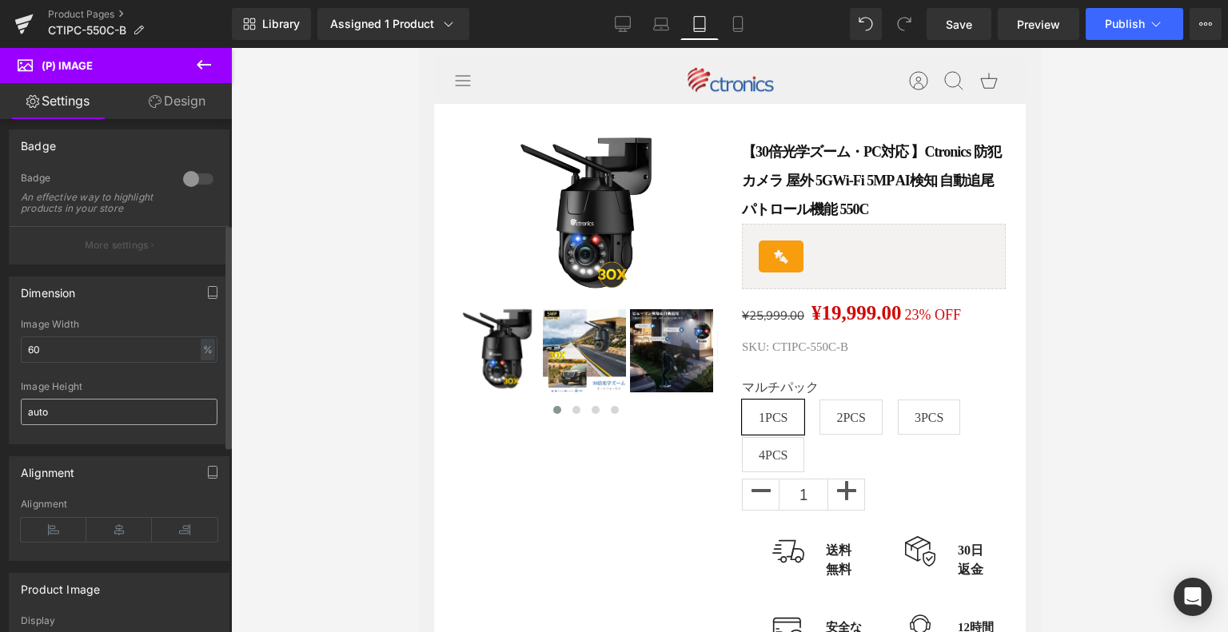
scroll to position [240, 0]
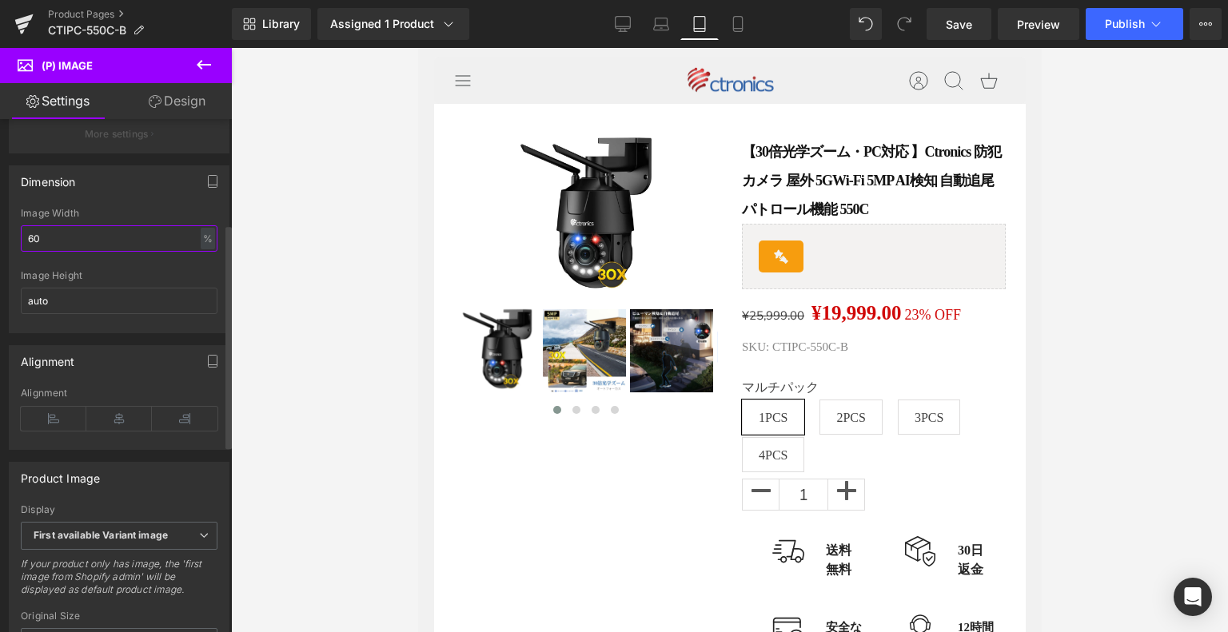
click at [0, 248] on div "Dimension 60% Image Width 60 % % px auto Image Height auto" at bounding box center [119, 244] width 239 height 180
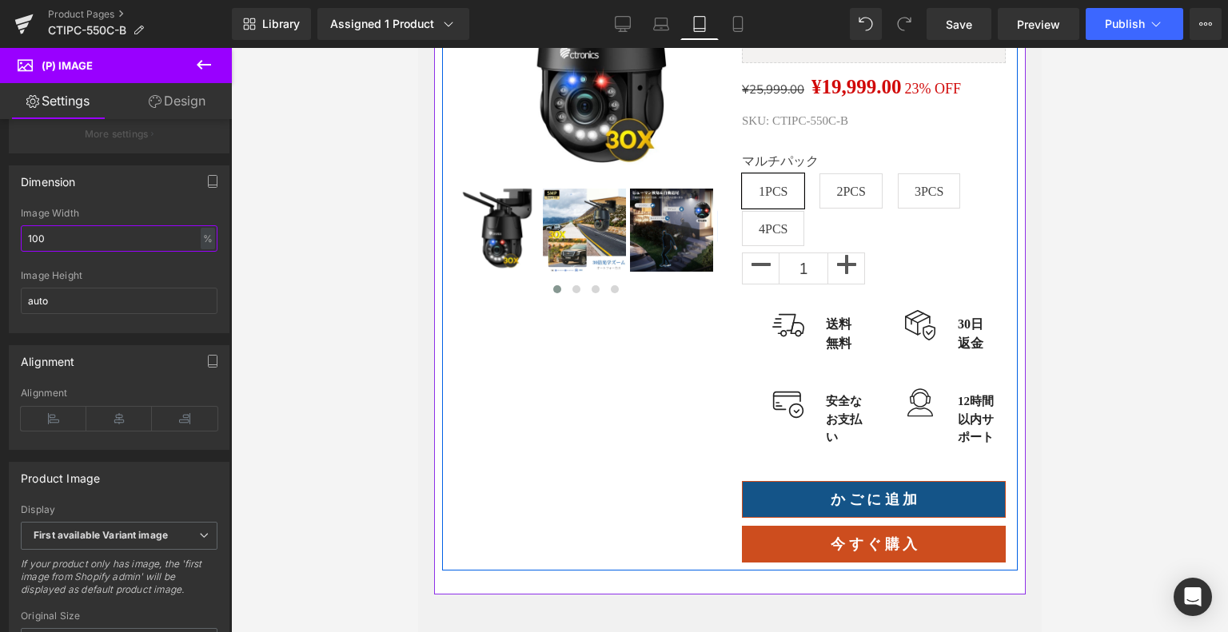
scroll to position [150, 0]
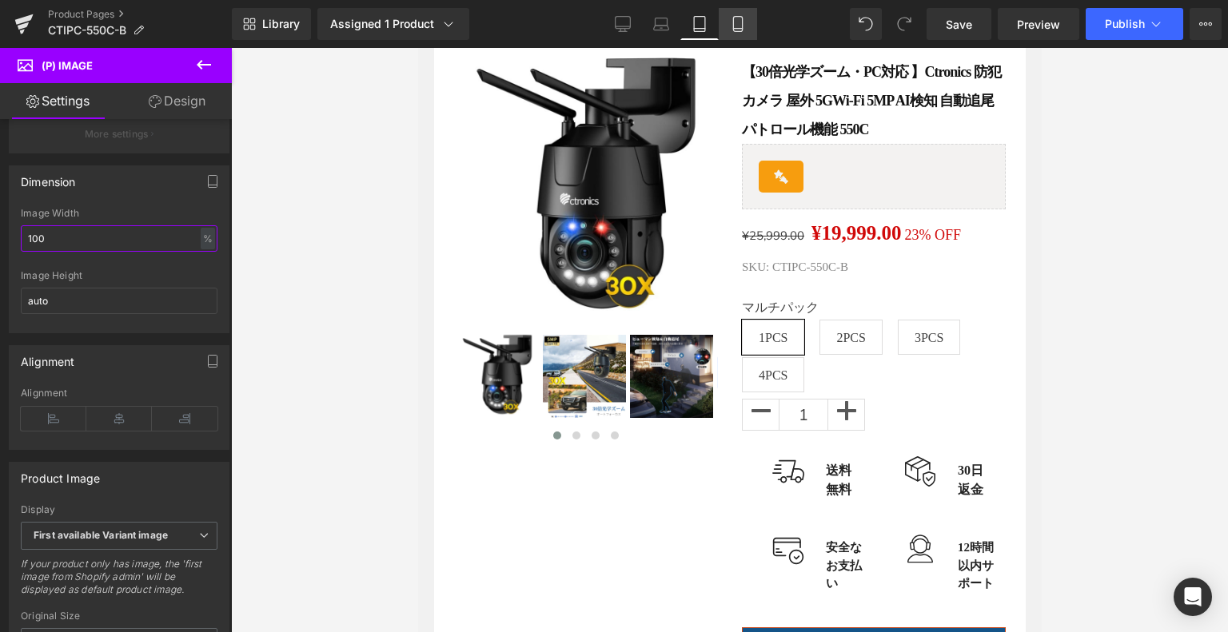
type input "100"
drag, startPoint x: 744, startPoint y: 25, endPoint x: 143, endPoint y: 61, distance: 602.3
click at [744, 25] on icon at bounding box center [738, 24] width 16 height 16
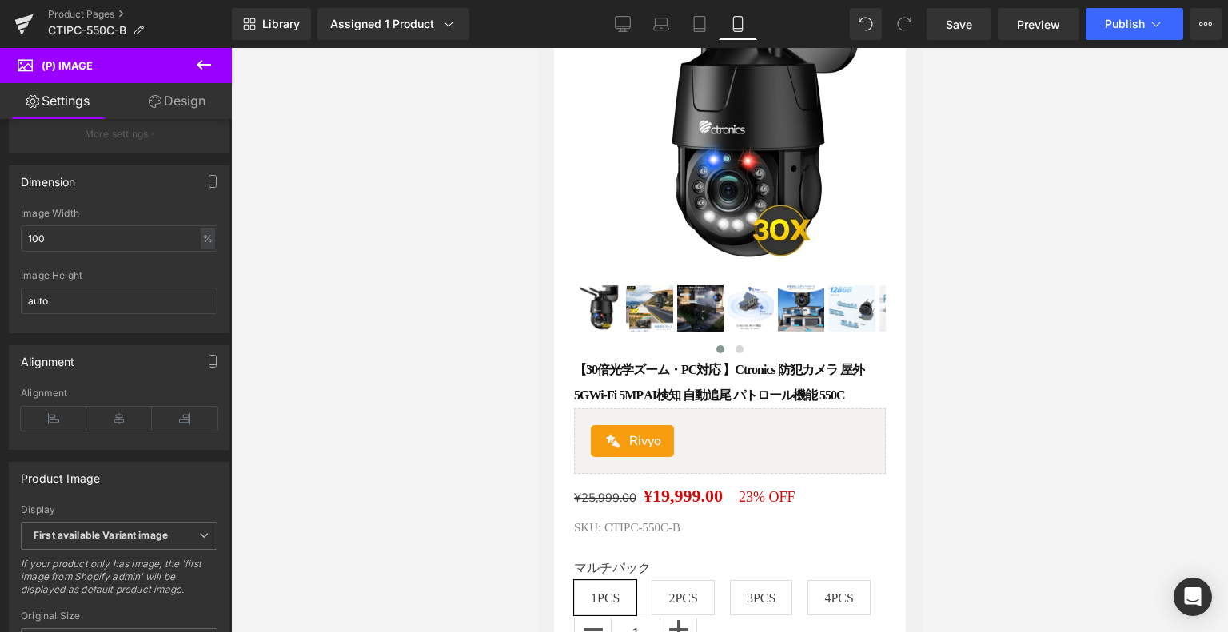
scroll to position [304, 0]
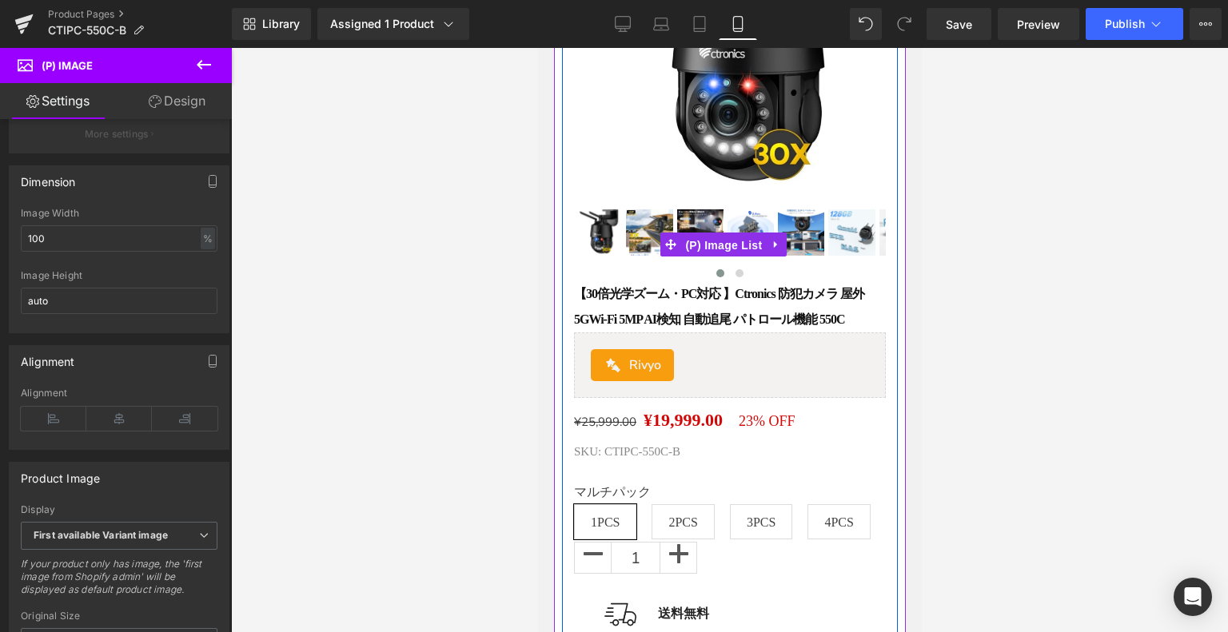
click at [708, 240] on span "(P) Image List" at bounding box center [722, 245] width 85 height 24
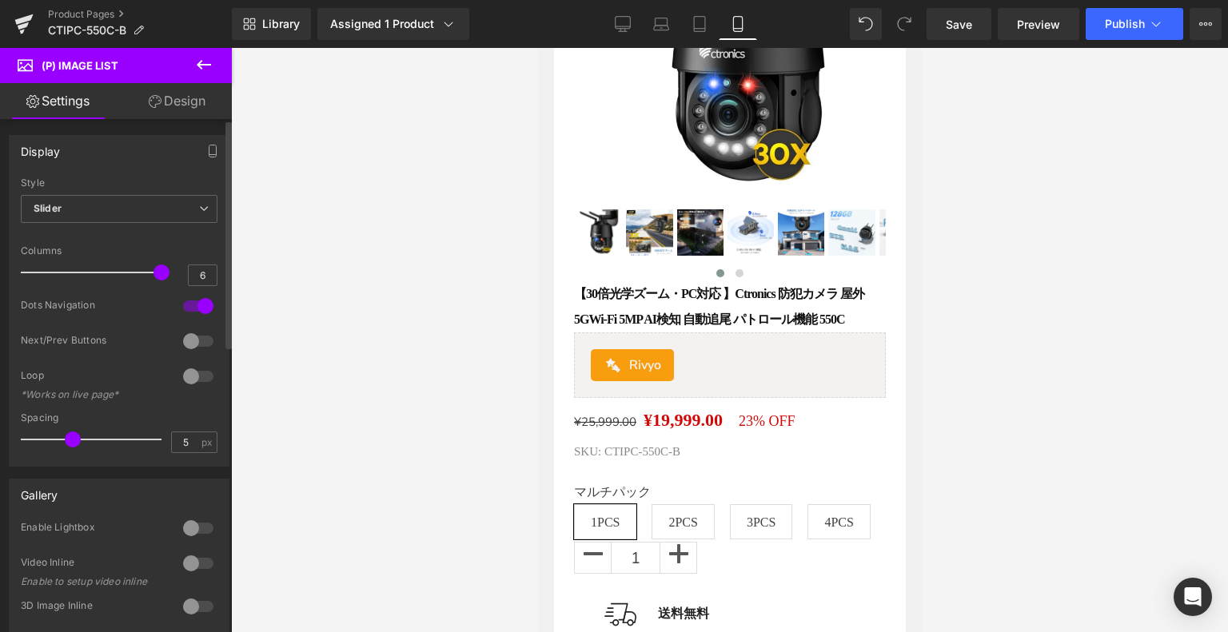
type input "3"
click at [76, 272] on div at bounding box center [95, 273] width 133 height 32
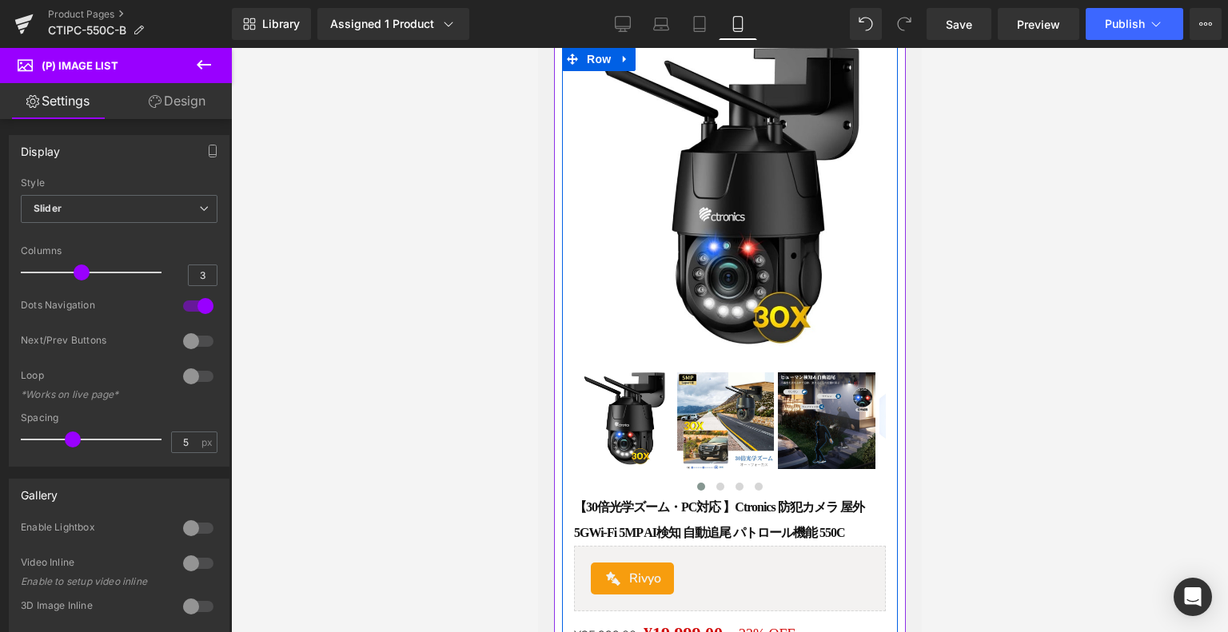
scroll to position [64, 0]
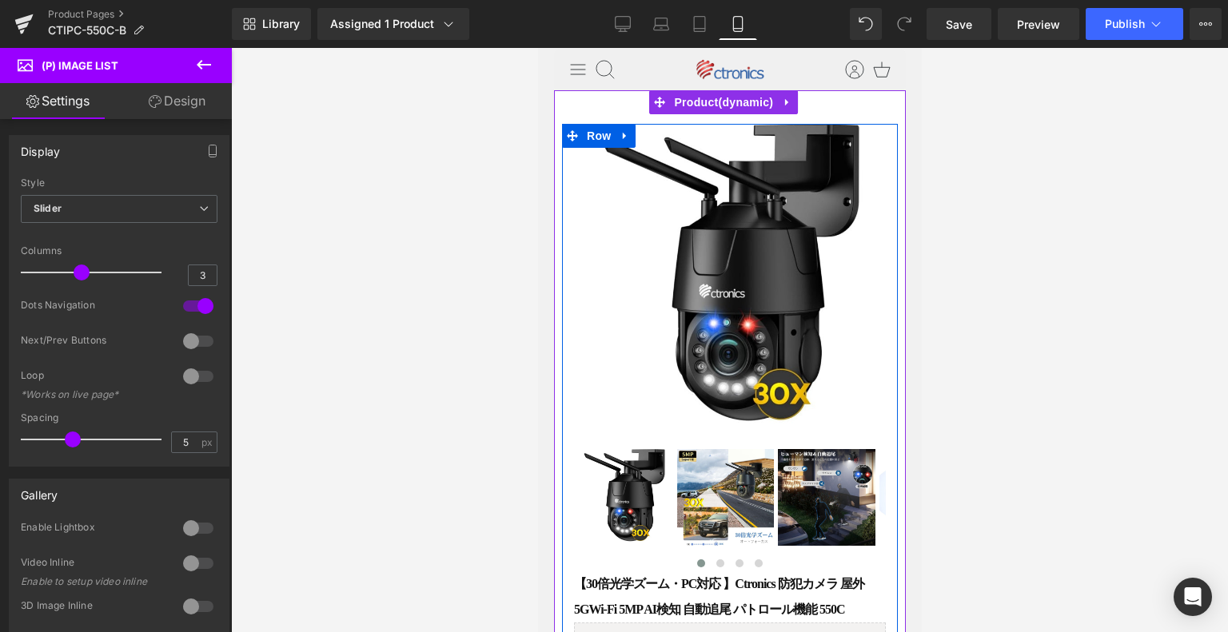
click at [748, 268] on img at bounding box center [729, 280] width 312 height 312
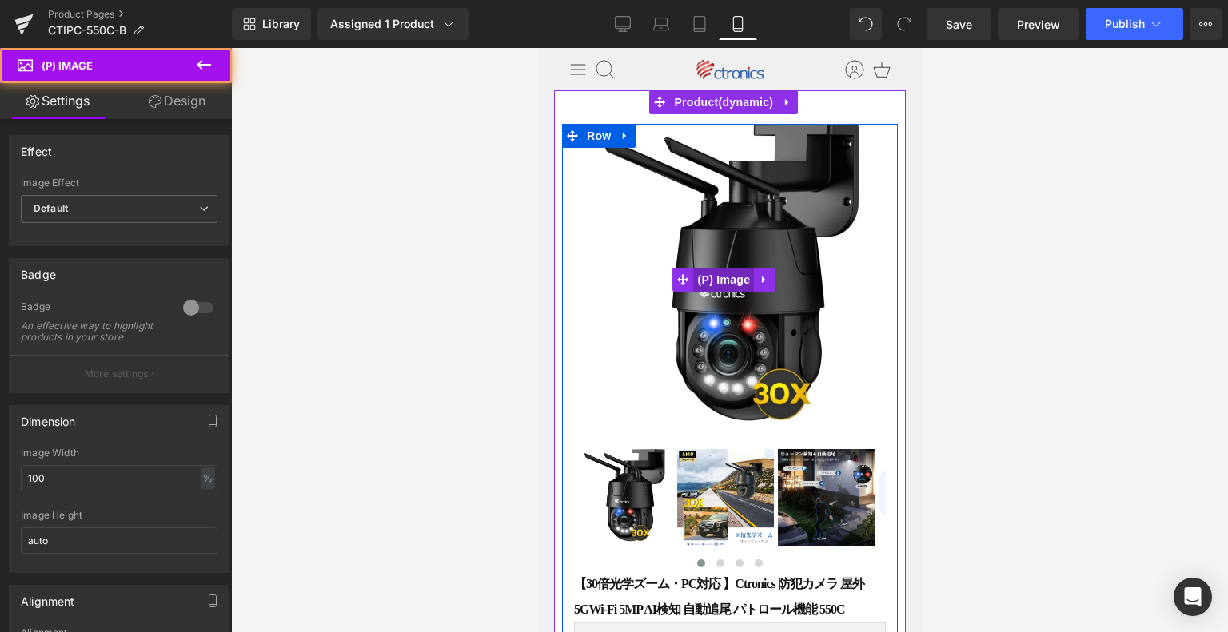
click at [740, 283] on span "(P) Image" at bounding box center [723, 280] width 61 height 24
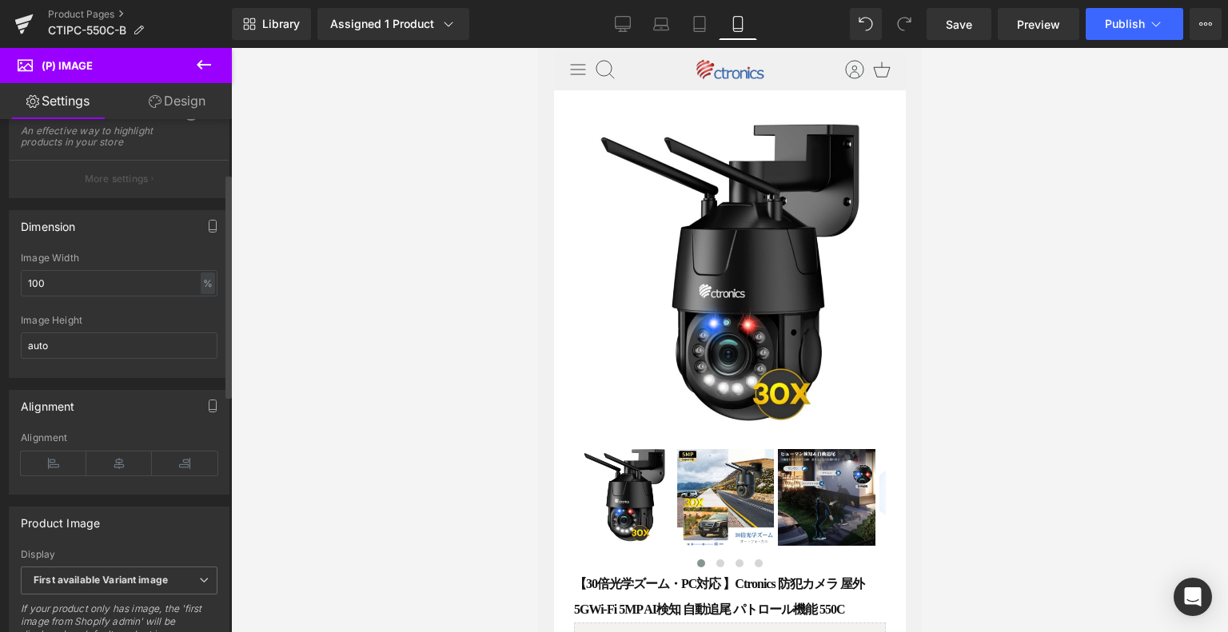
scroll to position [240, 0]
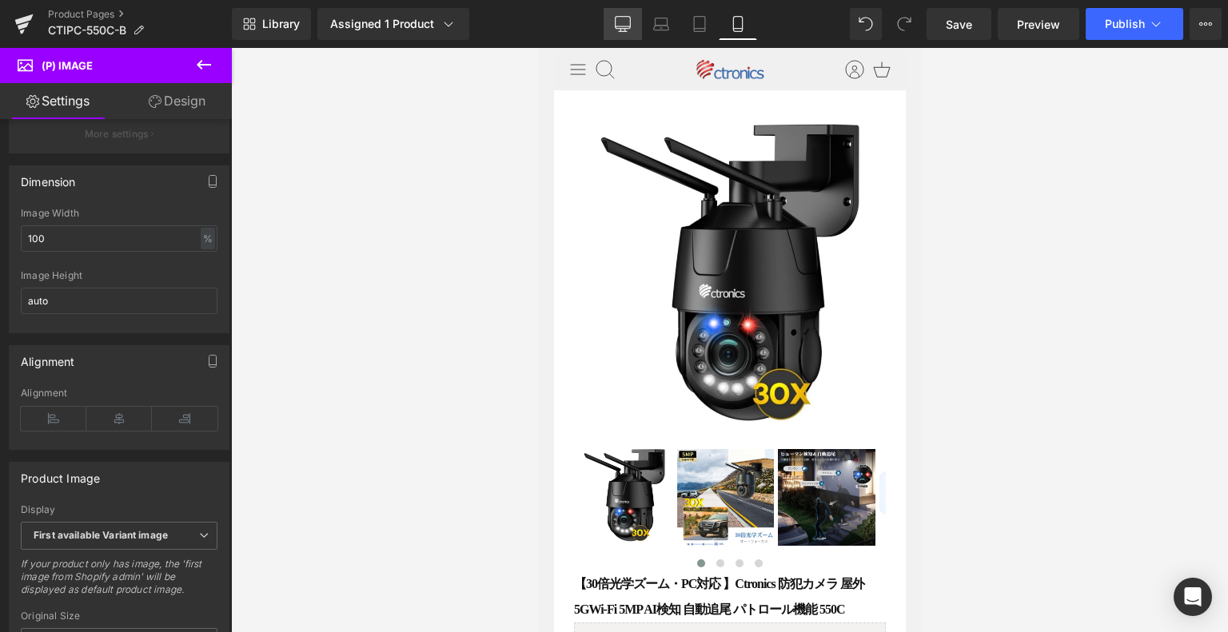
click at [639, 22] on link "Desktop" at bounding box center [623, 24] width 38 height 32
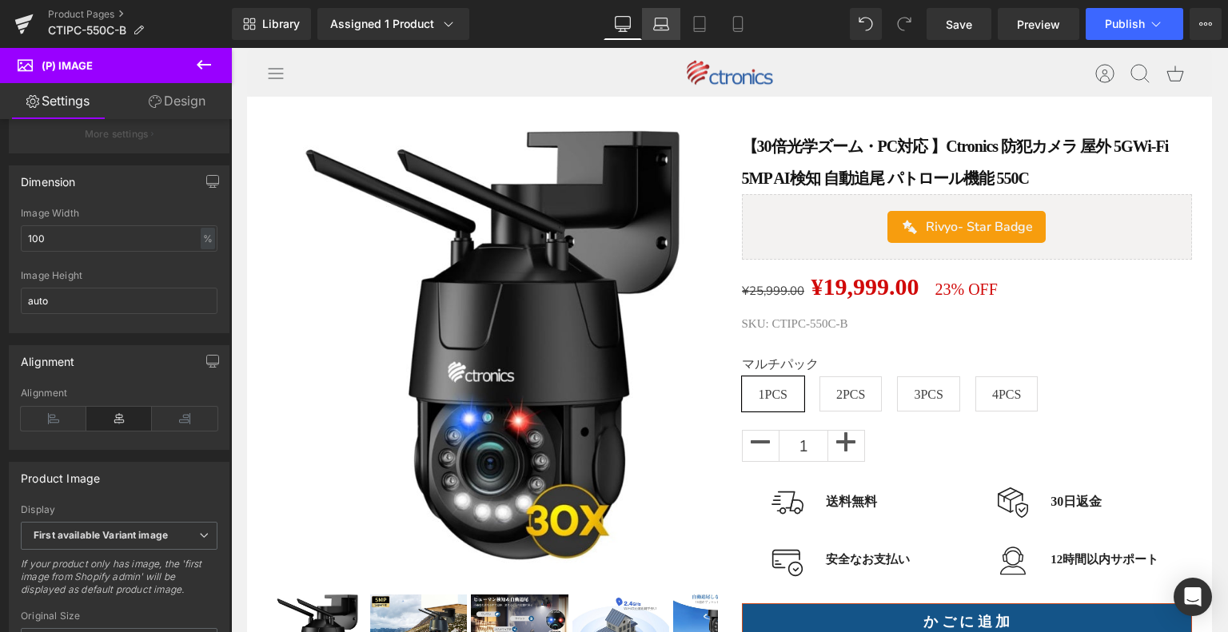
scroll to position [58, 0]
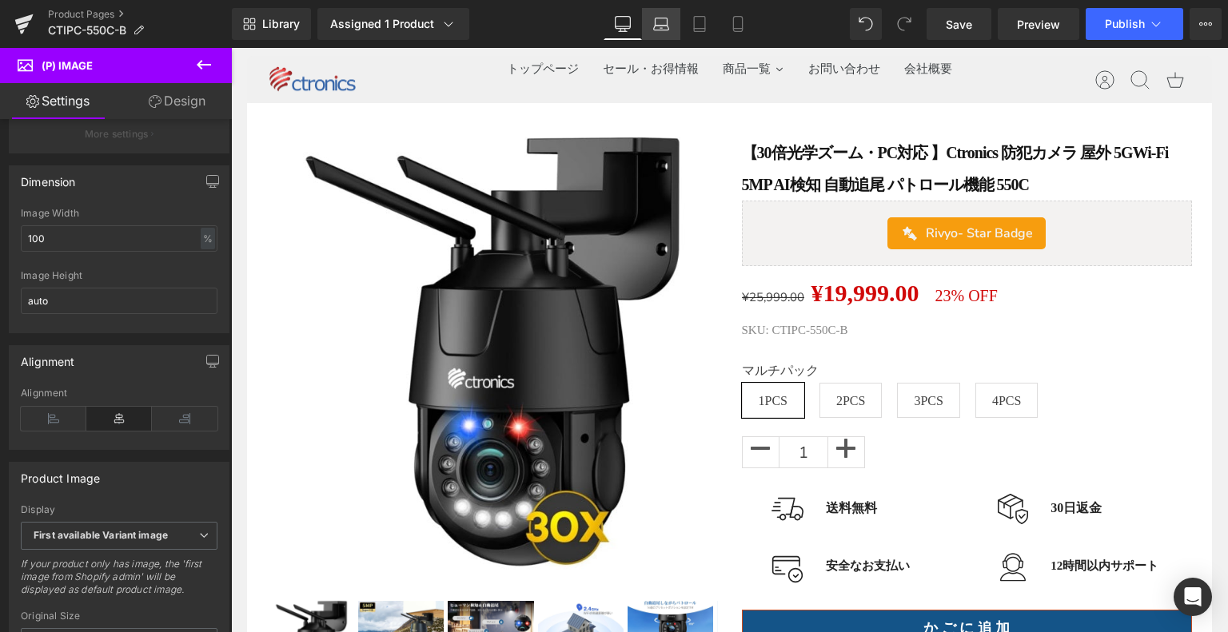
click at [670, 26] on link "Laptop" at bounding box center [661, 24] width 38 height 32
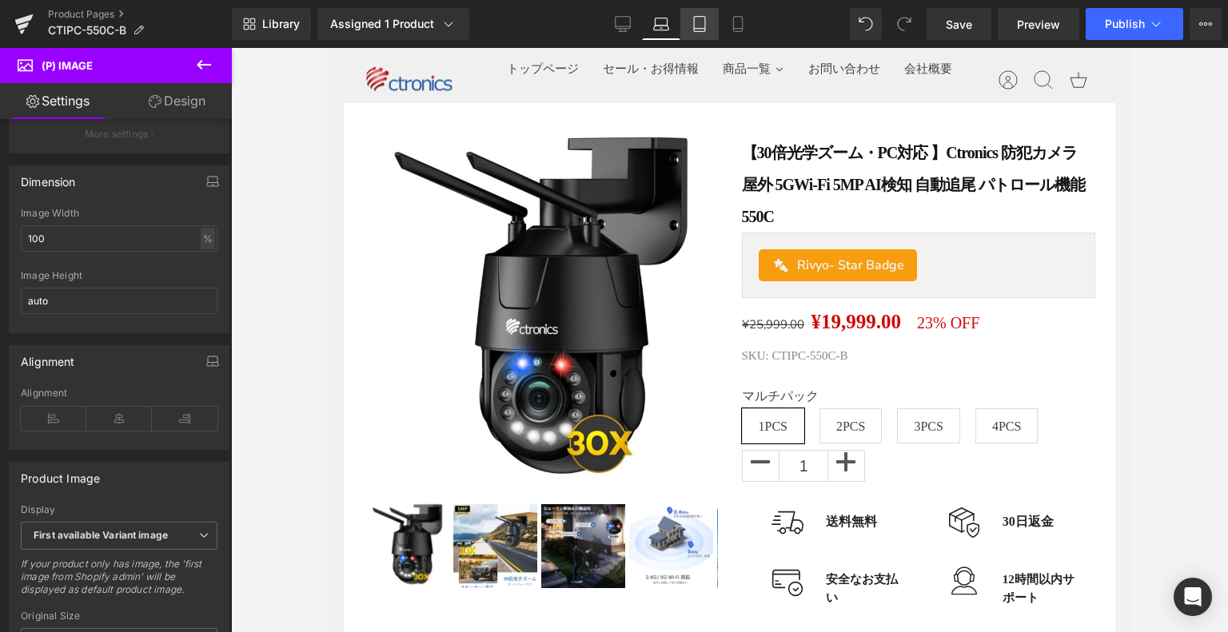
drag, startPoint x: 696, startPoint y: 22, endPoint x: 716, endPoint y: 18, distance: 20.2
click at [696, 22] on icon at bounding box center [700, 24] width 16 height 16
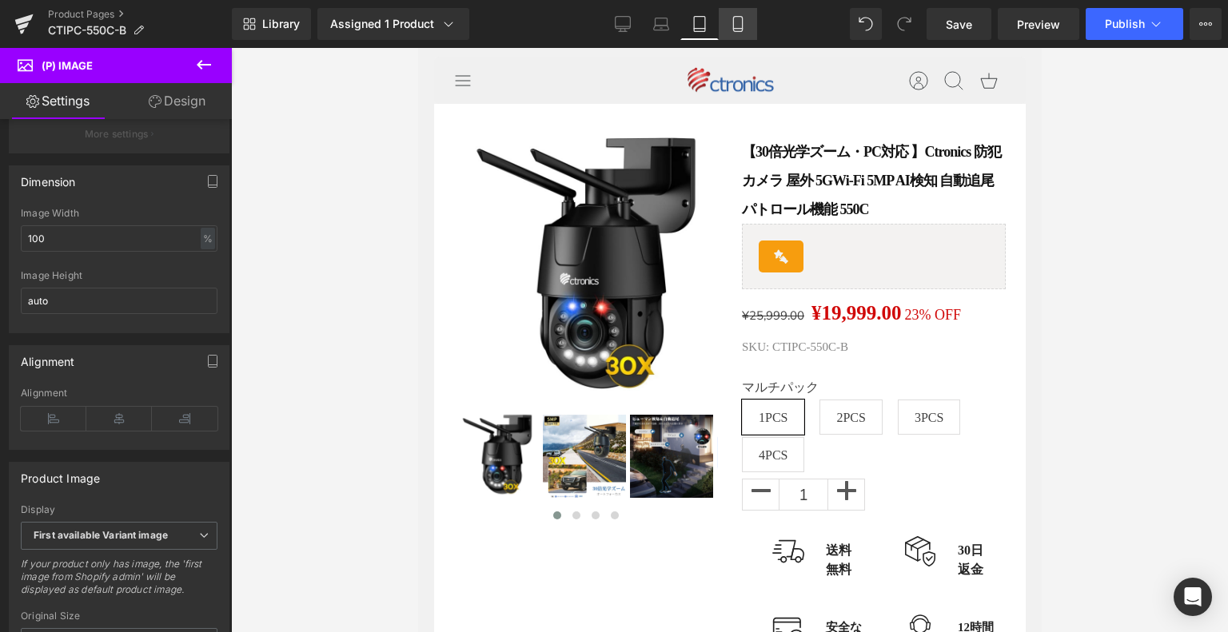
click at [730, 20] on icon at bounding box center [738, 24] width 16 height 16
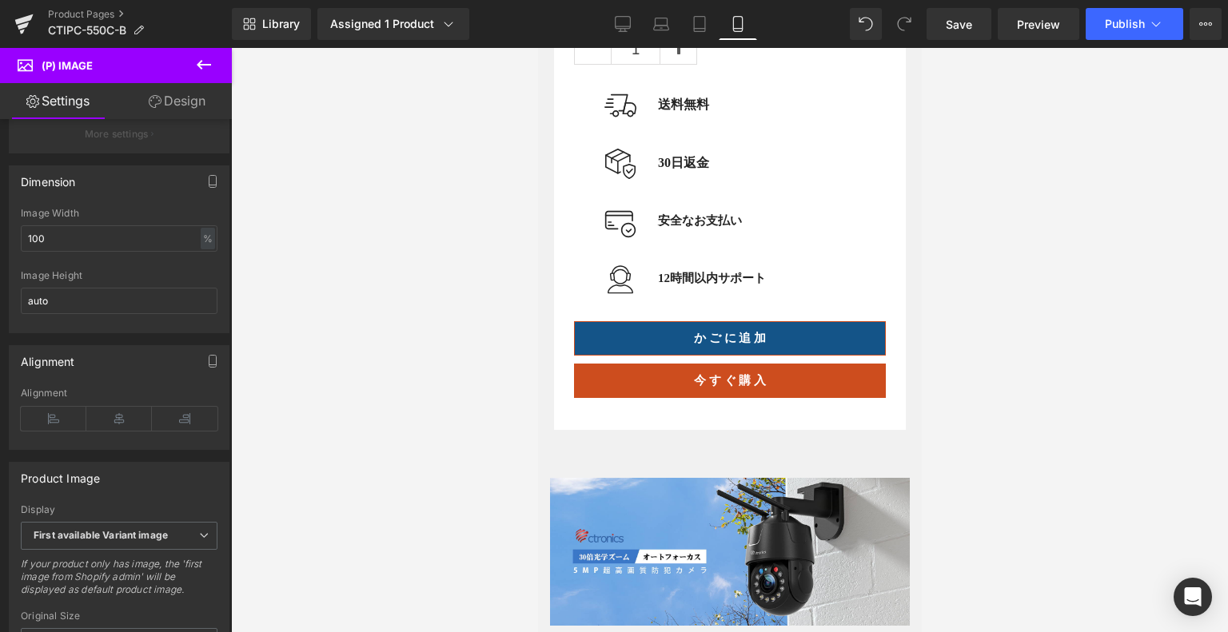
scroll to position [544, 0]
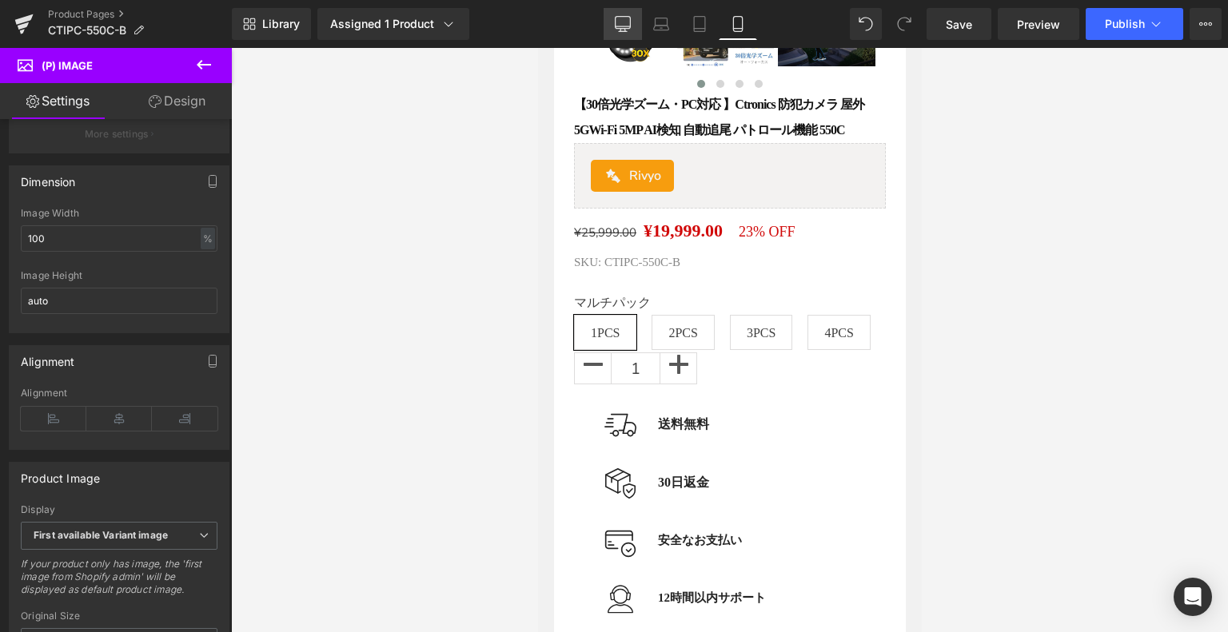
click at [616, 18] on icon at bounding box center [623, 23] width 15 height 12
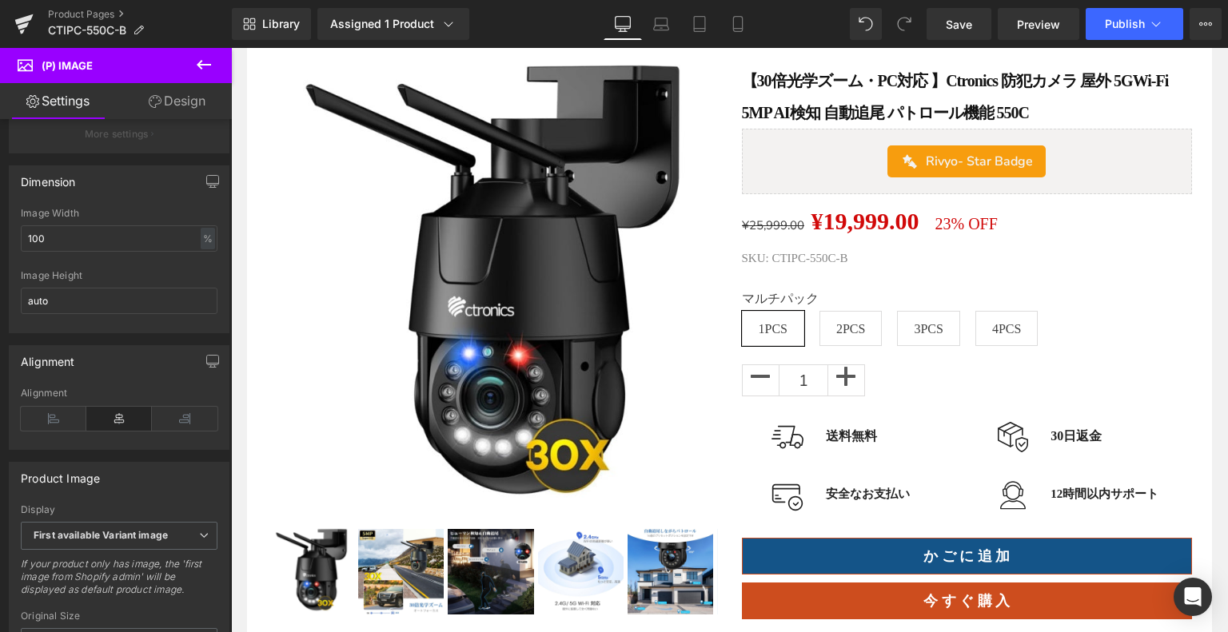
scroll to position [240, 0]
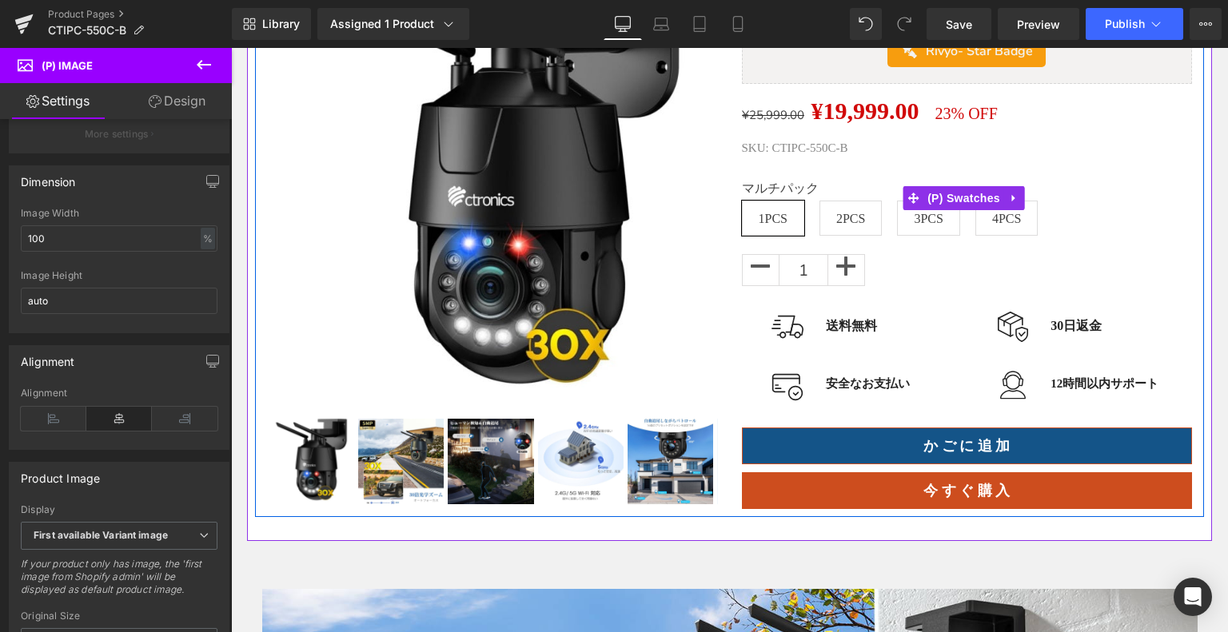
click at [889, 223] on div "マルチパック 1PCS 2PCS 3PCS 4PCS" at bounding box center [967, 209] width 451 height 57
click at [911, 197] on icon at bounding box center [912, 198] width 11 height 11
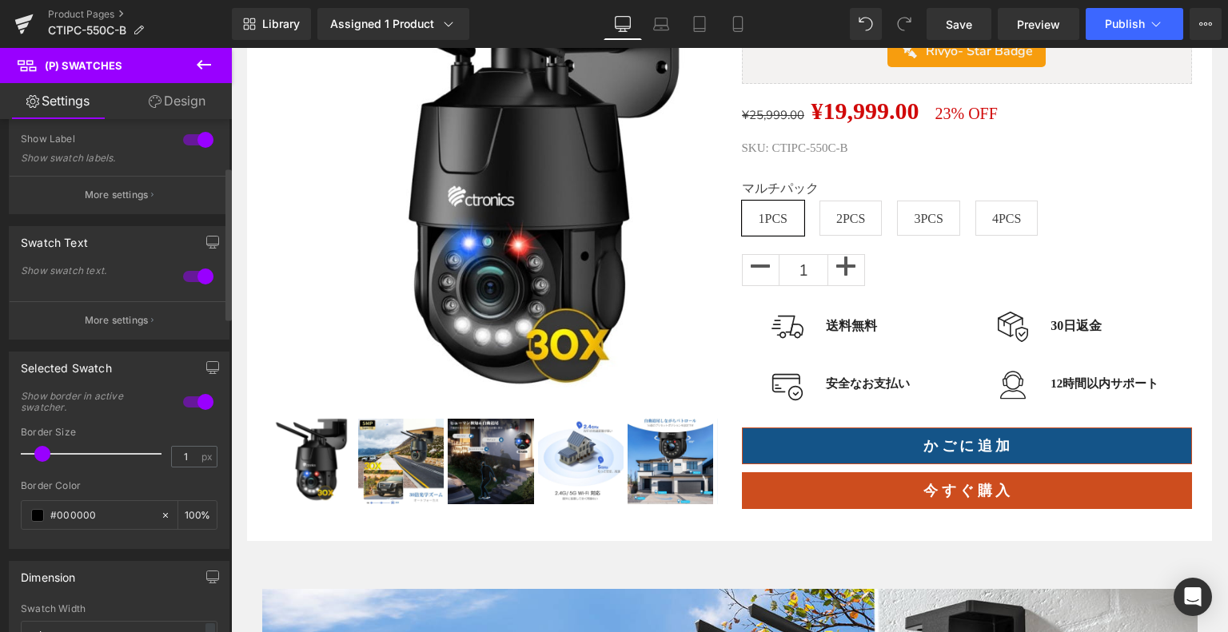
scroll to position [160, 0]
drag, startPoint x: 41, startPoint y: 453, endPoint x: 13, endPoint y: 455, distance: 28.0
click at [13, 455] on div "1 Show border in active swatcher. 0px Border Size 0 px #000000 Border Color #00…" at bounding box center [119, 468] width 219 height 154
type input "1"
drag, startPoint x: 33, startPoint y: 450, endPoint x: 43, endPoint y: 450, distance: 10.4
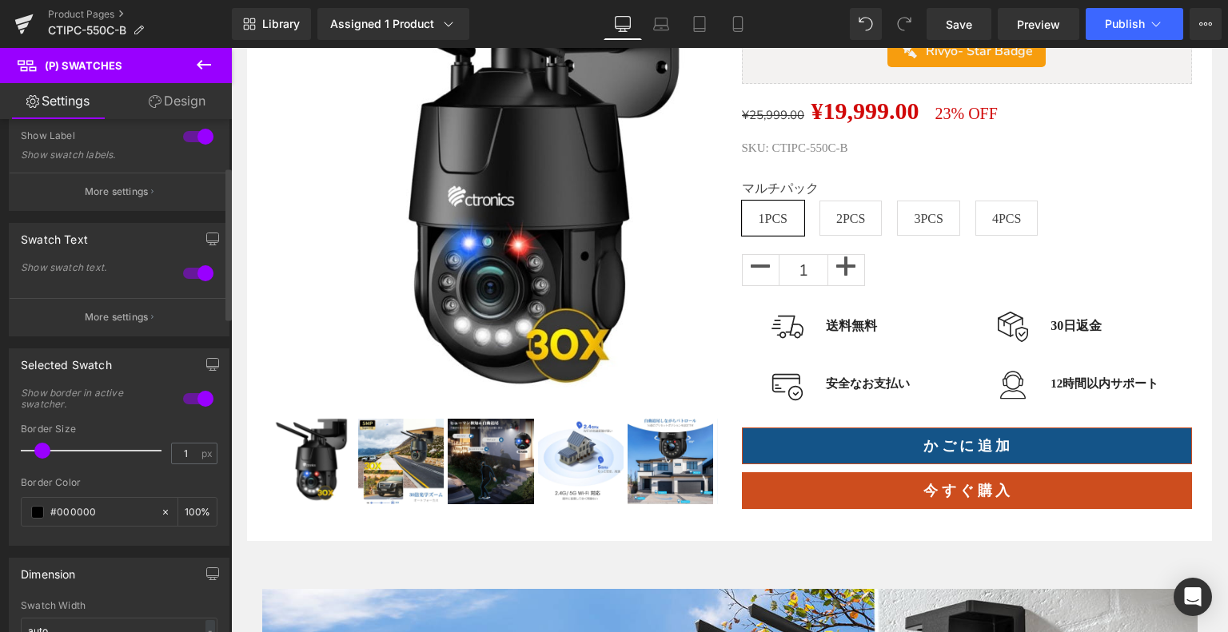
click at [43, 450] on span at bounding box center [42, 451] width 16 height 16
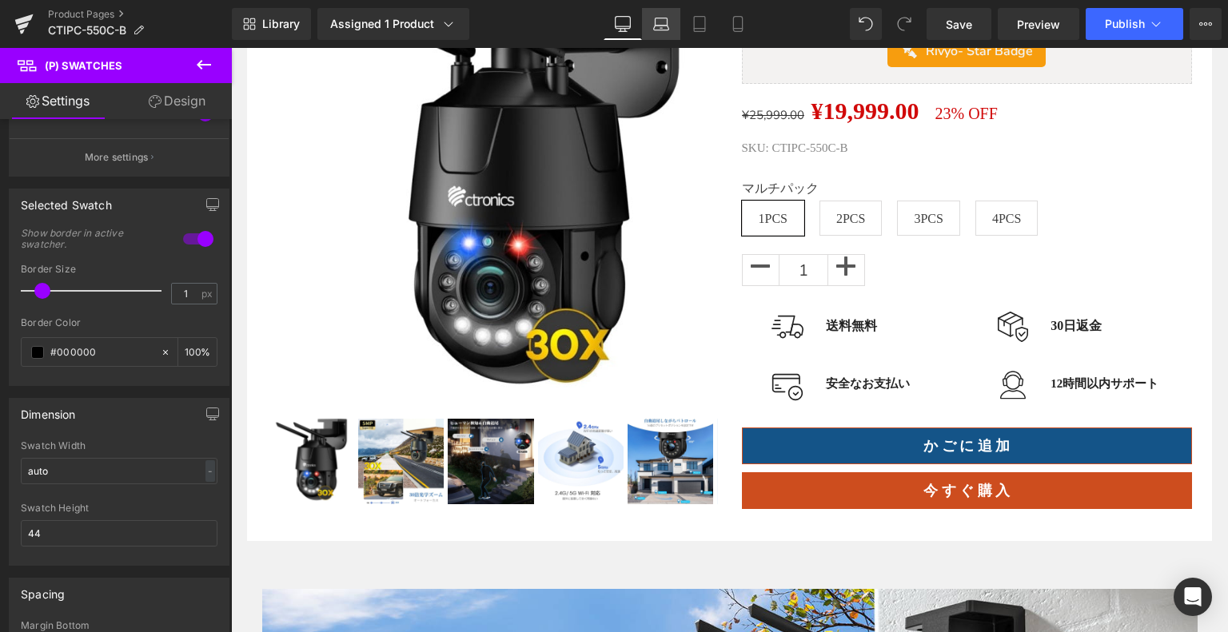
click at [668, 30] on icon at bounding box center [661, 24] width 16 height 16
type input "100"
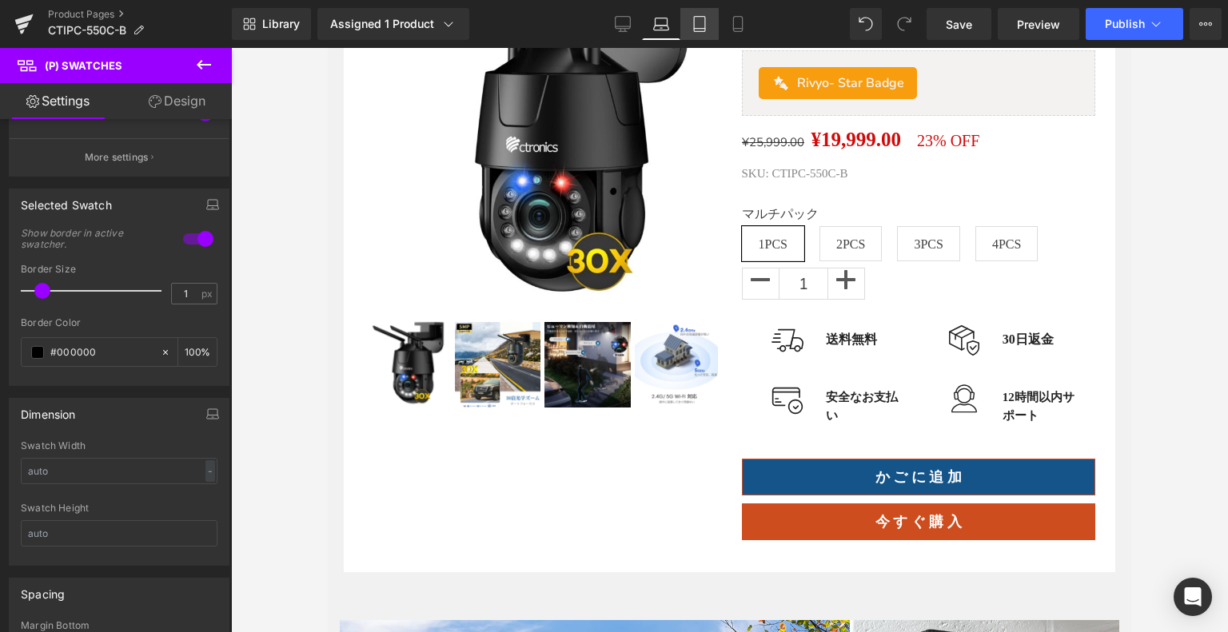
scroll to position [265, 0]
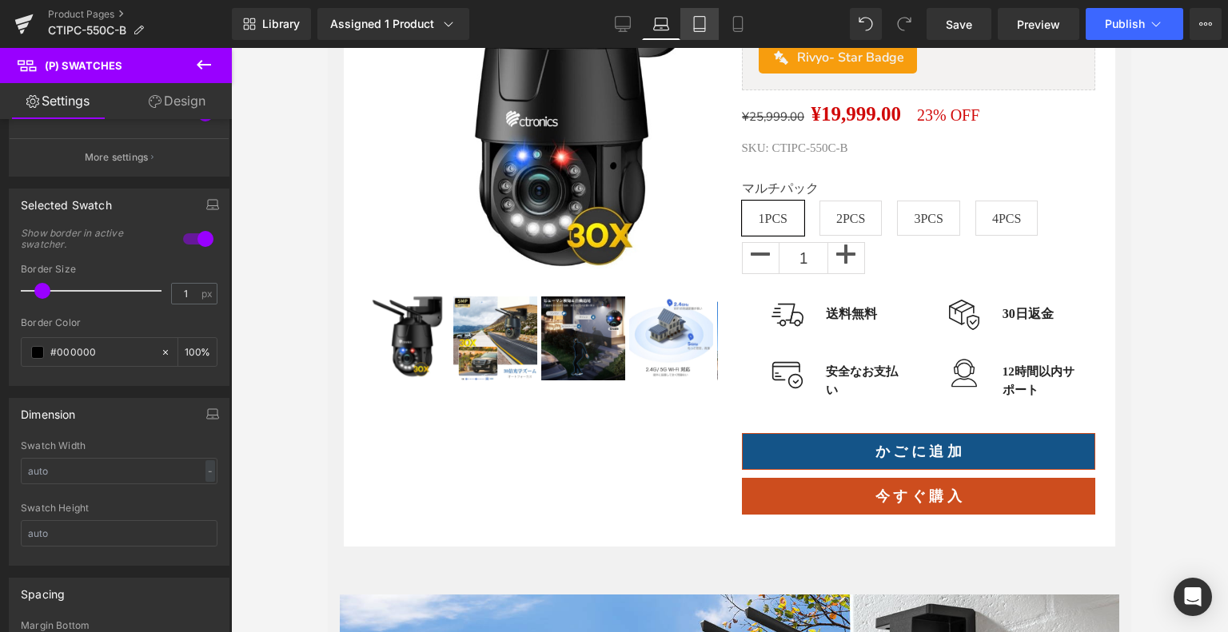
click at [694, 22] on icon at bounding box center [699, 24] width 11 height 15
type input "100"
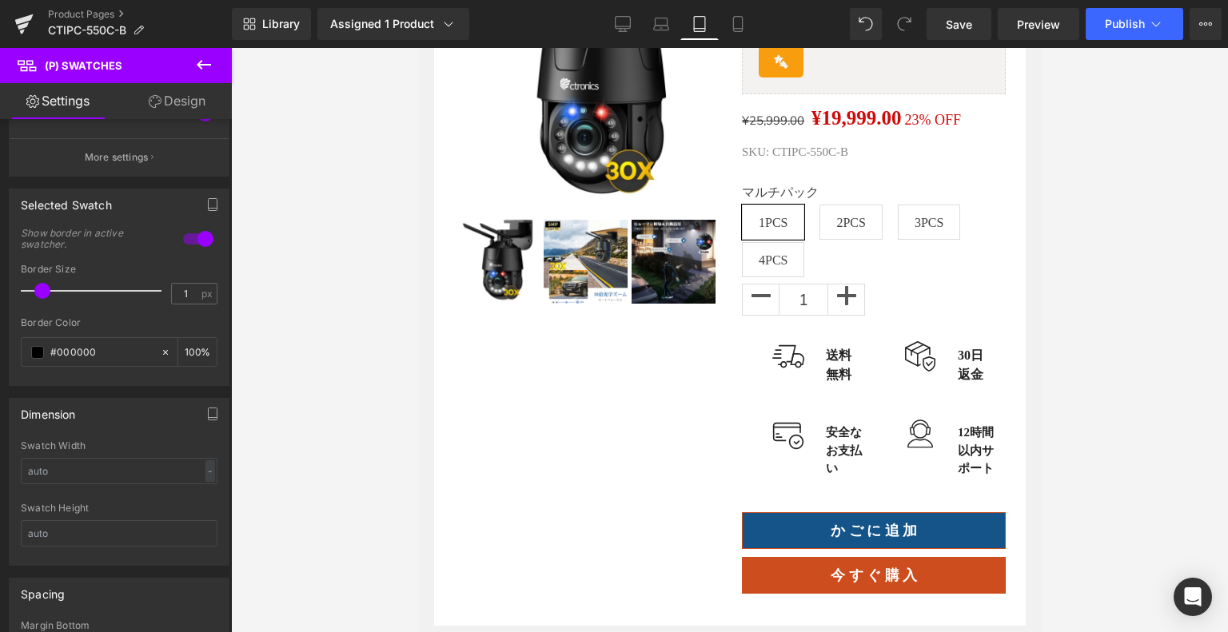
scroll to position [269, 0]
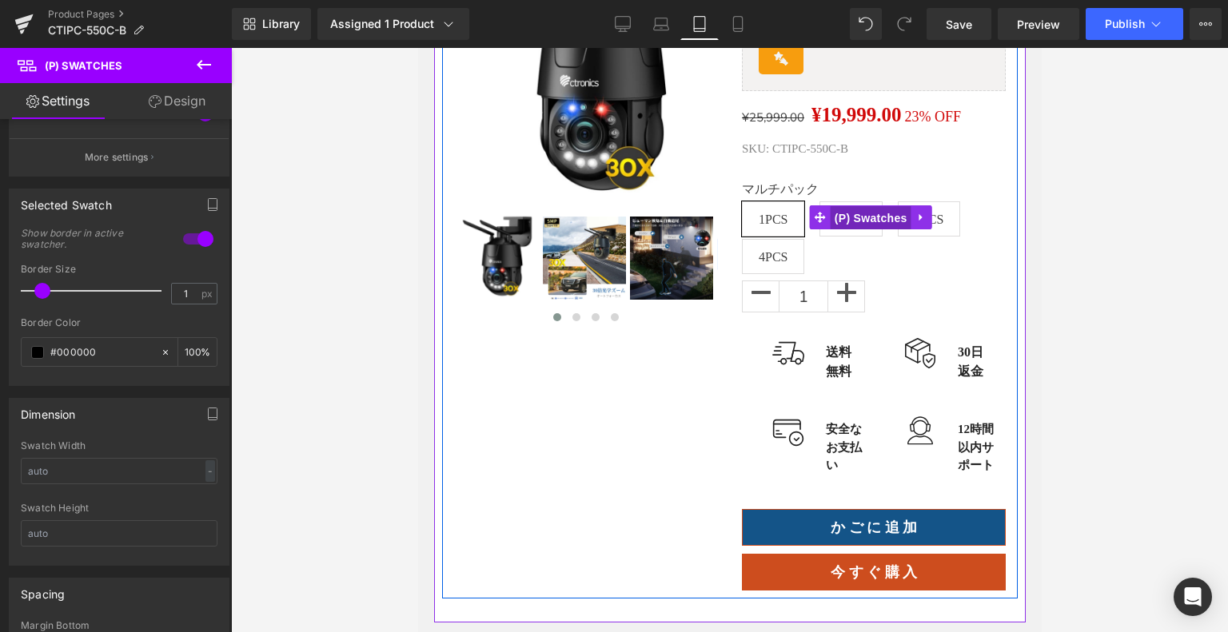
click at [867, 216] on span "(P) Swatches" at bounding box center [870, 218] width 81 height 24
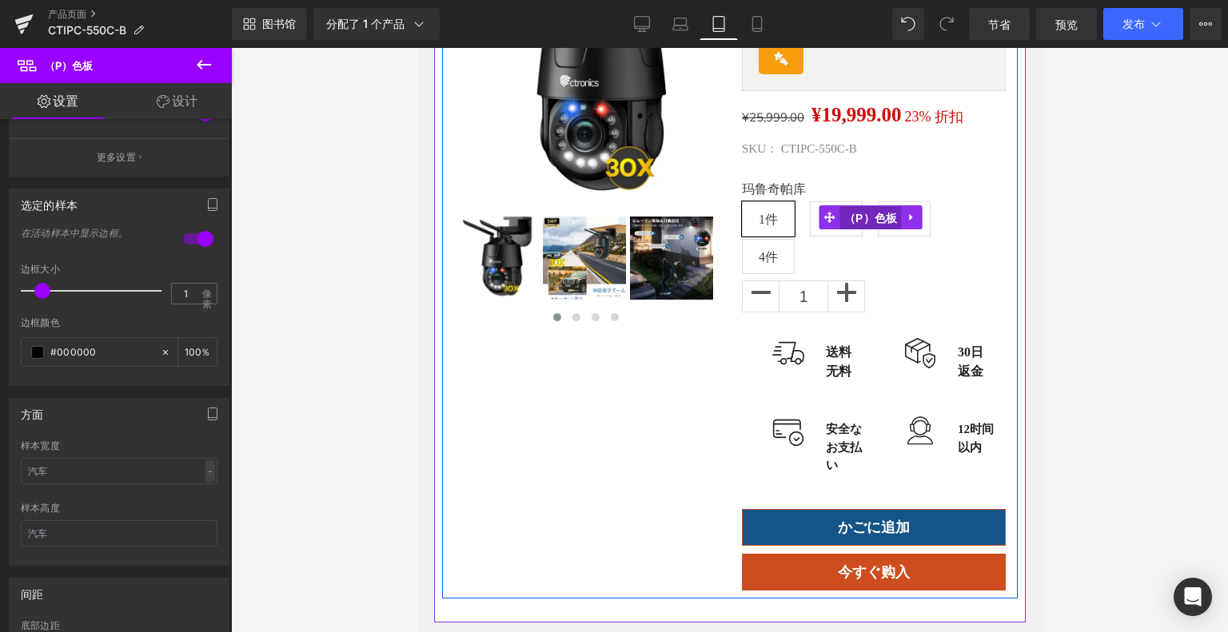
click at [844, 225] on font "（P）色板" at bounding box center [871, 218] width 54 height 13
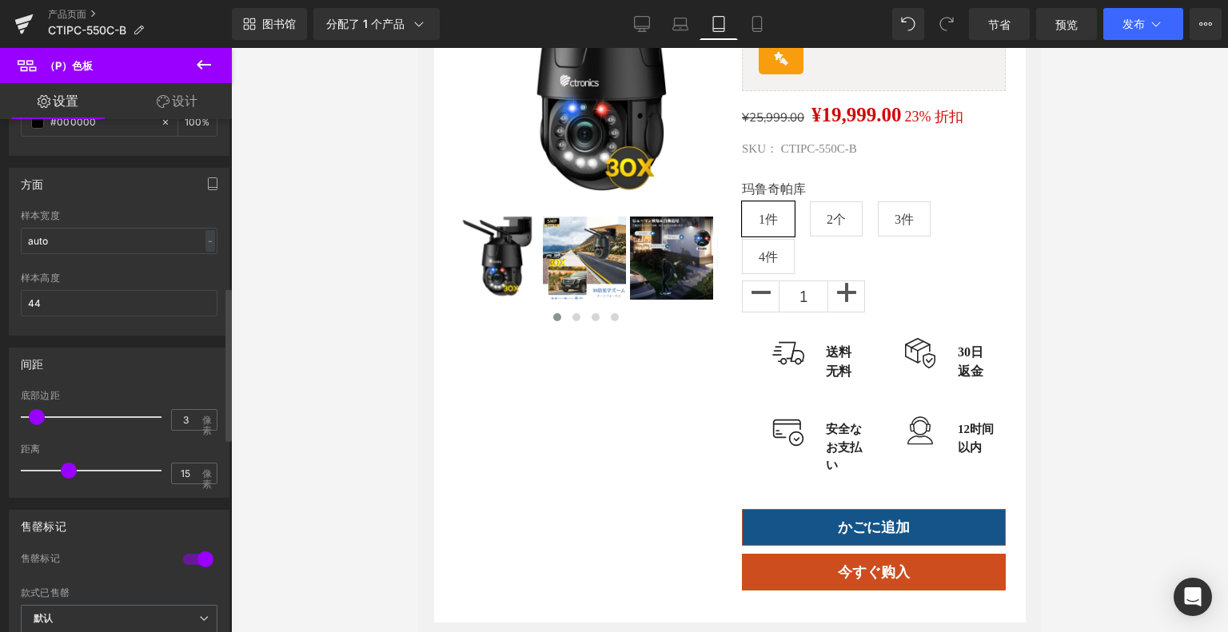
scroll to position [560, 0]
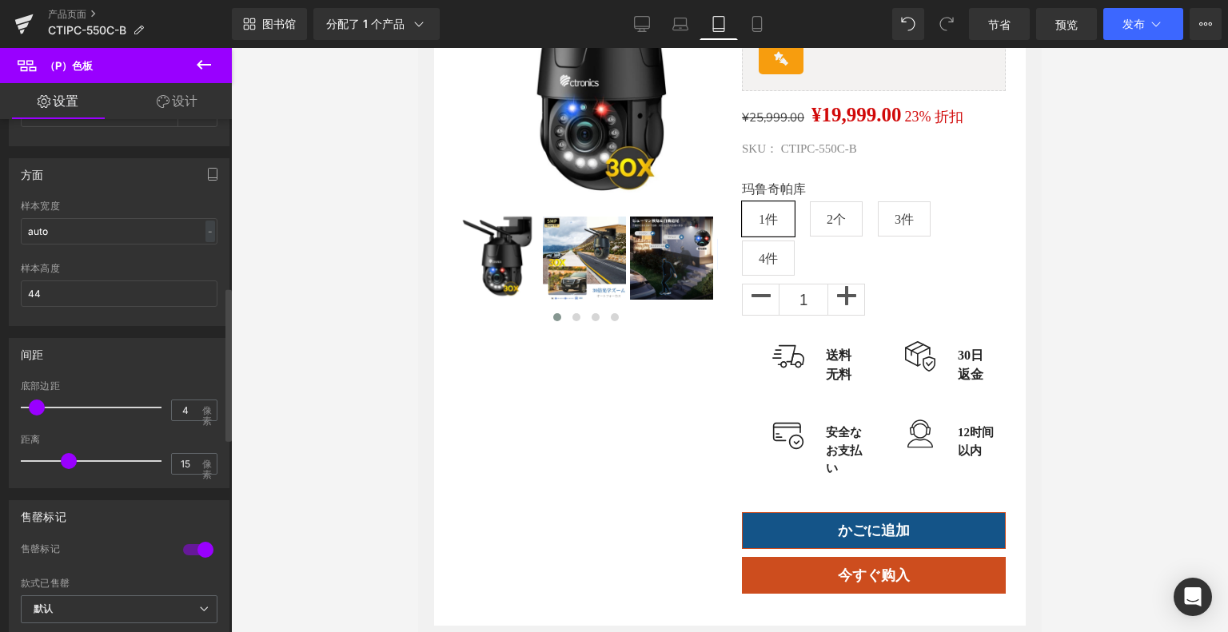
type input "3"
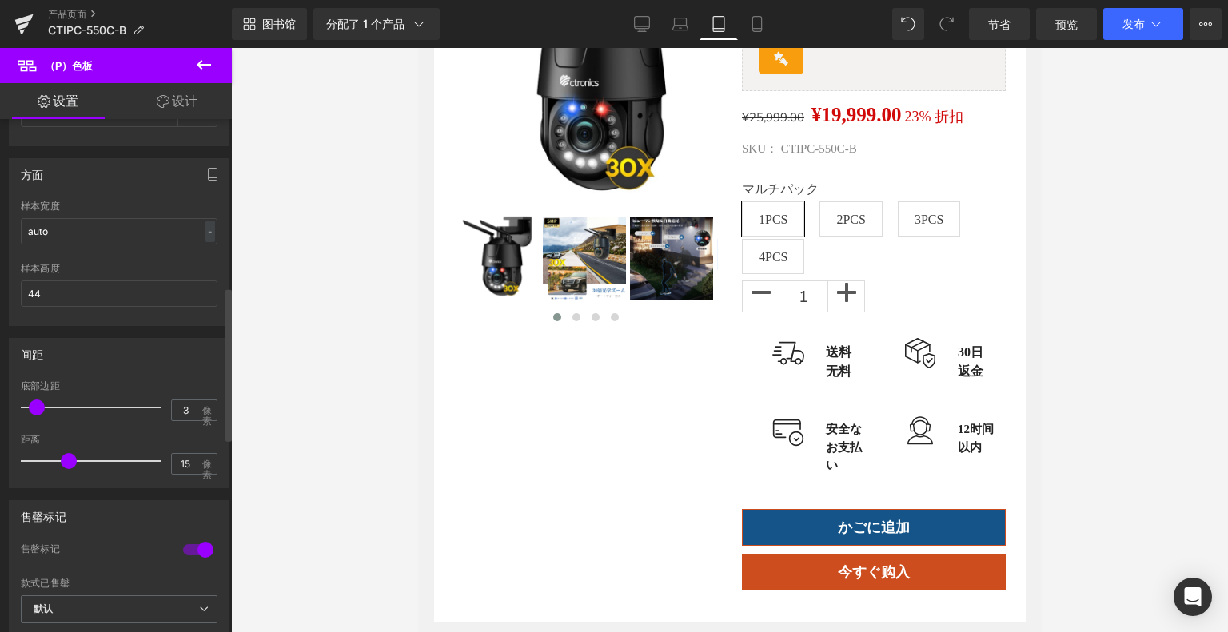
click at [37, 411] on span at bounding box center [37, 408] width 16 height 16
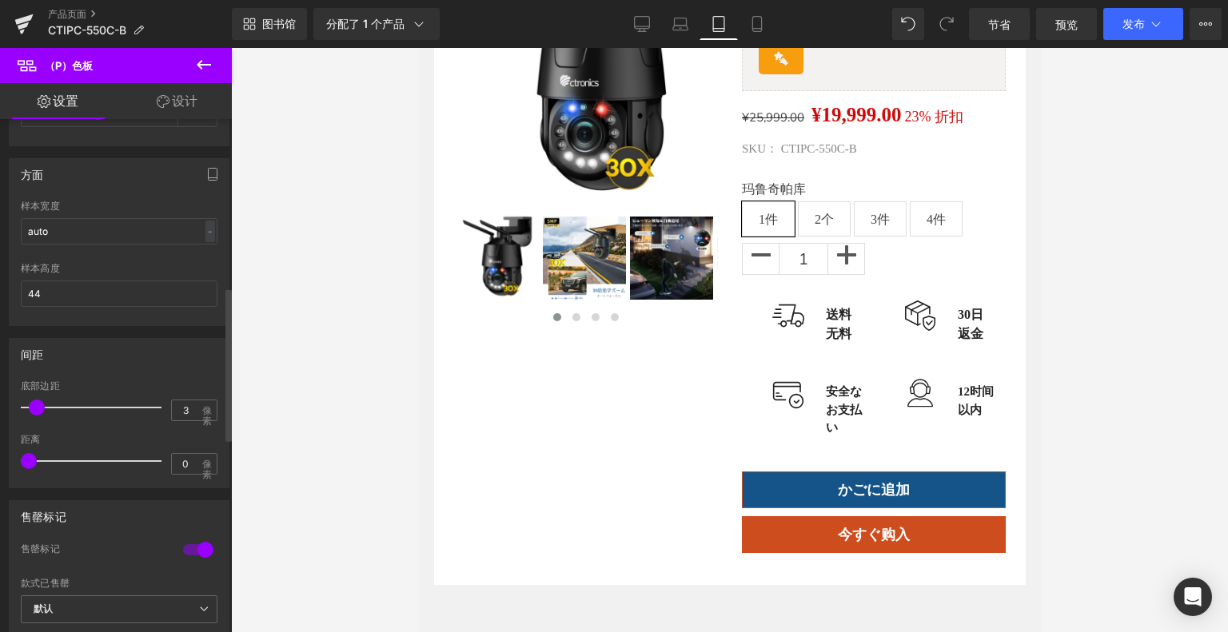
drag, startPoint x: 66, startPoint y: 463, endPoint x: 0, endPoint y: 462, distance: 66.4
click at [0, 462] on div "间距 3px 底部边距 3 像素 0px 距离 0 像素" at bounding box center [119, 407] width 239 height 162
click at [742, 23] on link "移动的" at bounding box center [757, 24] width 38 height 32
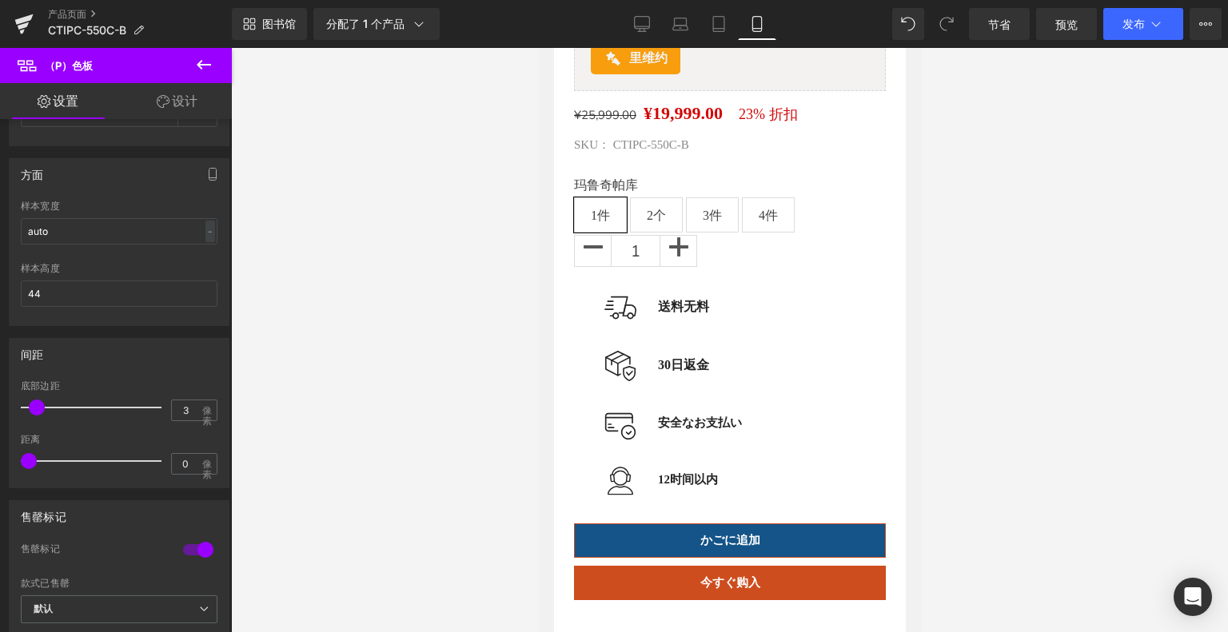
scroll to position [661, 0]
click at [640, 25] on icon at bounding box center [642, 24] width 16 height 16
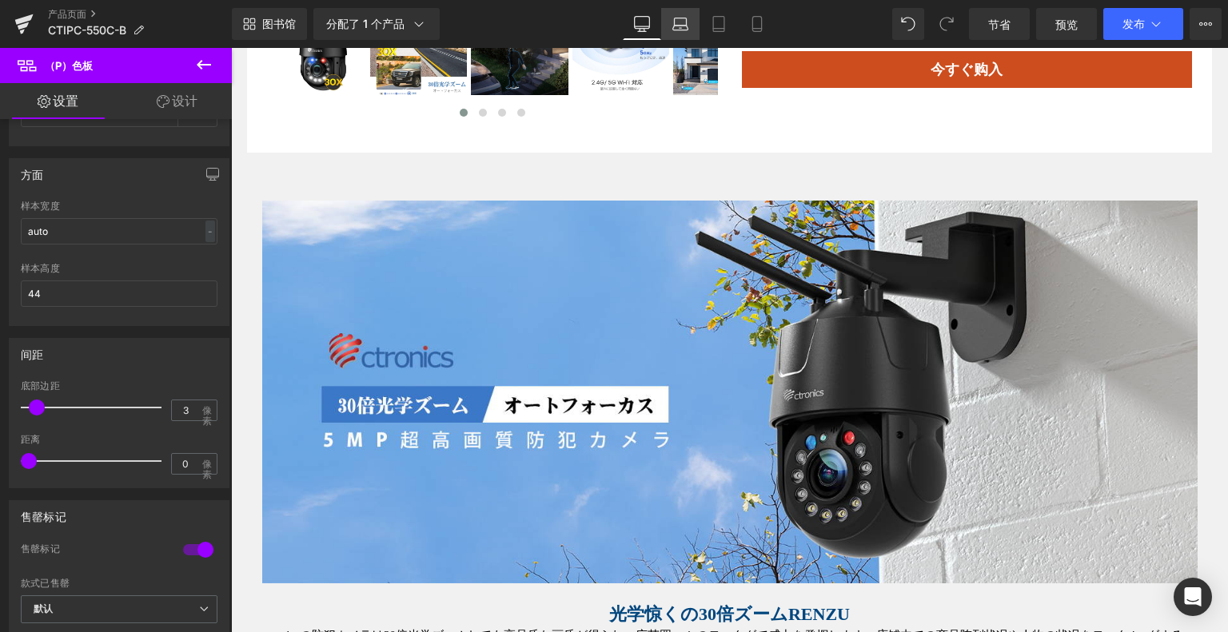
scroll to position [216, 0]
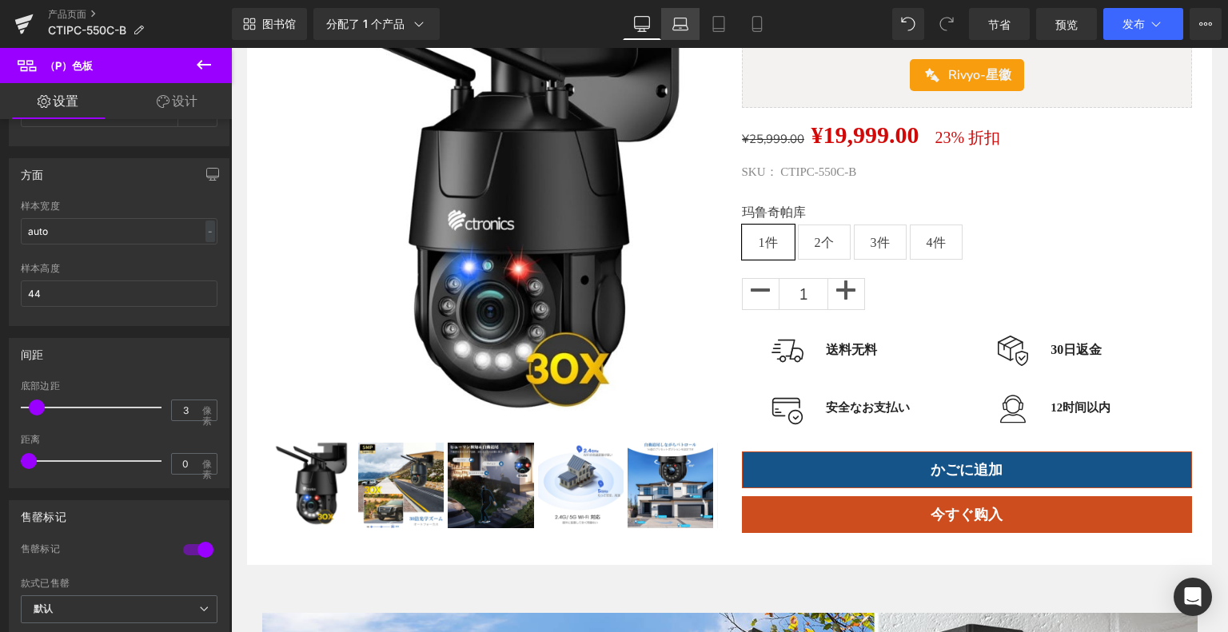
click at [678, 29] on icon at bounding box center [680, 24] width 16 height 16
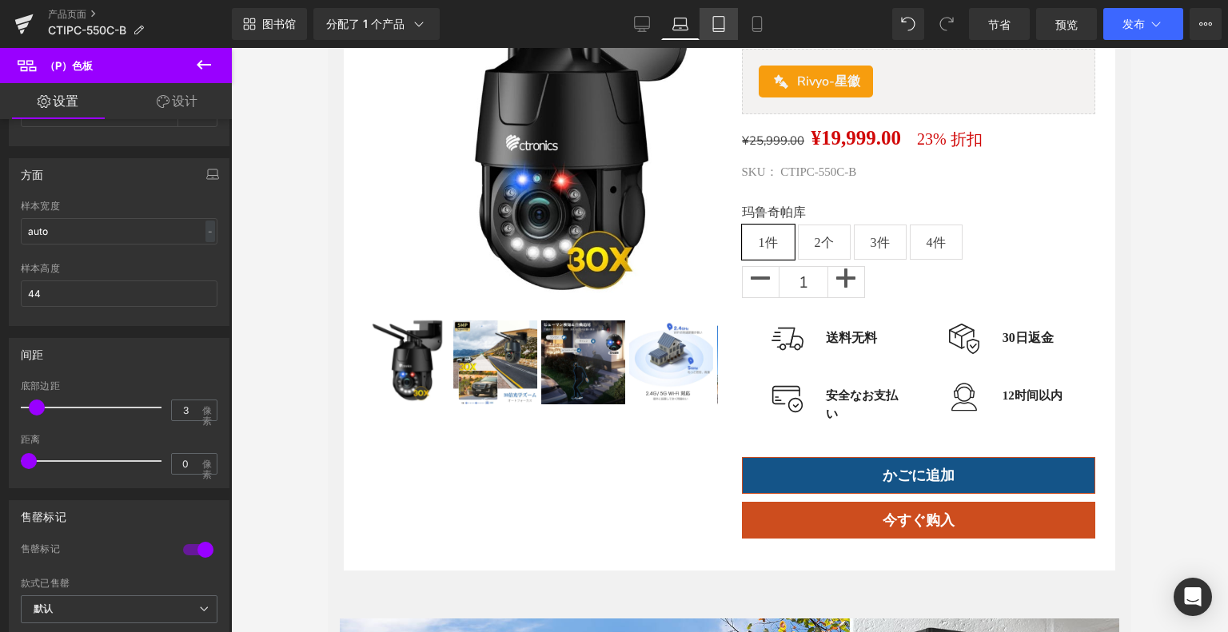
click at [708, 29] on link "药片" at bounding box center [719, 24] width 38 height 32
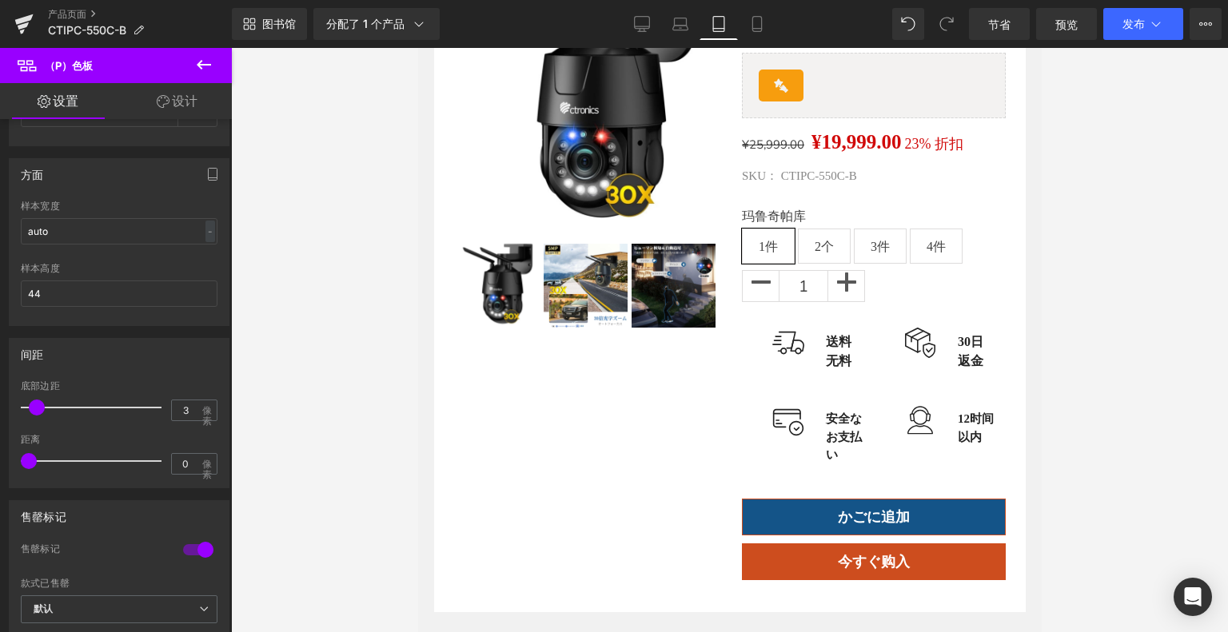
scroll to position [269, 0]
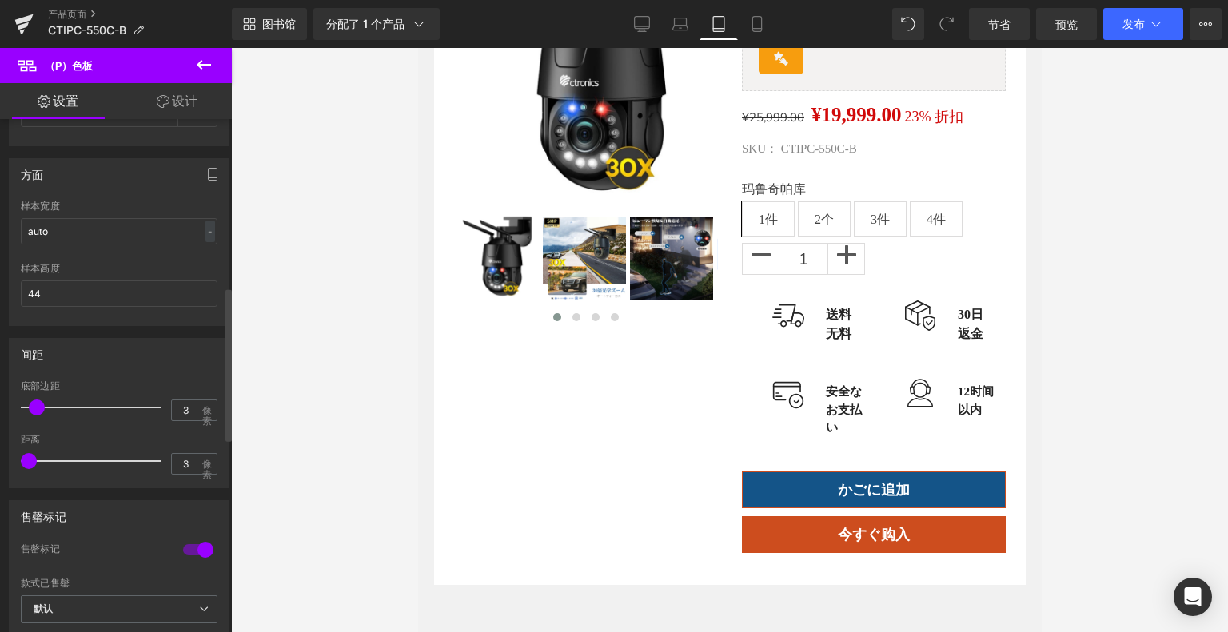
click at [36, 460] on div at bounding box center [95, 461] width 133 height 32
click at [767, 18] on link "移动的" at bounding box center [757, 24] width 38 height 32
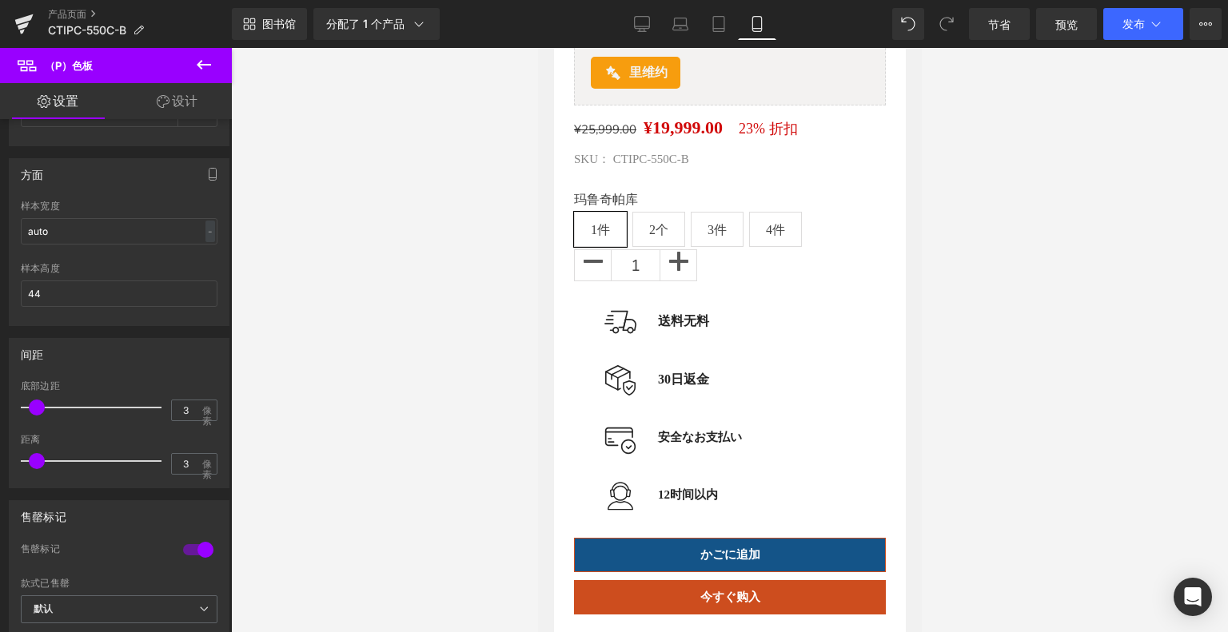
scroll to position [660, 0]
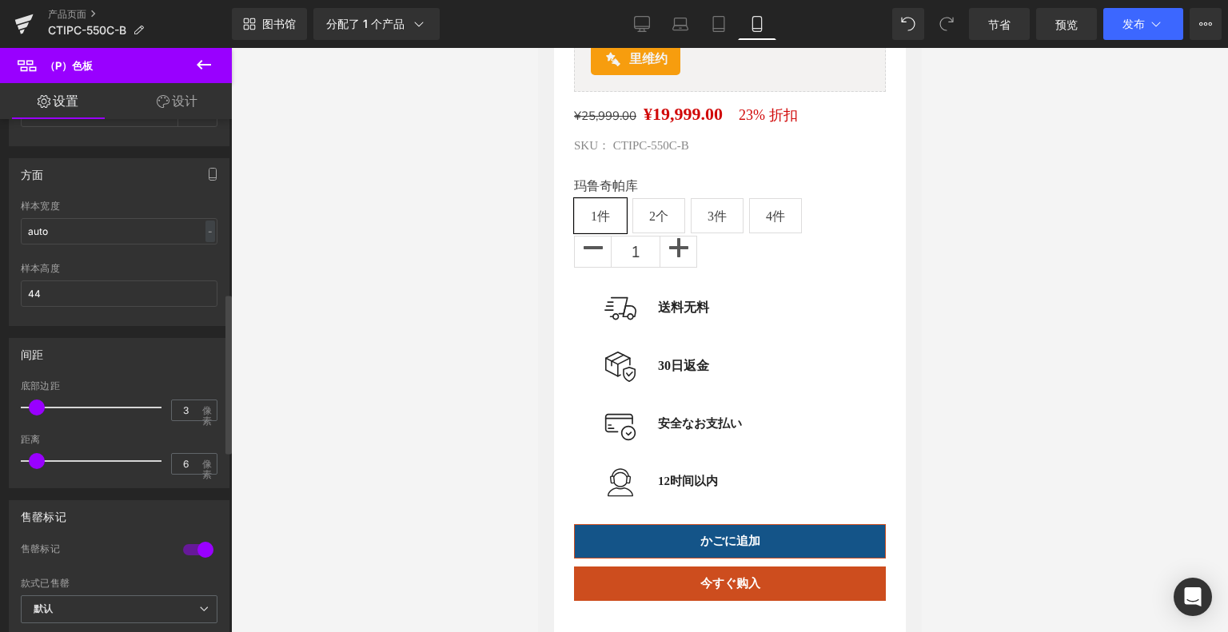
click at [45, 457] on div at bounding box center [95, 461] width 133 height 32
click at [52, 460] on div at bounding box center [95, 461] width 133 height 32
click at [56, 461] on span at bounding box center [53, 461] width 16 height 16
click at [61, 461] on div at bounding box center [95, 461] width 133 height 32
type input "7"
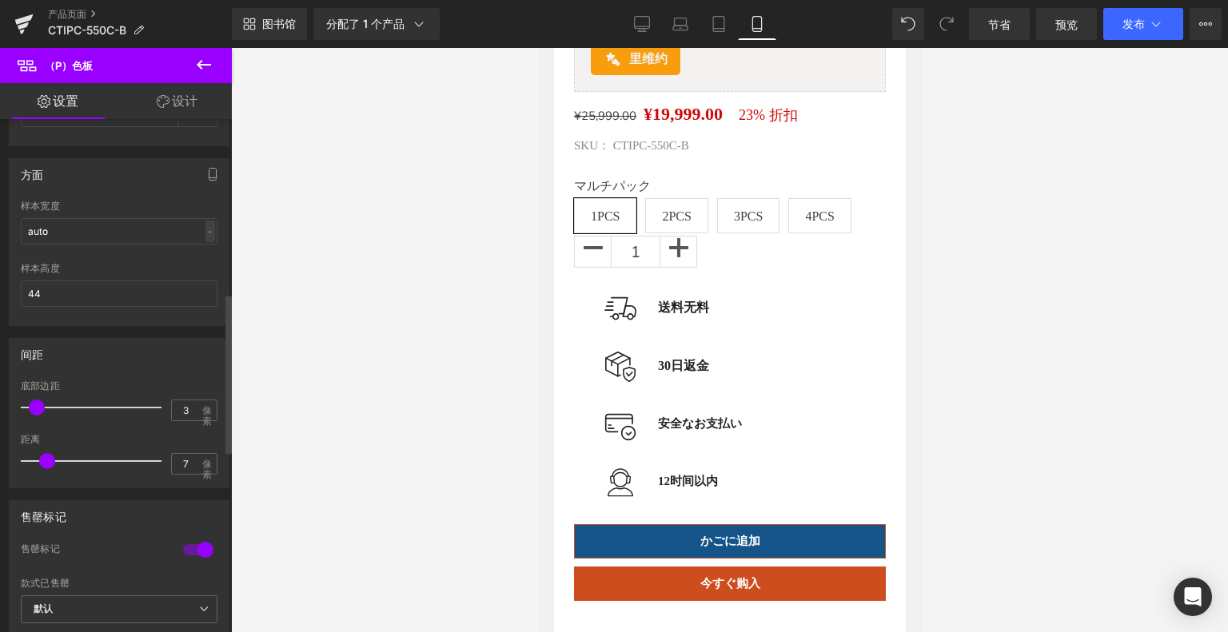
click at [47, 461] on div at bounding box center [95, 461] width 133 height 32
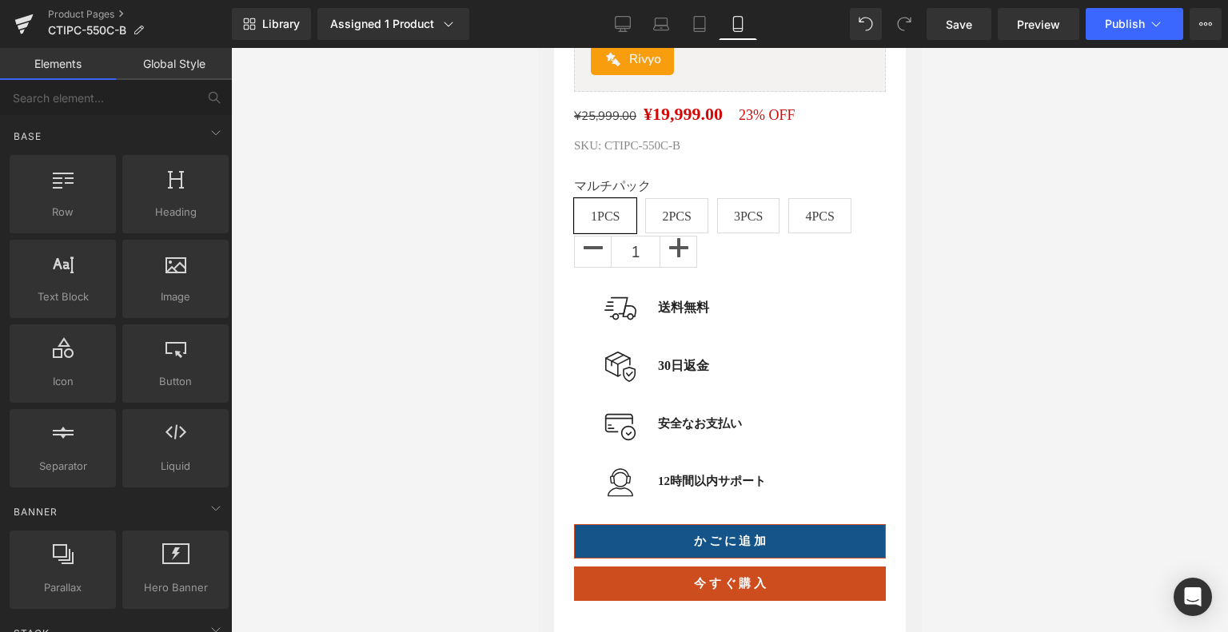
click at [511, 310] on div at bounding box center [729, 340] width 997 height 584
click at [706, 29] on icon at bounding box center [700, 24] width 16 height 16
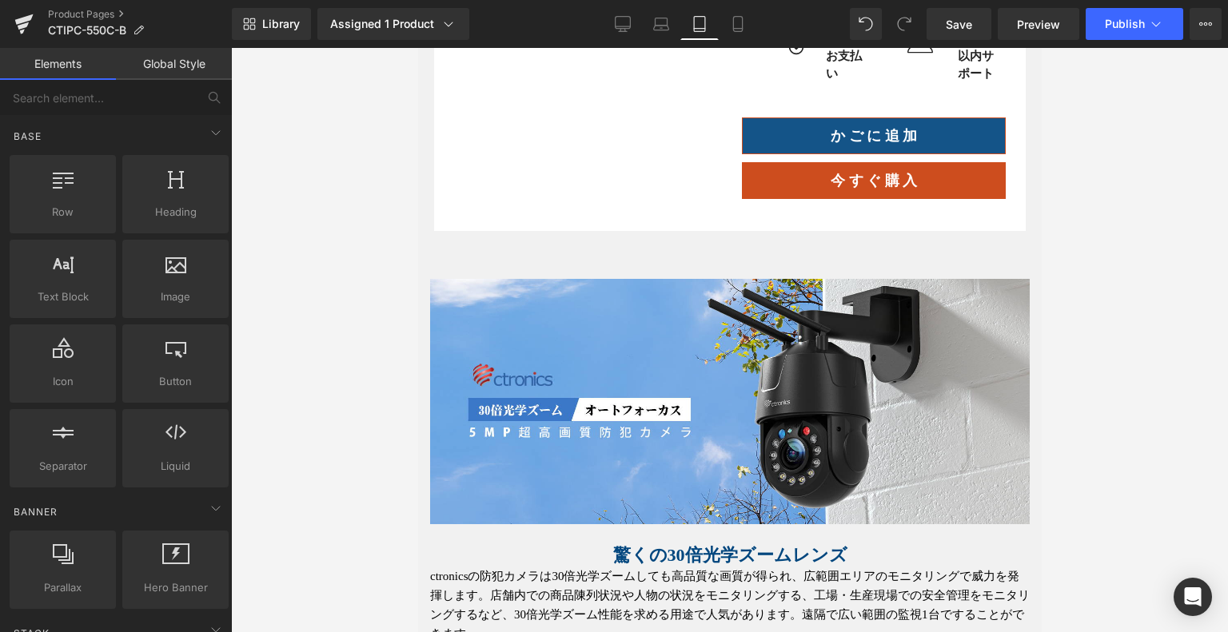
scroll to position [939, 0]
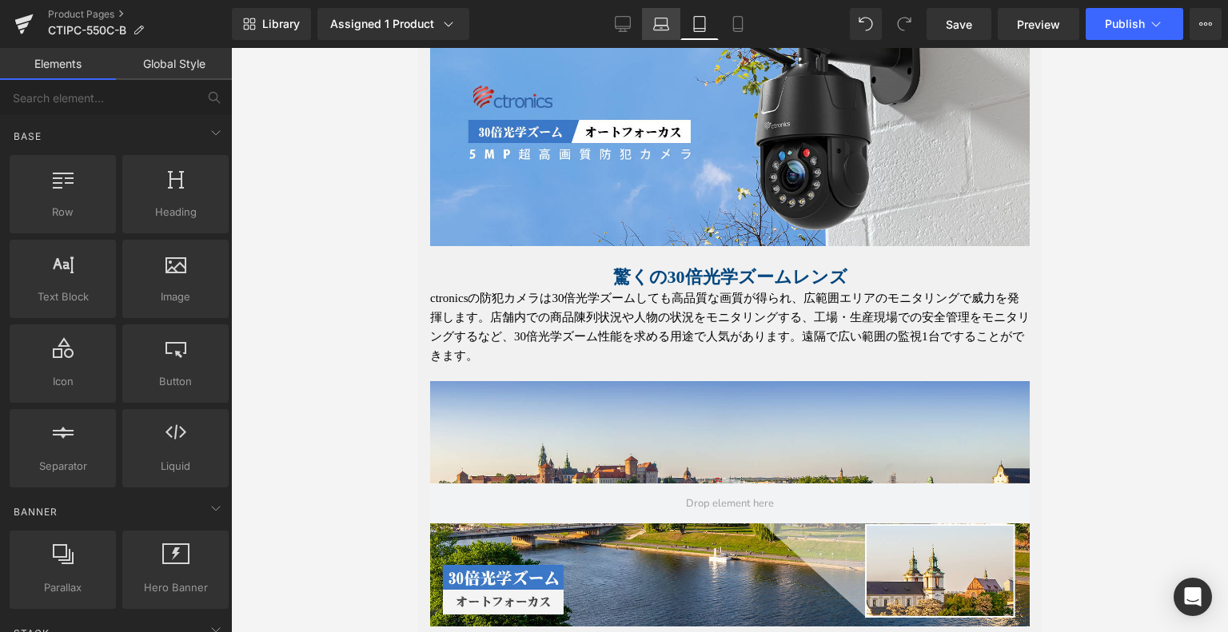
click at [676, 25] on link "Laptop" at bounding box center [661, 24] width 38 height 32
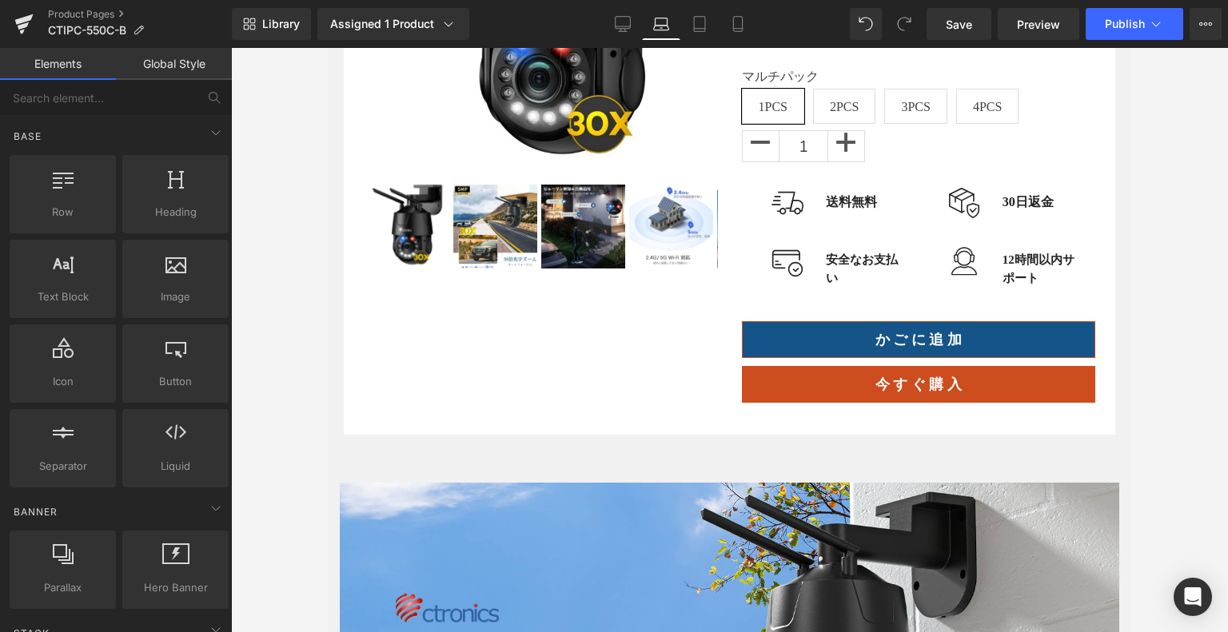
scroll to position [0, 0]
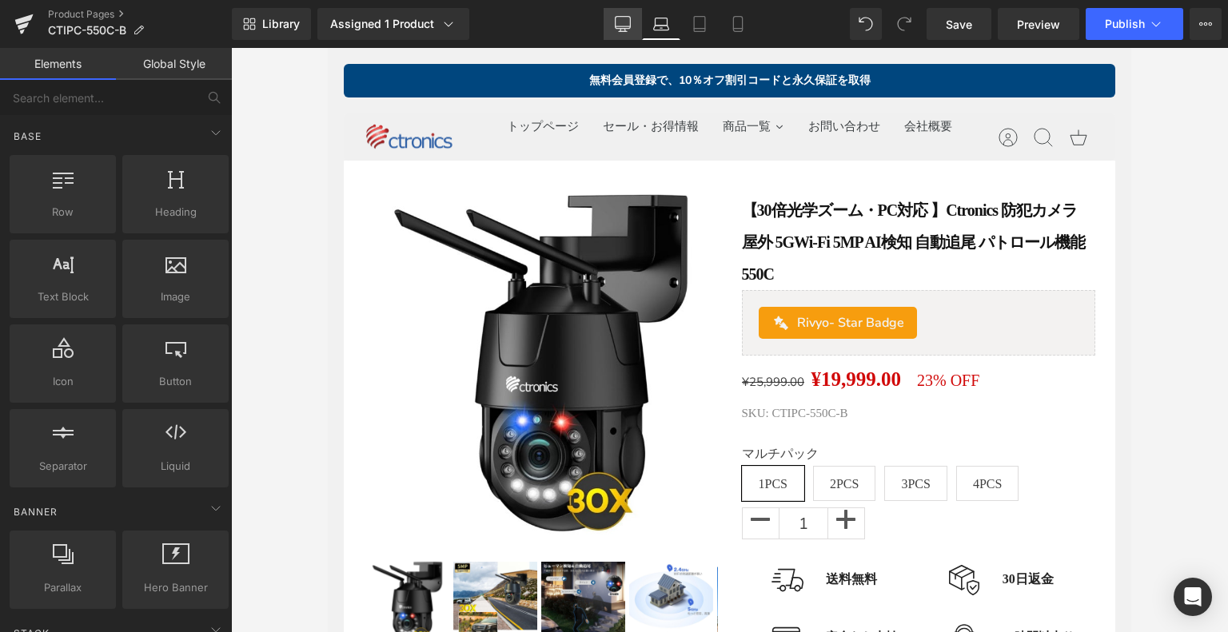
click at [619, 20] on icon at bounding box center [623, 24] width 16 height 16
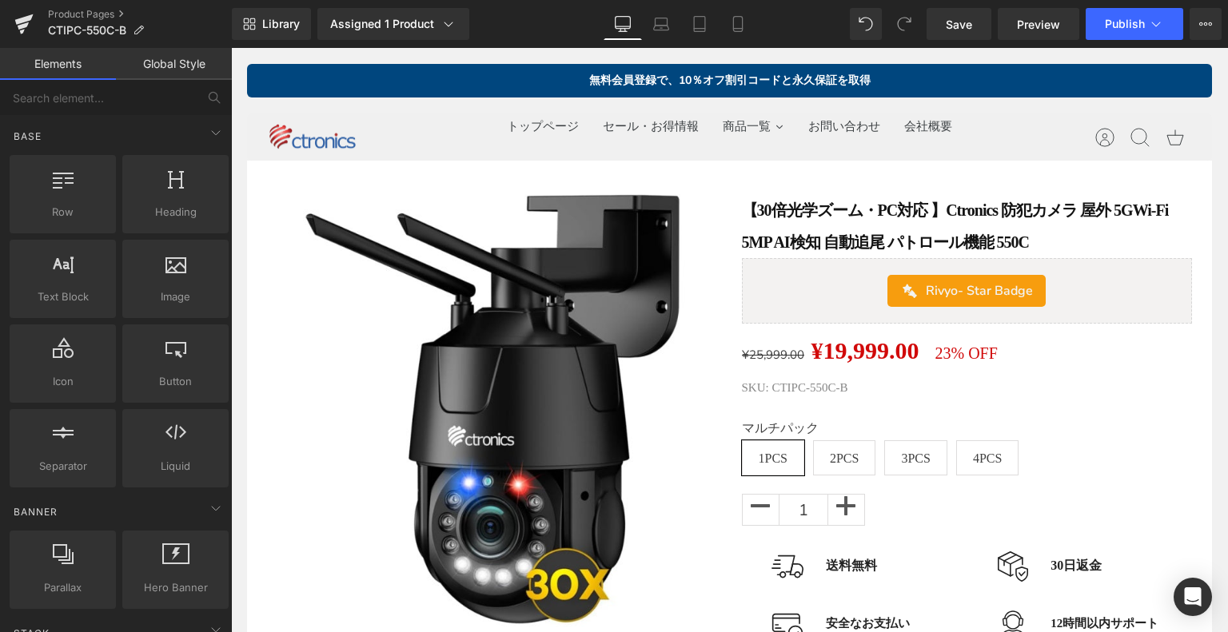
scroll to position [113, 0]
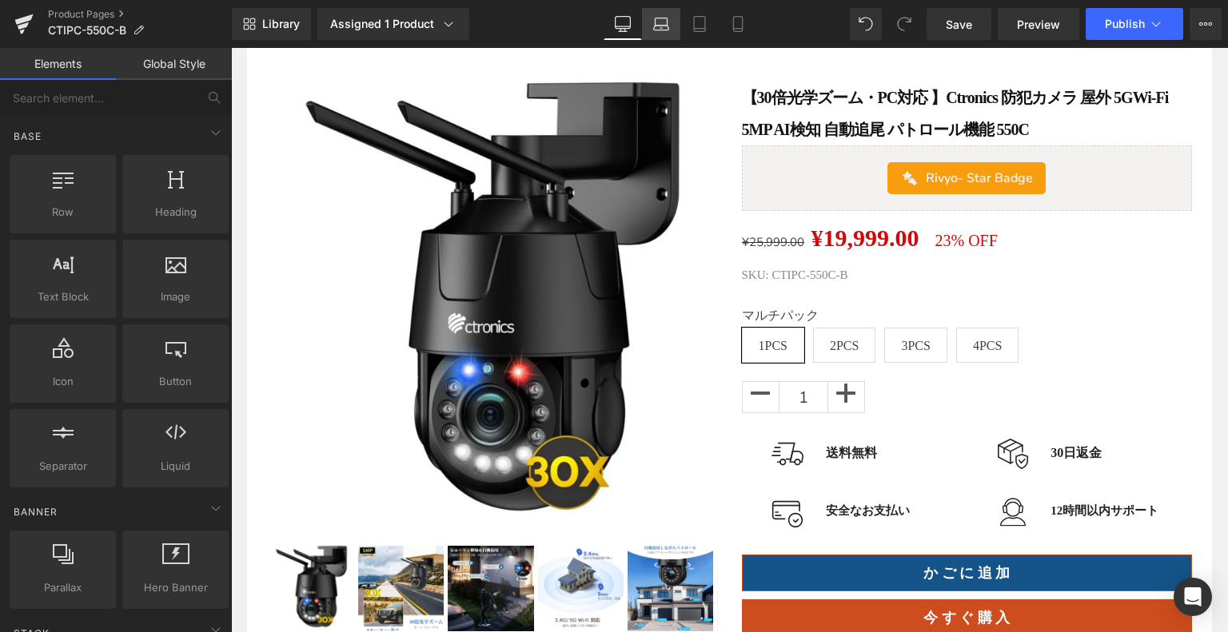
click at [660, 26] on icon at bounding box center [661, 24] width 16 height 16
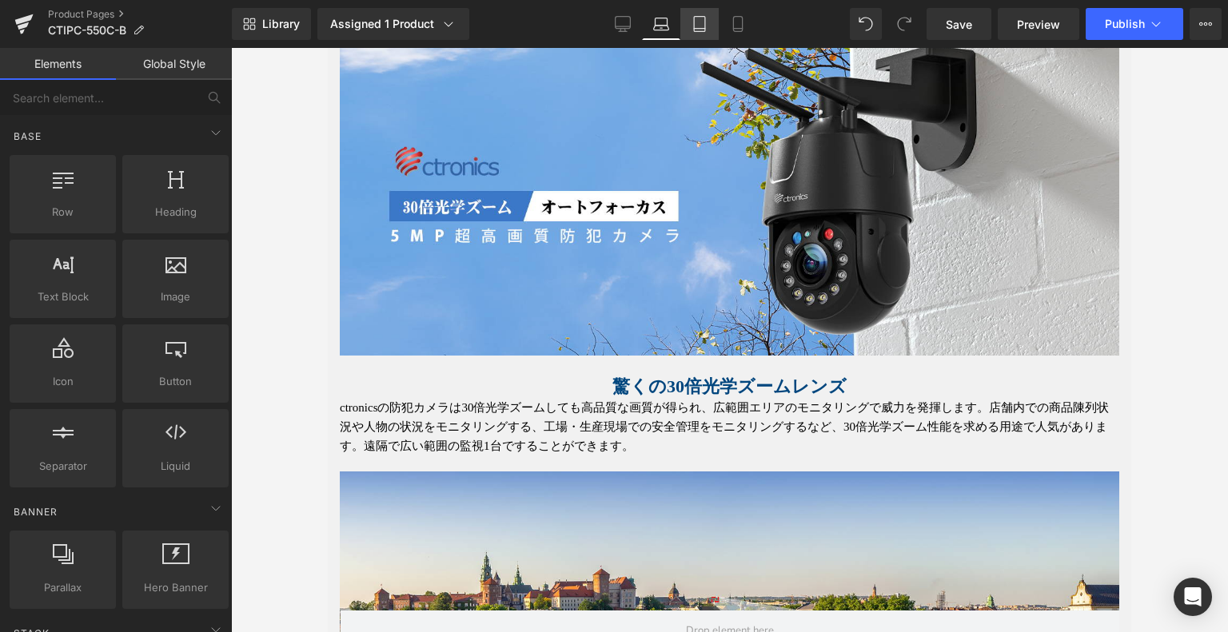
click at [694, 32] on link "Tablet" at bounding box center [699, 24] width 38 height 32
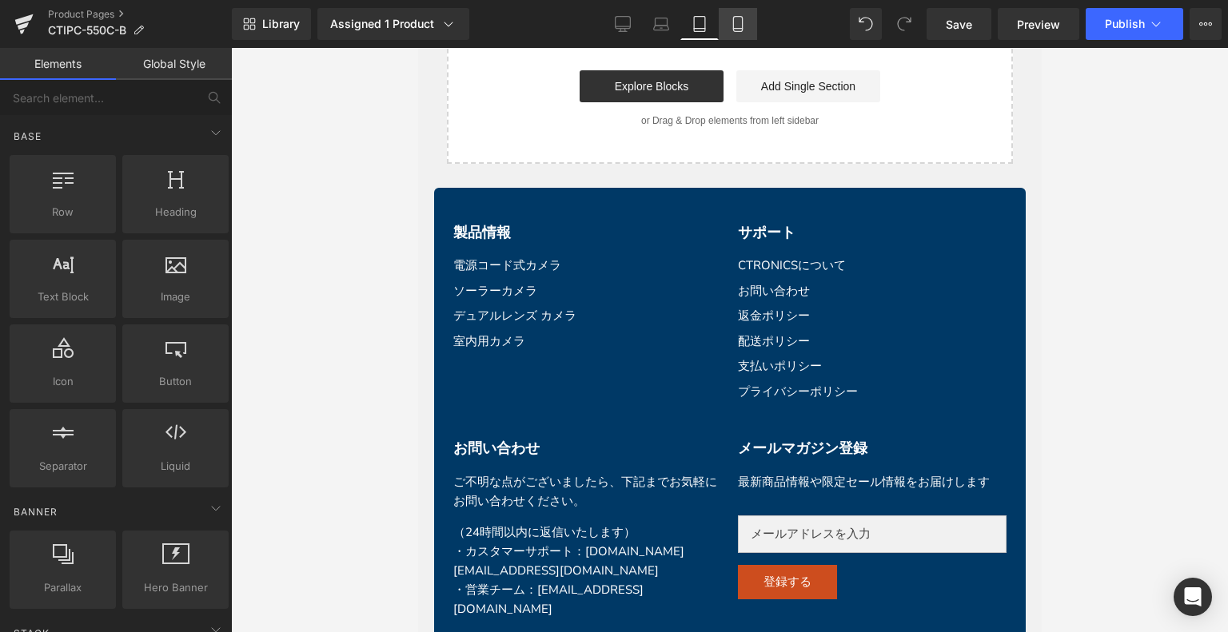
click at [726, 28] on link "Mobile" at bounding box center [738, 24] width 38 height 32
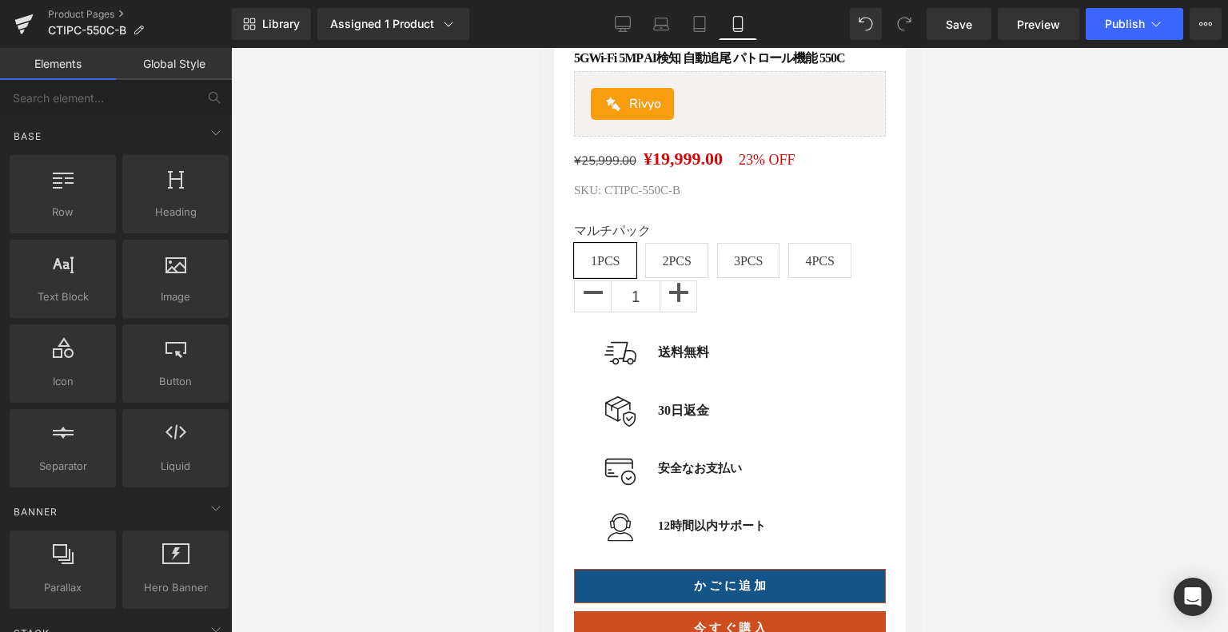
scroll to position [880, 0]
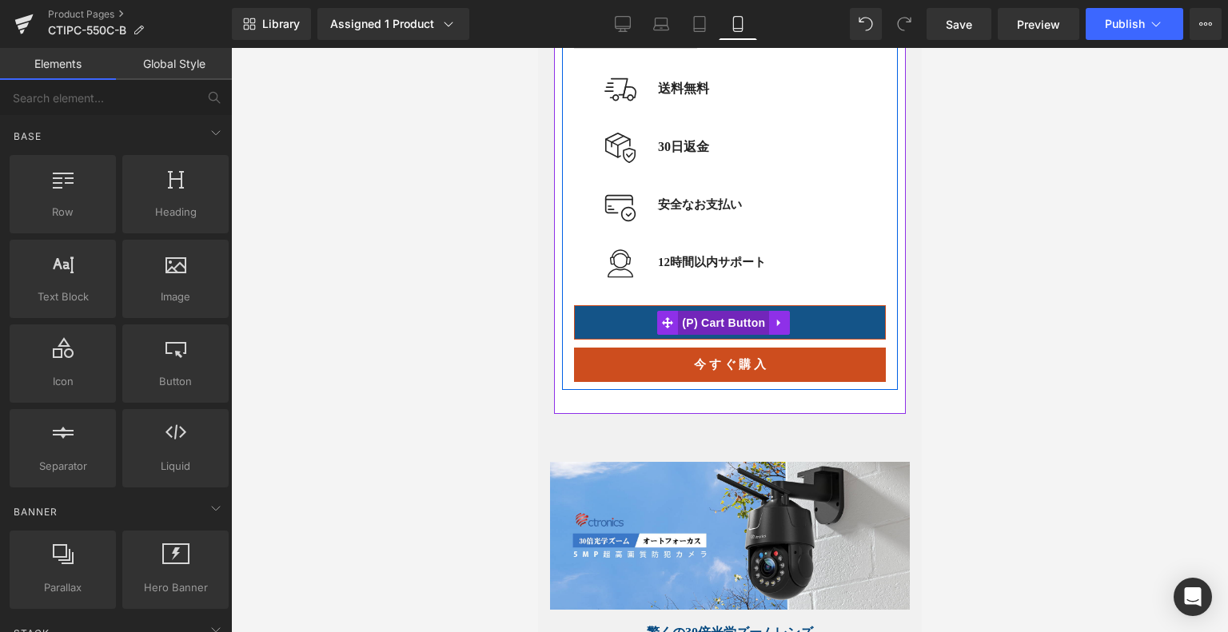
click at [720, 335] on span "(P) Cart Button" at bounding box center [722, 323] width 91 height 24
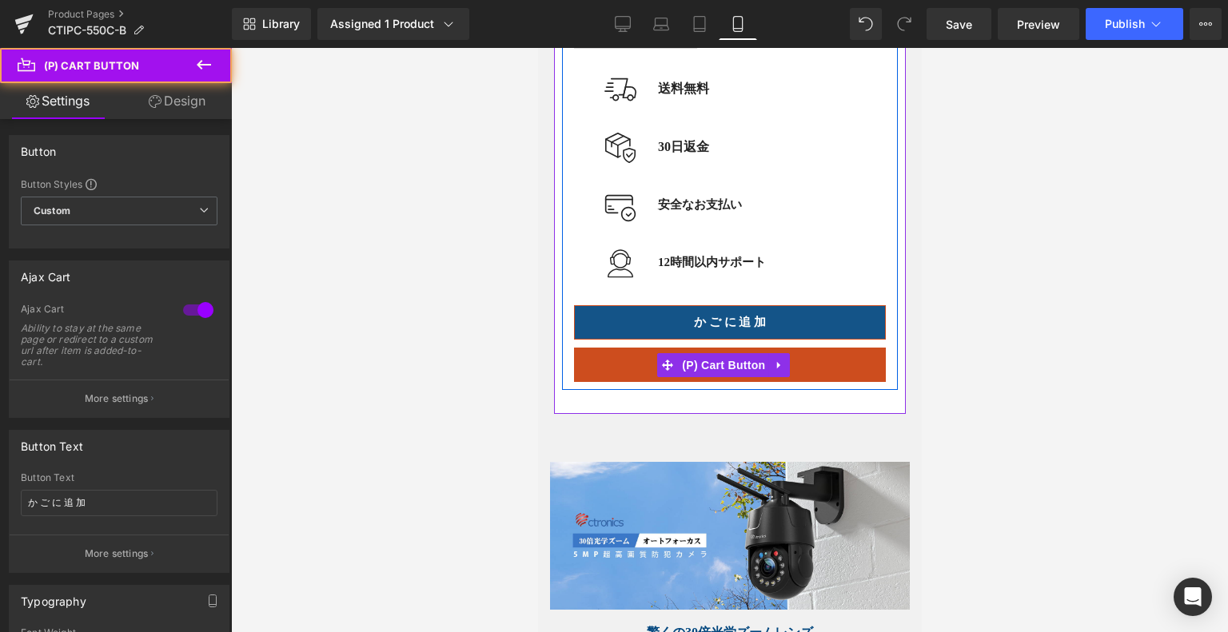
click at [708, 377] on span "(P) Cart Button" at bounding box center [722, 365] width 91 height 24
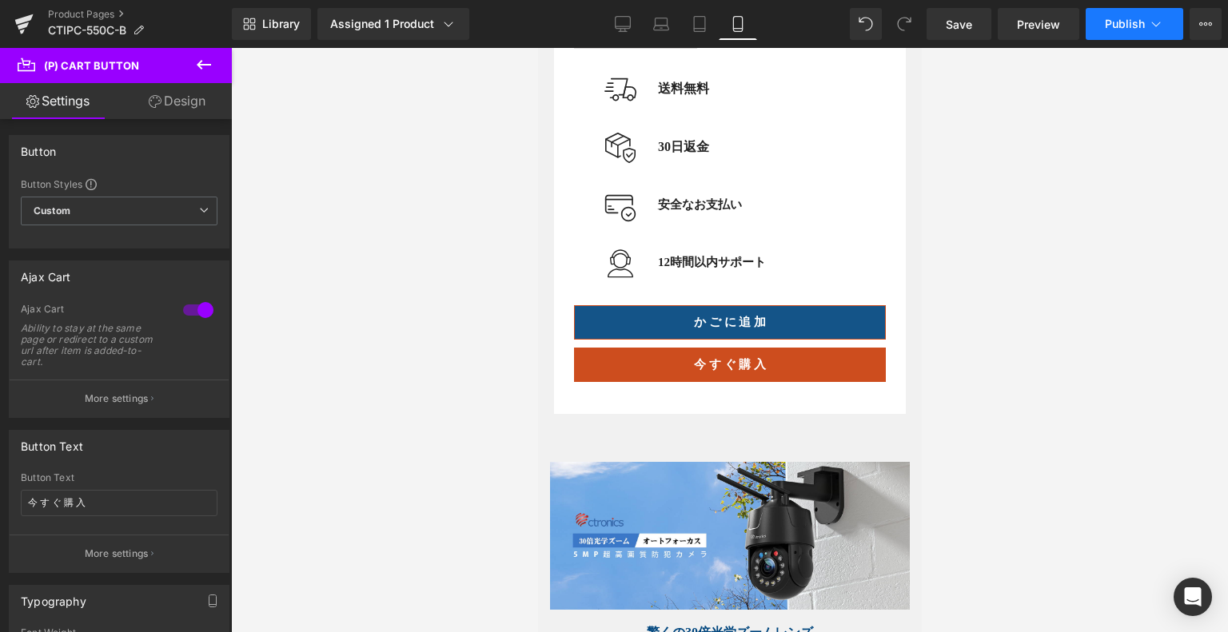
click at [1152, 25] on icon at bounding box center [1156, 24] width 16 height 16
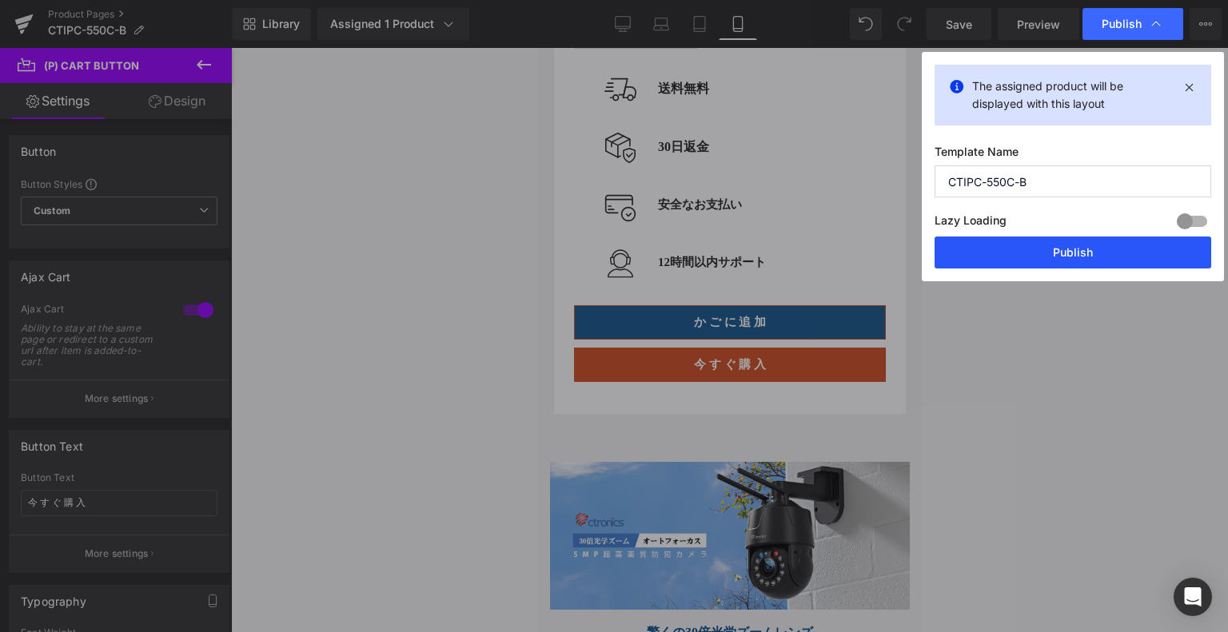
click at [1051, 265] on button "Publish" at bounding box center [1073, 253] width 277 height 32
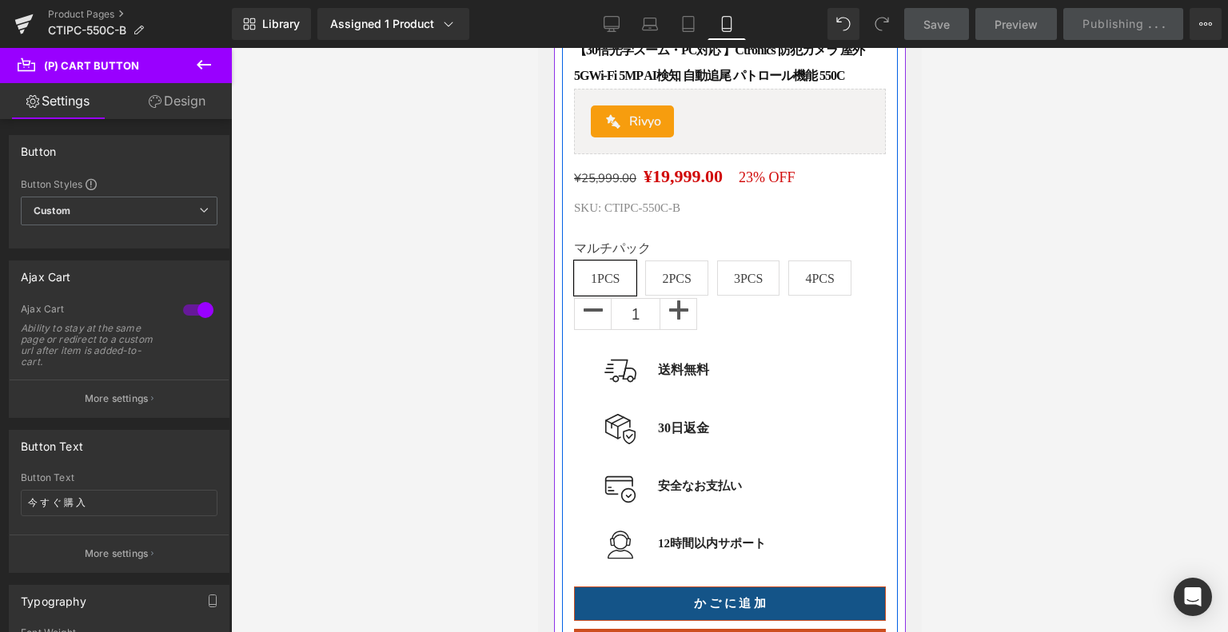
scroll to position [480, 0]
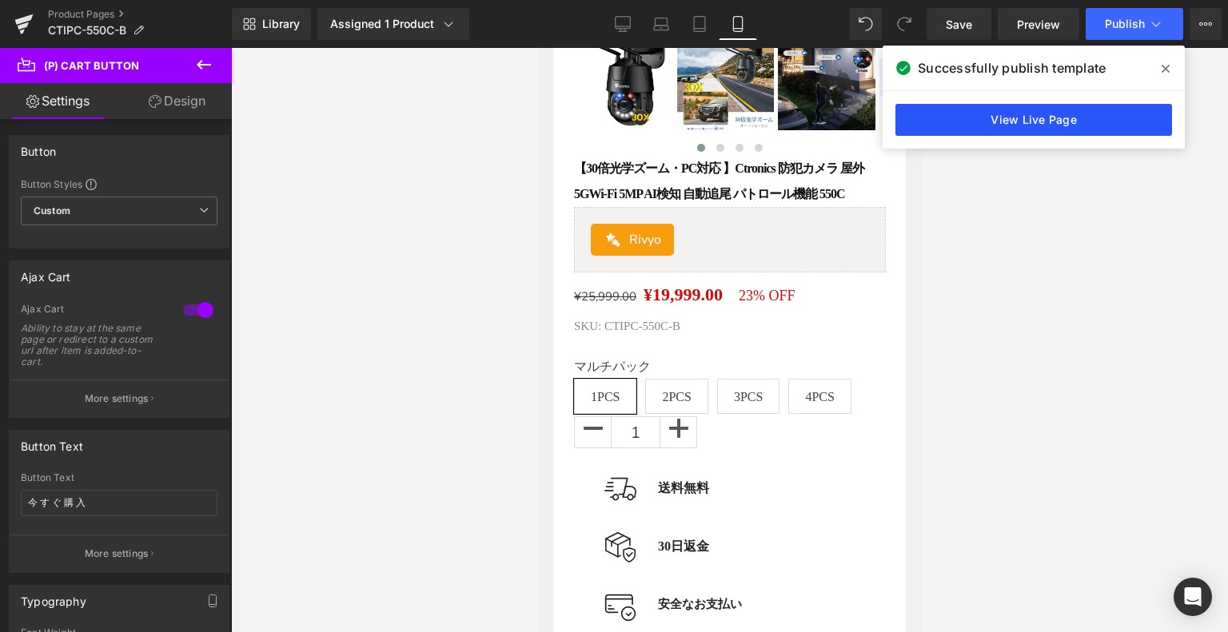
click at [1006, 111] on link "View Live Page" at bounding box center [1033, 120] width 277 height 32
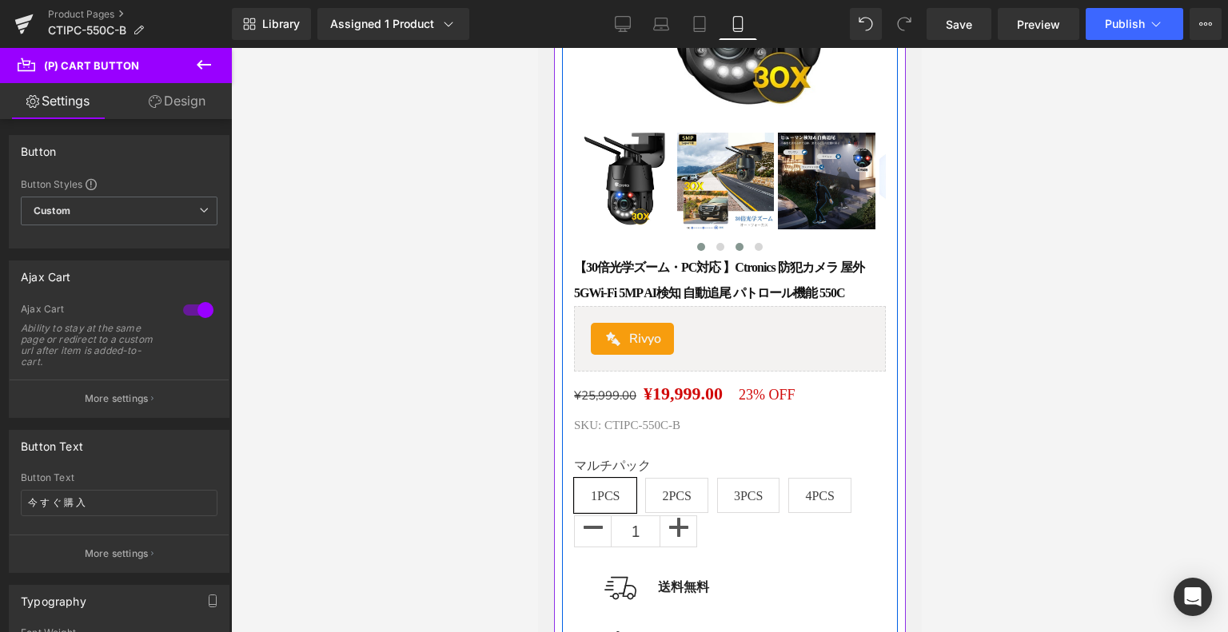
scroll to position [400, 0]
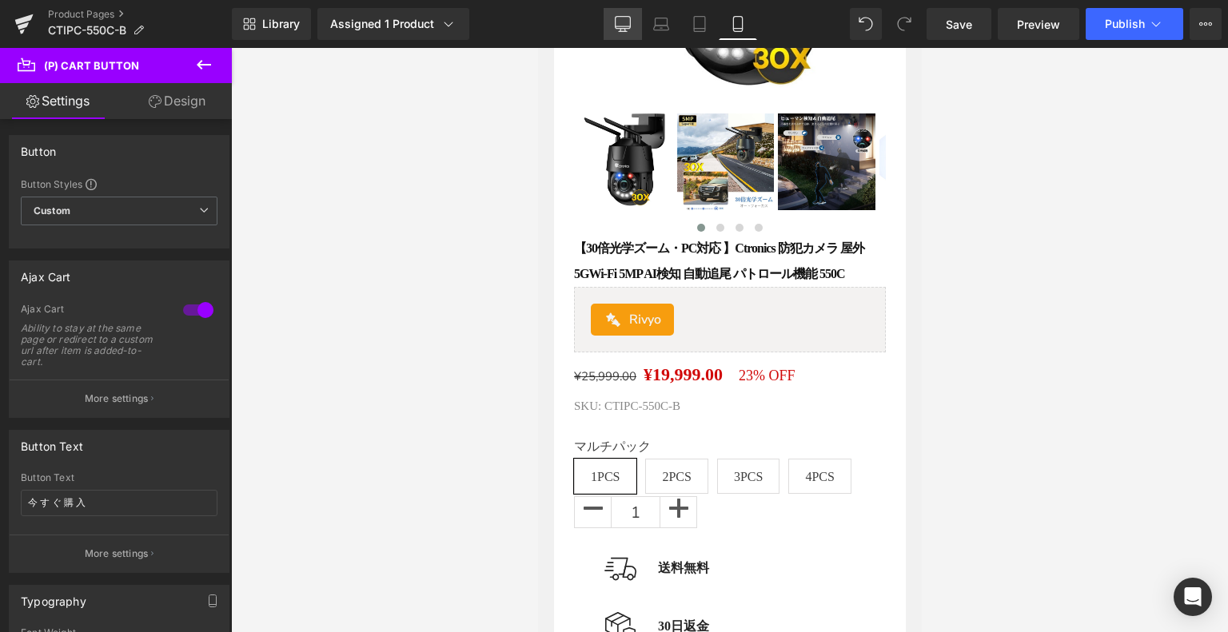
click at [628, 25] on icon at bounding box center [623, 24] width 16 height 16
type input "18"
type input "100"
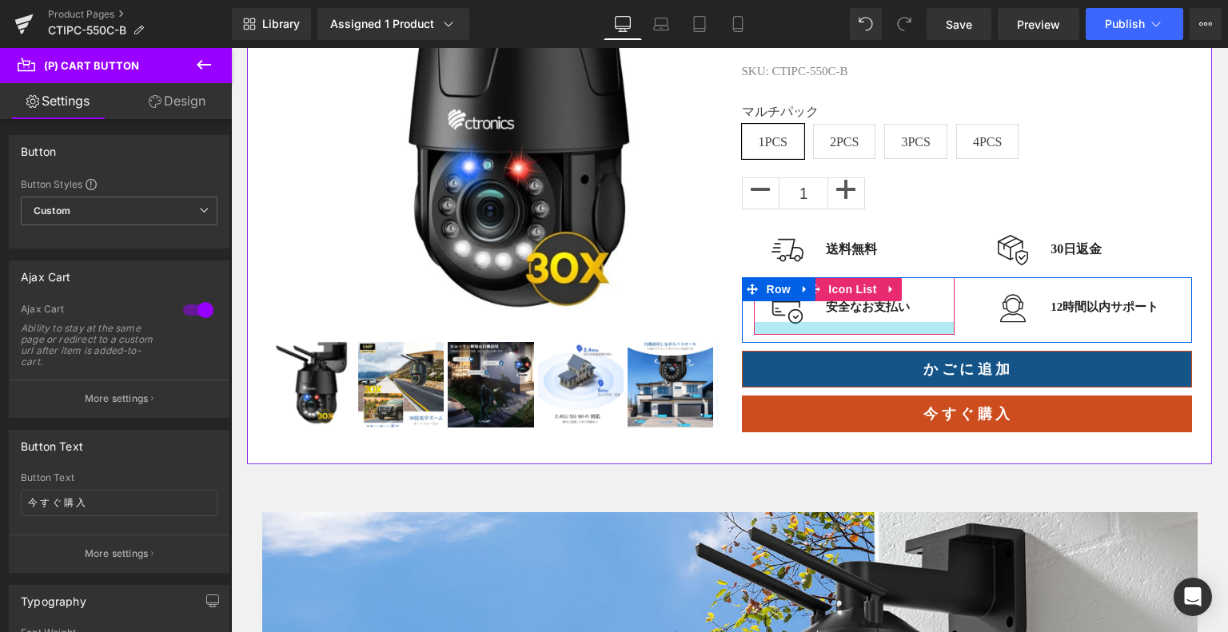
scroll to position [240, 0]
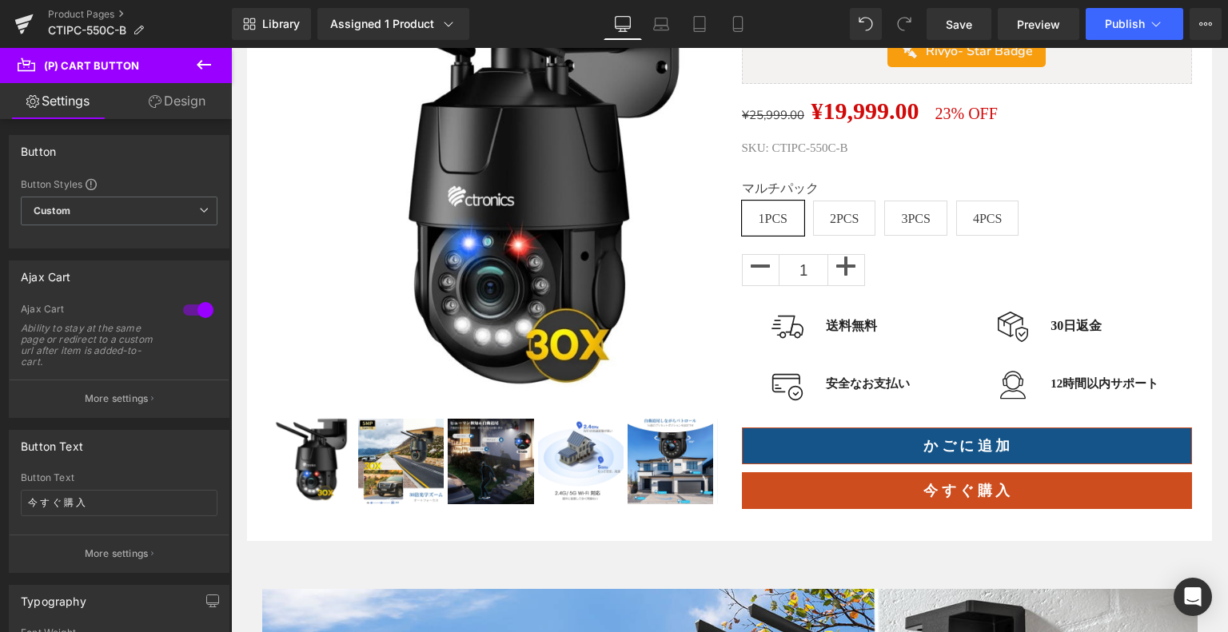
click at [198, 57] on icon at bounding box center [203, 64] width 19 height 19
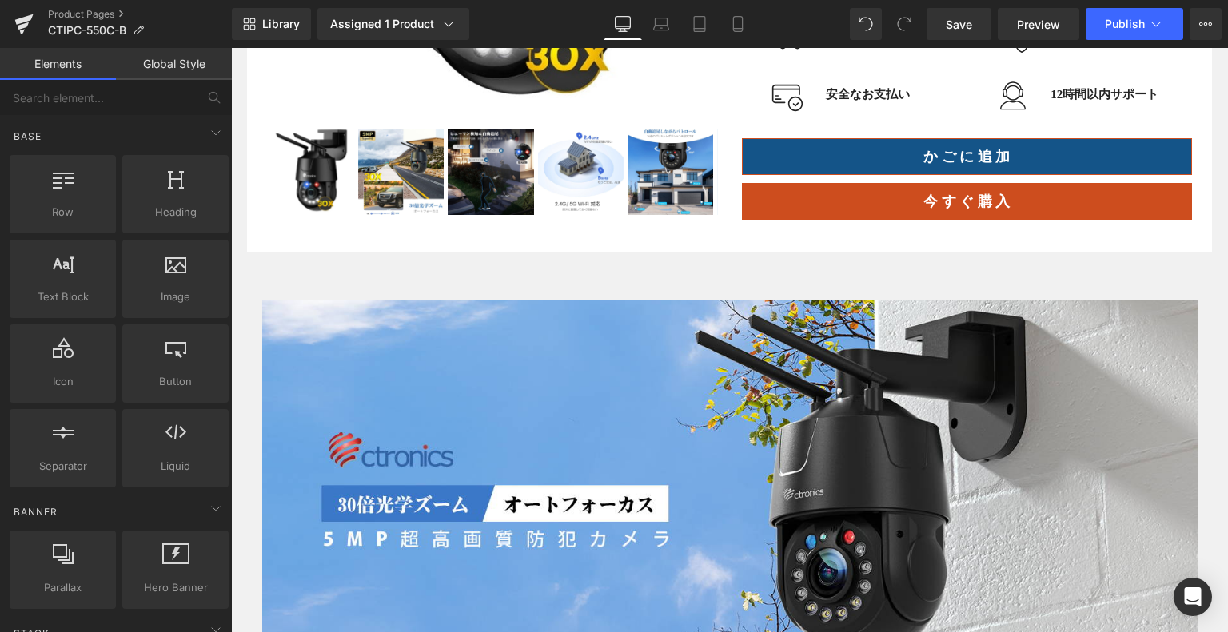
scroll to position [800, 0]
